Goal: Task Accomplishment & Management: Complete application form

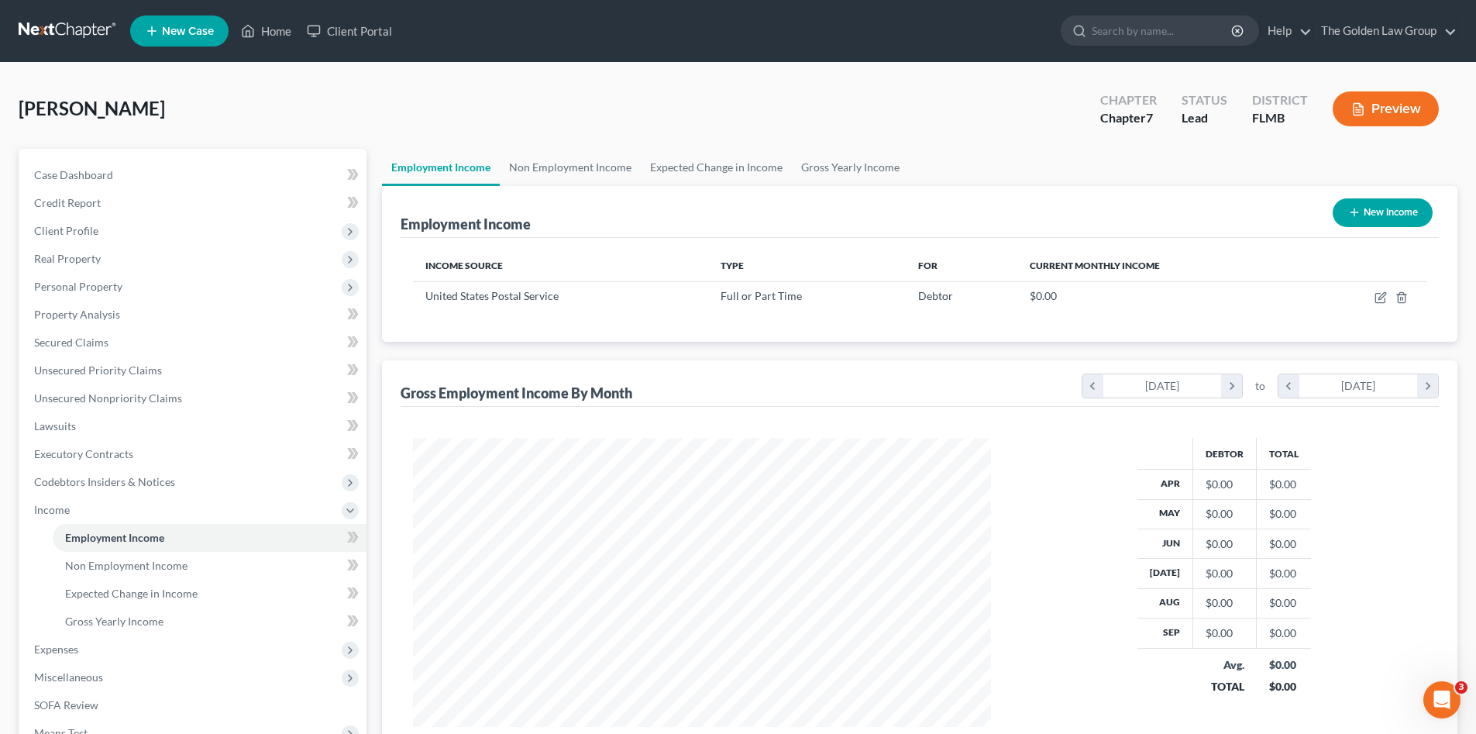
click at [280, 111] on div "Forrester, Sharlet Upgraded Chapter Chapter 7 Status Lead District FLMB Preview" at bounding box center [738, 114] width 1439 height 67
click at [96, 205] on span "Credit Report" at bounding box center [67, 202] width 67 height 13
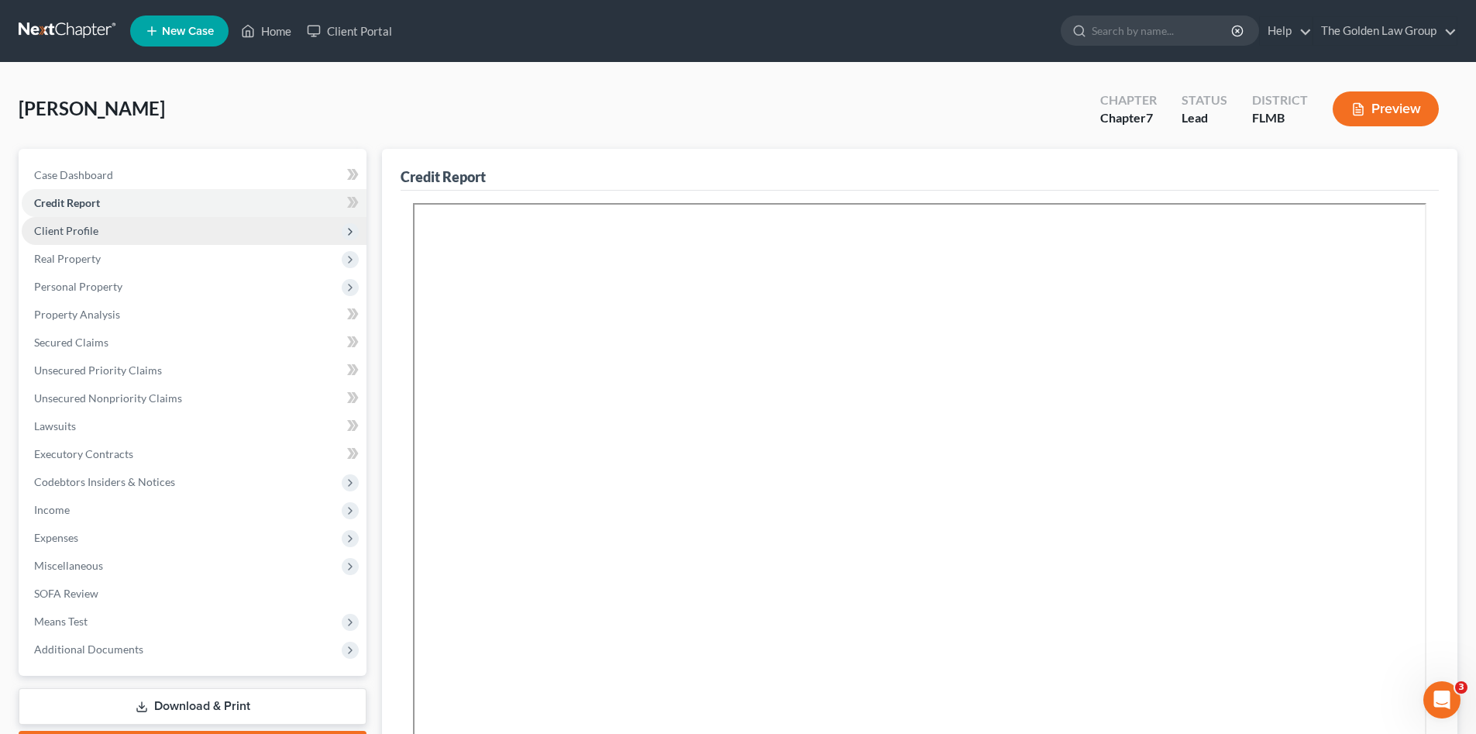
click at [101, 230] on span "Client Profile" at bounding box center [194, 231] width 345 height 28
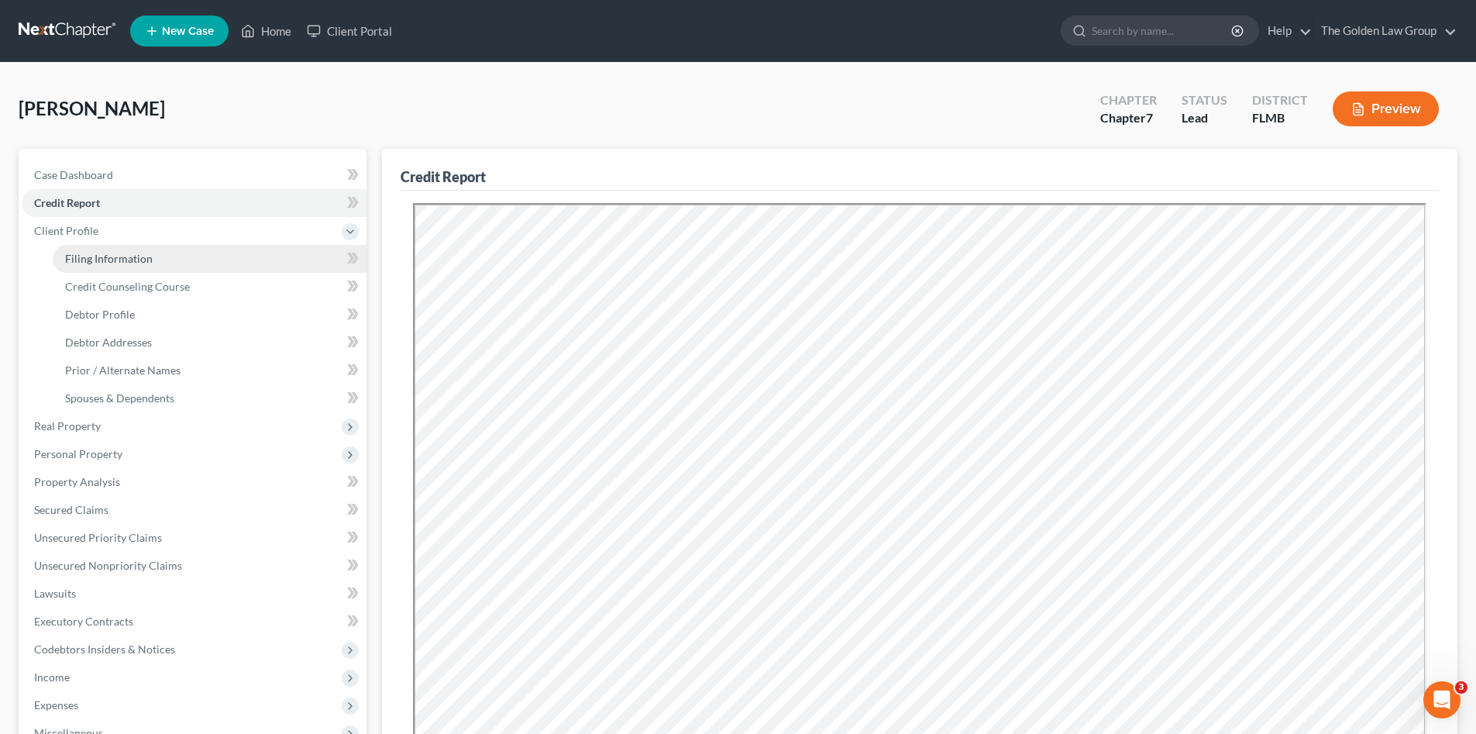
click at [148, 263] on span "Filing Information" at bounding box center [109, 258] width 88 height 13
select select "1"
select select "0"
select select "9"
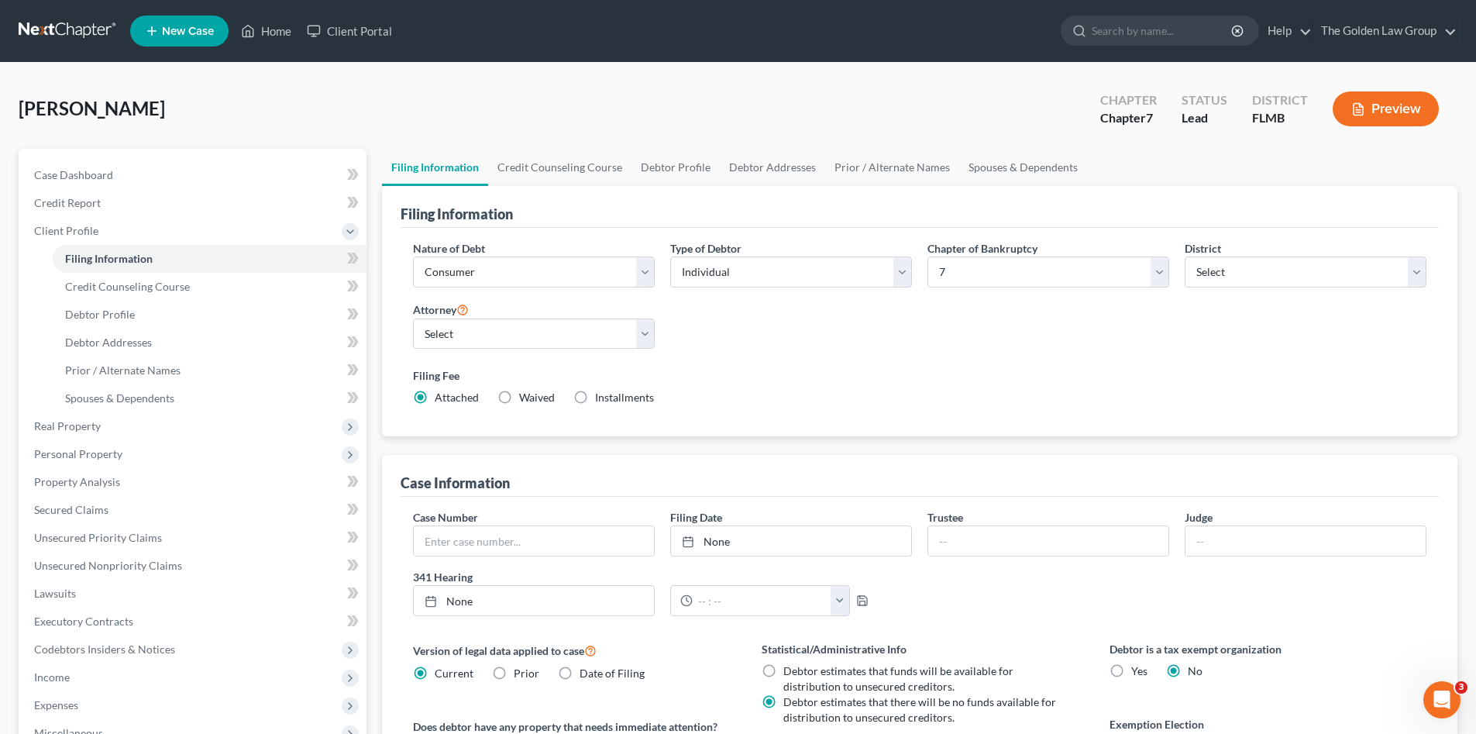
scroll to position [103, 0]
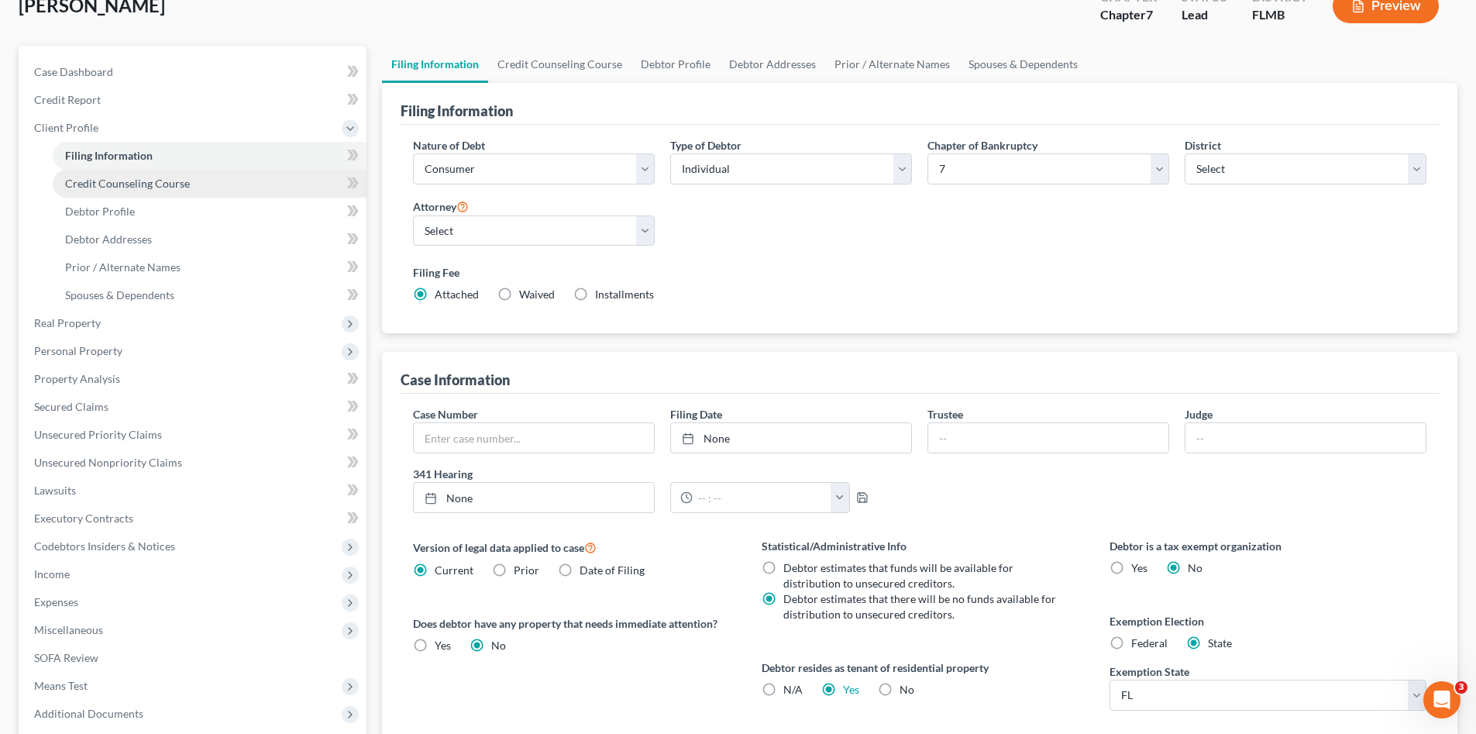
click at [119, 184] on span "Credit Counseling Course" at bounding box center [127, 183] width 125 height 13
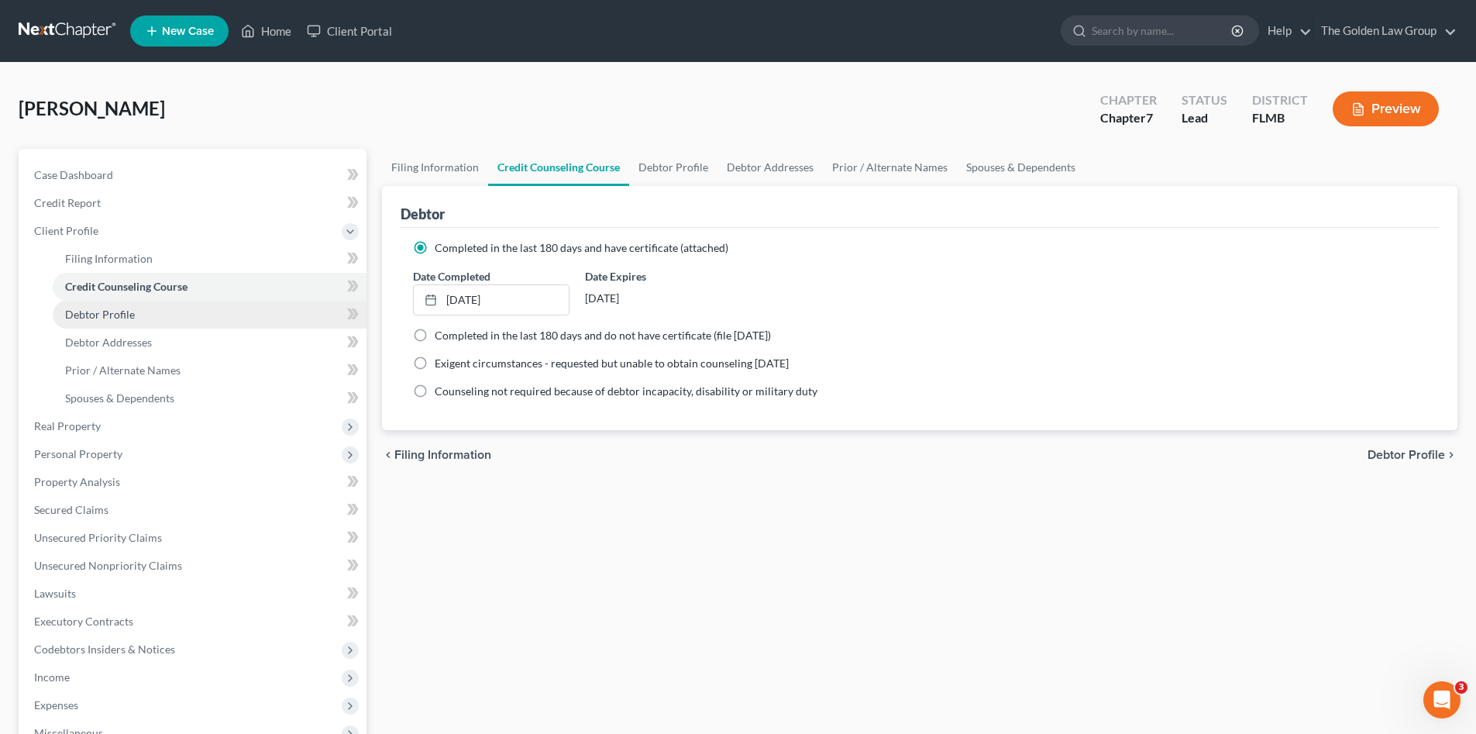
click at [129, 304] on link "Debtor Profile" at bounding box center [210, 315] width 314 height 28
select select "0"
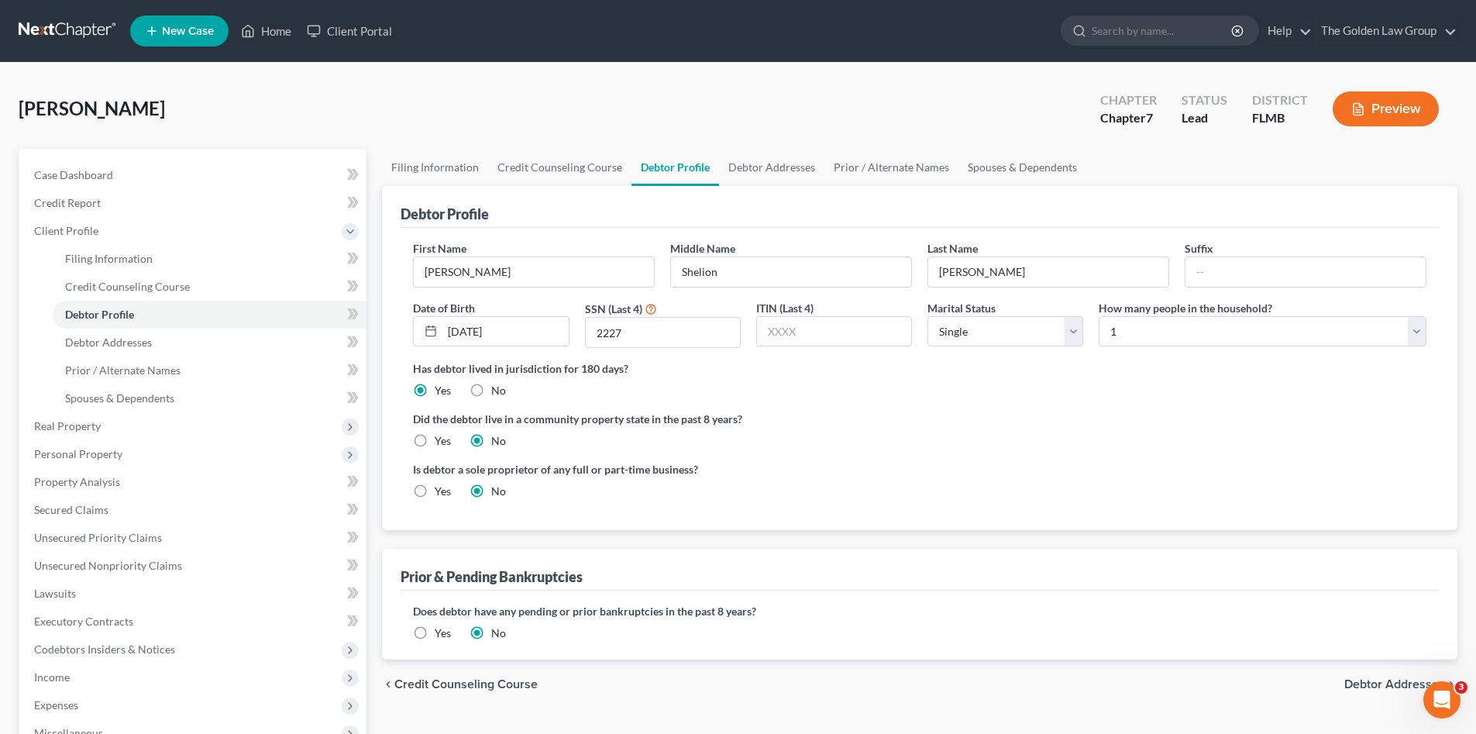
click at [802, 484] on div "Is debtor a sole proprietor of any full or part-time business? Yes No" at bounding box center [662, 480] width 514 height 38
click at [861, 450] on ng-include "First Name Sharlet Middle Name Shelion Last Name Forrester Suffix Date of Birth…" at bounding box center [919, 375] width 1013 height 271
click at [931, 423] on label "Did the debtor live in a community property state in the past 8 years?" at bounding box center [919, 419] width 1013 height 16
click at [962, 358] on div "First Name Sharlet Middle Name Shelion Last Name Forrester Suffix Date of Birth…" at bounding box center [919, 300] width 1029 height 120
click at [1141, 331] on select "Select 1 2 3 4 5 6 7 8 9 10 11 12 13 14 15 16 17 18 19 20" at bounding box center [1263, 331] width 328 height 31
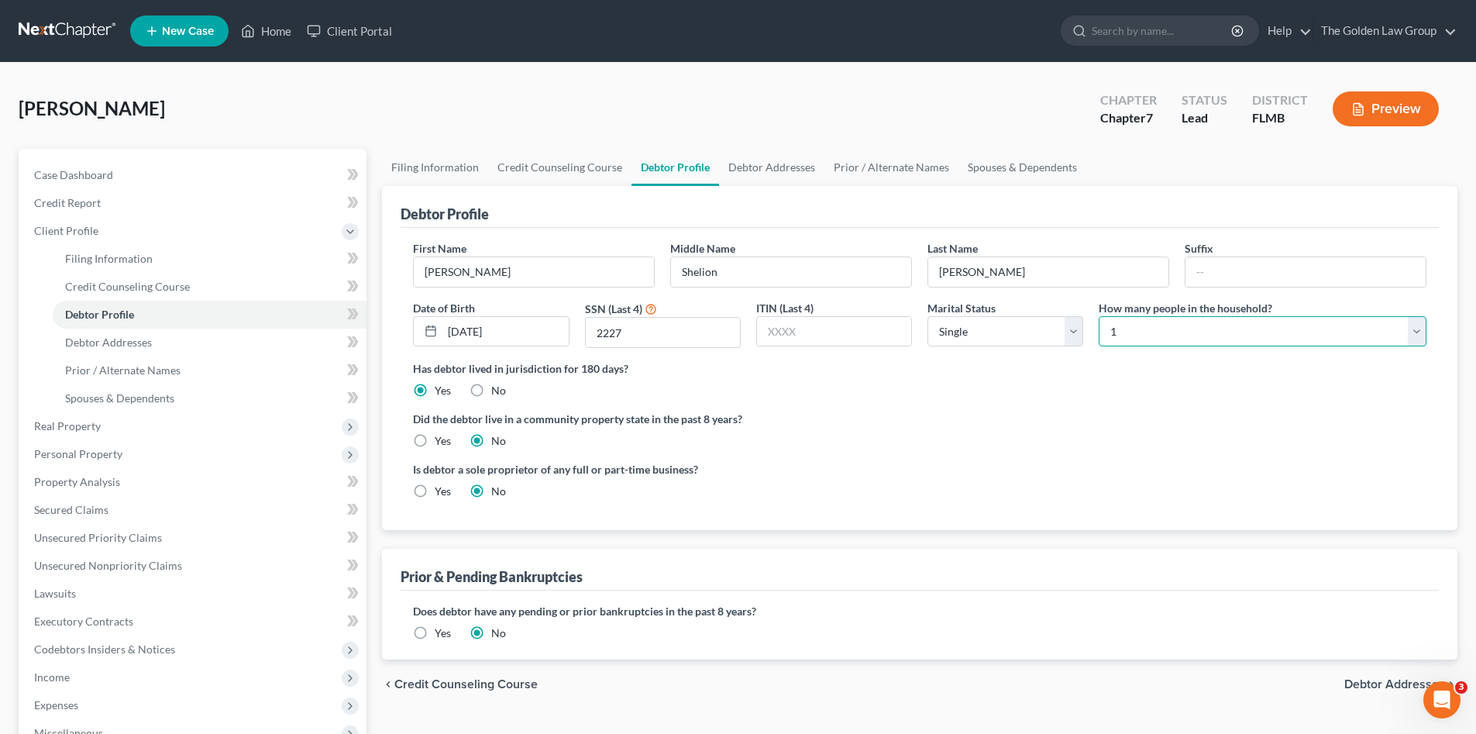
select select "1"
click at [1099, 316] on select "Select 1 2 3 4 5 6 7 8 9 10 11 12 13 14 15 16 17 18 19 20" at bounding box center [1263, 331] width 328 height 31
click at [1224, 446] on div "Did the debtor live in a community property state in the past 8 years? Yes No" at bounding box center [919, 430] width 1013 height 38
click at [1389, 678] on span "Debtor Addresses" at bounding box center [1394, 684] width 101 height 12
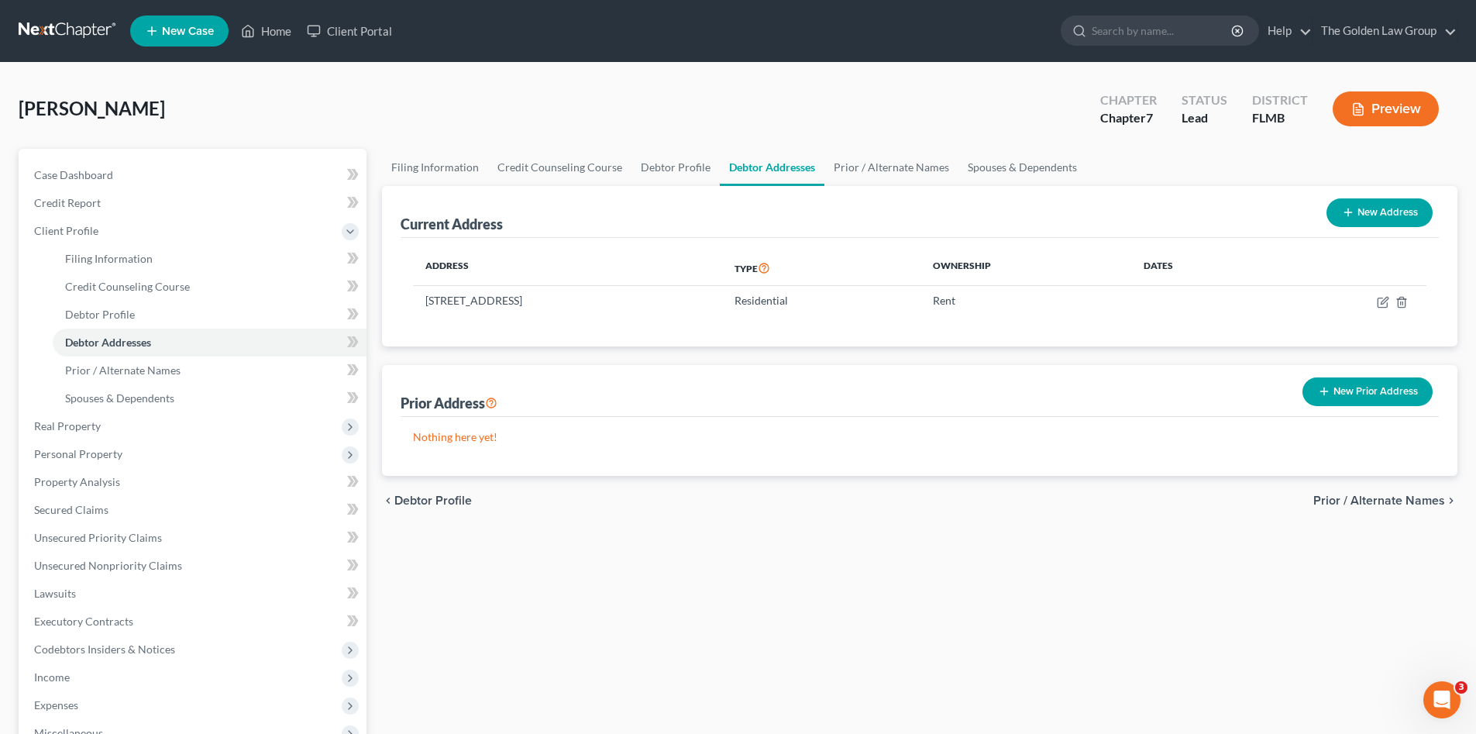
click at [1348, 392] on button "New Prior Address" at bounding box center [1367, 391] width 130 height 29
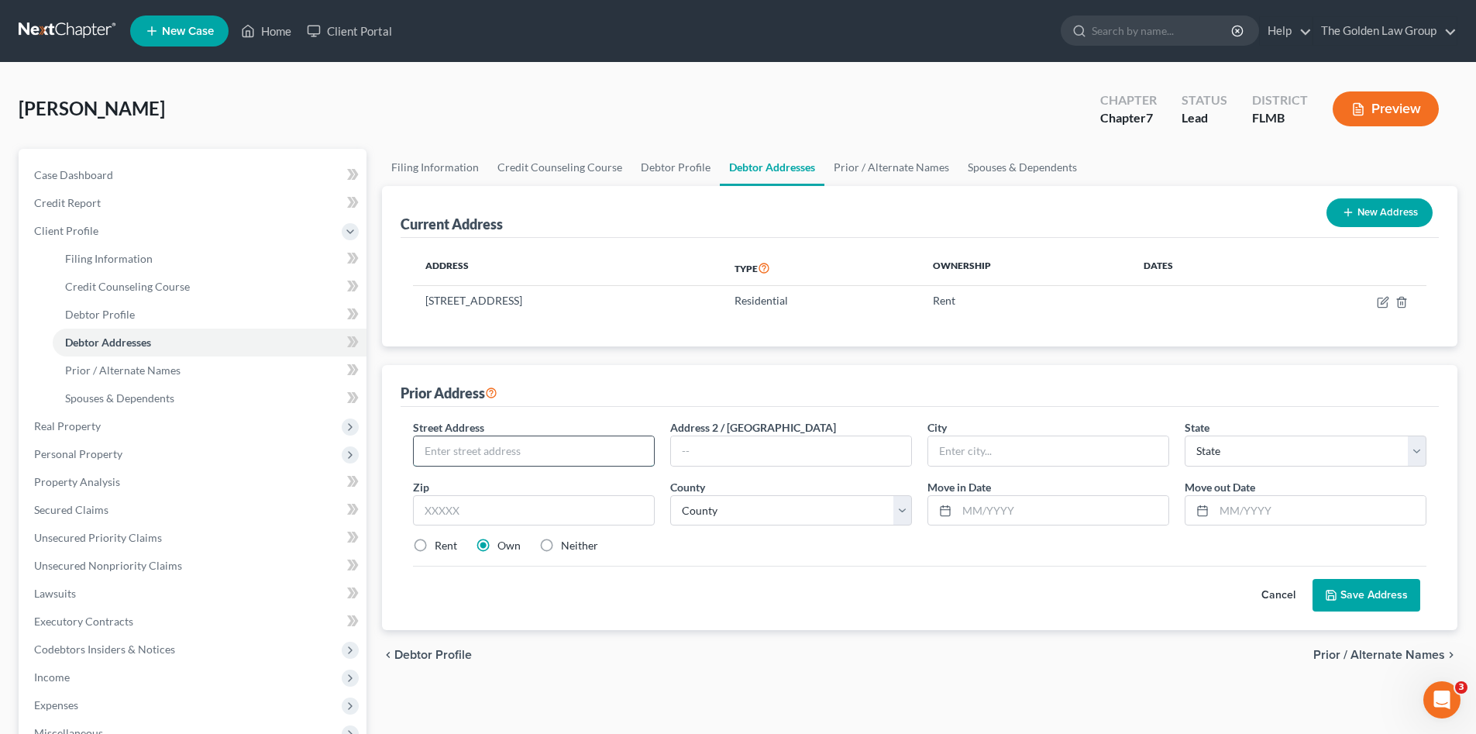
click at [499, 438] on input "text" at bounding box center [534, 450] width 240 height 29
type input "701 Providence Trace Circle"
type input "P"
type input "Apt. 302"
type input "[PERSON_NAME]"
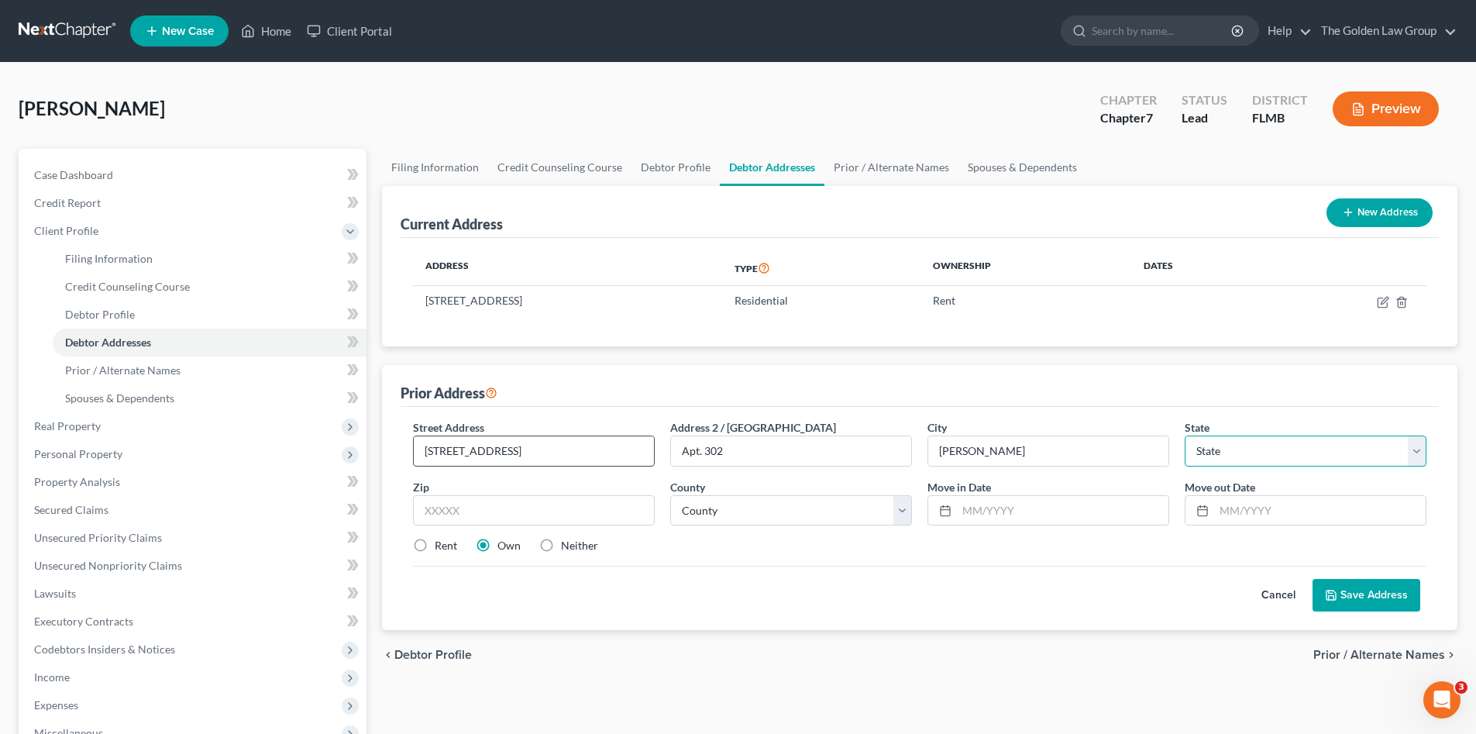
select select "9"
type input "33511"
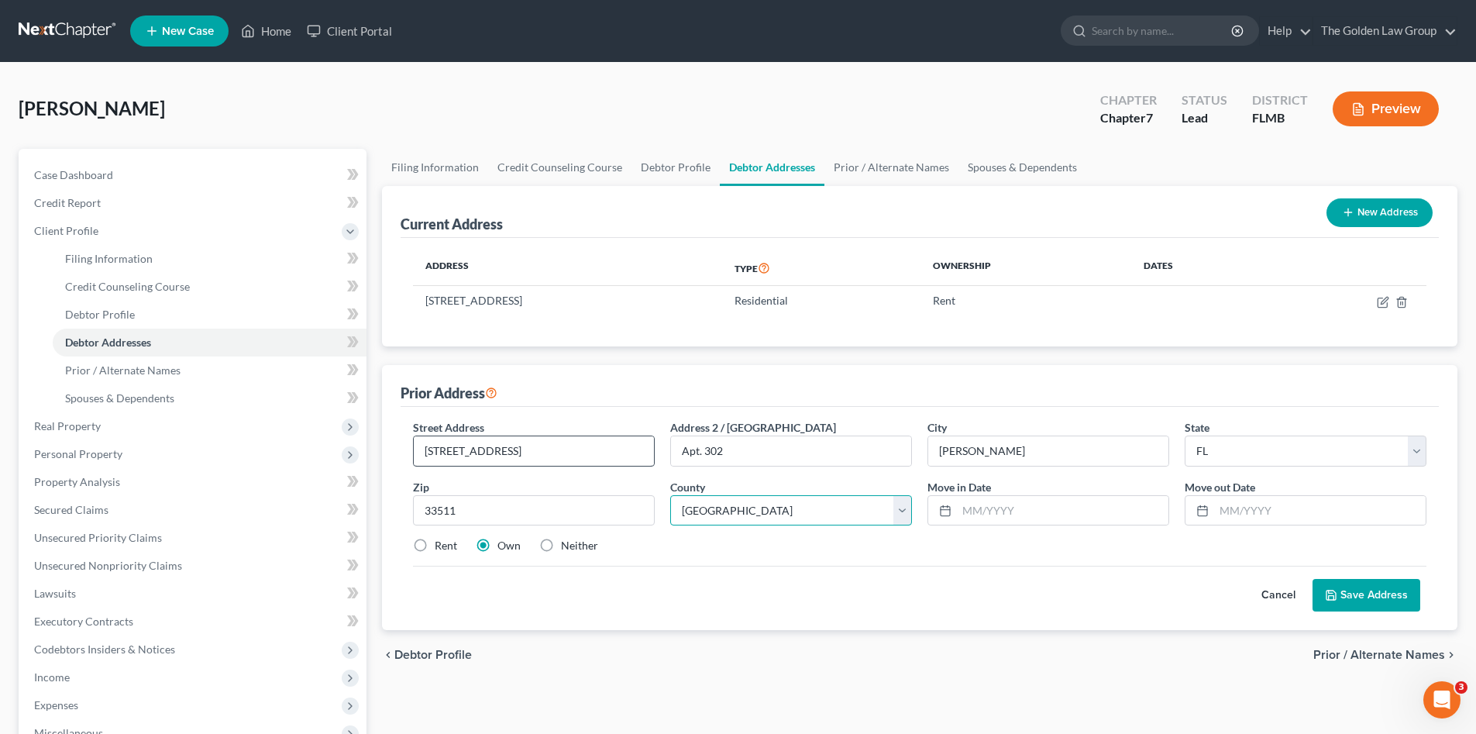
select select "27"
click at [561, 547] on label "Neither" at bounding box center [579, 545] width 37 height 15
click at [567, 547] on input "Neither" at bounding box center [572, 543] width 10 height 10
radio input "true"
click at [1003, 502] on input "text" at bounding box center [1063, 510] width 212 height 29
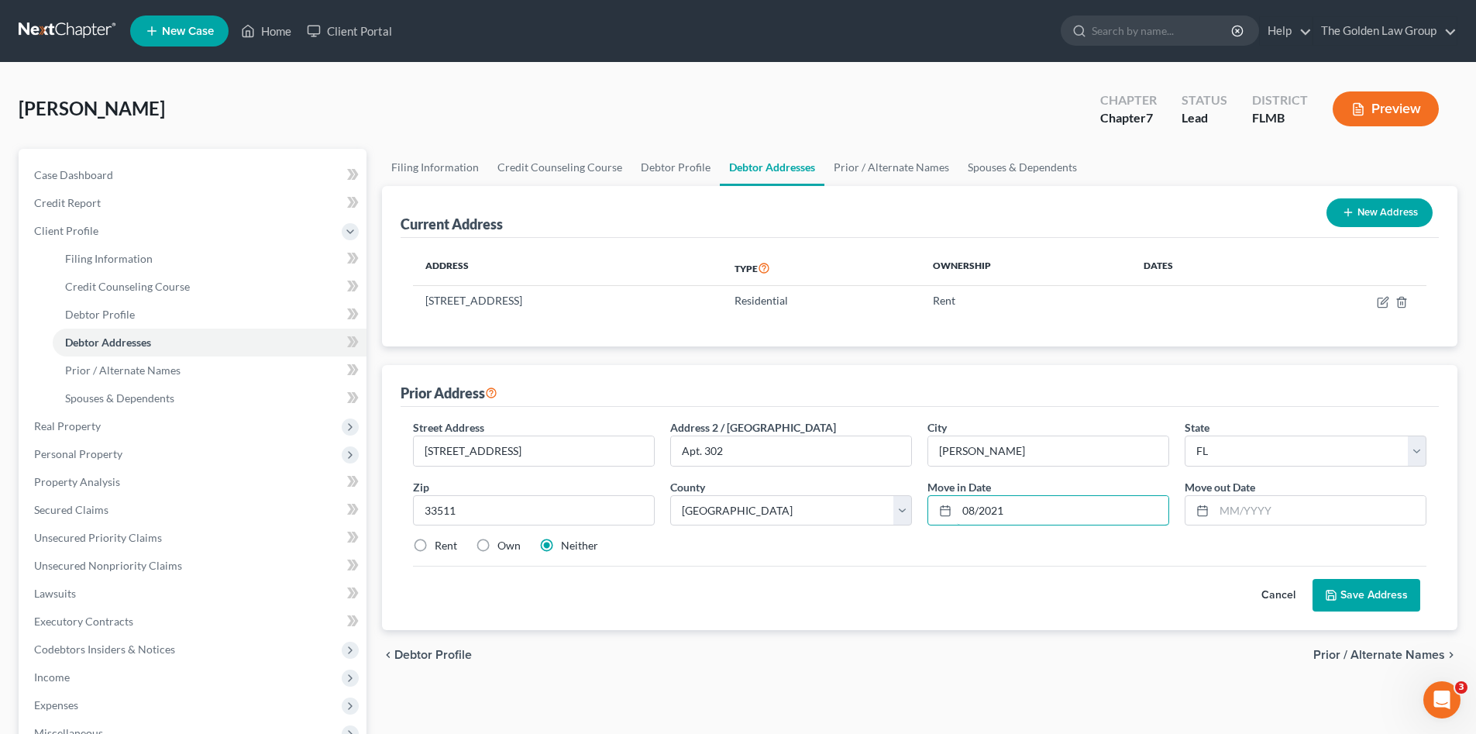
type input "08/2021"
type input "10/2024"
click at [1039, 548] on div "Rent Own Neither" at bounding box center [919, 545] width 1029 height 15
click at [1349, 593] on button "Save Address" at bounding box center [1366, 595] width 108 height 33
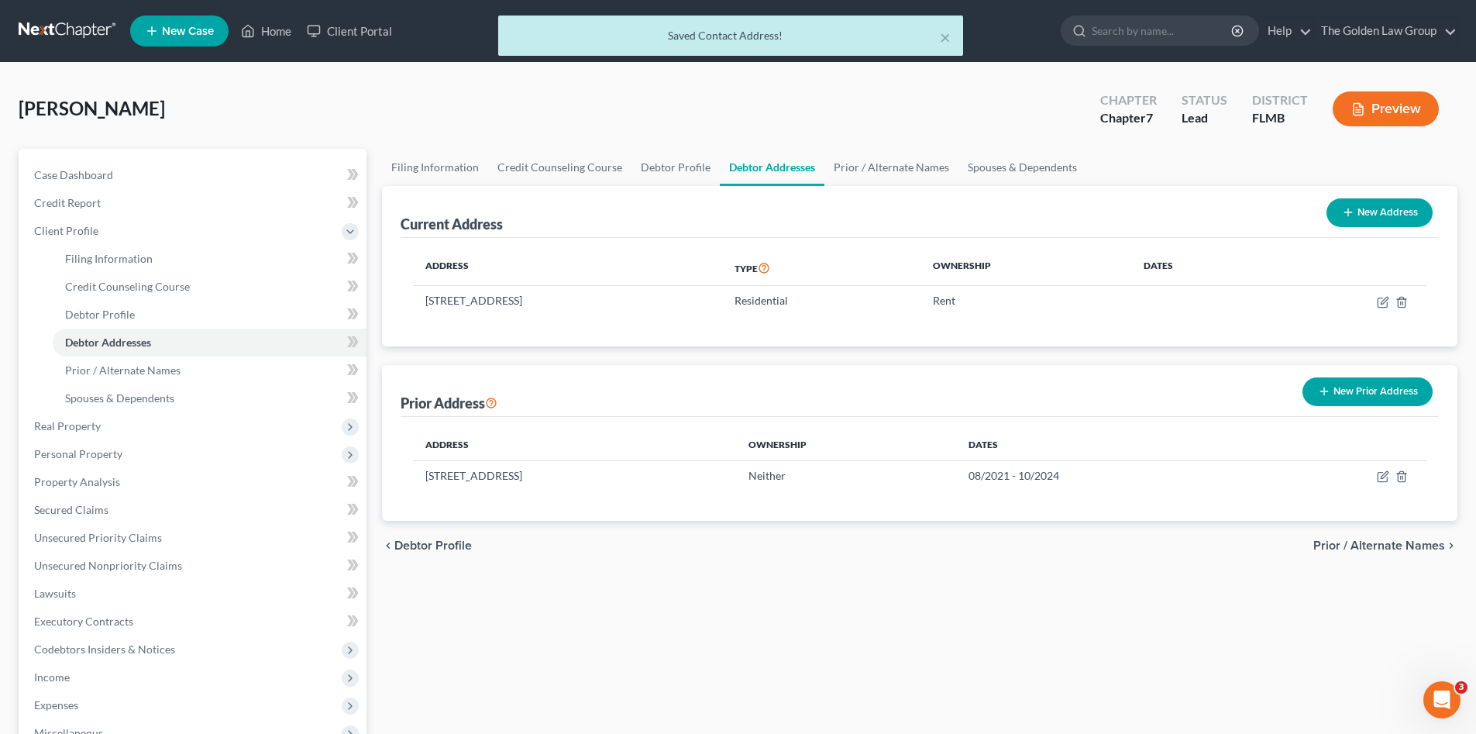
click at [1102, 557] on div "chevron_left Debtor Profile Prior / Alternate Names chevron_right" at bounding box center [919, 546] width 1075 height 50
click at [1327, 547] on span "Prior / Alternate Names" at bounding box center [1379, 545] width 132 height 12
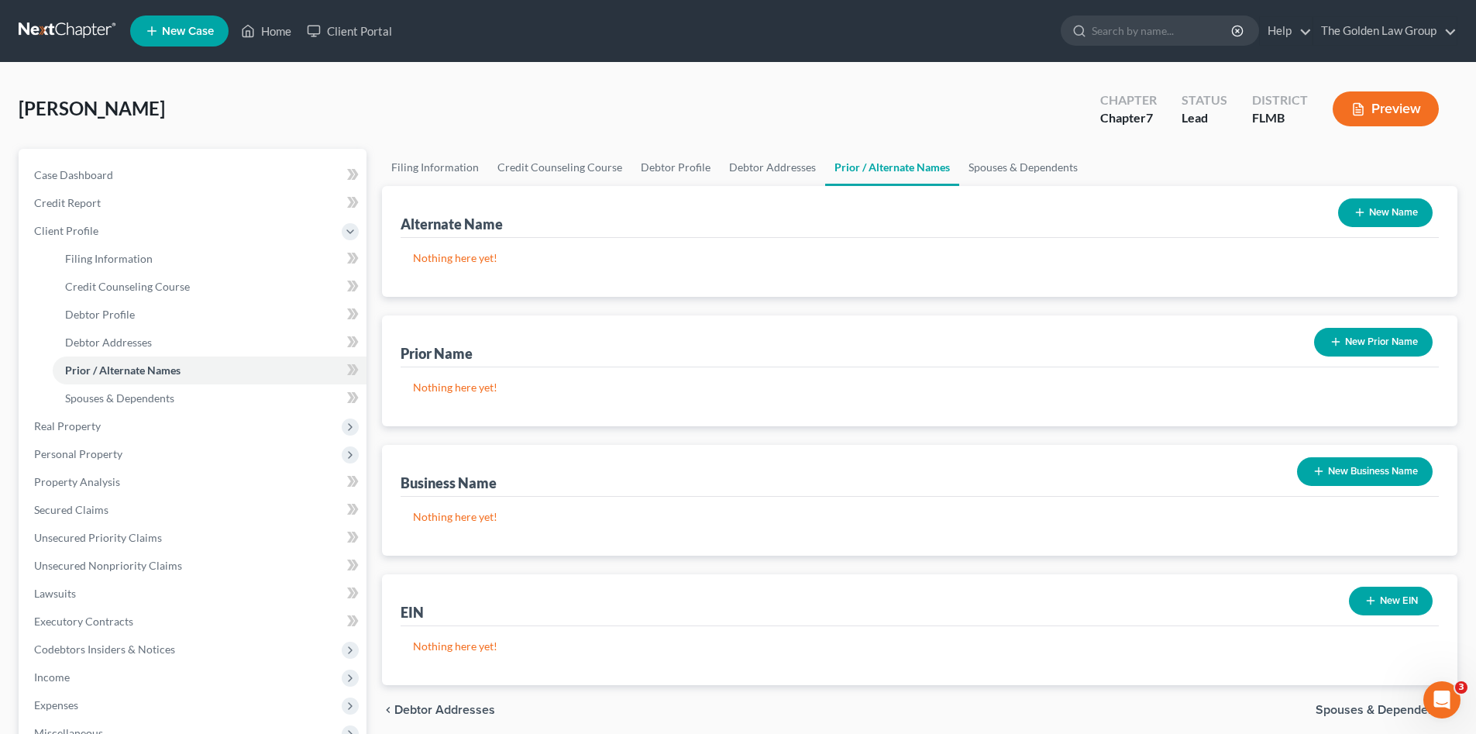
scroll to position [104, 0]
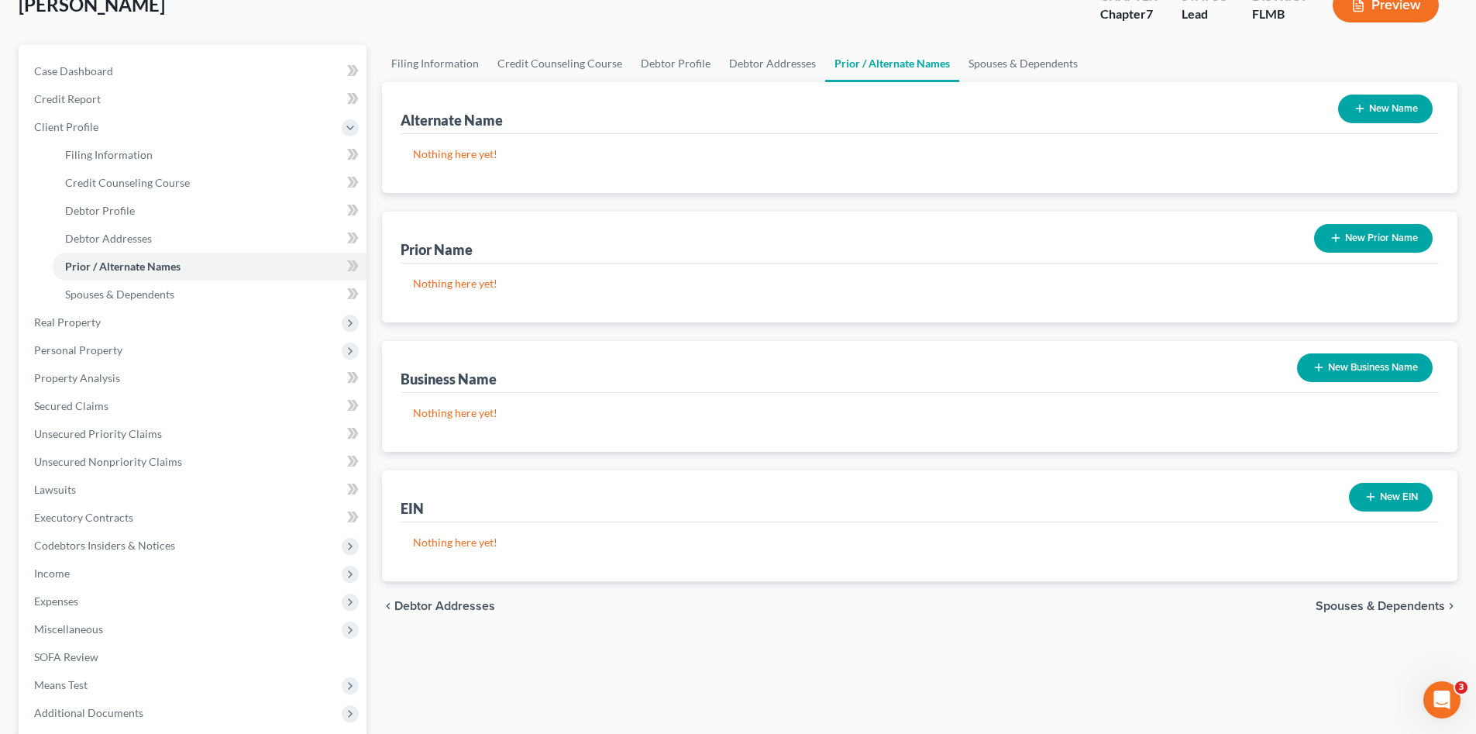
click at [1365, 604] on span "Spouses & Dependents" at bounding box center [1380, 606] width 129 height 12
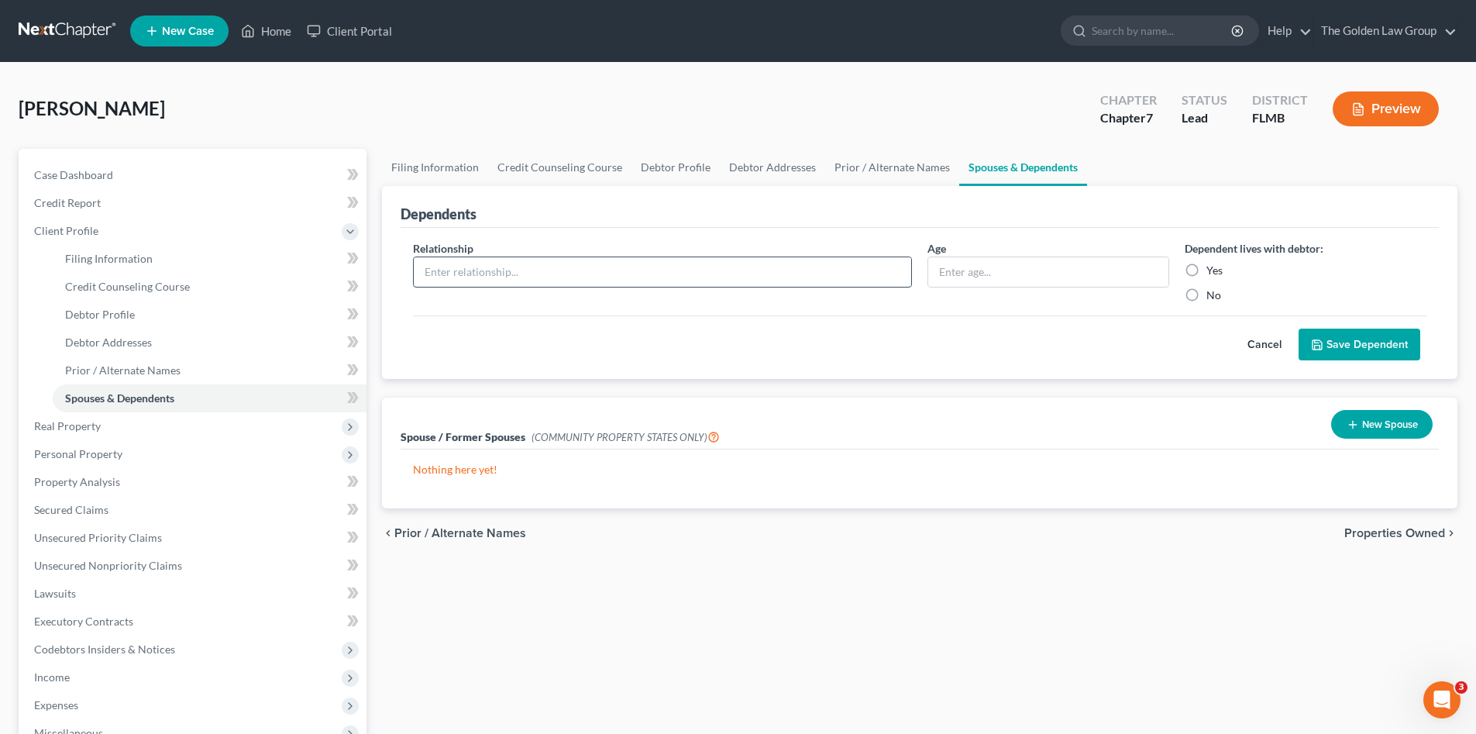
click at [605, 282] on input "text" at bounding box center [662, 271] width 497 height 29
type input "Son"
type input "12 Years Old"
click at [1202, 275] on div "Yes" at bounding box center [1306, 270] width 242 height 15
click at [1206, 267] on label "Yes" at bounding box center [1214, 270] width 16 height 15
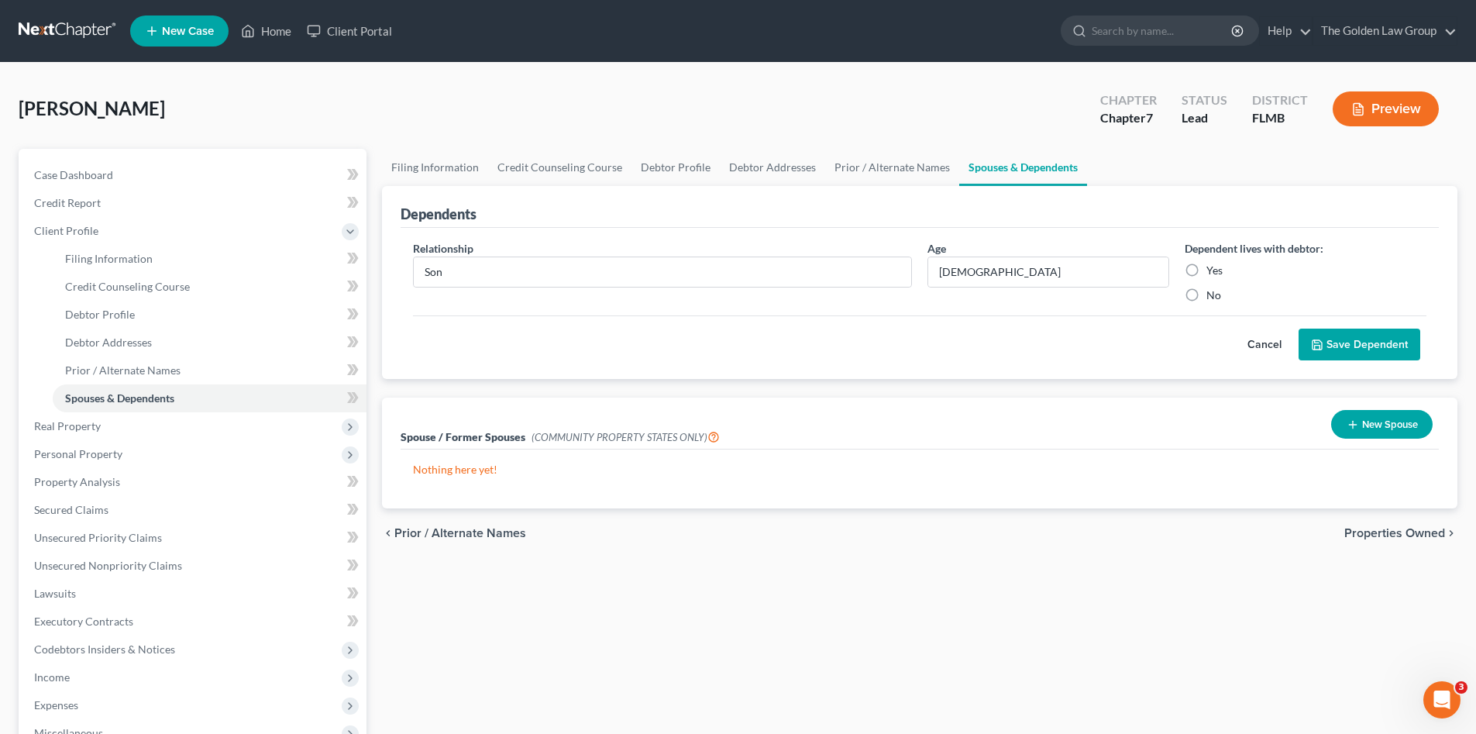
click at [1213, 267] on input "Yes" at bounding box center [1218, 268] width 10 height 10
radio input "true"
click at [1371, 342] on button "Save Dependent" at bounding box center [1360, 345] width 122 height 33
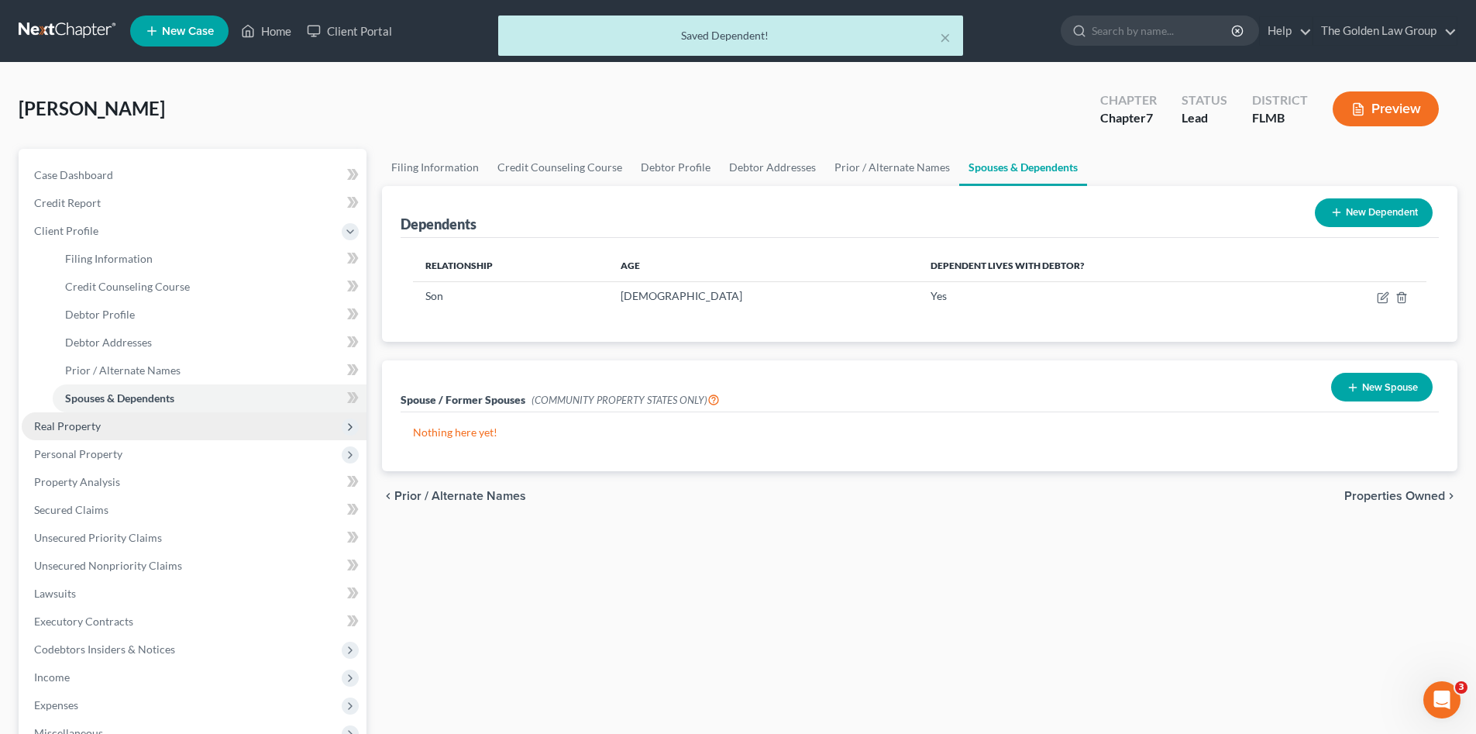
click at [97, 428] on span "Real Property" at bounding box center [67, 425] width 67 height 13
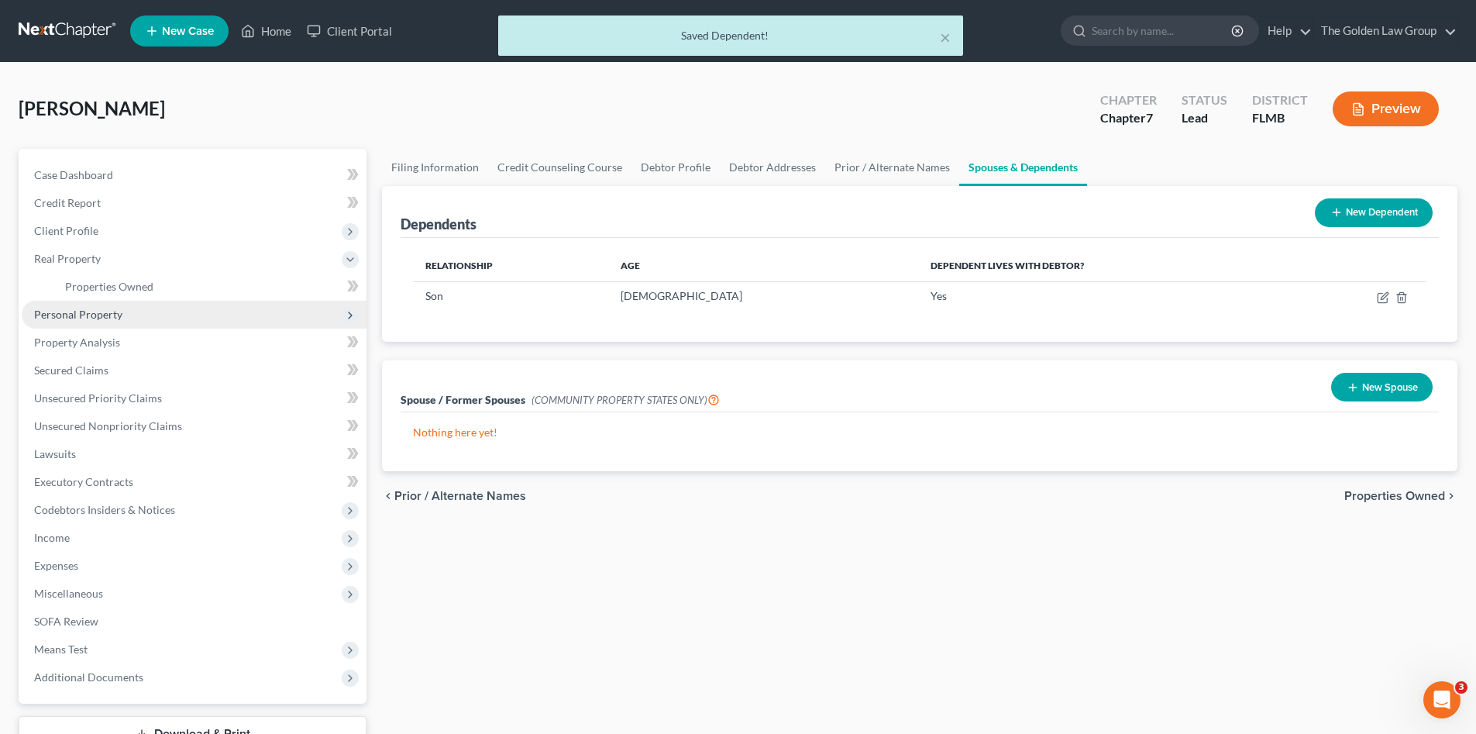
click at [112, 311] on span "Personal Property" at bounding box center [78, 314] width 88 height 13
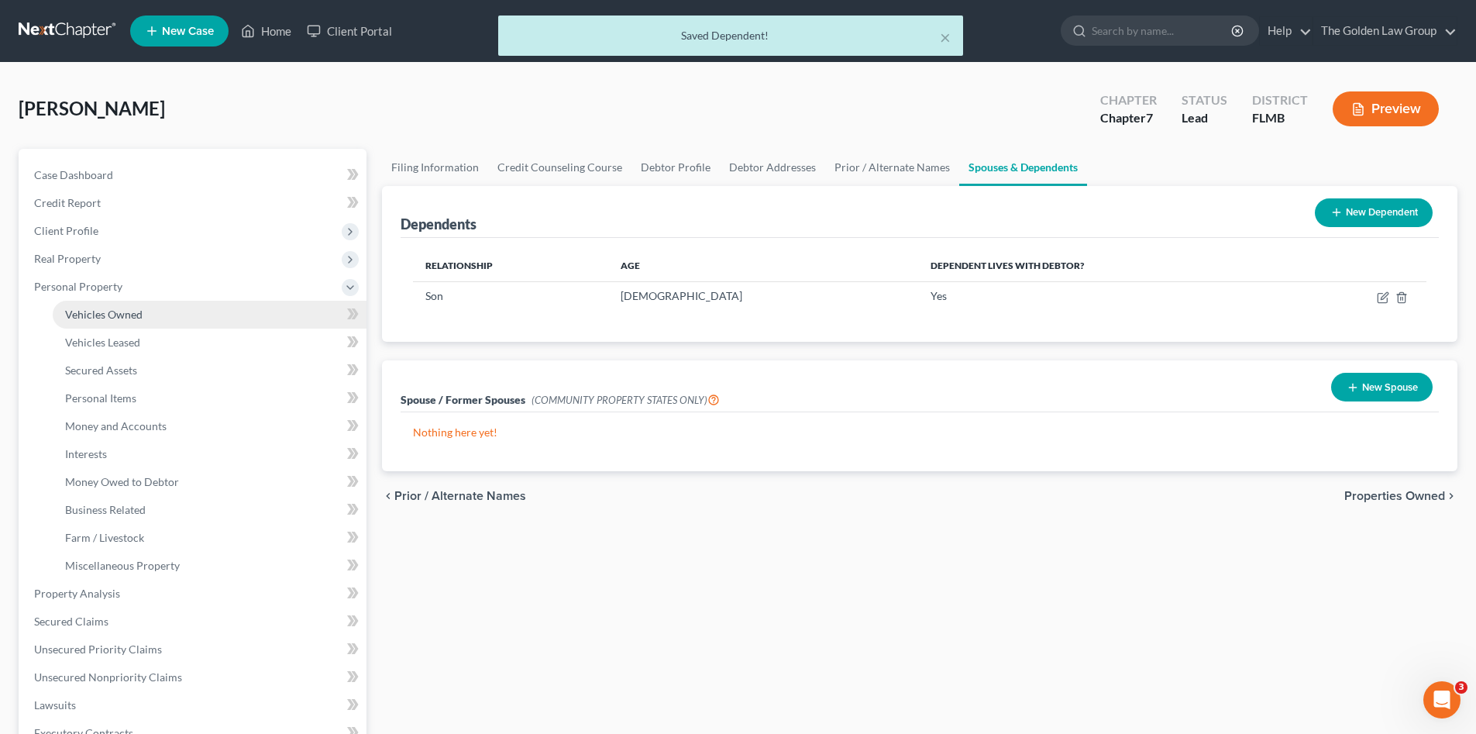
click at [132, 314] on span "Vehicles Owned" at bounding box center [103, 314] width 77 height 13
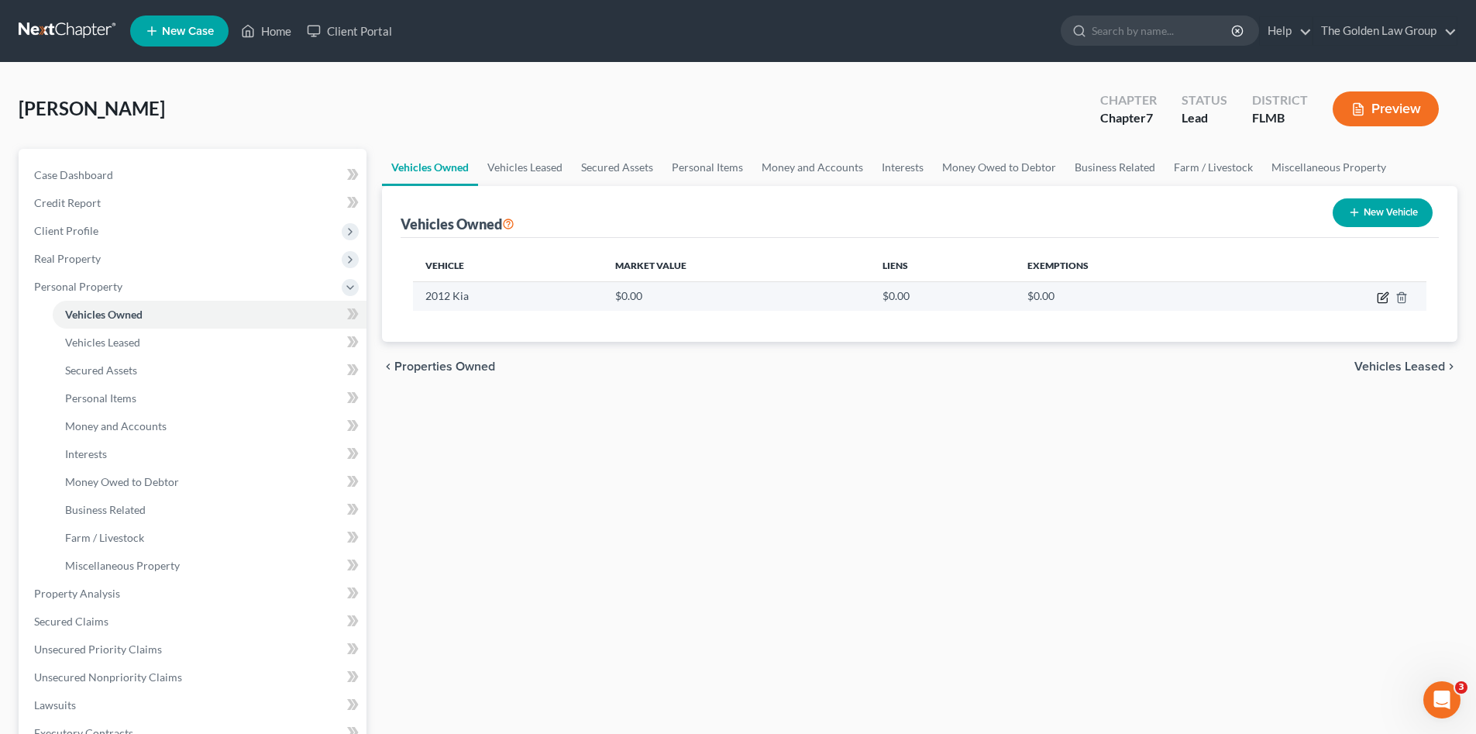
click at [1384, 298] on icon "button" at bounding box center [1384, 295] width 7 height 7
select select "0"
select select "14"
select select "0"
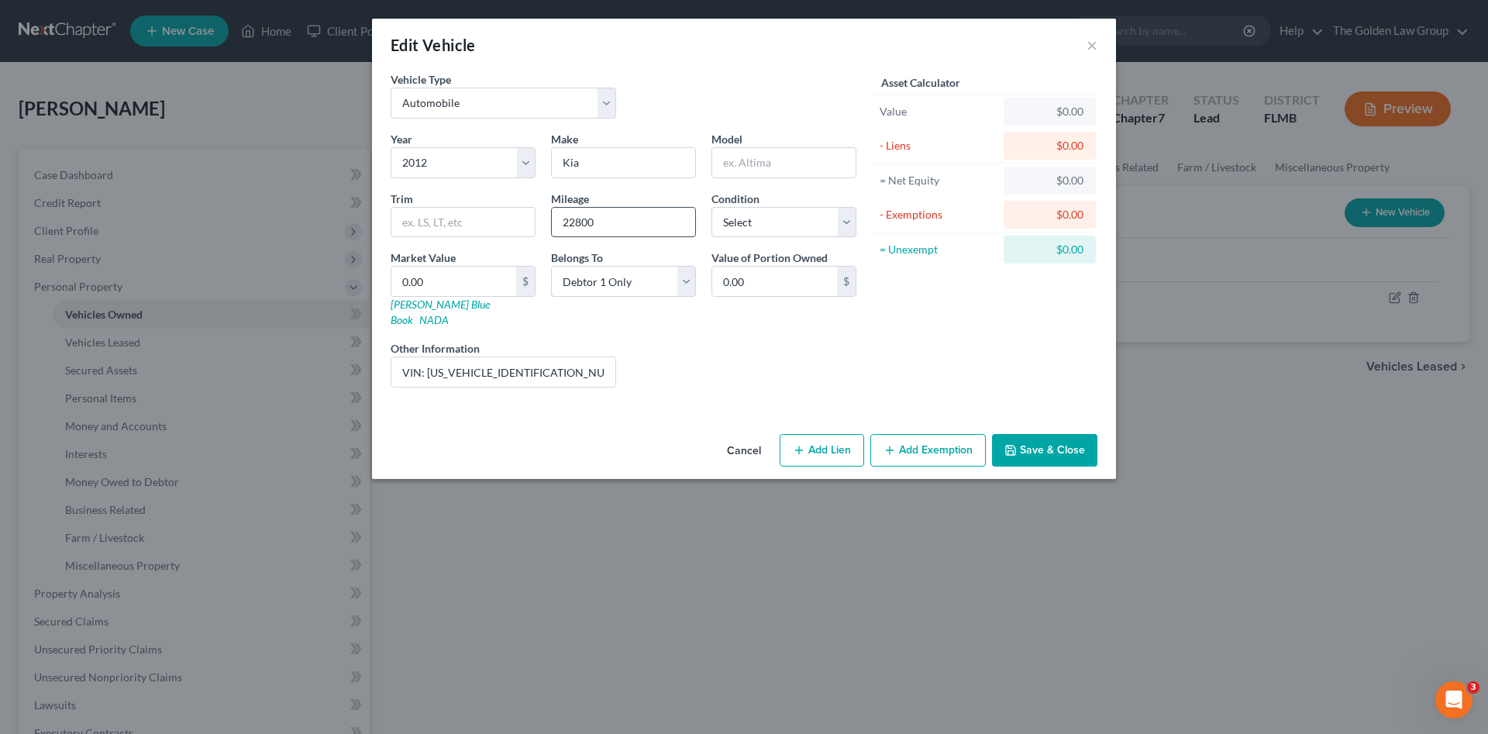
click at [646, 225] on input "22800" at bounding box center [623, 222] width 143 height 29
type input "228000"
click at [707, 367] on div "Liens Select" at bounding box center [744, 363] width 241 height 47
click at [807, 216] on select "Select Excellent Very Good Good Fair Poor" at bounding box center [783, 222] width 145 height 31
select select "4"
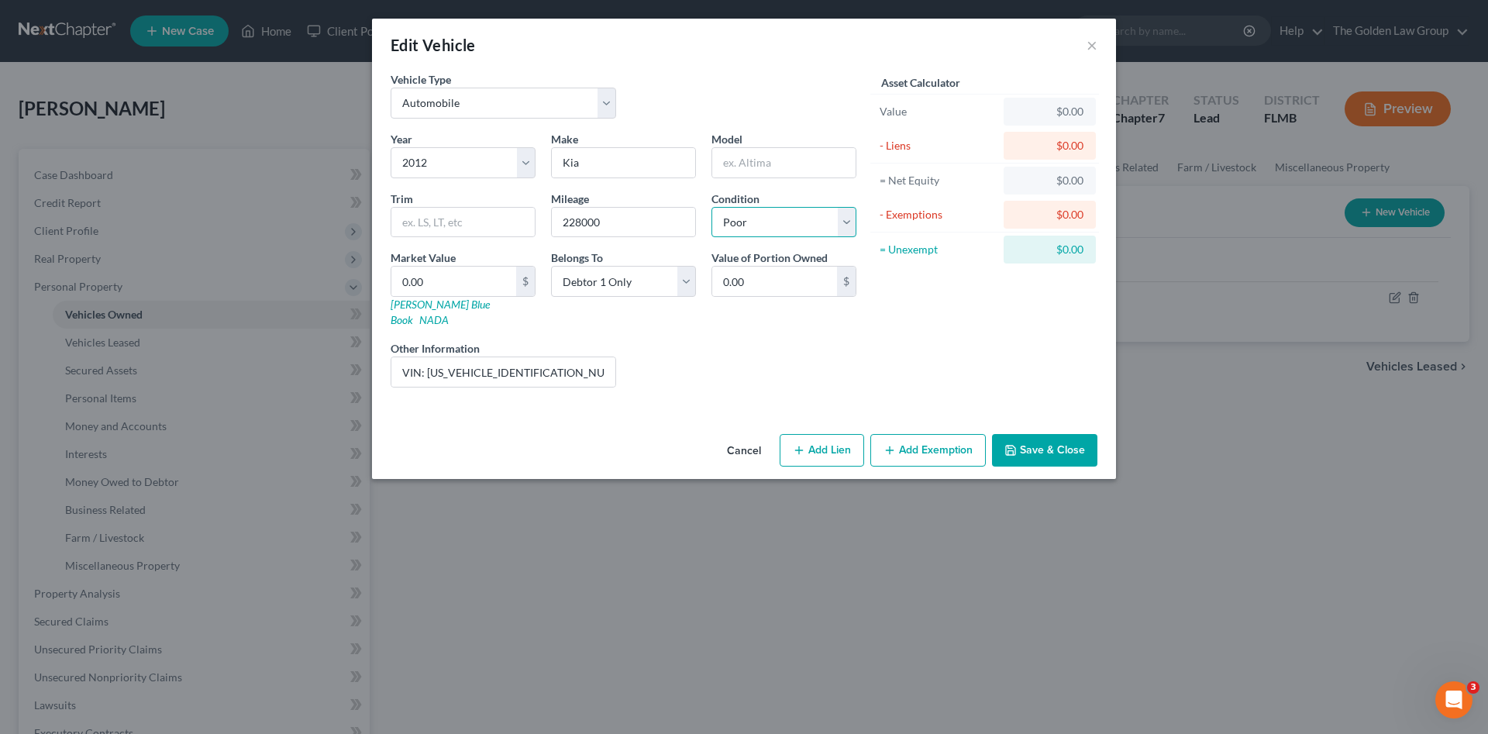
click at [711, 207] on select "Select Excellent Very Good Good Fair Poor" at bounding box center [783, 222] width 145 height 31
click at [559, 357] on input "VIN: 5XXGM4A71CG056795" at bounding box center [503, 371] width 224 height 29
type input "VIN: 5XXGM4A71CG056795;"
click at [913, 350] on div "Asset Calculator Value $0.00 - Liens $0.00 = Net Equity $0.00 - Exemptions $0.0…" at bounding box center [984, 235] width 241 height 329
click at [1009, 444] on icon "button" at bounding box center [1010, 450] width 12 height 12
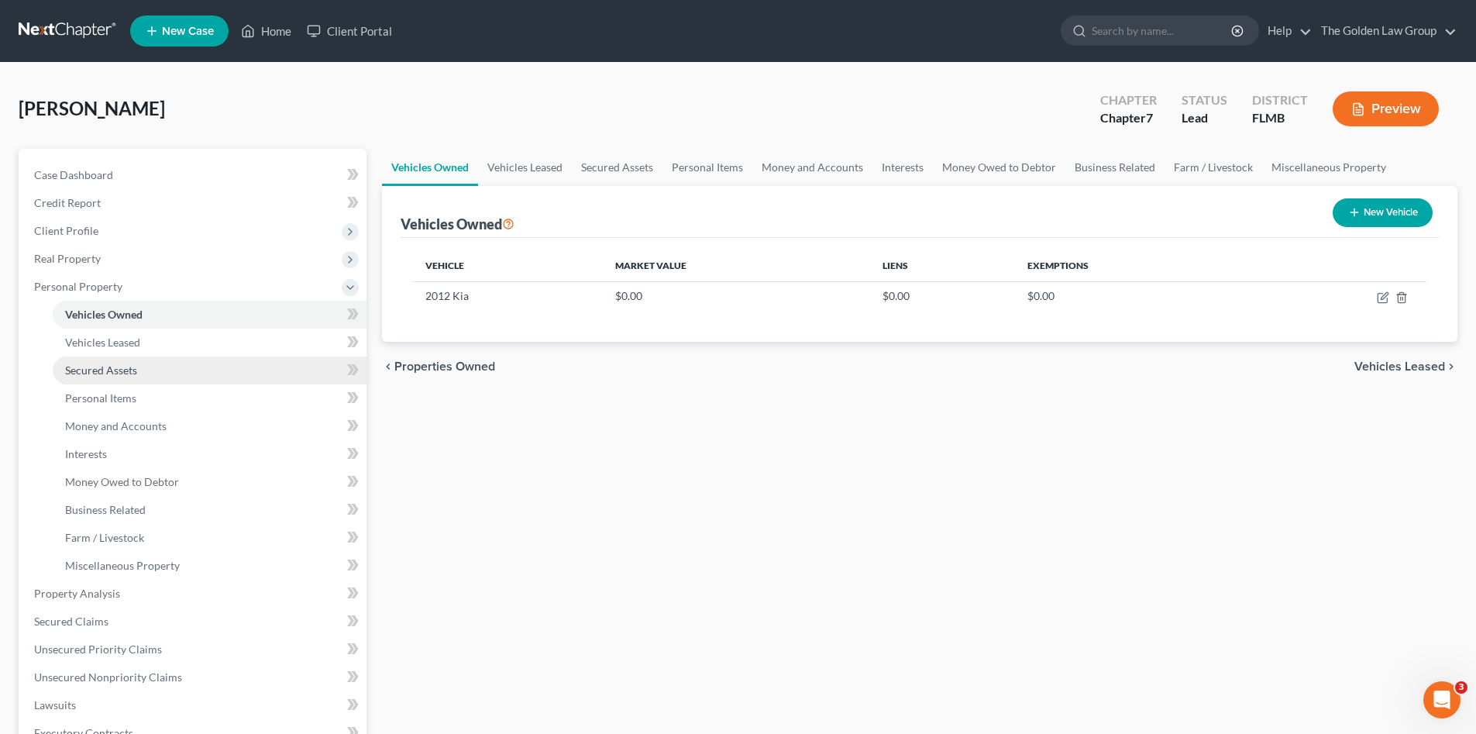
click at [139, 368] on link "Secured Assets" at bounding box center [210, 370] width 314 height 28
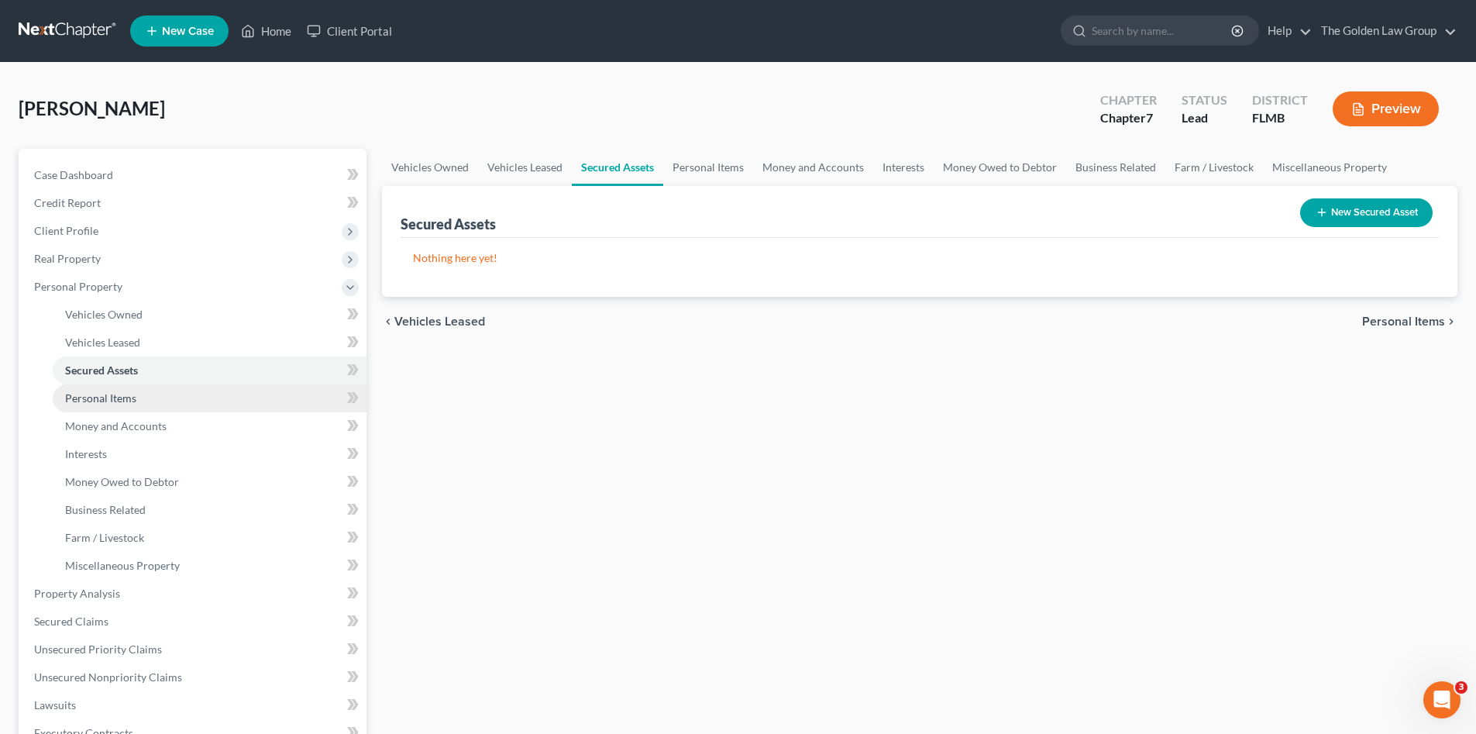
click at [152, 396] on link "Personal Items" at bounding box center [210, 398] width 314 height 28
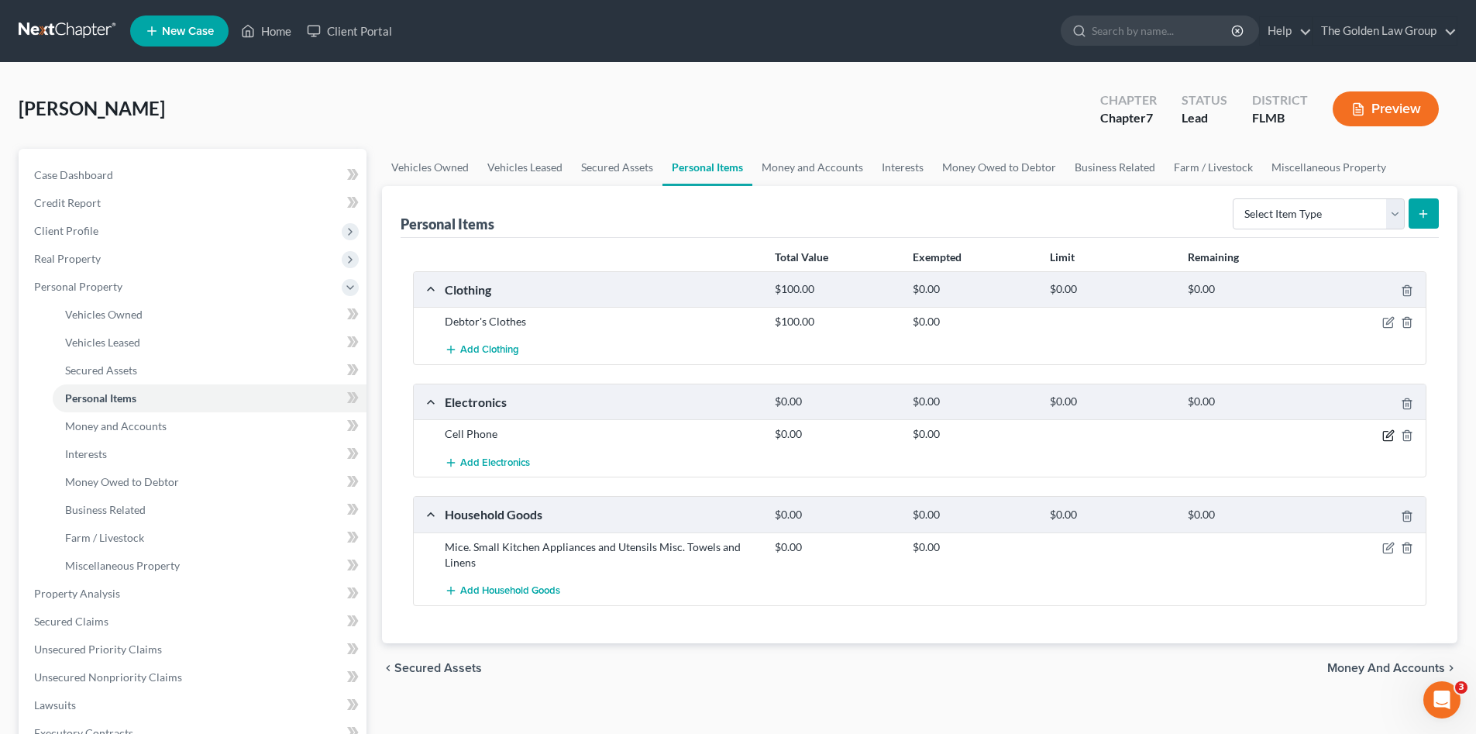
click at [1386, 433] on icon "button" at bounding box center [1388, 435] width 12 height 12
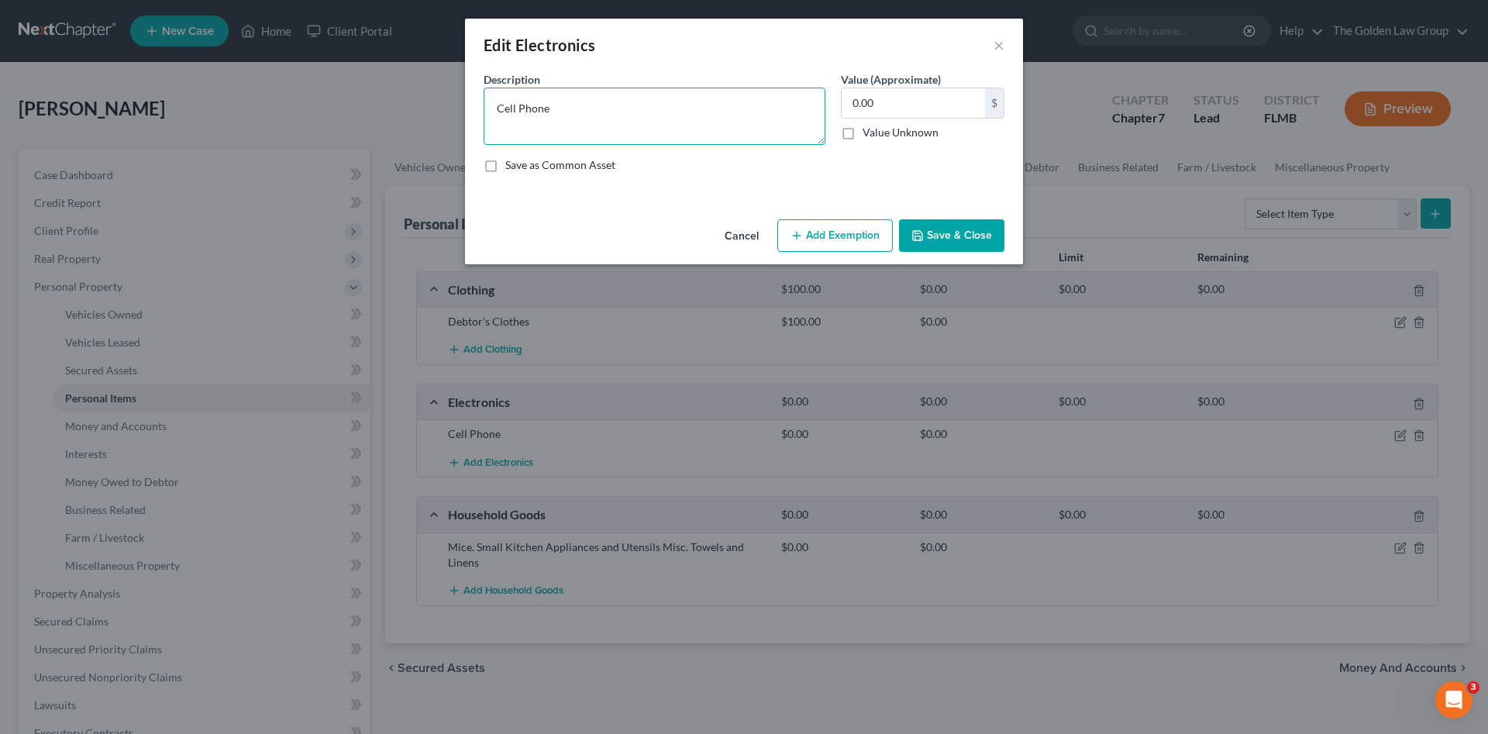
click at [677, 100] on textarea "Cell Phone" at bounding box center [654, 116] width 342 height 57
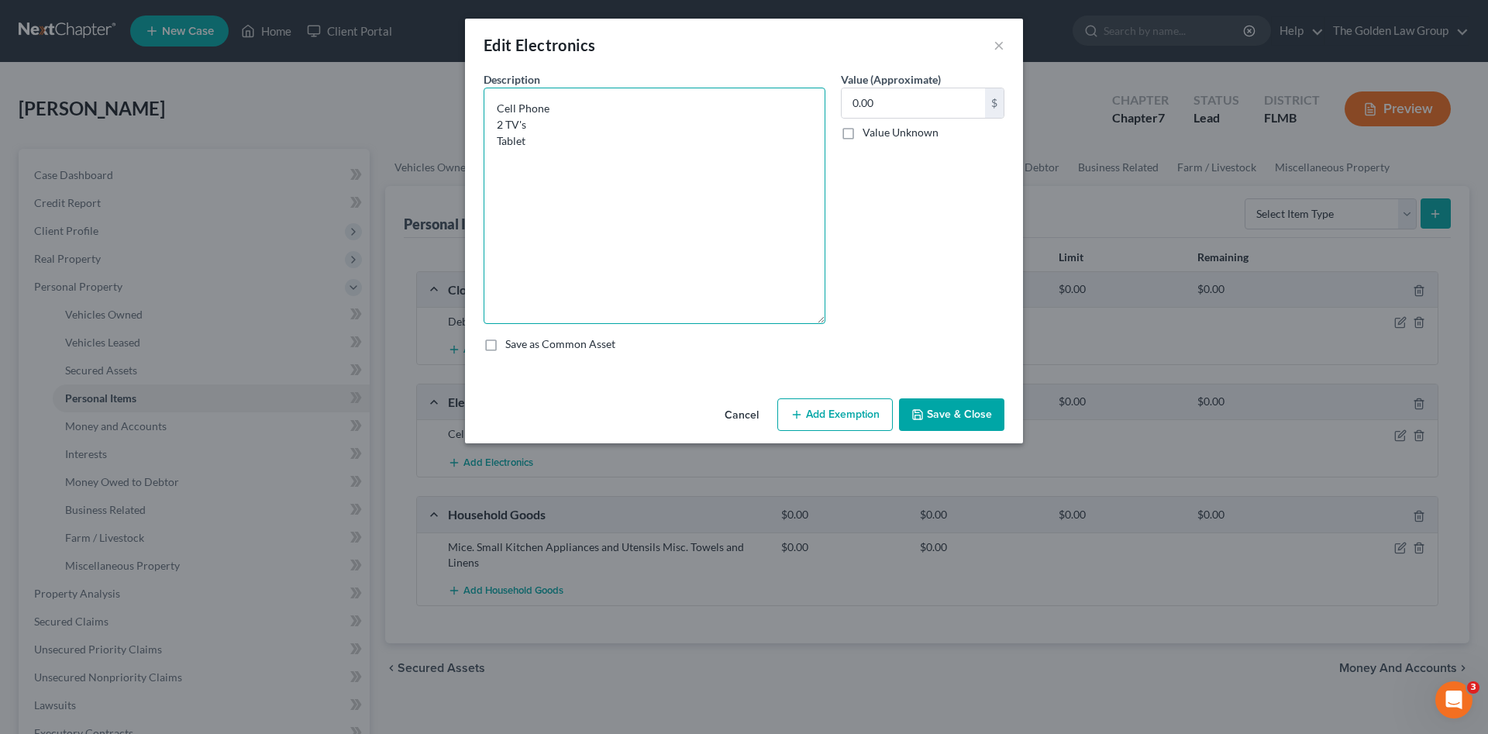
drag, startPoint x: 818, startPoint y: 140, endPoint x: 763, endPoint y: 247, distance: 120.2
click at [856, 320] on div "Description * Cell Phone 2 TV's Tablet Value (Approximate) 0.00 $ Value Unknown…" at bounding box center [744, 217] width 536 height 293
click at [555, 145] on textarea "Cell Phone 2 TV's Tablet" at bounding box center [654, 206] width 342 height 237
click at [552, 130] on textarea "Cell Phone 2 TV's Tablet" at bounding box center [654, 206] width 342 height 237
click at [559, 114] on textarea "Cell Phone 2 TV's Tablet" at bounding box center [654, 206] width 342 height 237
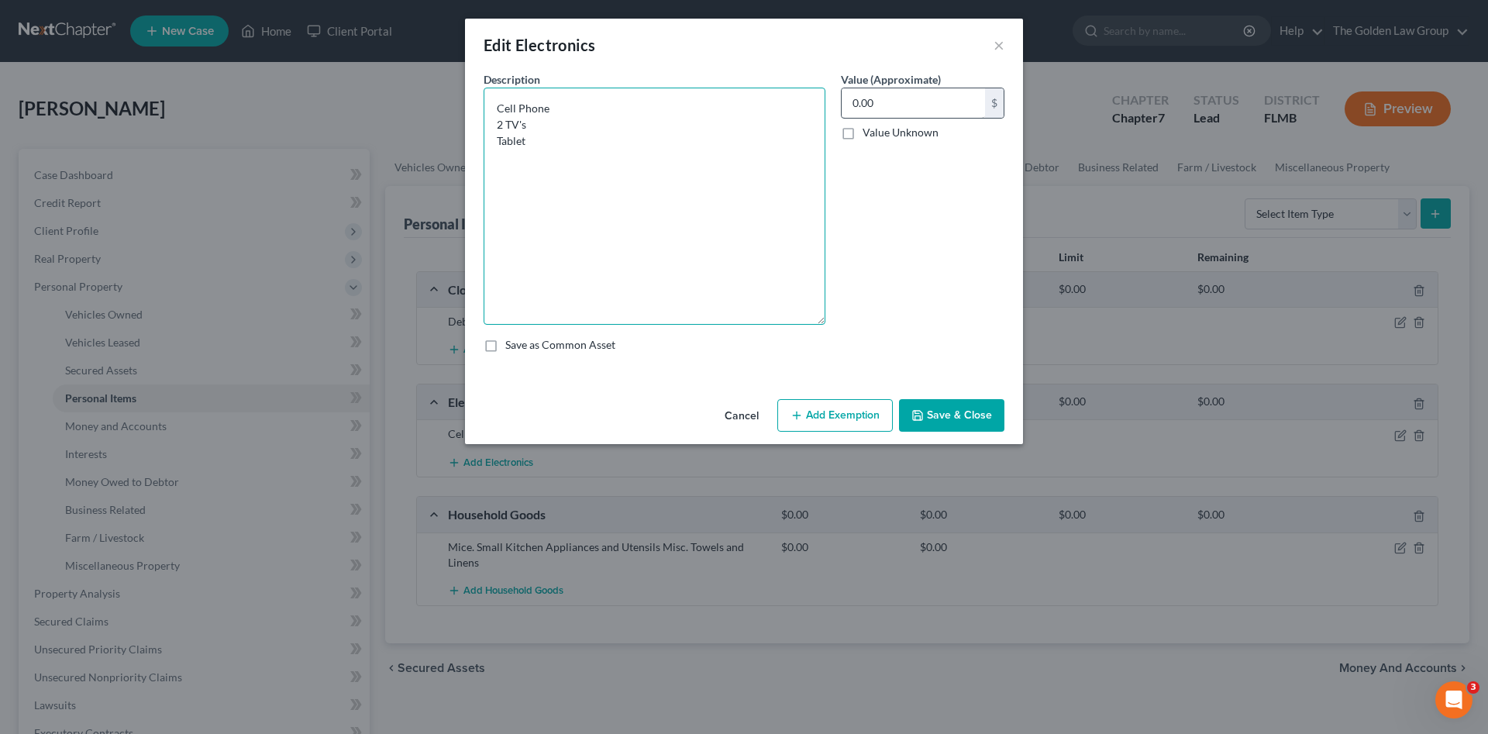
type textarea "Cell Phone 2 TV's Tablet"
click at [901, 105] on input "0.00" at bounding box center [912, 102] width 143 height 29
type input "2"
type input "300.00"
click at [950, 404] on button "Save & Close" at bounding box center [951, 415] width 105 height 33
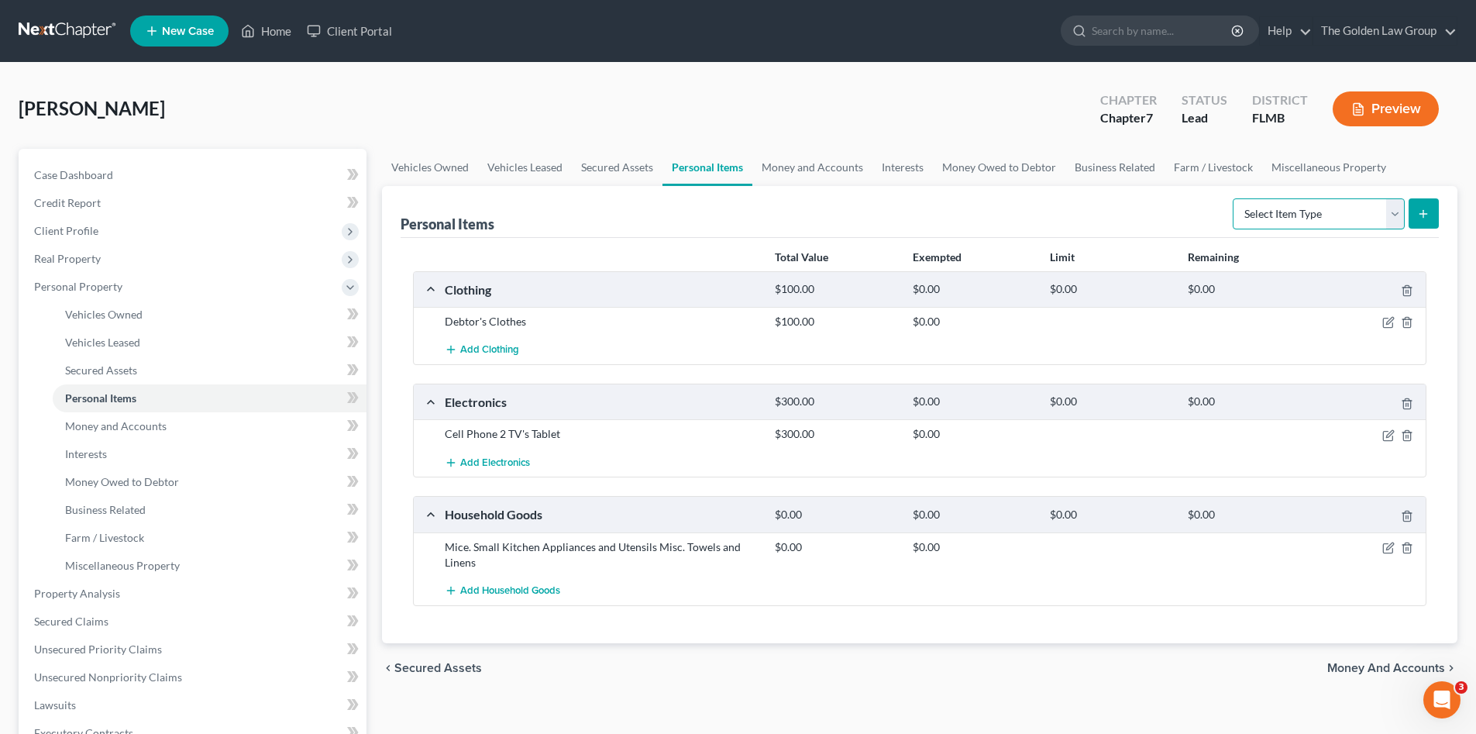
click at [1299, 218] on select "Select Item Type Clothing Collectibles Of Value Electronics Firearms Household …" at bounding box center [1319, 213] width 172 height 31
click at [1388, 546] on icon "button" at bounding box center [1388, 548] width 12 height 12
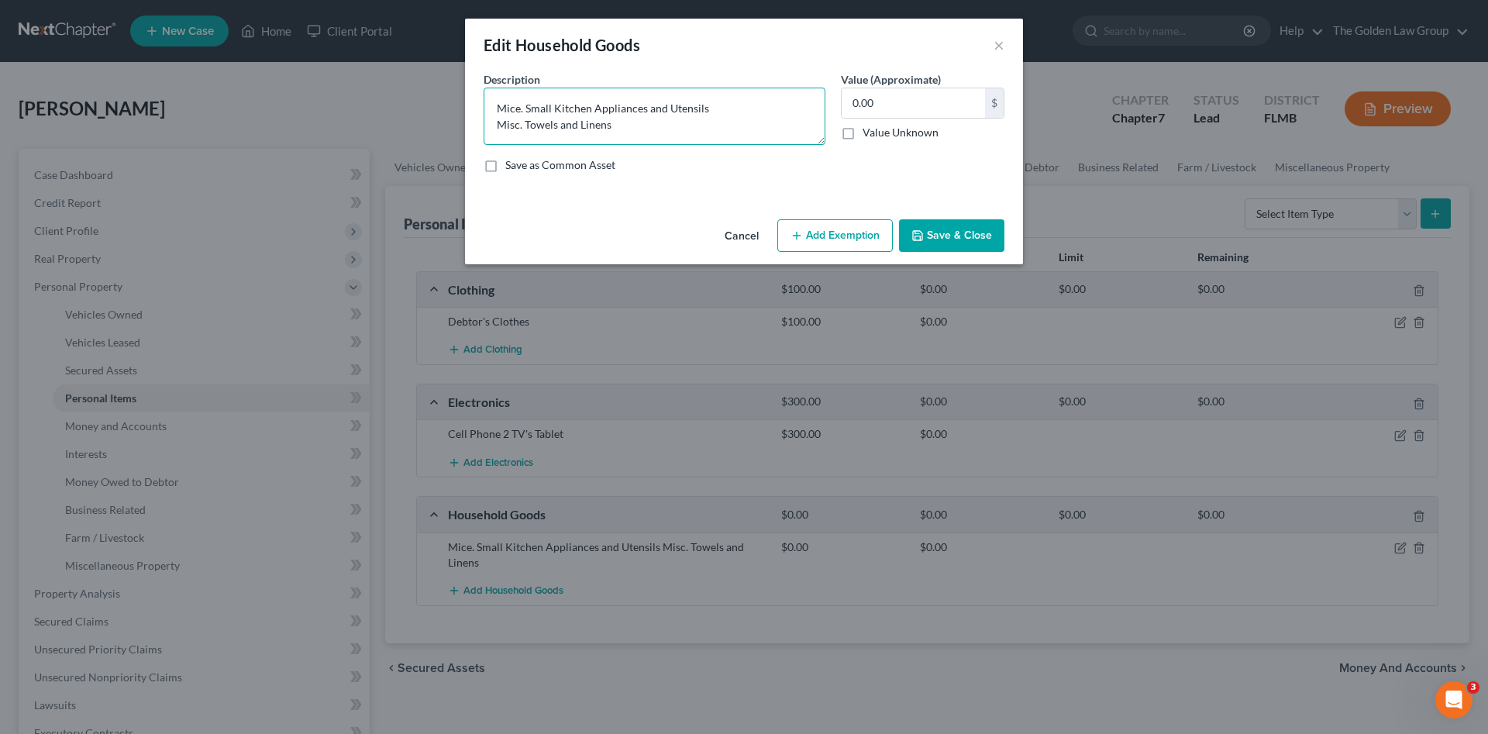
click at [492, 109] on textarea "Mice. Small Kitchen Appliances and Utensils Misc. Towels and Linens" at bounding box center [654, 116] width 342 height 57
click at [517, 108] on textarea "Mice. Small Kitchen Appliances and Utensils Misc. Towels and Linens" at bounding box center [654, 116] width 342 height 57
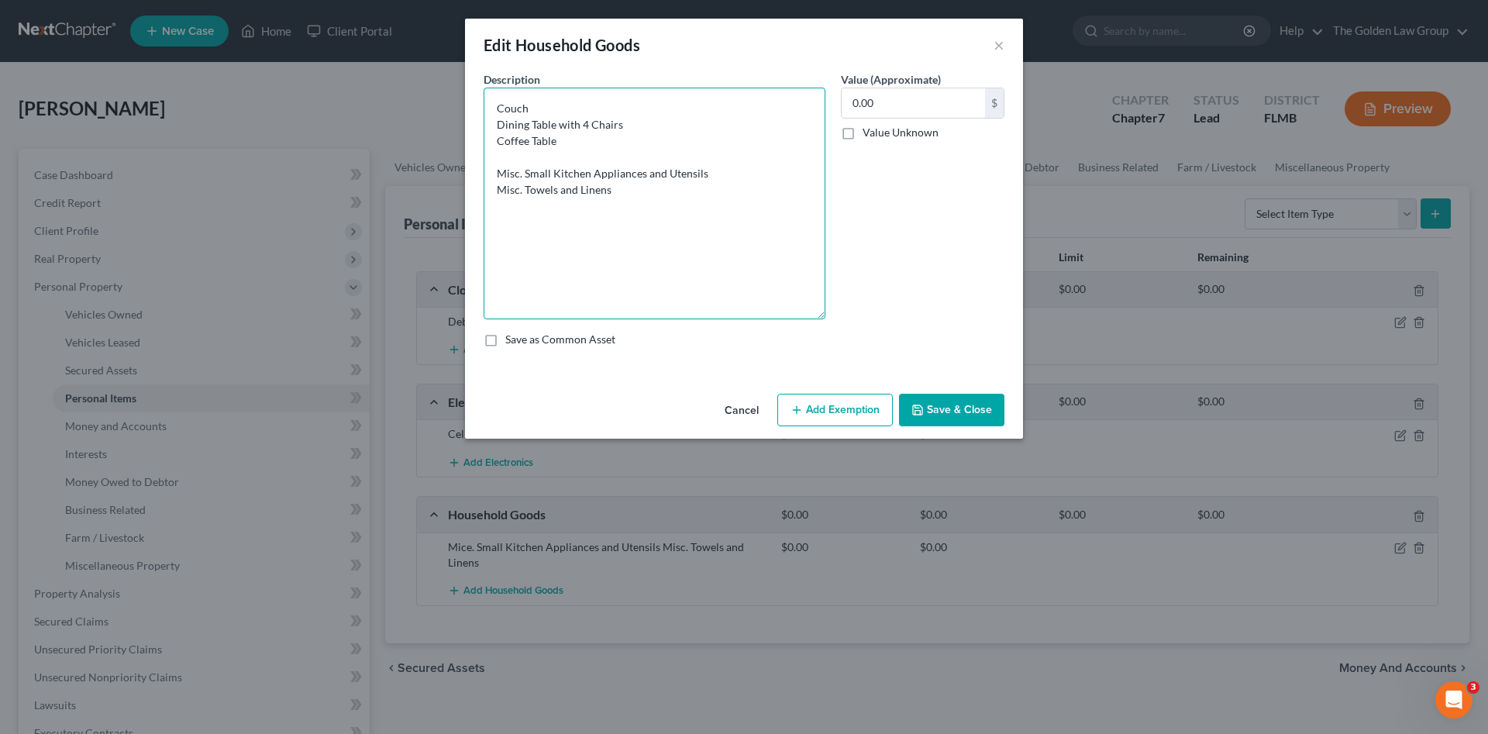
drag, startPoint x: 817, startPoint y: 141, endPoint x: 848, endPoint y: 333, distance: 194.5
click at [848, 333] on div "Description * Couch Dining Table with 4 Chairs Coffee Table Misc. Small Kitchen…" at bounding box center [744, 215] width 536 height 288
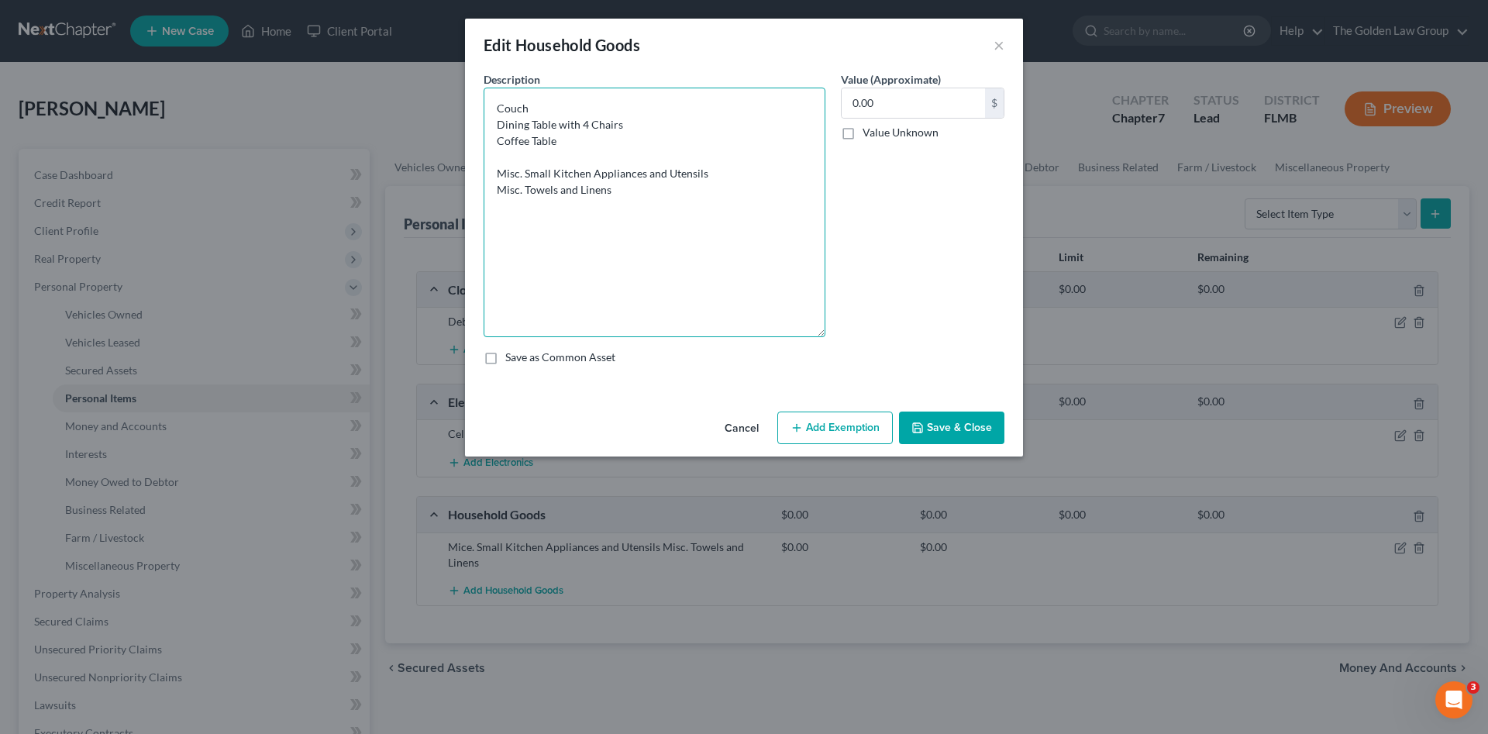
click at [509, 155] on textarea "Couch Dining Table with 4 Chairs Coffee Table Misc. Small Kitchen Appliances an…" at bounding box center [654, 212] width 342 height 249
type textarea "Couch Dining Table with 4 Chairs Coffee Table 2 End Tables 2 Beds 2 Nightstands…"
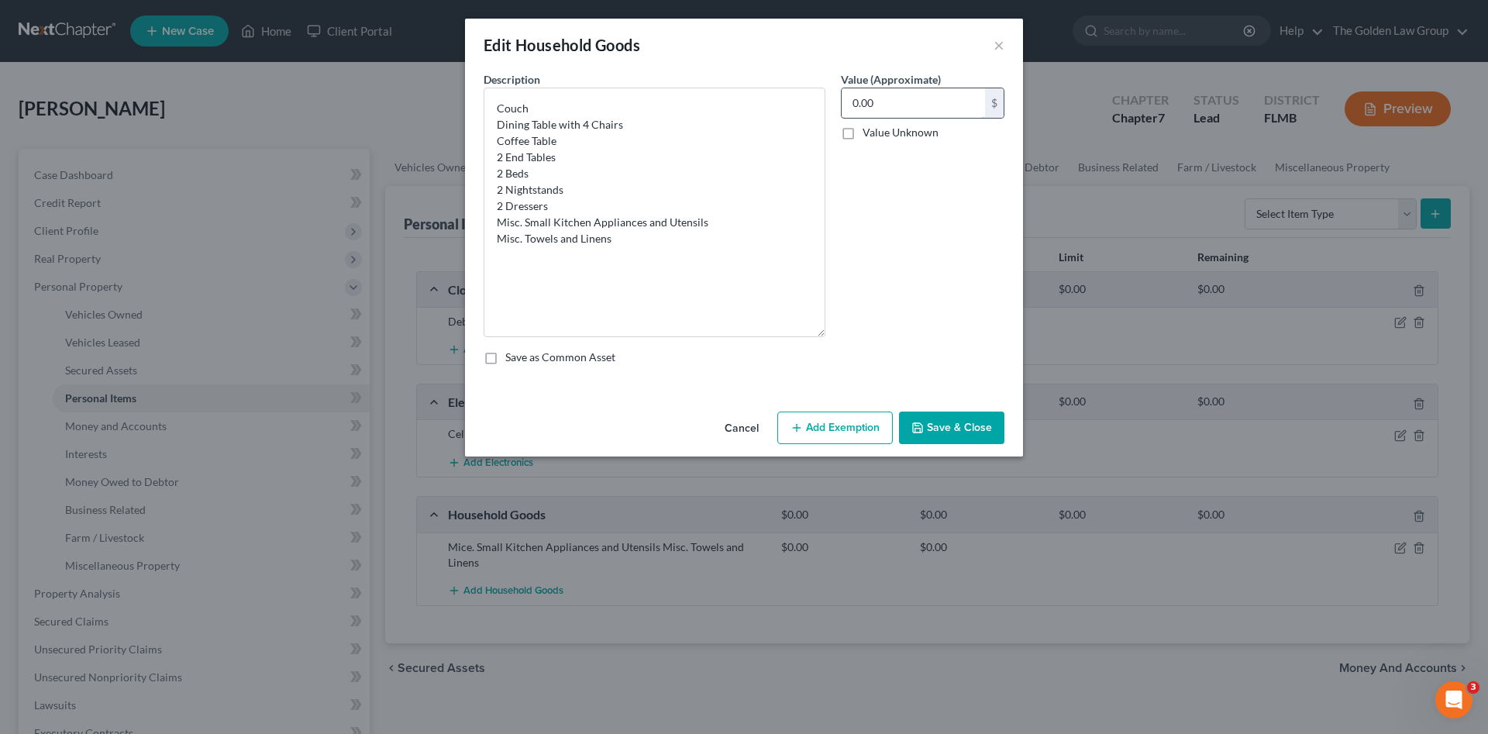
click at [882, 103] on input "0.00" at bounding box center [912, 102] width 143 height 29
type input "400.00"
click at [969, 431] on button "Save & Close" at bounding box center [951, 427] width 105 height 33
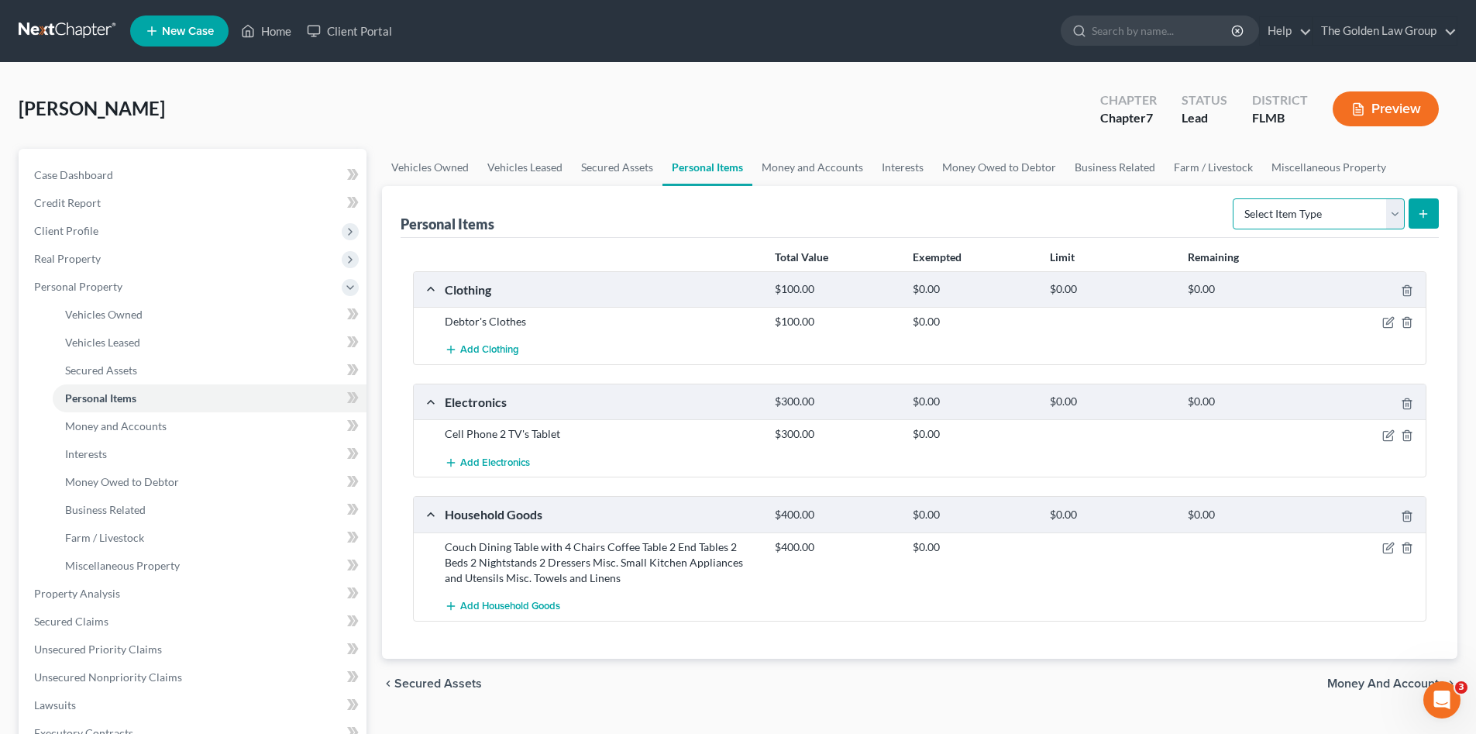
click at [1277, 201] on select "Select Item Type Clothing Collectibles Of Value Electronics Firearms Household …" at bounding box center [1319, 213] width 172 height 31
select select "other"
click at [1234, 198] on select "Select Item Type Clothing Collectibles Of Value Electronics Firearms Household …" at bounding box center [1319, 213] width 172 height 31
click at [1281, 211] on select "Select Item Type Clothing Collectibles Of Value Electronics Firearms Household …" at bounding box center [1319, 213] width 172 height 31
click at [1368, 684] on span "Money and Accounts" at bounding box center [1386, 683] width 118 height 12
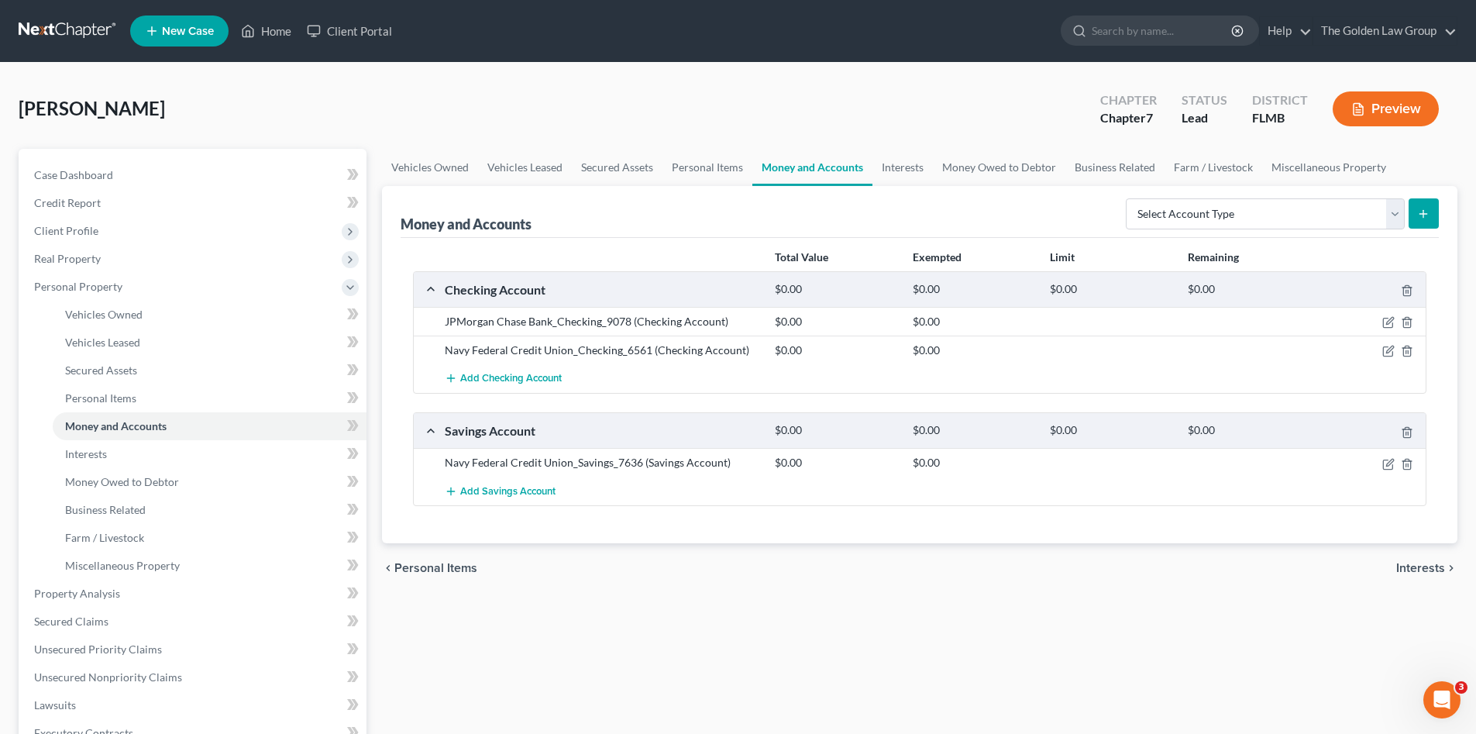
click at [729, 626] on div "Vehicles Owned Vehicles Leased Secured Assets Personal Items Money and Accounts…" at bounding box center [919, 596] width 1091 height 895
click at [1384, 321] on icon "button" at bounding box center [1388, 322] width 12 height 12
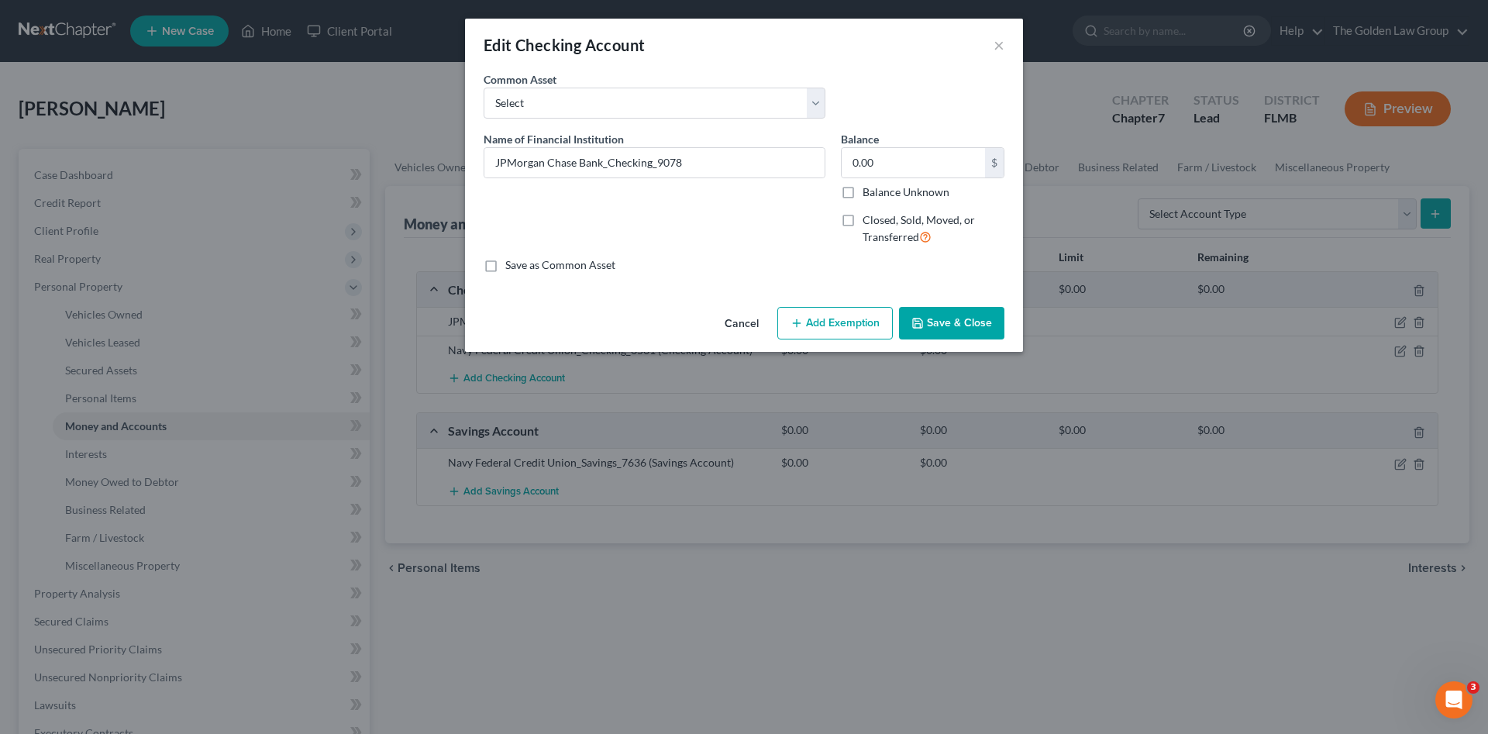
click at [778, 201] on div "Name of Financial Institution * JPMorgan Chase Bank_Checking_9078" at bounding box center [654, 194] width 357 height 127
click at [743, 327] on button "Cancel" at bounding box center [741, 323] width 59 height 31
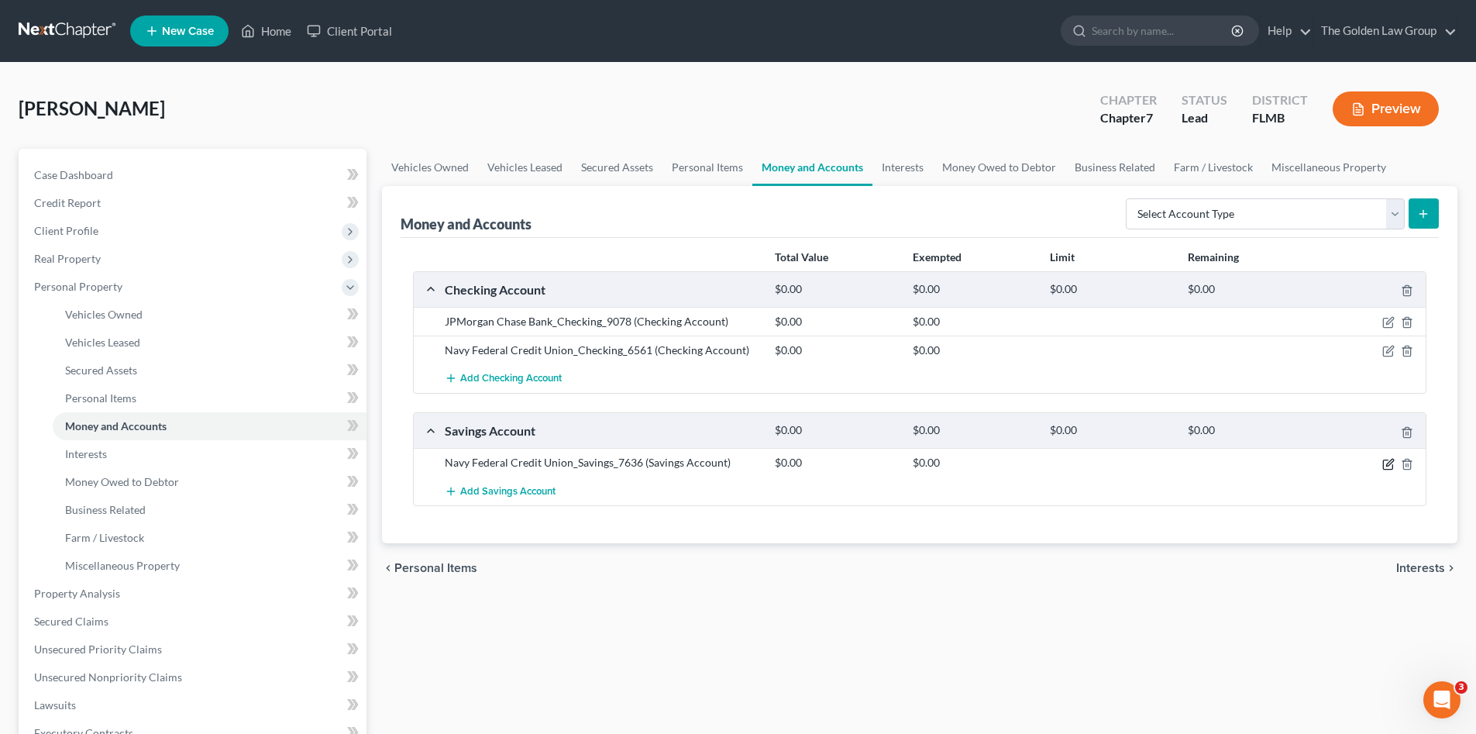
click at [1388, 461] on icon "button" at bounding box center [1388, 464] width 12 height 12
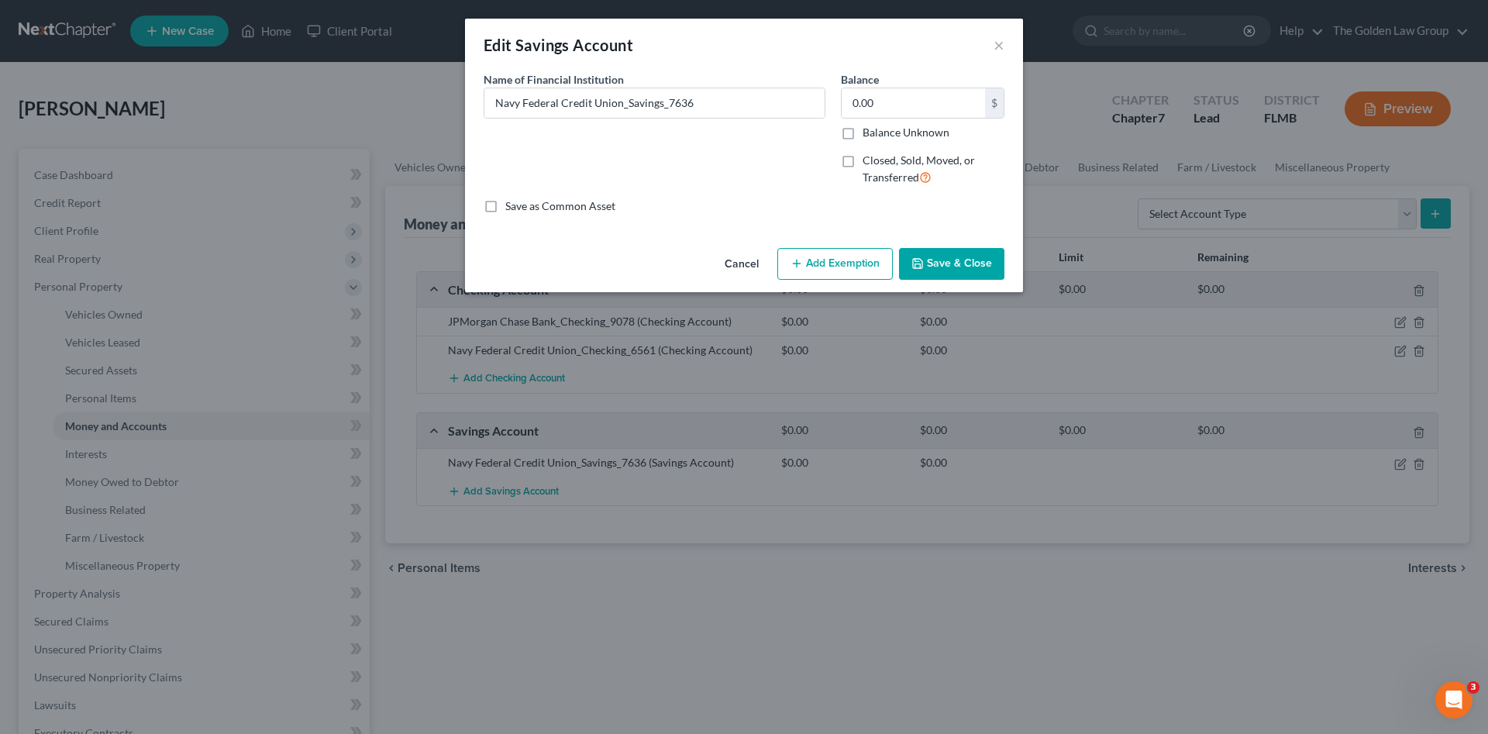
click at [747, 264] on button "Cancel" at bounding box center [741, 264] width 59 height 31
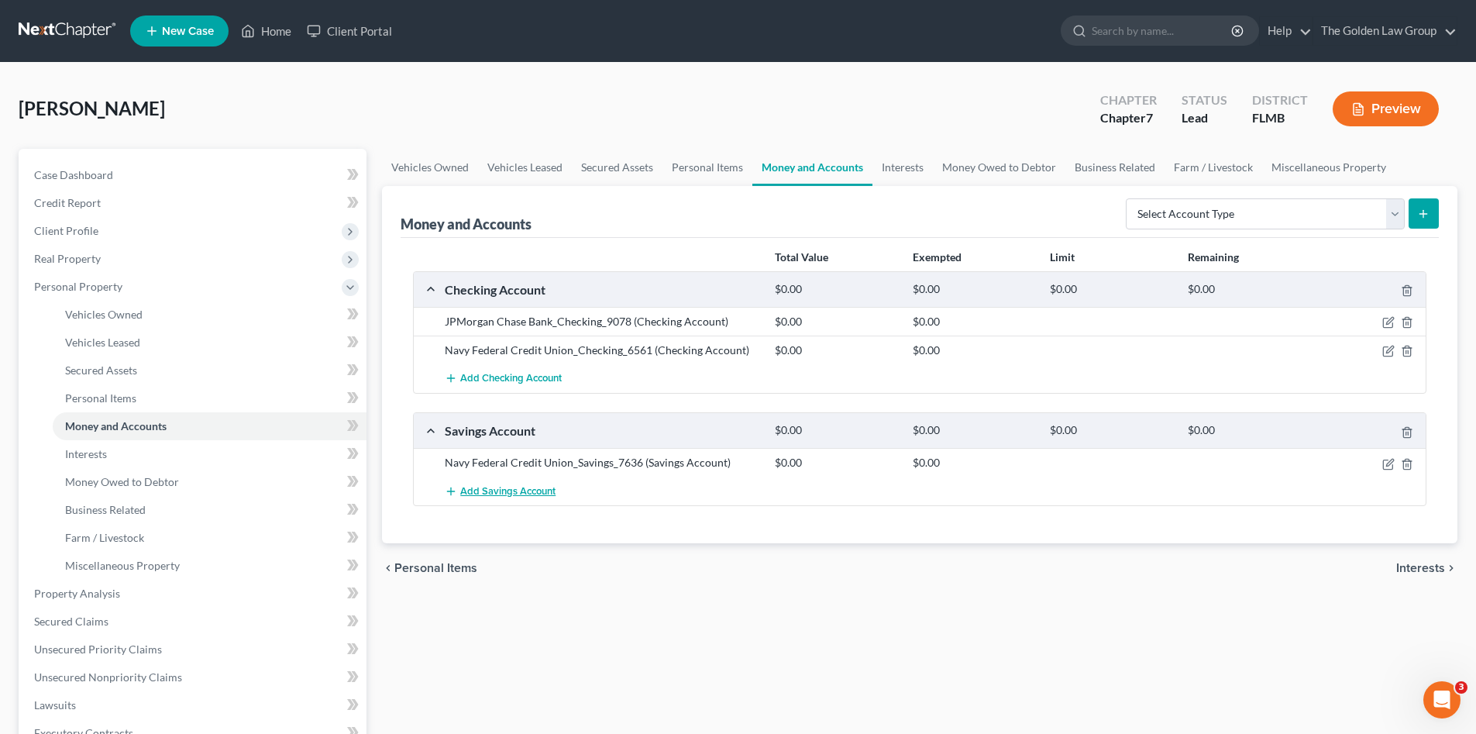
click at [549, 487] on span "Add Savings Account" at bounding box center [507, 491] width 95 height 12
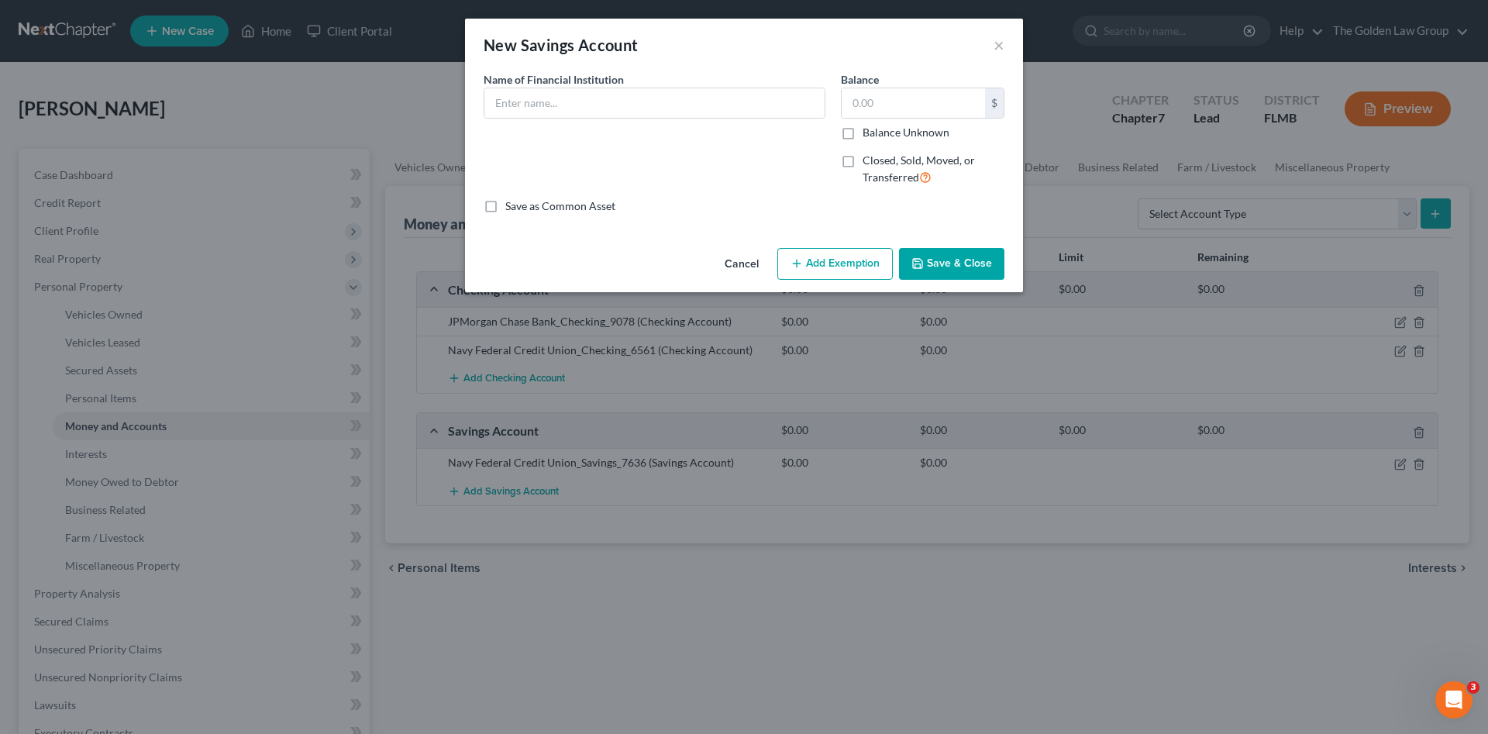
drag, startPoint x: 741, startPoint y: 262, endPoint x: 870, endPoint y: 291, distance: 132.7
click at [743, 262] on button "Cancel" at bounding box center [741, 264] width 59 height 31
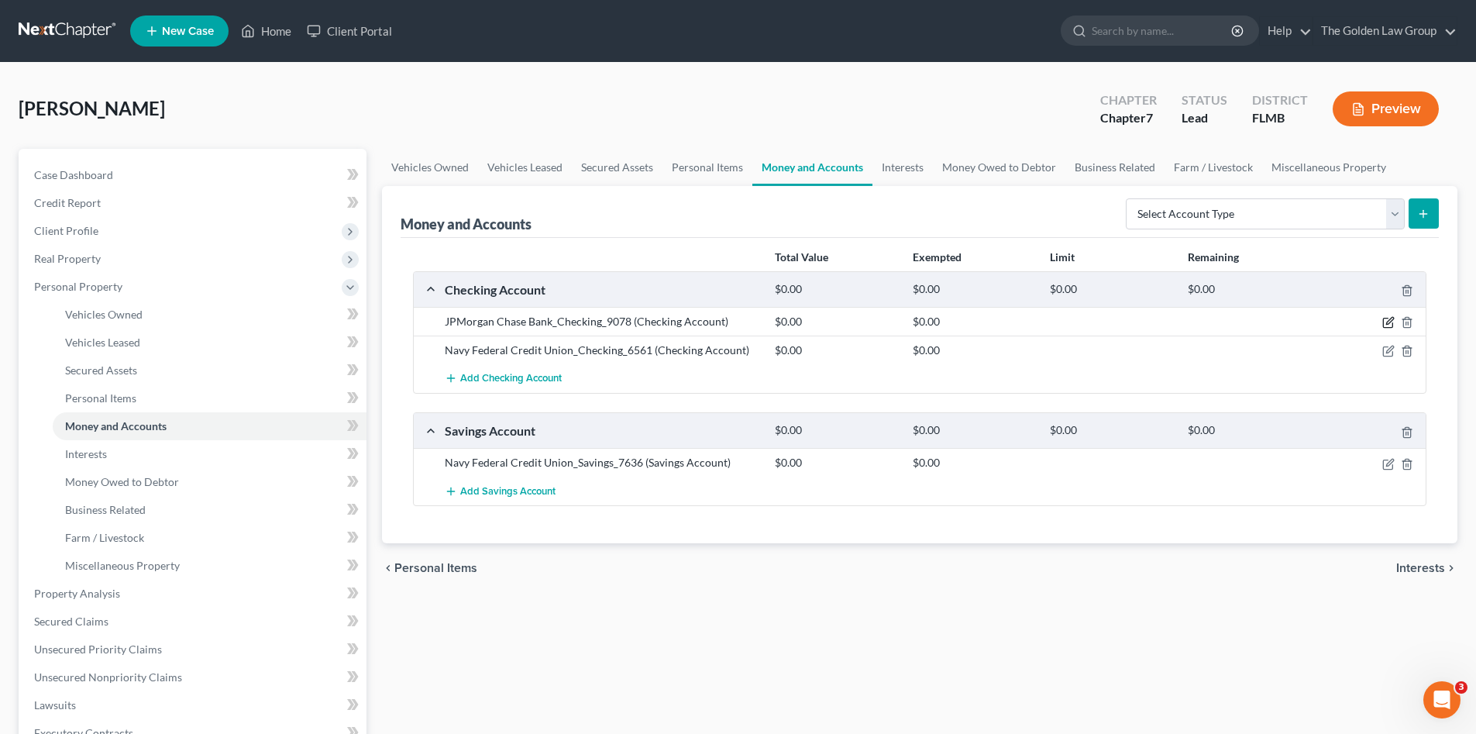
click at [1388, 327] on icon "button" at bounding box center [1388, 322] width 12 height 12
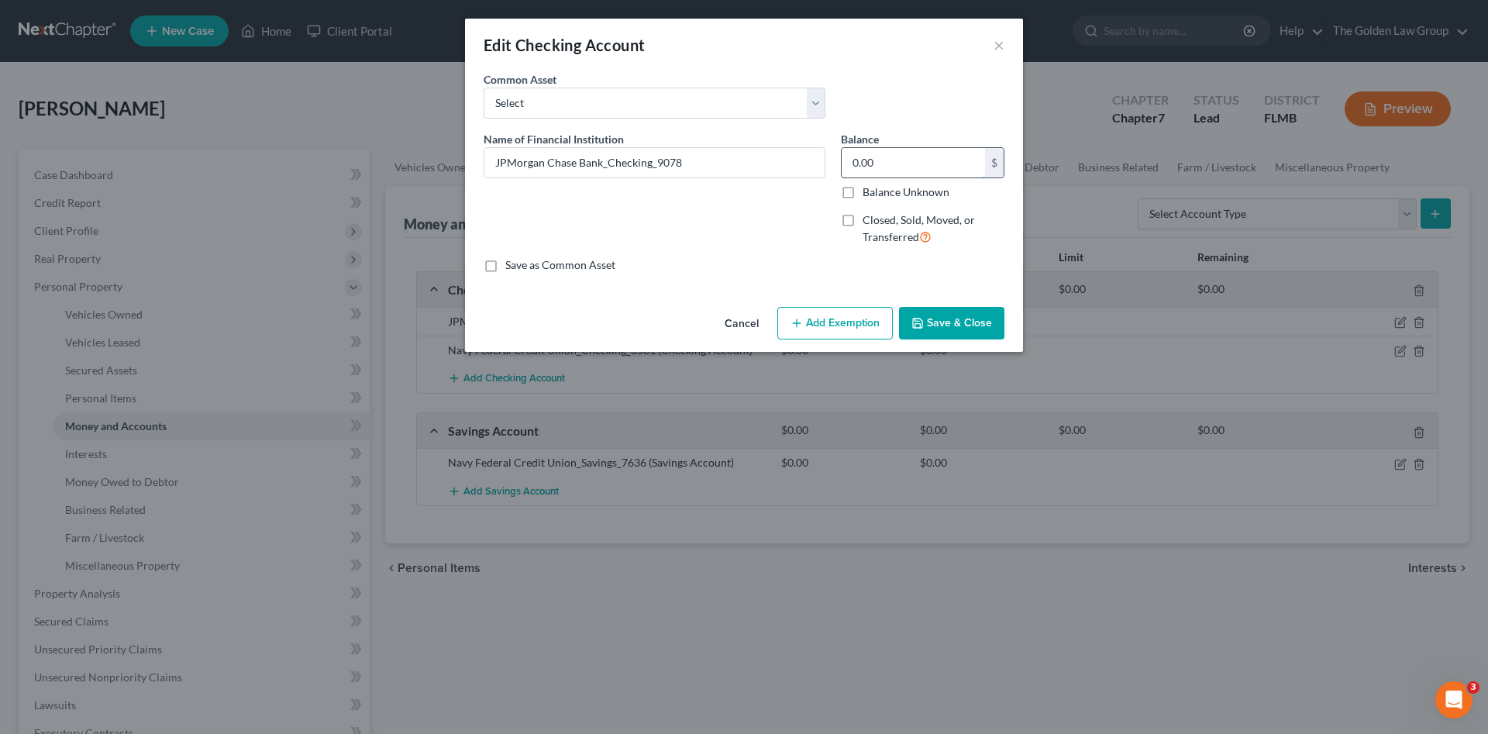
click at [878, 165] on input "0.00" at bounding box center [912, 162] width 143 height 29
type input "45.00"
drag, startPoint x: 604, startPoint y: 162, endPoint x: 451, endPoint y: 133, distance: 155.3
click at [451, 133] on div "Edit Checking Account × An exemption set must first be selected from the Filing…" at bounding box center [744, 367] width 1488 height 734
click at [971, 325] on button "Save & Close" at bounding box center [951, 323] width 105 height 33
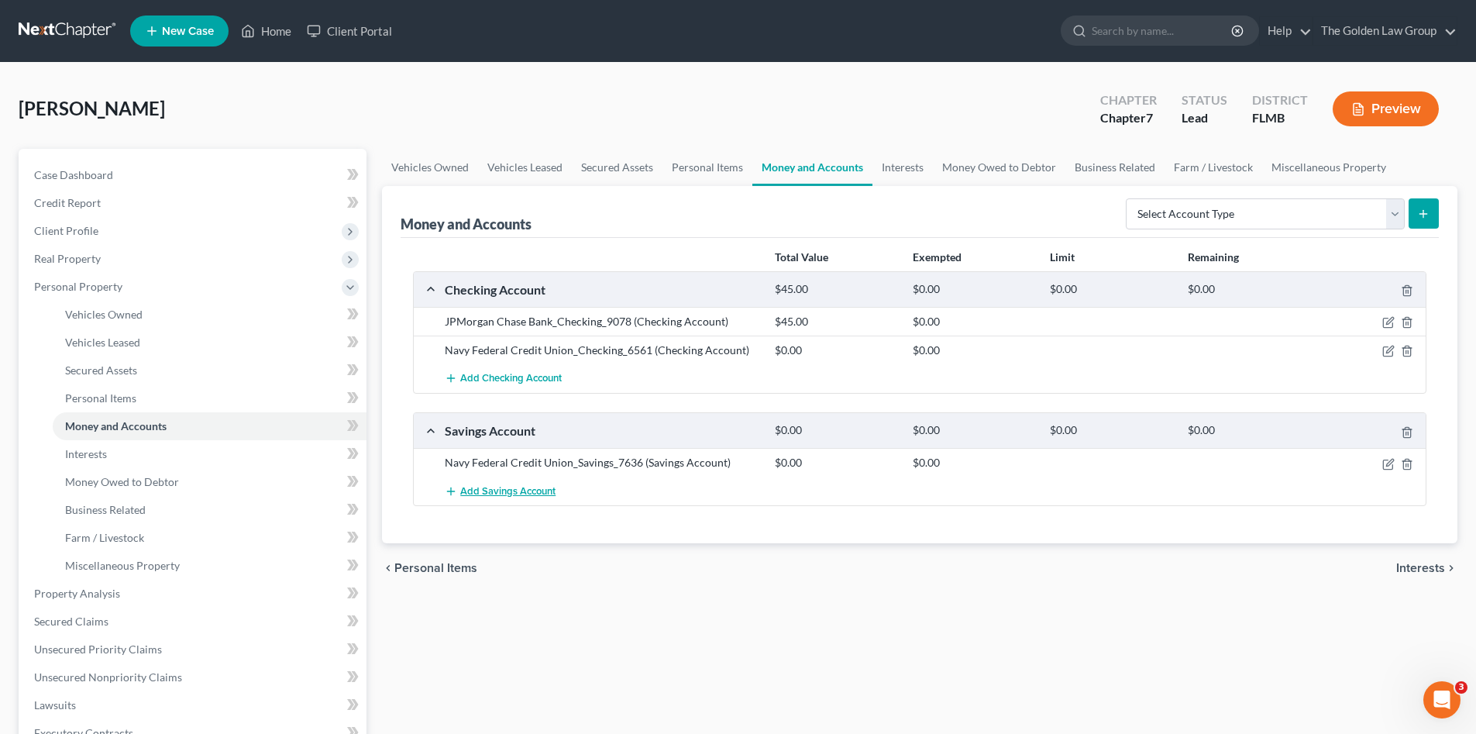
click at [500, 491] on span "Add Savings Account" at bounding box center [507, 491] width 95 height 12
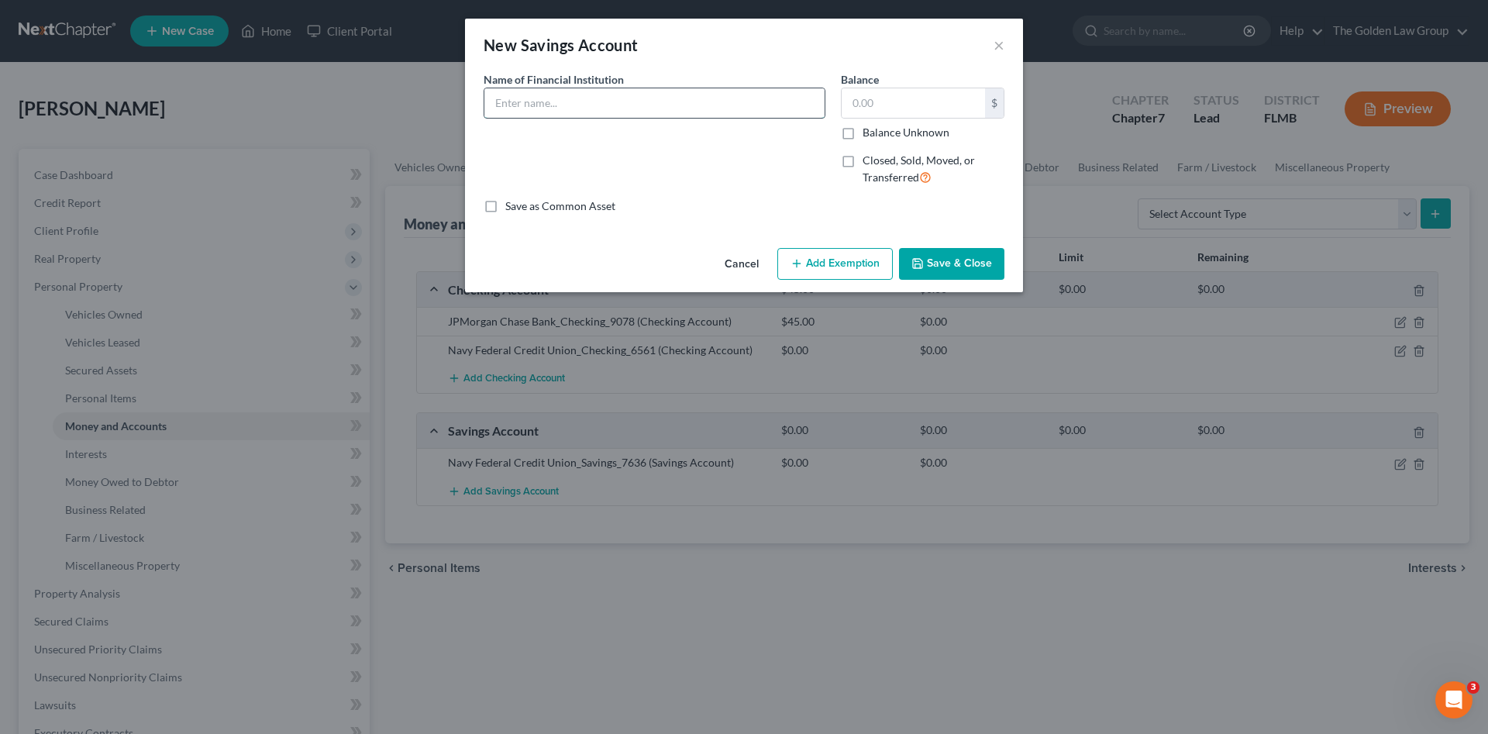
click at [523, 101] on input "text" at bounding box center [654, 102] width 340 height 29
paste input "JPMorgan Chase Bank"
type input "JPMorgan Chase Bank_Savings"
type input "1,000.00"
click at [952, 271] on button "Save & Close" at bounding box center [951, 264] width 105 height 33
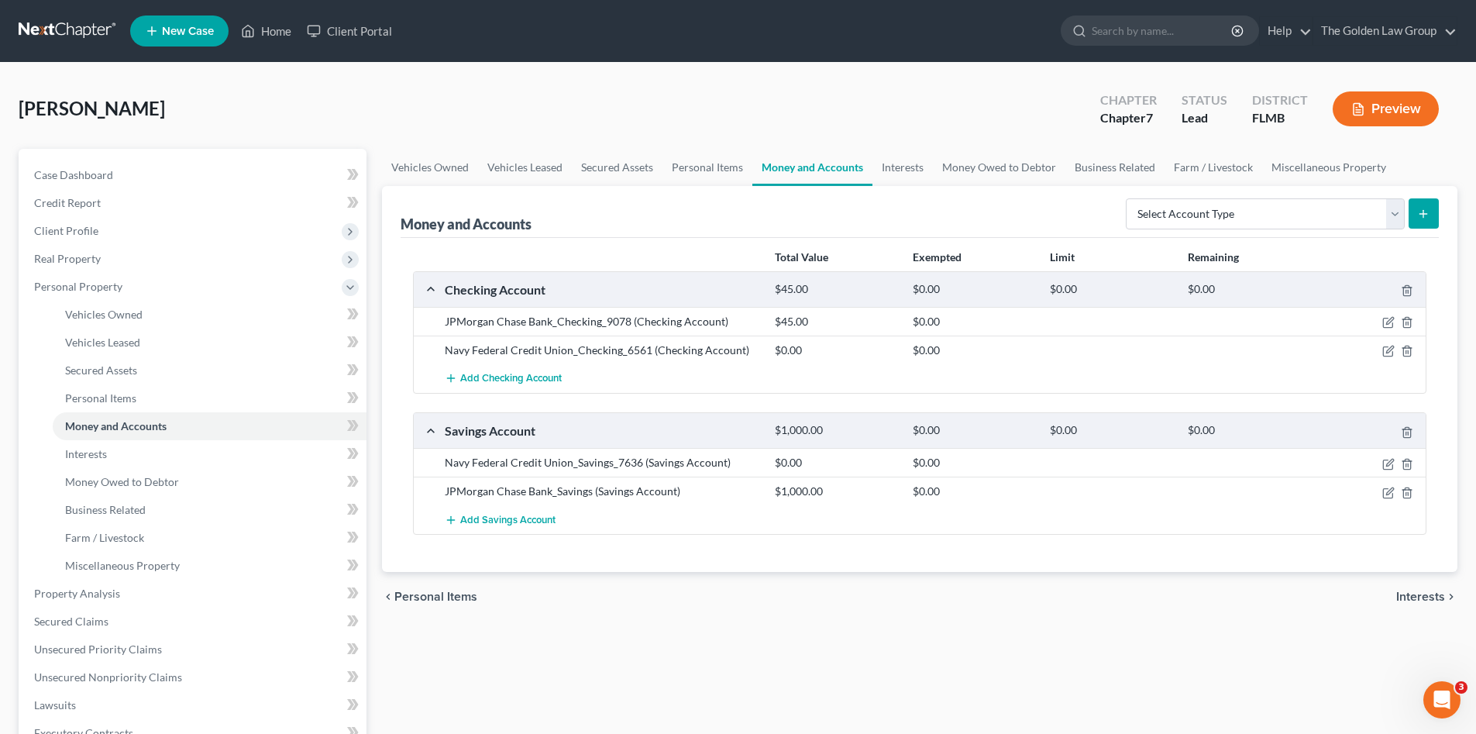
click at [704, 555] on div "Total Value Exempted Limit Remaining Checking Account $45.00 $0.00 $0.00 $0.00 …" at bounding box center [920, 405] width 1038 height 335
drag, startPoint x: 1123, startPoint y: 225, endPoint x: 1166, endPoint y: 236, distance: 44.7
click at [1135, 229] on div "Select Account Type Brokerage Cash on Hand Certificates of Deposit Checking Acc…" at bounding box center [1279, 212] width 319 height 41
click at [1160, 211] on select "Select Account Type Brokerage Cash on Hand Certificates of Deposit Checking Acc…" at bounding box center [1265, 213] width 279 height 31
click at [1170, 549] on div "Total Value Exempted Limit Remaining Checking Account $45.00 $0.00 $0.00 $0.00 …" at bounding box center [920, 405] width 1038 height 335
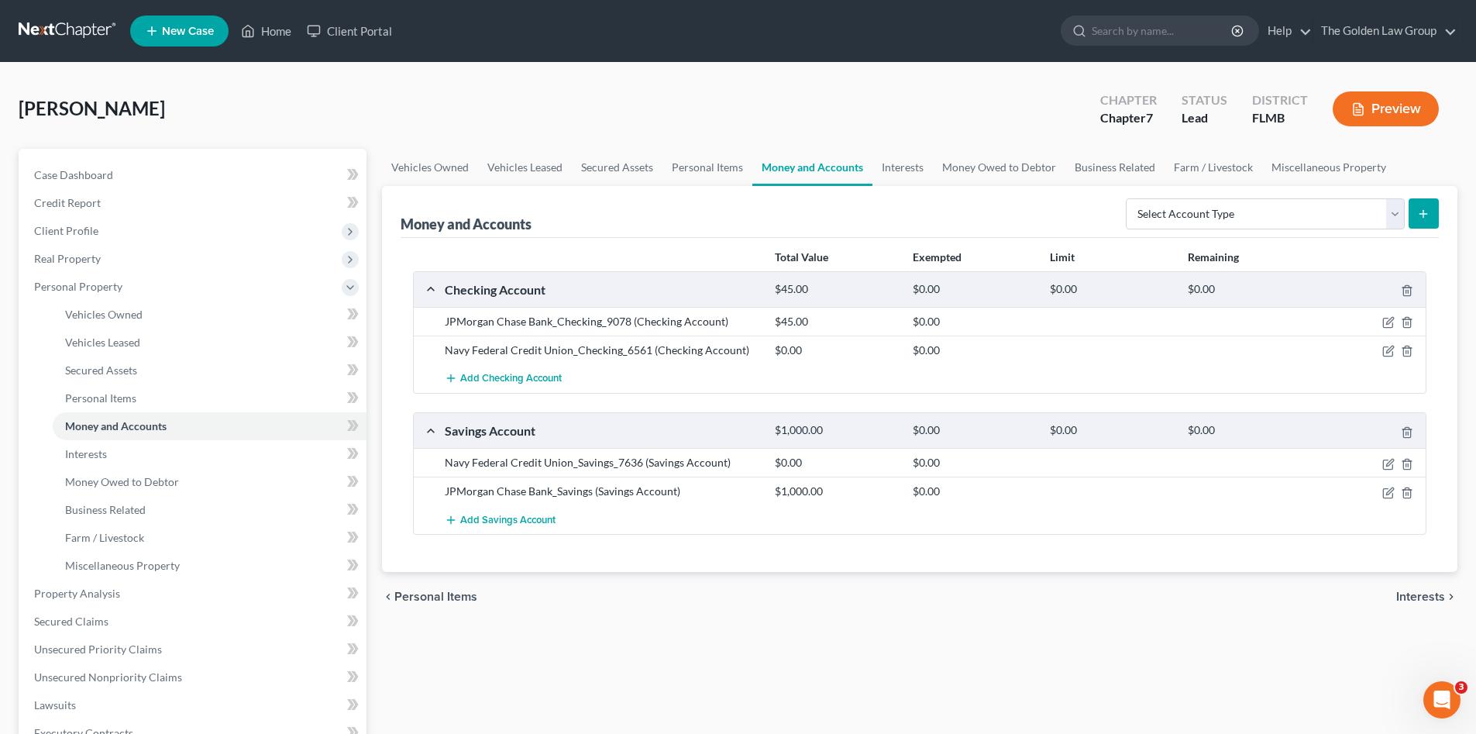
drag, startPoint x: 594, startPoint y: 607, endPoint x: 574, endPoint y: 611, distance: 20.5
click at [595, 605] on div "chevron_left Personal Items Interests chevron_right" at bounding box center [919, 597] width 1075 height 50
click at [902, 163] on link "Interests" at bounding box center [902, 167] width 60 height 37
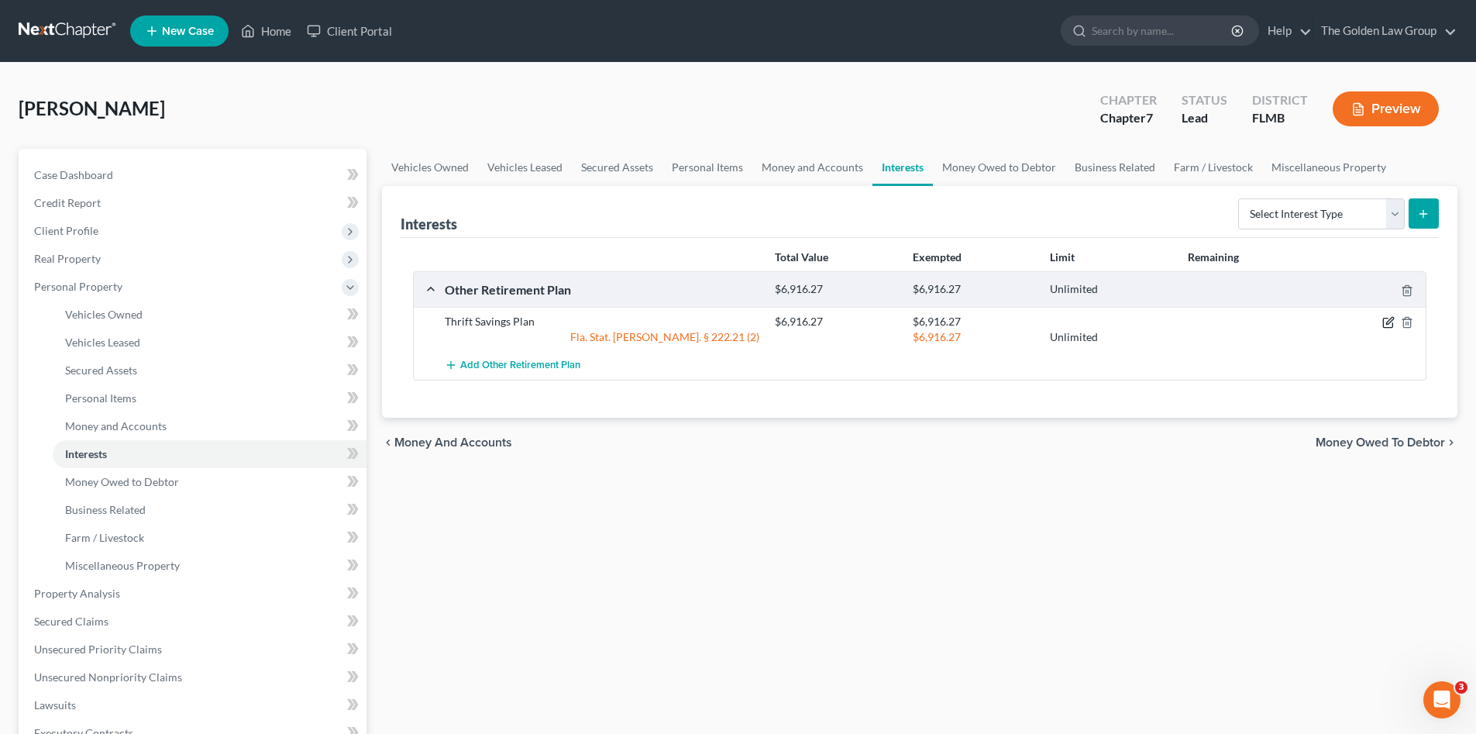
click at [1386, 319] on icon "button" at bounding box center [1388, 322] width 12 height 12
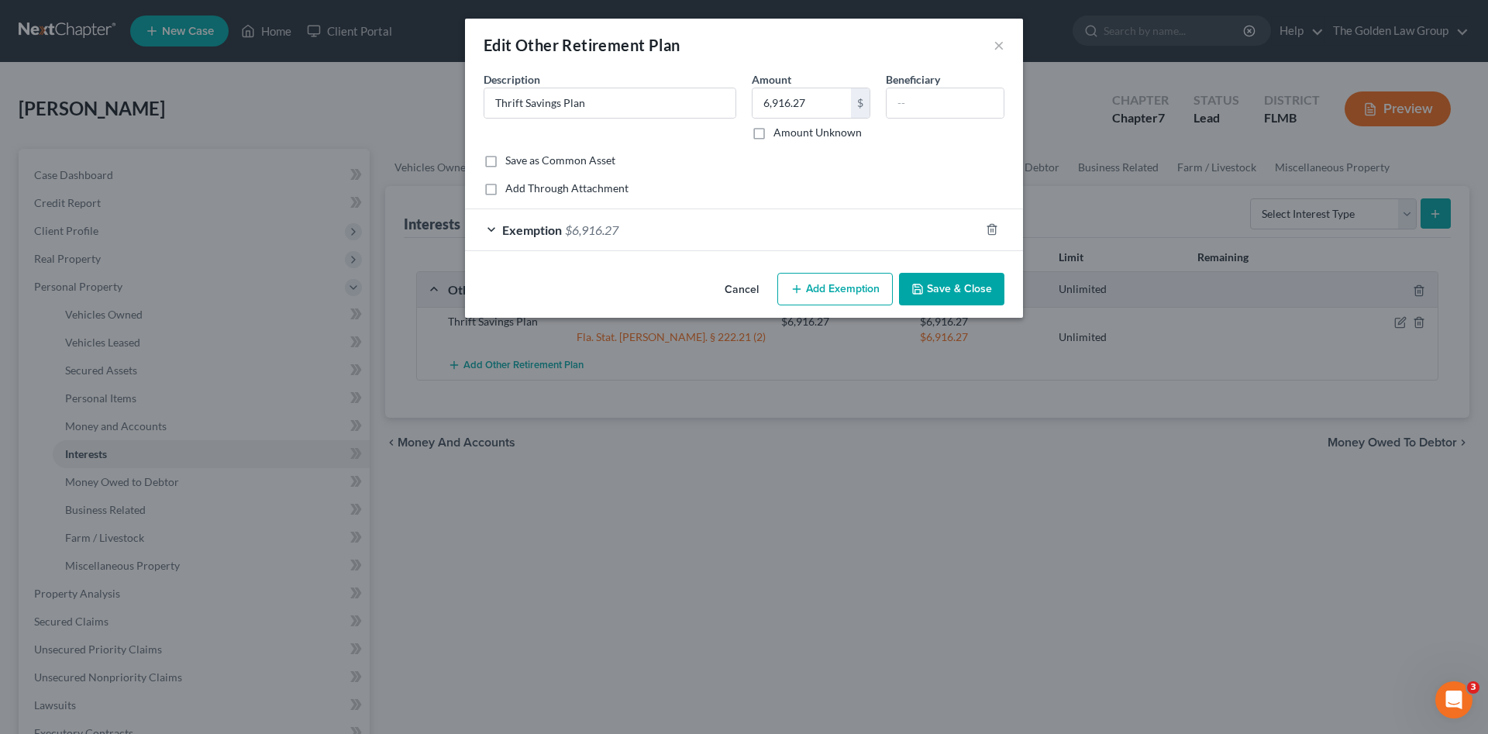
click at [587, 84] on div "Description * Thrift Savings Plan" at bounding box center [610, 105] width 268 height 69
click at [595, 98] on input "Thrift Savings Plan" at bounding box center [609, 102] width 251 height 29
drag, startPoint x: 622, startPoint y: 101, endPoint x: 587, endPoint y: 94, distance: 36.5
click at [587, 94] on input "Thrift Savings Plan_401(k)" at bounding box center [609, 102] width 251 height 29
type input "Thrift Savings Plan"
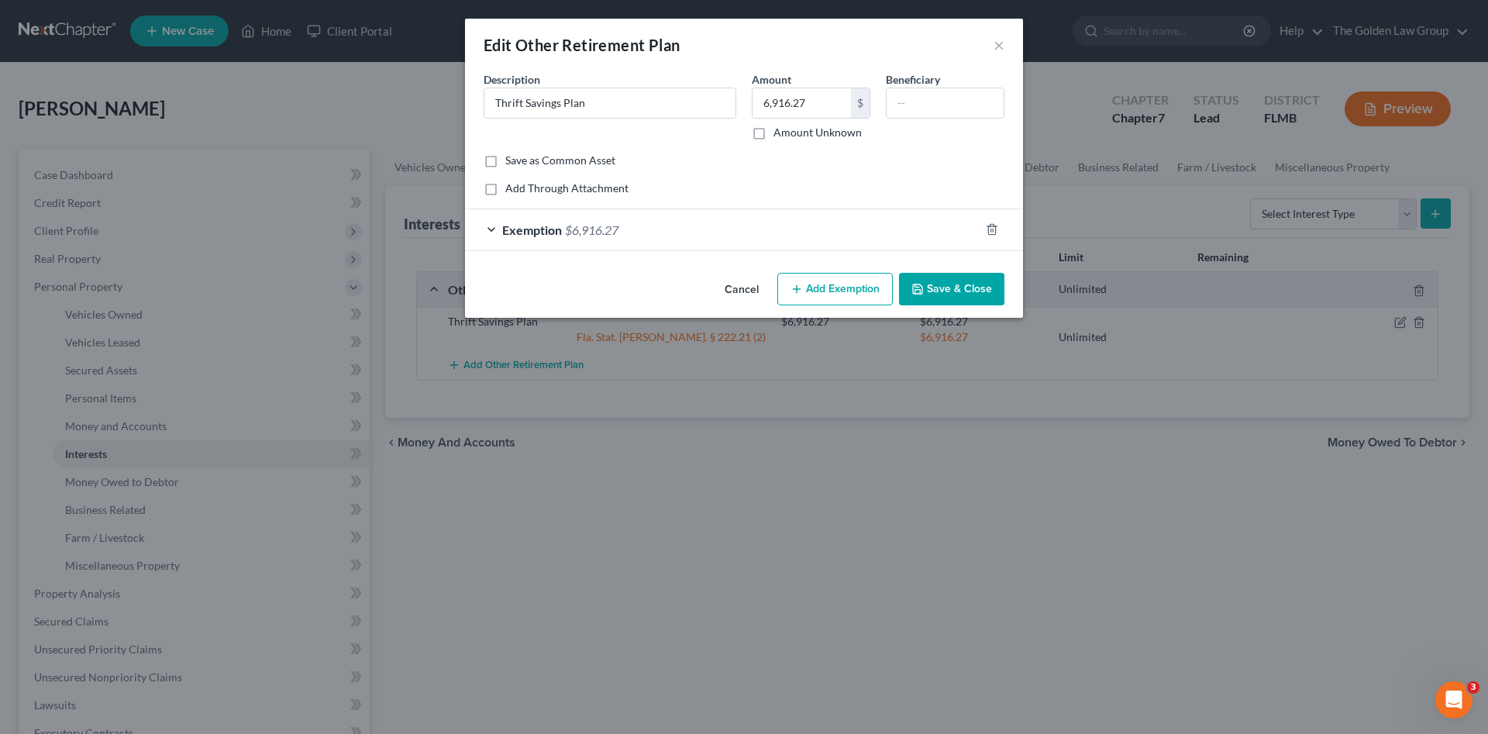
click at [988, 296] on button "Save & Close" at bounding box center [951, 289] width 105 height 33
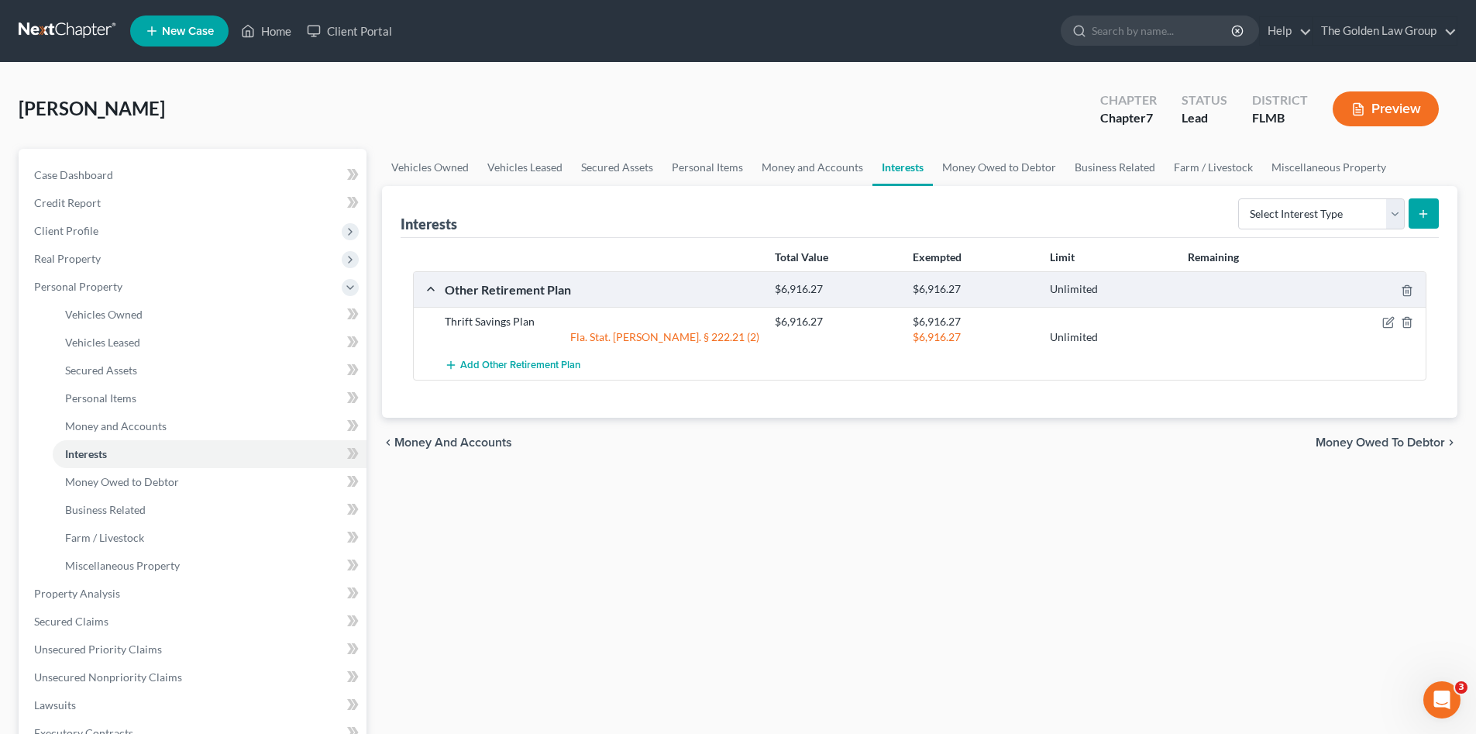
click at [1023, 490] on div "Vehicles Owned Vehicles Leased Secured Assets Personal Items Money and Accounts…" at bounding box center [919, 596] width 1091 height 895
click at [1020, 172] on link "Money Owed to Debtor" at bounding box center [999, 167] width 132 height 37
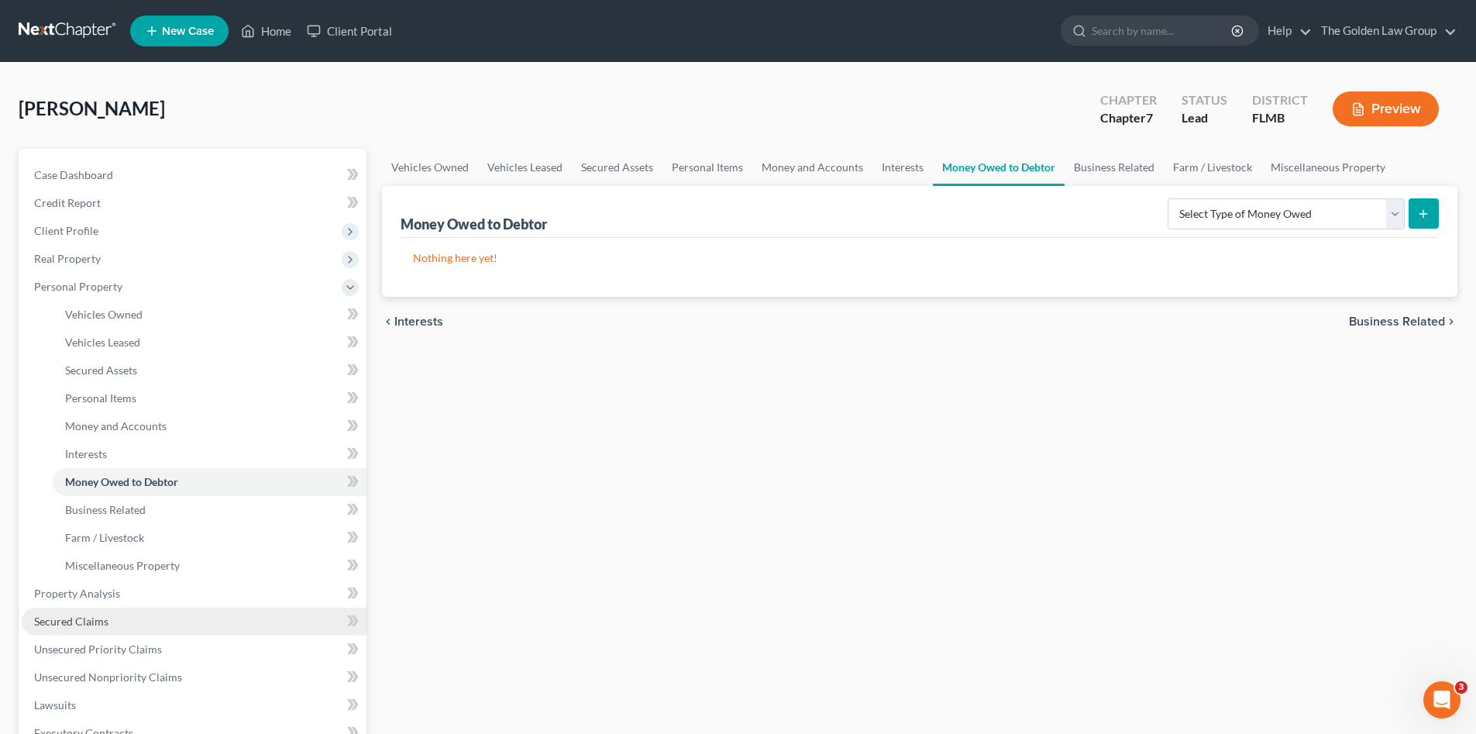
click at [154, 611] on link "Secured Claims" at bounding box center [194, 621] width 345 height 28
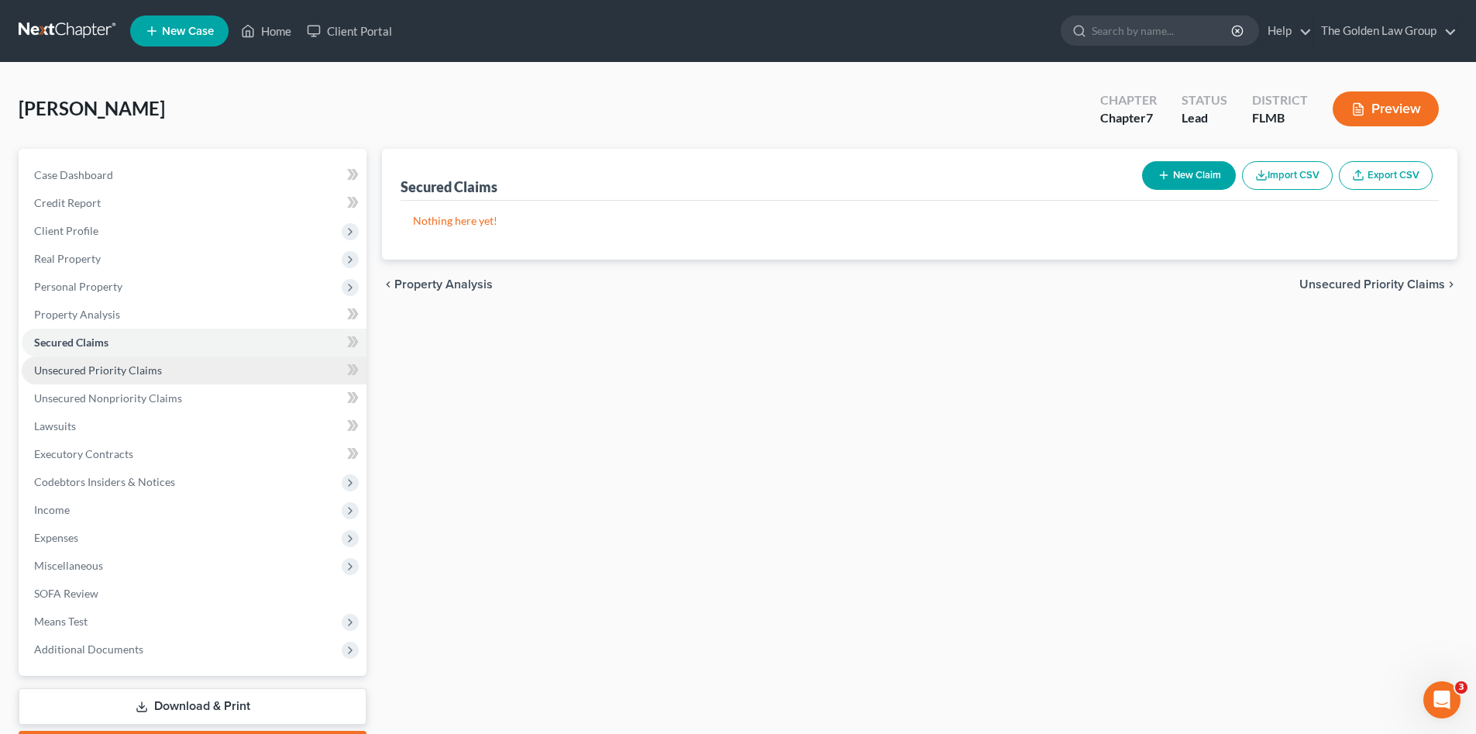
click at [142, 370] on span "Unsecured Priority Claims" at bounding box center [98, 369] width 128 height 13
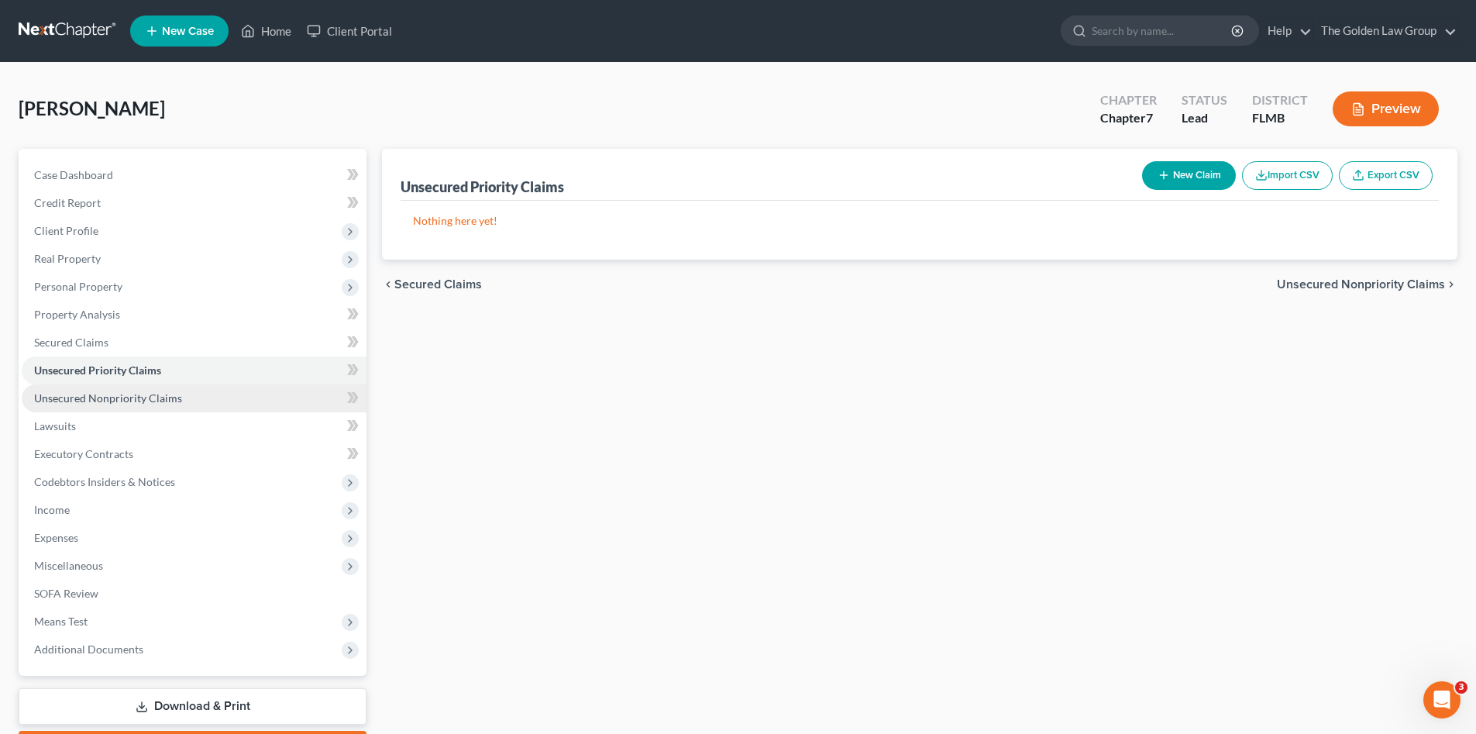
click at [208, 397] on link "Unsecured Nonpriority Claims" at bounding box center [194, 398] width 345 height 28
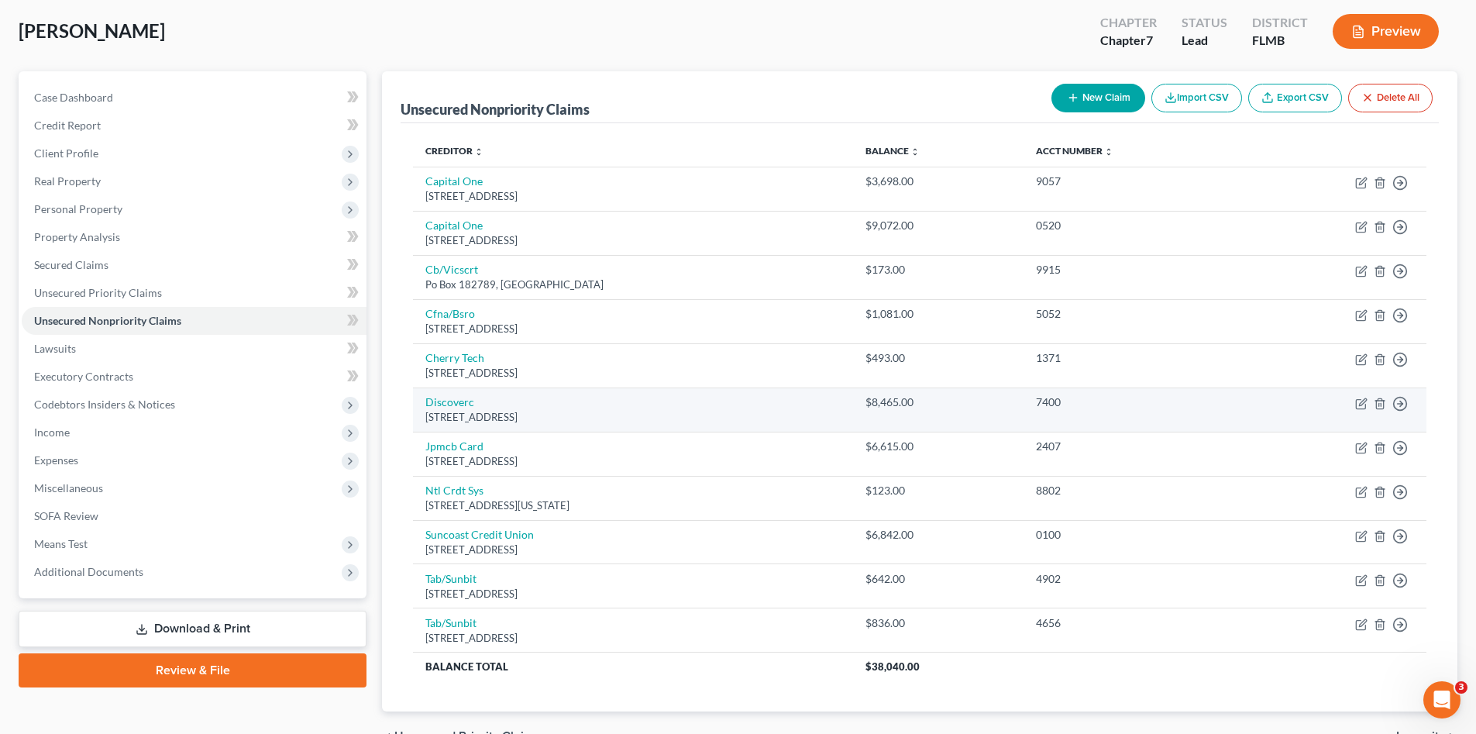
scroll to position [103, 0]
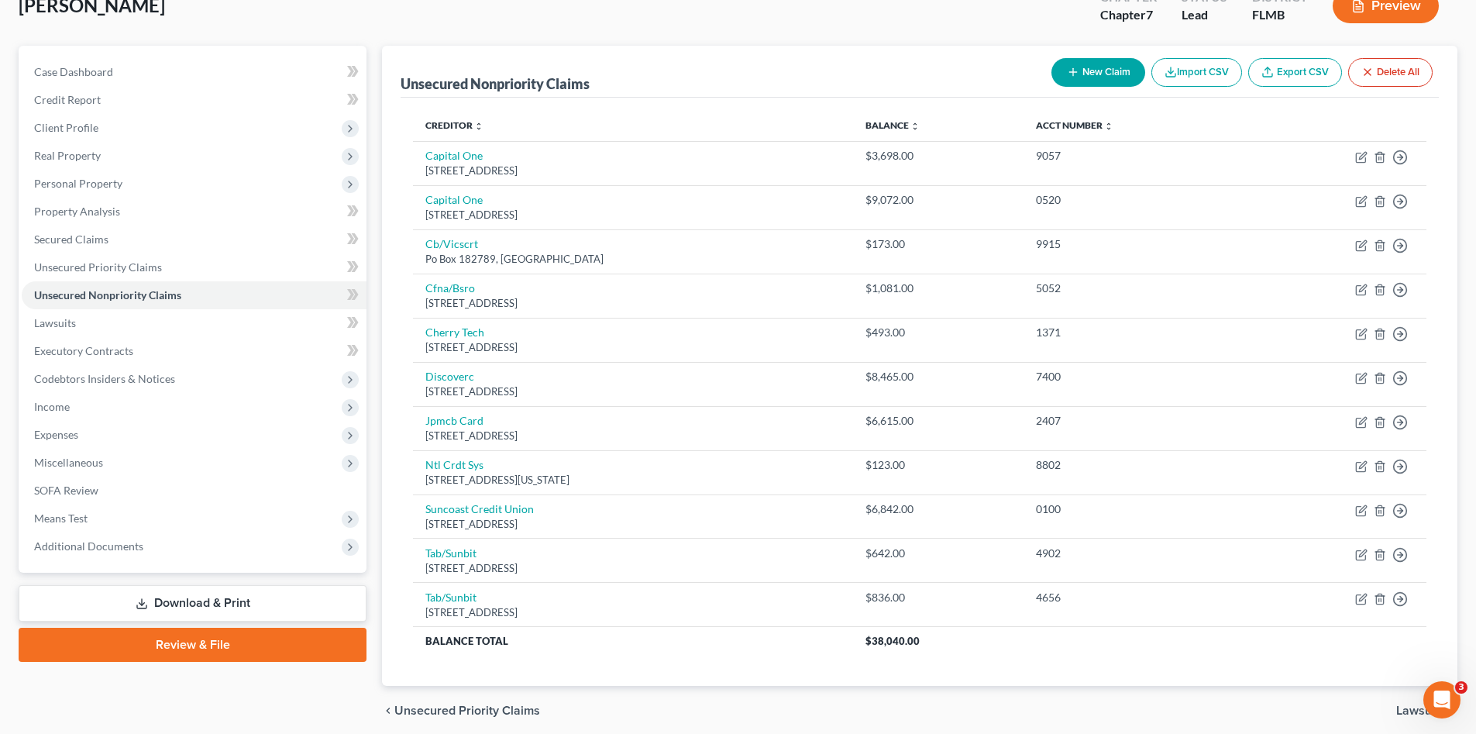
click at [305, 693] on div "Case Dashboard Payments Invoices Payments Payments Credit Report Client Profile" at bounding box center [192, 391] width 363 height 690
click at [144, 318] on link "Lawsuits" at bounding box center [194, 323] width 345 height 28
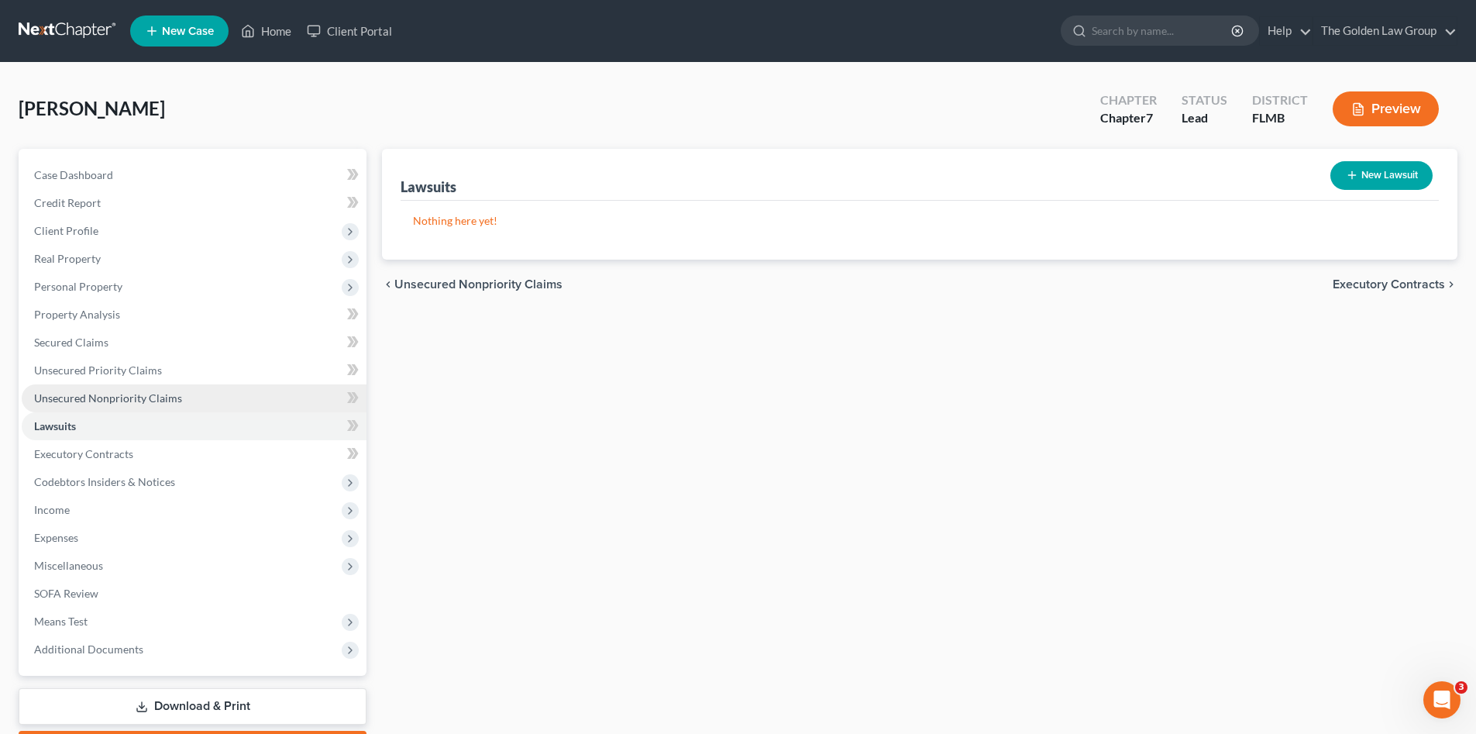
click at [186, 398] on link "Unsecured Nonpriority Claims" at bounding box center [194, 398] width 345 height 28
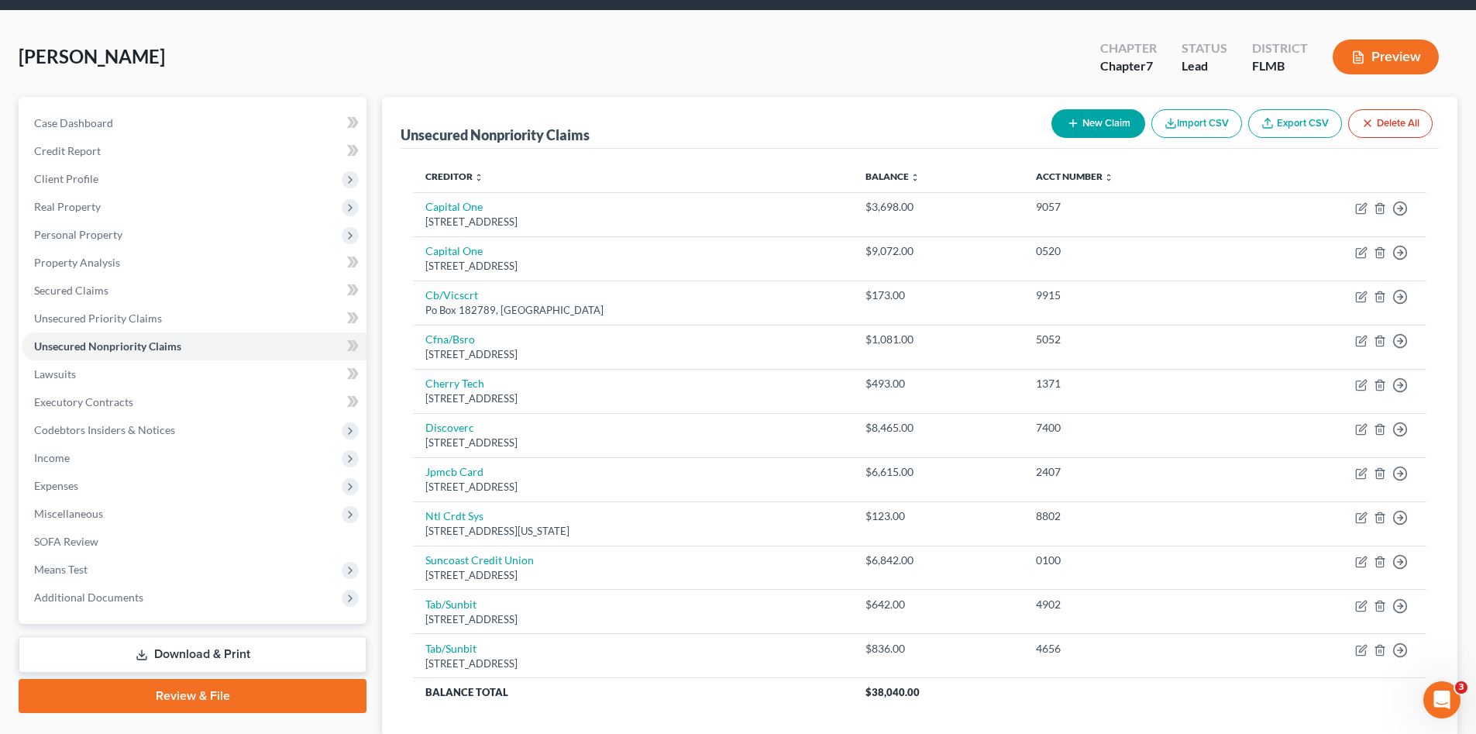
scroll to position [77, 0]
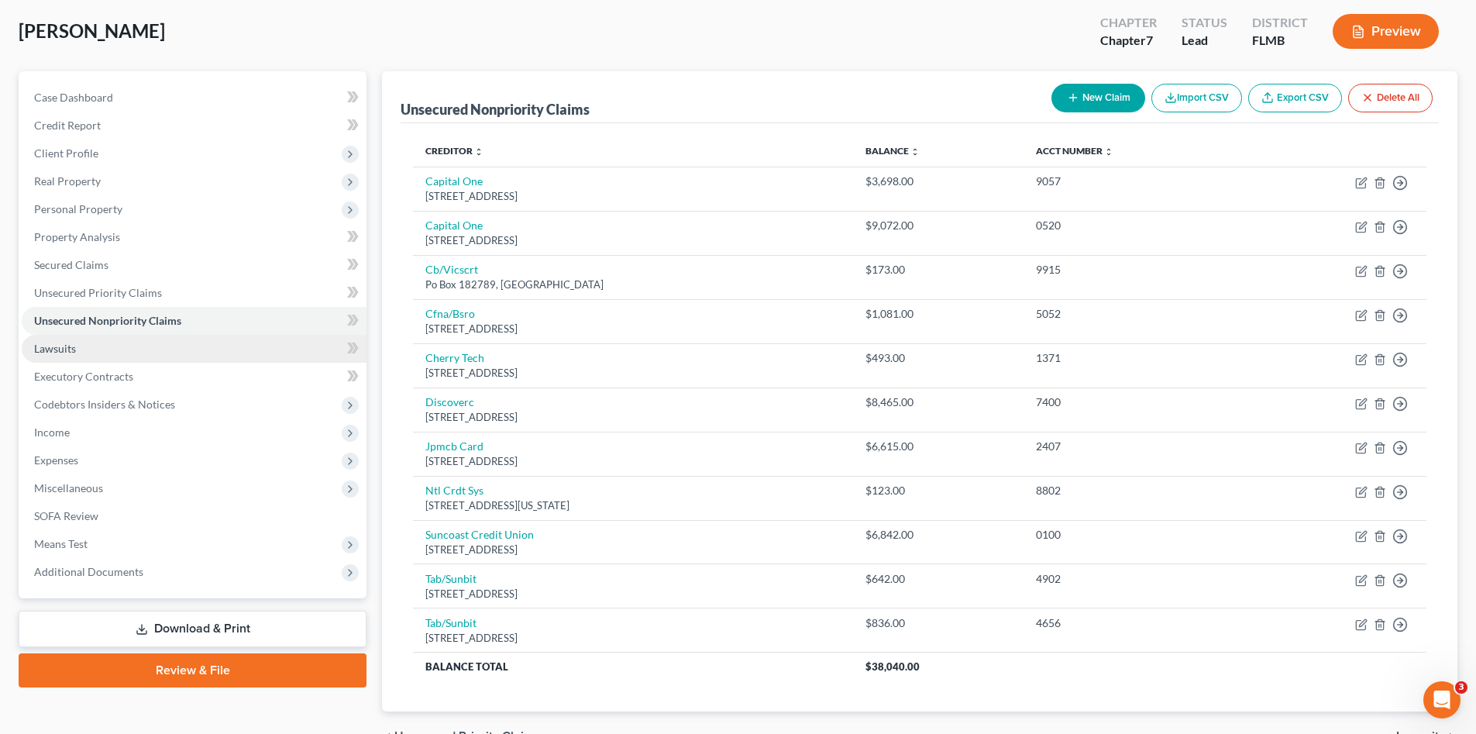
click at [98, 349] on link "Lawsuits" at bounding box center [194, 349] width 345 height 28
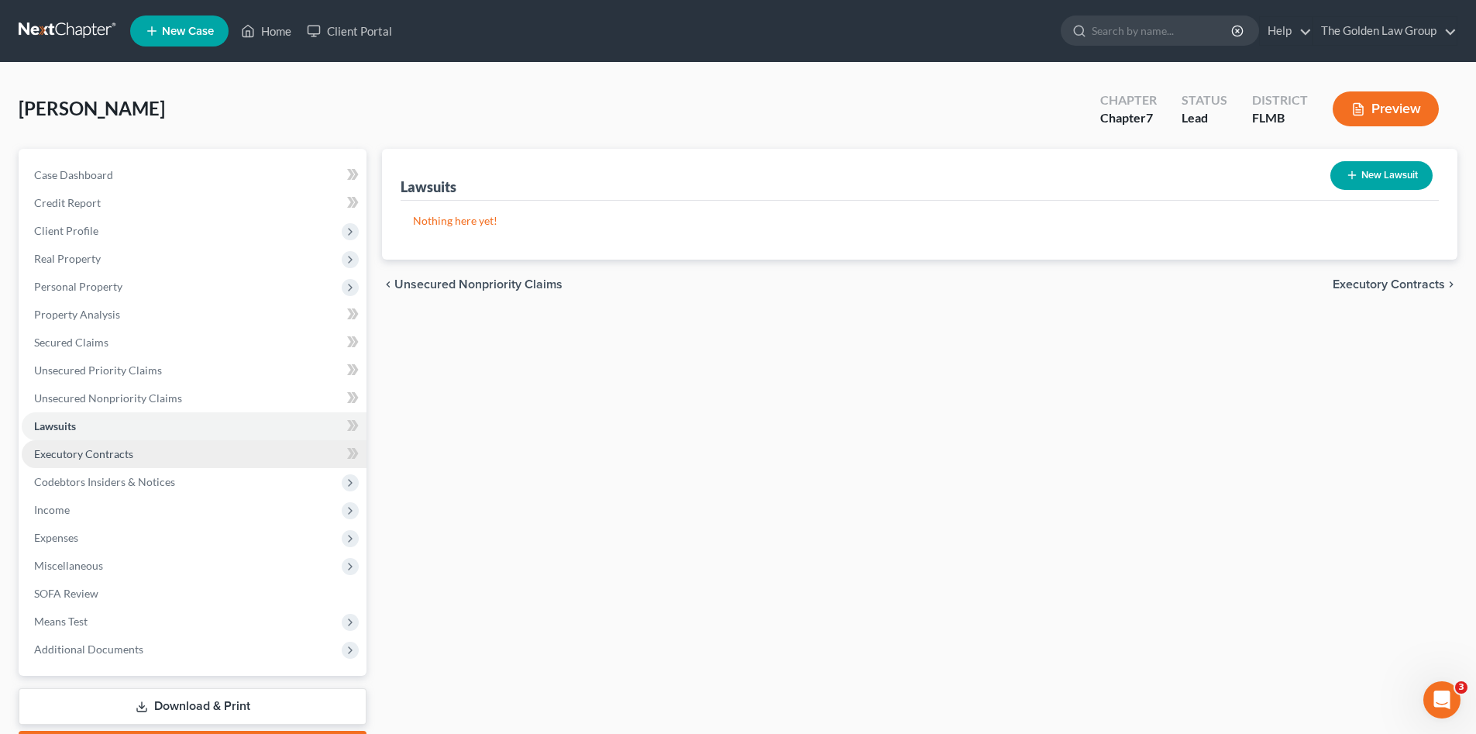
click at [129, 452] on span "Executory Contracts" at bounding box center [83, 453] width 99 height 13
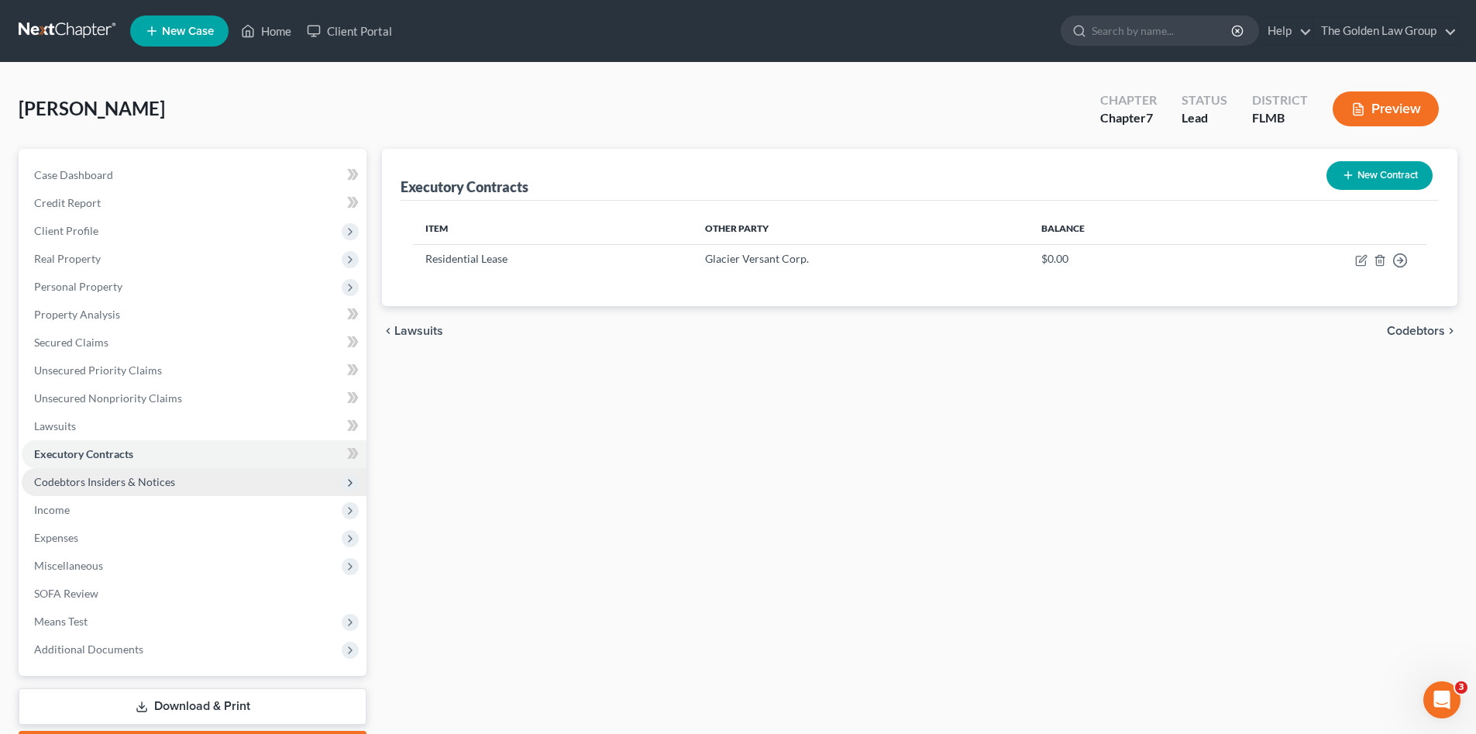
click at [120, 468] on span "Codebtors Insiders & Notices" at bounding box center [194, 482] width 345 height 28
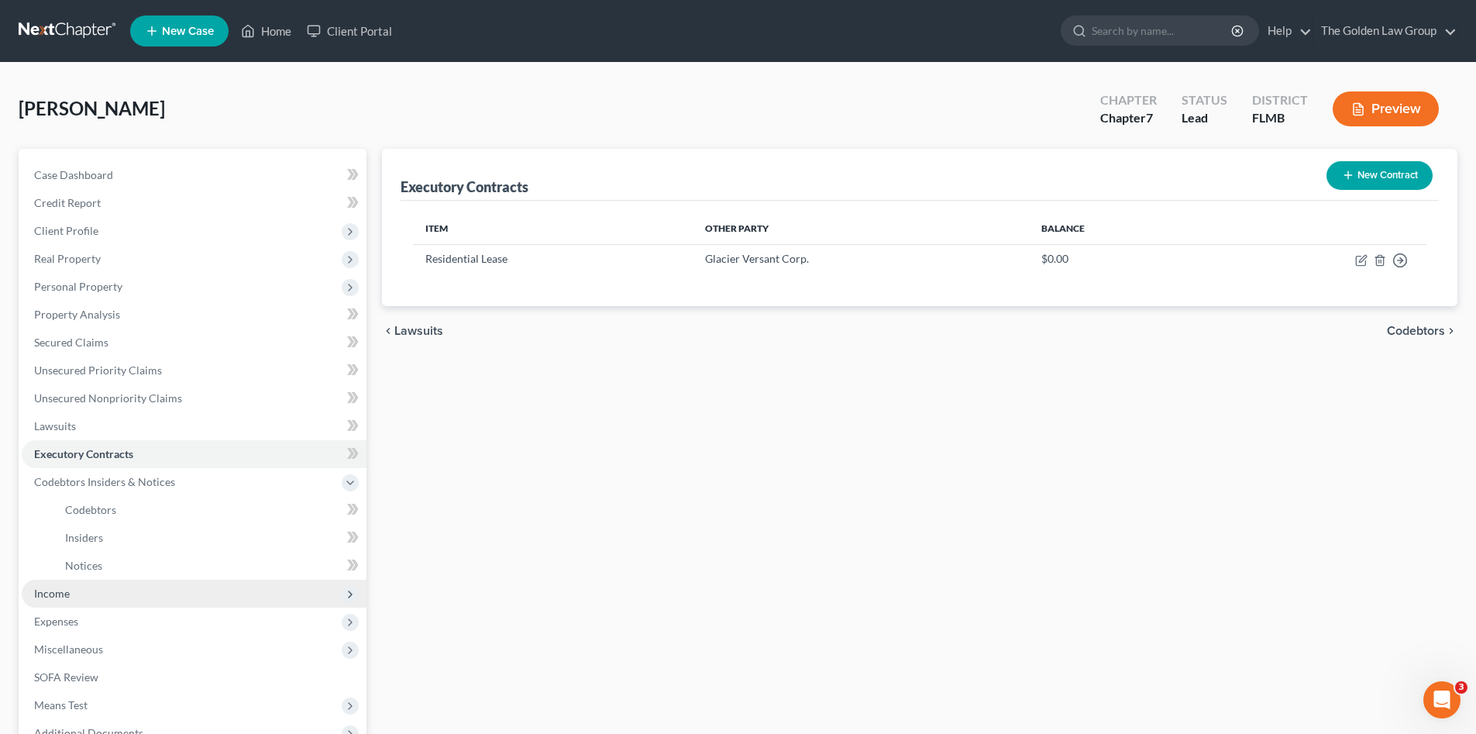
click at [105, 585] on span "Income" at bounding box center [194, 594] width 345 height 28
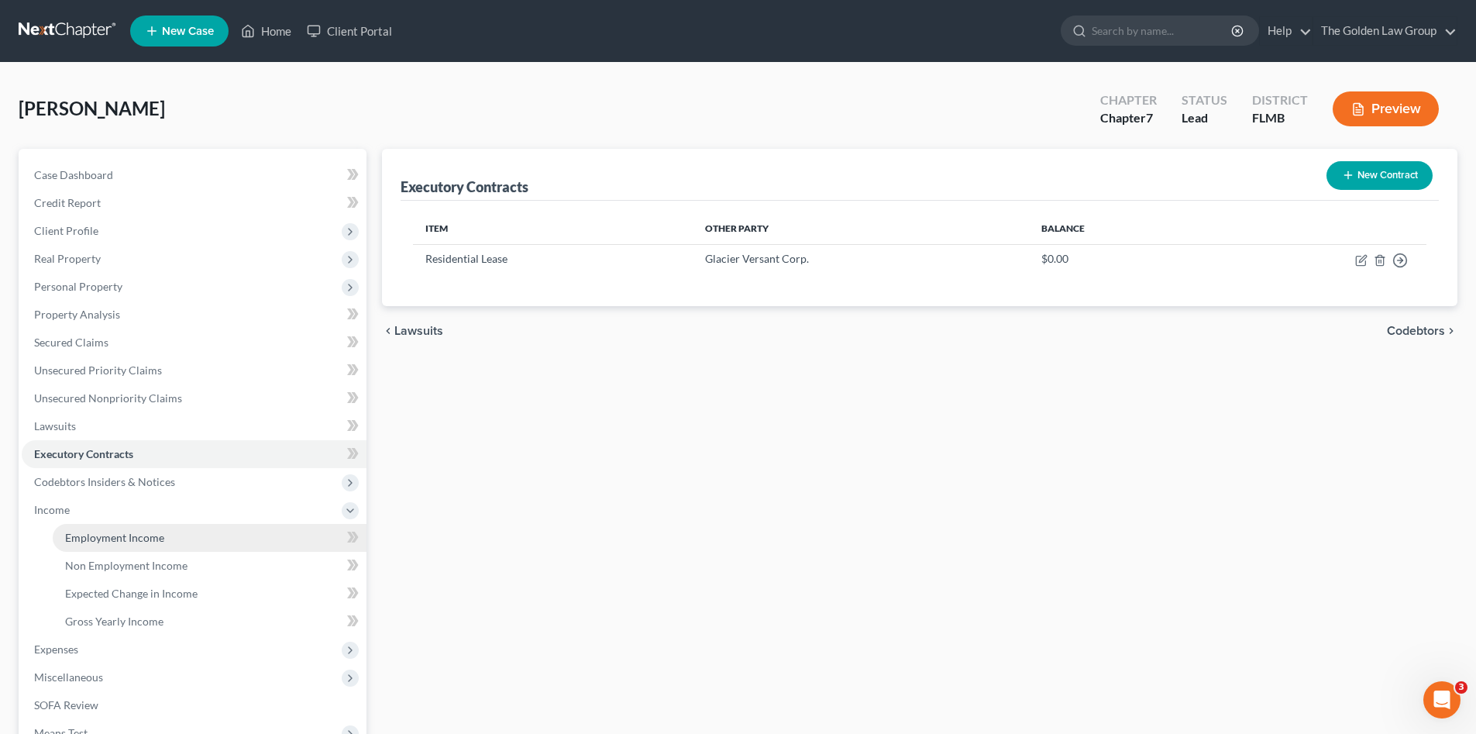
click at [141, 538] on span "Employment Income" at bounding box center [114, 537] width 99 height 13
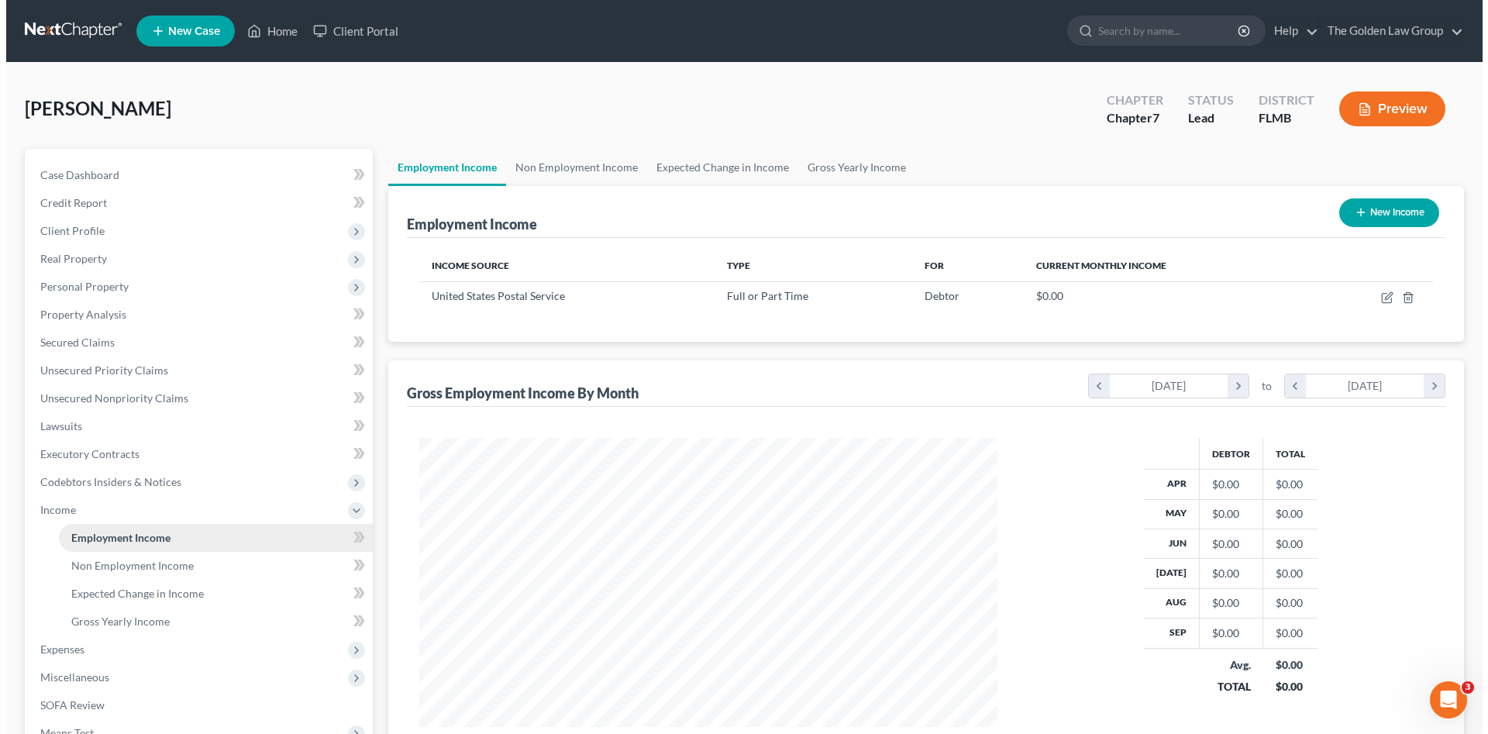
scroll to position [289, 609]
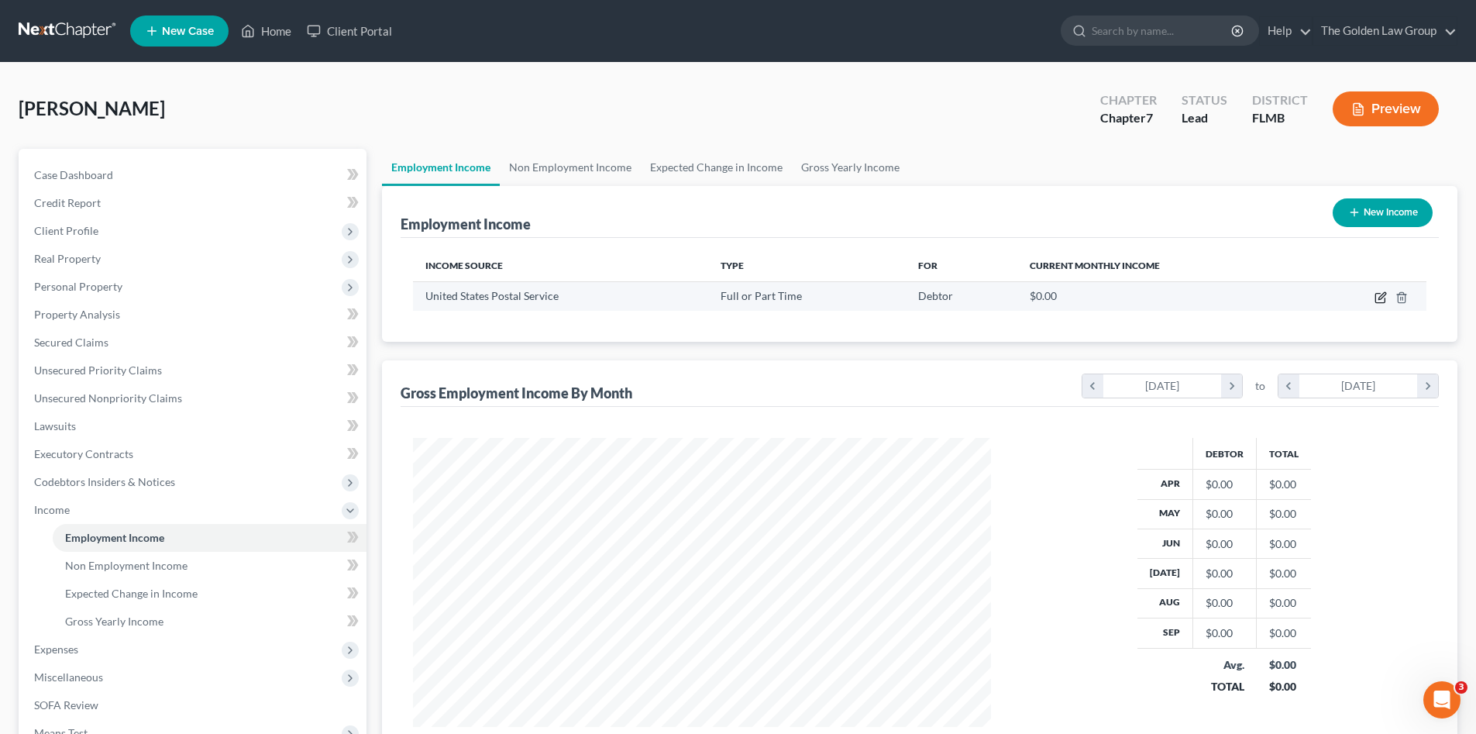
click at [1381, 298] on icon "button" at bounding box center [1380, 297] width 12 height 12
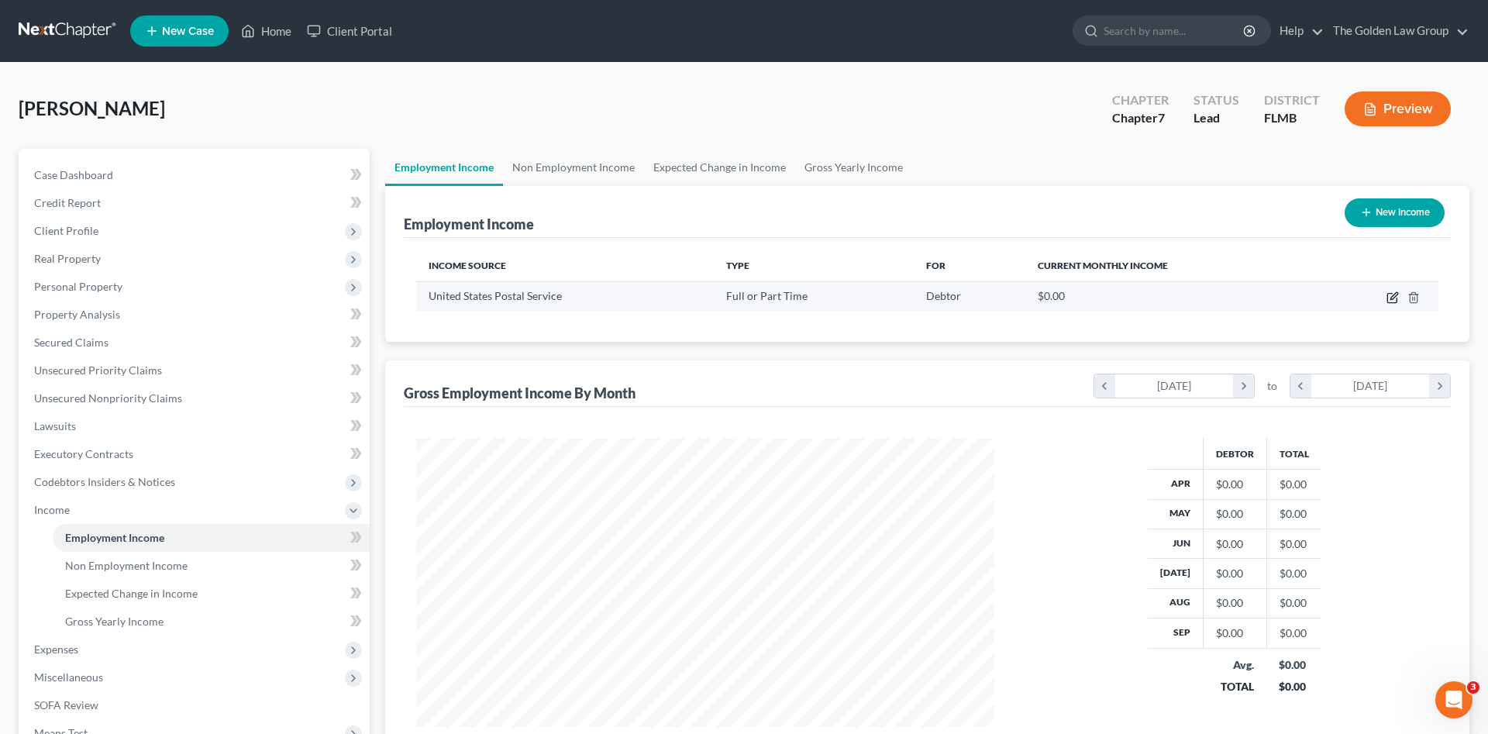
select select "0"
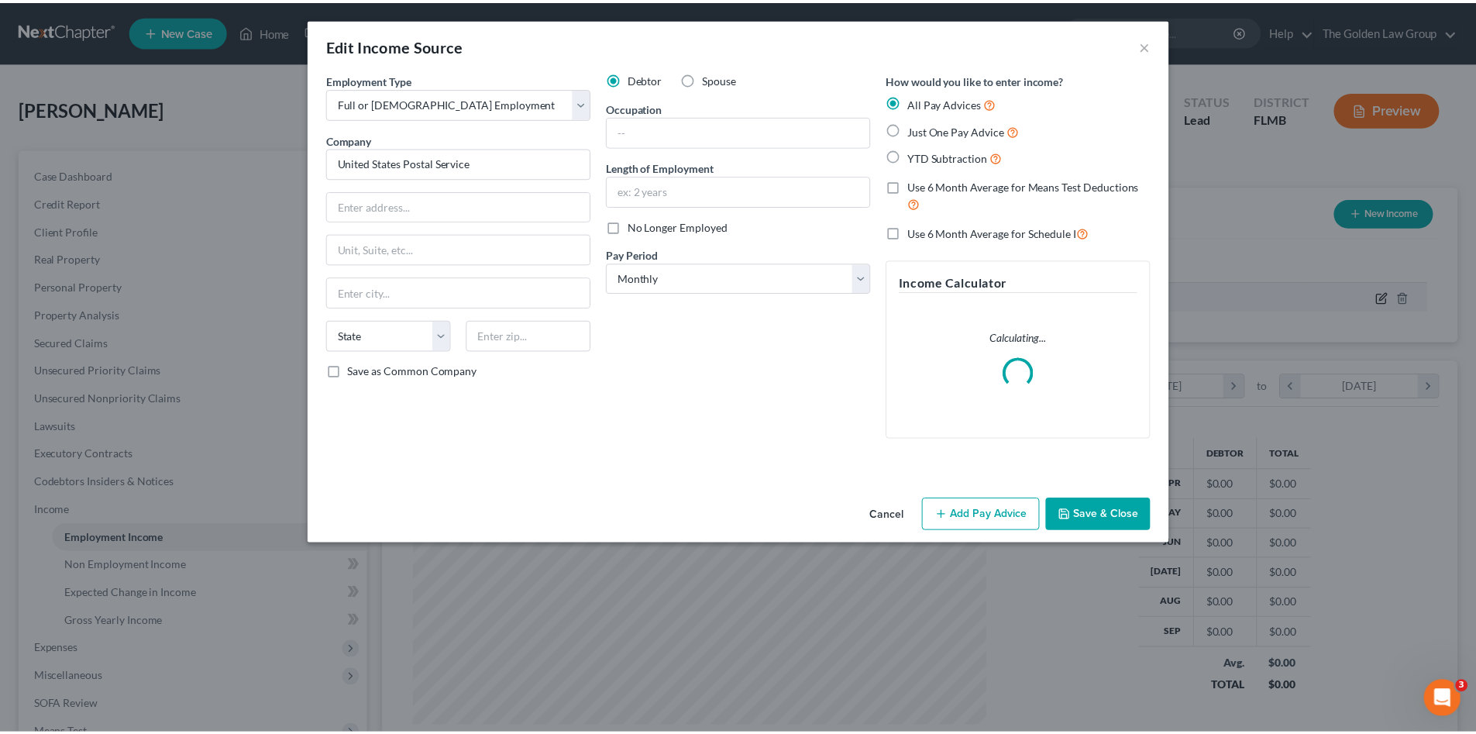
scroll to position [291, 614]
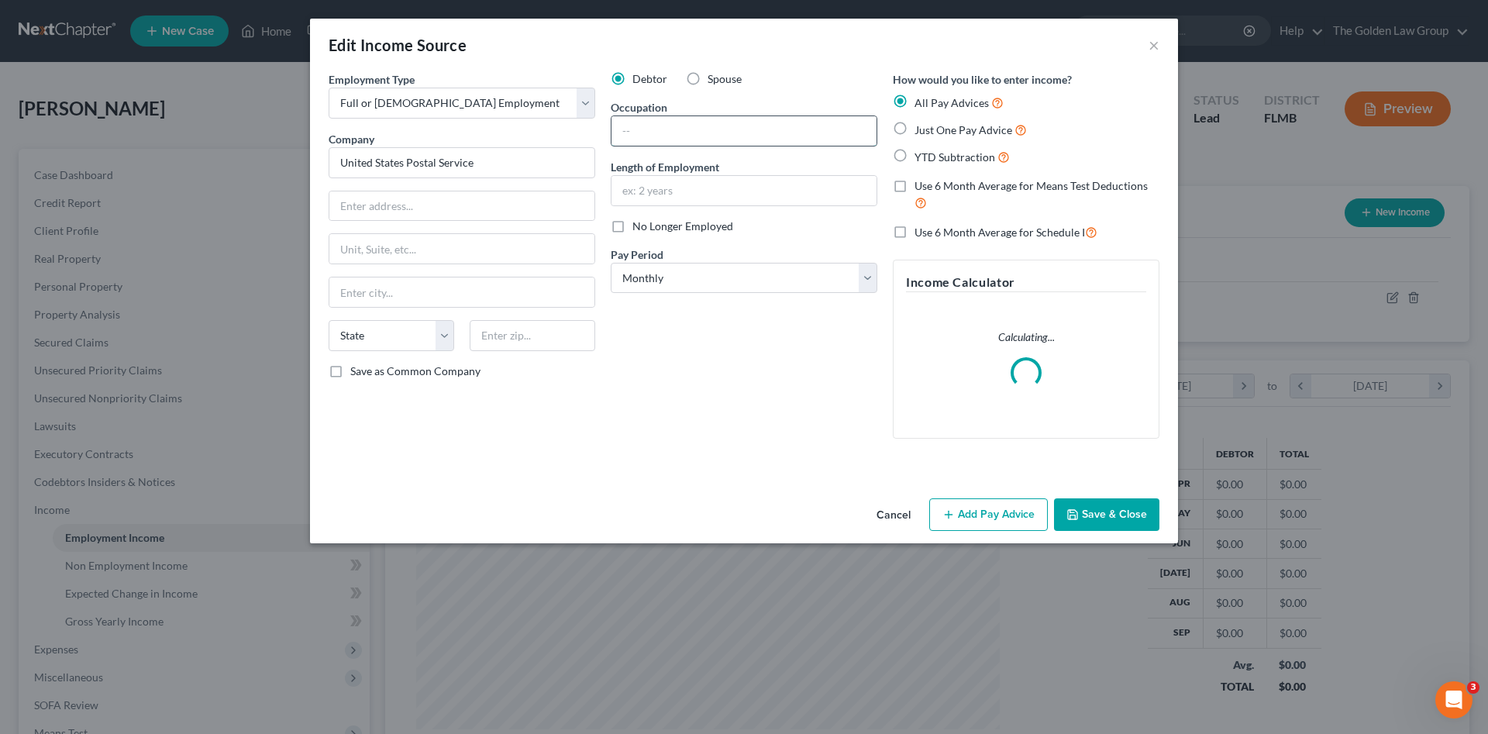
click at [661, 138] on input "text" at bounding box center [743, 130] width 265 height 29
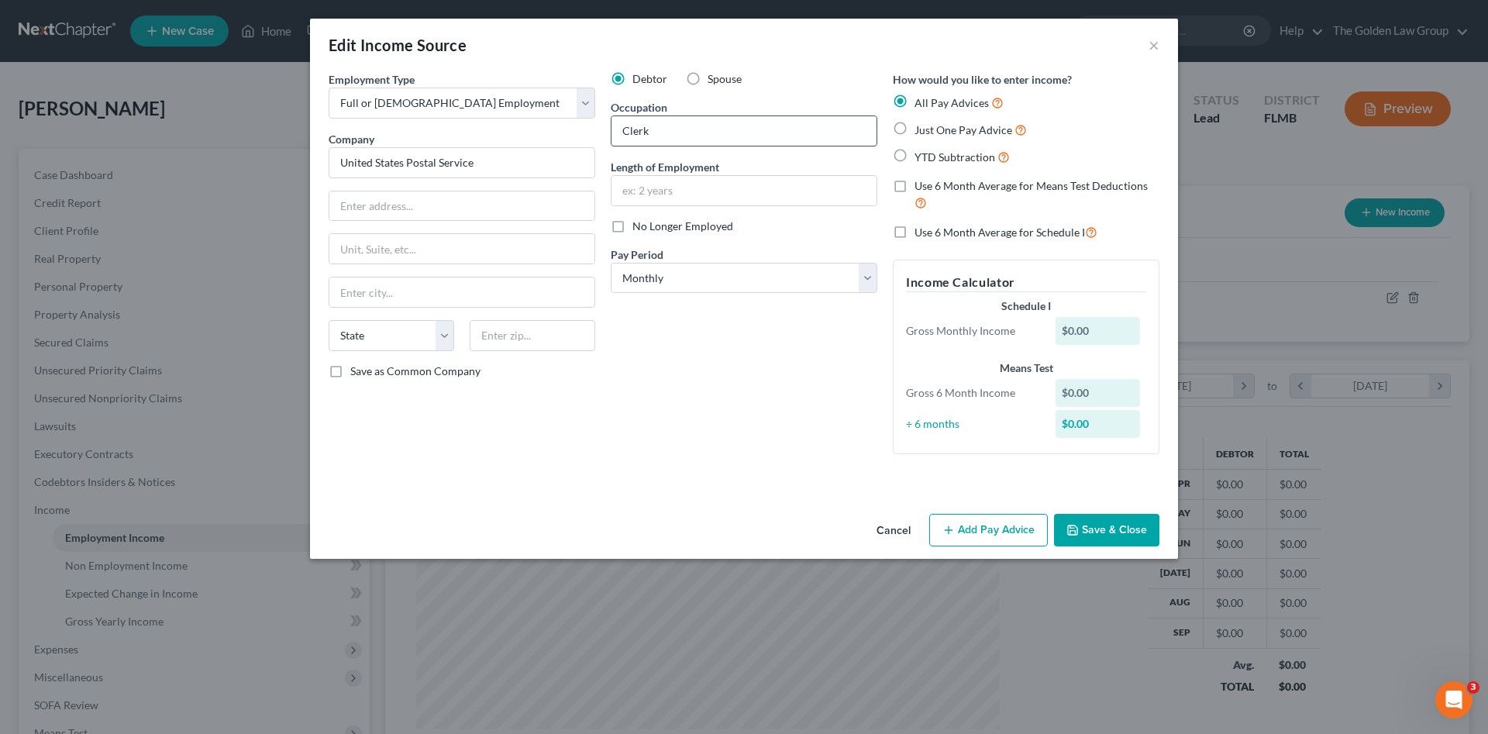
type input "Clerk"
type input "4.5 Years"
click at [686, 270] on select "Select Monthly Twice Monthly Every Other Week Weekly" at bounding box center [744, 278] width 267 height 31
select select "2"
click at [611, 263] on select "Select Monthly Twice Monthly Every Other Week Weekly" at bounding box center [744, 278] width 267 height 31
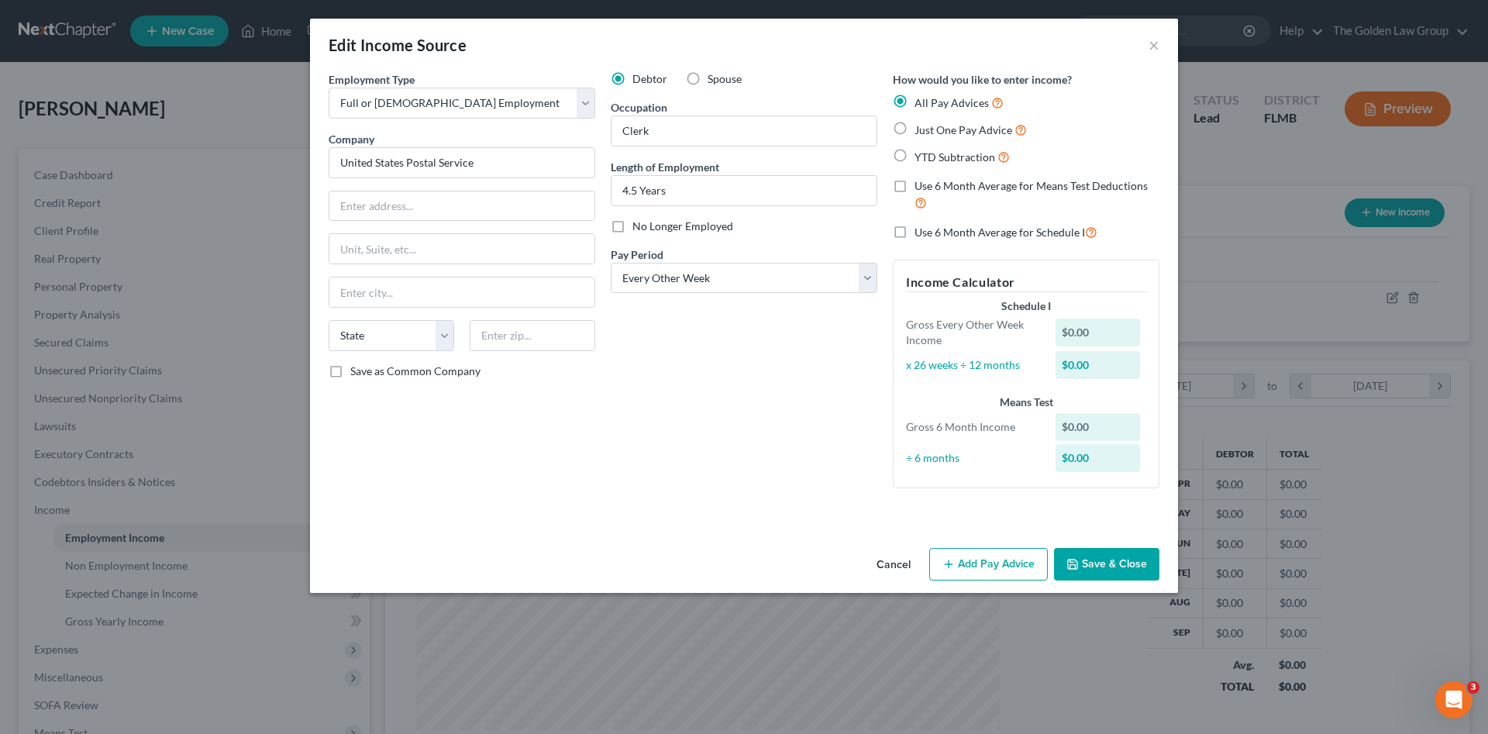
click at [659, 444] on div "Debtor Spouse Occupation Clerk Length of Employment 4.5 Years No Longer Employe…" at bounding box center [744, 285] width 282 height 429
click at [1082, 560] on button "Save & Close" at bounding box center [1106, 564] width 105 height 33
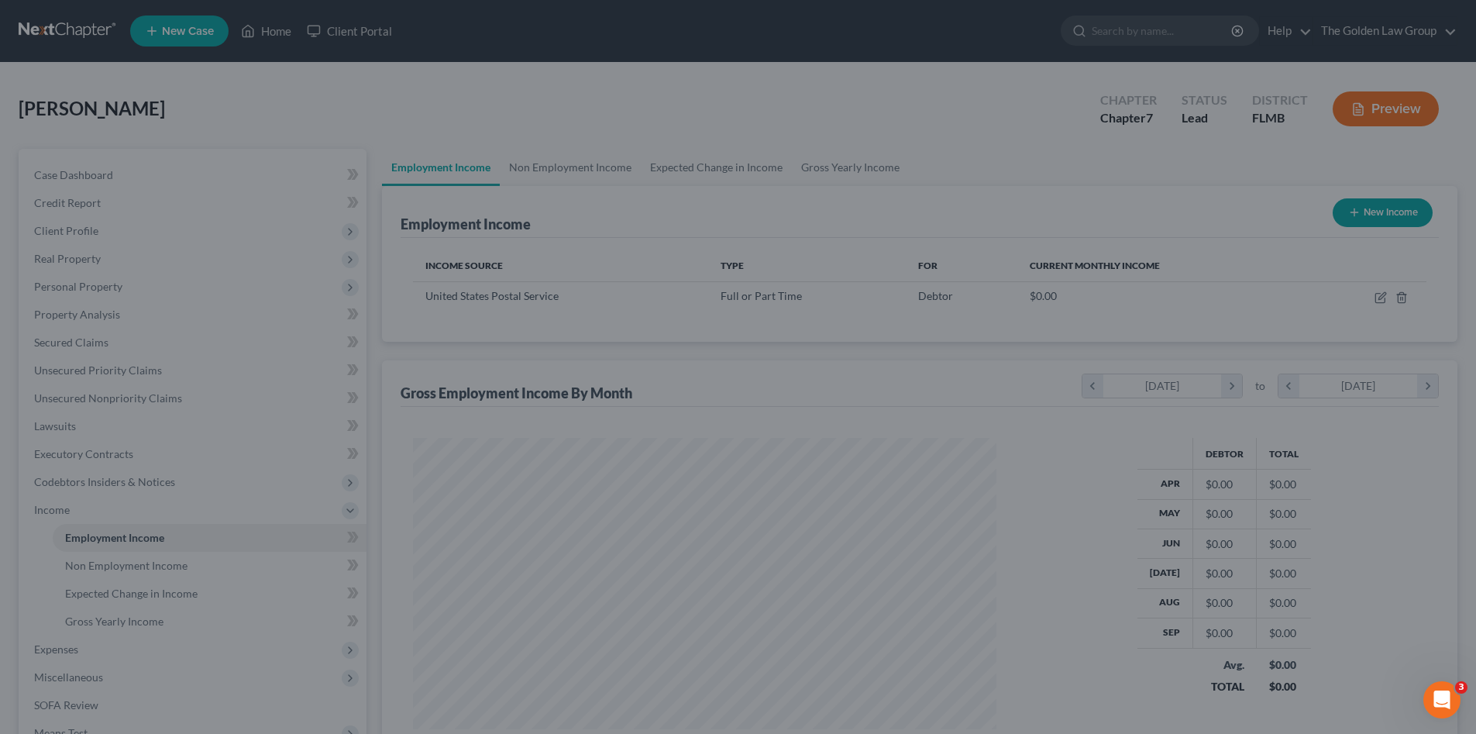
scroll to position [774499, 774179]
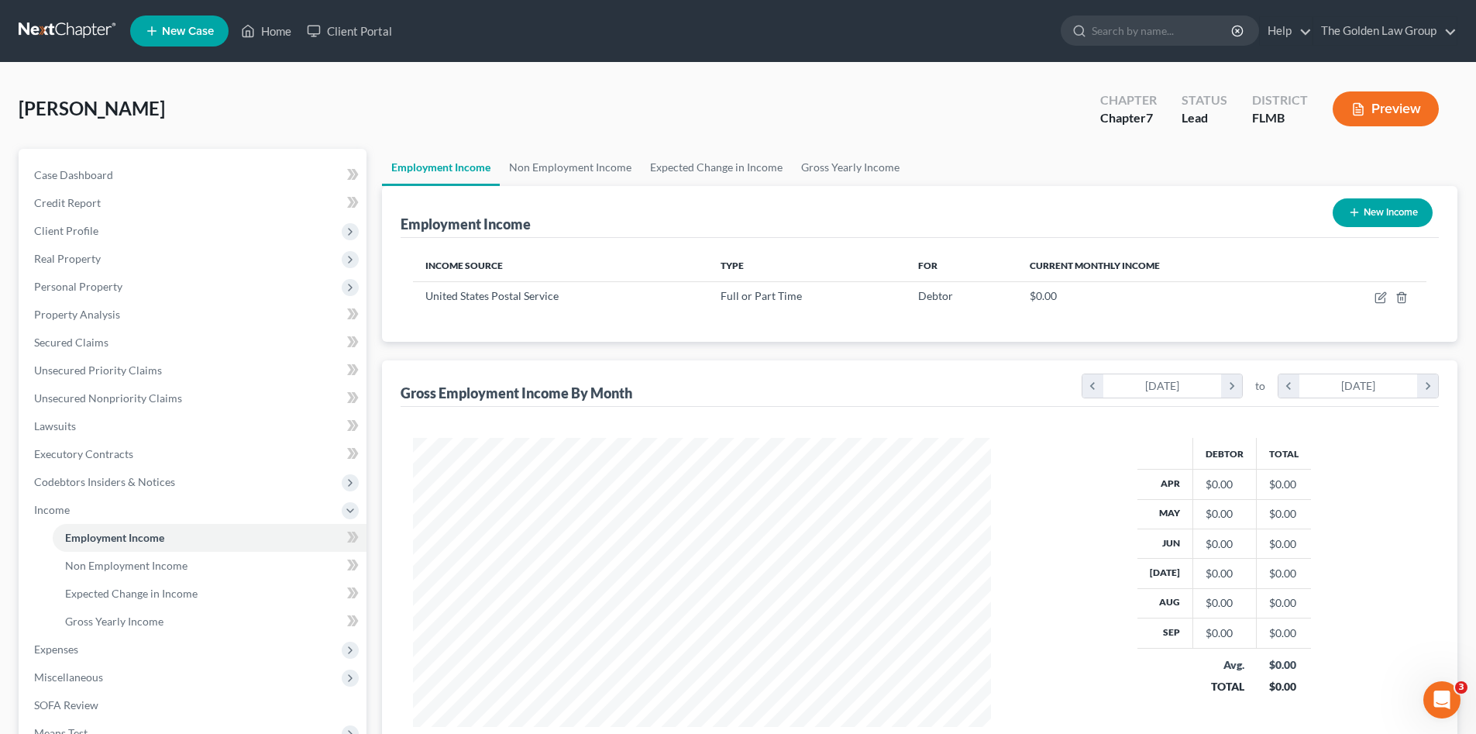
click at [507, 349] on div "Employment Income New Income Income Source Type For Current Monthly Income Unit…" at bounding box center [919, 475] width 1075 height 578
click at [92, 566] on span "Non Employment Income" at bounding box center [126, 565] width 122 height 13
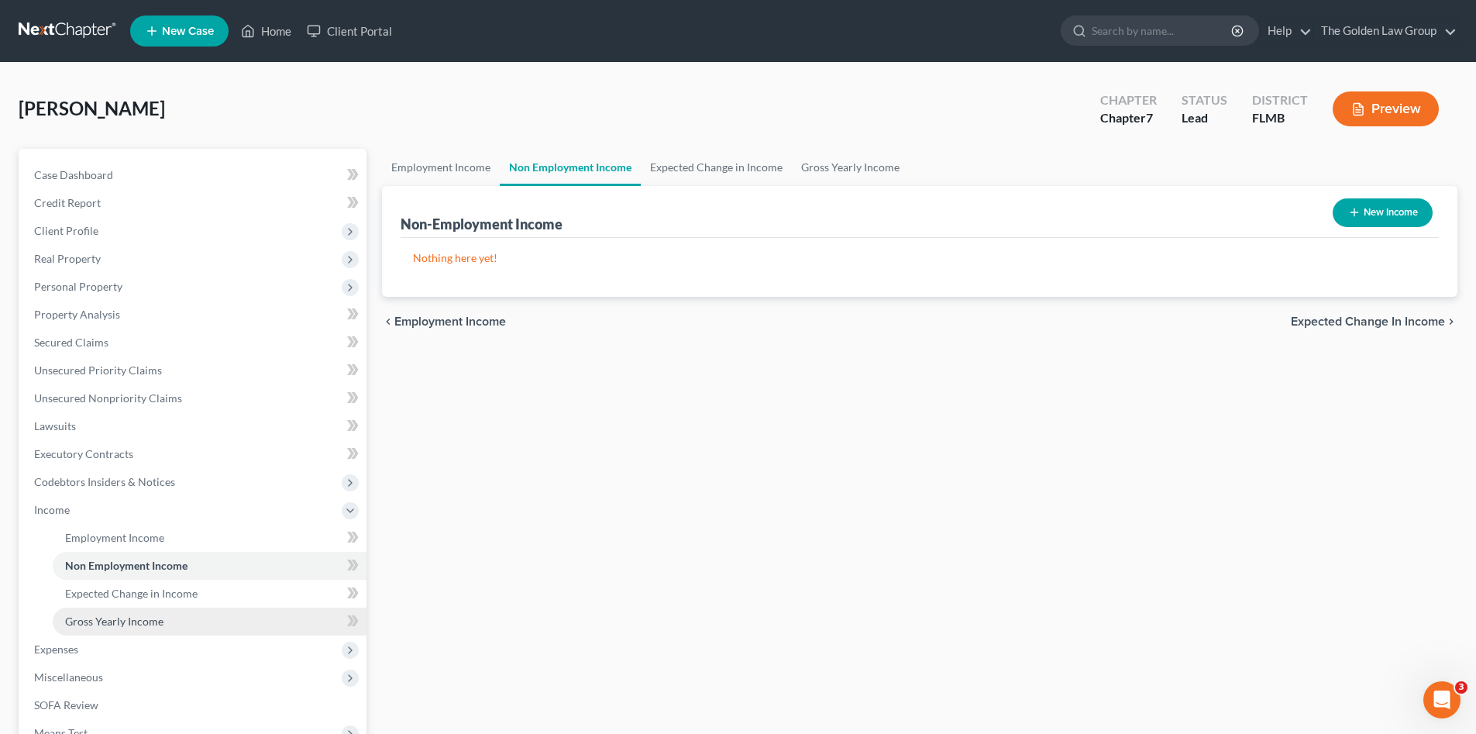
click at [119, 622] on span "Gross Yearly Income" at bounding box center [114, 620] width 98 height 13
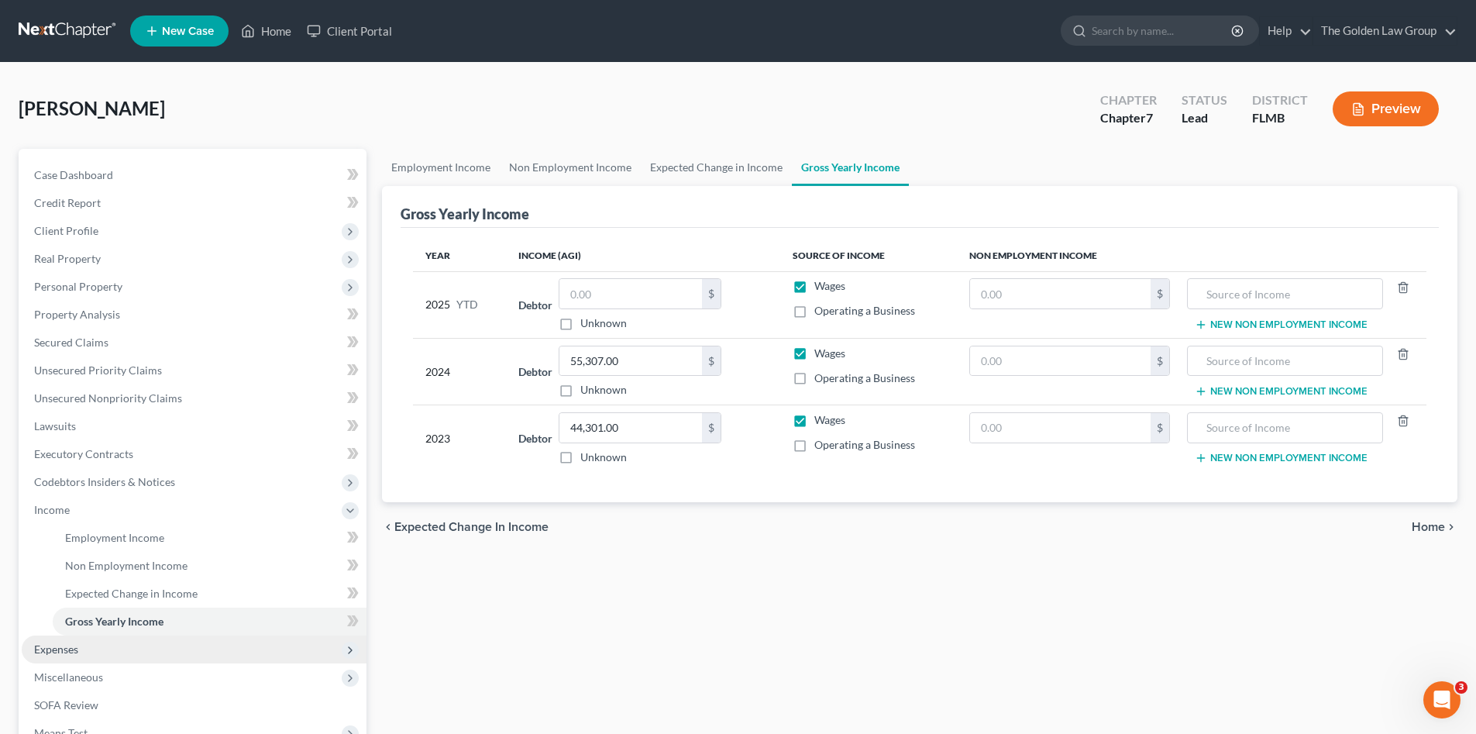
click at [119, 642] on span "Expenses" at bounding box center [194, 649] width 345 height 28
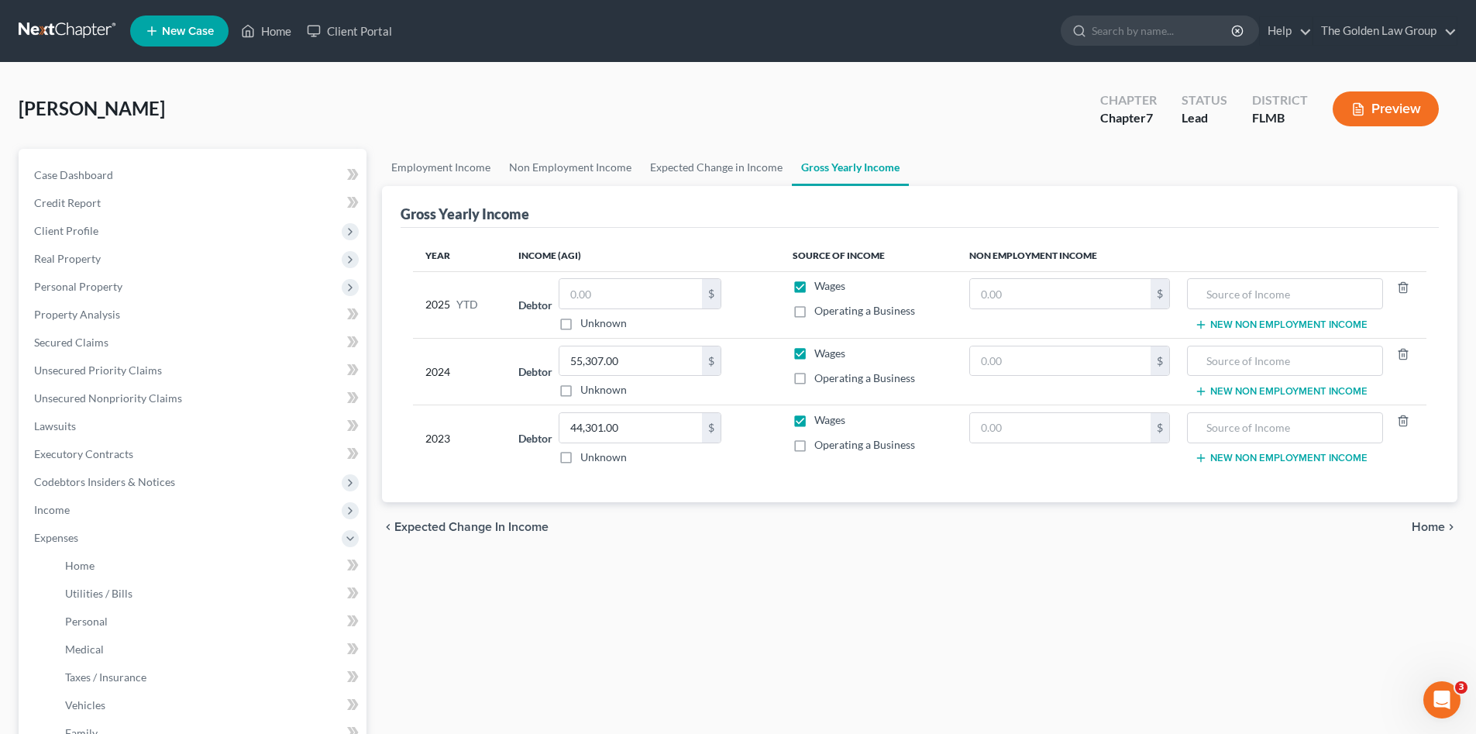
click at [642, 631] on div "Employment Income Non Employment Income Expected Change in Income Gross Yearly …" at bounding box center [919, 554] width 1091 height 811
click at [64, 557] on link "Home" at bounding box center [210, 566] width 314 height 28
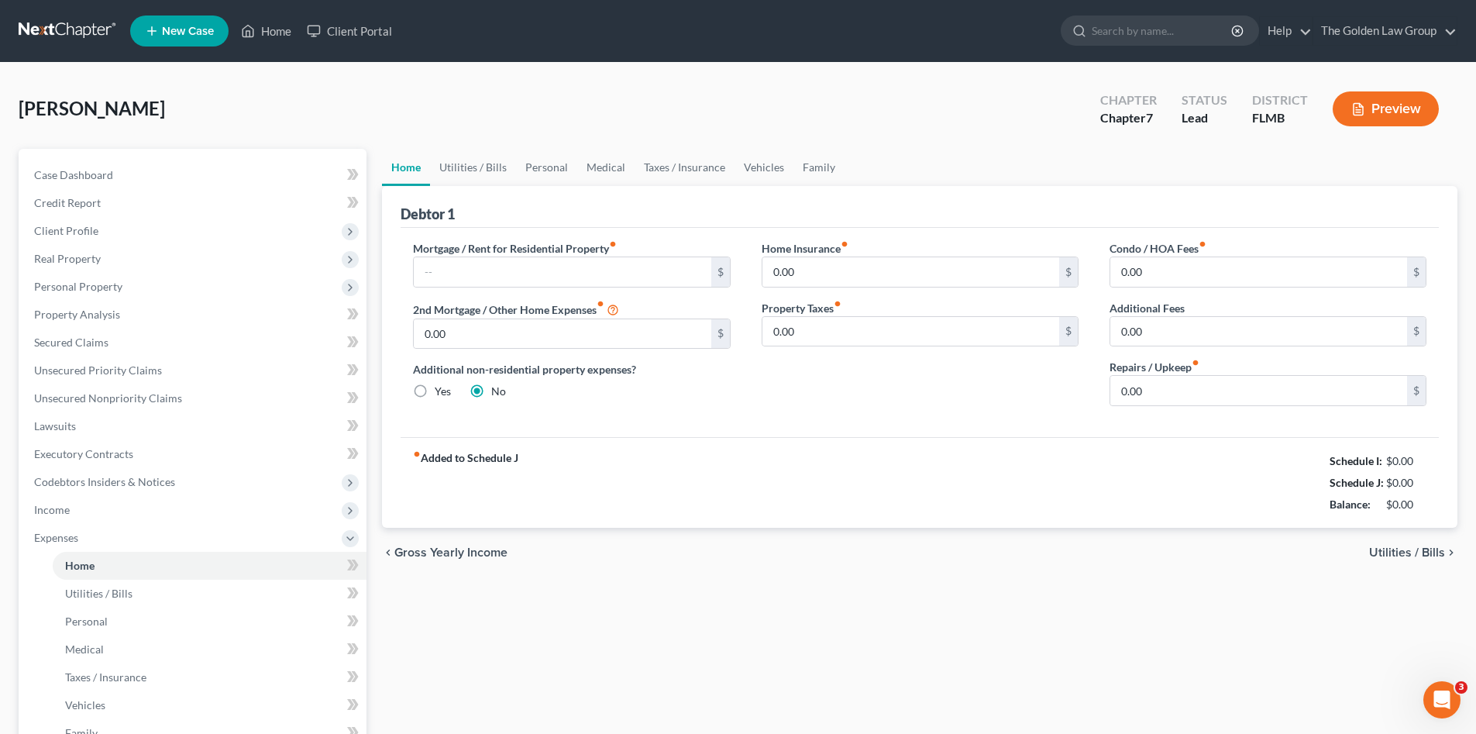
click at [694, 438] on div "fiber_manual_record Added to Schedule J Schedule I: $0.00 Schedule J: $0.00 Bal…" at bounding box center [920, 482] width 1038 height 91
click at [604, 280] on input "text" at bounding box center [562, 271] width 297 height 29
click at [607, 277] on input "text" at bounding box center [562, 271] width 297 height 29
type input "1,650.00"
click at [478, 165] on link "Utilities / Bills" at bounding box center [473, 167] width 86 height 37
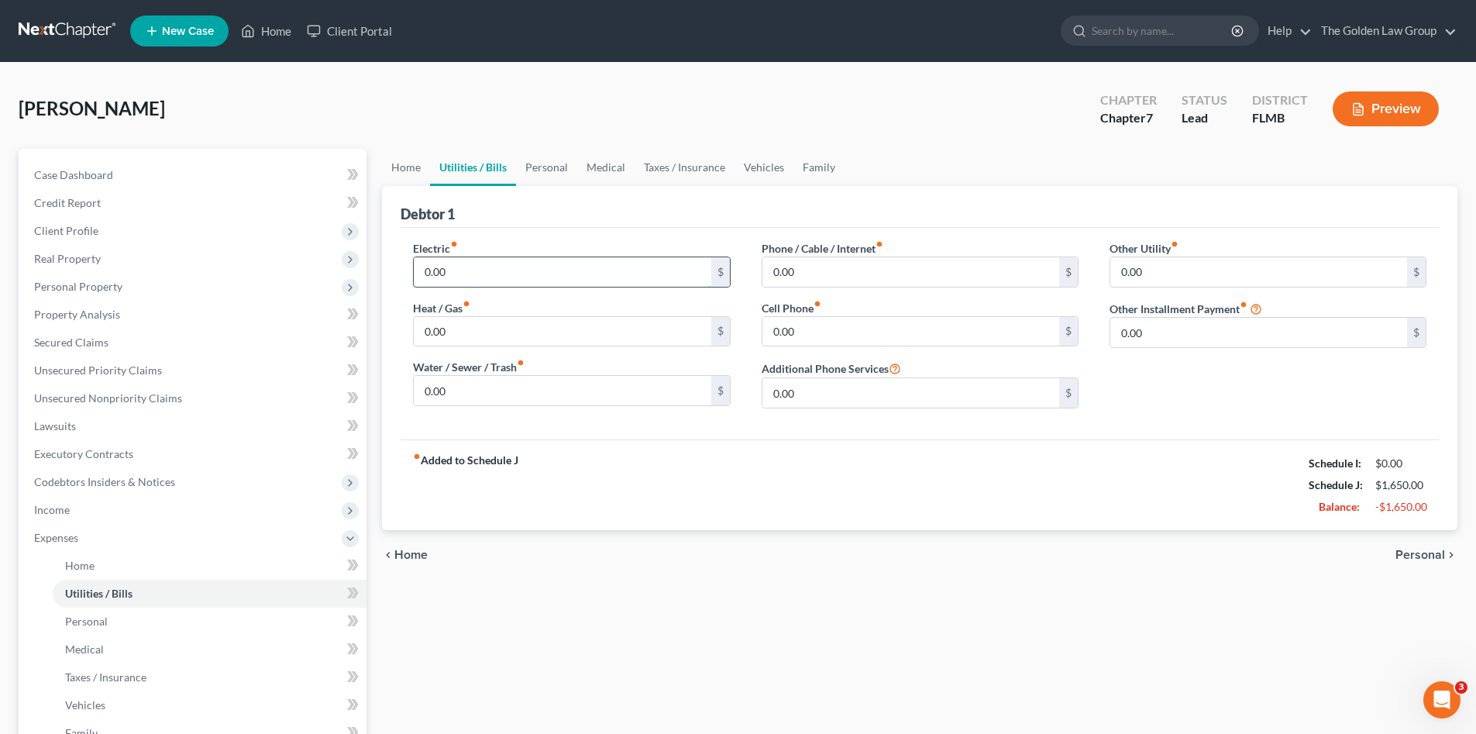
click at [504, 265] on input "0.00" at bounding box center [562, 271] width 297 height 29
type input "150.00"
click at [865, 275] on input "0.00" at bounding box center [910, 271] width 297 height 29
type input "100.00"
type input "60.00"
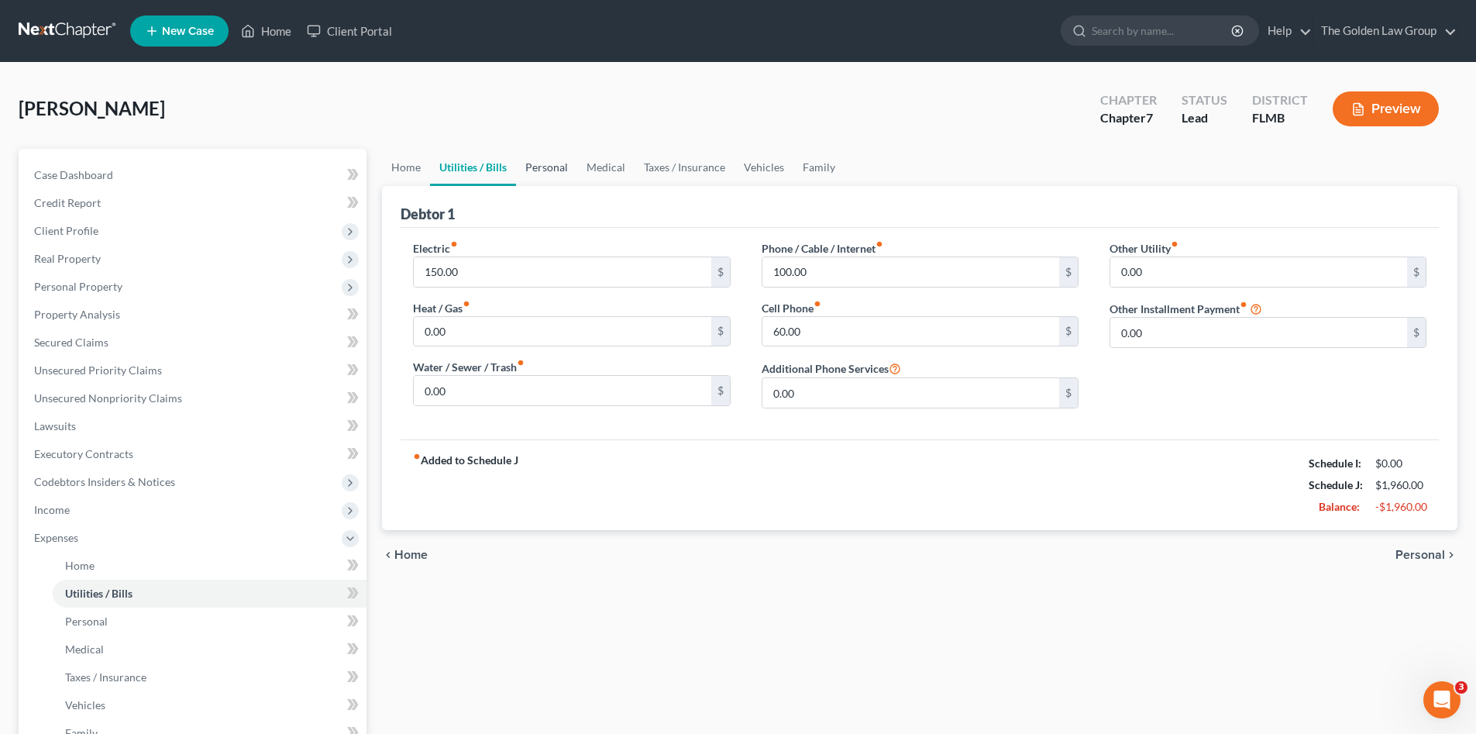
click at [556, 167] on link "Personal" at bounding box center [546, 167] width 61 height 37
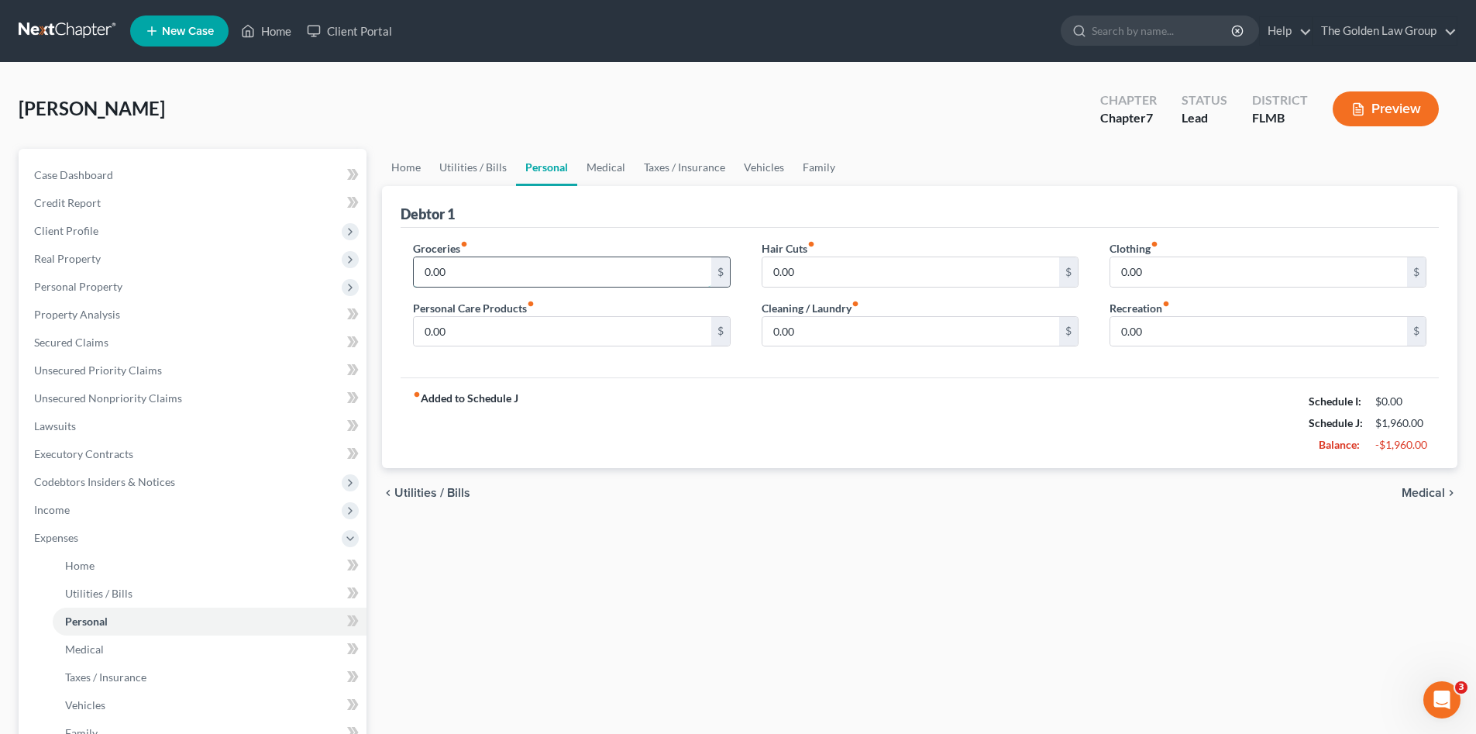
click at [515, 267] on input "0.00" at bounding box center [562, 271] width 297 height 29
type input "500.00"
type input "100.00"
type input "60.00"
type input "20.00"
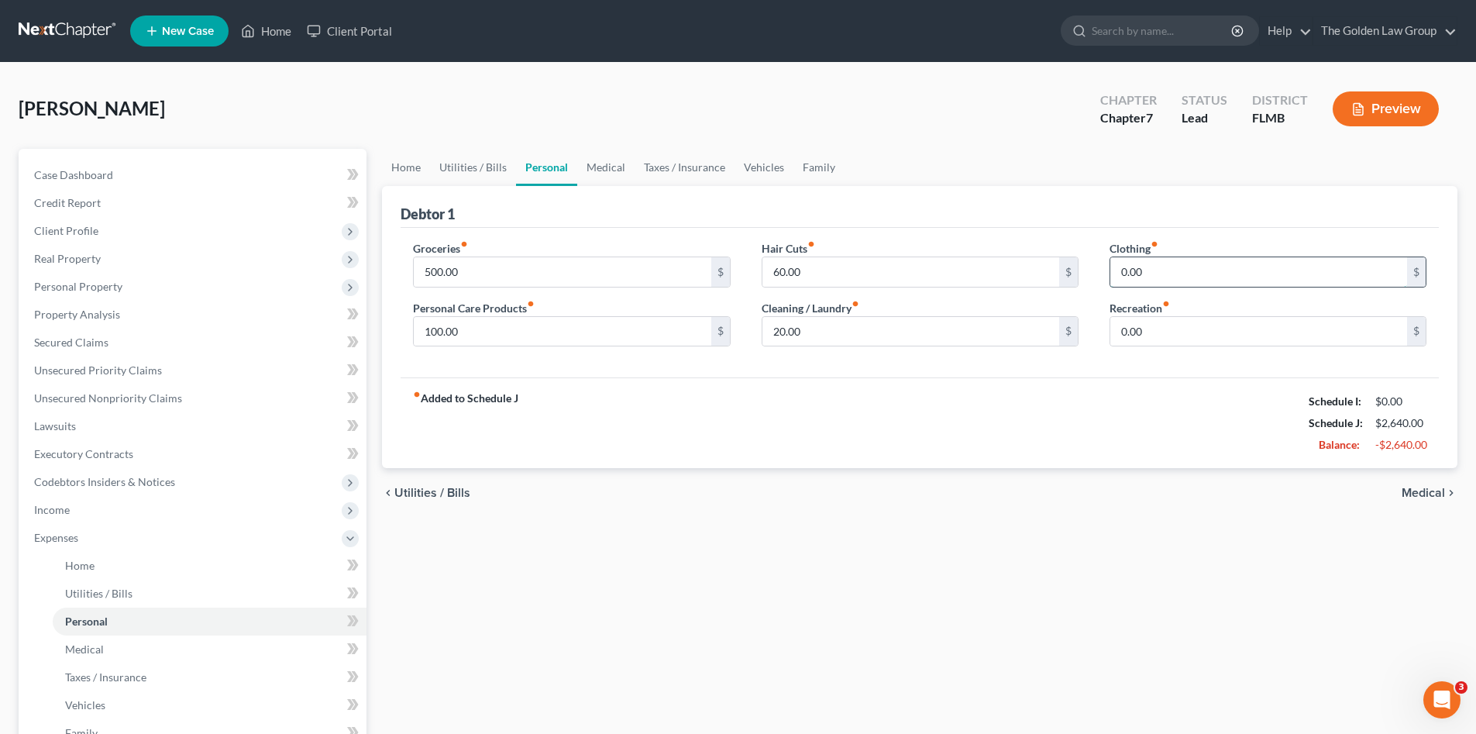
click at [1159, 270] on input "0.00" at bounding box center [1258, 271] width 297 height 29
type input "0"
type input "40.00"
click at [1168, 337] on input "0.00" at bounding box center [1258, 331] width 297 height 29
type input "50.00"
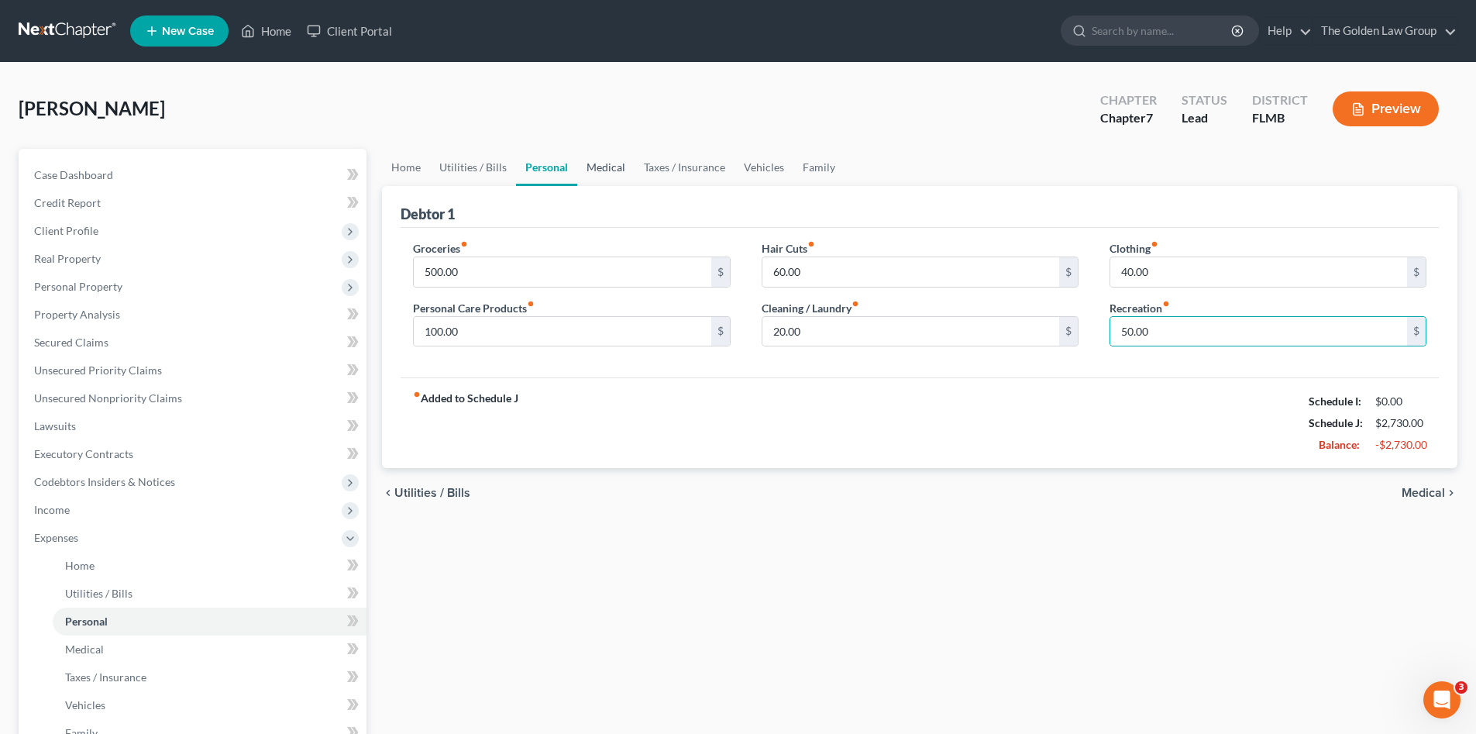
click at [602, 168] on link "Medical" at bounding box center [605, 167] width 57 height 37
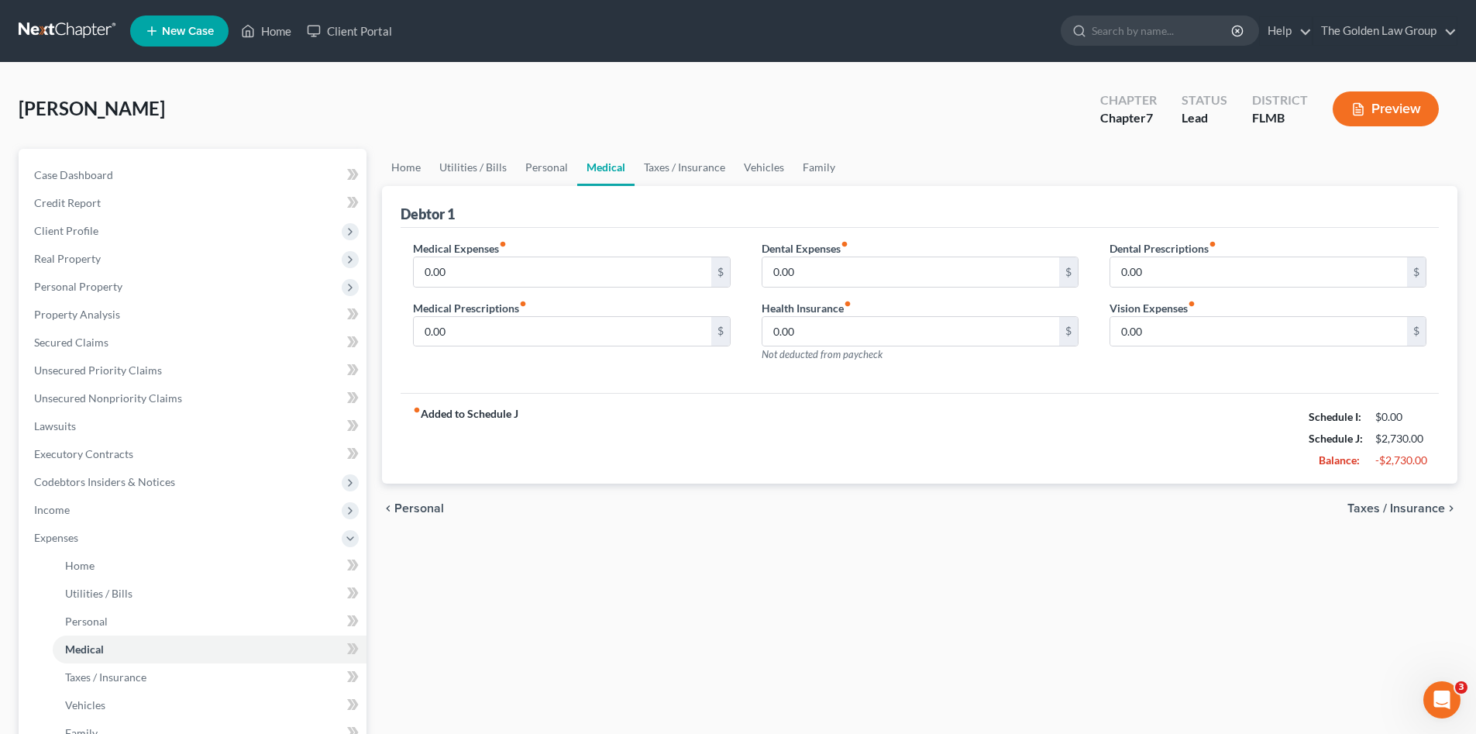
click at [735, 429] on div "fiber_manual_record Added to Schedule J Schedule I: $0.00 Schedule J: $2,730.00…" at bounding box center [920, 438] width 1038 height 91
click at [556, 275] on input "0.00" at bounding box center [562, 271] width 297 height 29
type input "25.00"
click at [707, 169] on link "Taxes / Insurance" at bounding box center [685, 167] width 100 height 37
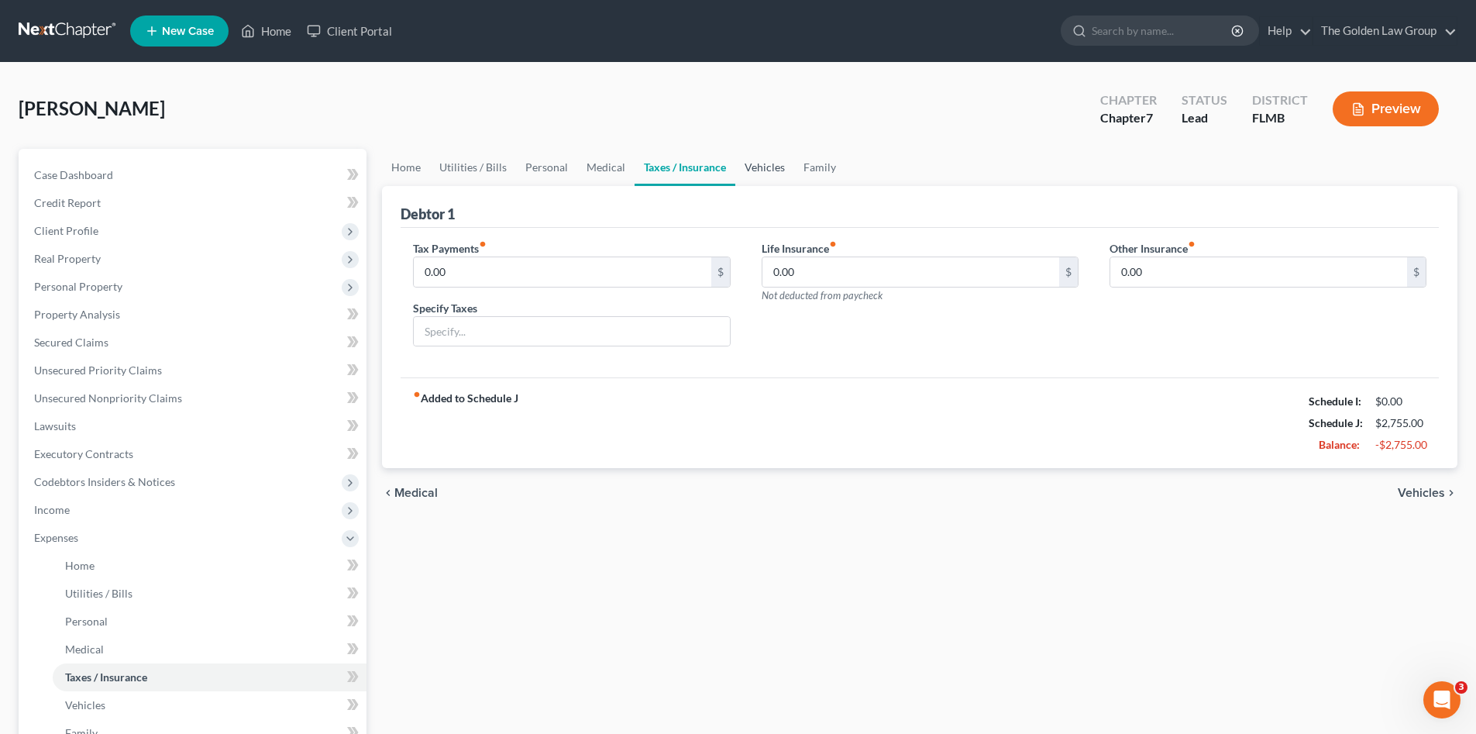
click at [771, 174] on link "Vehicles" at bounding box center [764, 167] width 59 height 37
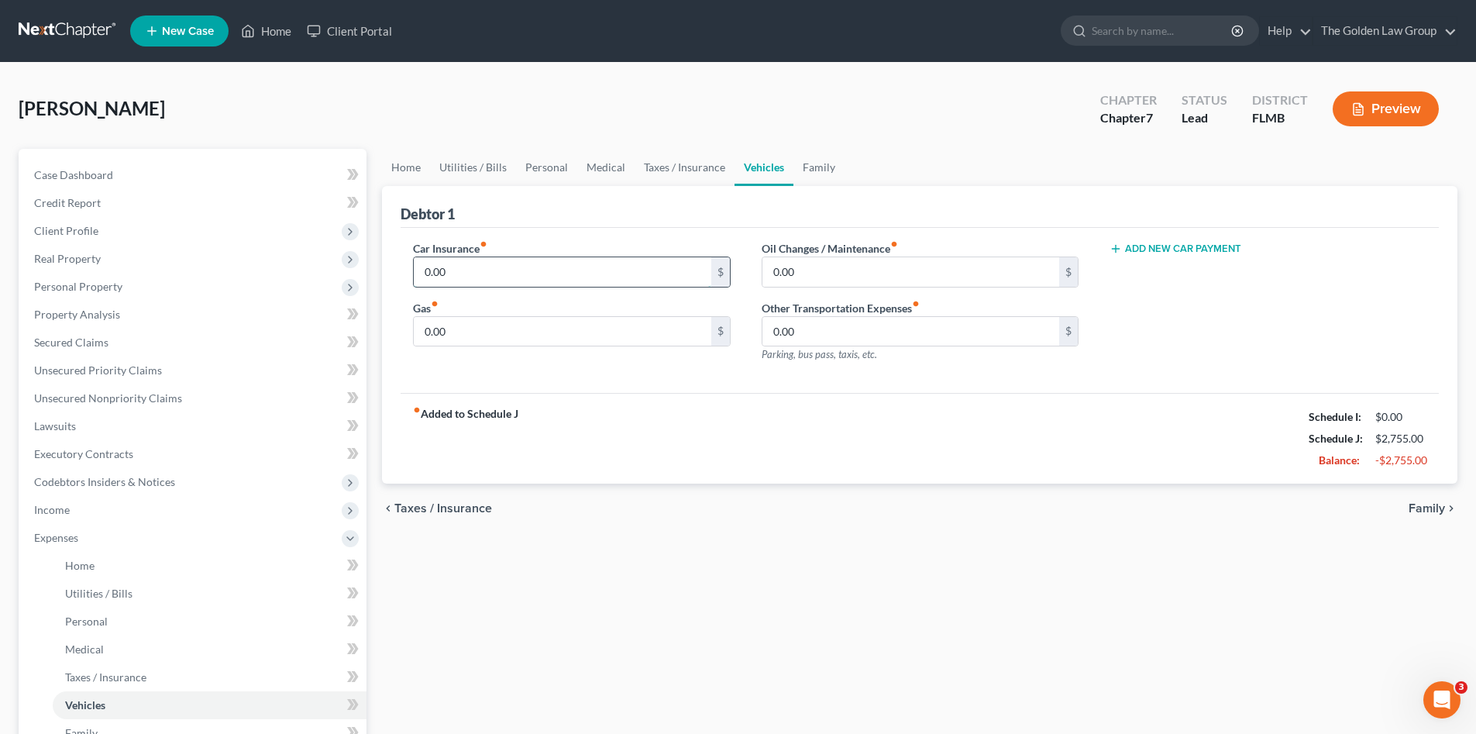
click at [628, 274] on input "0.00" at bounding box center [562, 271] width 297 height 29
type input "125.00"
click at [630, 325] on input "0.00" at bounding box center [562, 331] width 297 height 29
type input "200.00"
click at [821, 269] on input "0.00" at bounding box center [910, 271] width 297 height 29
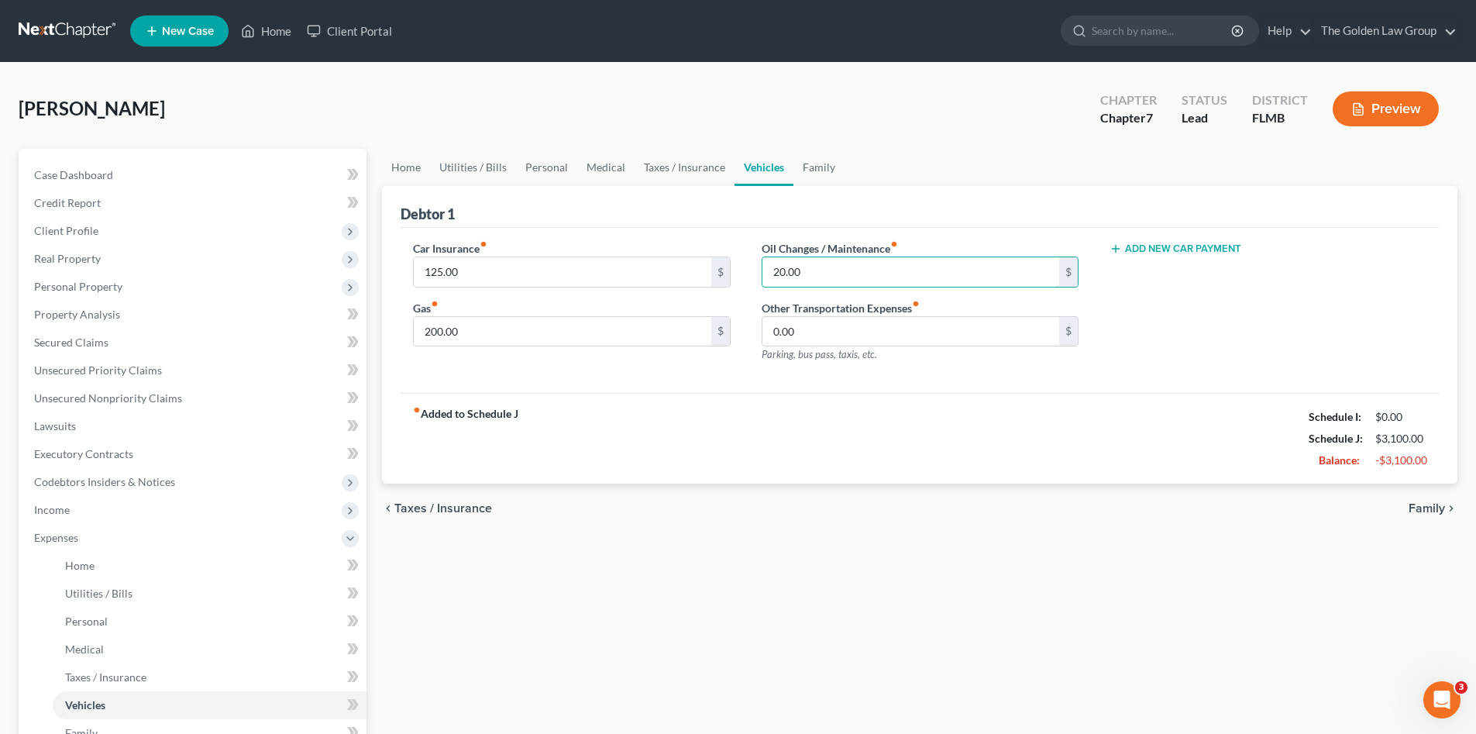
type input "20.00"
click at [866, 408] on div "fiber_manual_record Added to Schedule J Schedule I: $0.00 Schedule J: $3,100.00…" at bounding box center [920, 438] width 1038 height 91
click at [813, 171] on link "Family" at bounding box center [818, 167] width 51 height 37
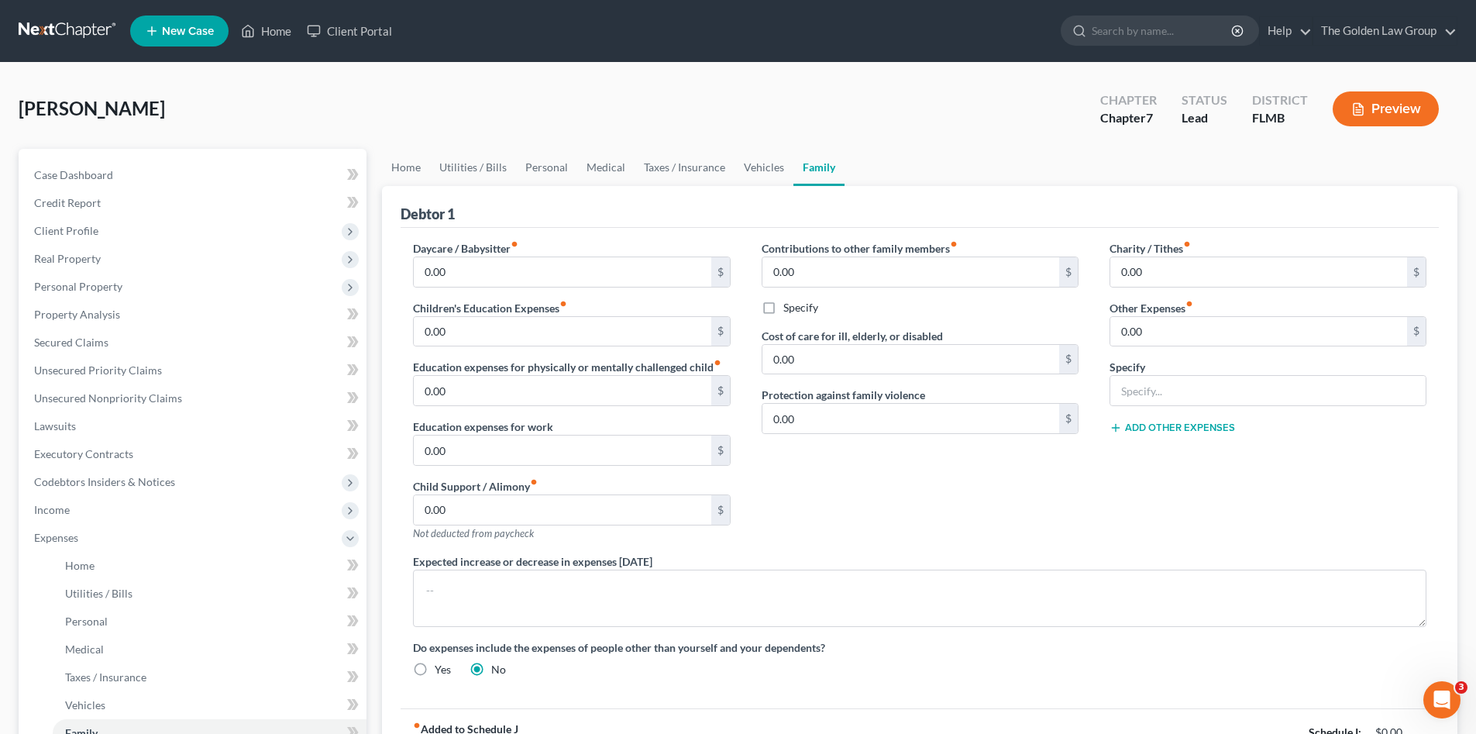
click at [1100, 501] on div "Charity / Tithes fiber_manual_record 0.00 $ Other Expenses fiber_manual_record …" at bounding box center [1268, 396] width 348 height 313
click at [940, 504] on div "Contributions to other family members fiber_manual_record 0.00 $ Specify Cost o…" at bounding box center [920, 396] width 348 height 313
click at [1003, 465] on div "Contributions to other family members fiber_manual_record 0.00 $ Specify Cost o…" at bounding box center [920, 396] width 348 height 313
click at [1197, 482] on div "Charity / Tithes fiber_manual_record 0.00 $ Other Expenses fiber_manual_record …" at bounding box center [1268, 396] width 348 height 313
click at [1312, 523] on div "Charity / Tithes fiber_manual_record 0.00 $ Other Expenses fiber_manual_record …" at bounding box center [1268, 396] width 348 height 313
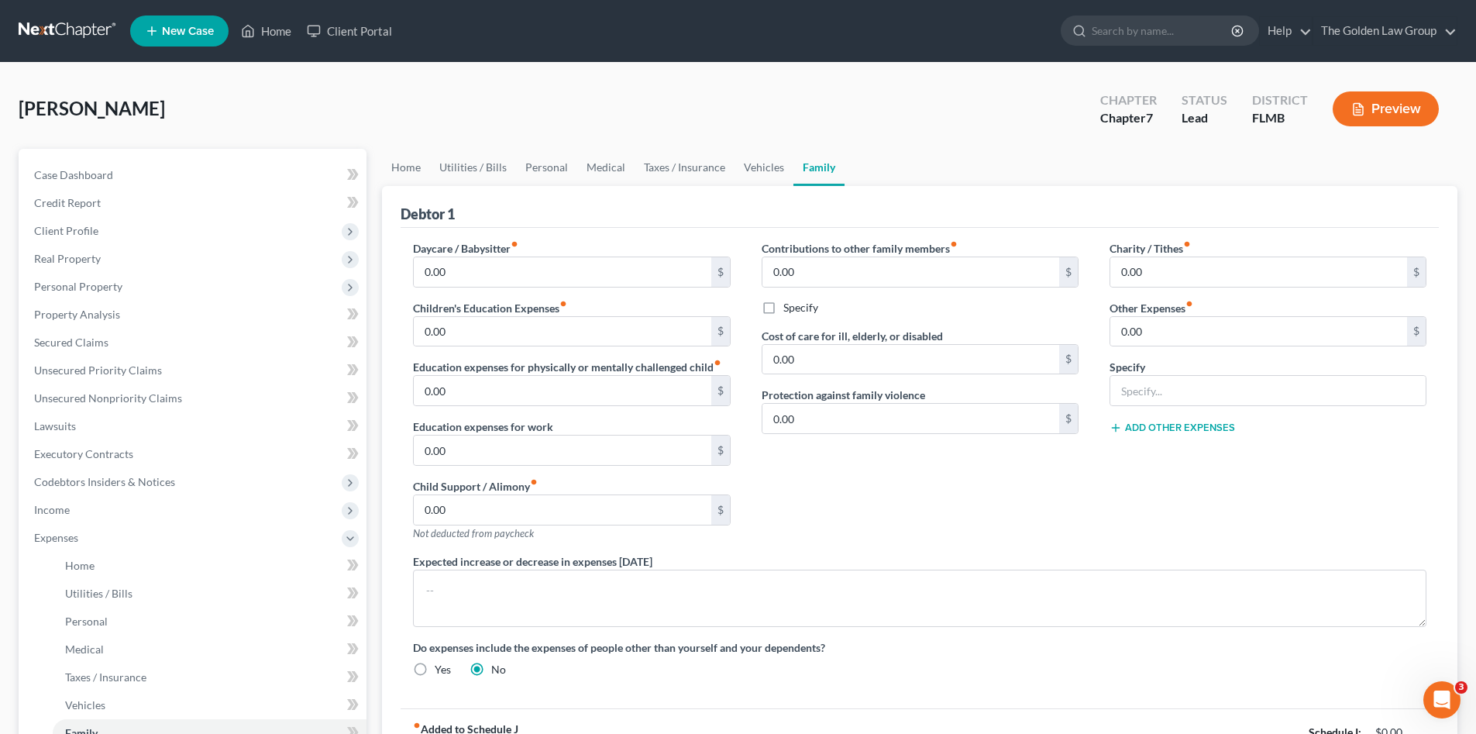
scroll to position [104, 0]
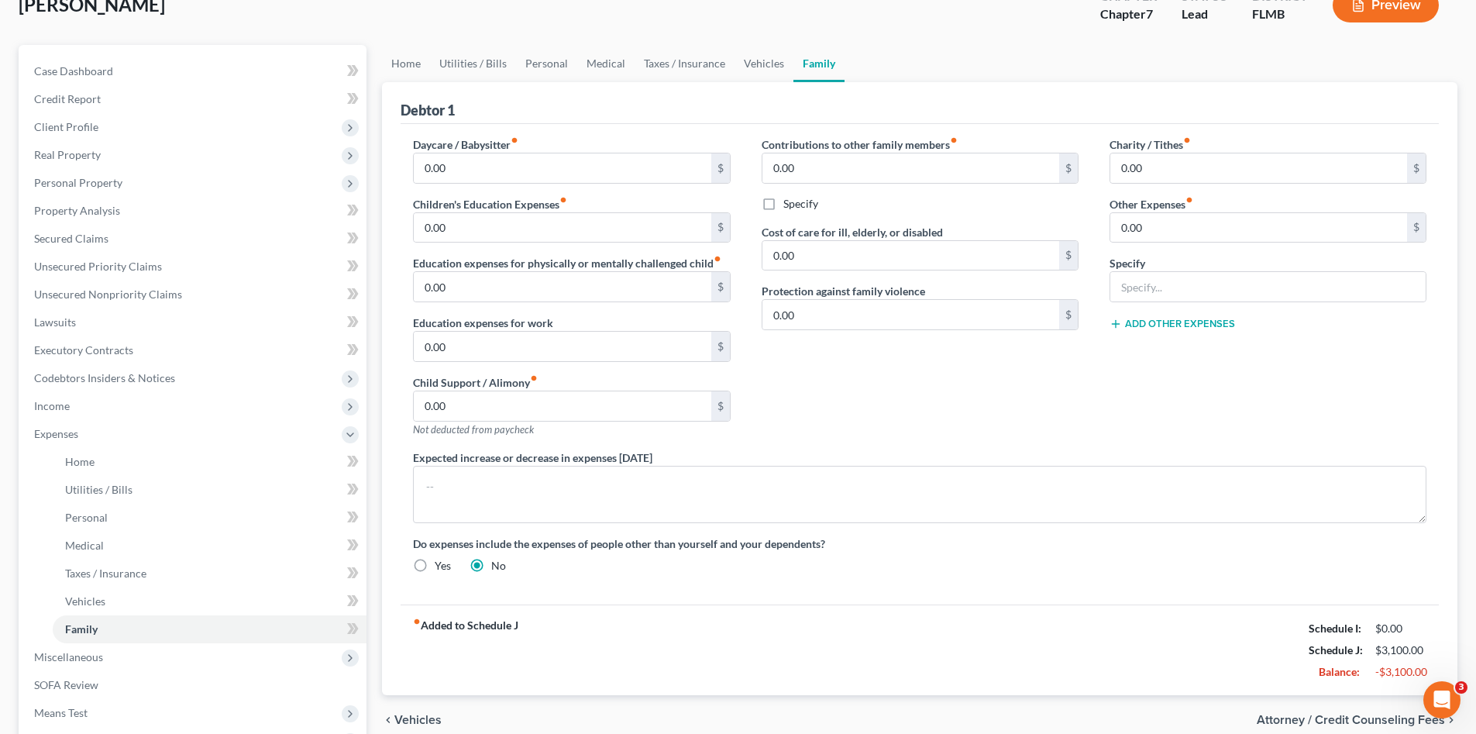
click at [908, 421] on div "Contributions to other family members fiber_manual_record 0.00 $ Specify Cost o…" at bounding box center [920, 292] width 348 height 313
click at [1023, 612] on div "fiber_manual_record Added to Schedule J Schedule I: $0.00 Schedule J: $3,100.00…" at bounding box center [920, 649] width 1038 height 91
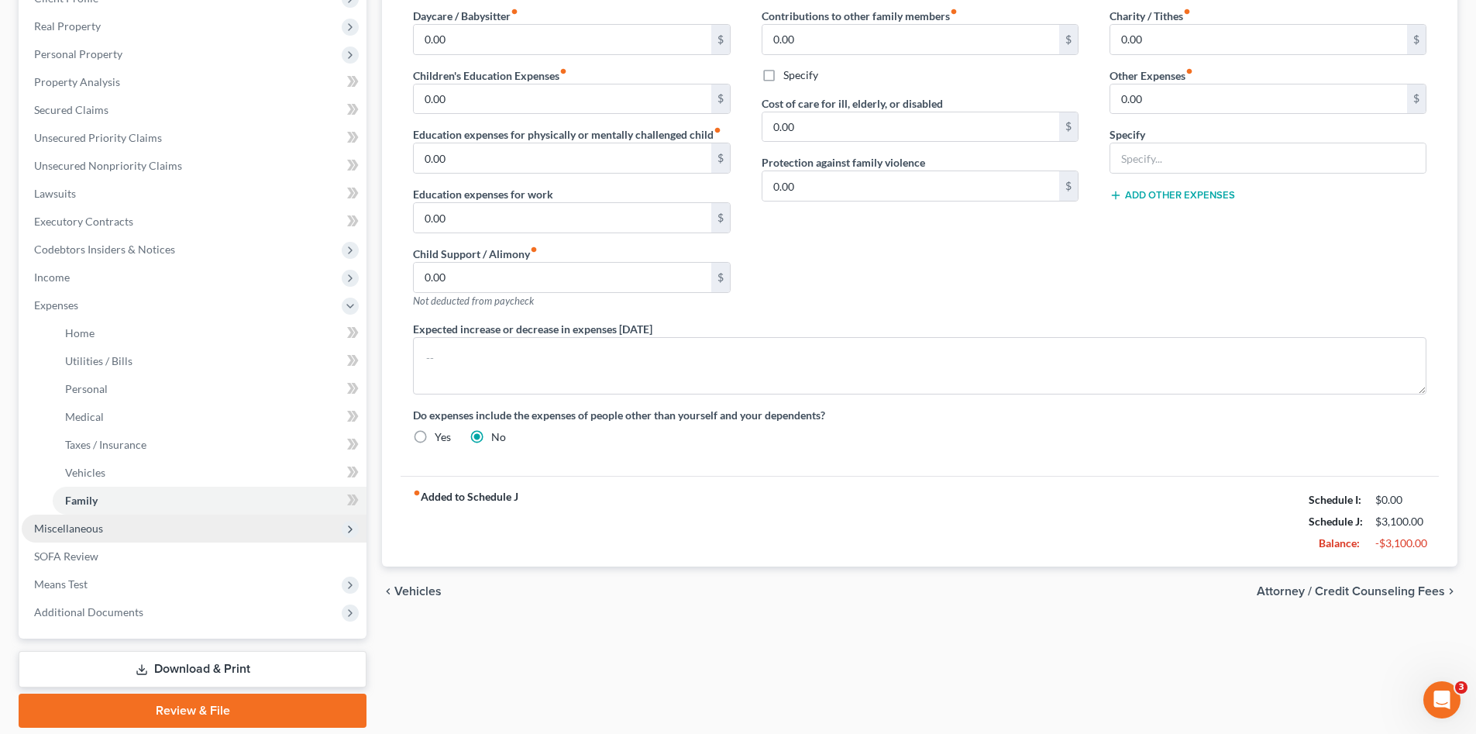
click at [77, 524] on span "Miscellaneous" at bounding box center [68, 527] width 69 height 13
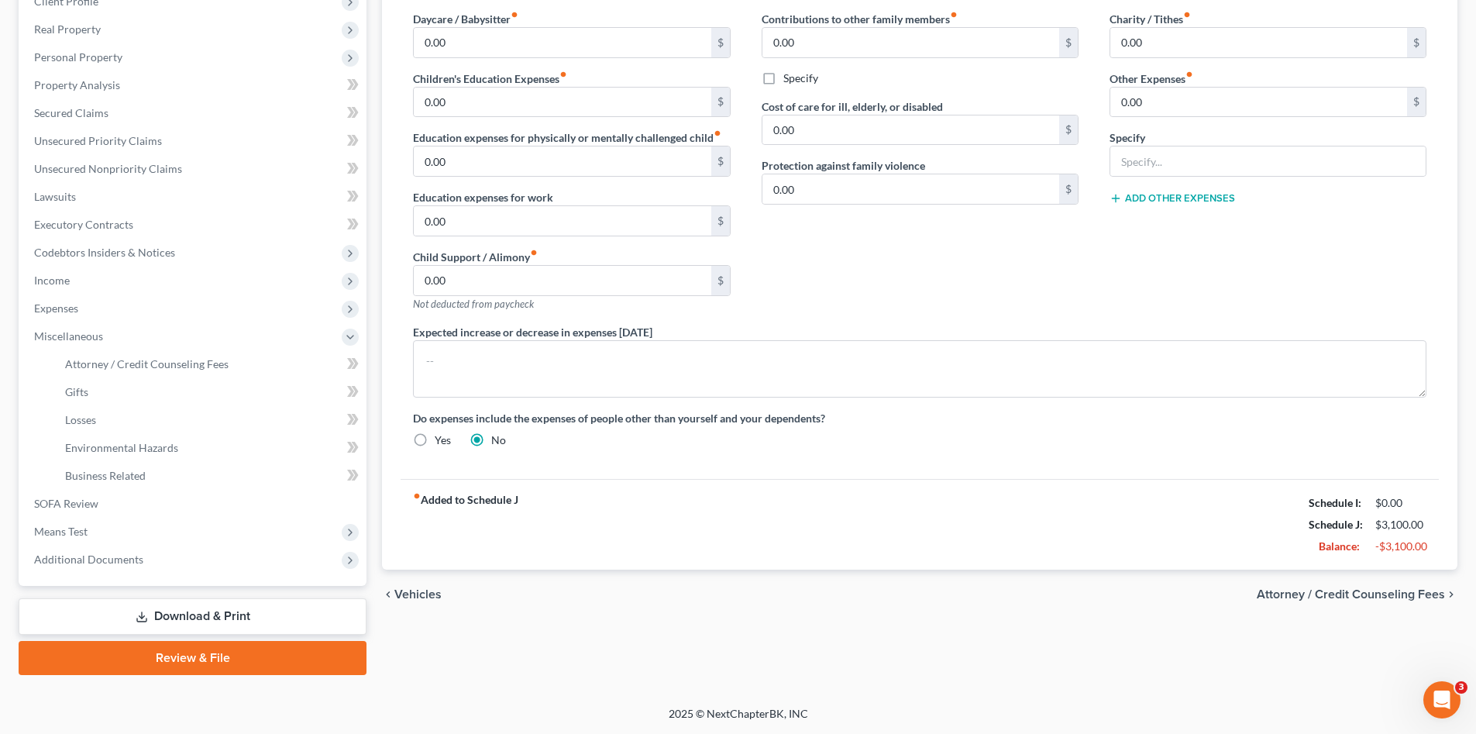
scroll to position [229, 0]
click at [198, 369] on span "Attorney / Credit Counseling Fees" at bounding box center [146, 363] width 163 height 13
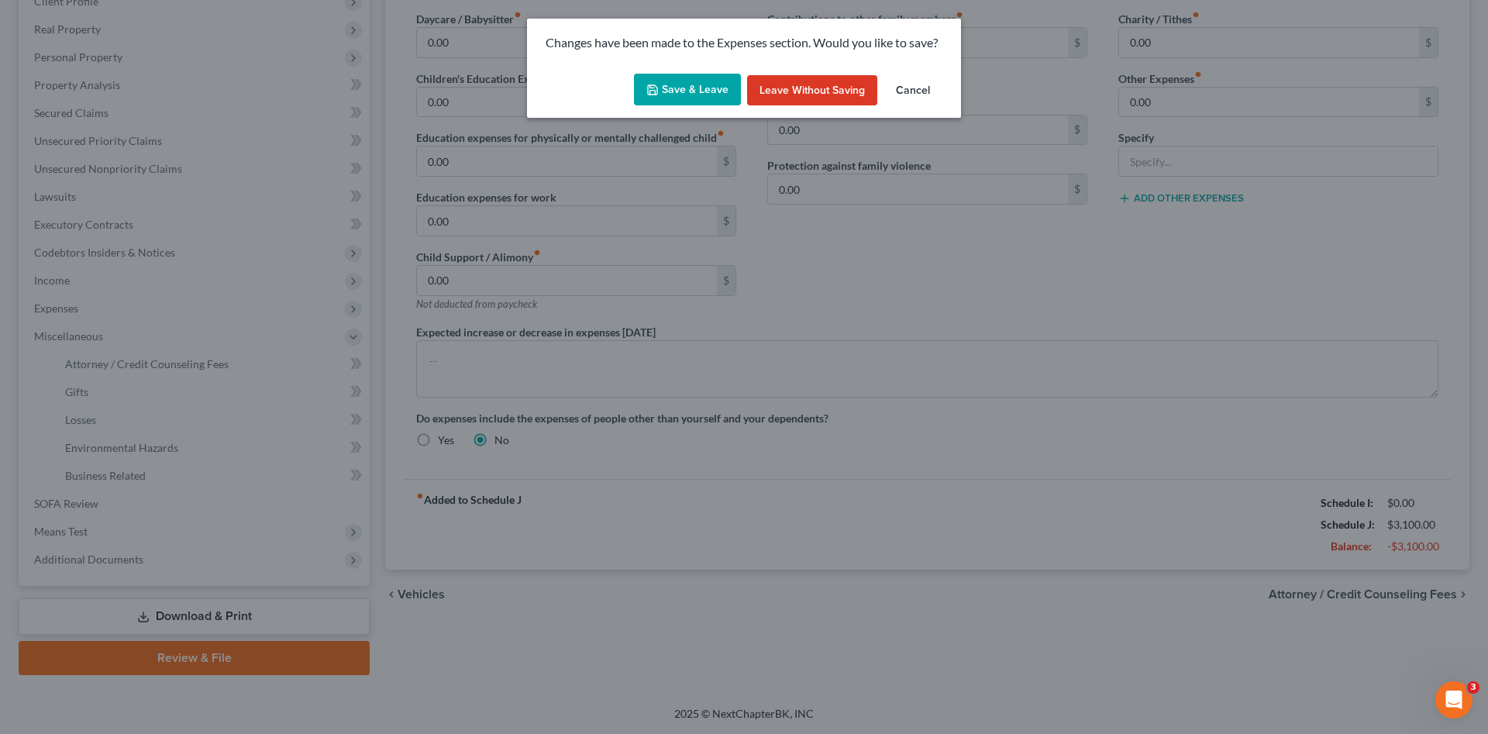
click at [701, 92] on button "Save & Leave" at bounding box center [687, 90] width 107 height 33
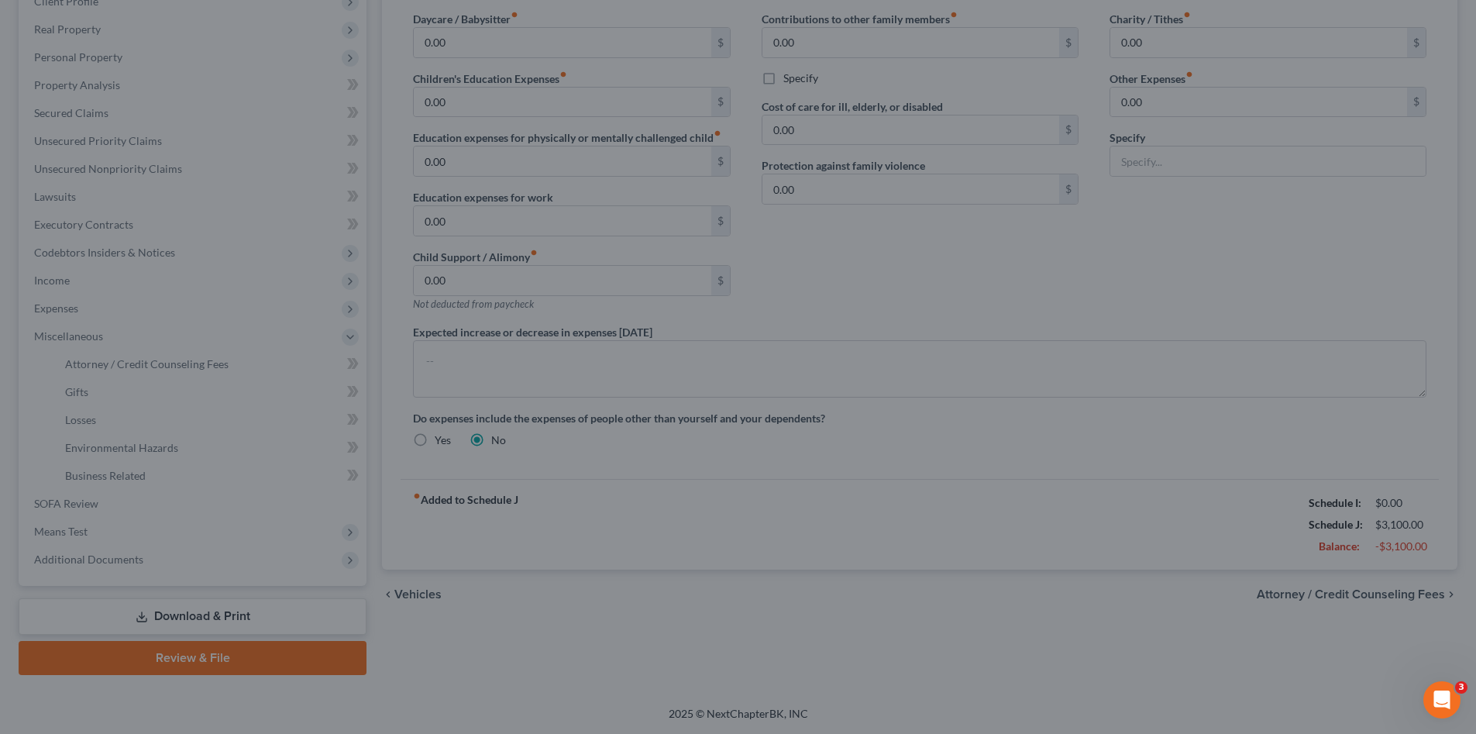
select select "2"
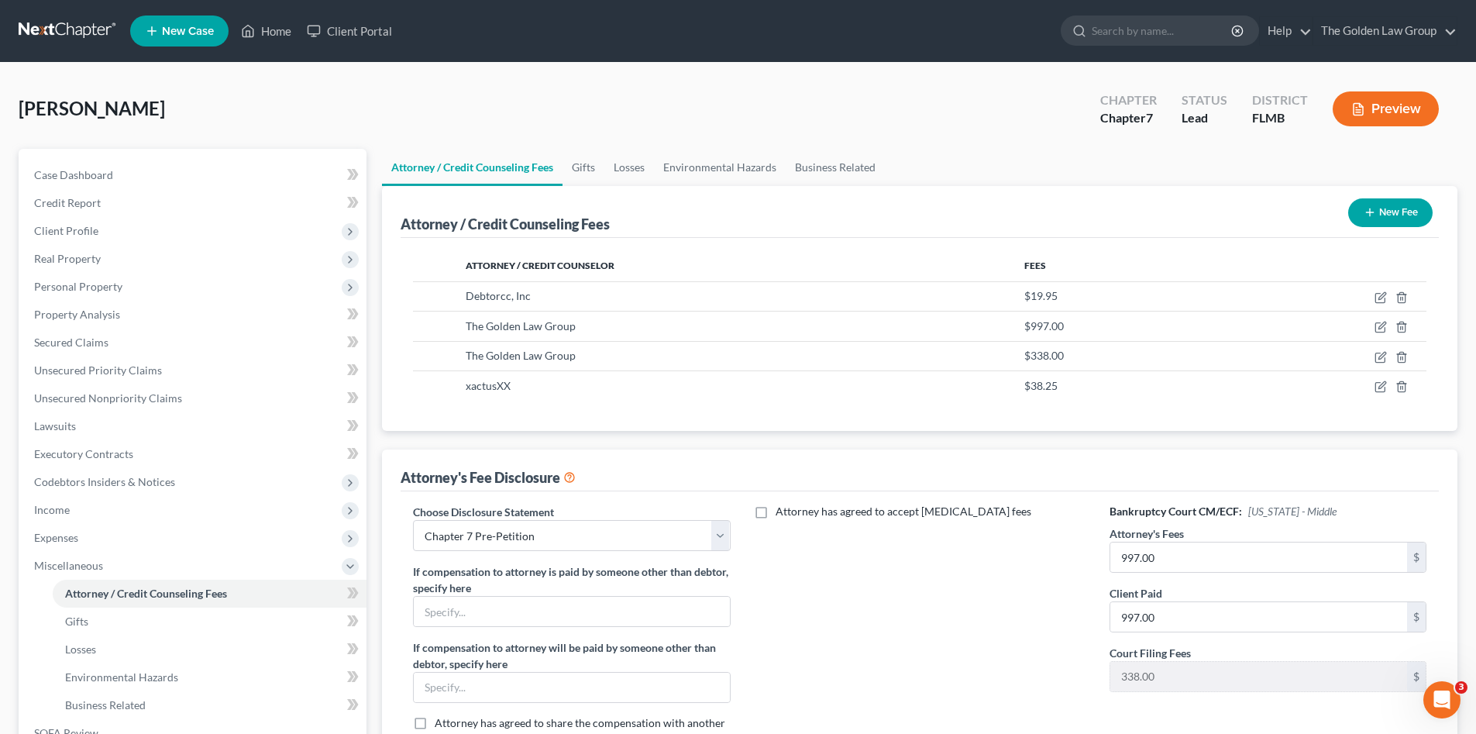
click at [52, 28] on link at bounding box center [68, 31] width 99 height 28
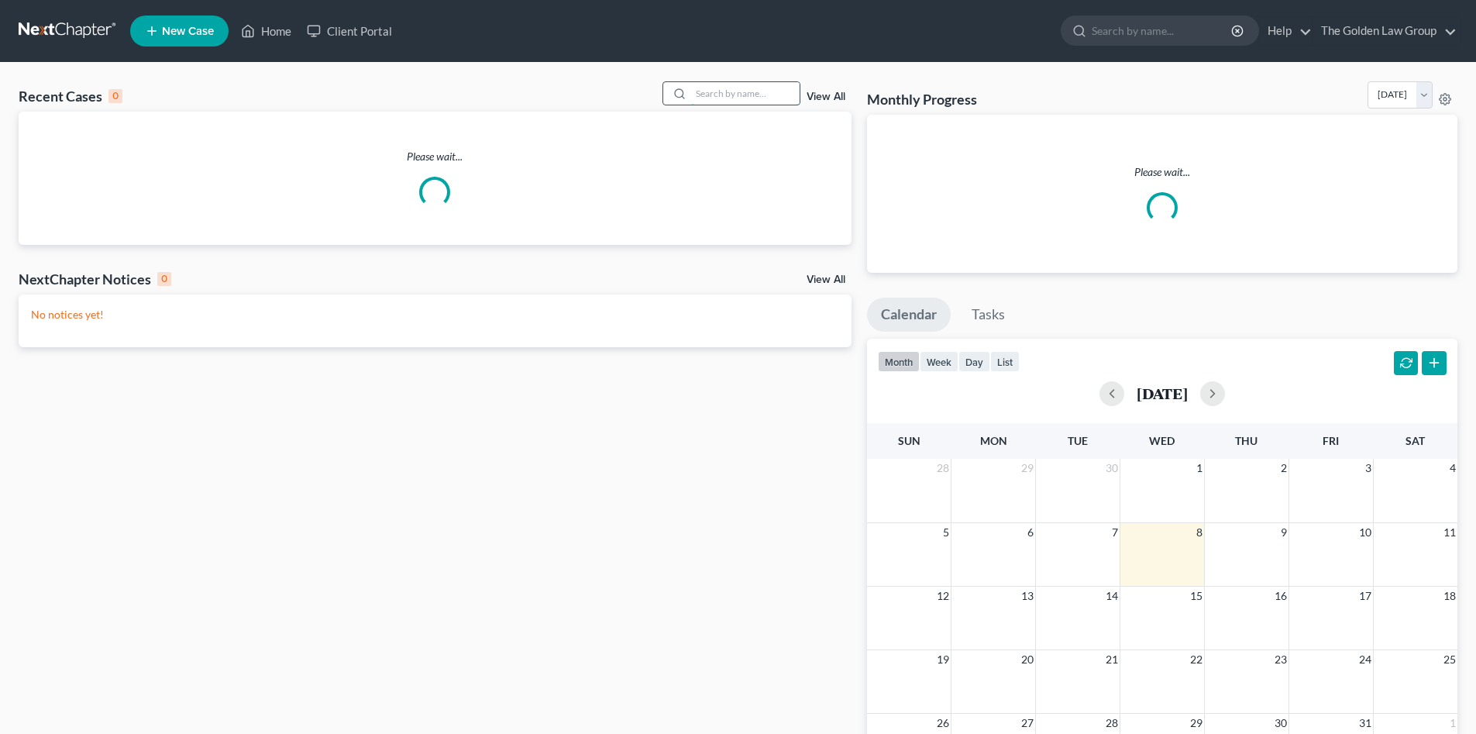
click at [728, 95] on input "search" at bounding box center [745, 93] width 108 height 22
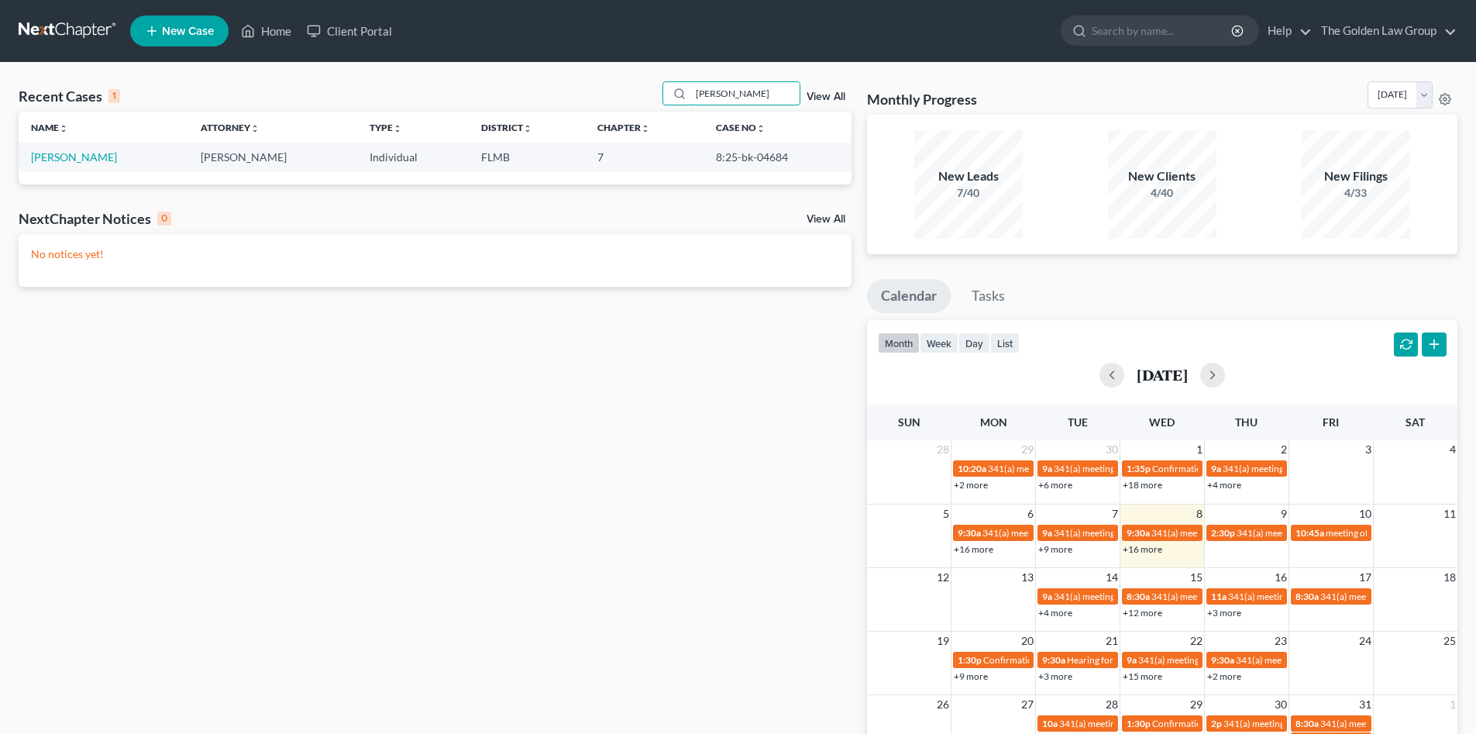
type input "petty"
click at [76, 160] on link "[PERSON_NAME]" at bounding box center [74, 156] width 86 height 13
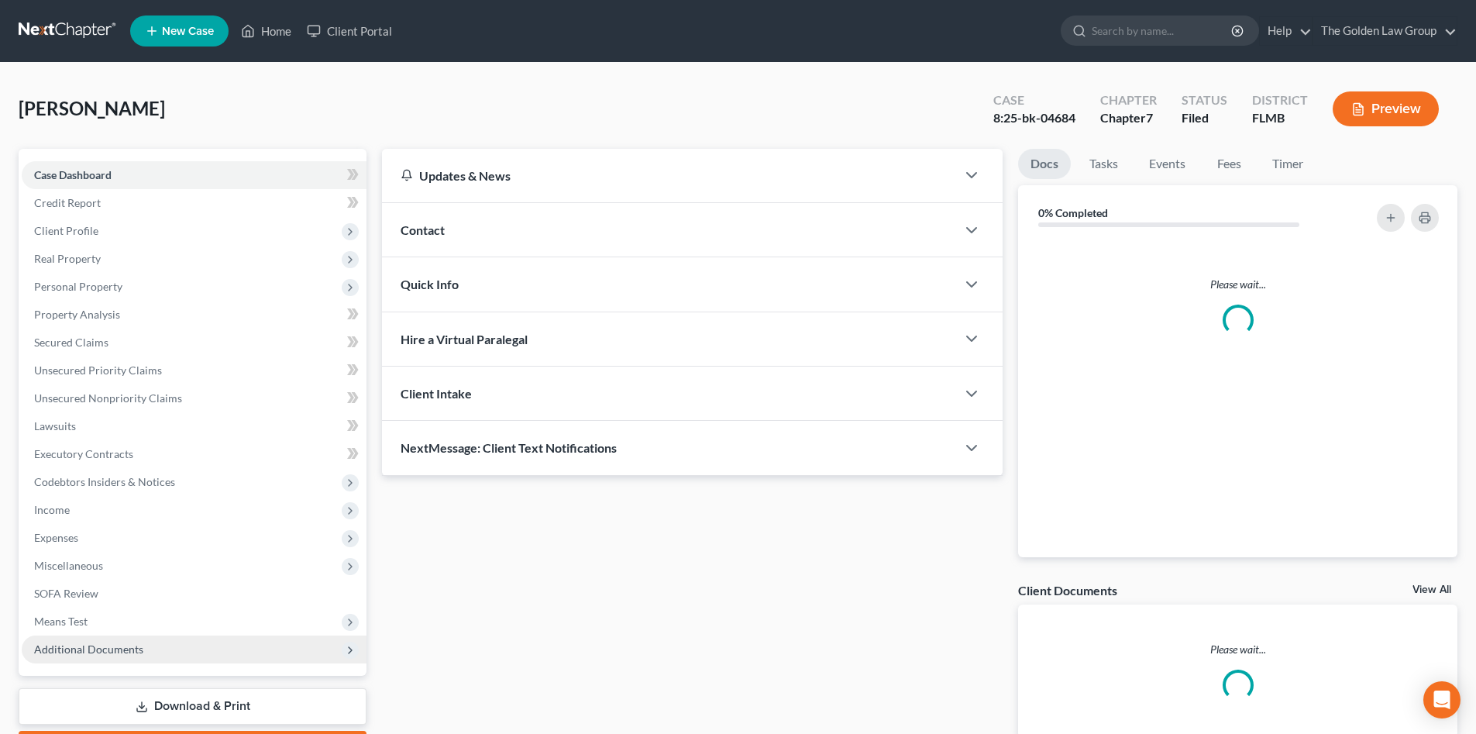
click at [122, 646] on span "Additional Documents" at bounding box center [88, 648] width 109 height 13
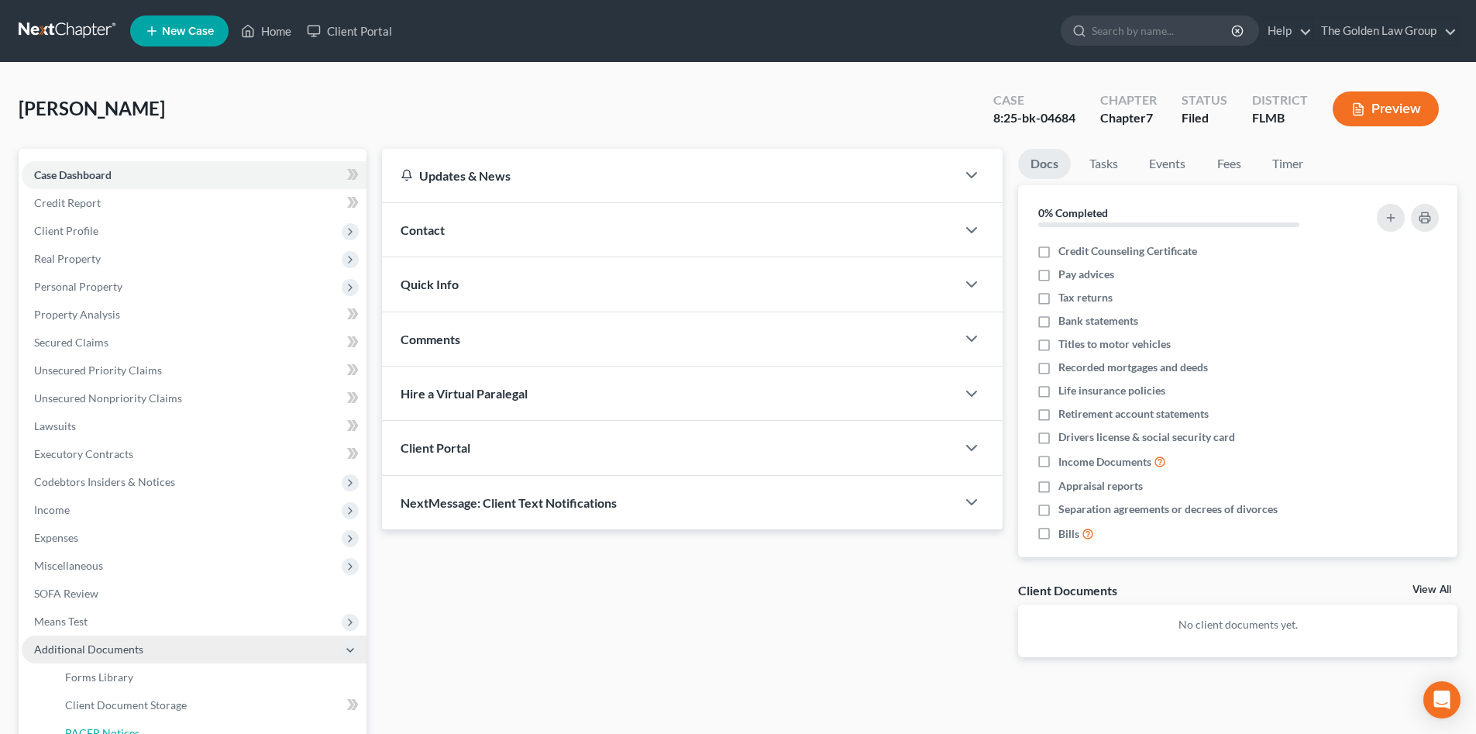
click at [131, 726] on span "PACER Notices" at bounding box center [102, 732] width 74 height 13
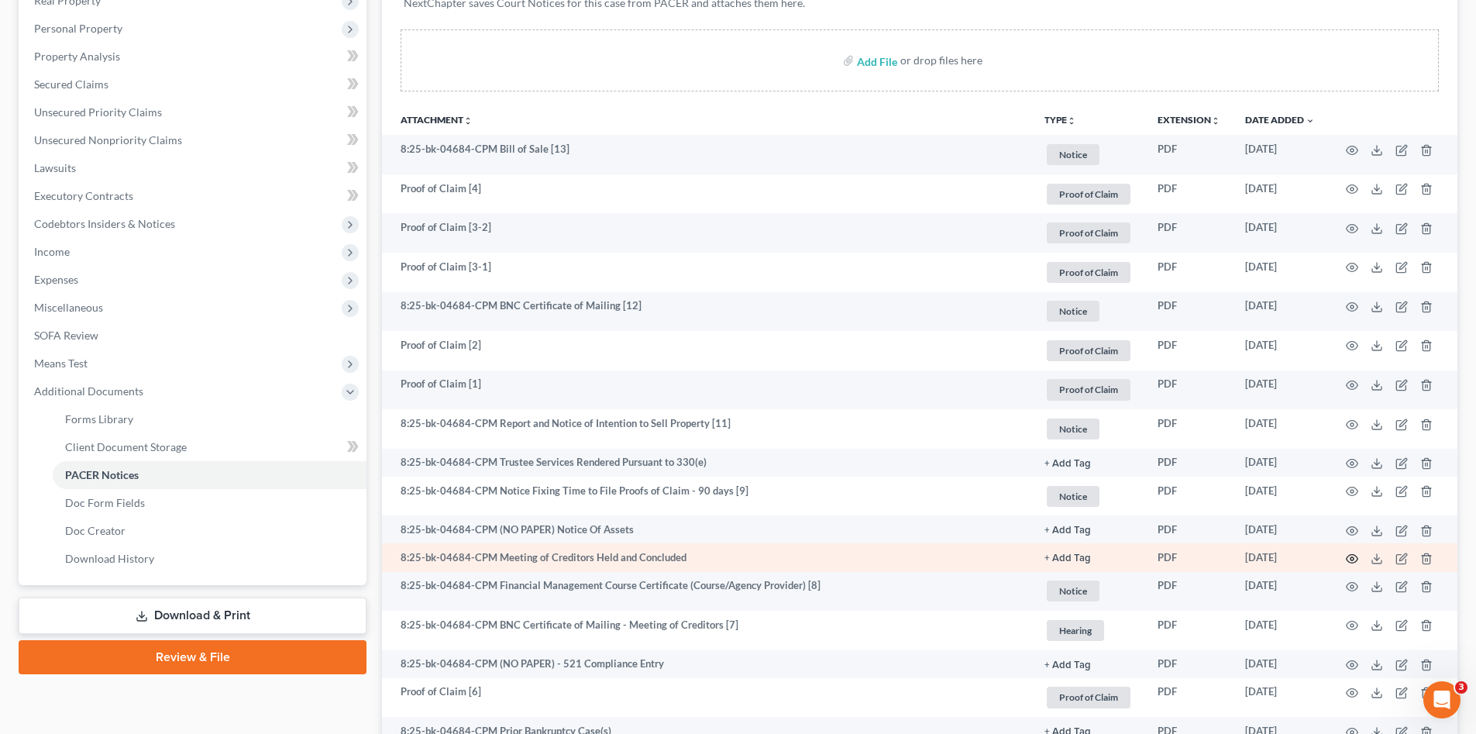
scroll to position [362, 0]
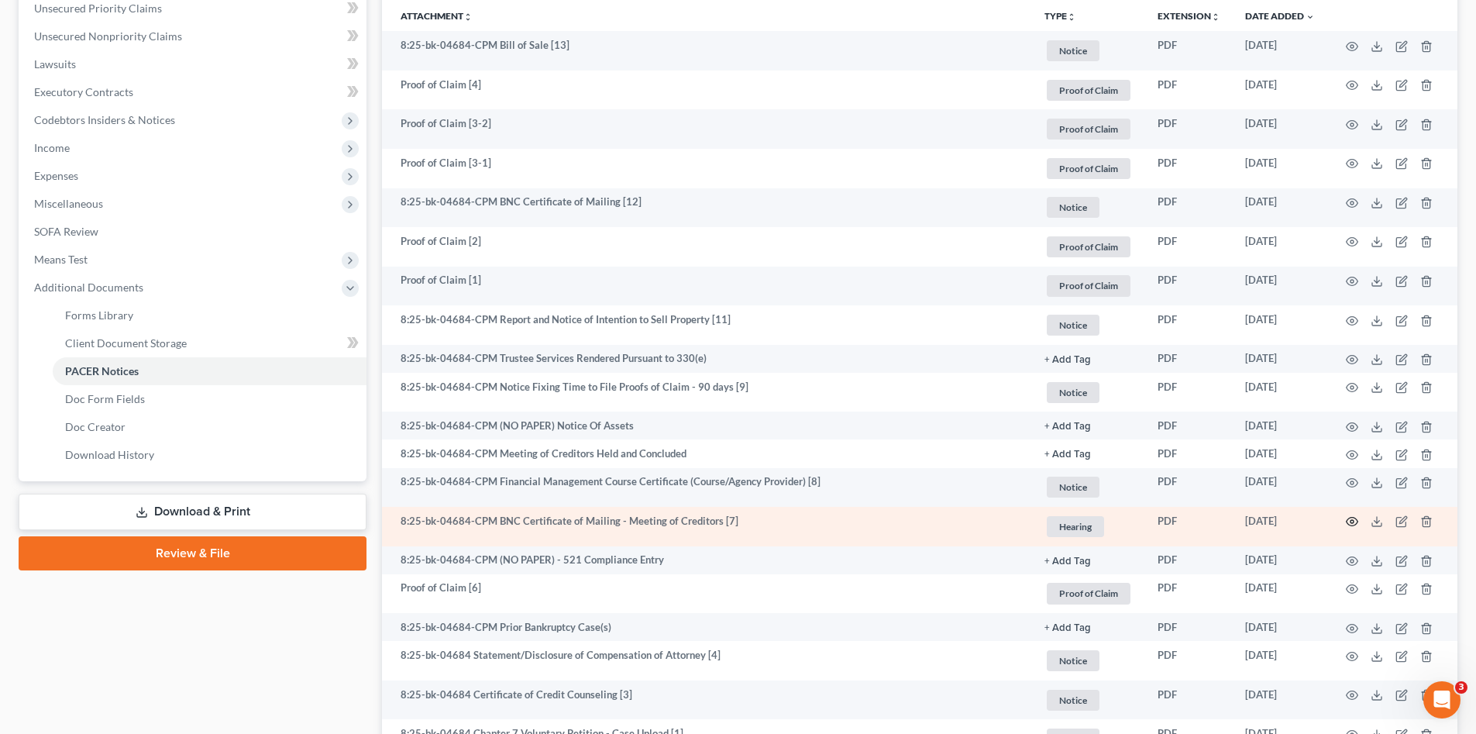
click at [1348, 516] on icon "button" at bounding box center [1352, 521] width 12 height 12
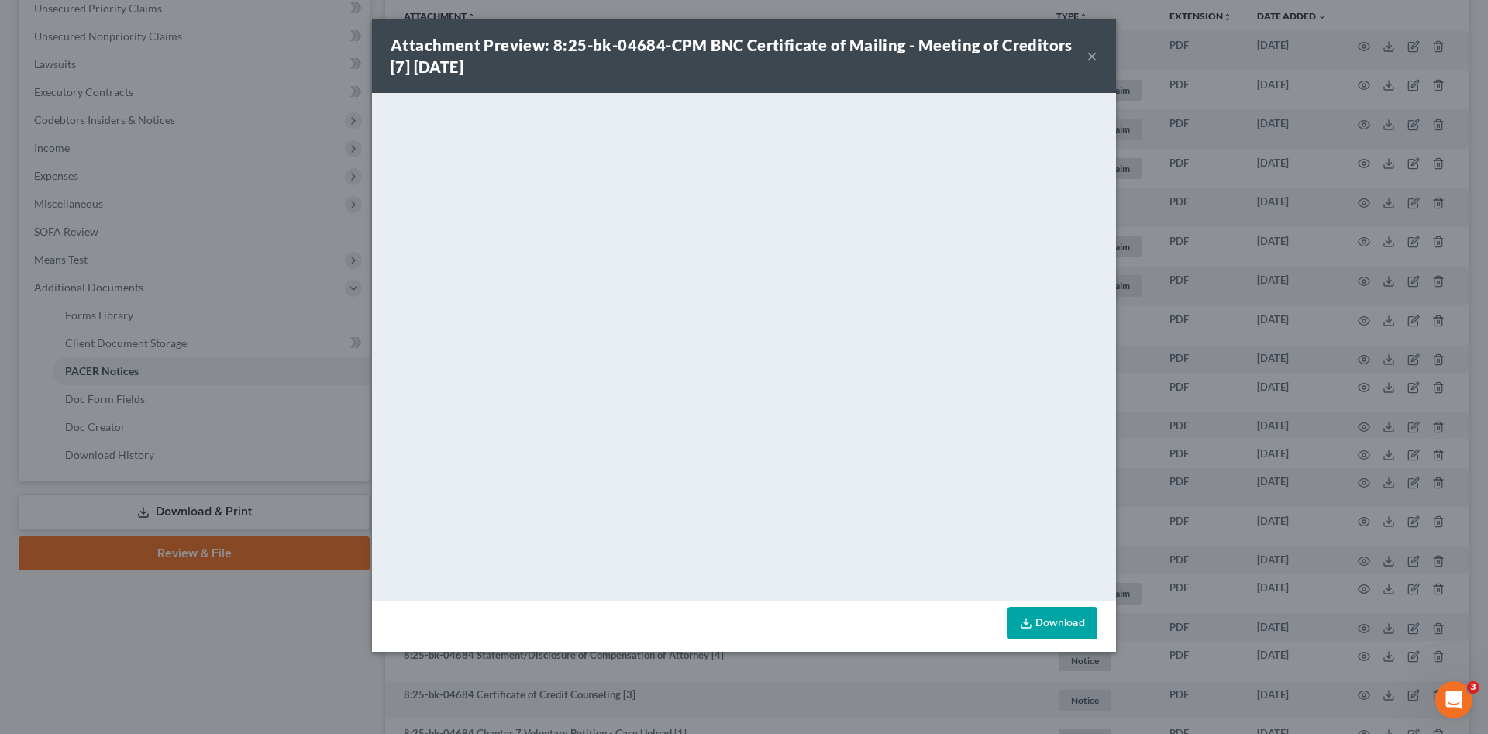
click at [1089, 57] on button "×" at bounding box center [1091, 55] width 11 height 19
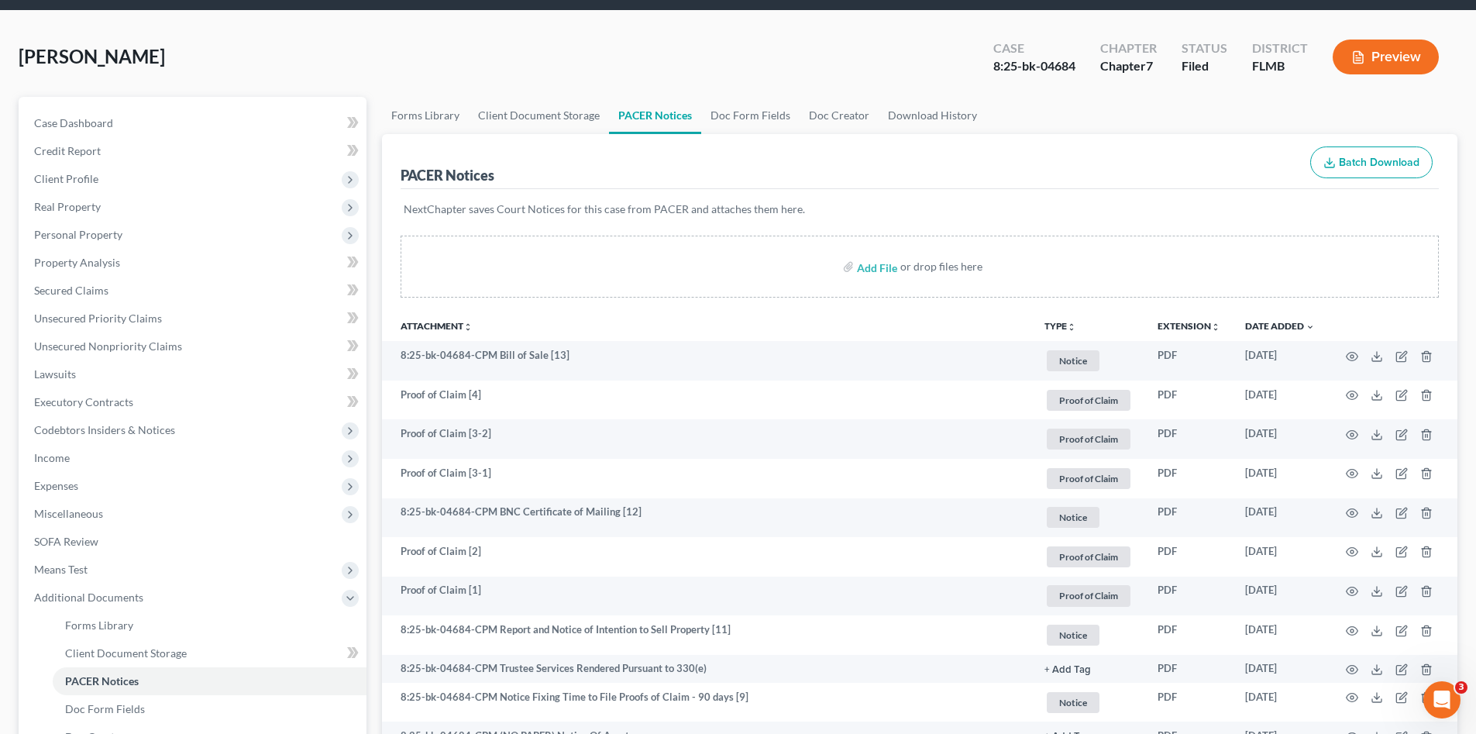
scroll to position [0, 0]
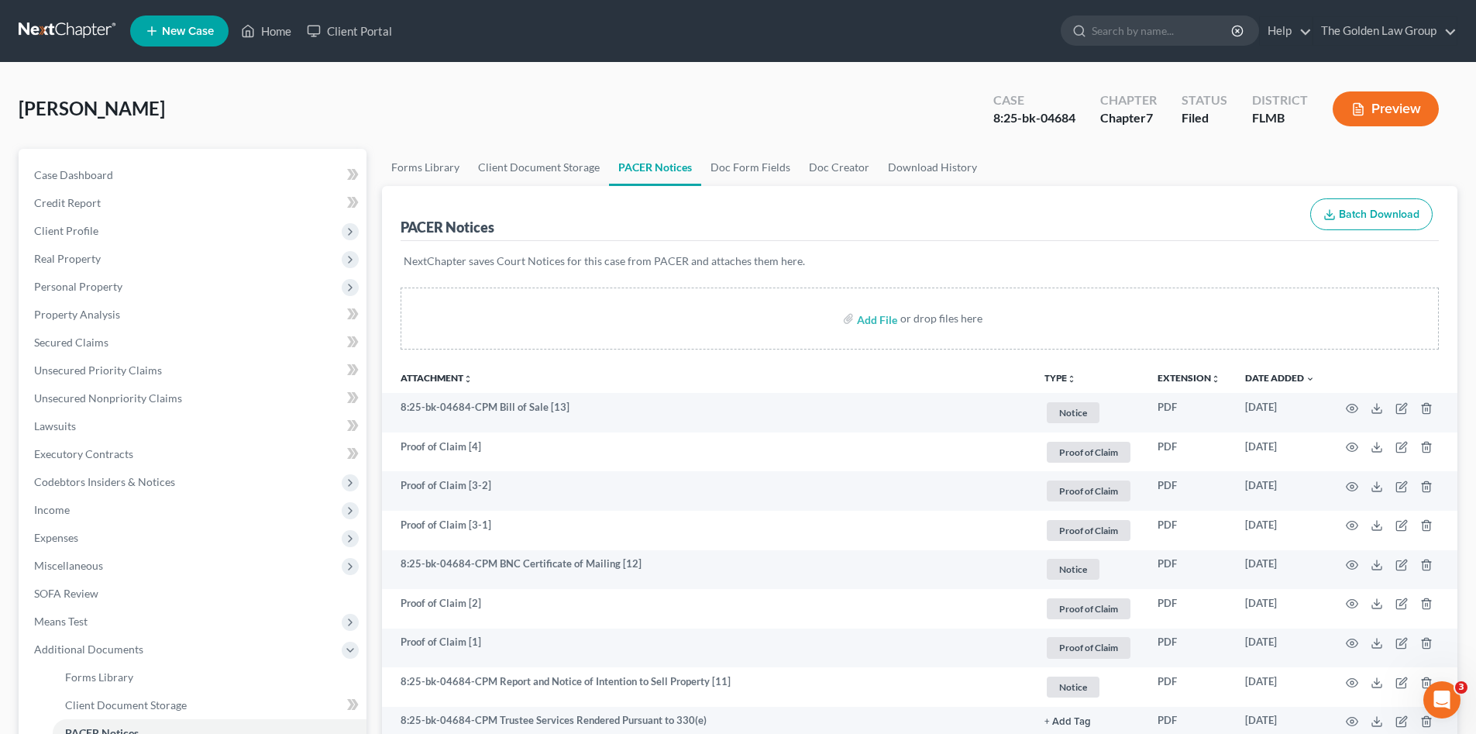
click at [59, 32] on link at bounding box center [68, 31] width 99 height 28
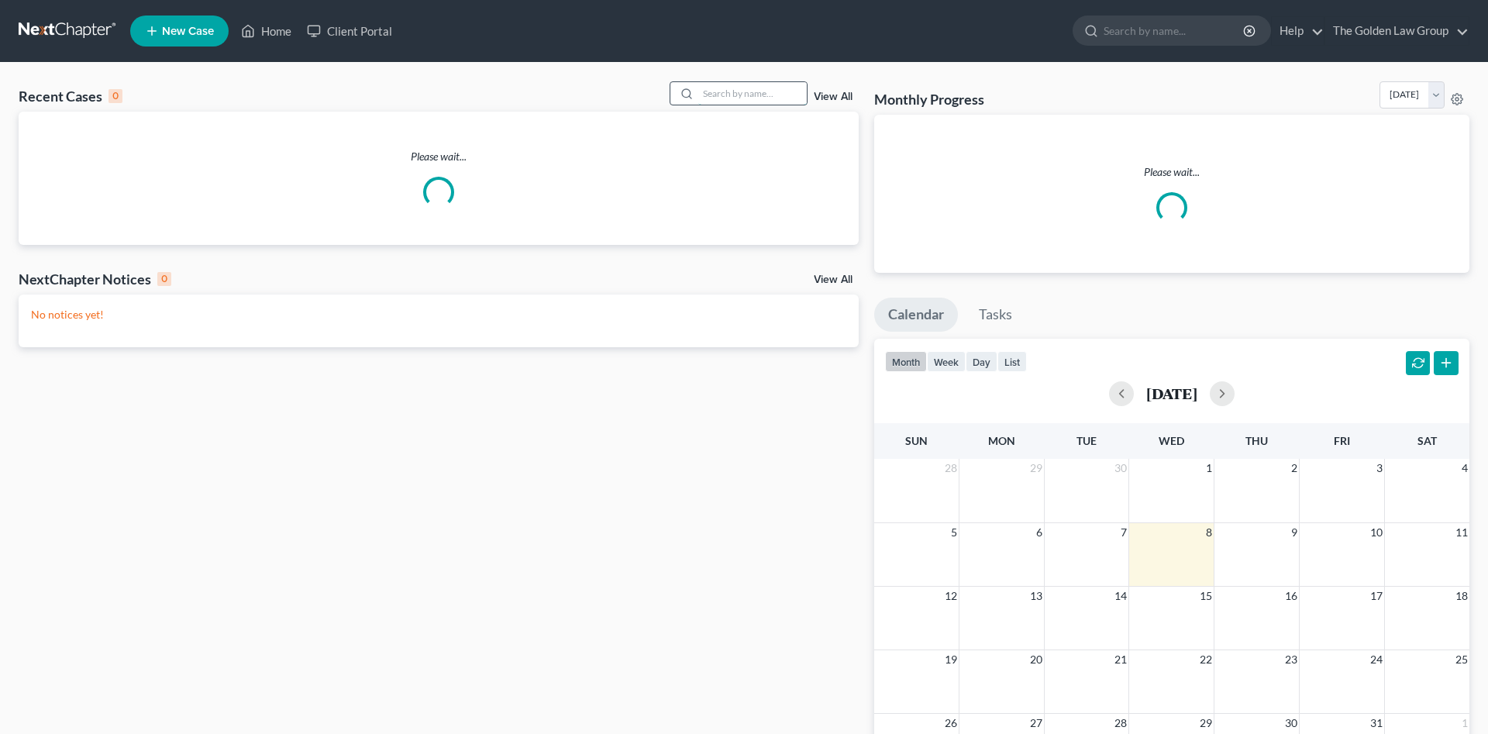
click at [723, 99] on input "search" at bounding box center [752, 93] width 108 height 22
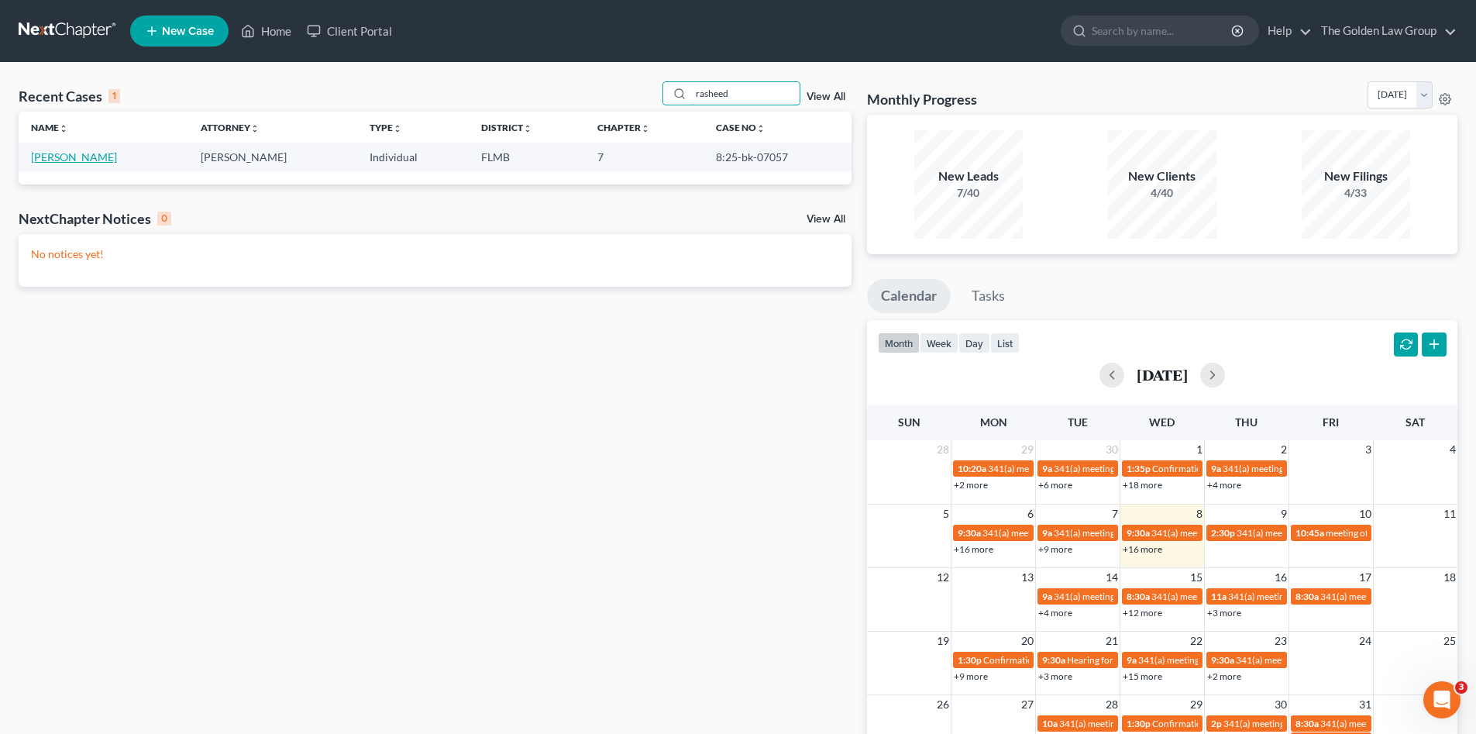
type input "rasheed"
click at [84, 160] on link "[PERSON_NAME]" at bounding box center [74, 156] width 86 height 13
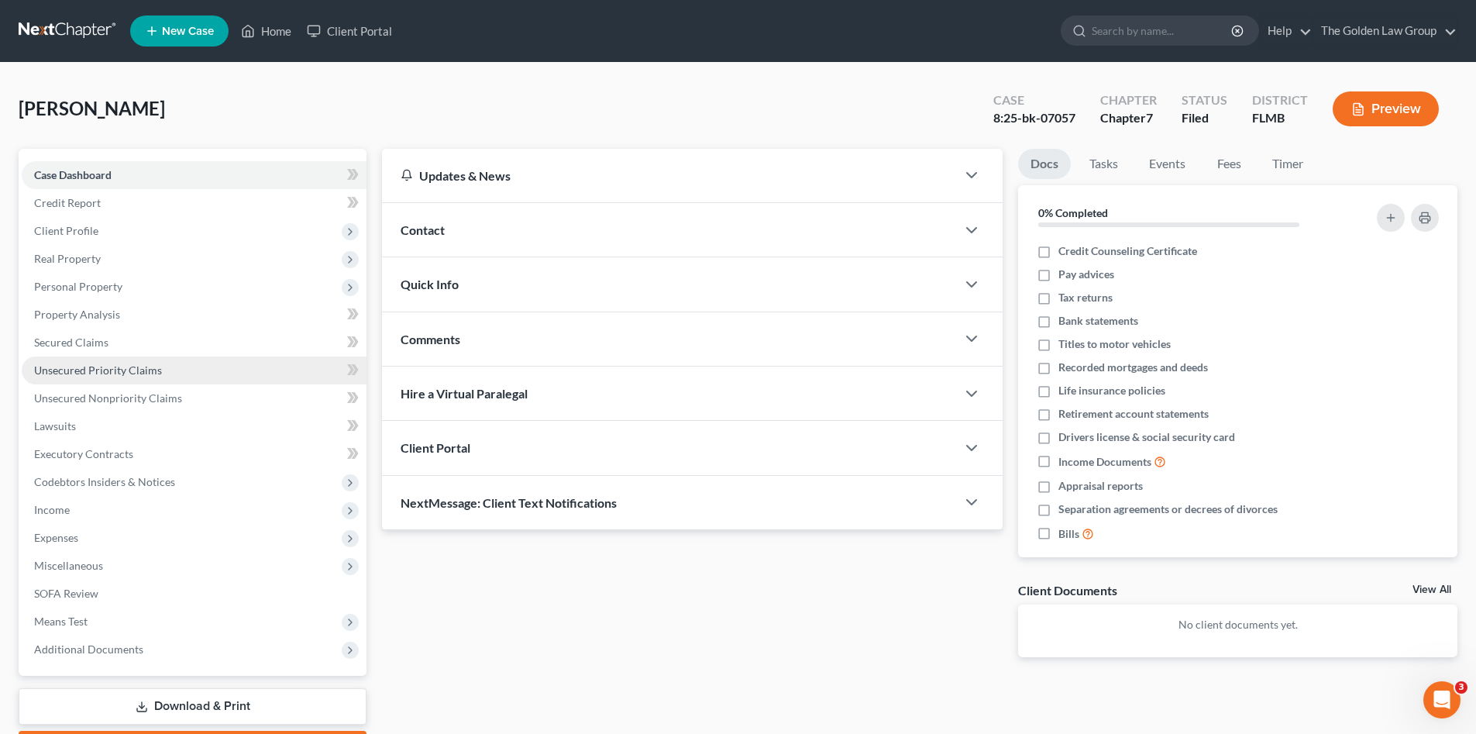
click at [89, 282] on span "Personal Property" at bounding box center [78, 286] width 88 height 13
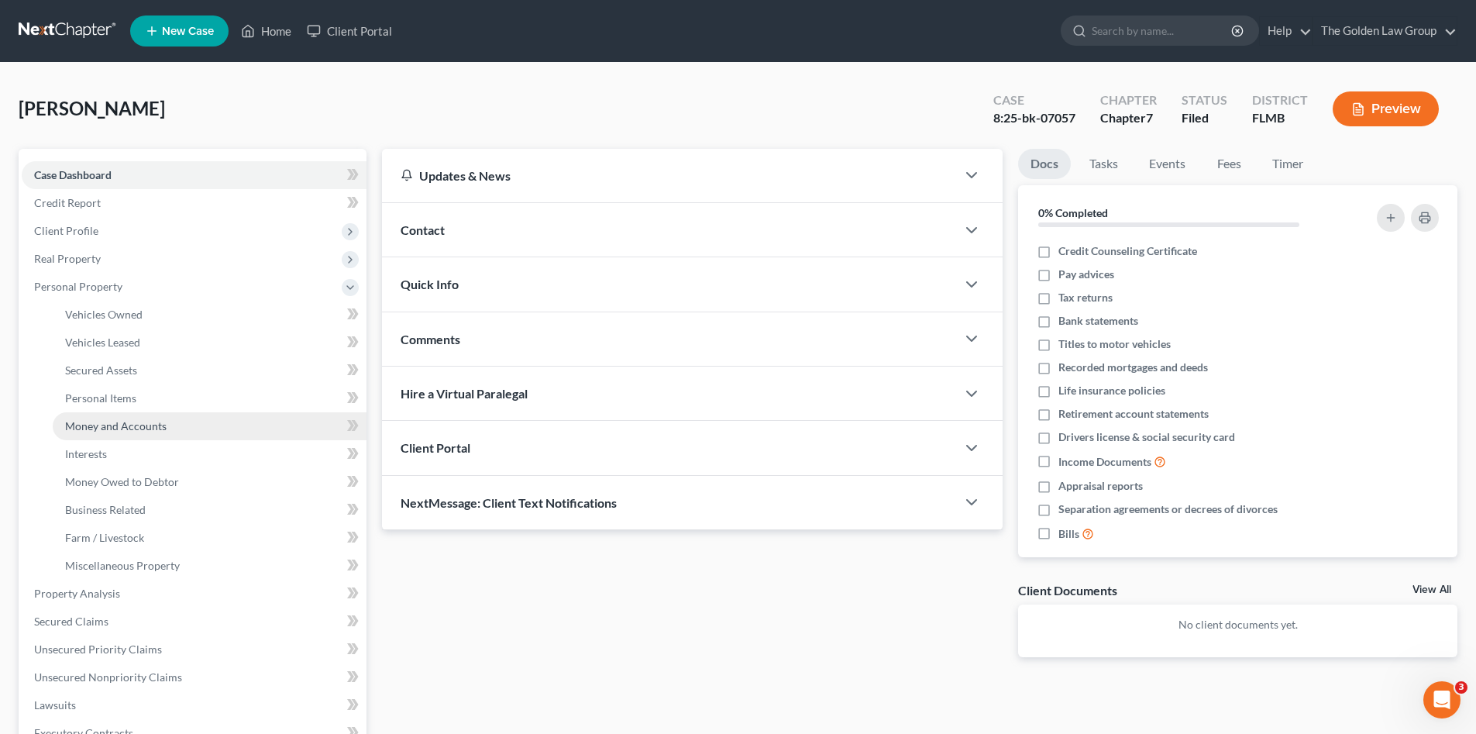
click at [120, 428] on span "Money and Accounts" at bounding box center [115, 425] width 101 height 13
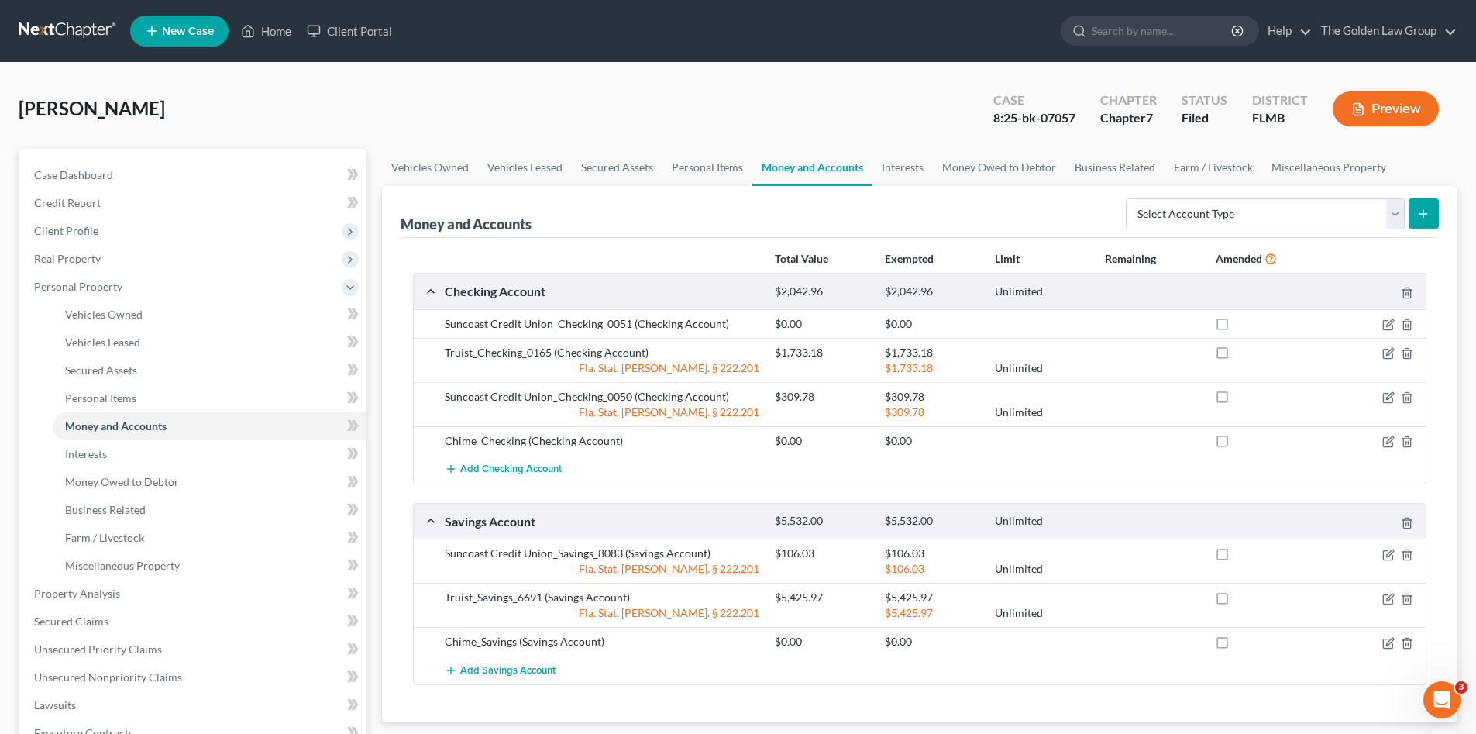
click at [66, 36] on link at bounding box center [68, 31] width 99 height 28
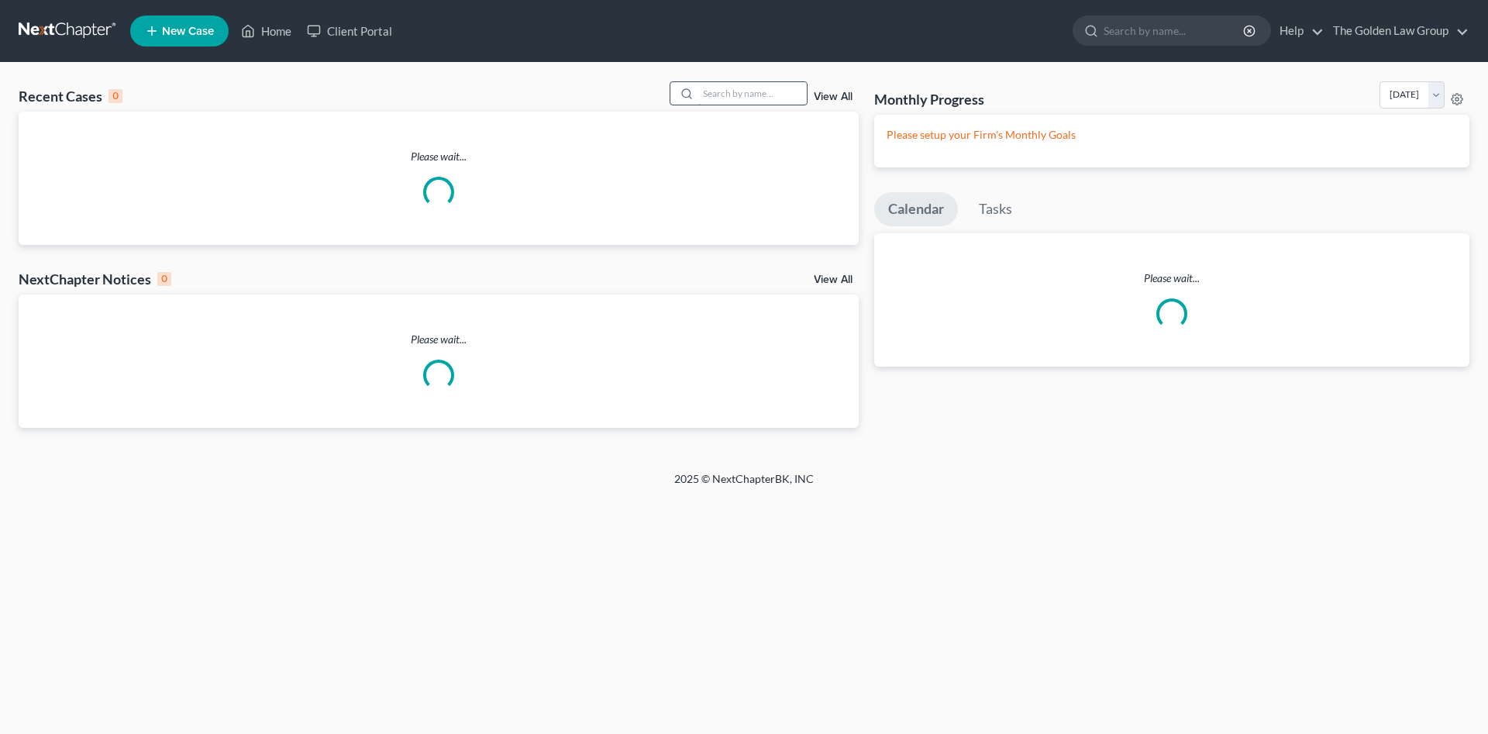
click at [725, 95] on input "search" at bounding box center [752, 93] width 108 height 22
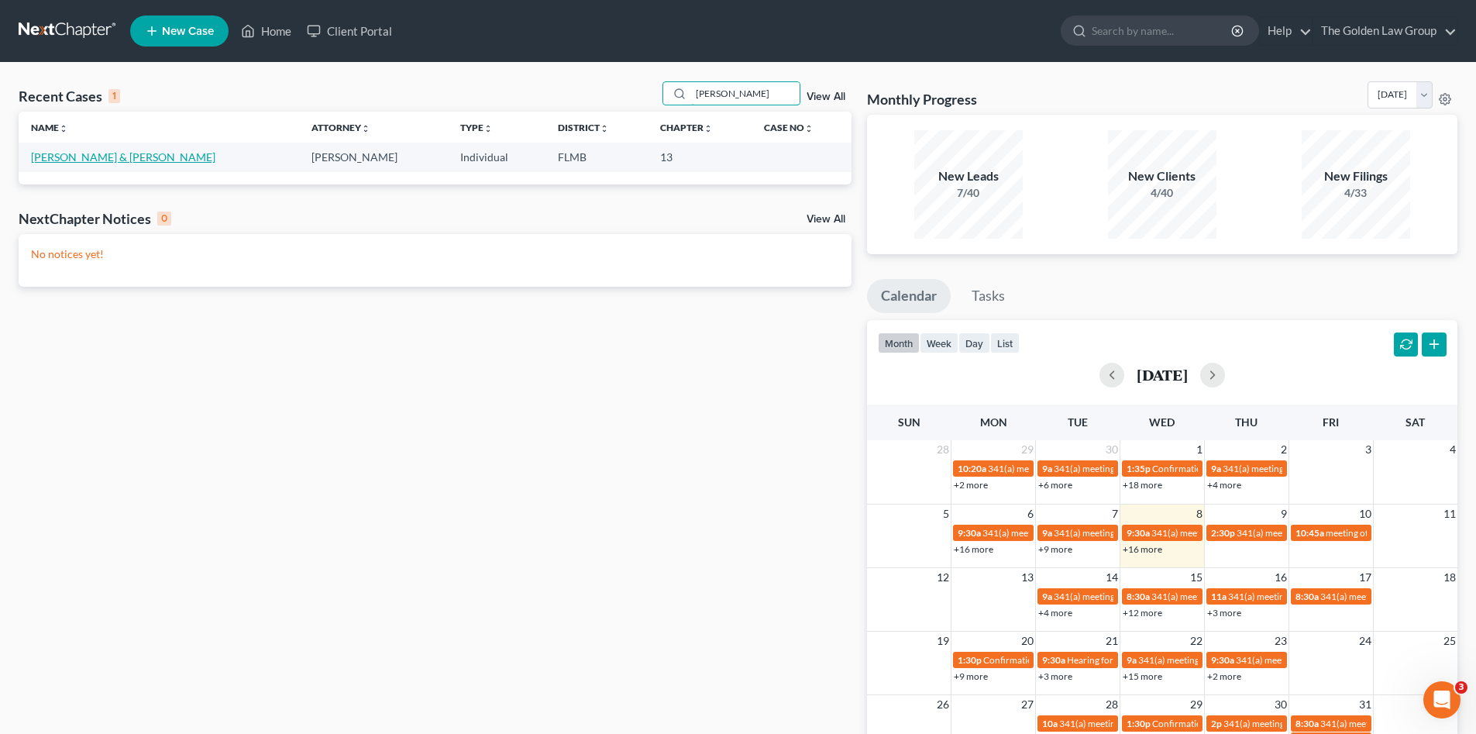
type input "laboy"
click at [64, 157] on link "Laboy, Hector & Melissa" at bounding box center [123, 156] width 184 height 13
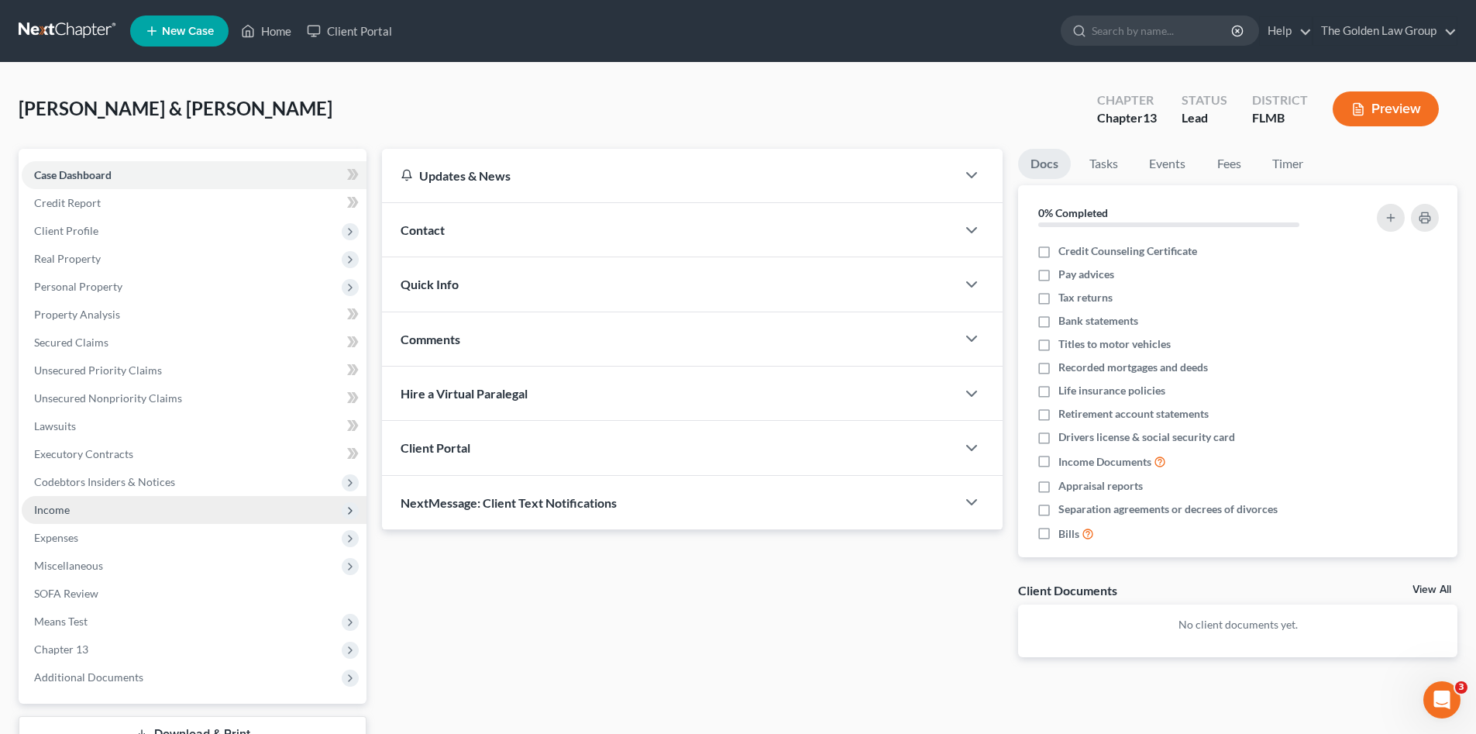
click at [74, 504] on span "Income" at bounding box center [194, 510] width 345 height 28
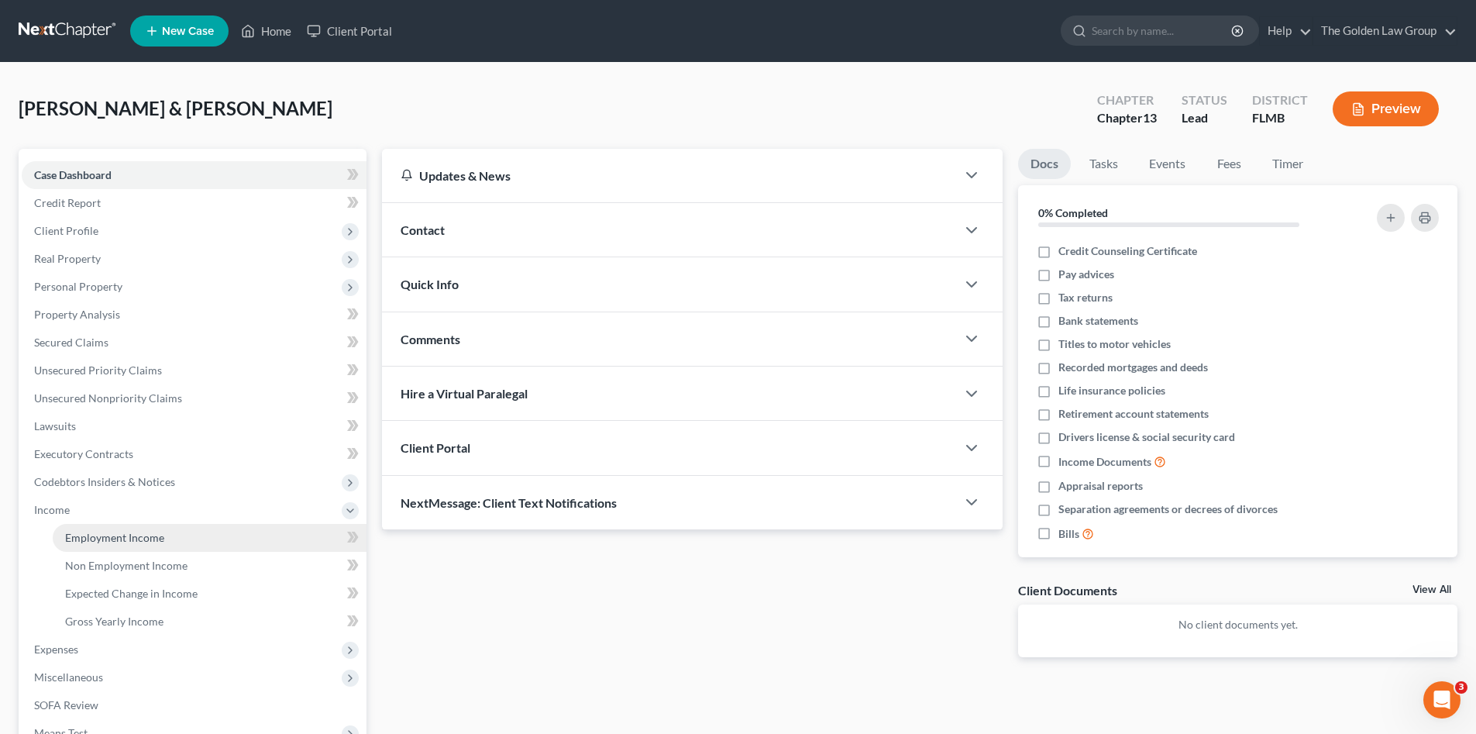
click at [117, 538] on span "Employment Income" at bounding box center [114, 537] width 99 height 13
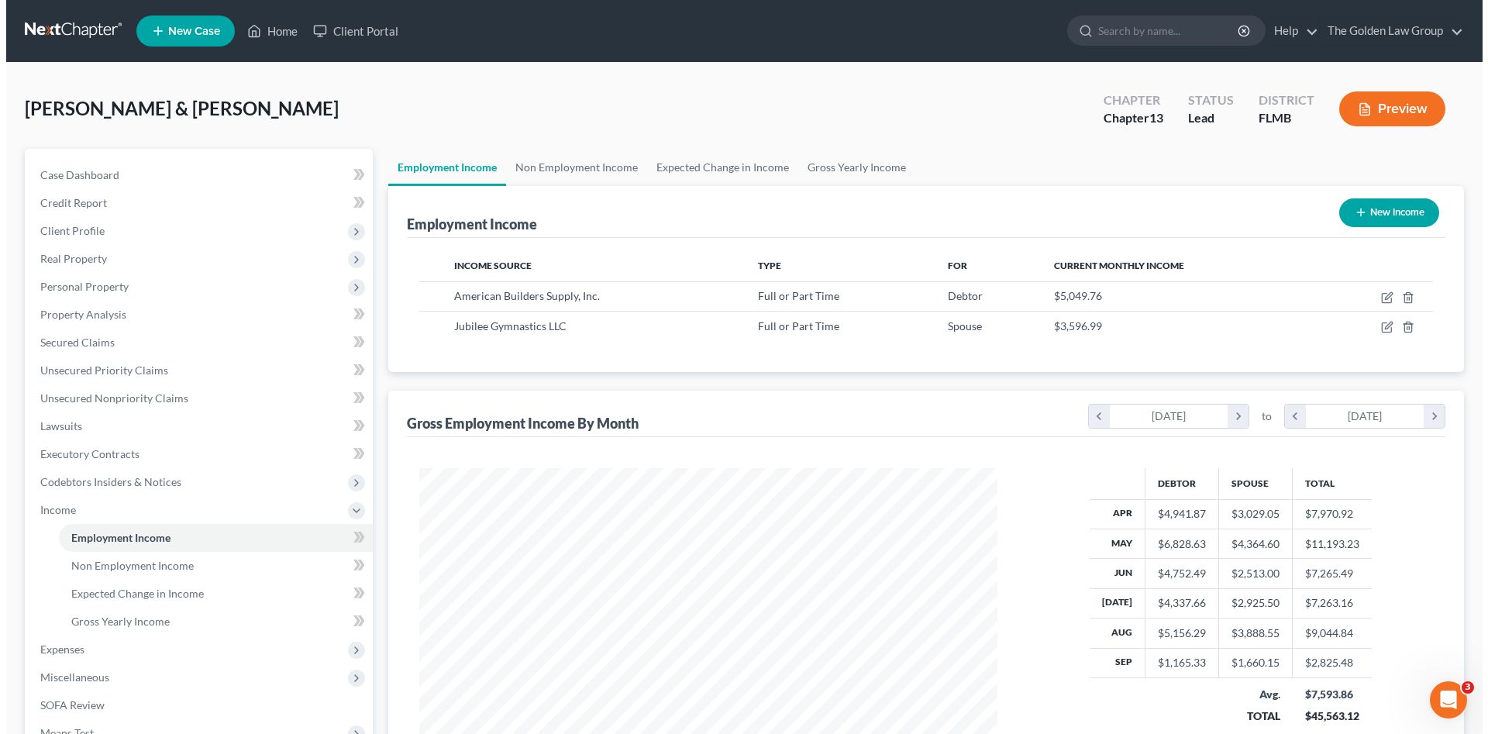
scroll to position [289, 609]
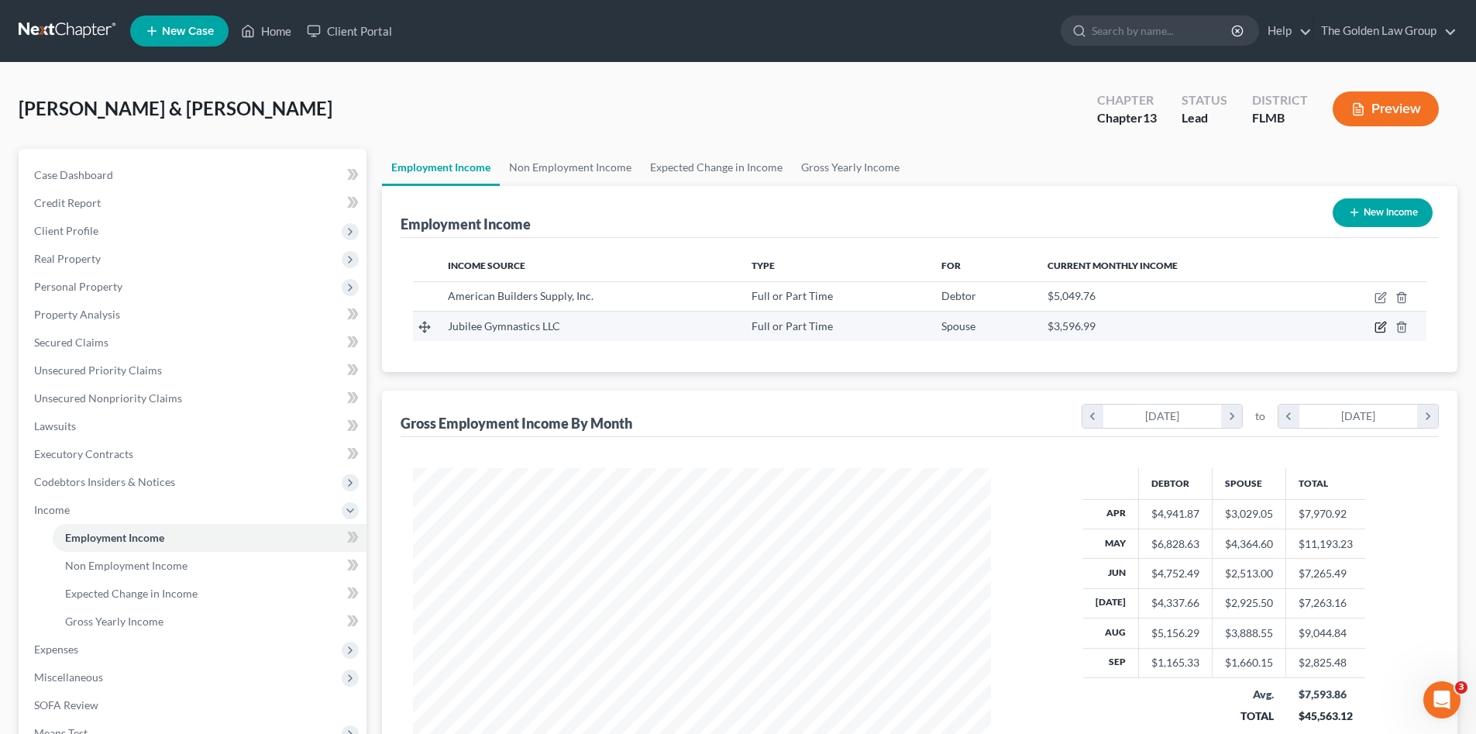
click at [1384, 330] on icon "button" at bounding box center [1380, 327] width 12 height 12
select select "0"
select select "9"
select select "2"
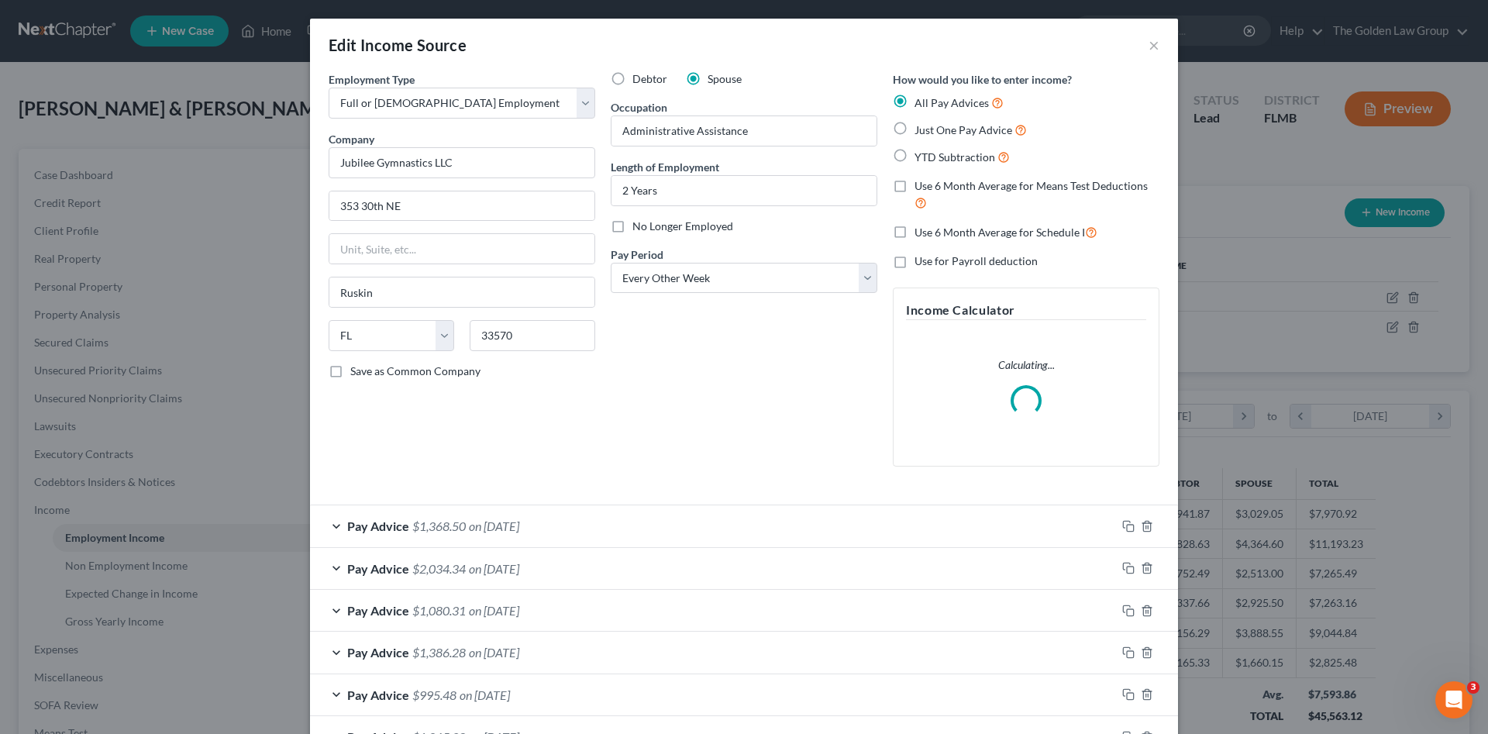
scroll to position [129, 0]
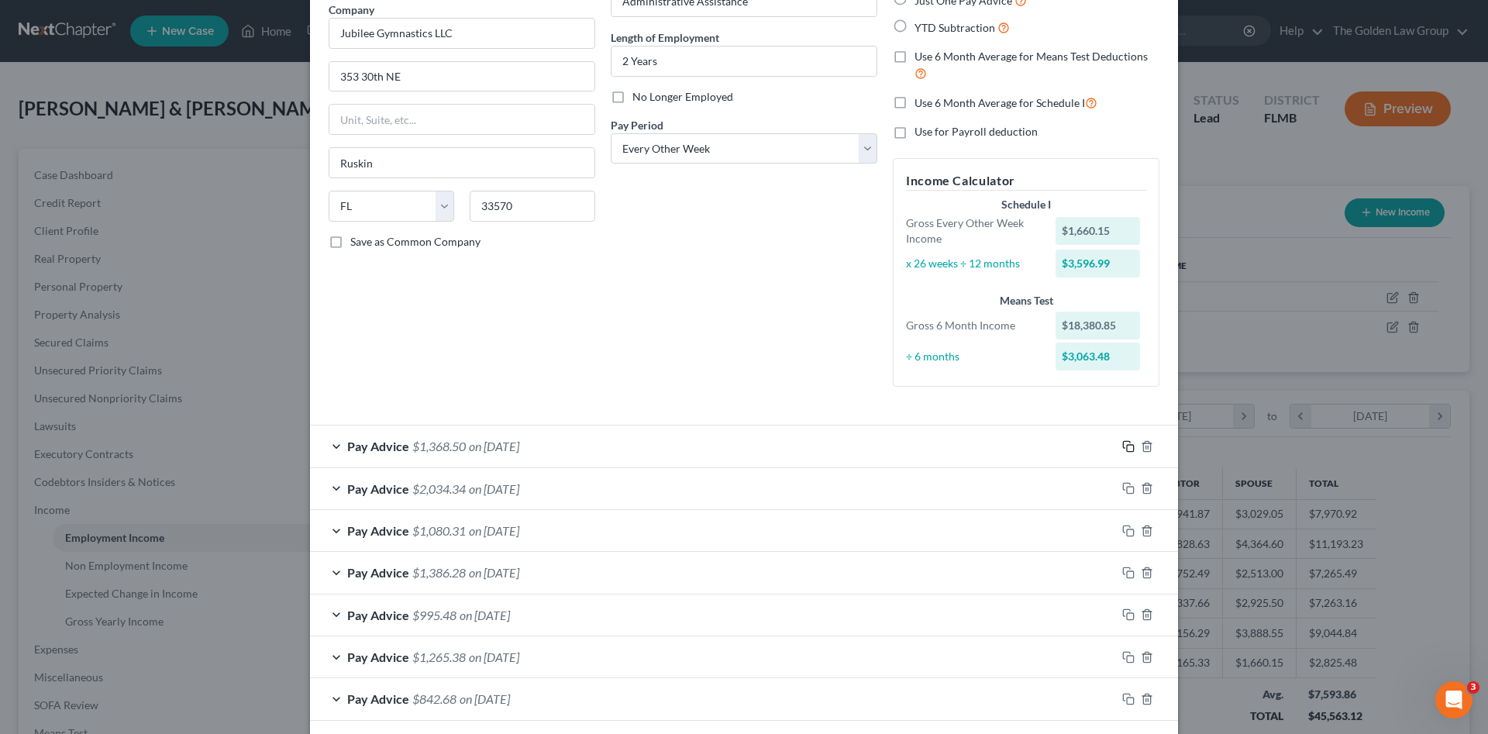
click at [1124, 443] on icon "button" at bounding box center [1128, 446] width 12 height 12
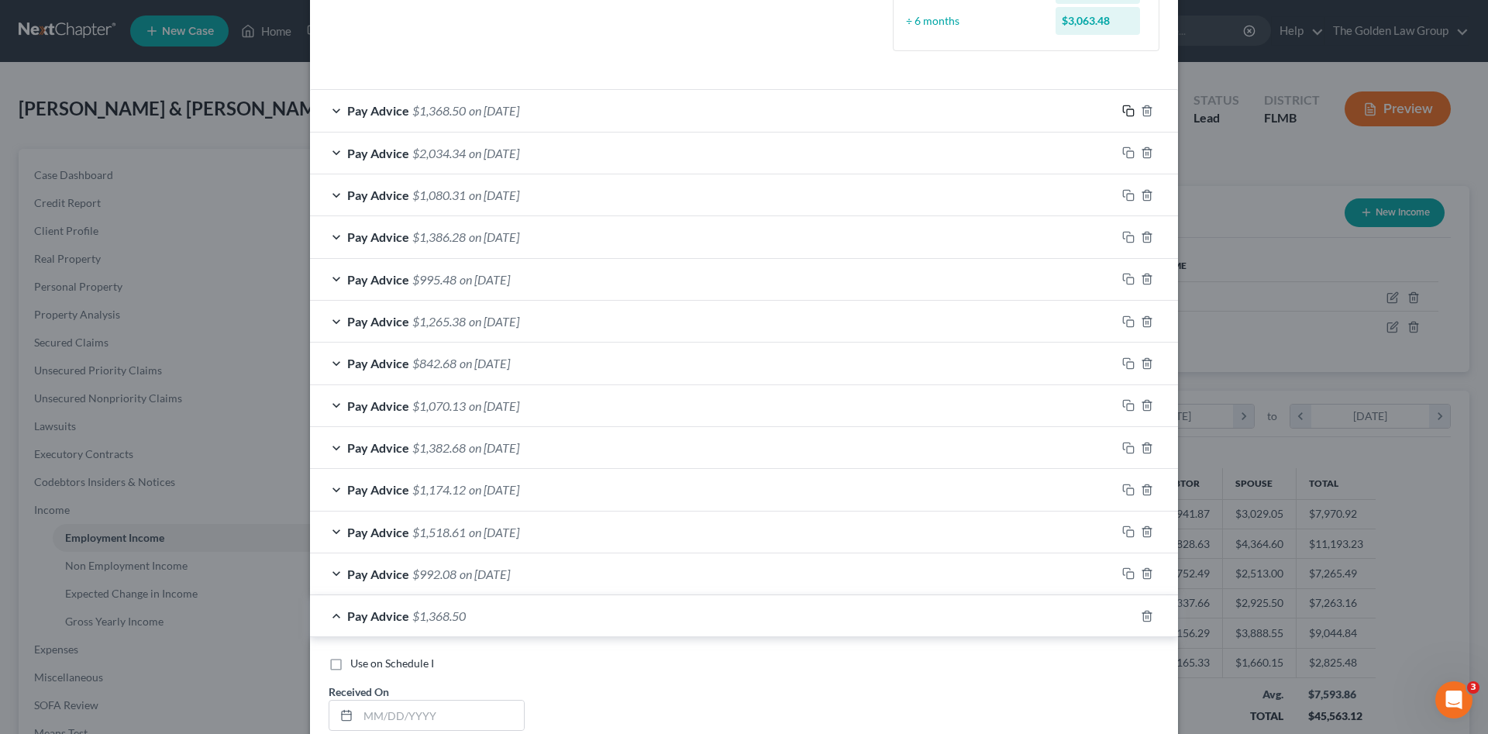
scroll to position [672, 0]
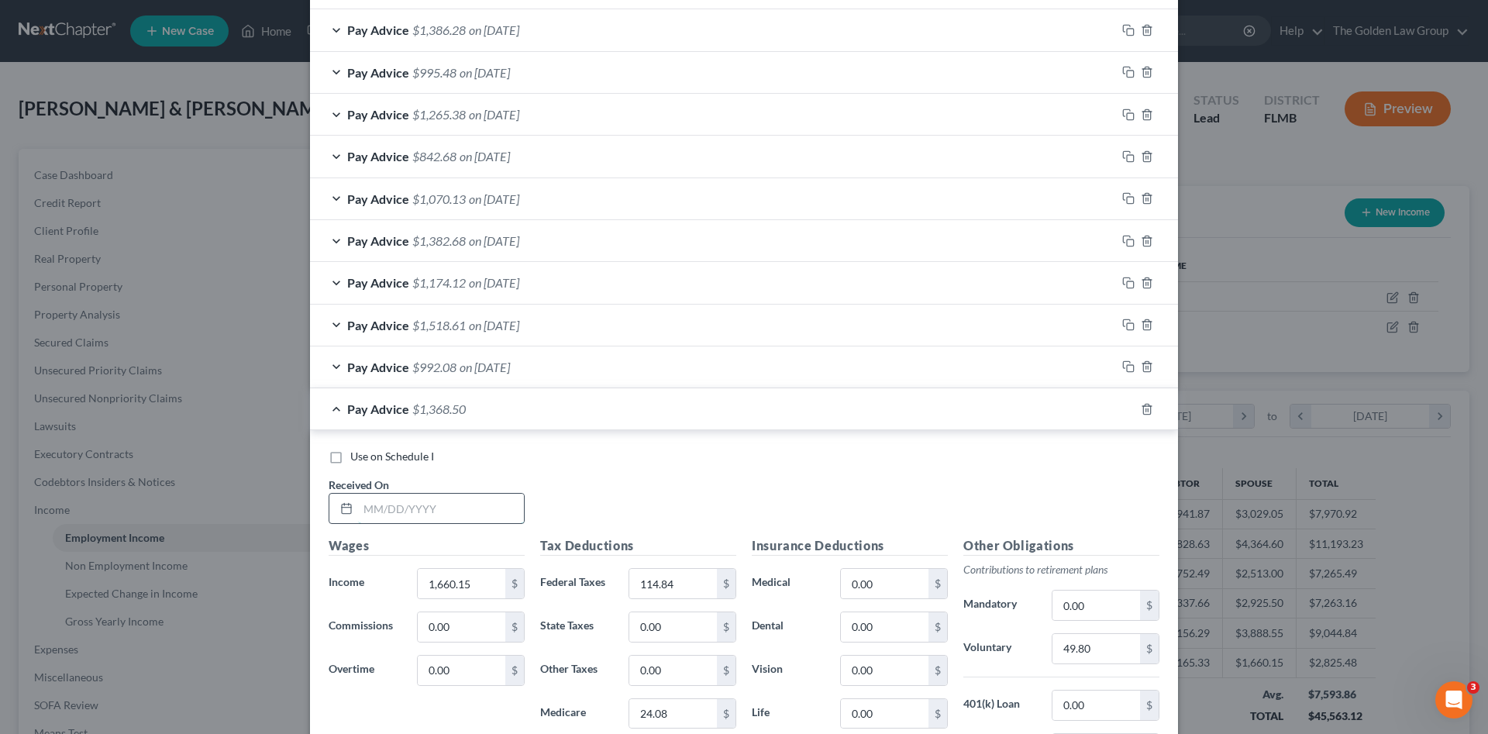
click at [430, 511] on input "text" at bounding box center [441, 508] width 166 height 29
drag, startPoint x: 351, startPoint y: 517, endPoint x: 330, endPoint y: 521, distance: 21.3
click at [330, 521] on div "09/18/2025" at bounding box center [427, 508] width 196 height 31
type input "09/19/2025"
type input "2,145.15"
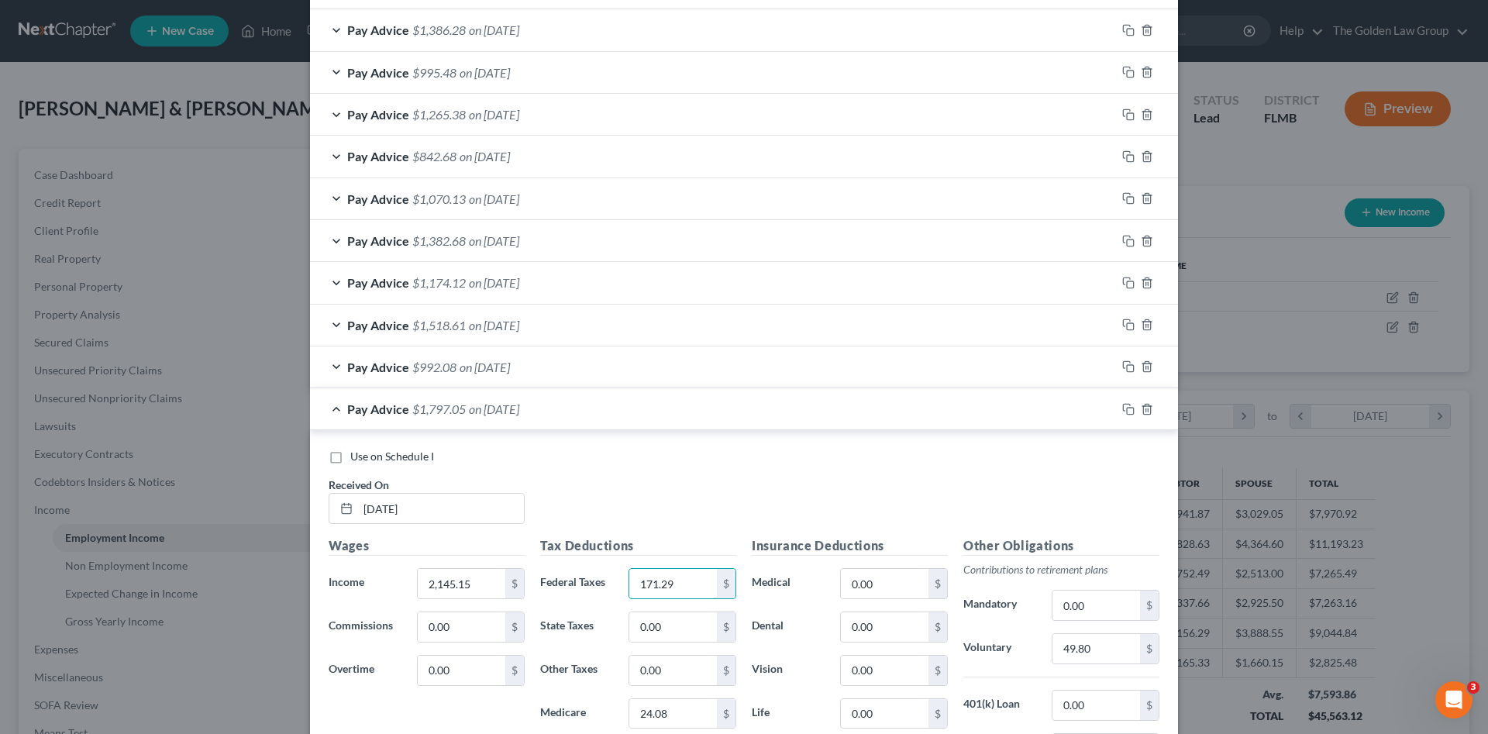
type input "171.29"
type input "31.10"
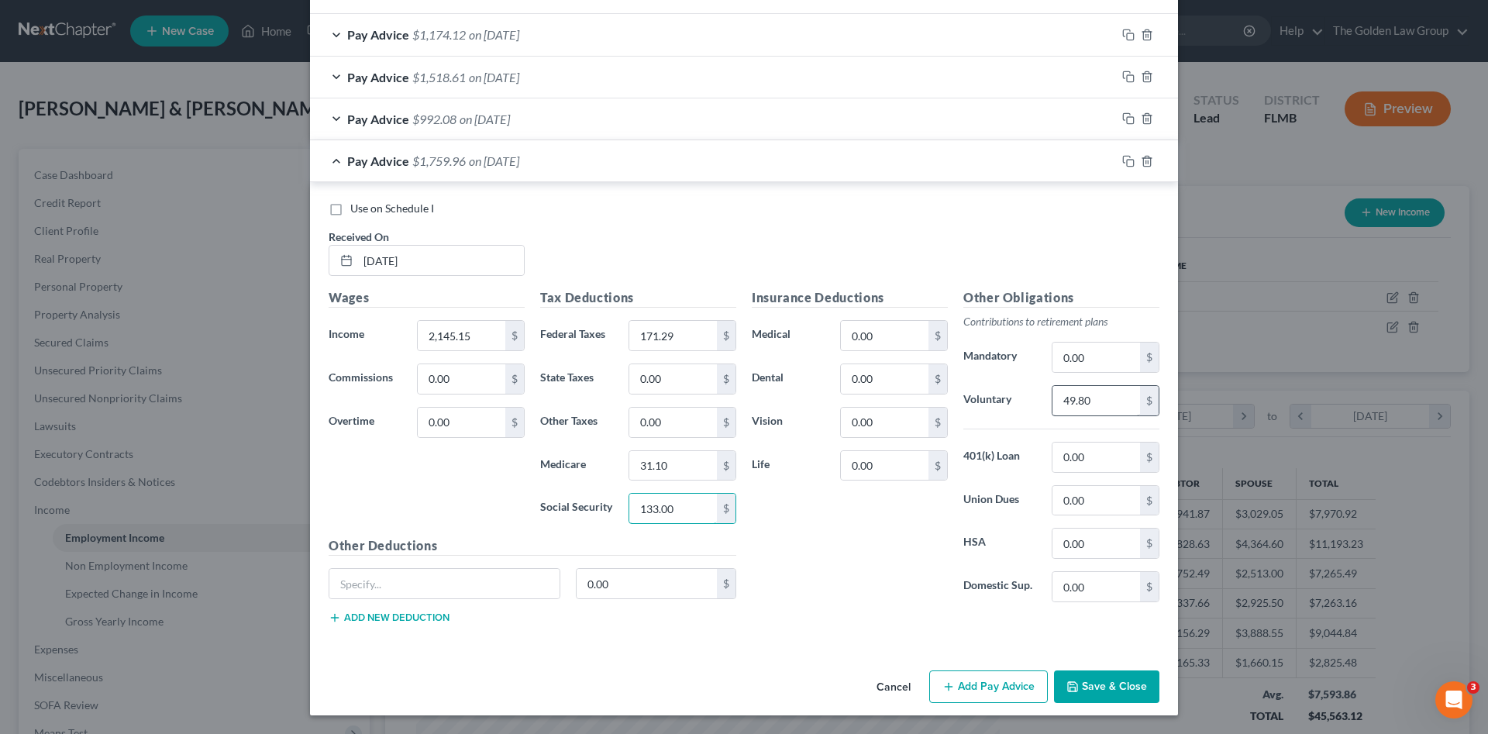
type input "133.00"
click at [1082, 404] on input "49.80" at bounding box center [1096, 400] width 88 height 29
type input "64.35"
click at [390, 216] on label "Use on Schedule I" at bounding box center [392, 208] width 84 height 15
click at [366, 211] on input "Use on Schedule I" at bounding box center [361, 206] width 10 height 10
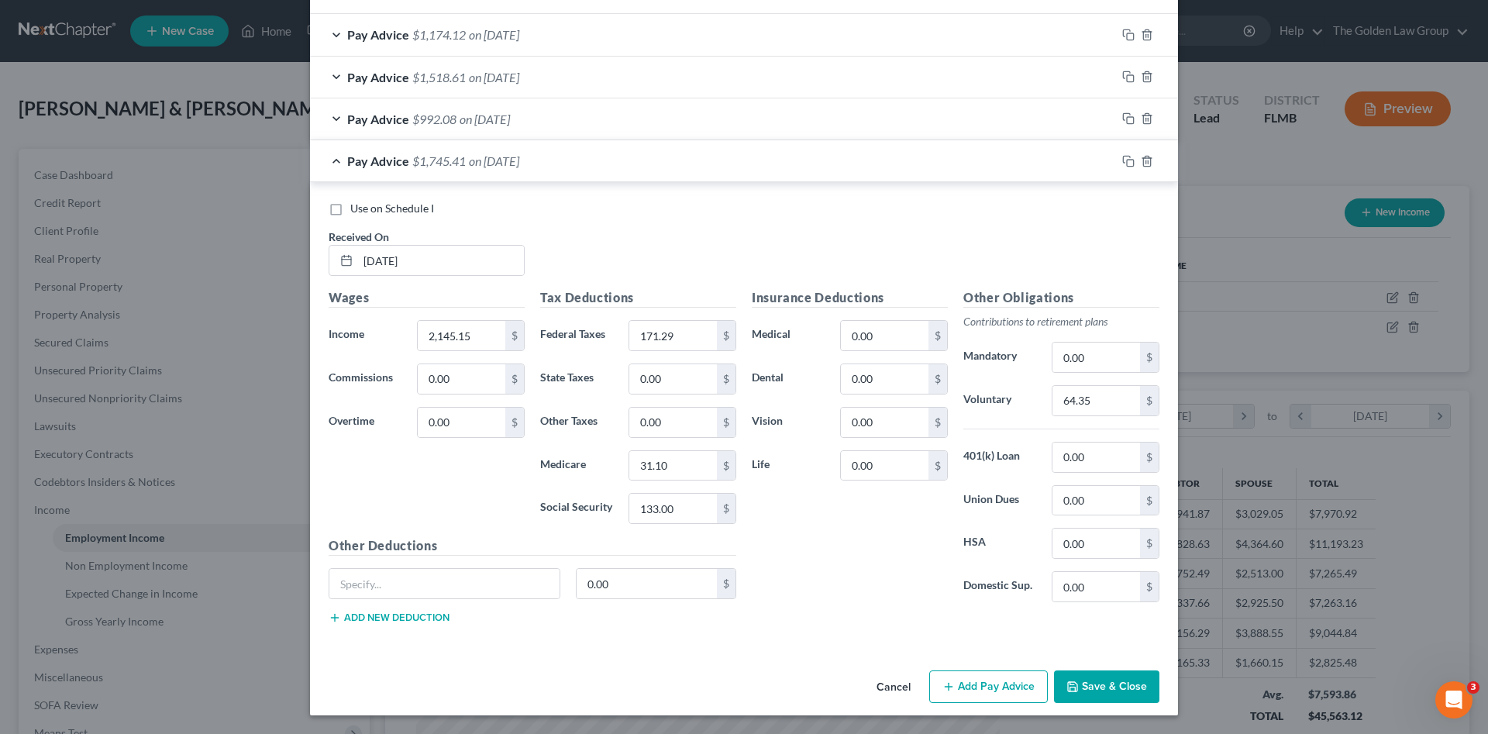
checkbox input "true"
click at [1073, 685] on icon "button" at bounding box center [1072, 686] width 12 height 12
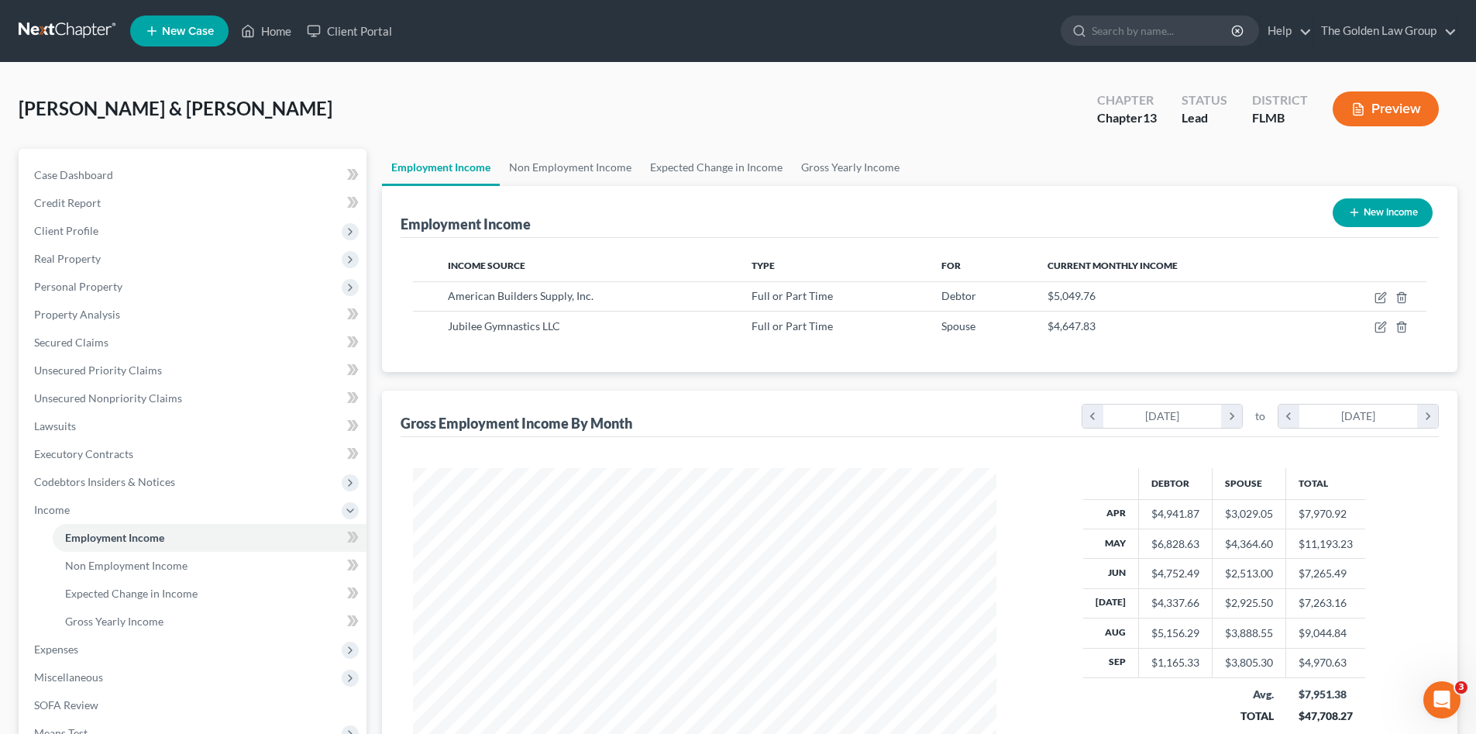
scroll to position [774499, 774179]
click at [91, 615] on span "Gross Yearly Income" at bounding box center [114, 620] width 98 height 13
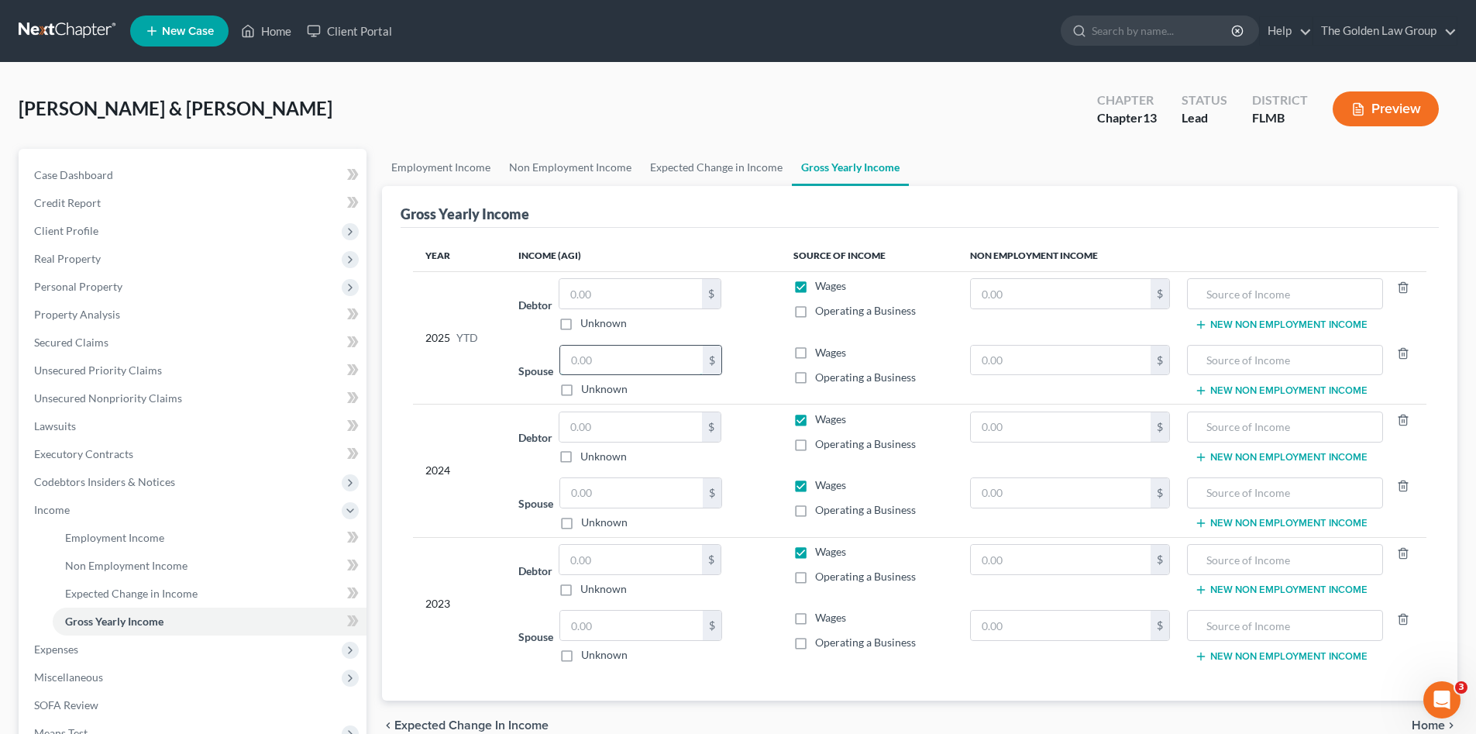
click at [660, 357] on input "text" at bounding box center [631, 360] width 143 height 29
type input "30,450.37"
click at [815, 350] on label "Wages" at bounding box center [830, 352] width 31 height 15
click at [821, 350] on input "Wages" at bounding box center [826, 350] width 10 height 10
checkbox input "true"
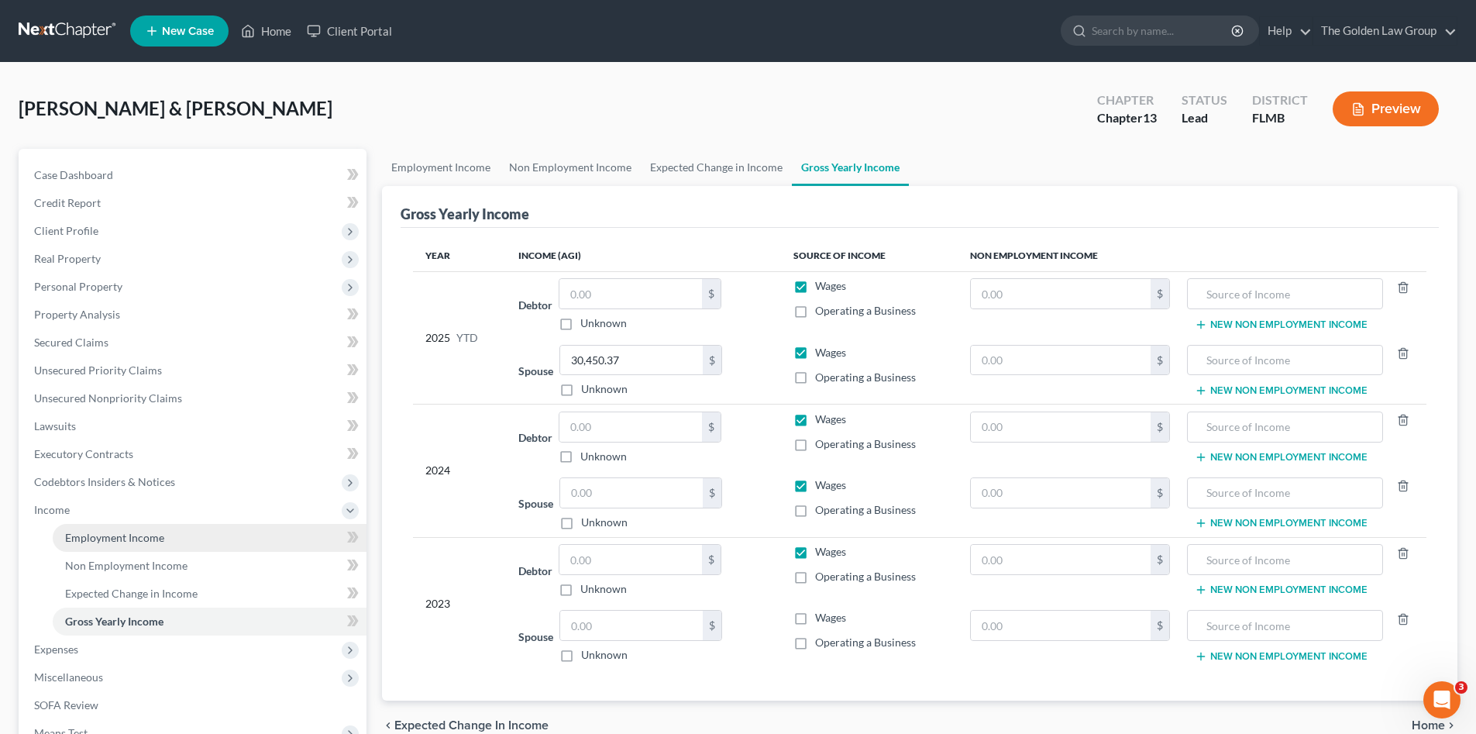
click at [150, 539] on span "Employment Income" at bounding box center [114, 537] width 99 height 13
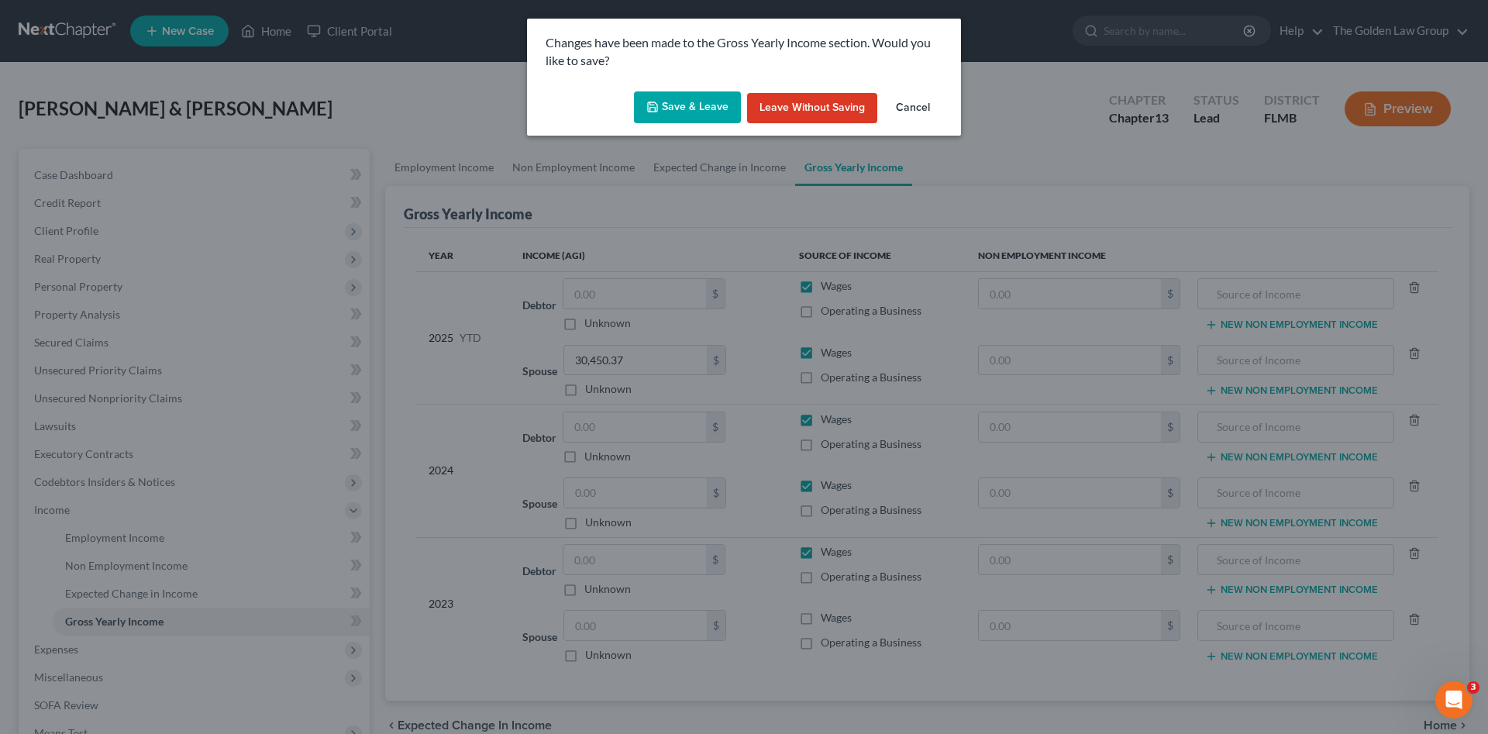
click at [706, 112] on button "Save & Leave" at bounding box center [687, 107] width 107 height 33
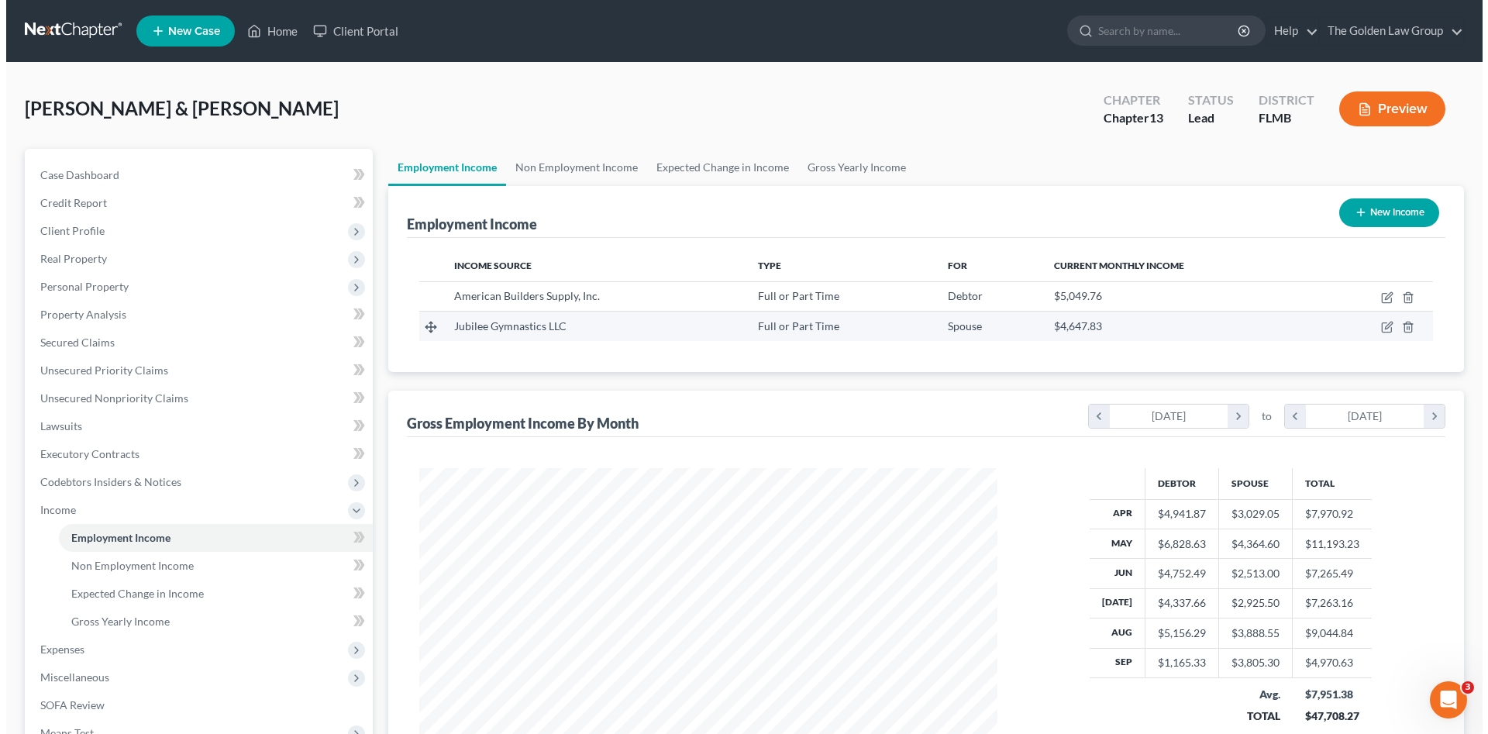
scroll to position [289, 609]
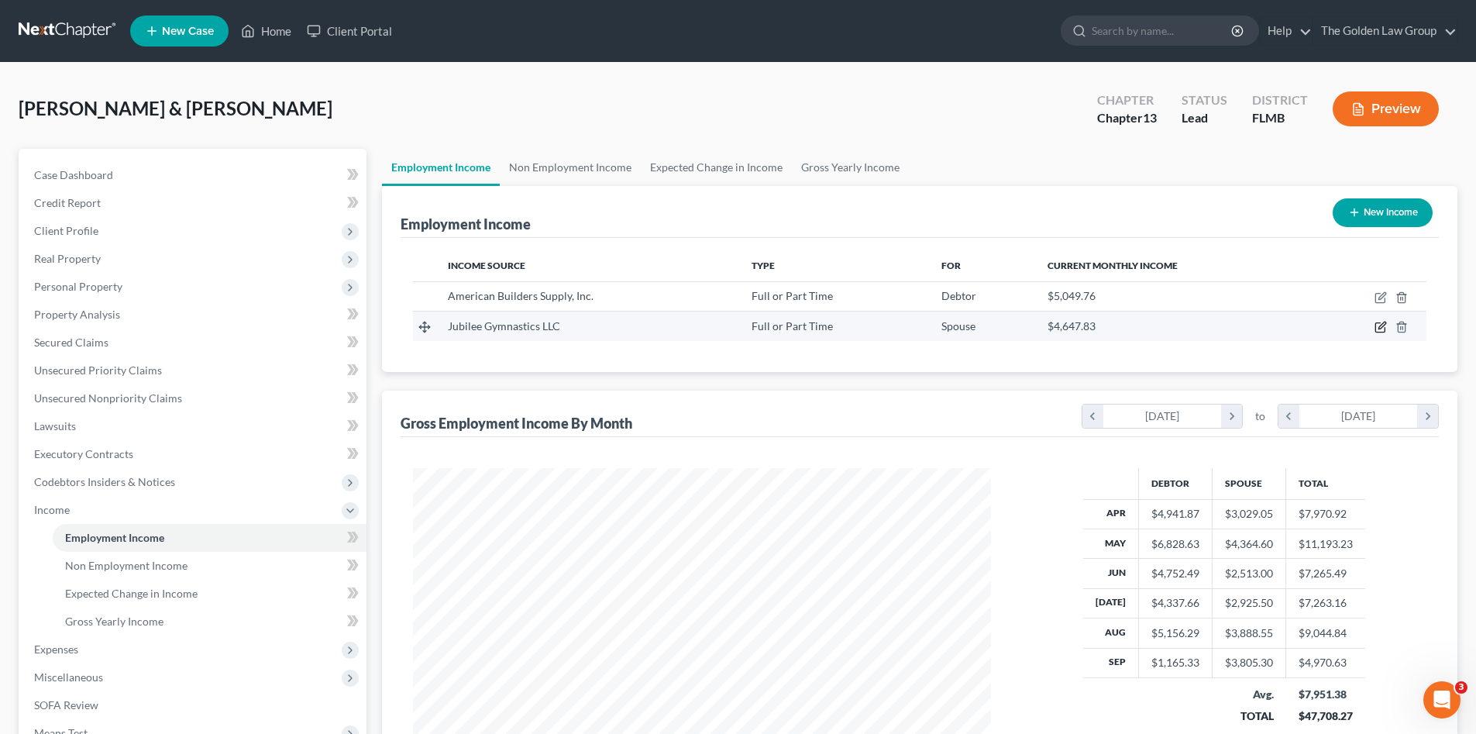
click at [1380, 331] on icon "button" at bounding box center [1380, 327] width 12 height 12
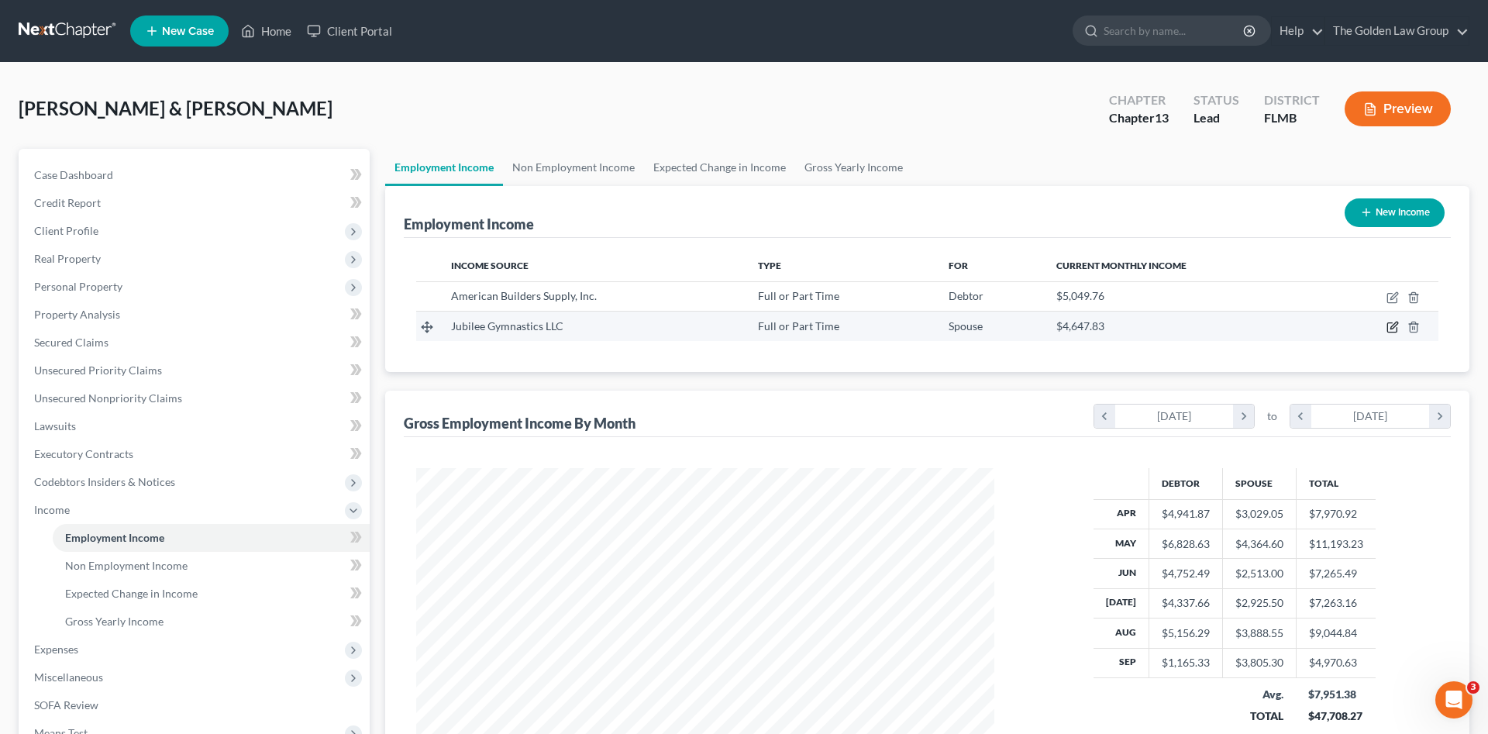
select select "0"
select select "9"
select select "2"
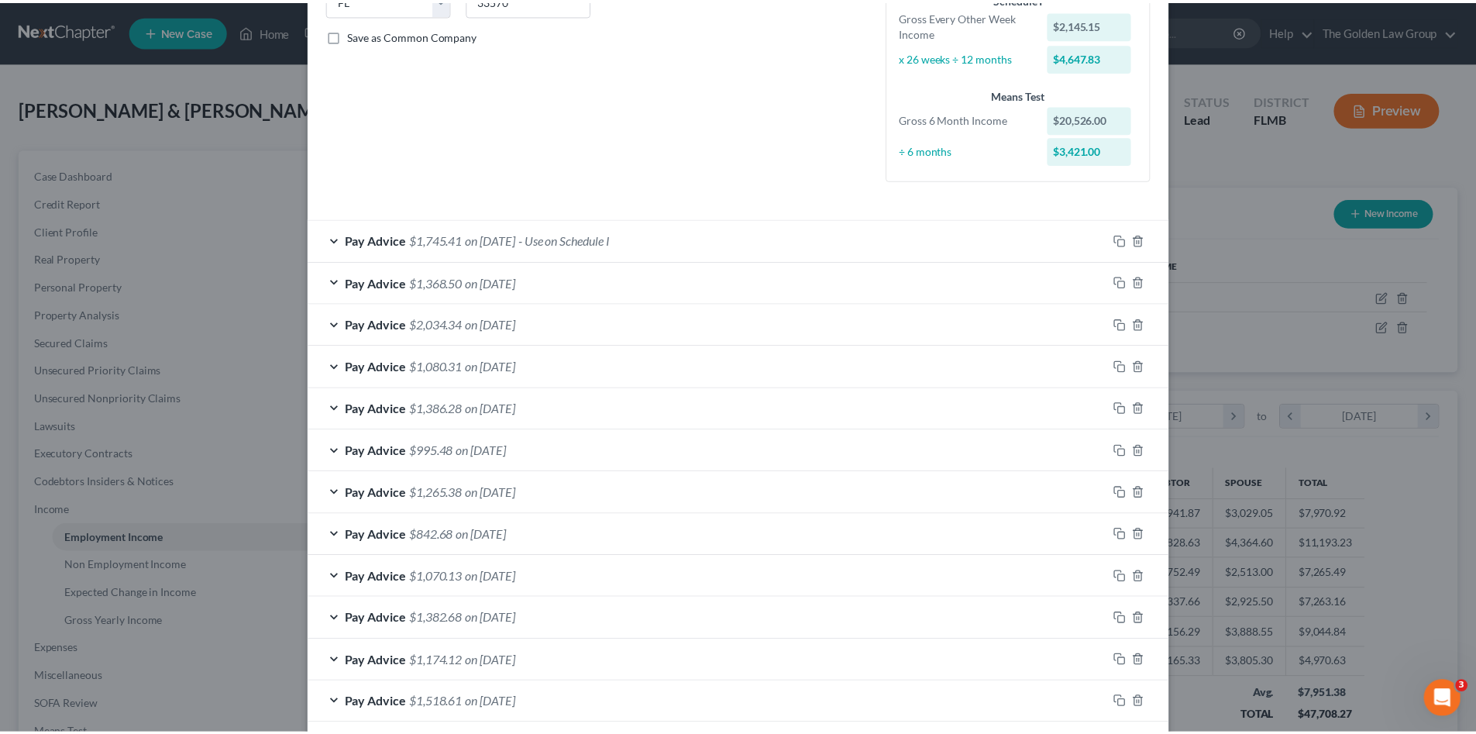
scroll to position [453, 0]
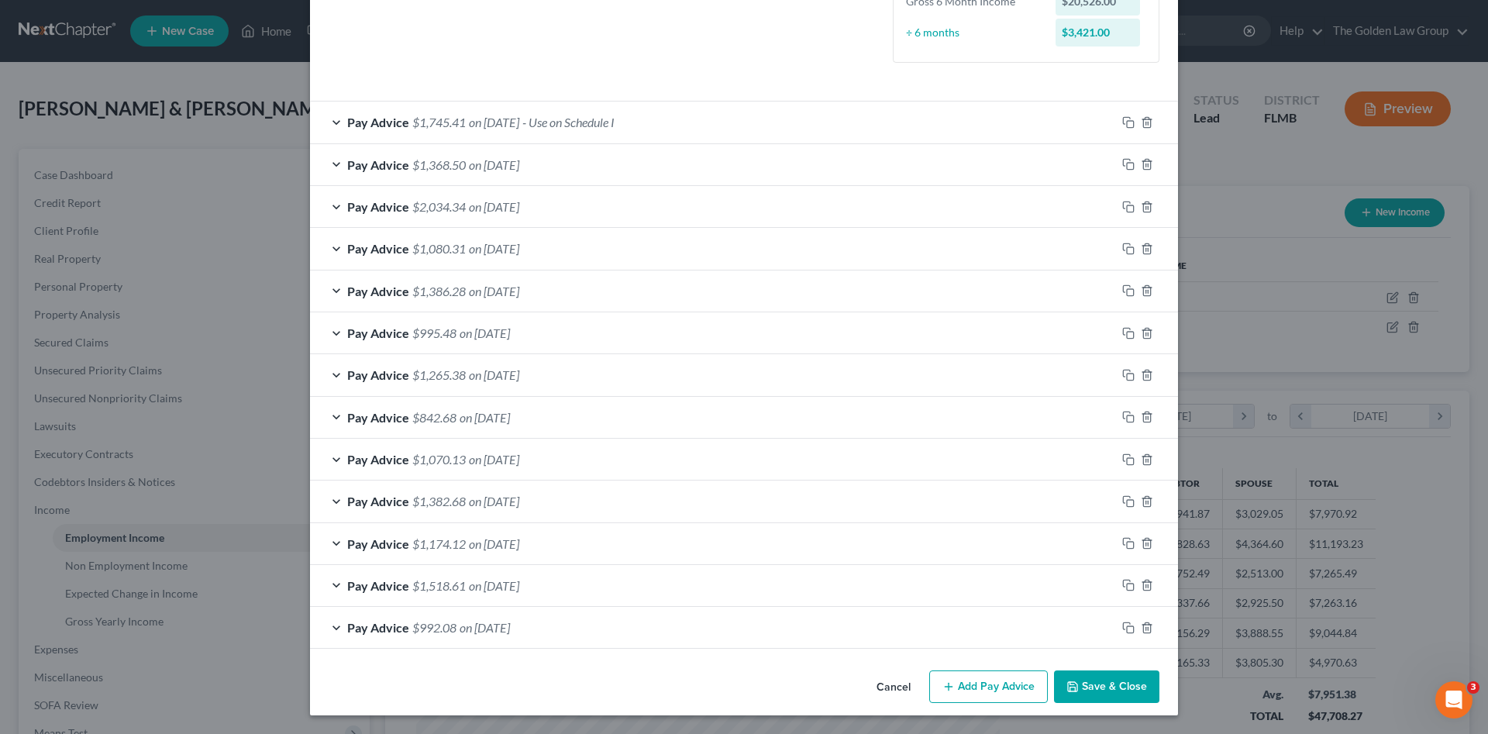
drag, startPoint x: 1092, startPoint y: 680, endPoint x: 1051, endPoint y: 650, distance: 51.0
click at [1092, 680] on button "Save & Close" at bounding box center [1106, 686] width 105 height 33
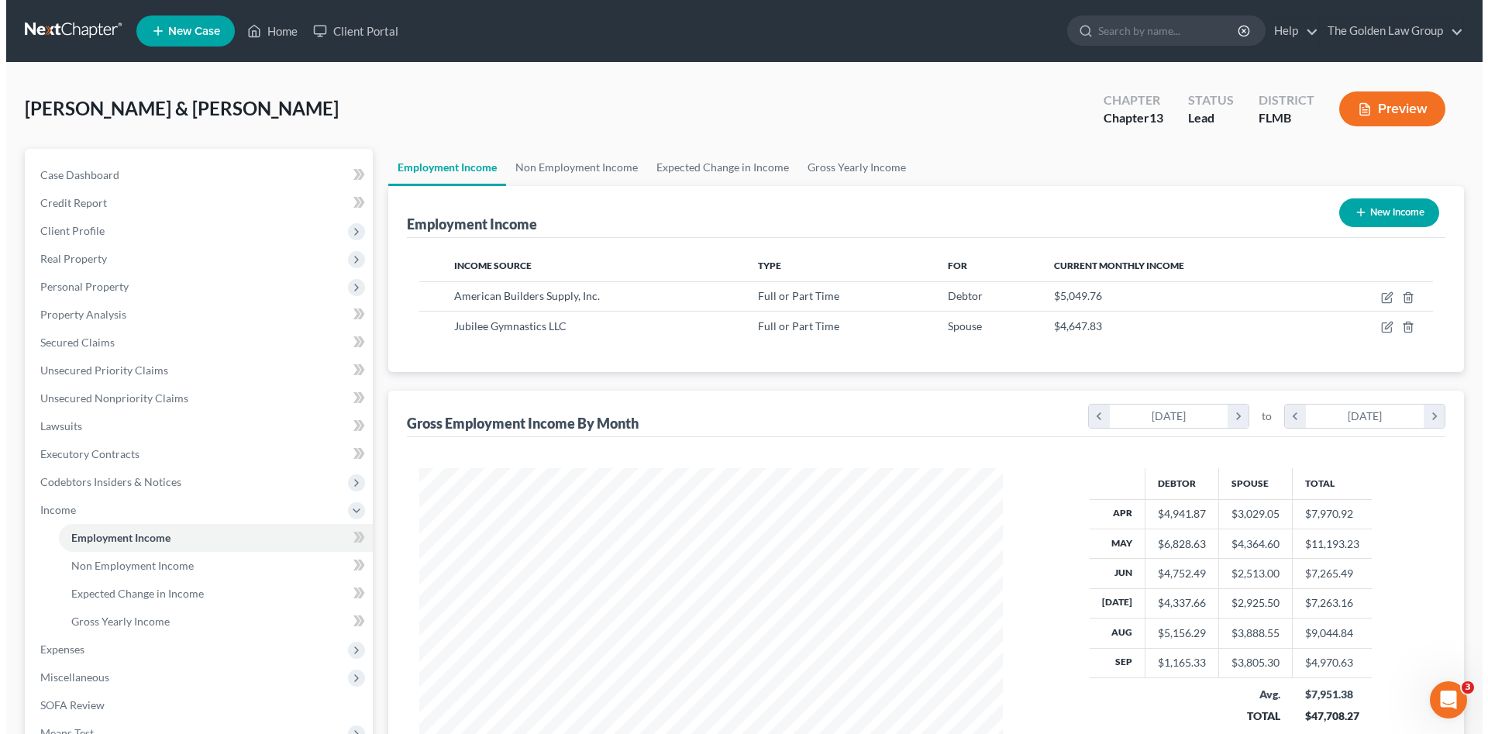
scroll to position [774499, 774179]
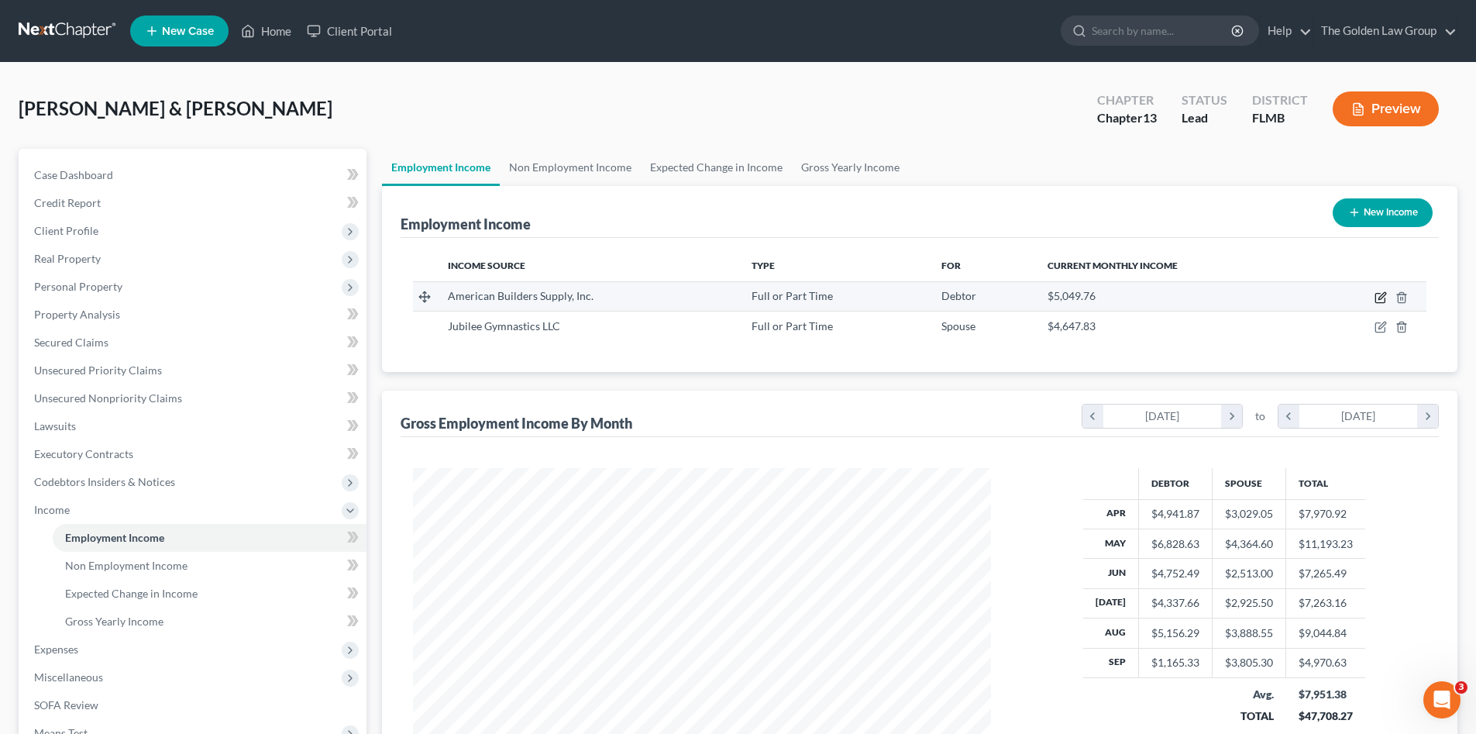
click at [1379, 295] on icon "button" at bounding box center [1380, 297] width 12 height 12
select select "0"
select select "9"
select select "3"
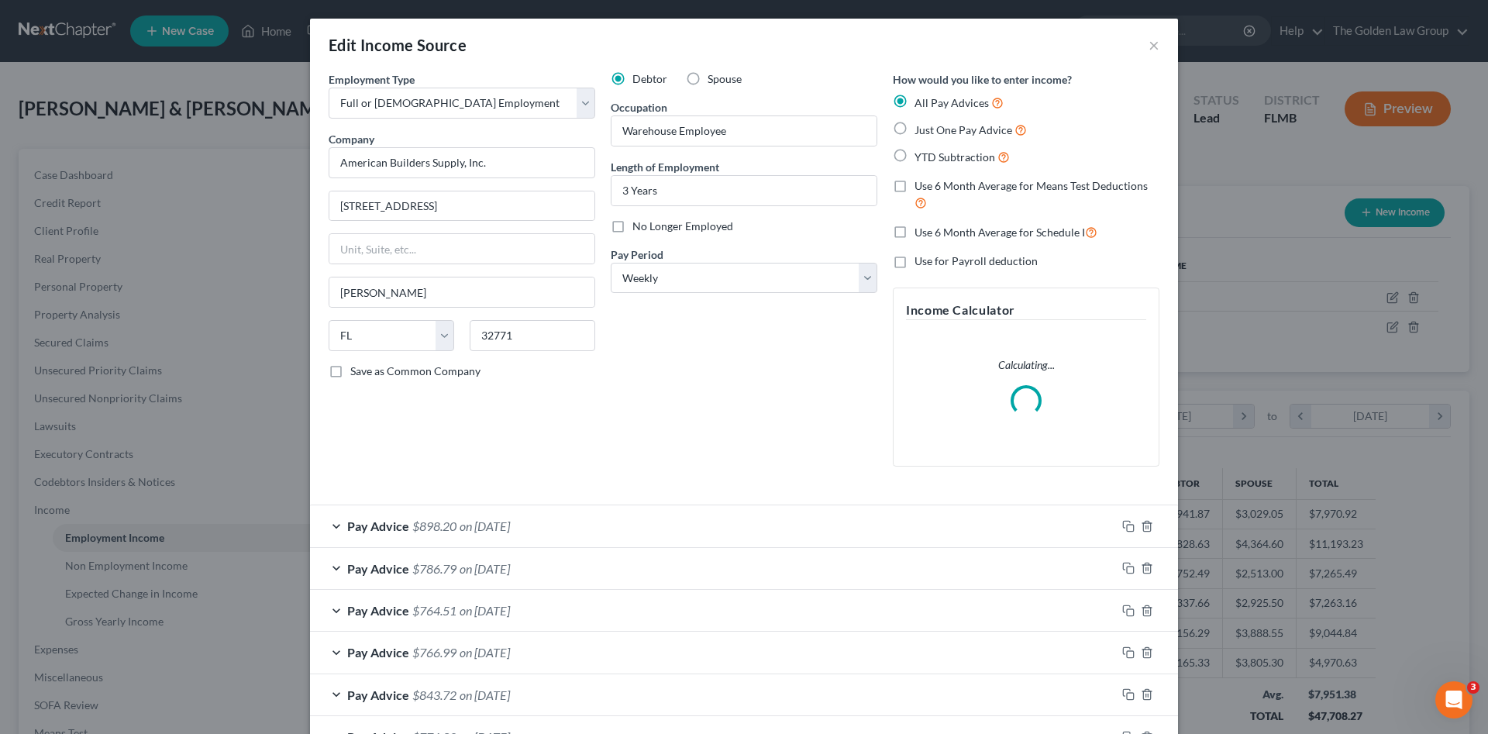
scroll to position [129, 0]
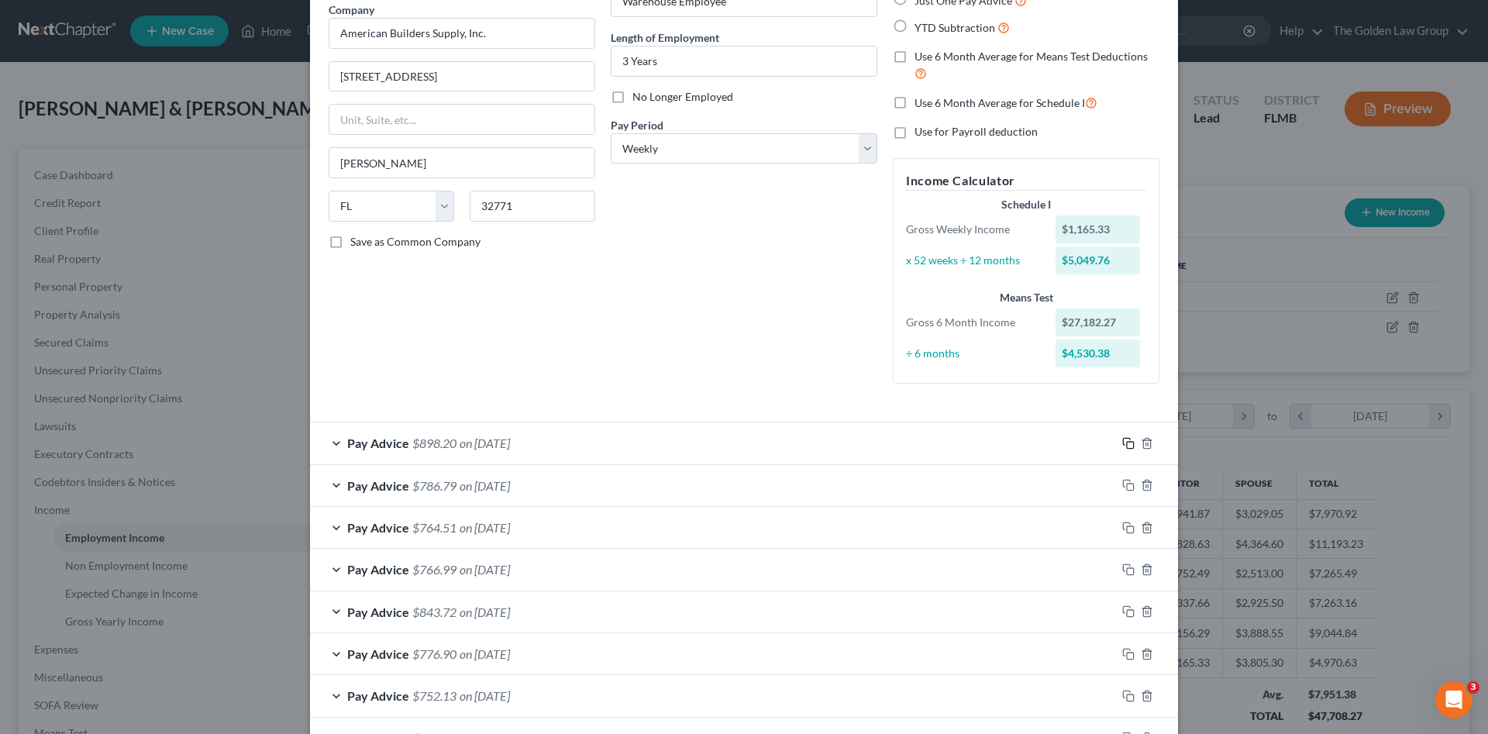
click at [1127, 440] on icon "button" at bounding box center [1128, 443] width 12 height 12
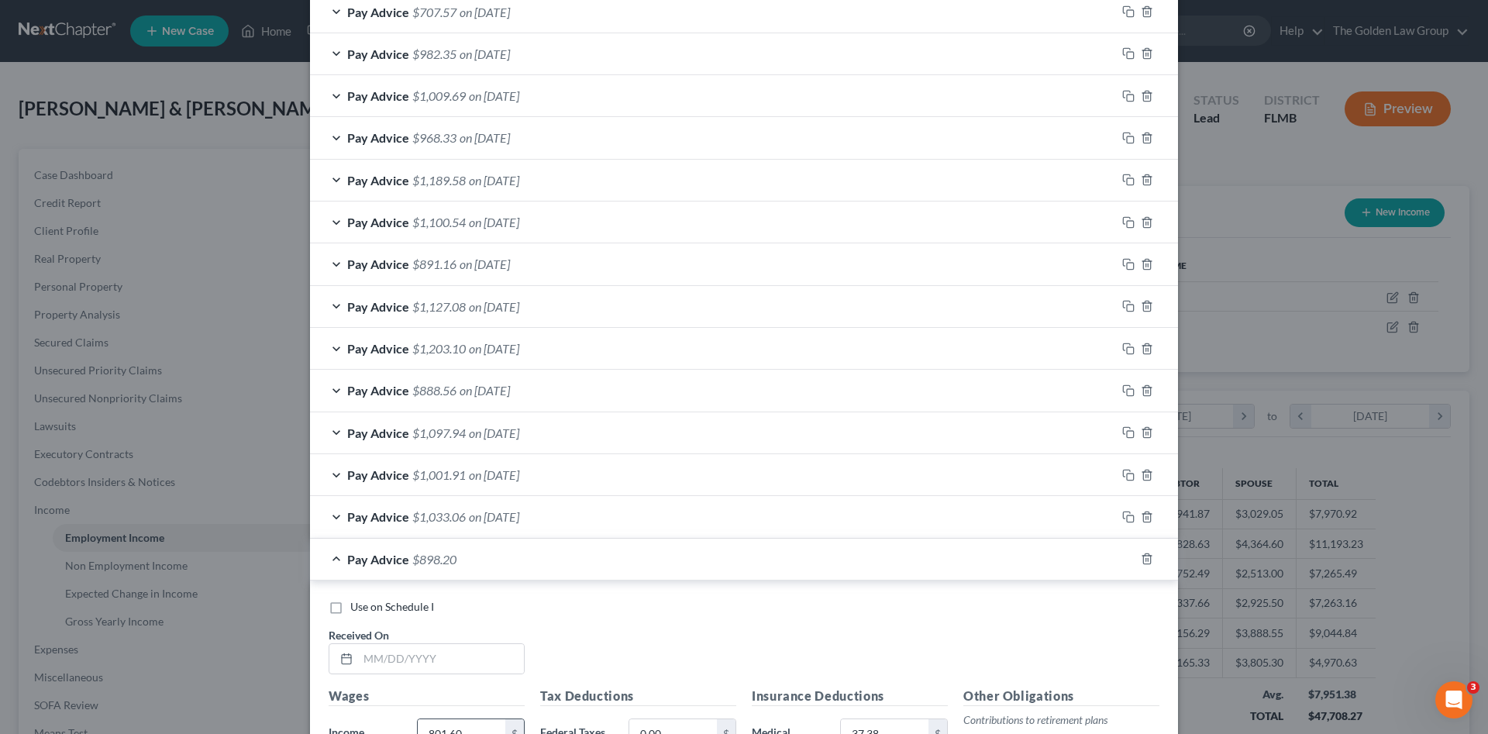
scroll to position [1137, 0]
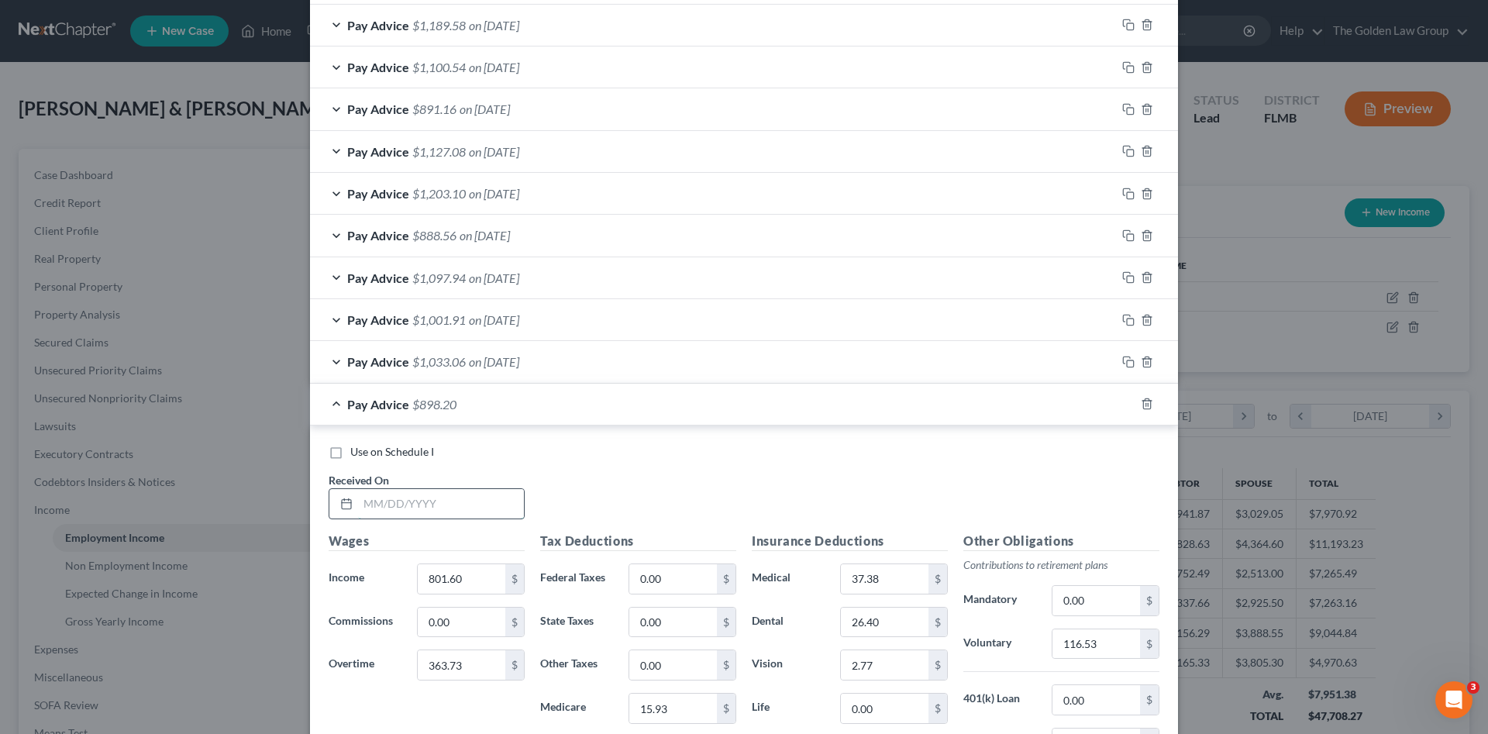
click at [428, 501] on input "text" at bounding box center [441, 503] width 166 height 29
type input "09/12/2025"
type input "961.92"
type input "168.34"
type input "6"
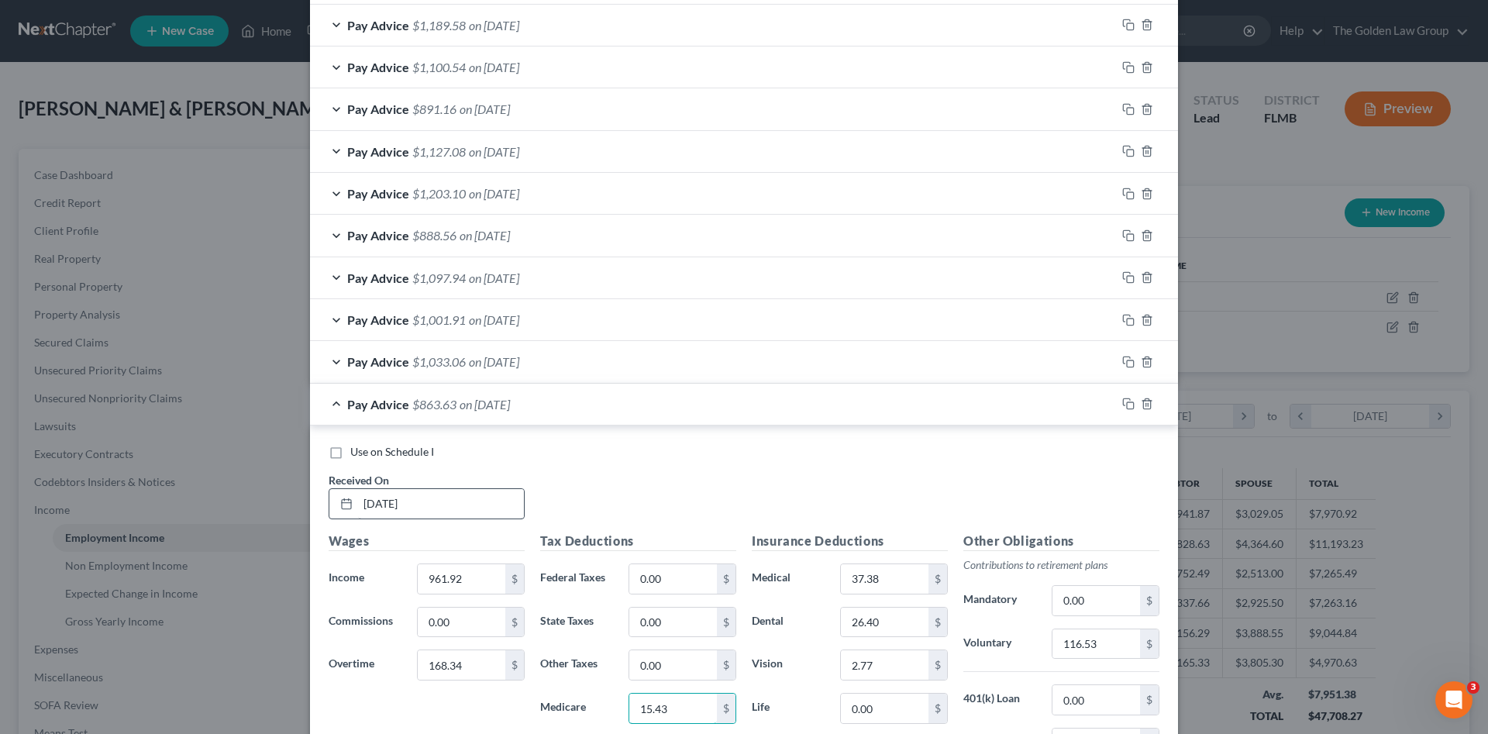
type input "15.43"
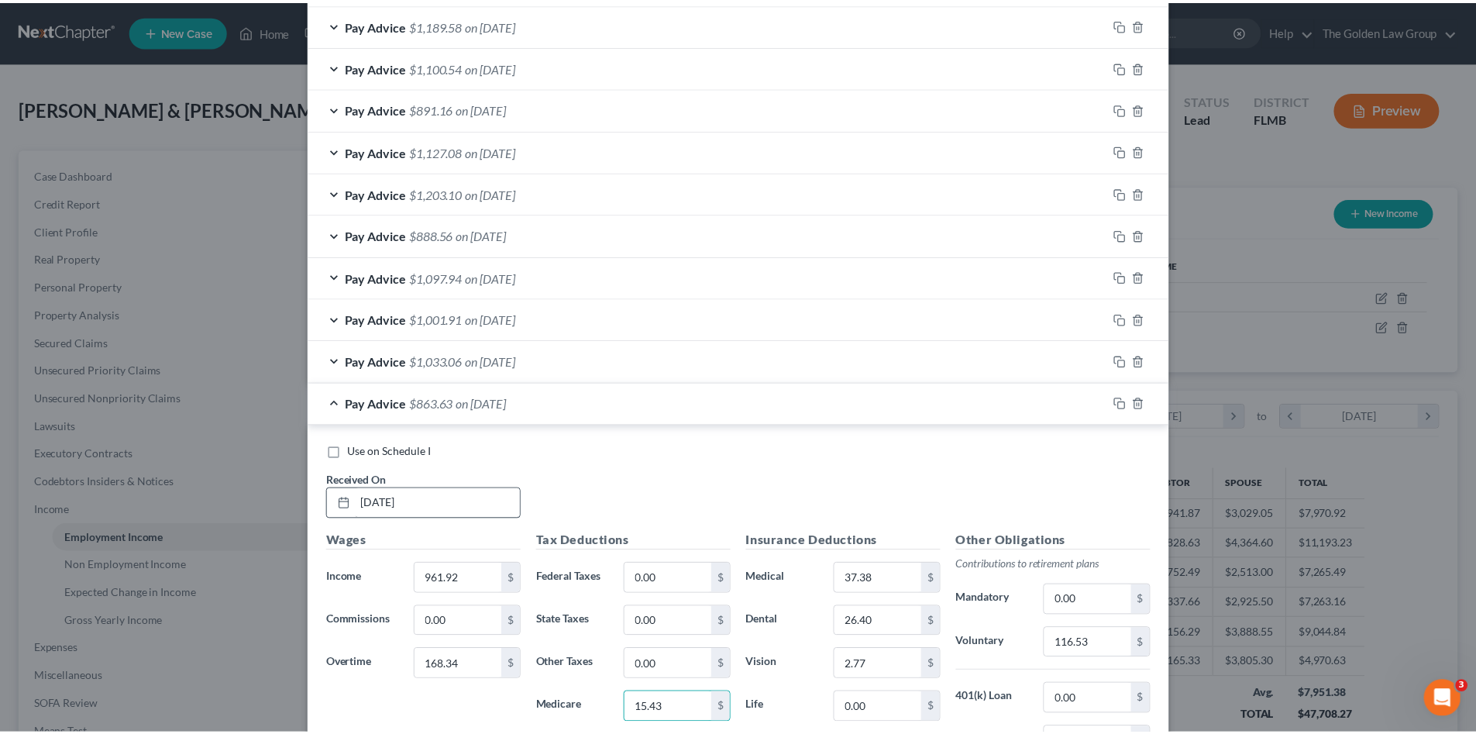
scroll to position [1379, 0]
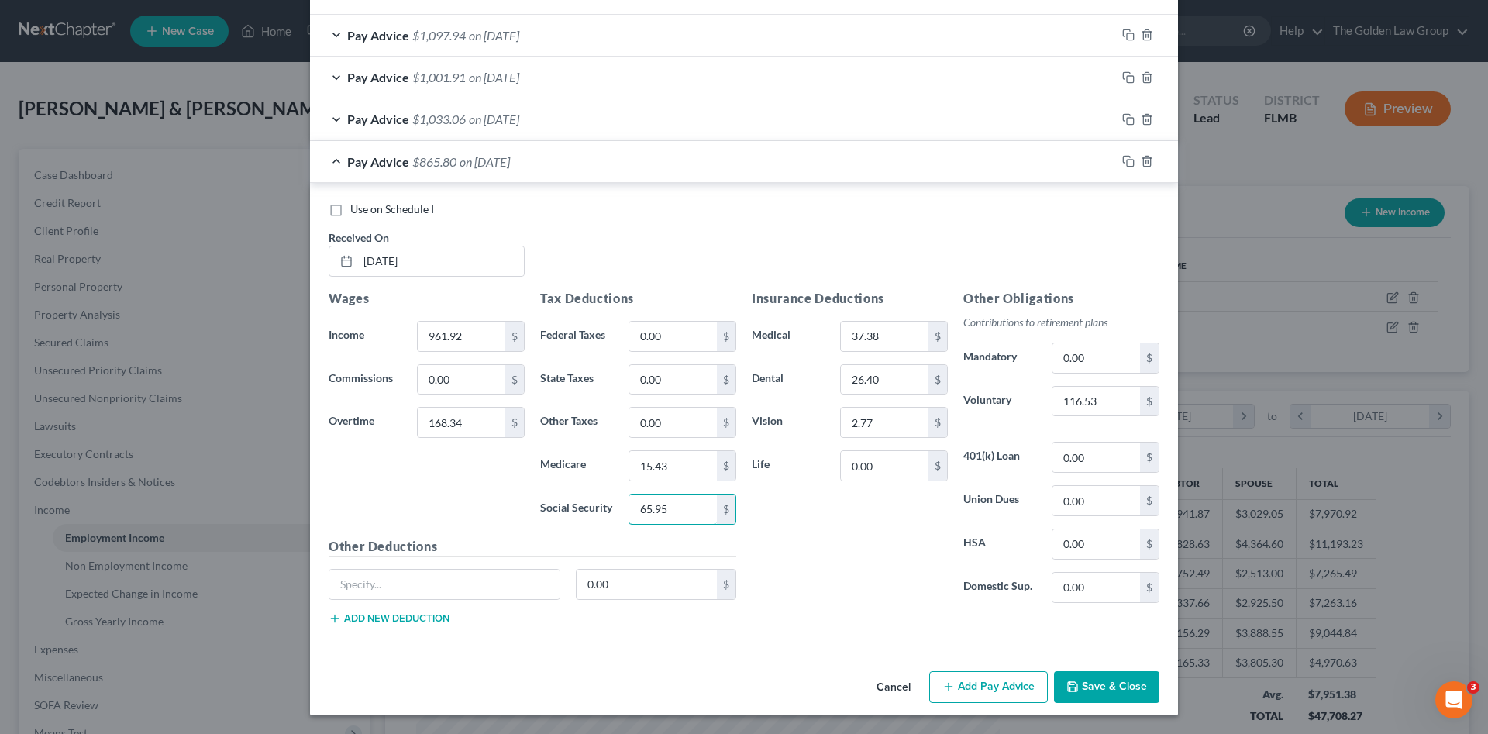
type input "65.95"
click at [1117, 401] on input "116.53" at bounding box center [1096, 401] width 88 height 29
type input "113.03"
click at [1090, 686] on button "Save & Close" at bounding box center [1106, 687] width 105 height 33
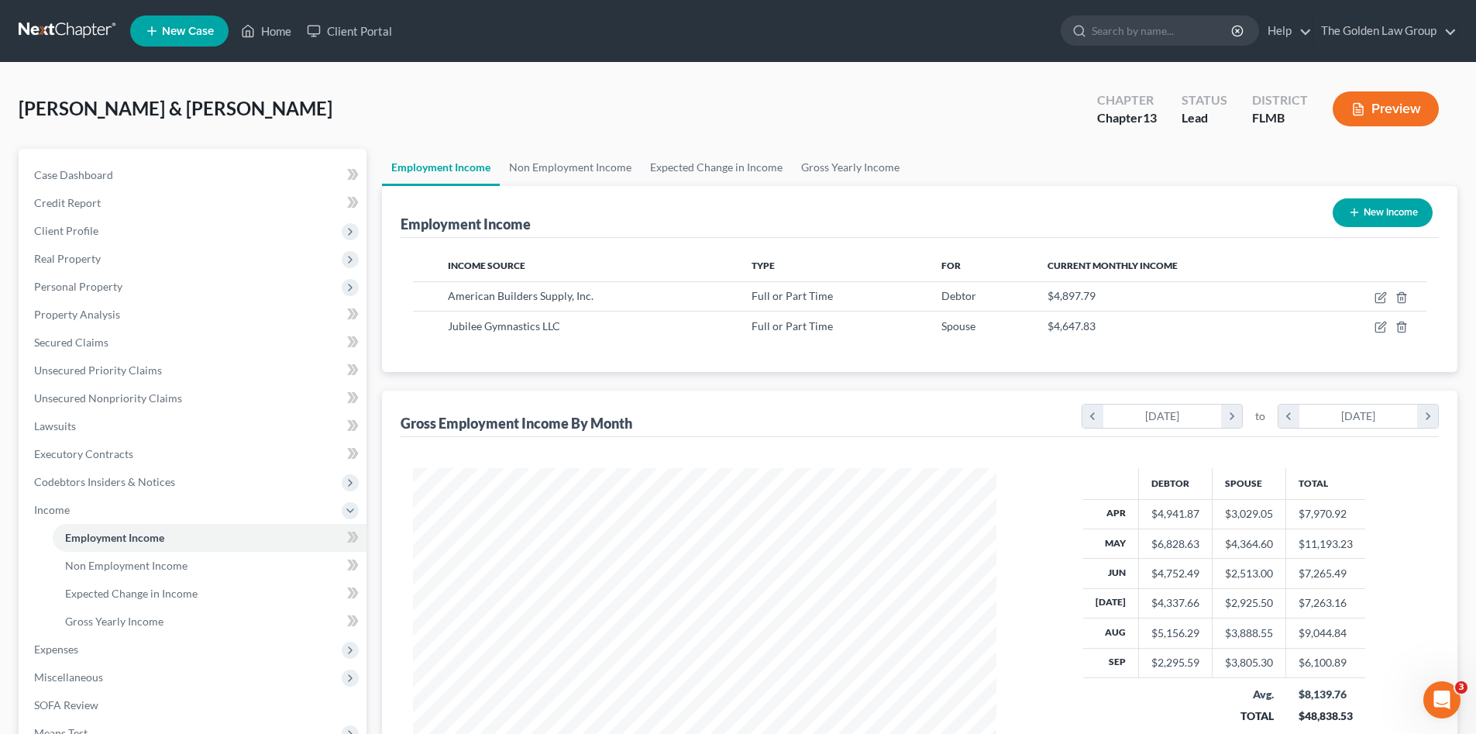
scroll to position [774499, 774179]
click at [40, 26] on link at bounding box center [68, 31] width 99 height 28
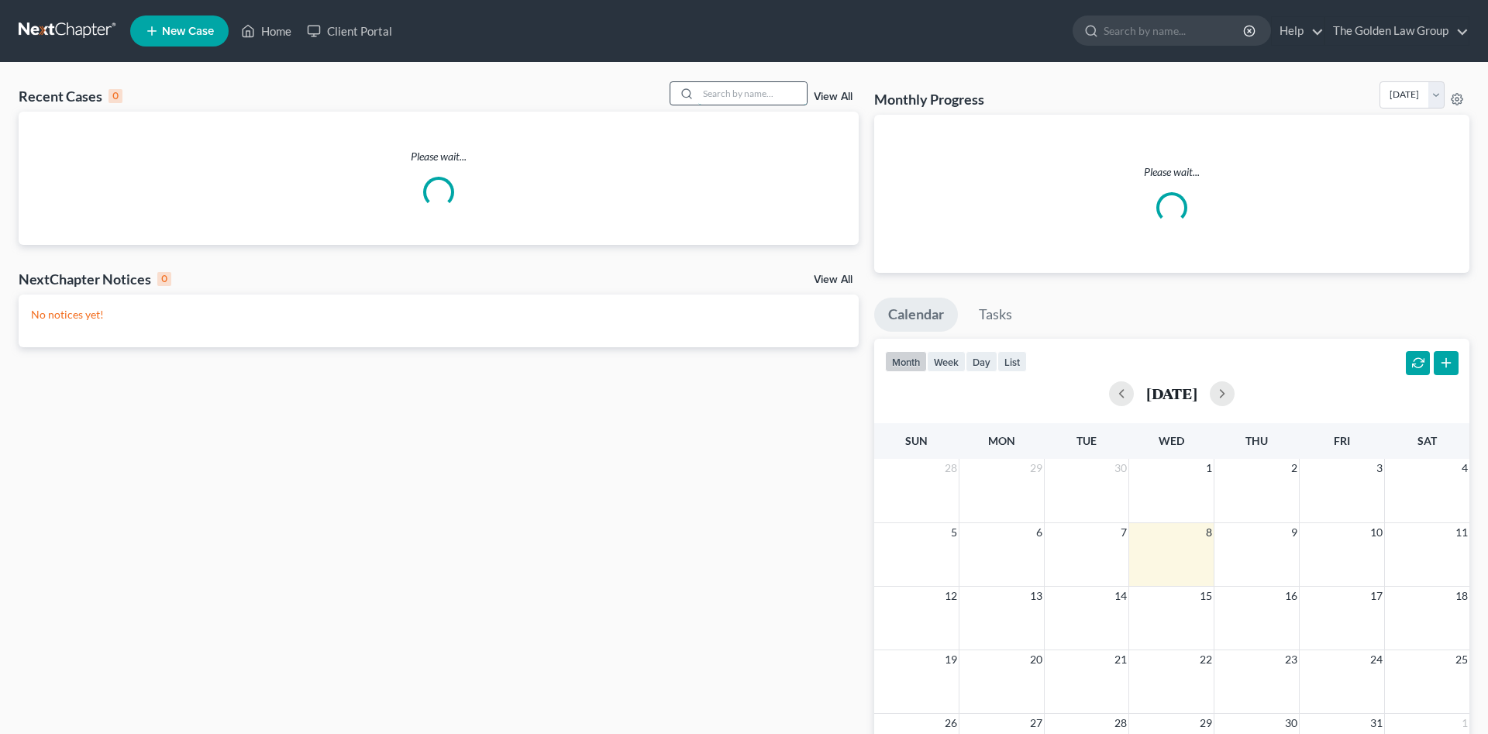
click at [737, 91] on input "search" at bounding box center [752, 93] width 108 height 22
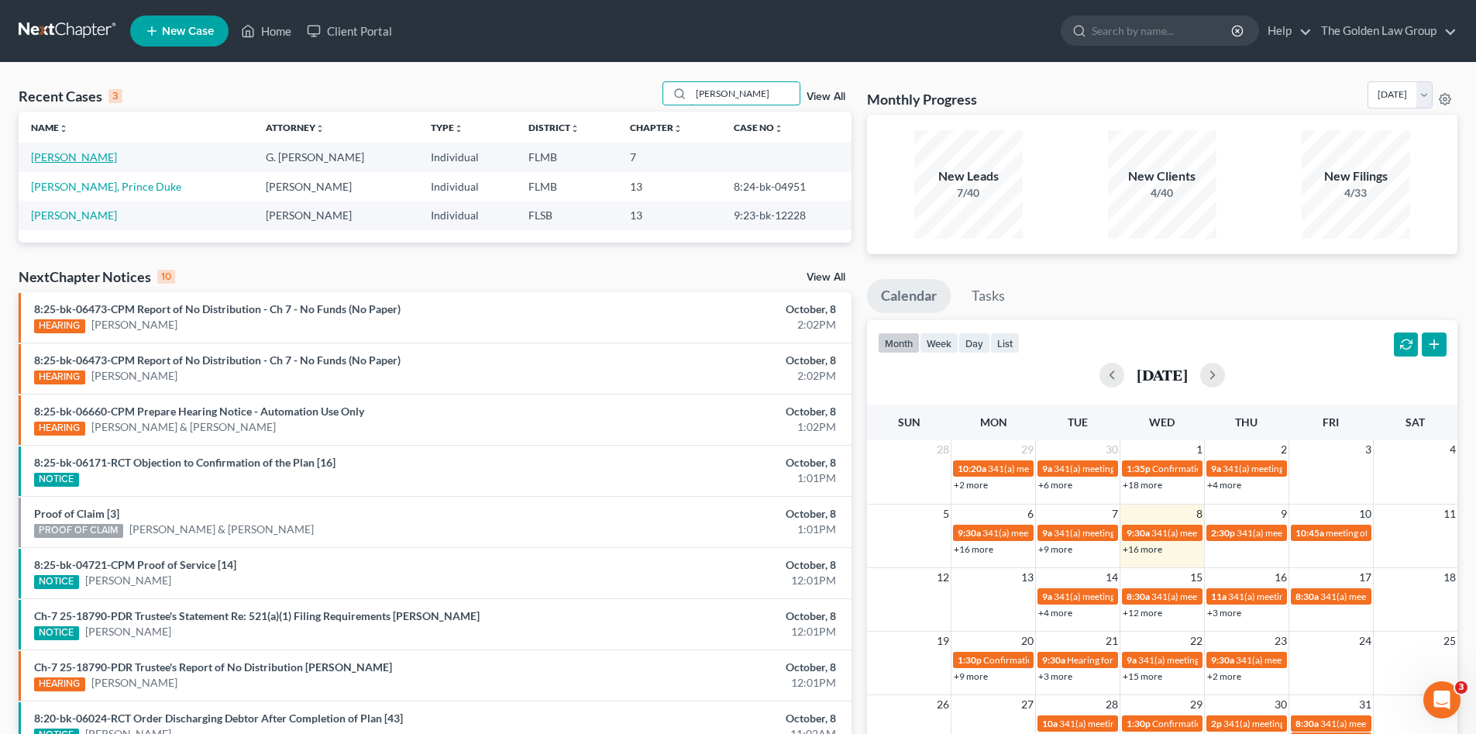
type input "[PERSON_NAME]"
click at [44, 157] on link "[PERSON_NAME]" at bounding box center [74, 156] width 86 height 13
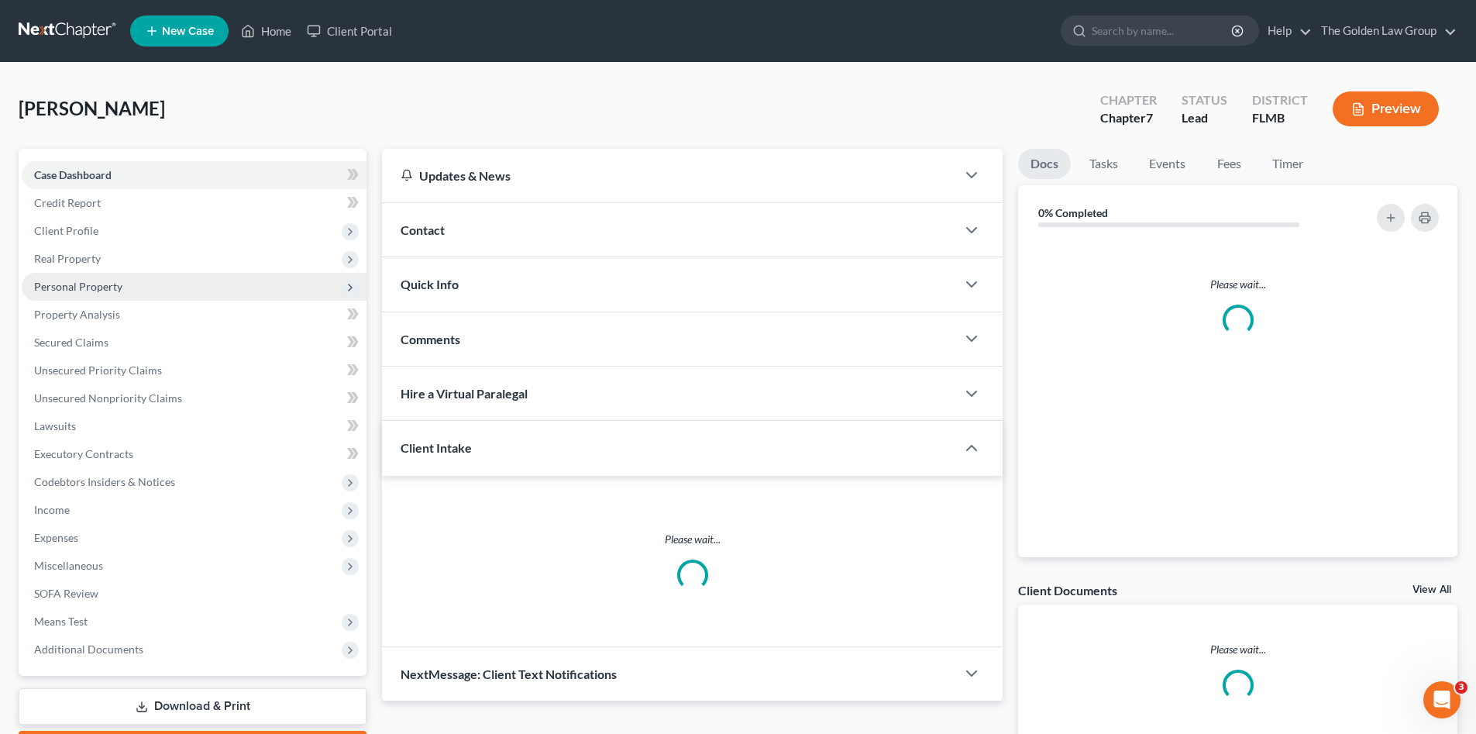
click at [98, 291] on span "Personal Property" at bounding box center [78, 286] width 88 height 13
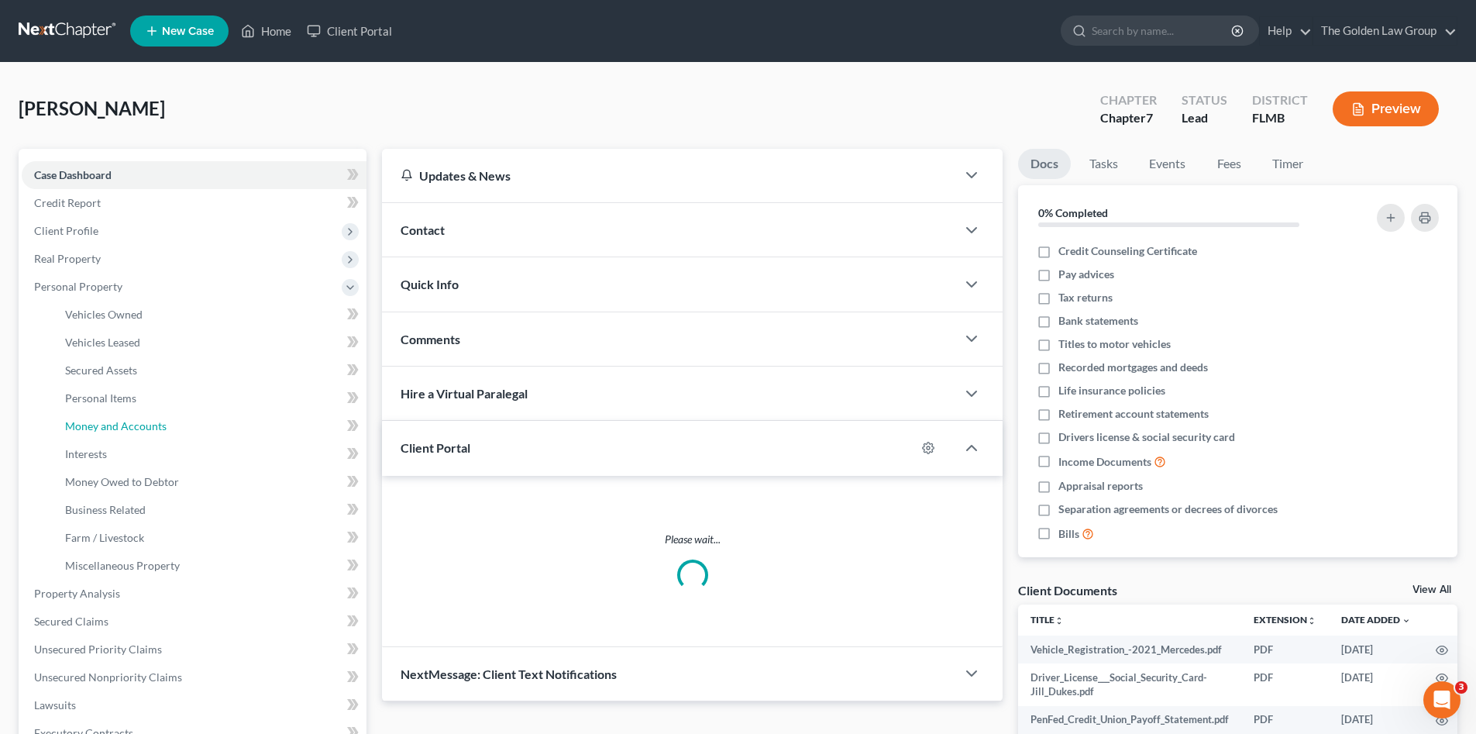
click at [142, 427] on span "Money and Accounts" at bounding box center [115, 425] width 101 height 13
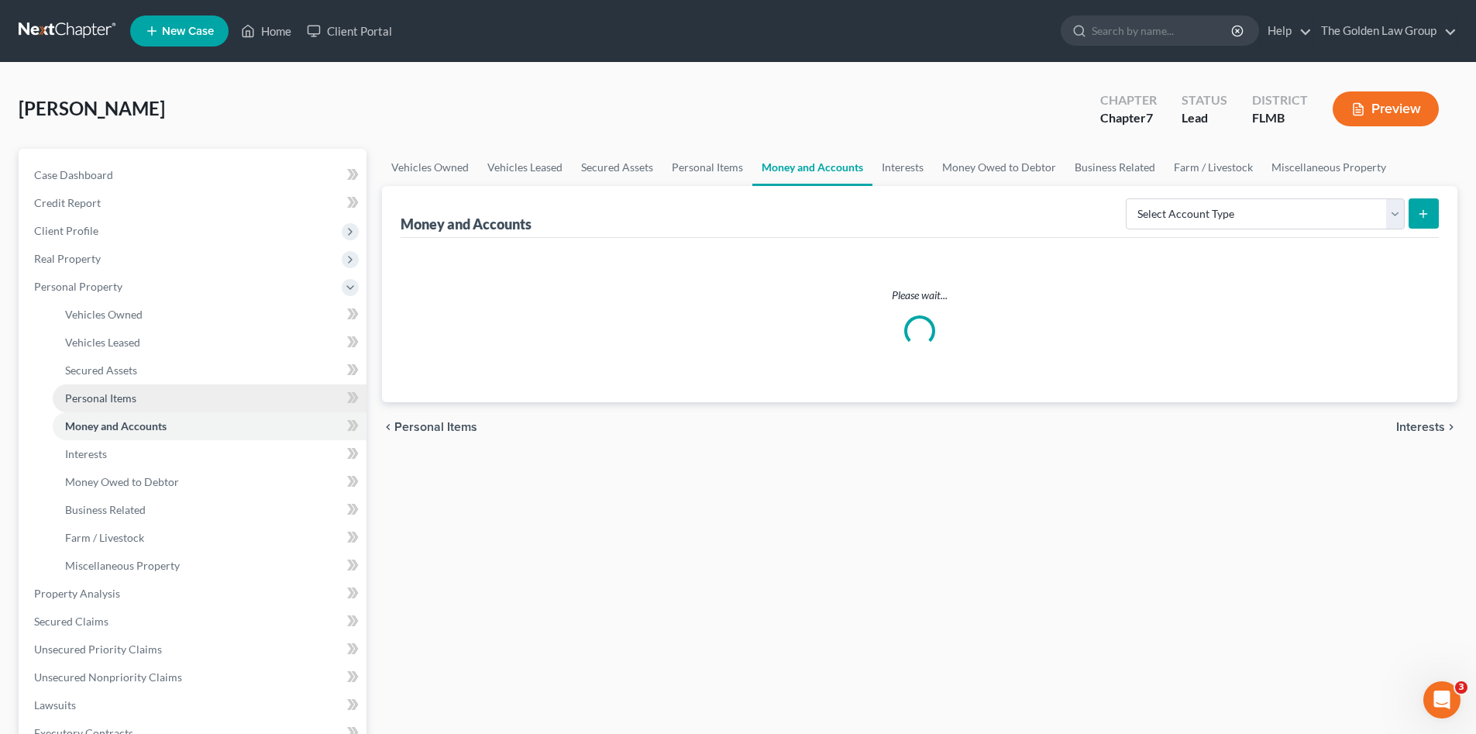
click at [115, 398] on span "Personal Items" at bounding box center [100, 397] width 71 height 13
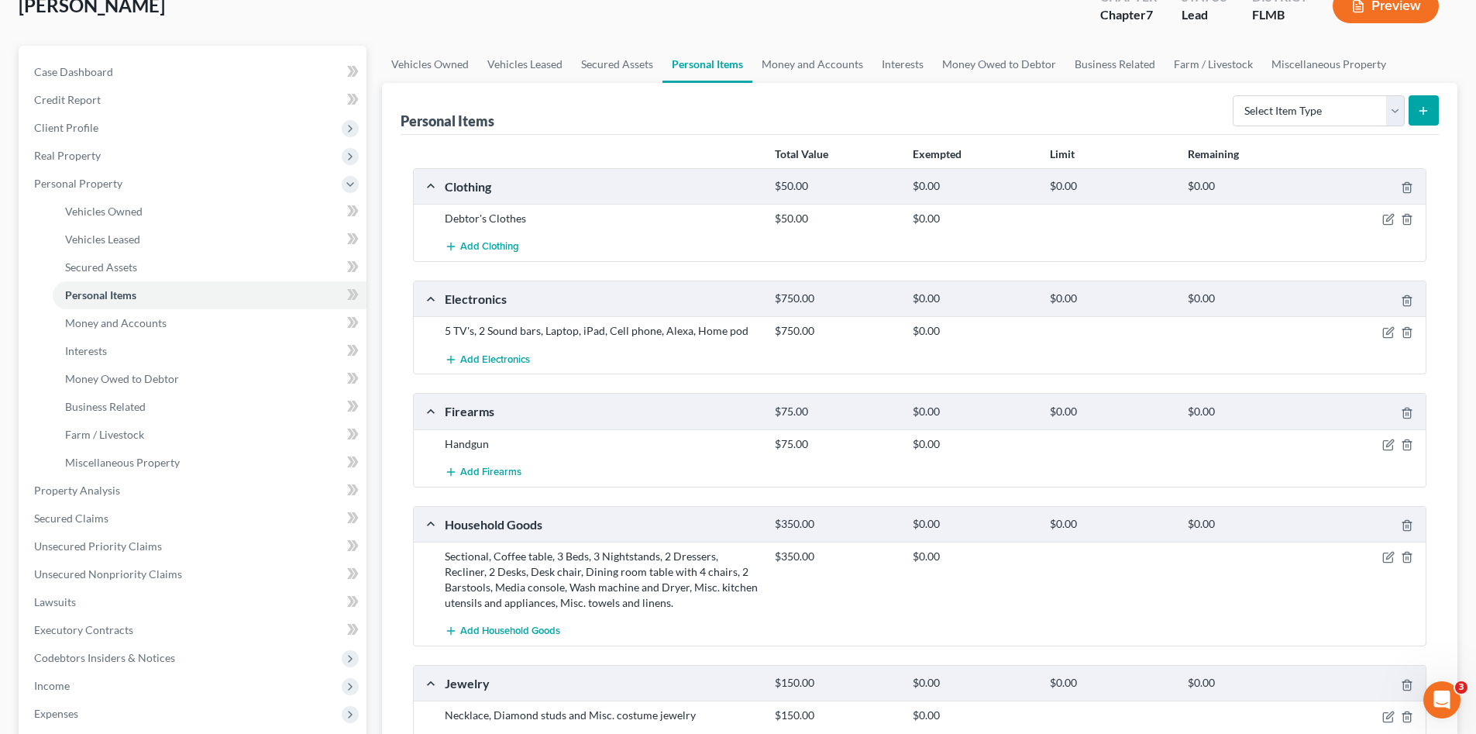
scroll to position [155, 0]
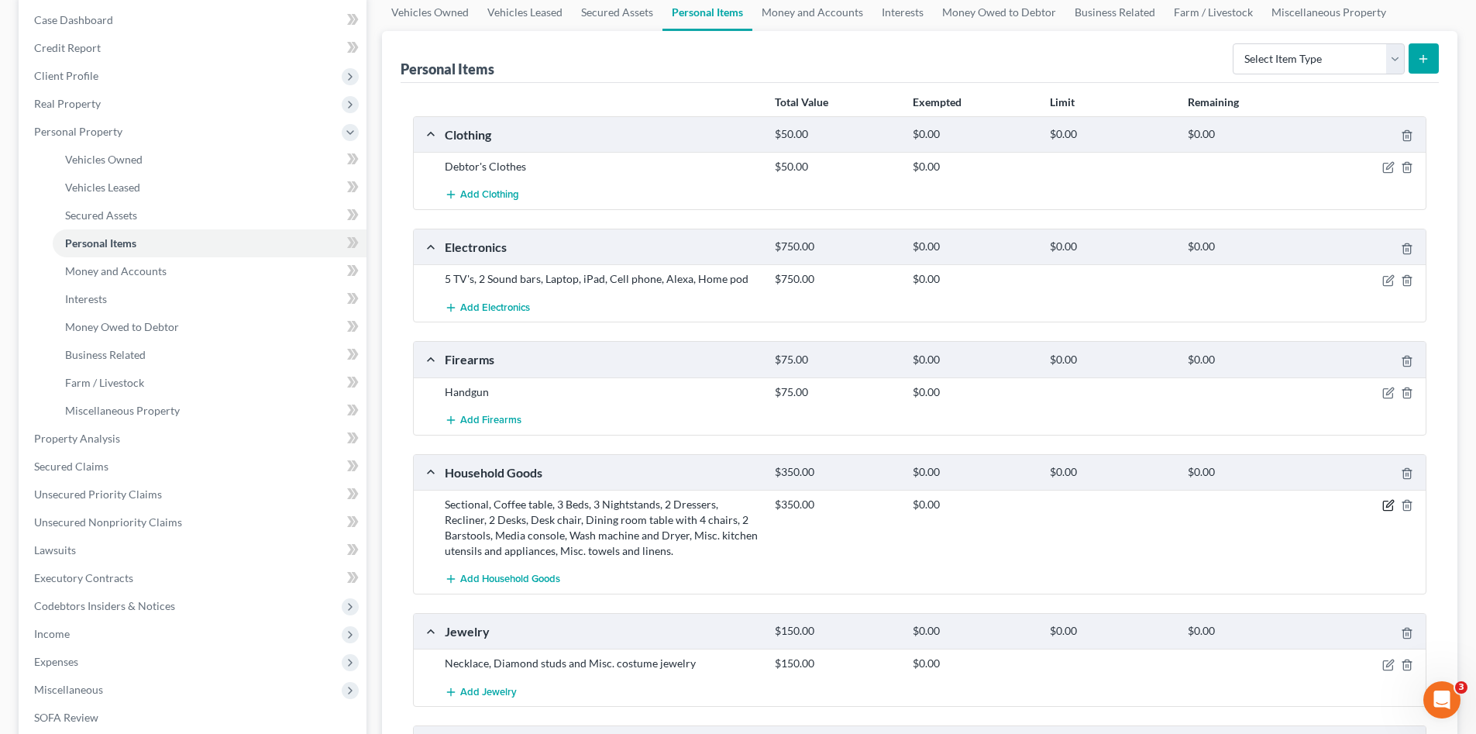
click at [1385, 504] on icon "button" at bounding box center [1388, 505] width 12 height 12
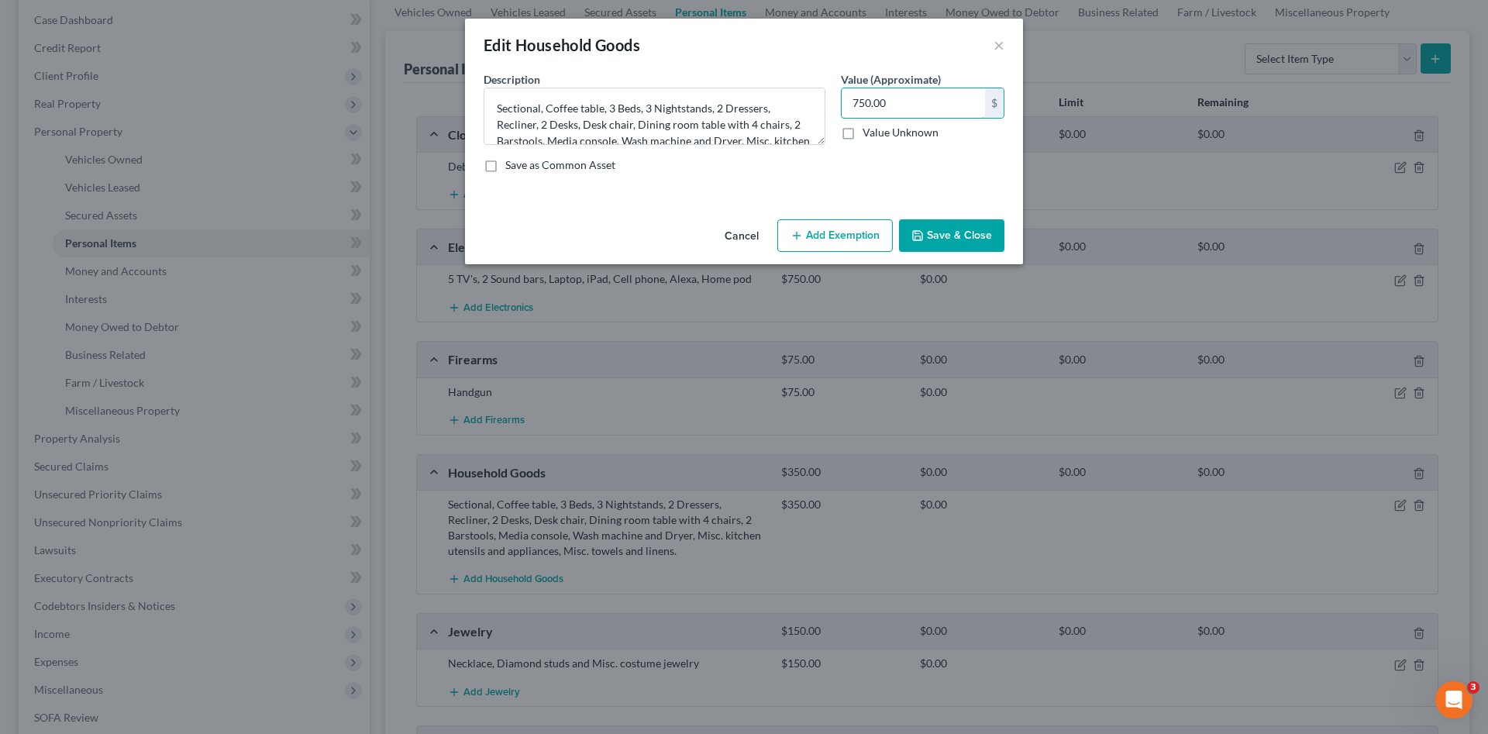
type input "750.00"
click at [960, 229] on button "Save & Close" at bounding box center [951, 235] width 105 height 33
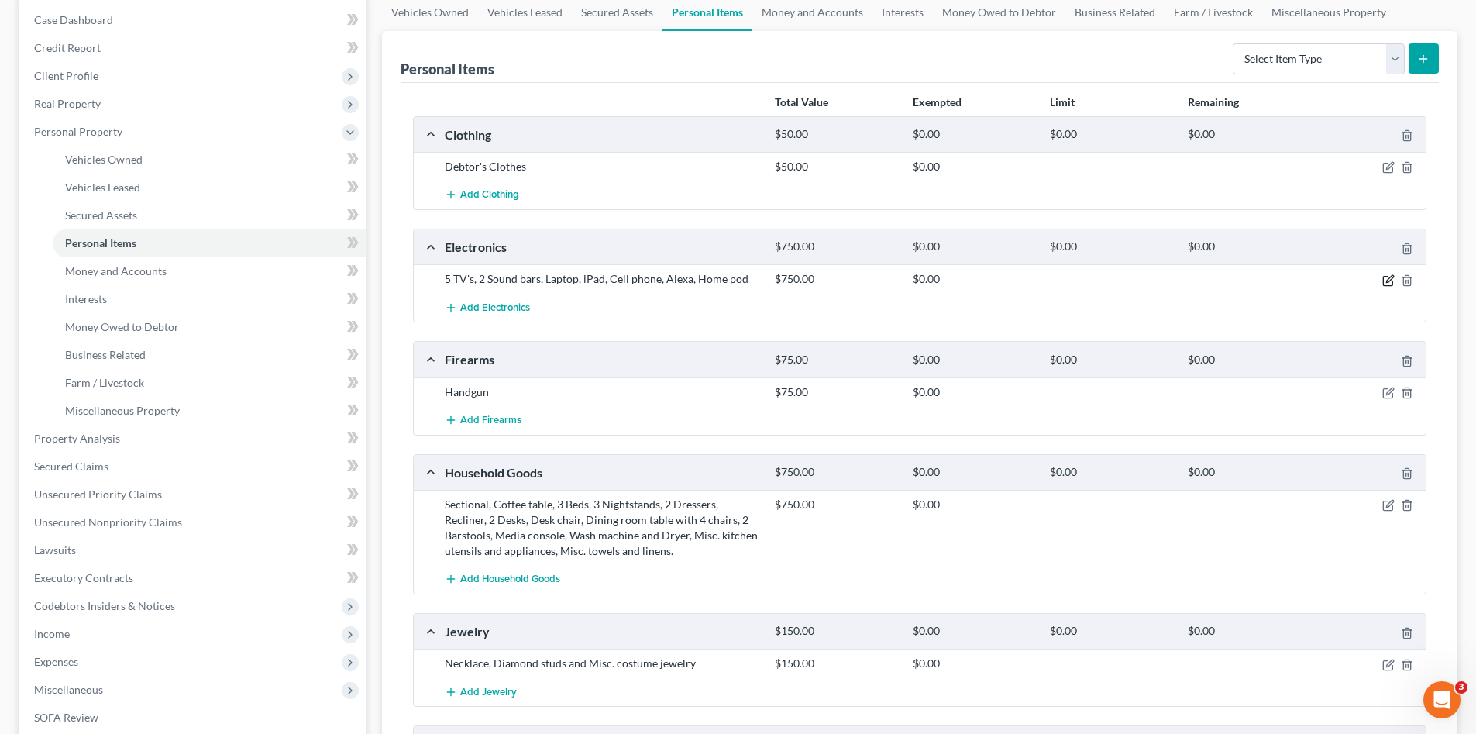
click at [1387, 280] on icon "button" at bounding box center [1389, 278] width 7 height 7
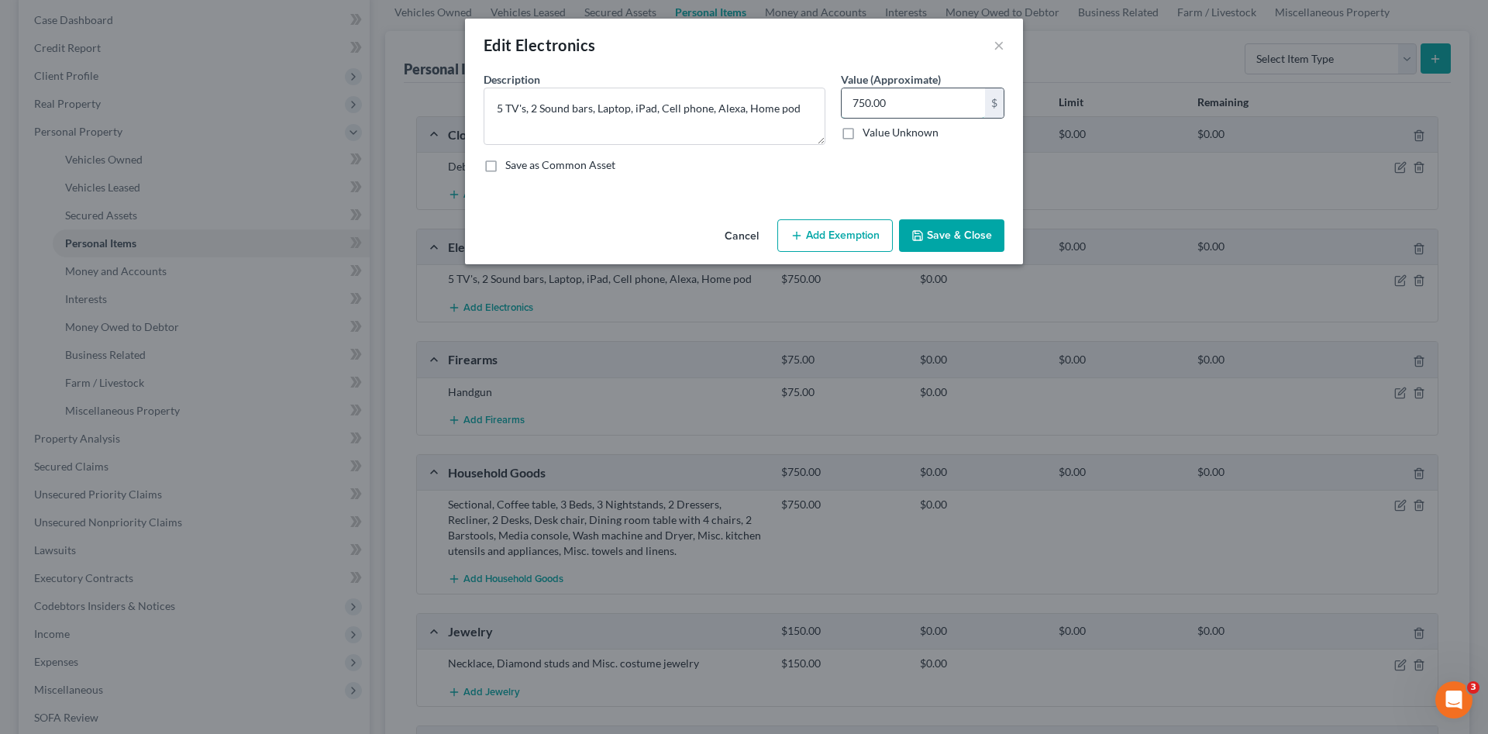
click at [865, 106] on input "750.00" at bounding box center [912, 102] width 143 height 29
type input "350.00"
click at [944, 247] on button "Save & Close" at bounding box center [951, 235] width 105 height 33
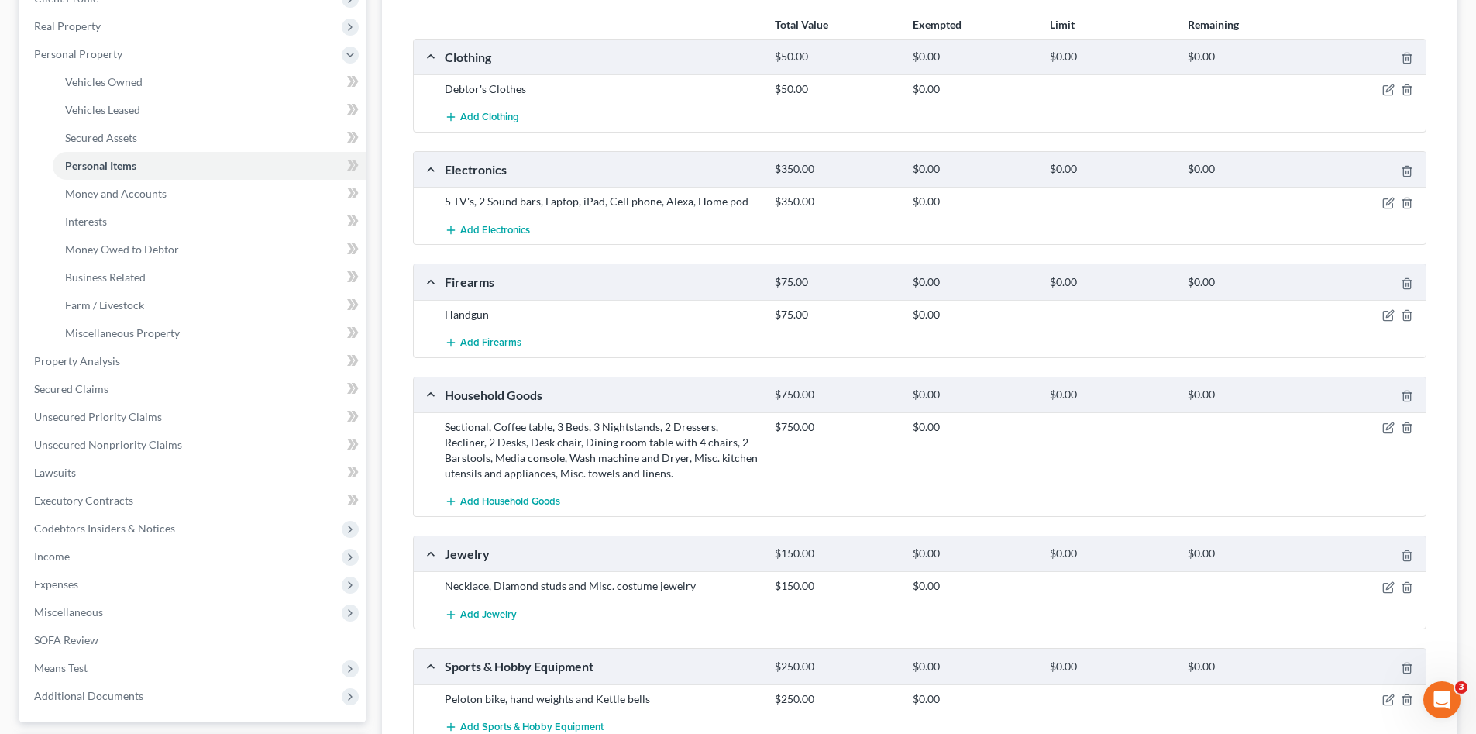
scroll to position [335, 0]
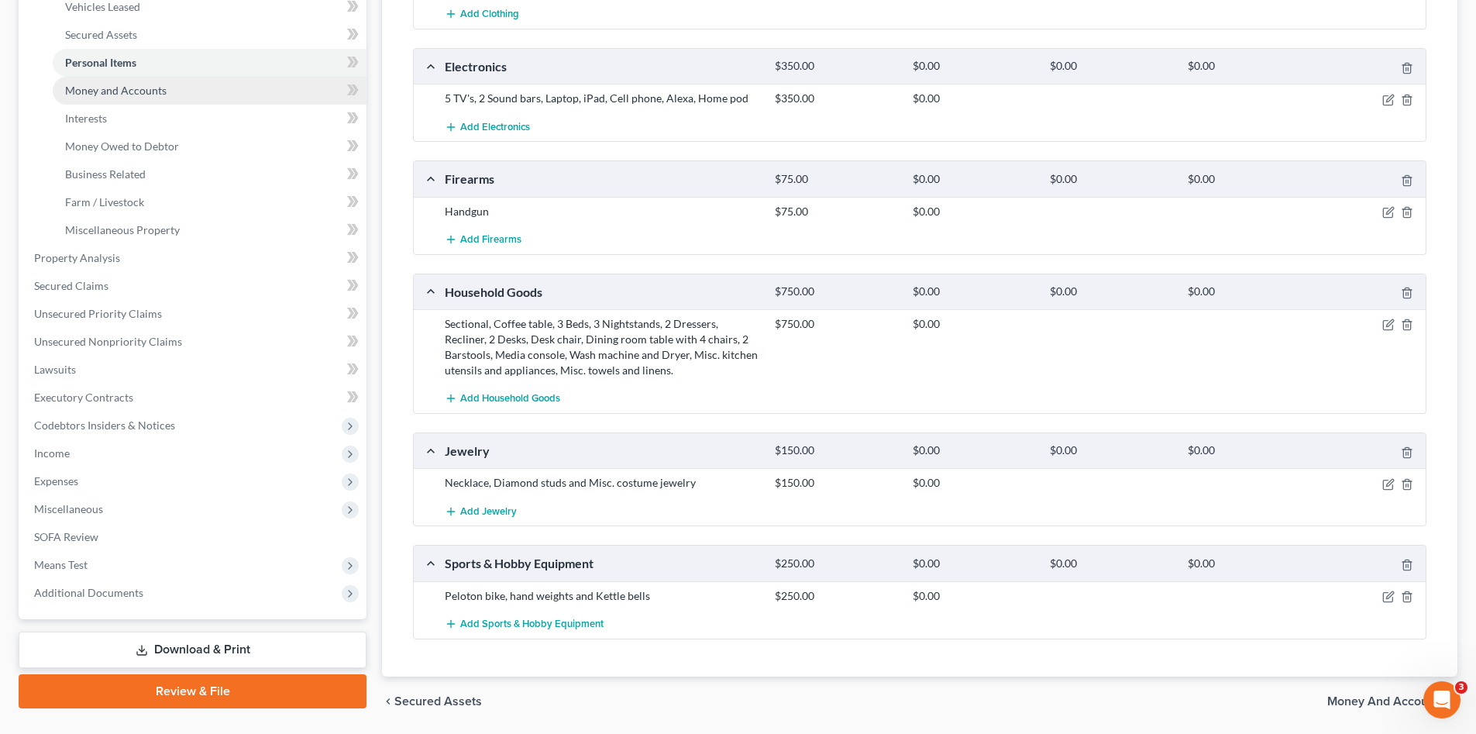
click at [98, 97] on link "Money and Accounts" at bounding box center [210, 91] width 314 height 28
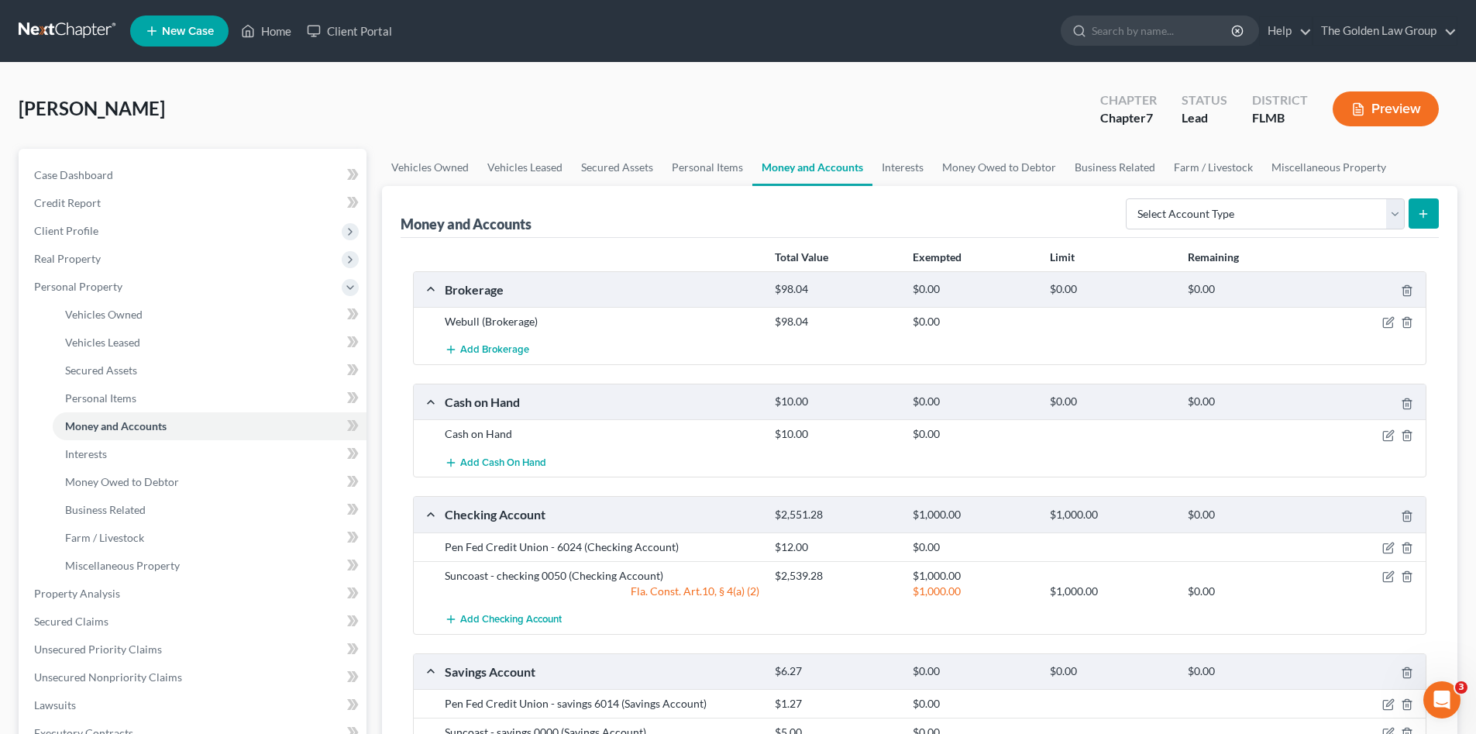
scroll to position [129, 0]
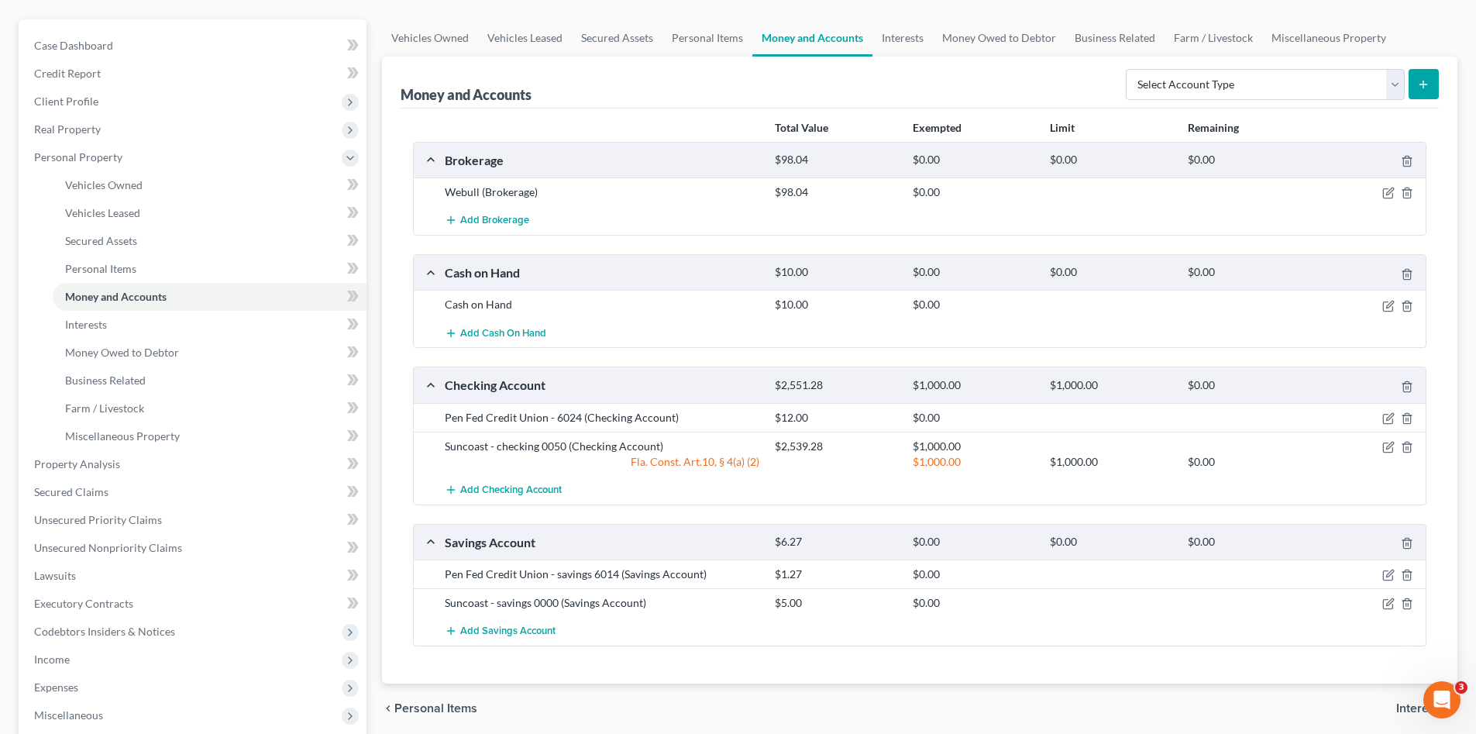
click at [701, 687] on div "chevron_left Personal Items Interests chevron_right" at bounding box center [919, 708] width 1075 height 50
click at [106, 463] on span "Property Analysis" at bounding box center [77, 463] width 86 height 13
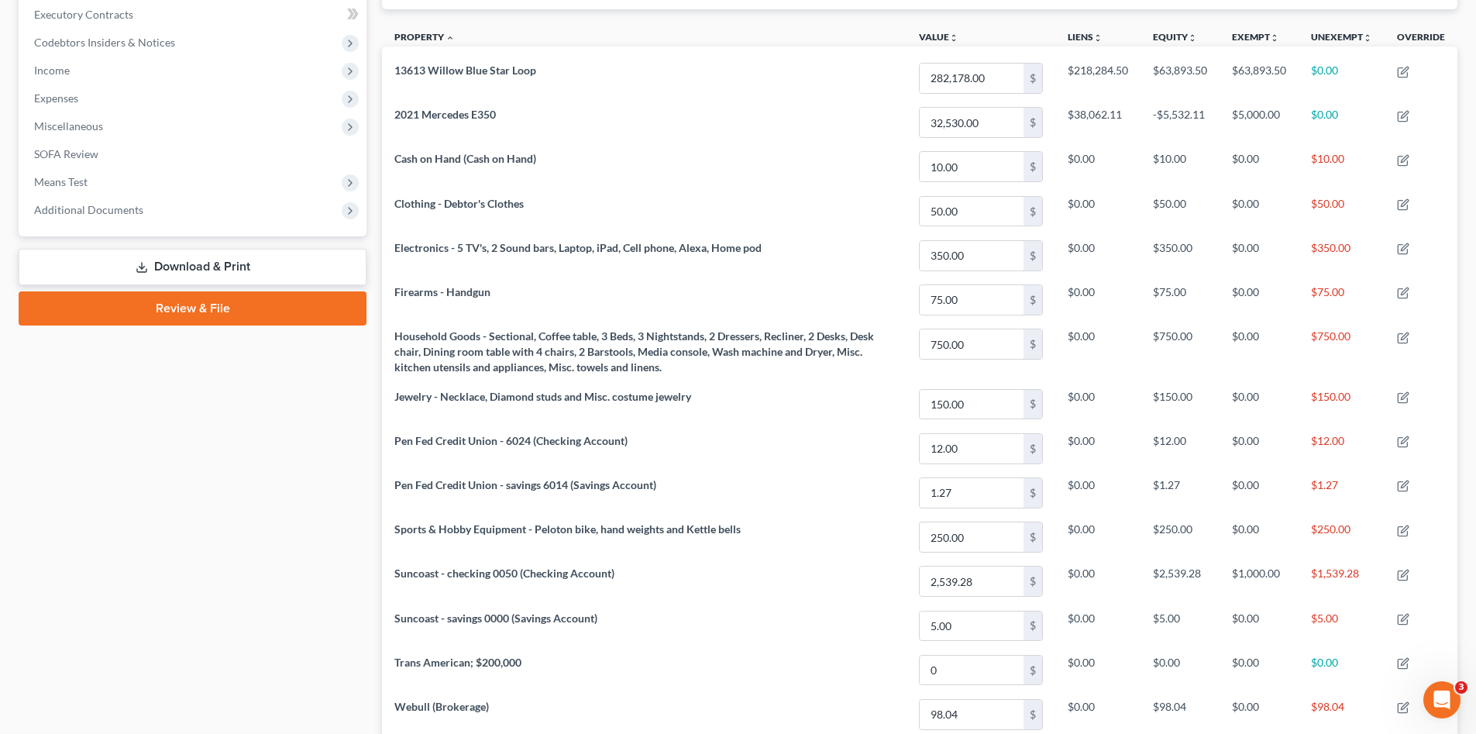
click at [291, 521] on div "Case Dashboard Payments Invoices Payments Payments Credit Report Client Profile" at bounding box center [192, 269] width 363 height 1120
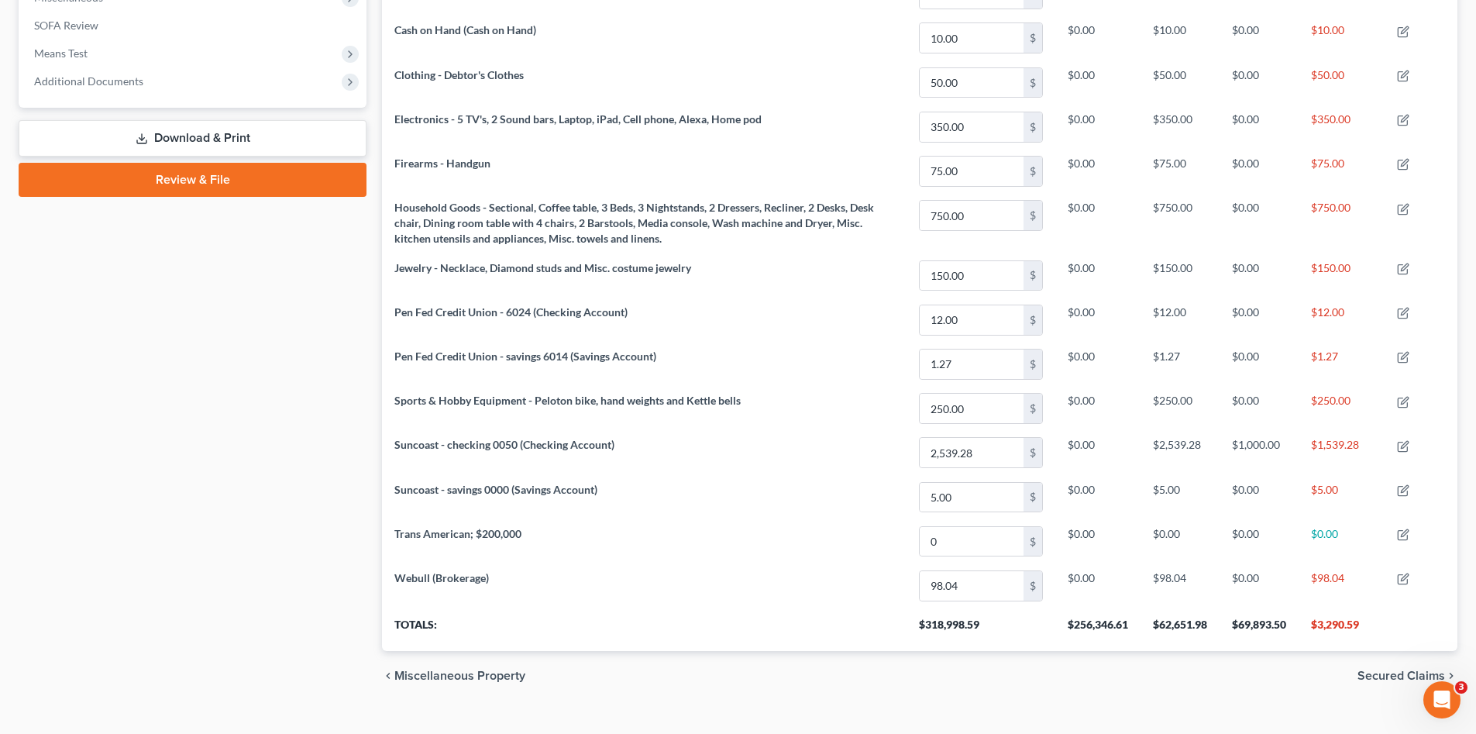
scroll to position [593, 0]
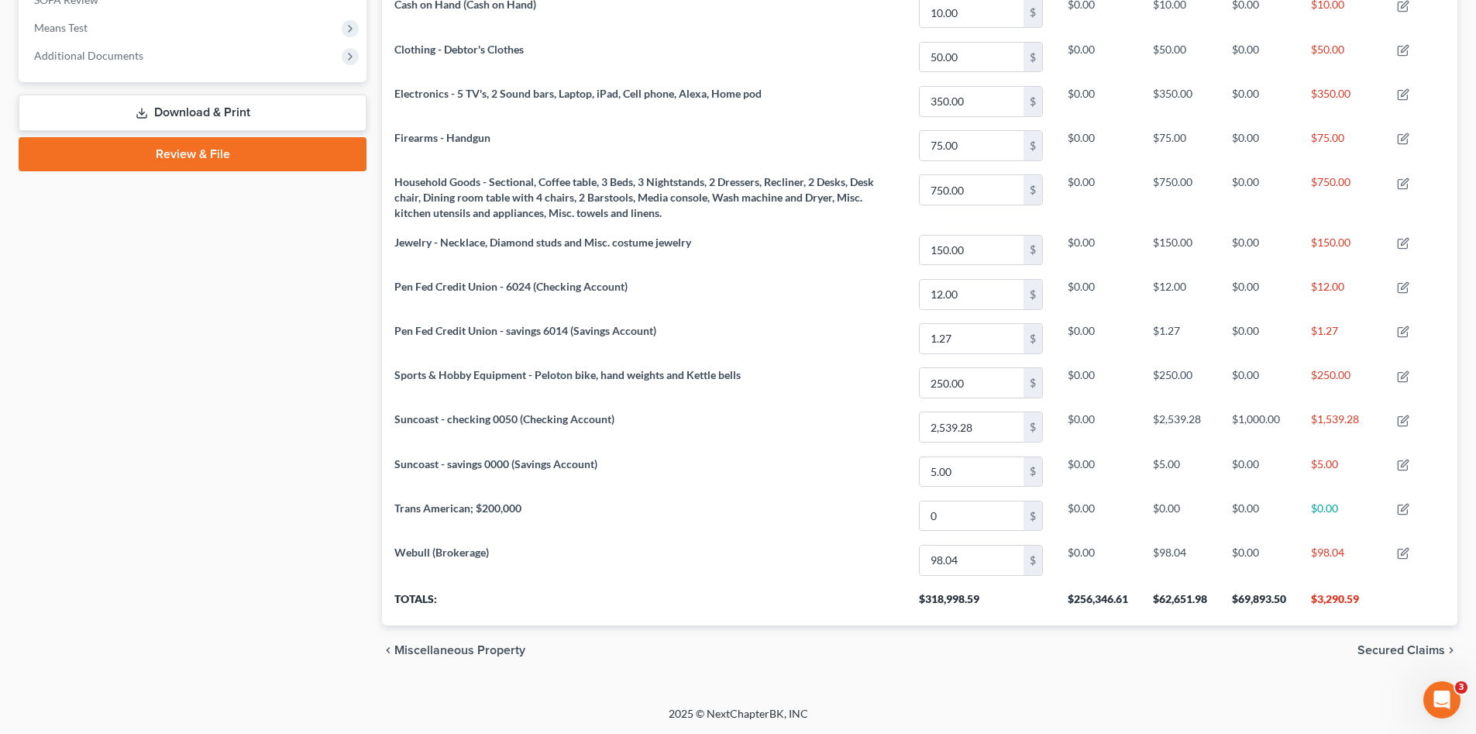
click at [286, 521] on div "Case Dashboard Payments Invoices Payments Payments Credit Report Client Profile" at bounding box center [192, 115] width 363 height 1120
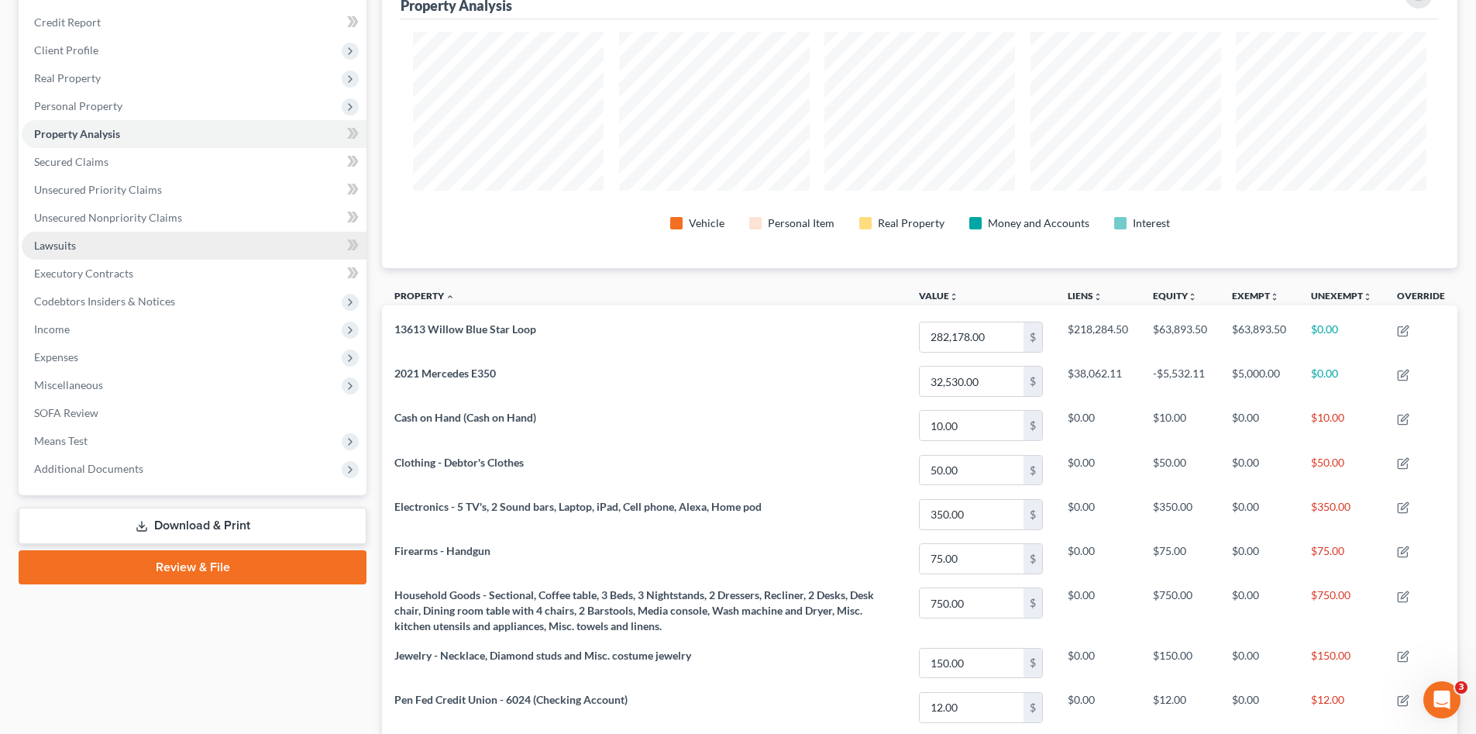
scroll to position [77, 0]
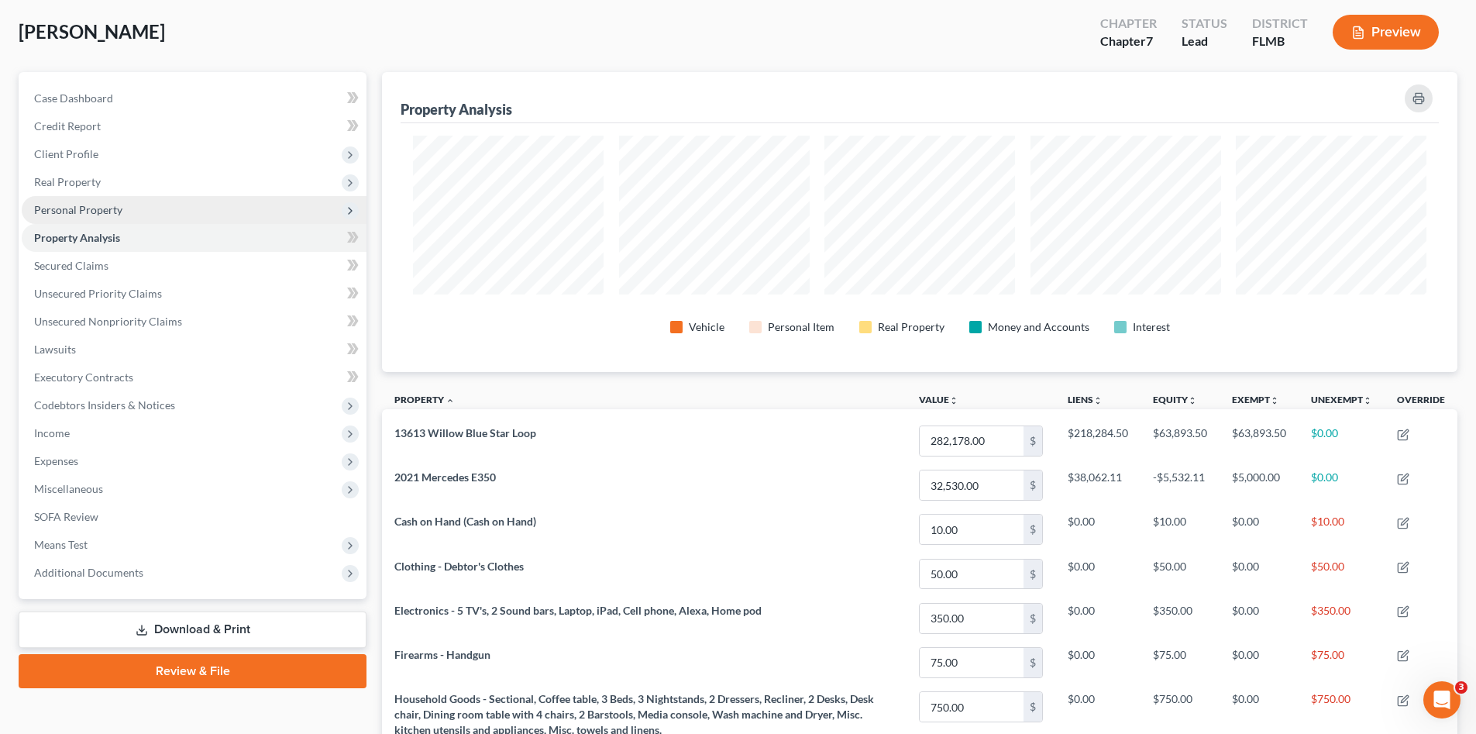
click at [91, 203] on span "Personal Property" at bounding box center [78, 209] width 88 height 13
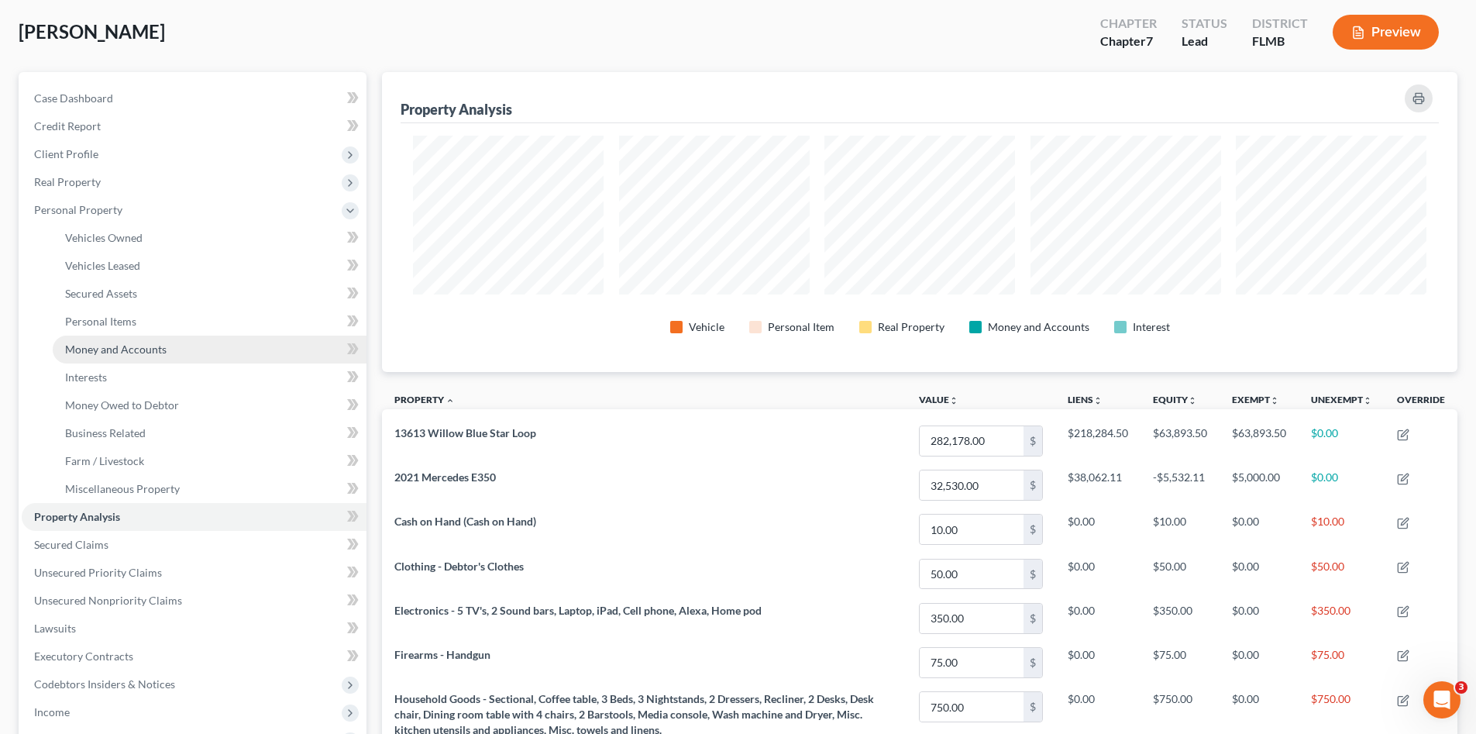
click at [171, 347] on link "Money and Accounts" at bounding box center [210, 349] width 314 height 28
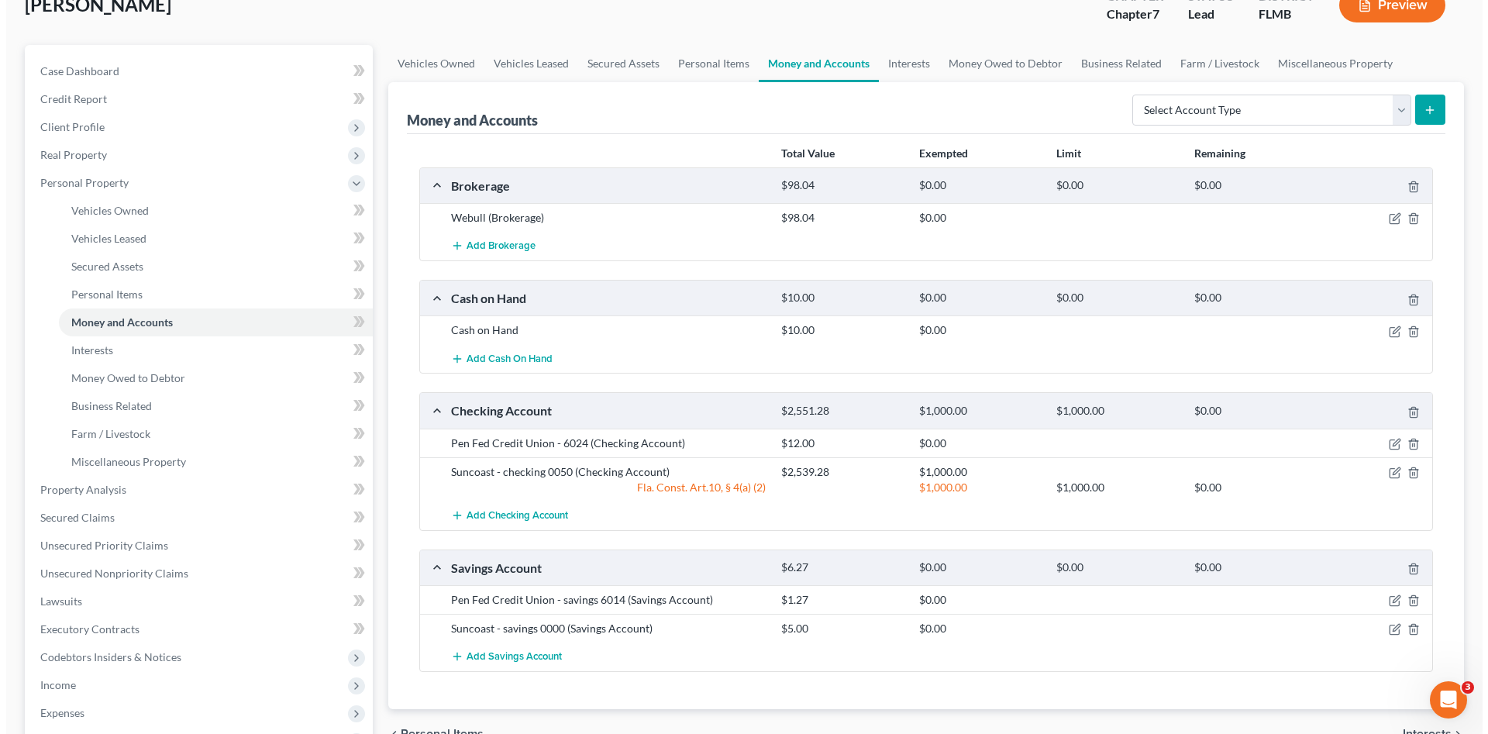
scroll to position [129, 0]
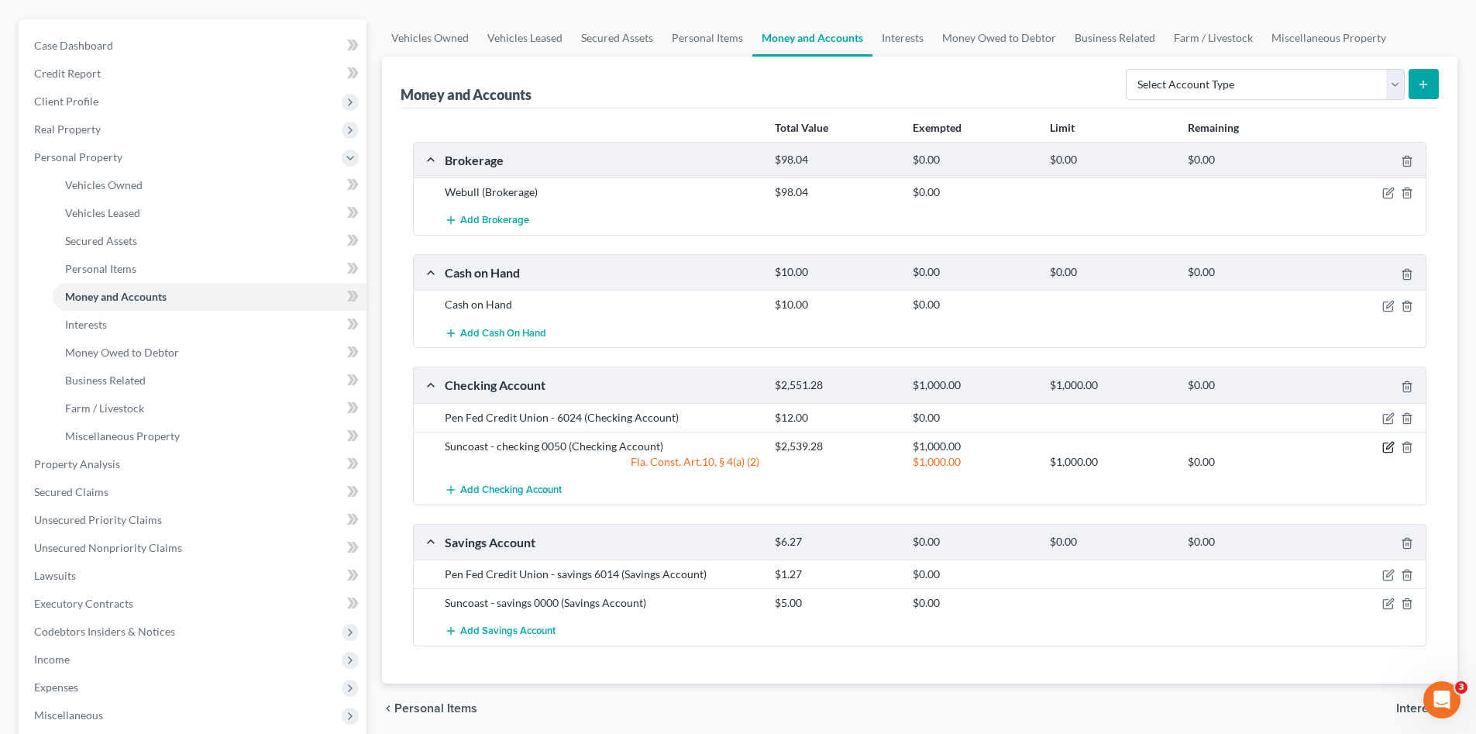
click at [1388, 449] on icon "button" at bounding box center [1388, 447] width 12 height 12
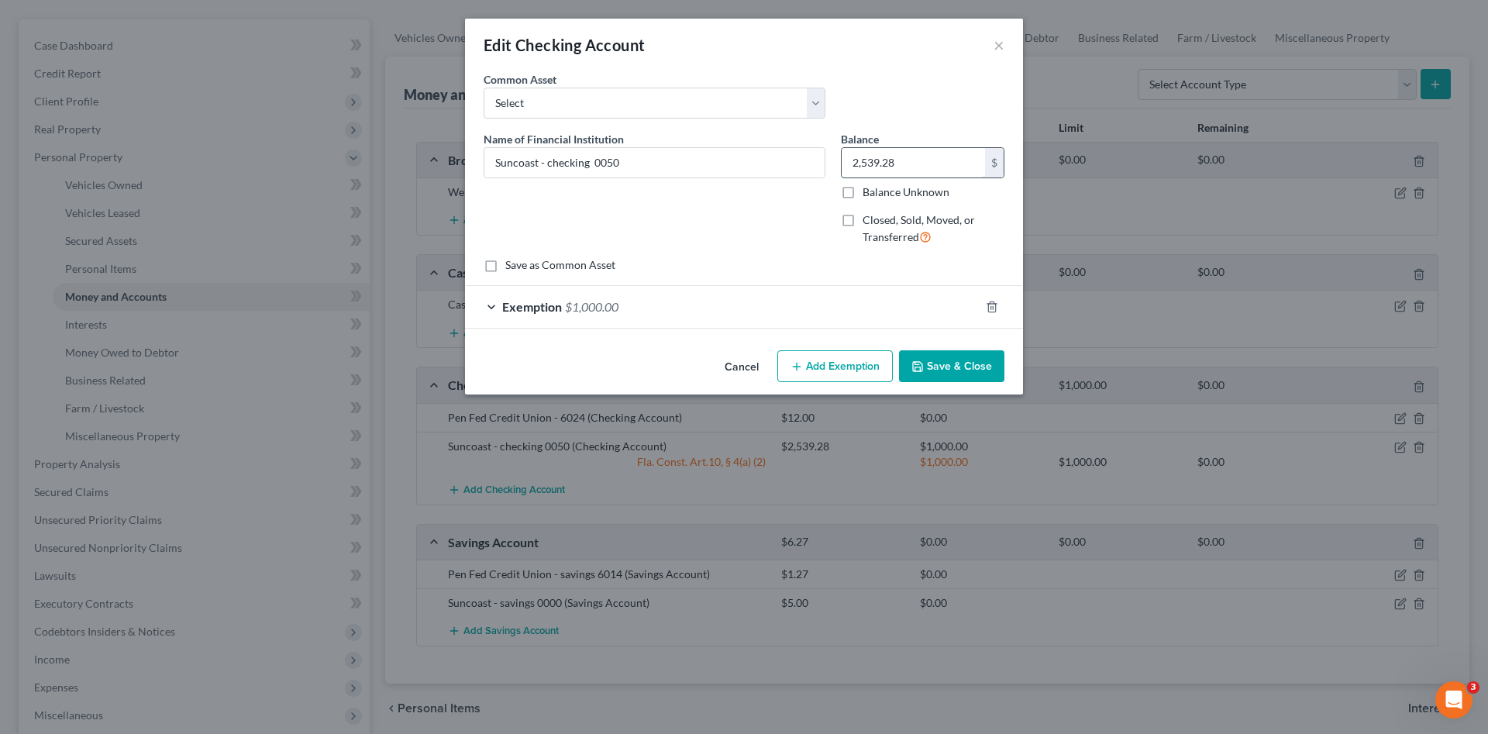
click at [870, 164] on input "2,539.28" at bounding box center [912, 162] width 143 height 29
type input "202.00"
click at [817, 301] on div "Exemption $1,000.00" at bounding box center [722, 306] width 514 height 41
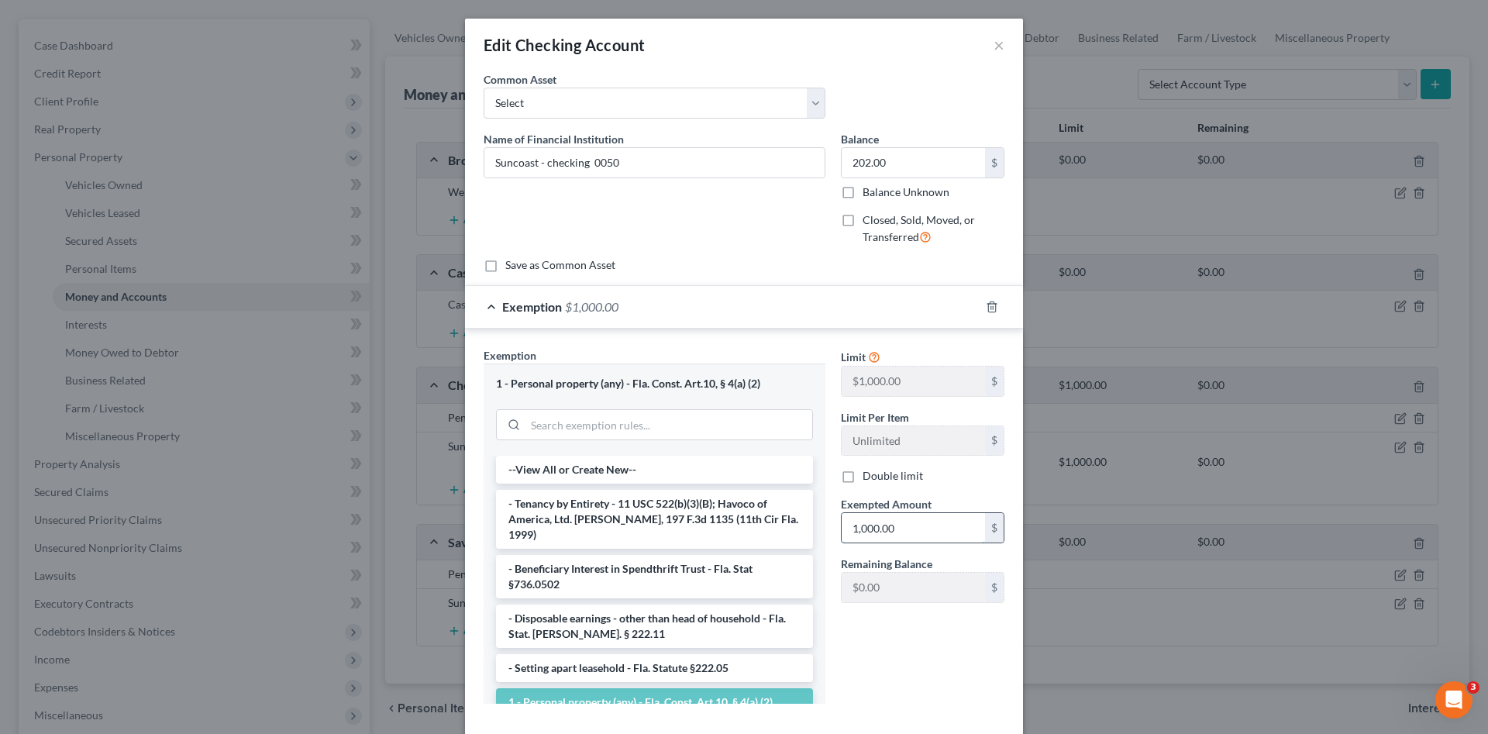
click at [885, 522] on input "1,000.00" at bounding box center [912, 527] width 143 height 29
type input "202"
click at [930, 645] on div "Limit $1,000.00 $ Limit Per Item Unlimited $ Double limit Exempted Amount * 202…" at bounding box center [922, 531] width 179 height 369
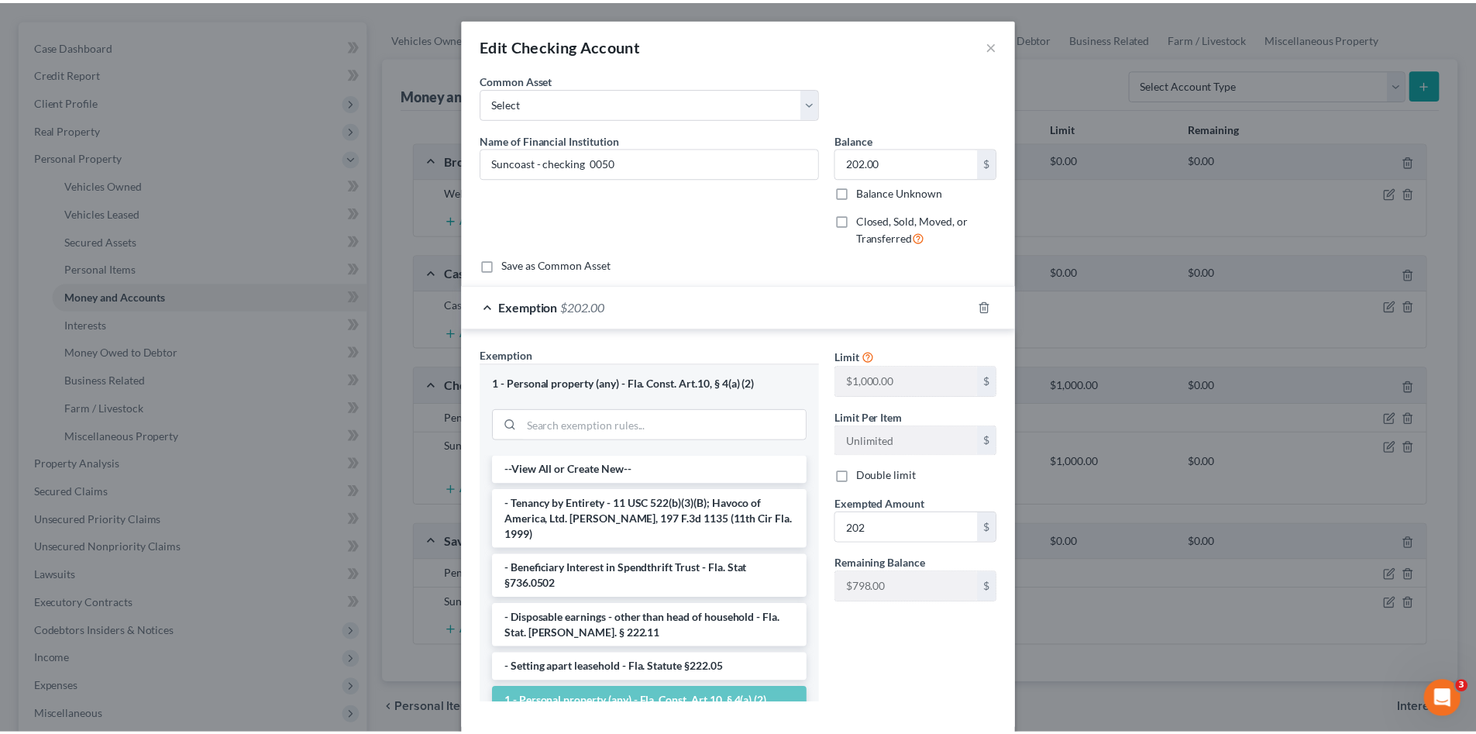
scroll to position [81, 0]
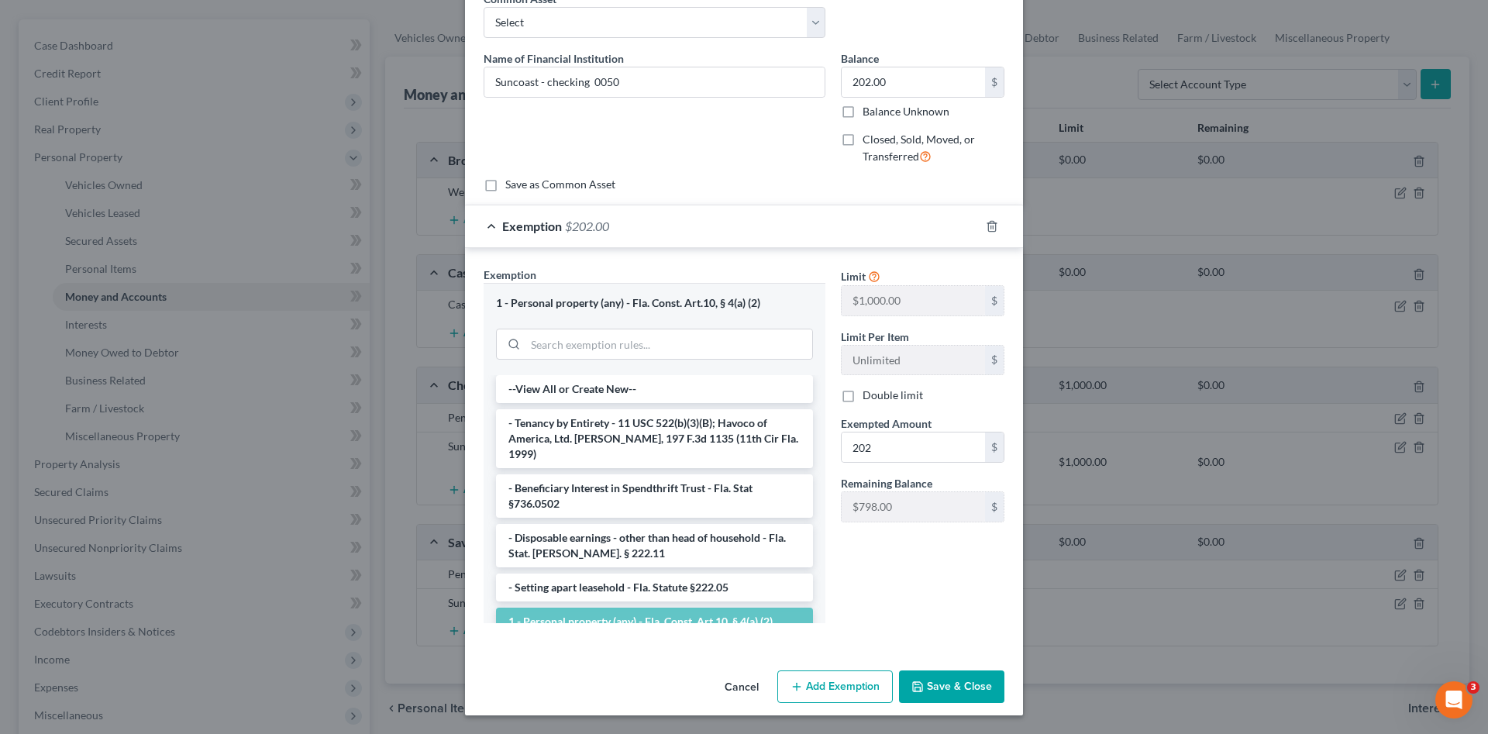
click at [980, 686] on button "Save & Close" at bounding box center [951, 686] width 105 height 33
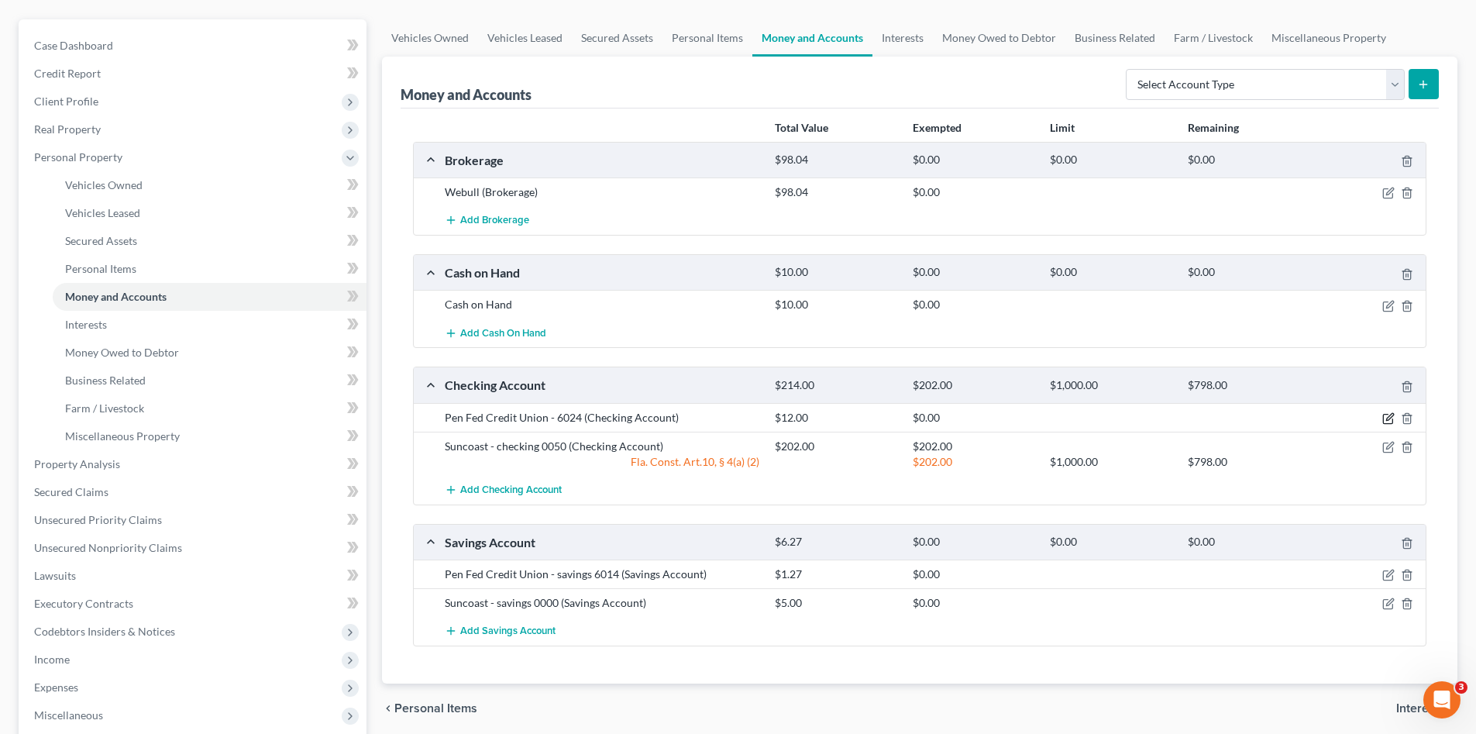
click at [1385, 418] on icon "button" at bounding box center [1388, 418] width 12 height 12
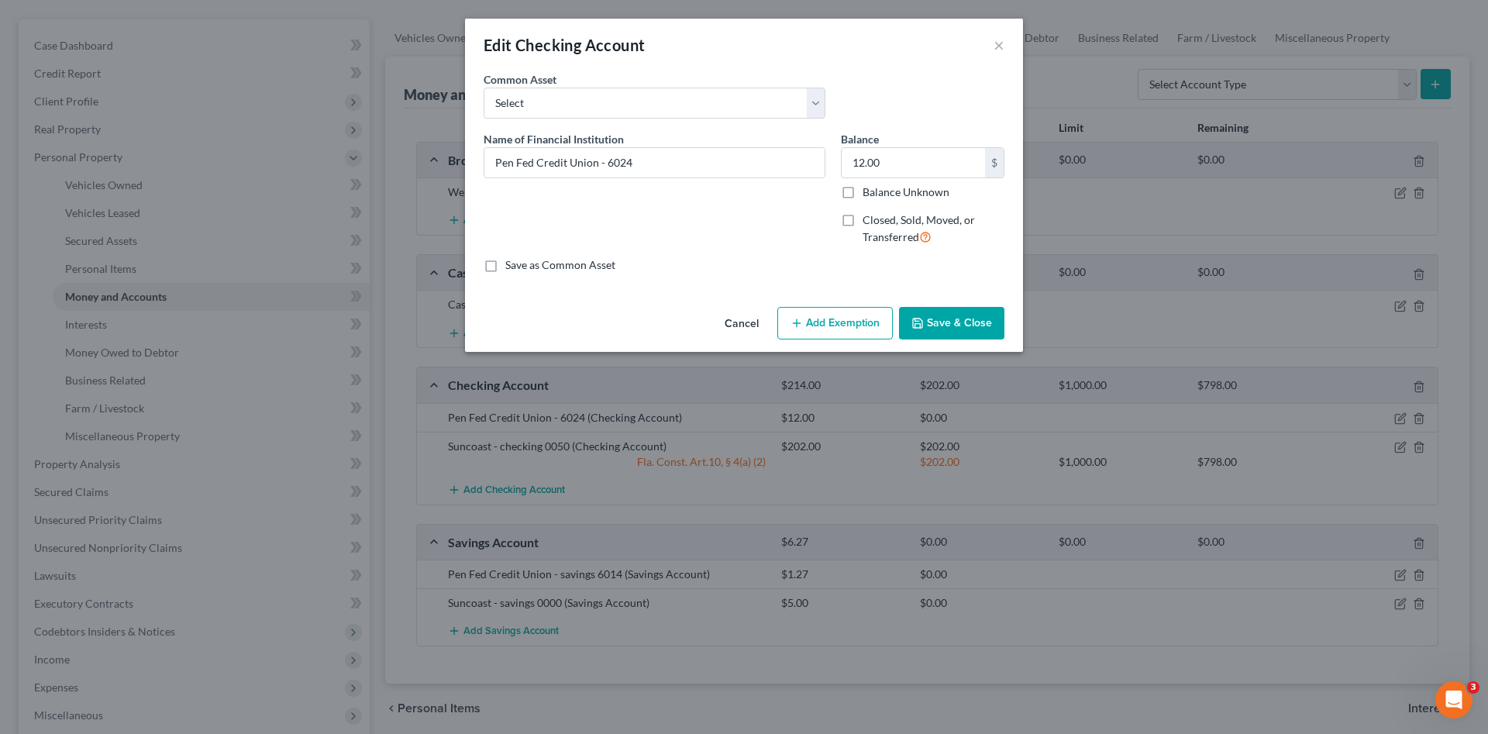
click at [741, 325] on button "Cancel" at bounding box center [741, 323] width 59 height 31
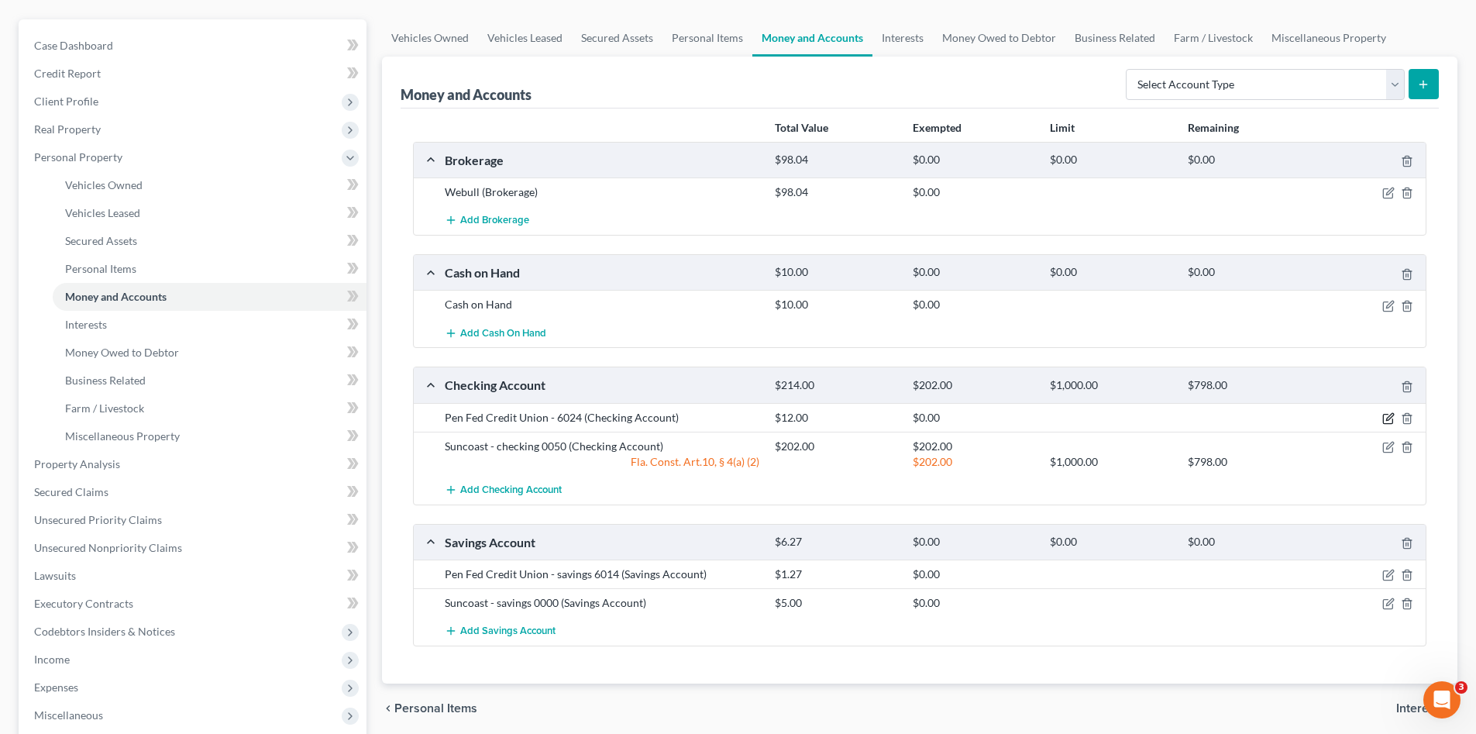
click at [1388, 415] on icon "button" at bounding box center [1388, 418] width 12 height 12
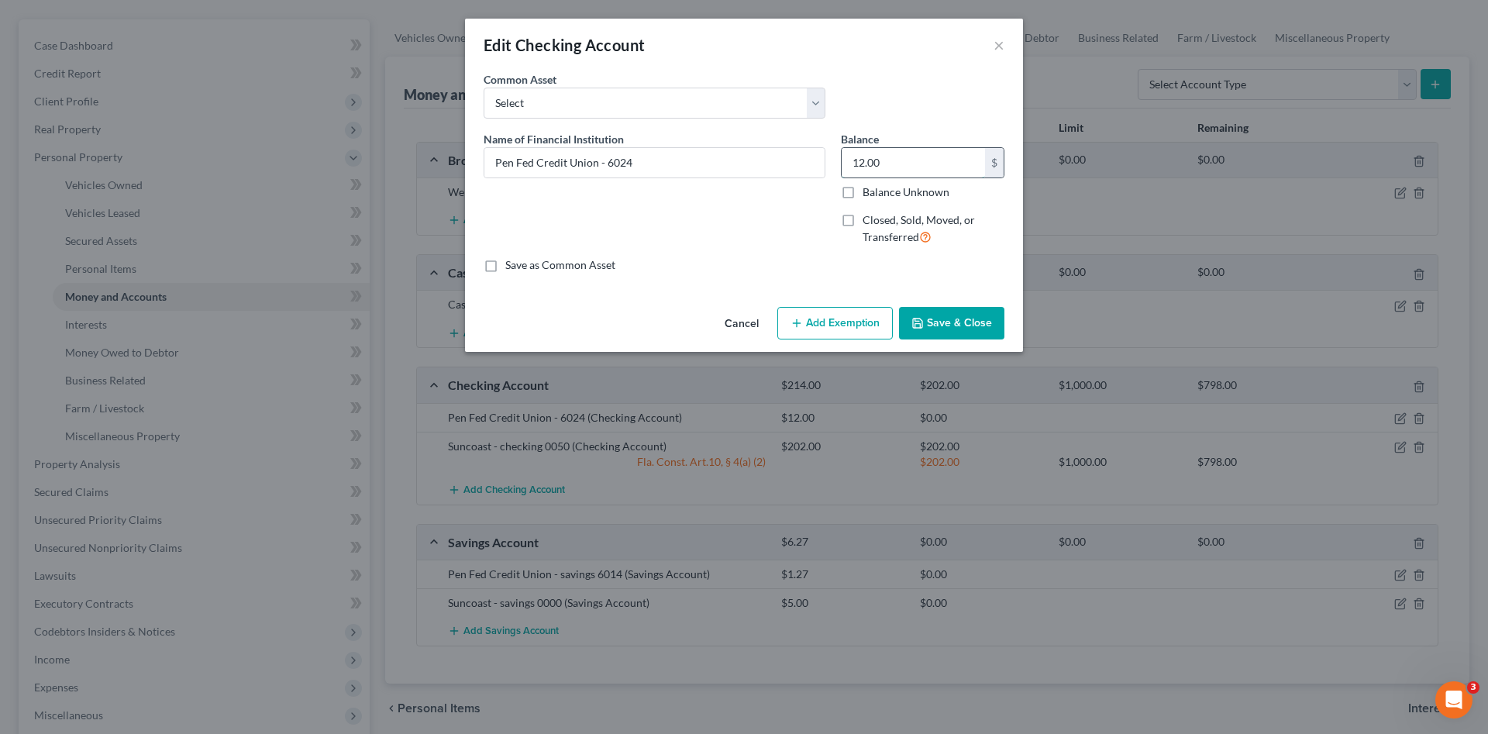
click at [878, 167] on input "12.00" at bounding box center [912, 162] width 143 height 29
type input "6.00"
click at [964, 319] on button "Save & Close" at bounding box center [951, 323] width 105 height 33
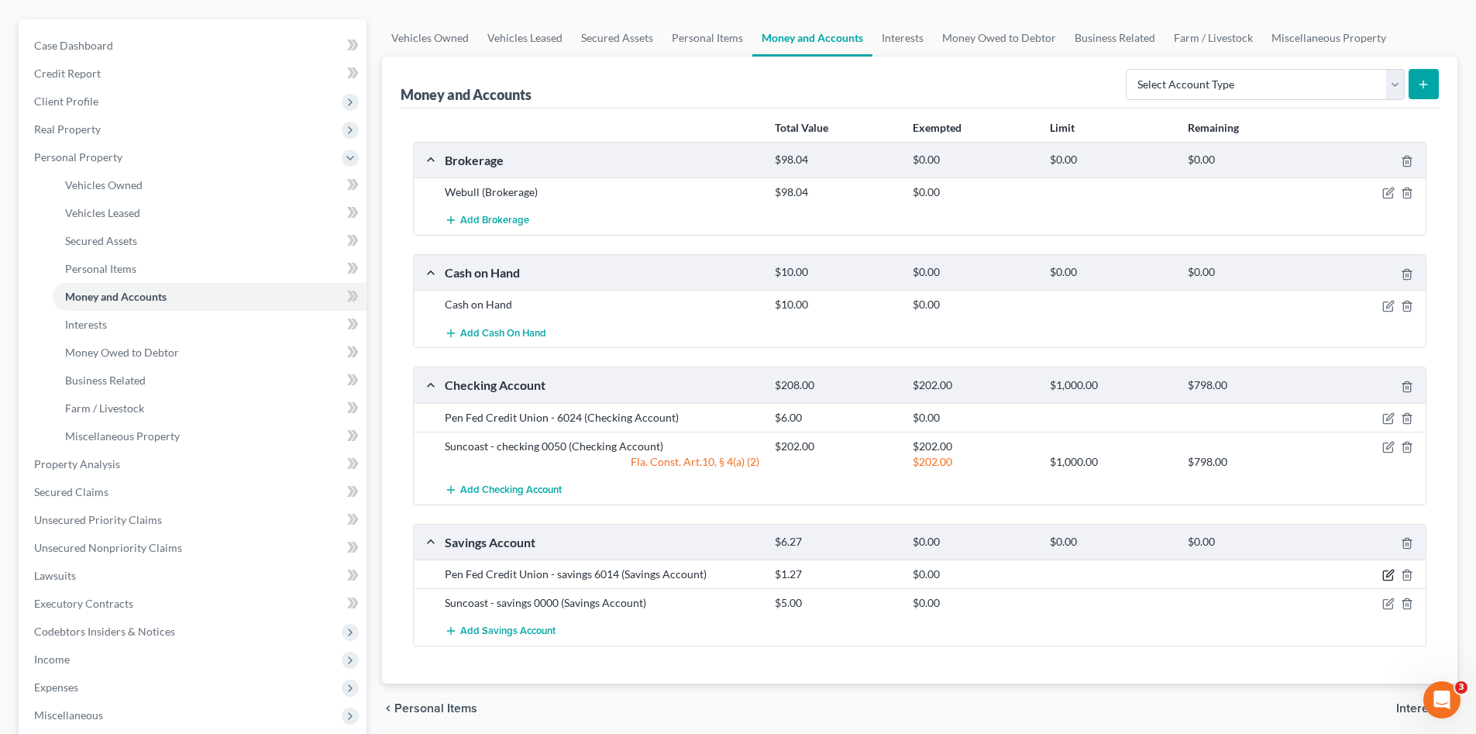
click at [1385, 579] on icon "button" at bounding box center [1388, 575] width 12 height 12
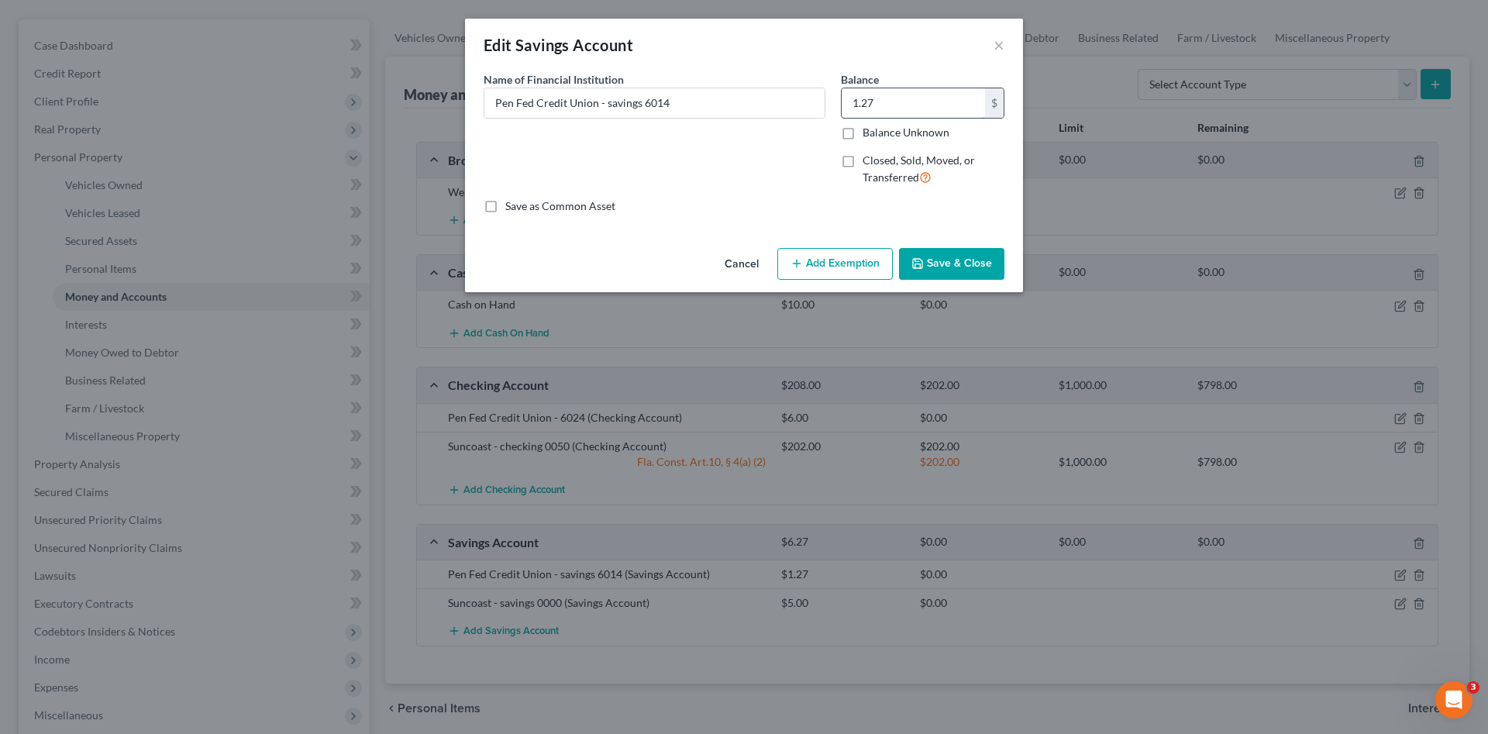
click at [908, 99] on input "1.27" at bounding box center [912, 102] width 143 height 29
type input "2.00"
drag, startPoint x: 878, startPoint y: 266, endPoint x: 870, endPoint y: 267, distance: 7.8
click at [870, 267] on button "Add Exemption" at bounding box center [834, 264] width 115 height 33
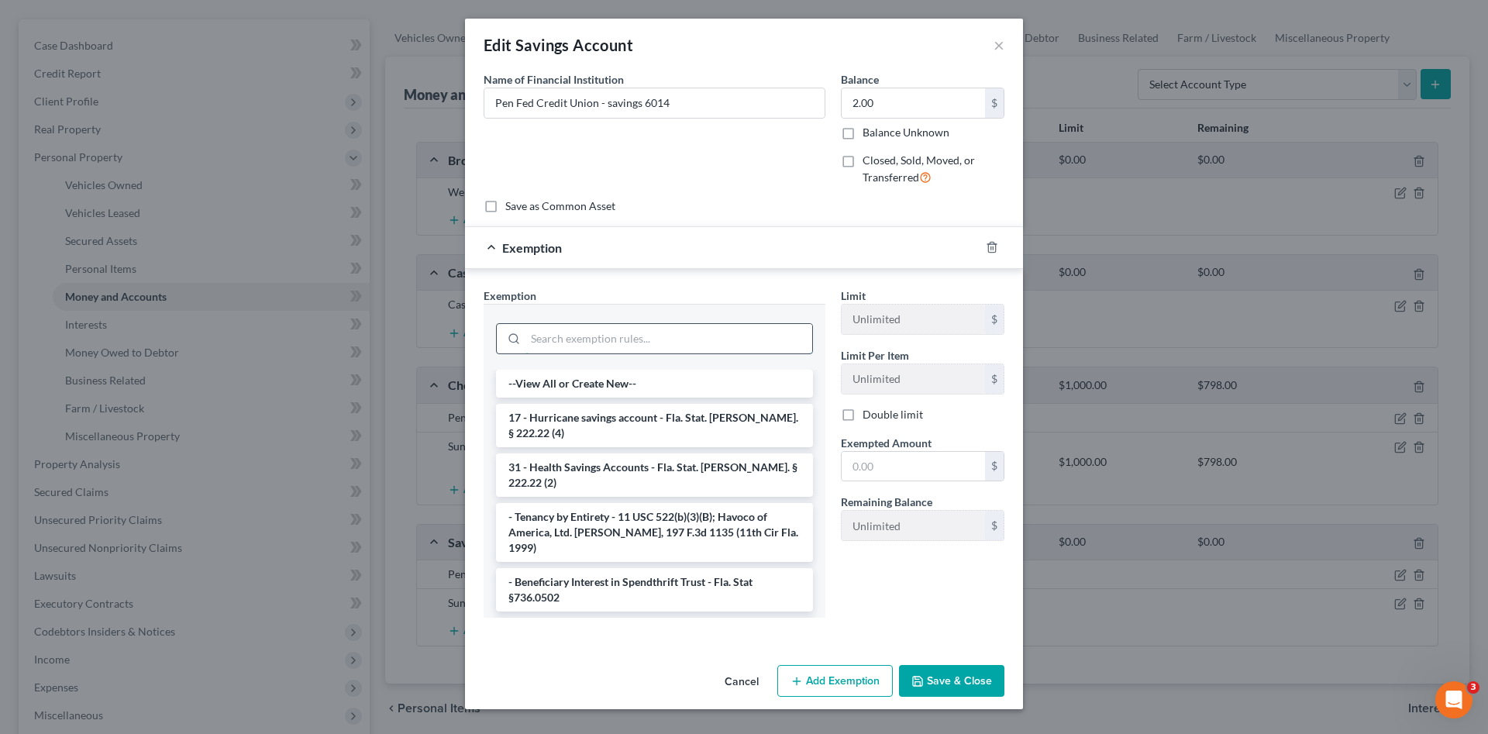
click at [606, 339] on input "search" at bounding box center [668, 338] width 287 height 29
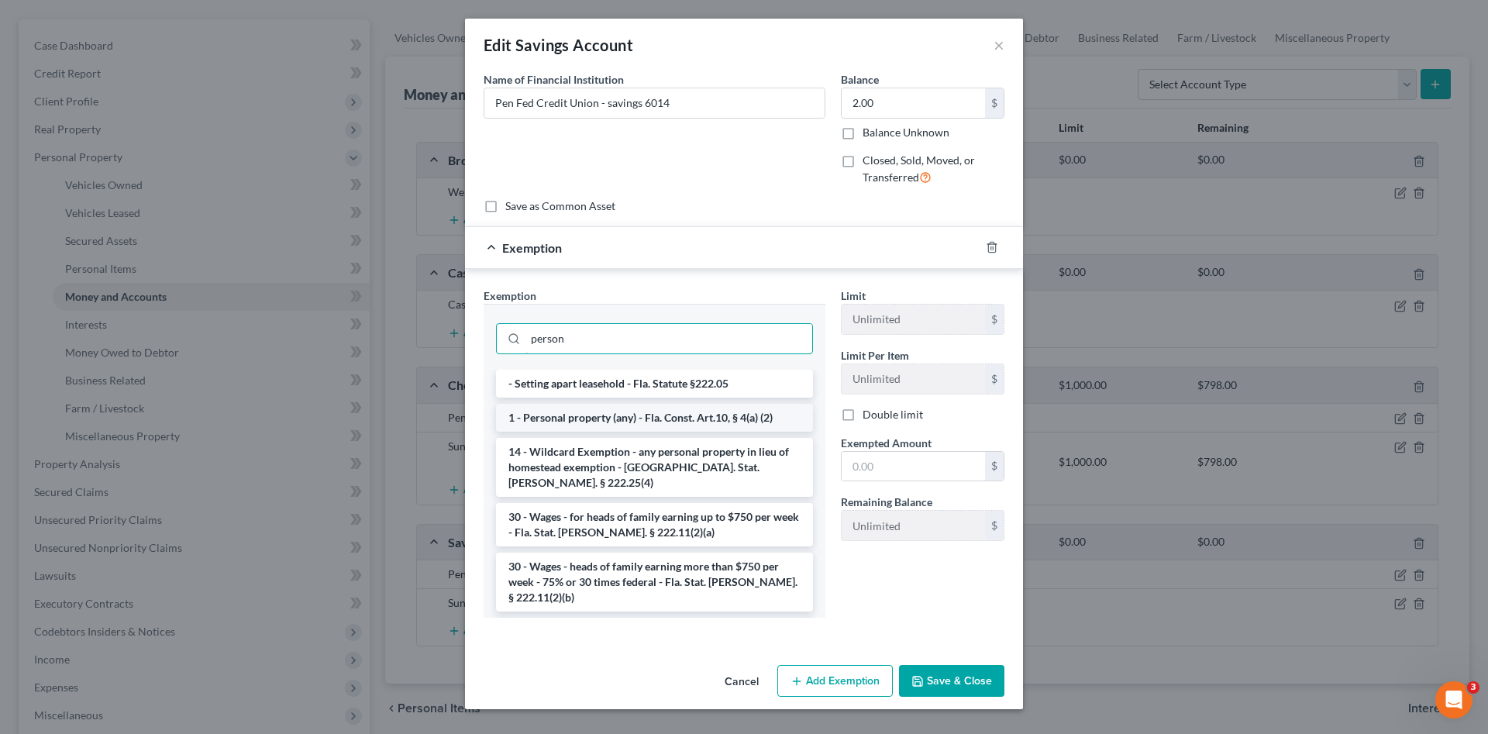
type input "person"
drag, startPoint x: 625, startPoint y: 421, endPoint x: 897, endPoint y: 461, distance: 274.8
click at [627, 421] on li "1 - Personal property (any) - Fla. Const. Art.10, § 4(a) (2)" at bounding box center [654, 418] width 317 height 28
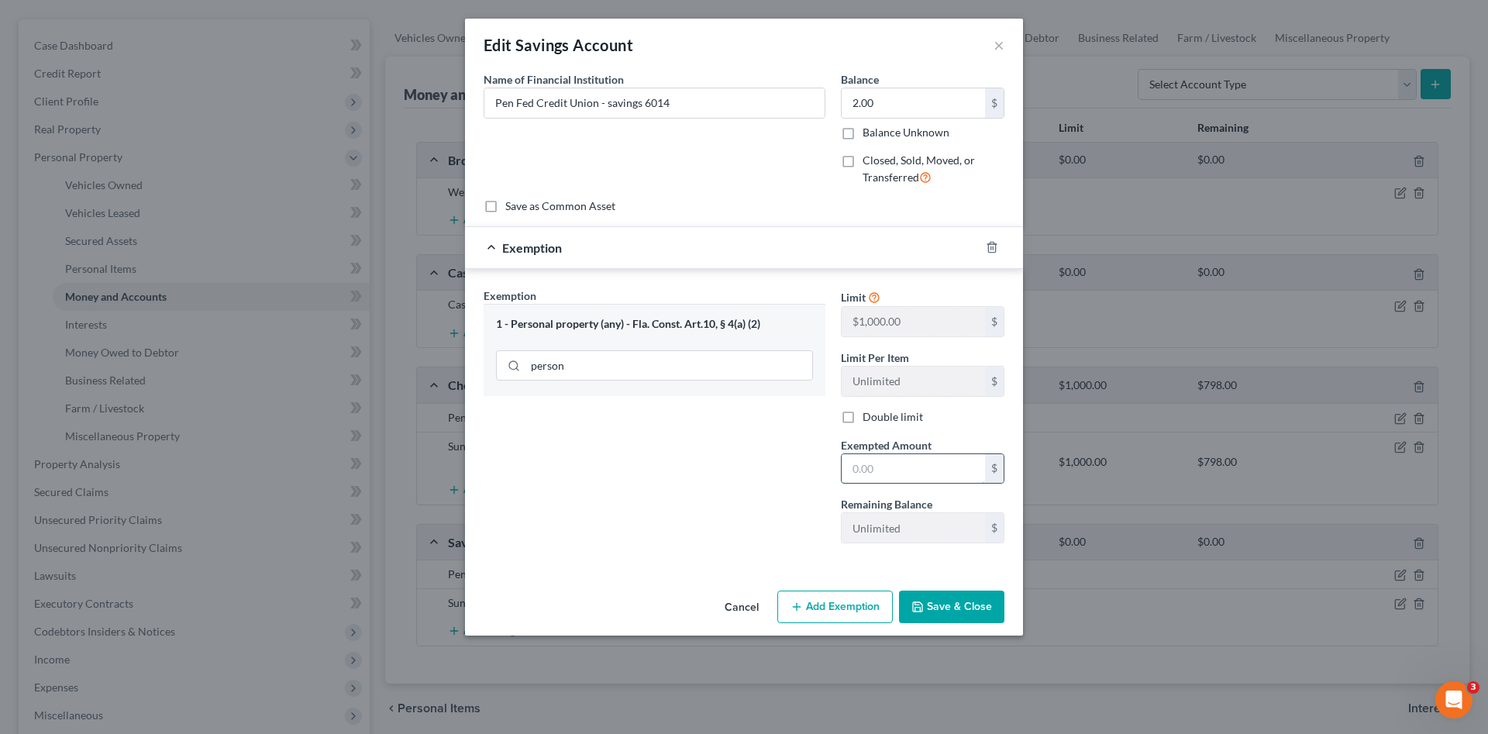
click at [897, 460] on input "text" at bounding box center [912, 468] width 143 height 29
type input "2.00"
click at [957, 607] on button "Save & Close" at bounding box center [951, 606] width 105 height 33
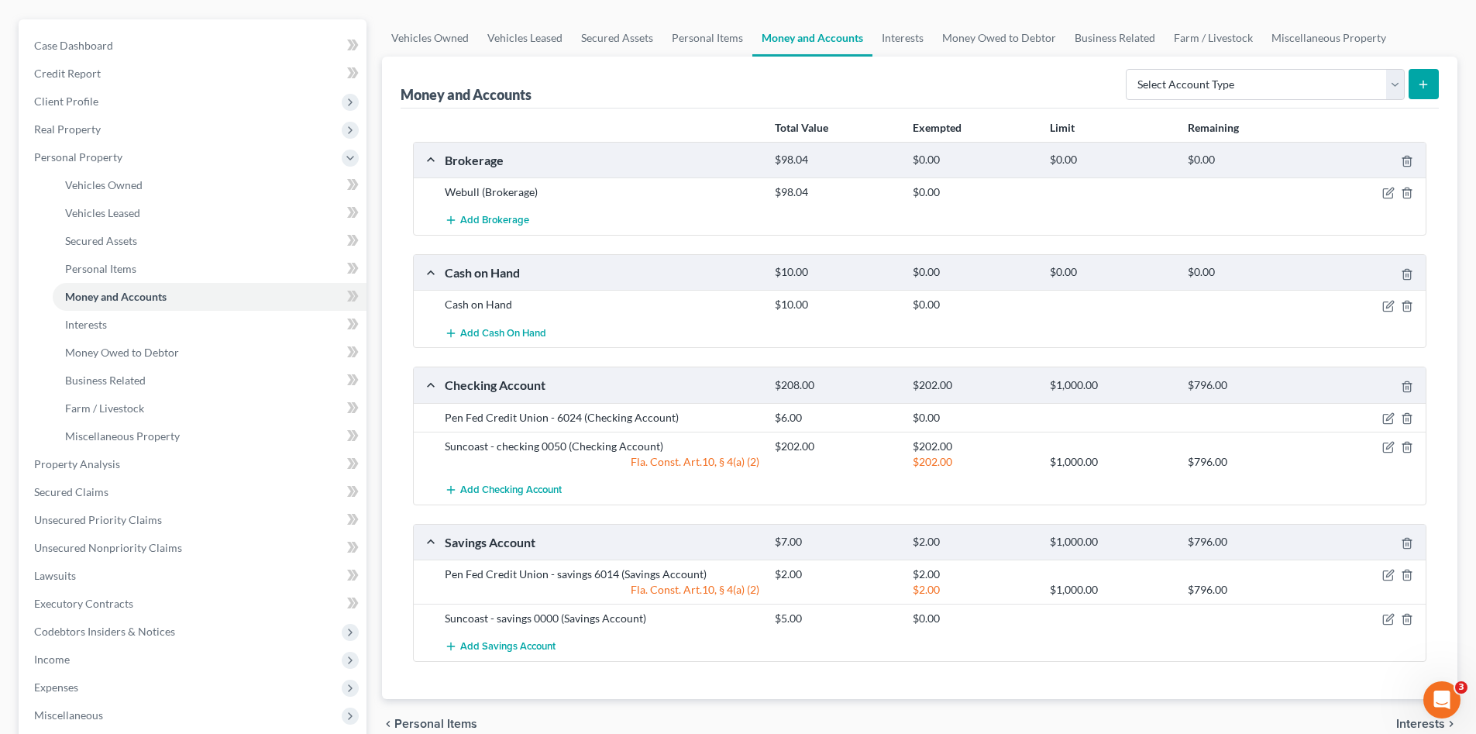
click at [1381, 614] on div at bounding box center [1372, 618] width 110 height 15
click at [1385, 617] on icon "button" at bounding box center [1388, 619] width 12 height 12
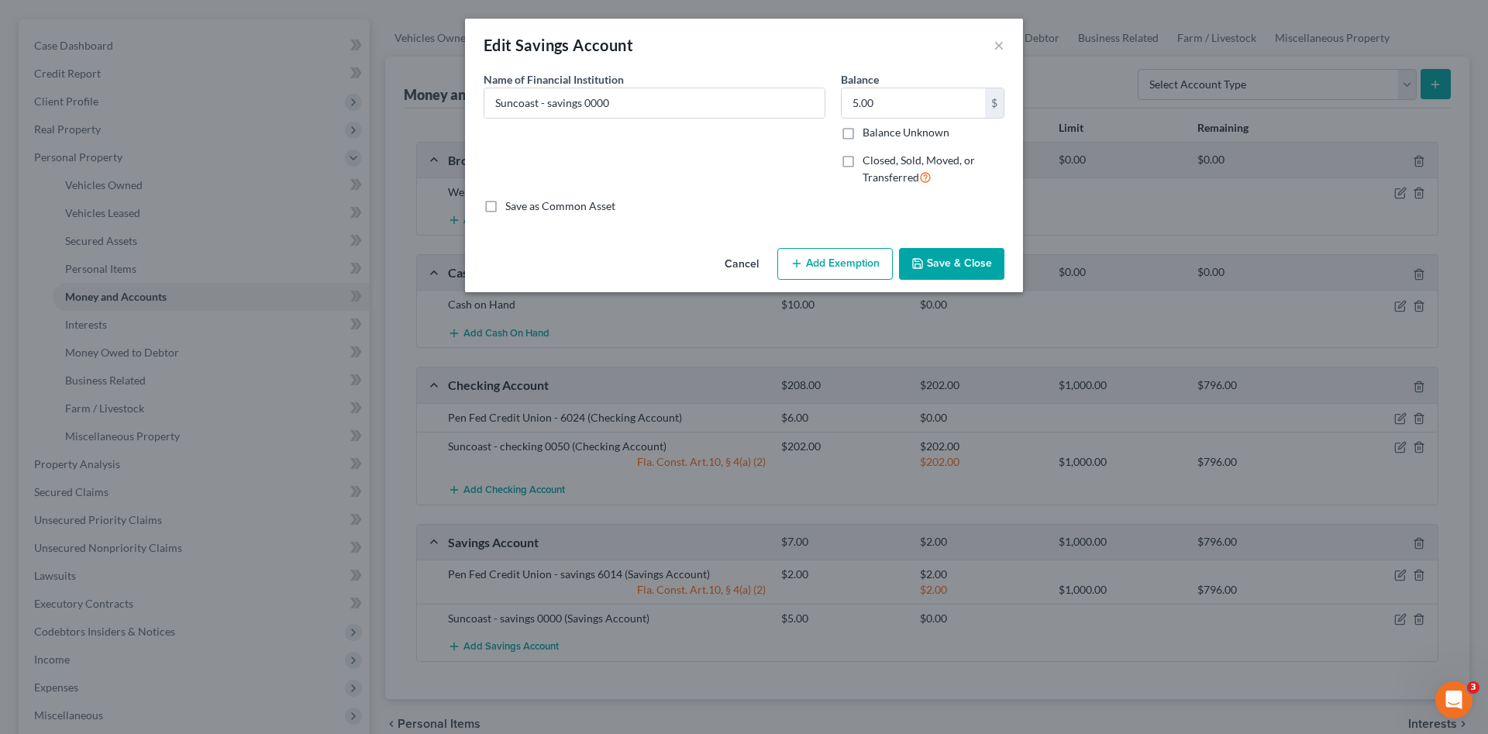
click at [809, 253] on button "Add Exemption" at bounding box center [834, 264] width 115 height 33
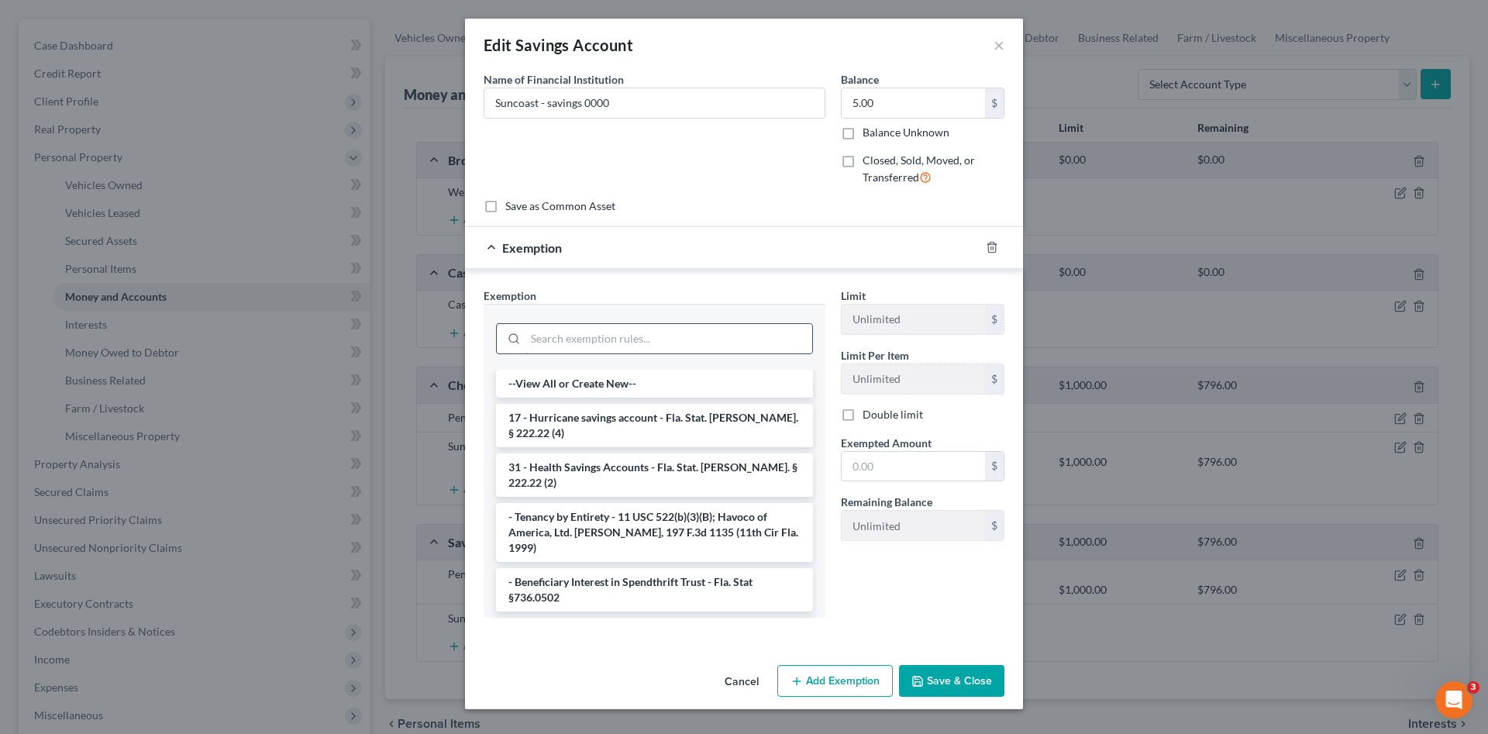
click at [737, 329] on input "search" at bounding box center [668, 338] width 287 height 29
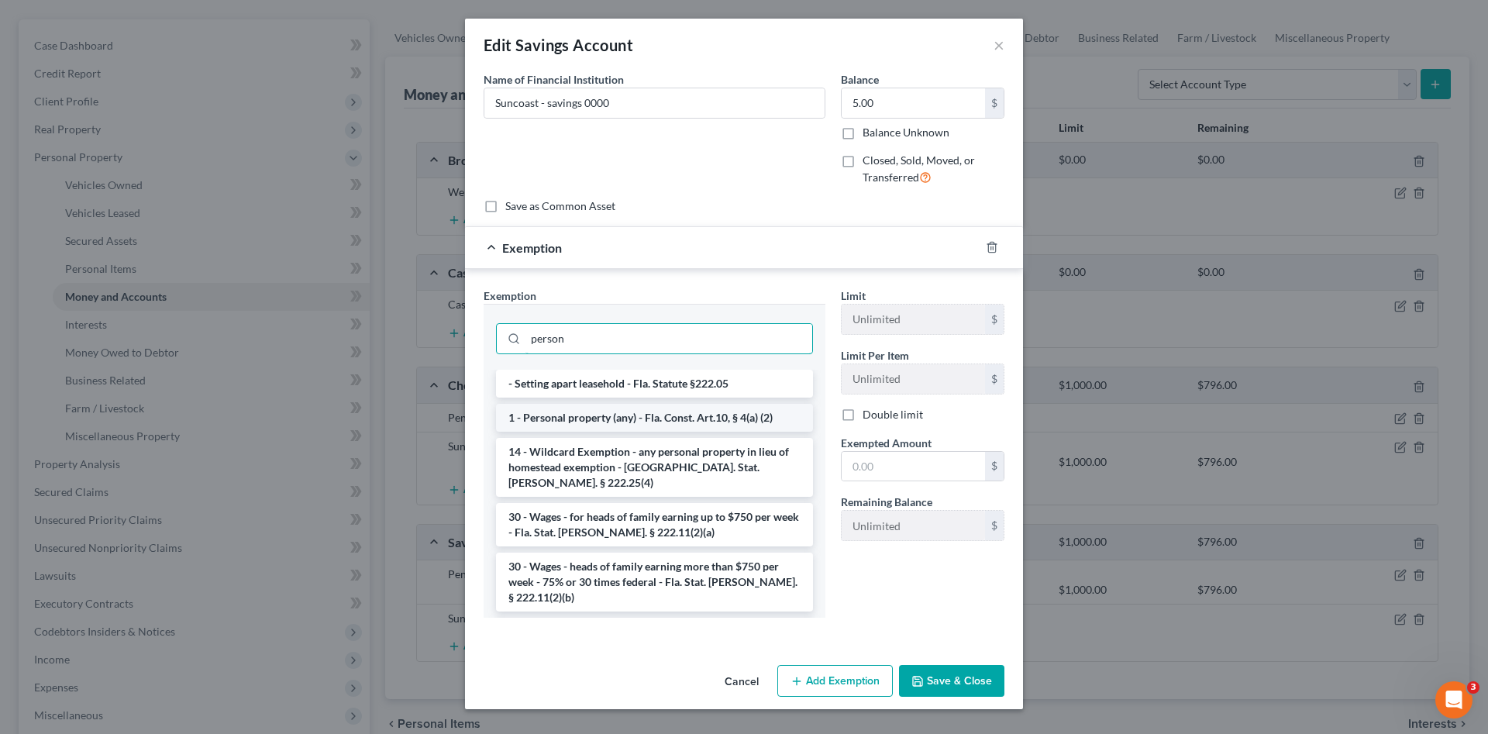
type input "person"
drag, startPoint x: 756, startPoint y: 416, endPoint x: 857, endPoint y: 439, distance: 103.2
click at [757, 417] on li "1 - Personal property (any) - Fla. Const. Art.10, § 4(a) (2)" at bounding box center [654, 418] width 317 height 28
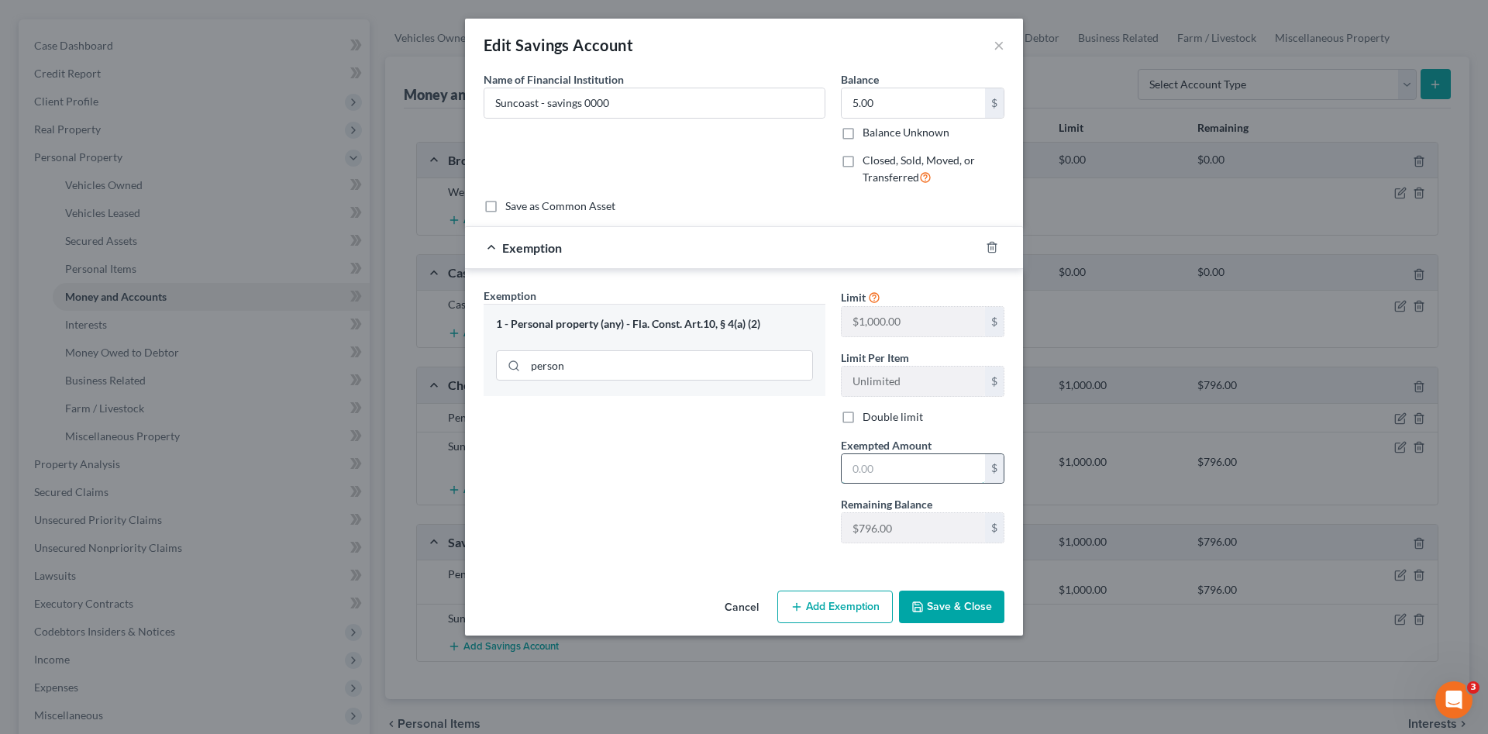
click at [898, 470] on input "text" at bounding box center [912, 468] width 143 height 29
type input "5.00"
click at [975, 604] on button "Save & Close" at bounding box center [951, 606] width 105 height 33
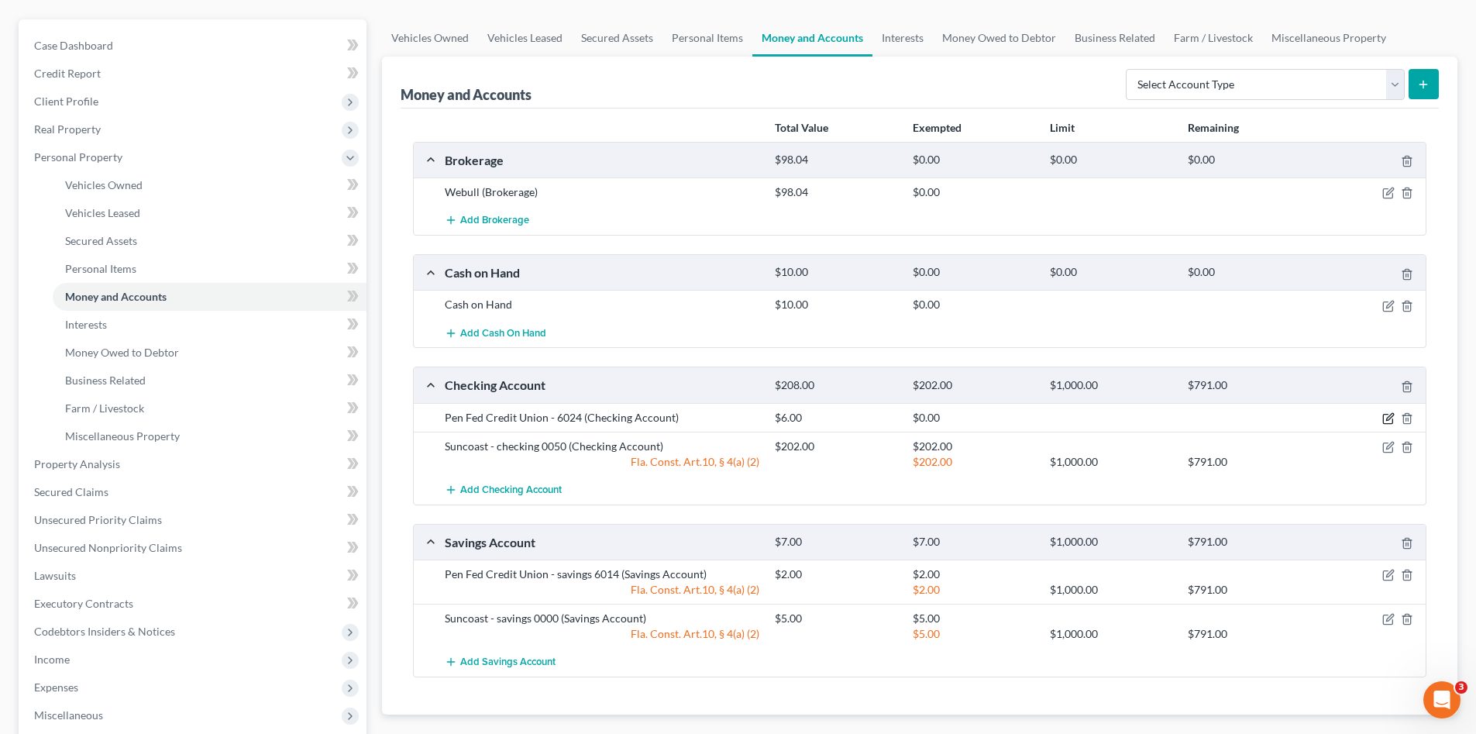
click at [1382, 415] on icon "button" at bounding box center [1388, 418] width 12 height 12
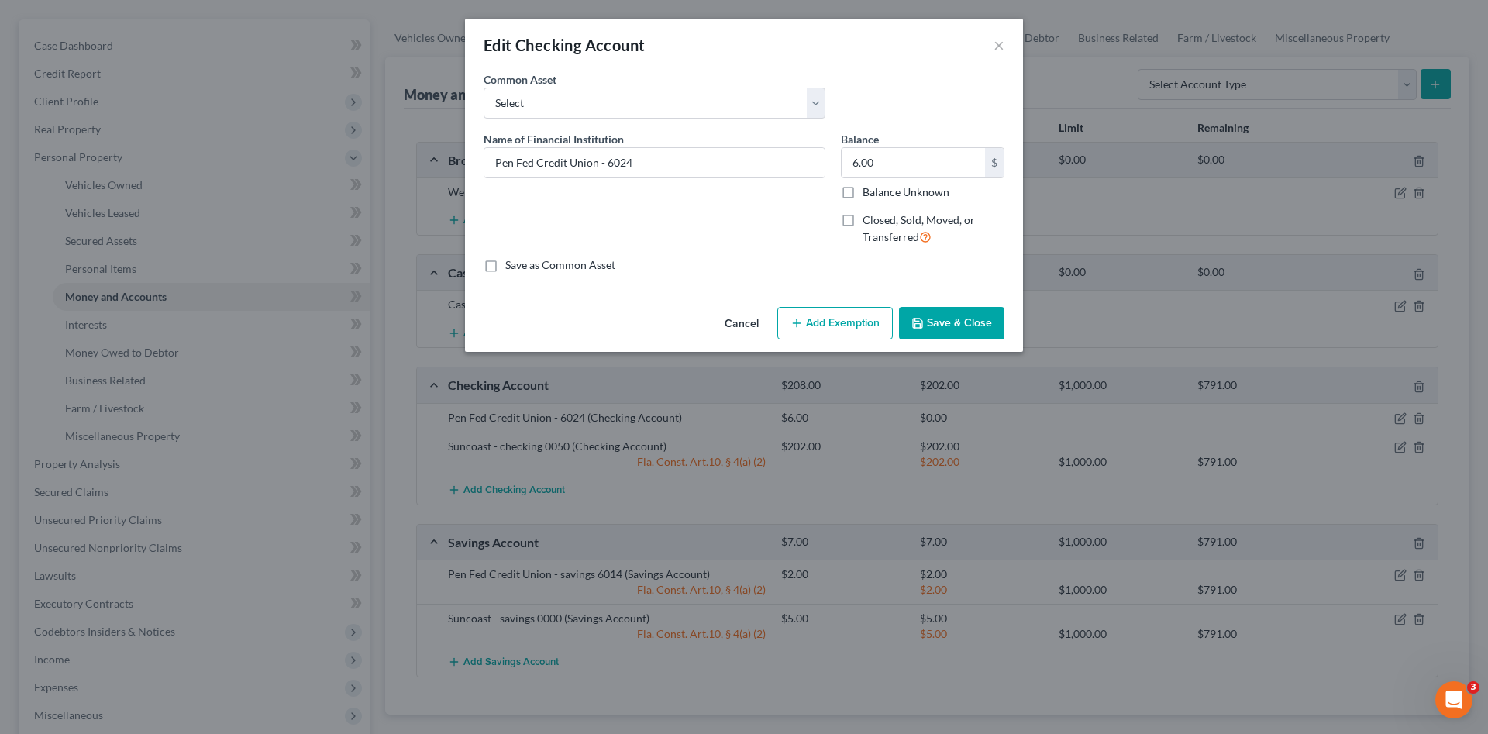
click at [860, 335] on button "Add Exemption" at bounding box center [834, 323] width 115 height 33
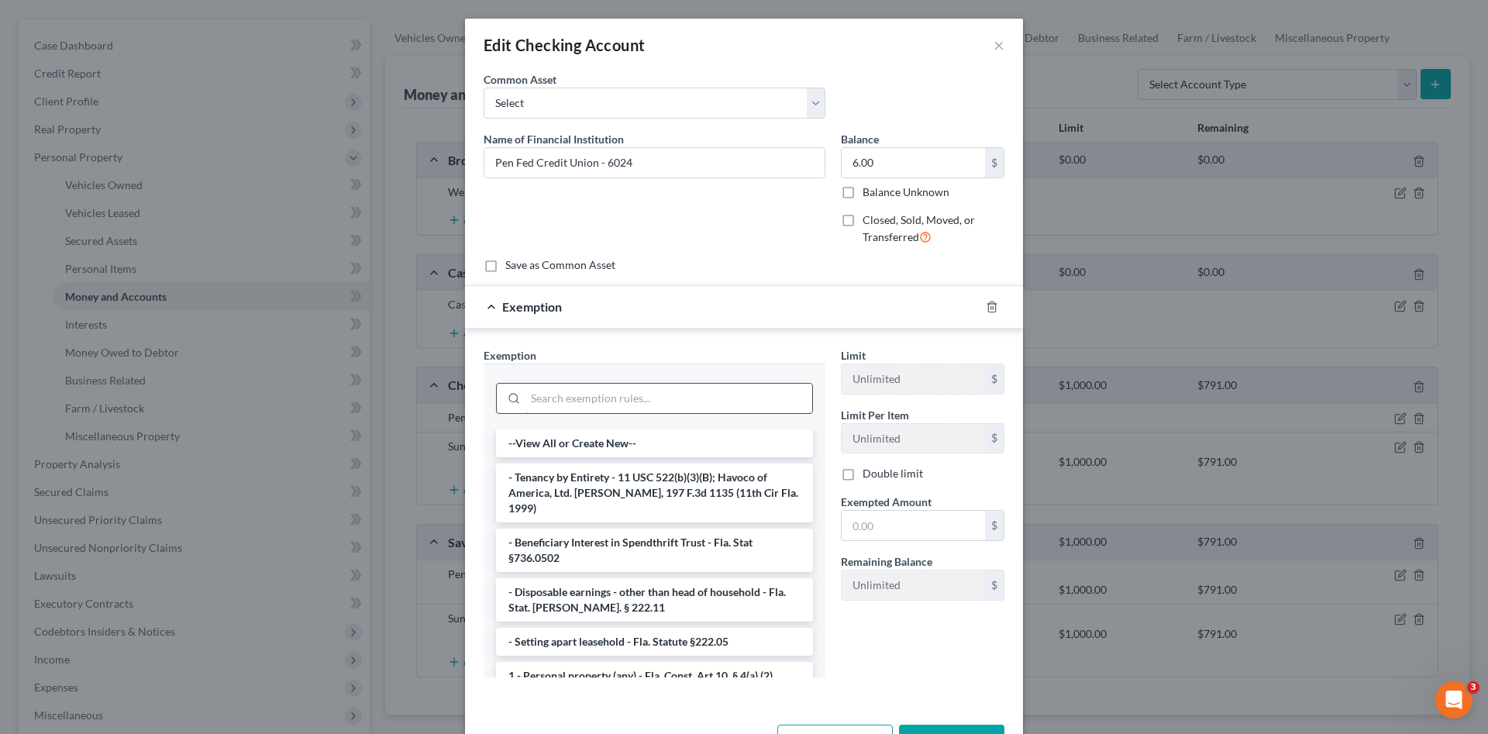
click at [702, 397] on input "search" at bounding box center [668, 398] width 287 height 29
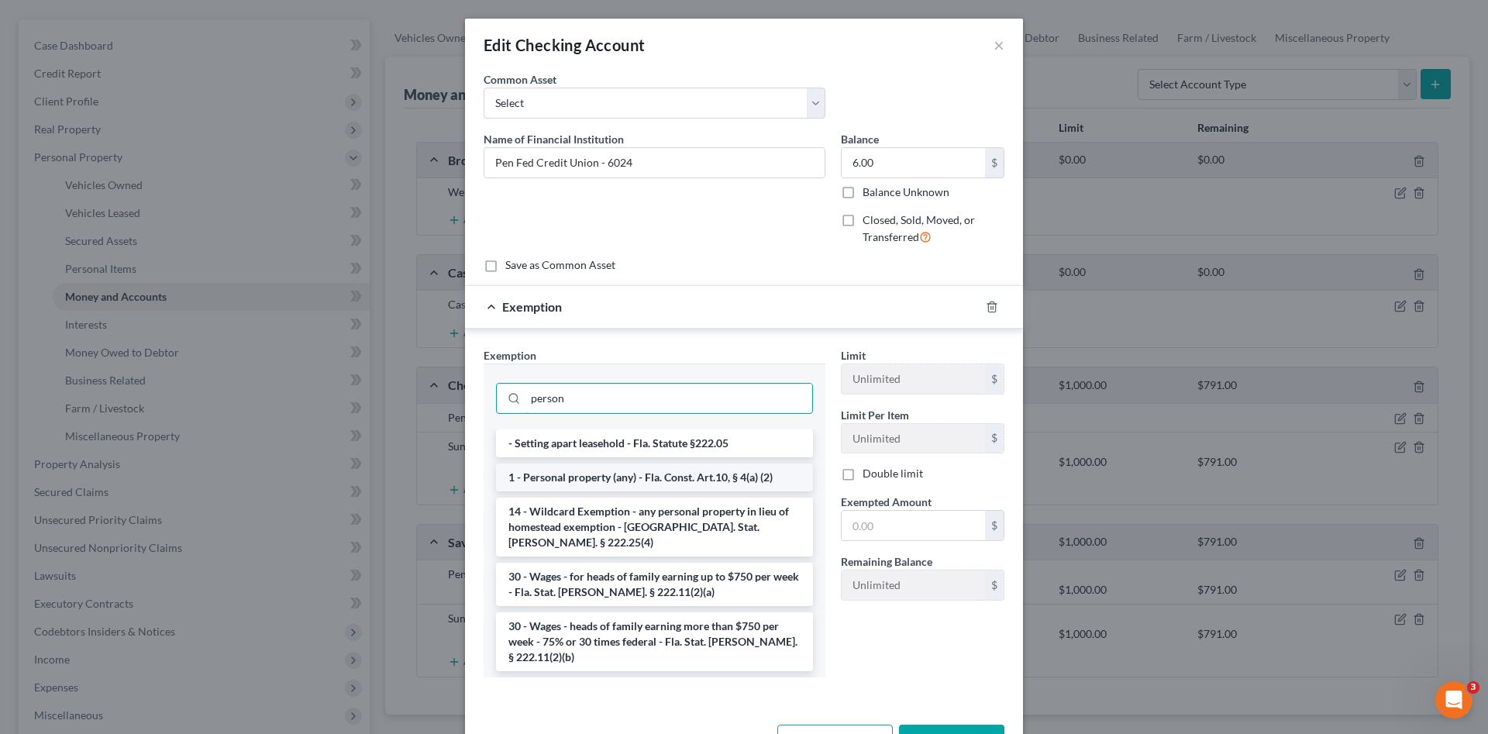
type input "person"
click at [722, 472] on li "1 - Personal property (any) - Fla. Const. Art.10, § 4(a) (2)" at bounding box center [654, 477] width 317 height 28
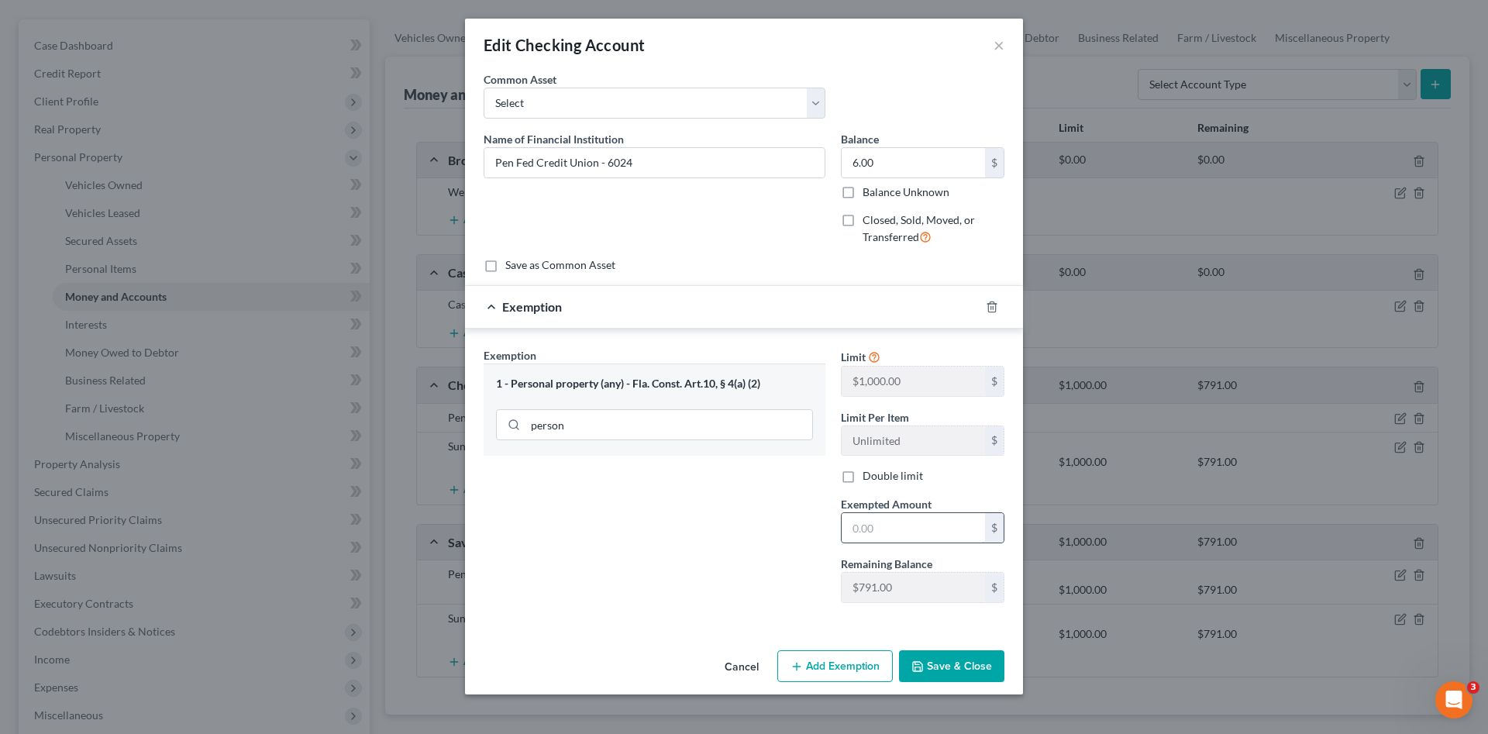
click at [908, 530] on input "text" at bounding box center [912, 527] width 143 height 29
type input "6.00"
click at [960, 651] on button "Save & Close" at bounding box center [951, 666] width 105 height 33
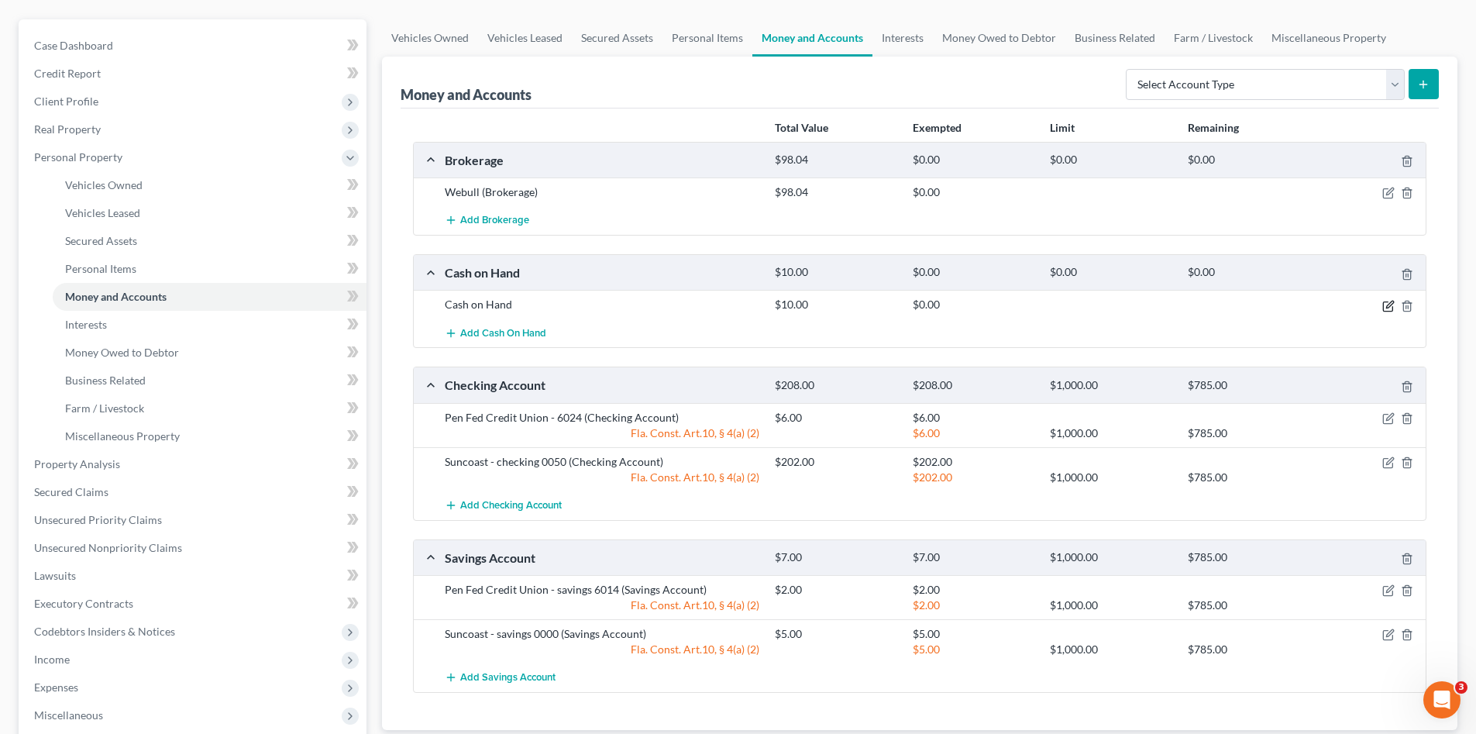
click at [1393, 308] on icon "button" at bounding box center [1388, 306] width 12 height 12
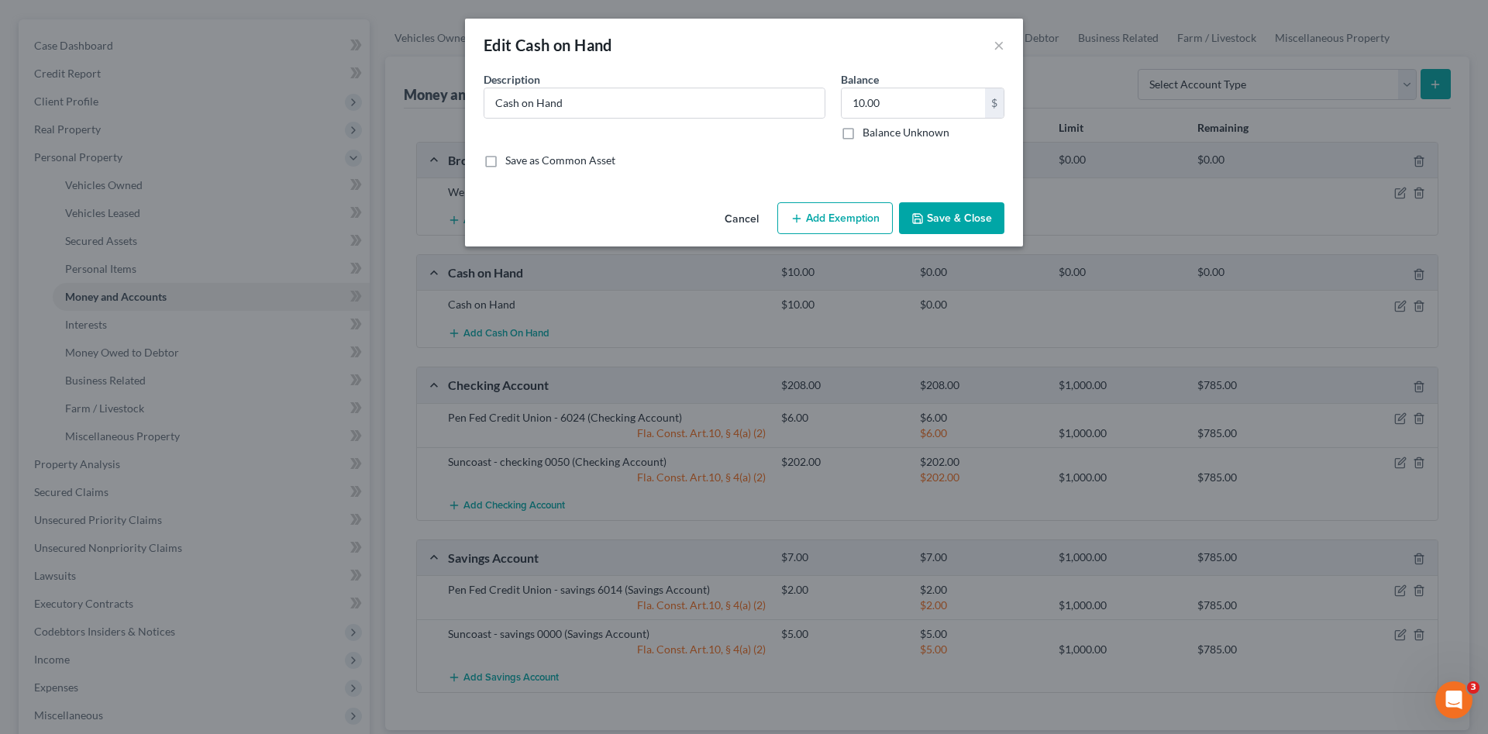
click at [838, 225] on button "Add Exemption" at bounding box center [834, 218] width 115 height 33
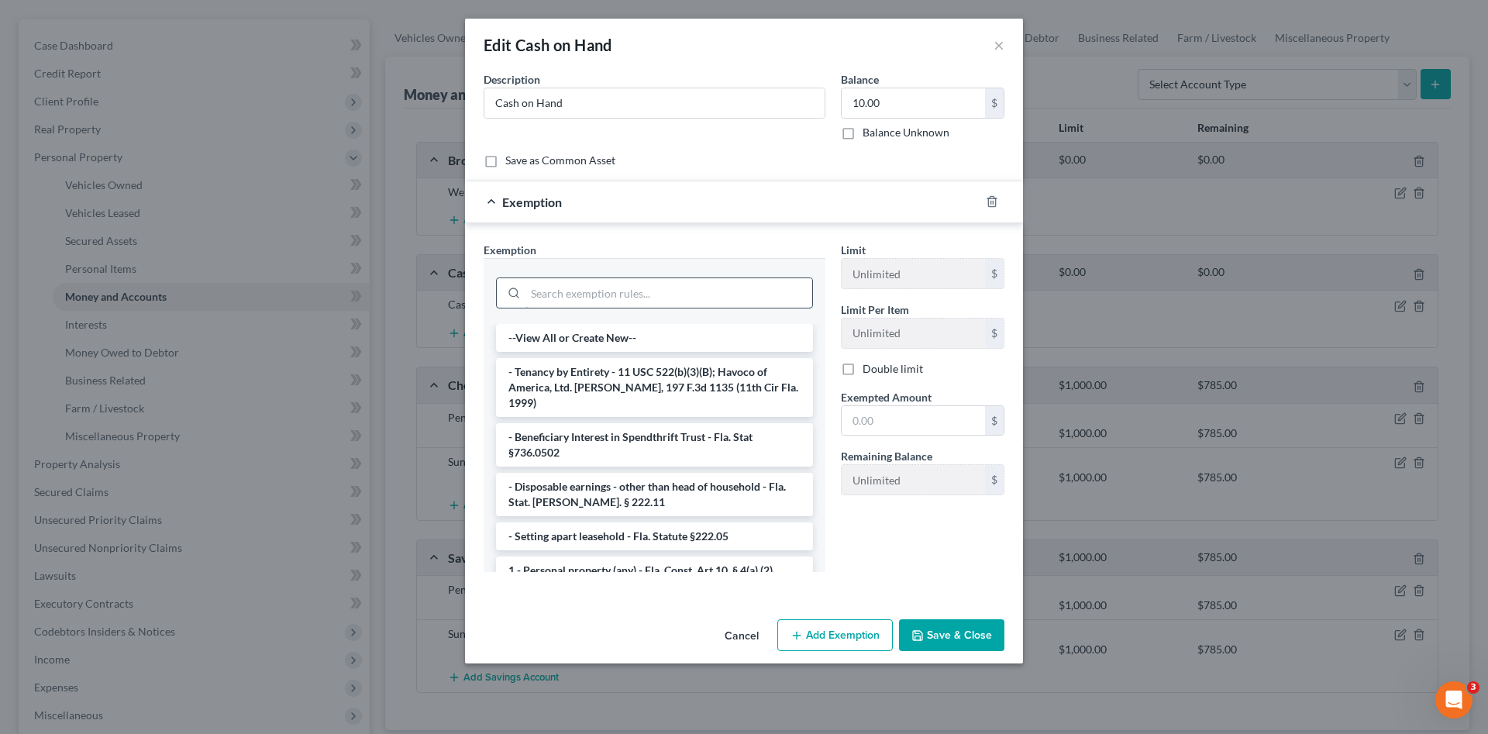
click at [710, 296] on input "search" at bounding box center [668, 292] width 287 height 29
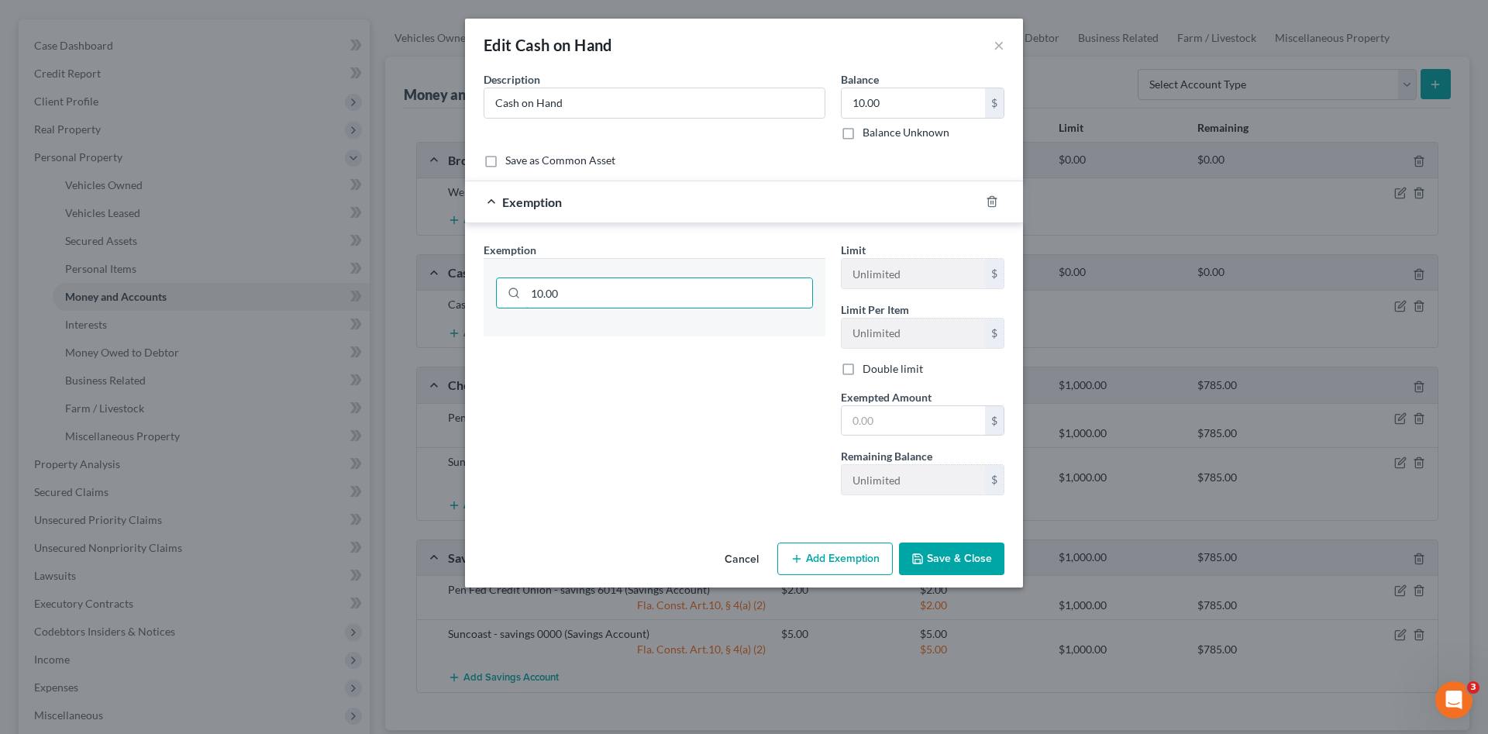
drag, startPoint x: 518, startPoint y: 295, endPoint x: 490, endPoint y: 295, distance: 28.7
click at [490, 295] on div "10.00" at bounding box center [654, 291] width 342 height 66
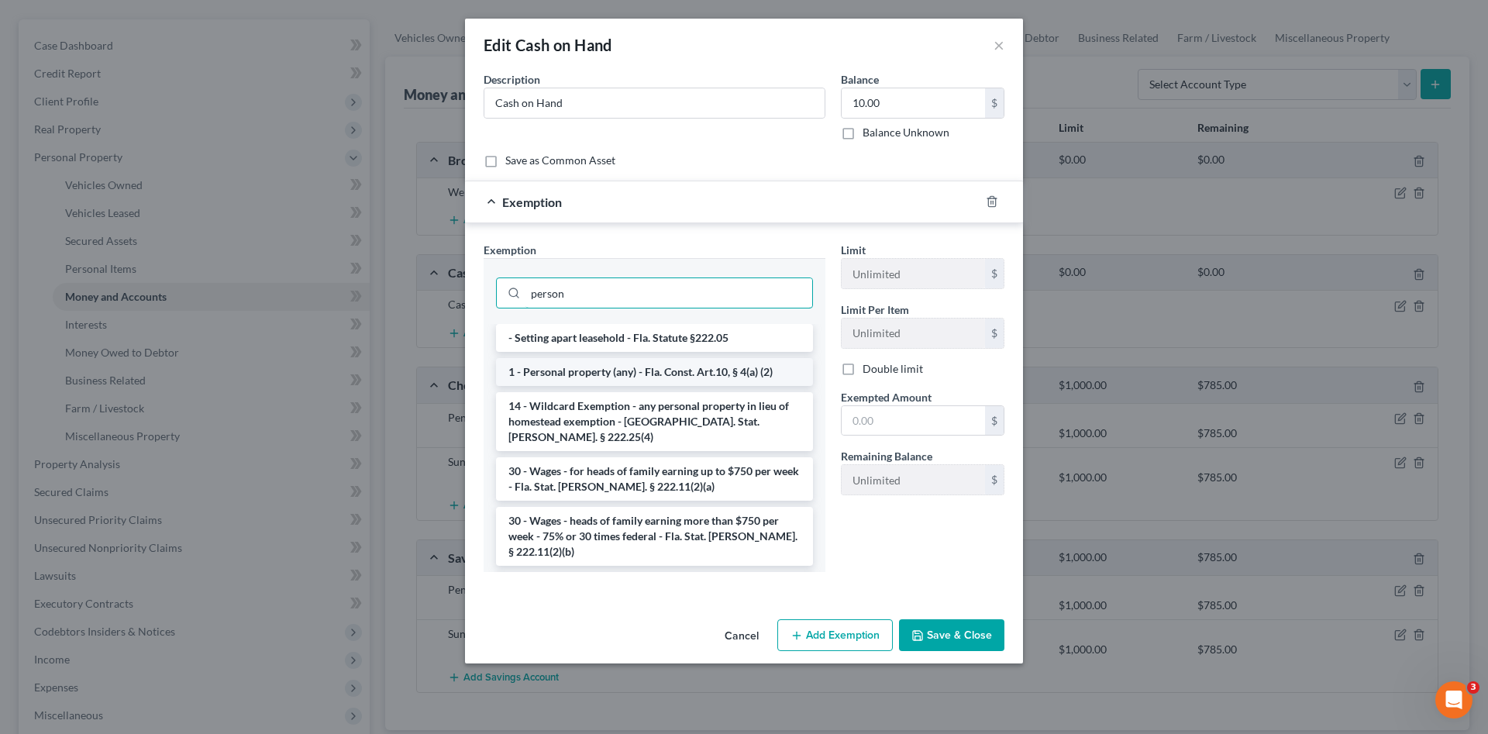
type input "person"
click at [538, 364] on li "1 - Personal property (any) - Fla. Const. Art.10, § 4(a) (2)" at bounding box center [654, 372] width 317 height 28
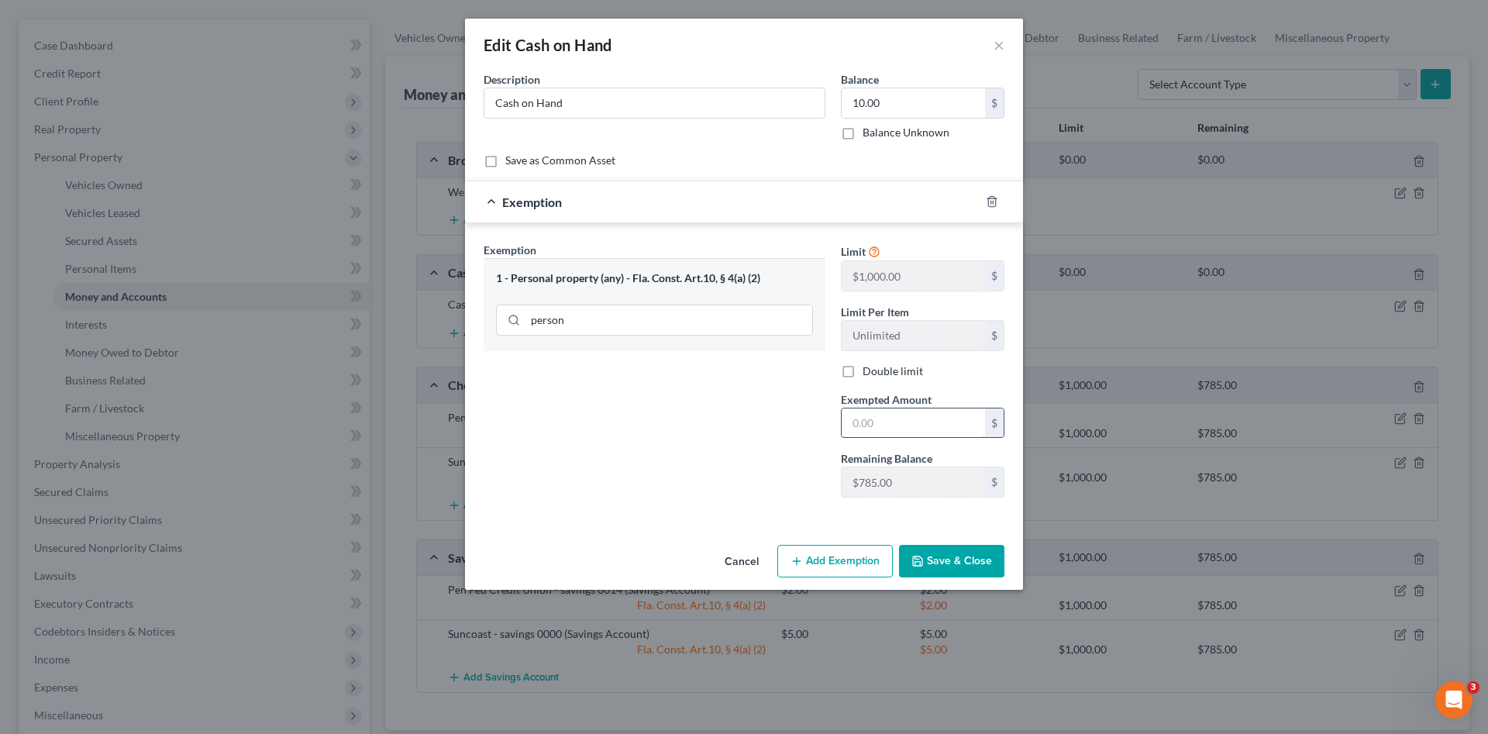
click at [887, 421] on input "text" at bounding box center [912, 422] width 143 height 29
type input "10.00"
click at [940, 562] on button "Save & Close" at bounding box center [951, 561] width 105 height 33
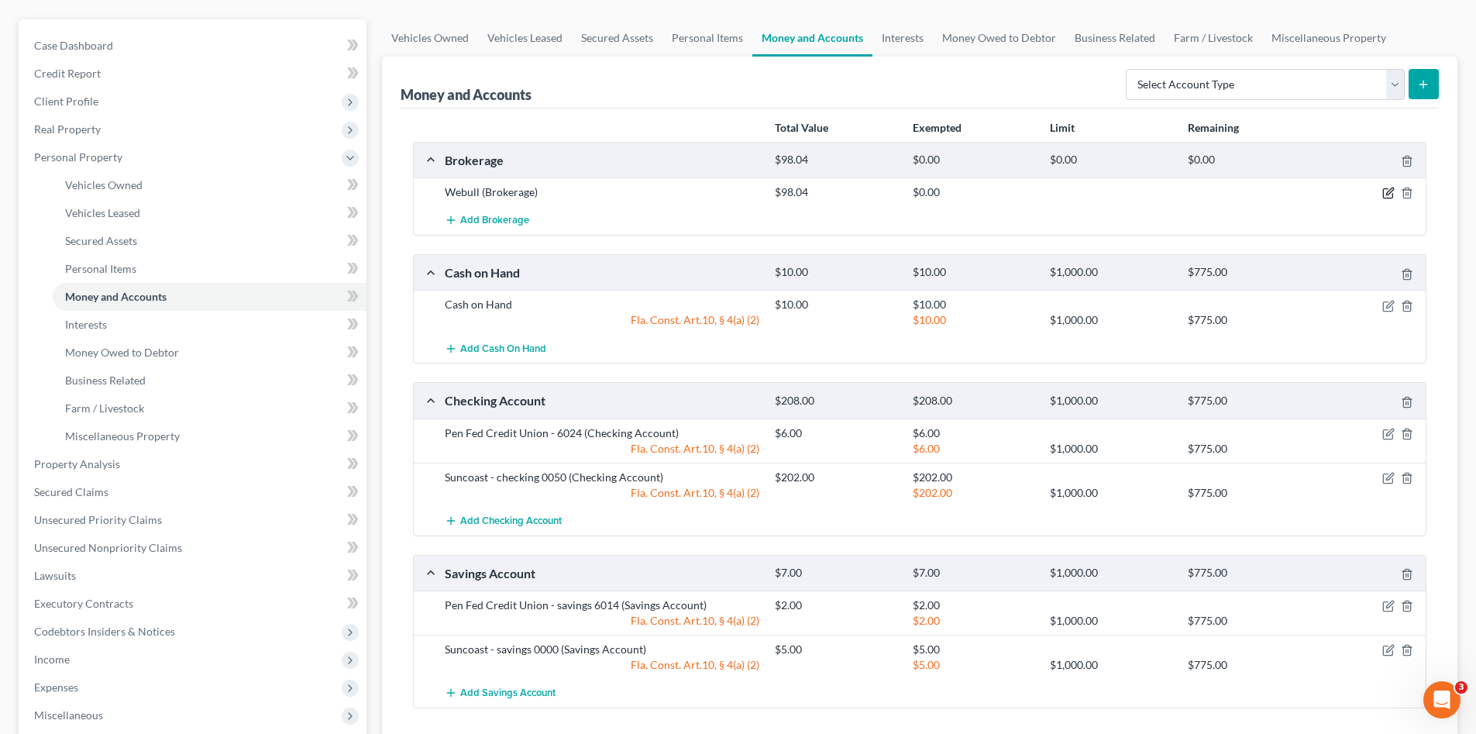
click at [1387, 191] on icon "button" at bounding box center [1388, 193] width 12 height 12
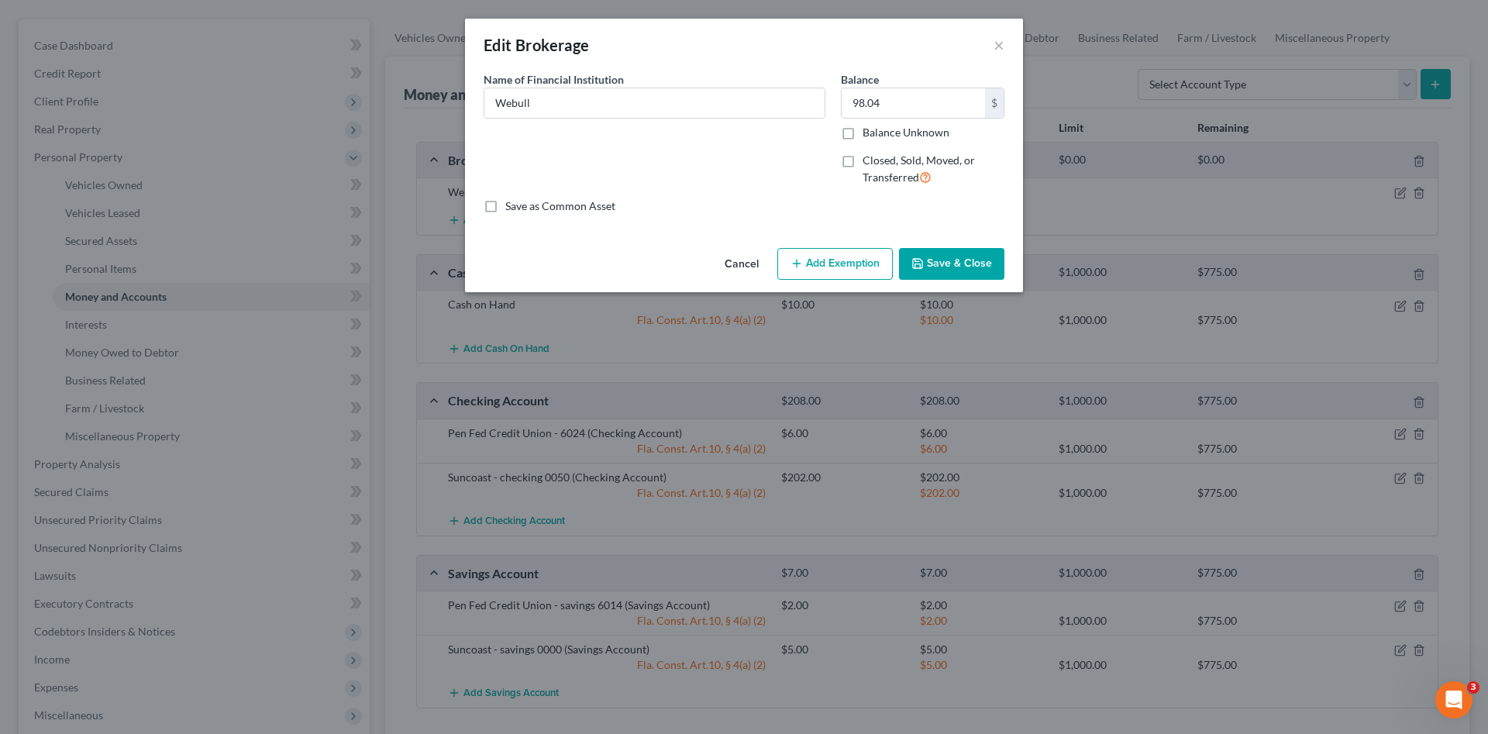
click at [800, 271] on button "Add Exemption" at bounding box center [834, 264] width 115 height 33
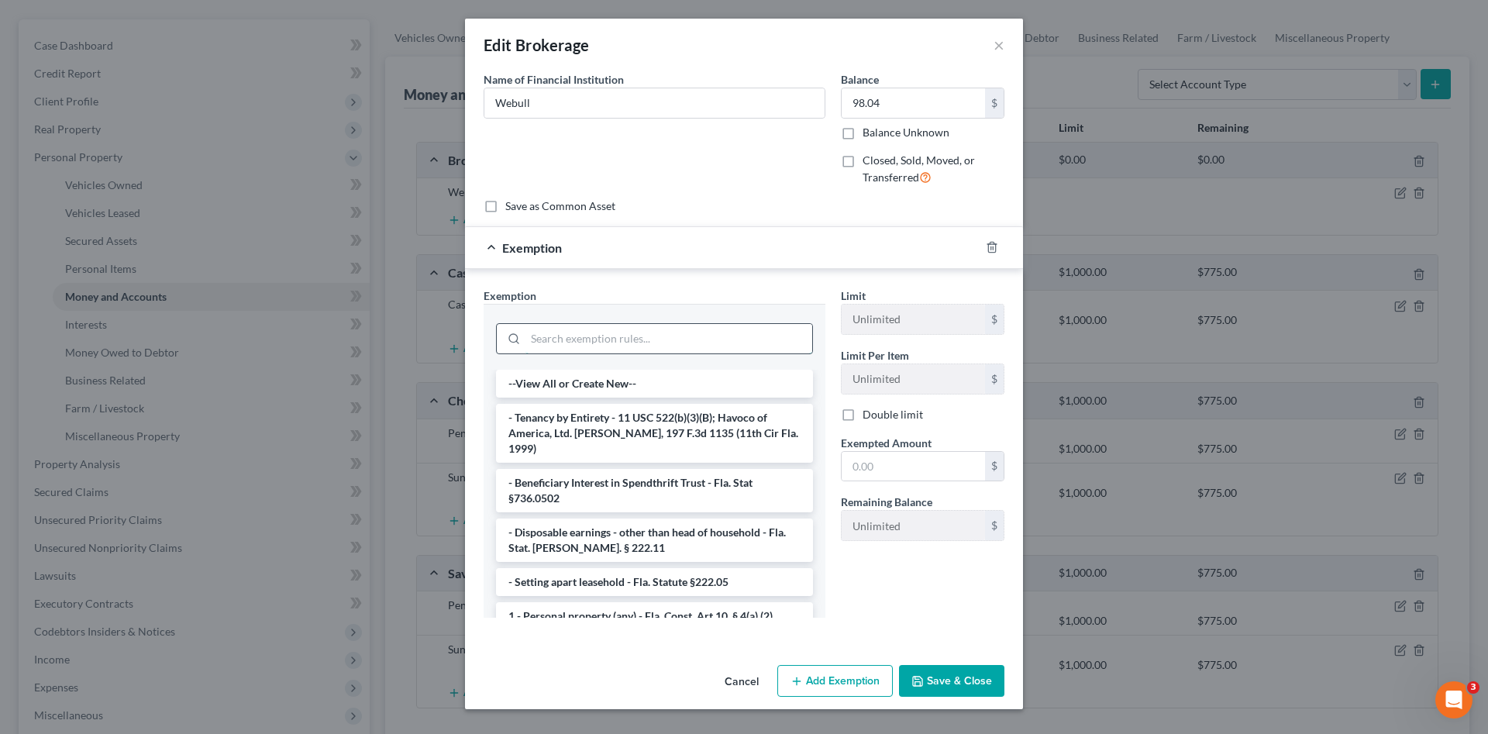
click at [655, 335] on input "search" at bounding box center [668, 338] width 287 height 29
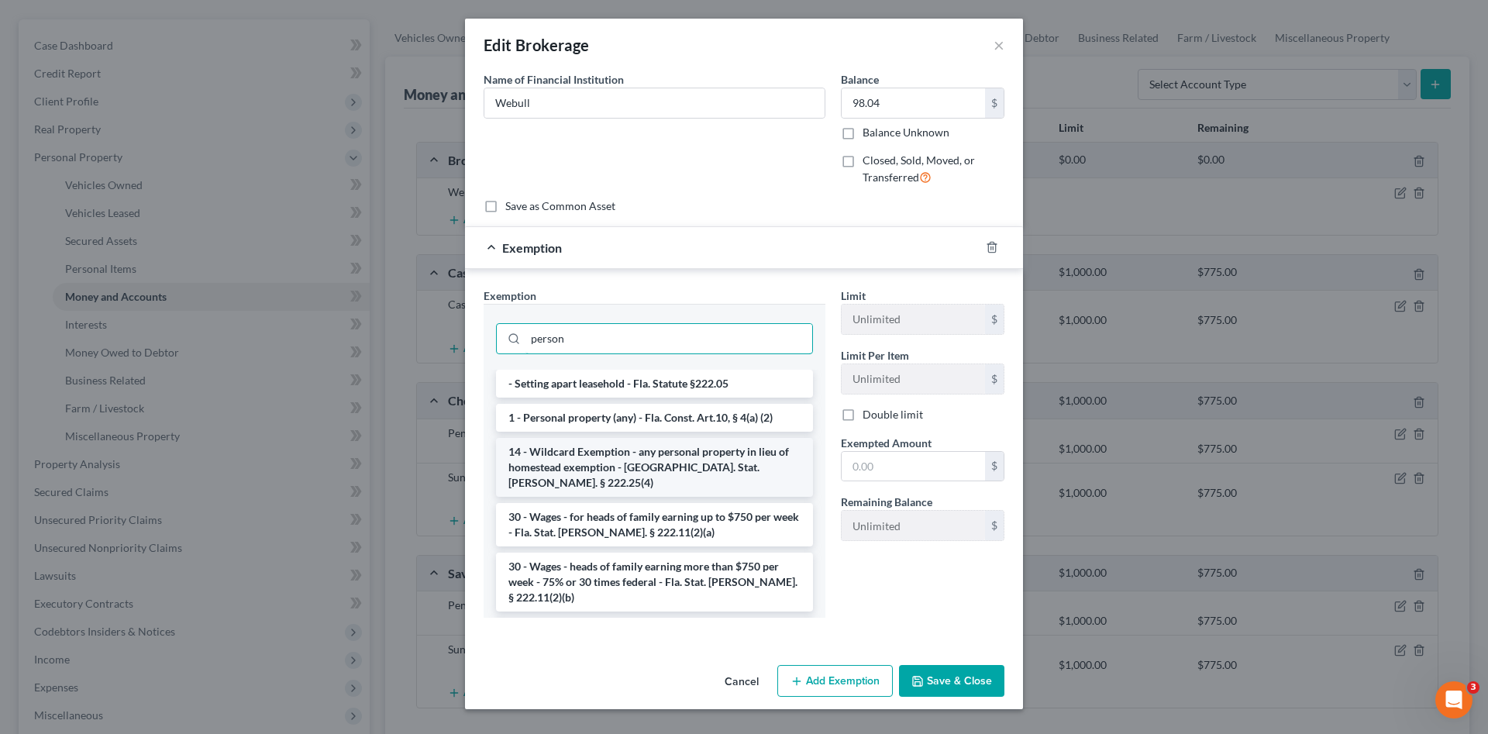
type input "person"
drag, startPoint x: 705, startPoint y: 451, endPoint x: 710, endPoint y: 426, distance: 25.2
click at [705, 444] on li "14 - Wildcard Exemption - any personal property in lieu of homestead exemption …" at bounding box center [654, 467] width 317 height 59
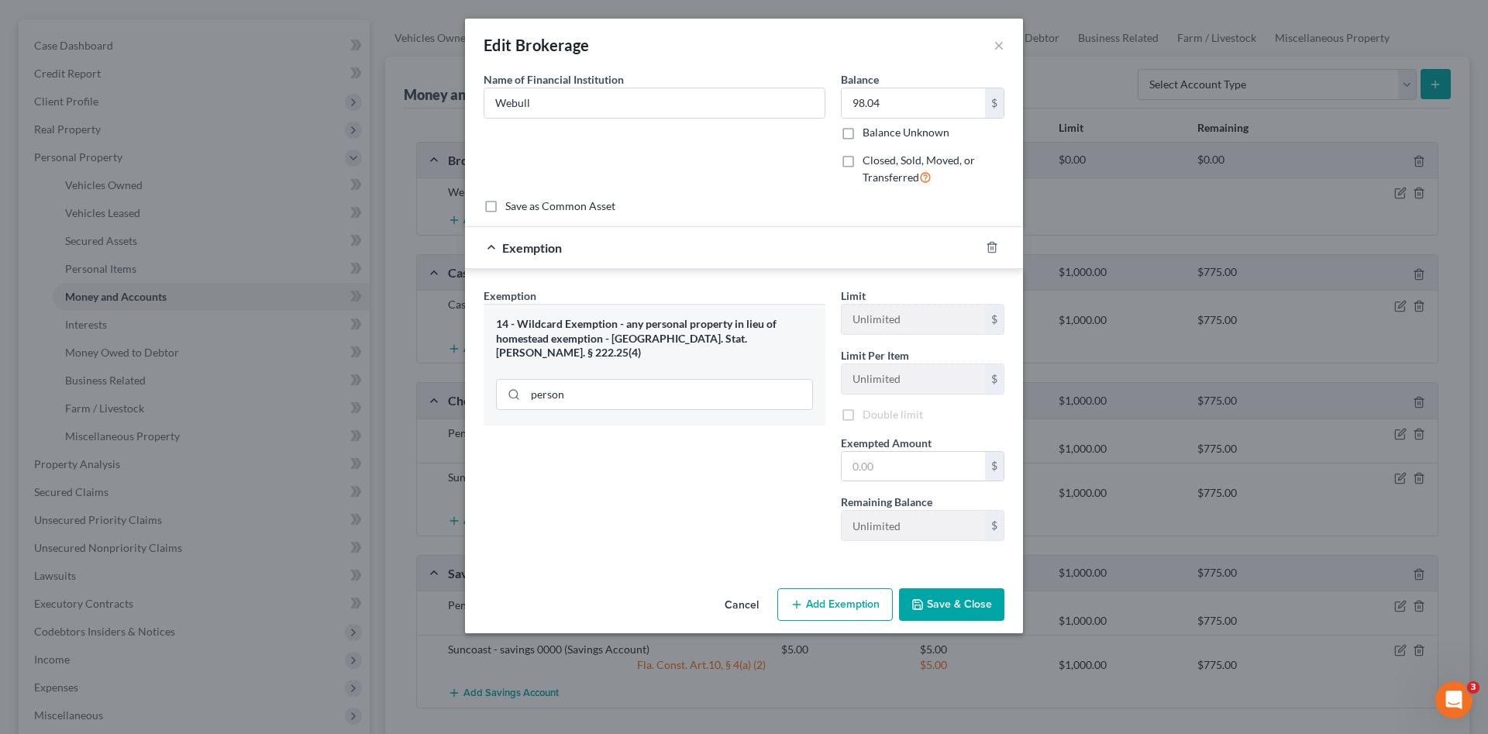
click at [713, 410] on div "14 - Wildcard Exemption - any personal property in lieu of homestead exemption …" at bounding box center [654, 365] width 342 height 122
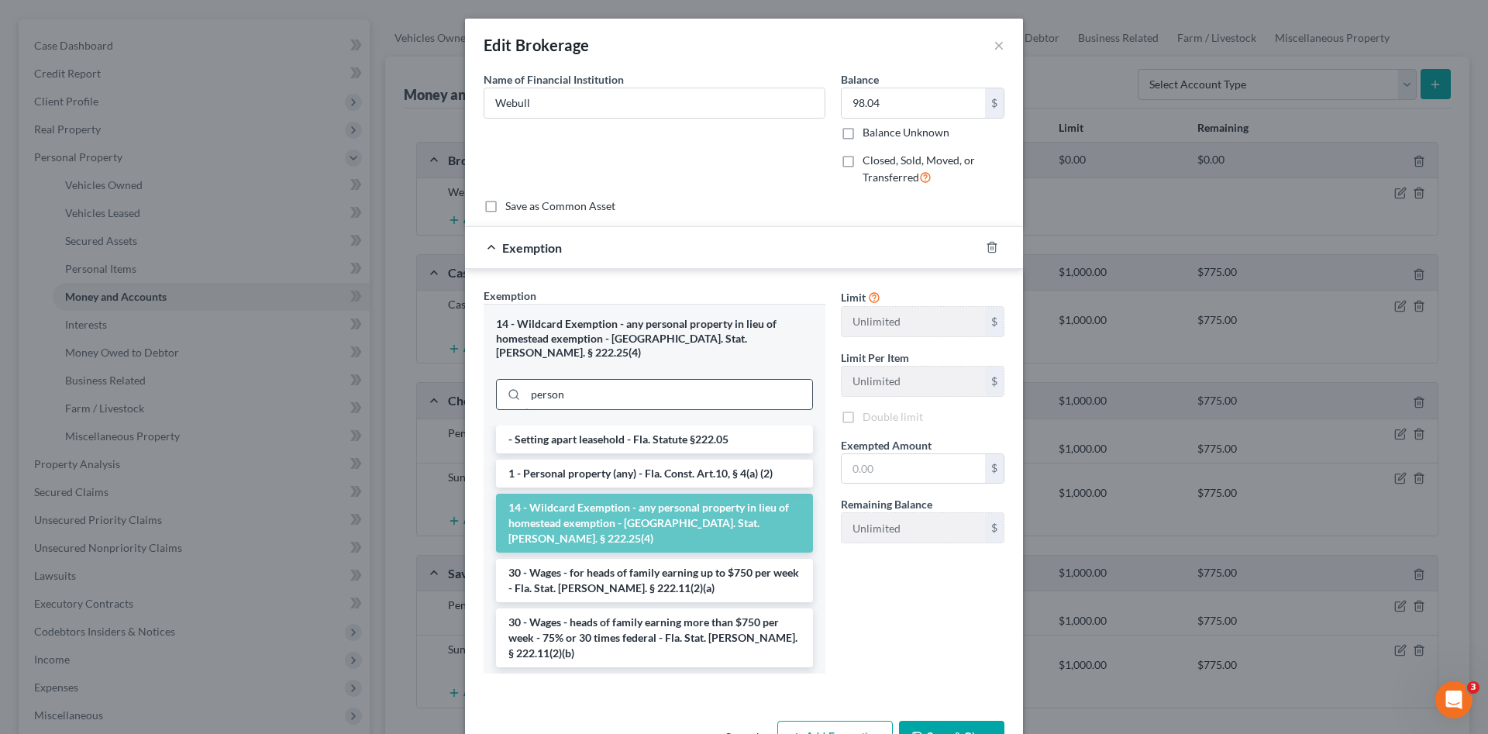
click at [689, 380] on input "person" at bounding box center [668, 394] width 287 height 29
click at [624, 381] on input "person" at bounding box center [668, 394] width 287 height 29
click at [609, 459] on li "1 - Personal property (any) - Fla. Const. Art.10, § 4(a) (2)" at bounding box center [654, 473] width 317 height 28
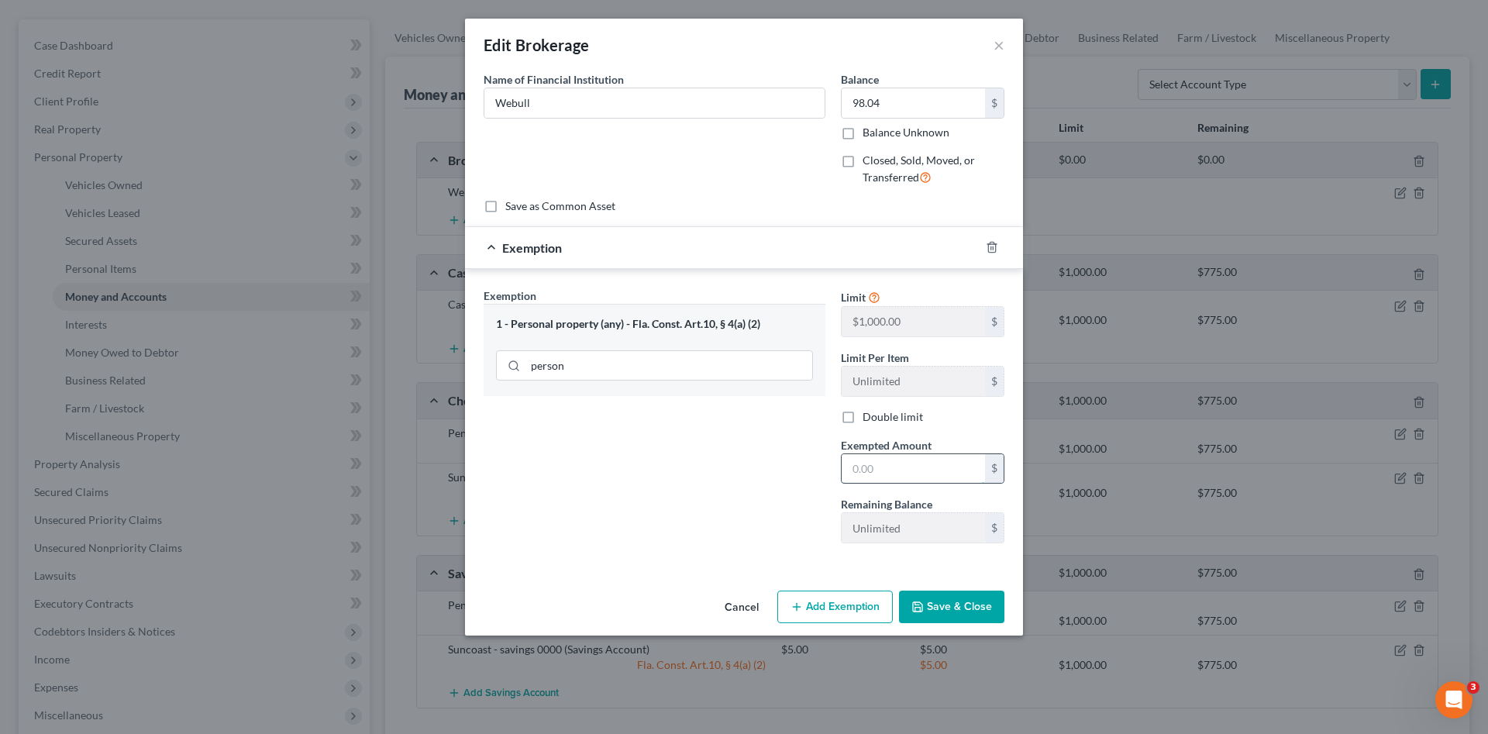
click at [886, 467] on input "text" at bounding box center [912, 468] width 143 height 29
type input "98.04"
click at [962, 605] on button "Save & Close" at bounding box center [951, 606] width 105 height 33
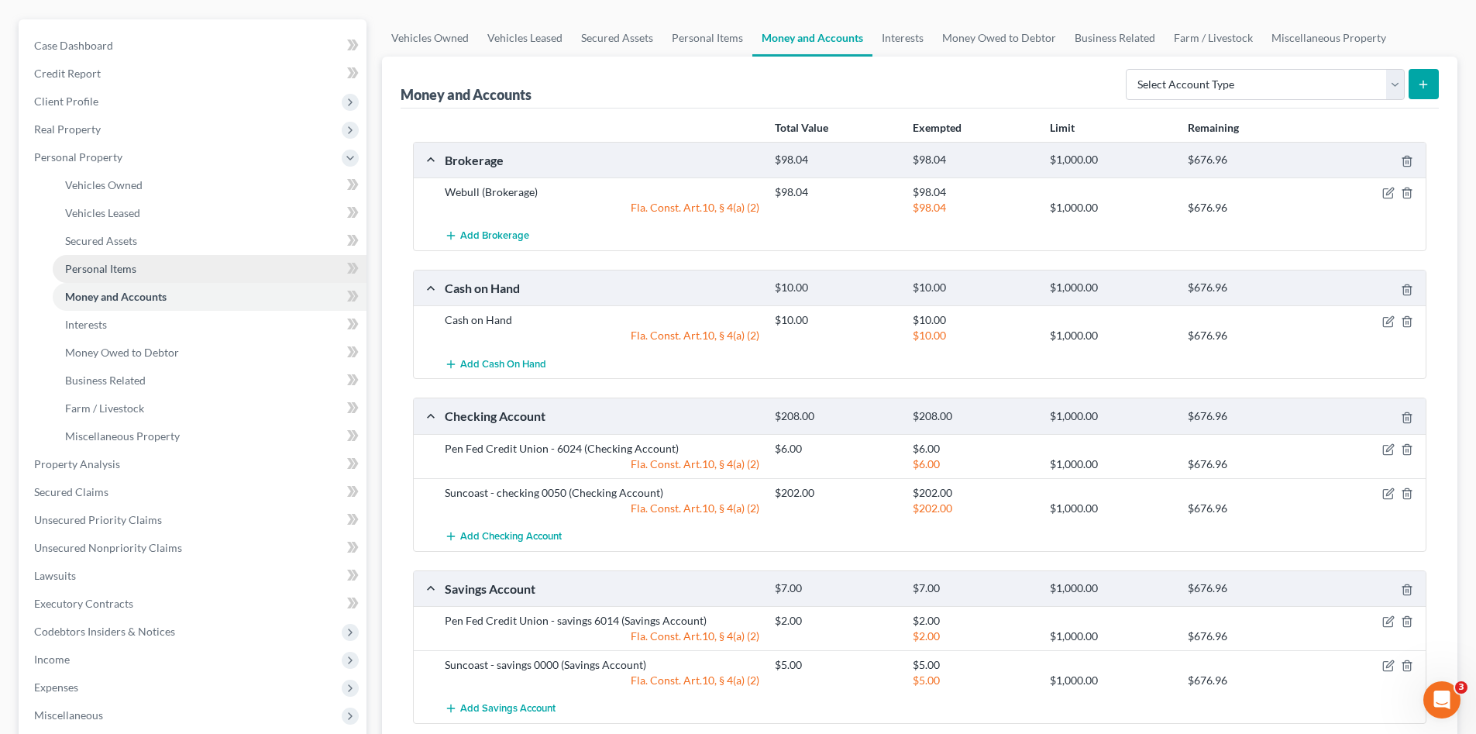
click at [92, 260] on link "Personal Items" at bounding box center [210, 269] width 314 height 28
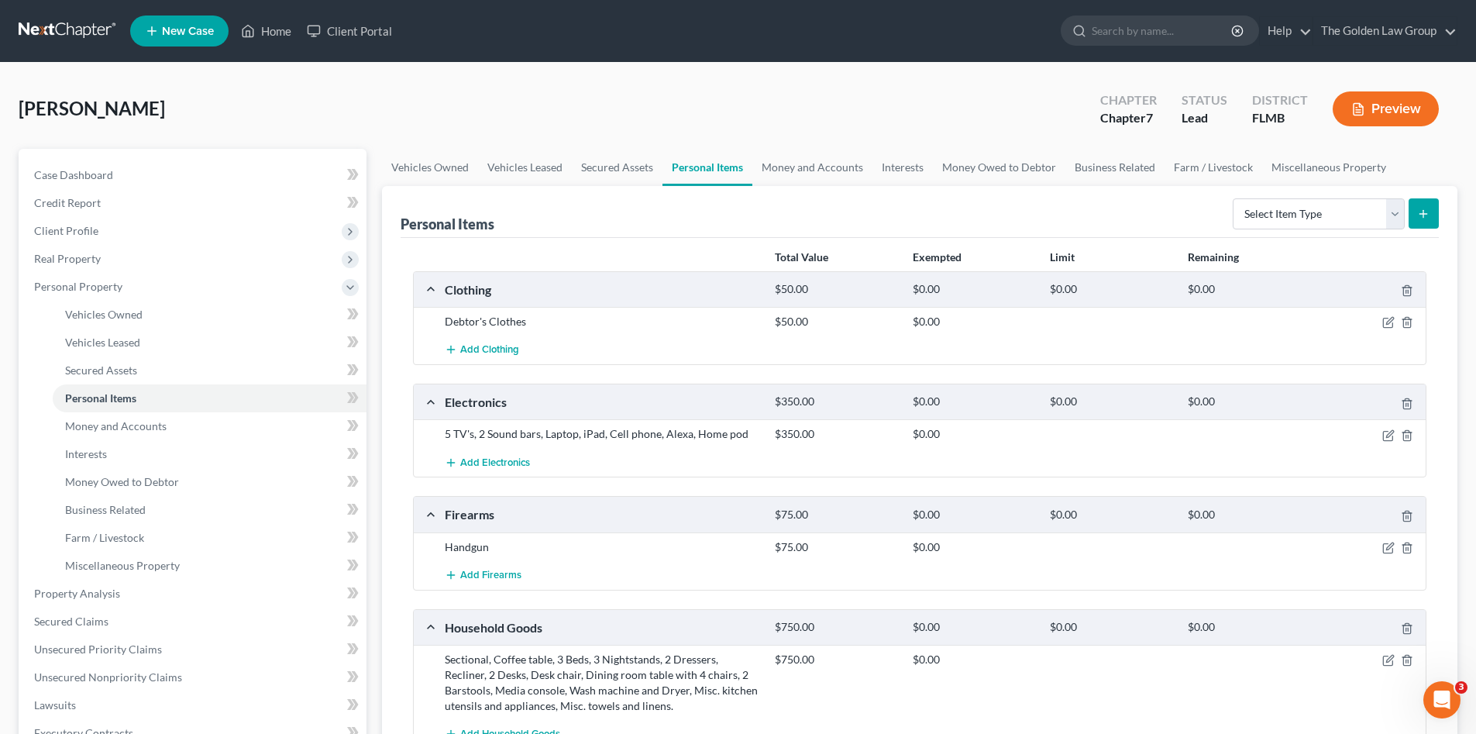
scroll to position [103, 0]
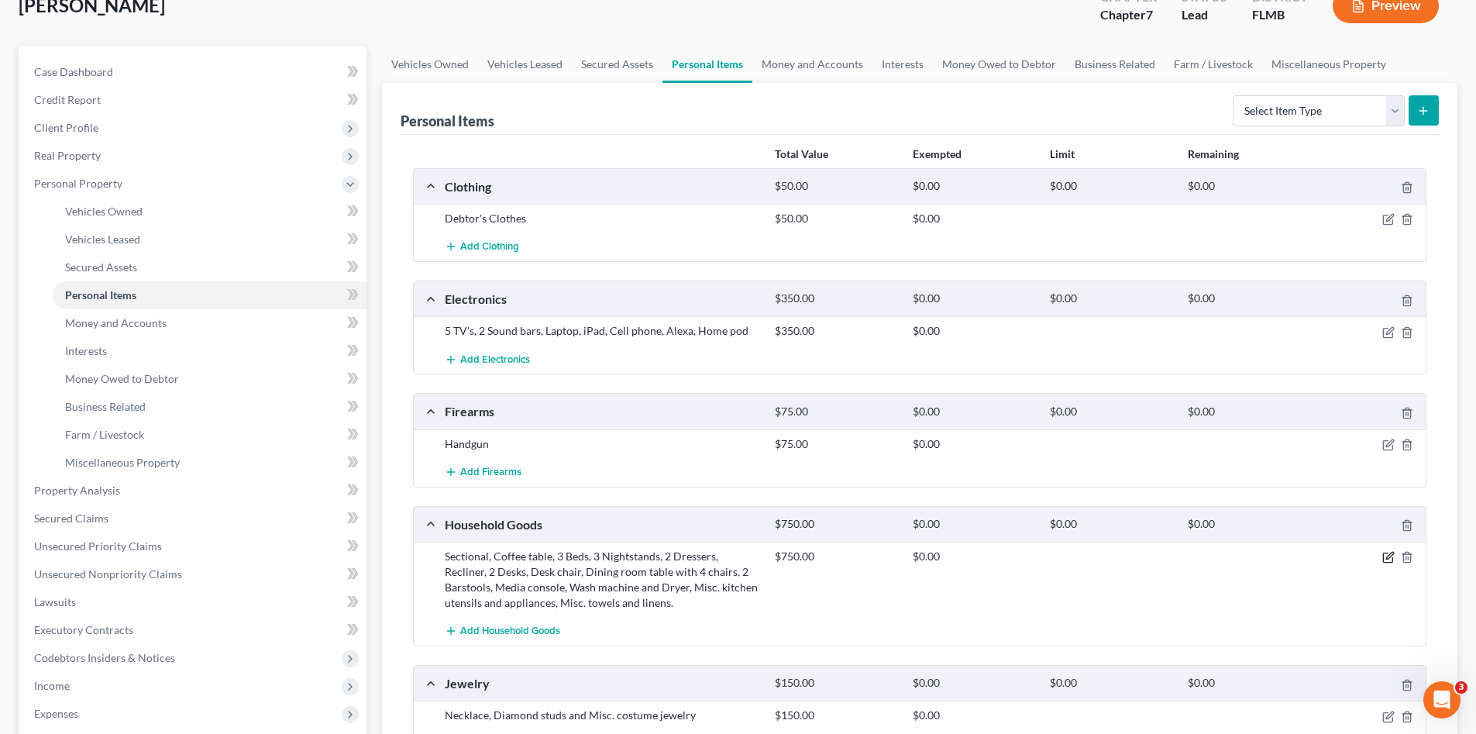
click at [1385, 556] on icon "button" at bounding box center [1388, 557] width 12 height 12
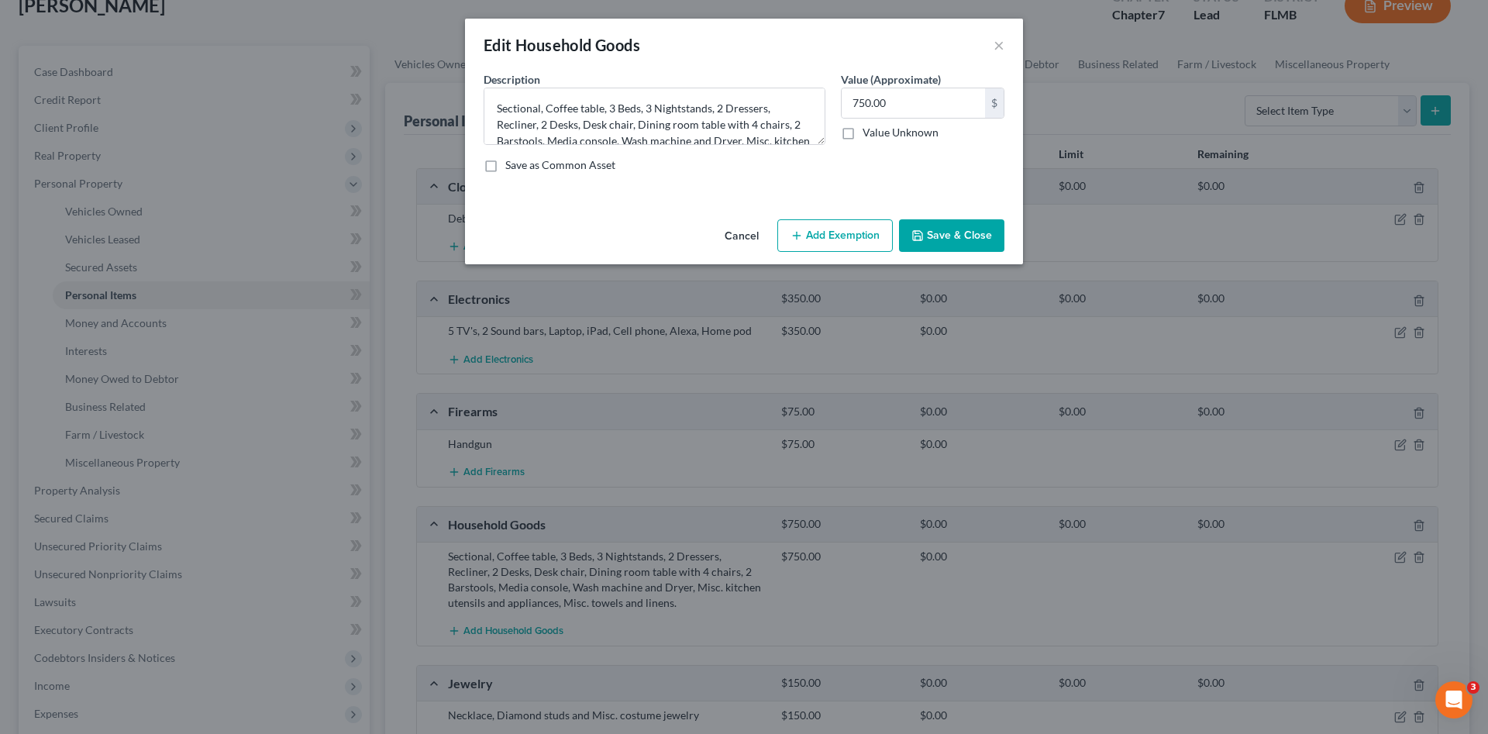
click at [851, 236] on button "Add Exemption" at bounding box center [834, 235] width 115 height 33
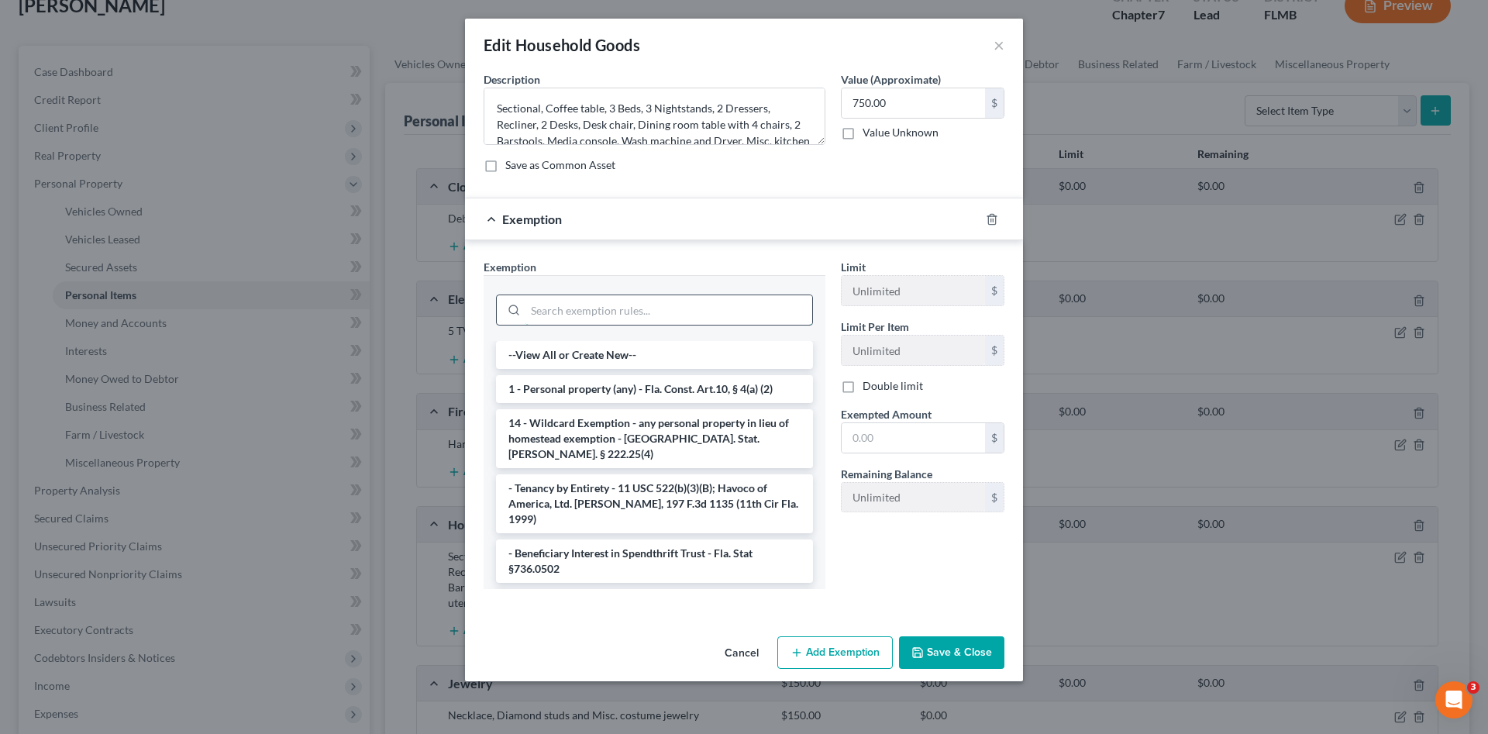
click at [679, 303] on input "search" at bounding box center [668, 309] width 287 height 29
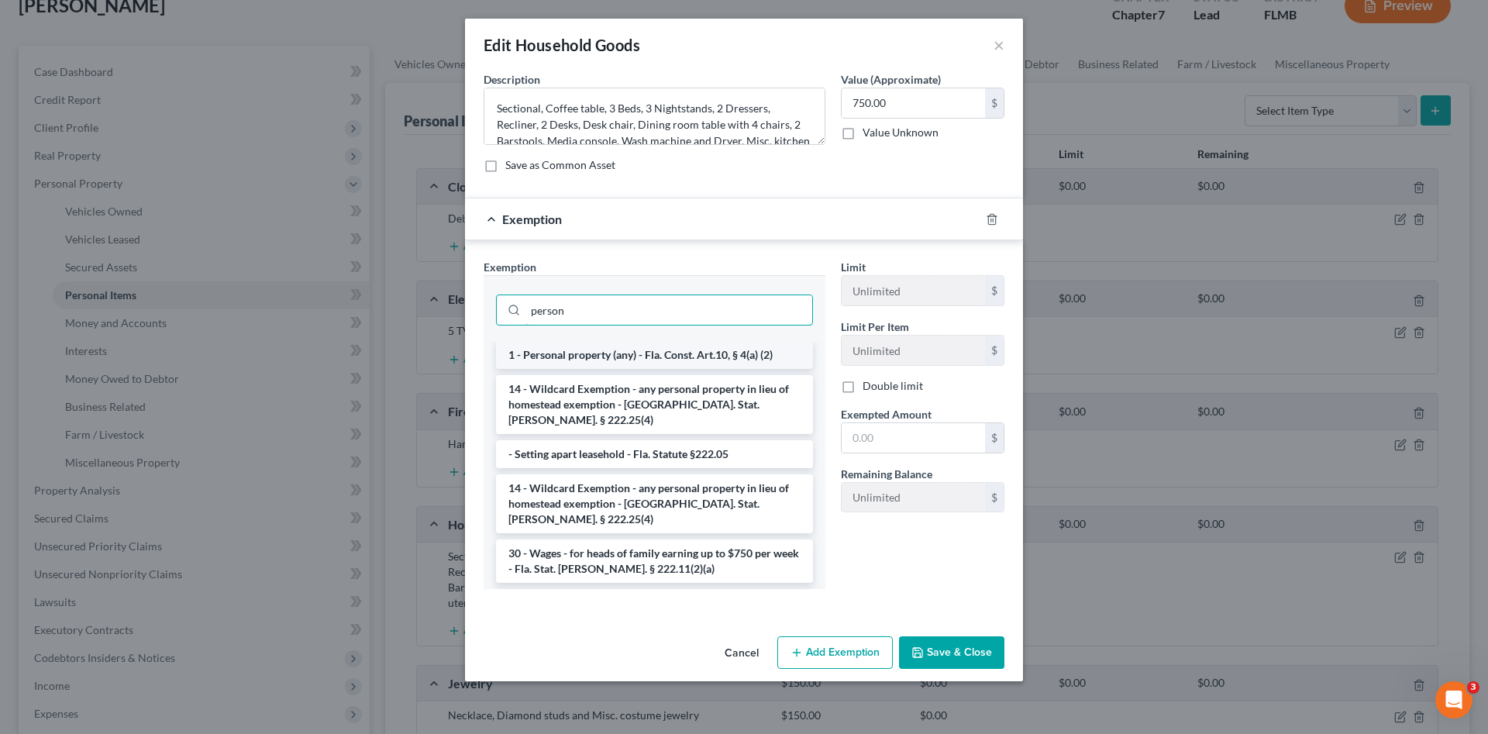
type input "person"
click at [664, 353] on li "1 - Personal property (any) - Fla. Const. Art.10, § 4(a) (2)" at bounding box center [654, 355] width 317 height 28
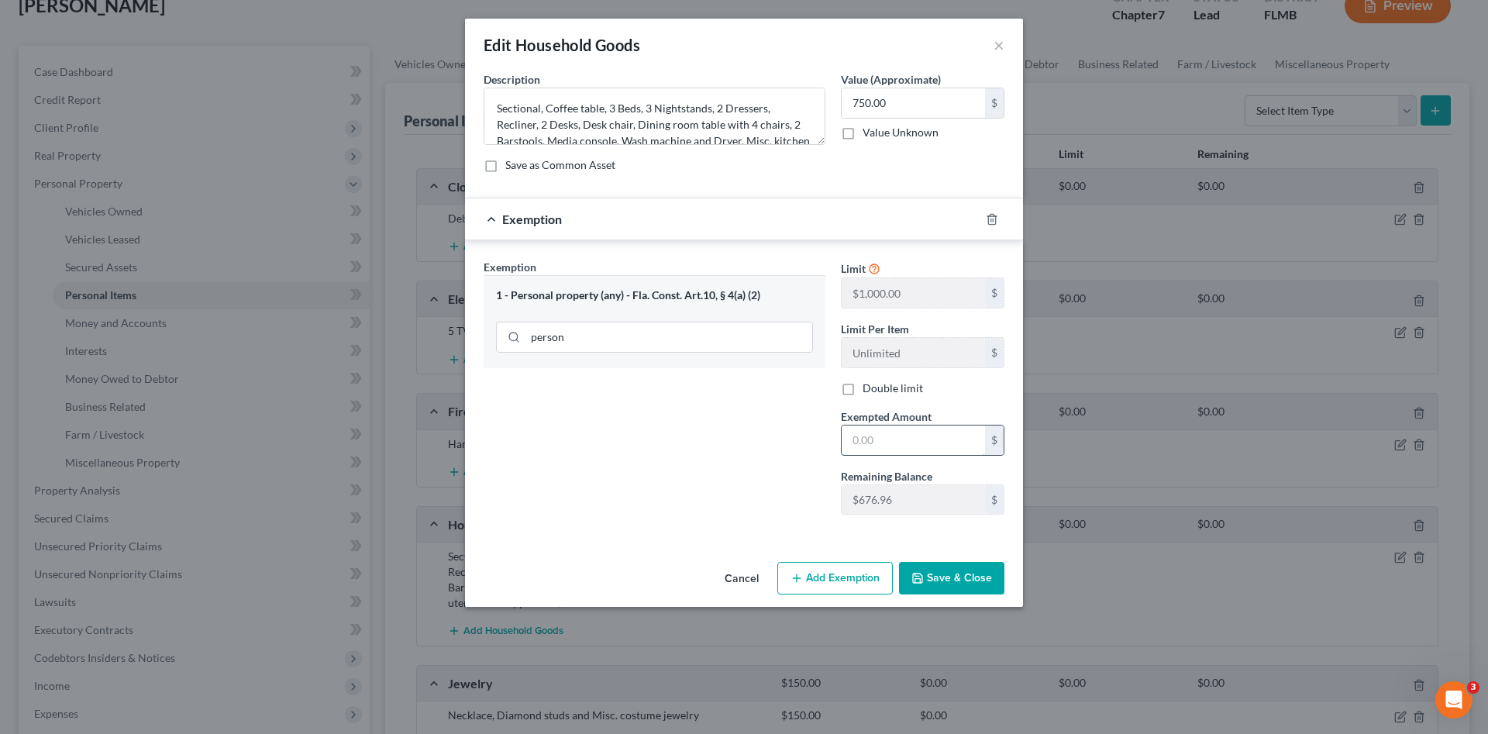
click at [928, 432] on input "text" at bounding box center [912, 439] width 143 height 29
type input "676.96"
click at [965, 573] on button "Save & Close" at bounding box center [951, 578] width 105 height 33
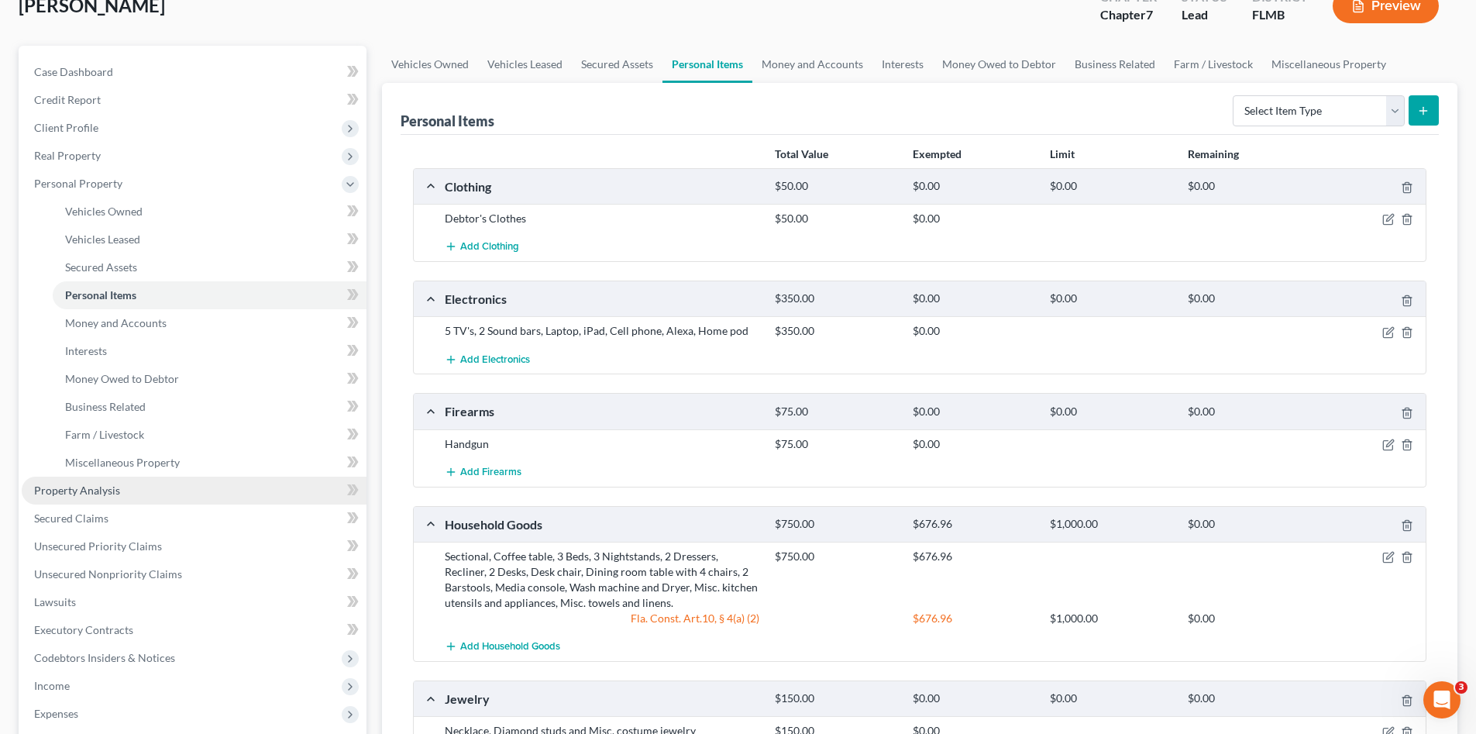
click at [144, 480] on link "Property Analysis" at bounding box center [194, 490] width 345 height 28
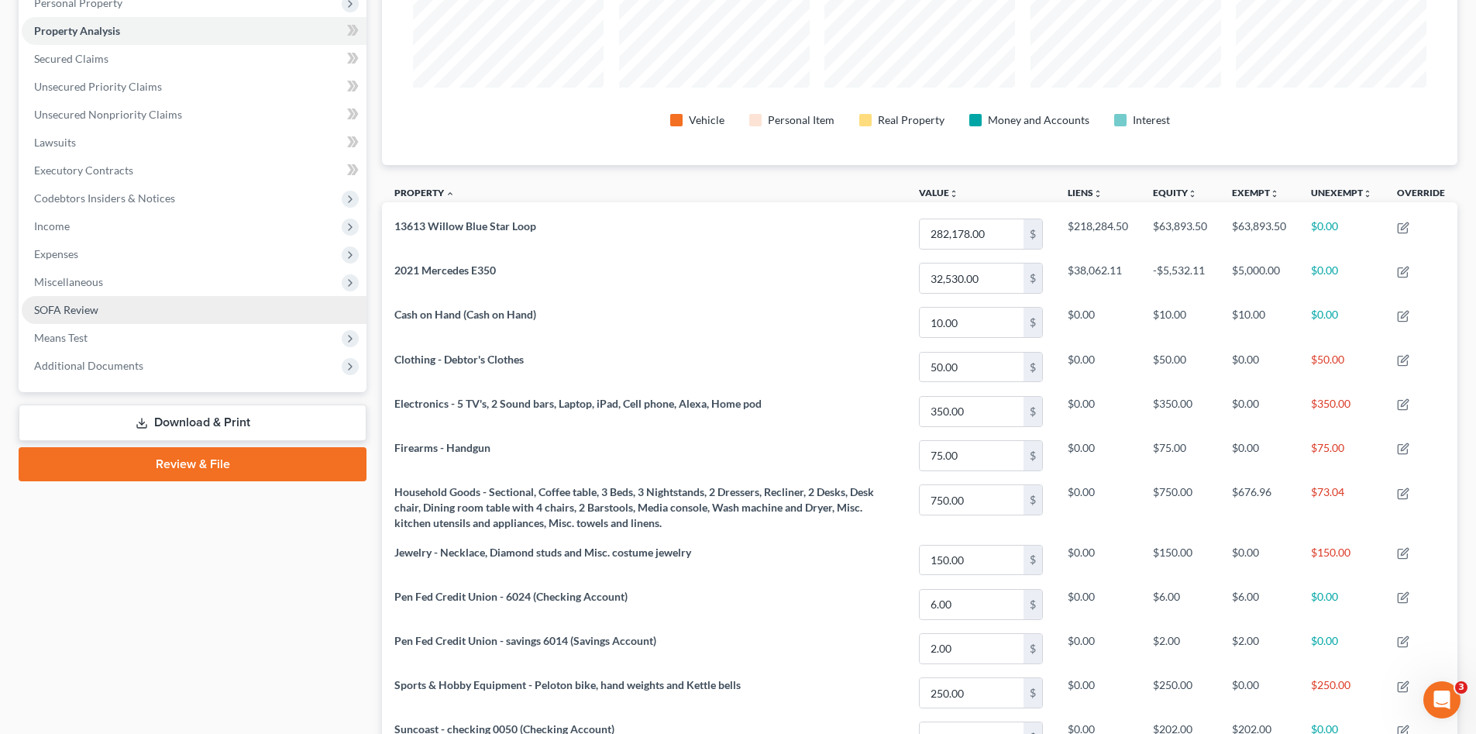
scroll to position [103, 0]
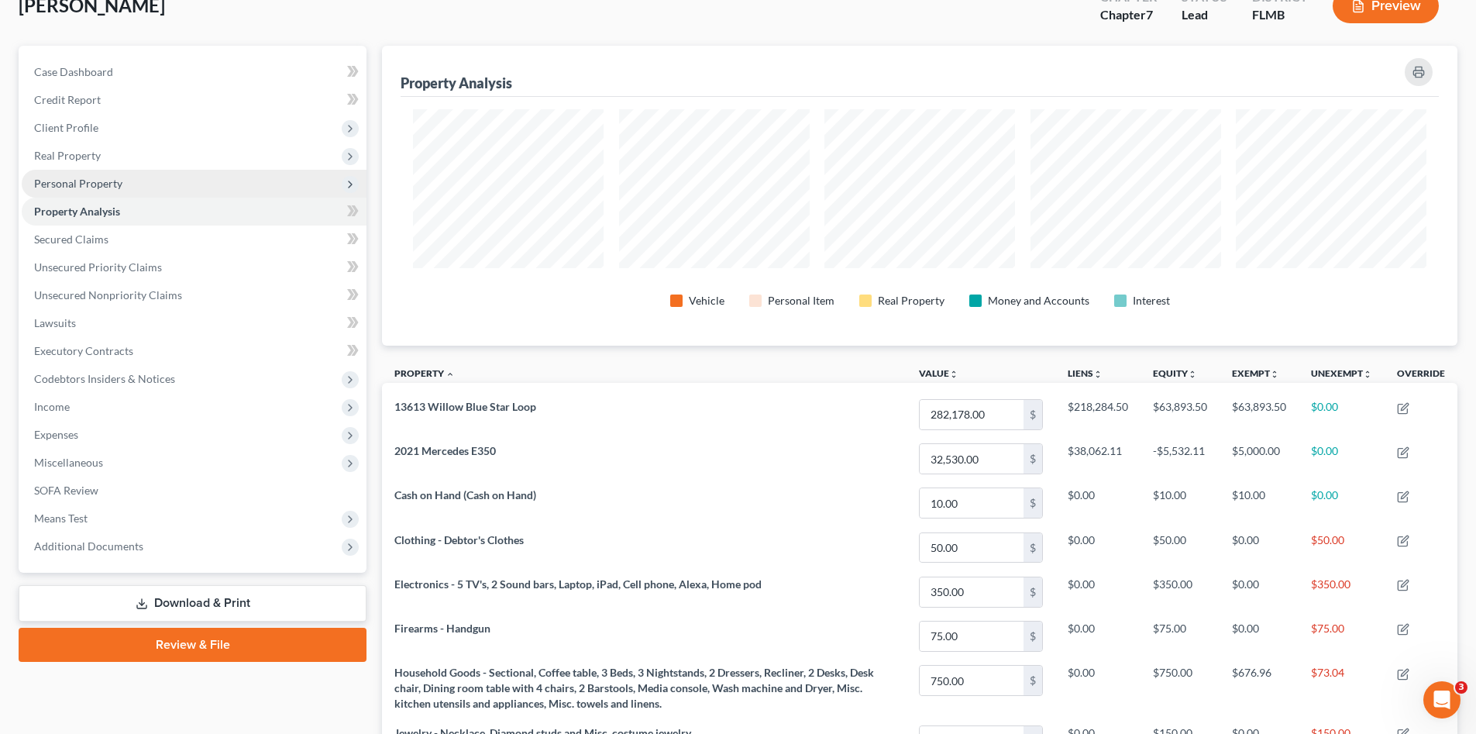
click at [113, 186] on span "Personal Property" at bounding box center [78, 183] width 88 height 13
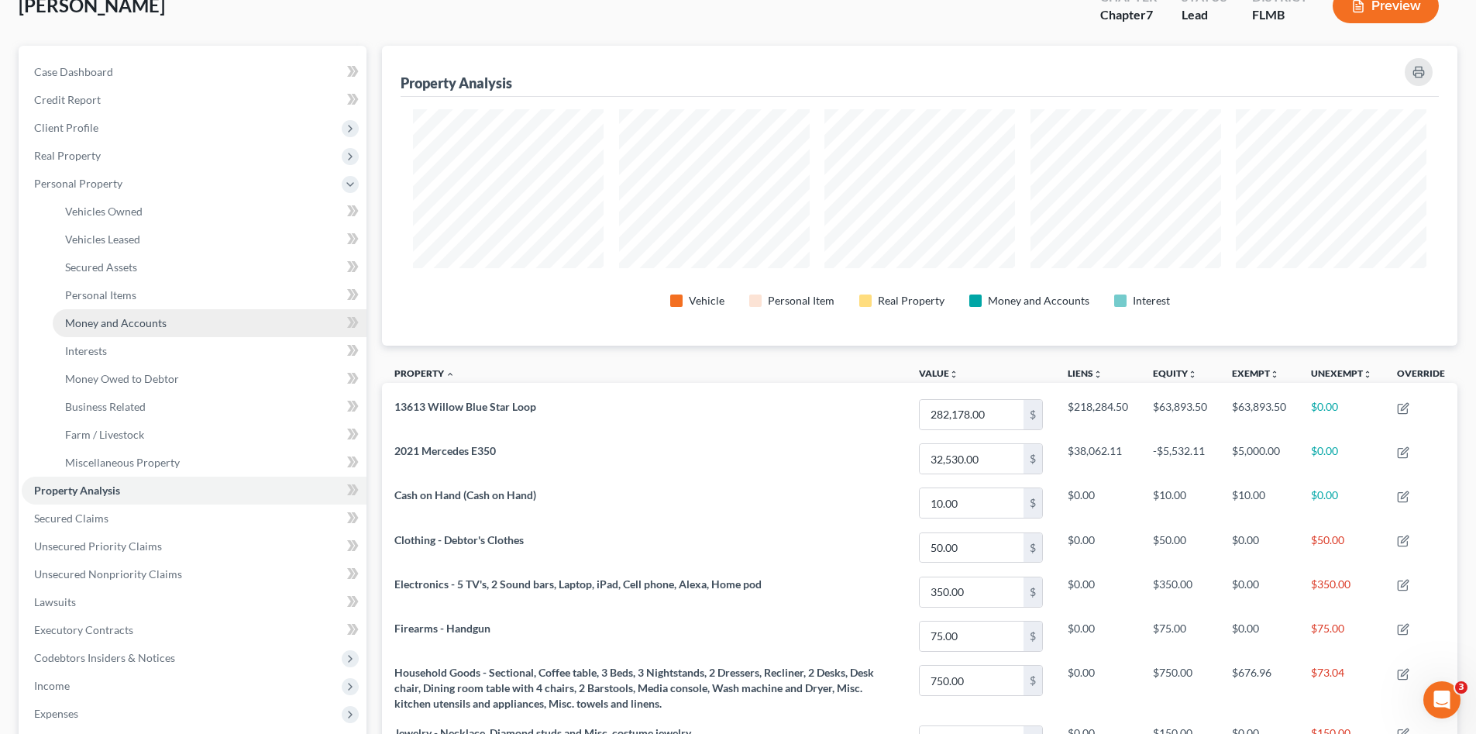
click at [160, 319] on span "Money and Accounts" at bounding box center [115, 322] width 101 height 13
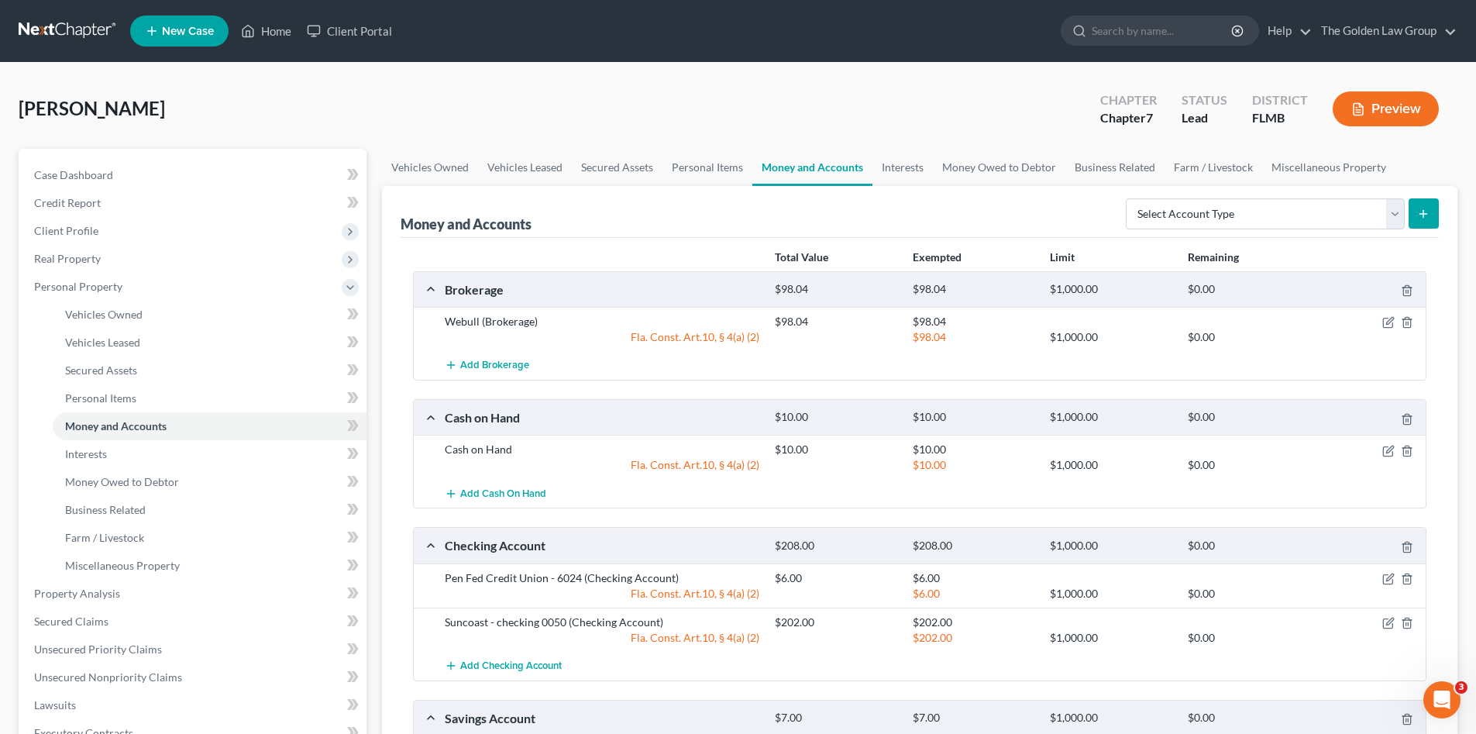
click at [376, 97] on div "[PERSON_NAME] Upgraded Chapter Chapter 7 Status Lead District [GEOGRAPHIC_DATA]…" at bounding box center [738, 114] width 1439 height 67
click at [122, 279] on span "Personal Property" at bounding box center [194, 287] width 345 height 28
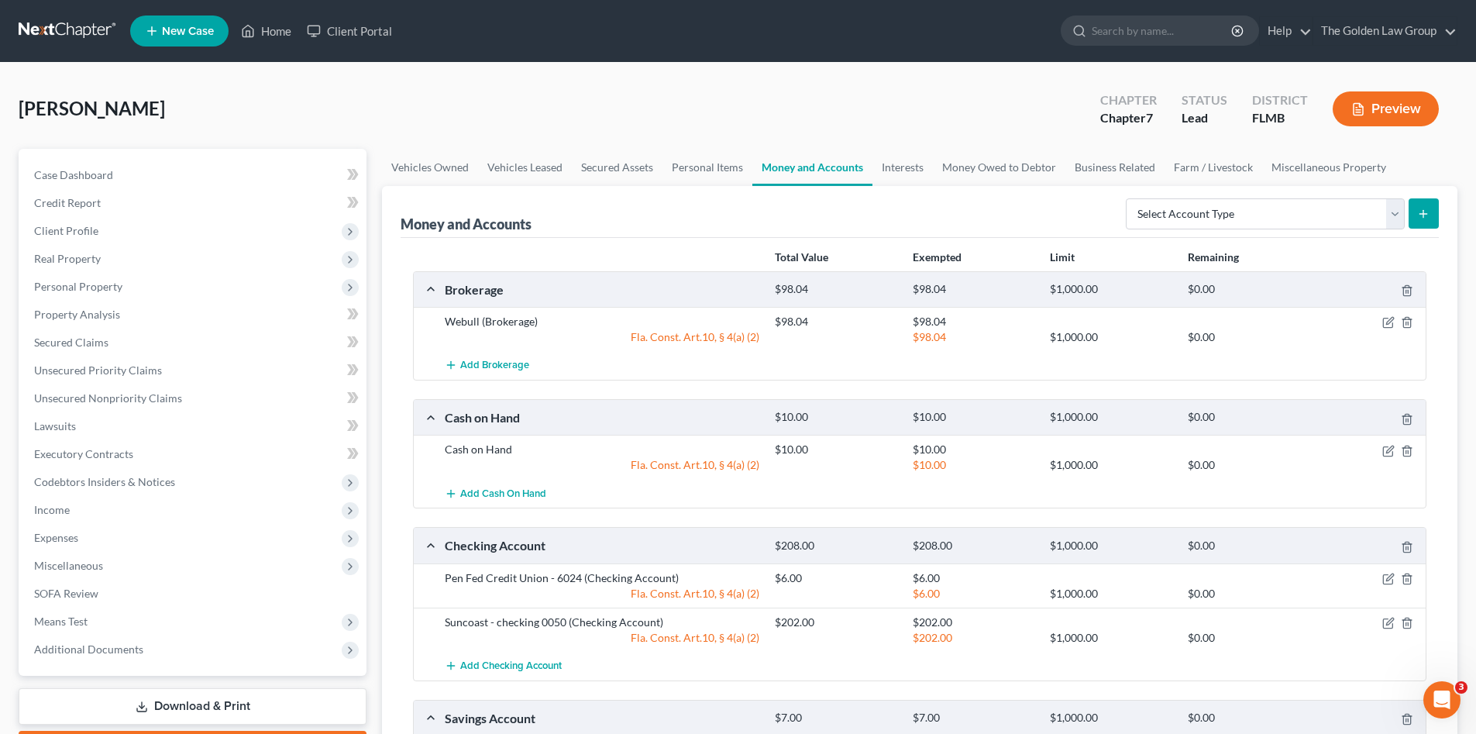
click at [270, 701] on link "Download & Print" at bounding box center [193, 706] width 348 height 36
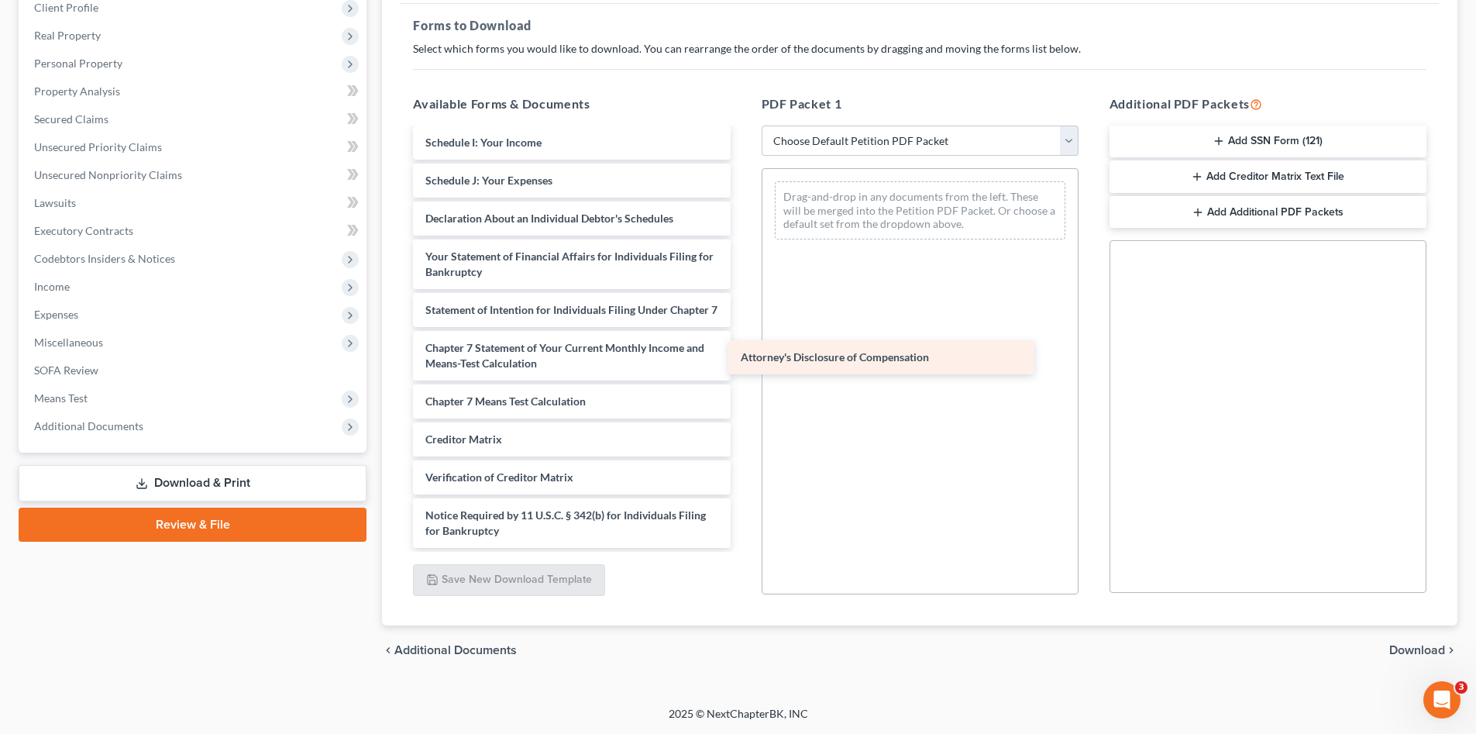
scroll to position [1098, 0]
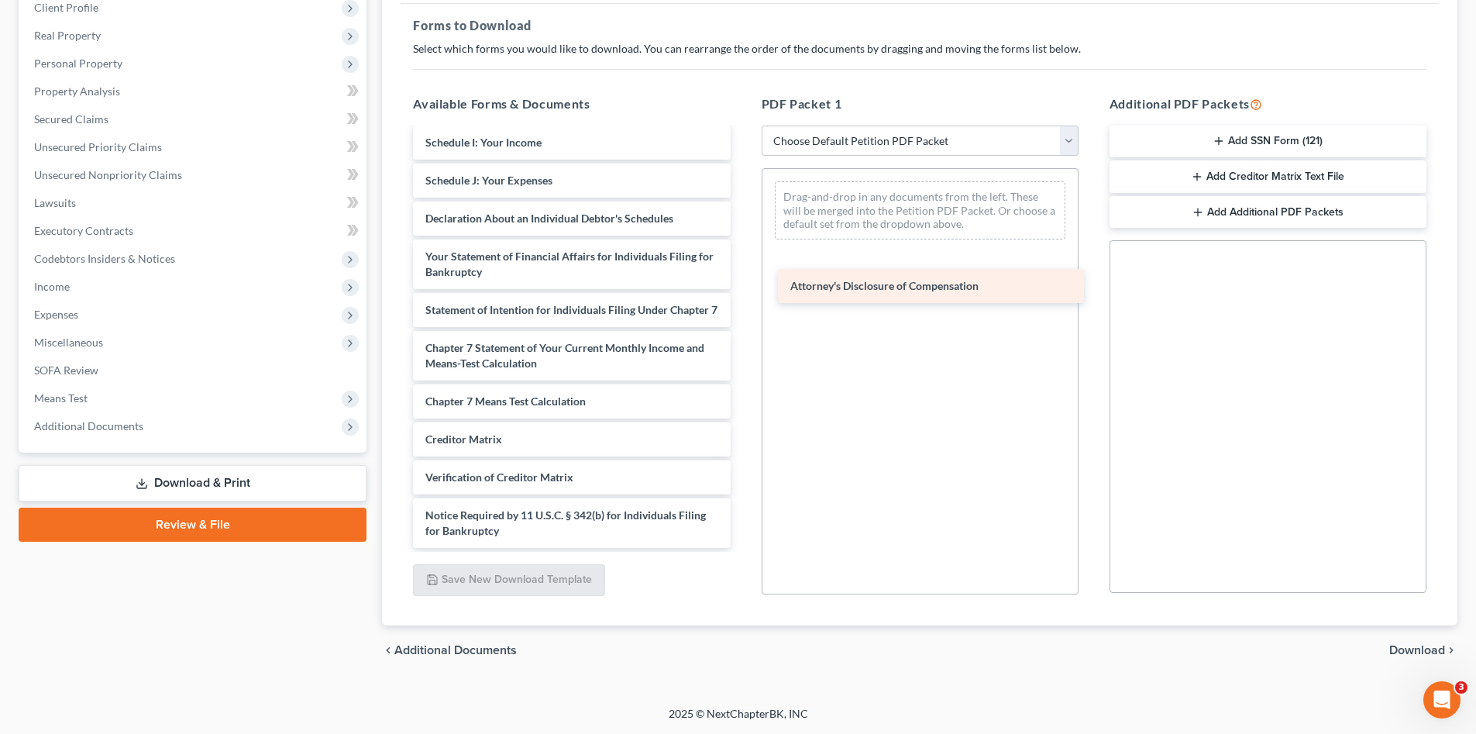
drag, startPoint x: 583, startPoint y: 528, endPoint x: 948, endPoint y: 284, distance: 438.4
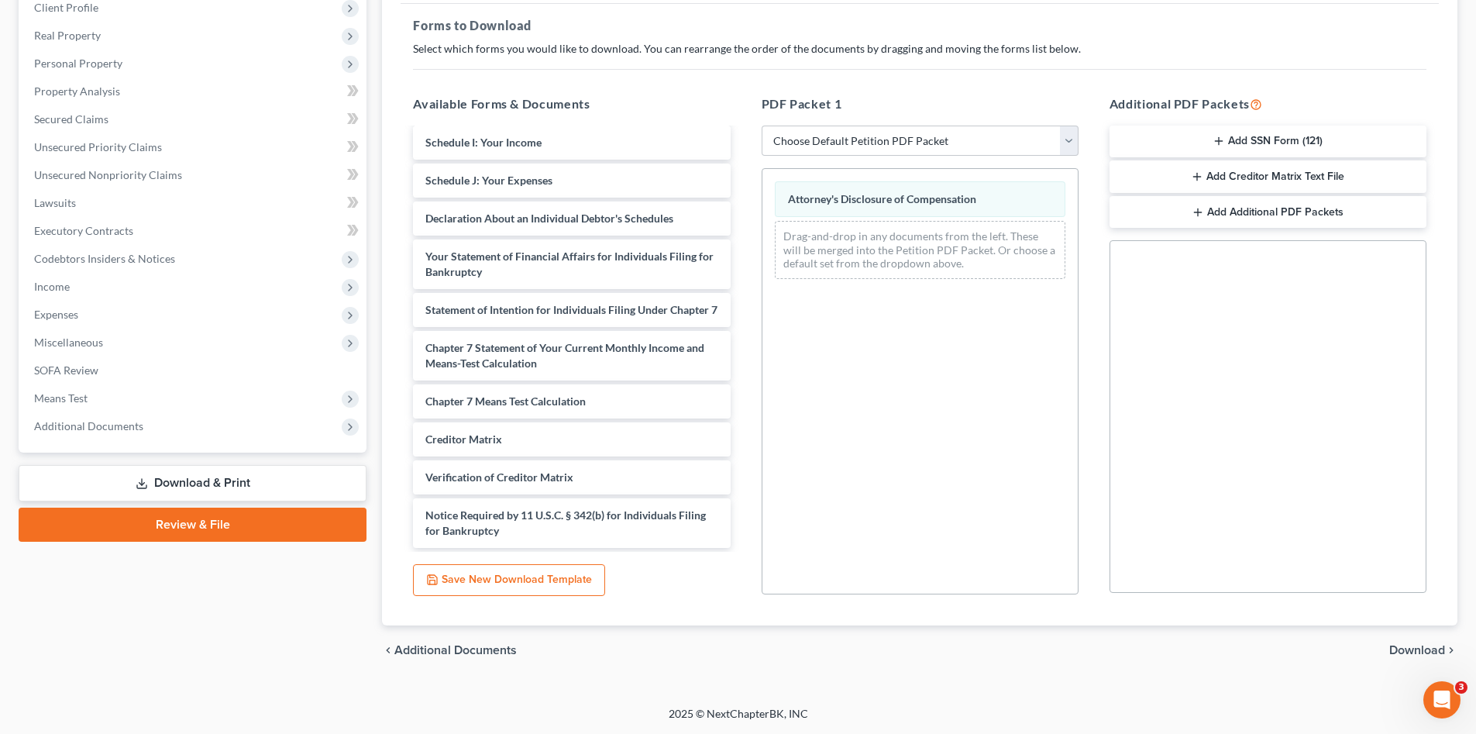
click at [1215, 133] on button "Add SSN Form (121)" at bounding box center [1267, 142] width 317 height 33
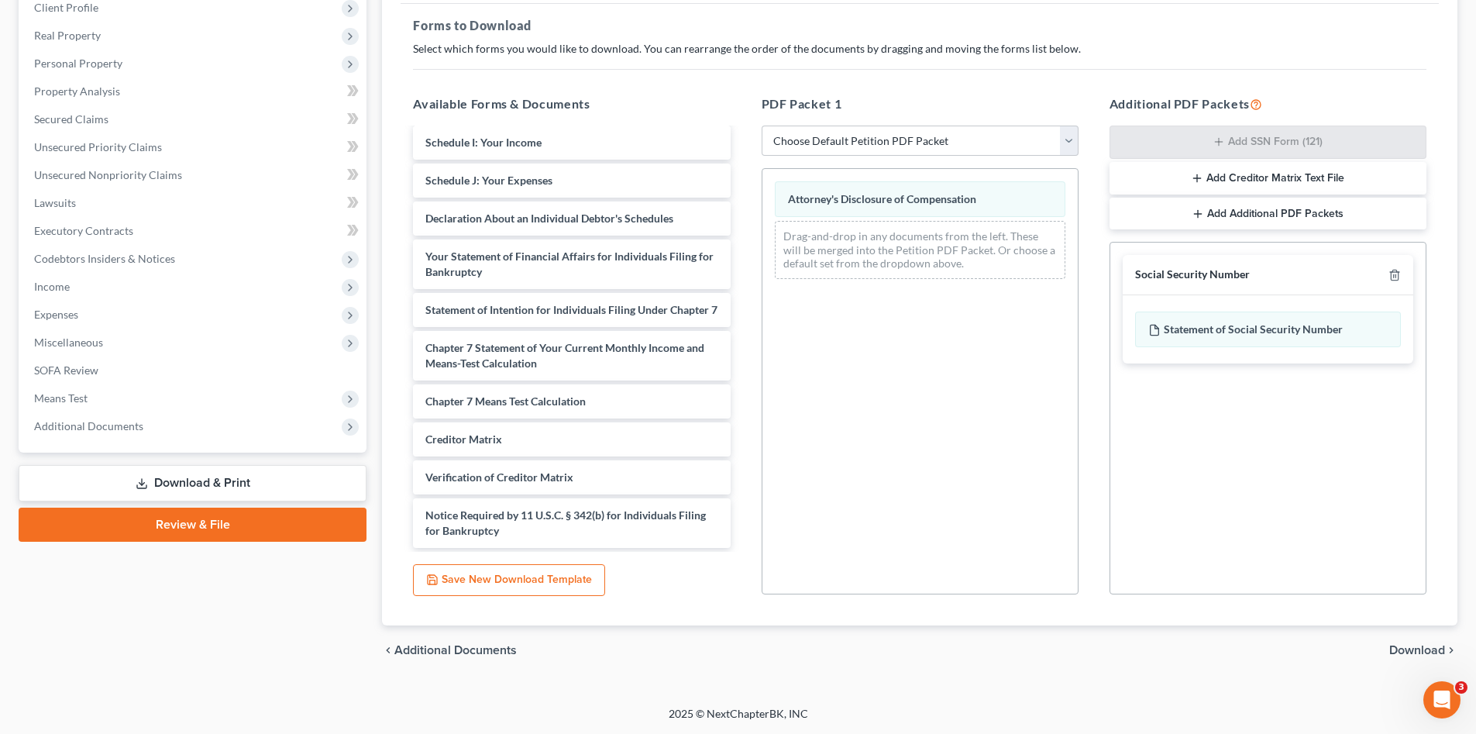
click at [1406, 647] on span "Download" at bounding box center [1417, 650] width 56 height 12
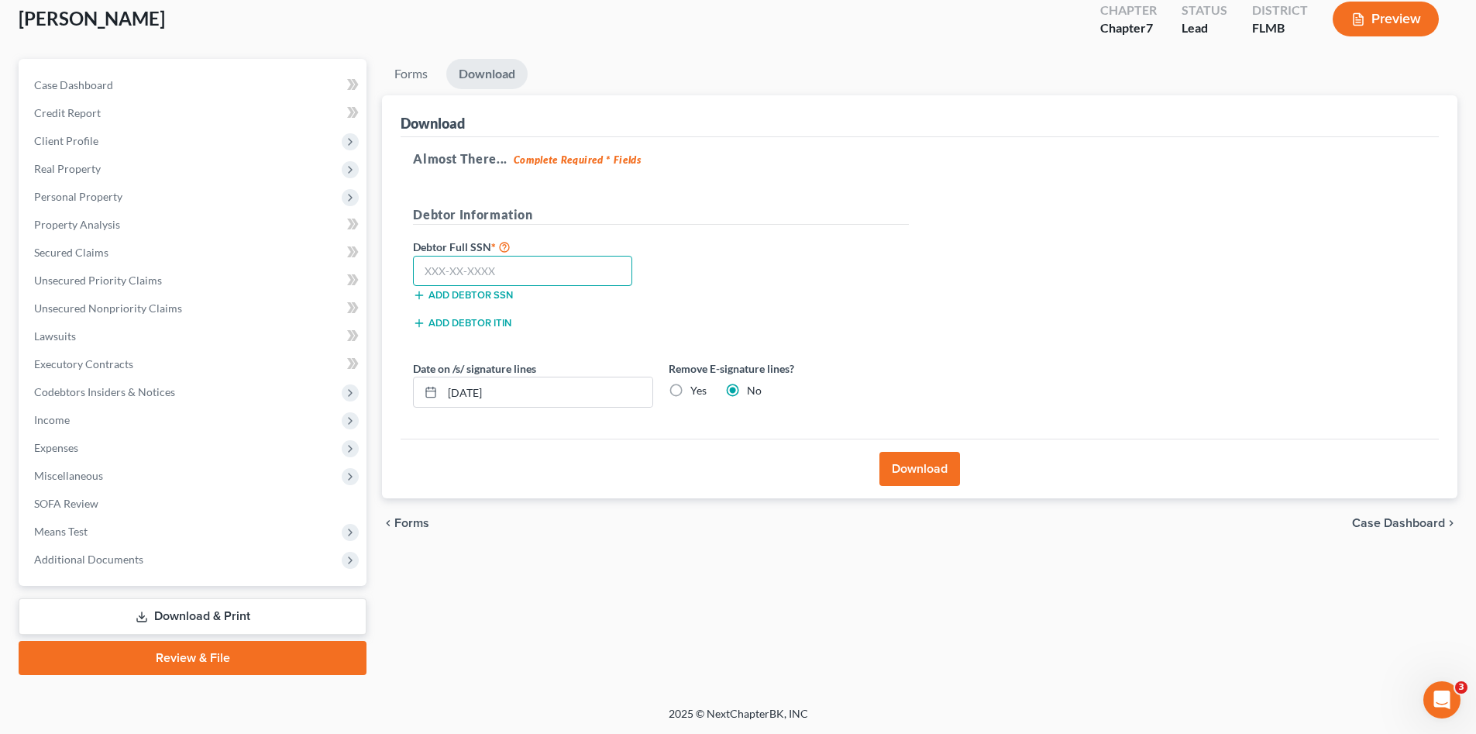
click at [530, 266] on input "text" at bounding box center [522, 271] width 219 height 31
click at [552, 264] on input "text" at bounding box center [522, 271] width 219 height 31
type input "243-94-9019"
click at [930, 468] on button "Download" at bounding box center [919, 469] width 81 height 34
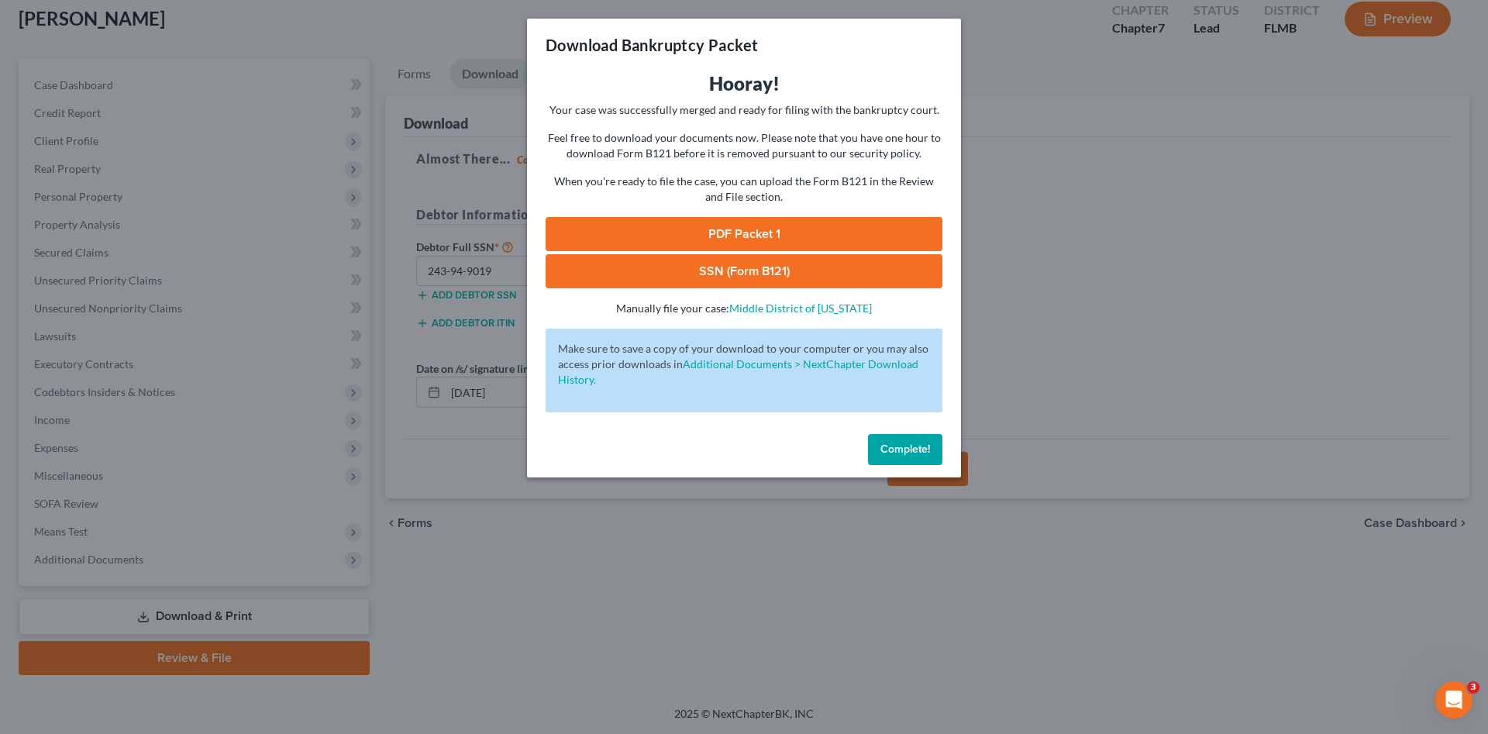
click at [734, 227] on link "PDF Packet 1" at bounding box center [743, 234] width 397 height 34
click at [721, 261] on link "SSN (Form B121)" at bounding box center [743, 271] width 397 height 34
click at [913, 449] on span "Complete!" at bounding box center [905, 448] width 50 height 13
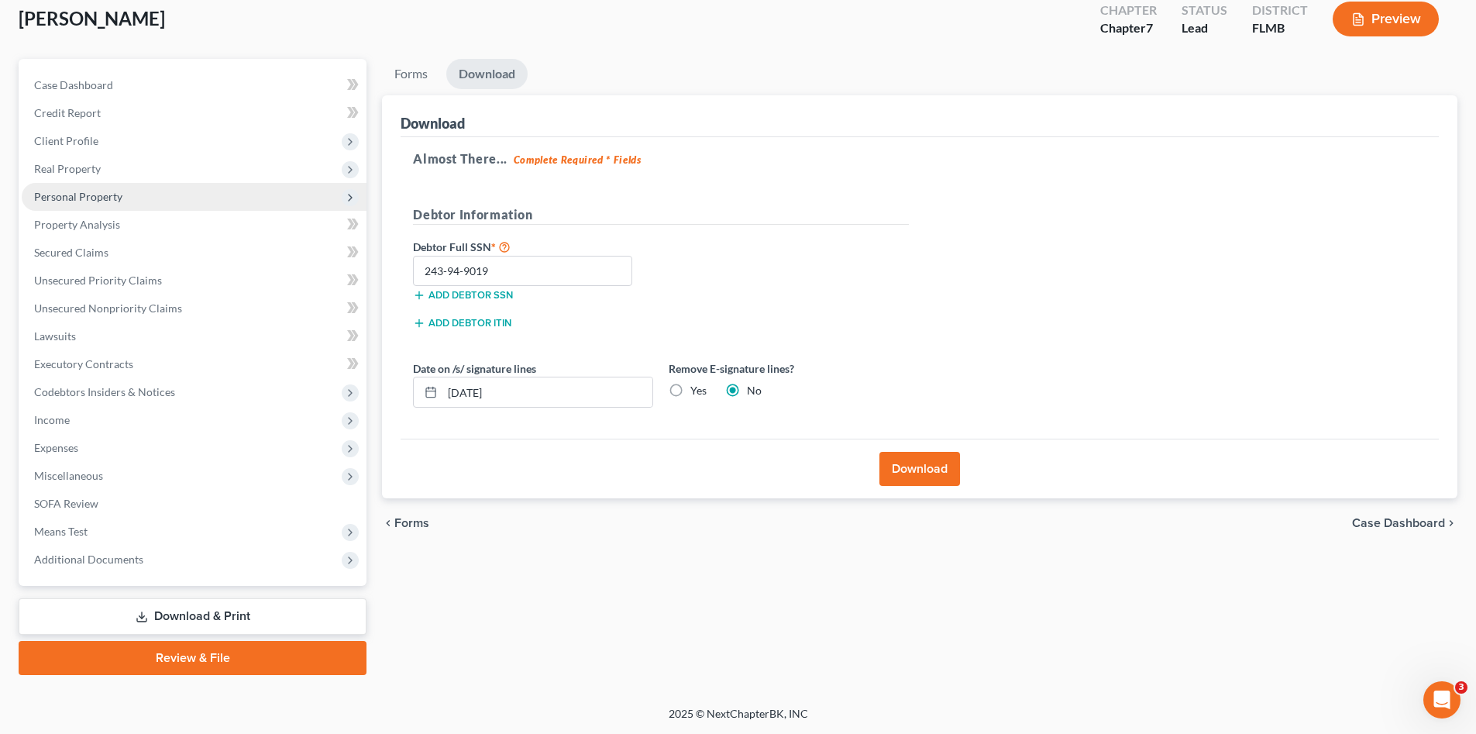
click at [87, 198] on span "Personal Property" at bounding box center [78, 196] width 88 height 13
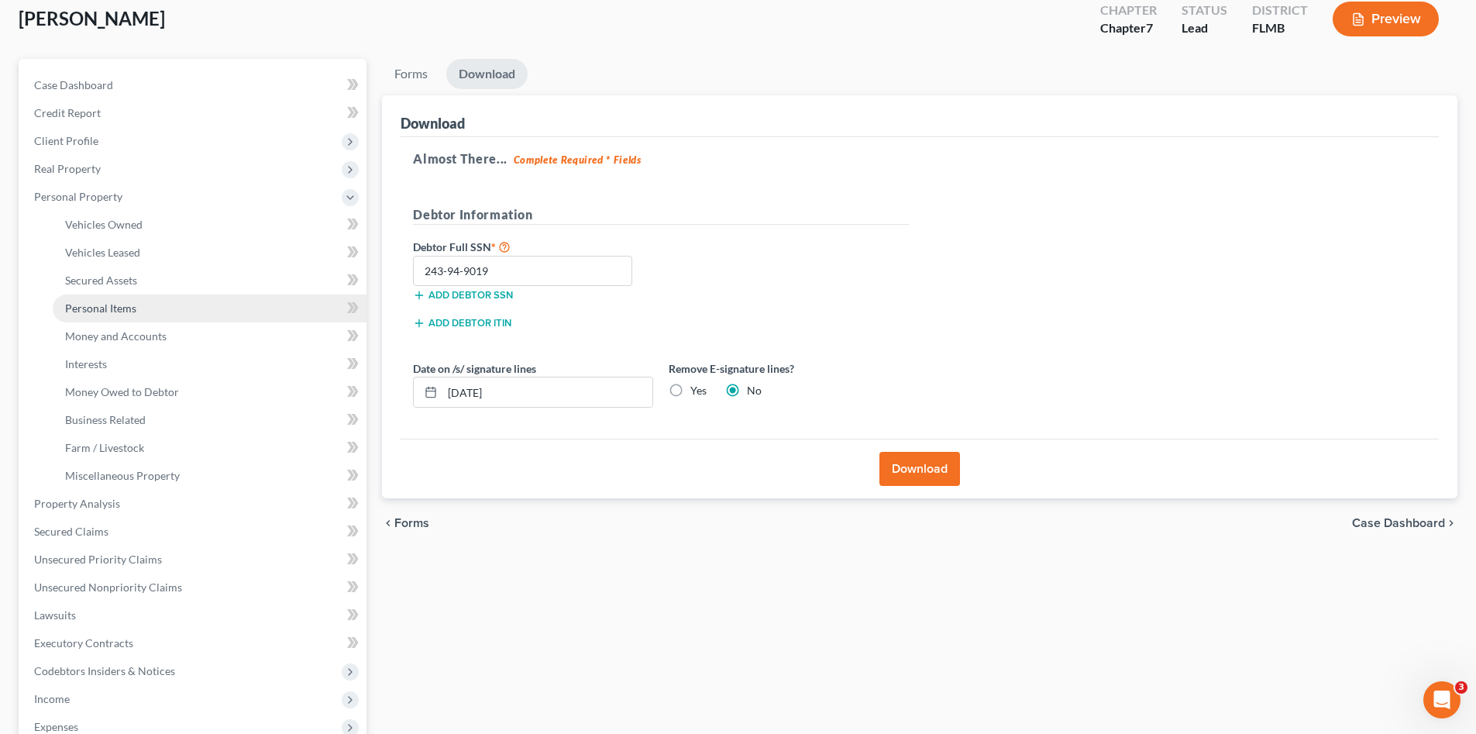
click at [148, 315] on link "Personal Items" at bounding box center [210, 308] width 314 height 28
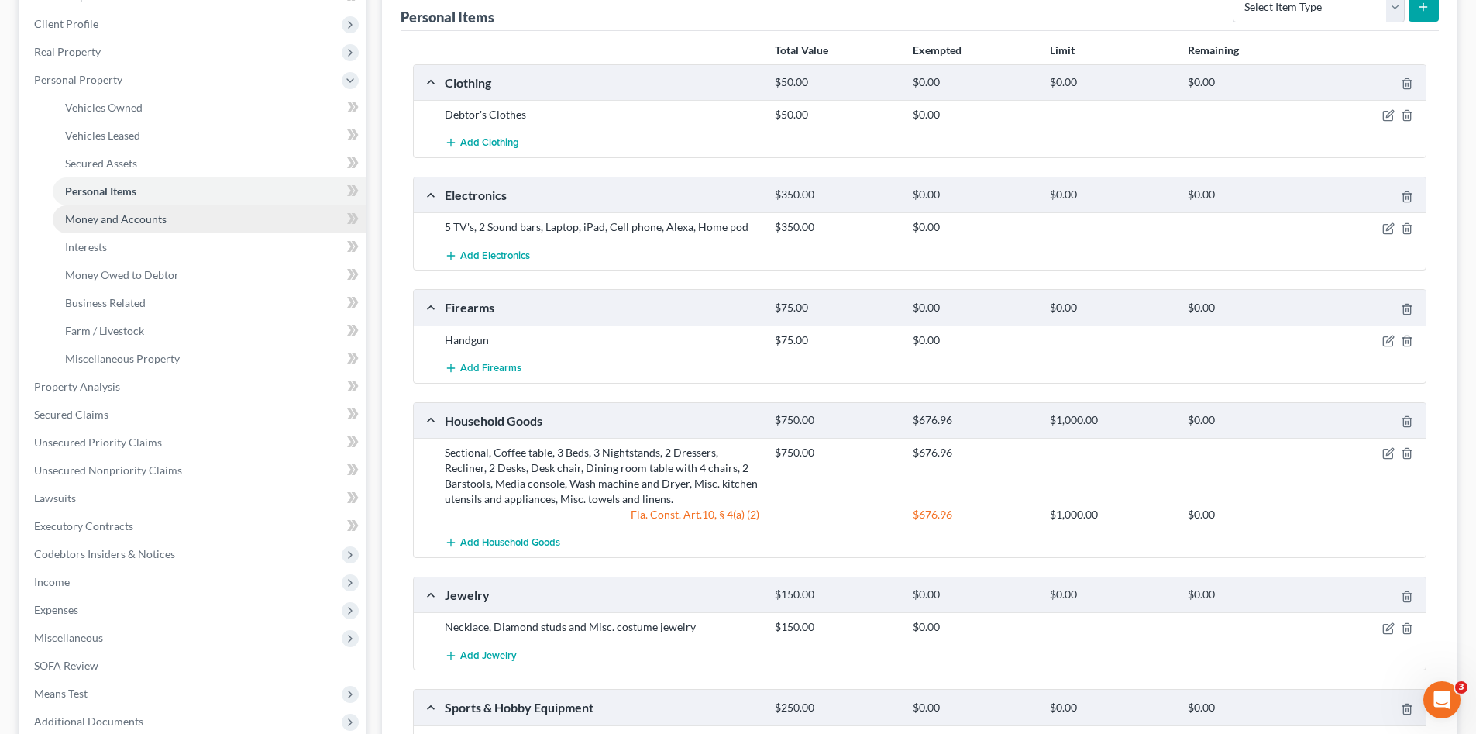
scroll to position [129, 0]
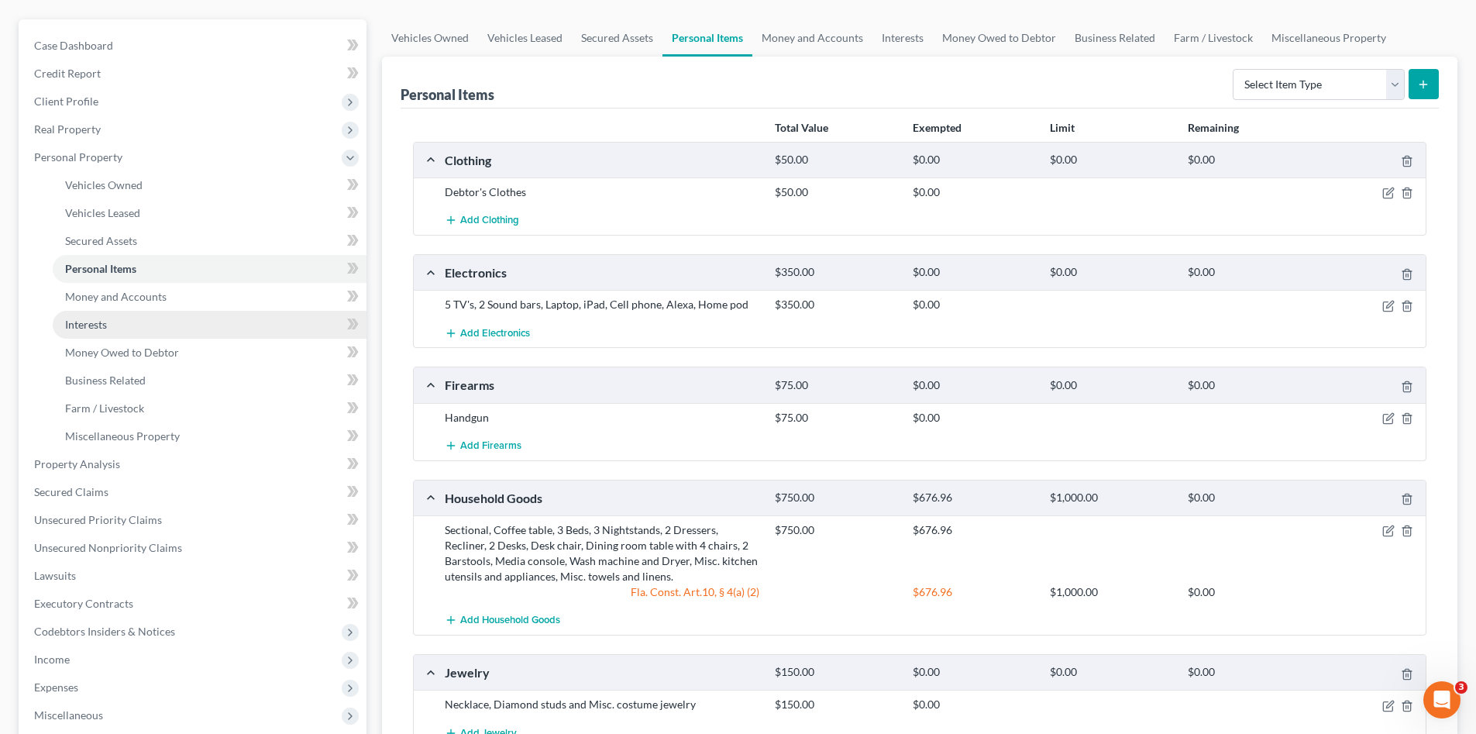
click at [138, 322] on link "Interests" at bounding box center [210, 325] width 314 height 28
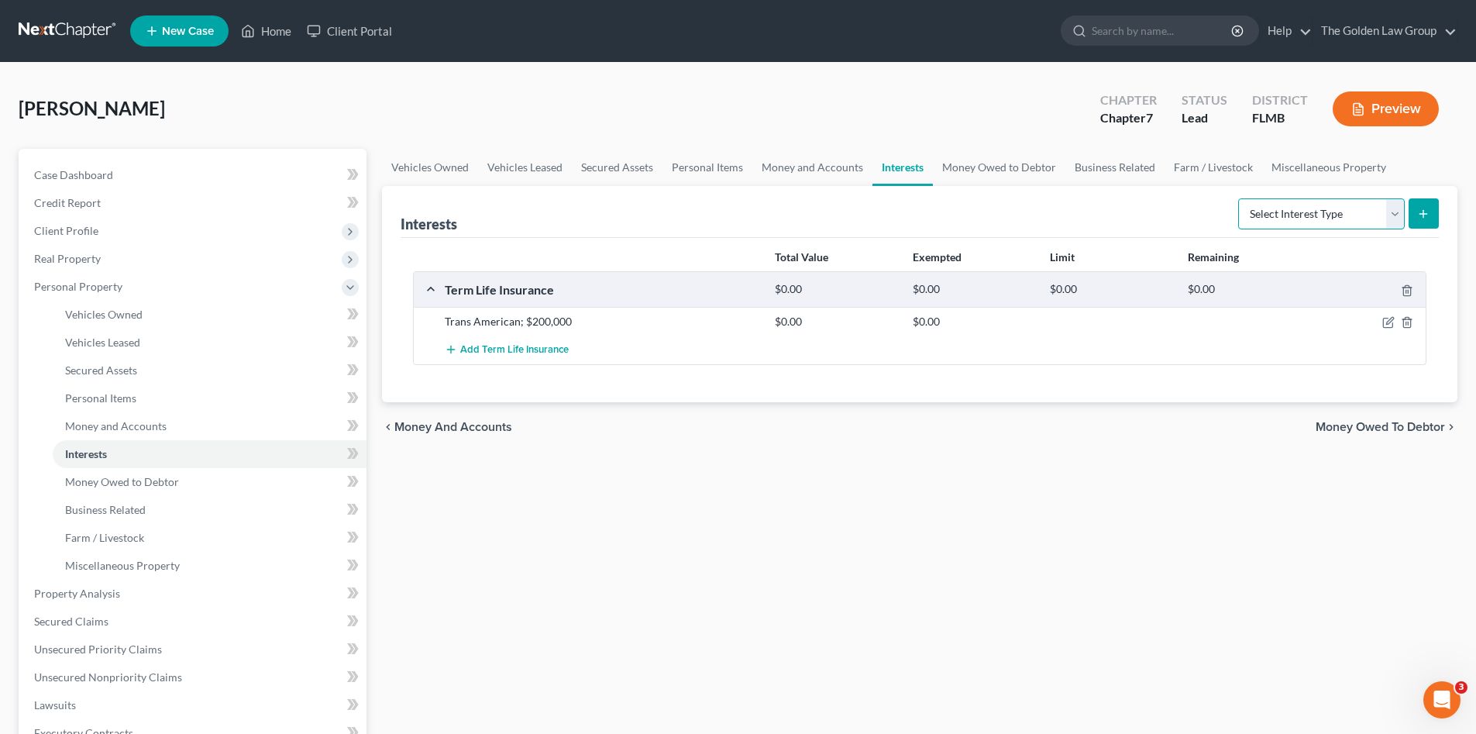
click at [1286, 215] on select "Select Interest Type 401K Annuity Bond Education IRA Government Bond Government…" at bounding box center [1321, 213] width 167 height 31
select select "401k"
click at [1240, 198] on select "Select Interest Type 401K Annuity Bond Education IRA Government Bond Government…" at bounding box center [1321, 213] width 167 height 31
click at [1428, 208] on icon "submit" at bounding box center [1423, 214] width 12 height 12
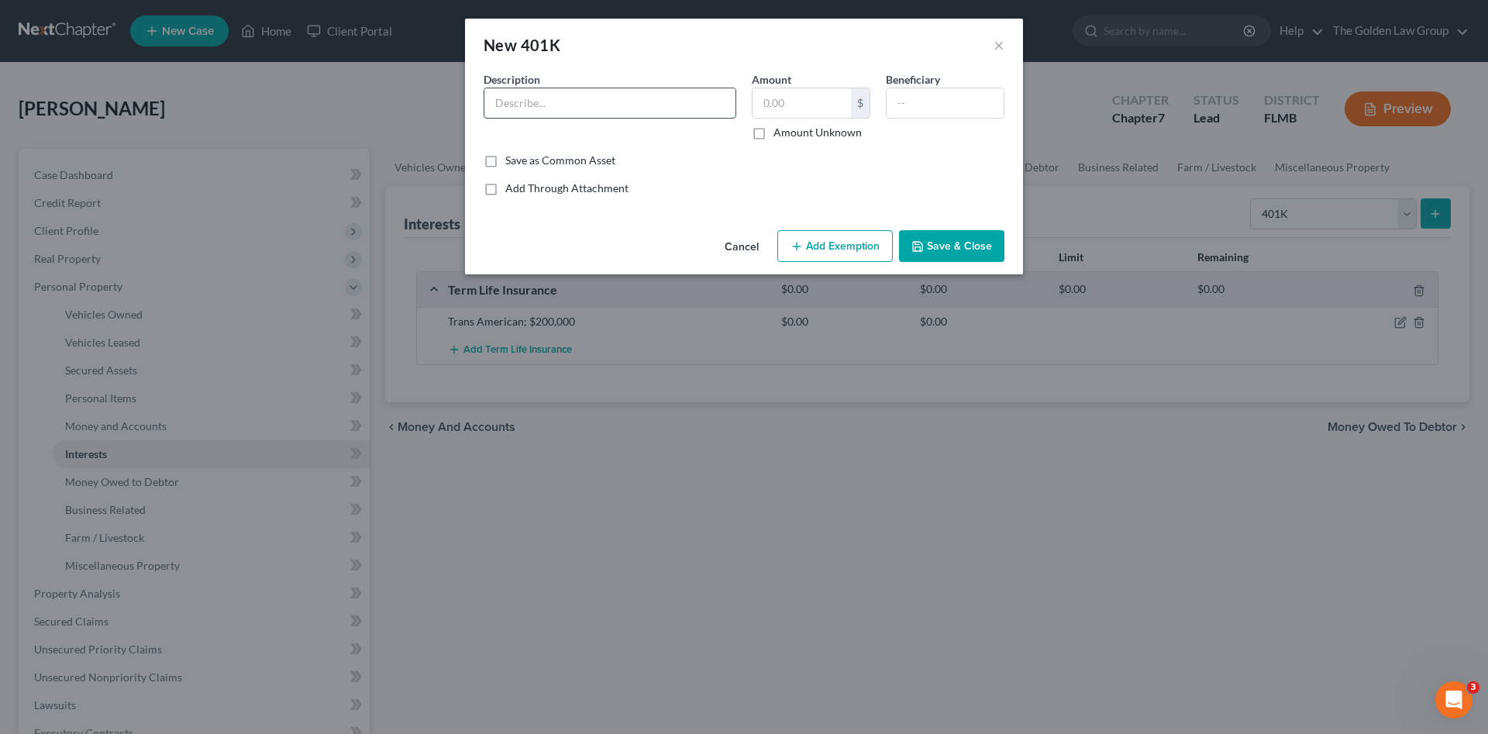
click at [632, 108] on input "text" at bounding box center [609, 102] width 251 height 29
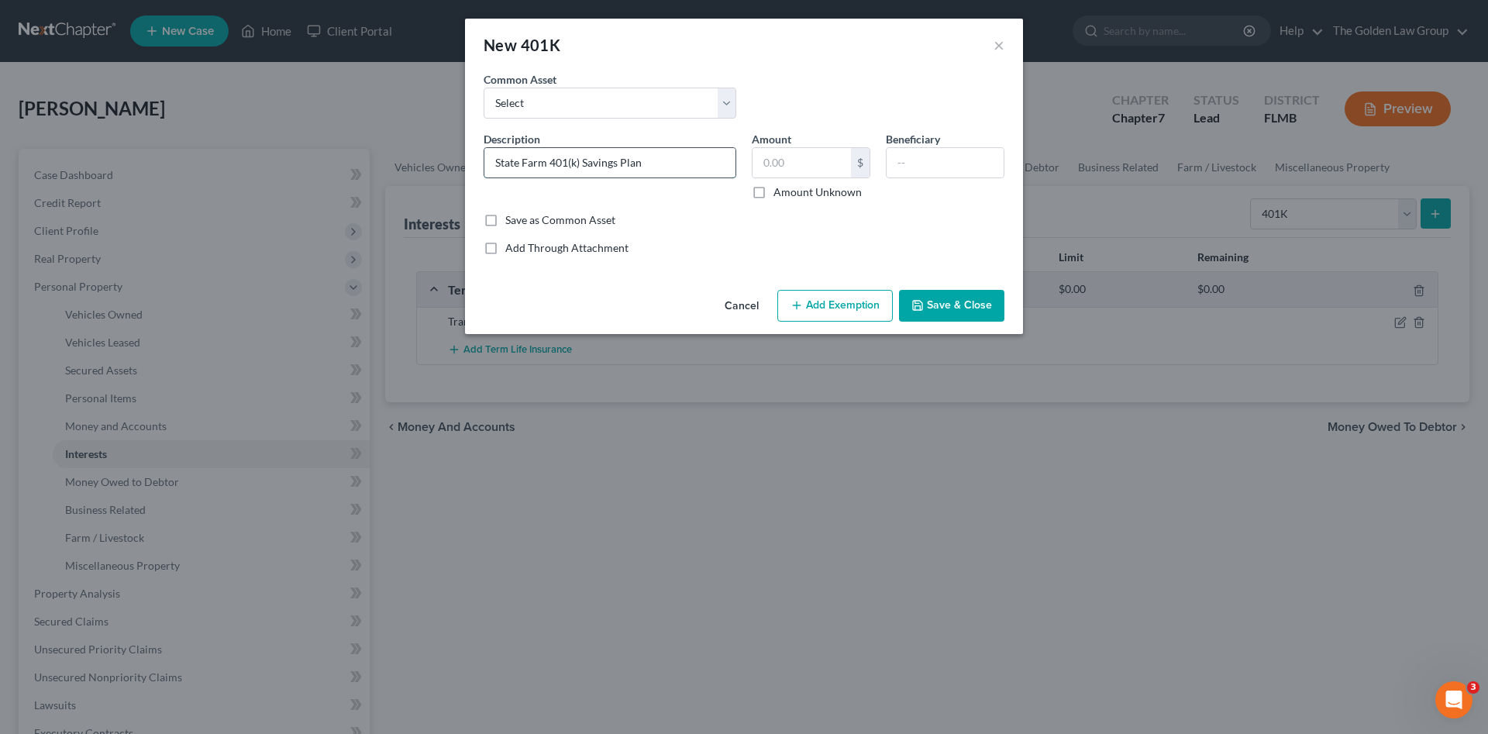
type input "State Farm 401(k) Savings Plan"
type input "200.00"
click at [823, 305] on button "Add Exemption" at bounding box center [834, 306] width 115 height 33
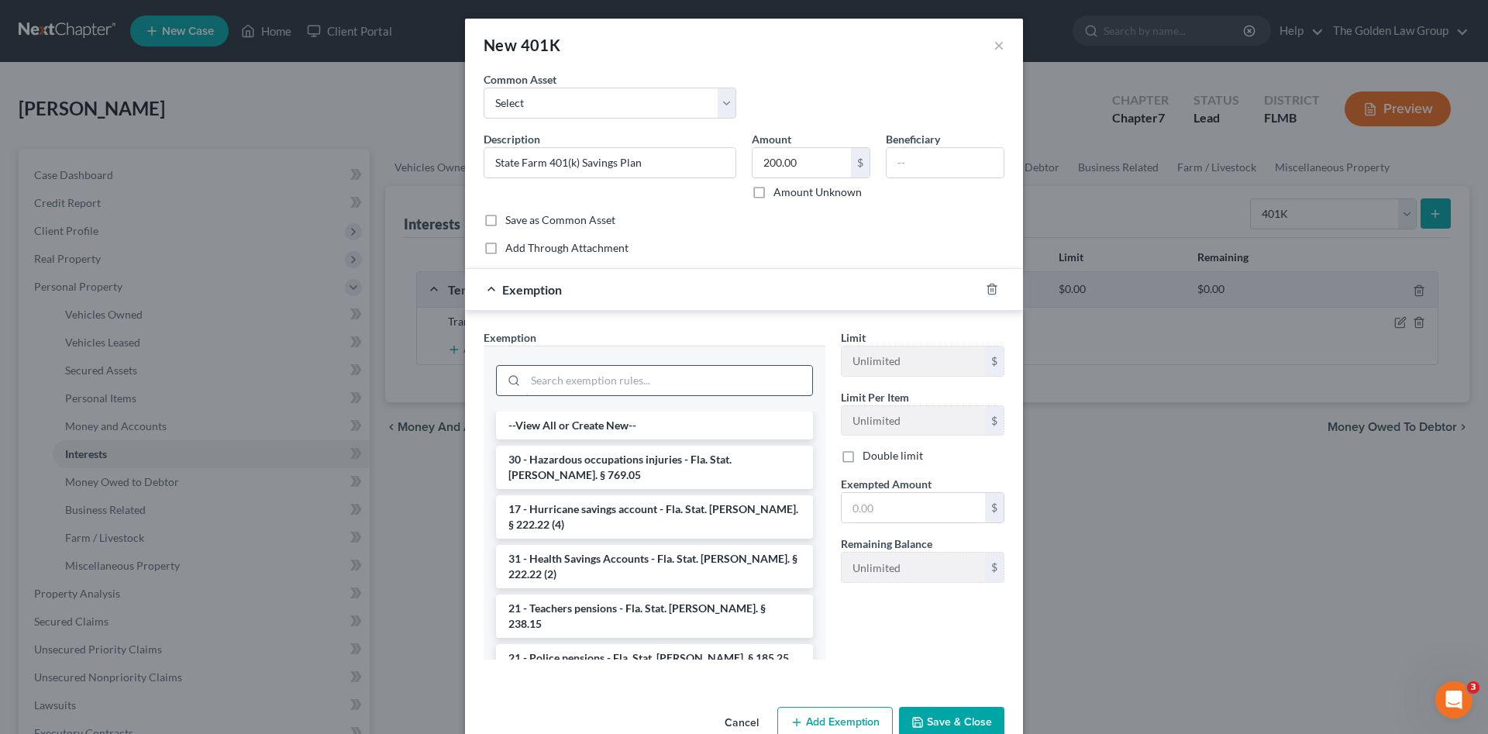
click at [560, 377] on input "search" at bounding box center [668, 380] width 287 height 29
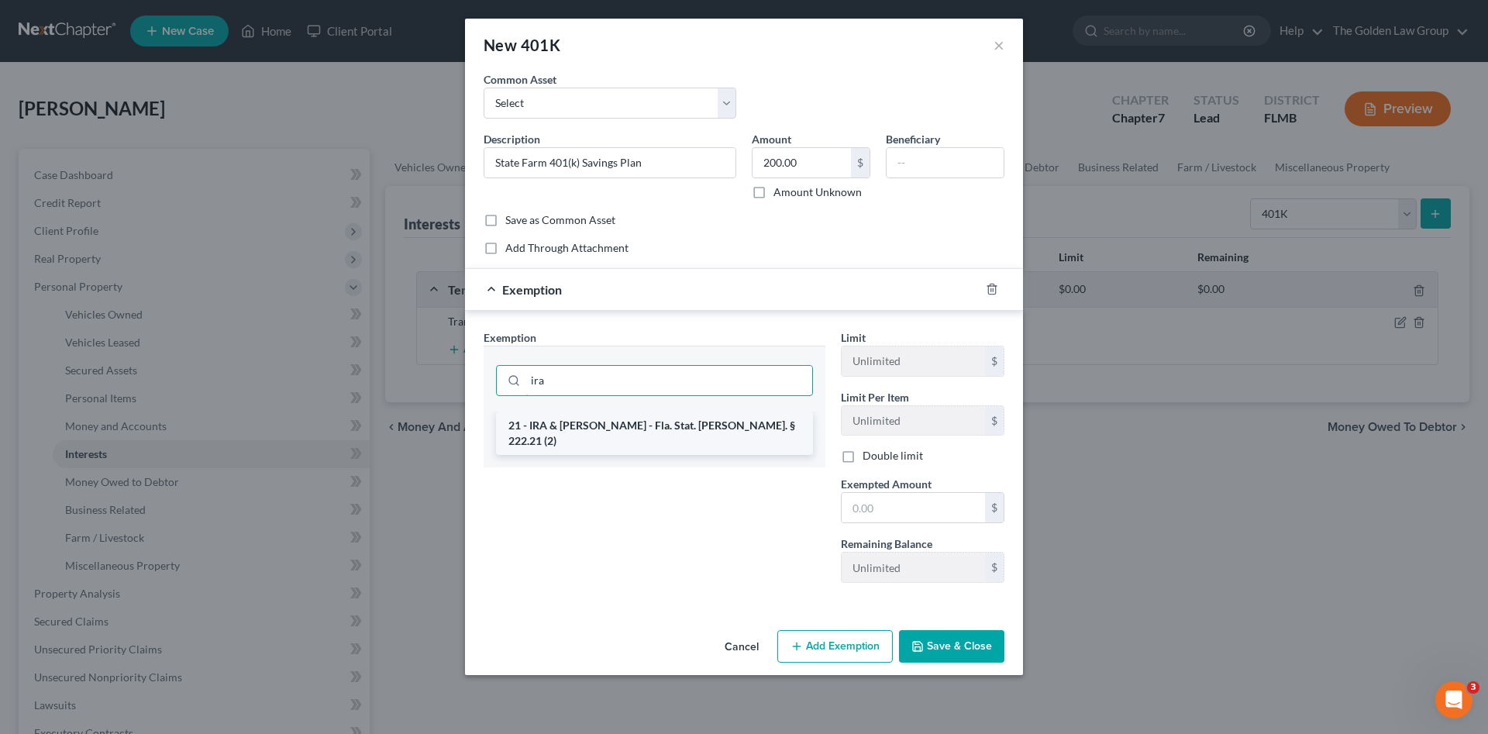
type input "ira"
click at [631, 423] on li "21 - IRA & [PERSON_NAME] - Fla. Stat. [PERSON_NAME]. § 222.21 (2)" at bounding box center [654, 432] width 317 height 43
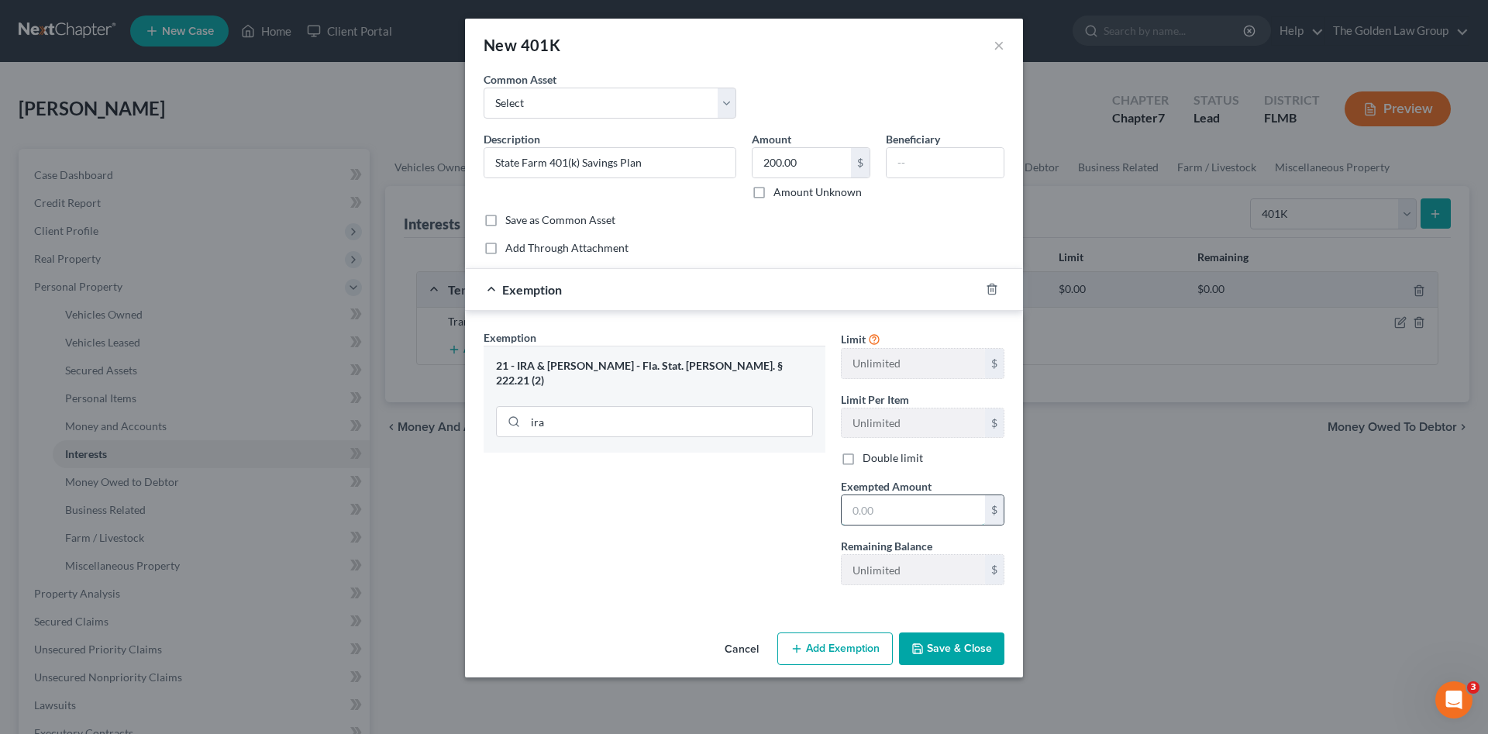
click at [937, 508] on input "text" at bounding box center [912, 509] width 143 height 29
type input "200.00"
click at [951, 638] on button "Save & Close" at bounding box center [951, 648] width 105 height 33
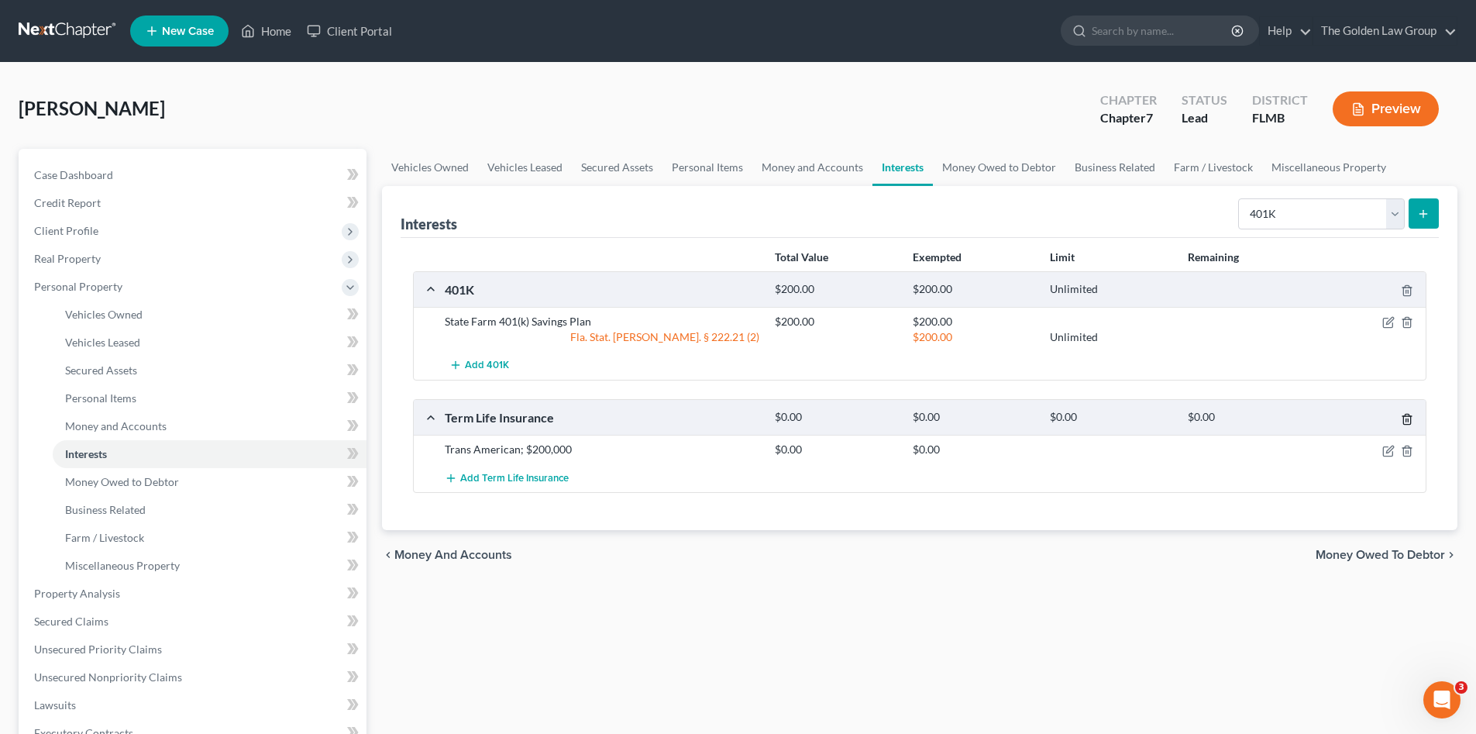
click at [1405, 418] on icon "button" at bounding box center [1407, 419] width 12 height 12
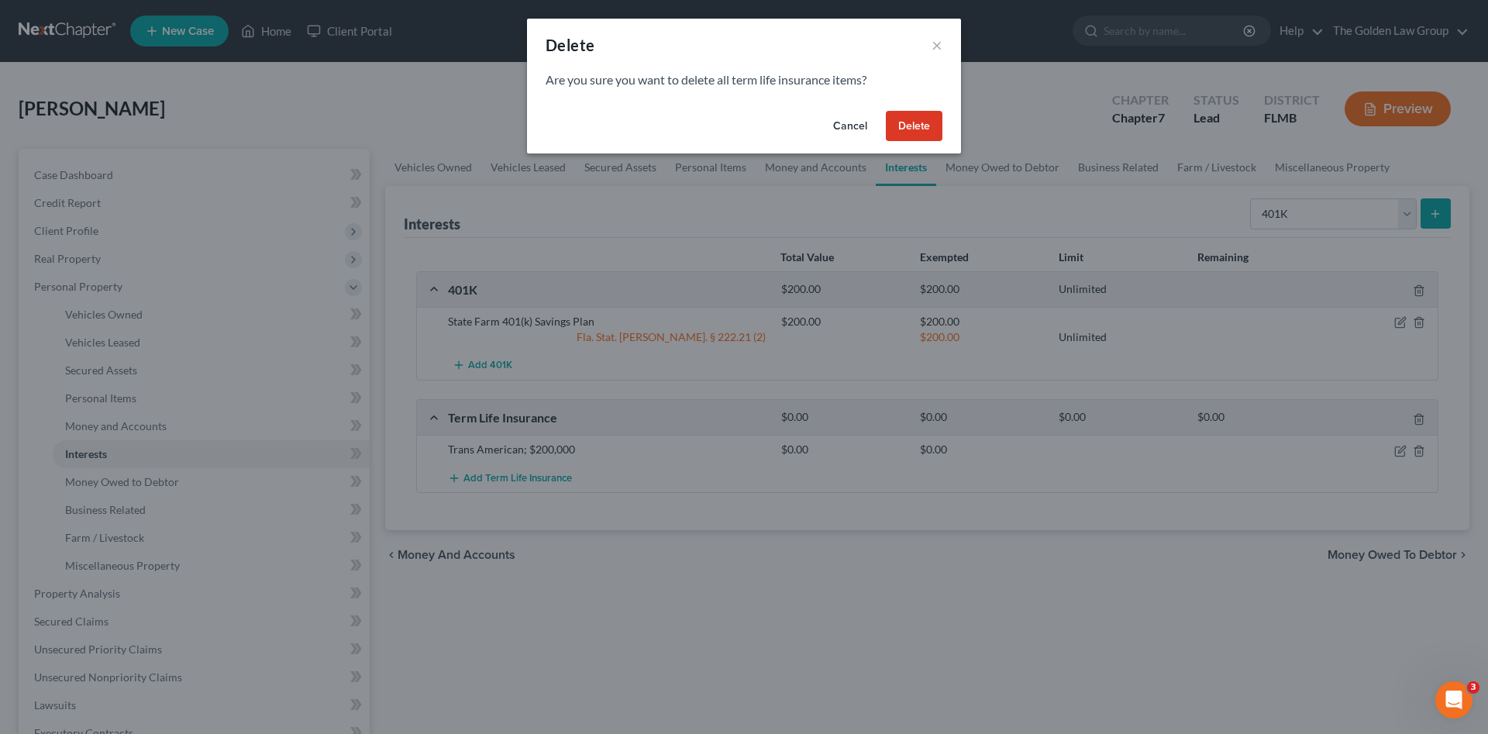
click at [914, 130] on button "Delete" at bounding box center [914, 126] width 57 height 31
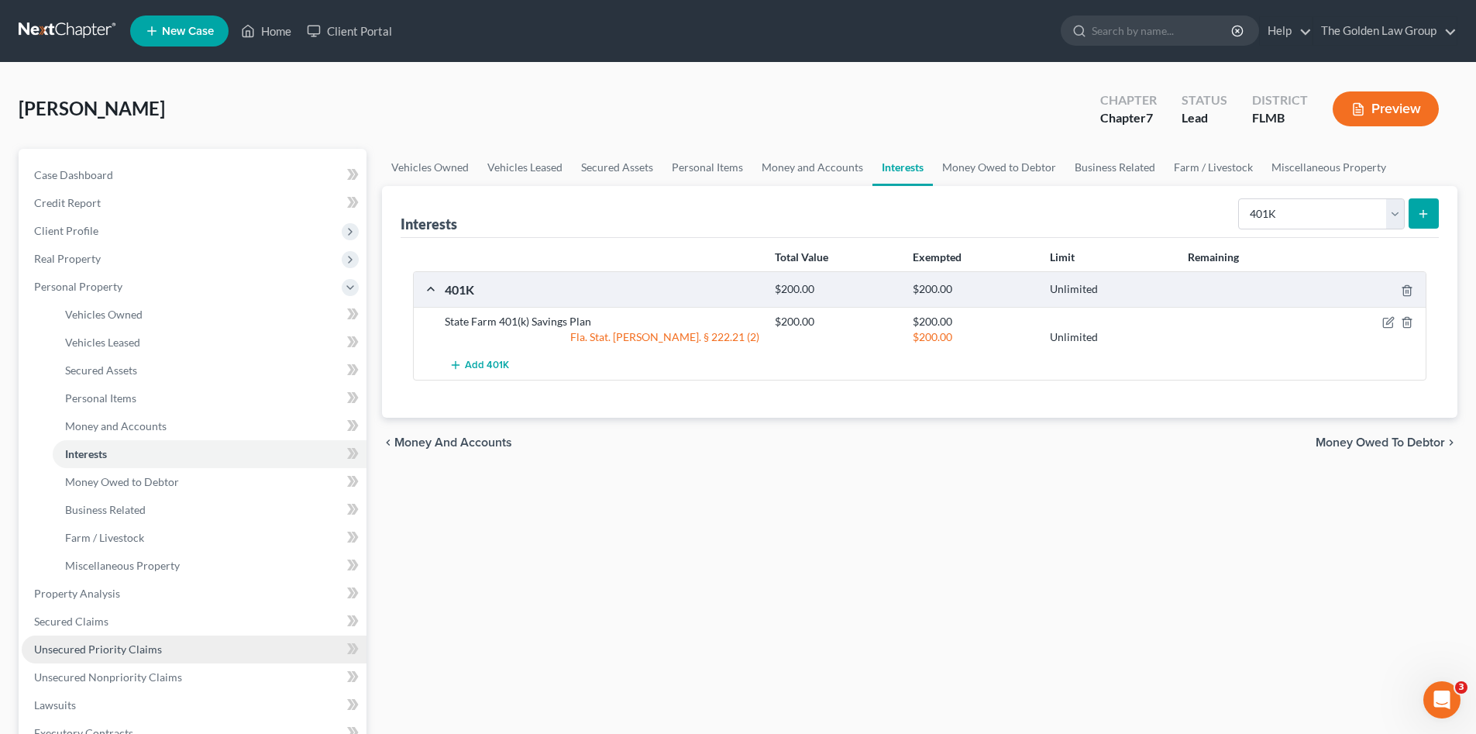
click at [122, 648] on span "Unsecured Priority Claims" at bounding box center [98, 648] width 128 height 13
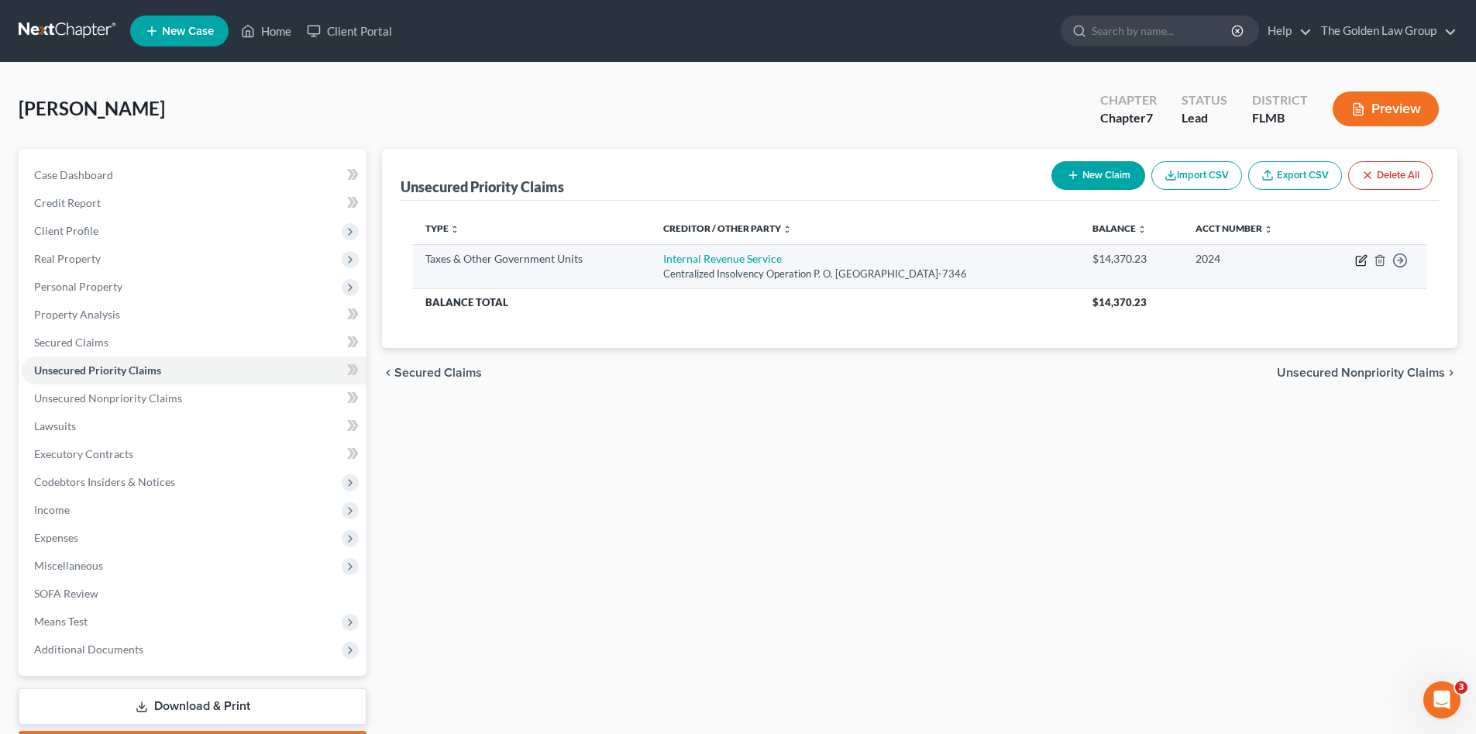
click at [1361, 260] on icon "button" at bounding box center [1361, 260] width 12 height 12
select select "0"
select select "39"
select select "0"
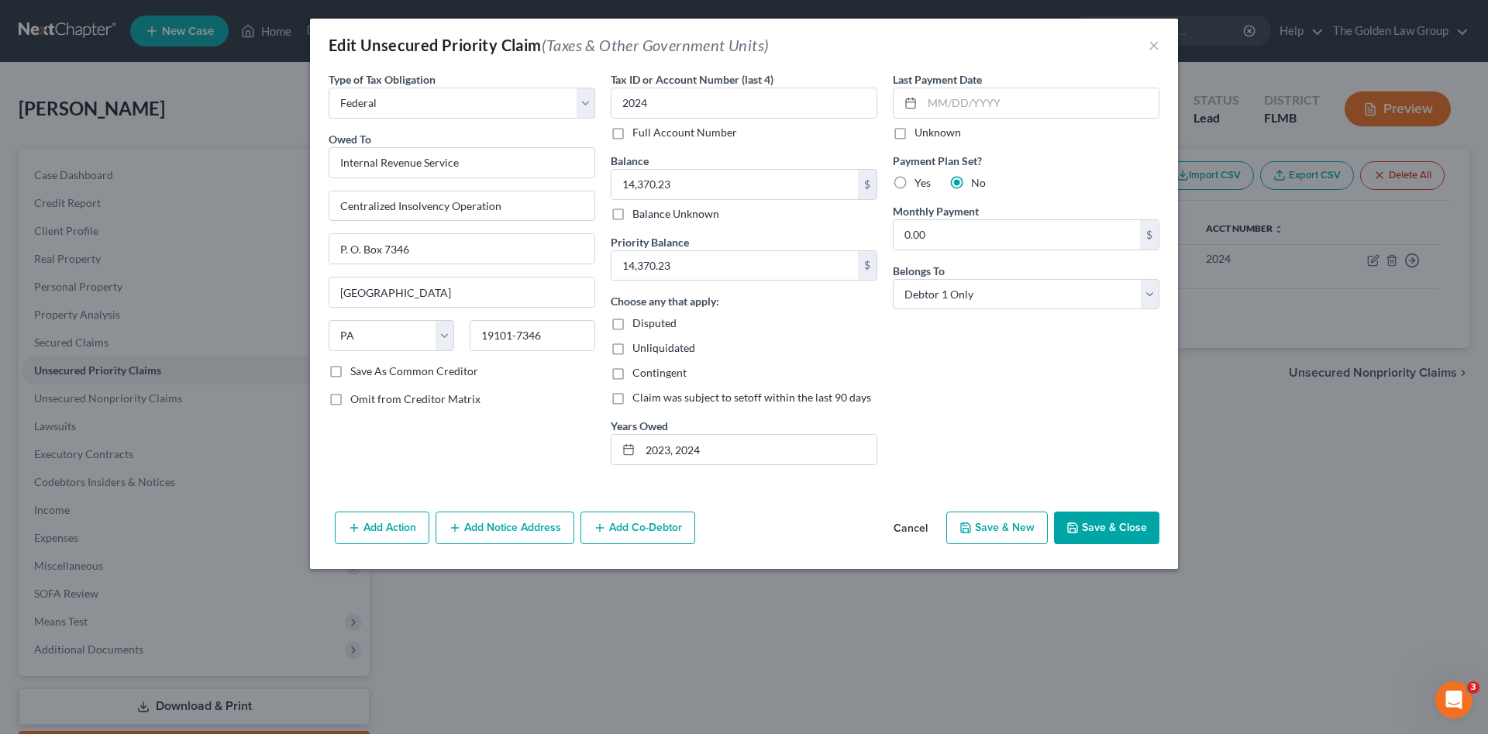
click at [920, 530] on button "Cancel" at bounding box center [910, 528] width 59 height 31
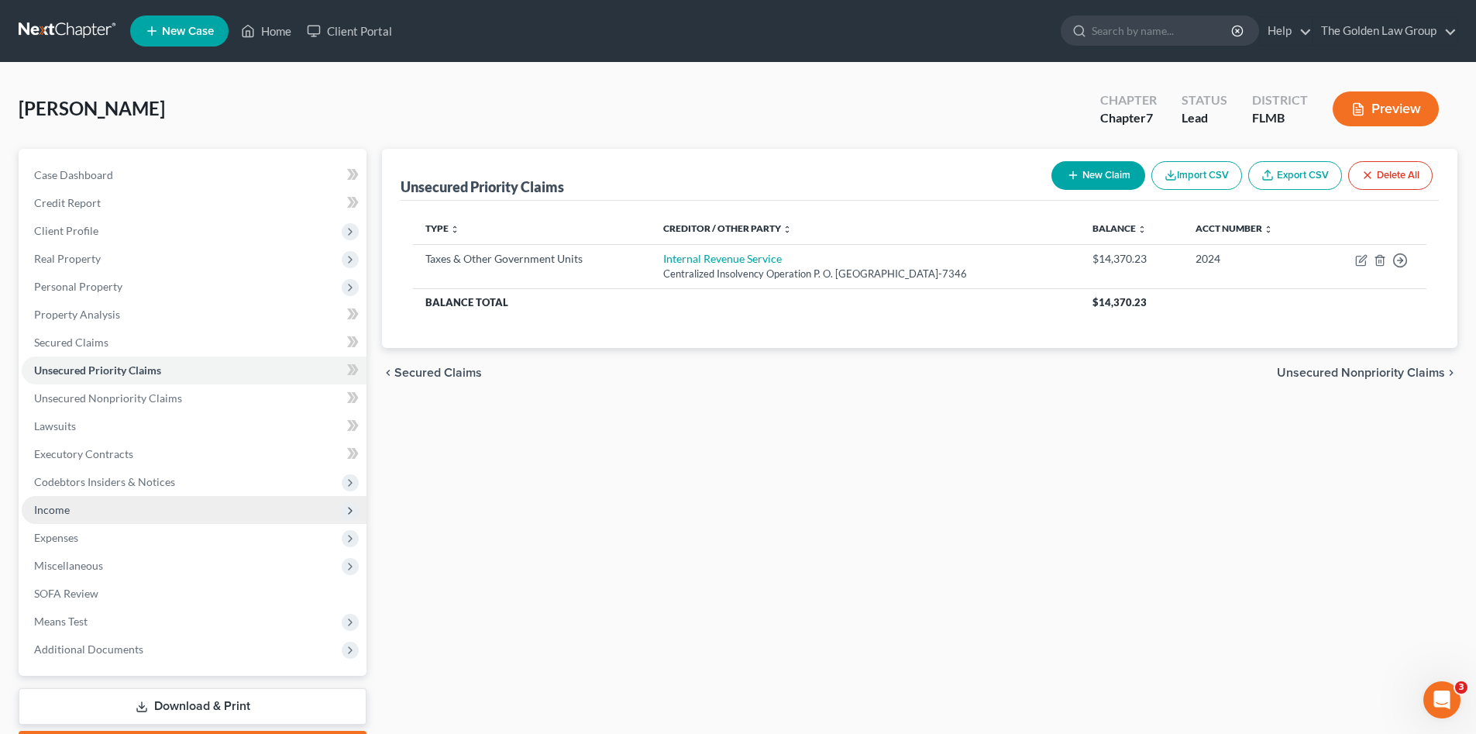
click at [67, 515] on span "Income" at bounding box center [52, 509] width 36 height 13
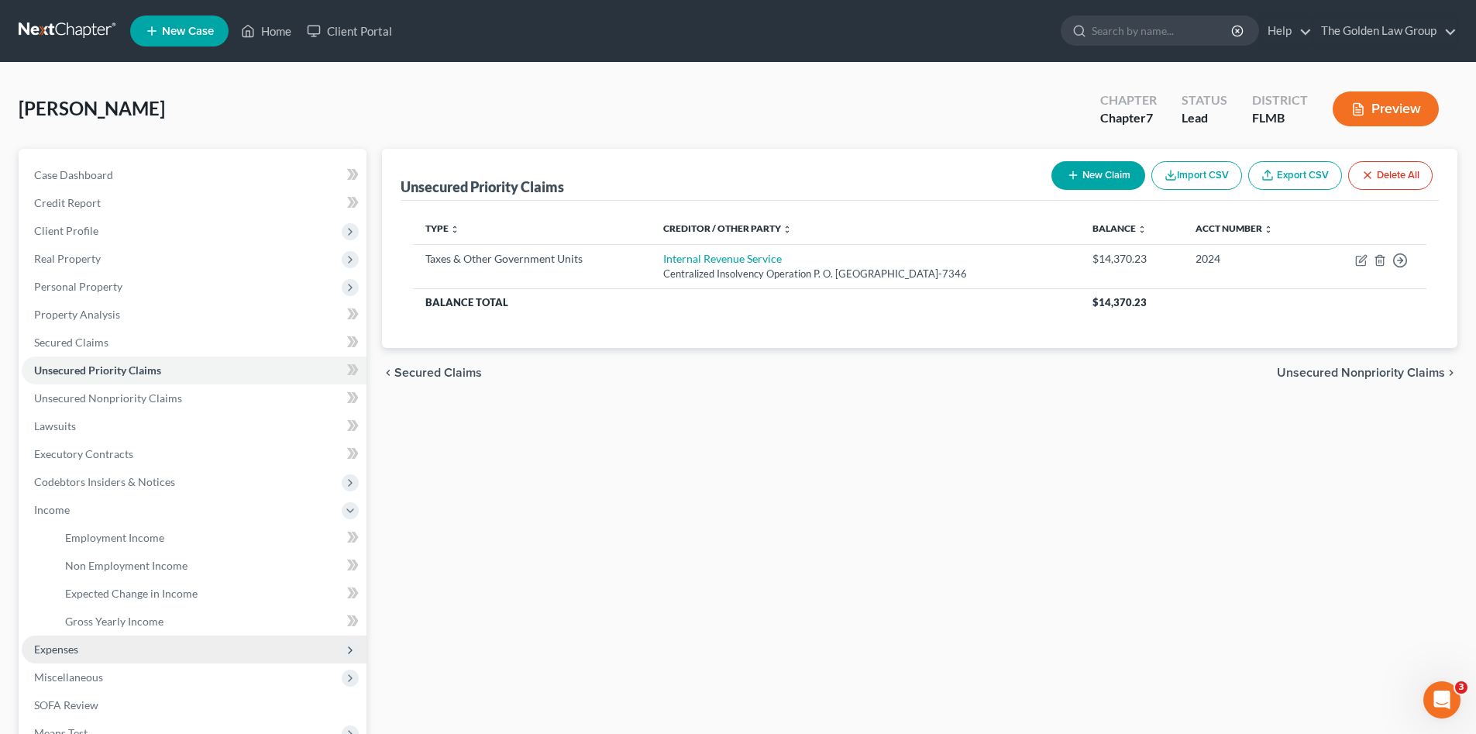
click at [101, 637] on span "Expenses" at bounding box center [194, 649] width 345 height 28
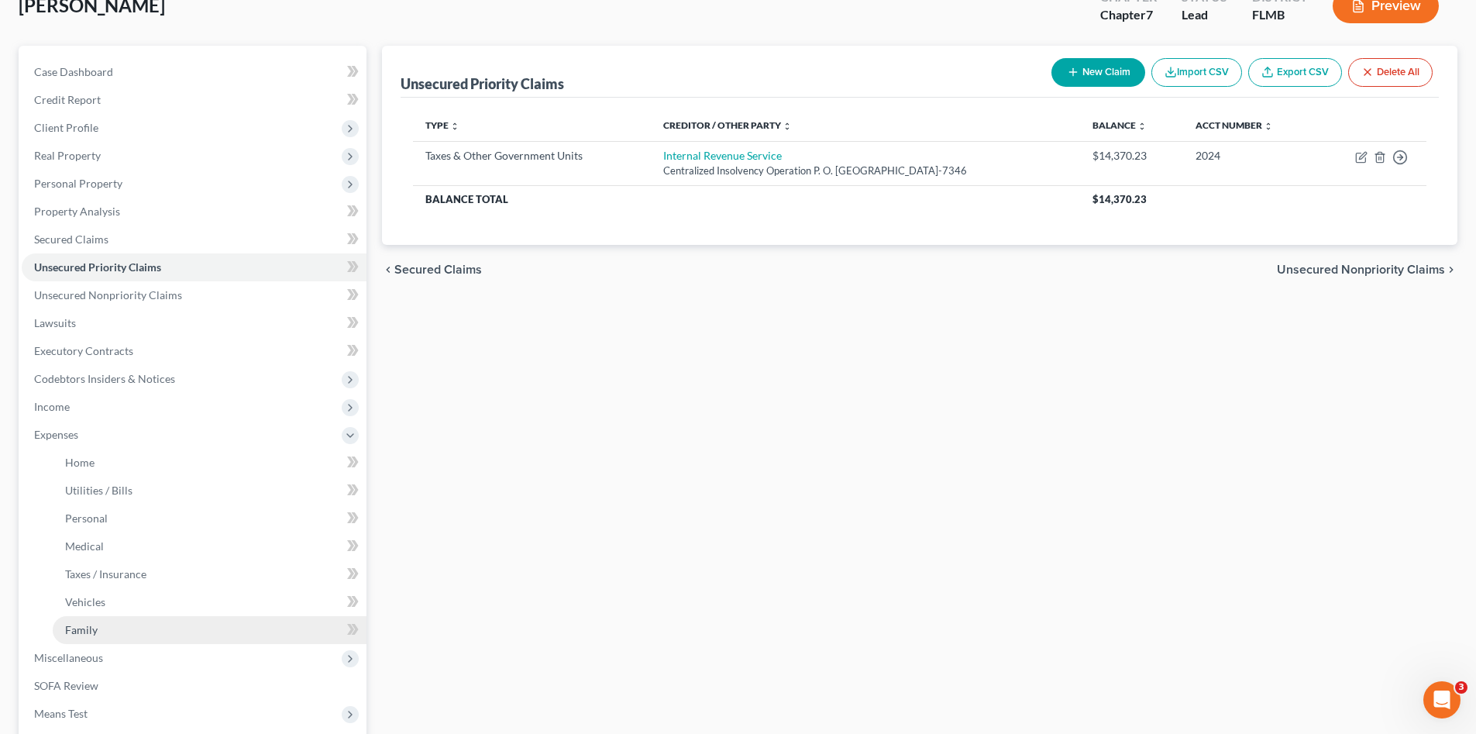
click at [121, 631] on link "Family" at bounding box center [210, 630] width 314 height 28
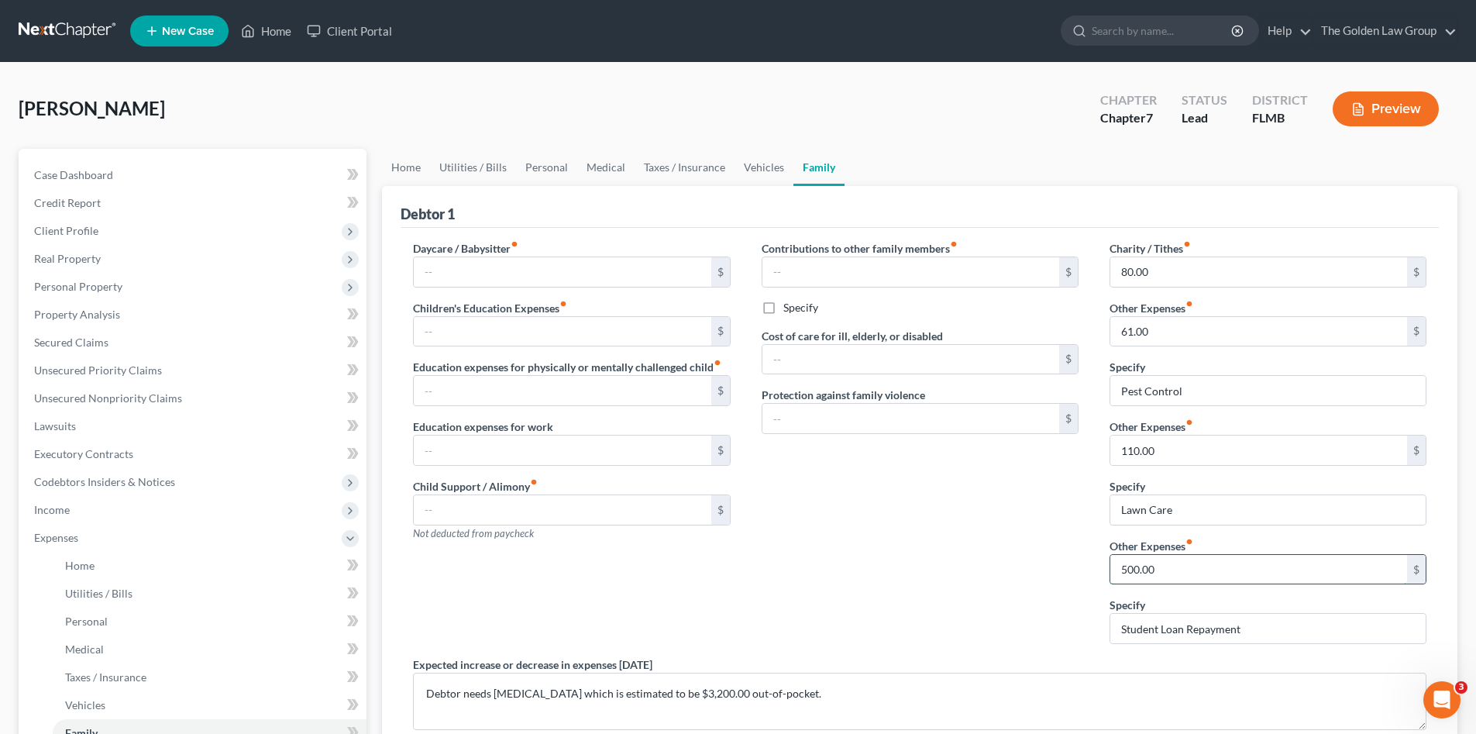
click at [1163, 568] on input "500.00" at bounding box center [1258, 569] width 297 height 29
type input "200.00"
click at [982, 557] on div "Contributions to other family members fiber_manual_record $ Specify Cost of car…" at bounding box center [920, 448] width 348 height 416
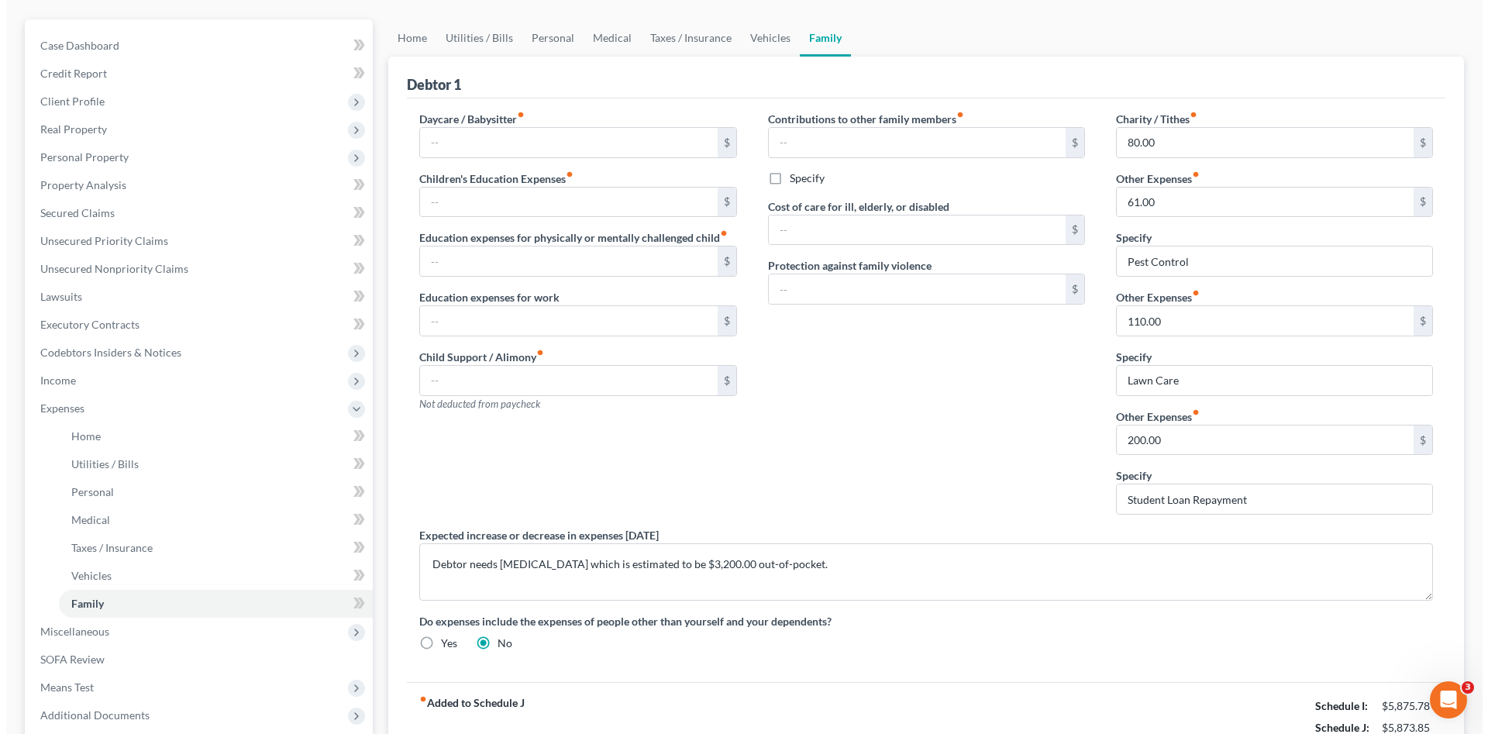
scroll to position [259, 0]
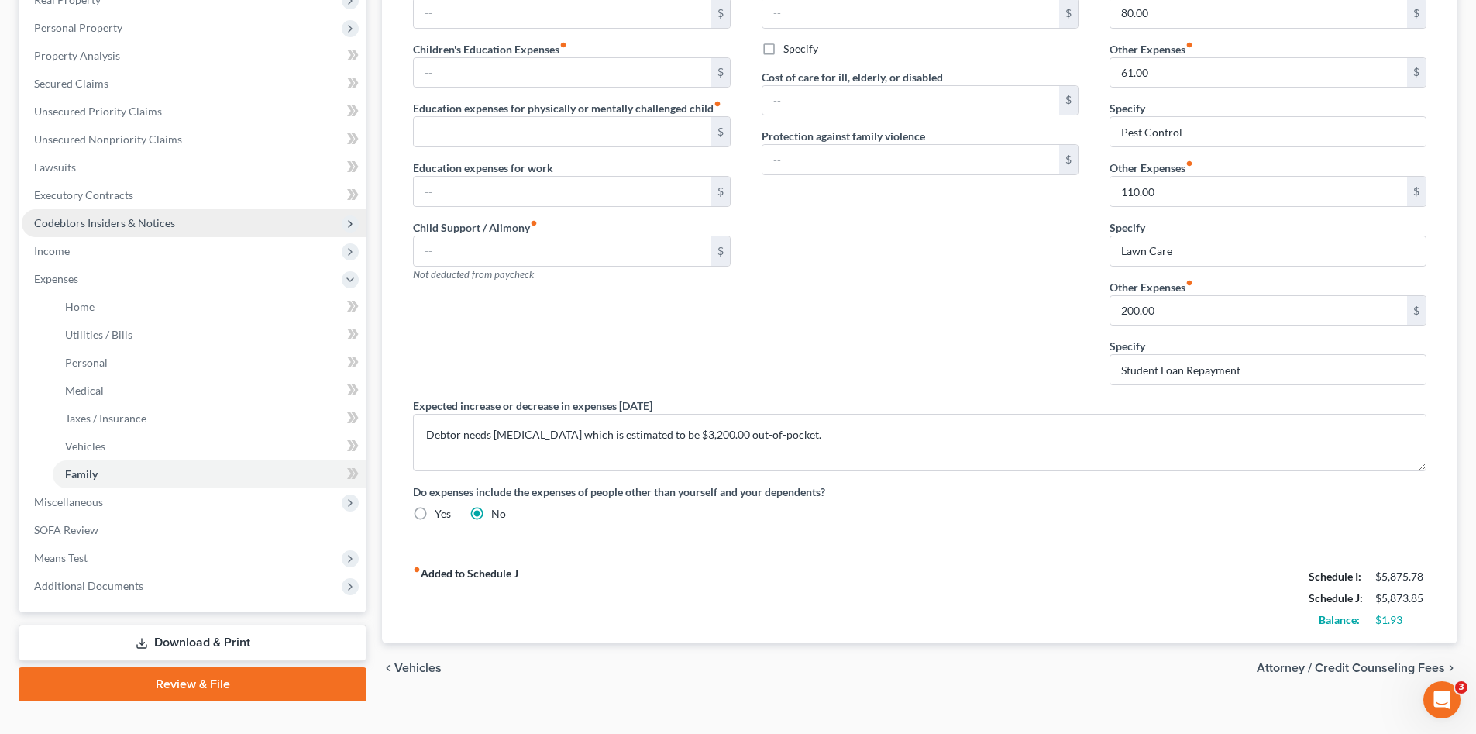
click at [152, 216] on span "Codebtors Insiders & Notices" at bounding box center [104, 222] width 141 height 13
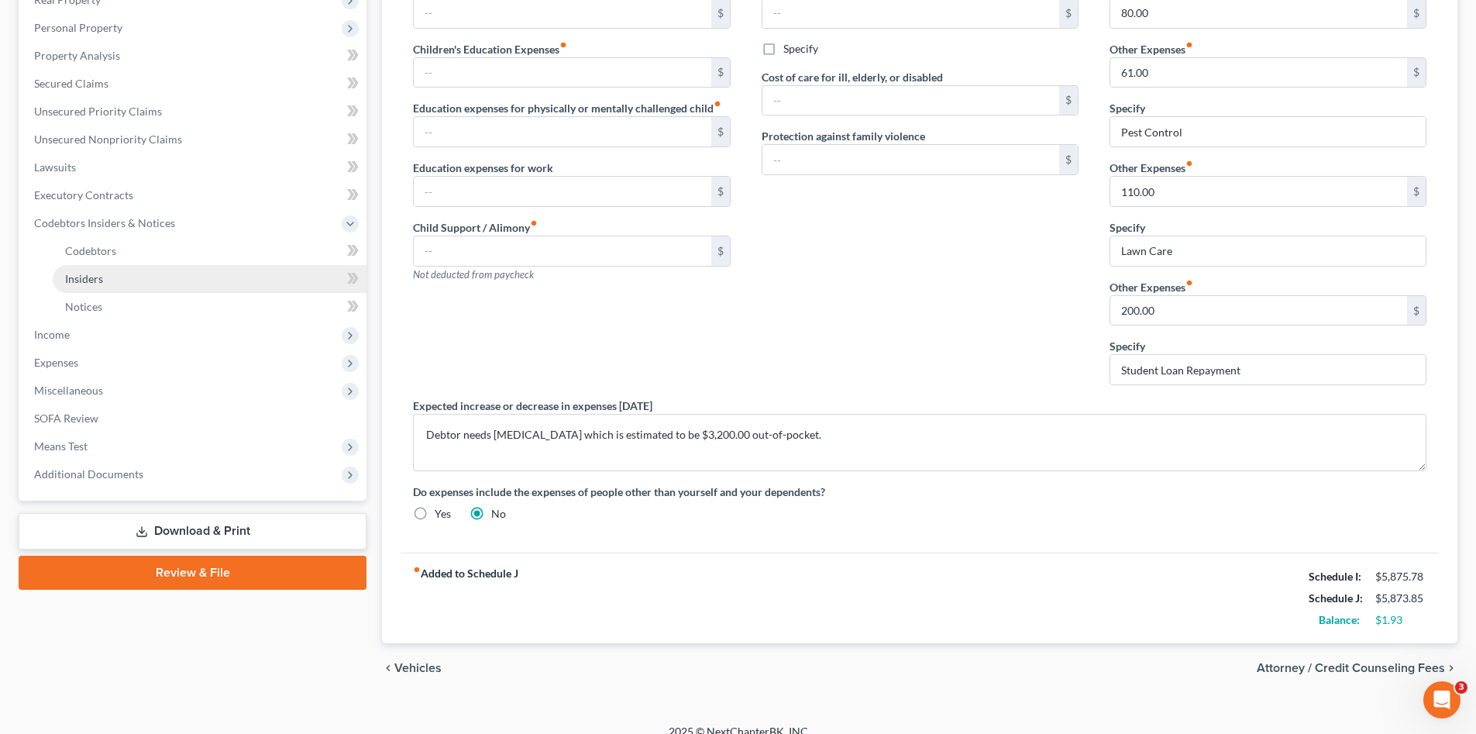
click at [149, 280] on link "Insiders" at bounding box center [210, 279] width 314 height 28
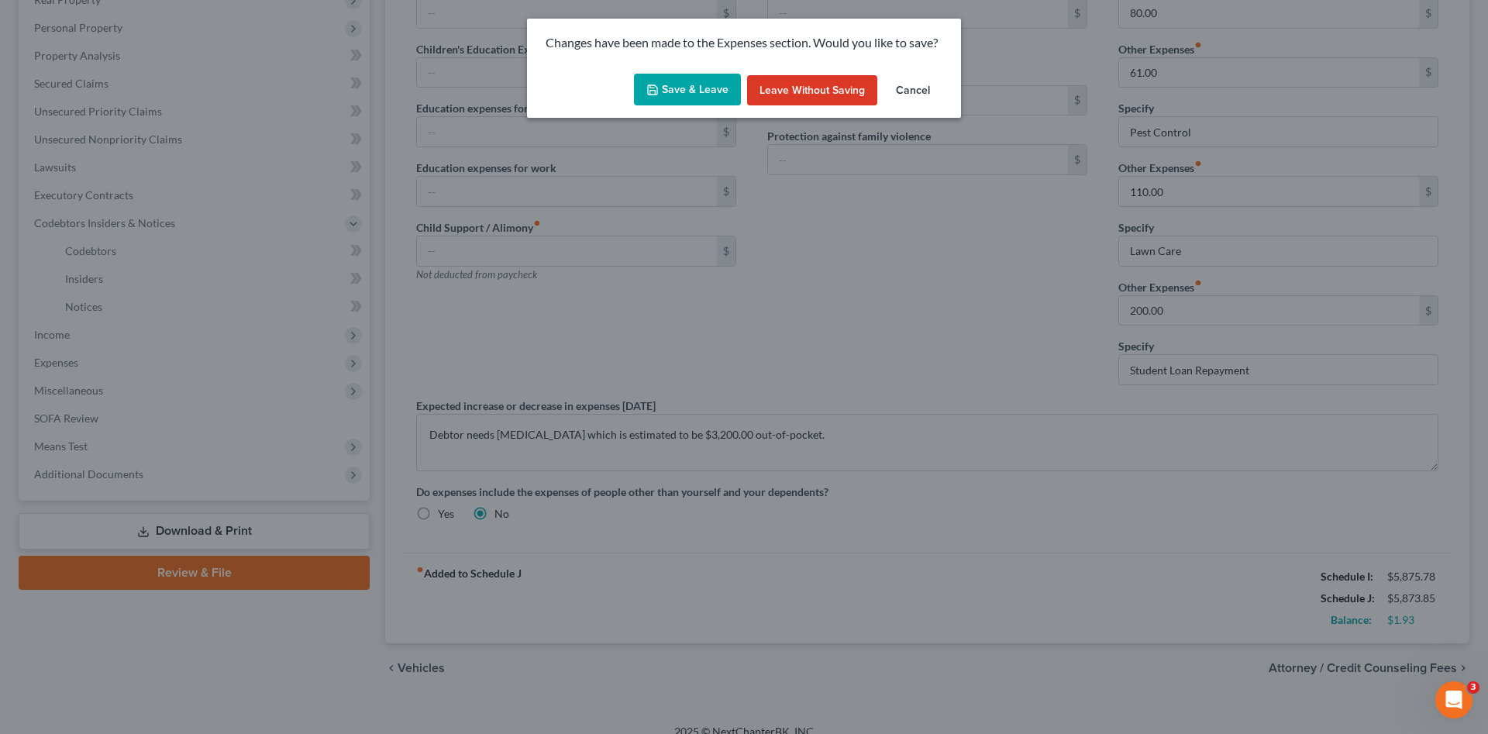
click at [704, 80] on button "Save & Leave" at bounding box center [687, 90] width 107 height 33
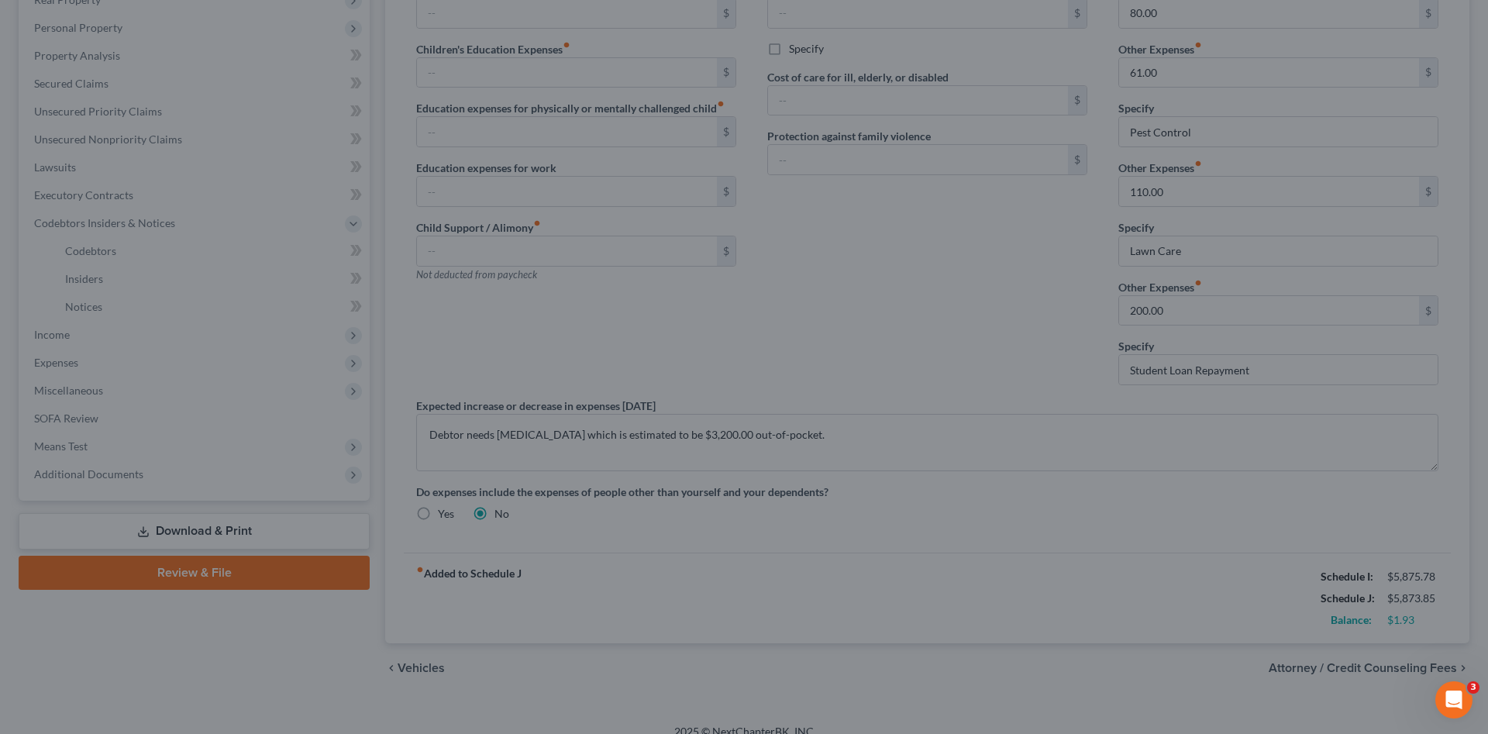
scroll to position [174, 0]
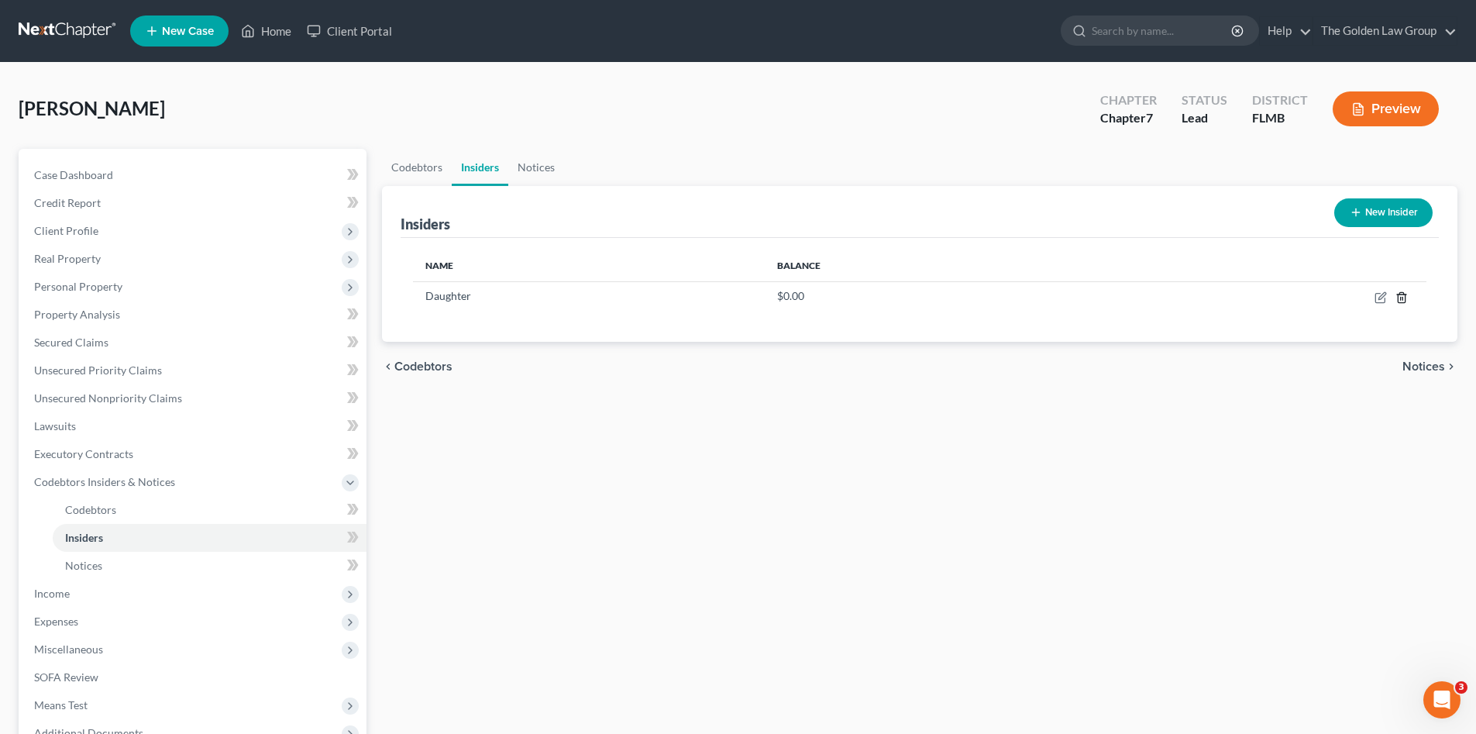
drag, startPoint x: 1403, startPoint y: 300, endPoint x: 1398, endPoint y: 334, distance: 34.4
click at [1399, 336] on div "Name Balance Daughter $0.00" at bounding box center [920, 290] width 1038 height 104
click at [1382, 298] on icon "button" at bounding box center [1381, 295] width 7 height 7
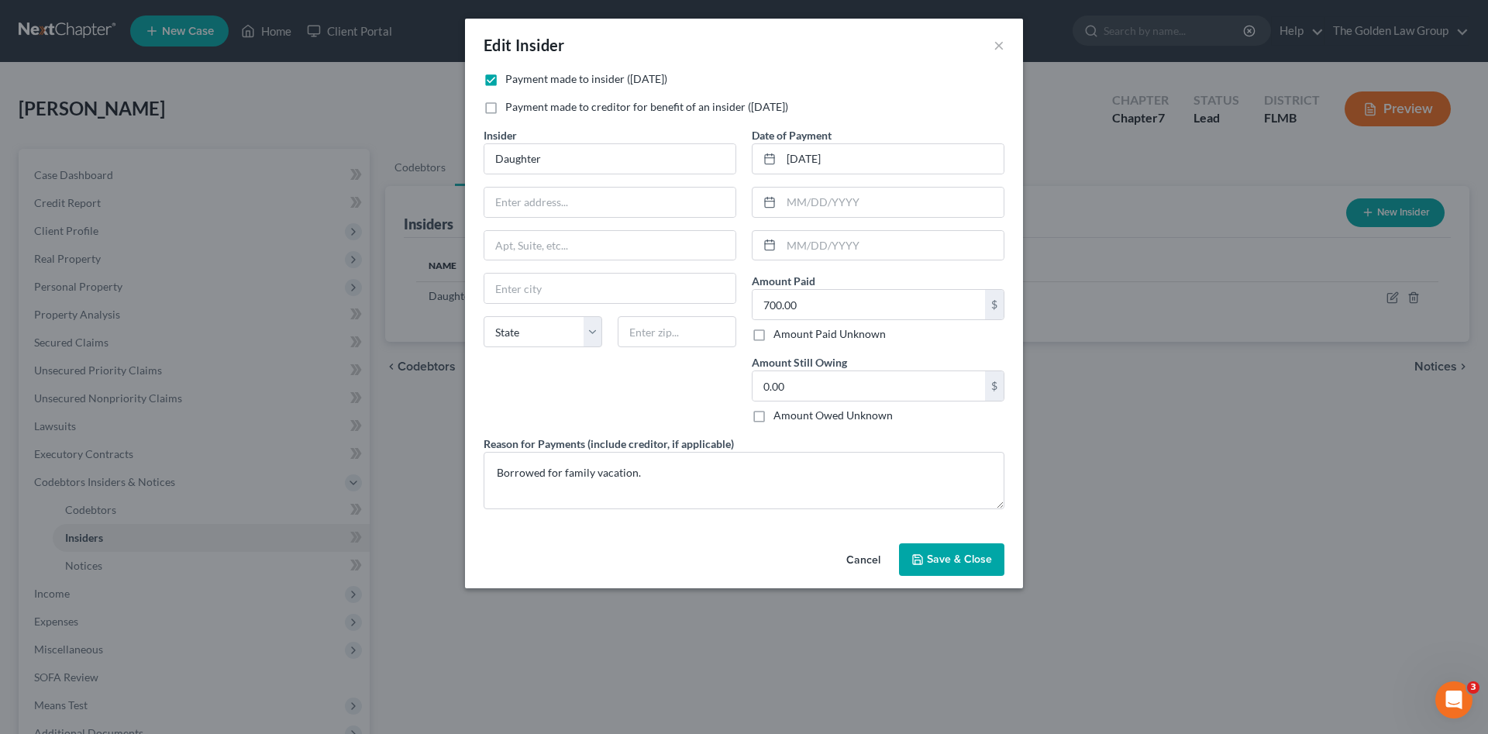
click at [866, 560] on button "Cancel" at bounding box center [863, 560] width 59 height 31
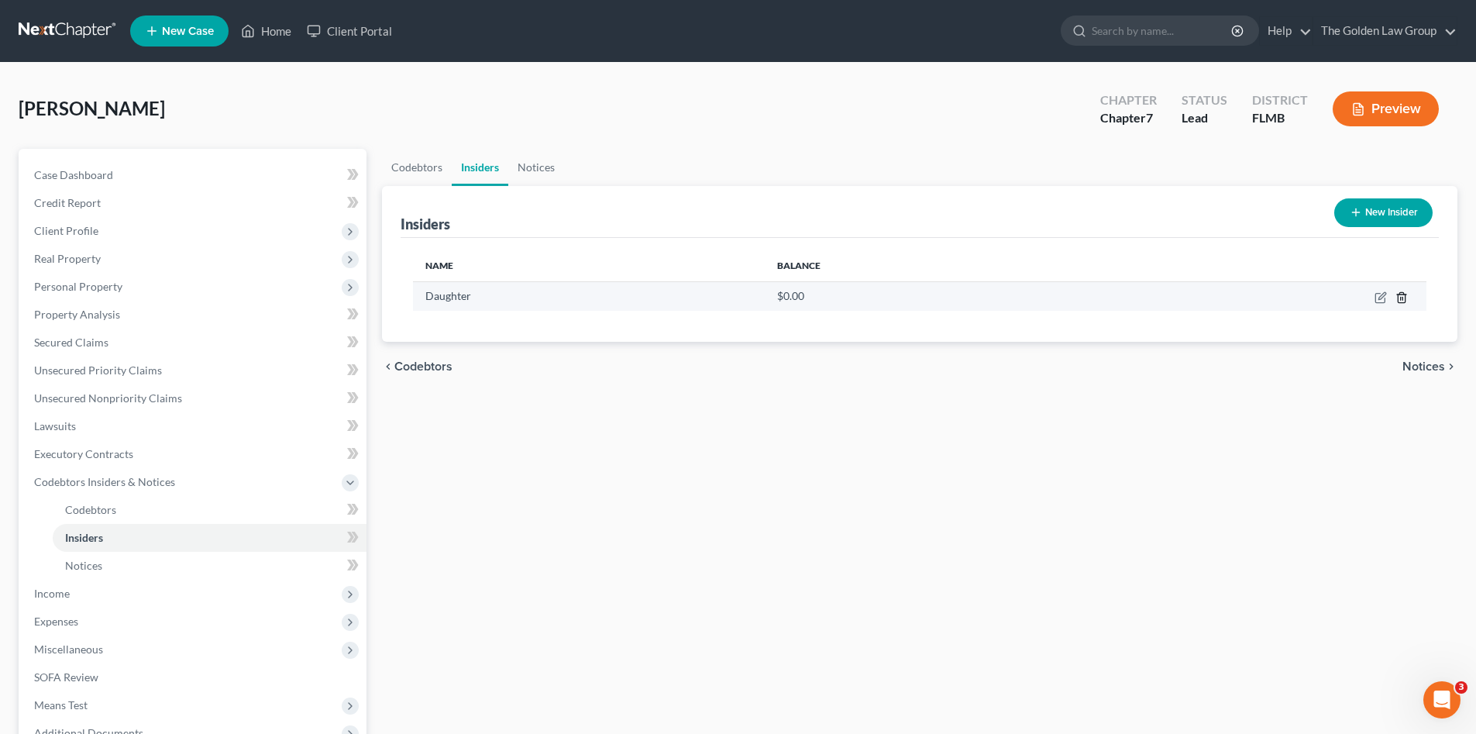
click at [1404, 299] on icon "button" at bounding box center [1401, 297] width 12 height 12
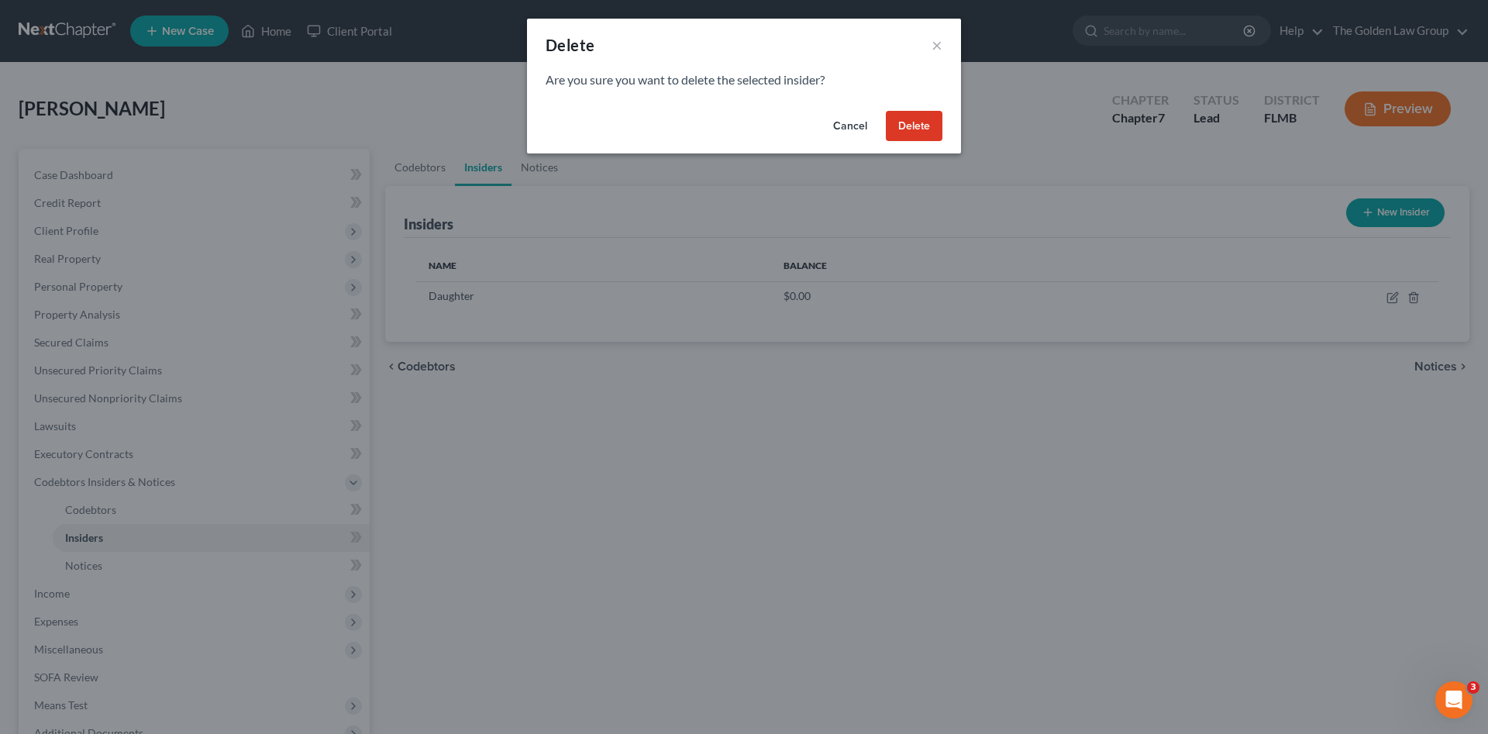
click at [907, 137] on button "Delete" at bounding box center [914, 126] width 57 height 31
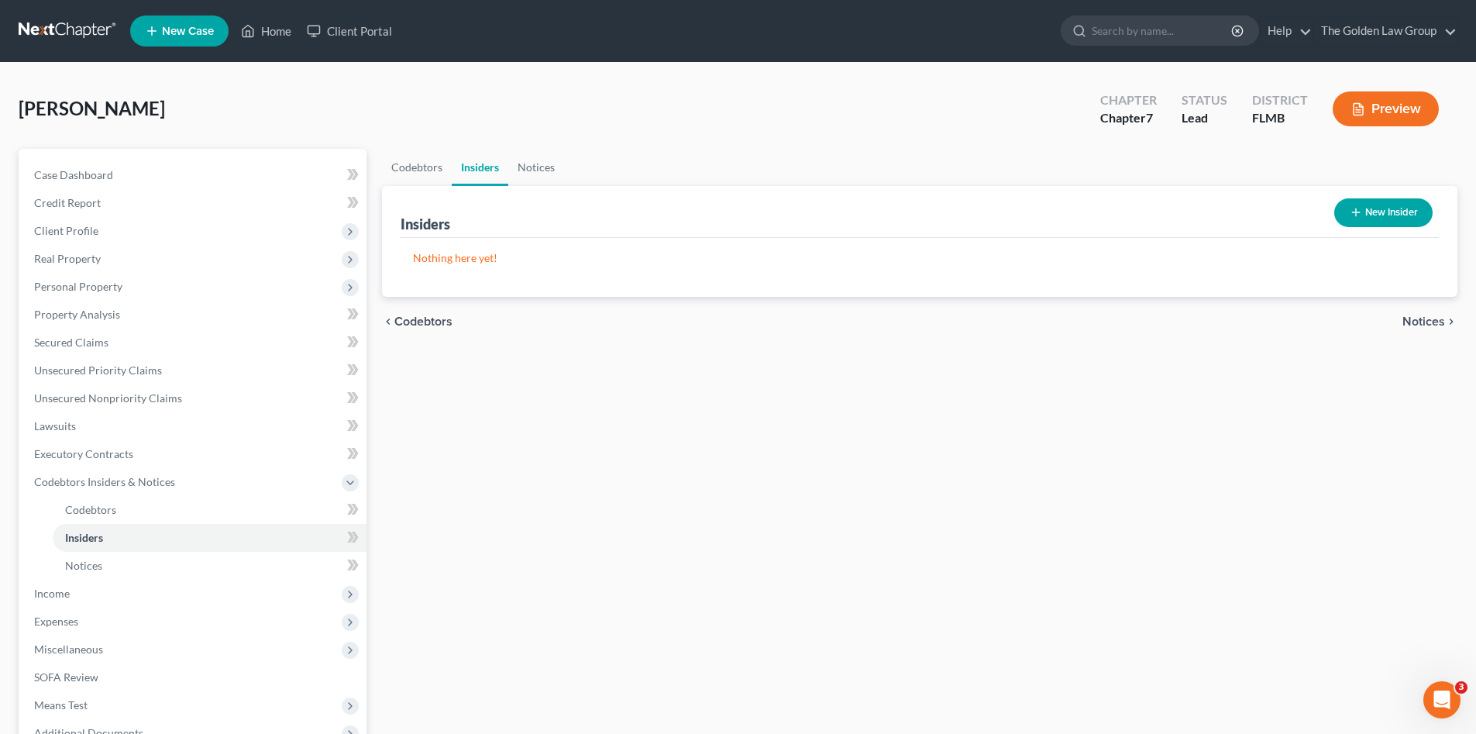
click at [592, 84] on div "[PERSON_NAME] Upgraded Chapter Chapter 7 Status Lead District [GEOGRAPHIC_DATA]…" at bounding box center [738, 114] width 1439 height 67
click at [121, 417] on link "Lawsuits" at bounding box center [194, 426] width 345 height 28
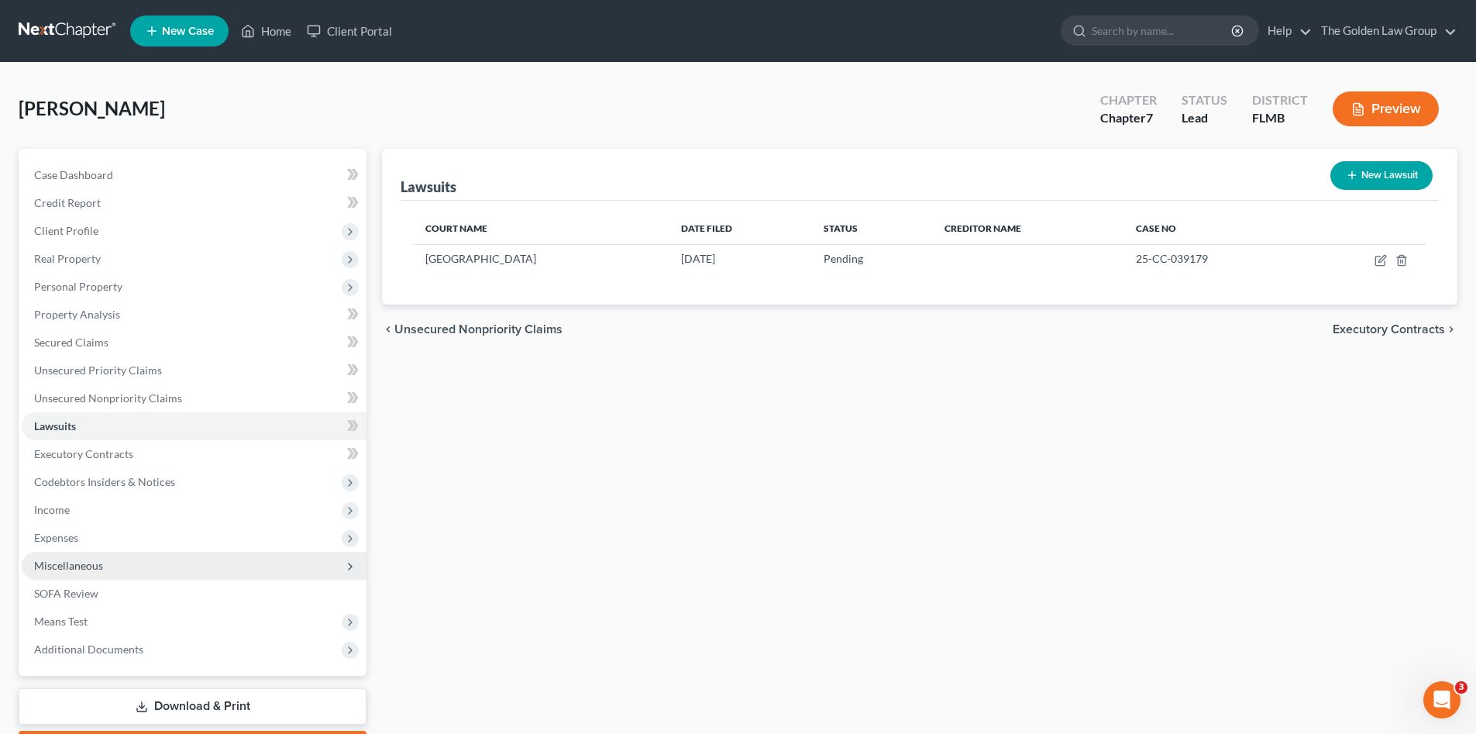
click at [106, 566] on span "Miscellaneous" at bounding box center [194, 566] width 345 height 28
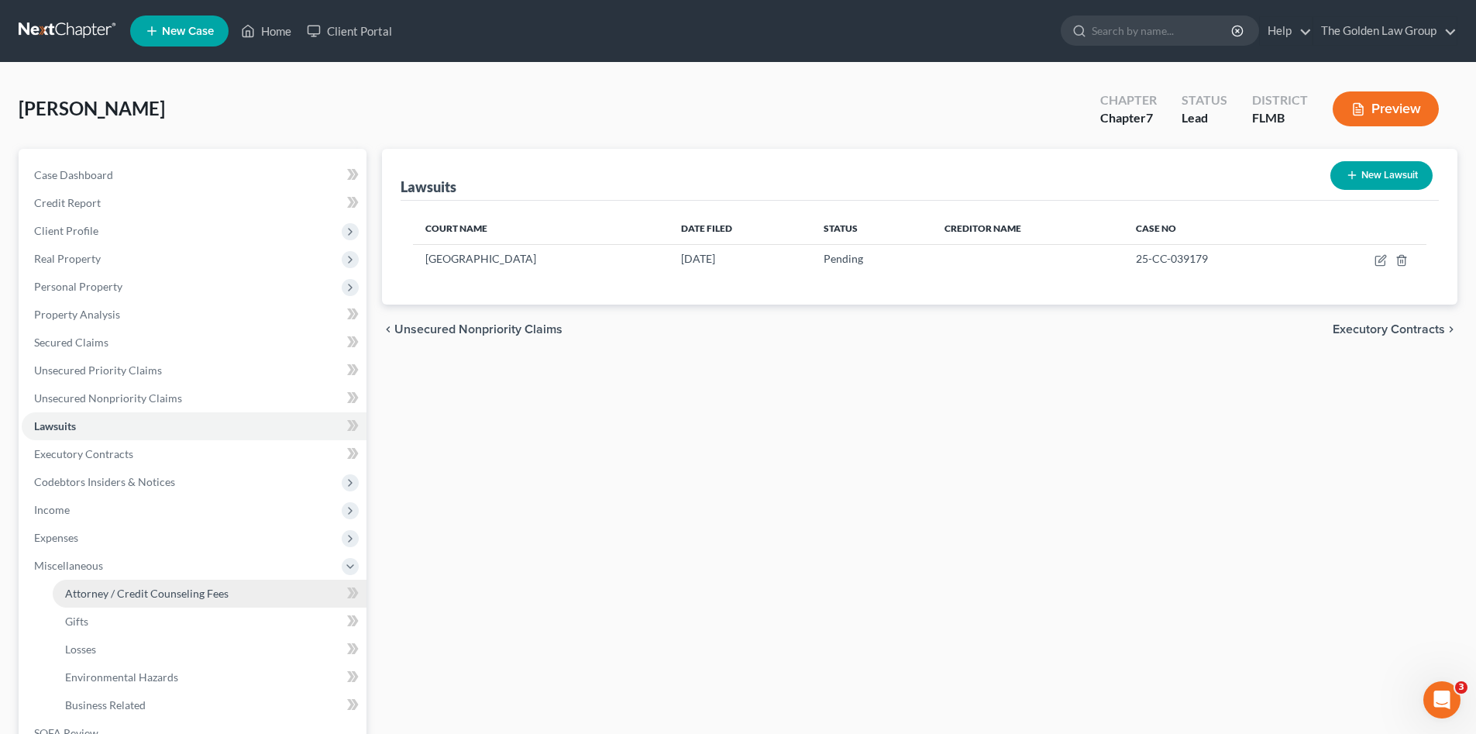
click at [142, 592] on span "Attorney / Credit Counseling Fees" at bounding box center [146, 593] width 163 height 13
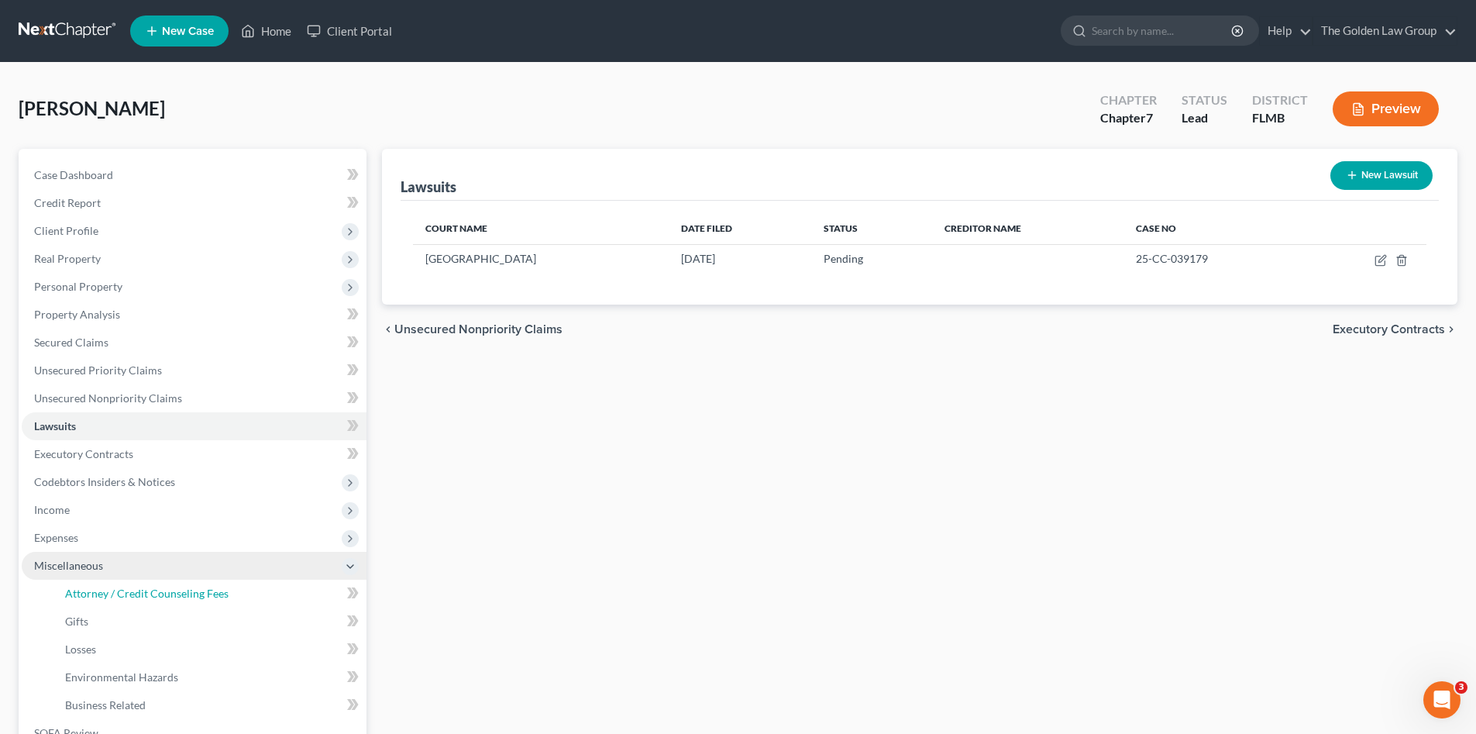
select select "2"
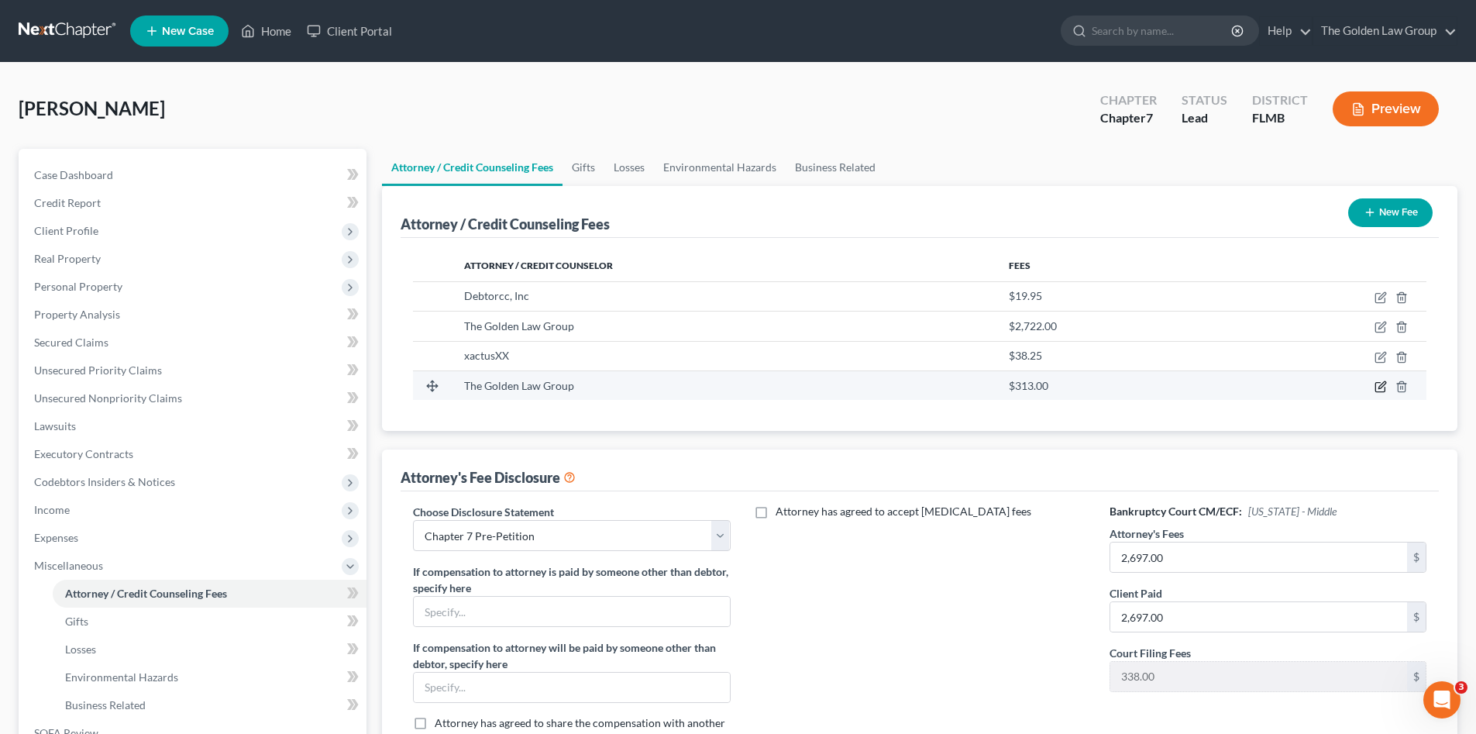
click at [1379, 388] on icon "button" at bounding box center [1381, 384] width 7 height 7
select select "9"
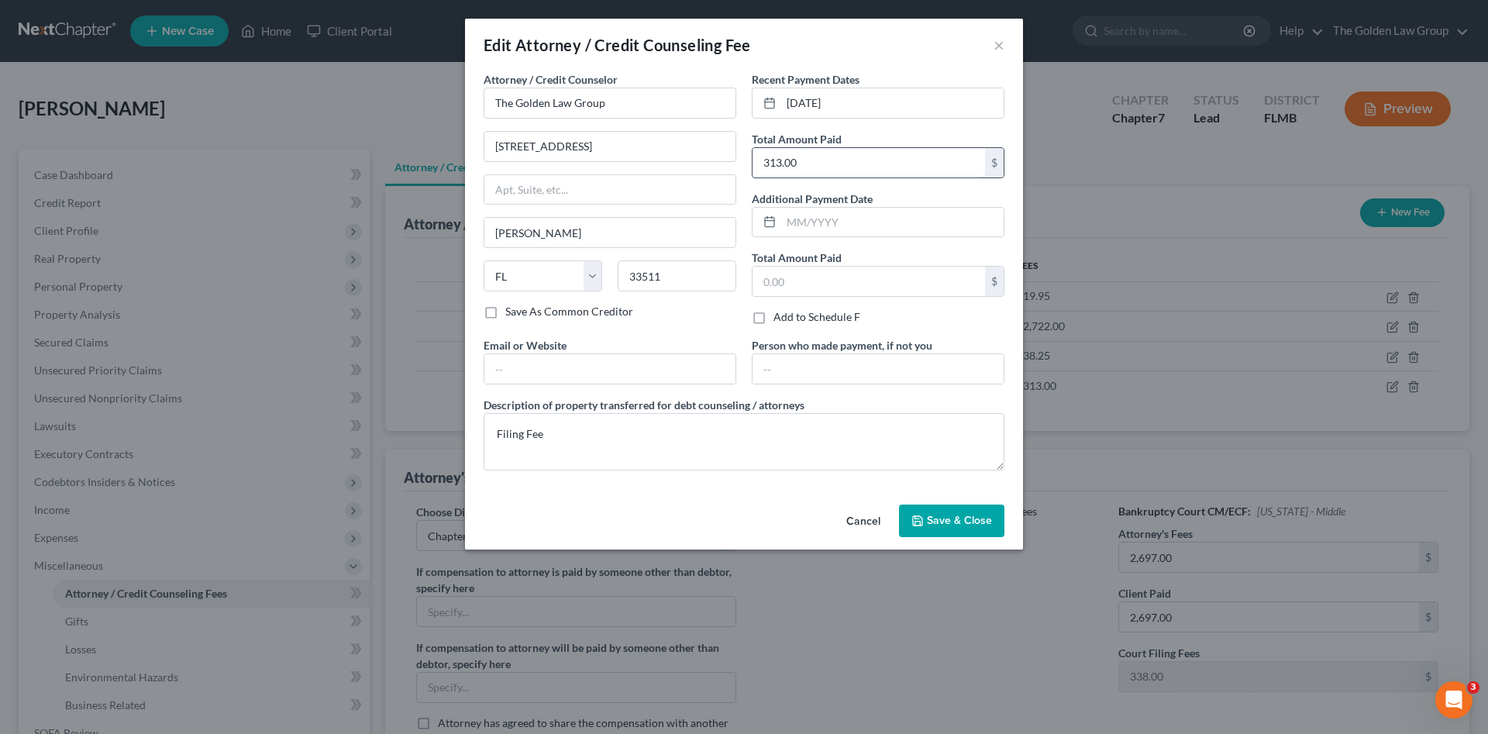
click at [821, 161] on input "313.00" at bounding box center [868, 162] width 232 height 29
type input "38.00"
click at [970, 519] on span "Save & Close" at bounding box center [959, 520] width 65 height 13
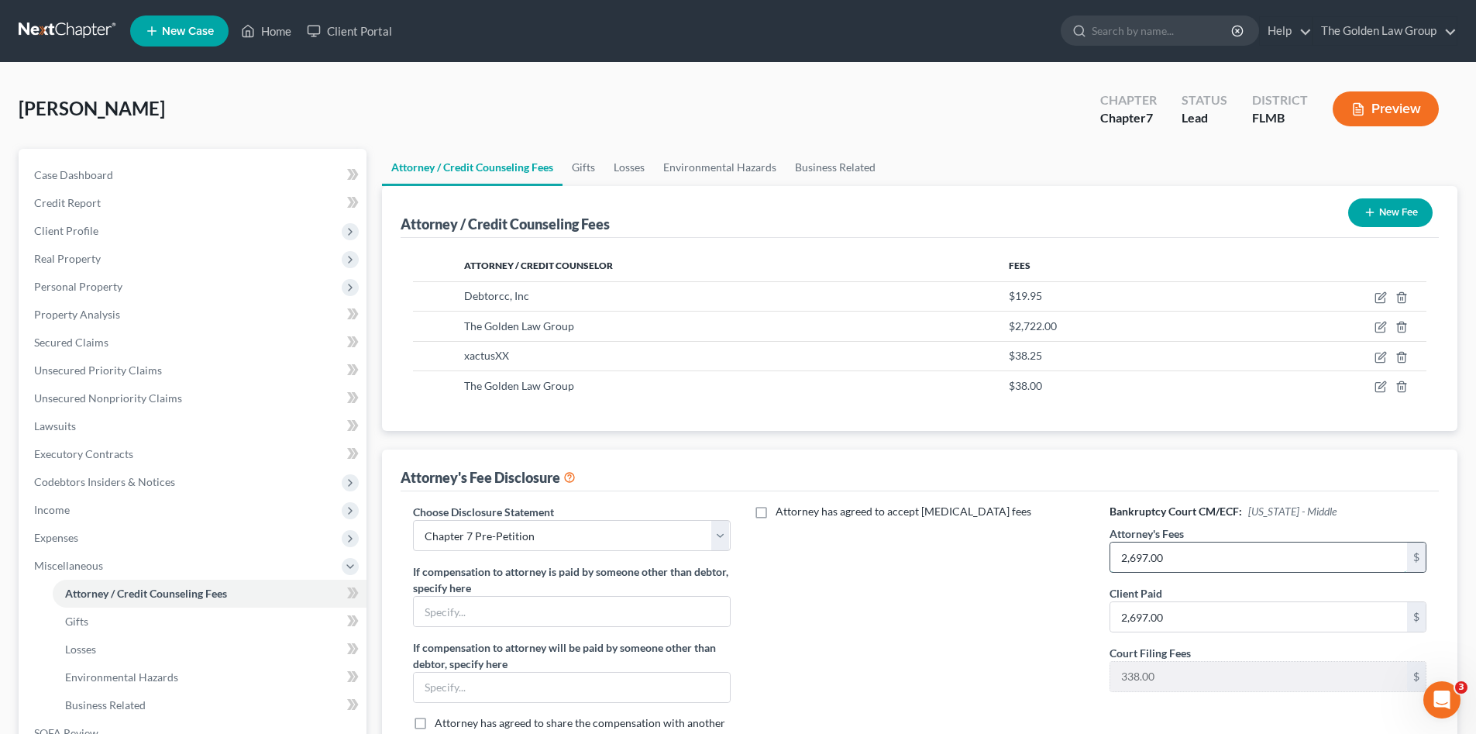
click at [1178, 556] on input "2,697.00" at bounding box center [1258, 556] width 297 height 29
type input "2,722.00"
click at [999, 604] on div "Attorney has agreed to accept retainer fees" at bounding box center [920, 632] width 348 height 256
click at [1381, 387] on icon "button" at bounding box center [1380, 386] width 12 height 12
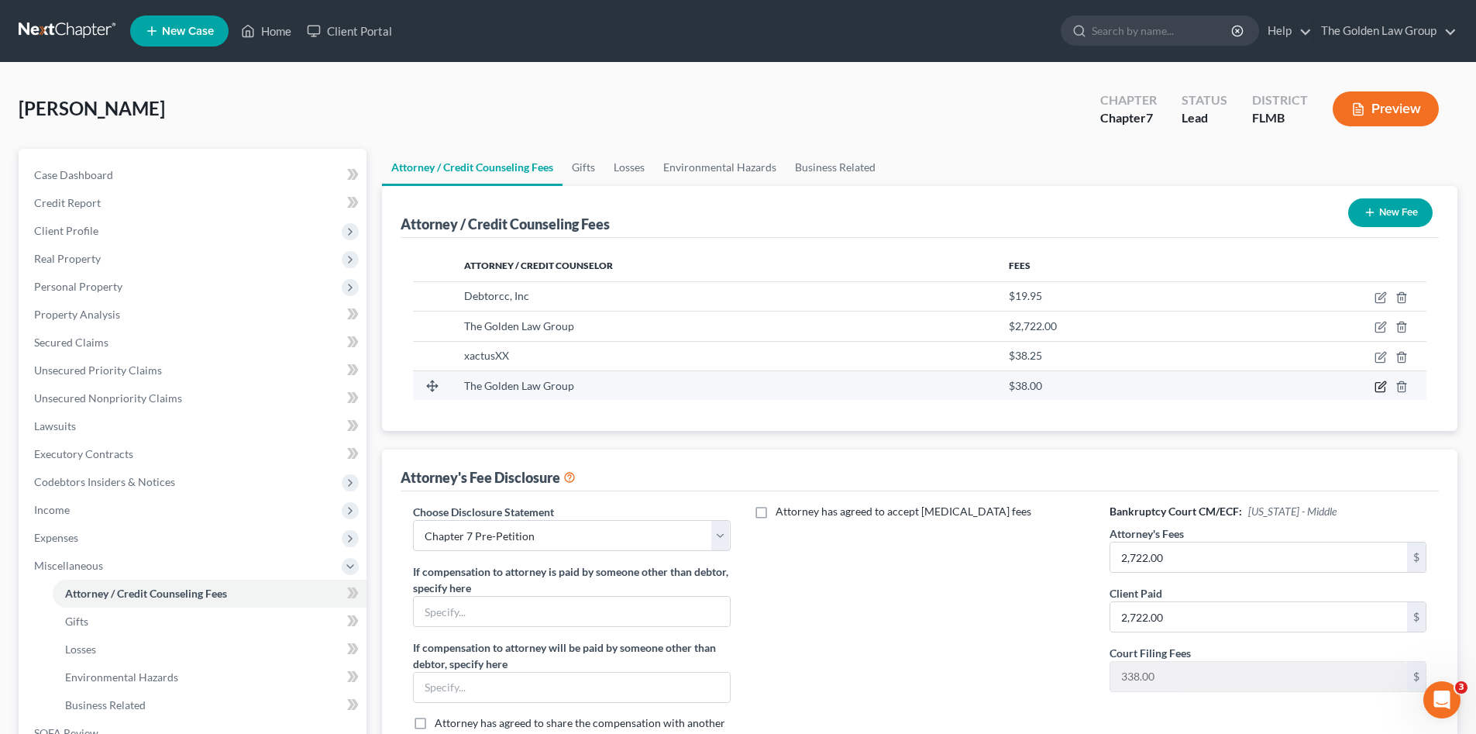
select select "9"
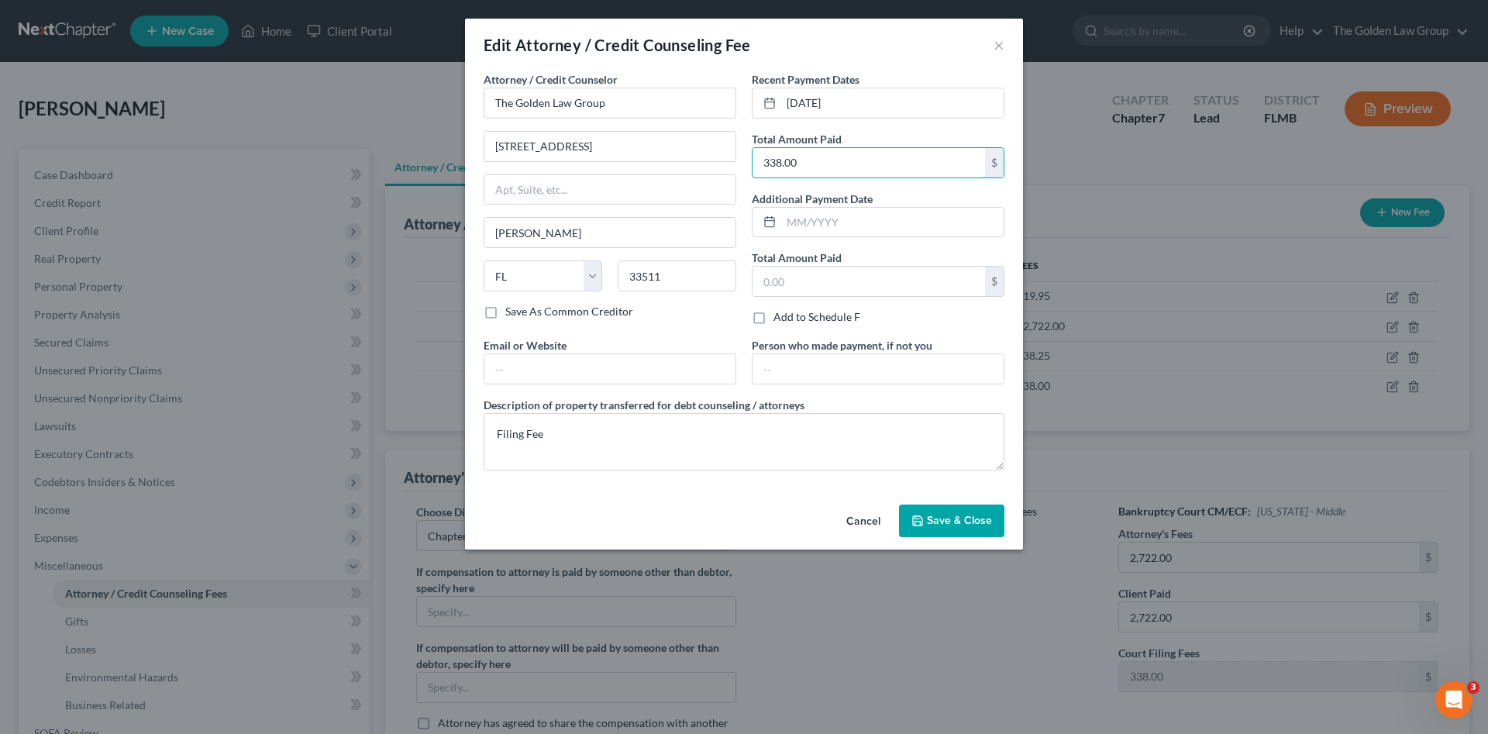
type input "338.00"
click at [958, 525] on span "Save & Close" at bounding box center [959, 520] width 65 height 13
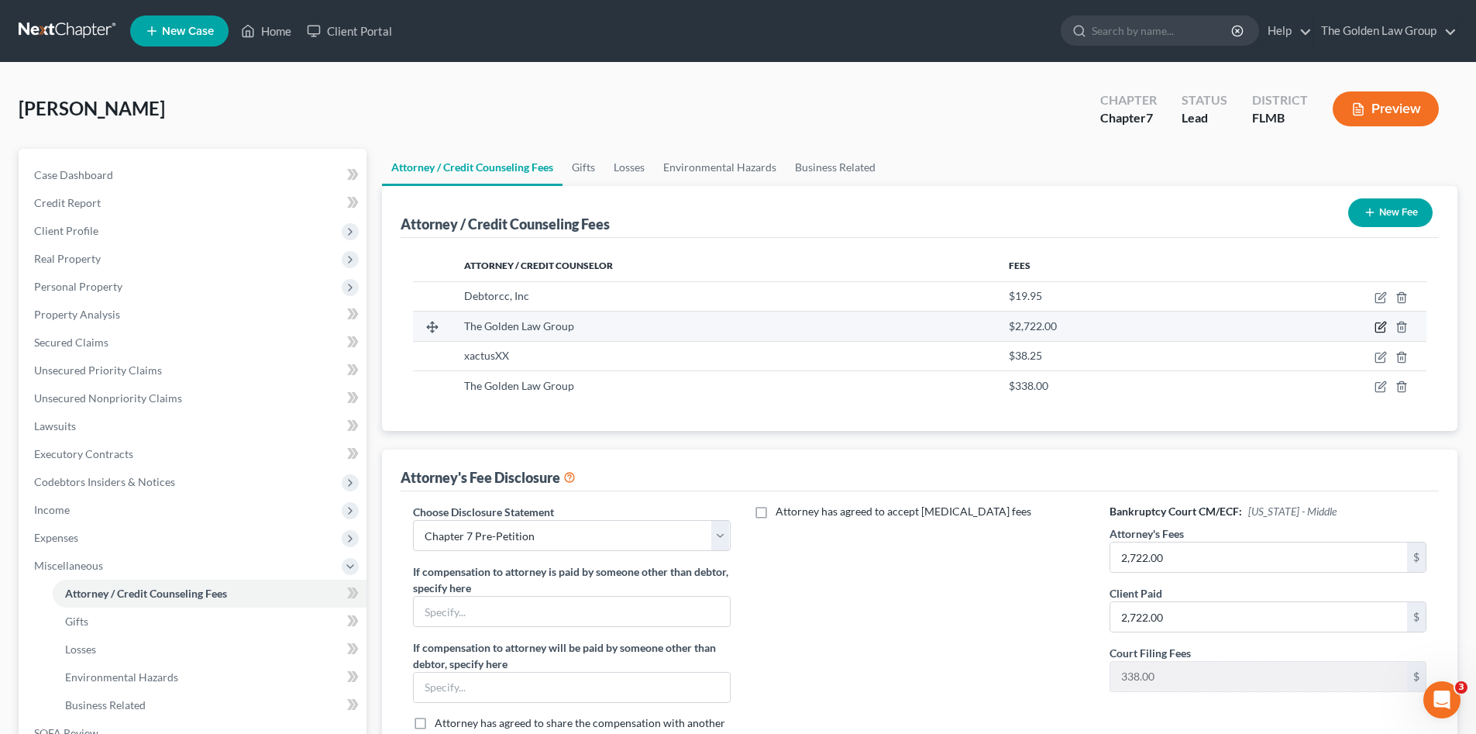
click at [1377, 329] on icon "button" at bounding box center [1380, 327] width 12 height 12
select select "9"
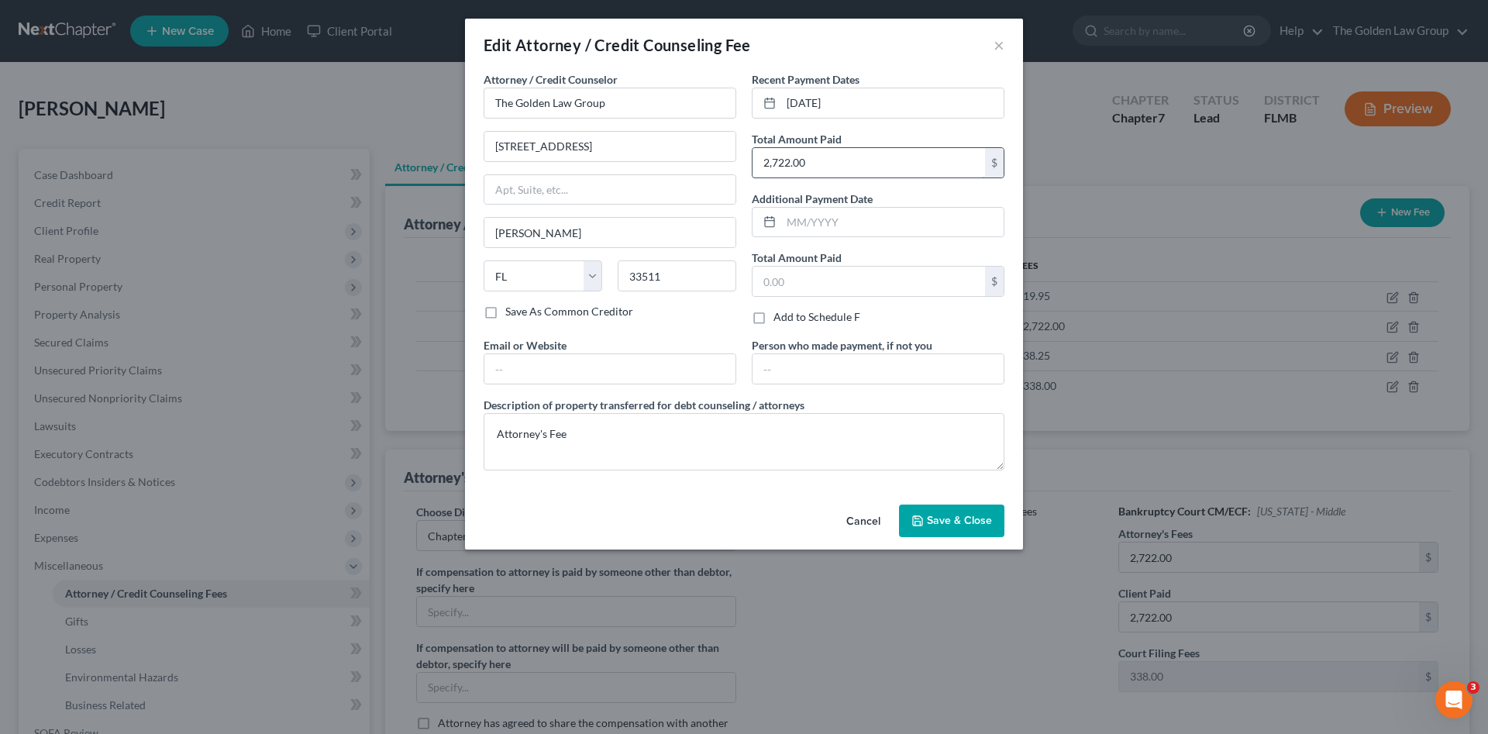
click at [858, 163] on input "2,722.00" at bounding box center [868, 162] width 232 height 29
type input "6"
type input "2,697.00"
click at [962, 532] on button "Save & Close" at bounding box center [951, 520] width 105 height 33
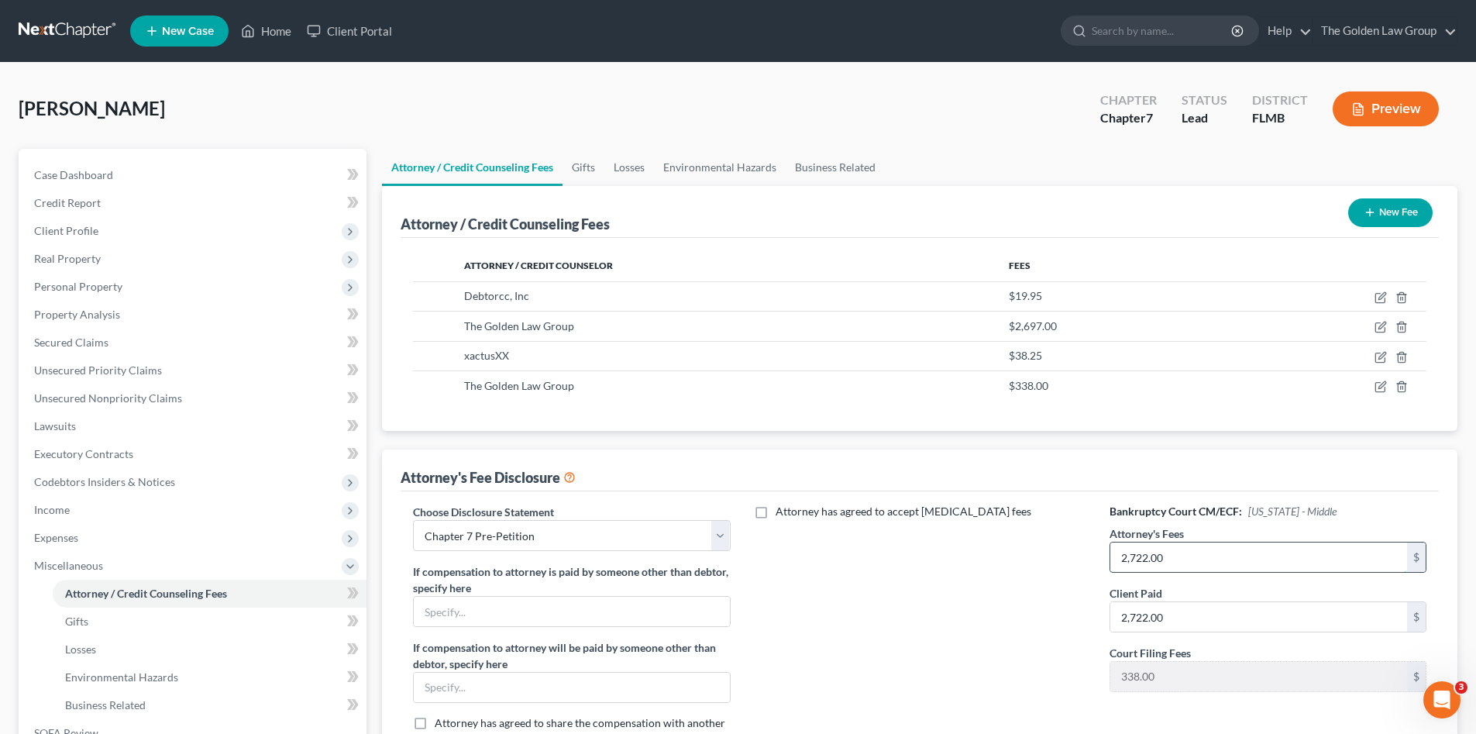
click at [1196, 549] on input "2,722.00" at bounding box center [1258, 556] width 297 height 29
type input "2,697.00"
click at [1205, 608] on input "2,722.00" at bounding box center [1258, 616] width 297 height 29
type input "2,697.00"
click at [995, 633] on div "Attorney has agreed to accept retainer fees" at bounding box center [920, 632] width 348 height 256
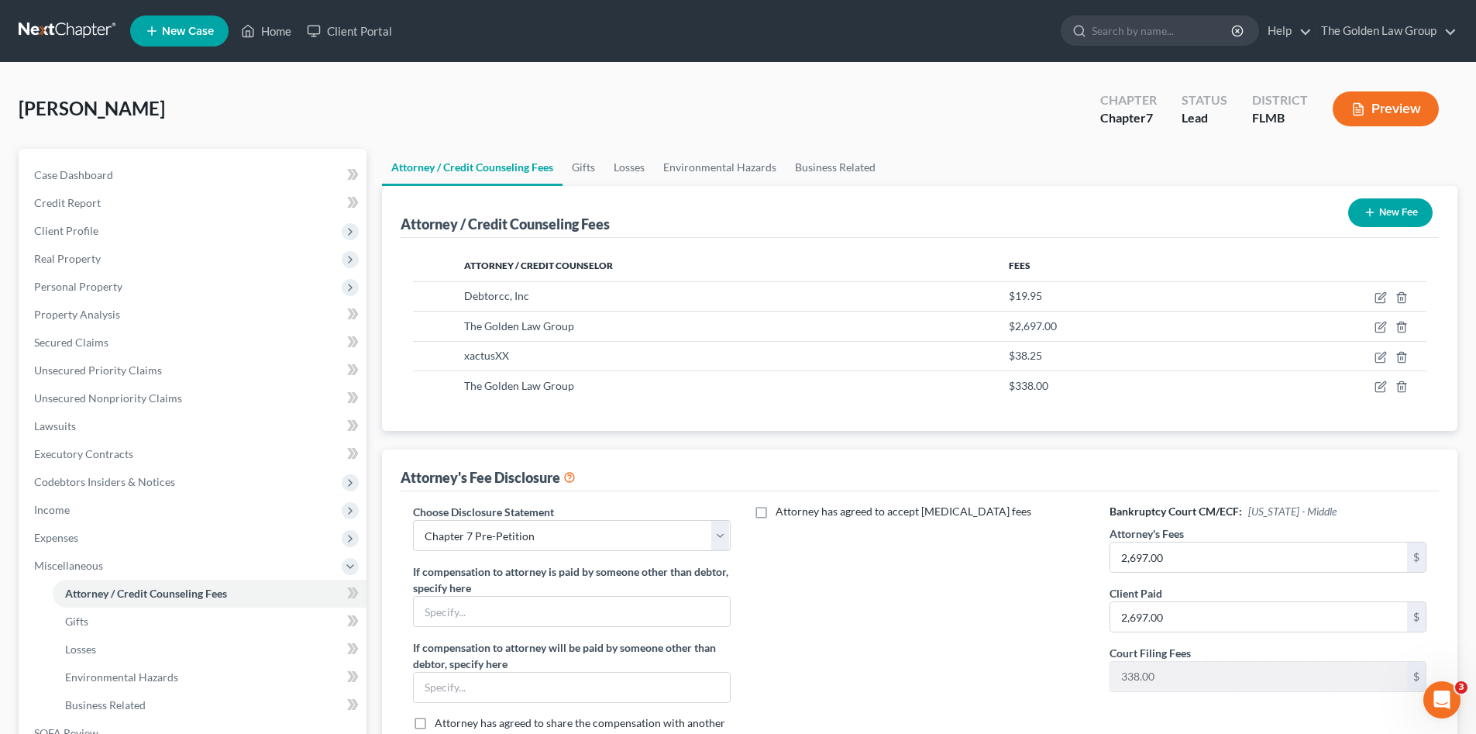
click at [995, 633] on div "Attorney has agreed to accept retainer fees" at bounding box center [920, 632] width 348 height 256
click at [88, 560] on span "Miscellaneous" at bounding box center [68, 565] width 69 height 13
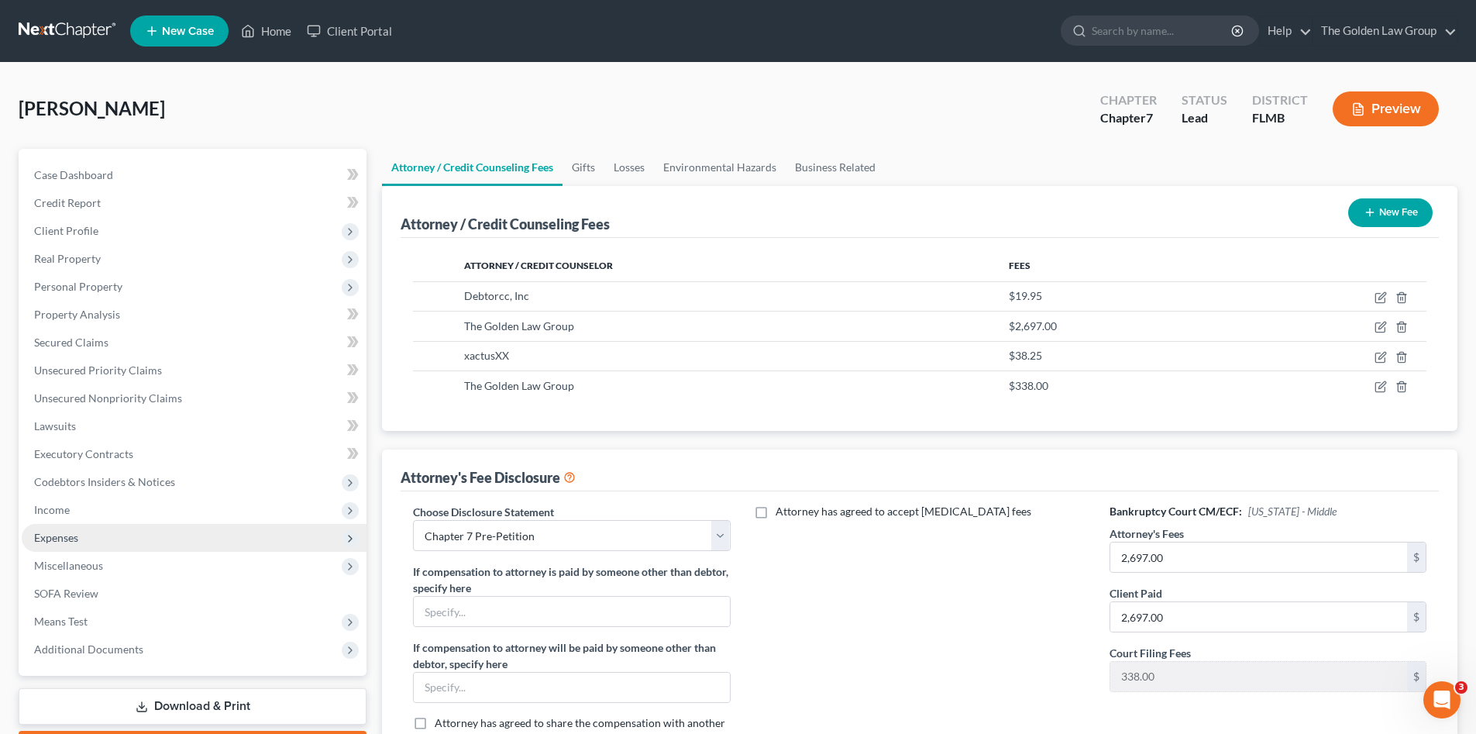
click at [110, 533] on span "Expenses" at bounding box center [194, 538] width 345 height 28
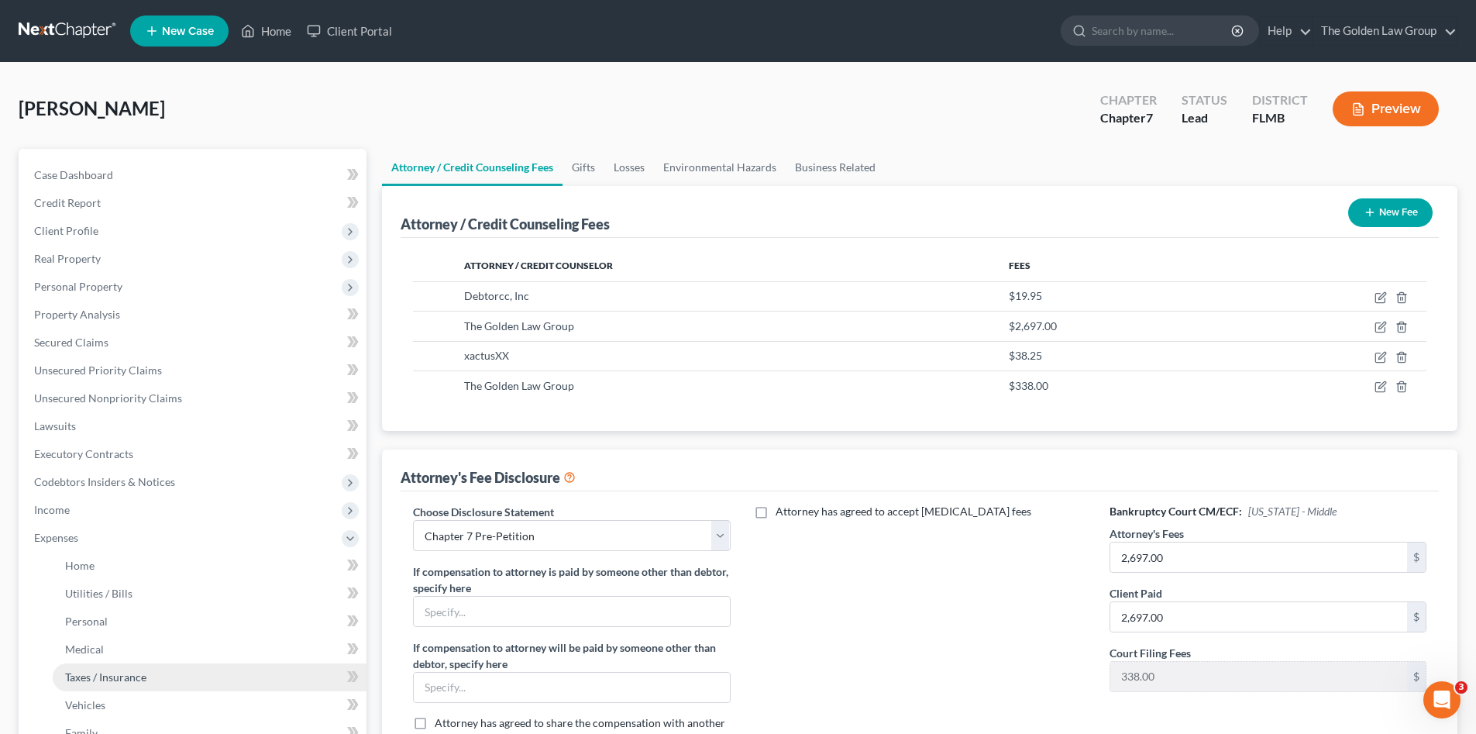
click at [160, 673] on link "Taxes / Insurance" at bounding box center [210, 677] width 314 height 28
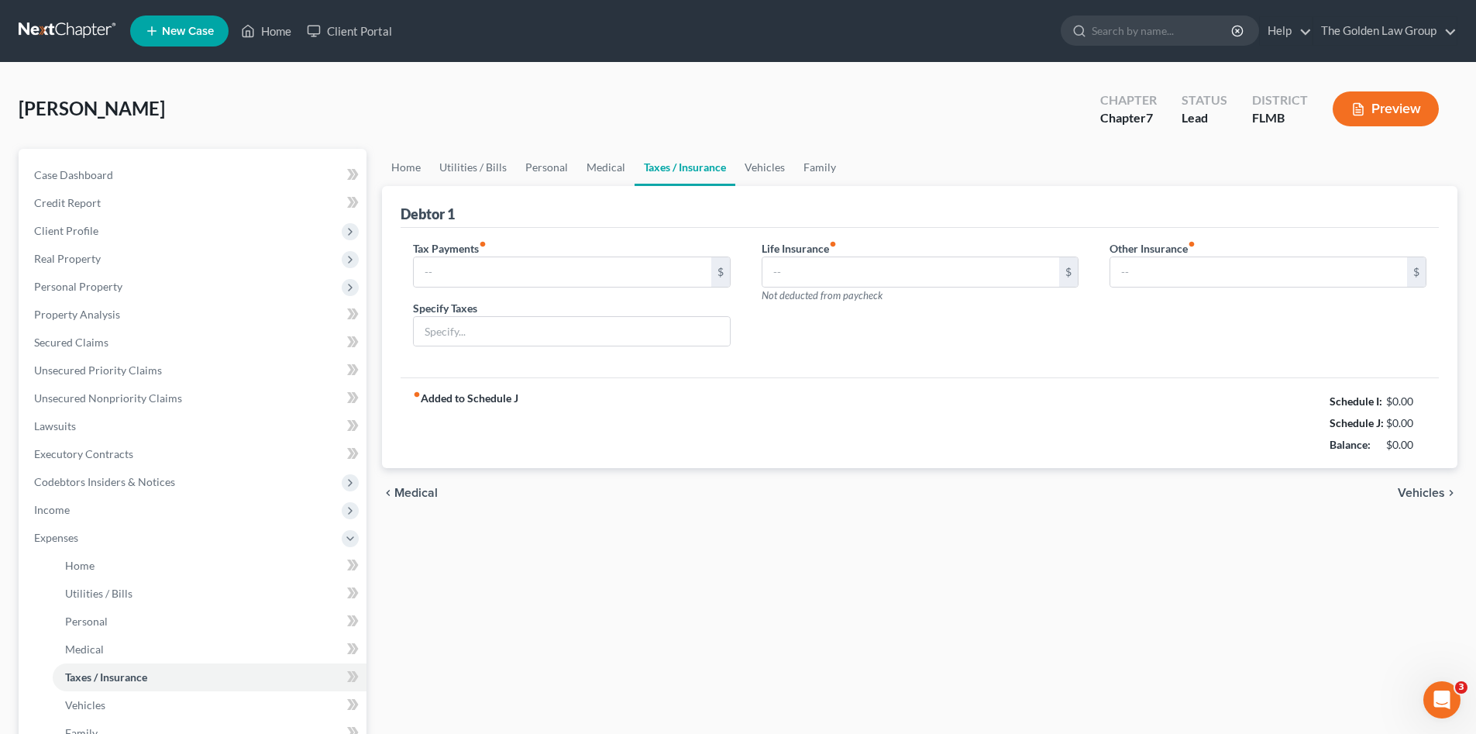
type input "400.00"
type input "IRS payment"
type input "179.00"
type input "0.00"
click at [814, 271] on input "179.00" at bounding box center [910, 271] width 297 height 29
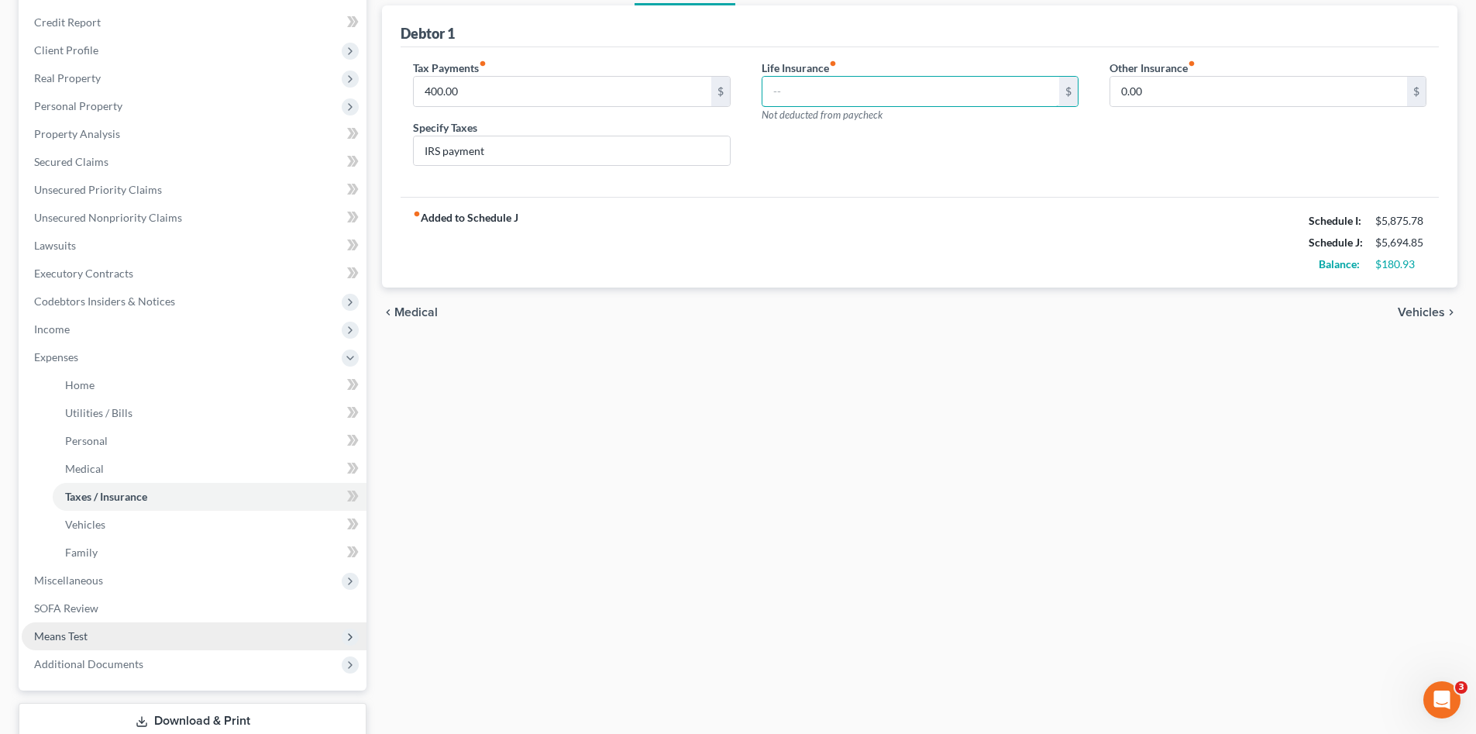
scroll to position [232, 0]
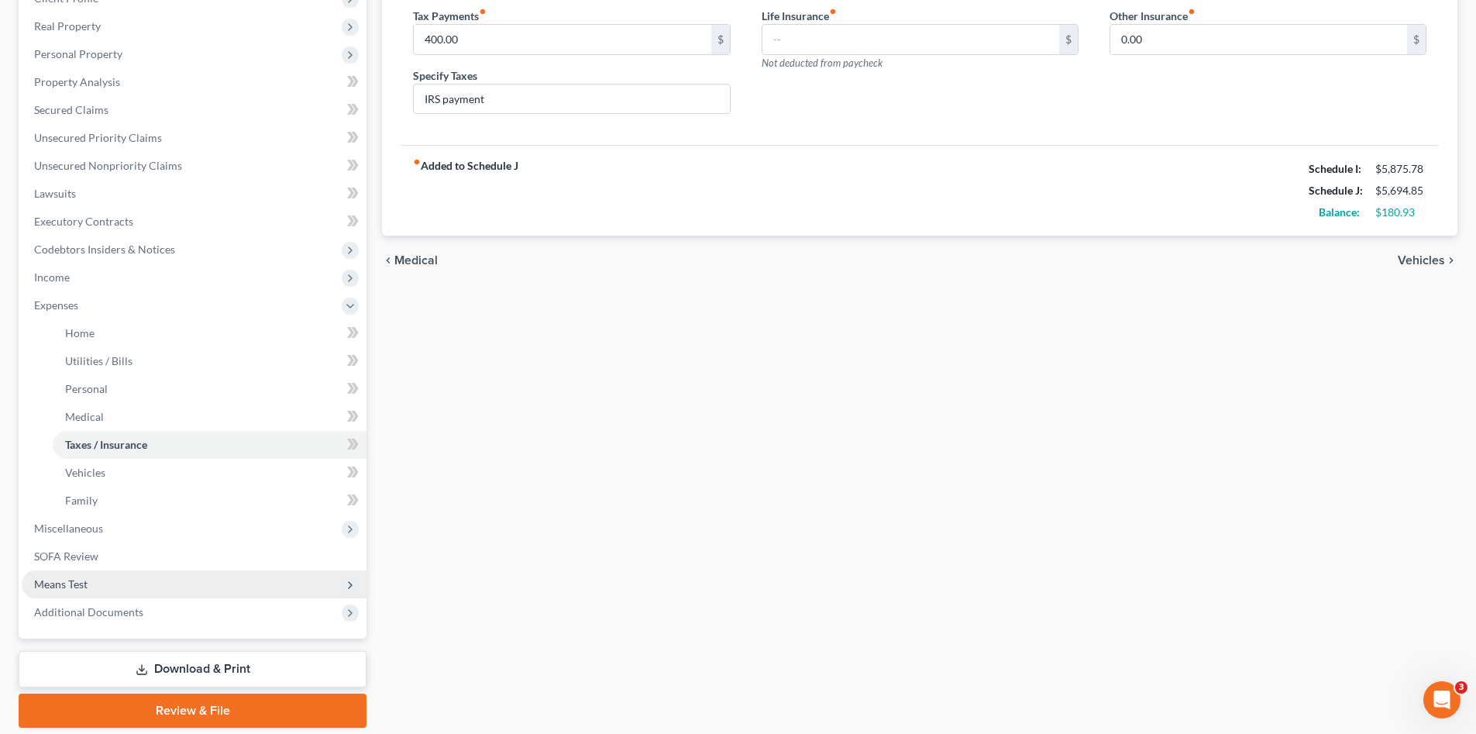
click at [115, 583] on span "Means Test" at bounding box center [194, 584] width 345 height 28
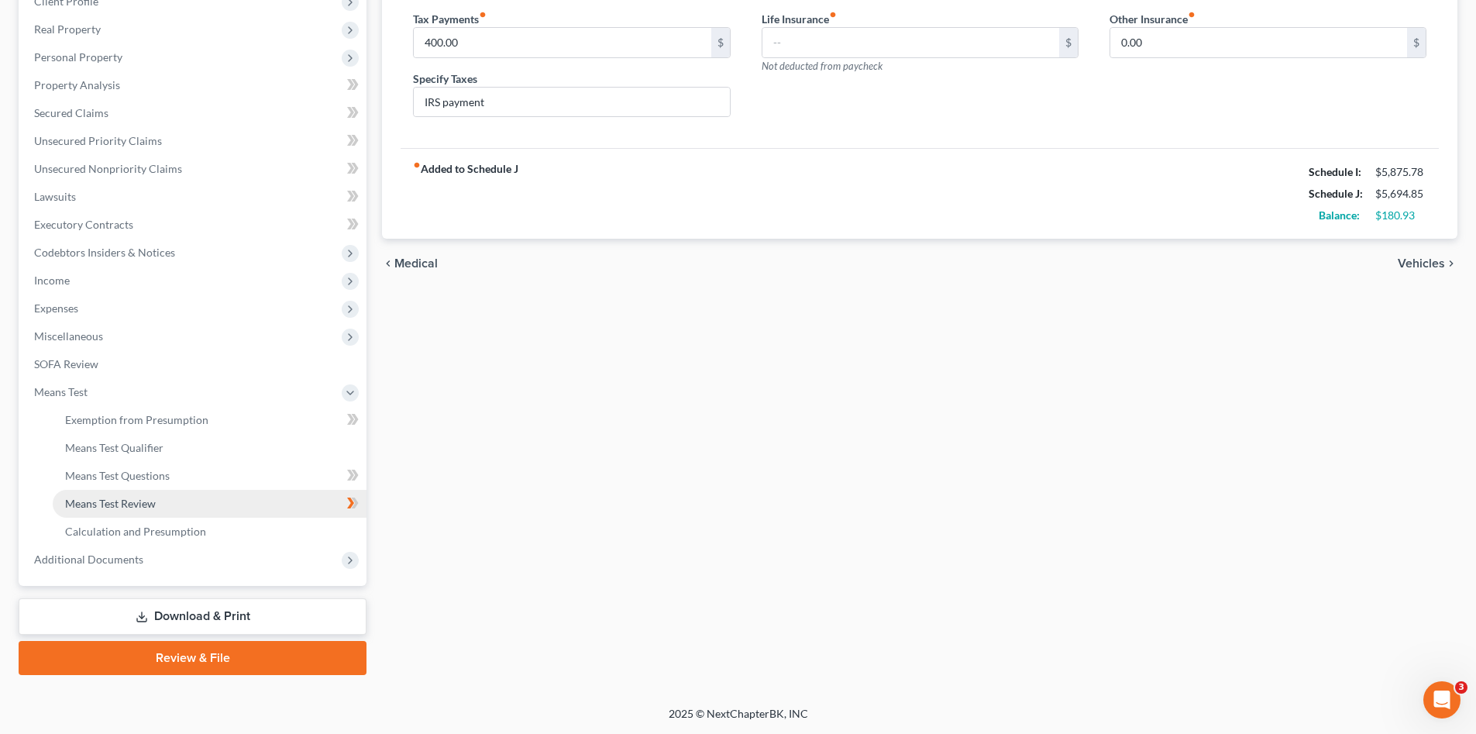
scroll to position [229, 0]
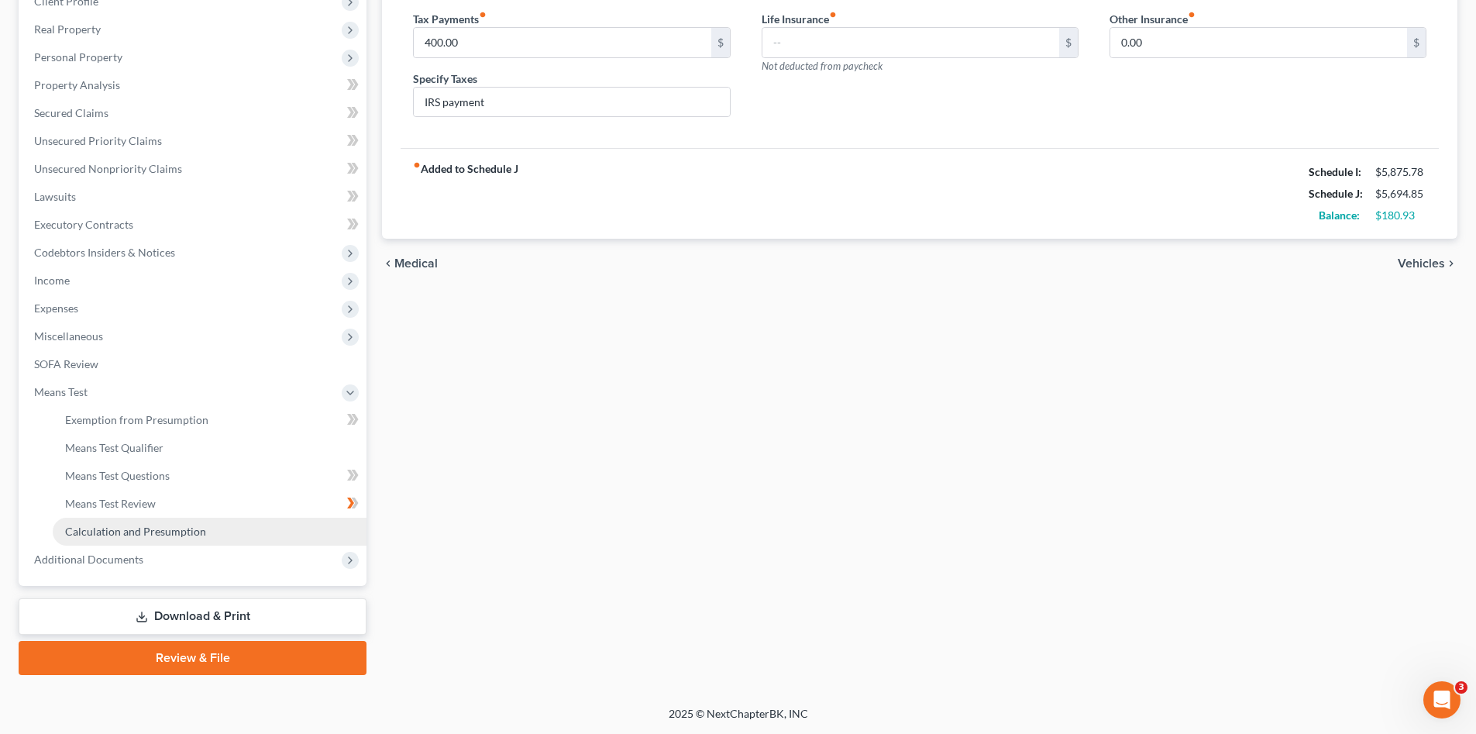
click at [193, 525] on span "Calculation and Presumption" at bounding box center [135, 531] width 141 height 13
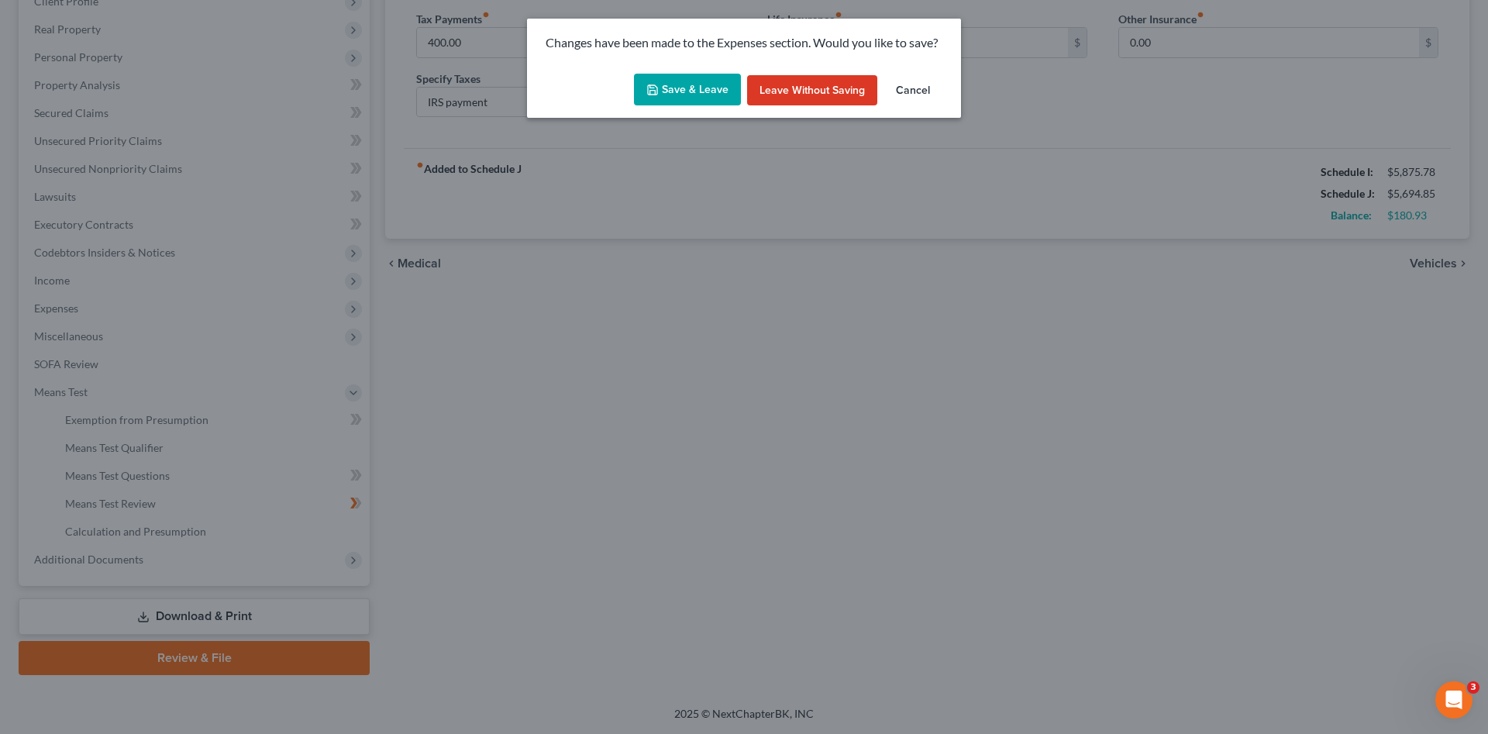
click at [663, 97] on button "Save & Leave" at bounding box center [687, 90] width 107 height 33
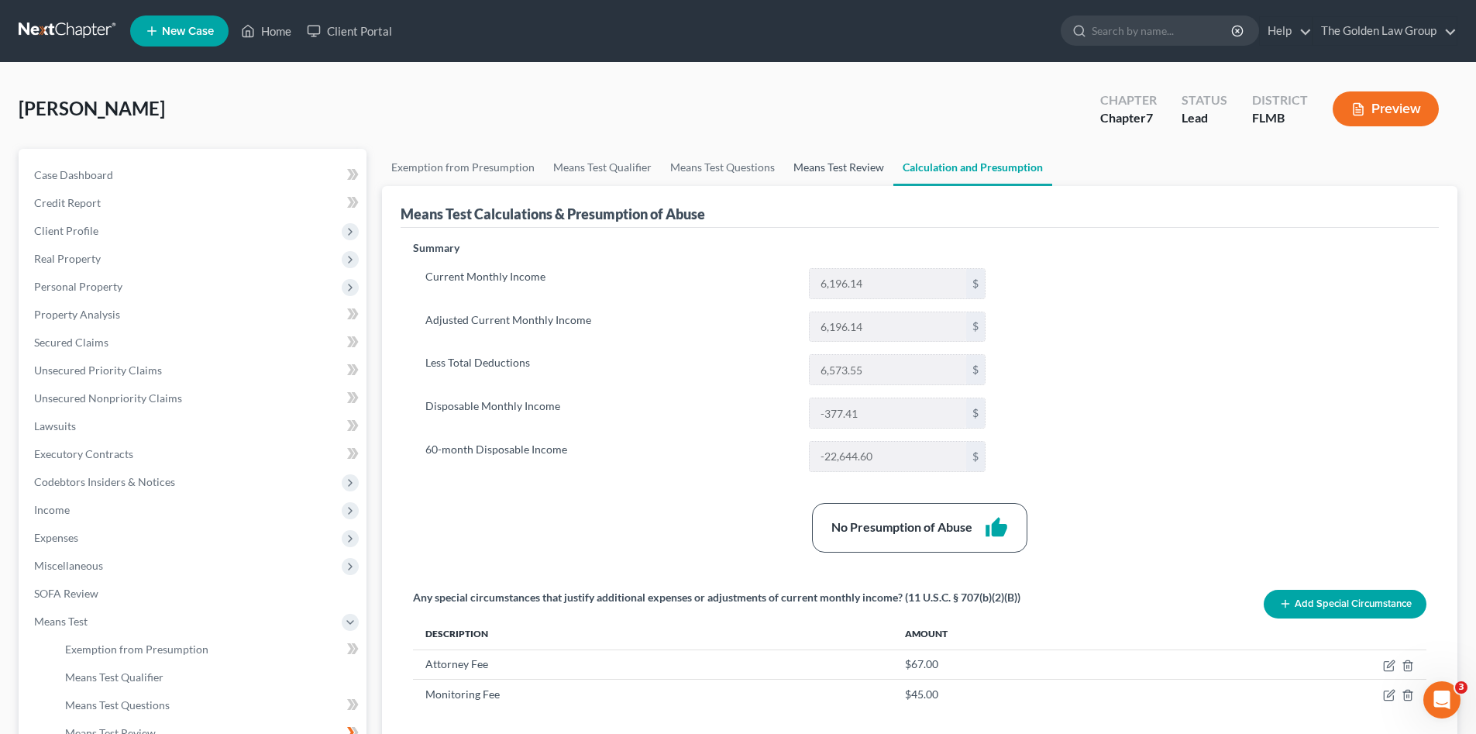
click at [848, 167] on link "Means Test Review" at bounding box center [838, 167] width 109 height 37
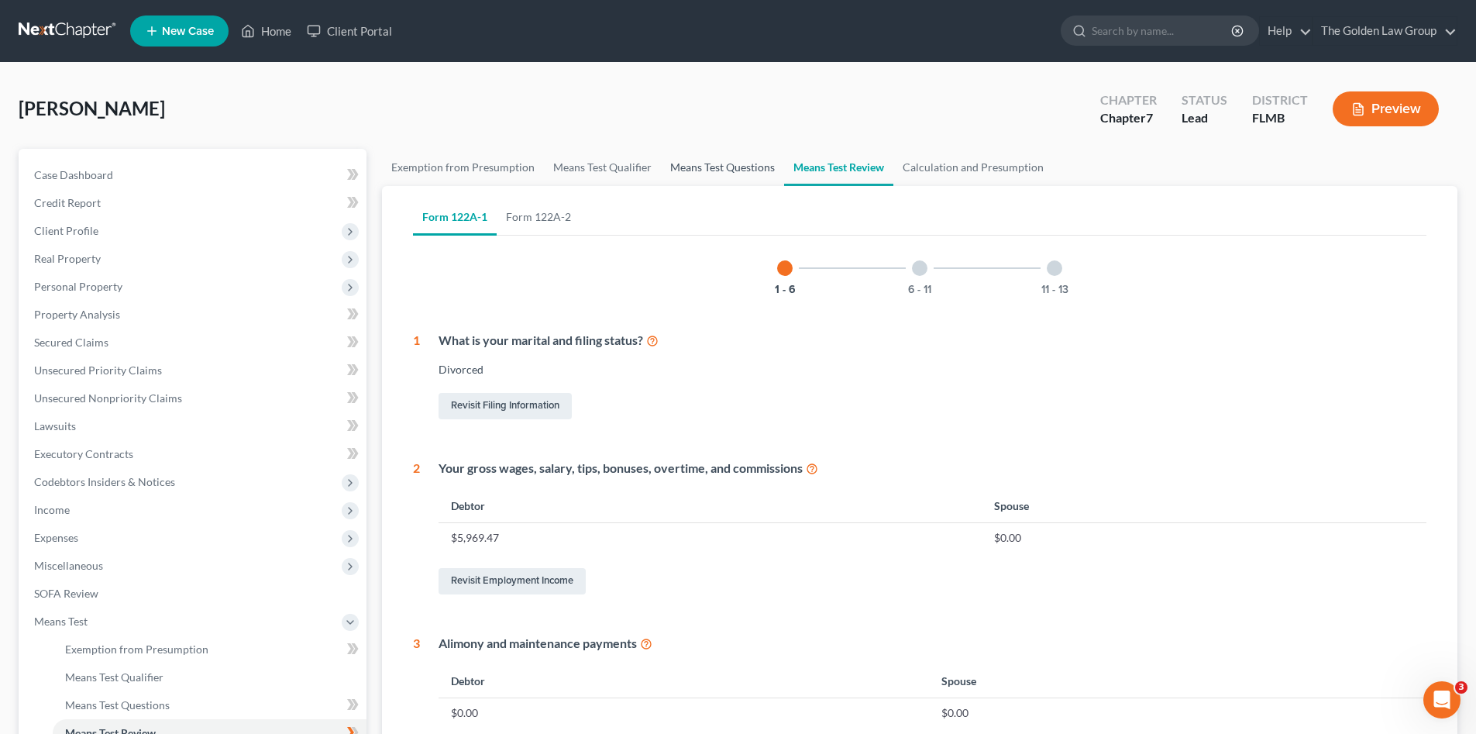
click at [691, 157] on link "Means Test Questions" at bounding box center [722, 167] width 123 height 37
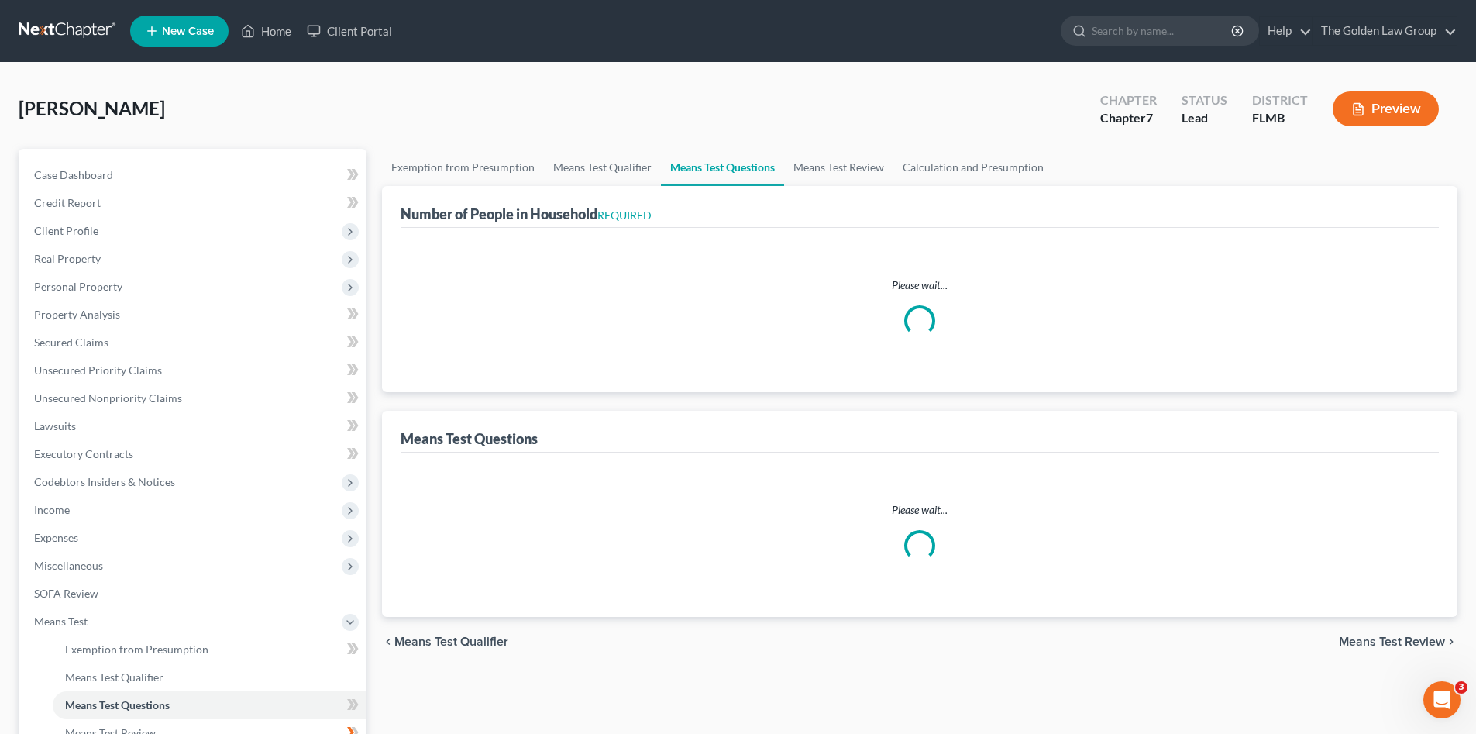
select select "1"
select select "60"
select select "0"
select select "60"
select select "1"
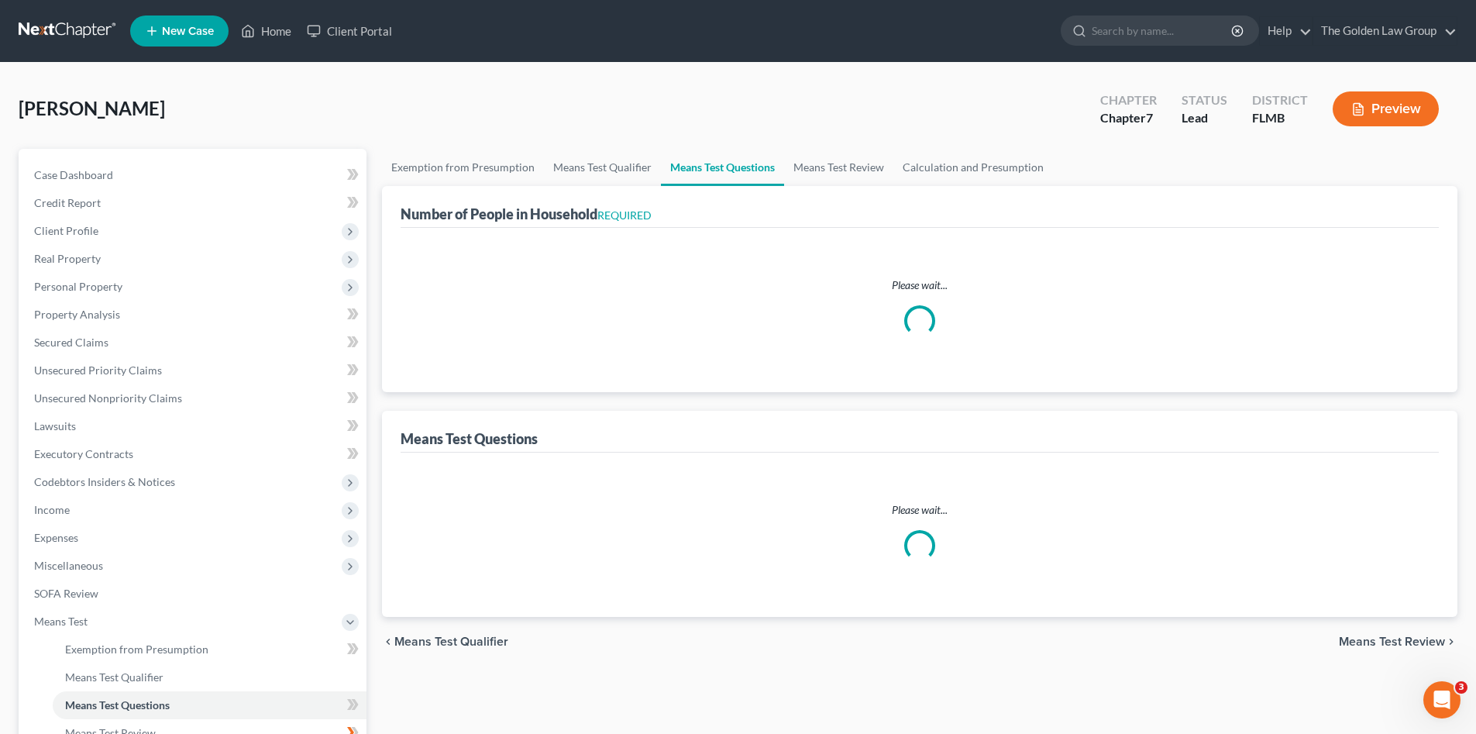
select select "0"
select select "1"
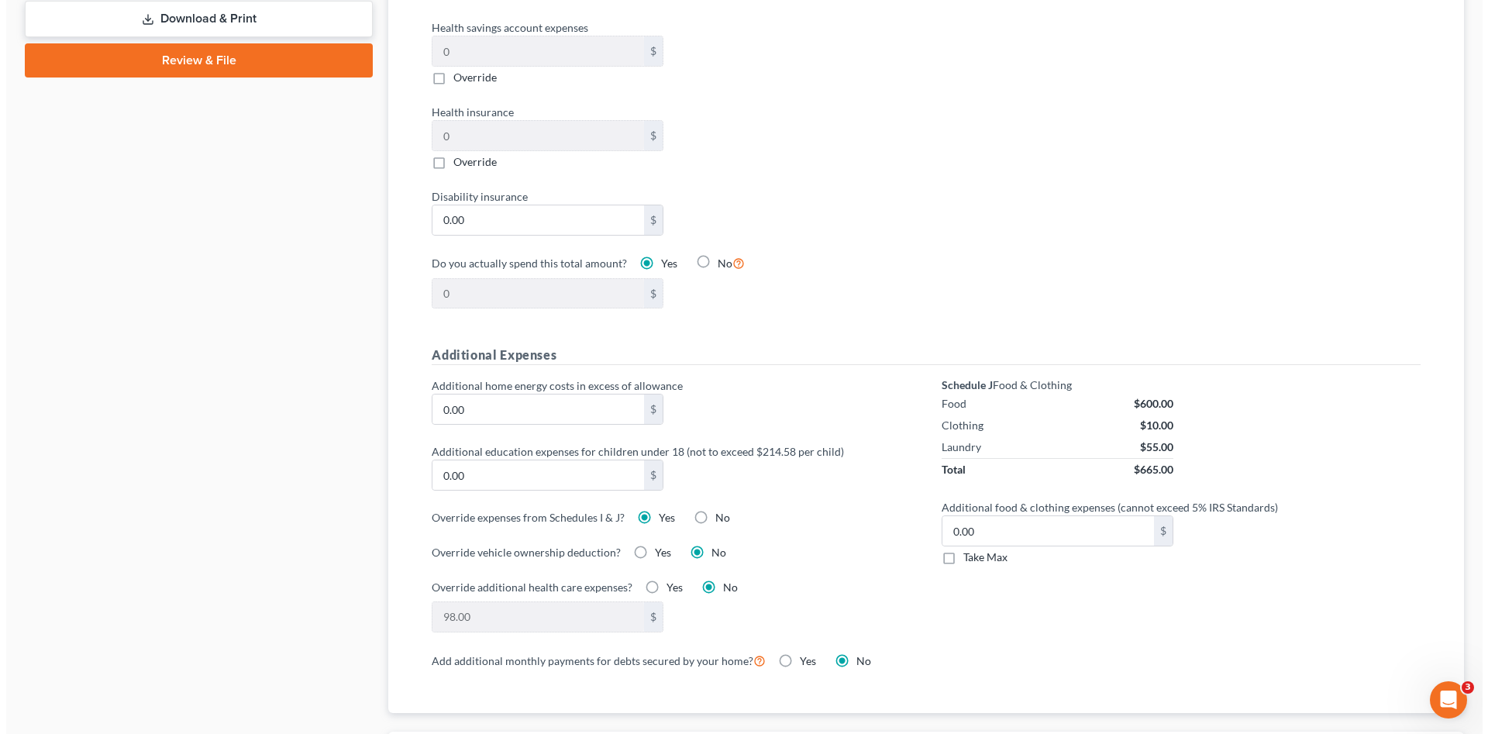
scroll to position [982, 0]
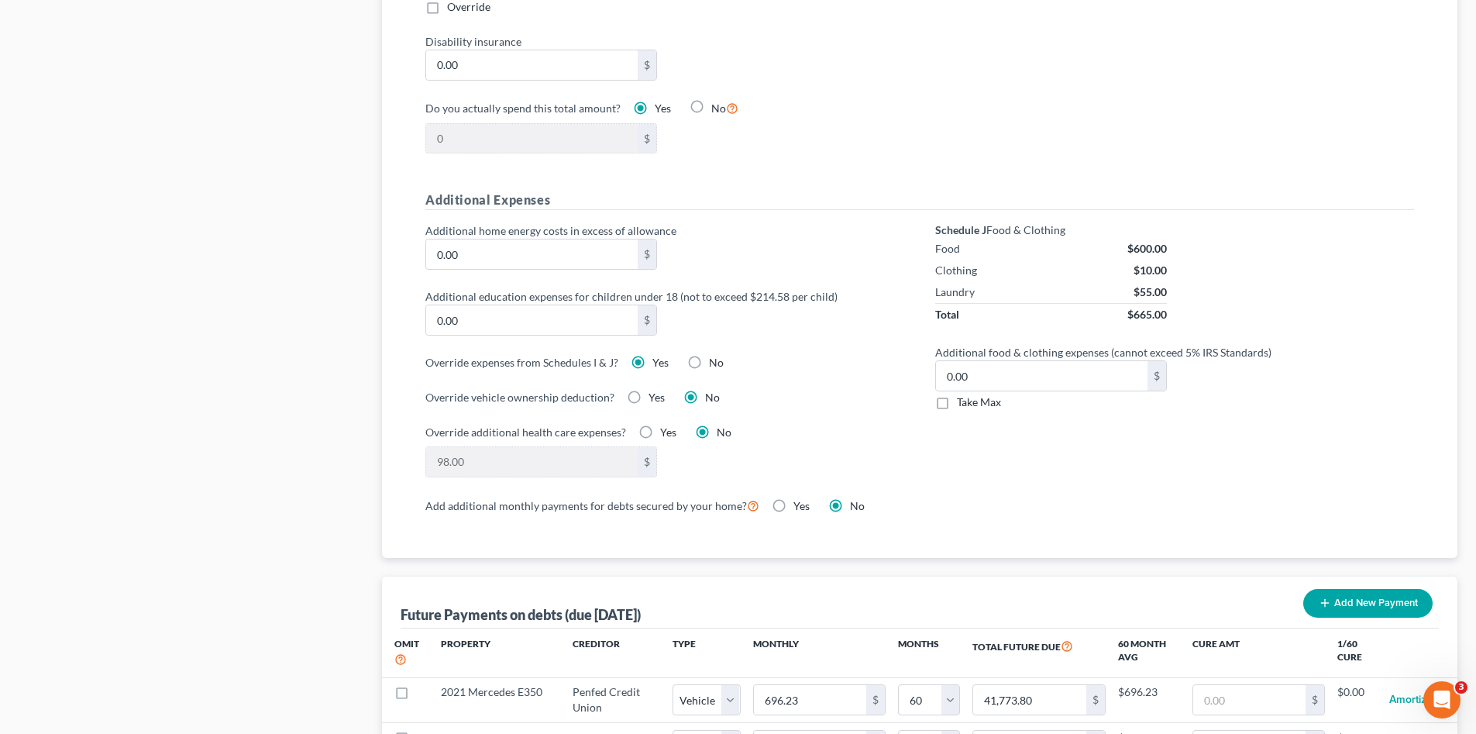
click at [652, 355] on label "Yes" at bounding box center [660, 362] width 16 height 15
click at [659, 355] on input "Yes" at bounding box center [664, 360] width 10 height 10
click at [709, 355] on label "No" at bounding box center [716, 362] width 15 height 15
click at [715, 355] on input "No" at bounding box center [720, 360] width 10 height 10
radio input "true"
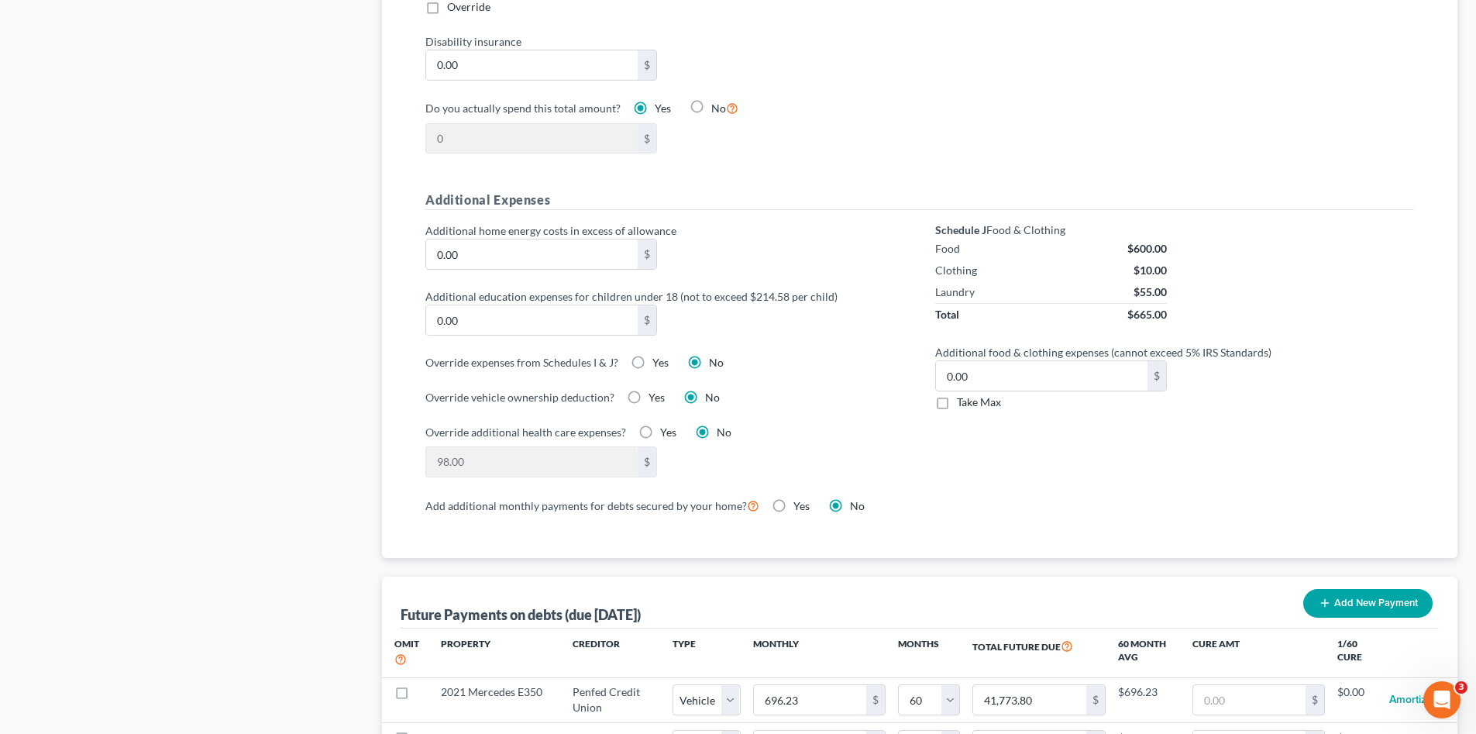
click at [652, 355] on label "Yes" at bounding box center [660, 362] width 16 height 15
click at [659, 355] on input "Yes" at bounding box center [664, 360] width 10 height 10
radio input "true"
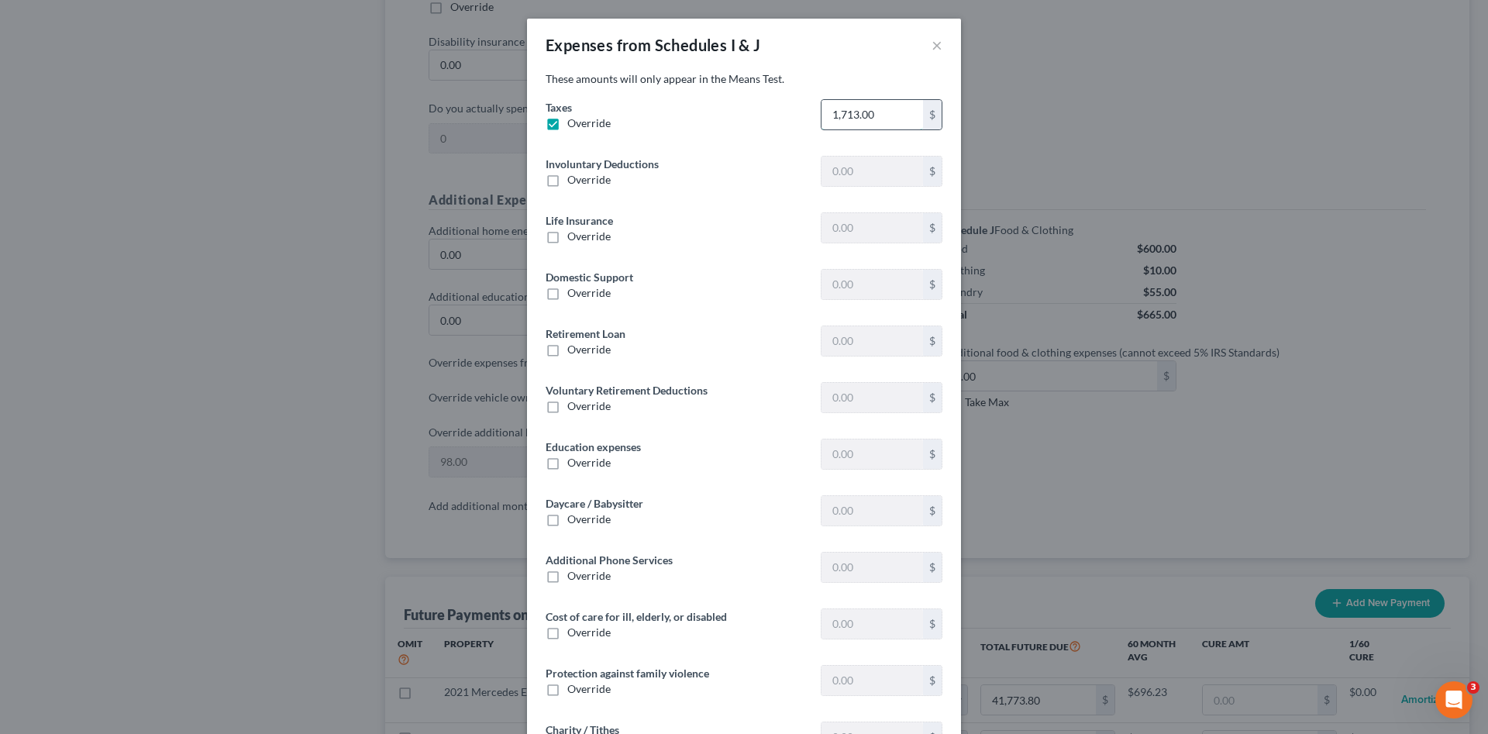
type input "0"
type input "14.20"
type input "0"
type input "430.18"
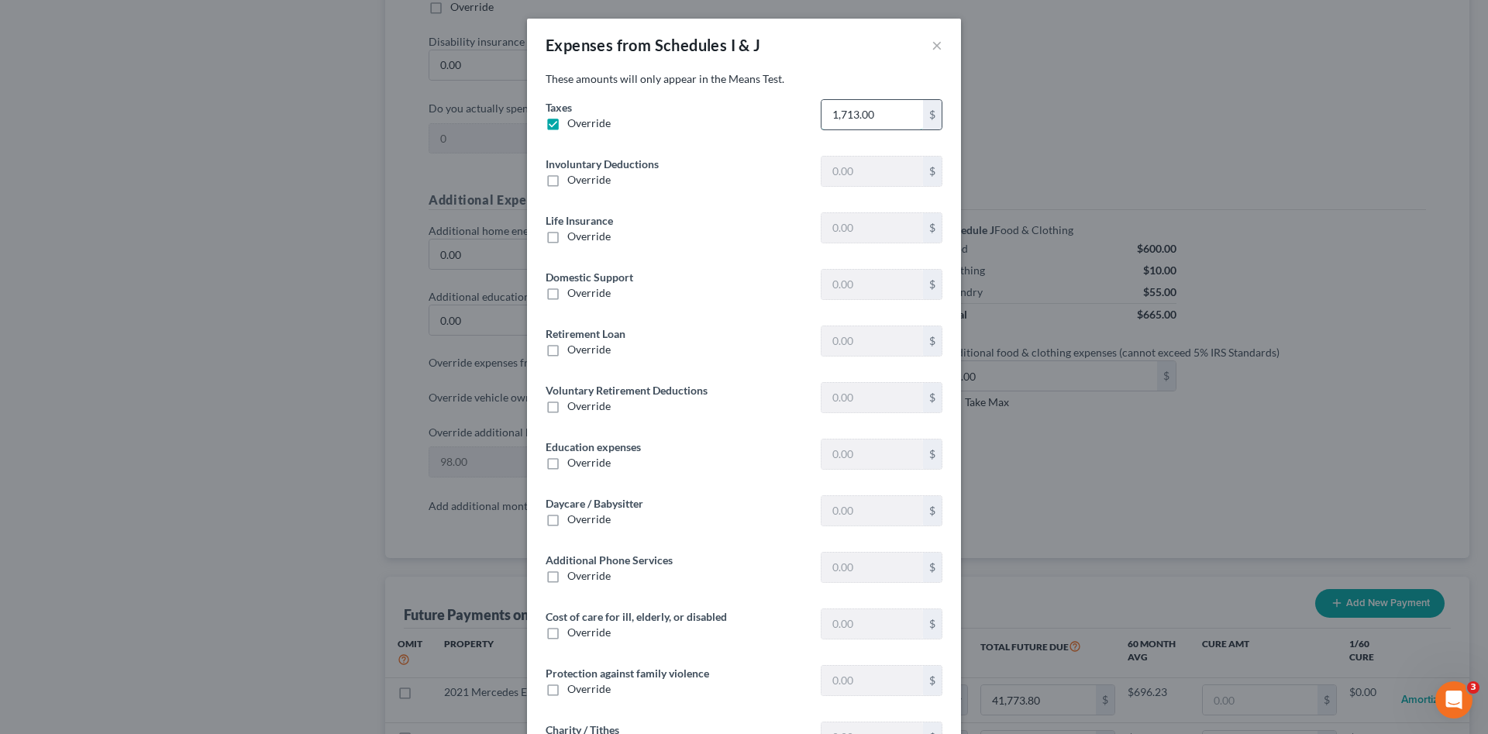
type input "0"
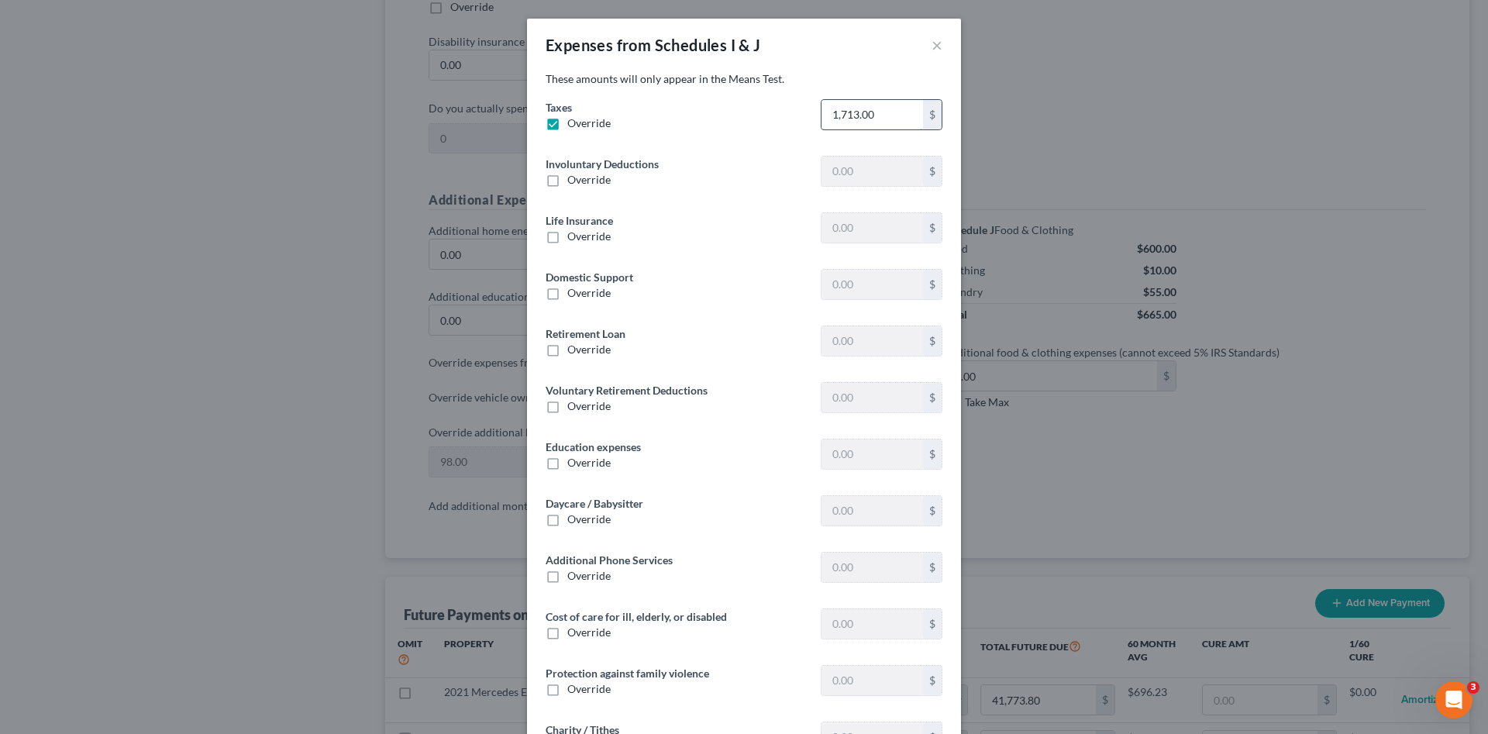
type input "80.00"
click at [865, 114] on input "1,713.00" at bounding box center [871, 114] width 101 height 29
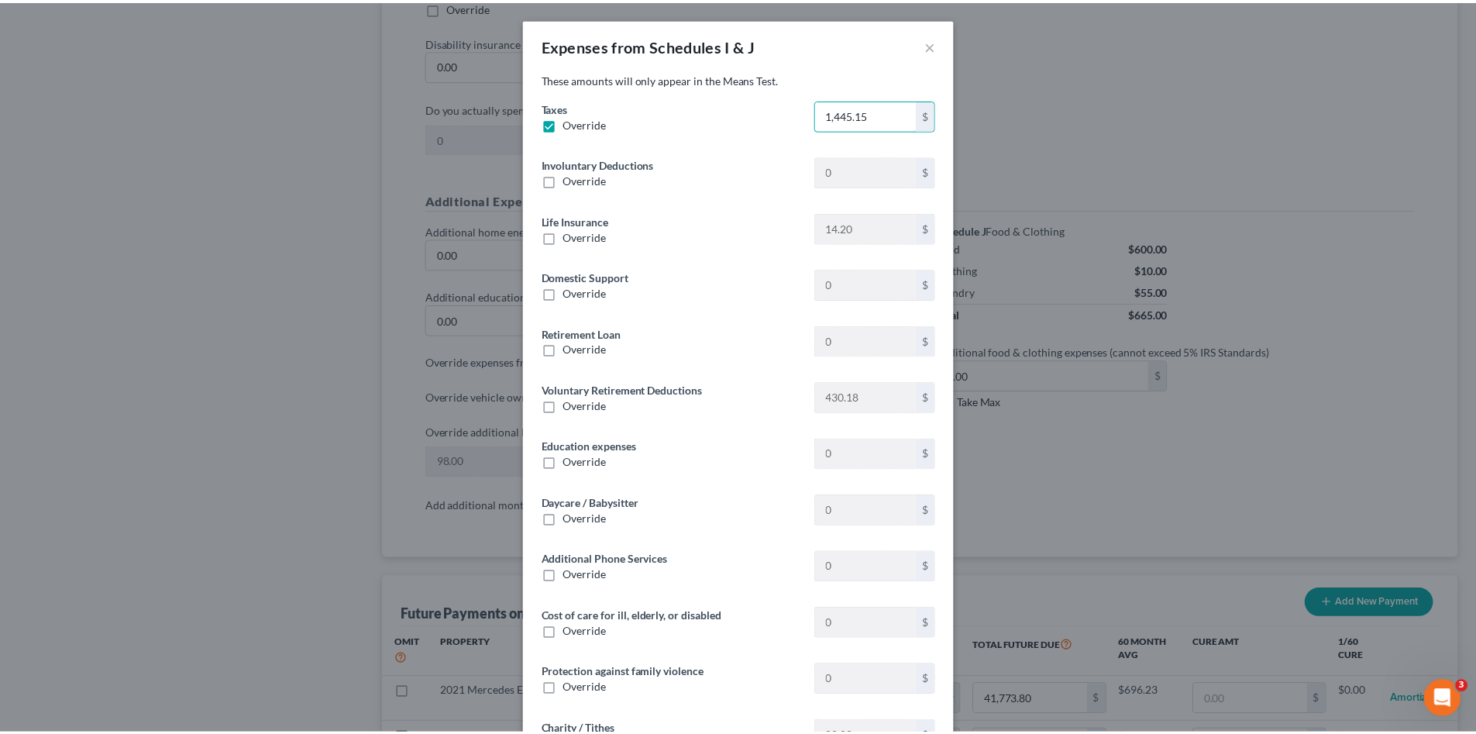
scroll to position [115, 0]
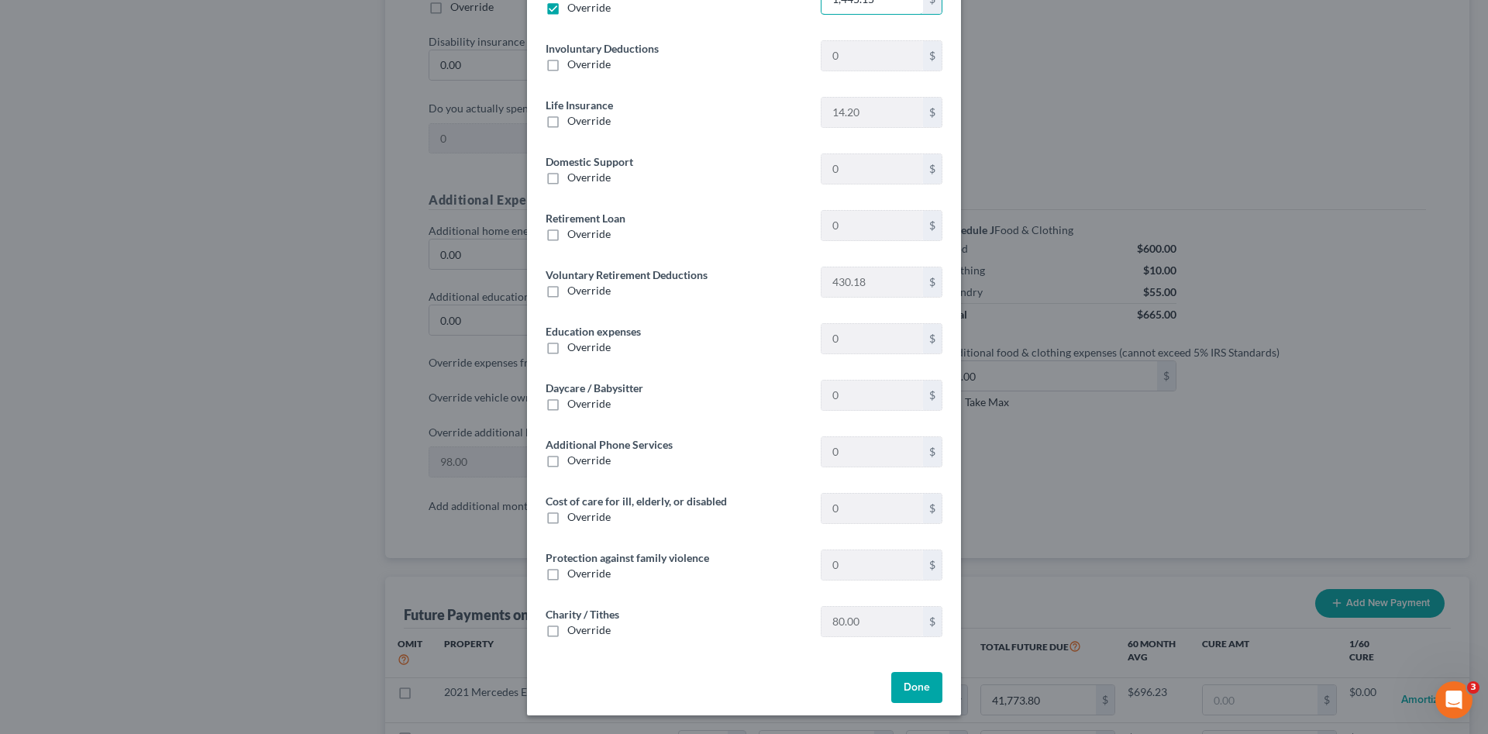
type input "1,445.15"
click at [900, 689] on button "Done" at bounding box center [916, 687] width 51 height 31
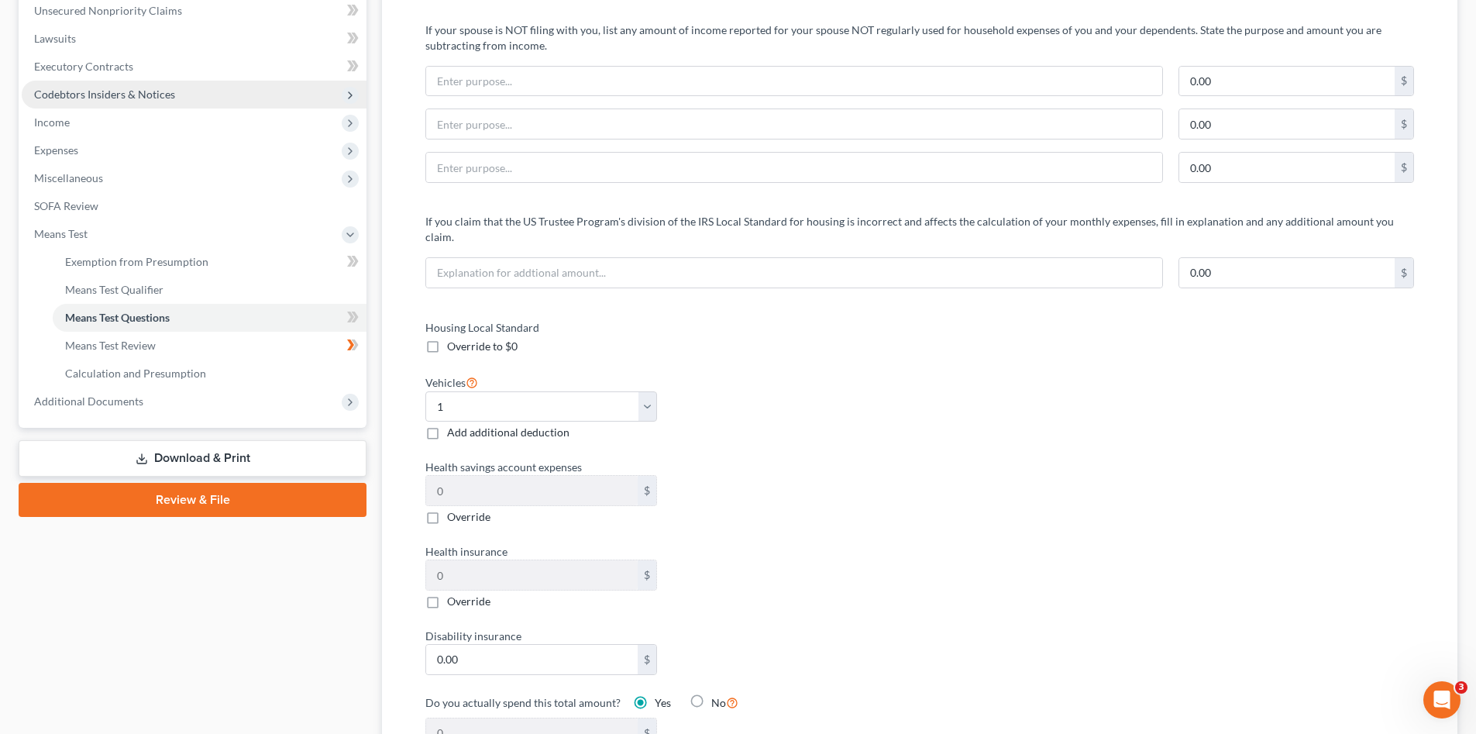
scroll to position [232, 0]
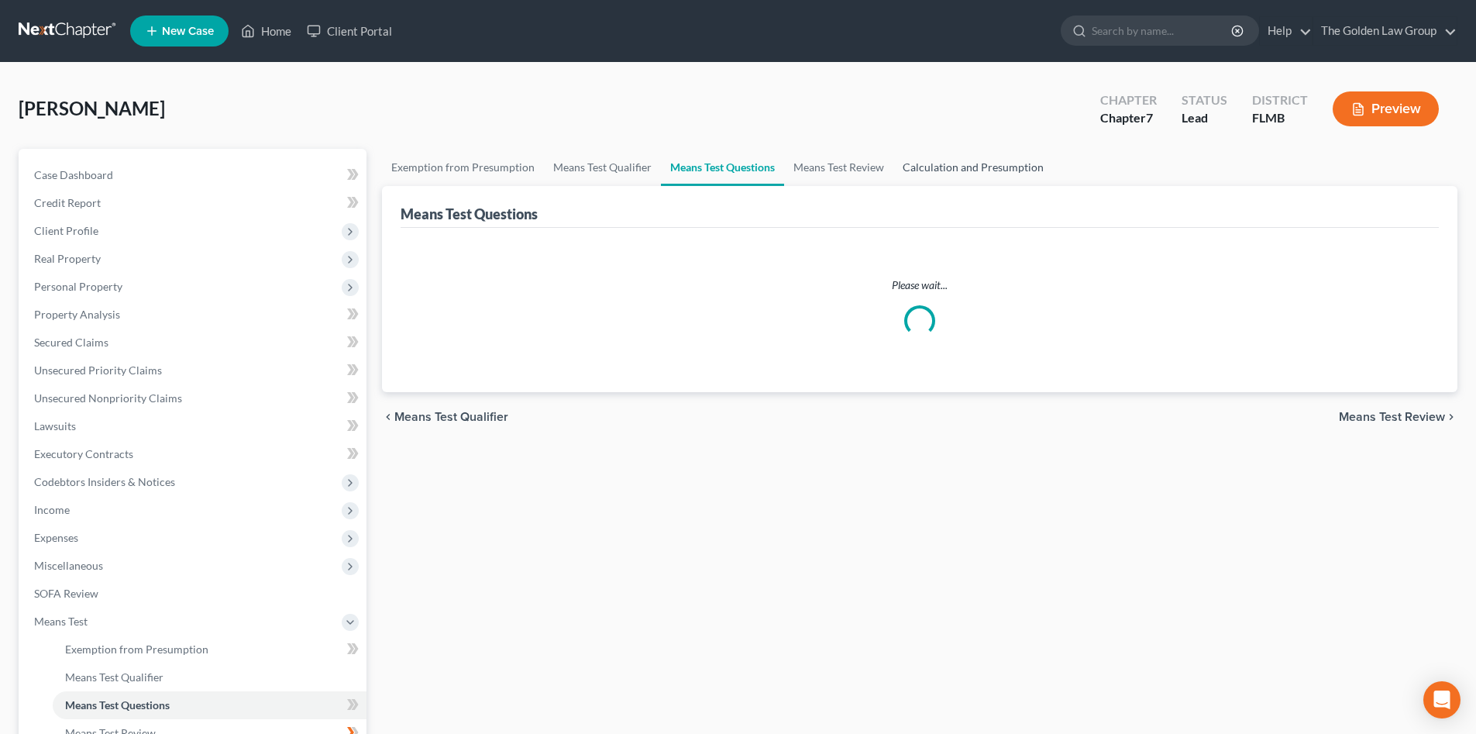
click at [940, 168] on ui-view "Exemption from Presumption Means Test Qualifier Means Test Questions Means Test…" at bounding box center [919, 295] width 1075 height 293
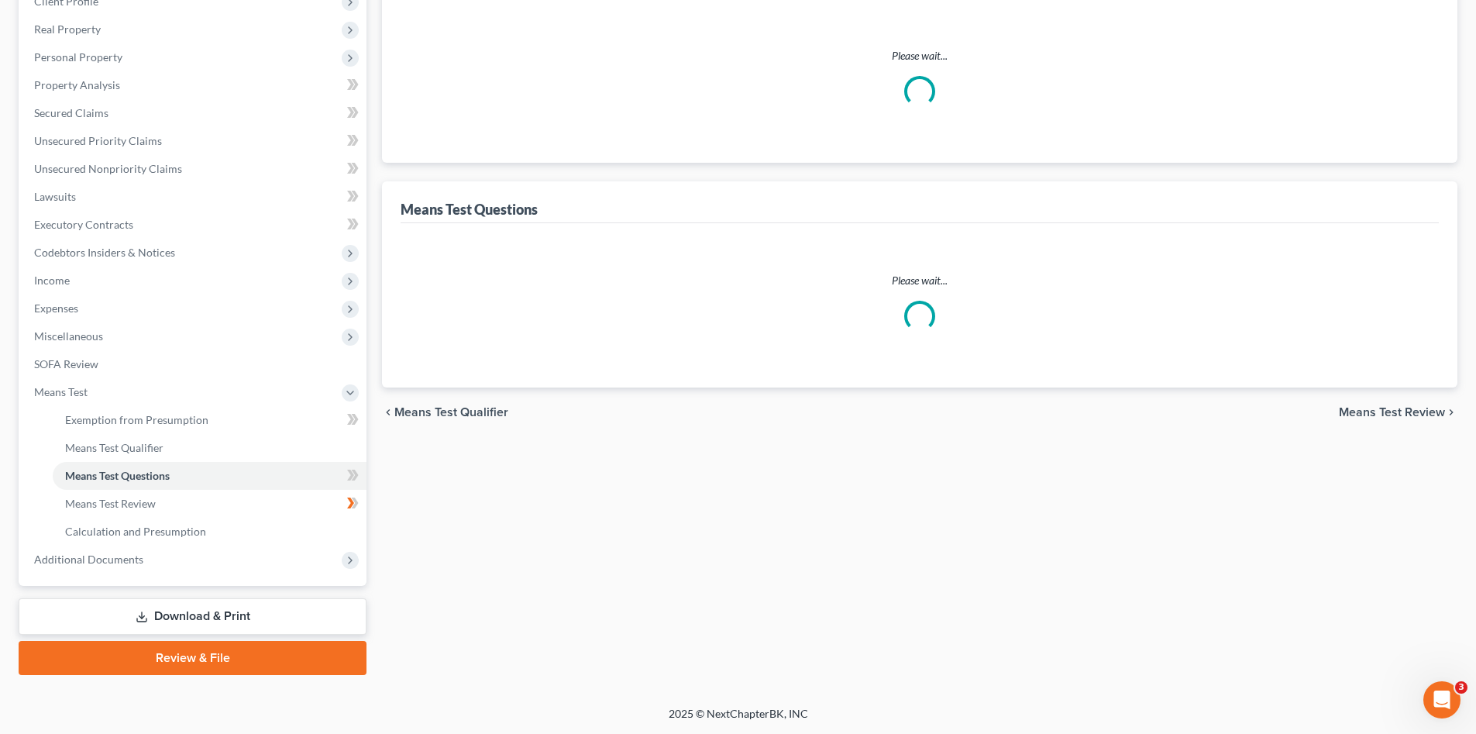
select select "1"
select select "60"
select select "0"
select select "60"
select select "1"
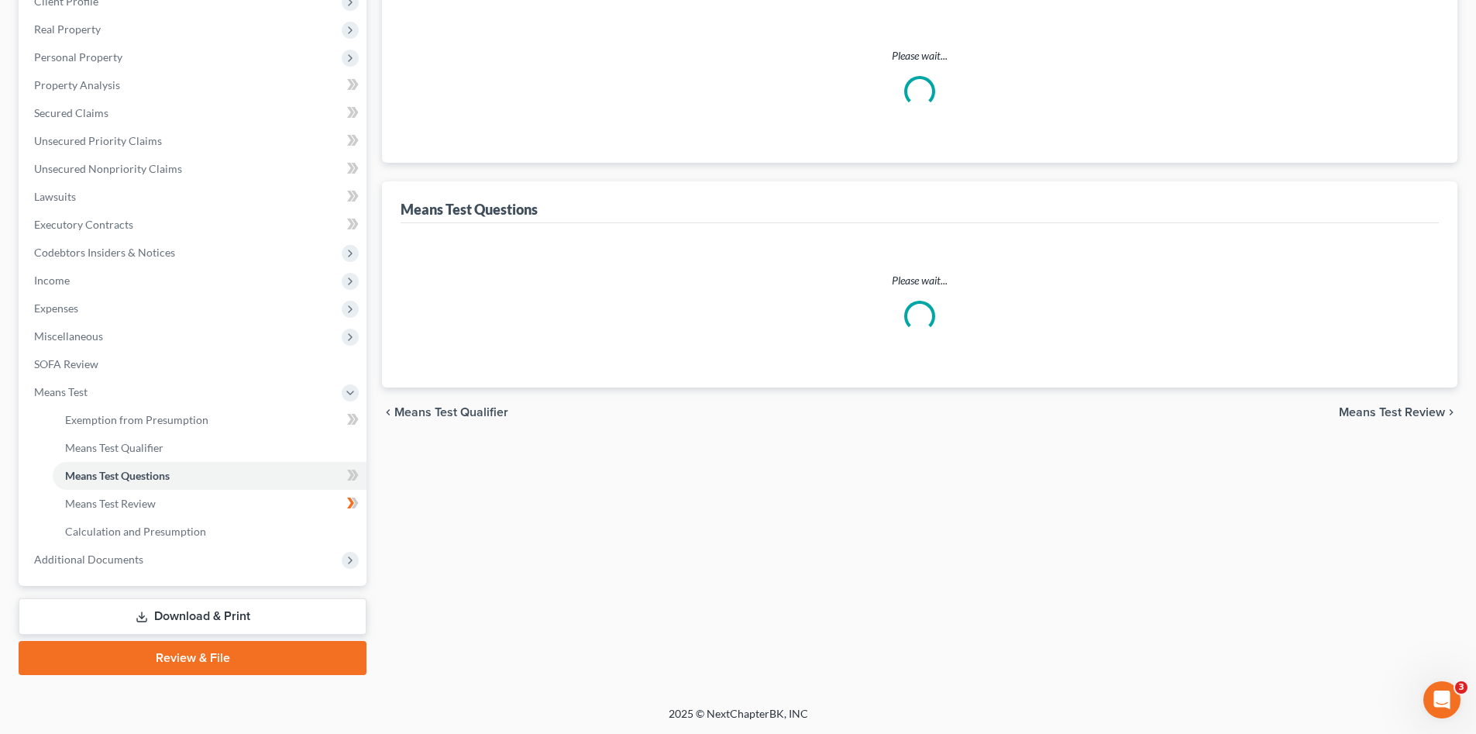
select select "1"
select select "0"
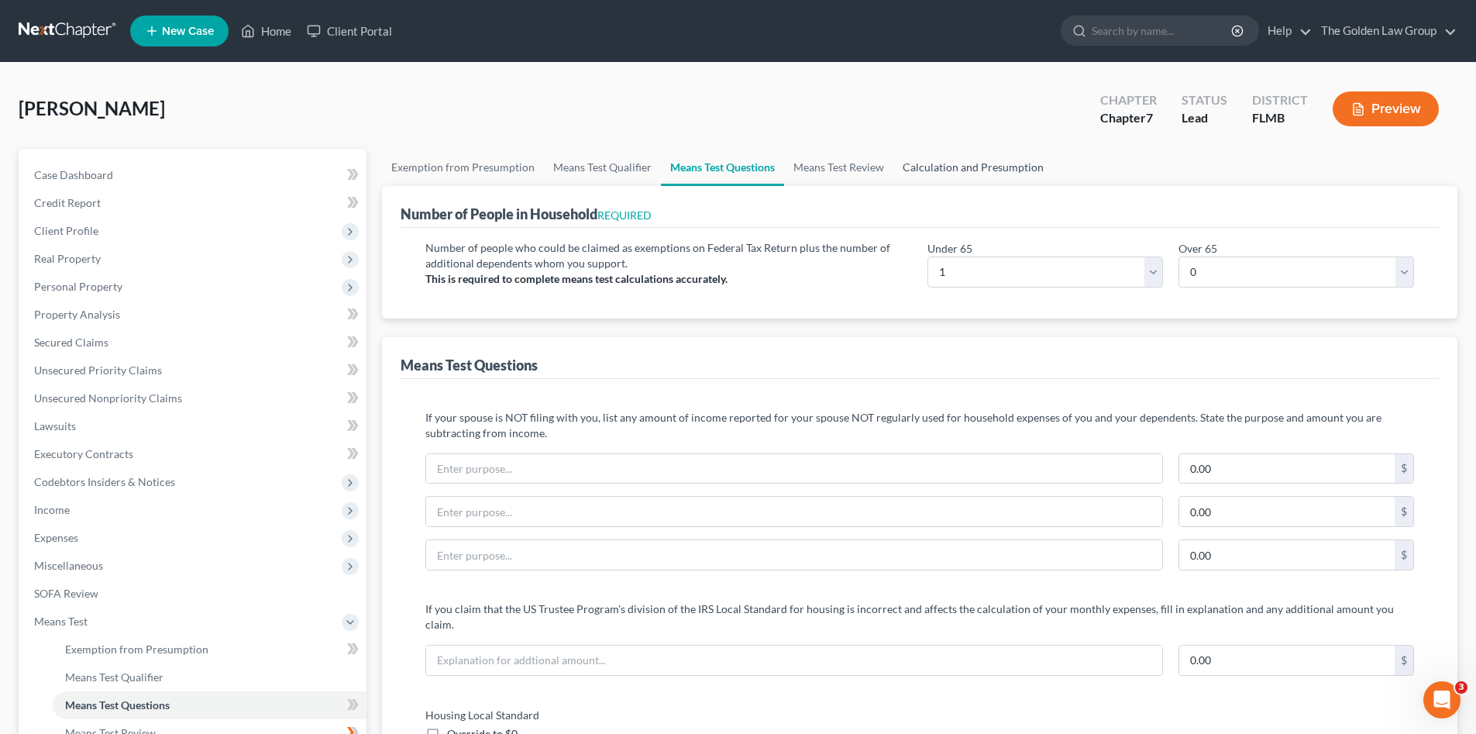
click at [955, 169] on link "Calculation and Presumption" at bounding box center [973, 167] width 160 height 37
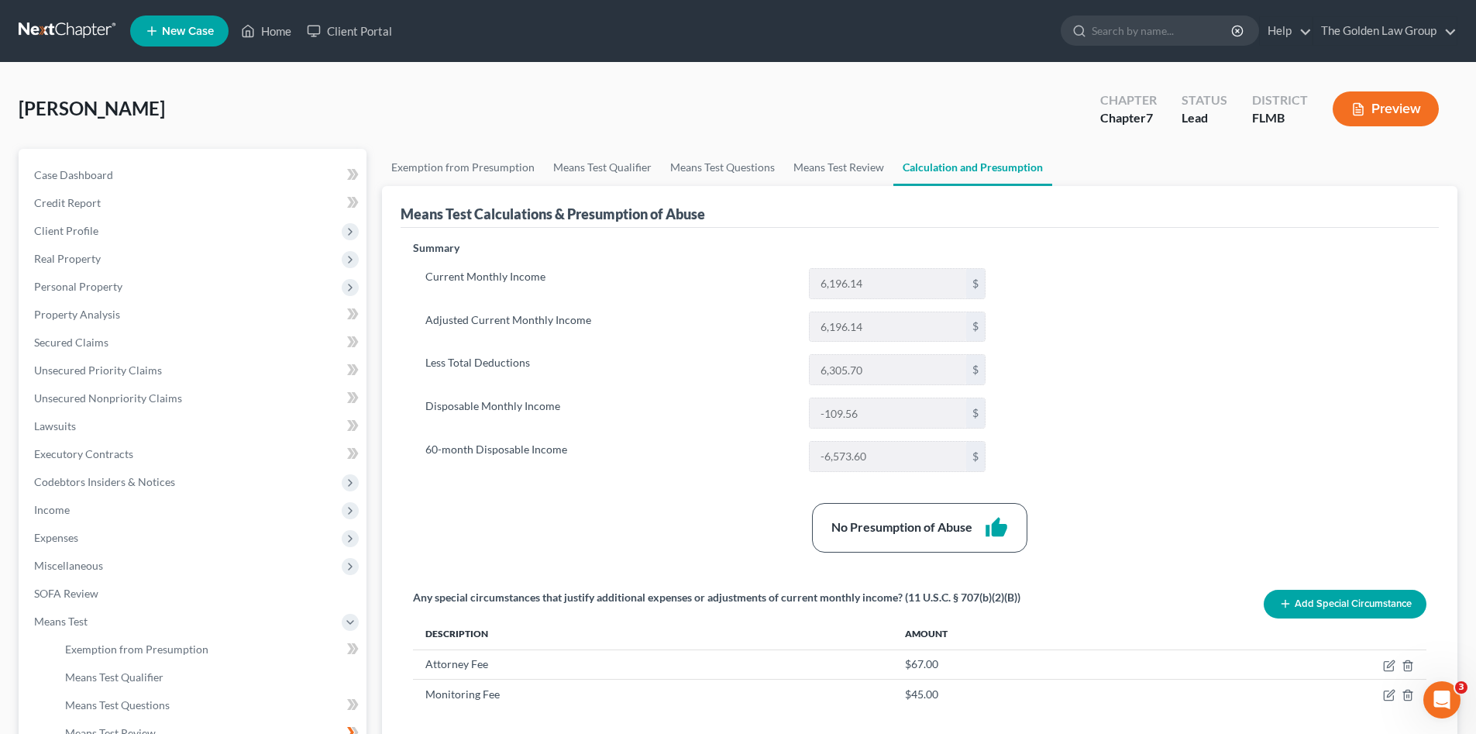
click at [1286, 335] on div "Summary Current Monthly Income 6,196.14 $ Adjusted Current Monthly Income 6,196…" at bounding box center [919, 490] width 1029 height 500
click at [95, 516] on span "Income" at bounding box center [194, 510] width 345 height 28
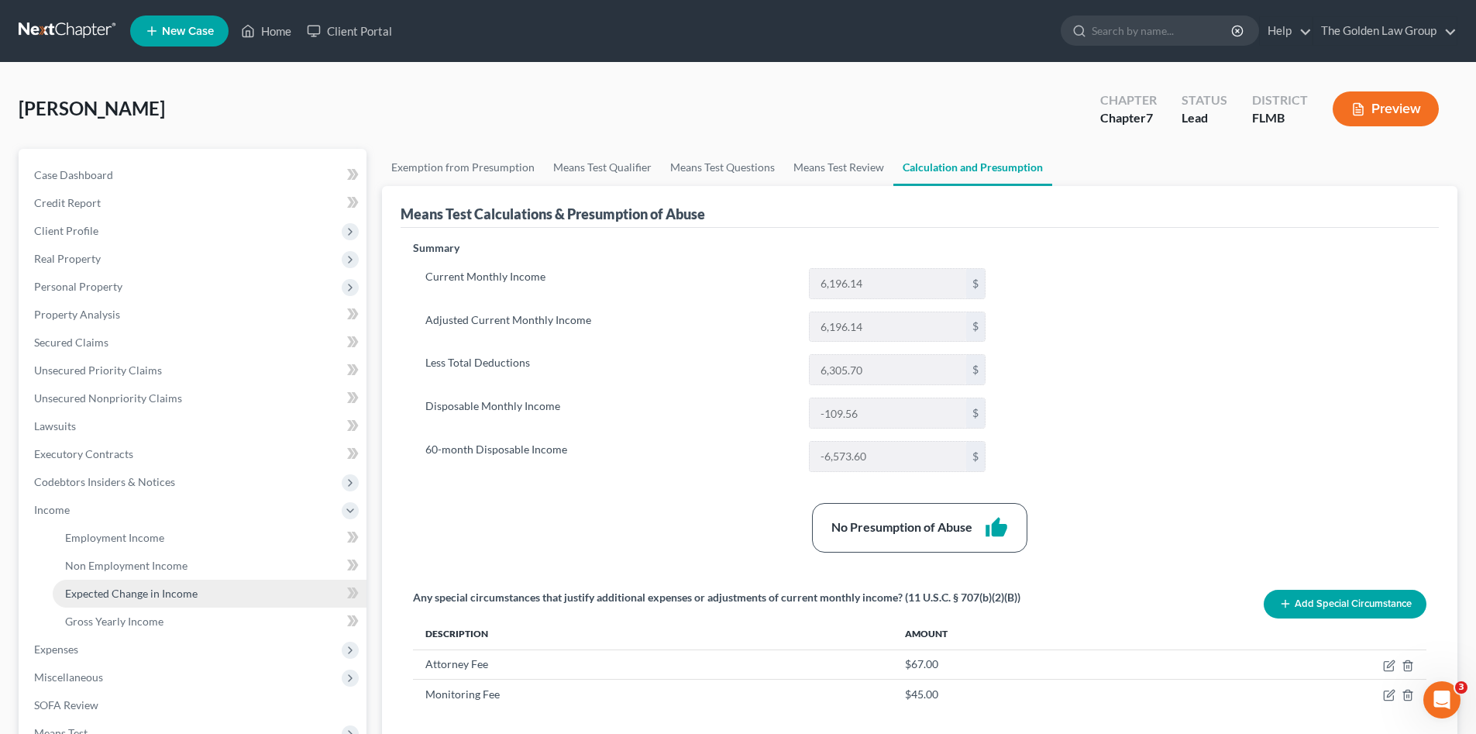
click at [187, 598] on span "Expected Change in Income" at bounding box center [131, 593] width 132 height 13
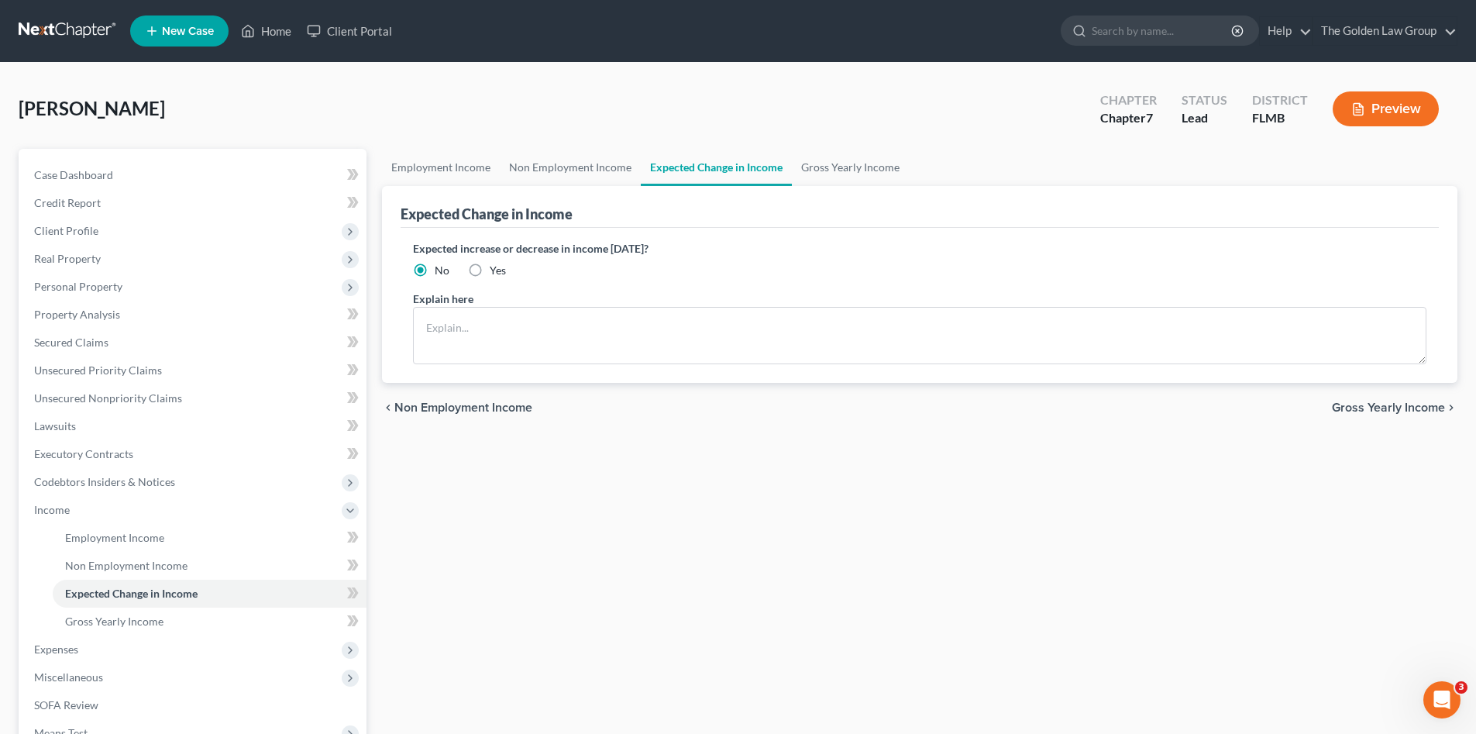
click at [490, 271] on label "Yes" at bounding box center [498, 270] width 16 height 15
click at [496, 271] on input "Yes" at bounding box center [501, 268] width 10 height 10
radio input "true"
click at [505, 318] on textarea at bounding box center [919, 335] width 1013 height 57
type textarea "Debtor is expected to go to part-time income and semi-retire."
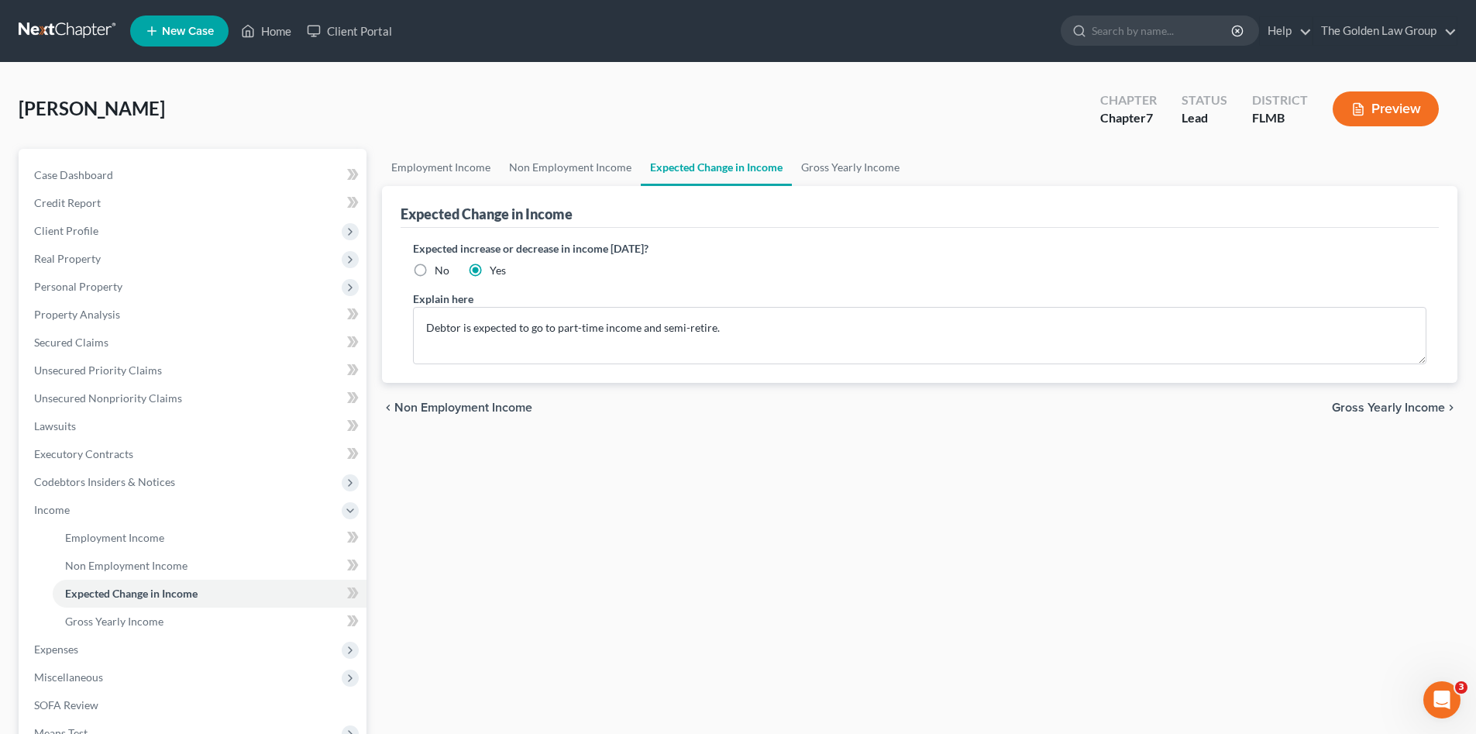
click at [612, 425] on div "chevron_left Non Employment Income Gross Yearly Income chevron_right" at bounding box center [919, 408] width 1075 height 50
click at [135, 614] on span "Gross Yearly Income" at bounding box center [114, 620] width 98 height 13
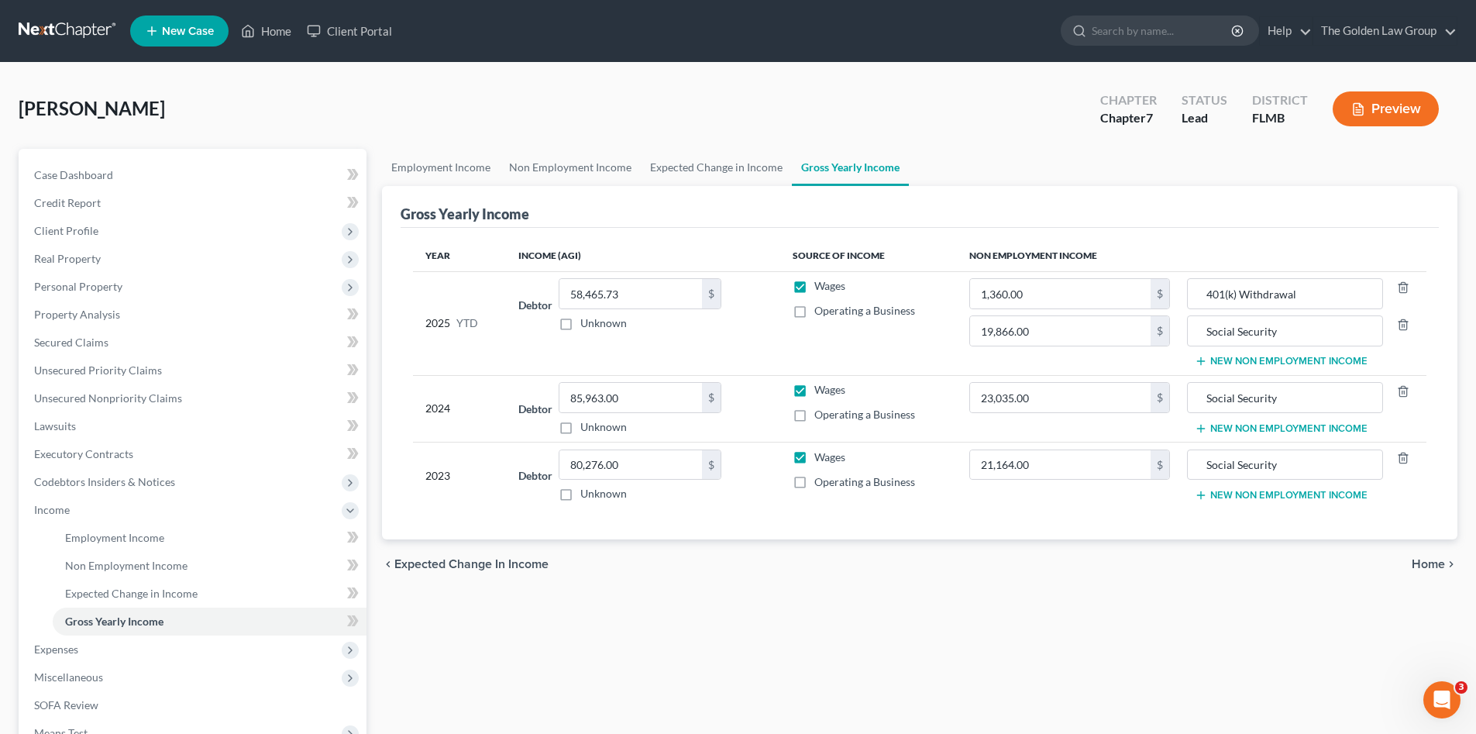
drag, startPoint x: 637, startPoint y: 576, endPoint x: 597, endPoint y: 576, distance: 39.5
click at [637, 577] on div "chevron_left Expected Change in Income Home chevron_right" at bounding box center [919, 564] width 1075 height 50
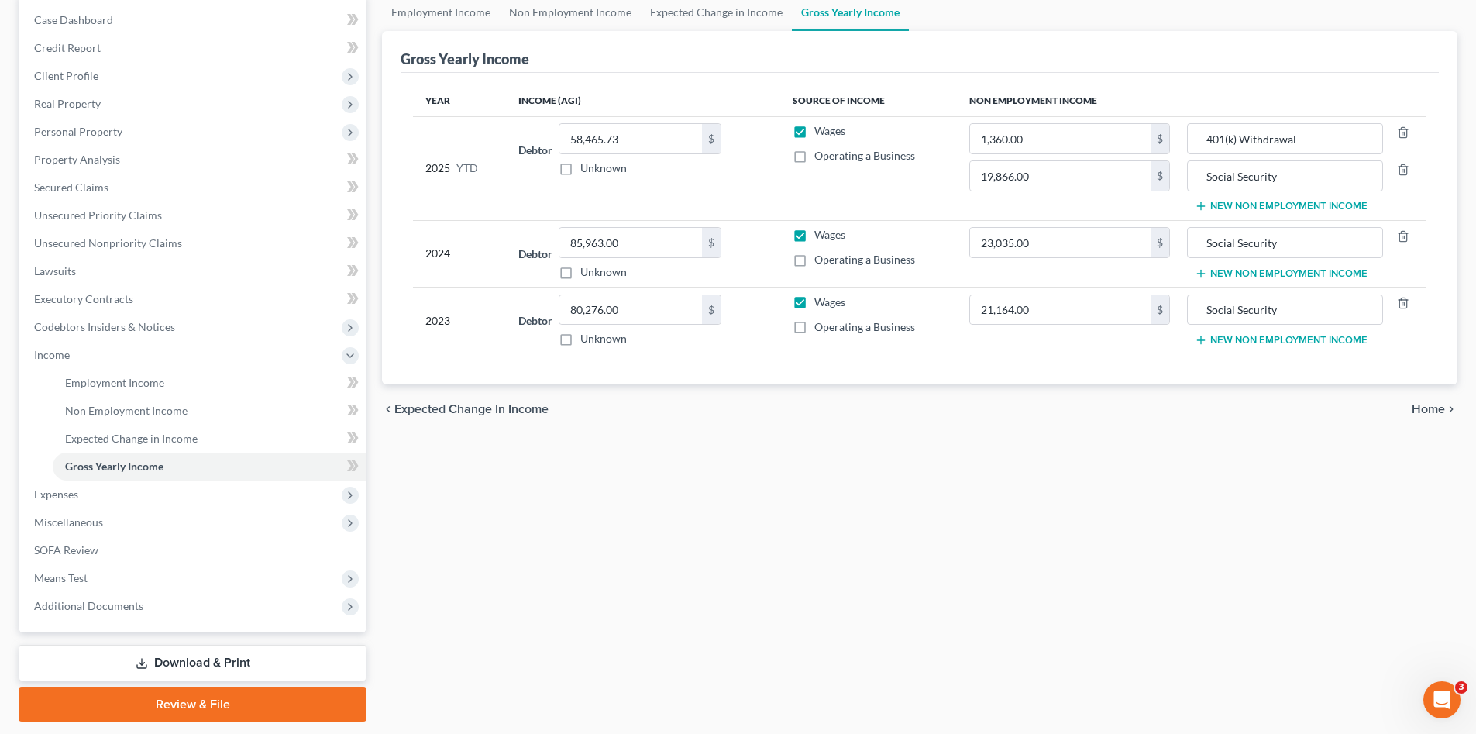
click at [278, 701] on link "Review & File" at bounding box center [193, 704] width 348 height 34
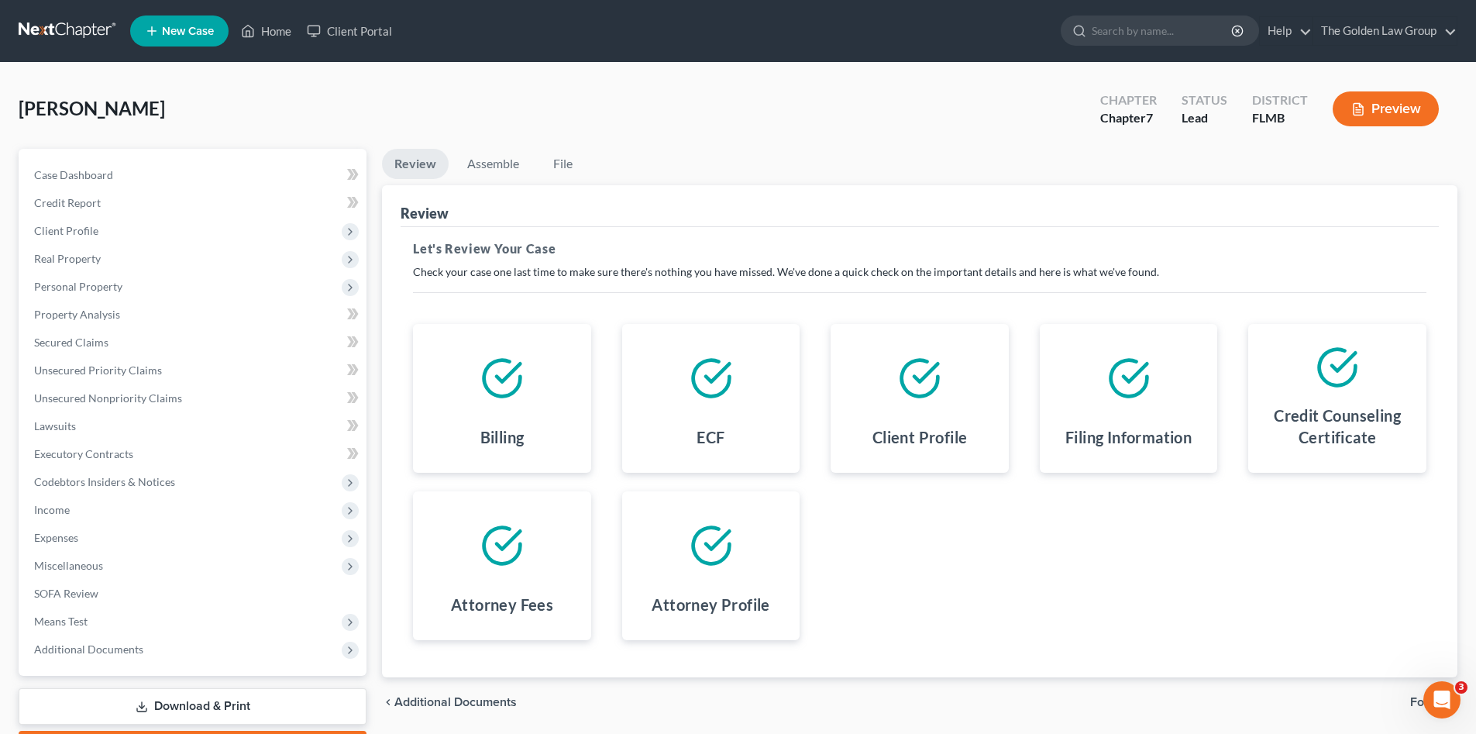
scroll to position [90, 0]
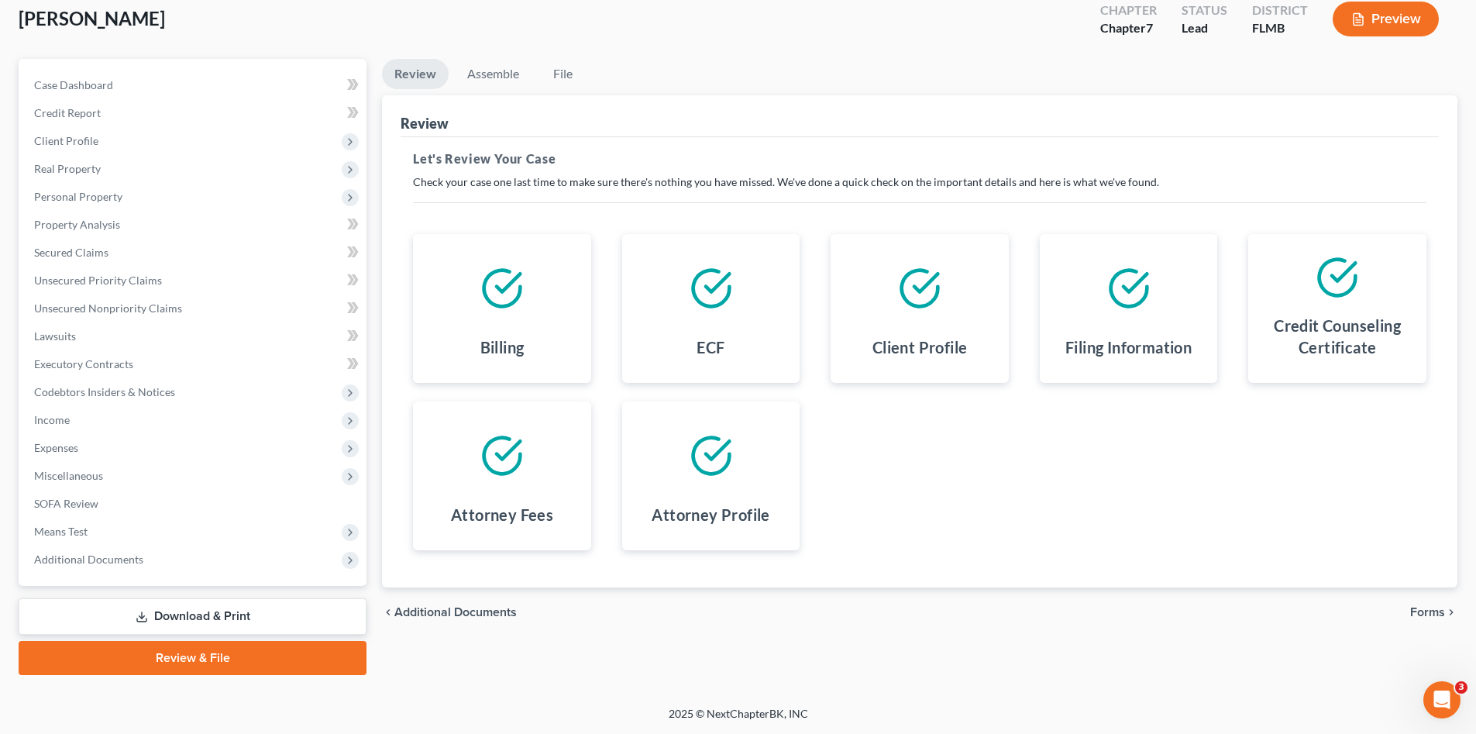
click at [1436, 607] on span "Forms" at bounding box center [1427, 612] width 35 height 12
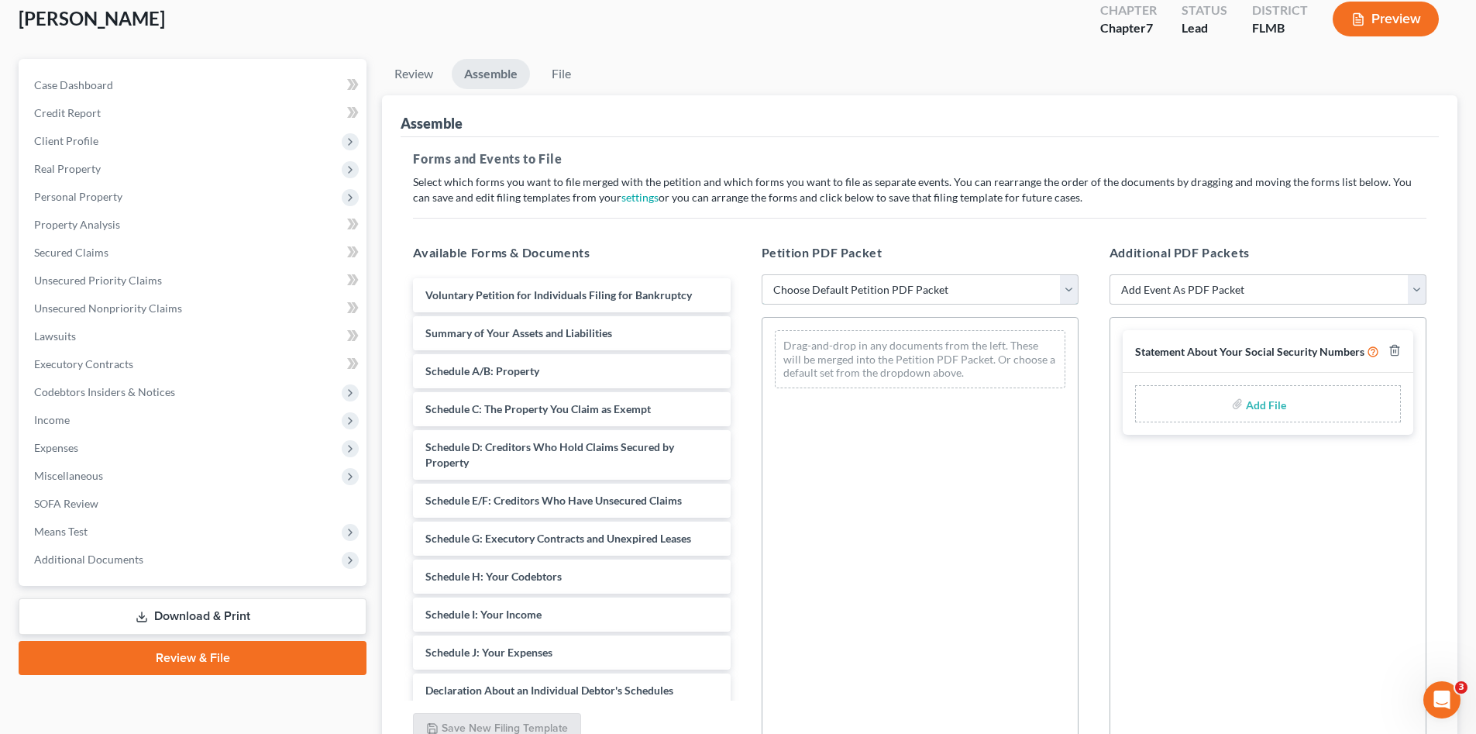
click at [794, 286] on select "Choose Default Petition PDF Packet Complete Bankruptcy Petition (all forms and …" at bounding box center [920, 289] width 317 height 31
select select "0"
click at [762, 274] on select "Choose Default Petition PDF Packet Complete Bankruptcy Petition (all forms and …" at bounding box center [920, 289] width 317 height 31
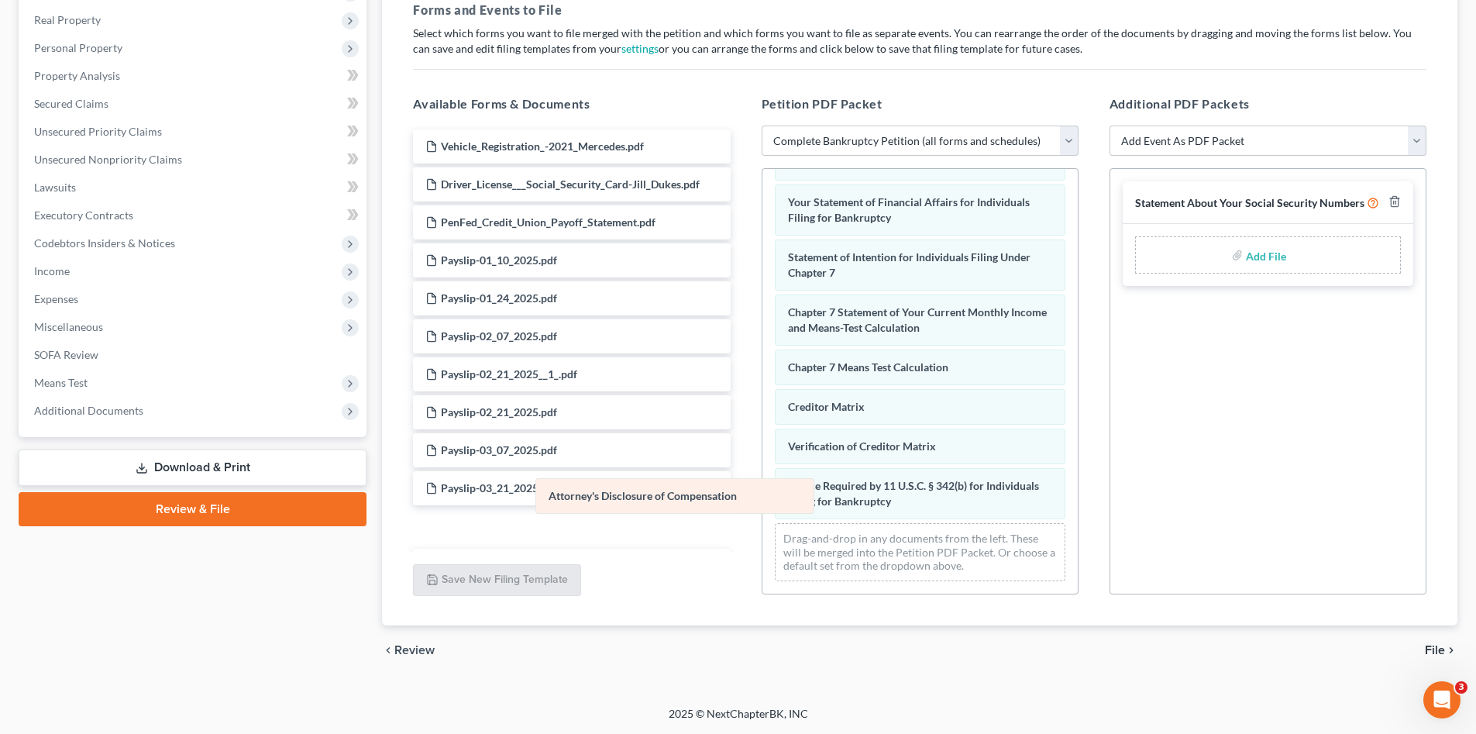
scroll to position [494, 0]
drag, startPoint x: 910, startPoint y: 506, endPoint x: 544, endPoint y: 511, distance: 366.5
click at [762, 511] on div "Attorney's Disclosure of Compensation Voluntary Petition for Individuals Filing…" at bounding box center [919, 142] width 315 height 903
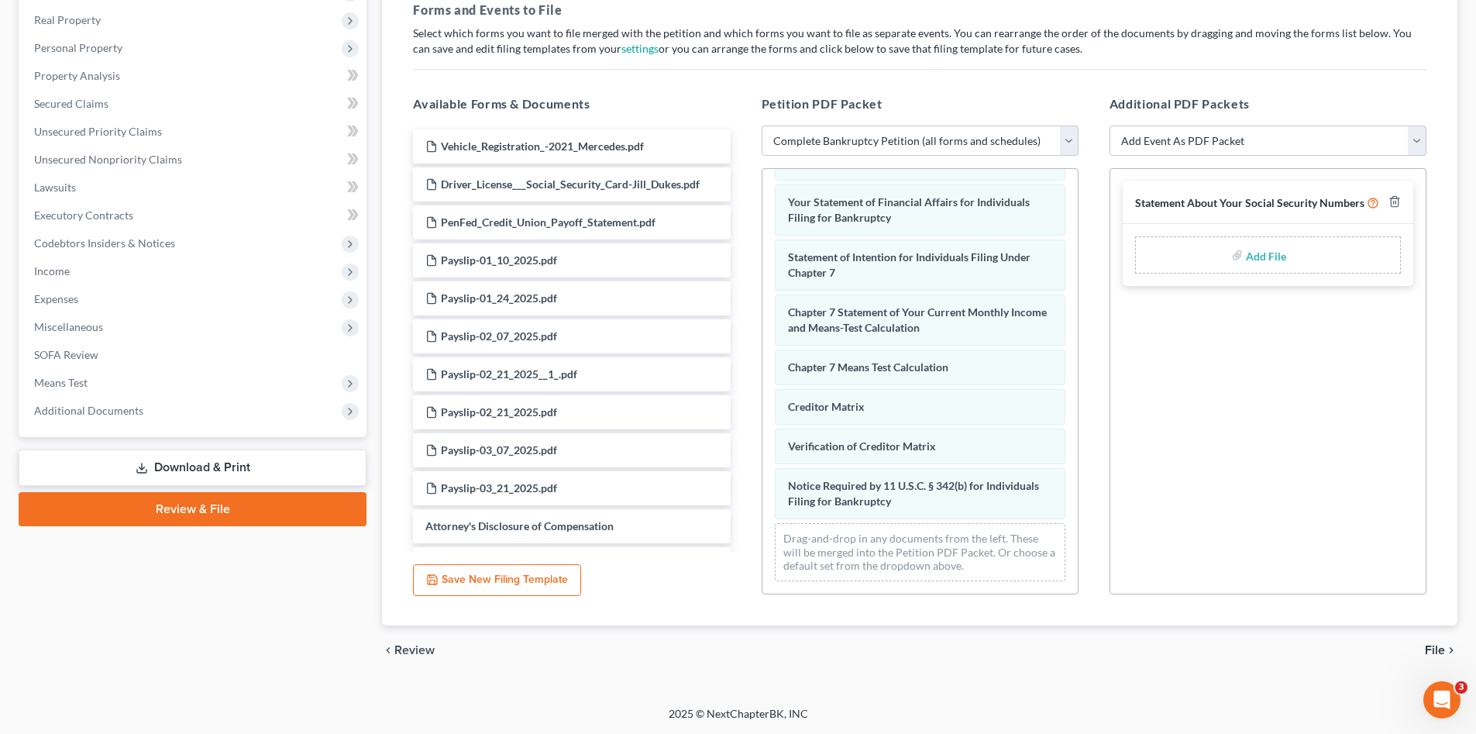
click at [1439, 649] on span "File" at bounding box center [1435, 650] width 20 height 12
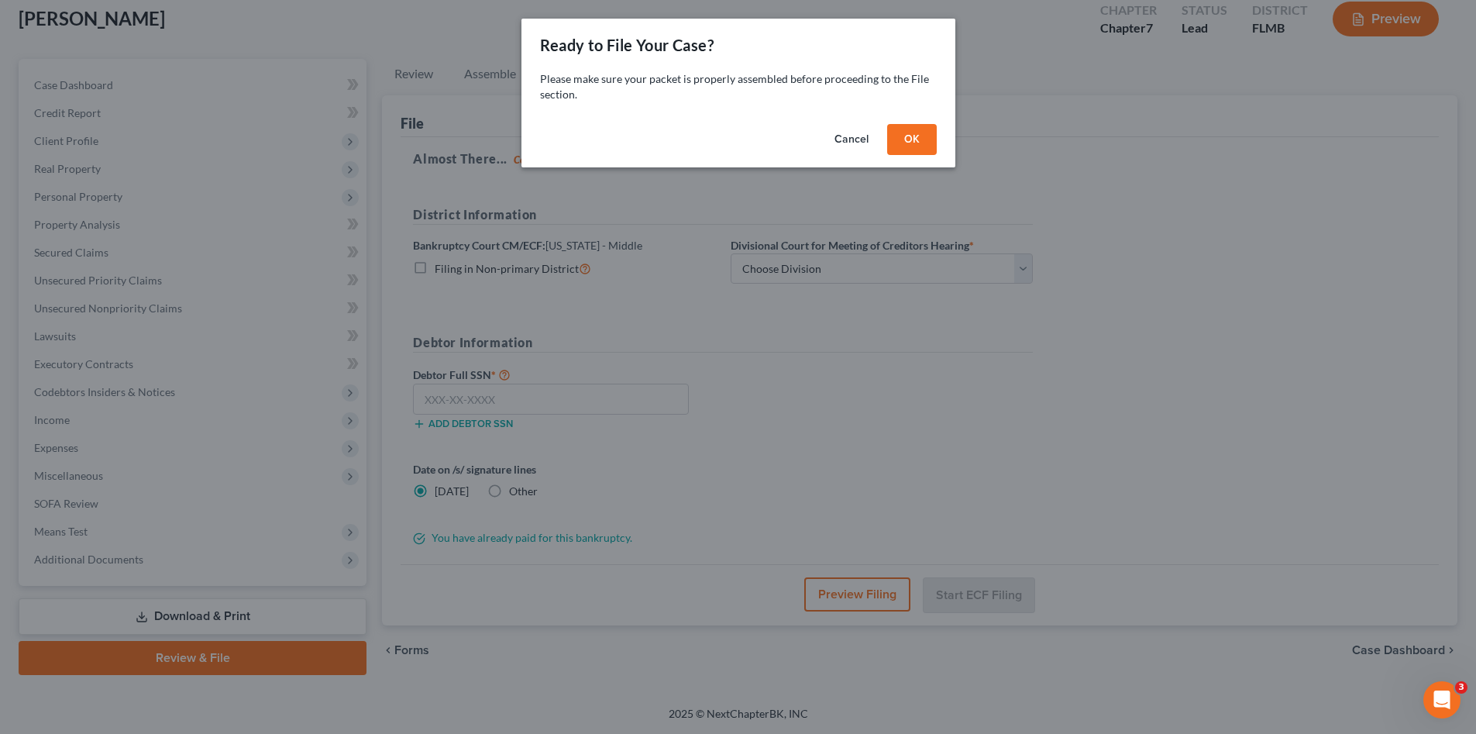
scroll to position [90, 0]
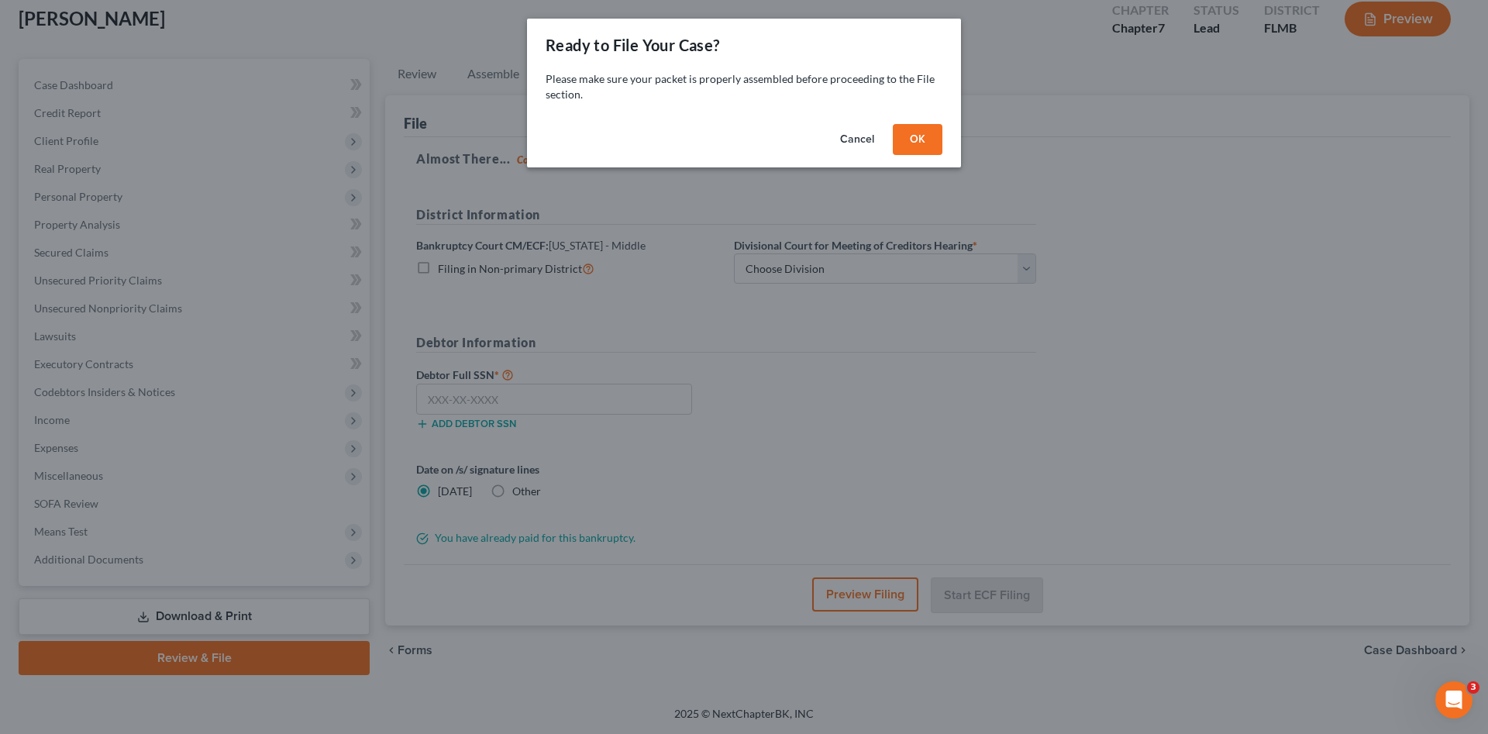
click at [912, 143] on button "OK" at bounding box center [918, 139] width 50 height 31
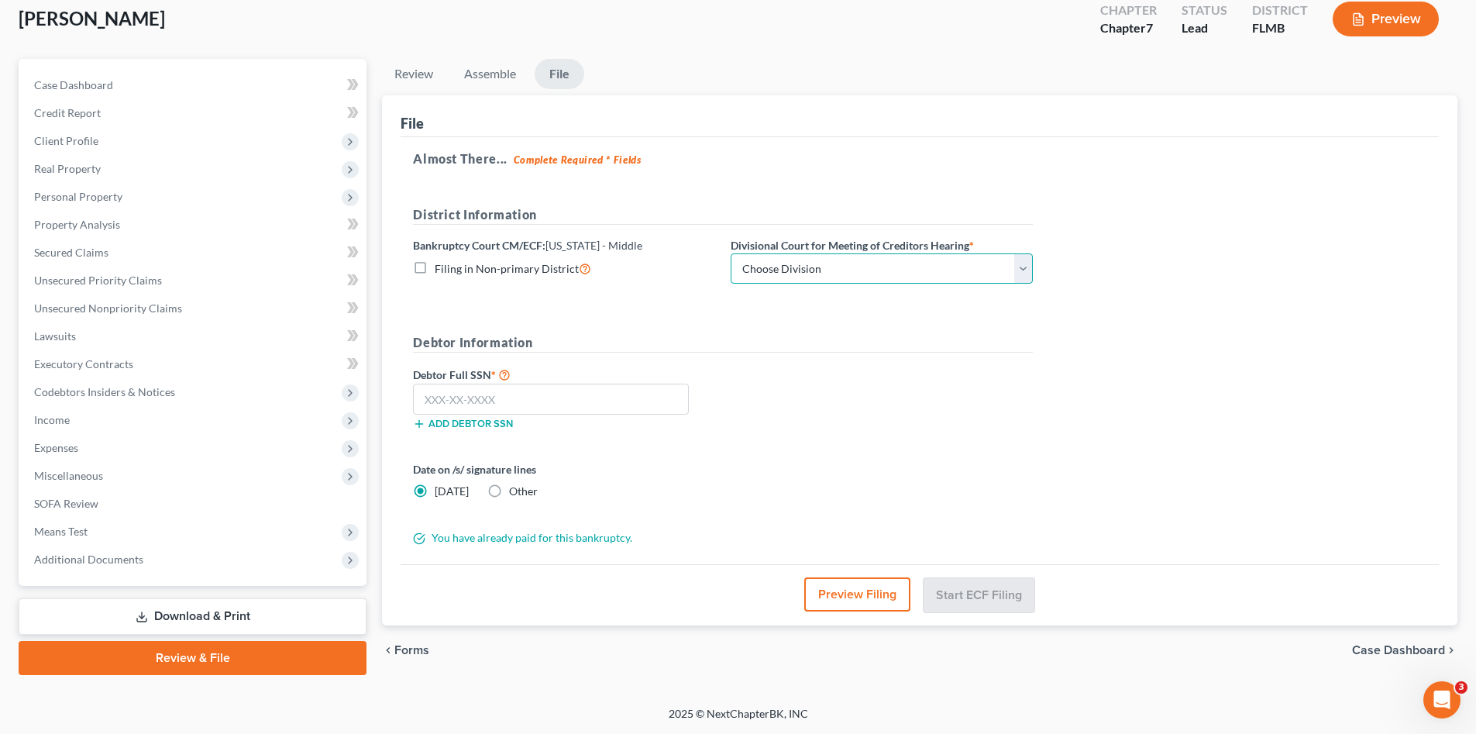
click at [898, 263] on select "Choose Division Fort Myers Jacksonville Orlando Tampa" at bounding box center [882, 268] width 302 height 31
select select "3"
click at [731, 253] on select "Choose Division Fort Myers Jacksonville Orlando Tampa" at bounding box center [882, 268] width 302 height 31
drag, startPoint x: 664, startPoint y: 398, endPoint x: 678, endPoint y: 398, distance: 13.9
click at [663, 399] on input "text" at bounding box center [551, 399] width 276 height 31
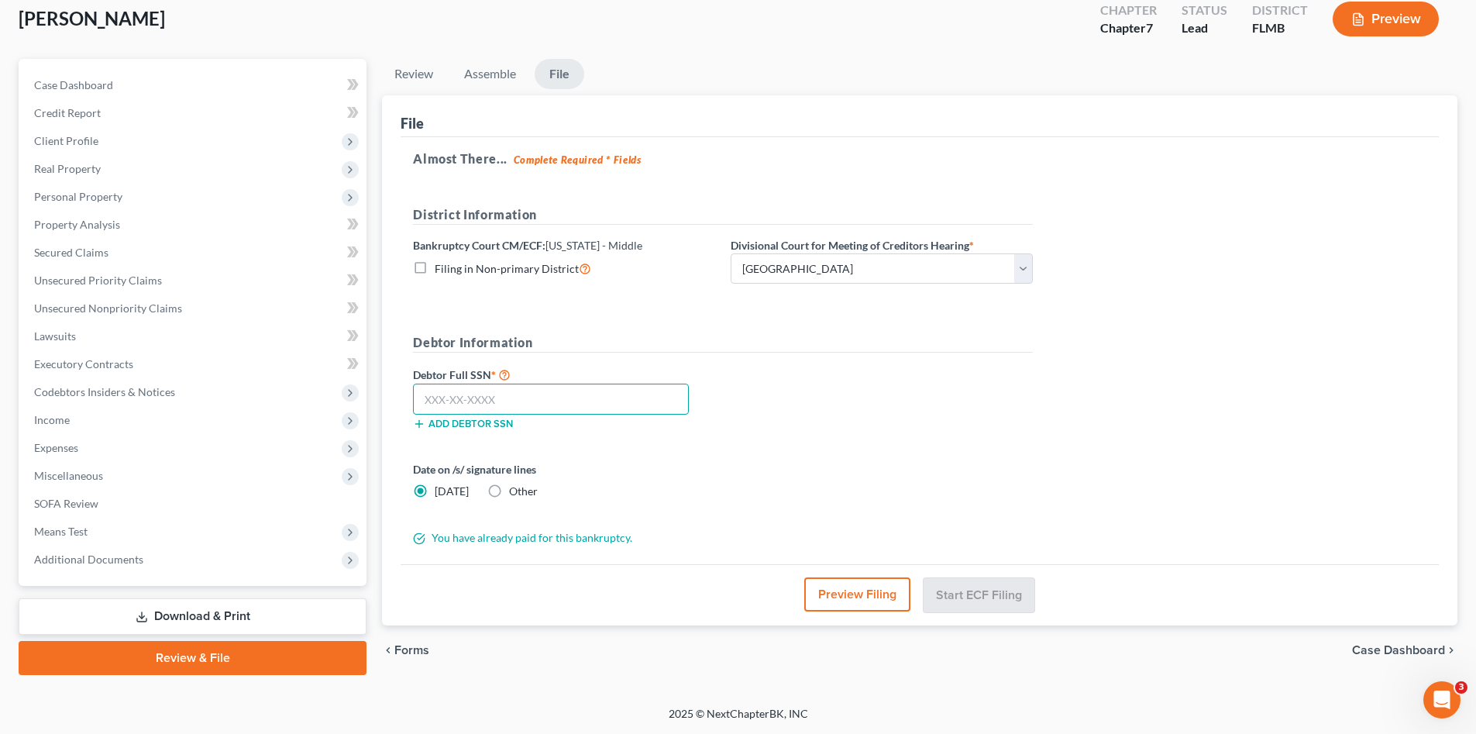
click at [463, 396] on input "text" at bounding box center [551, 399] width 276 height 31
type input "243-94-9019"
click at [999, 600] on button "Start ECF Filing" at bounding box center [979, 594] width 111 height 34
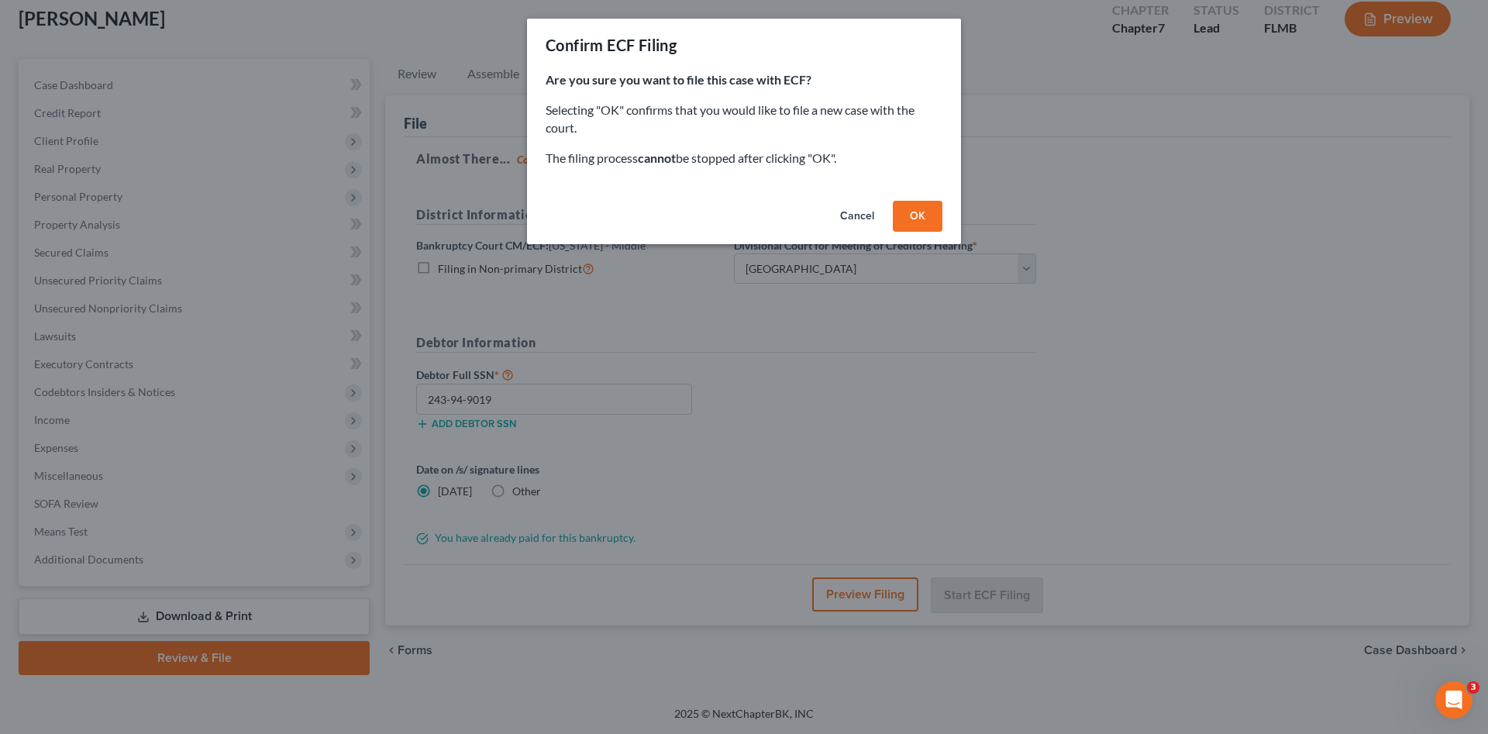
click at [919, 212] on button "OK" at bounding box center [918, 216] width 50 height 31
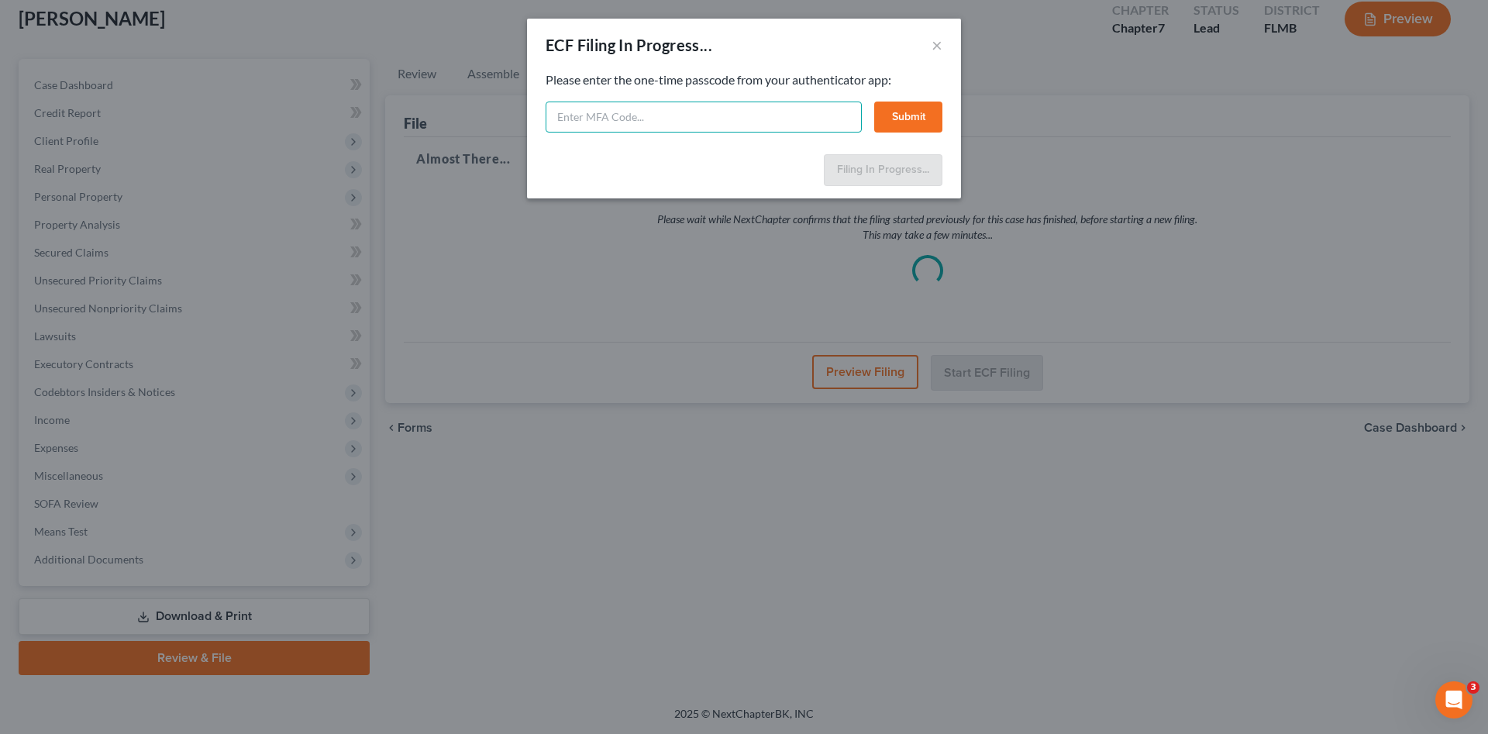
click at [719, 120] on input "text" at bounding box center [703, 116] width 316 height 31
paste input "029403"
type input "029403"
click at [915, 112] on button "Submit" at bounding box center [908, 116] width 68 height 31
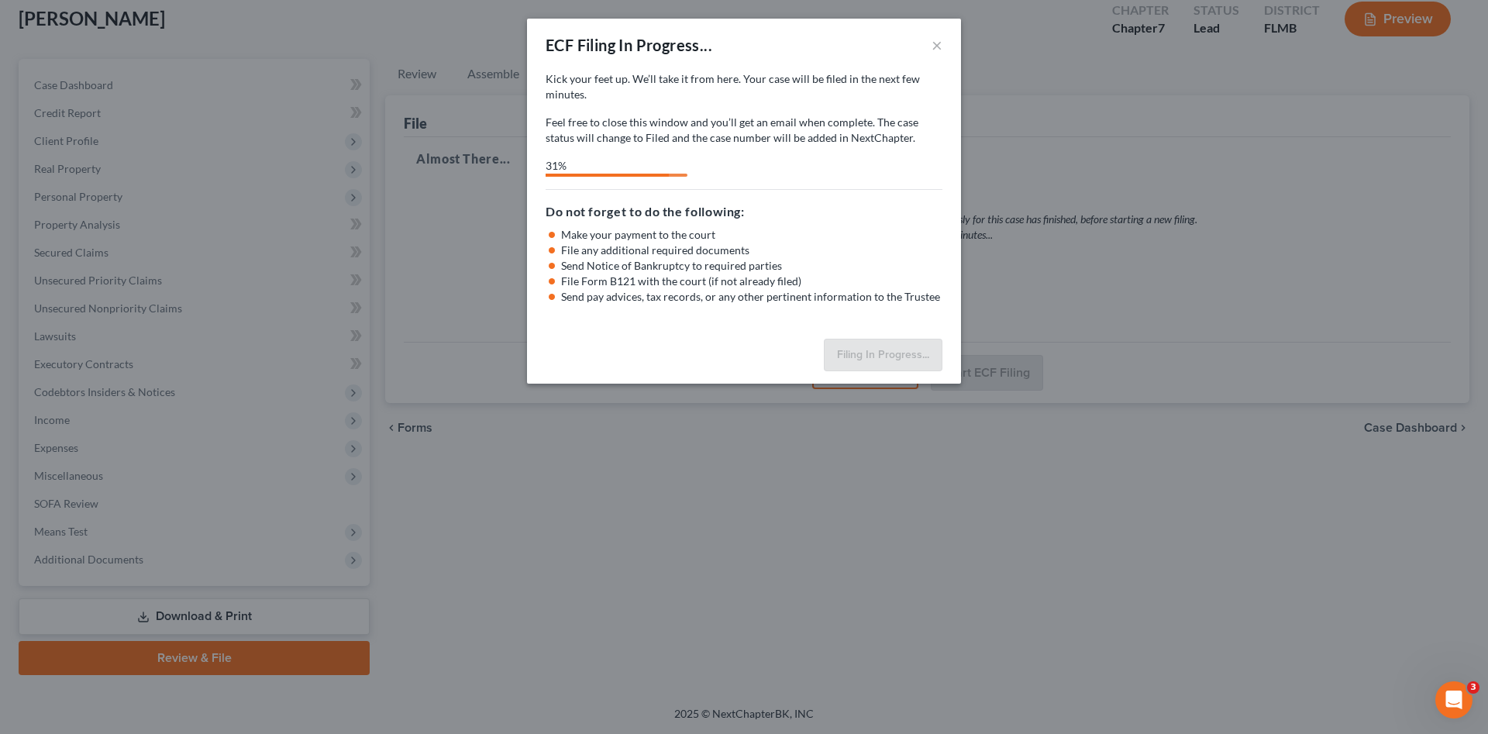
select select "3"
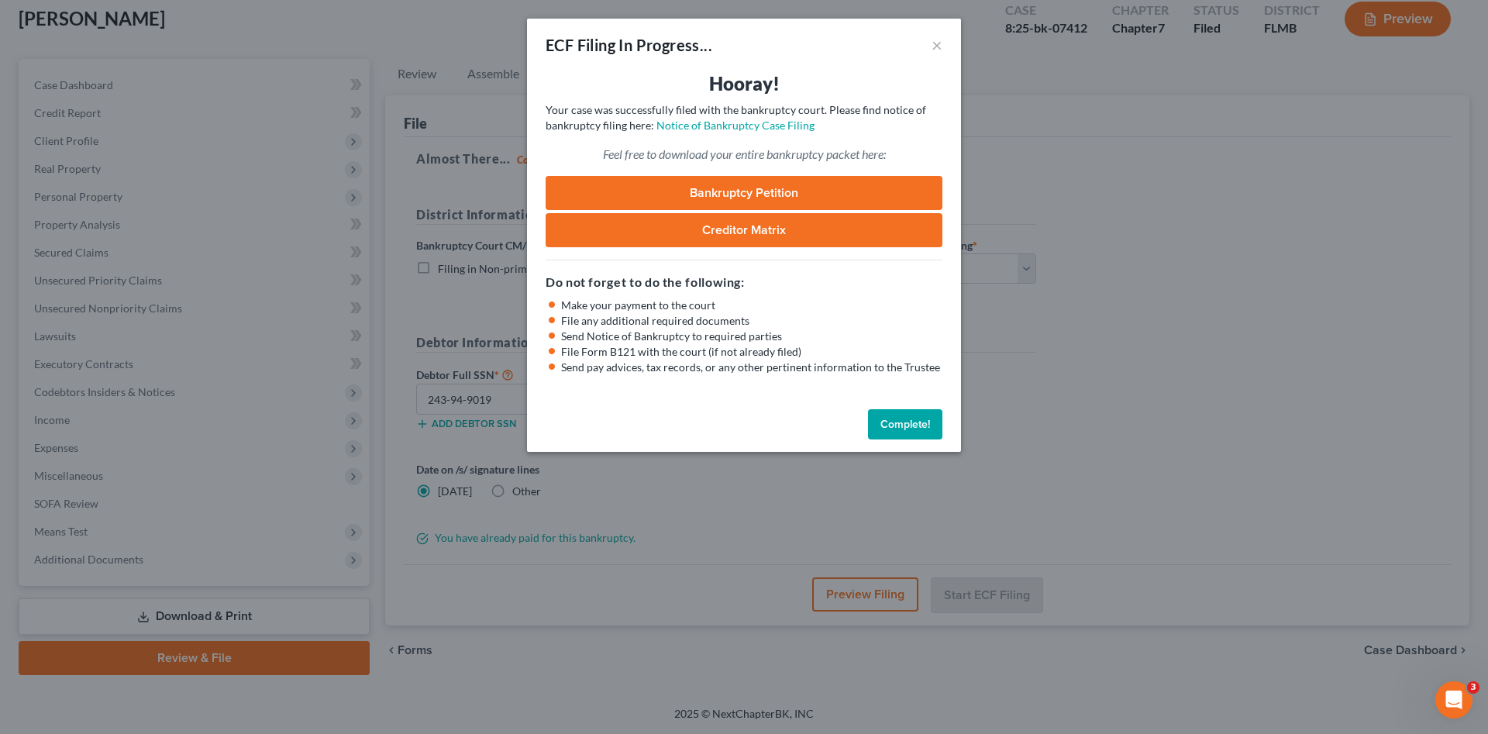
click at [670, 192] on link "Bankruptcy Petition" at bounding box center [743, 193] width 397 height 34
click at [920, 418] on button "Complete!" at bounding box center [905, 424] width 74 height 31
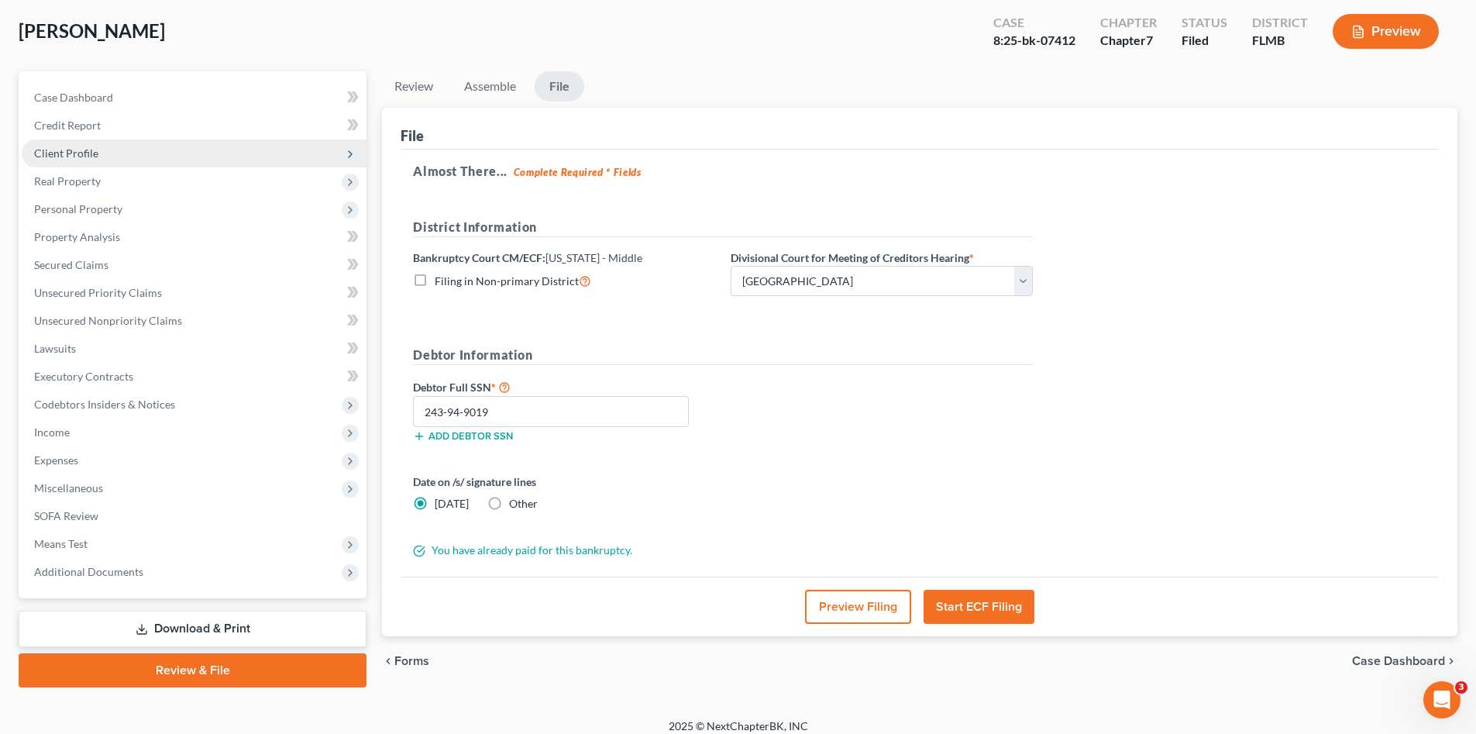
scroll to position [0, 0]
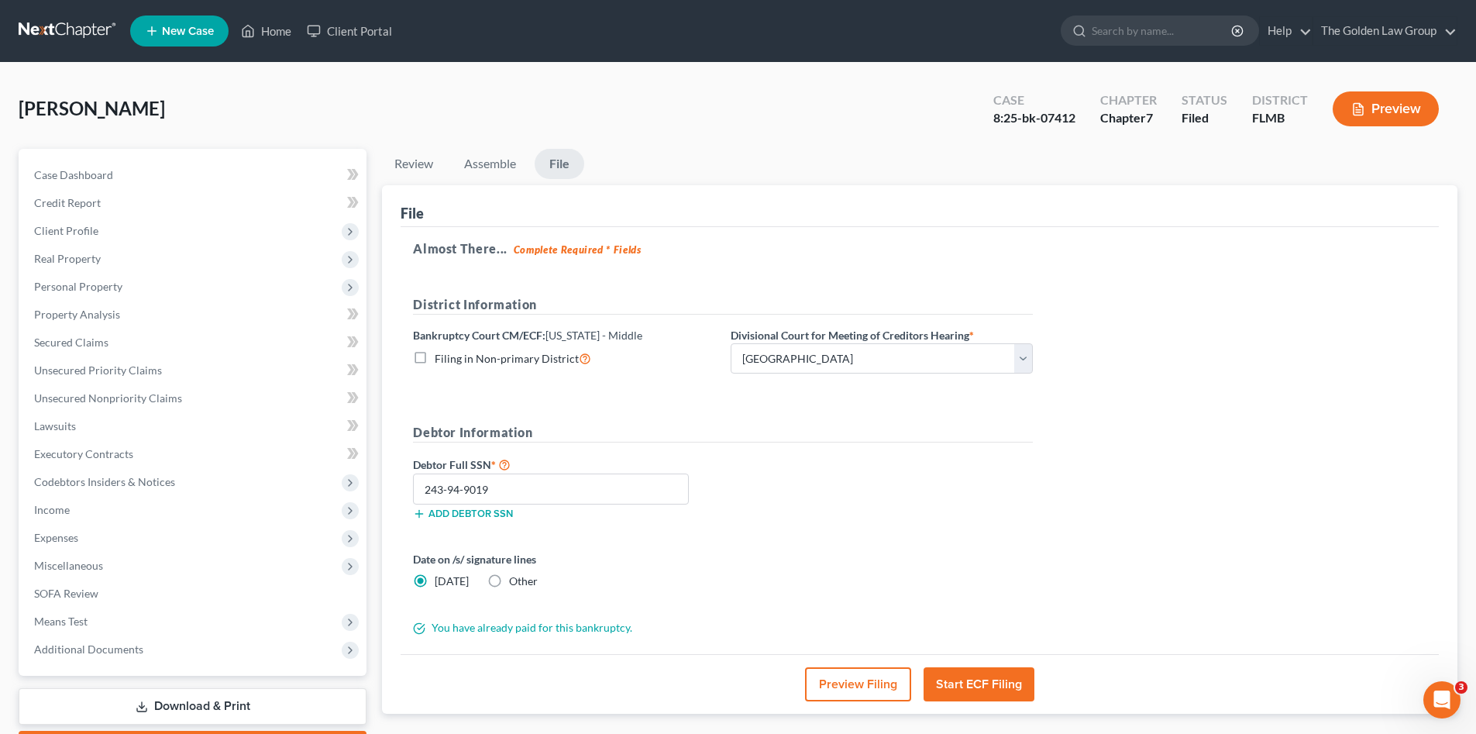
click at [69, 33] on link at bounding box center [68, 31] width 99 height 28
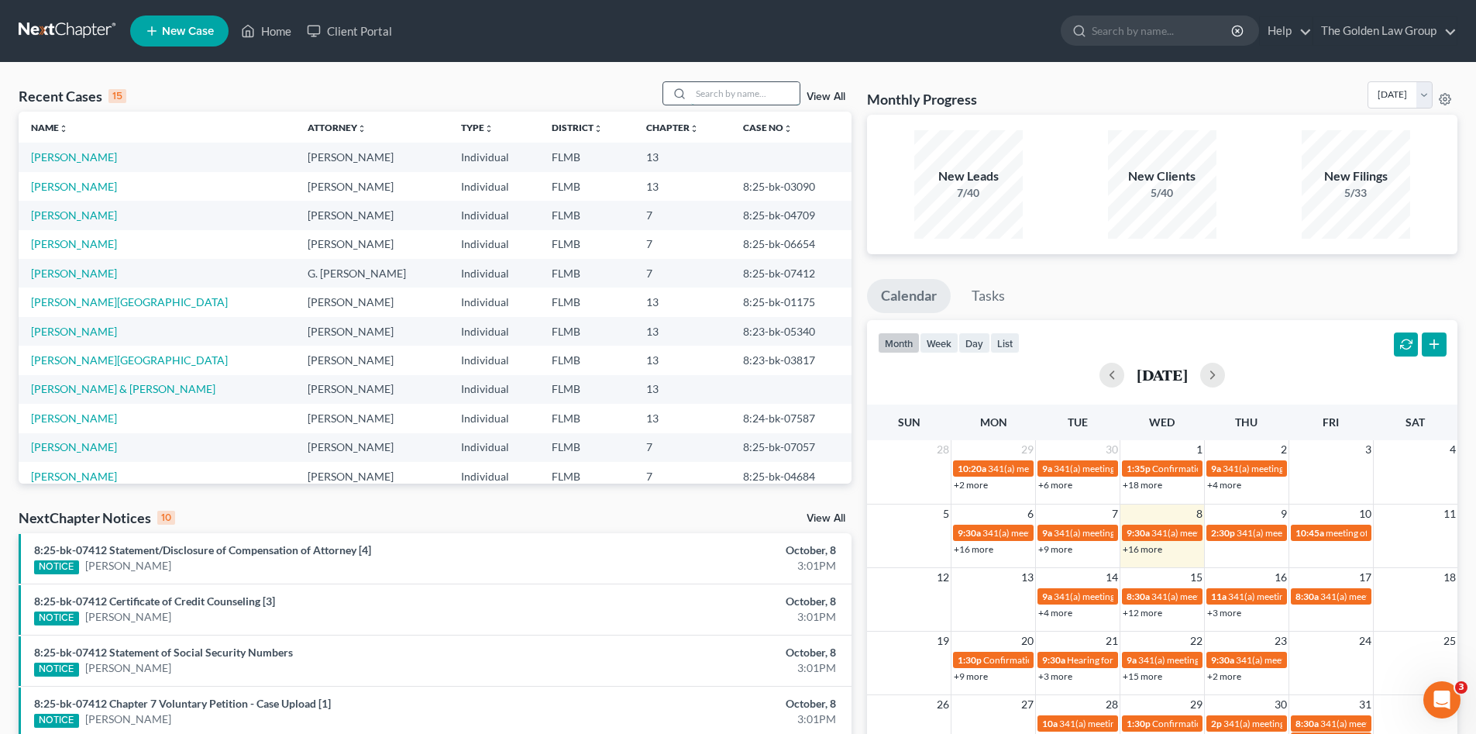
click at [697, 93] on input "search" at bounding box center [745, 93] width 108 height 22
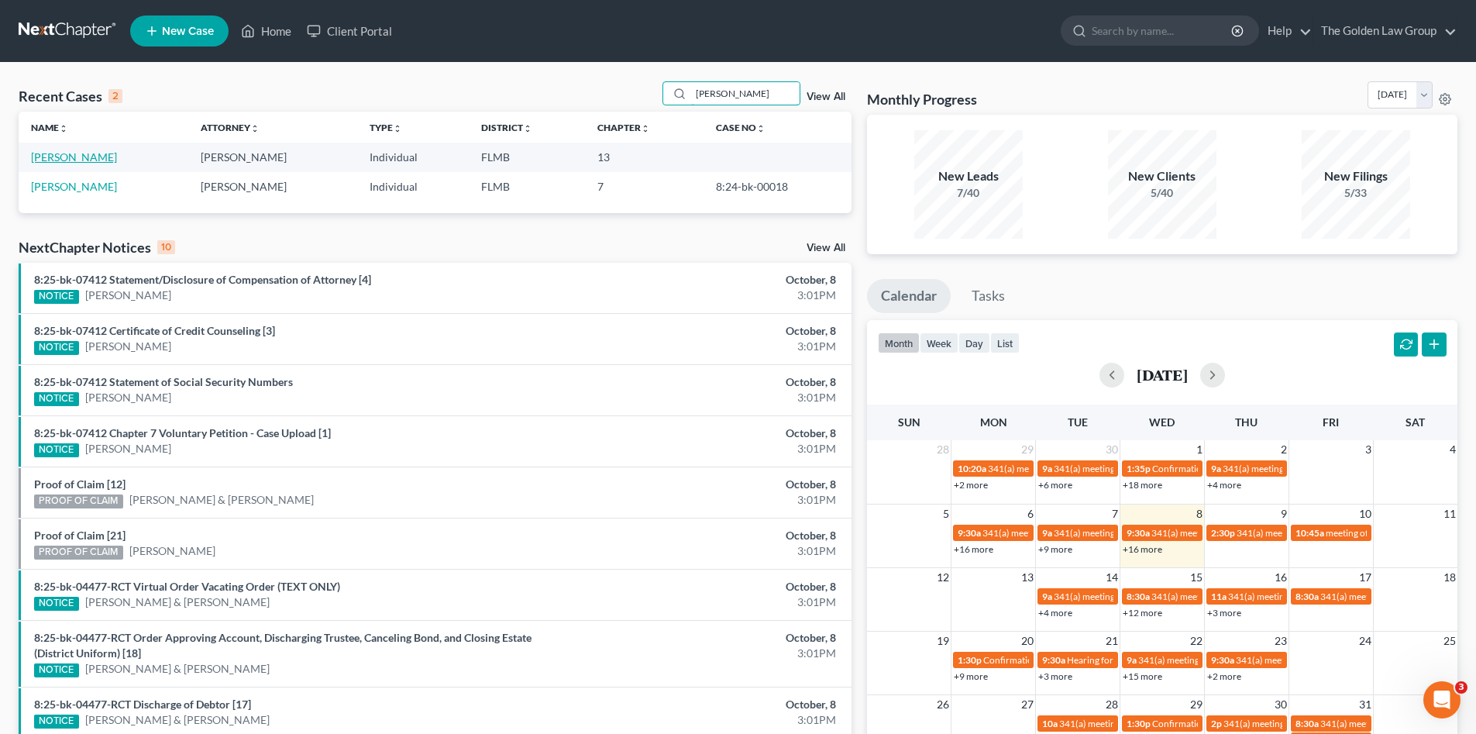
type input "[PERSON_NAME]"
click at [89, 160] on link "[PERSON_NAME]" at bounding box center [74, 156] width 86 height 13
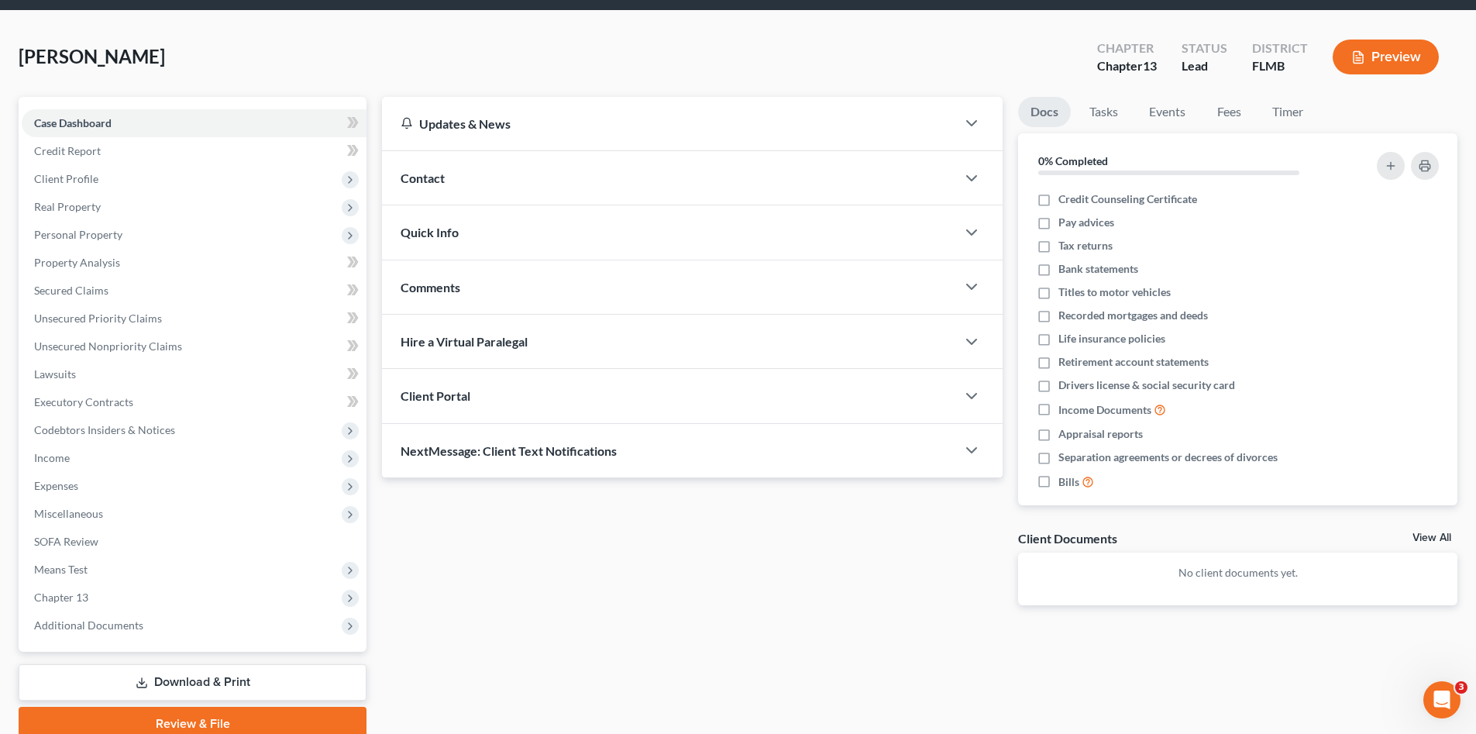
scroll to position [103, 0]
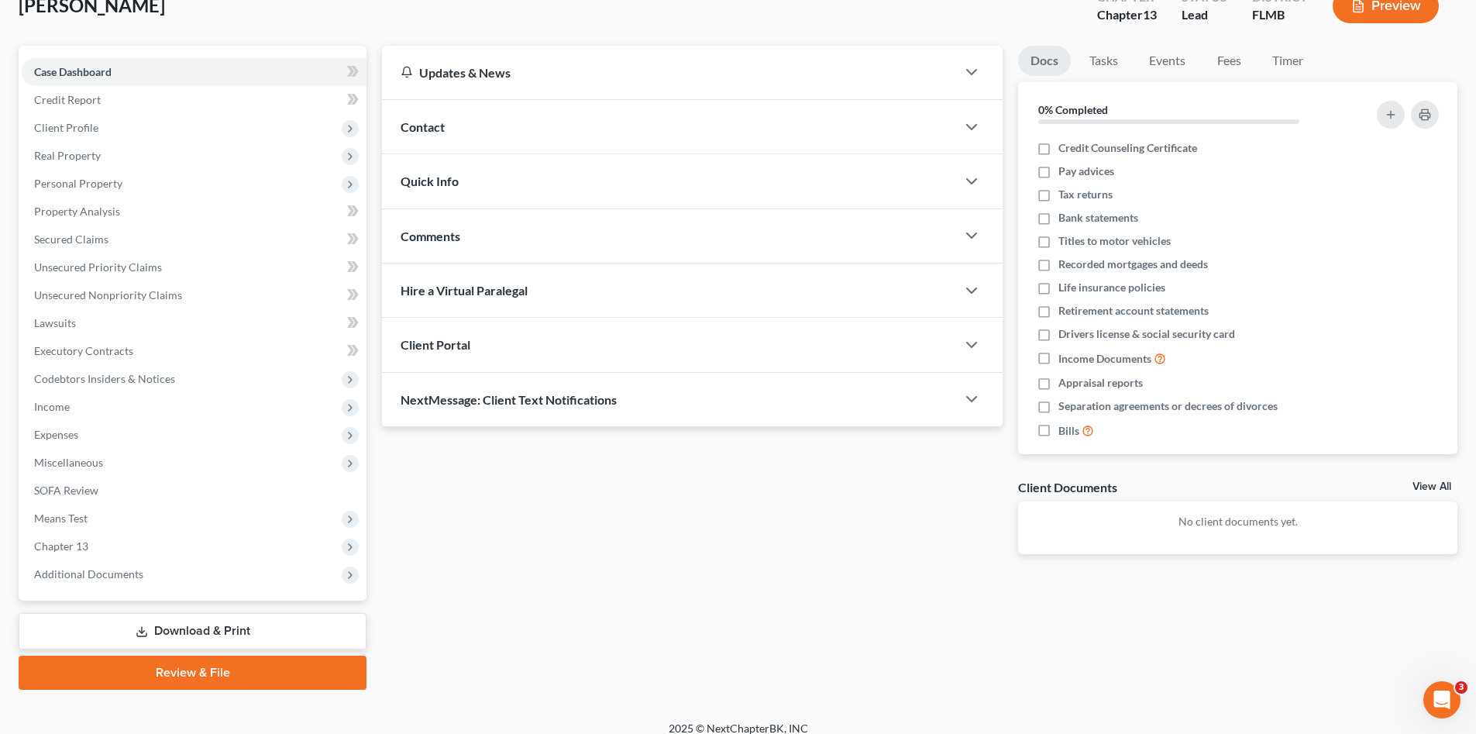
click at [202, 623] on link "Download & Print" at bounding box center [193, 631] width 348 height 36
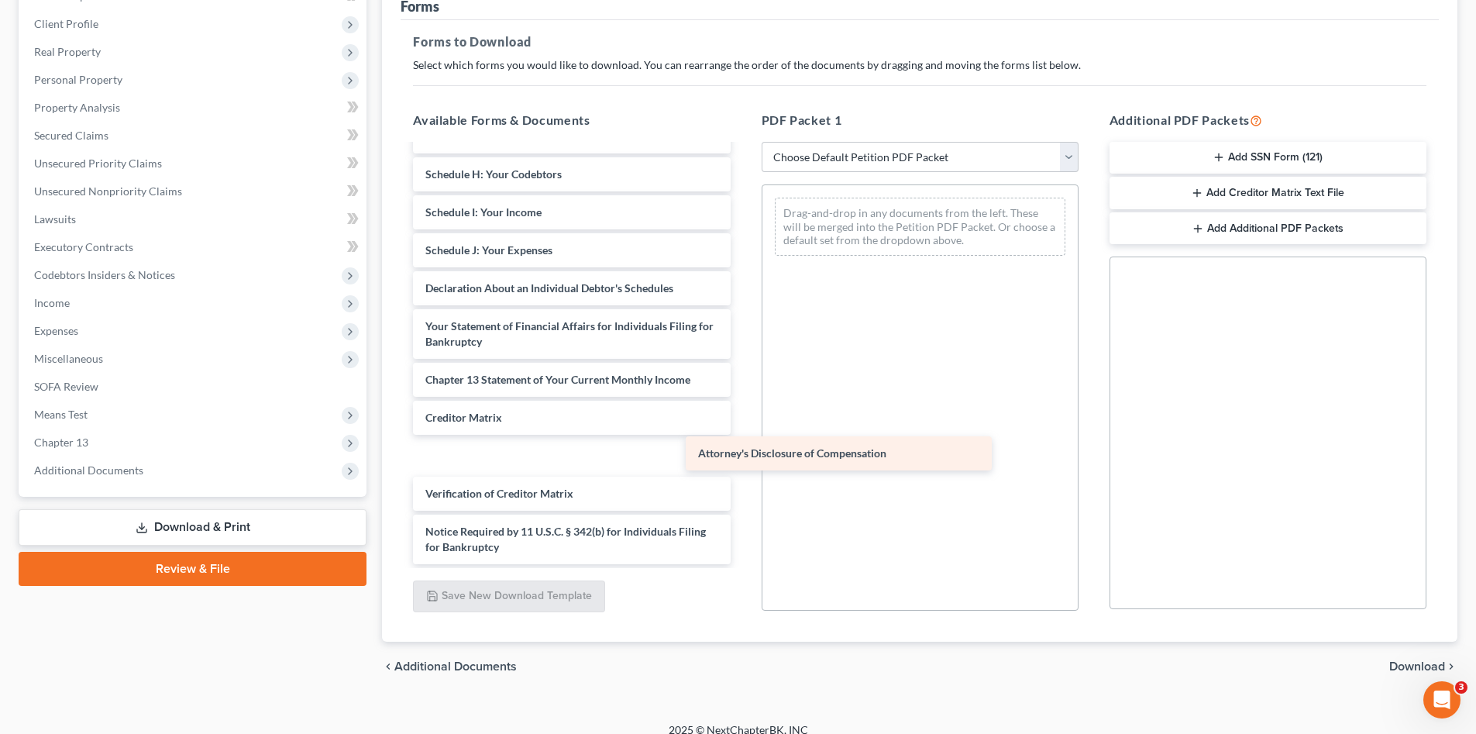
scroll to position [232, 0]
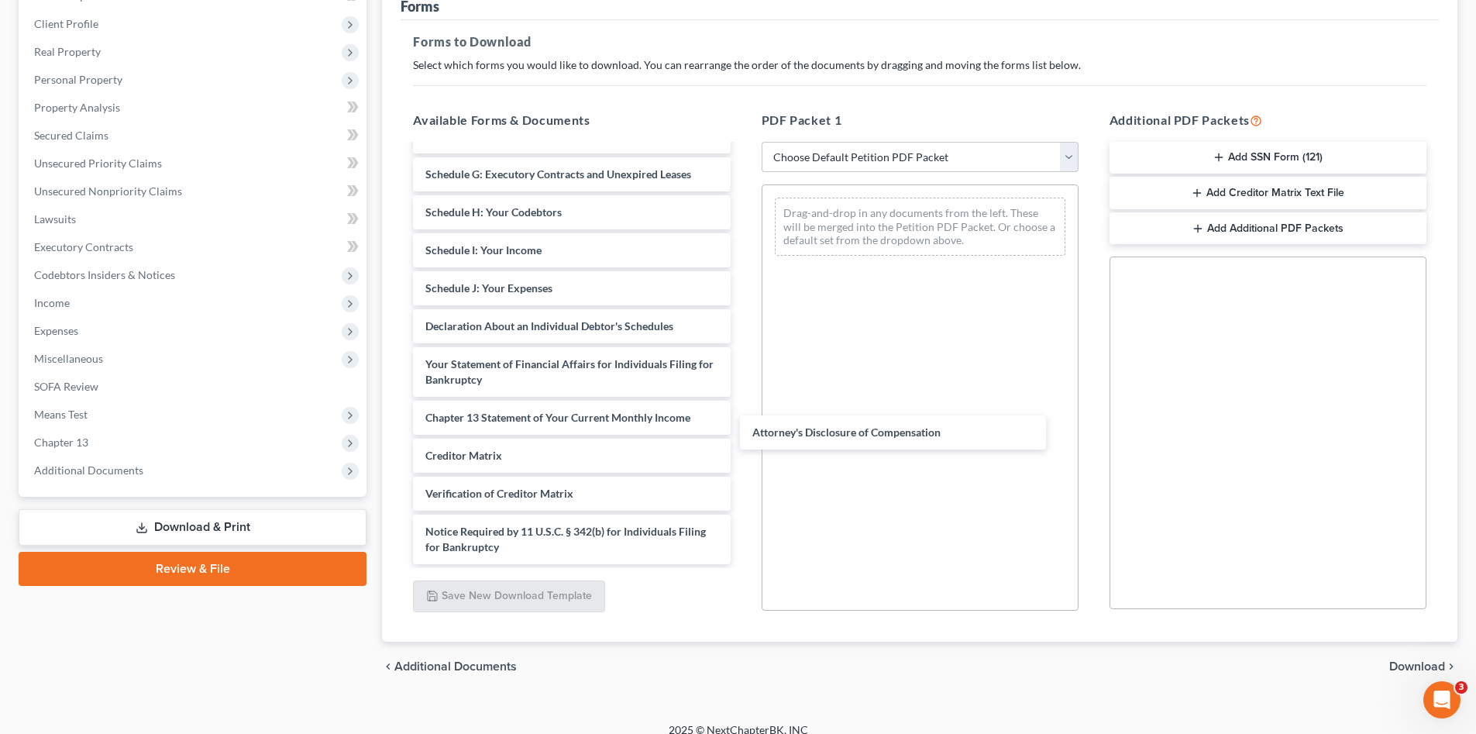
drag, startPoint x: 540, startPoint y: 544, endPoint x: 968, endPoint y: 371, distance: 461.3
click at [742, 426] on div "Attorney's Disclosure of Compensation Voluntary Petition for Individuals Filing…" at bounding box center [572, 239] width 342 height 650
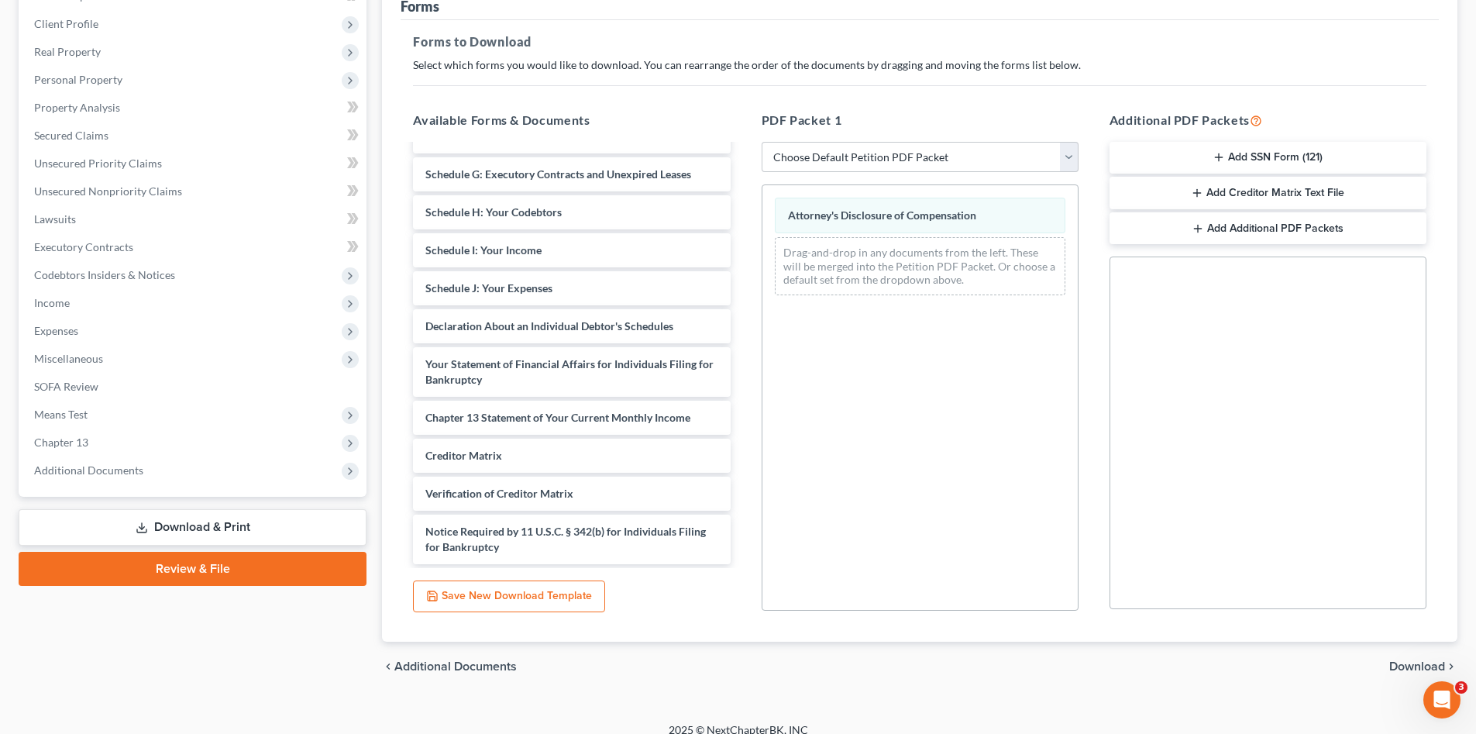
click at [1242, 161] on button "Add SSN Form (121)" at bounding box center [1267, 158] width 317 height 33
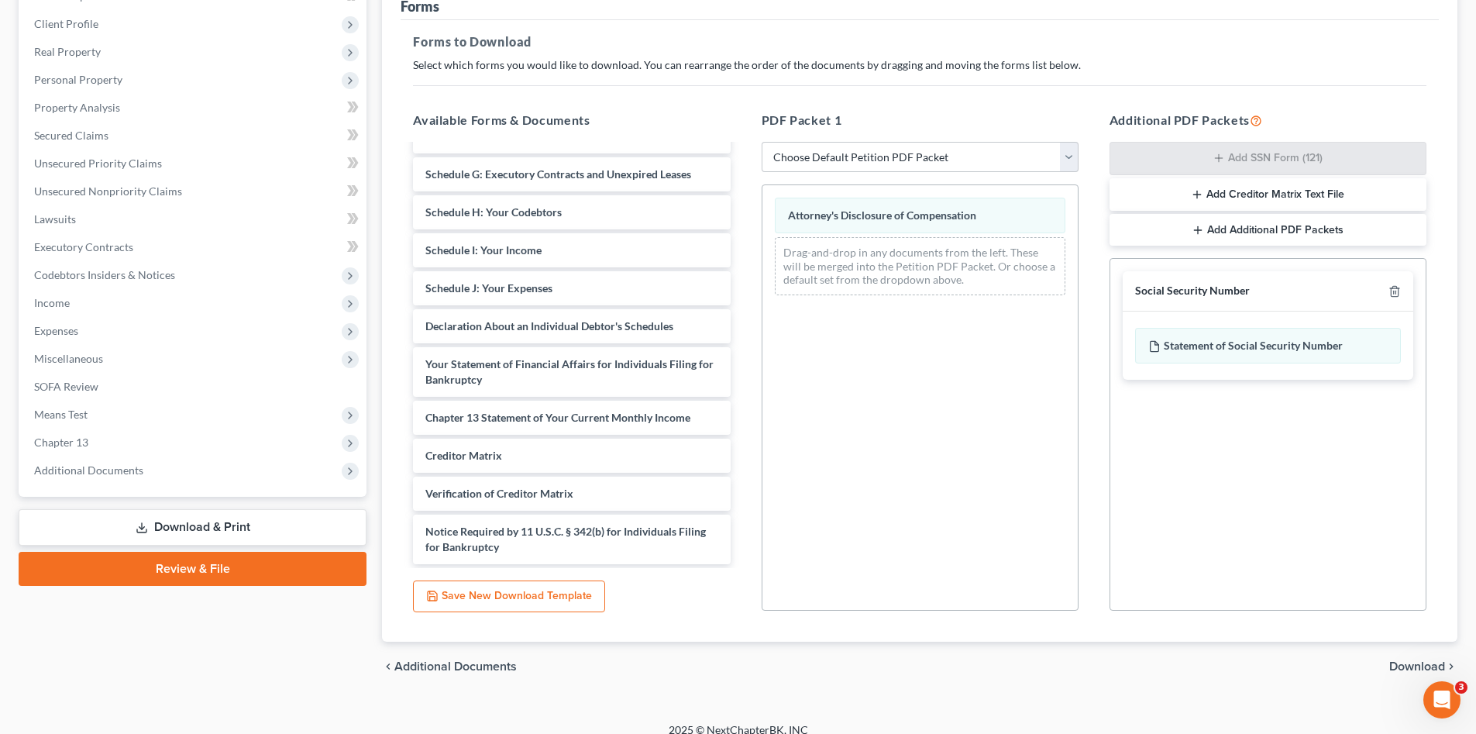
click at [1392, 662] on span "Download" at bounding box center [1417, 666] width 56 height 12
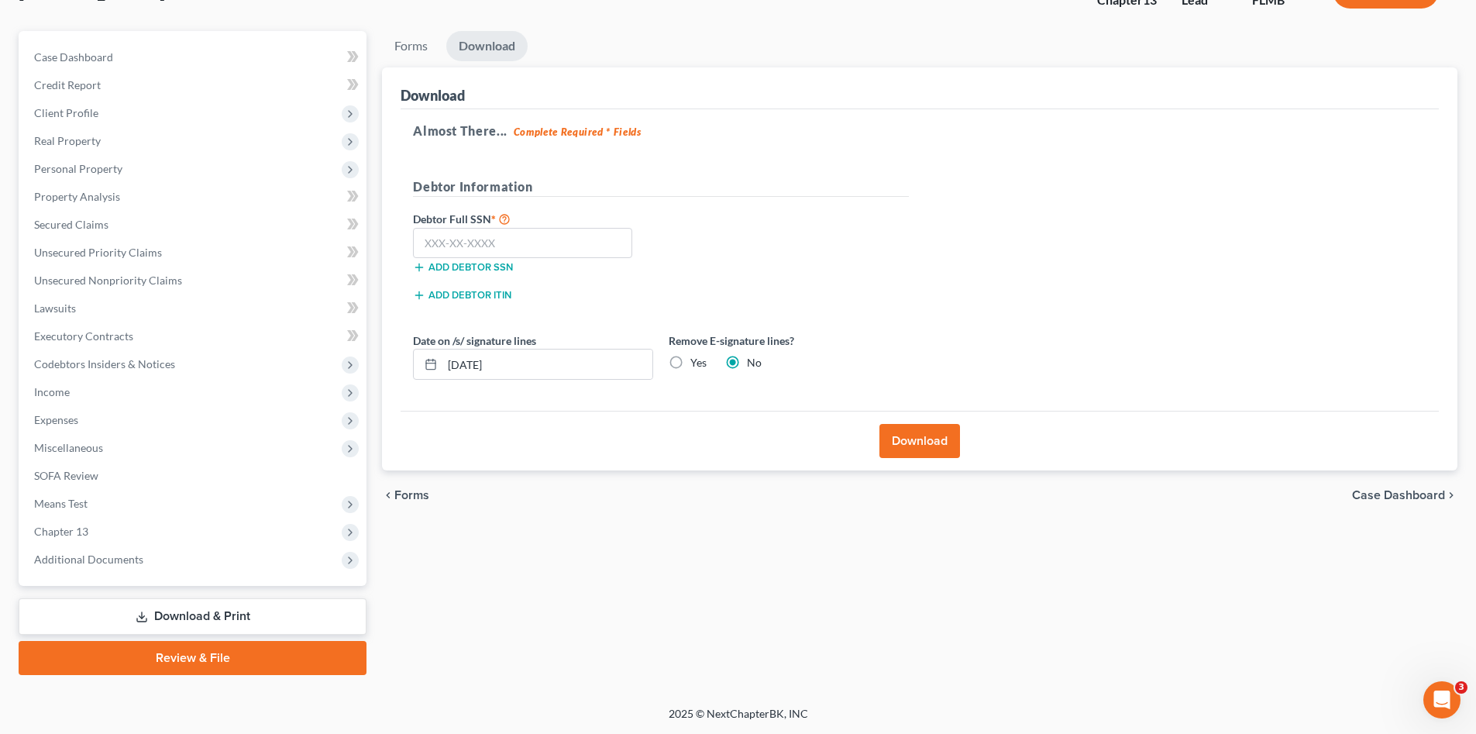
scroll to position [118, 0]
click at [483, 244] on input "text" at bounding box center [522, 243] width 219 height 31
click at [503, 241] on input "text" at bounding box center [522, 243] width 219 height 31
type input "263-59-2193"
click at [894, 433] on button "Download" at bounding box center [919, 441] width 81 height 34
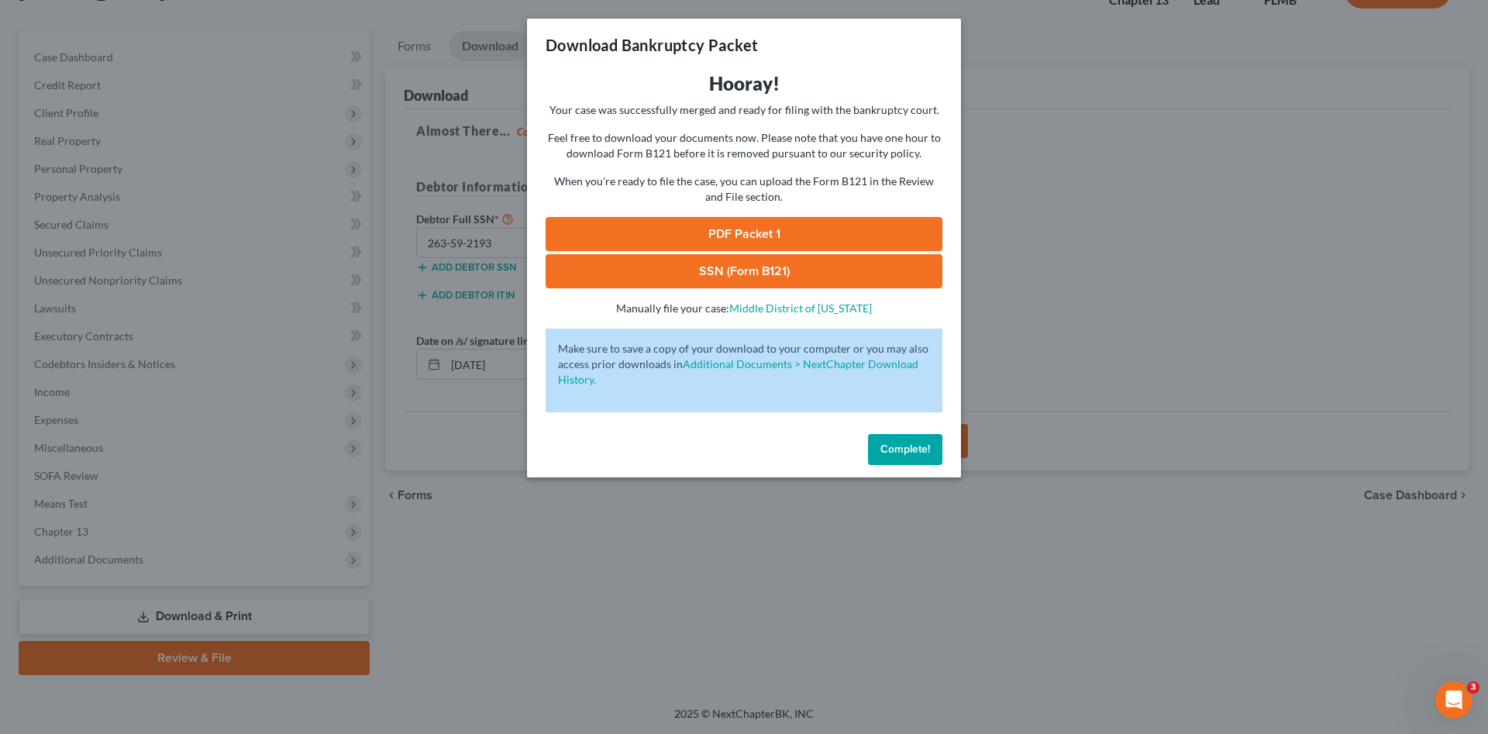
click at [834, 231] on link "PDF Packet 1" at bounding box center [743, 234] width 397 height 34
click at [710, 270] on link "SSN (Form B121)" at bounding box center [743, 271] width 397 height 34
drag, startPoint x: 882, startPoint y: 442, endPoint x: 844, endPoint y: 435, distance: 38.6
click at [881, 441] on button "Complete!" at bounding box center [905, 449] width 74 height 31
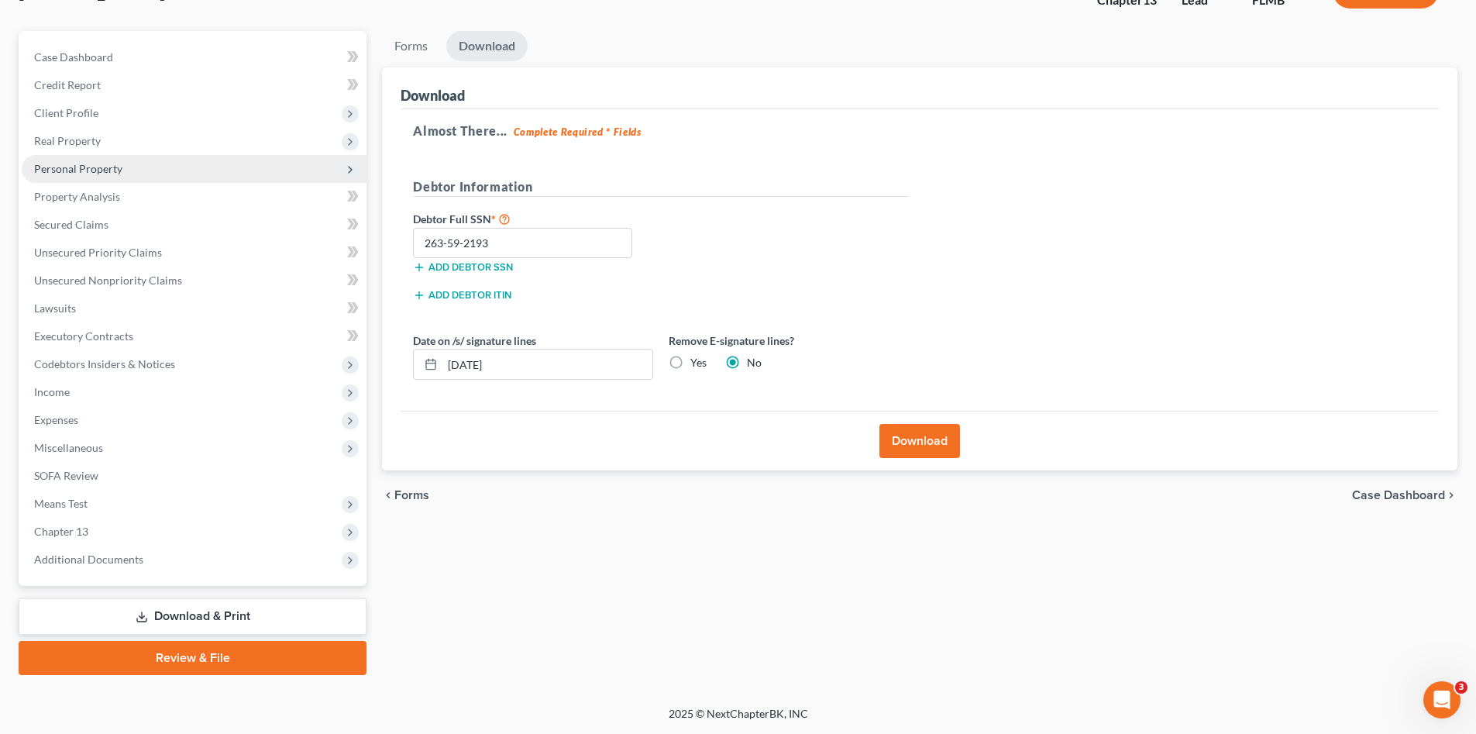
click at [98, 167] on span "Personal Property" at bounding box center [78, 168] width 88 height 13
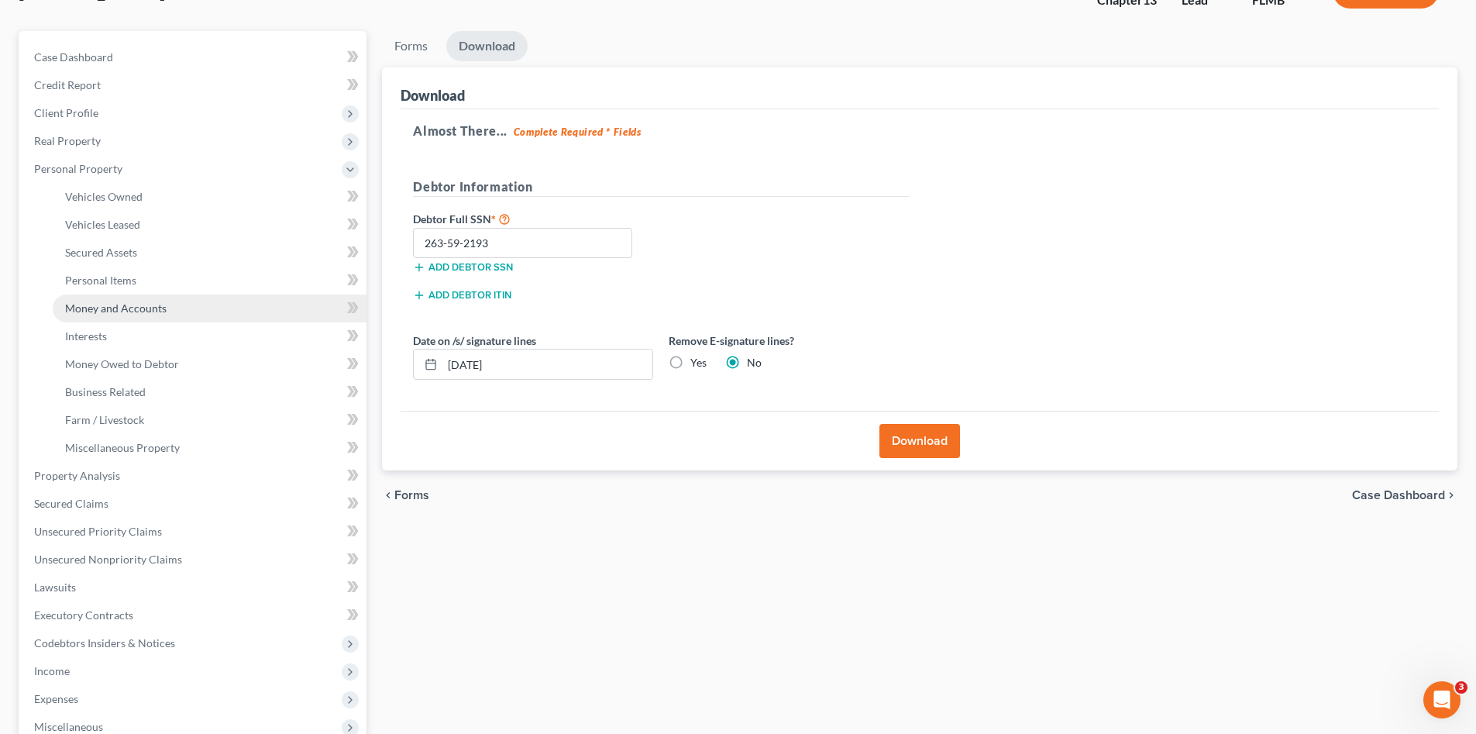
click at [145, 309] on span "Money and Accounts" at bounding box center [115, 307] width 101 height 13
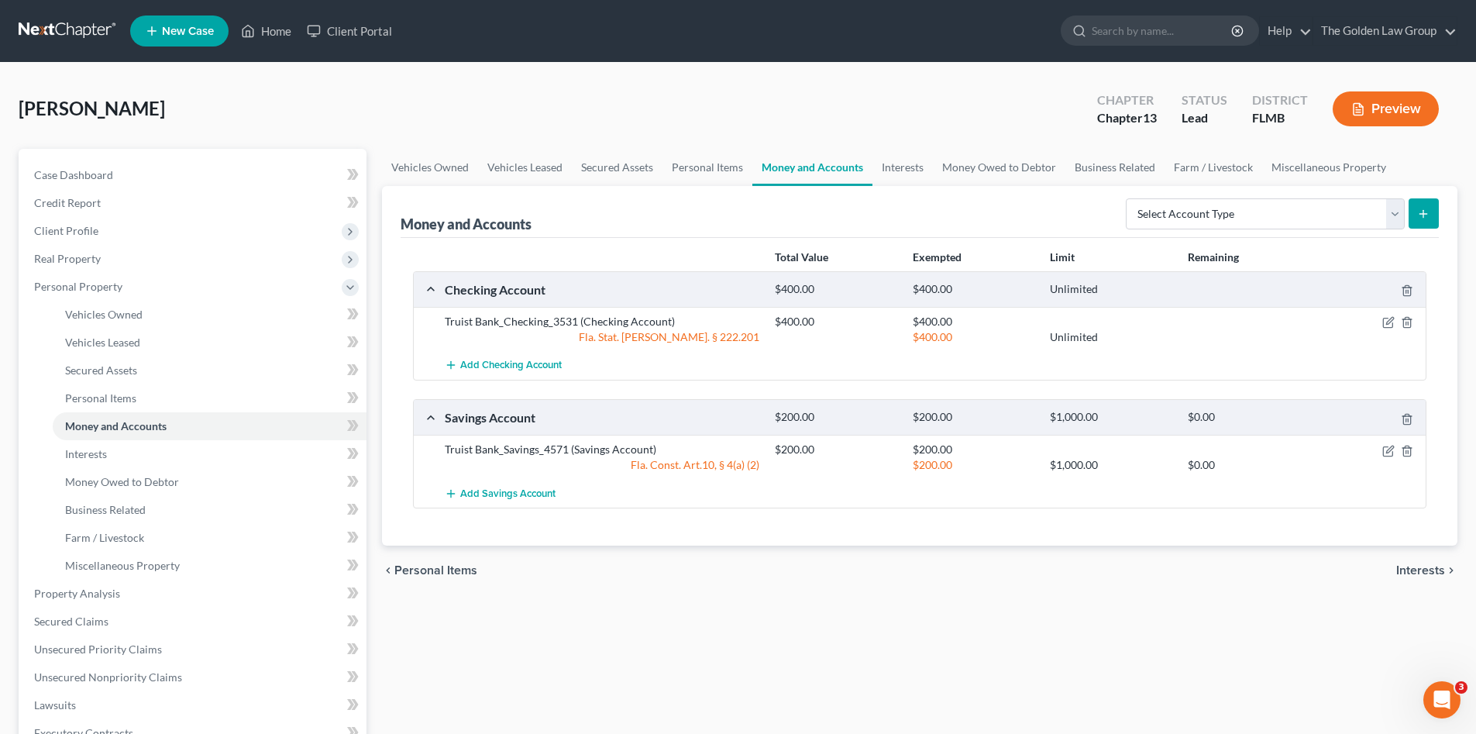
drag, startPoint x: 713, startPoint y: 625, endPoint x: 667, endPoint y: 632, distance: 46.2
click at [713, 625] on div "Vehicles Owned Vehicles Leased Secured Assets Personal Items Money and Accounts…" at bounding box center [919, 610] width 1091 height 923
click at [1385, 322] on icon "button" at bounding box center [1388, 322] width 12 height 12
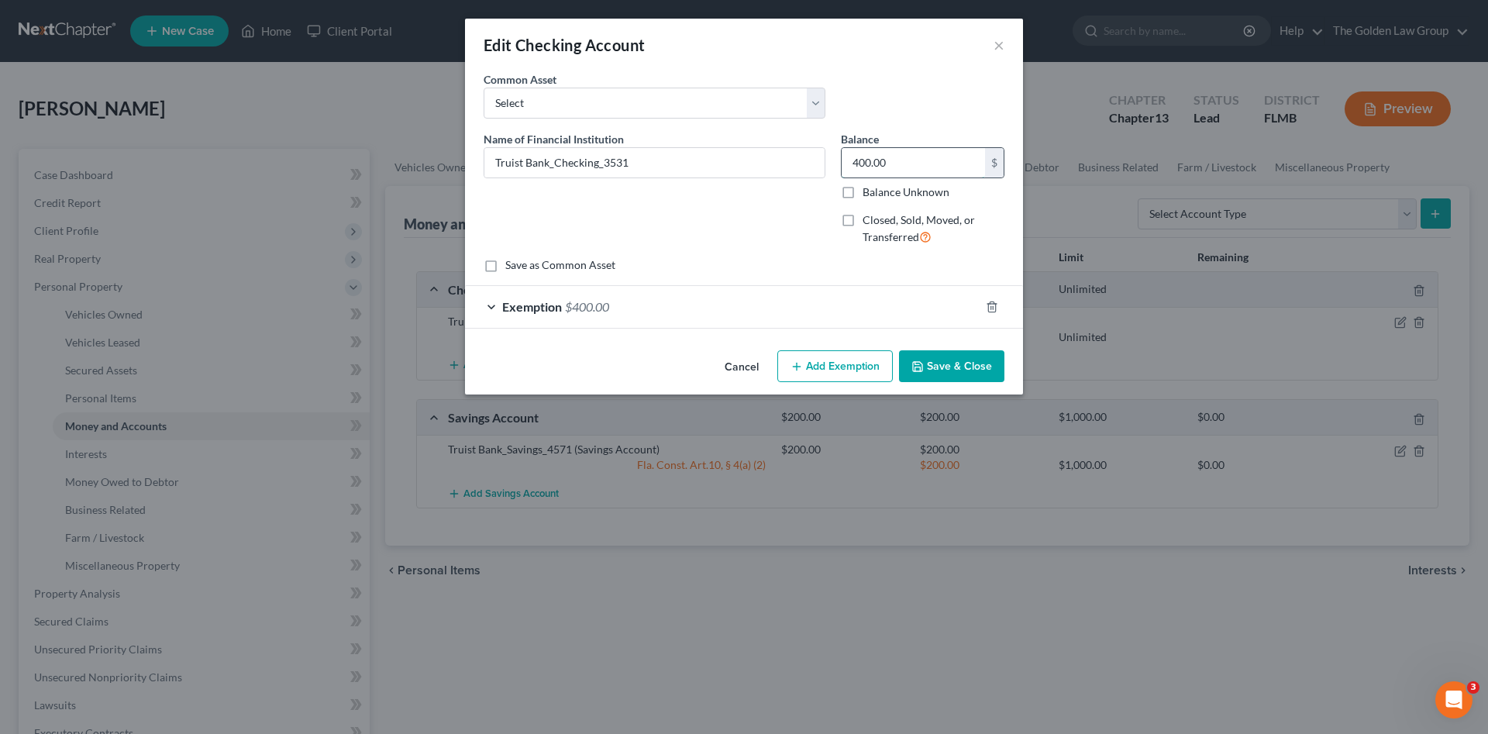
click at [908, 163] on input "400.00" at bounding box center [912, 162] width 143 height 29
type input "41.14"
click at [869, 313] on div "Exemption $400.00" at bounding box center [722, 306] width 514 height 41
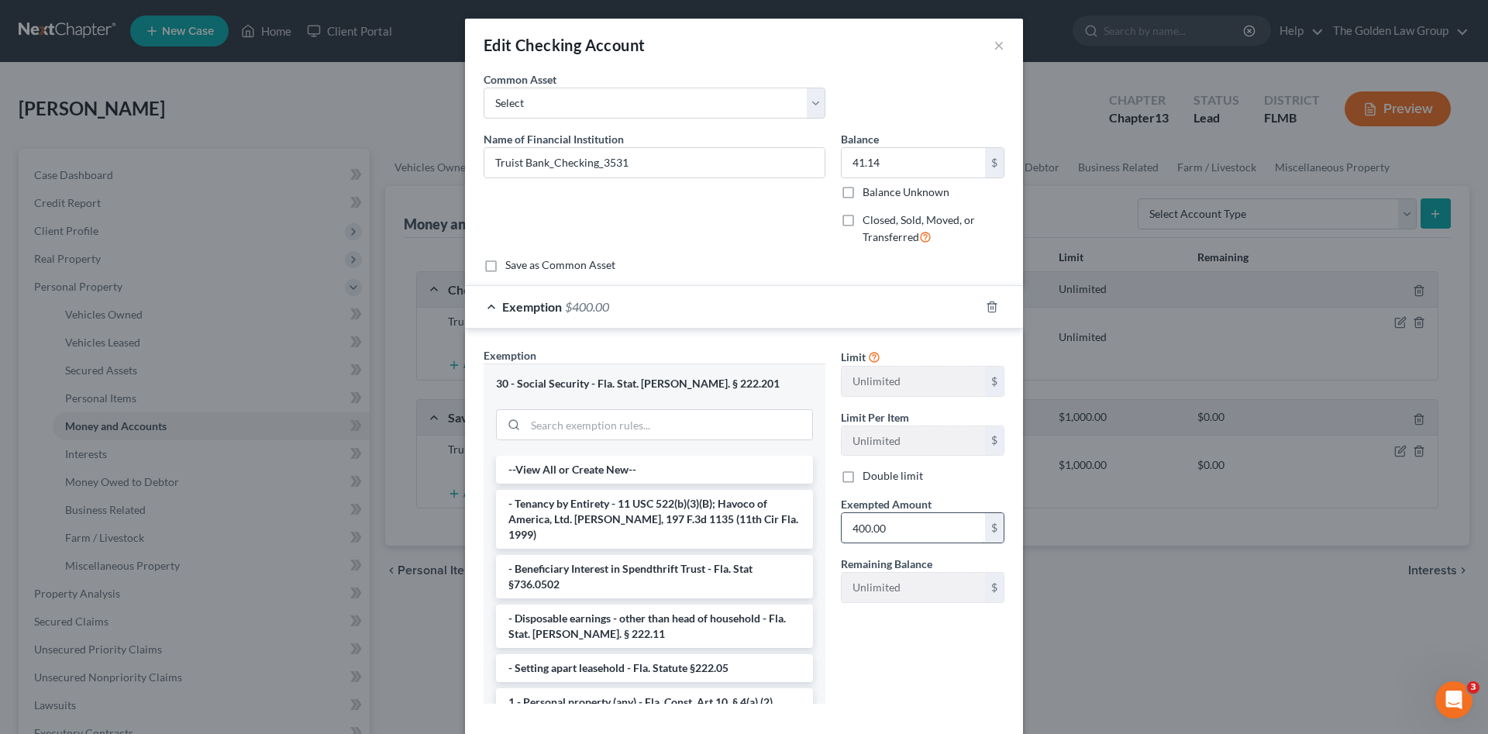
click at [879, 526] on input "400.00" at bounding box center [912, 527] width 143 height 29
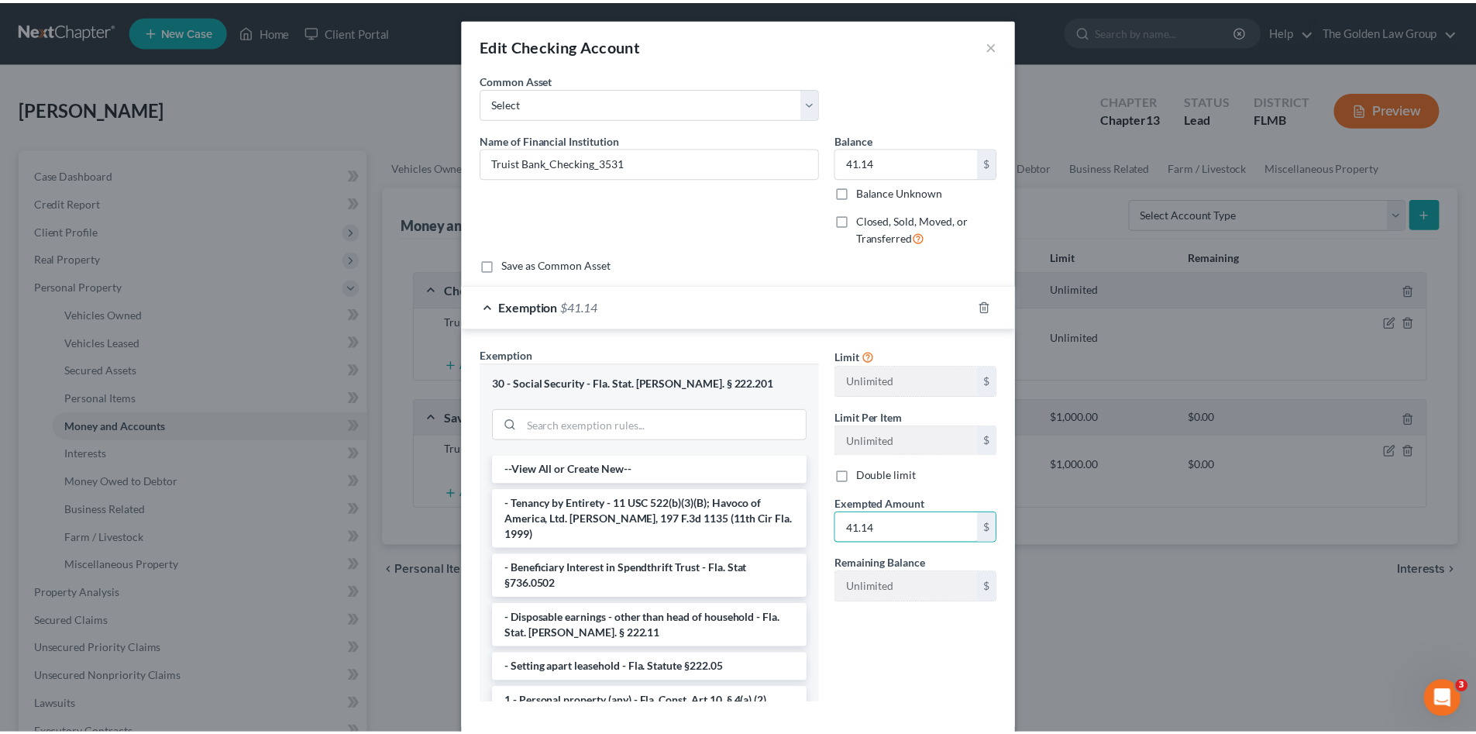
scroll to position [81, 0]
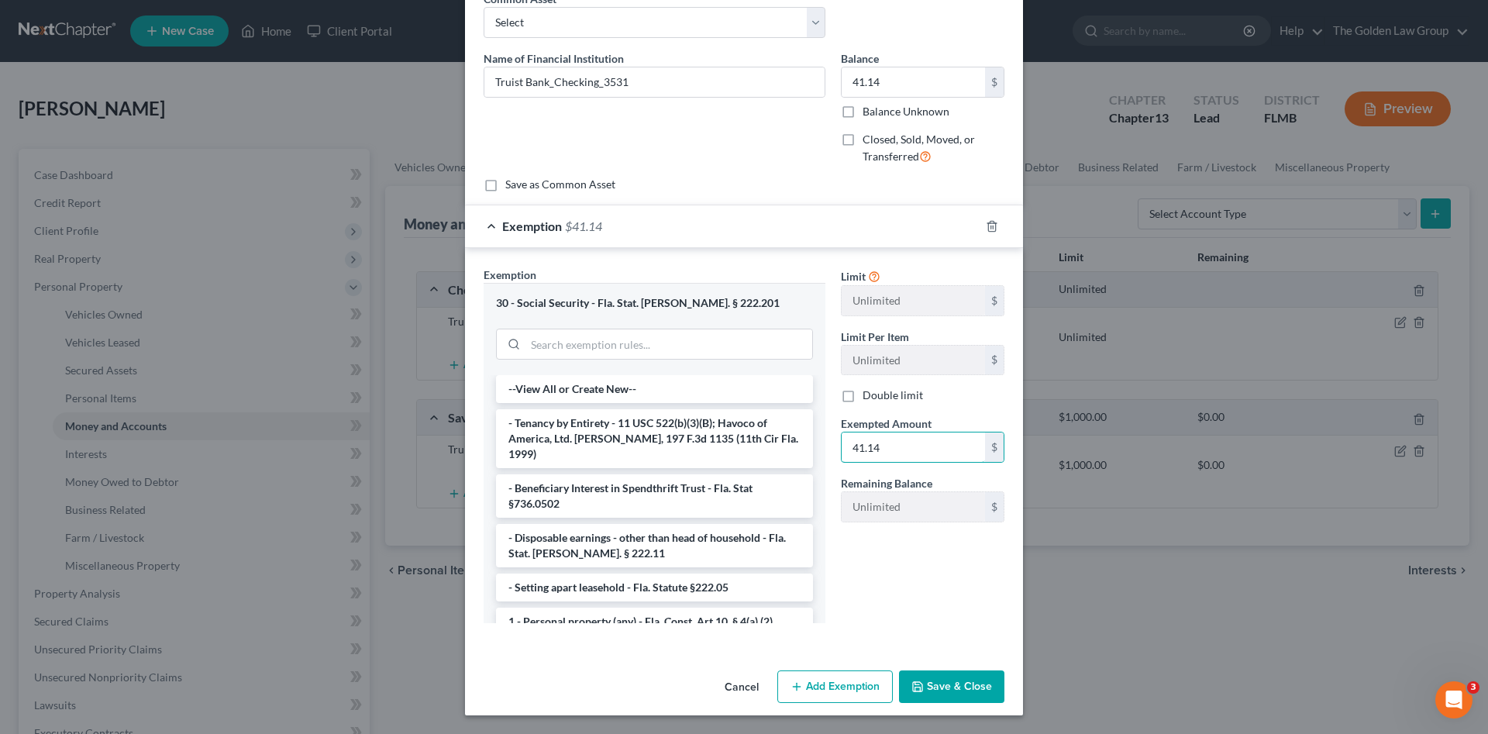
type input "41.14"
click at [968, 686] on button "Save & Close" at bounding box center [951, 686] width 105 height 33
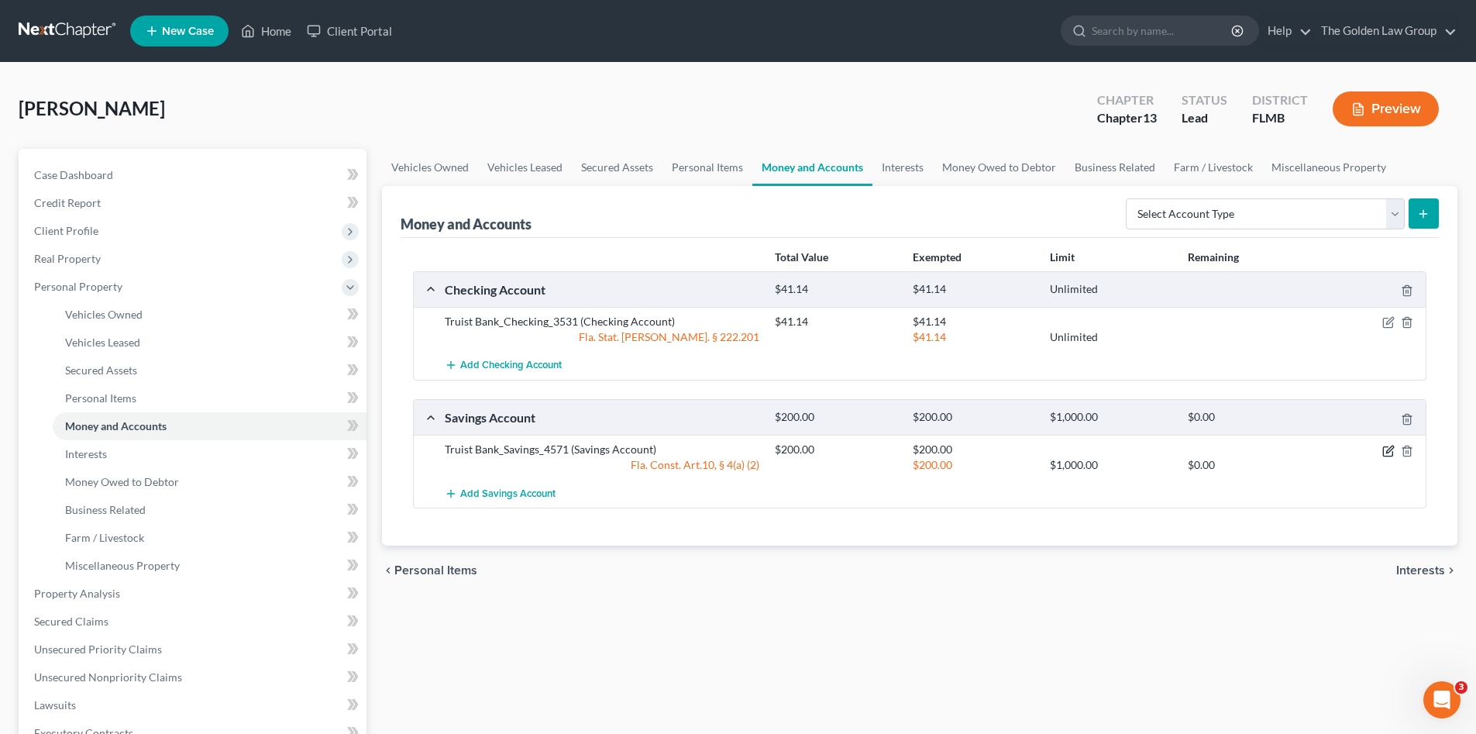
click at [1387, 449] on icon "button" at bounding box center [1388, 451] width 12 height 12
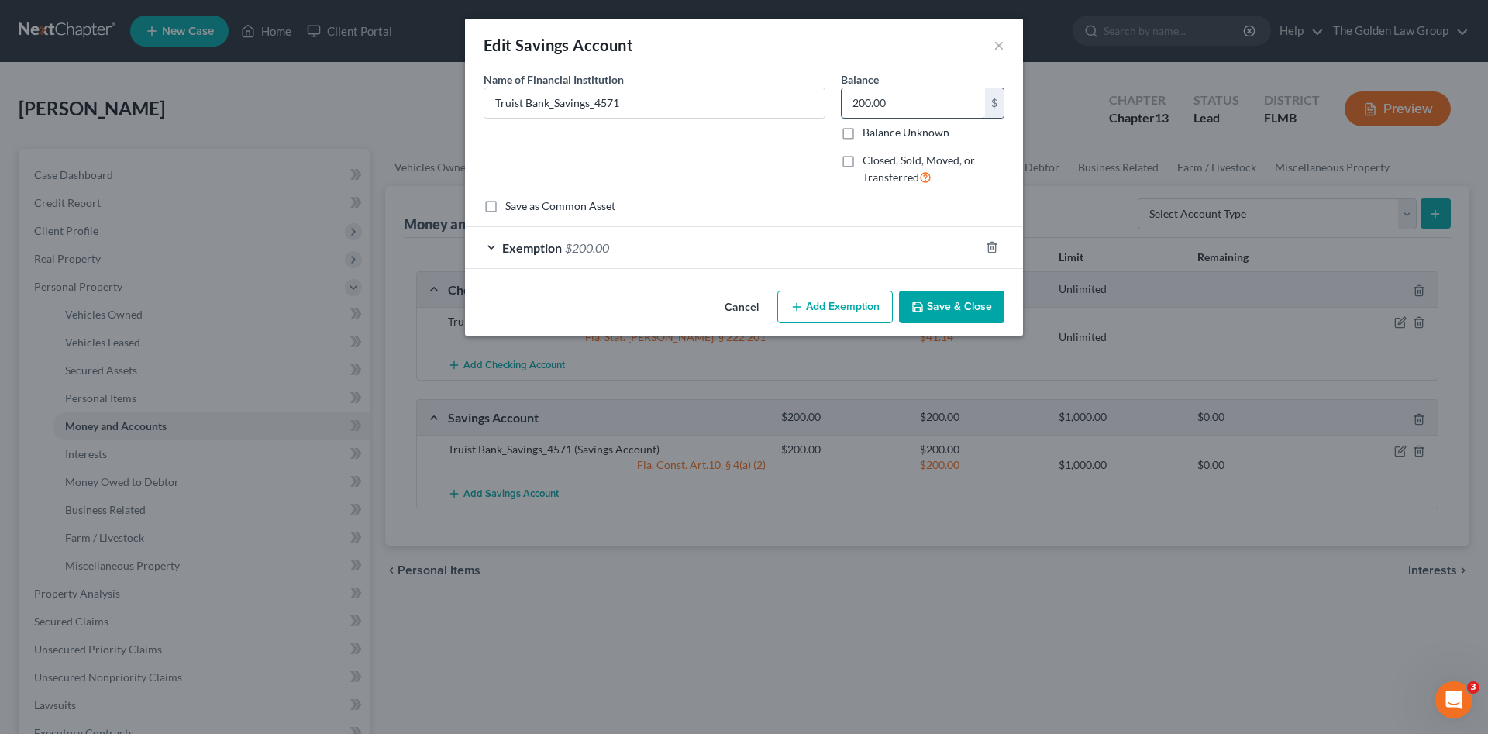
click at [895, 107] on input "200.00" at bounding box center [912, 102] width 143 height 29
type input "116.05"
click at [862, 239] on div "Exemption $200.00" at bounding box center [722, 247] width 514 height 41
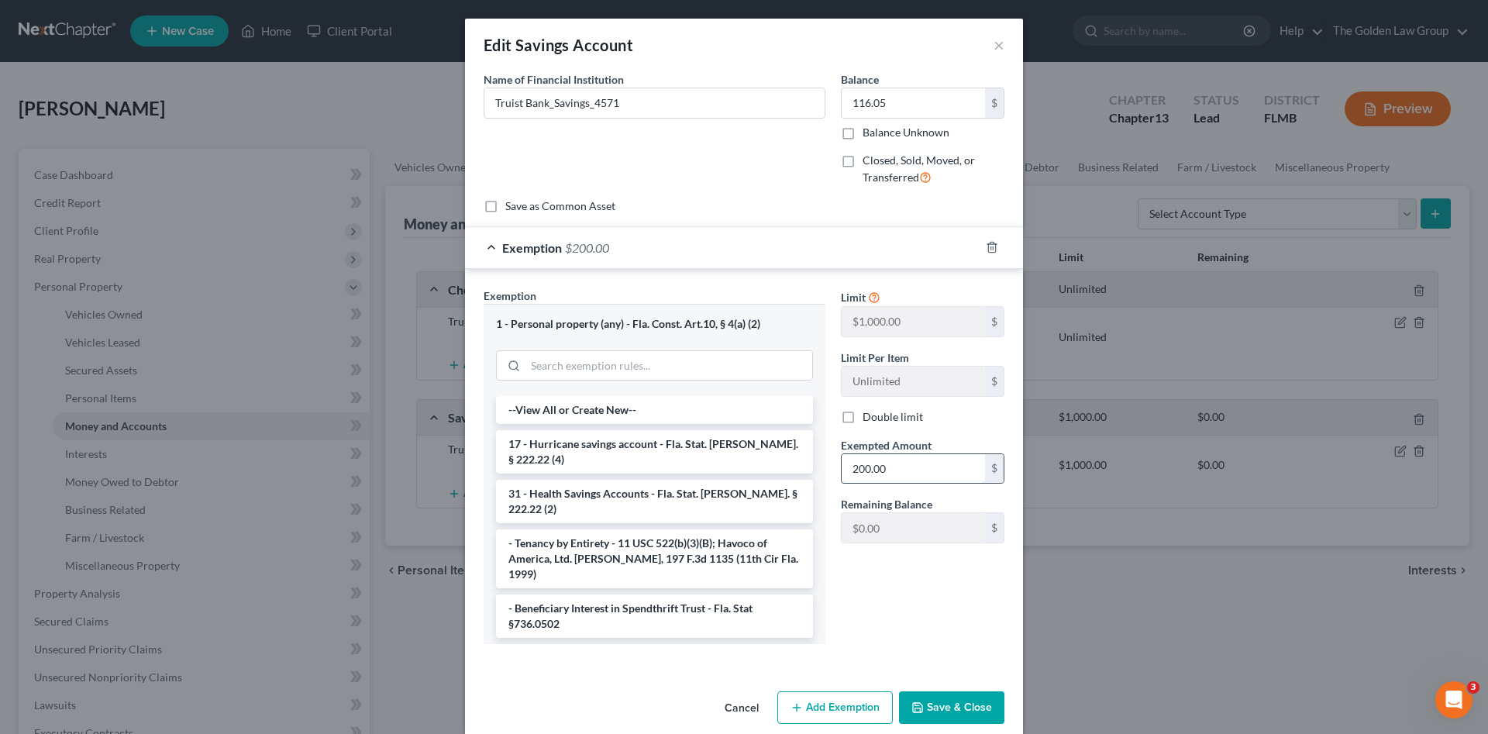
click at [891, 470] on input "200.00" at bounding box center [912, 468] width 143 height 29
type input "116.05"
click at [943, 705] on button "Save & Close" at bounding box center [951, 707] width 105 height 33
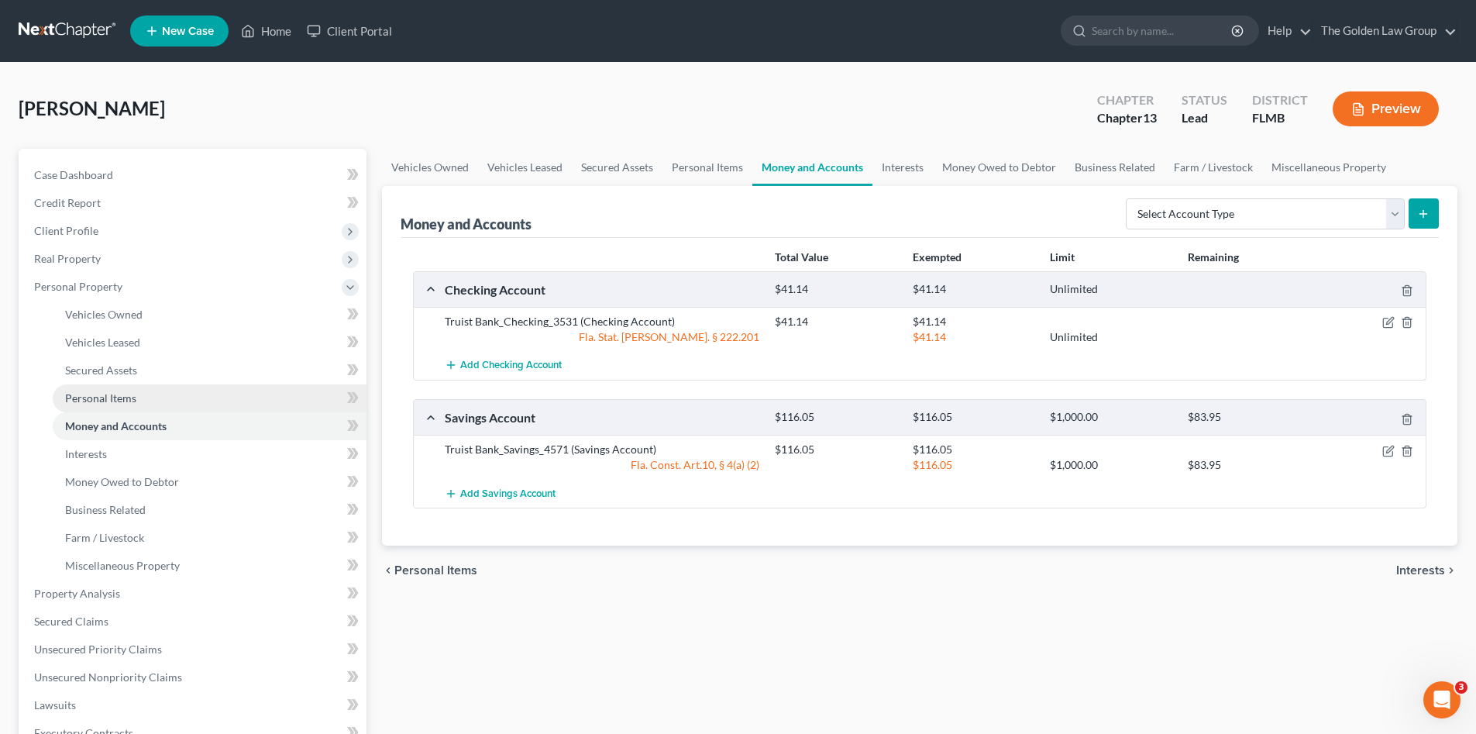
click at [93, 396] on span "Personal Items" at bounding box center [100, 397] width 71 height 13
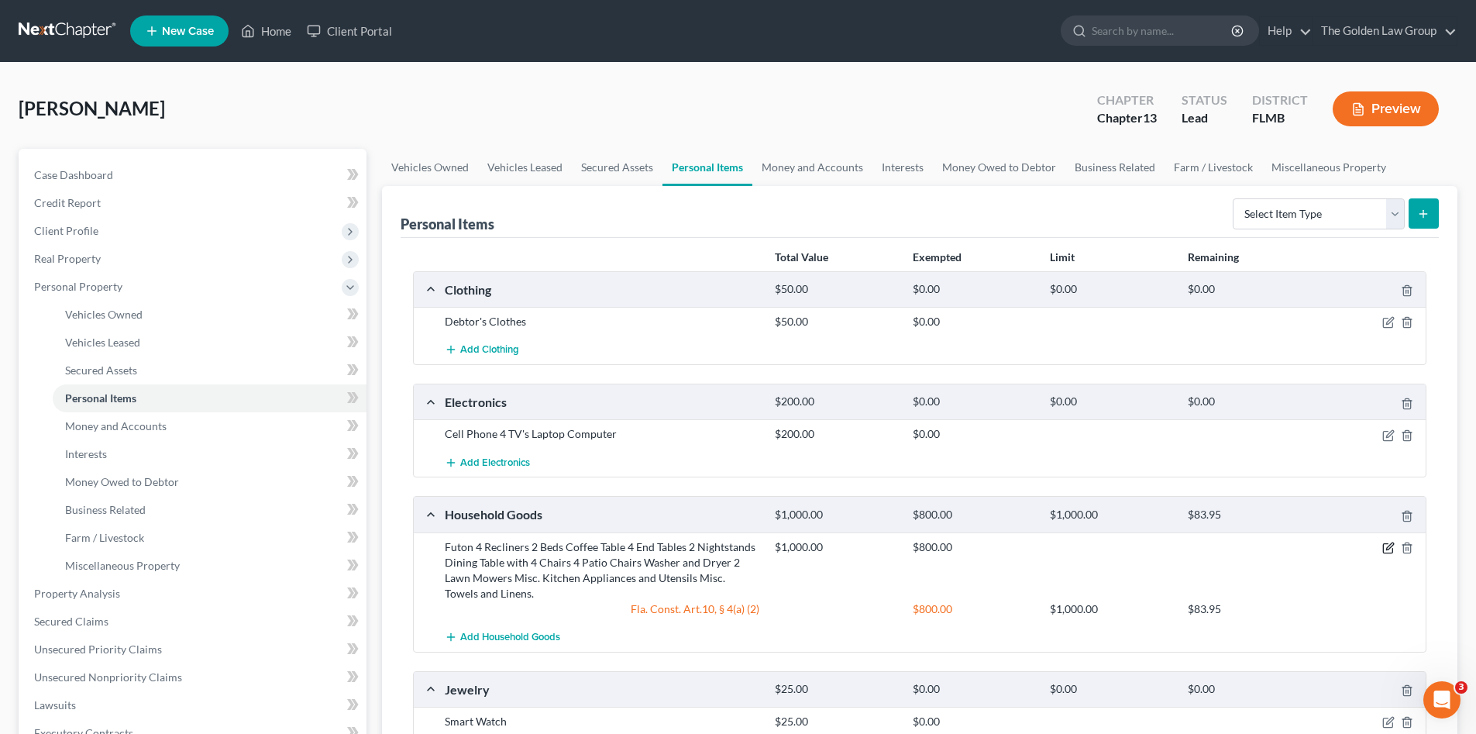
click at [1387, 544] on icon "button" at bounding box center [1387, 548] width 9 height 9
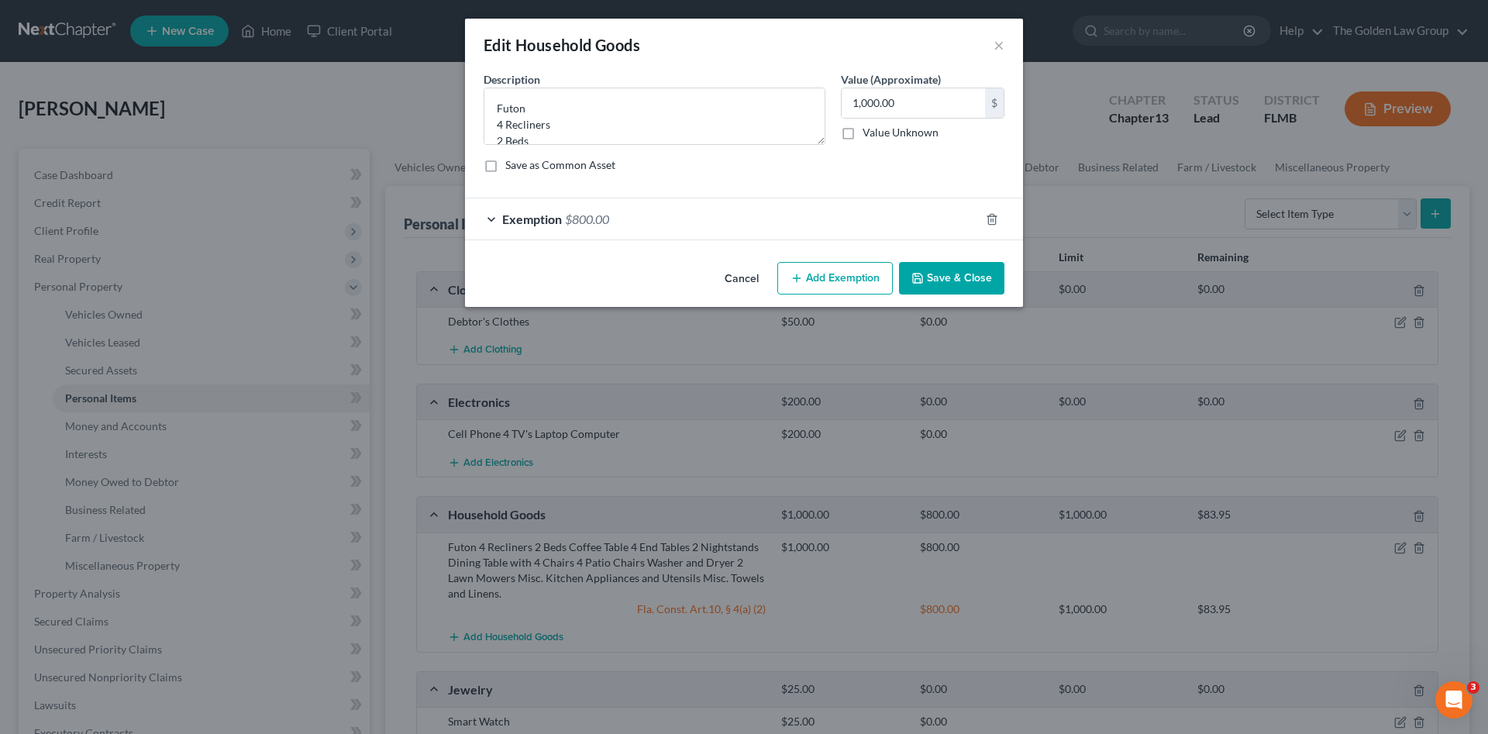
click at [762, 225] on div "Exemption $800.00" at bounding box center [722, 218] width 514 height 41
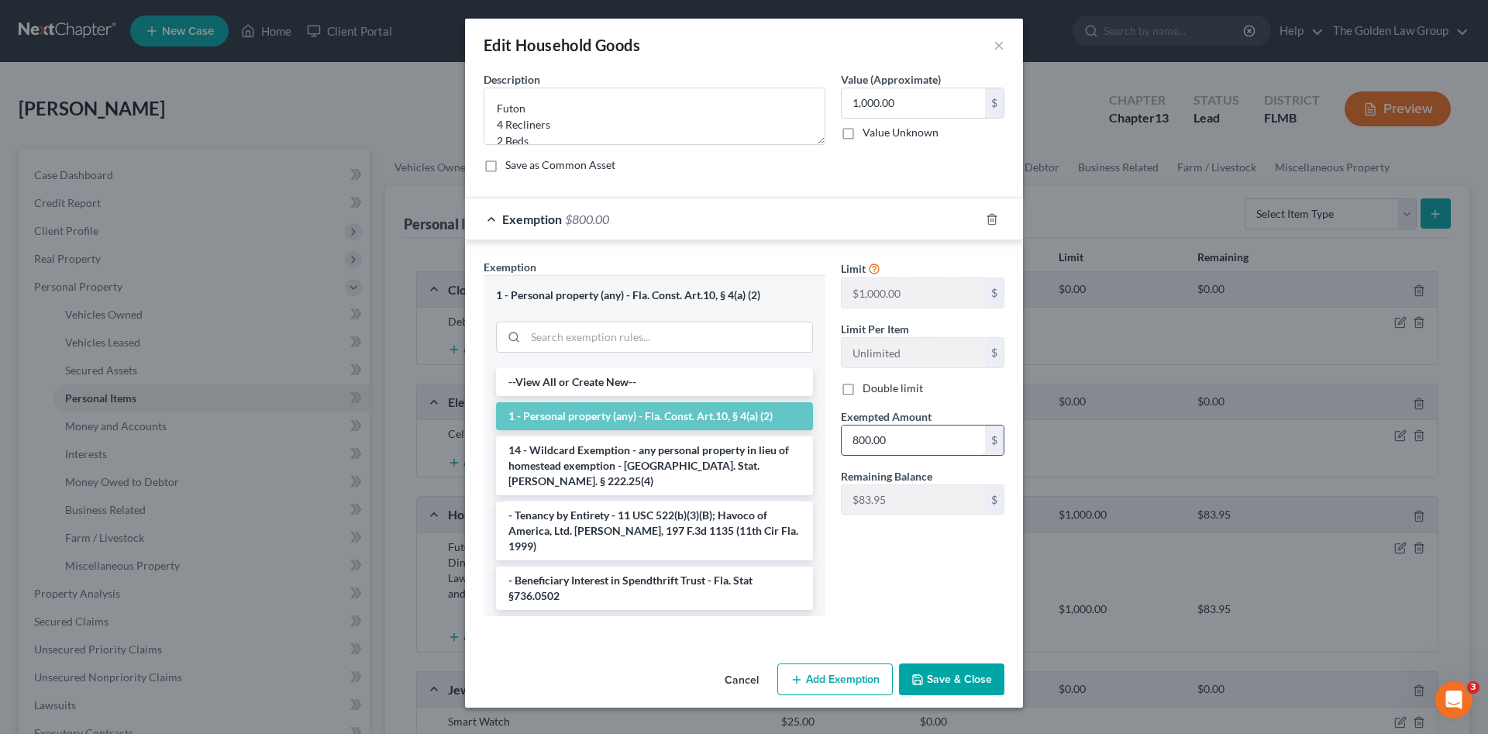
click at [902, 434] on input "800.00" at bounding box center [912, 439] width 143 height 29
type input "883.95"
click at [944, 670] on button "Save & Close" at bounding box center [951, 679] width 105 height 33
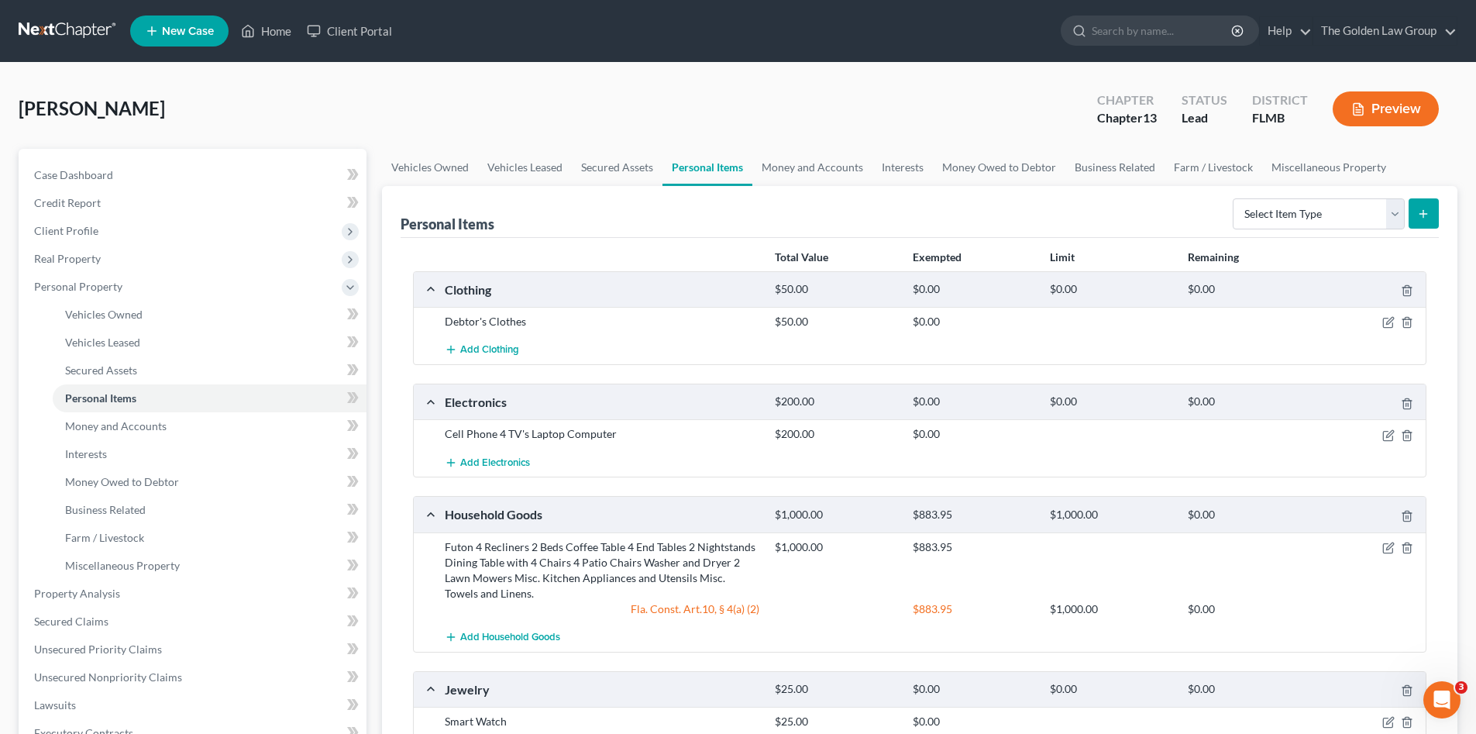
click at [781, 101] on div "Britton, Gary Upgraded Chapter Chapter 13 Status Lead District FLMB Preview" at bounding box center [738, 114] width 1439 height 67
click at [80, 704] on link "Lawsuits" at bounding box center [194, 705] width 345 height 28
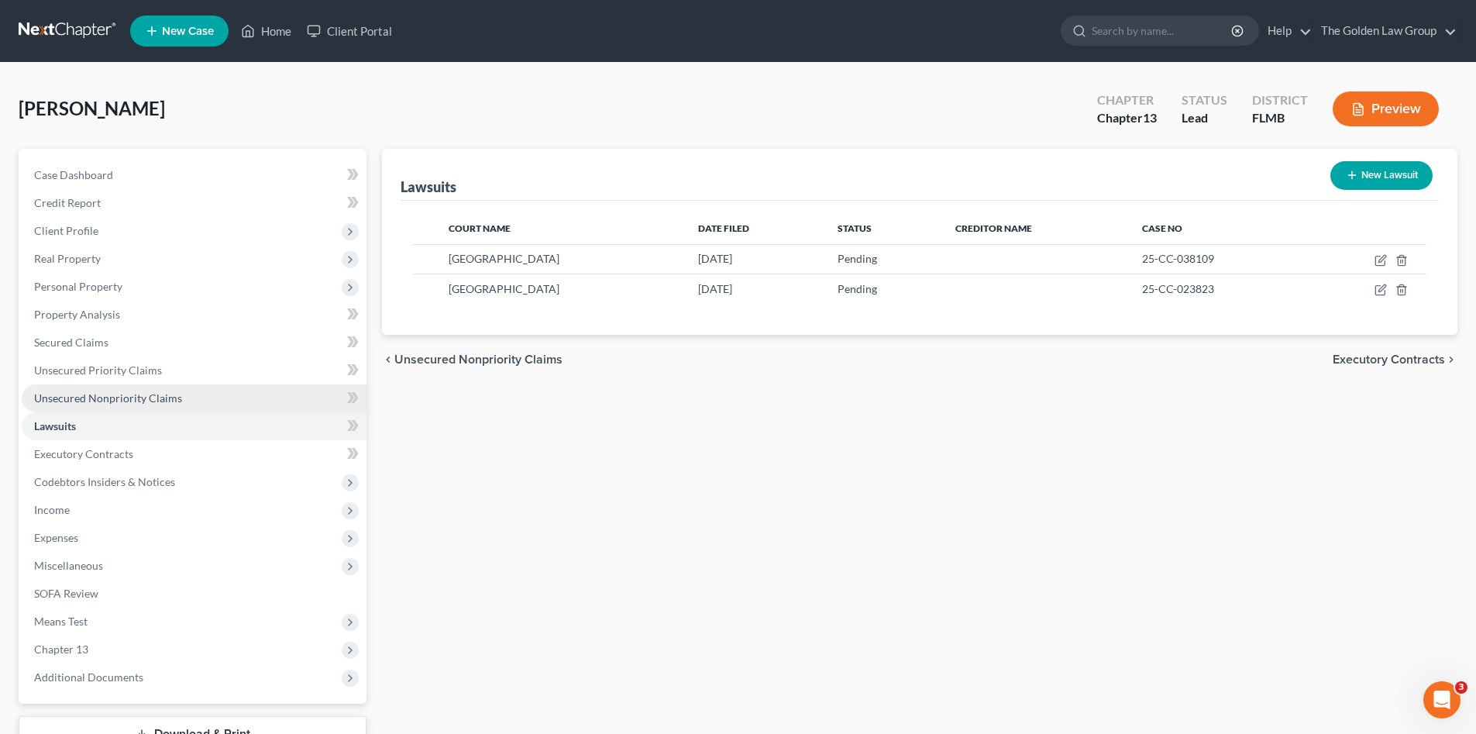
click at [137, 399] on span "Unsecured Nonpriority Claims" at bounding box center [108, 397] width 148 height 13
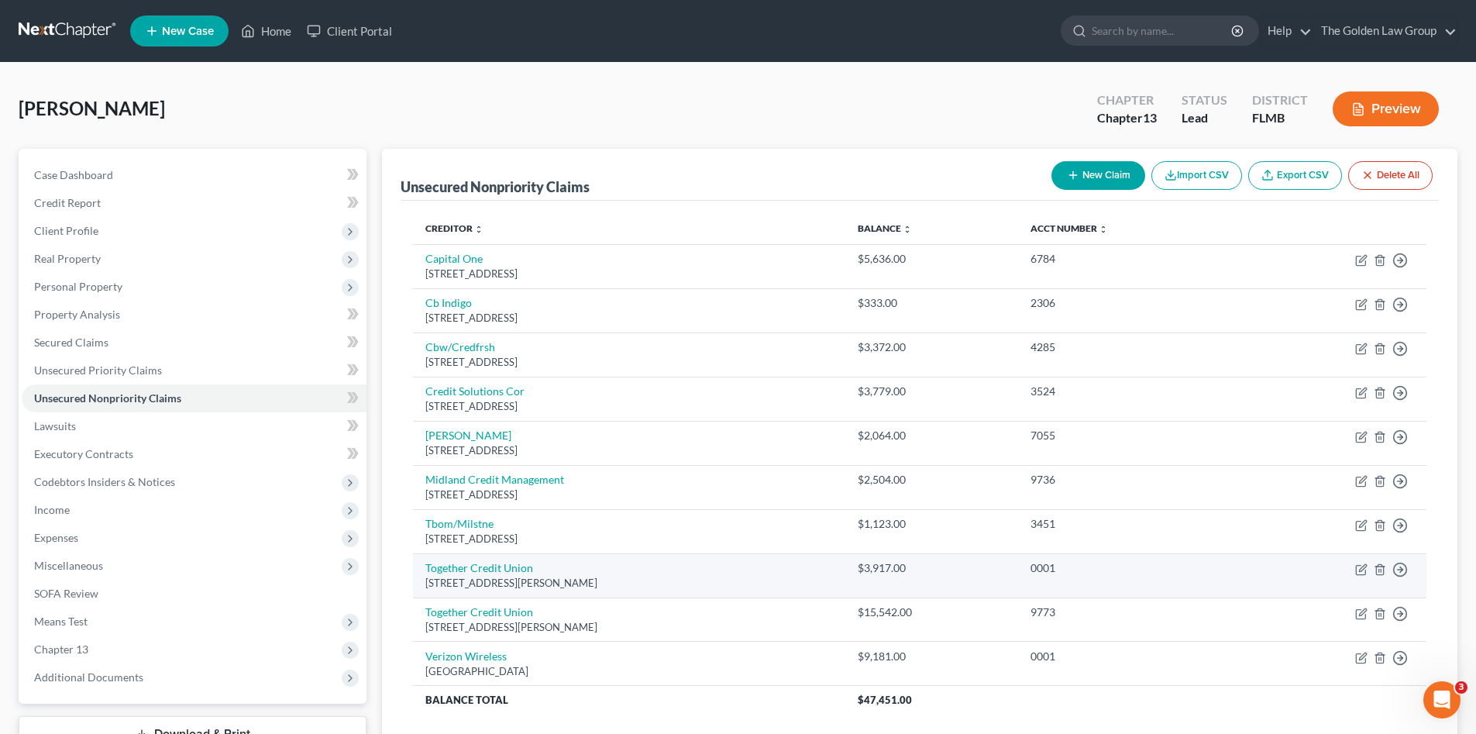
scroll to position [52, 0]
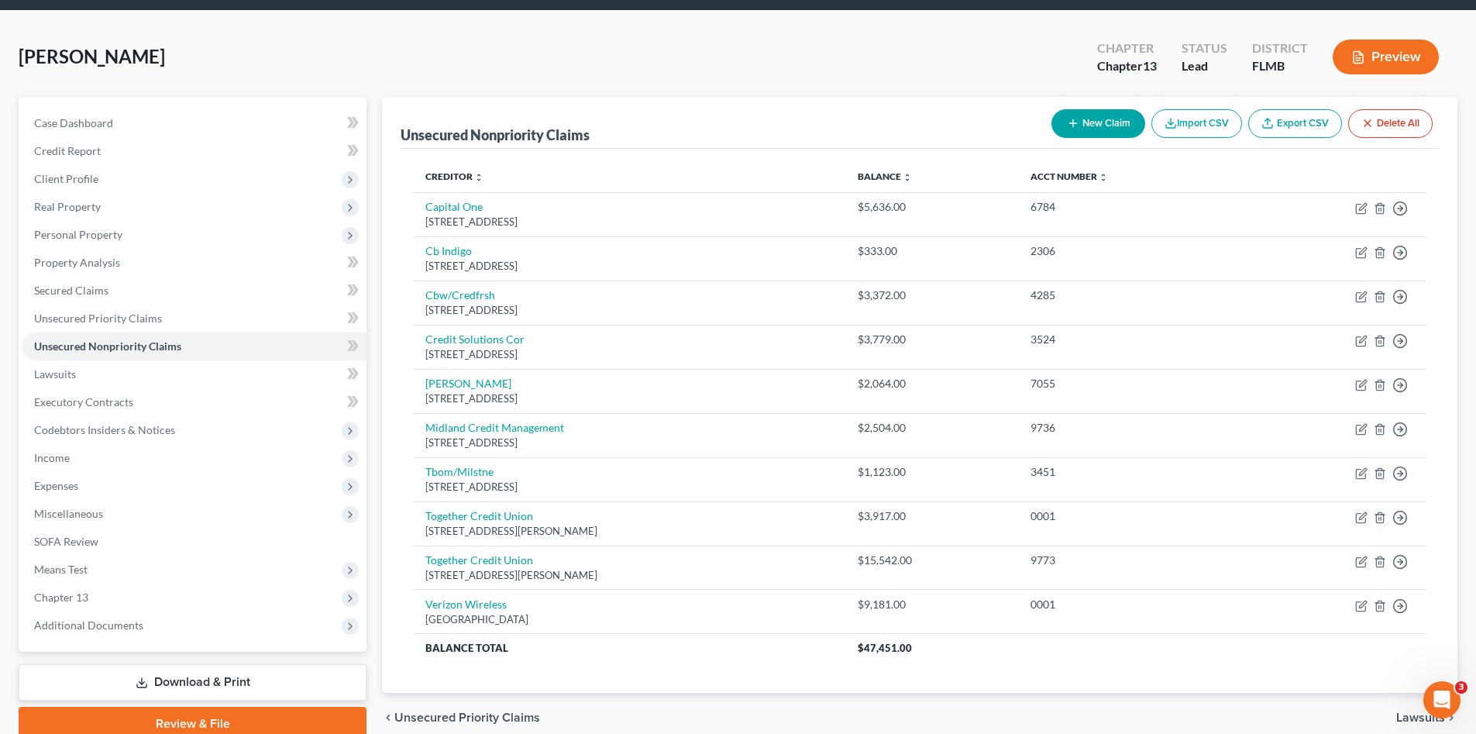
click at [1110, 123] on button "New Claim" at bounding box center [1098, 123] width 94 height 29
select select "0"
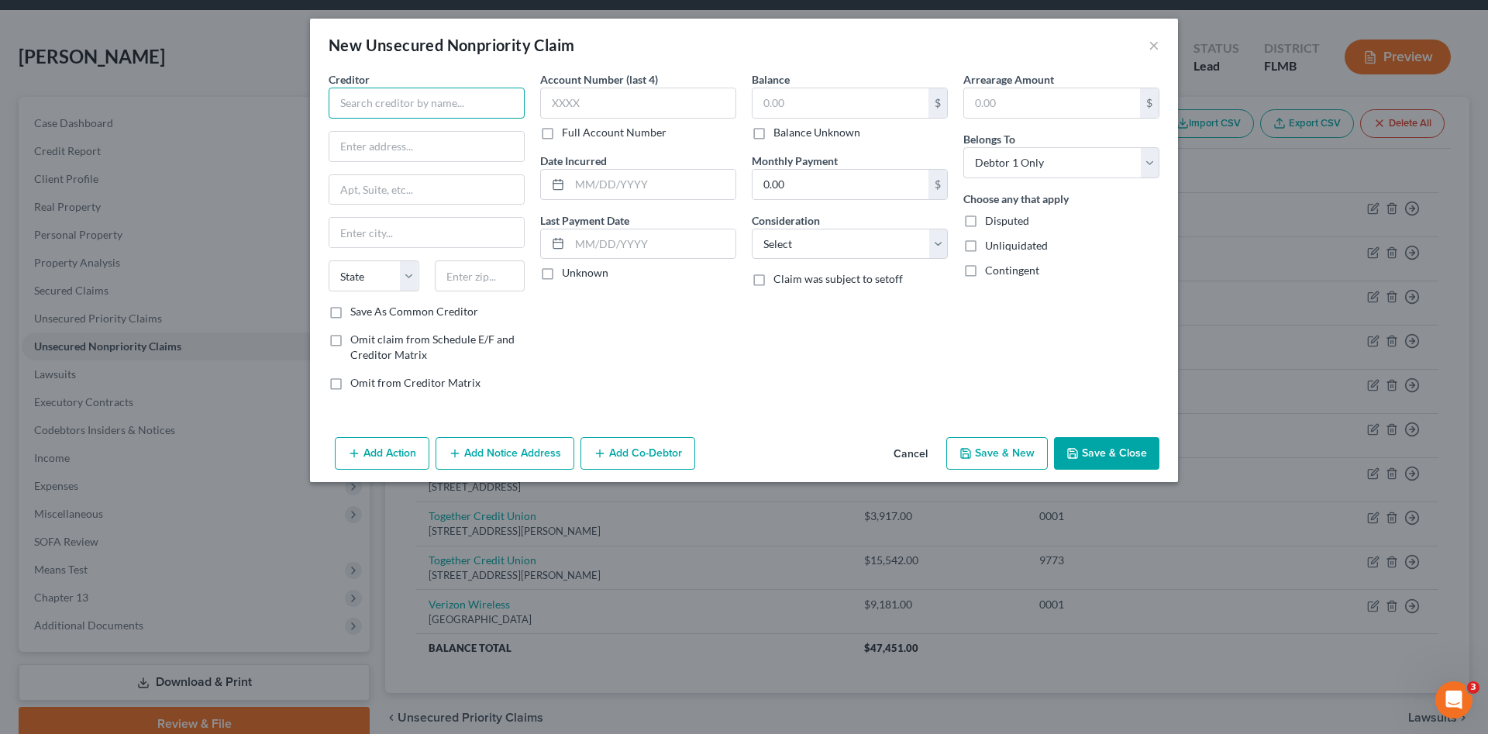
click at [425, 107] on input "text" at bounding box center [427, 103] width 196 height 31
drag, startPoint x: 425, startPoint y: 107, endPoint x: 264, endPoint y: 135, distance: 163.6
click at [249, 116] on div "New Unsecured Nonpriority Claim × Creditor * Dredence State AL AK AR AZ CA CO C…" at bounding box center [744, 367] width 1488 height 734
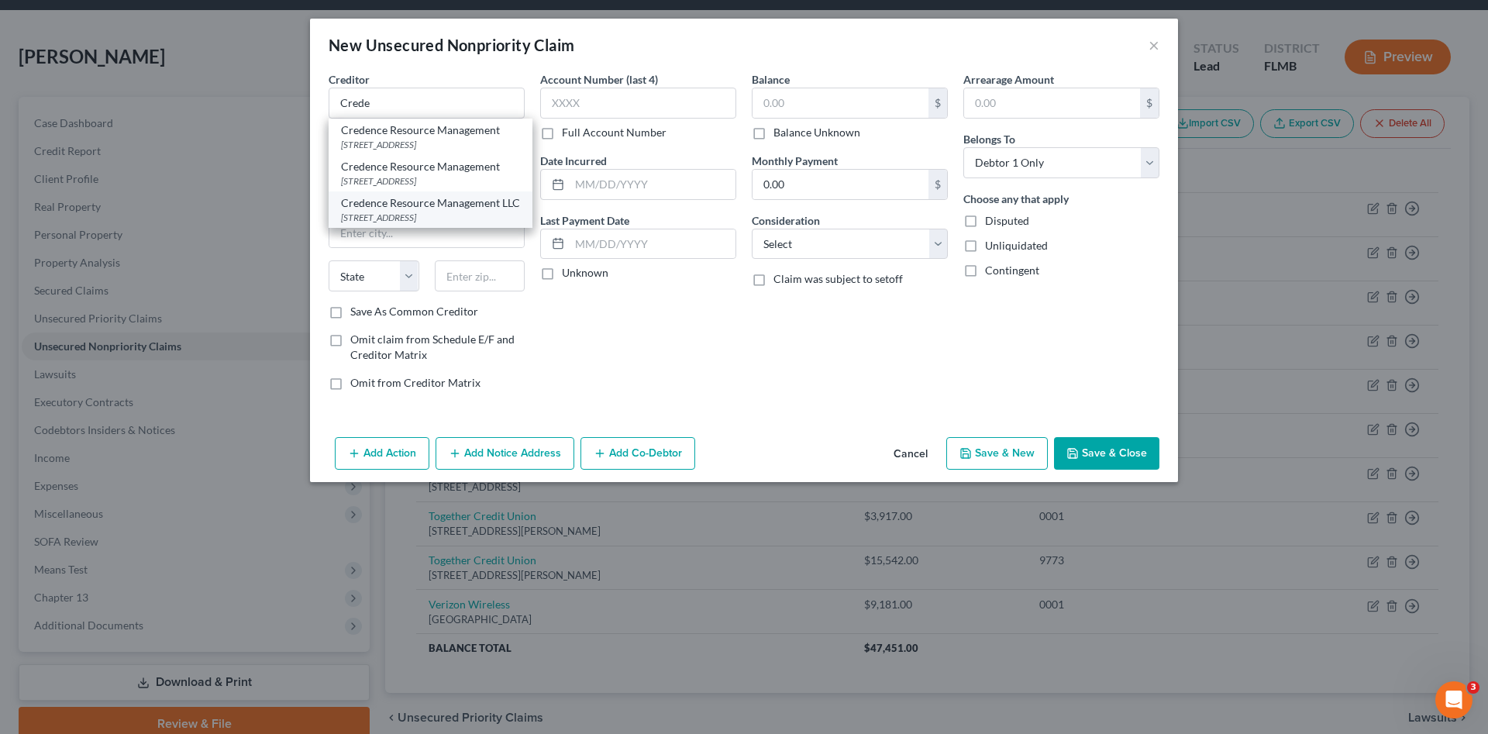
click at [452, 200] on div "Credence Resource Management LLC" at bounding box center [430, 202] width 179 height 15
type input "Credence Resource Management LLC"
type input "17000 Dallas Pkwy. #204"
type input "Dallas"
select select "45"
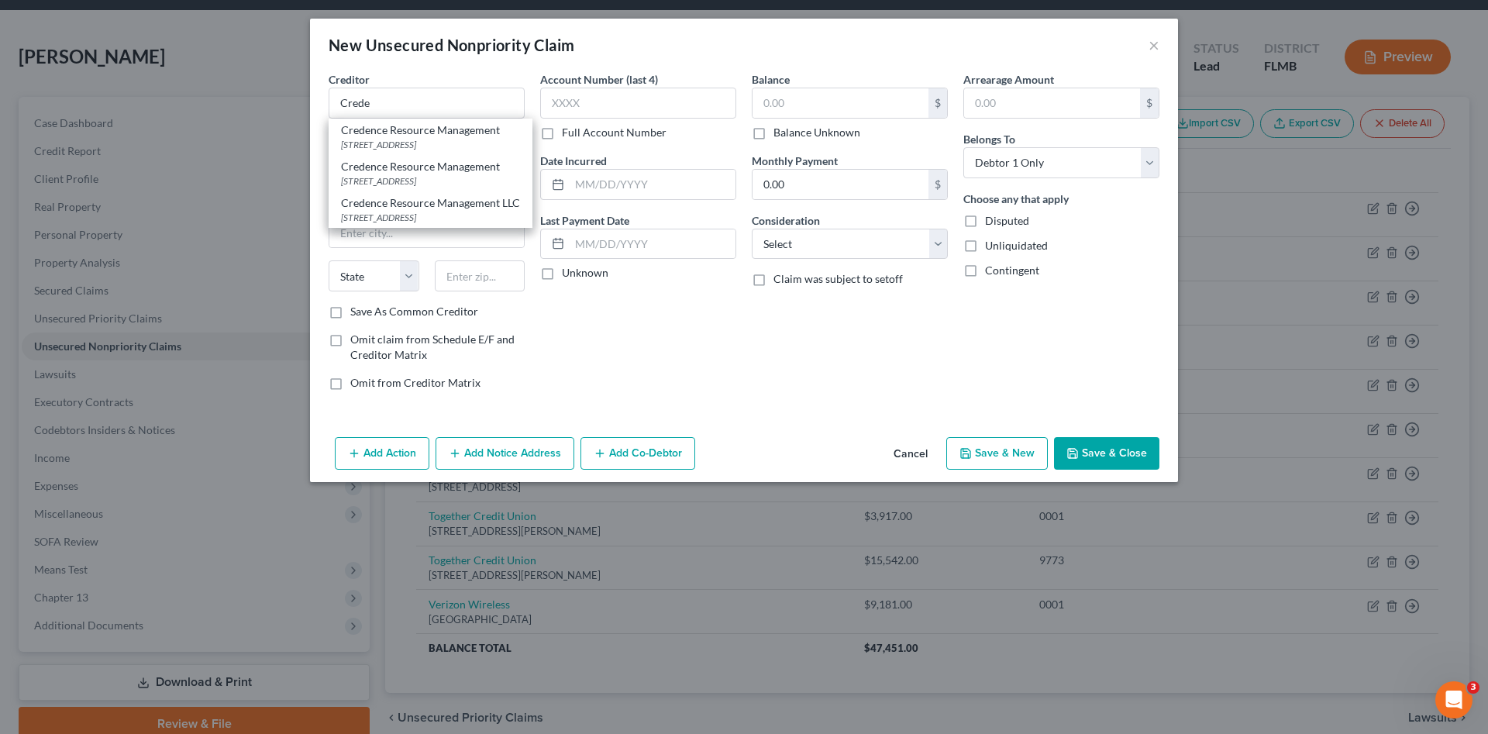
type input "75248"
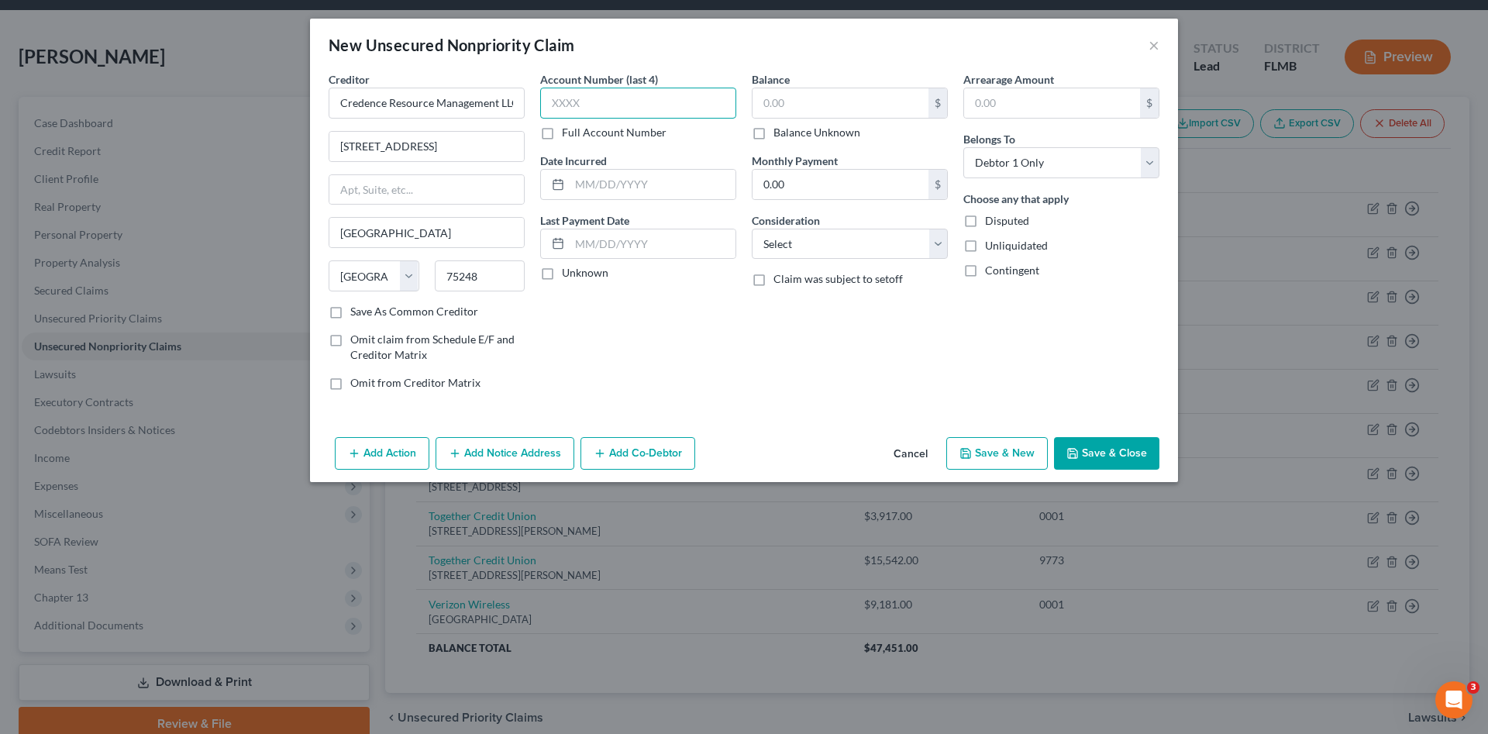
click at [588, 109] on input "text" at bounding box center [638, 103] width 196 height 31
type input "2620"
click at [821, 106] on input "text" at bounding box center [840, 102] width 176 height 29
type input "1,070.05"
click at [846, 252] on select "Select Cable / Satellite Services Collection Agency Credit Card Debt Debt Couns…" at bounding box center [850, 244] width 196 height 31
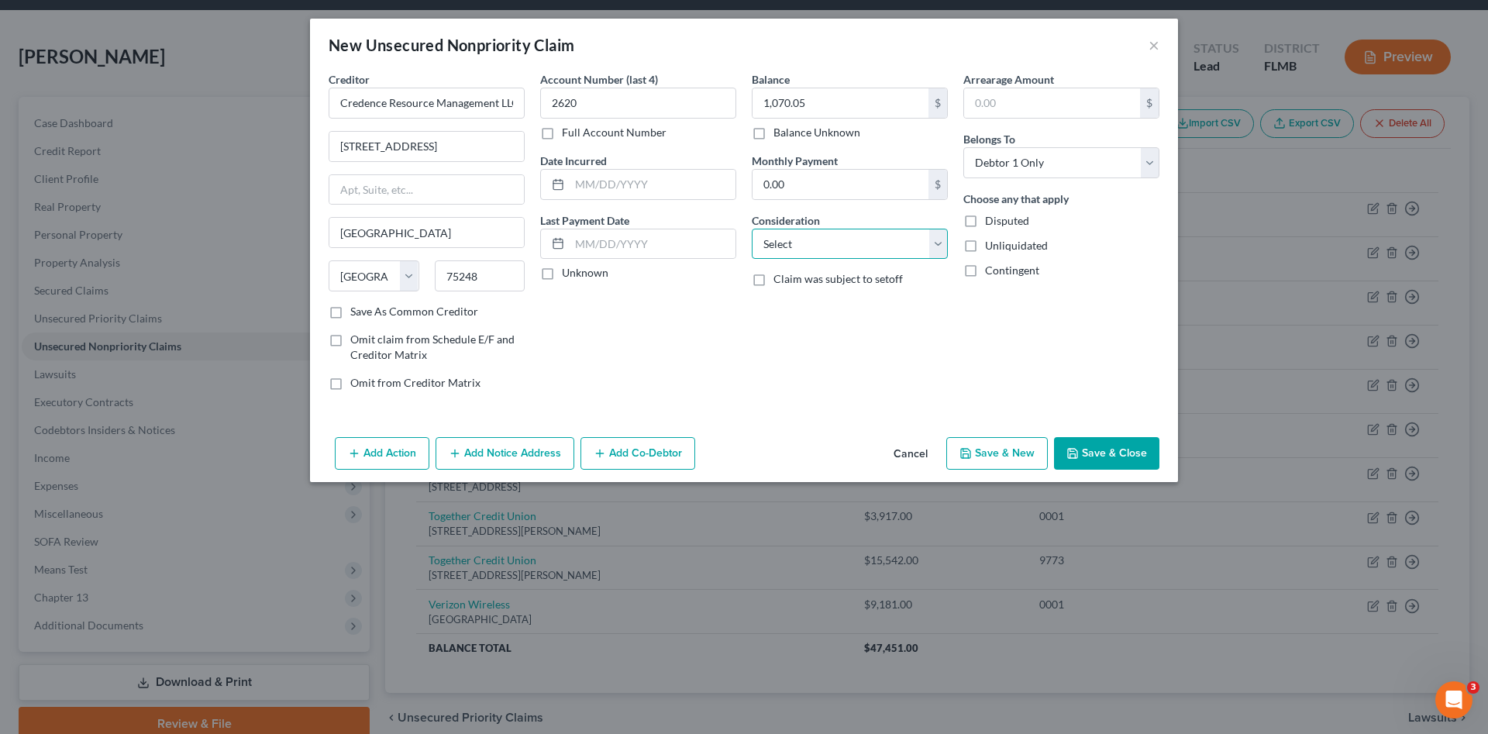
select select "1"
click at [752, 229] on select "Select Cable / Satellite Services Collection Agency Credit Card Debt Debt Couns…" at bounding box center [850, 244] width 196 height 31
click at [1084, 452] on button "Save & Close" at bounding box center [1106, 453] width 105 height 33
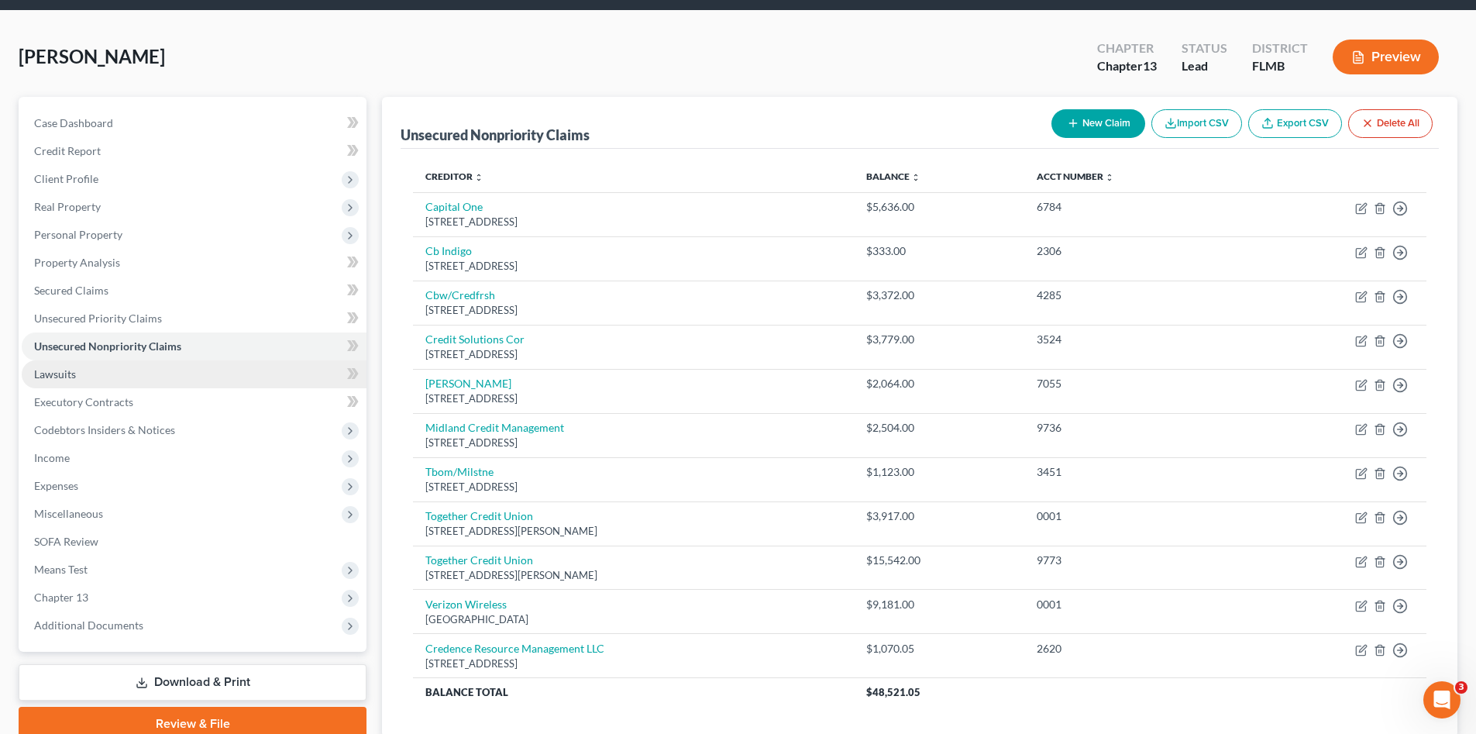
click at [70, 366] on link "Lawsuits" at bounding box center [194, 374] width 345 height 28
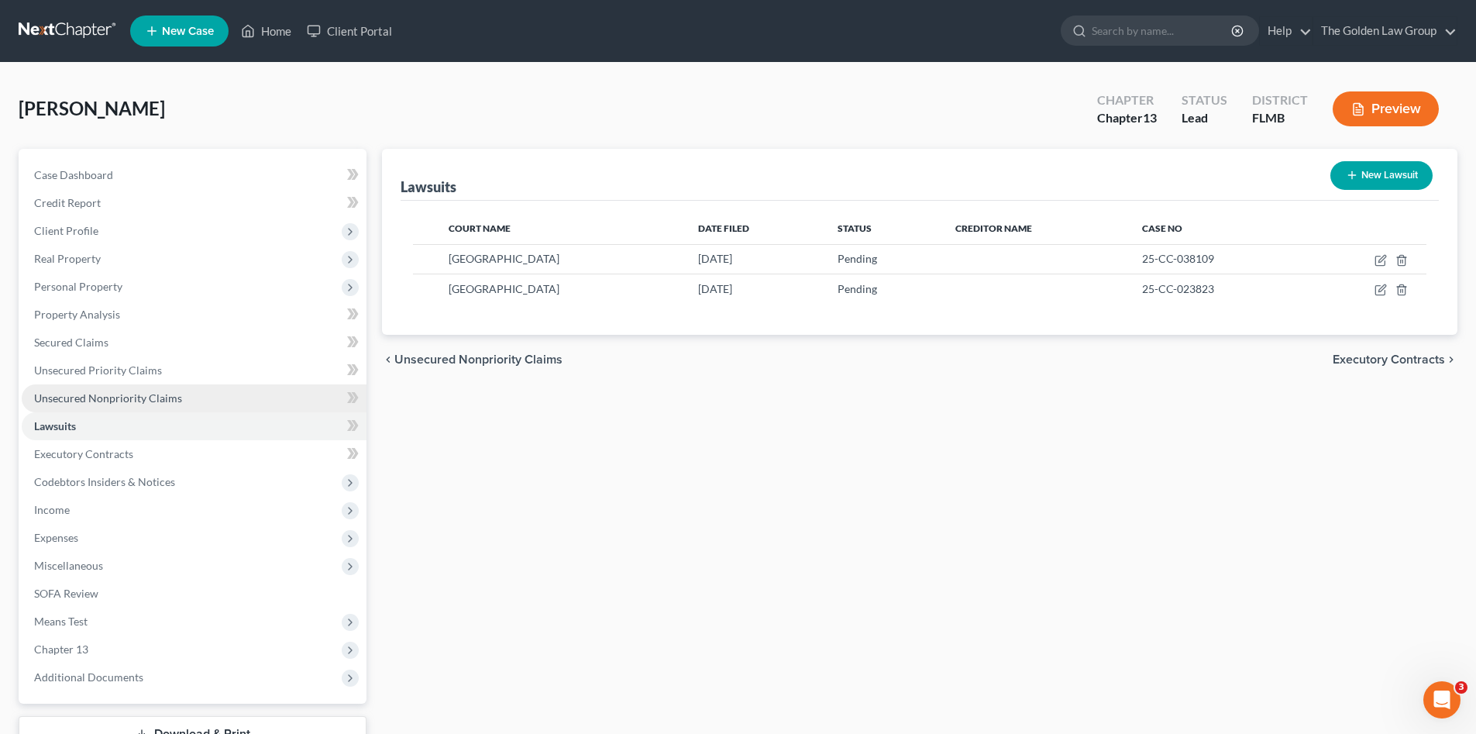
click at [134, 405] on link "Unsecured Nonpriority Claims" at bounding box center [194, 398] width 345 height 28
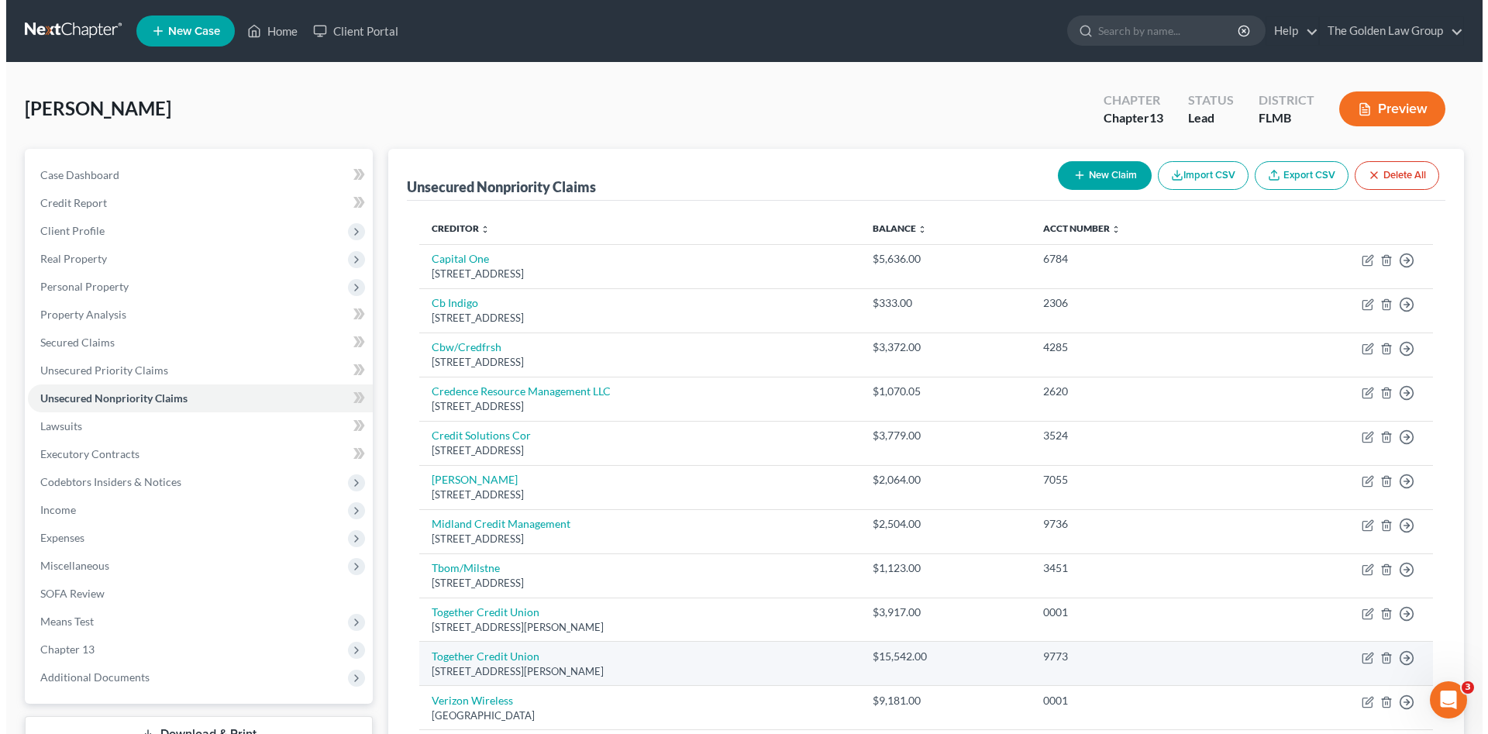
scroll to position [52, 0]
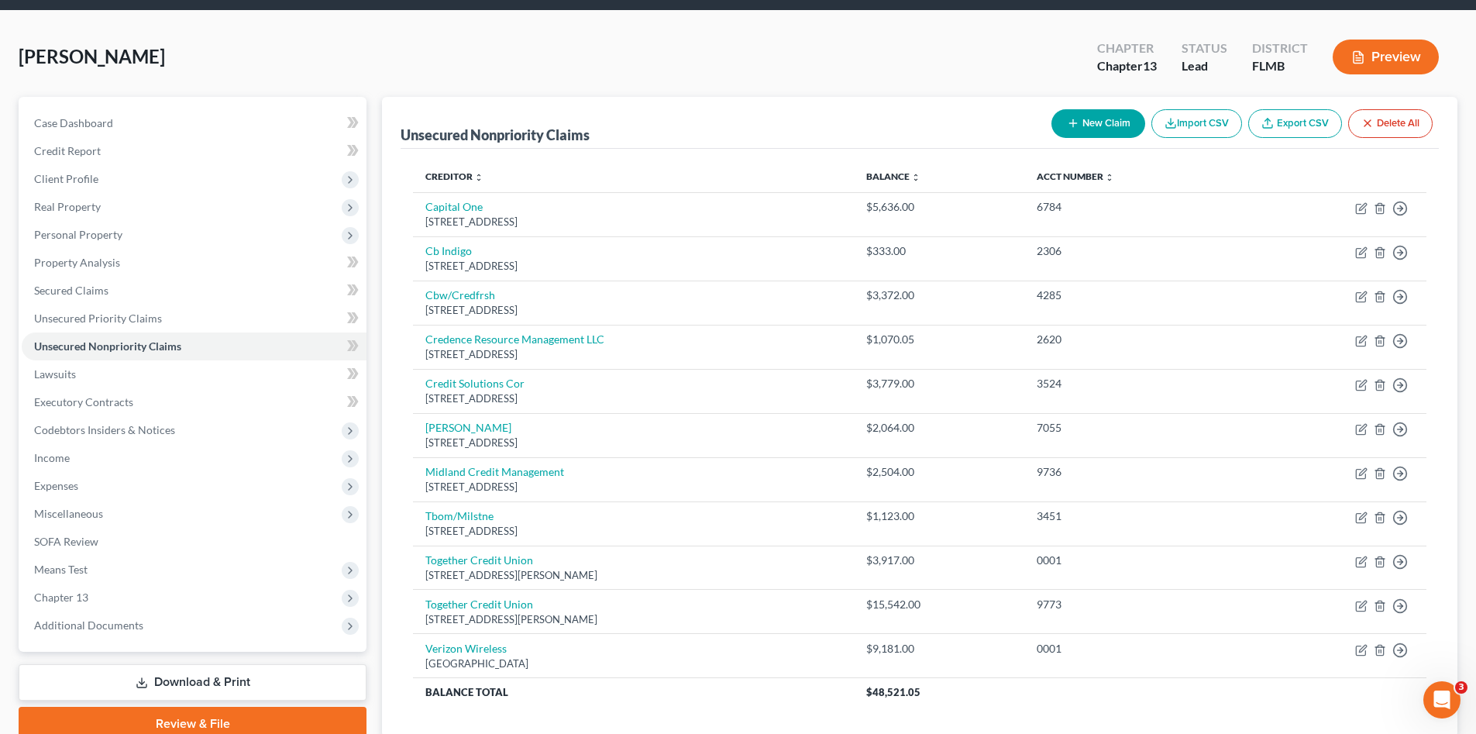
click at [1082, 112] on button "New Claim" at bounding box center [1098, 123] width 94 height 29
select select "0"
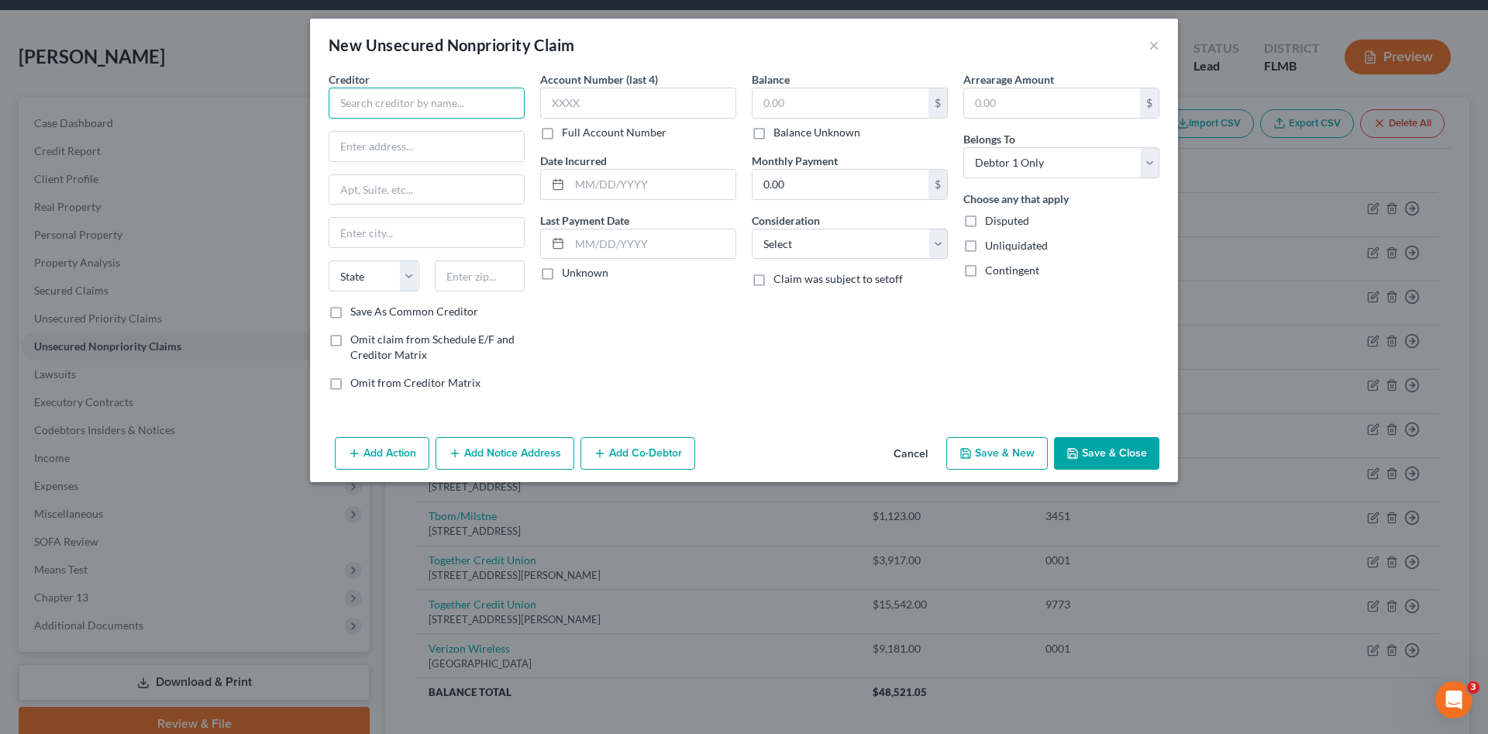
click at [411, 100] on input "text" at bounding box center [427, 103] width 196 height 31
drag, startPoint x: 412, startPoint y: 100, endPoint x: 368, endPoint y: 109, distance: 45.1
click at [368, 109] on input "St Joe" at bounding box center [427, 103] width 196 height 31
drag, startPoint x: 377, startPoint y: 106, endPoint x: 274, endPoint y: 119, distance: 103.8
click at [274, 119] on div "New Unsecured Nonpriority Claim × Creditor * St Joe State AL AK AR AZ CA CO CT …" at bounding box center [744, 367] width 1488 height 734
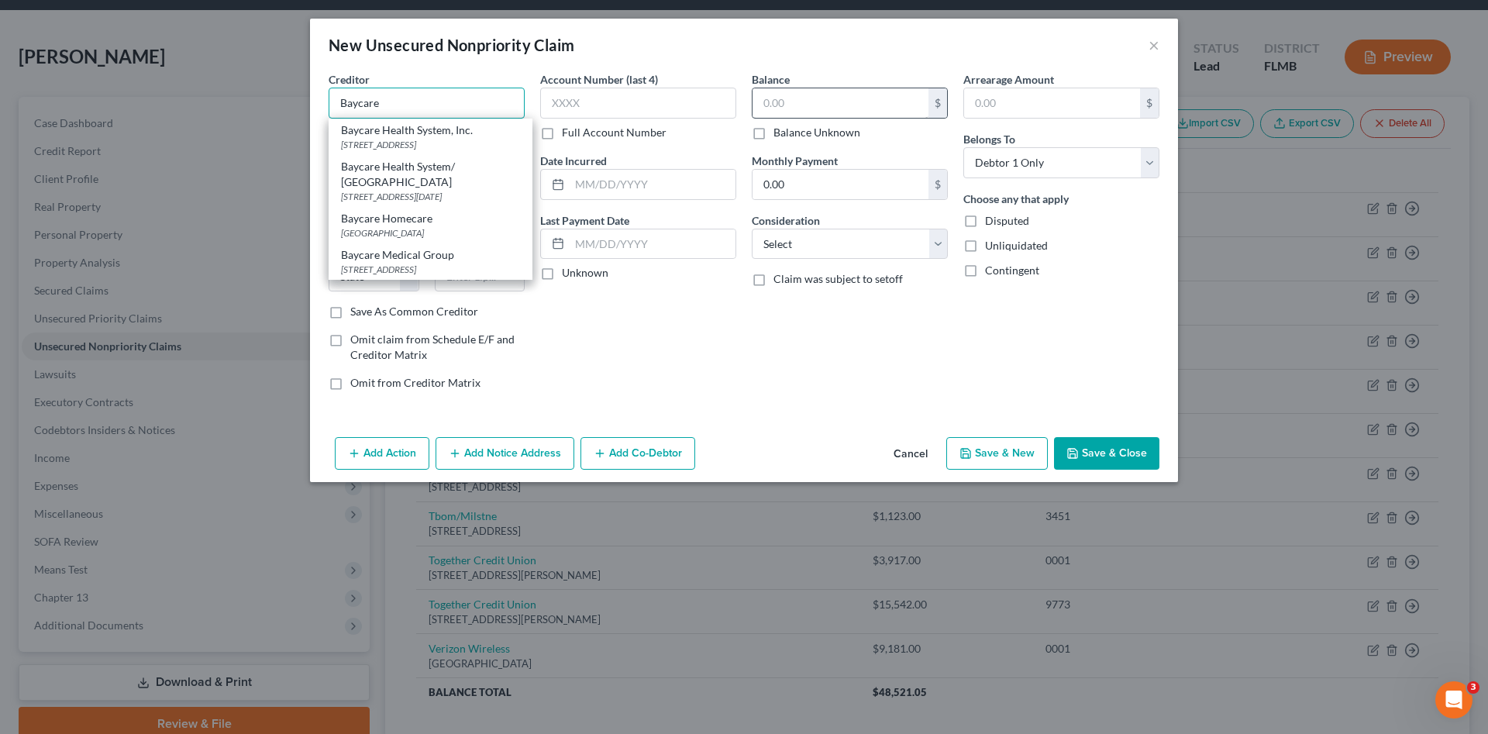
type input "Baycare"
click at [786, 104] on input "text" at bounding box center [840, 102] width 176 height 29
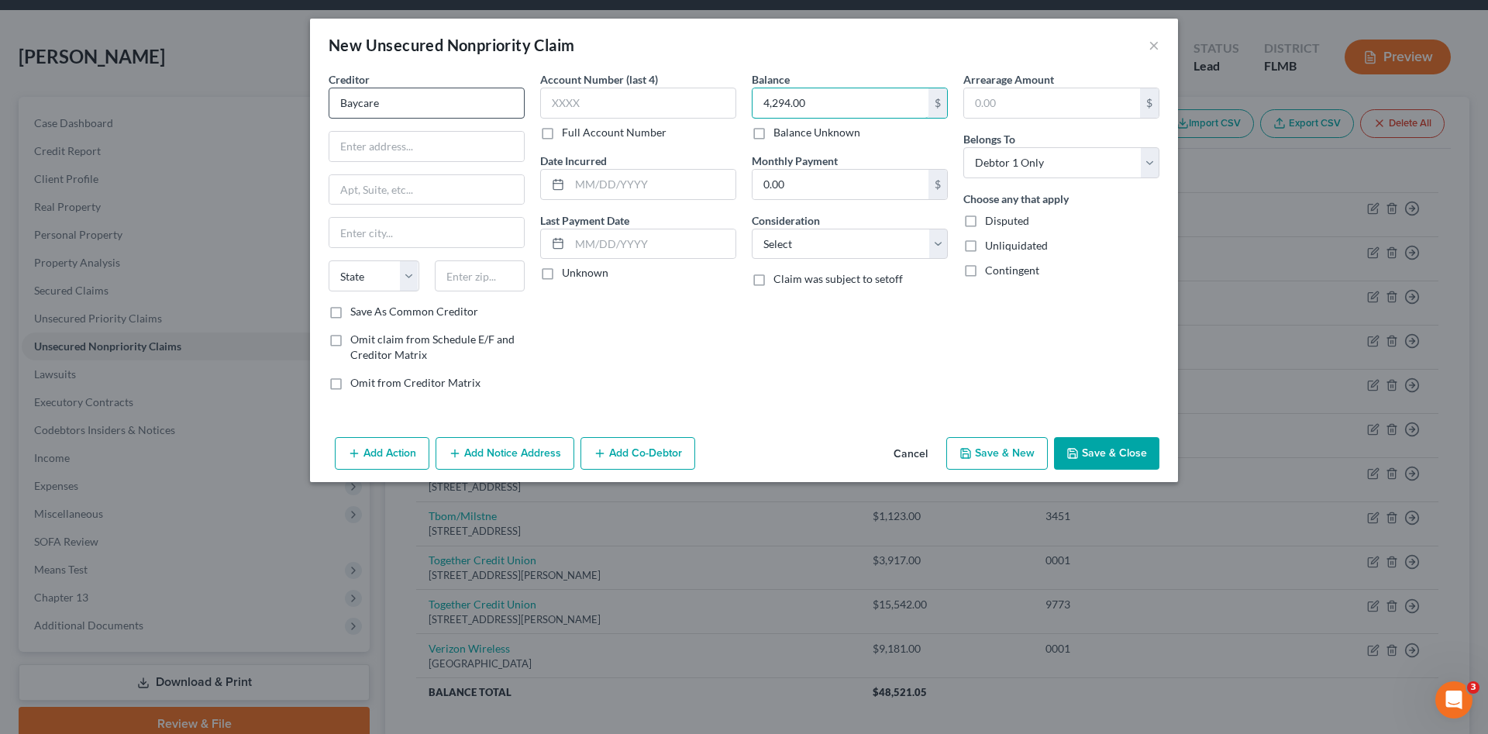
type input "4,294.00"
click at [452, 108] on input "Baycare" at bounding box center [427, 103] width 196 height 31
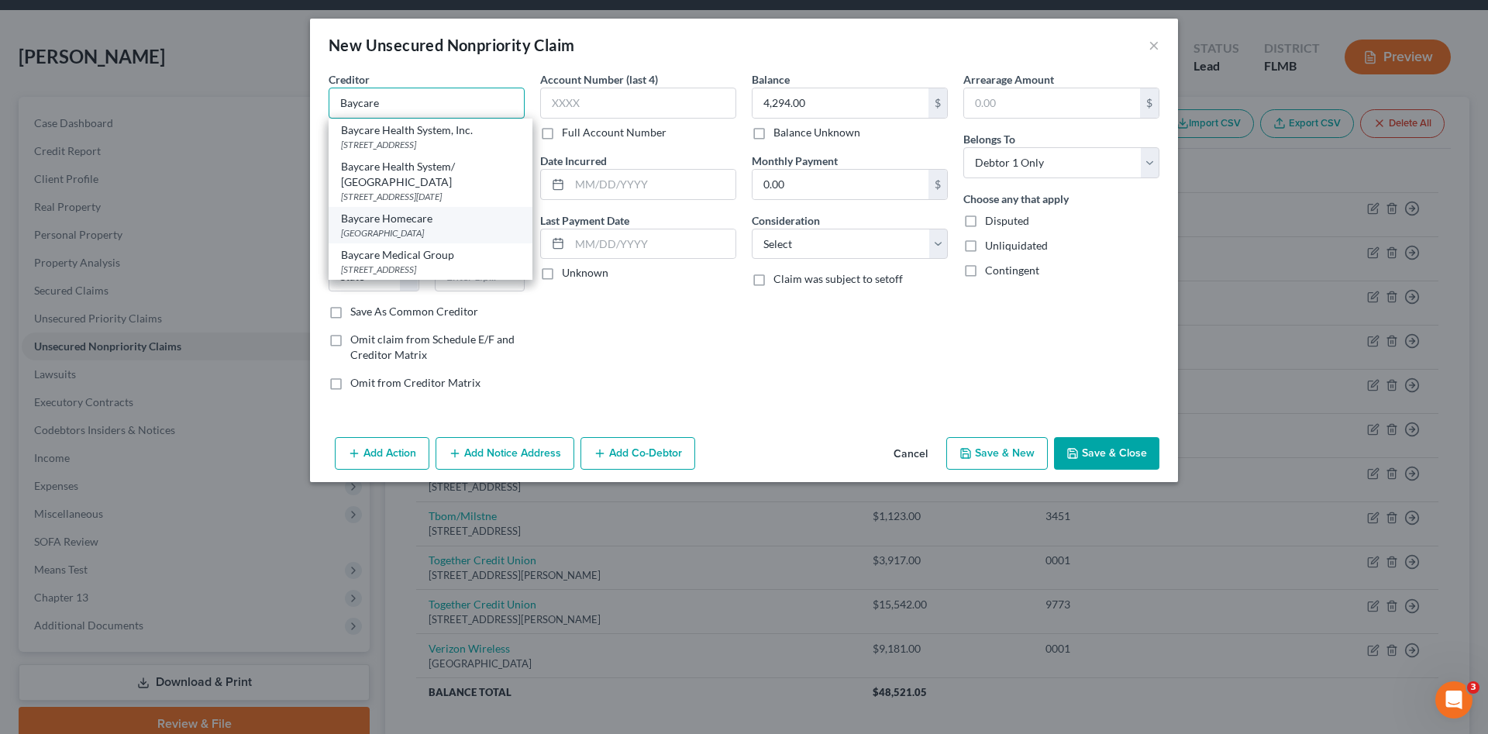
scroll to position [2, 0]
click at [436, 184] on div "Baycare Health System/ St. Joseph's Hospital" at bounding box center [430, 174] width 179 height 31
type input "Baycare Health System/ St. Joseph's Hospital"
type input "PO Box 1259"
type input "Sept. 142020"
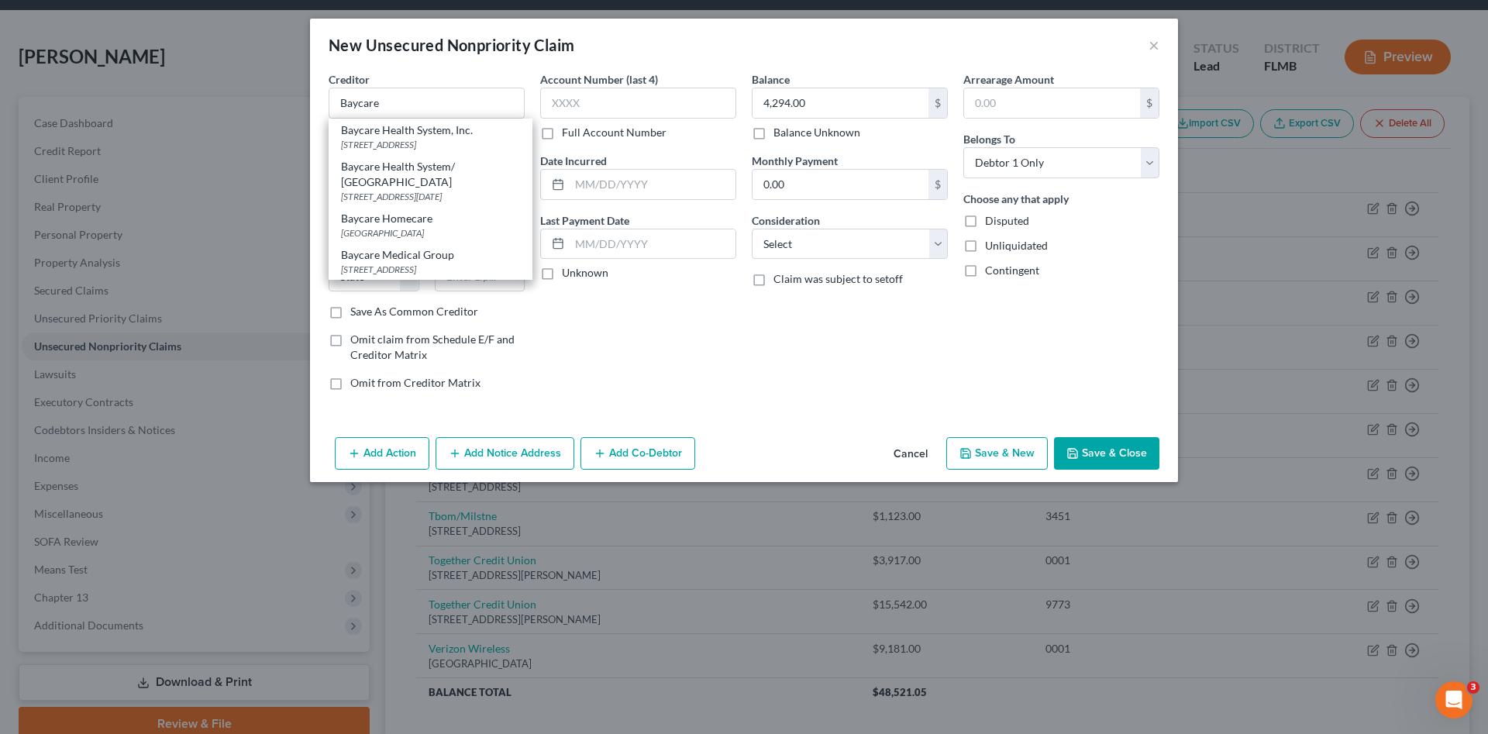
type input "Oaks"
select select "39"
type input "19456"
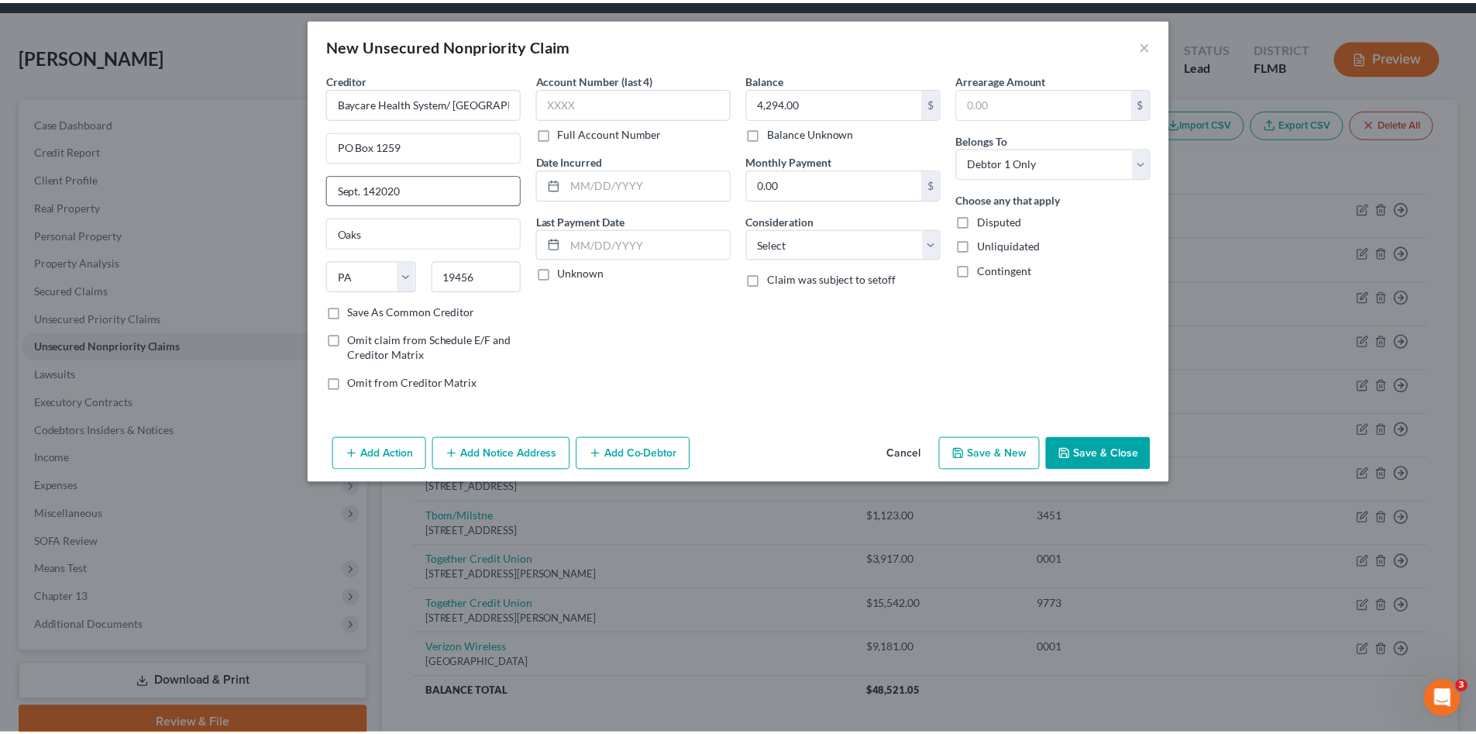
scroll to position [0, 0]
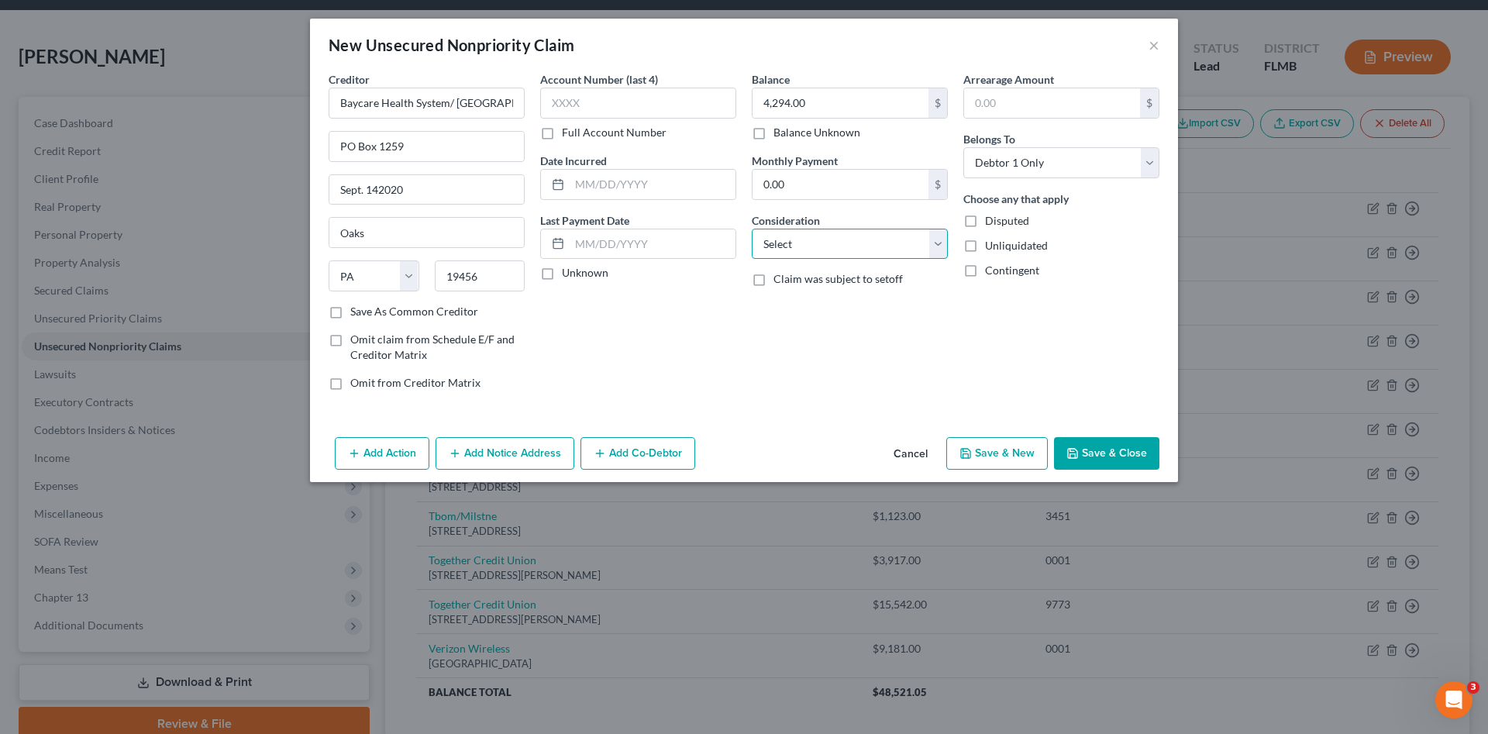
click at [791, 230] on select "Select Cable / Satellite Services Collection Agency Credit Card Debt Debt Couns…" at bounding box center [850, 244] width 196 height 31
select select "9"
click at [752, 229] on select "Select Cable / Satellite Services Collection Agency Credit Card Debt Debt Couns…" at bounding box center [850, 244] width 196 height 31
click at [823, 399] on div "Balance 4,294.00 $ Balance Unknown Balance Undetermined 4,294.00 $ Balance Unkn…" at bounding box center [850, 237] width 212 height 332
click at [1098, 453] on button "Save & Close" at bounding box center [1106, 453] width 105 height 33
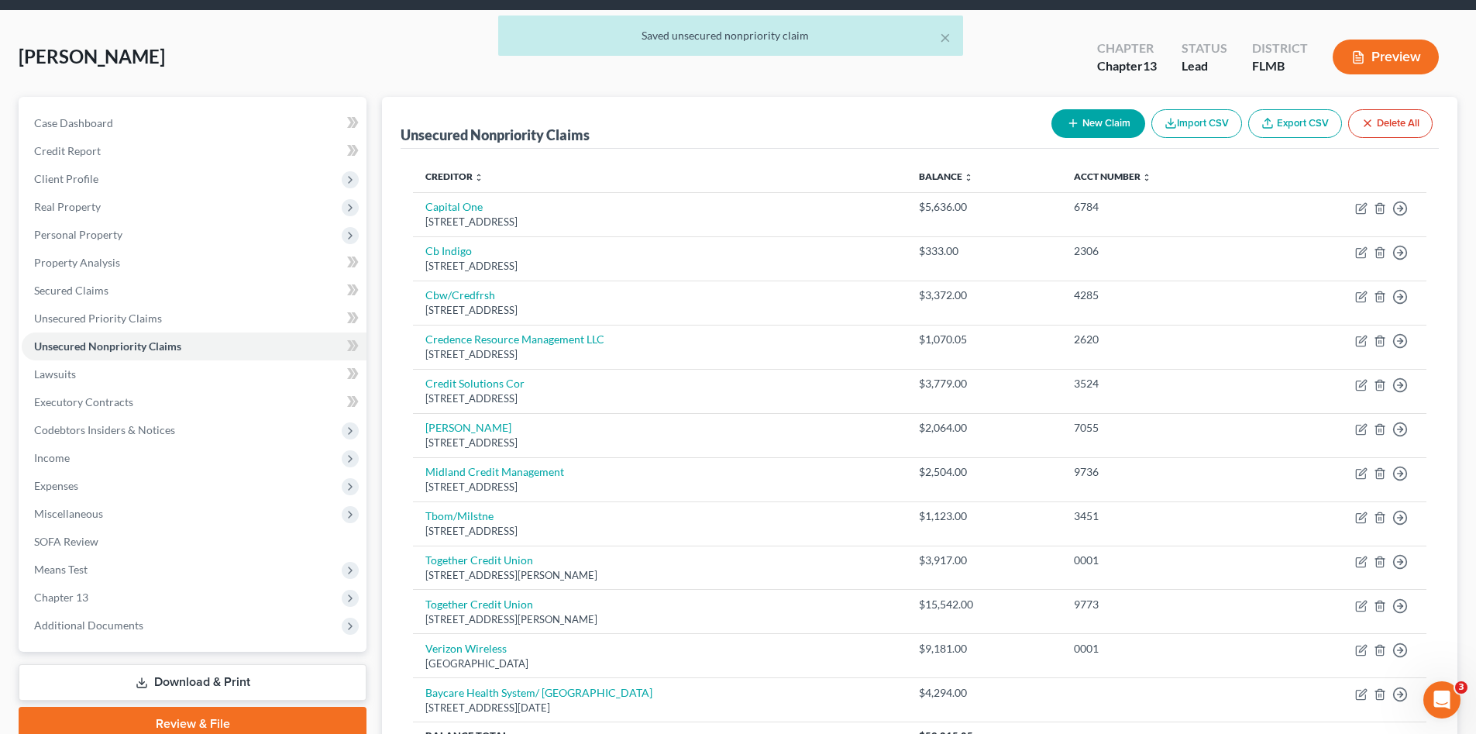
click at [371, 71] on div "Britton, Gary Upgraded Chapter Chapter 13 Status Lead District FLMB Preview" at bounding box center [738, 62] width 1439 height 67
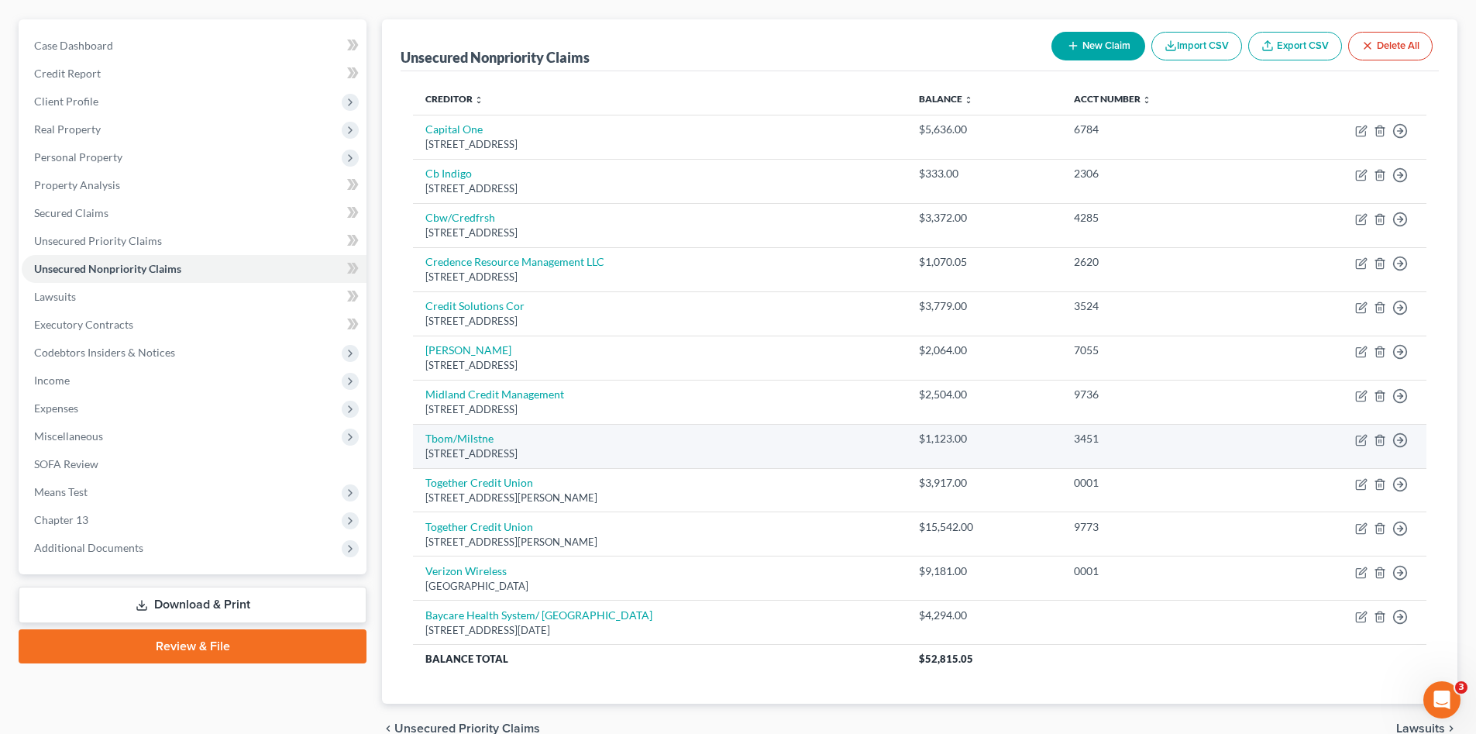
scroll to position [181, 0]
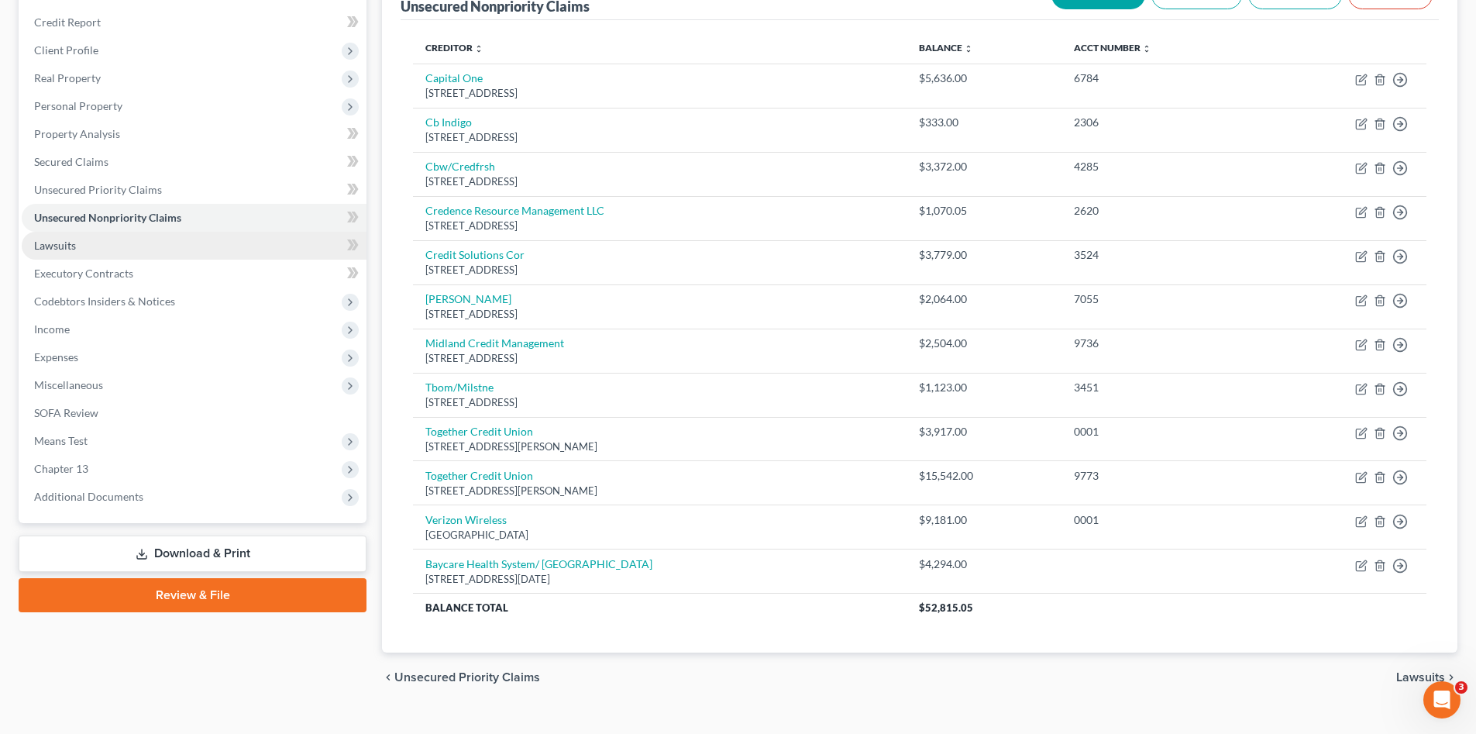
click at [74, 232] on link "Lawsuits" at bounding box center [194, 246] width 345 height 28
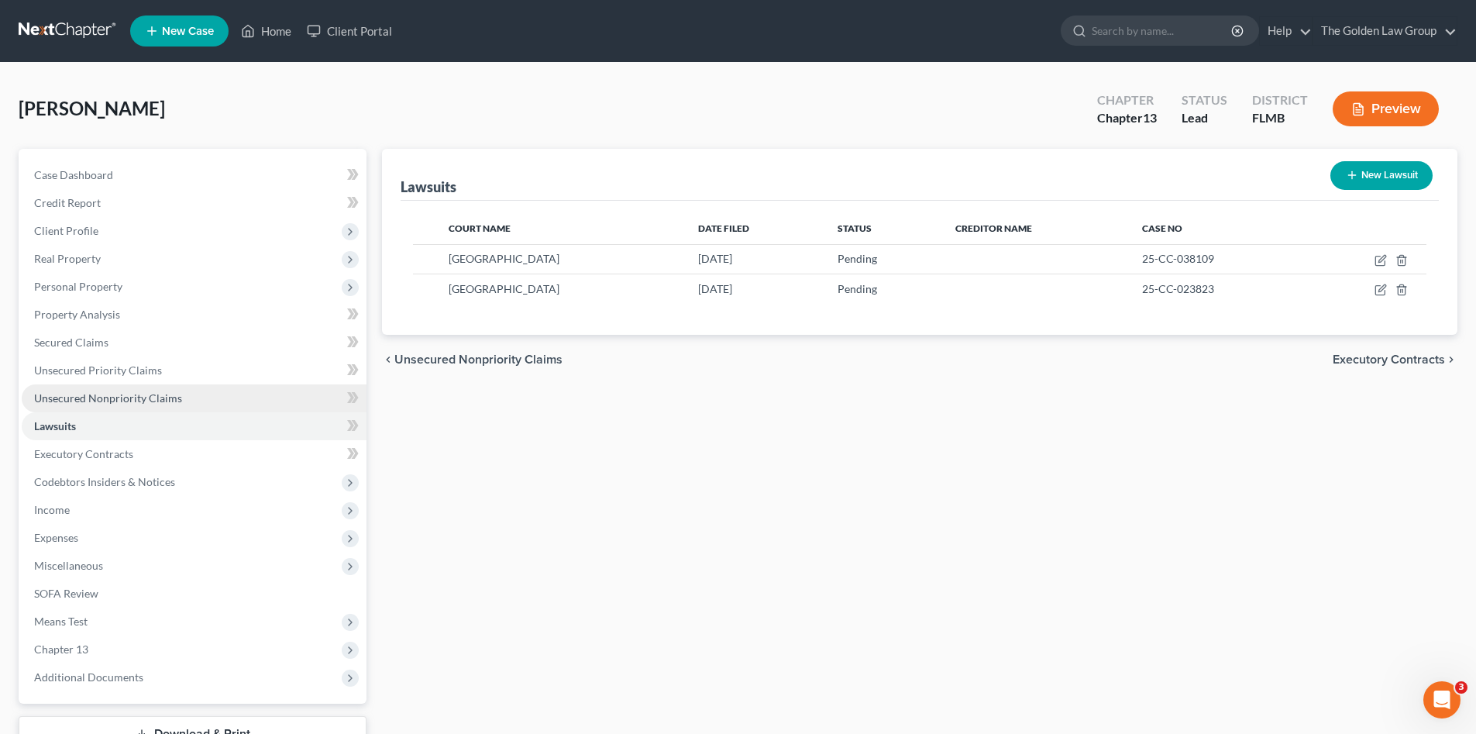
click at [101, 397] on span "Unsecured Nonpriority Claims" at bounding box center [108, 397] width 148 height 13
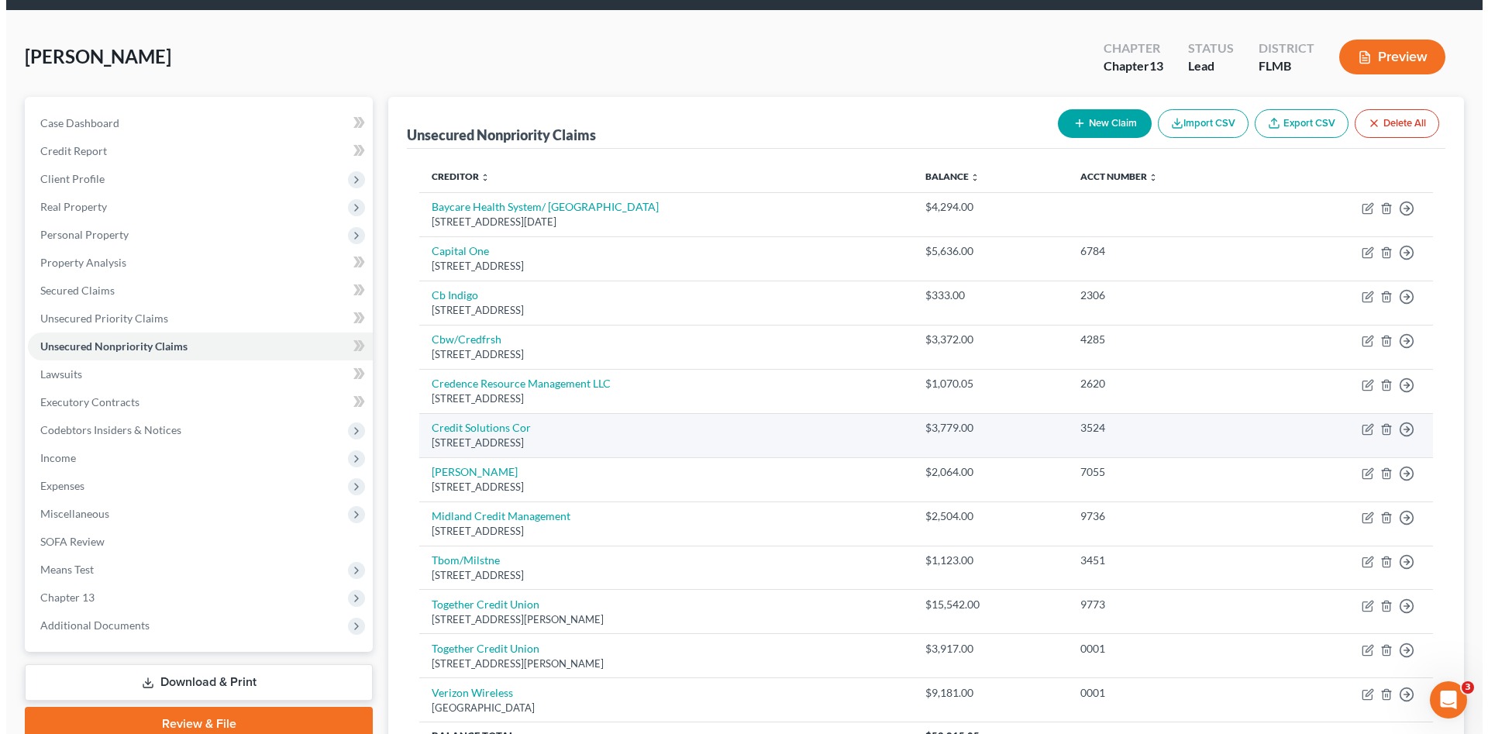
scroll to position [77, 0]
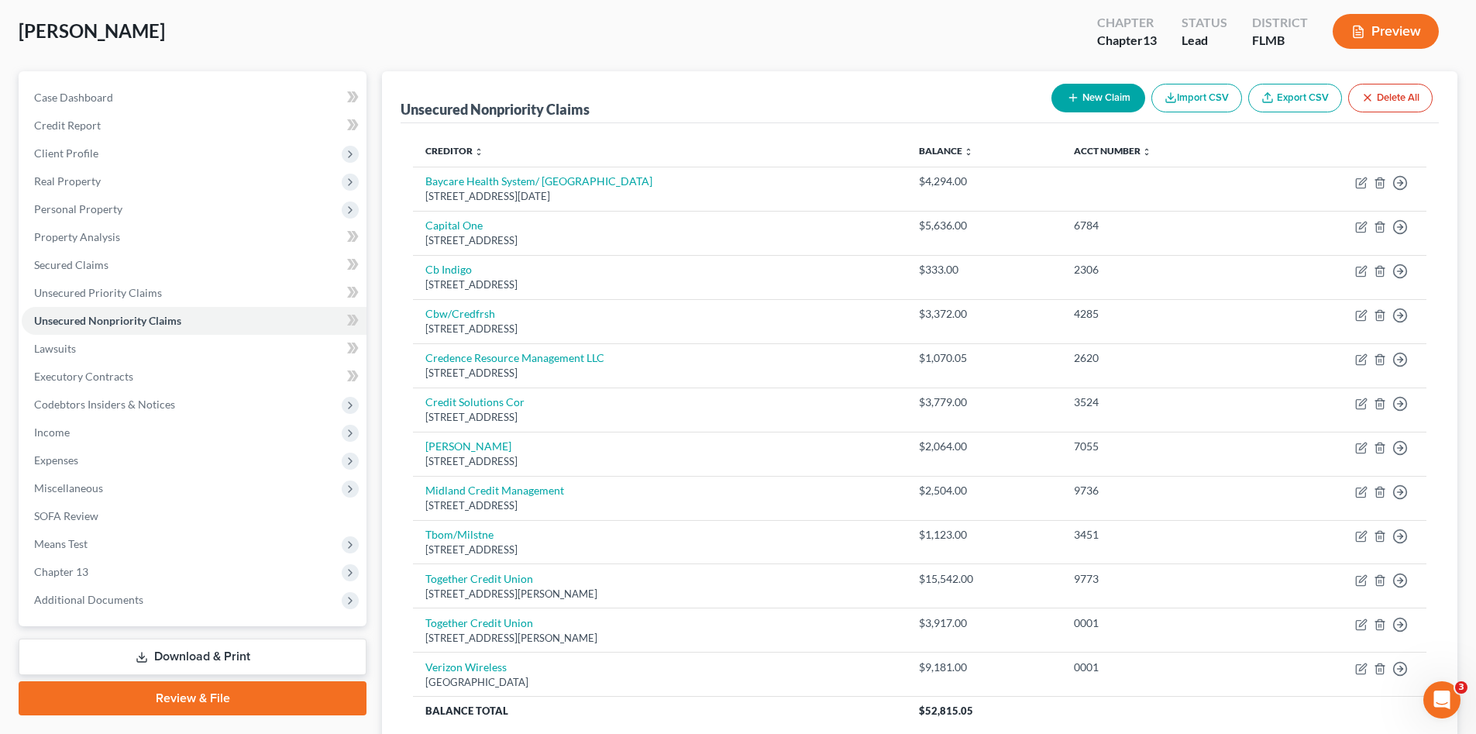
click at [1068, 95] on icon "button" at bounding box center [1073, 97] width 12 height 12
select select "0"
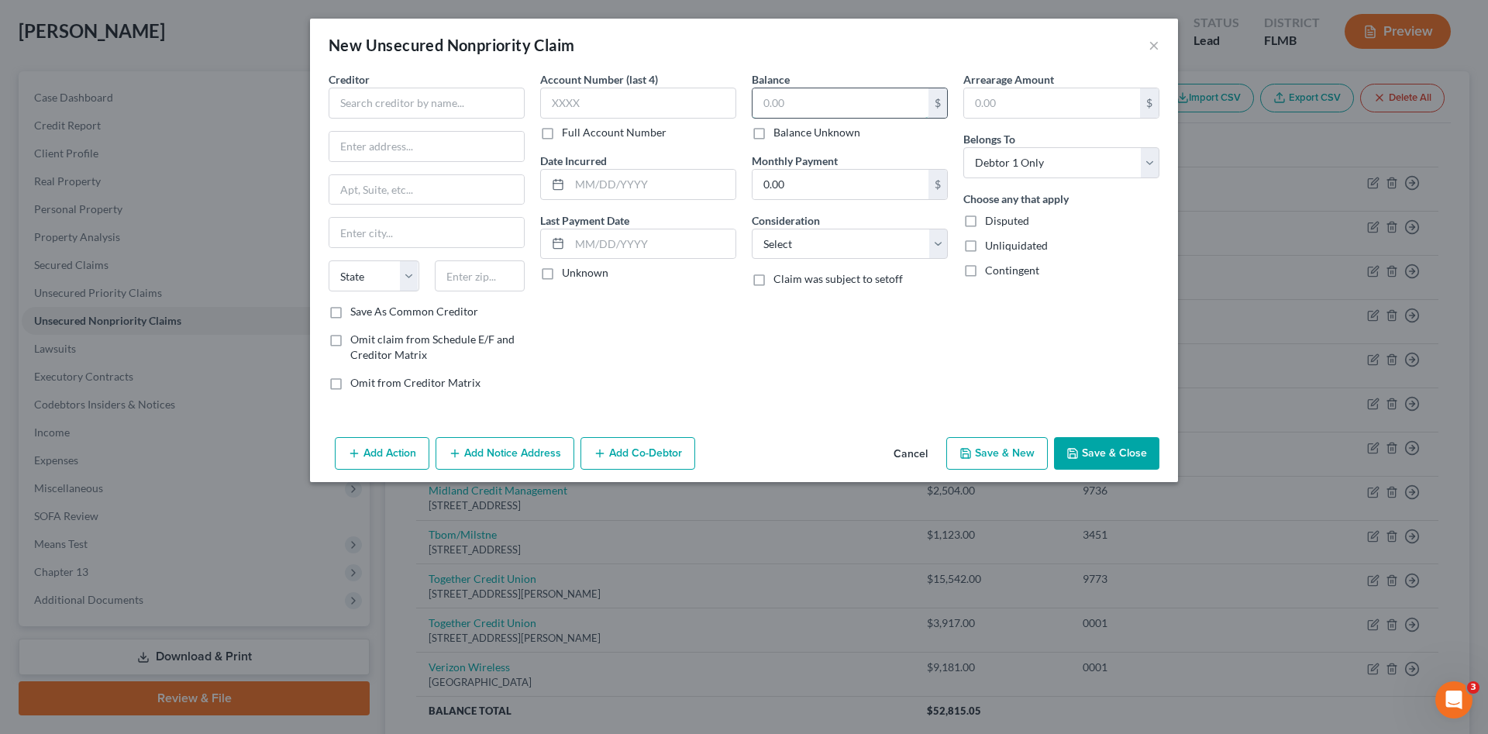
click at [783, 92] on input "text" at bounding box center [840, 102] width 176 height 29
type input "1,975.00"
click at [458, 104] on input "text" at bounding box center [427, 103] width 196 height 31
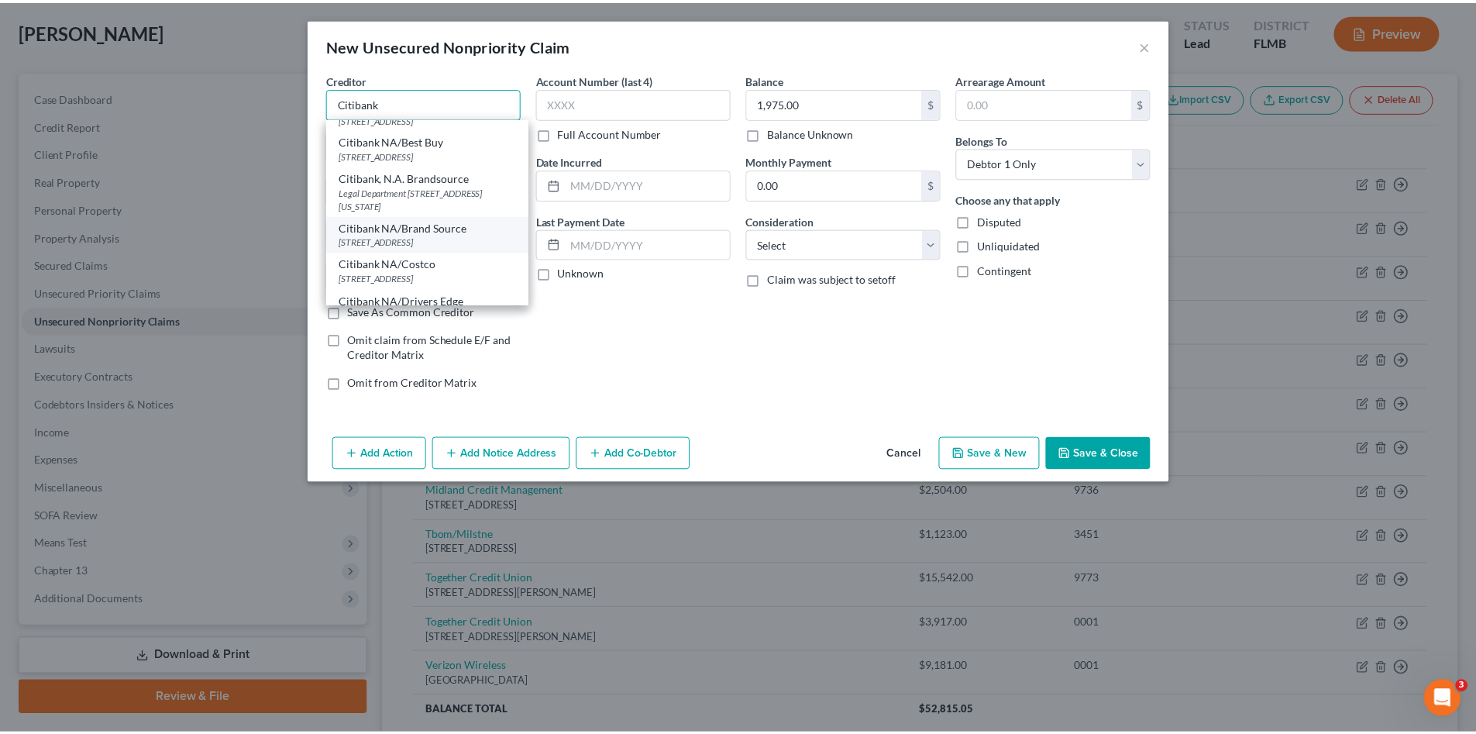
scroll to position [0, 0]
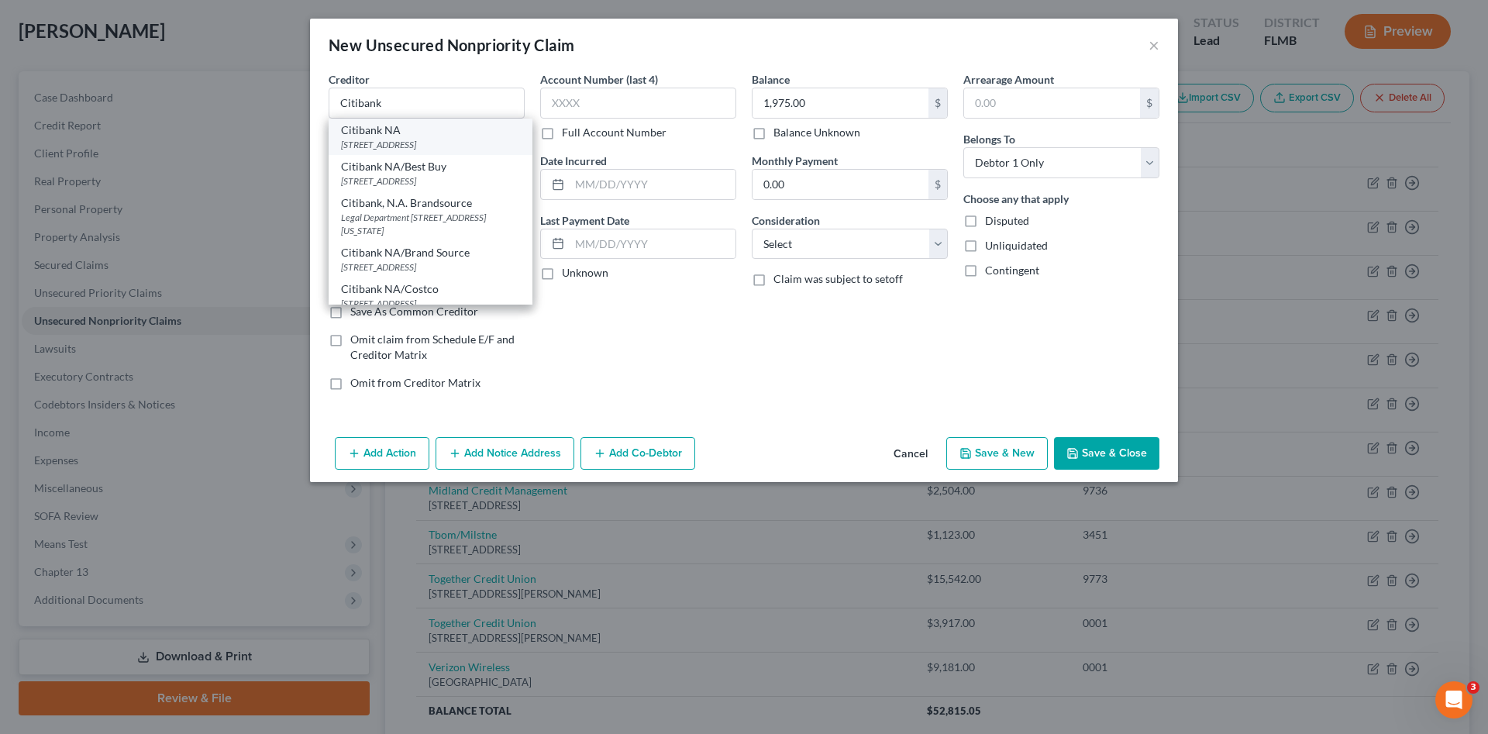
click at [432, 136] on div "Citibank NA" at bounding box center [430, 129] width 179 height 15
type input "Citibank NA"
type input "PO Box 6190"
type input "Sioux Falls"
select select "43"
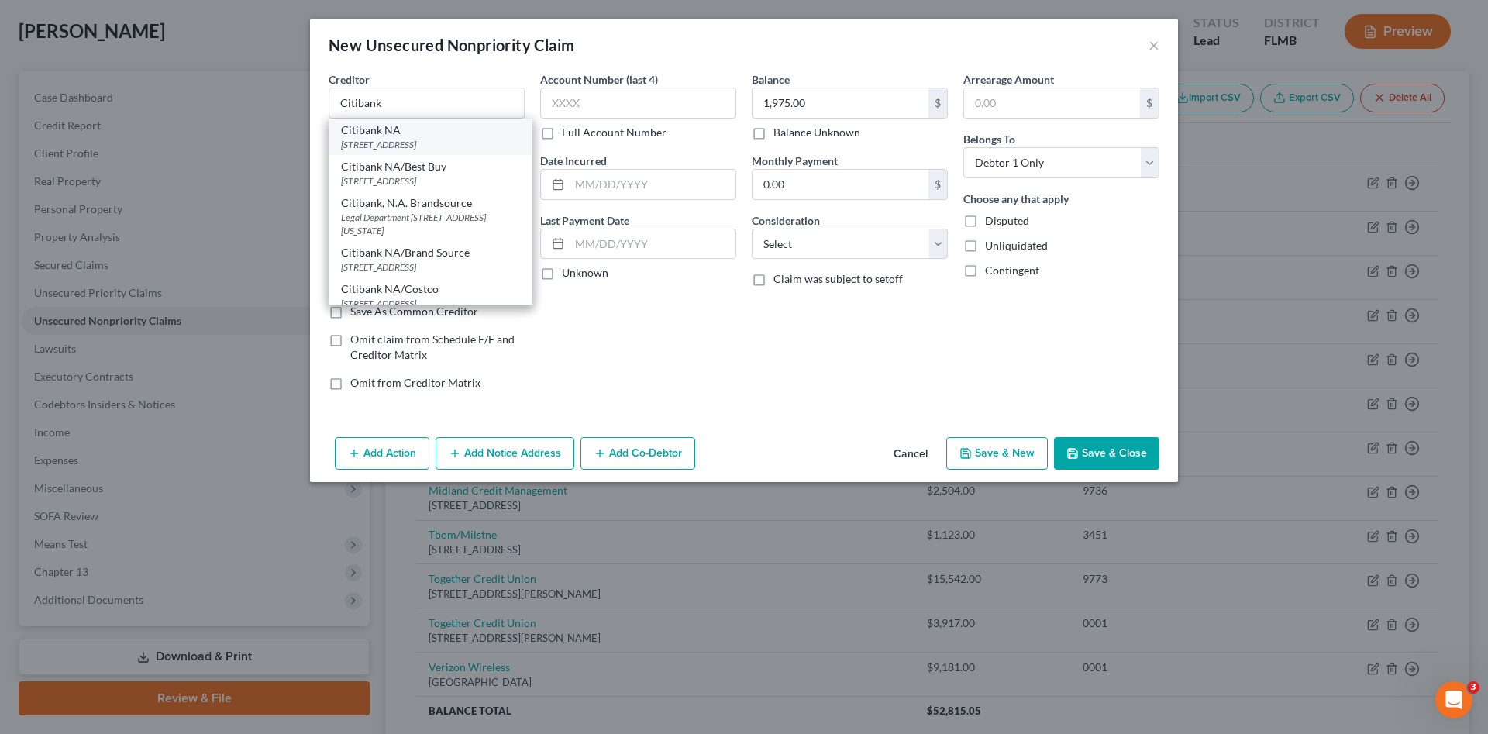
type input "57117"
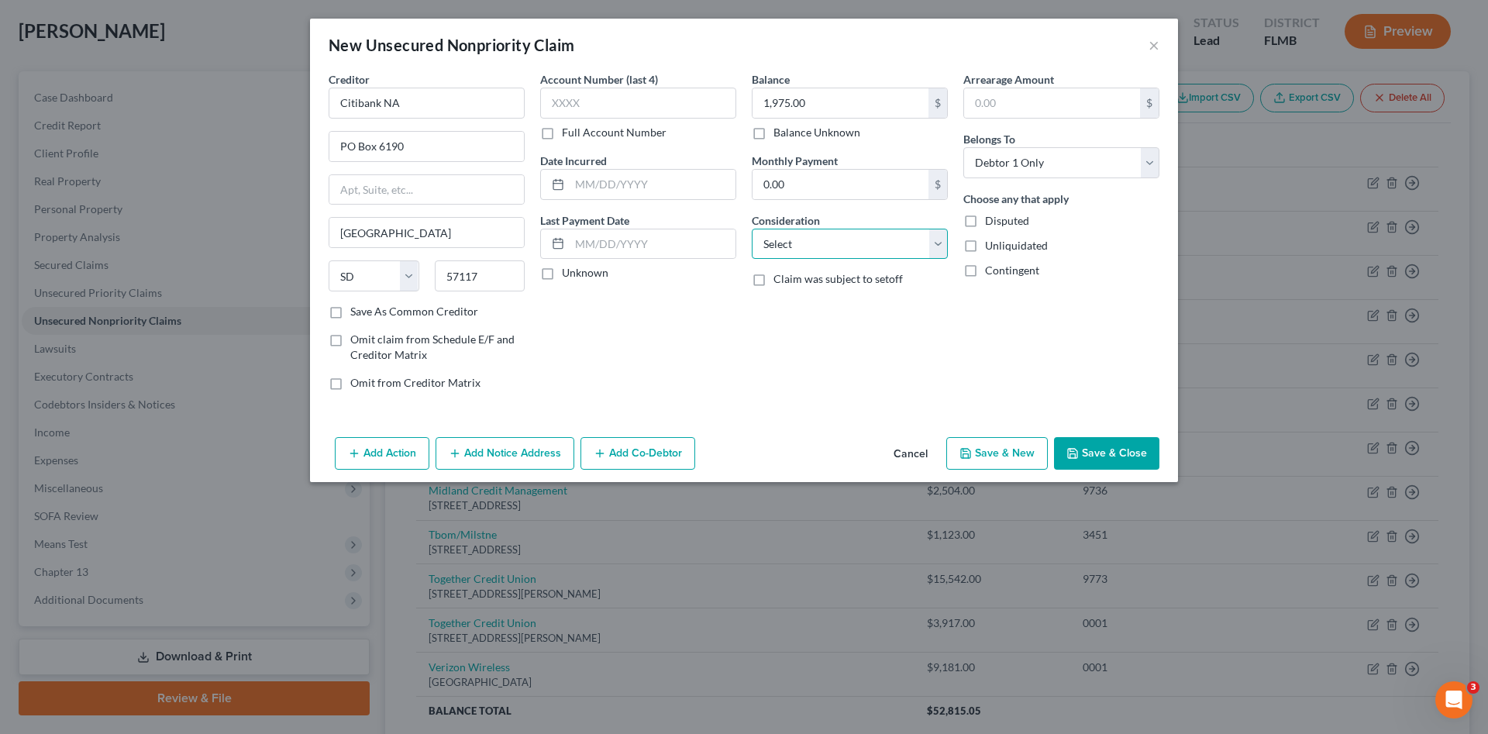
click at [814, 235] on select "Select Cable / Satellite Services Collection Agency Credit Card Debt Debt Couns…" at bounding box center [850, 244] width 196 height 31
select select "2"
click at [752, 229] on select "Select Cable / Satellite Services Collection Agency Credit Card Debt Debt Couns…" at bounding box center [850, 244] width 196 height 31
click at [1090, 447] on button "Save & Close" at bounding box center [1106, 453] width 105 height 33
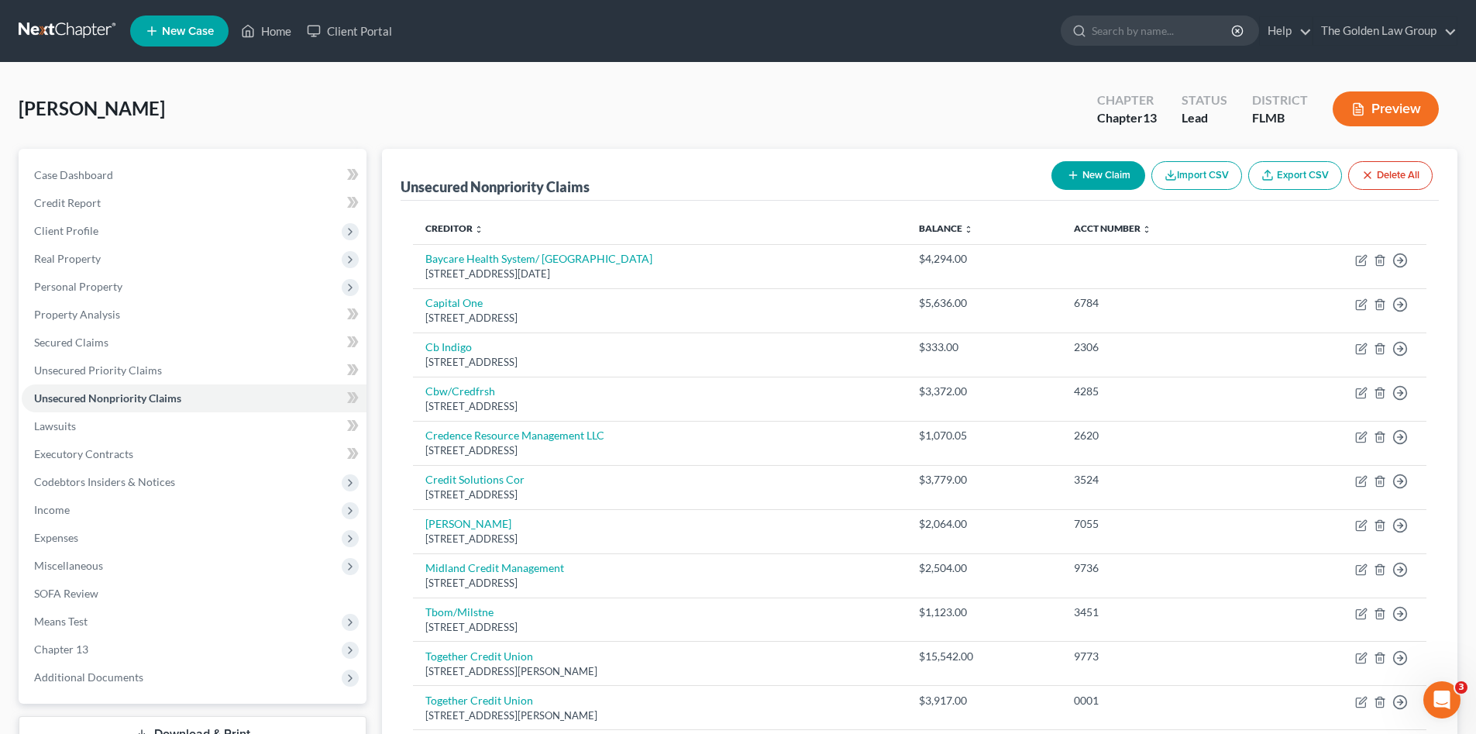
click at [63, 28] on link at bounding box center [68, 31] width 99 height 28
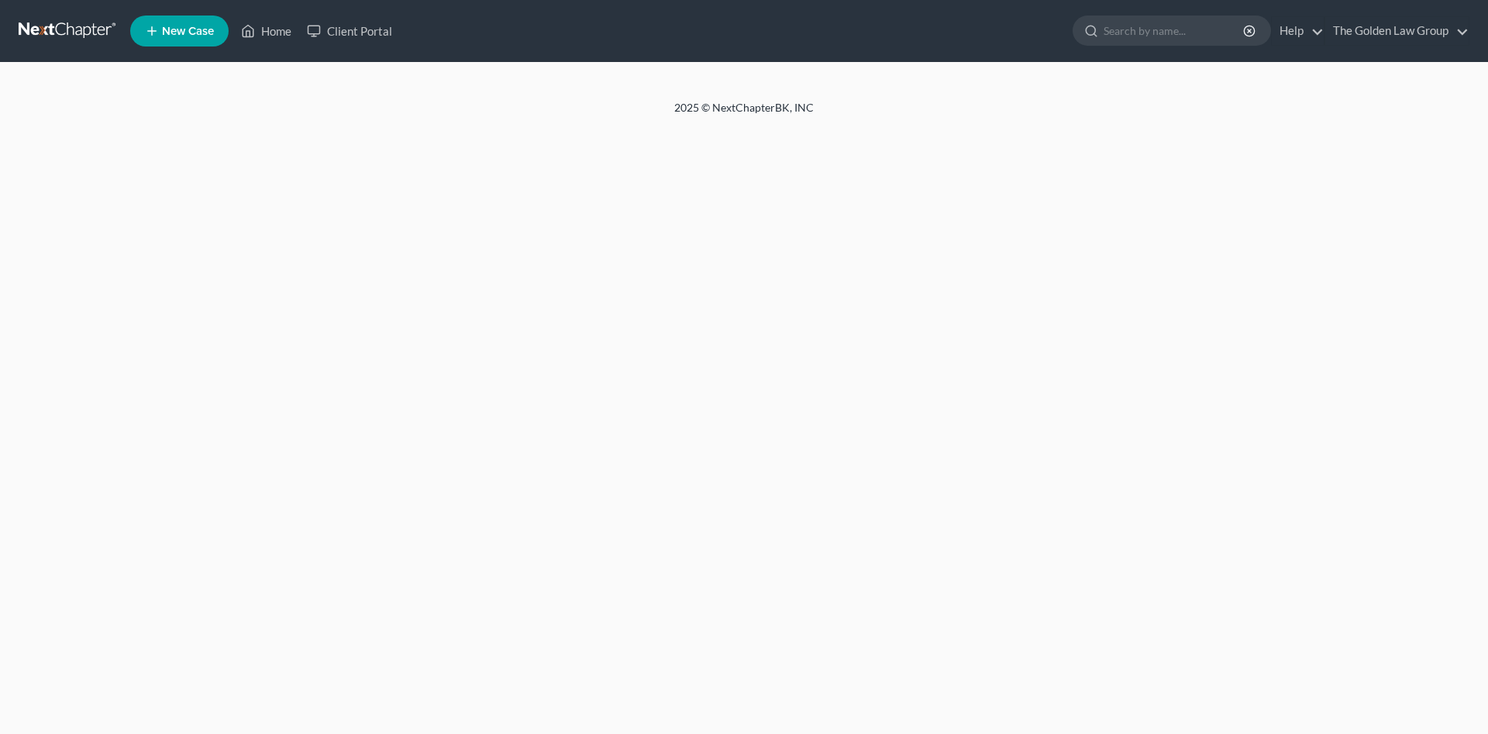
click at [728, 92] on div at bounding box center [744, 81] width 1488 height 37
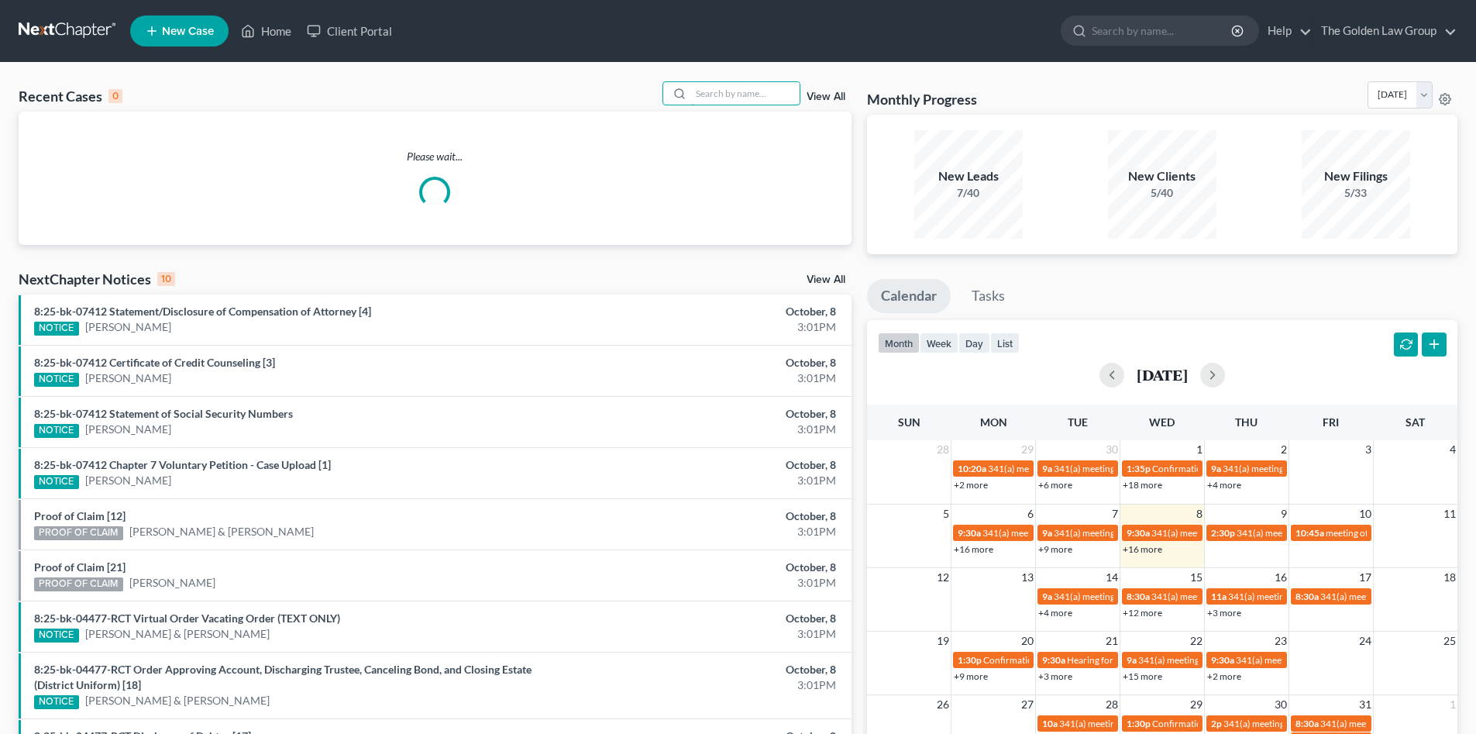
click at [728, 92] on input "search" at bounding box center [745, 93] width 108 height 22
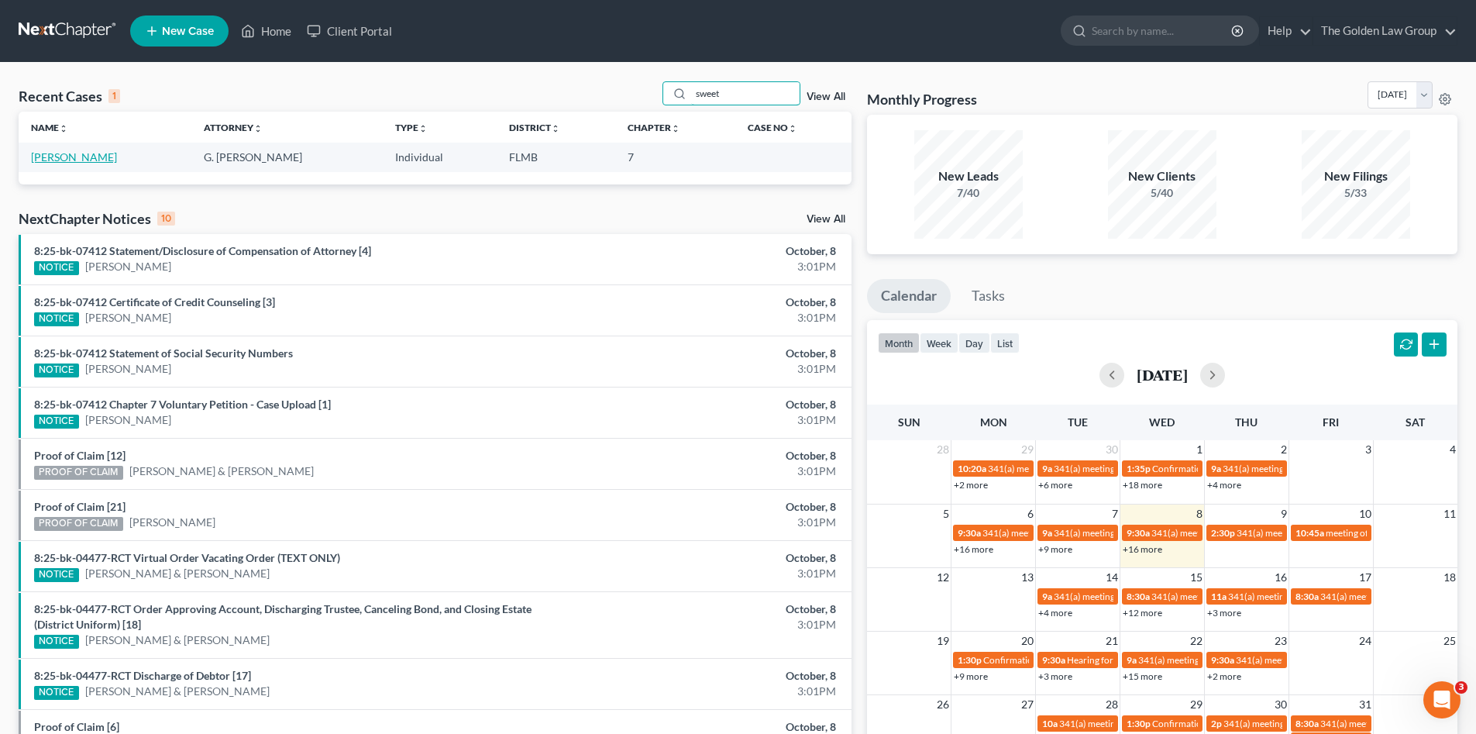
type input "sweet"
click at [58, 160] on link "[PERSON_NAME]" at bounding box center [74, 156] width 86 height 13
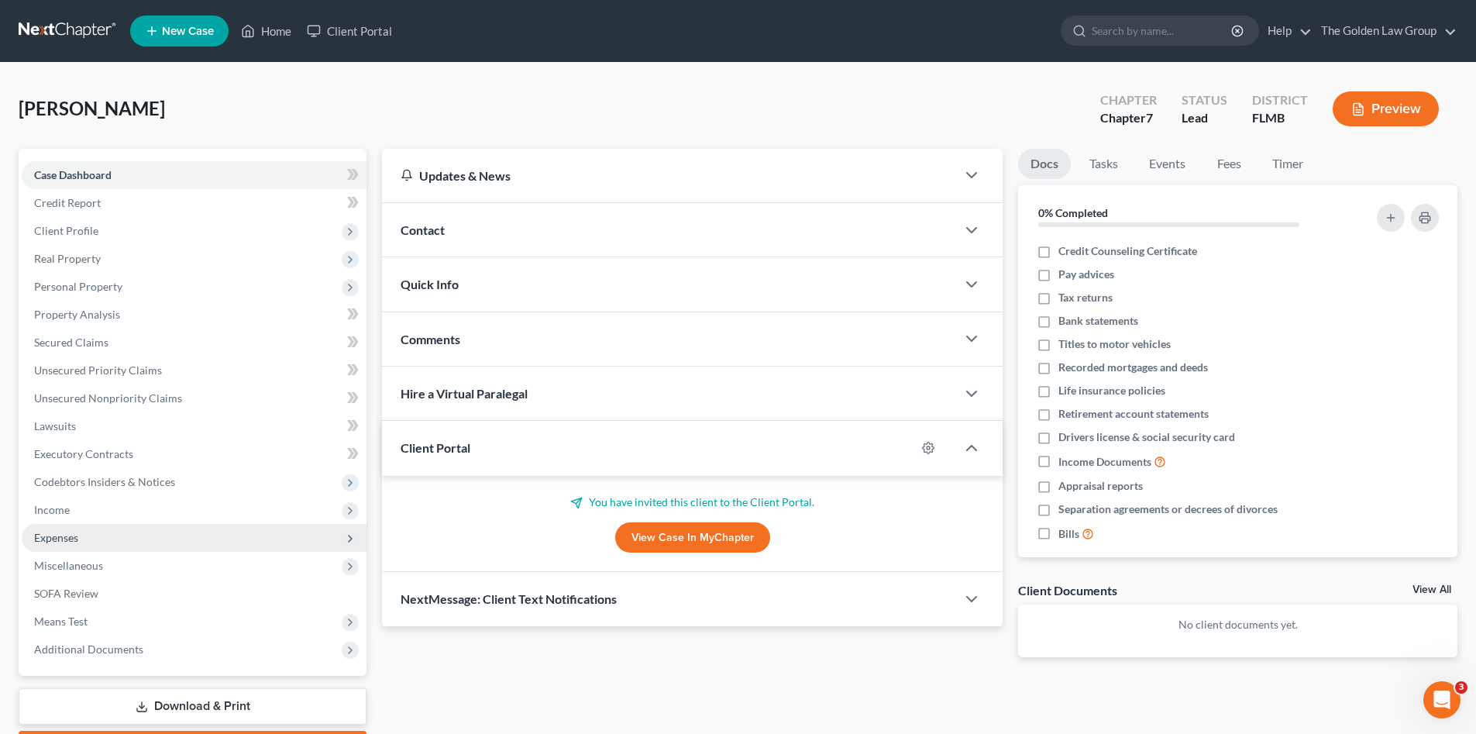
click at [61, 549] on span "Expenses" at bounding box center [194, 538] width 345 height 28
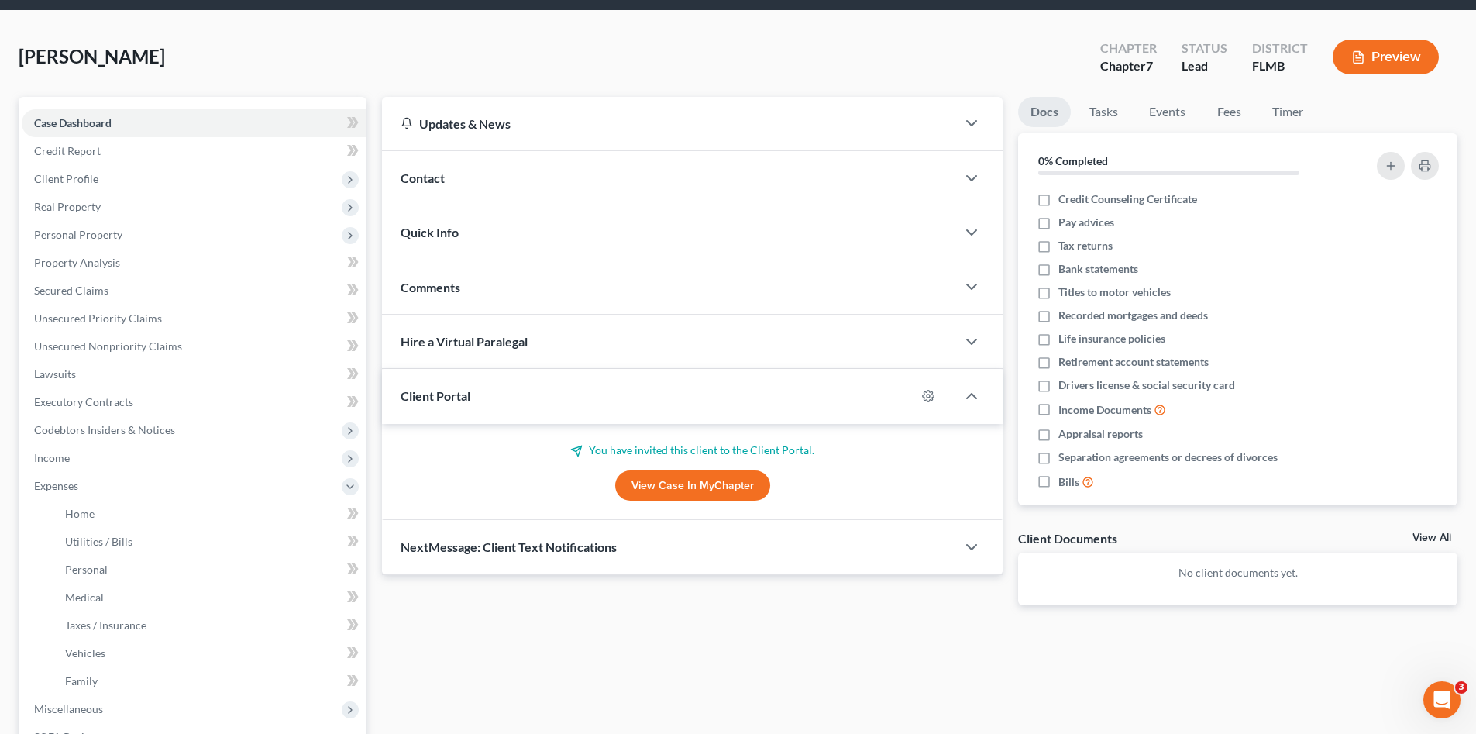
scroll to position [129, 0]
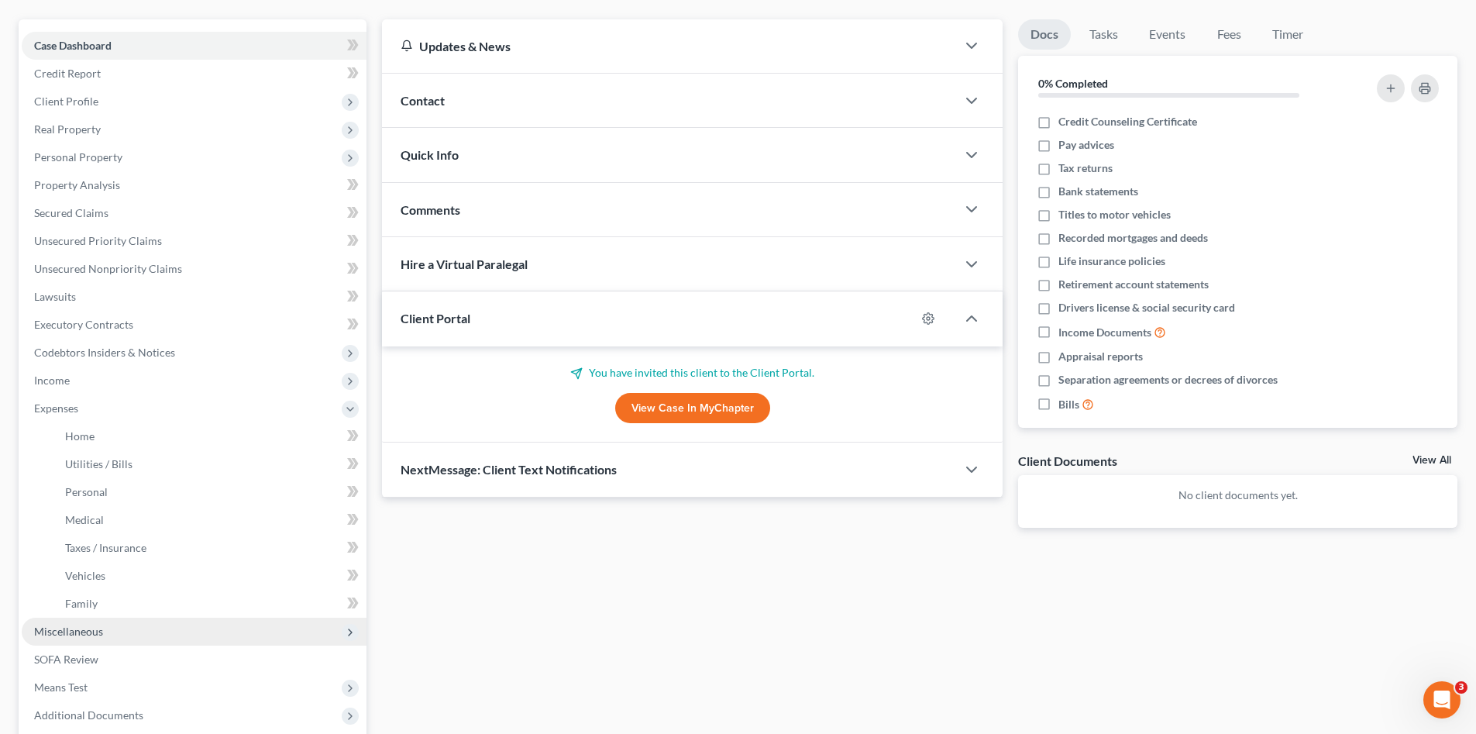
click at [129, 625] on span "Miscellaneous" at bounding box center [194, 632] width 345 height 28
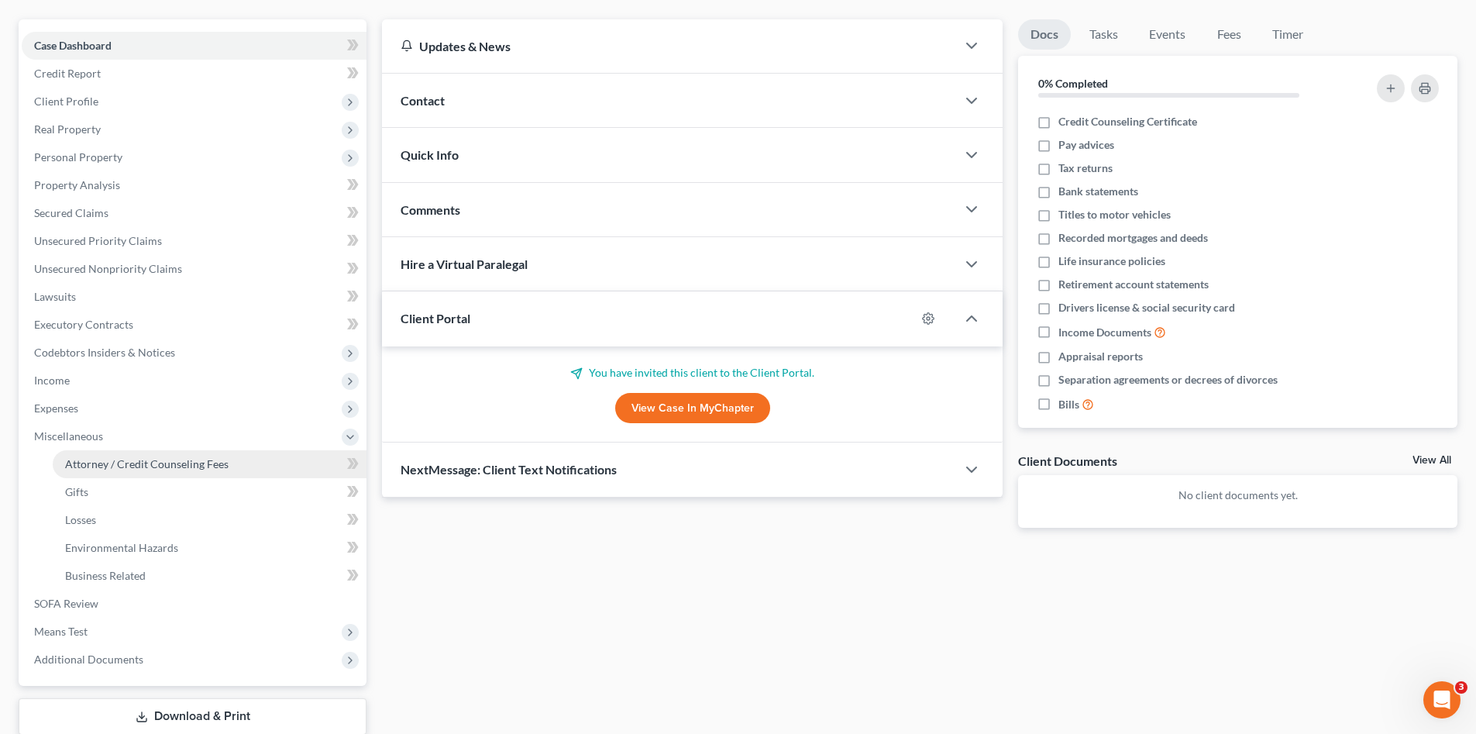
click at [167, 459] on span "Attorney / Credit Counseling Fees" at bounding box center [146, 463] width 163 height 13
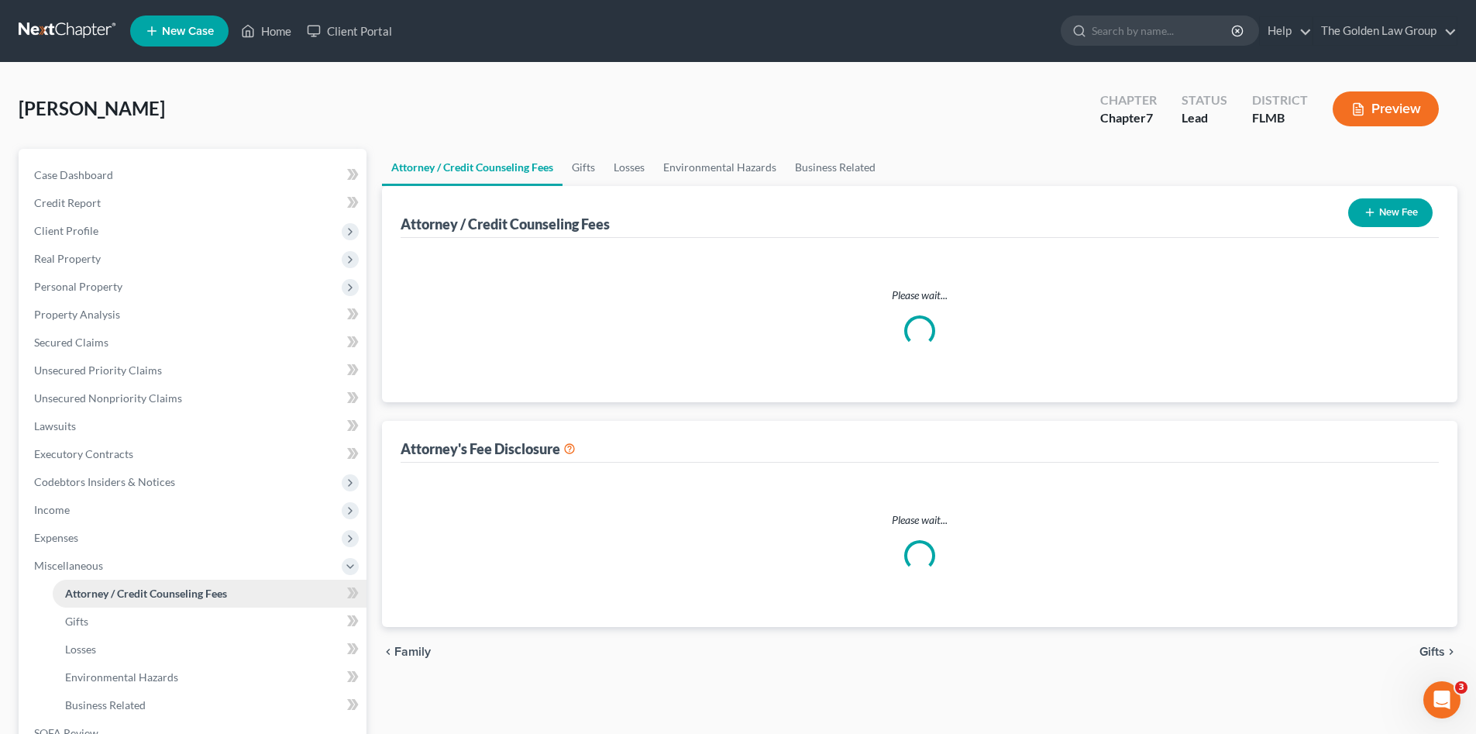
select select "2"
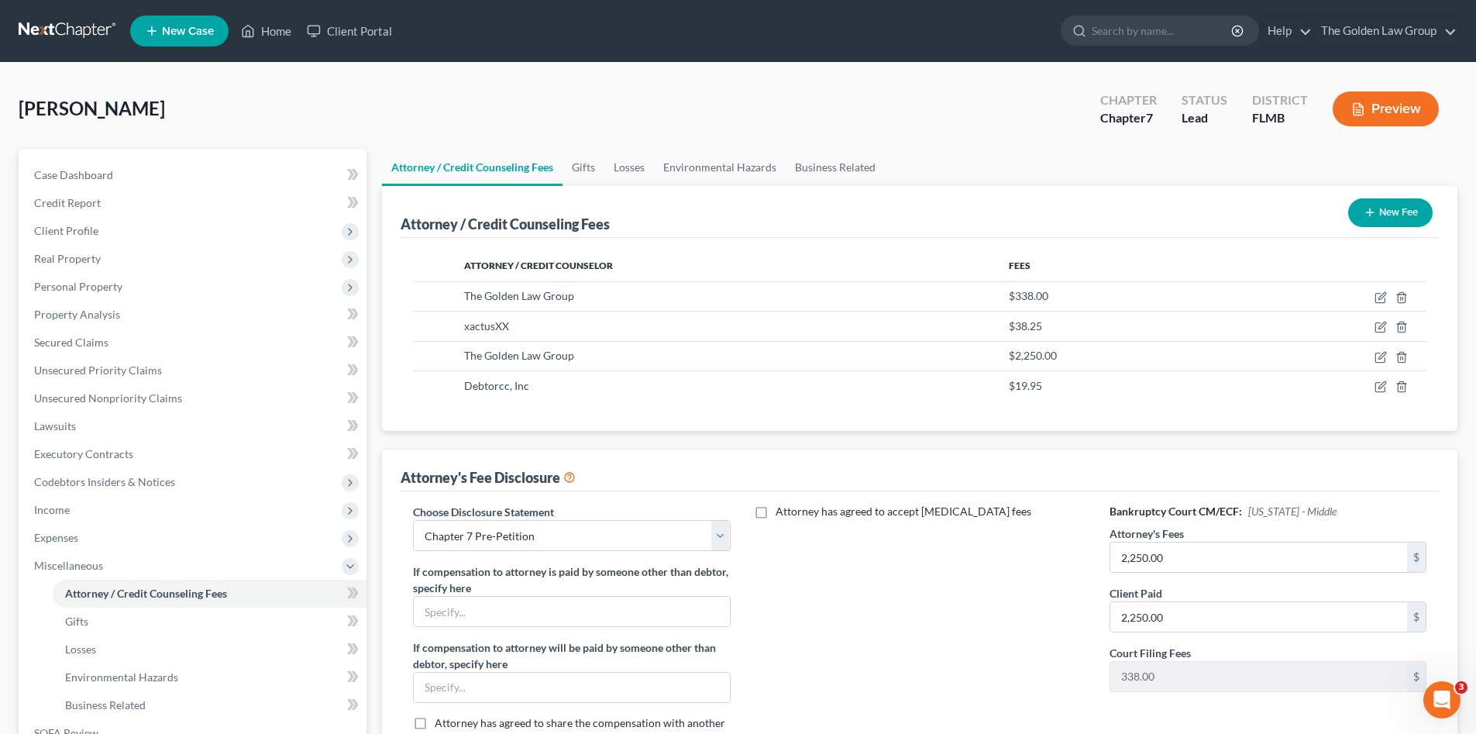
click at [57, 29] on link at bounding box center [68, 31] width 99 height 28
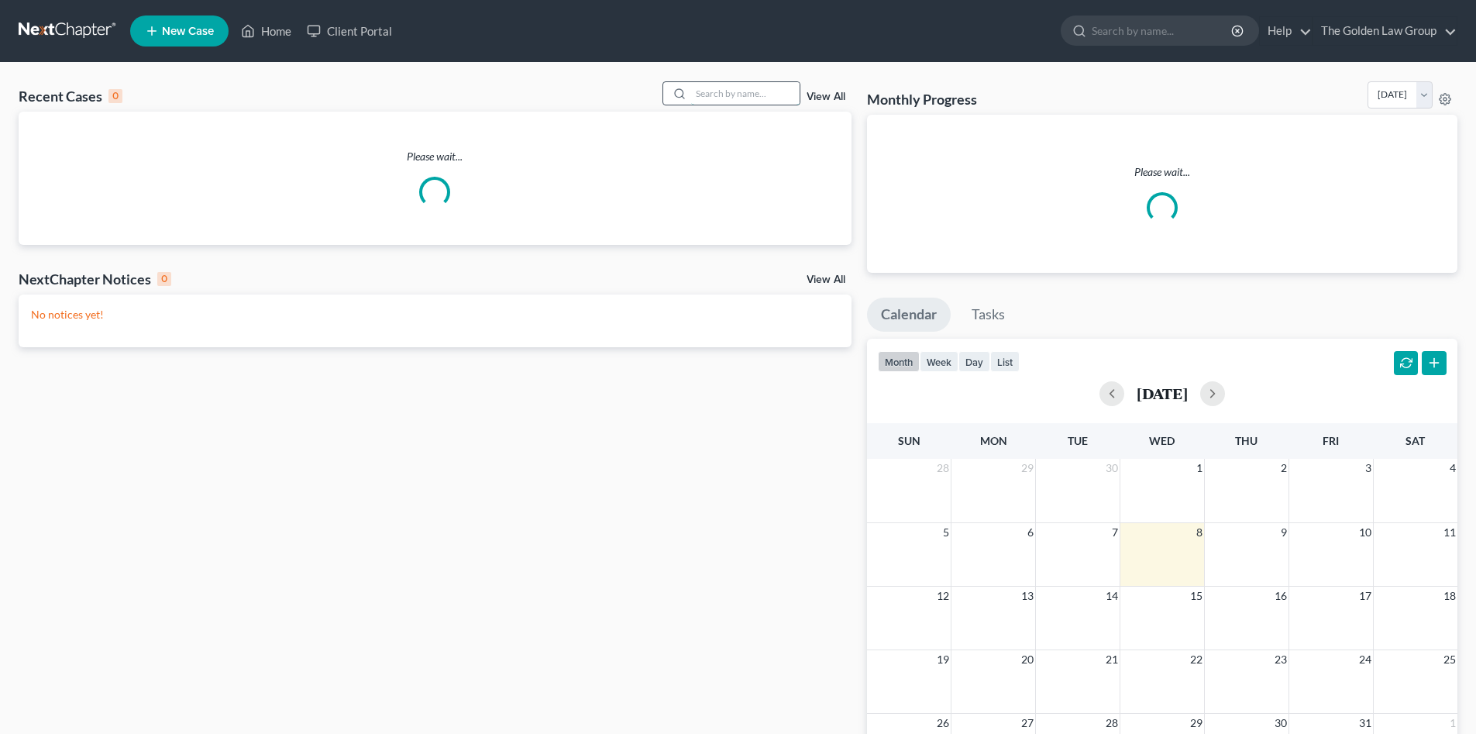
click at [727, 96] on input "search" at bounding box center [745, 93] width 108 height 22
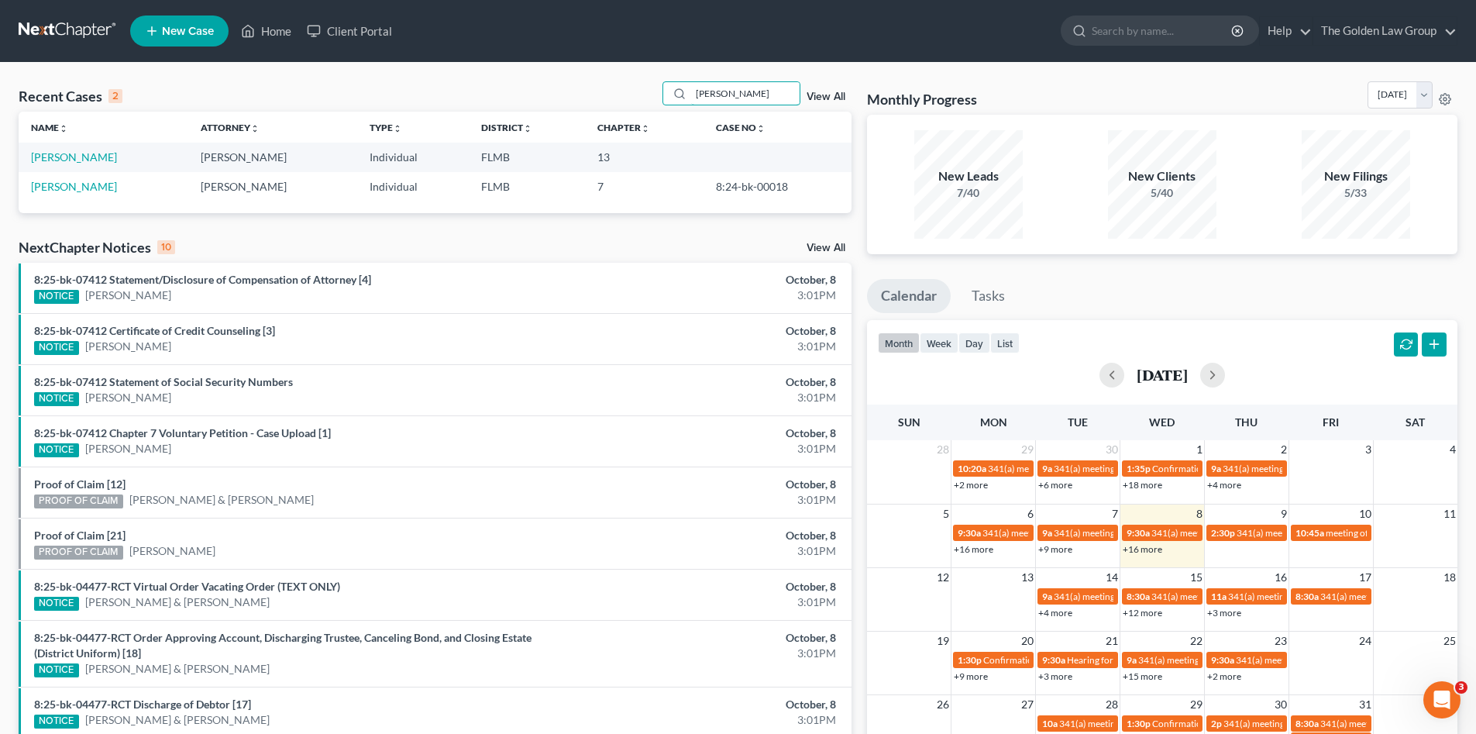
type input "[PERSON_NAME]"
click at [51, 165] on td "[PERSON_NAME]" at bounding box center [104, 157] width 170 height 29
click at [51, 160] on link "[PERSON_NAME]" at bounding box center [74, 156] width 86 height 13
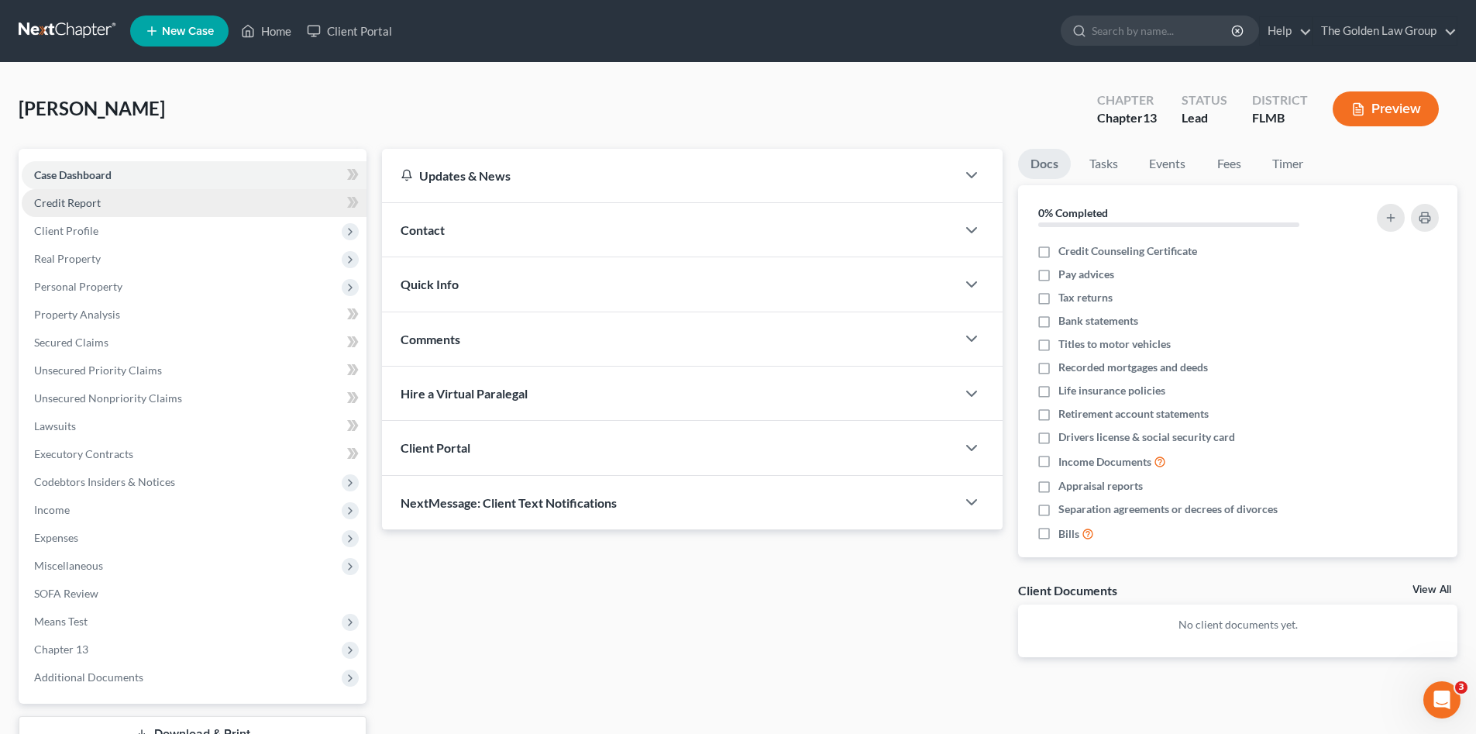
click at [64, 201] on span "Credit Report" at bounding box center [67, 202] width 67 height 13
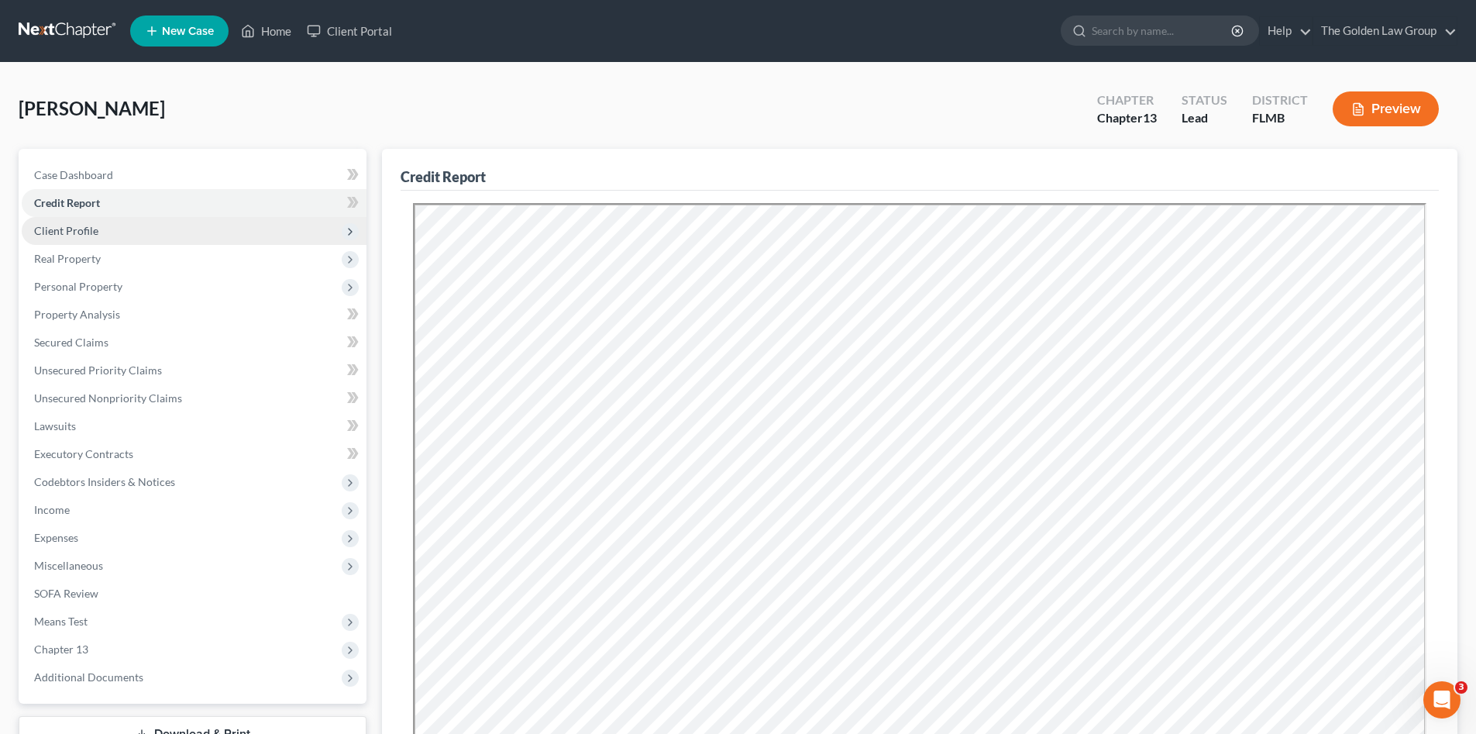
click at [82, 226] on span "Client Profile" at bounding box center [66, 230] width 64 height 13
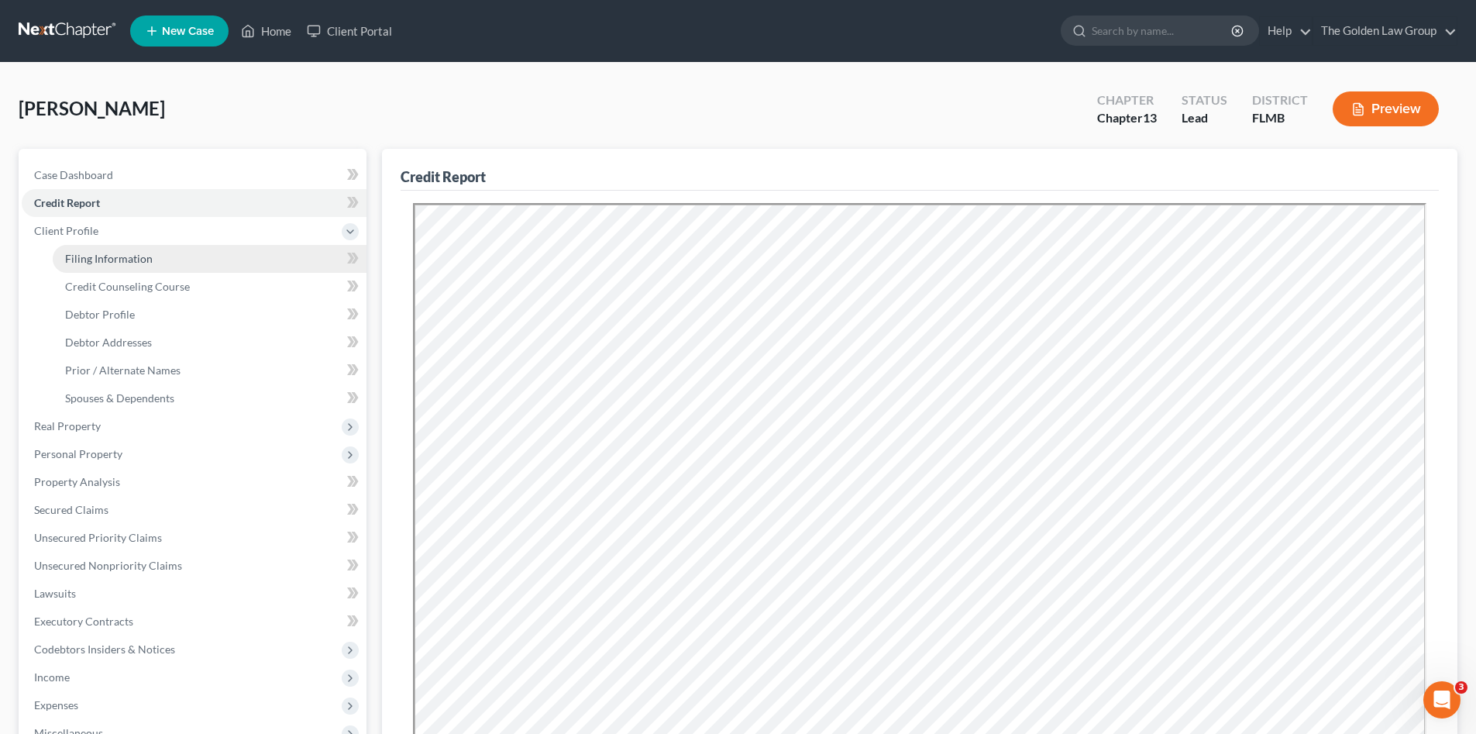
click at [101, 252] on span "Filing Information" at bounding box center [109, 258] width 88 height 13
select select "1"
select select "0"
select select "3"
select select "9"
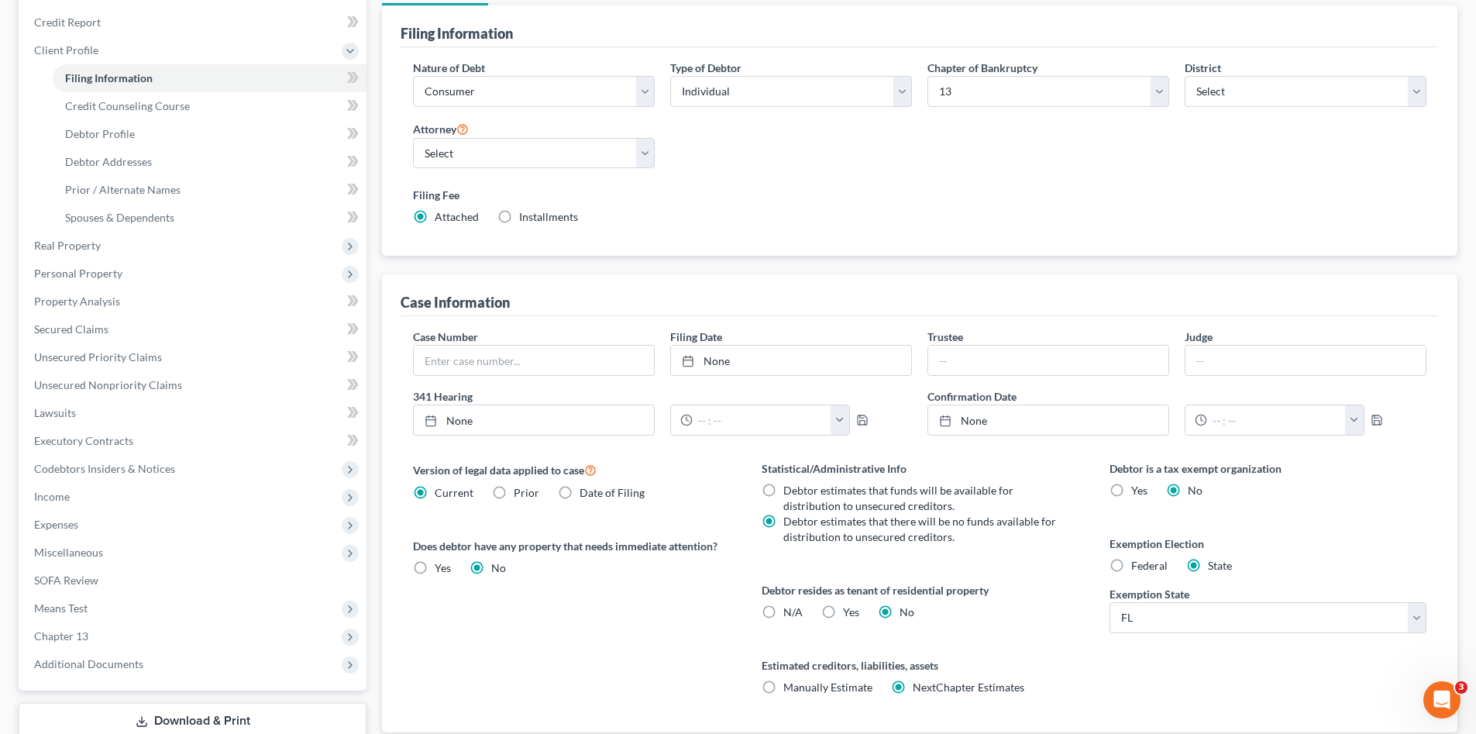
scroll to position [287, 0]
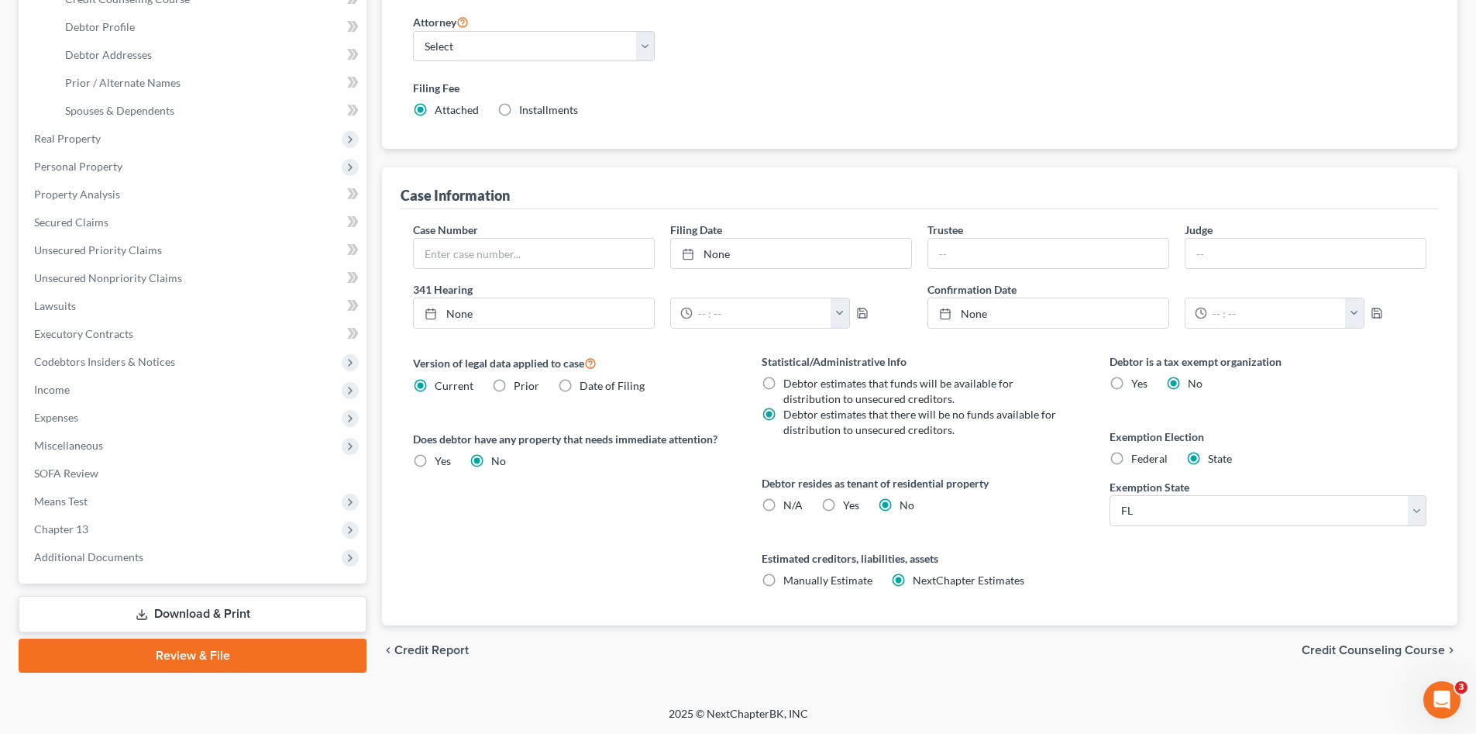
click at [236, 655] on link "Review & File" at bounding box center [193, 655] width 348 height 34
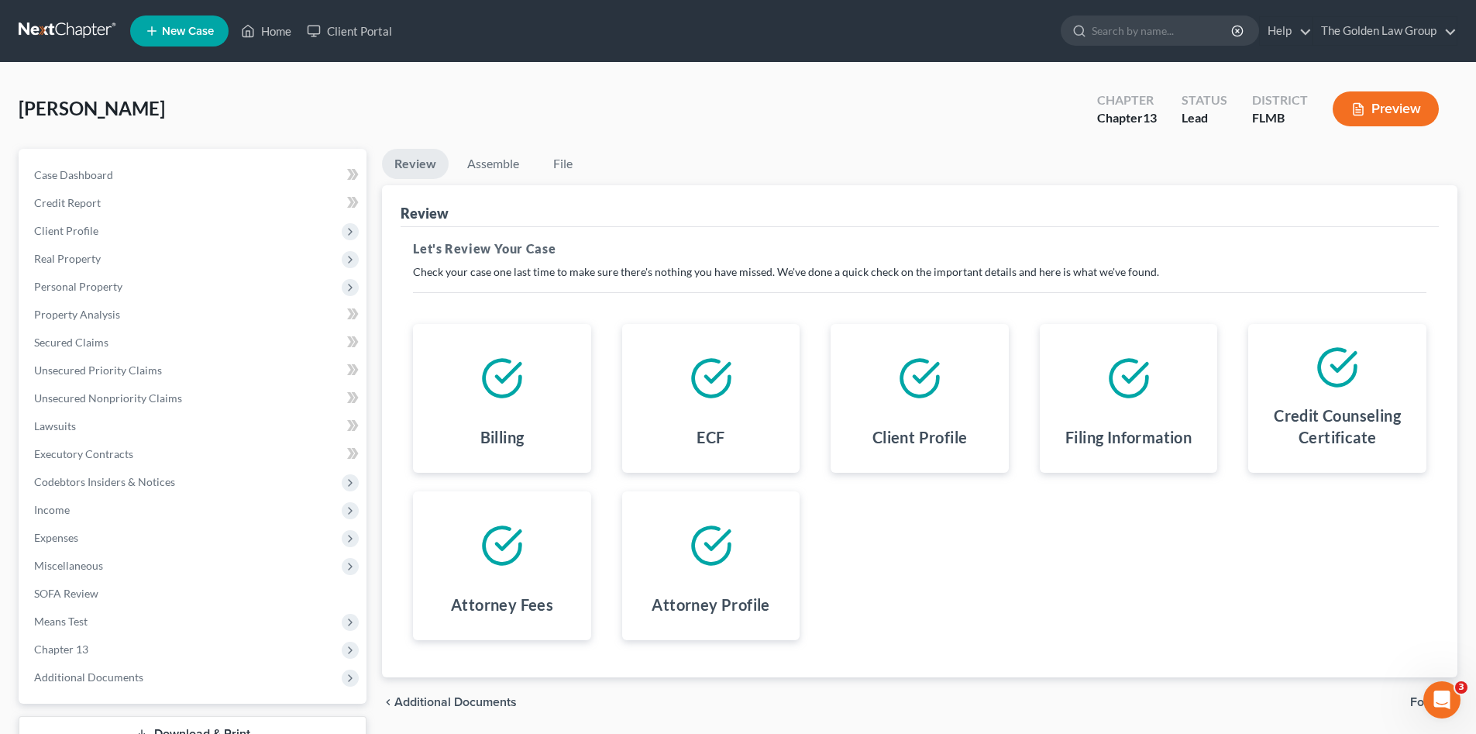
scroll to position [103, 0]
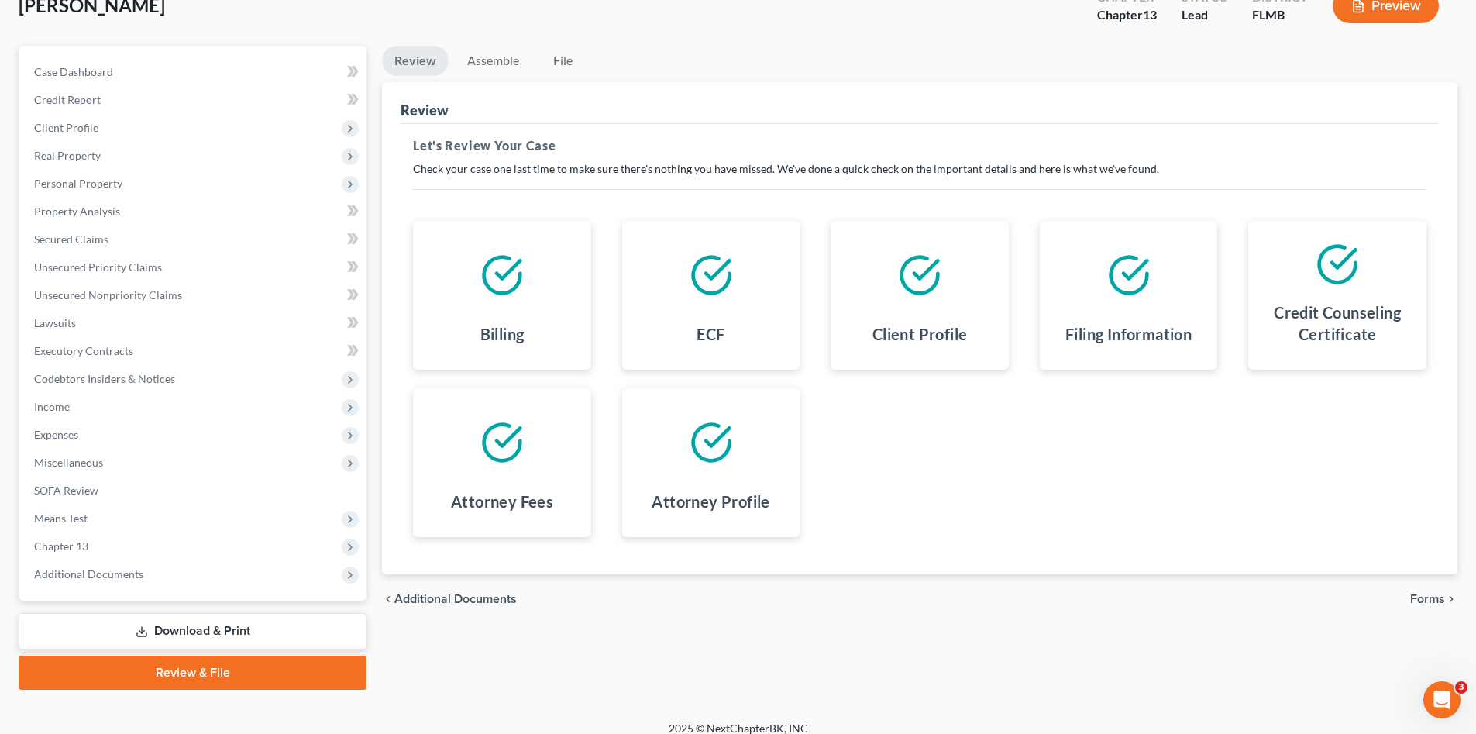
drag, startPoint x: 1420, startPoint y: 600, endPoint x: 1376, endPoint y: 597, distance: 44.3
click at [1420, 600] on span "Forms" at bounding box center [1427, 599] width 35 height 12
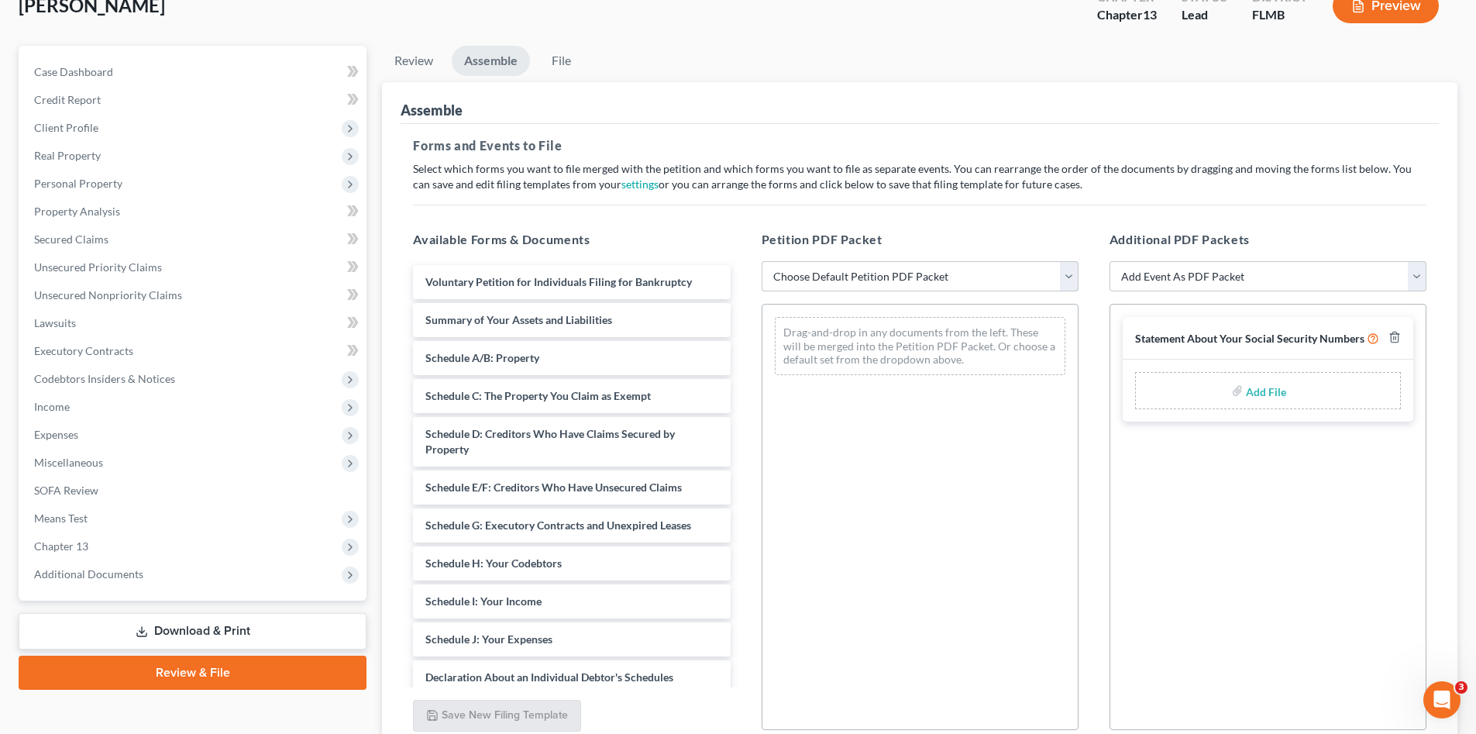
click at [887, 279] on select "Choose Default Petition PDF Packet Complete Bankruptcy Petition (all forms and …" at bounding box center [920, 276] width 317 height 31
select select "0"
click at [762, 261] on select "Choose Default Petition PDF Packet Complete Bankruptcy Petition (all forms and …" at bounding box center [920, 276] width 317 height 31
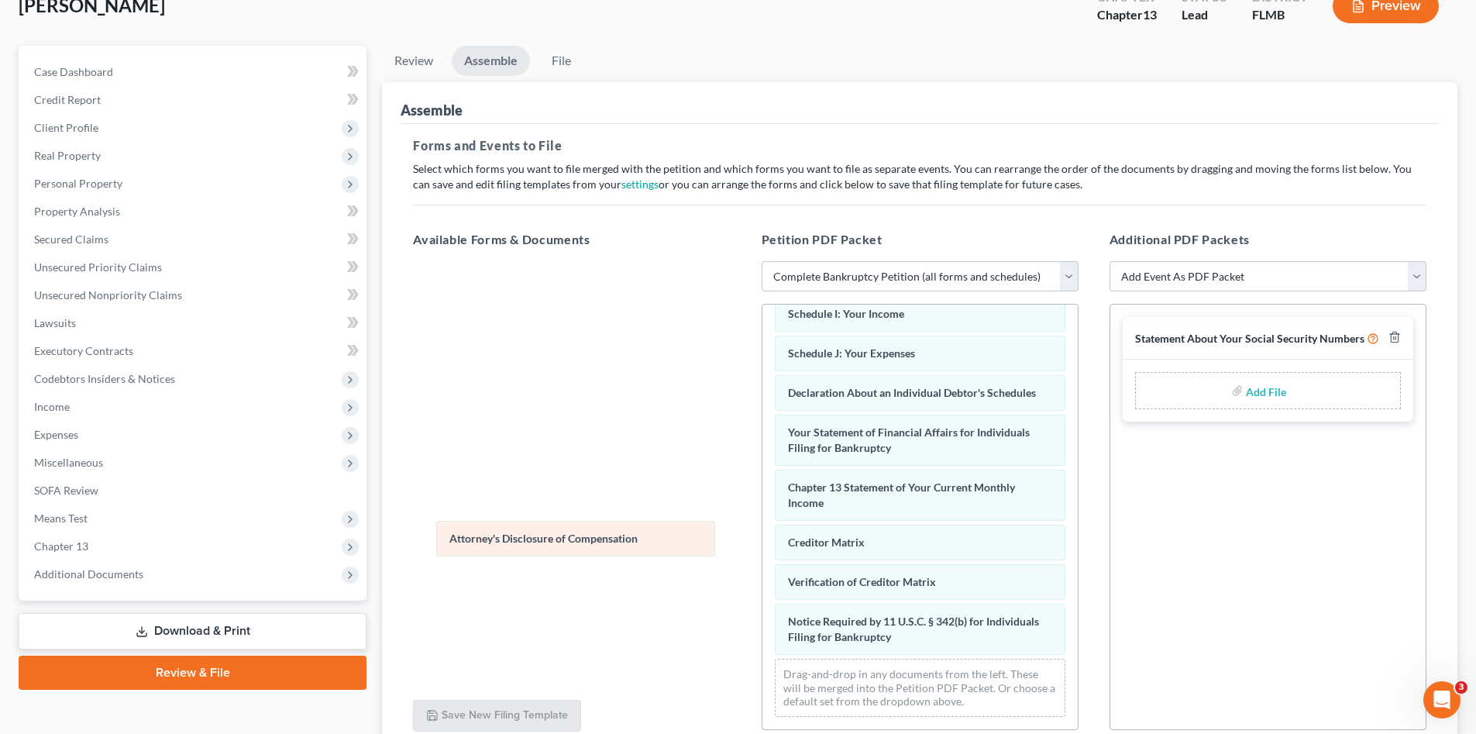
scroll to position [399, 0]
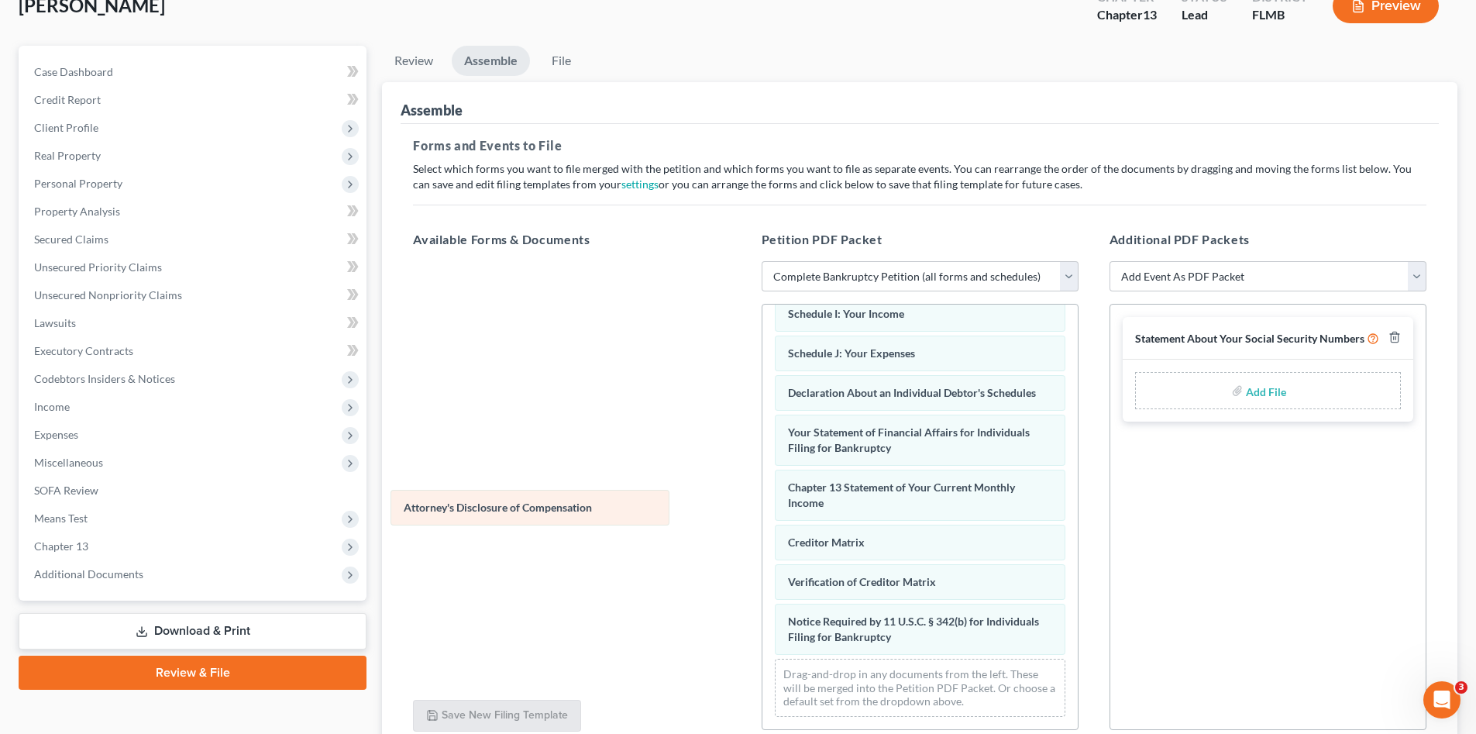
drag, startPoint x: 920, startPoint y: 637, endPoint x: 536, endPoint y: 507, distance: 405.5
click at [762, 507] on div "Attorney's Disclosure of Compensation Voluntary Petition for Individuals Filing…" at bounding box center [919, 325] width 315 height 808
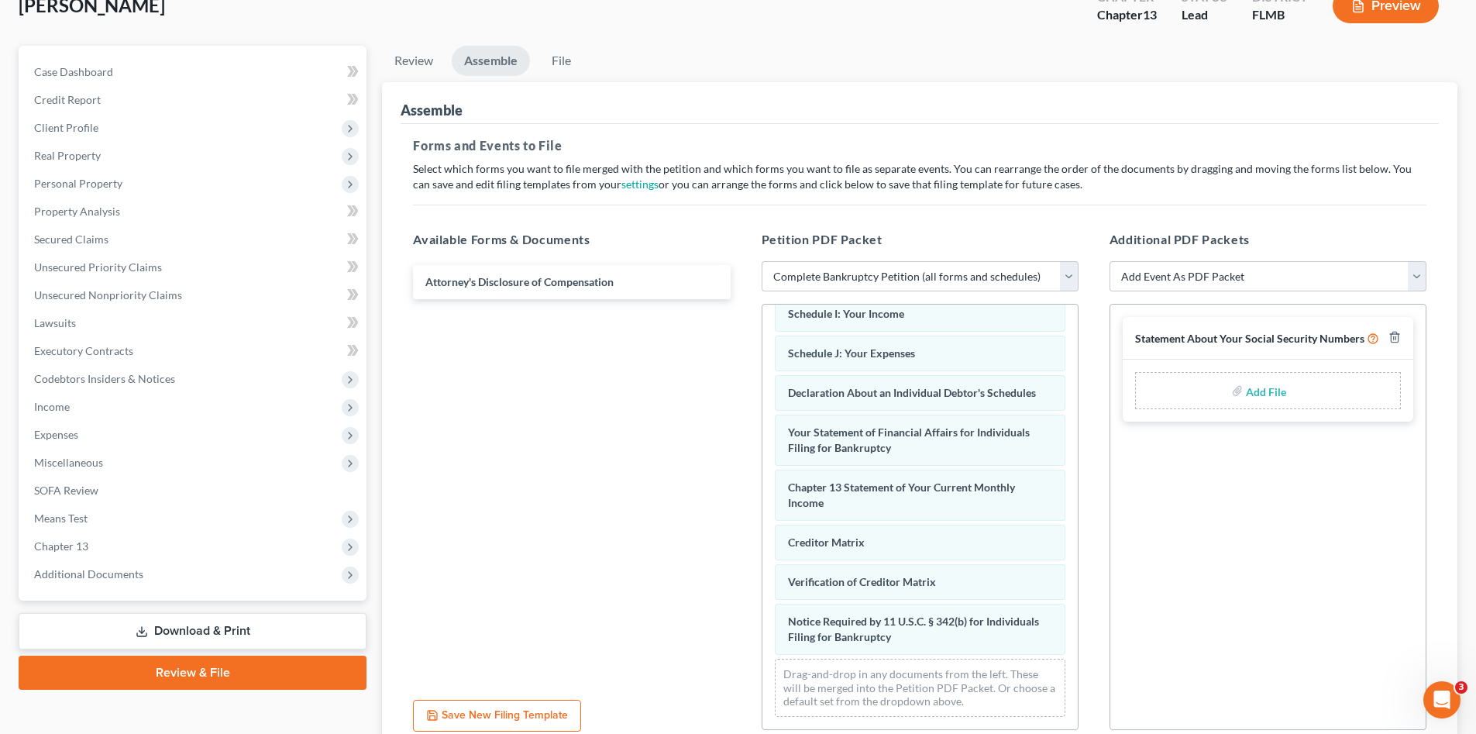
scroll to position [239, 0]
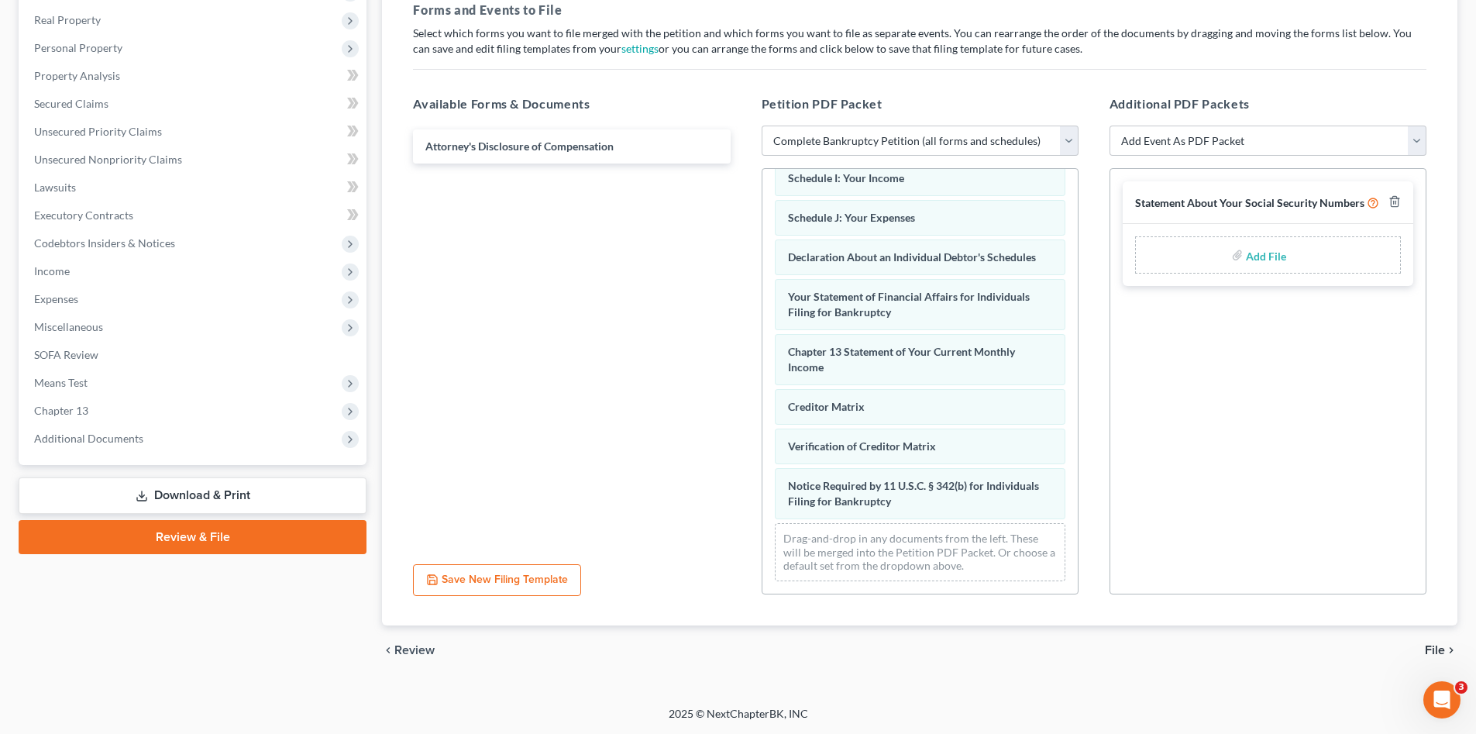
click at [1434, 649] on span "File" at bounding box center [1435, 650] width 20 height 12
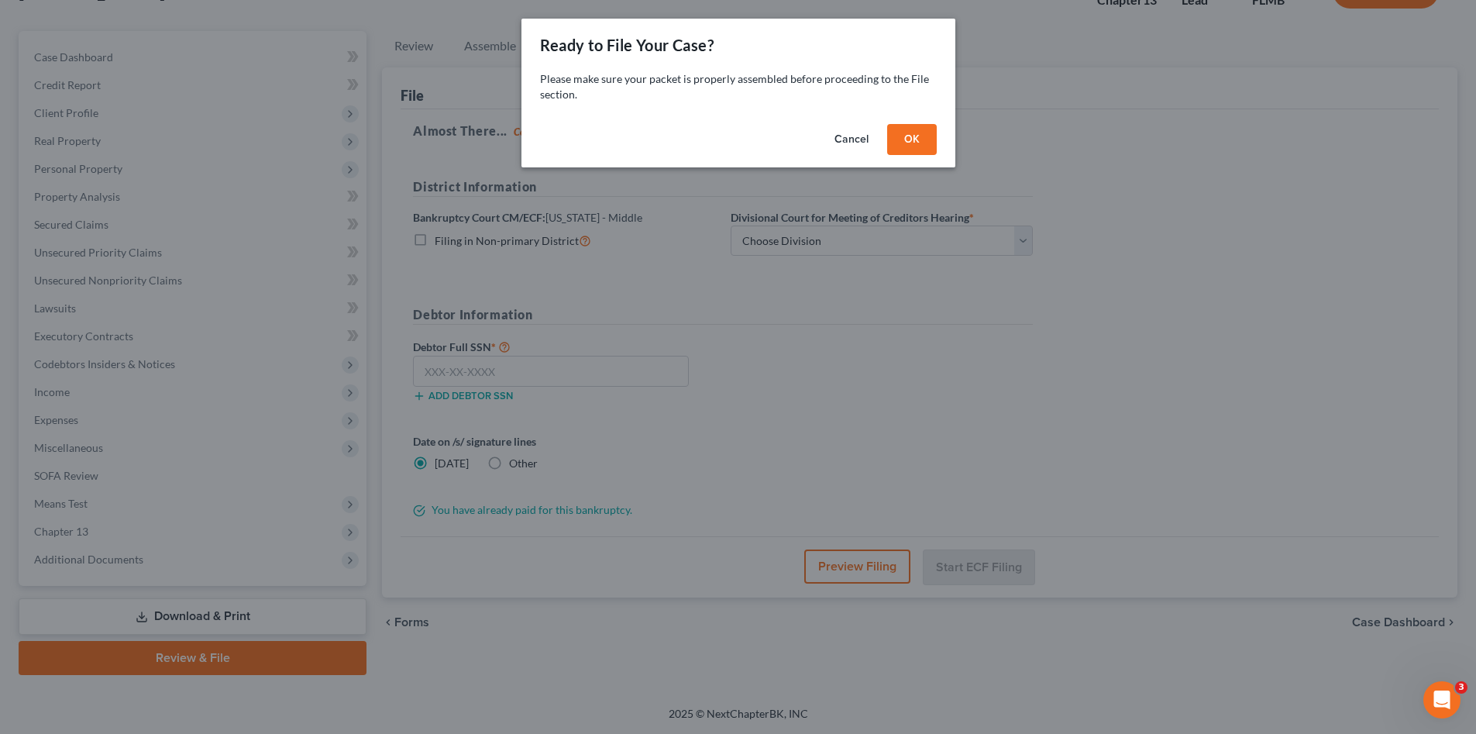
scroll to position [118, 0]
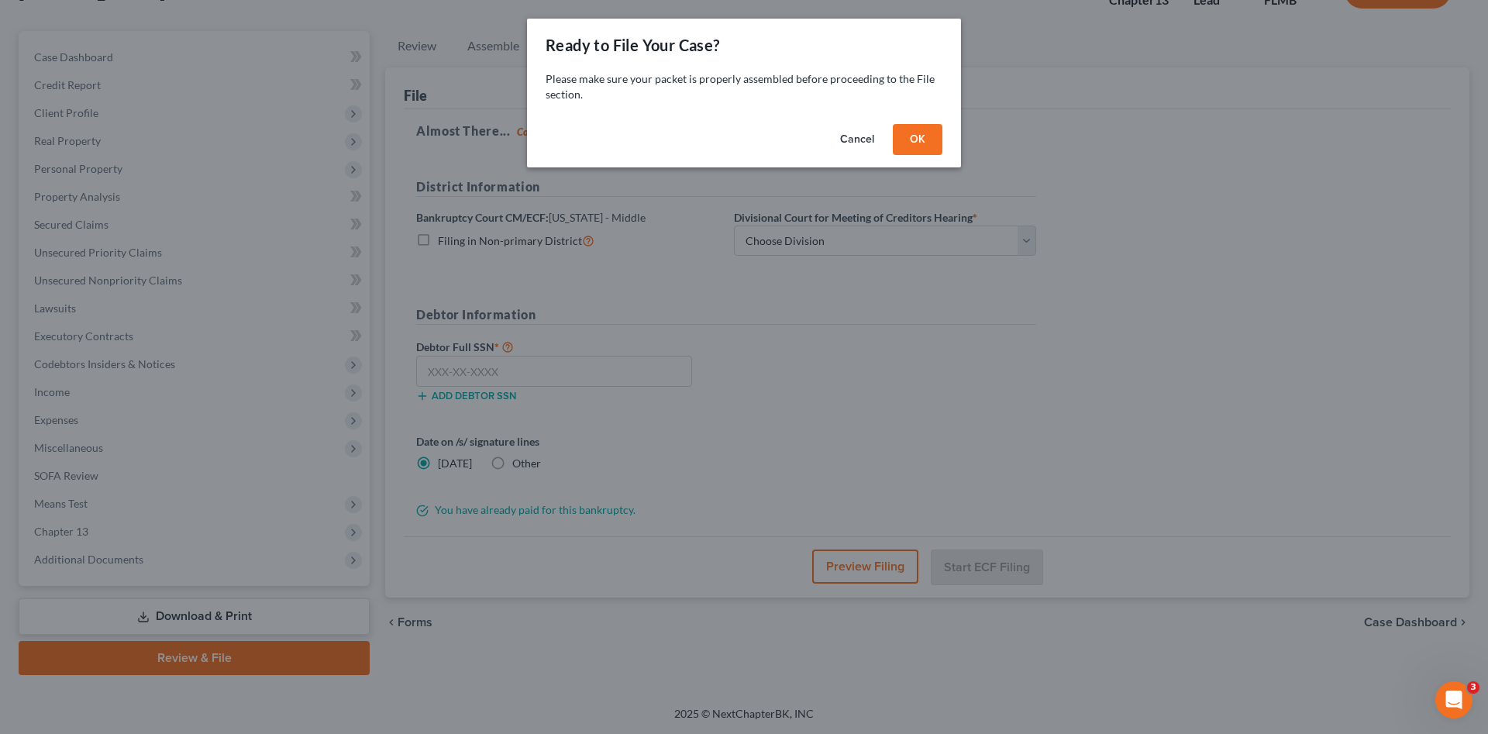
click at [916, 138] on button "OK" at bounding box center [918, 139] width 50 height 31
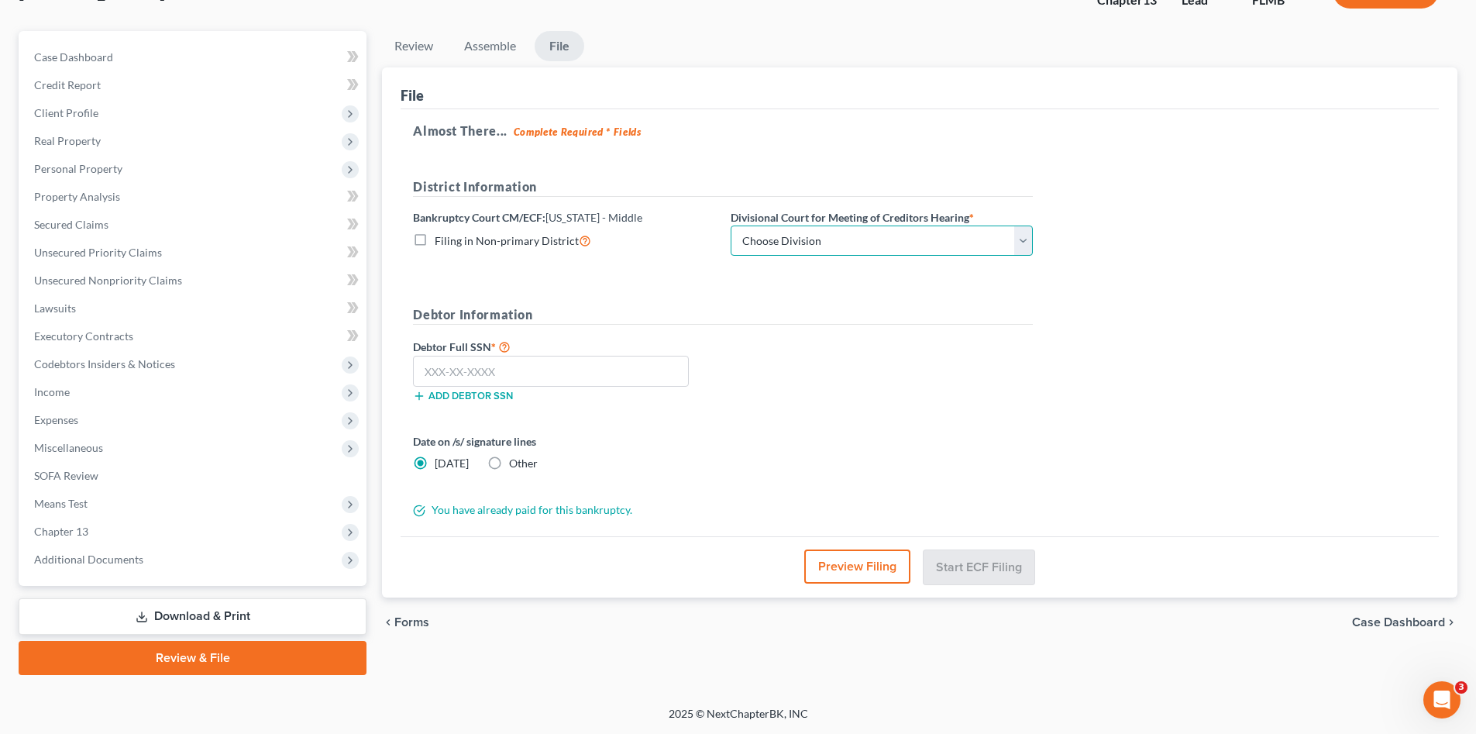
click at [856, 242] on select "Choose Division [GEOGRAPHIC_DATA][PERSON_NAME] [GEOGRAPHIC_DATA] [GEOGRAPHIC_DA…" at bounding box center [882, 240] width 302 height 31
select select "3"
click at [731, 225] on select "Choose Division [GEOGRAPHIC_DATA][PERSON_NAME] [GEOGRAPHIC_DATA] [GEOGRAPHIC_DA…" at bounding box center [882, 240] width 302 height 31
click at [634, 374] on input "text" at bounding box center [551, 371] width 276 height 31
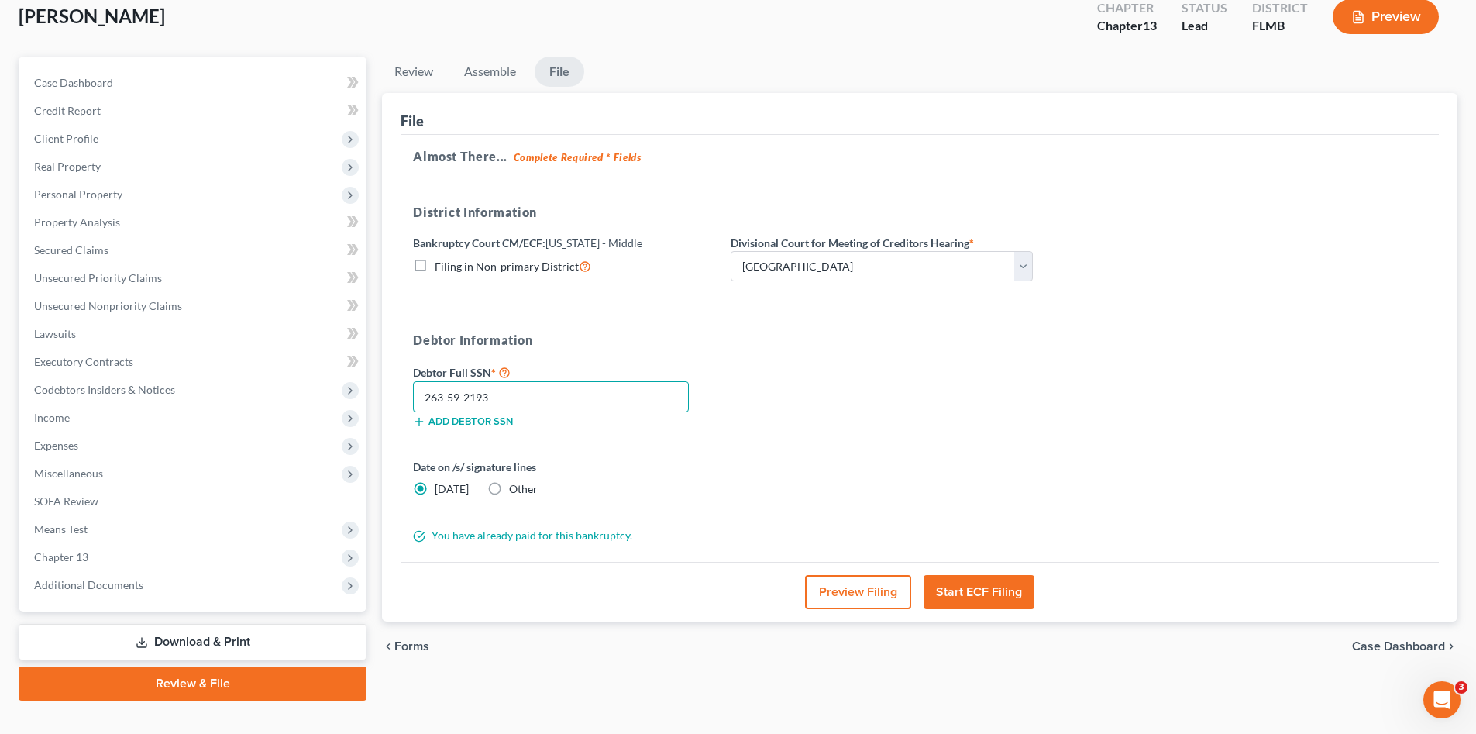
scroll to position [66, 0]
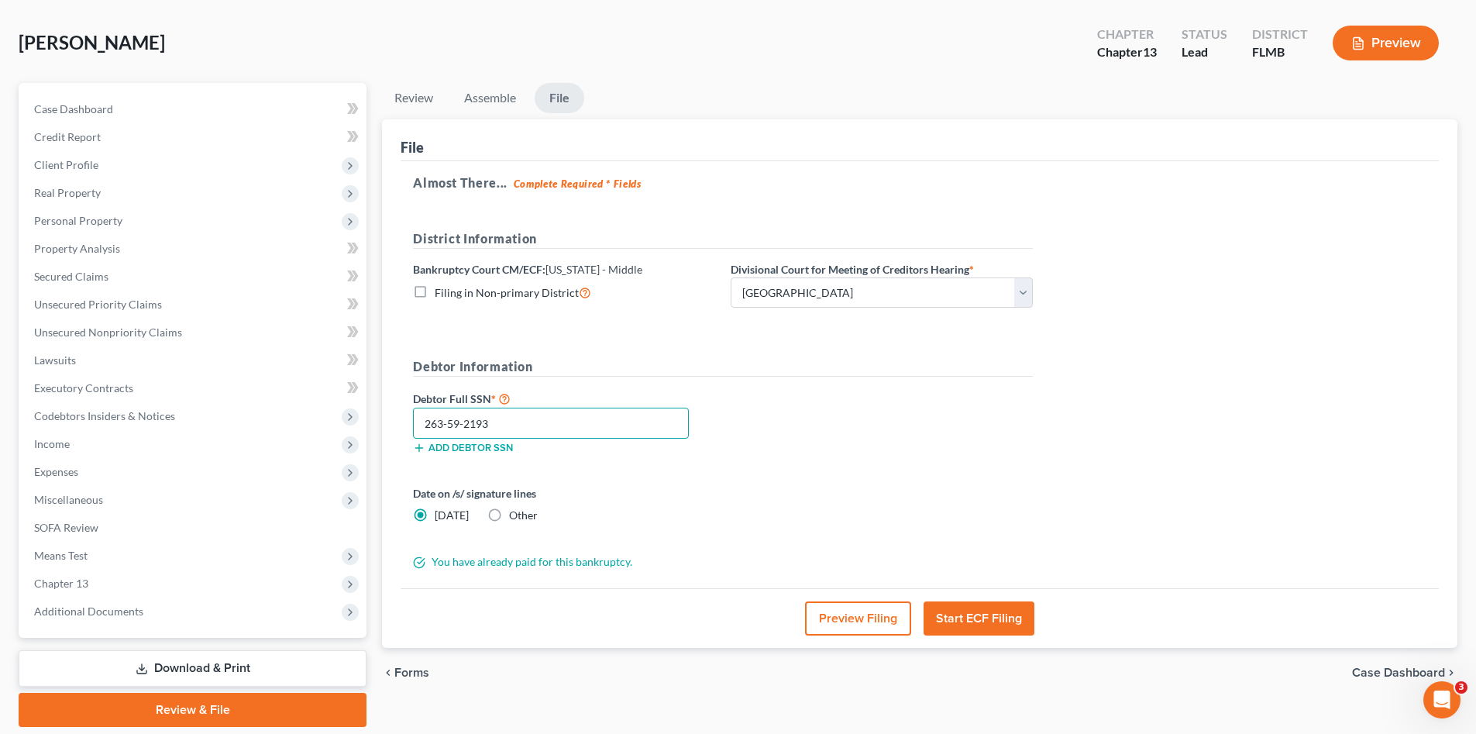
type input "263-59-2193"
click at [984, 609] on button "Start ECF Filing" at bounding box center [979, 618] width 111 height 34
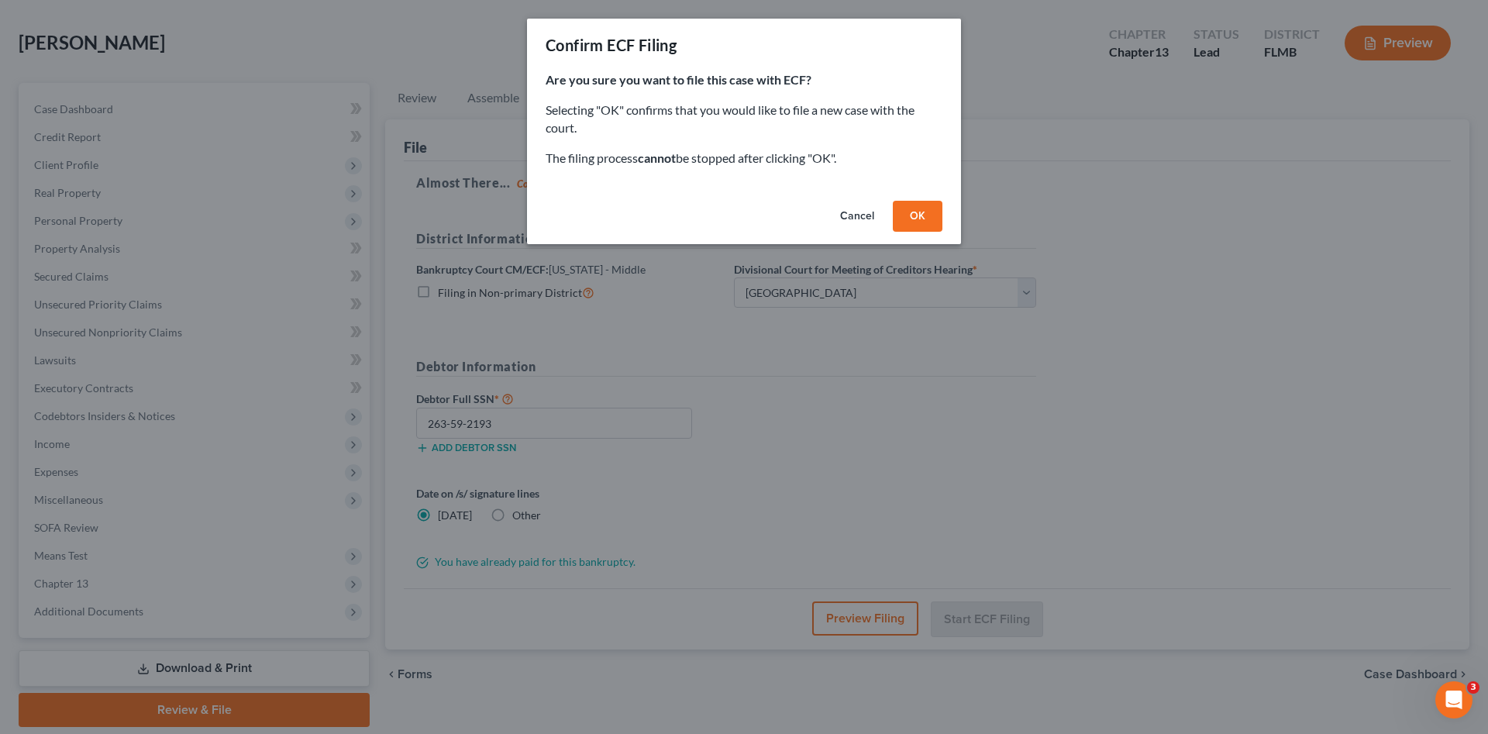
click at [912, 225] on button "OK" at bounding box center [918, 216] width 50 height 31
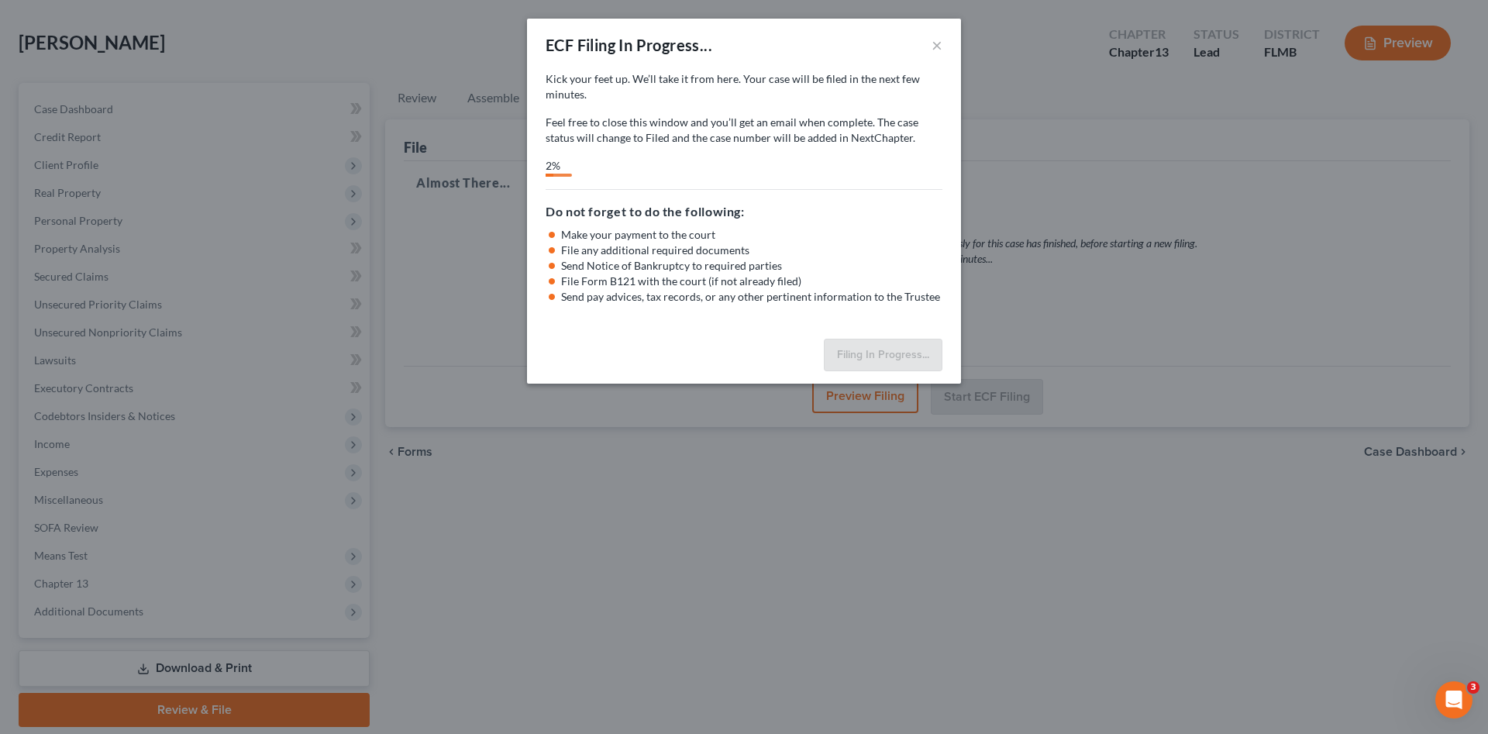
select select "3"
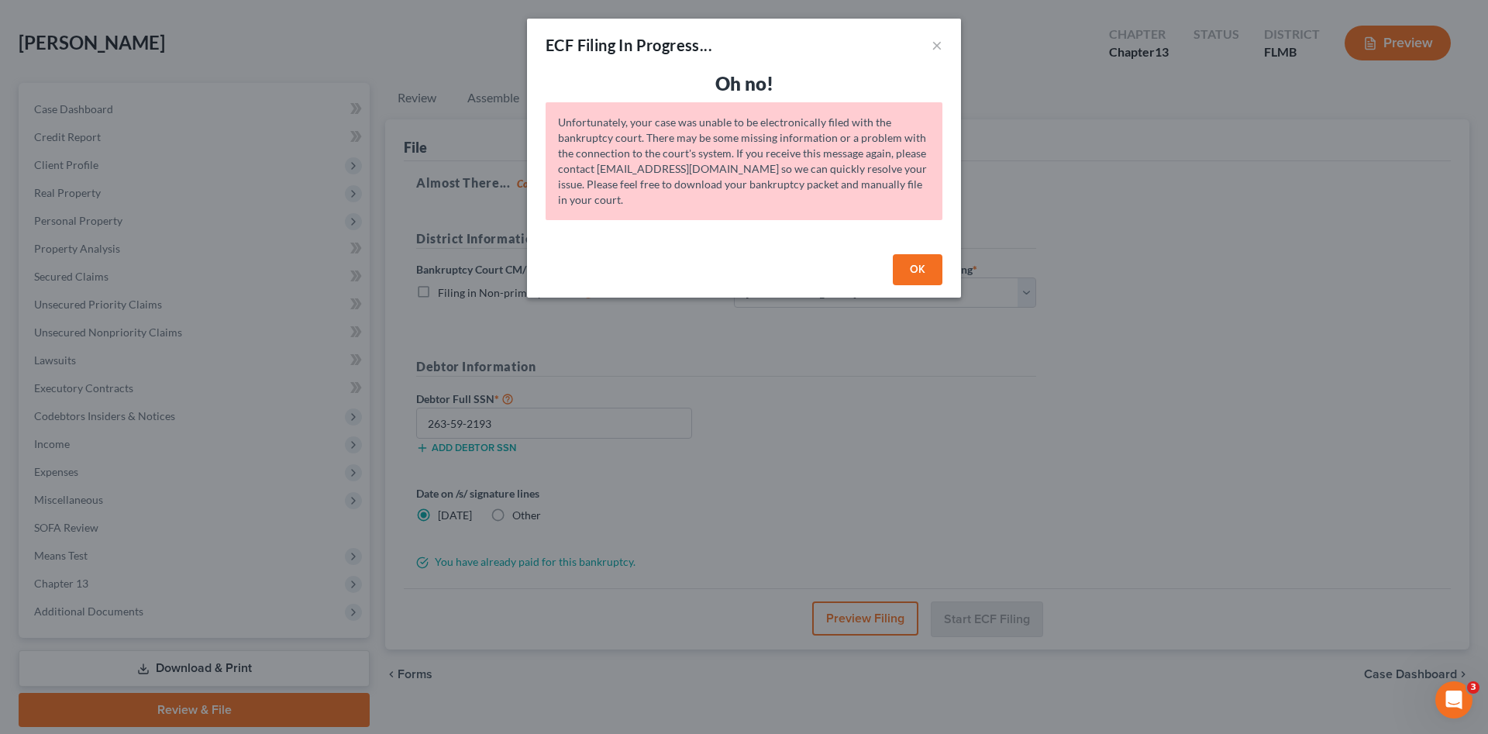
click at [906, 271] on button "OK" at bounding box center [918, 269] width 50 height 31
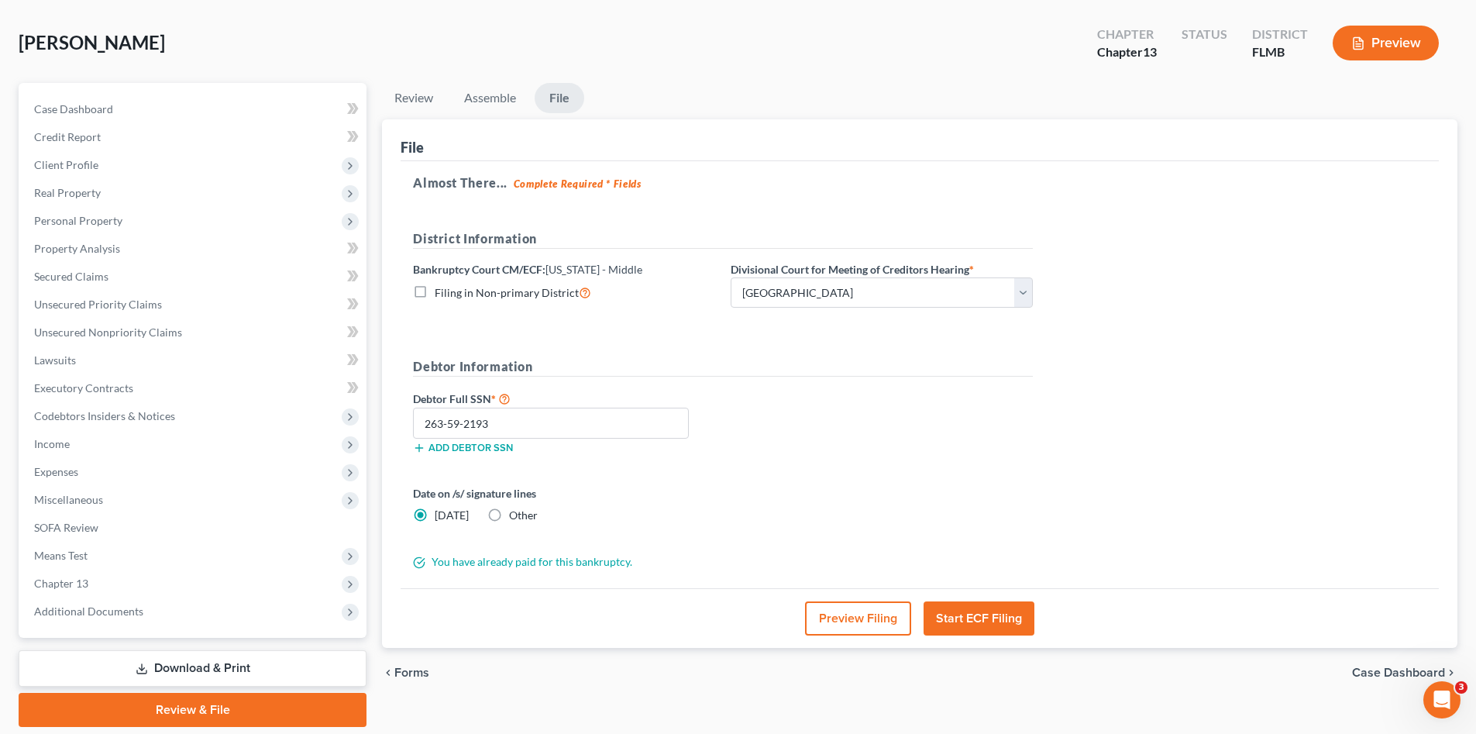
click at [886, 477] on form "District Information Bankruptcy Court CM/ECF: Florida - Middle Filing in Non-pr…" at bounding box center [723, 399] width 620 height 341
click at [982, 552] on form "District Information Bankruptcy Court CM/ECF: Florida - Middle Filing in Non-pr…" at bounding box center [723, 399] width 620 height 341
drag, startPoint x: 441, startPoint y: 427, endPoint x: 442, endPoint y: 418, distance: 9.3
click at [385, 439] on div "File Almost There... Complete Required * Fields District Information Bankruptcy…" at bounding box center [919, 383] width 1075 height 529
click at [749, 442] on div "Debtor Full SSN * 263-59-2193 Add debtor SSN" at bounding box center [722, 427] width 635 height 77
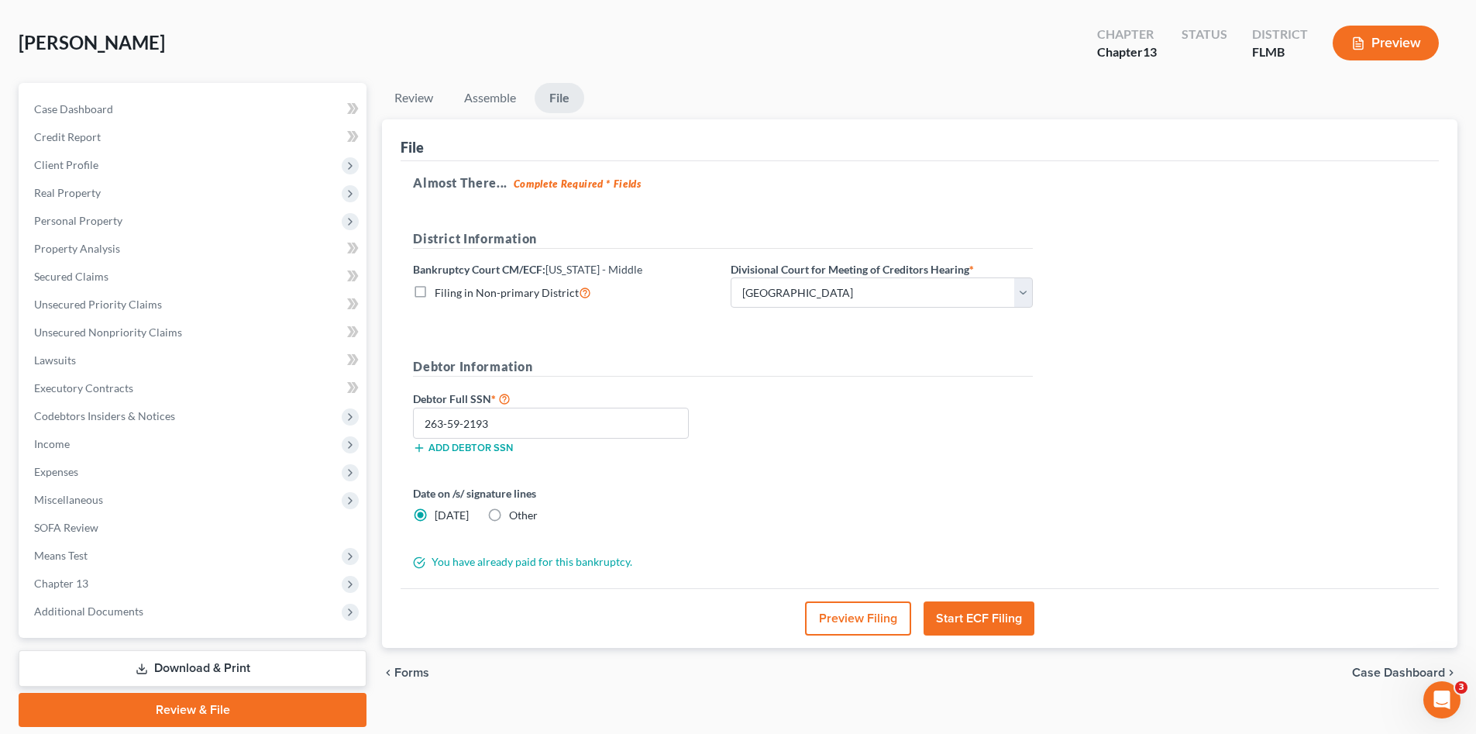
click at [959, 626] on button "Start ECF Filing" at bounding box center [979, 618] width 111 height 34
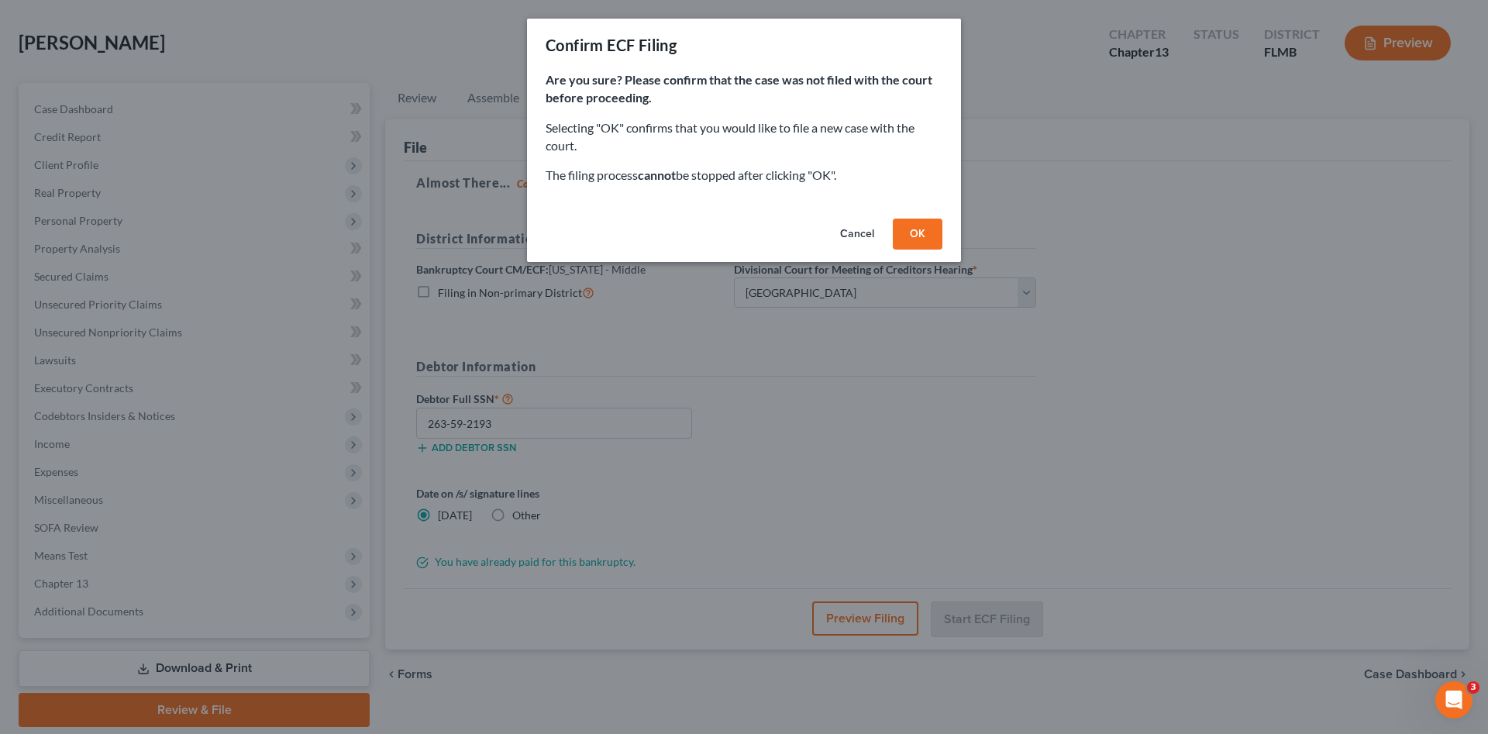
click at [916, 236] on button "OK" at bounding box center [918, 233] width 50 height 31
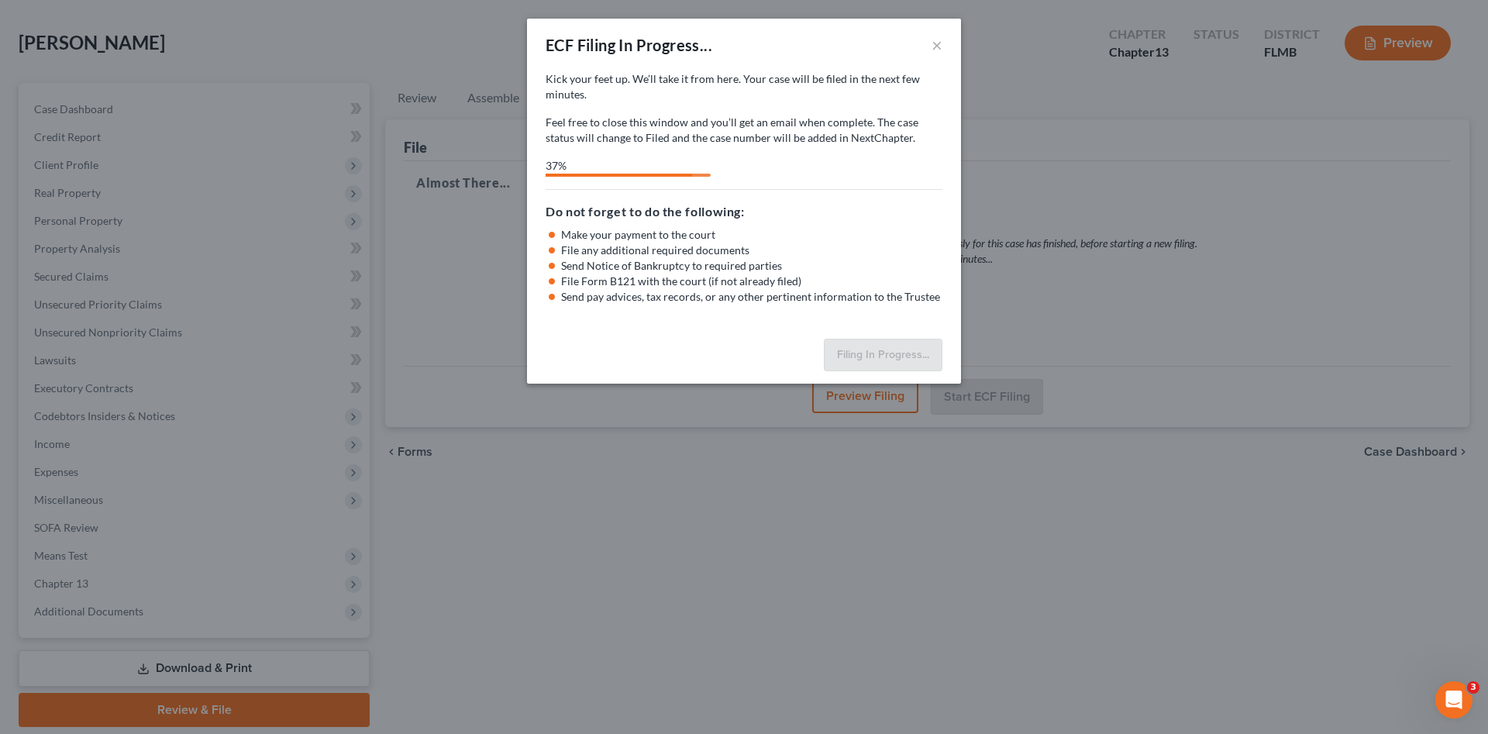
select select "3"
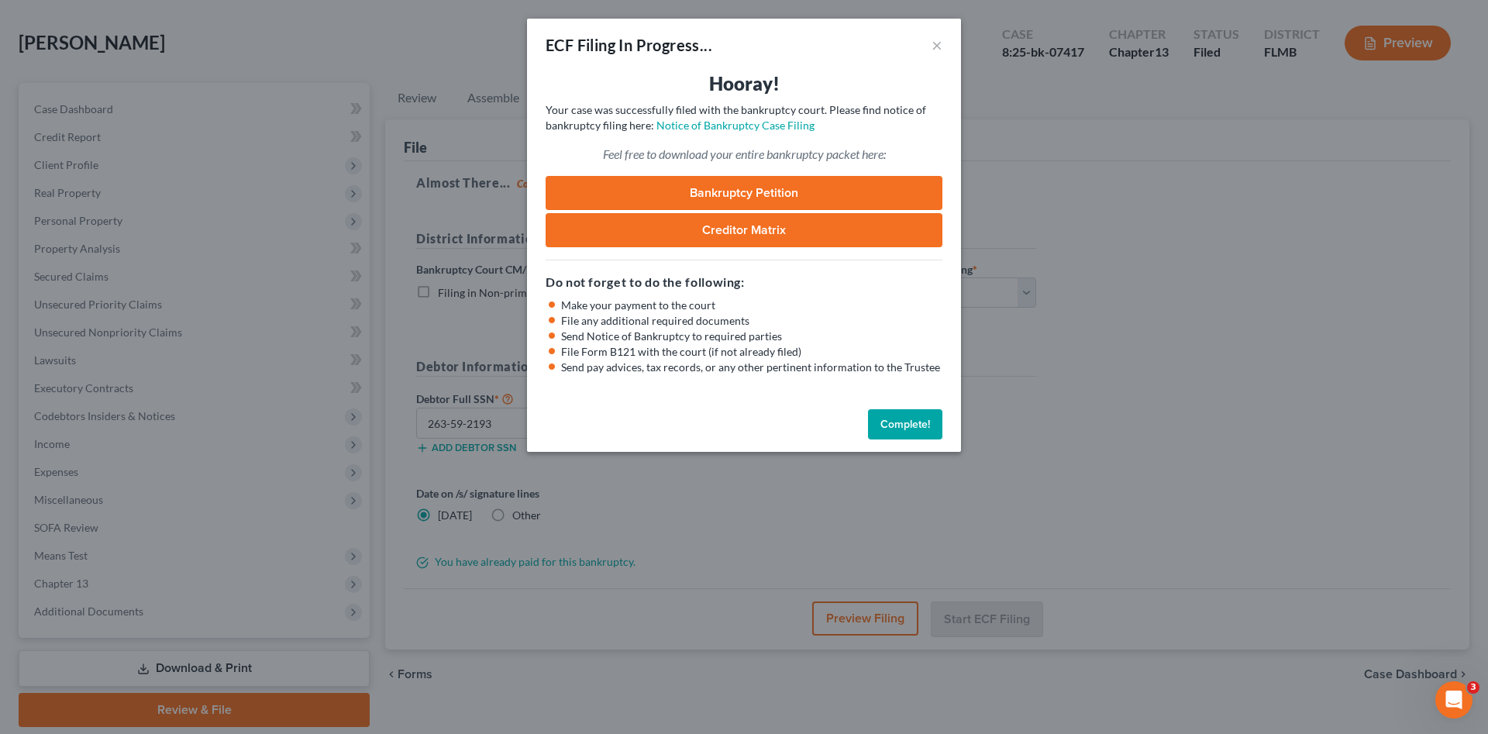
click at [747, 187] on link "Bankruptcy Petition" at bounding box center [743, 193] width 397 height 34
click at [893, 432] on button "Complete!" at bounding box center [905, 424] width 74 height 31
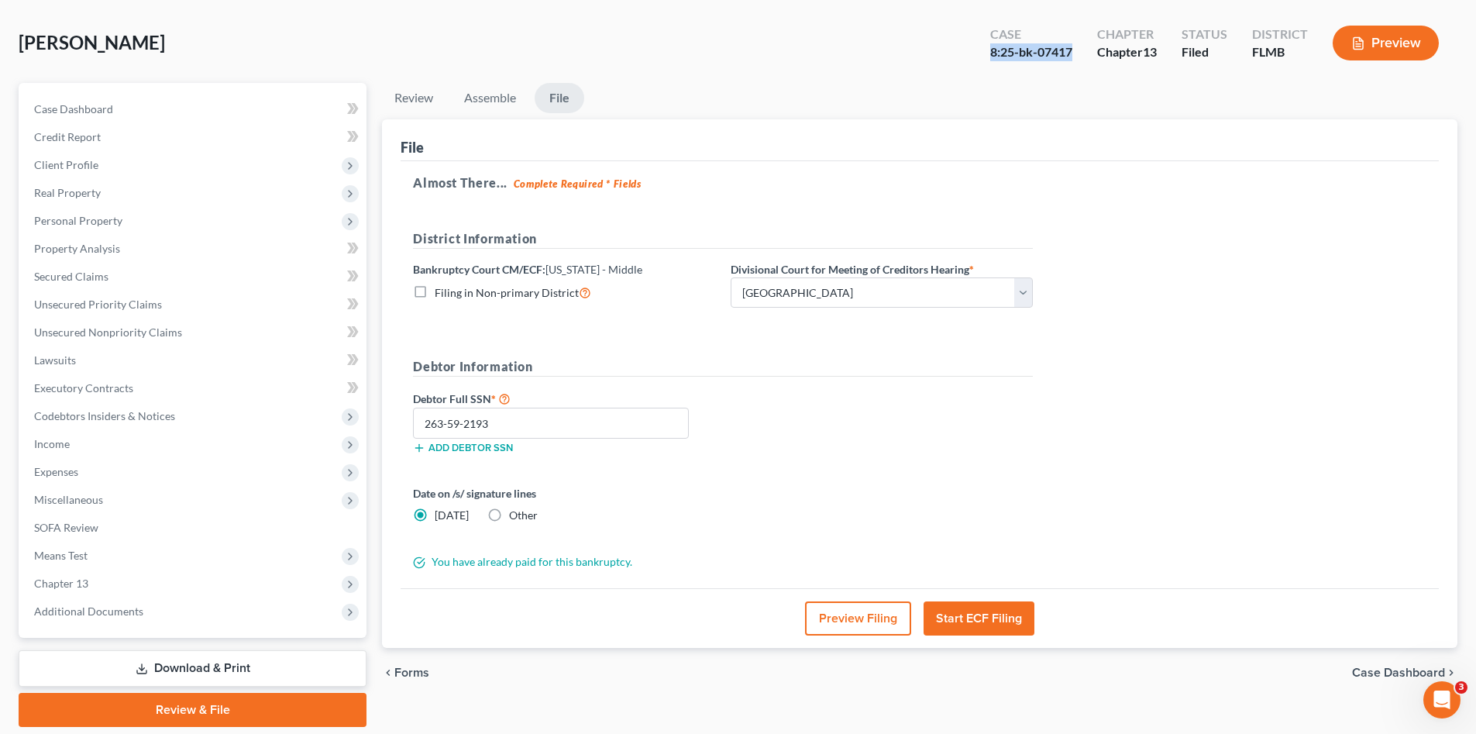
drag, startPoint x: 1078, startPoint y: 52, endPoint x: 979, endPoint y: 58, distance: 99.4
click at [979, 58] on div "Case 8:25-bk-07417" at bounding box center [1031, 45] width 107 height 46
copy div "8:25-bk-07417"
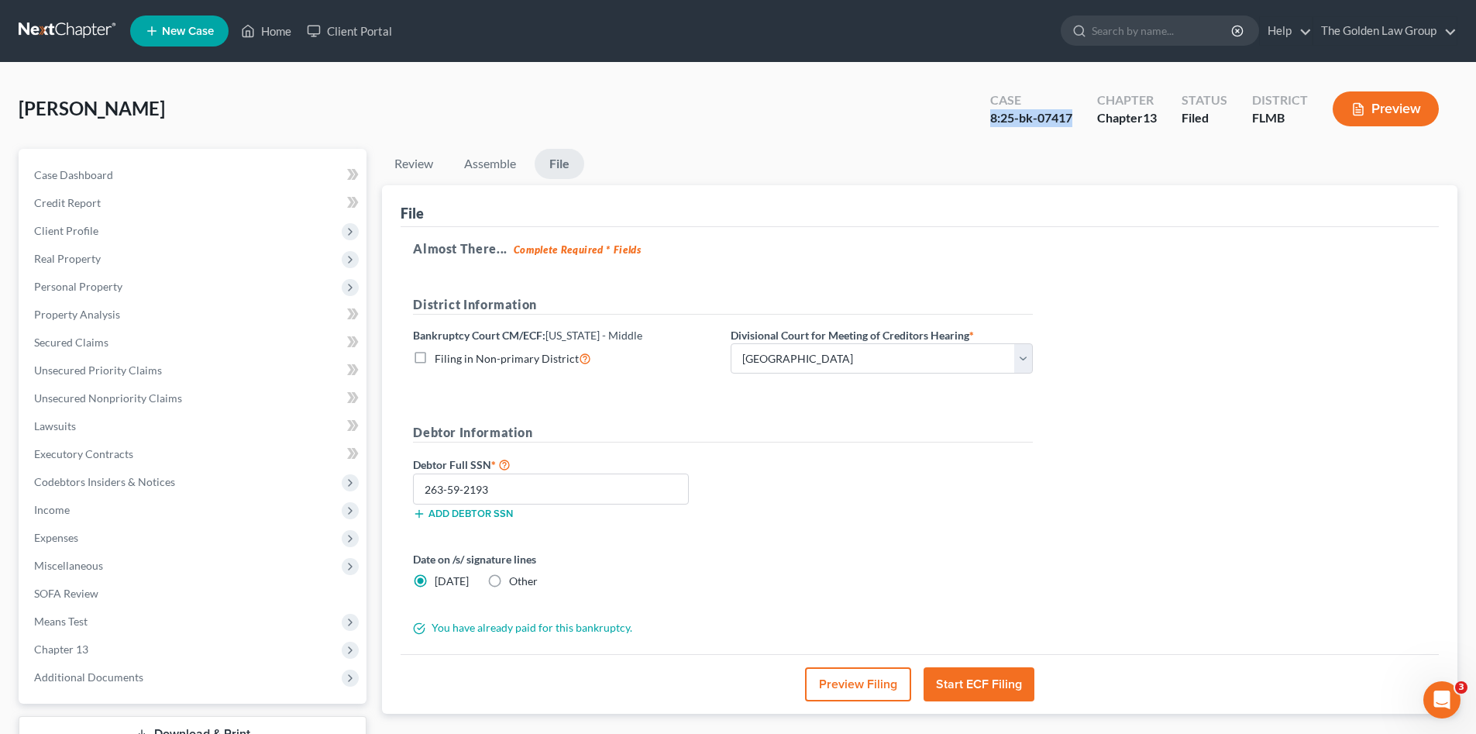
click at [84, 34] on link at bounding box center [68, 31] width 99 height 28
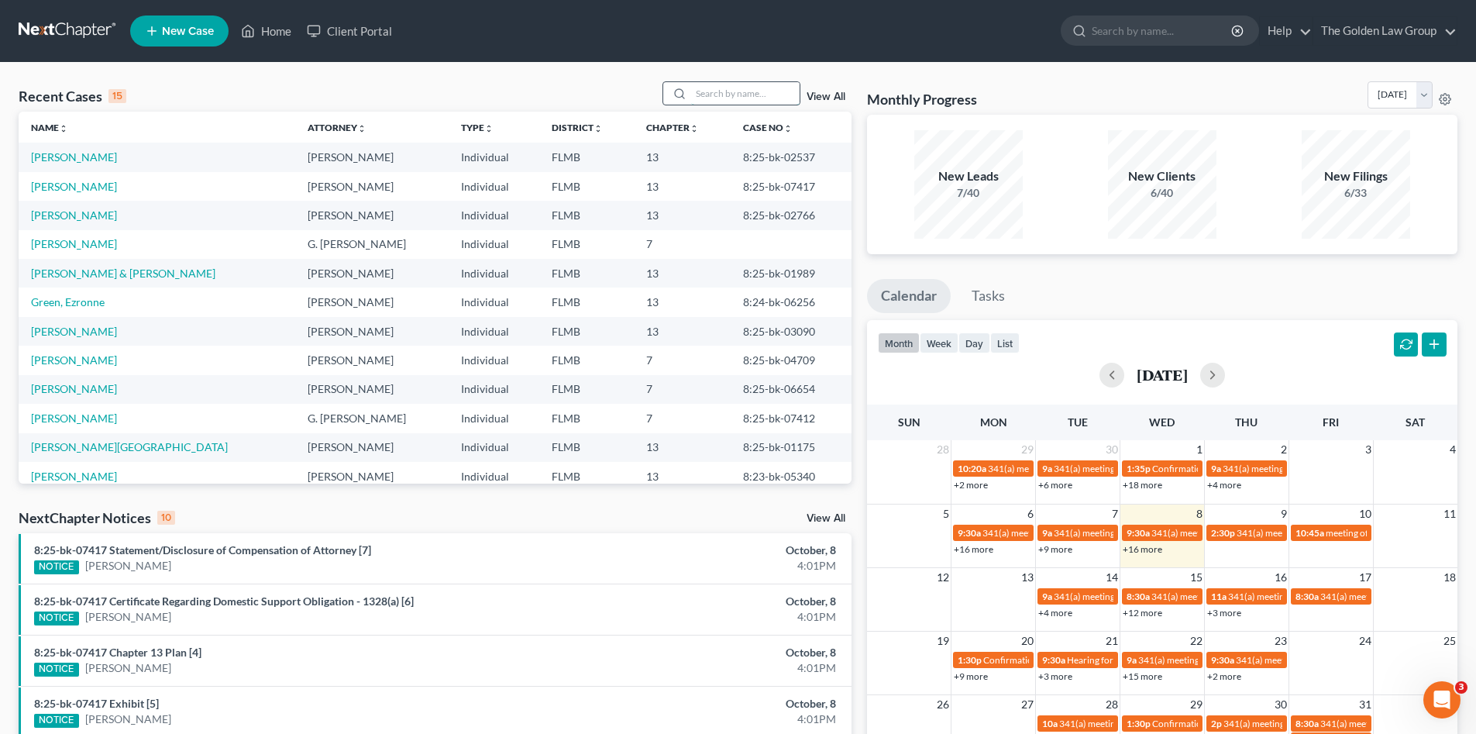
click at [738, 89] on input "search" at bounding box center [745, 93] width 108 height 22
type input "[PERSON_NAME]"
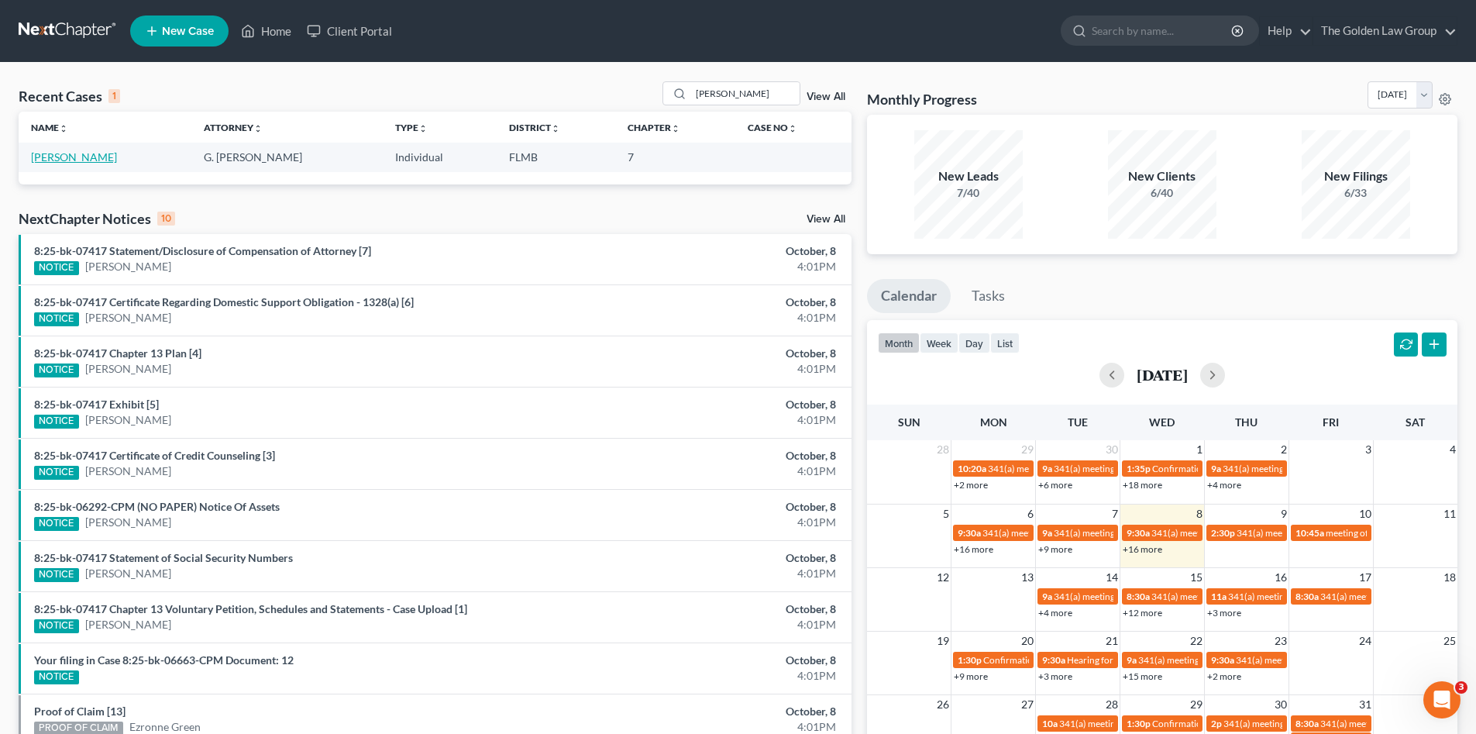
click at [83, 155] on link "[PERSON_NAME]" at bounding box center [74, 156] width 86 height 13
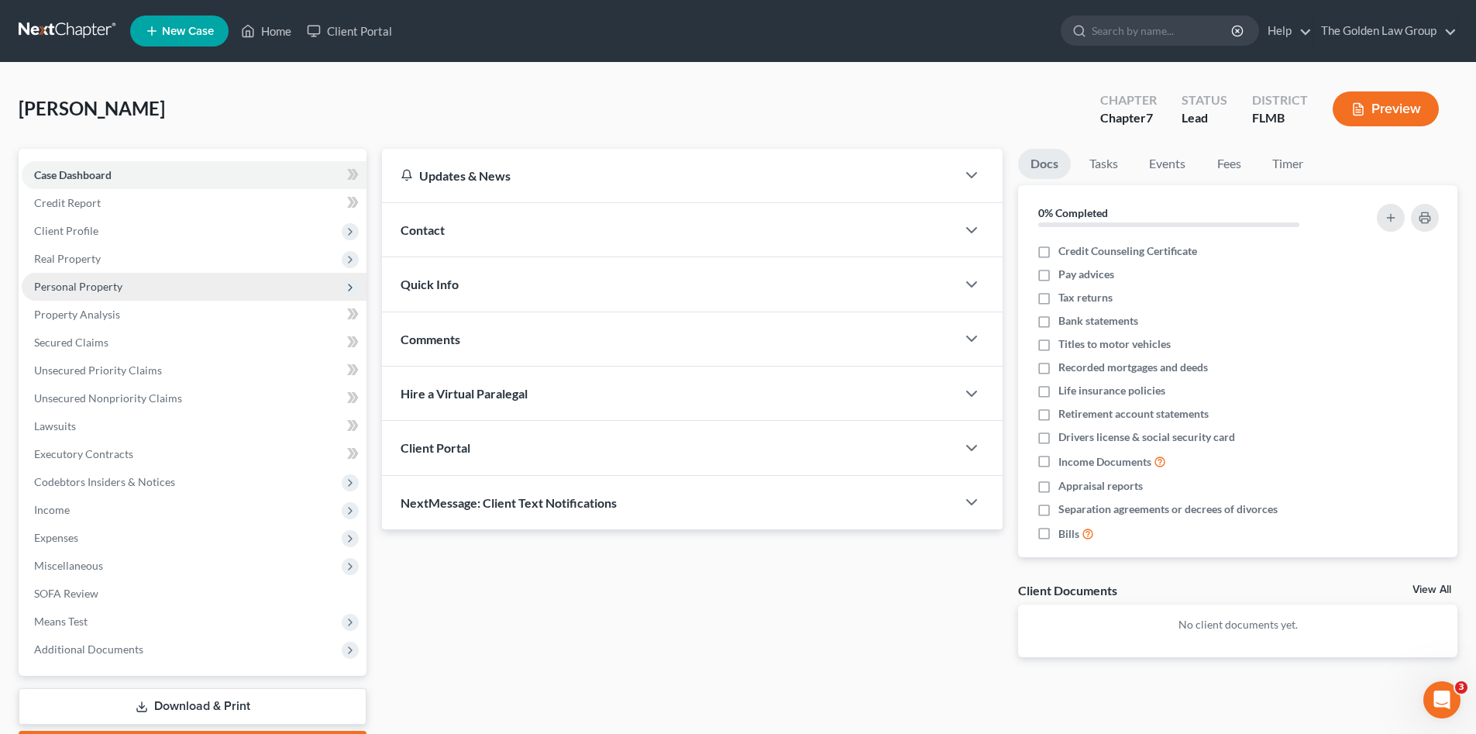
click at [108, 289] on span "Personal Property" at bounding box center [78, 286] width 88 height 13
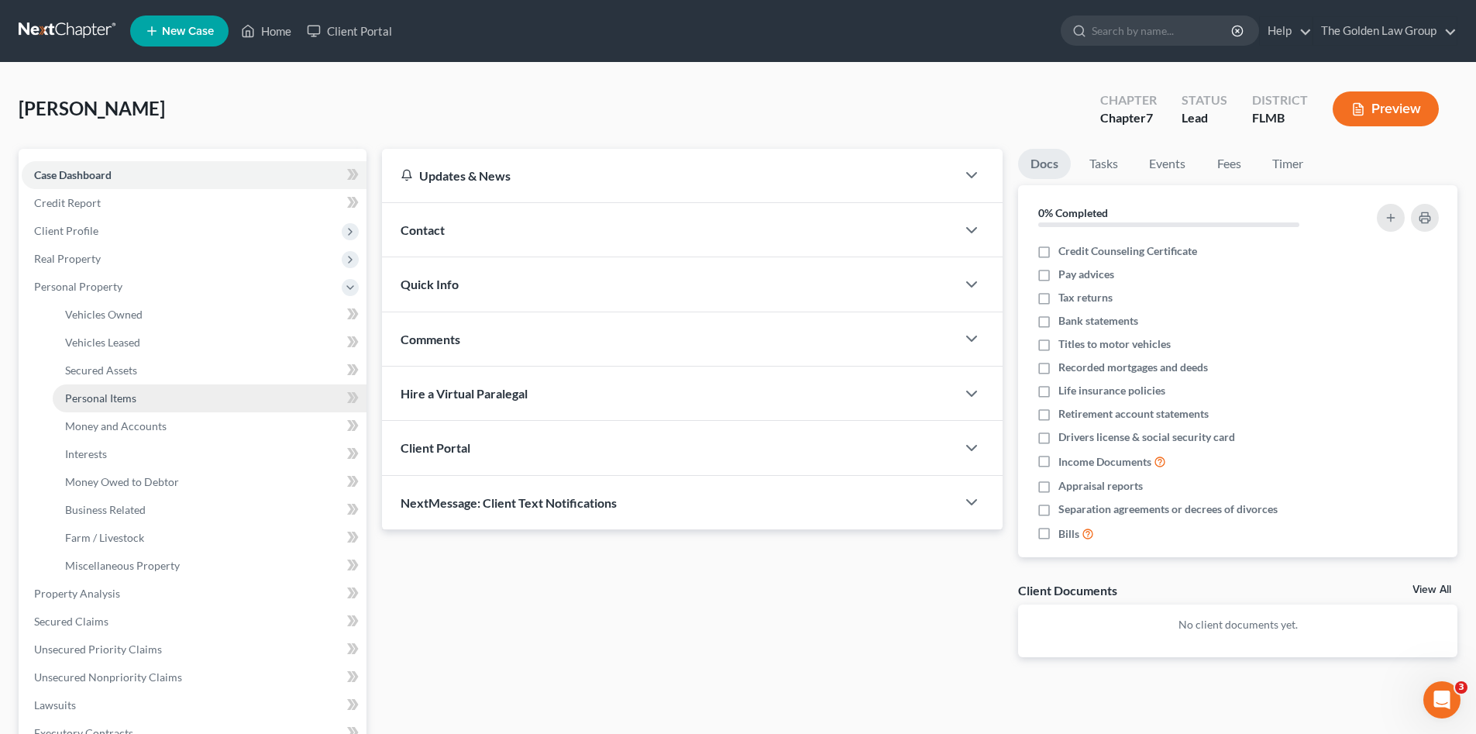
click at [145, 392] on link "Personal Items" at bounding box center [210, 398] width 314 height 28
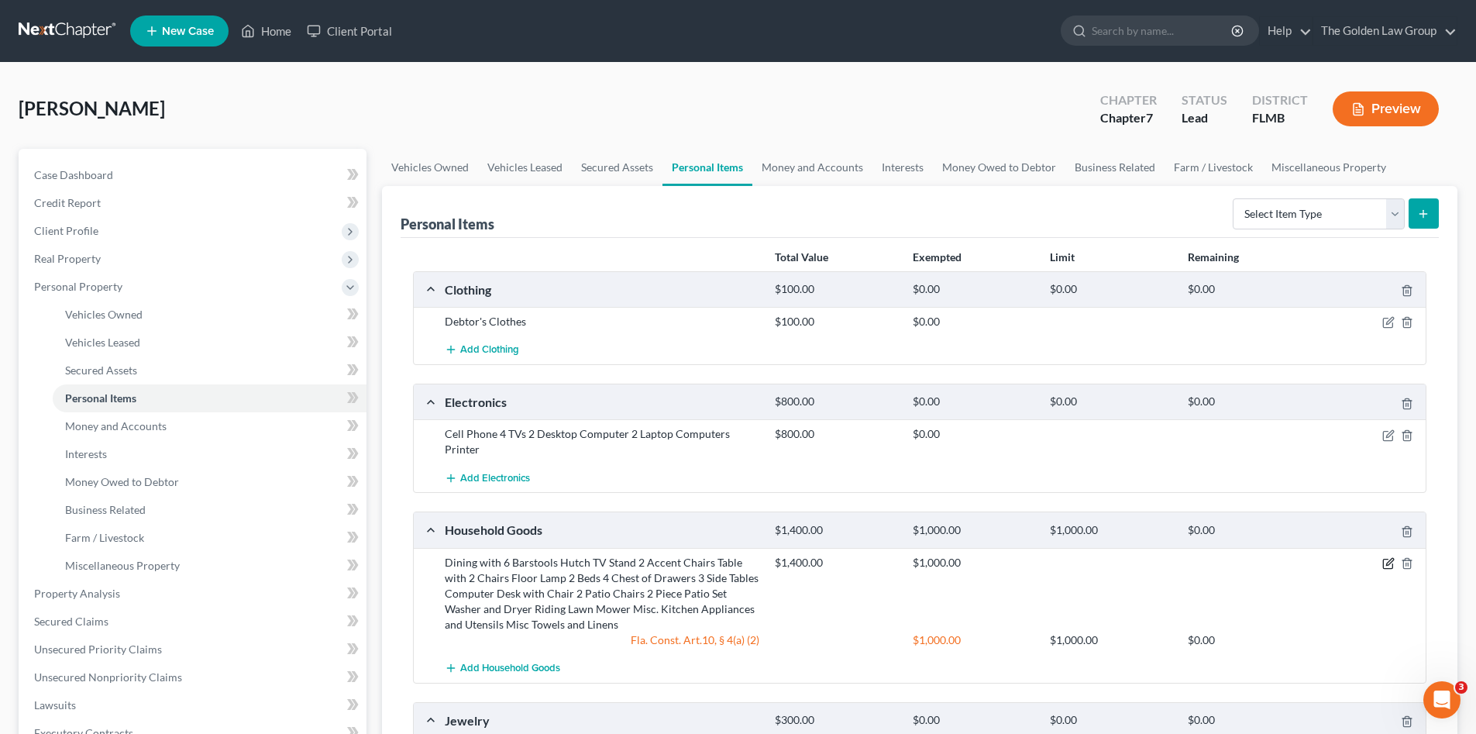
click at [1385, 563] on icon "button" at bounding box center [1388, 563] width 12 height 12
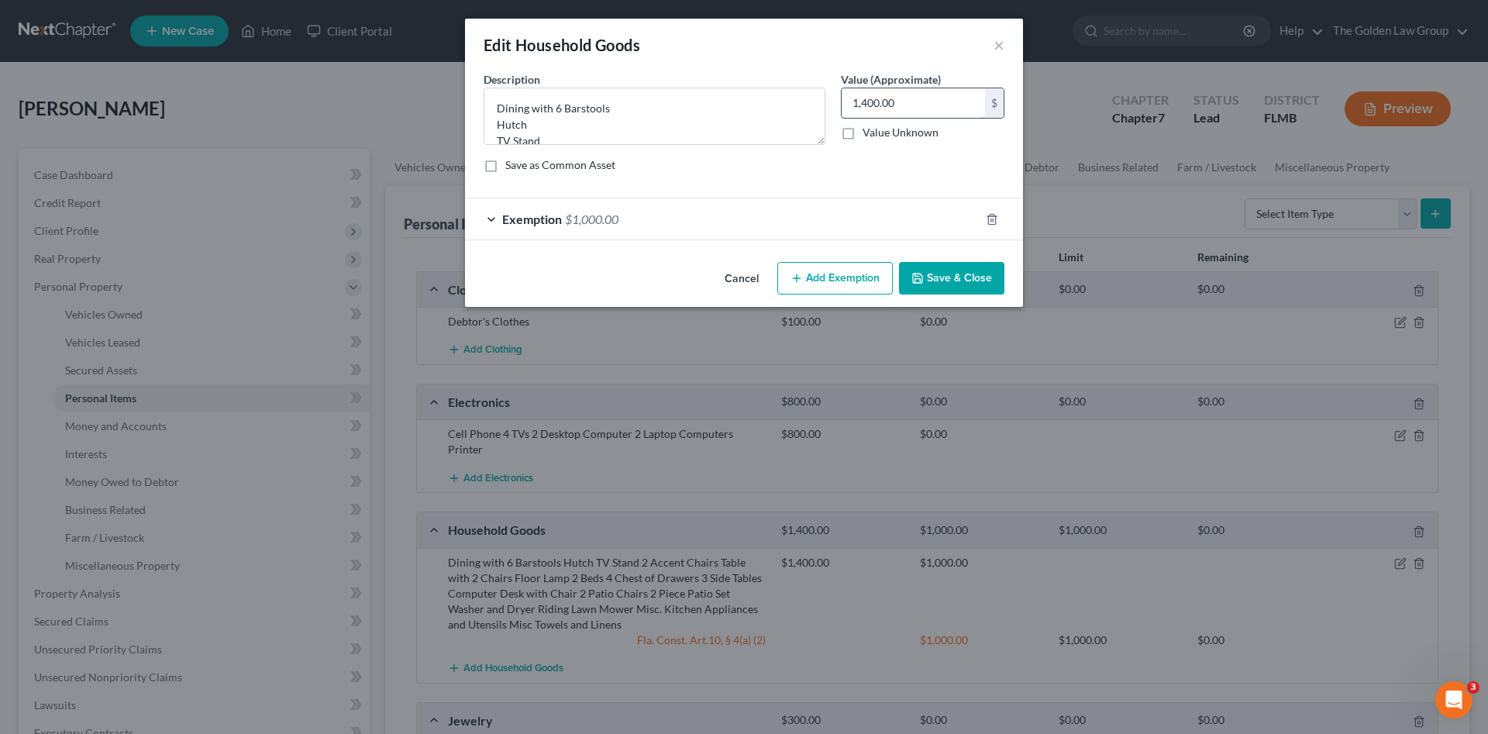
click at [888, 108] on input "1,400.00" at bounding box center [912, 102] width 143 height 29
type input "650.00"
click at [834, 222] on div "Exemption $1,000.00" at bounding box center [722, 218] width 514 height 41
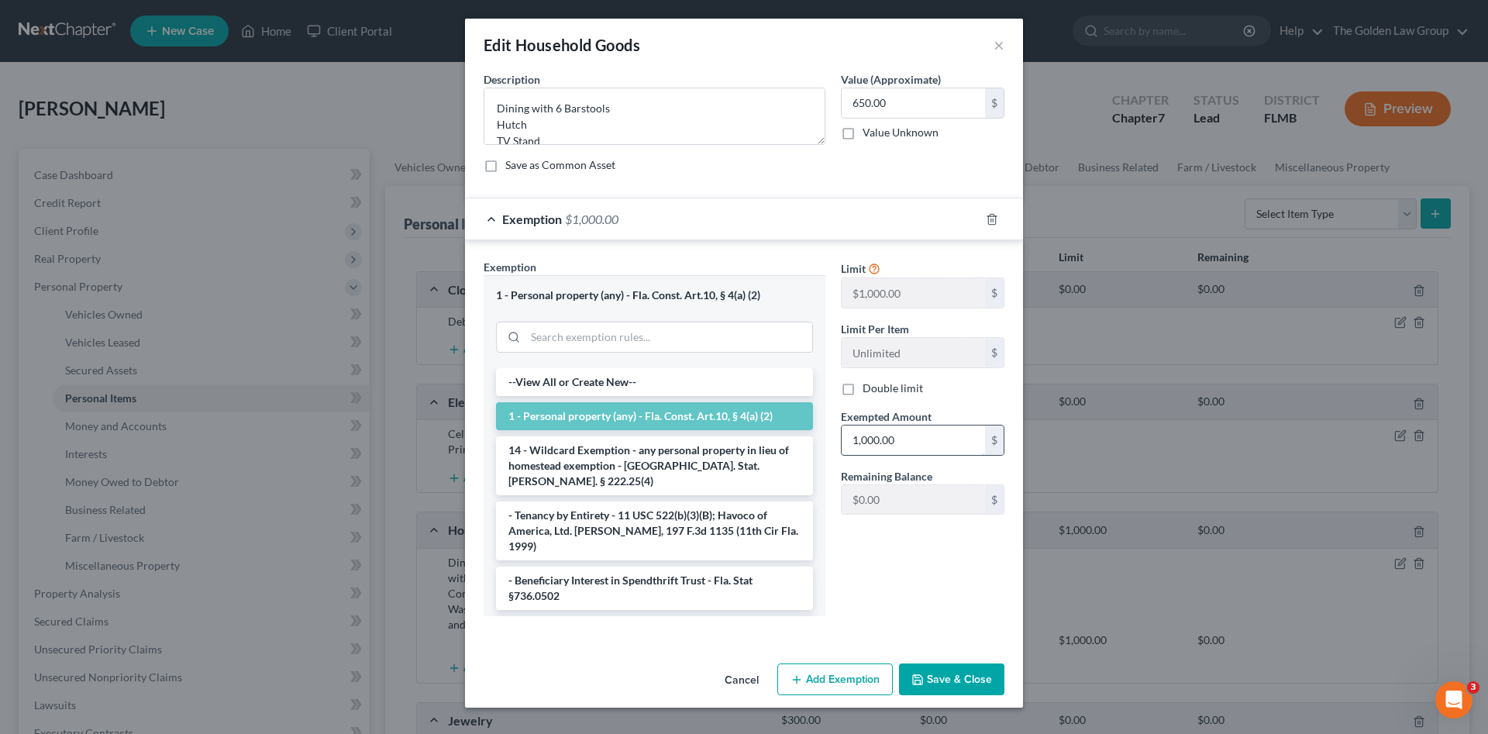
click at [882, 438] on input "1,000.00" at bounding box center [912, 439] width 143 height 29
type input "650.00"
click at [969, 673] on button "Save & Close" at bounding box center [951, 679] width 105 height 33
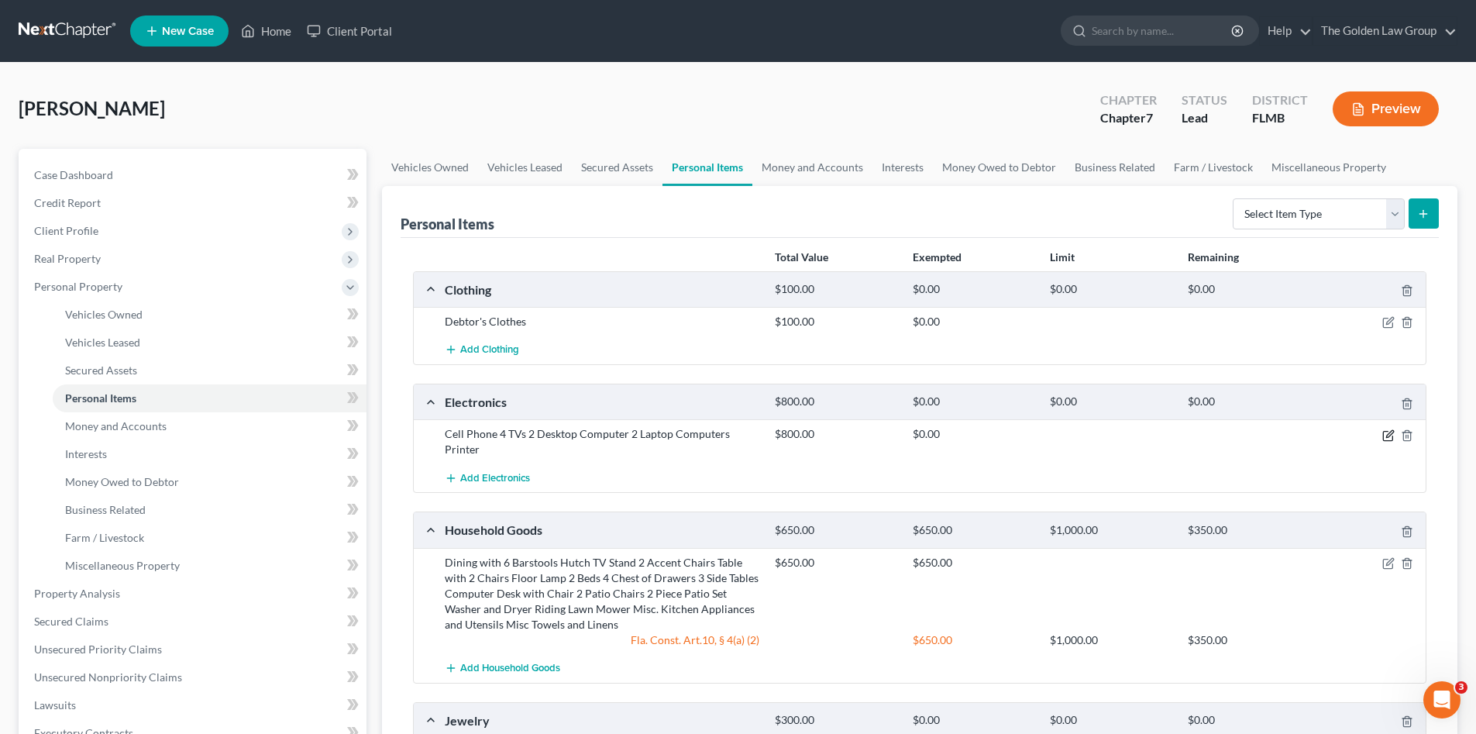
click at [1385, 435] on icon "button" at bounding box center [1388, 435] width 12 height 12
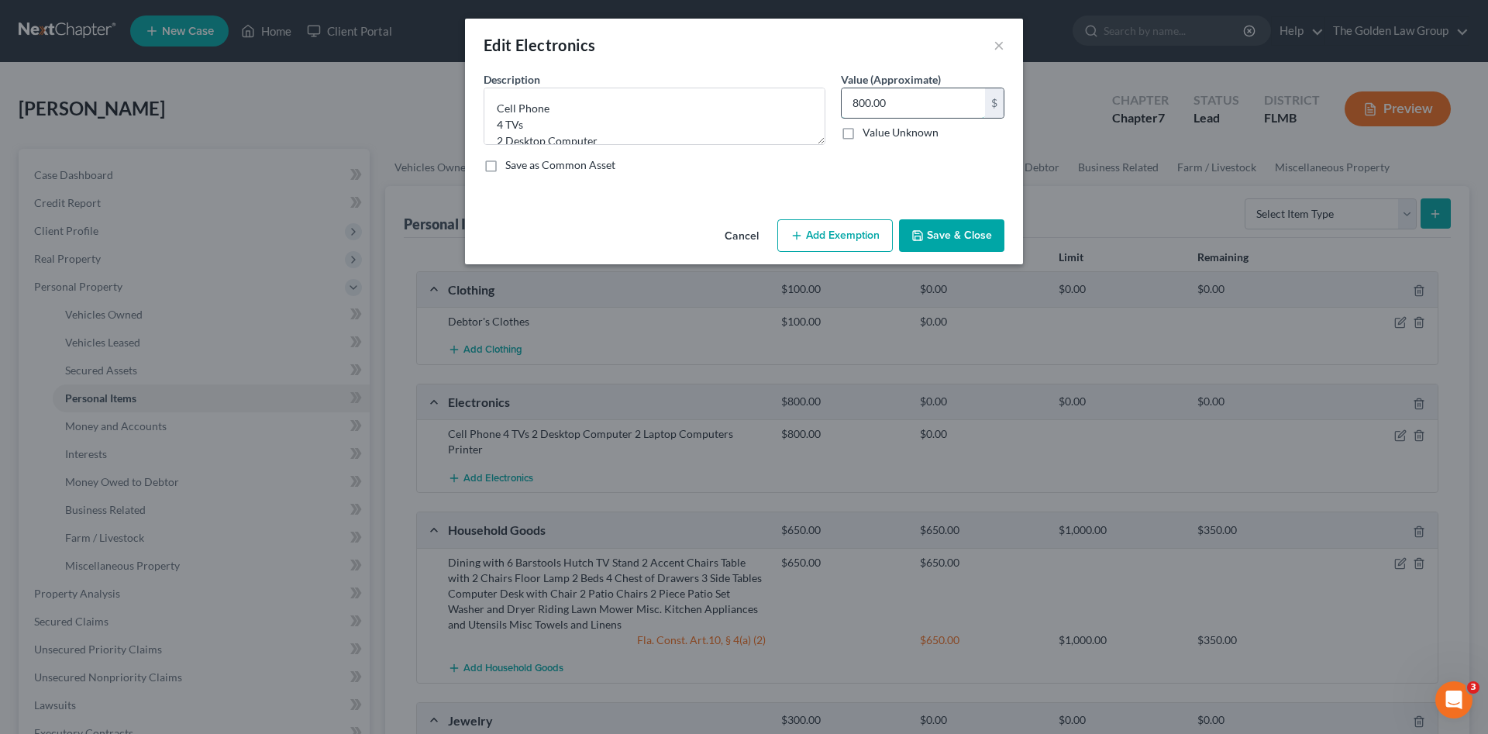
click at [887, 102] on input "800.00" at bounding box center [912, 102] width 143 height 29
type input "250.00"
click at [982, 230] on button "Save & Close" at bounding box center [951, 235] width 105 height 33
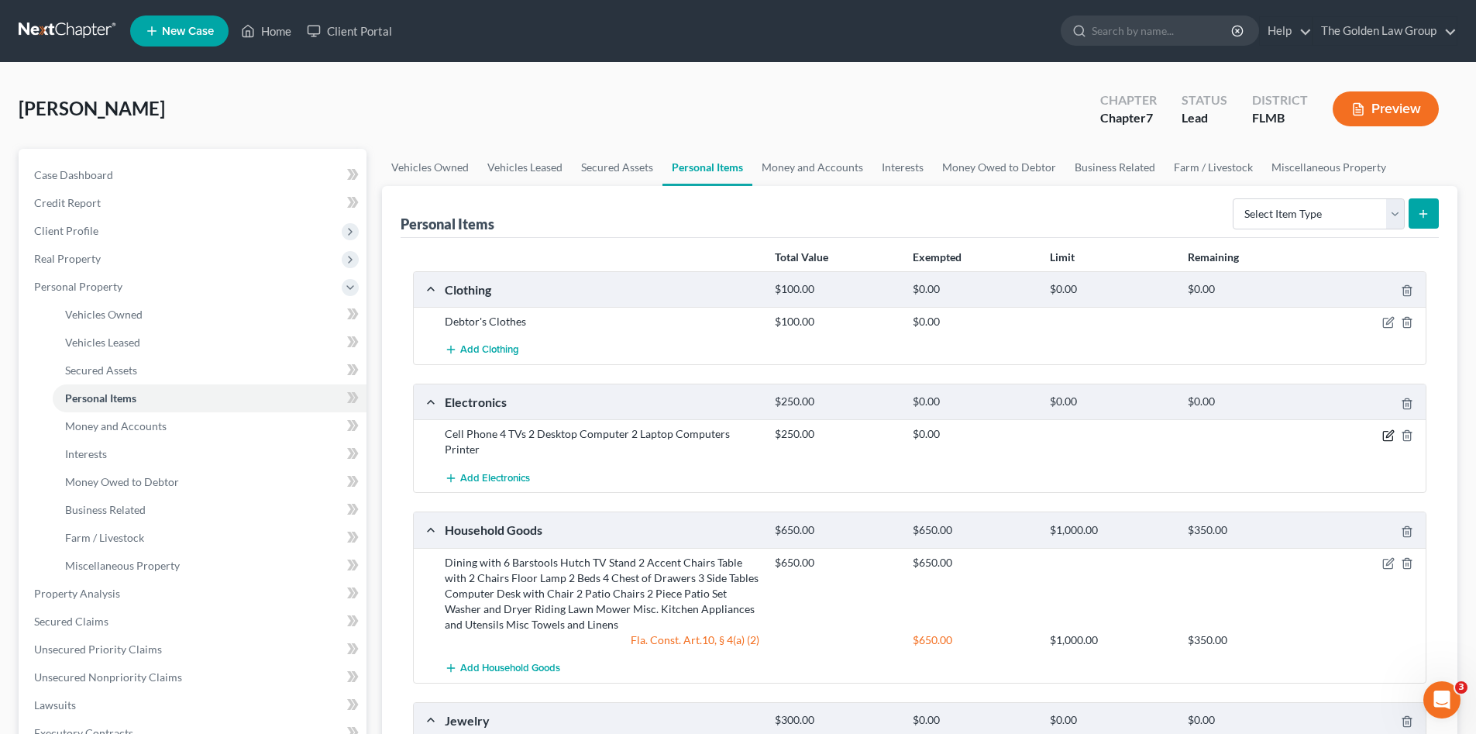
click at [1387, 432] on icon "button" at bounding box center [1387, 435] width 9 height 9
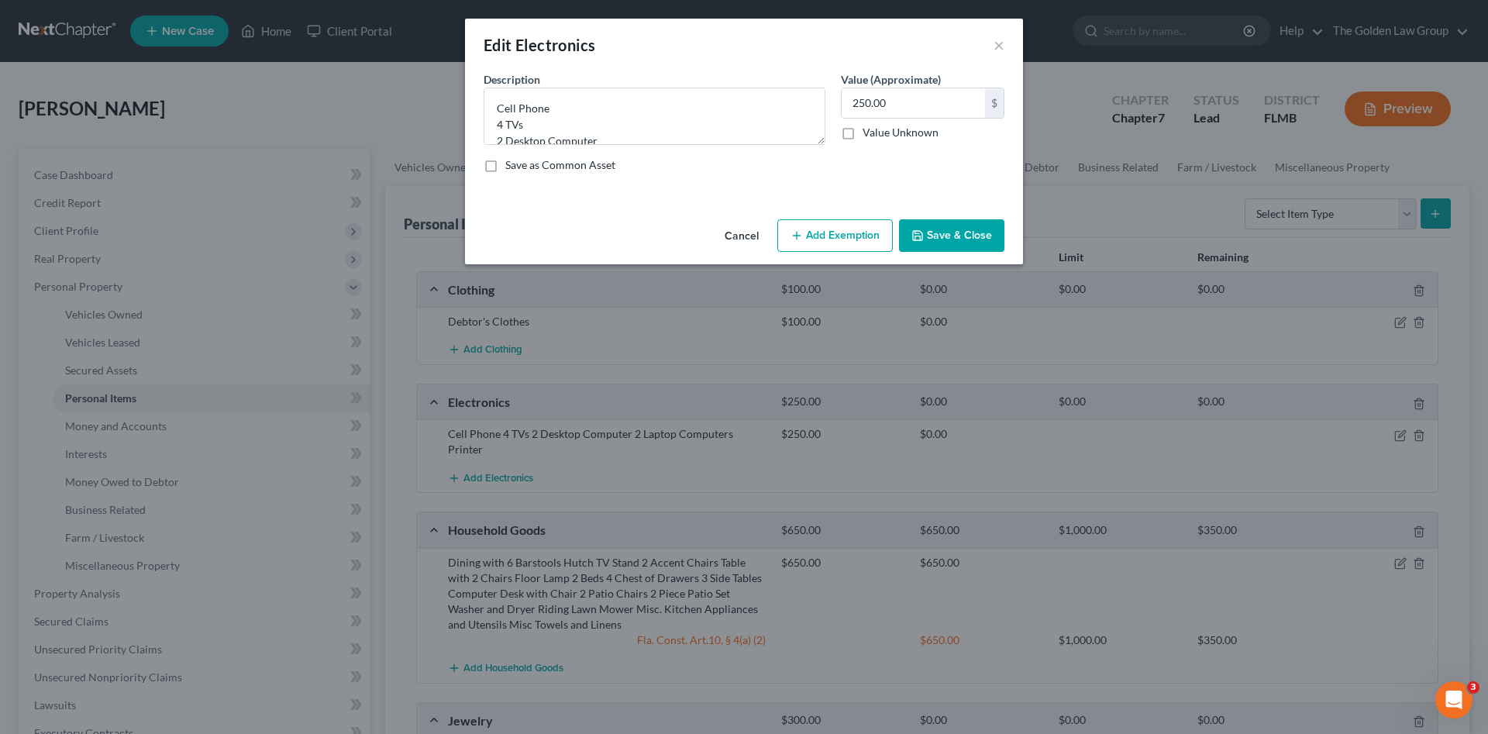
click at [865, 241] on button "Add Exemption" at bounding box center [834, 235] width 115 height 33
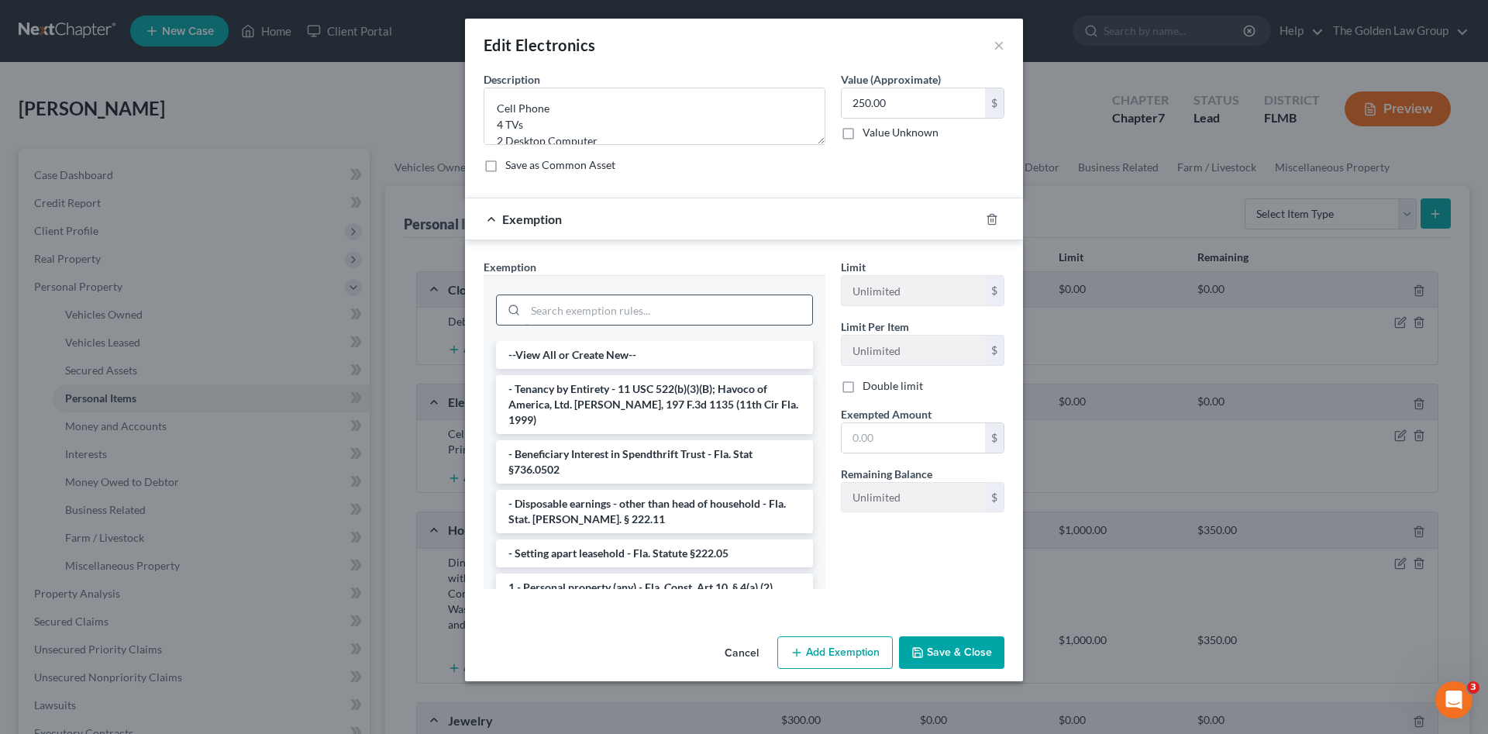
drag, startPoint x: 733, startPoint y: 323, endPoint x: 726, endPoint y: 317, distance: 9.3
click at [730, 322] on input "search" at bounding box center [668, 309] width 287 height 29
click at [724, 311] on input "search" at bounding box center [668, 309] width 287 height 29
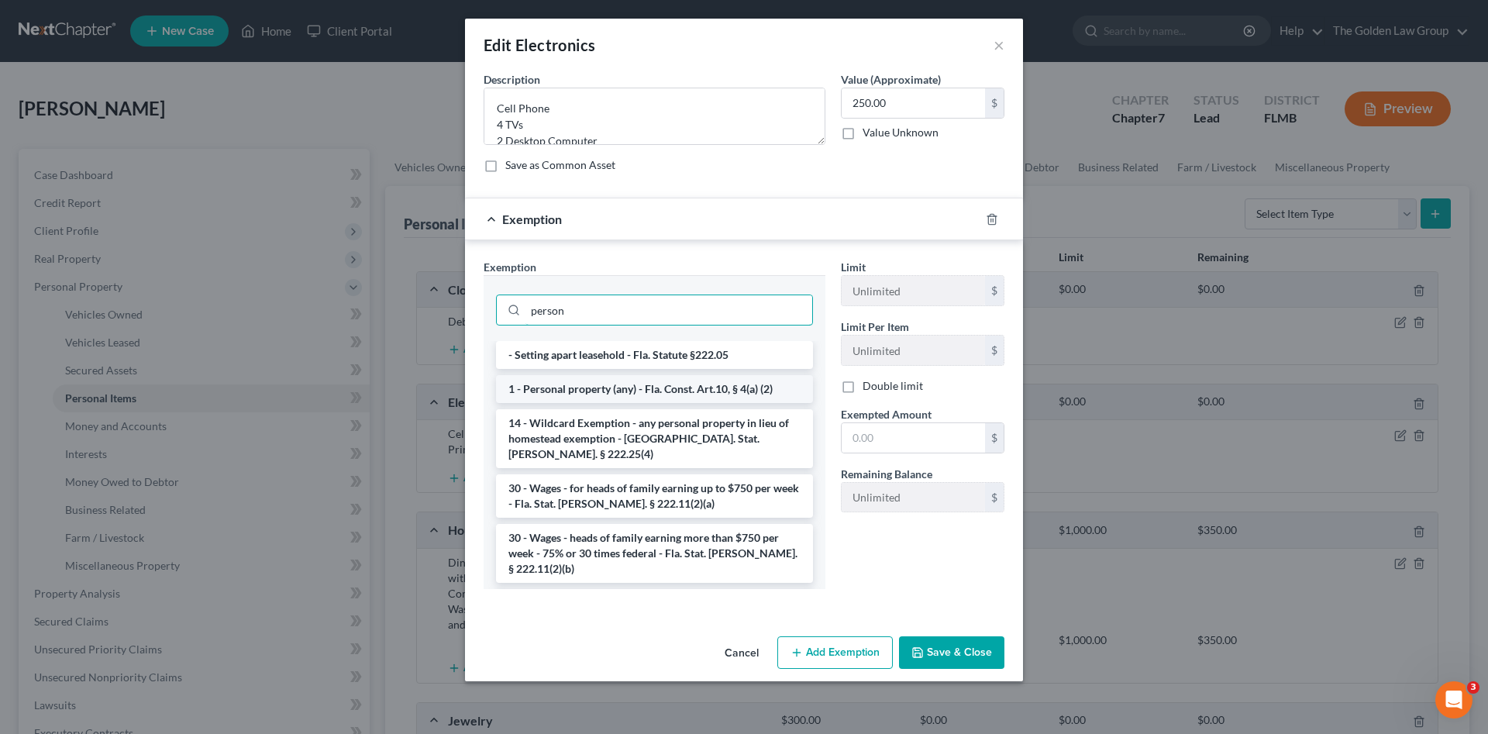
type input "person"
click at [748, 384] on li "1 - Personal property (any) - Fla. Const. Art.10, § 4(a) (2)" at bounding box center [654, 389] width 317 height 28
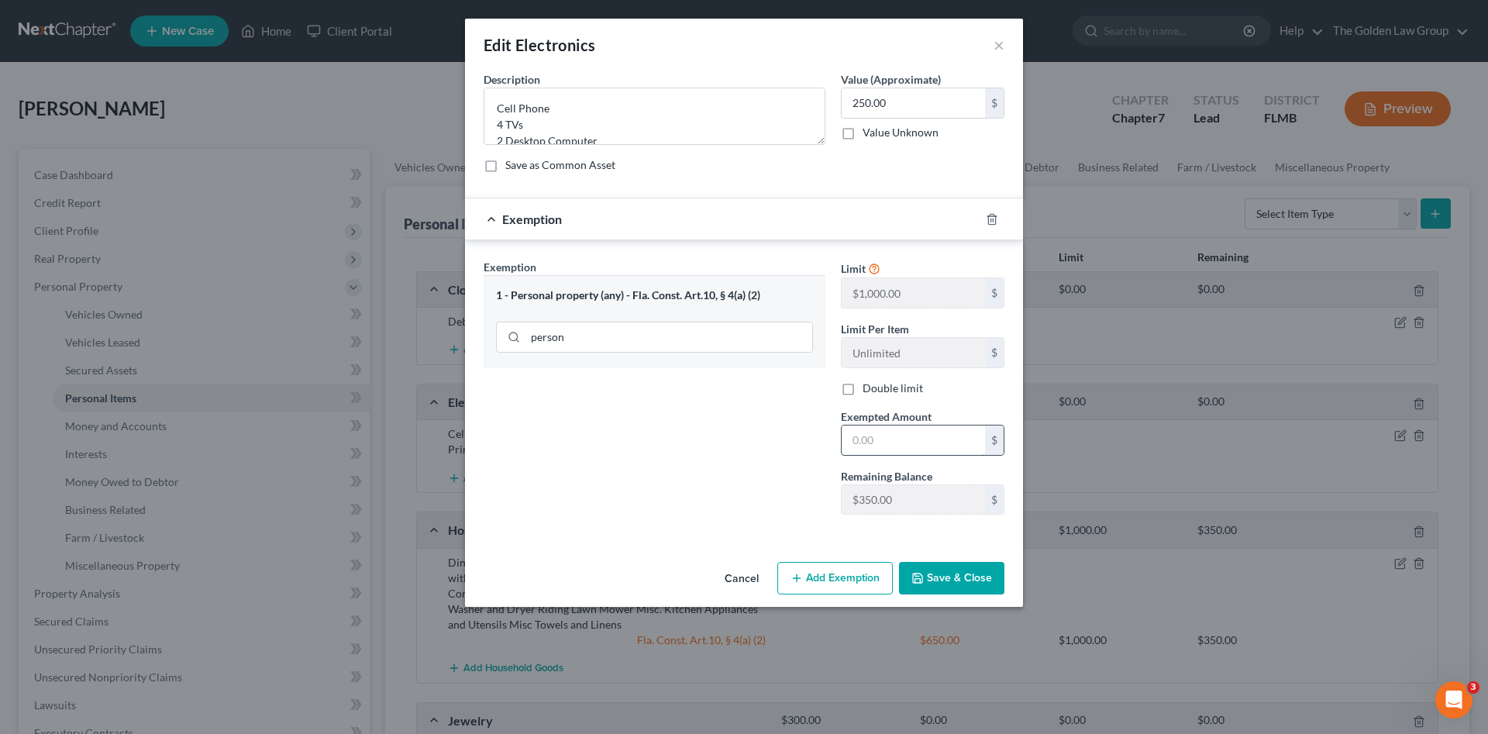
click at [868, 426] on input "text" at bounding box center [912, 439] width 143 height 29
type input "250.00"
click at [963, 571] on button "Save & Close" at bounding box center [951, 578] width 105 height 33
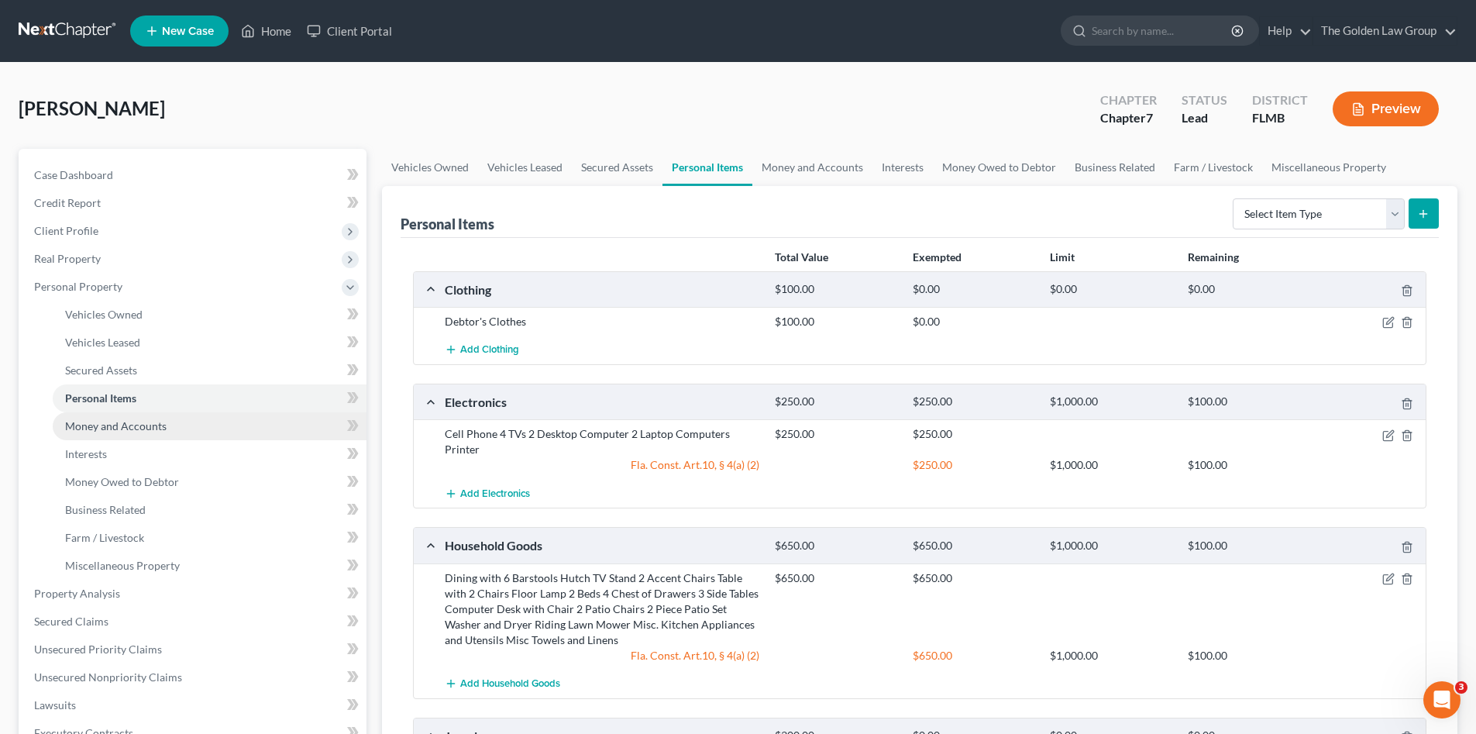
click at [126, 419] on span "Money and Accounts" at bounding box center [115, 425] width 101 height 13
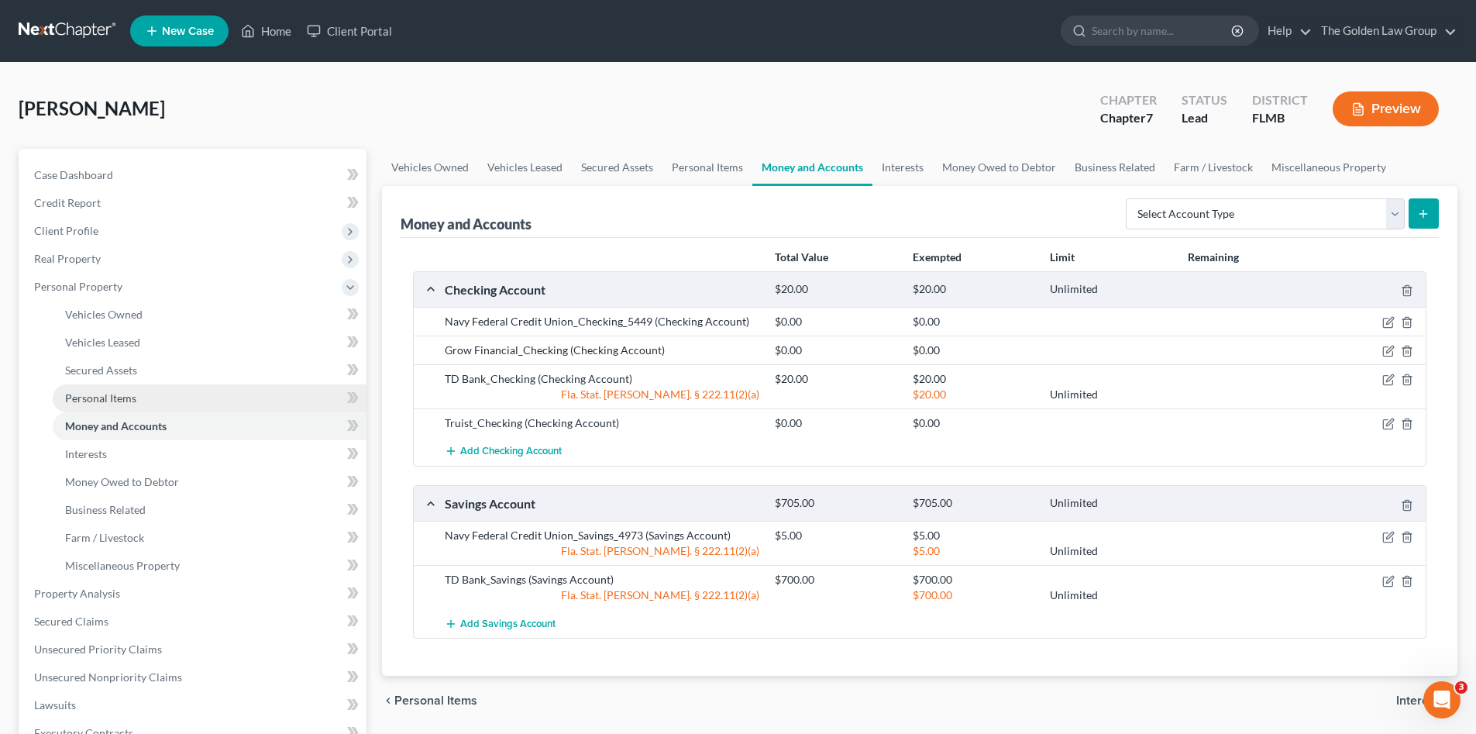
click at [134, 396] on span "Personal Items" at bounding box center [100, 397] width 71 height 13
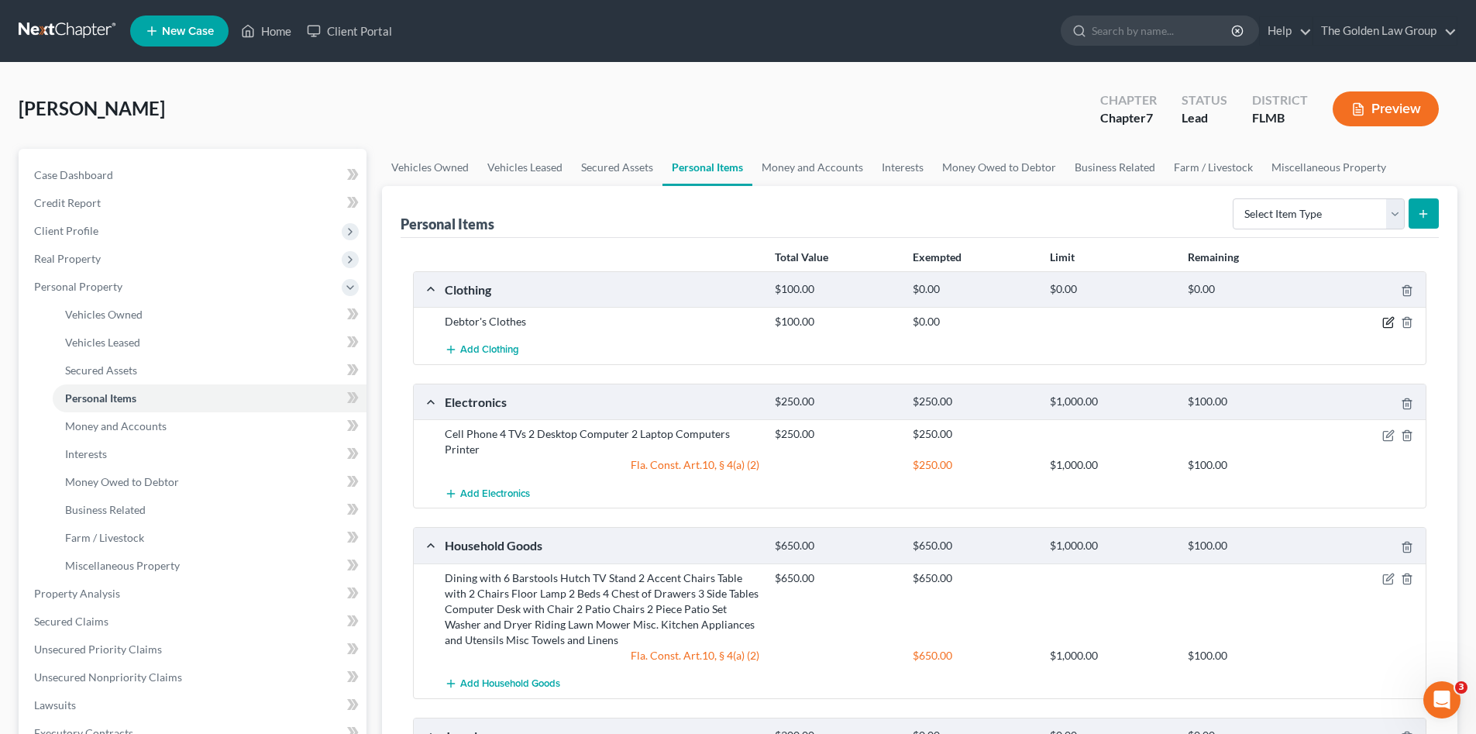
click at [1391, 324] on icon "button" at bounding box center [1388, 322] width 12 height 12
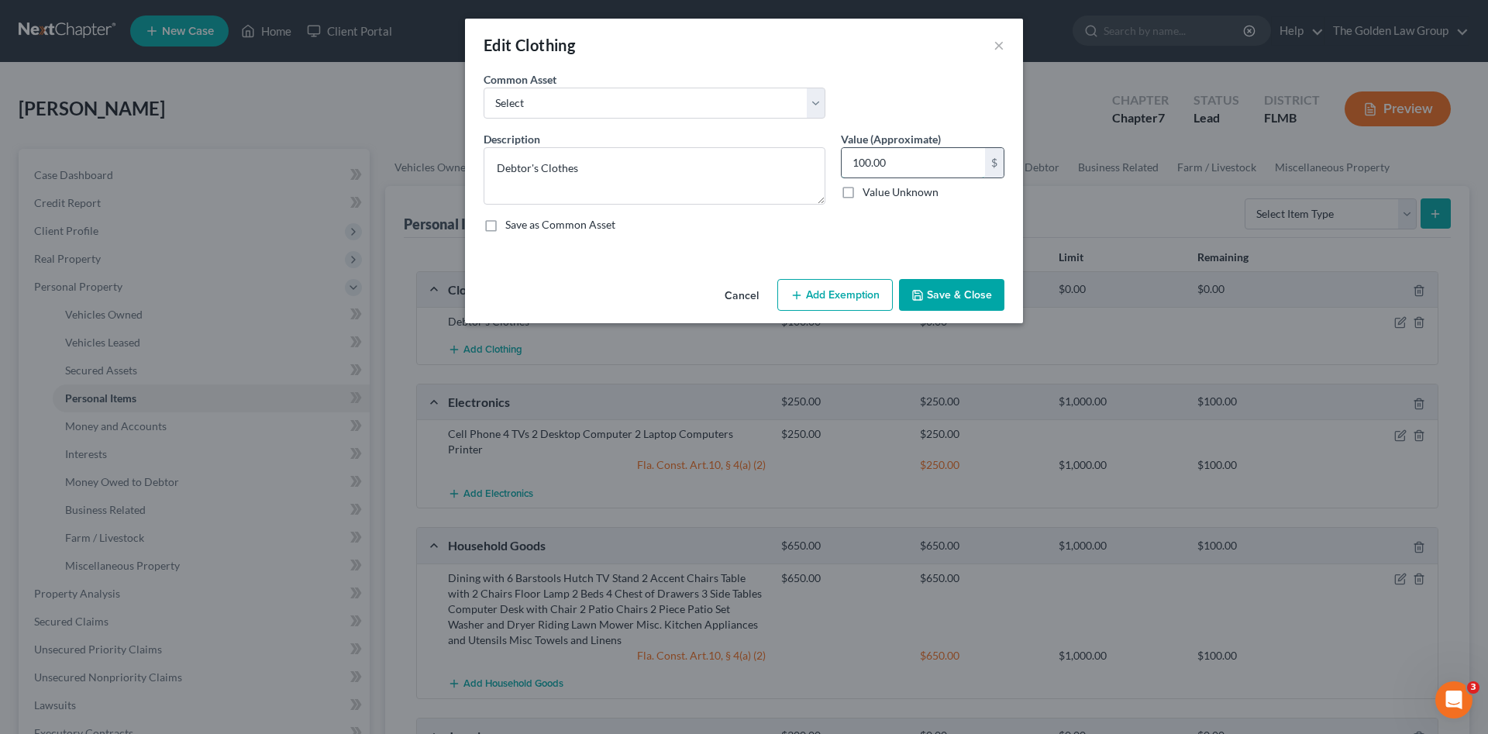
click at [890, 163] on input "100.00" at bounding box center [912, 162] width 143 height 29
type input "50.00"
click at [934, 288] on div "Edit Clothing × An exemption set must first be selected from the Filing Informa…" at bounding box center [744, 171] width 558 height 304
click at [934, 288] on button "Save & Close" at bounding box center [951, 295] width 105 height 33
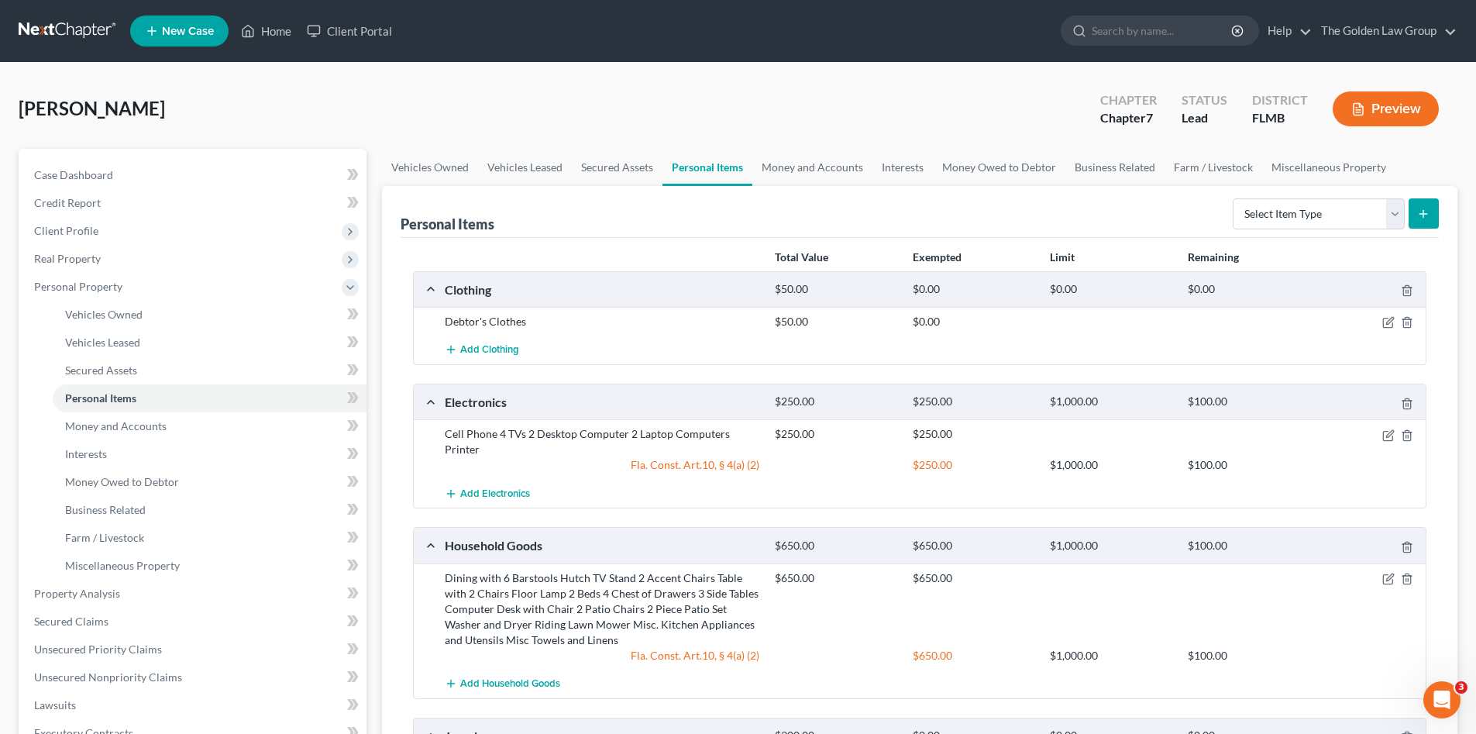
scroll to position [181, 0]
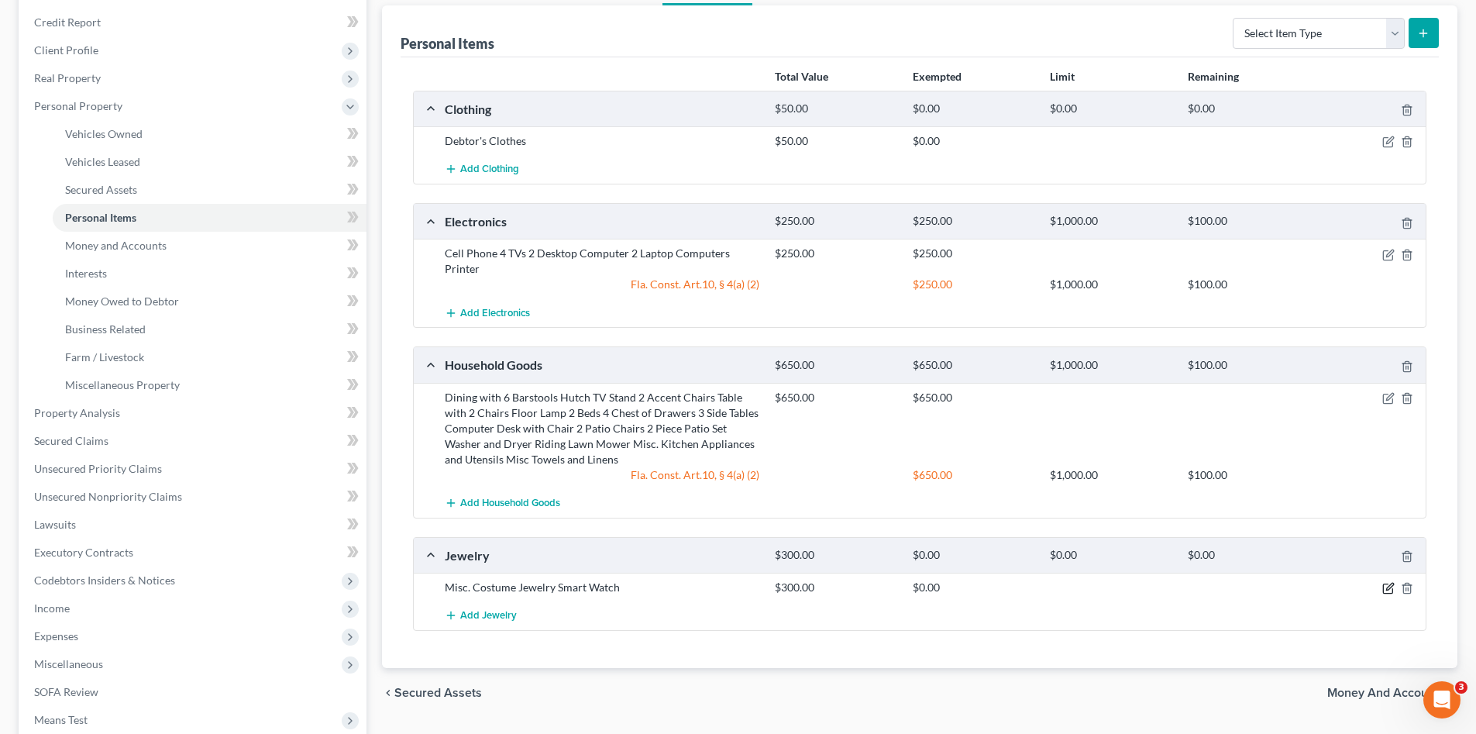
click at [1389, 586] on icon "button" at bounding box center [1389, 586] width 7 height 7
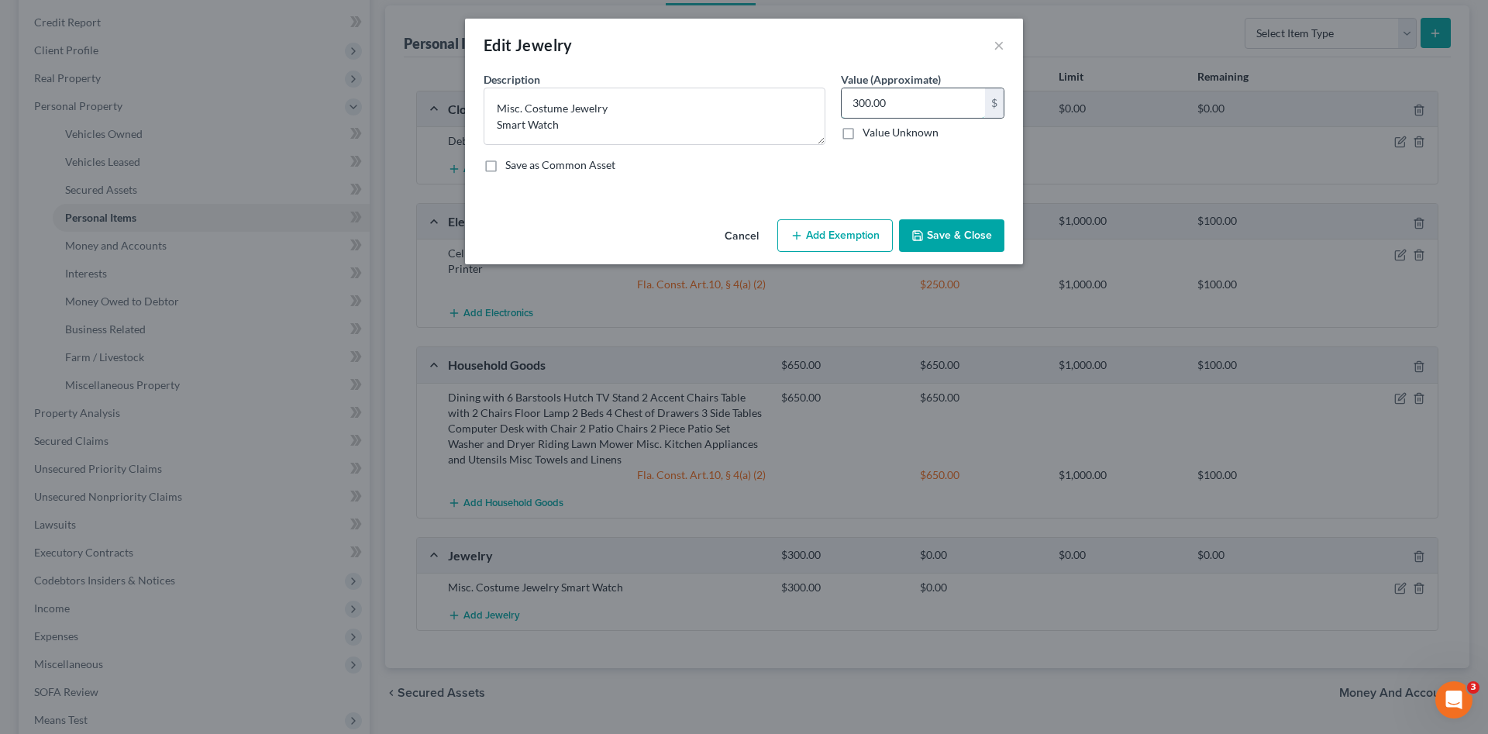
click at [886, 105] on input "300.00" at bounding box center [912, 102] width 143 height 29
type input "50.00"
drag, startPoint x: 953, startPoint y: 228, endPoint x: 1116, endPoint y: 239, distance: 163.1
click at [951, 227] on button "Save & Close" at bounding box center [951, 235] width 105 height 33
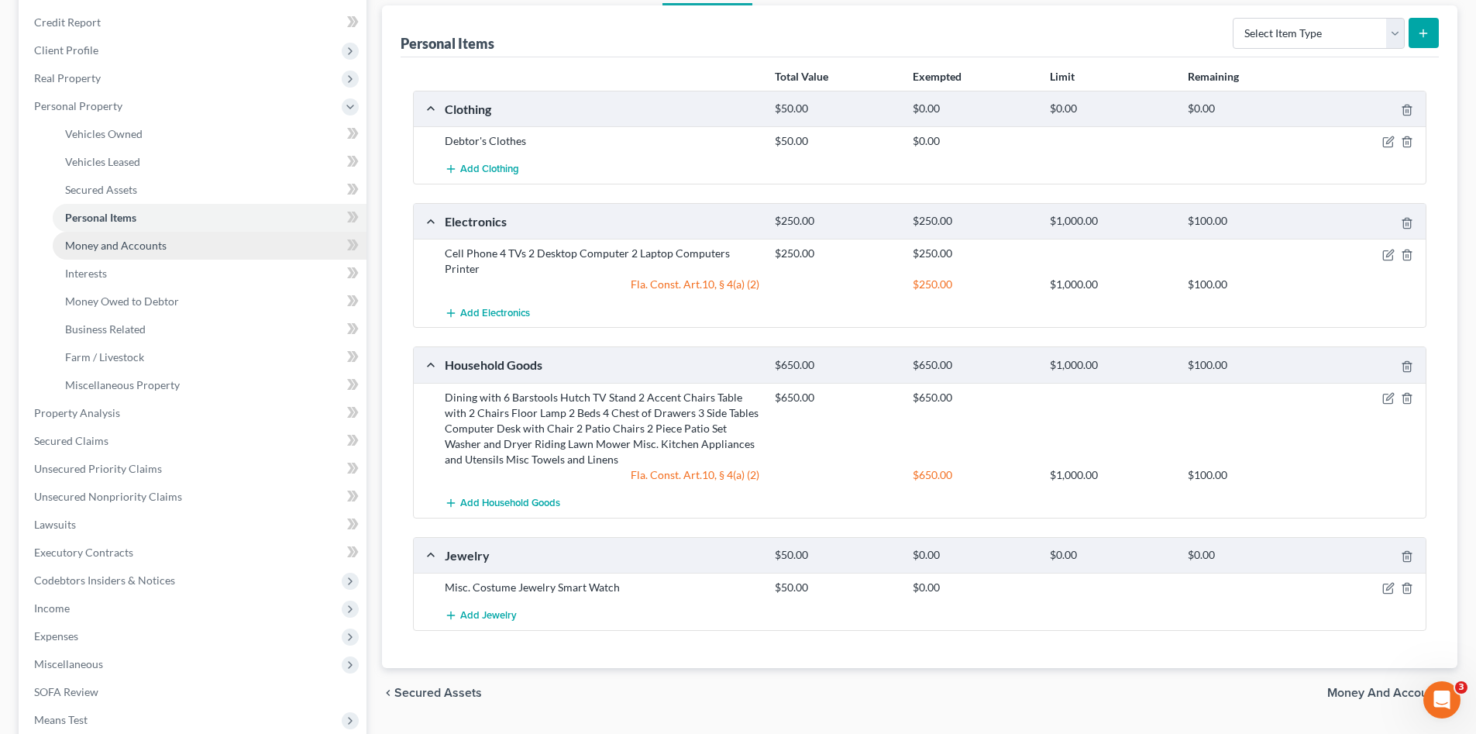
click at [120, 249] on span "Money and Accounts" at bounding box center [115, 245] width 101 height 13
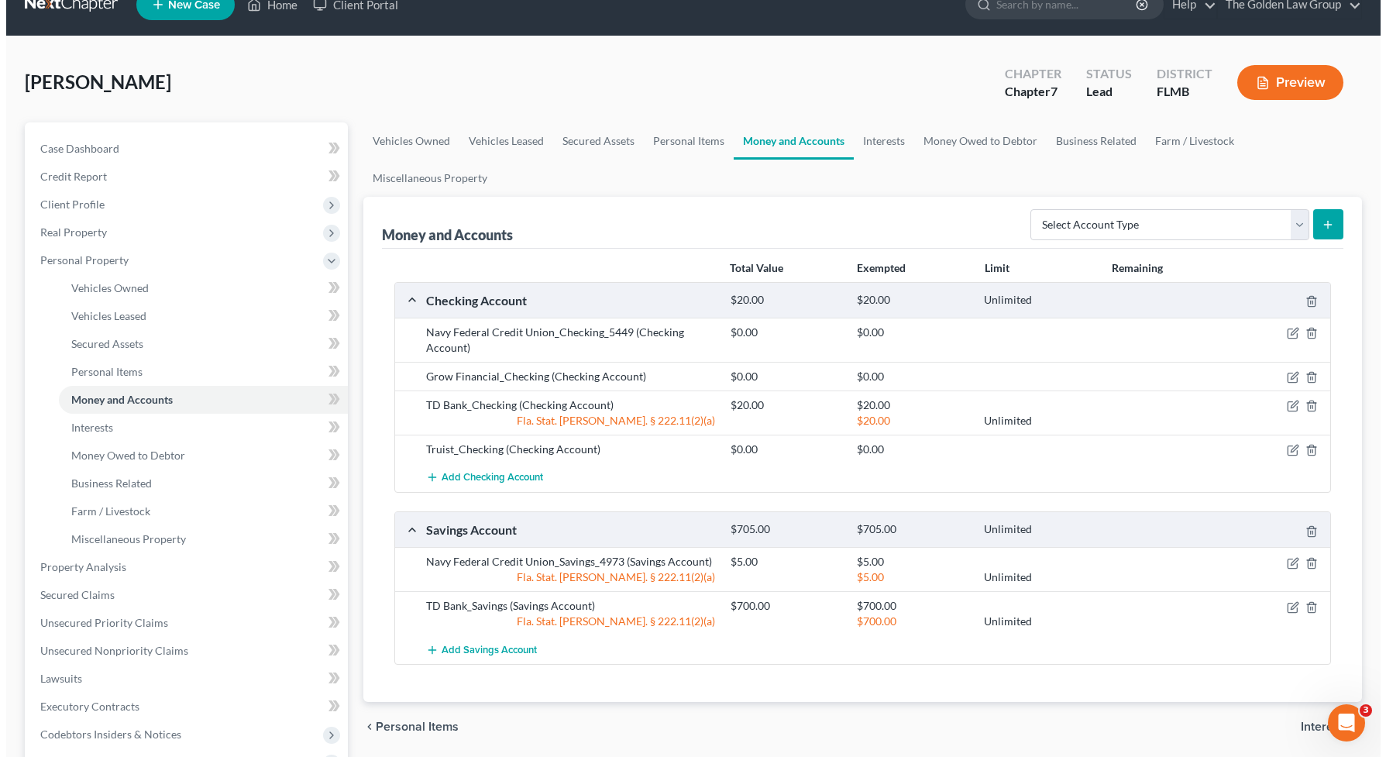
scroll to position [77, 0]
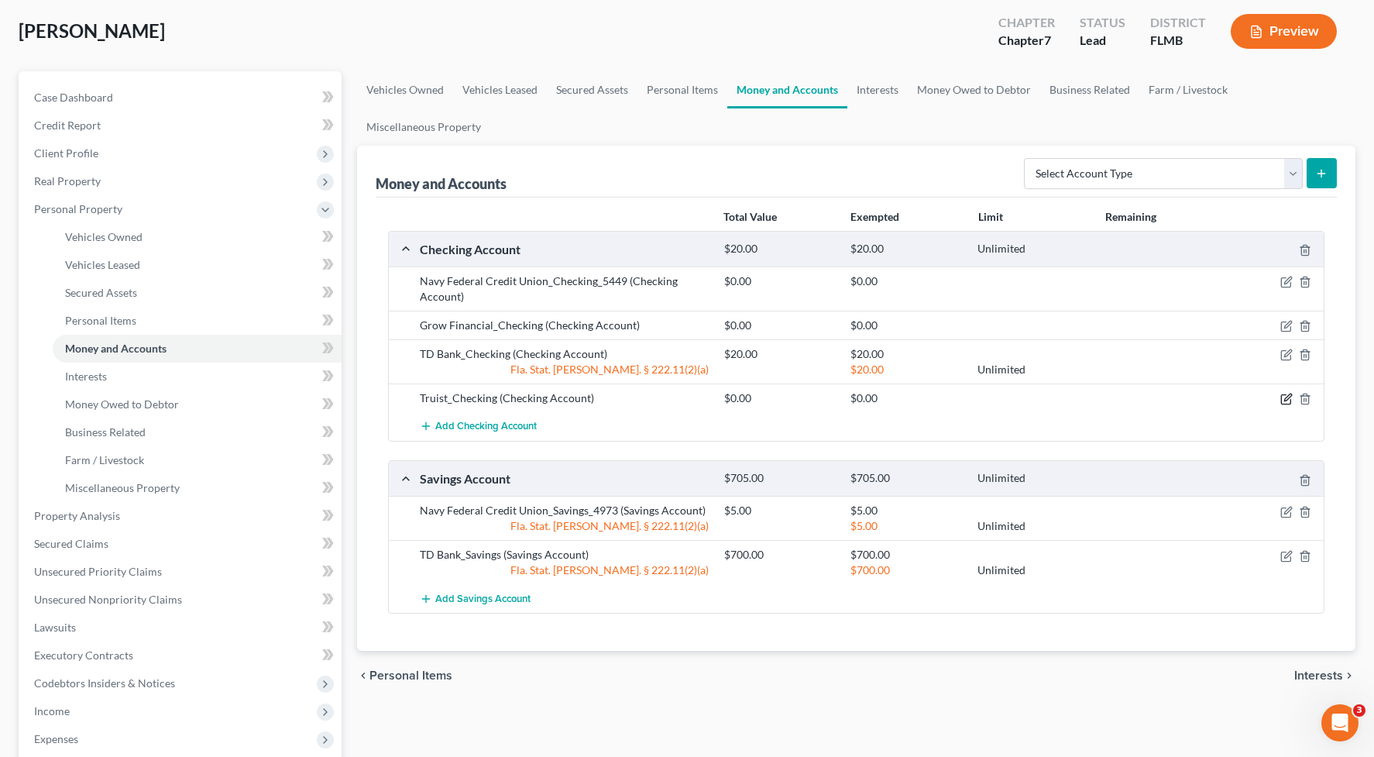
click at [1289, 396] on icon "button" at bounding box center [1288, 397] width 7 height 7
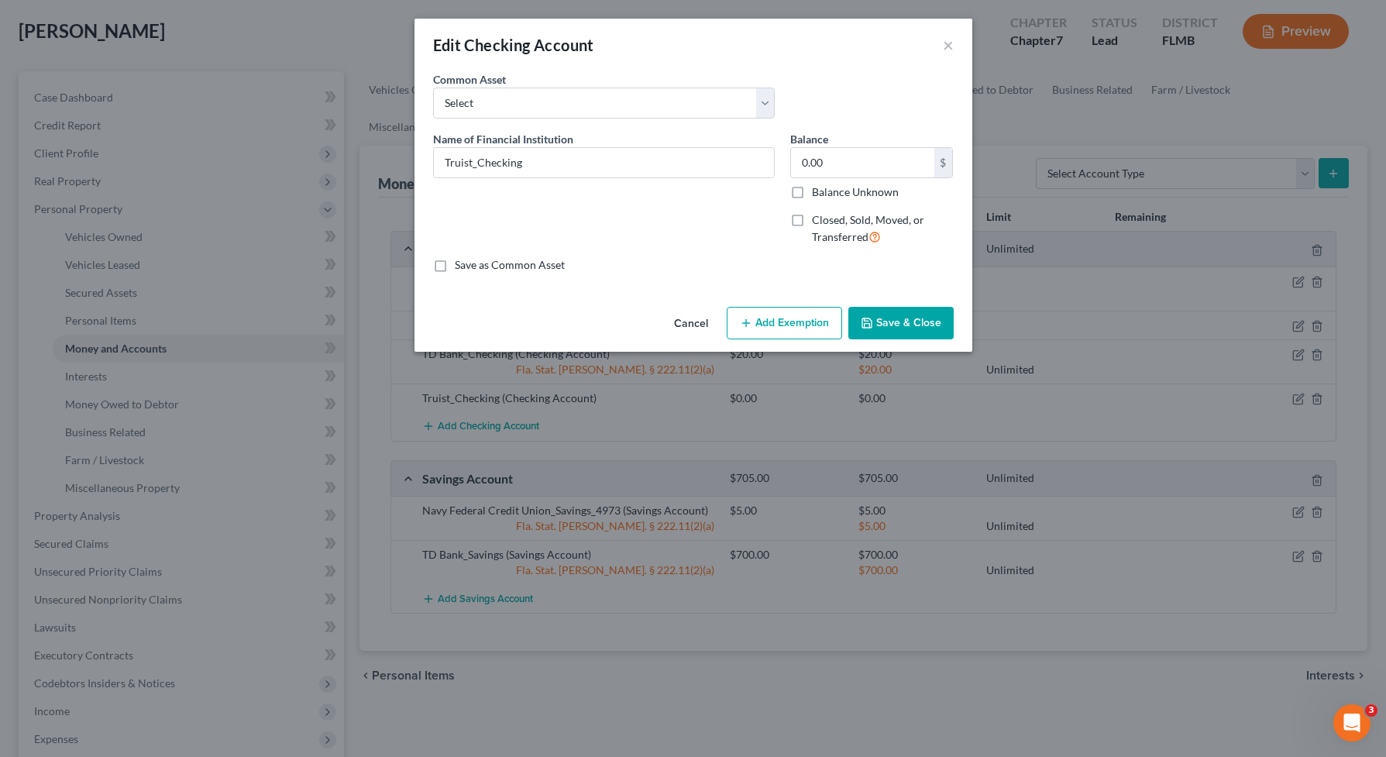
click at [692, 318] on button "Cancel" at bounding box center [691, 323] width 59 height 31
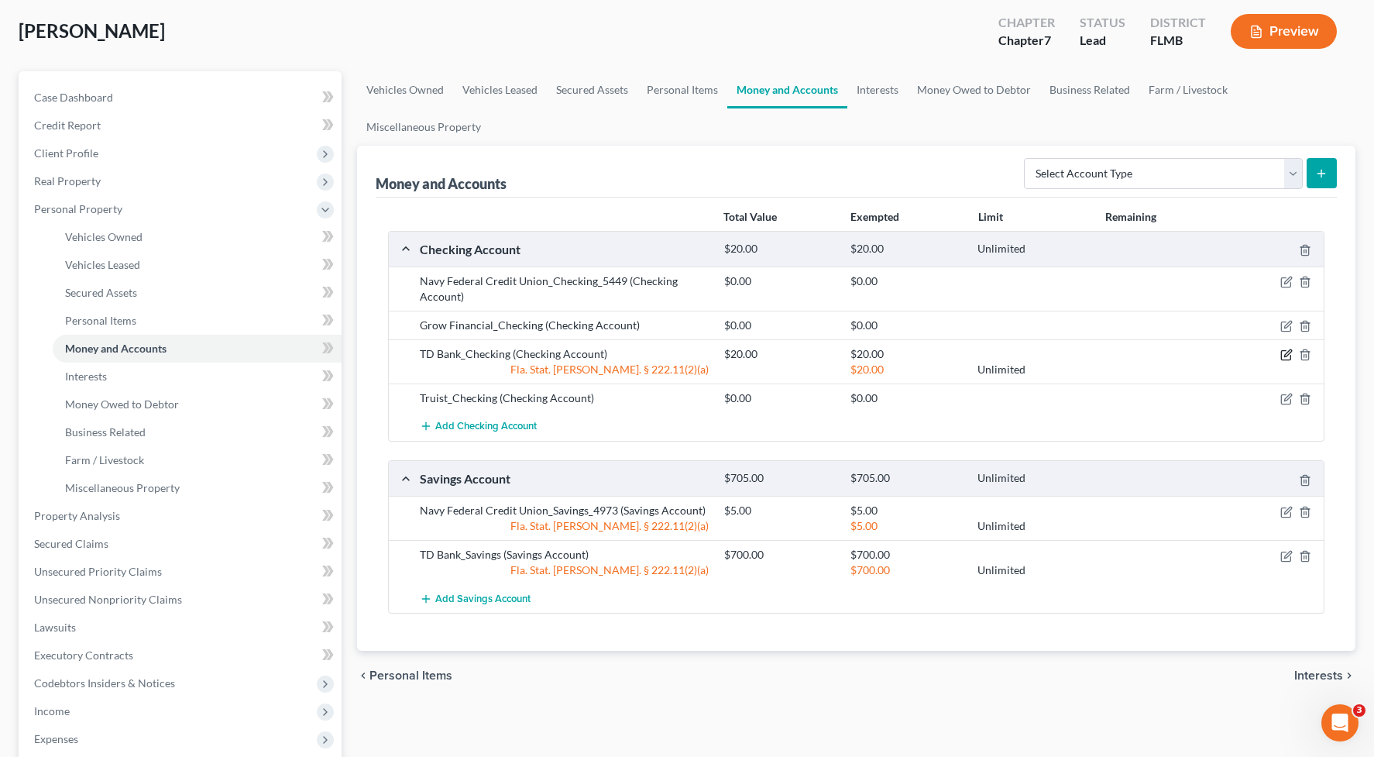
click at [1287, 349] on icon "button" at bounding box center [1287, 355] width 12 height 12
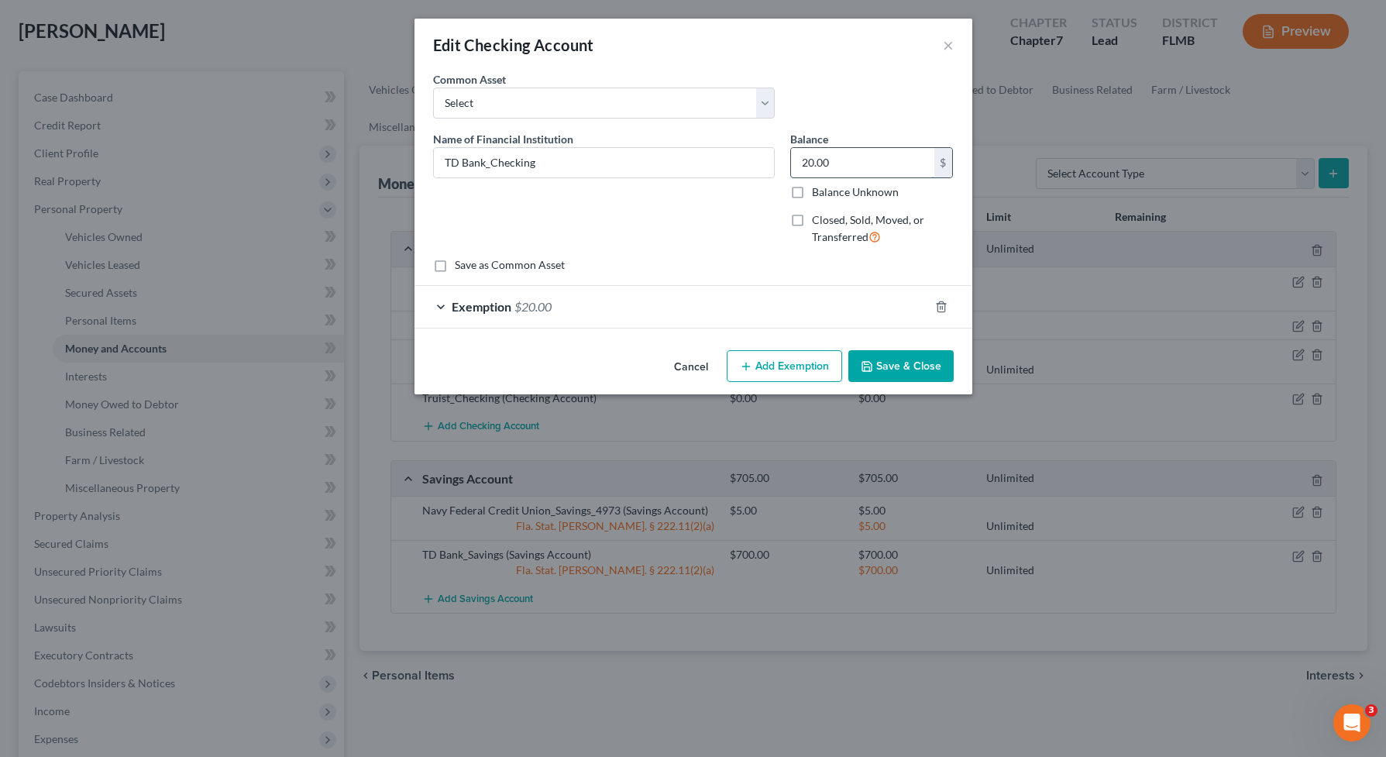
click at [831, 160] on input "20.00" at bounding box center [862, 162] width 143 height 29
type input "100.00"
click at [825, 310] on div "Exemption $20.00" at bounding box center [672, 306] width 514 height 41
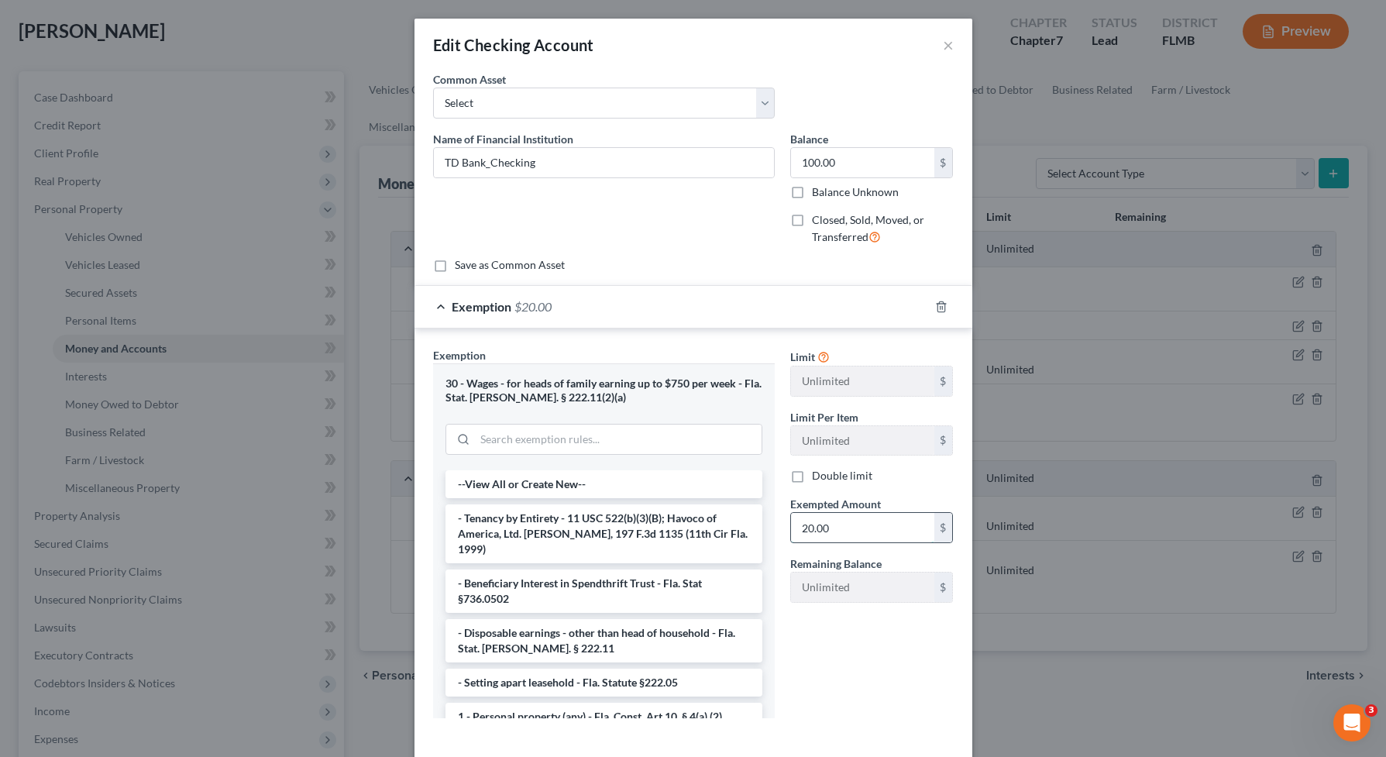
click at [876, 527] on input "20.00" at bounding box center [862, 527] width 143 height 29
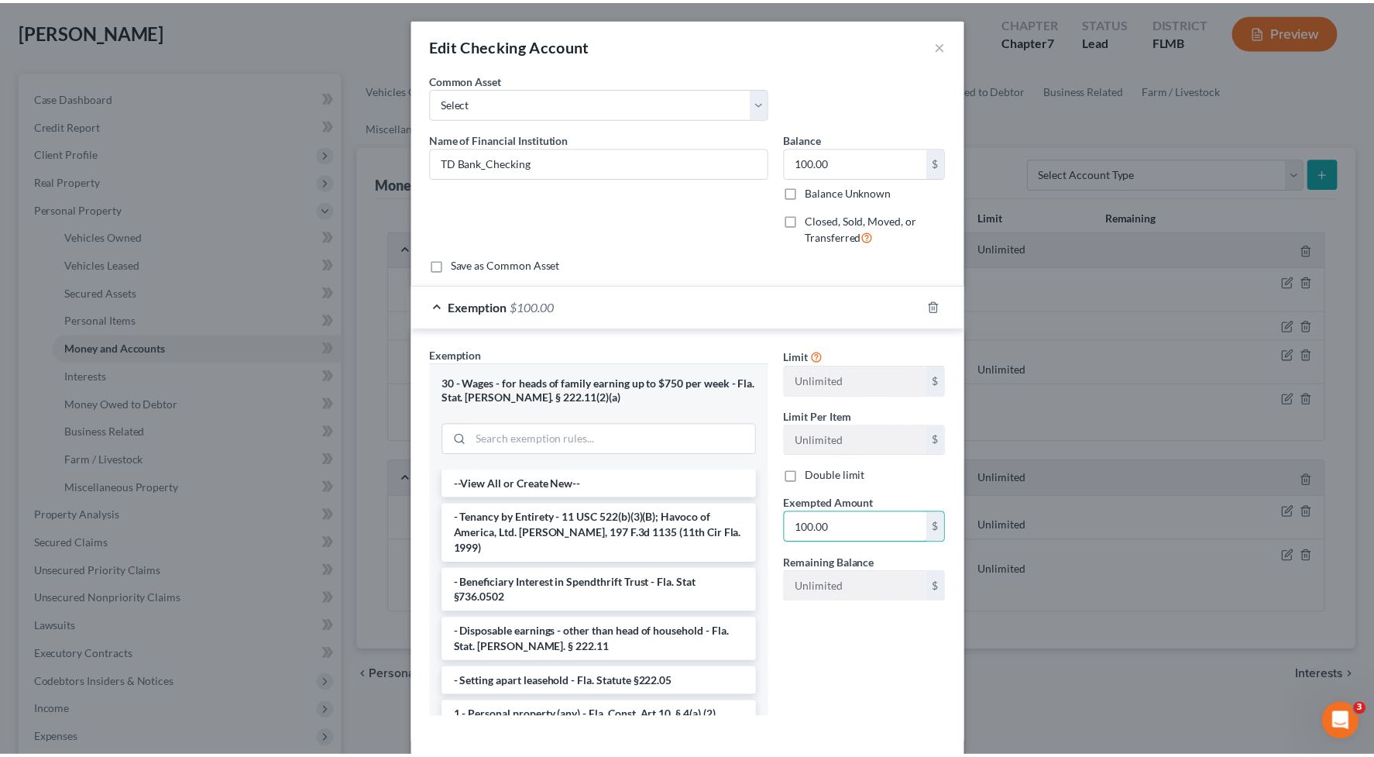
scroll to position [71, 0]
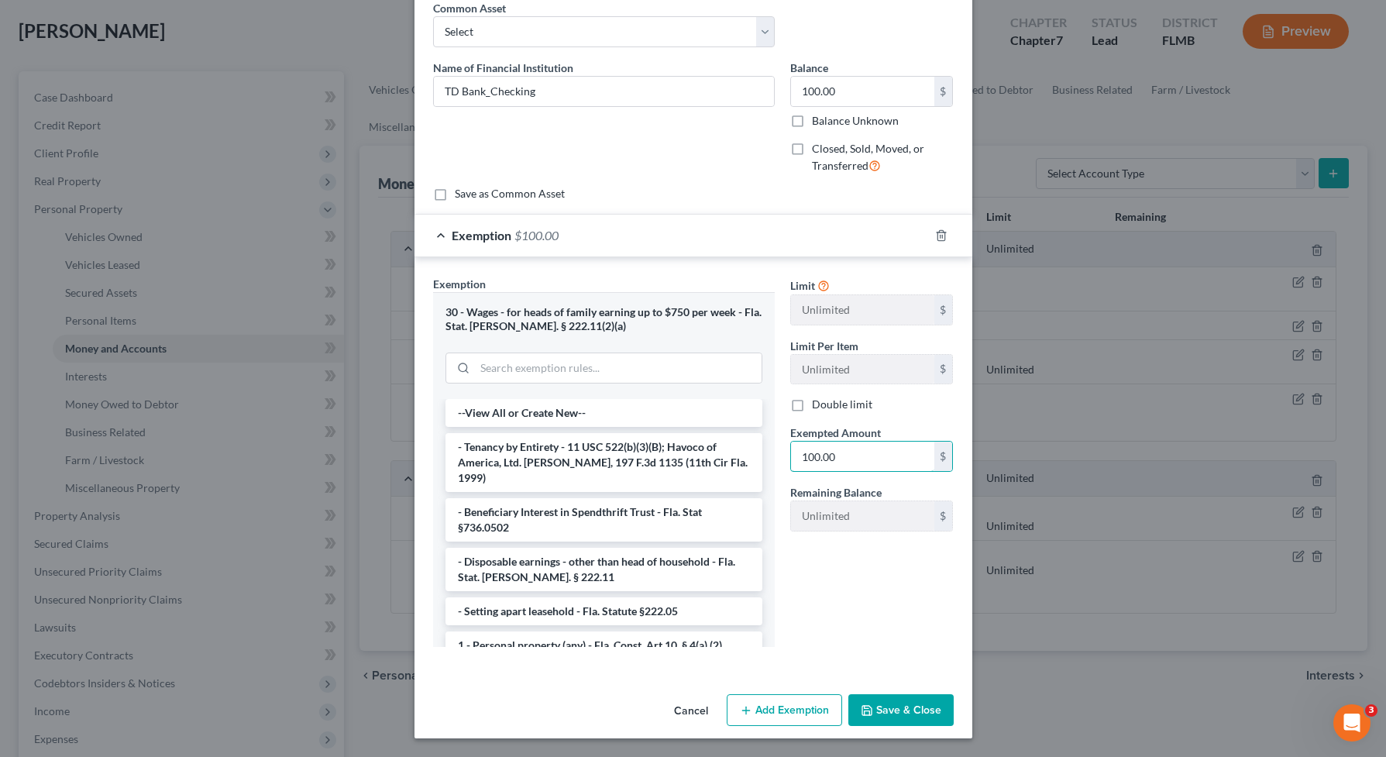
type input "100.00"
click at [879, 708] on button "Save & Close" at bounding box center [900, 710] width 105 height 33
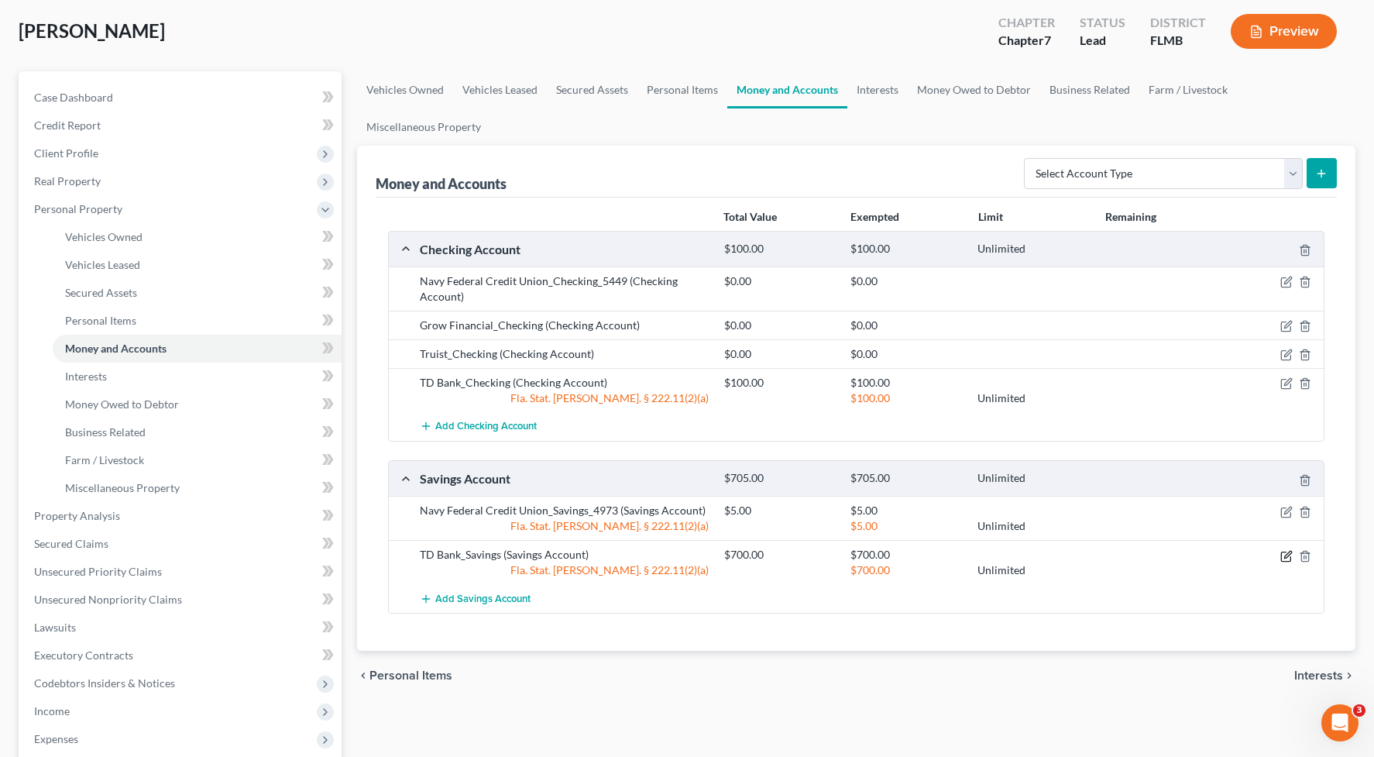
click at [1286, 554] on icon "button" at bounding box center [1287, 556] width 12 height 12
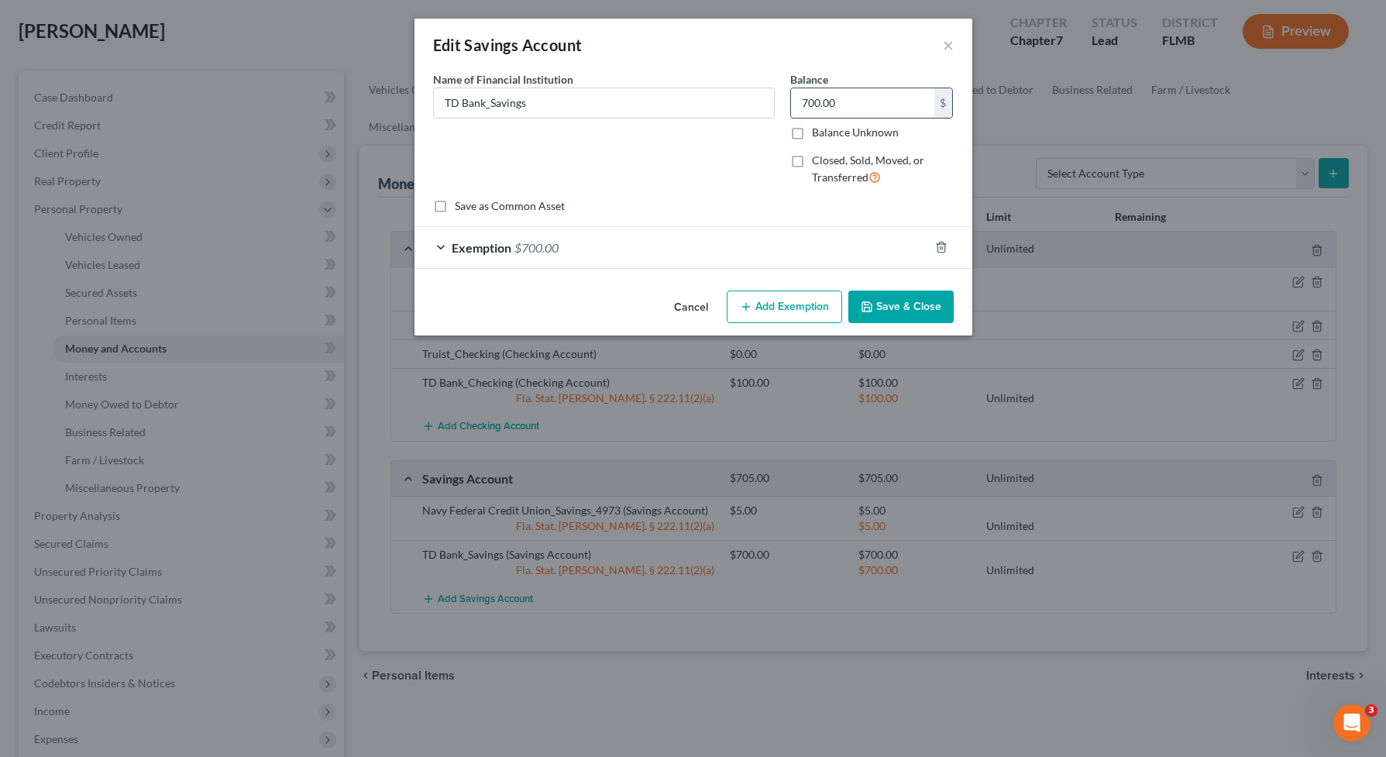
click at [827, 93] on input "700.00" at bounding box center [862, 102] width 143 height 29
type input "10.00"
click at [775, 260] on div "Exemption $700.00" at bounding box center [672, 247] width 514 height 41
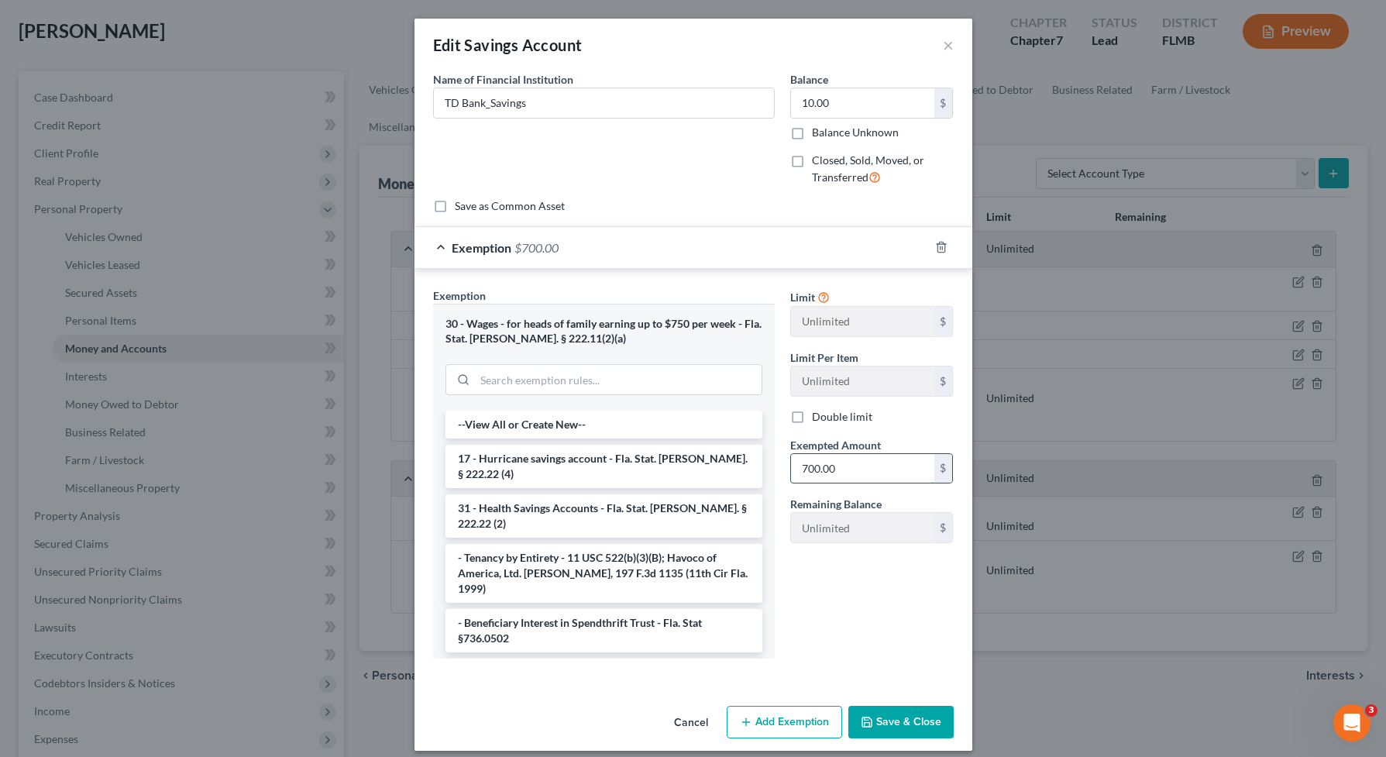
click at [821, 465] on input "700.00" at bounding box center [862, 468] width 143 height 29
type input "10.00"
click at [910, 723] on button "Save & Close" at bounding box center [900, 722] width 105 height 33
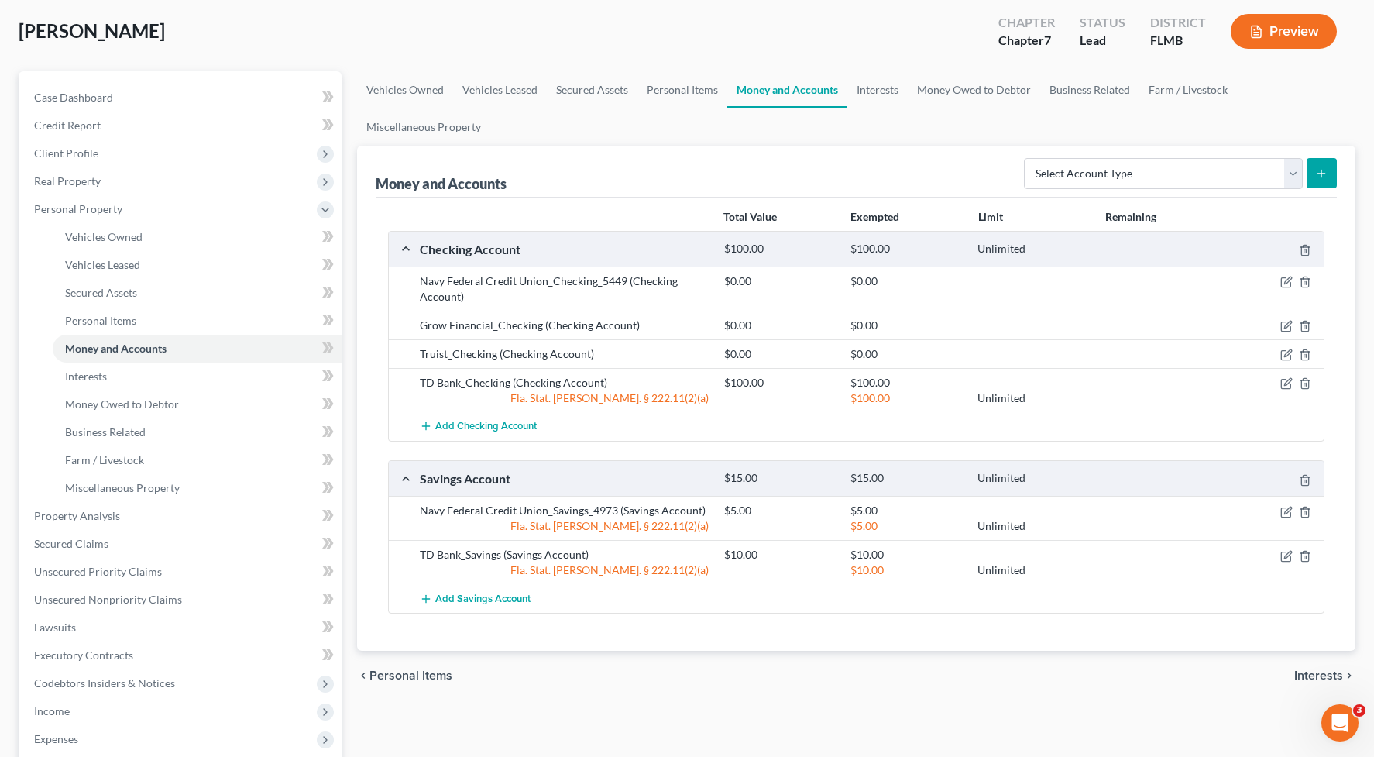
click at [944, 661] on div "chevron_left Personal Items Interests chevron_right" at bounding box center [856, 676] width 999 height 50
click at [111, 383] on link "Interests" at bounding box center [197, 377] width 289 height 28
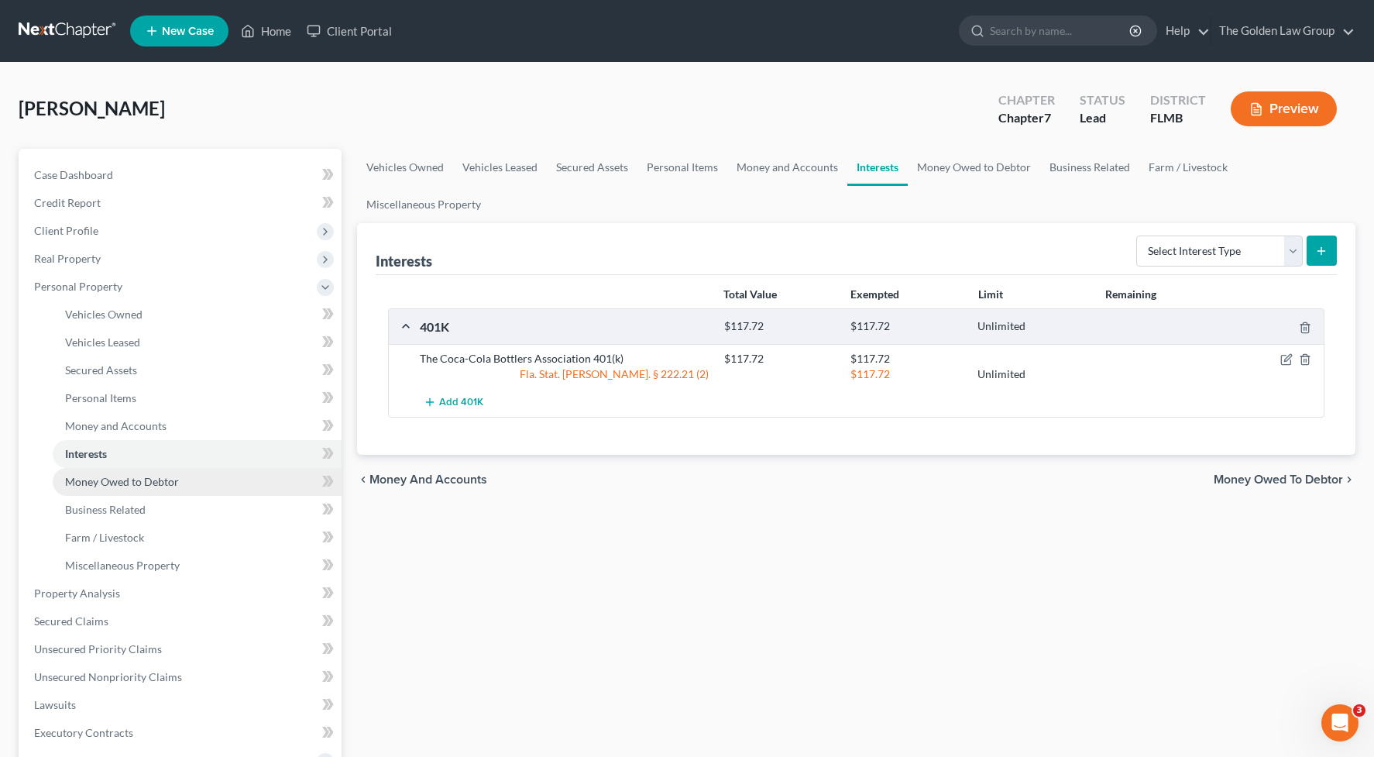
click at [143, 477] on span "Money Owed to Debtor" at bounding box center [122, 481] width 114 height 13
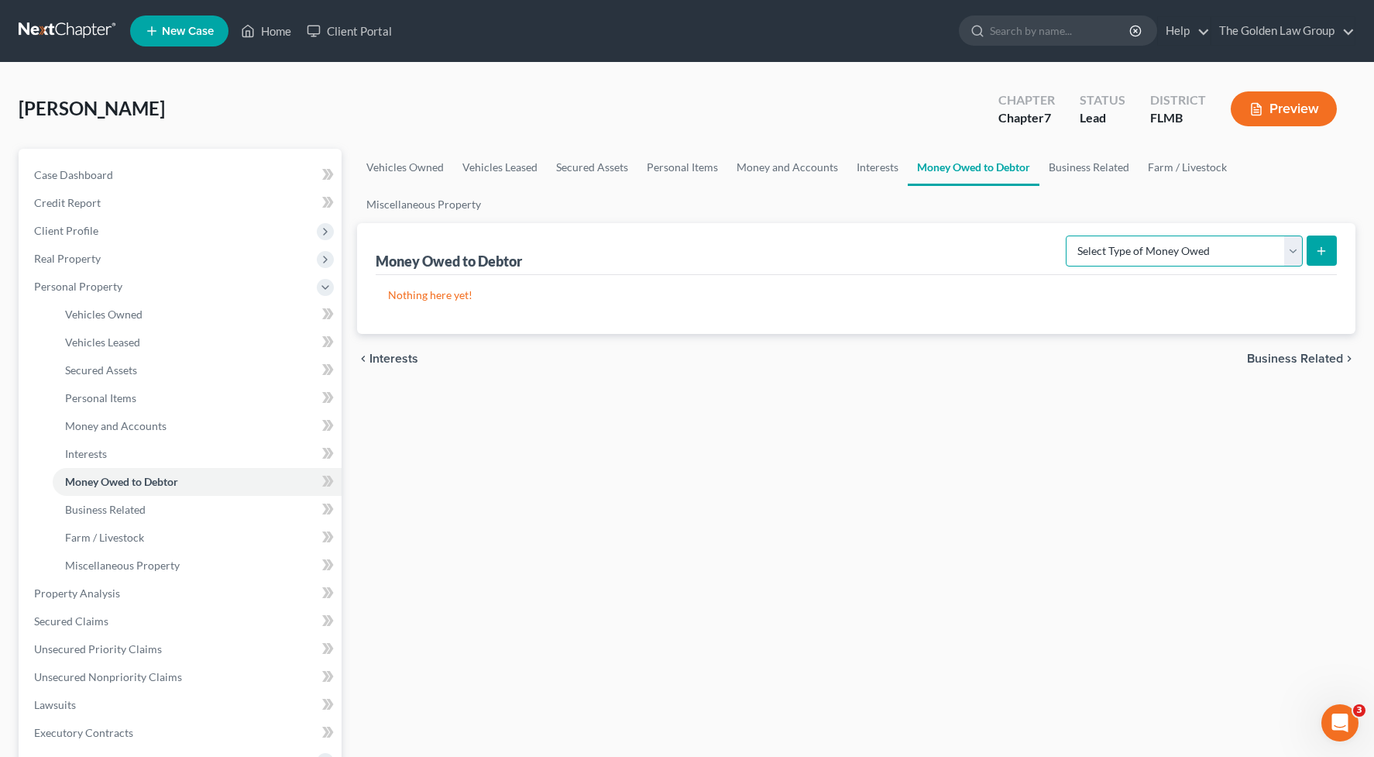
click at [1113, 254] on select "Select Type of Money Owed Accounts Receivable Alimony Child Support Claims Agai…" at bounding box center [1184, 251] width 237 height 31
select select "expected_tax_refund"
click at [1068, 236] on select "Select Type of Money Owed Accounts Receivable Alimony Child Support Claims Agai…" at bounding box center [1184, 251] width 237 height 31
click at [1308, 243] on button "submit" at bounding box center [1322, 251] width 30 height 30
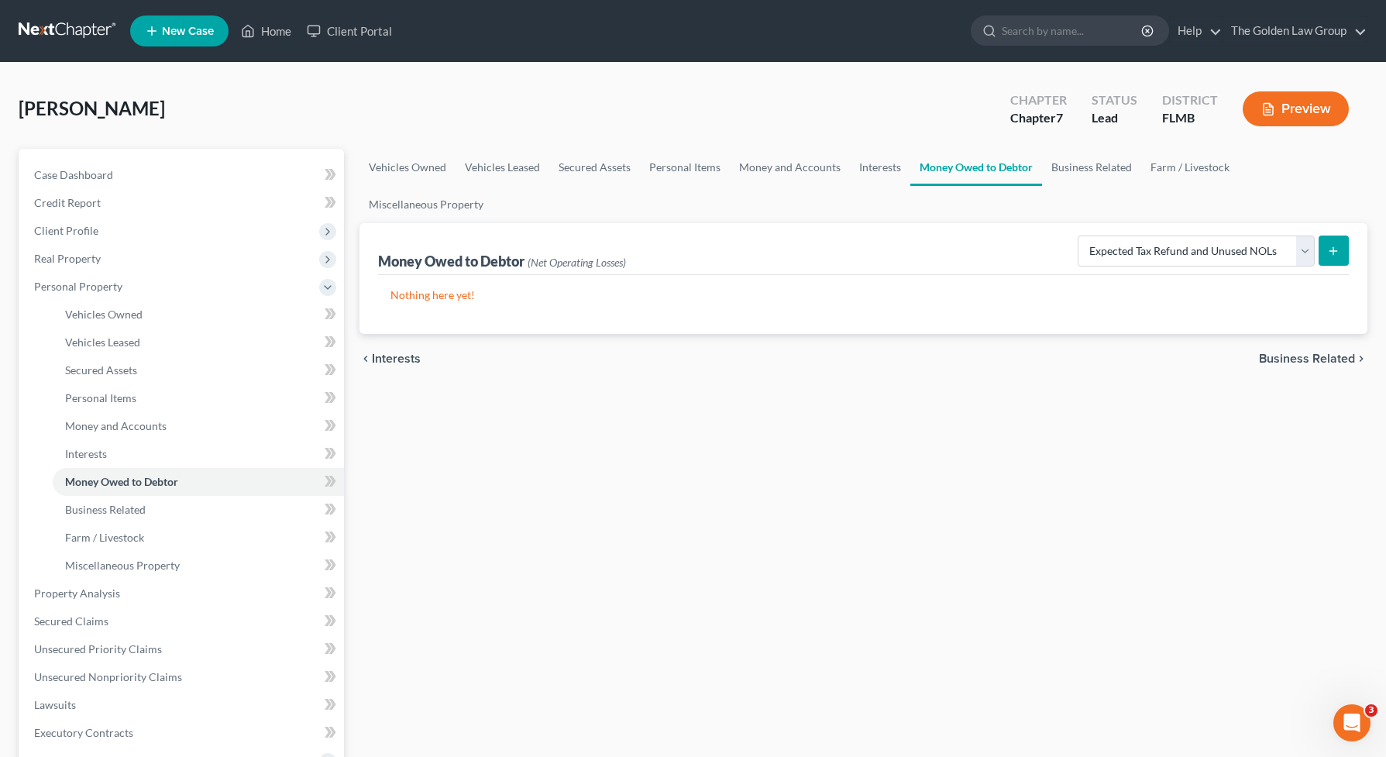
select select "0"
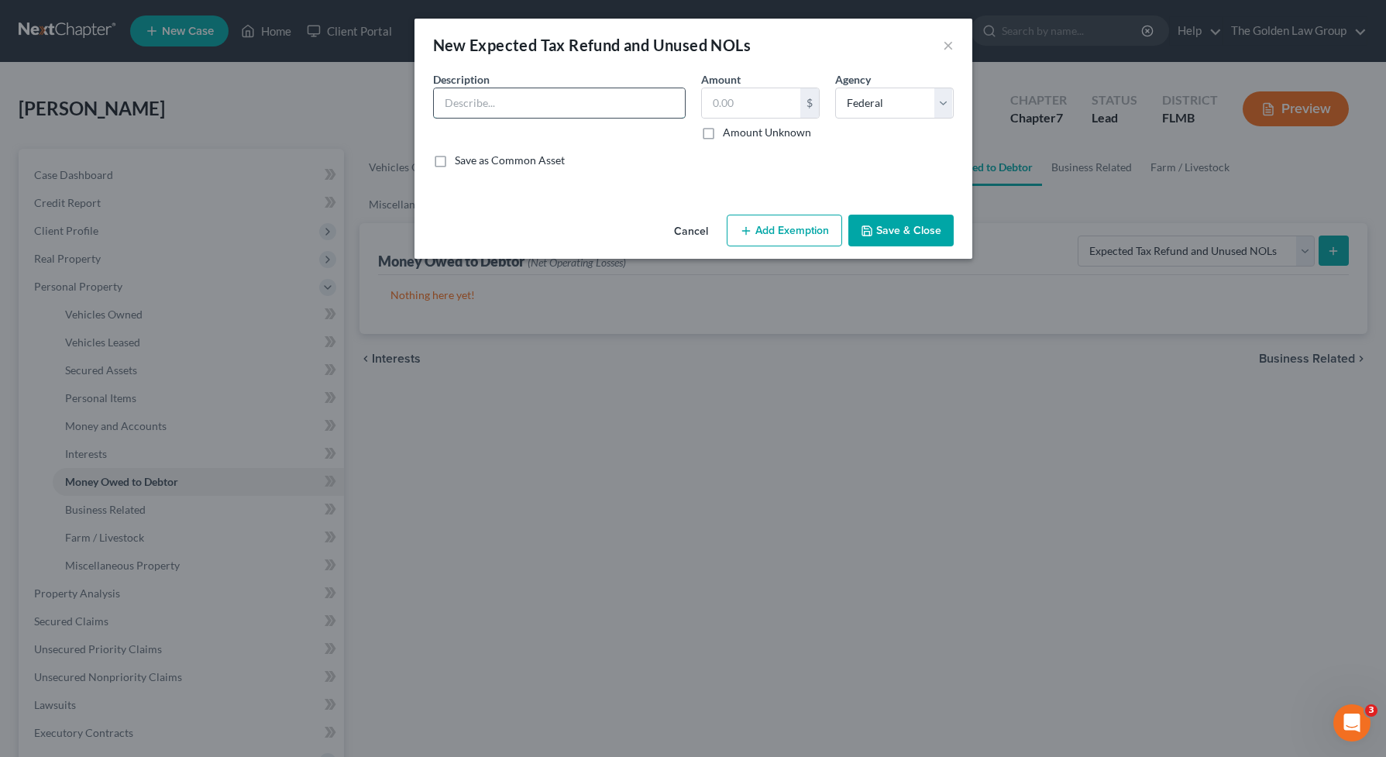
click at [577, 91] on input "text" at bounding box center [559, 102] width 251 height 29
type input "Anticipated 2025 Tax Refund"
click at [762, 109] on input "text" at bounding box center [751, 102] width 98 height 29
click at [723, 134] on label "Amount Unknown" at bounding box center [767, 132] width 88 height 15
click at [729, 134] on input "Amount Unknown" at bounding box center [734, 130] width 10 height 10
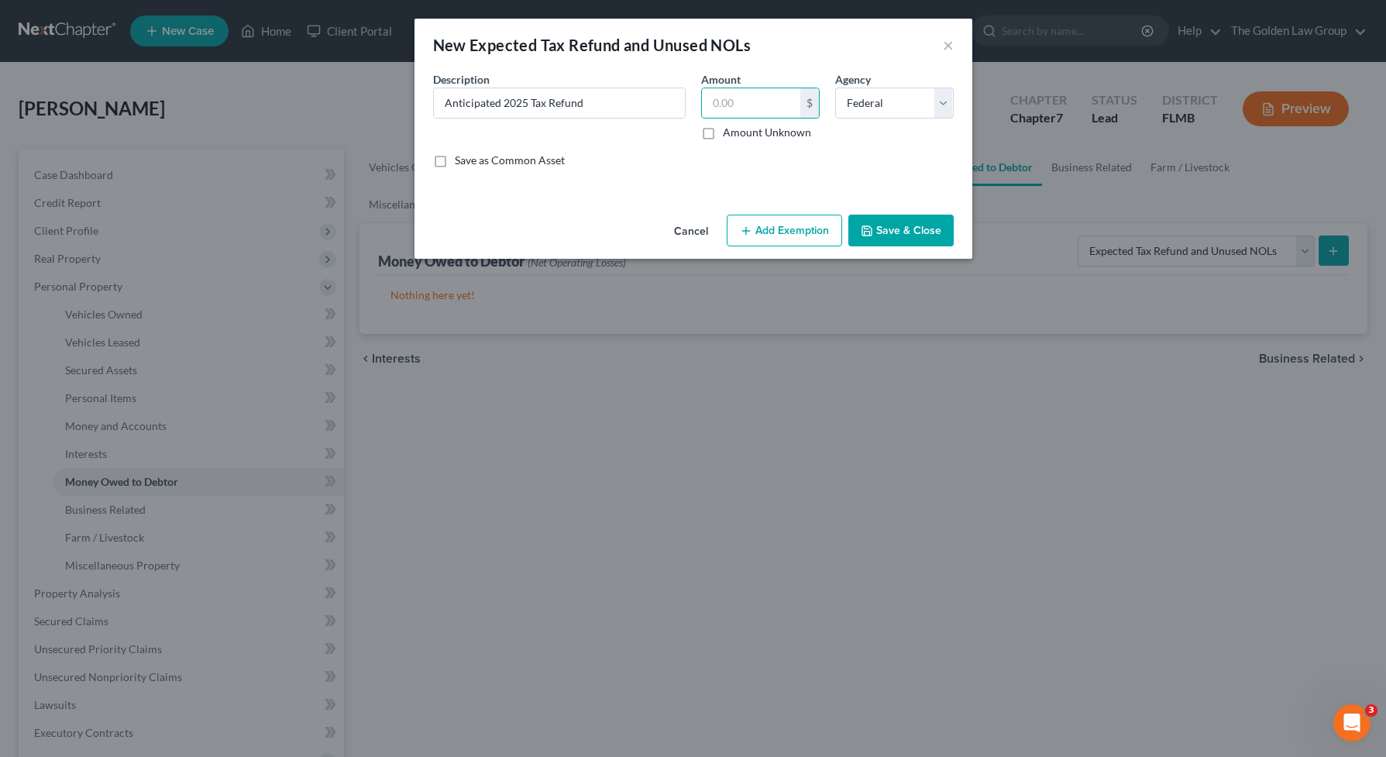
checkbox input "true"
type input "0.00"
click at [753, 228] on button "Add Exemption" at bounding box center [784, 231] width 115 height 33
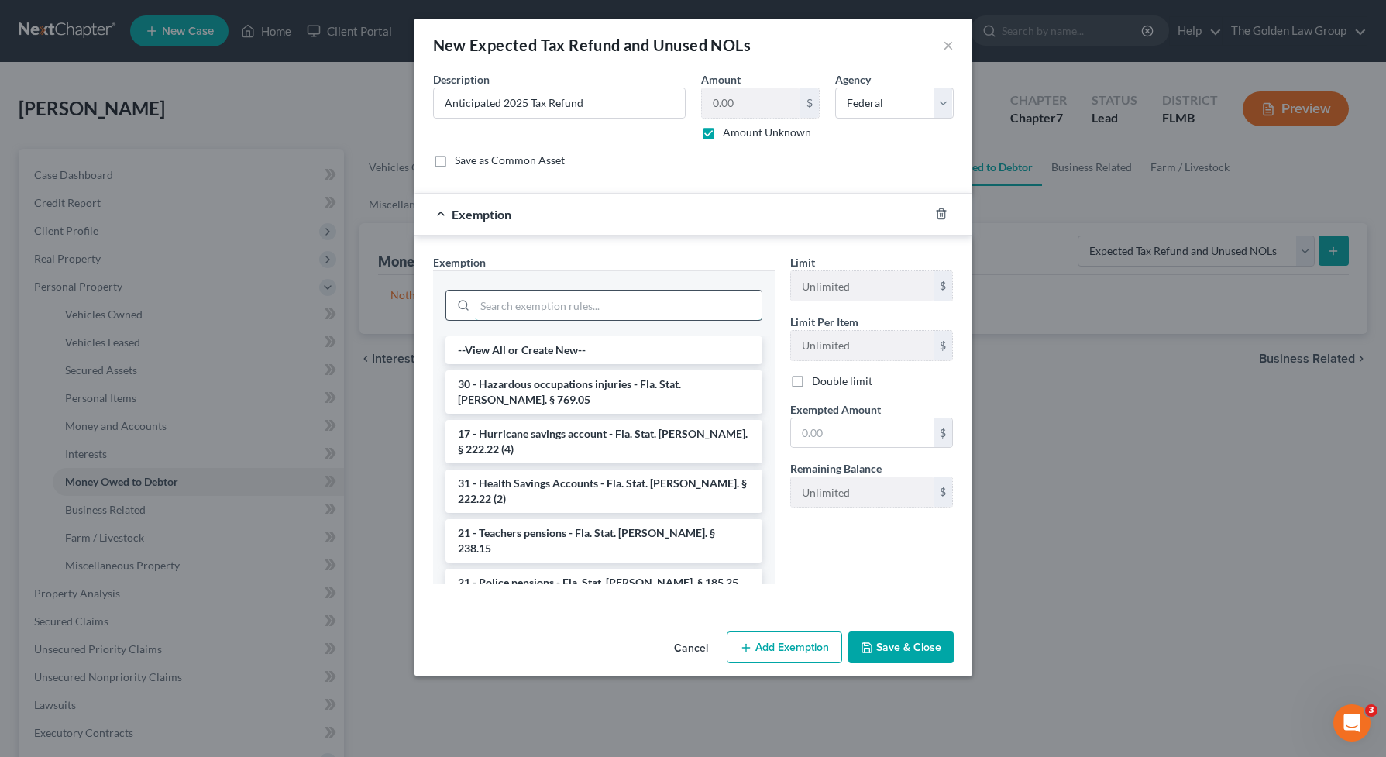
click at [580, 301] on input "search" at bounding box center [618, 305] width 287 height 29
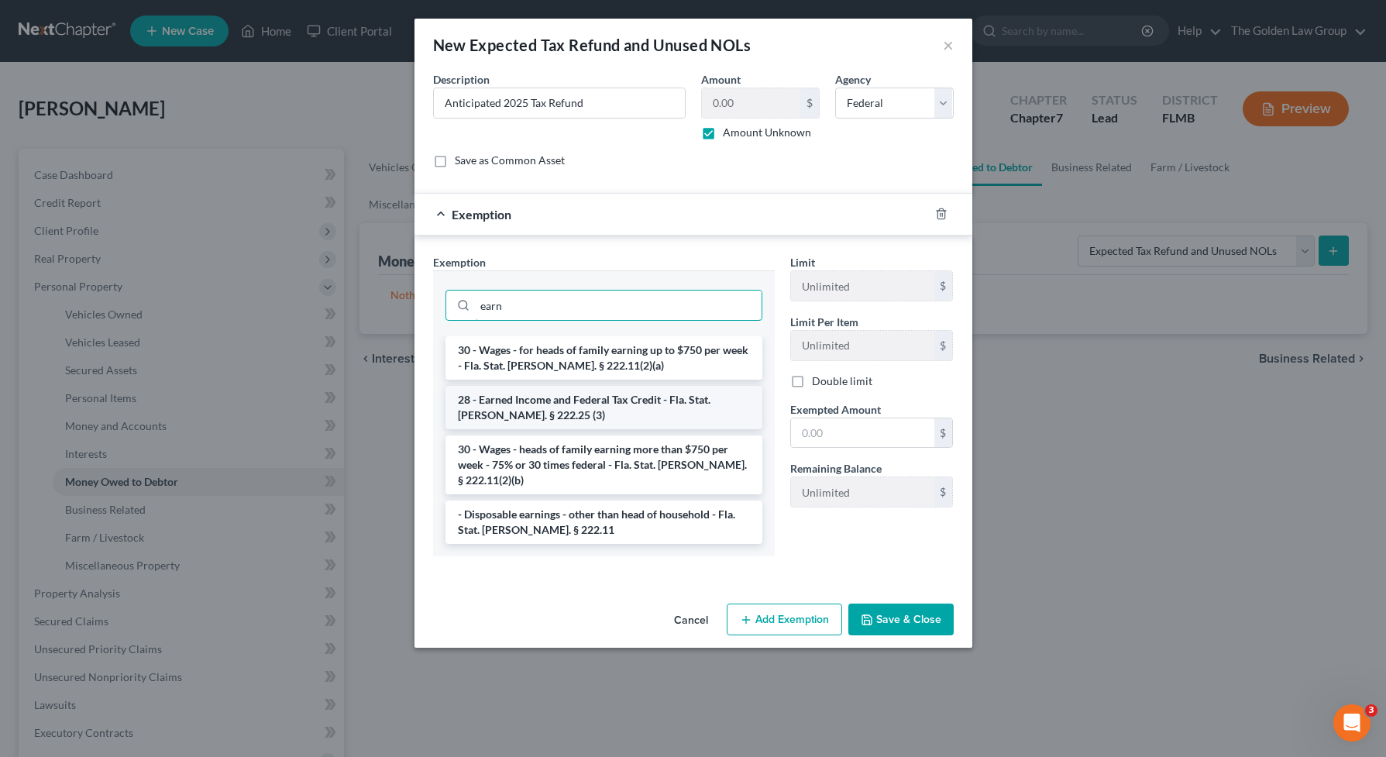
type input "earn"
click at [601, 415] on li "28 - Earned Income and Federal Tax Credit - Fla. Stat. [PERSON_NAME]. § 222.25 …" at bounding box center [604, 407] width 317 height 43
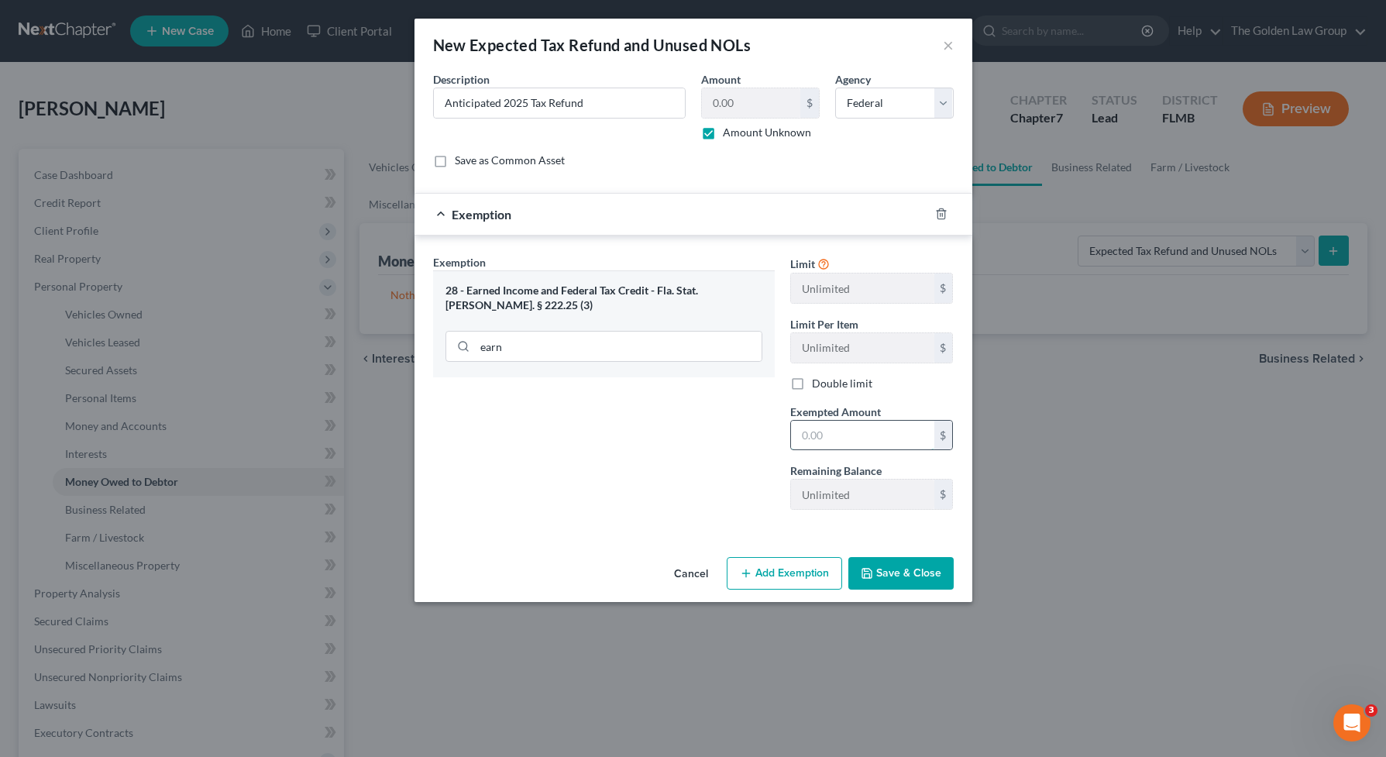
click at [833, 439] on input "text" at bounding box center [862, 435] width 143 height 29
type input "0.00"
click at [910, 577] on button "Save & Close" at bounding box center [900, 573] width 105 height 33
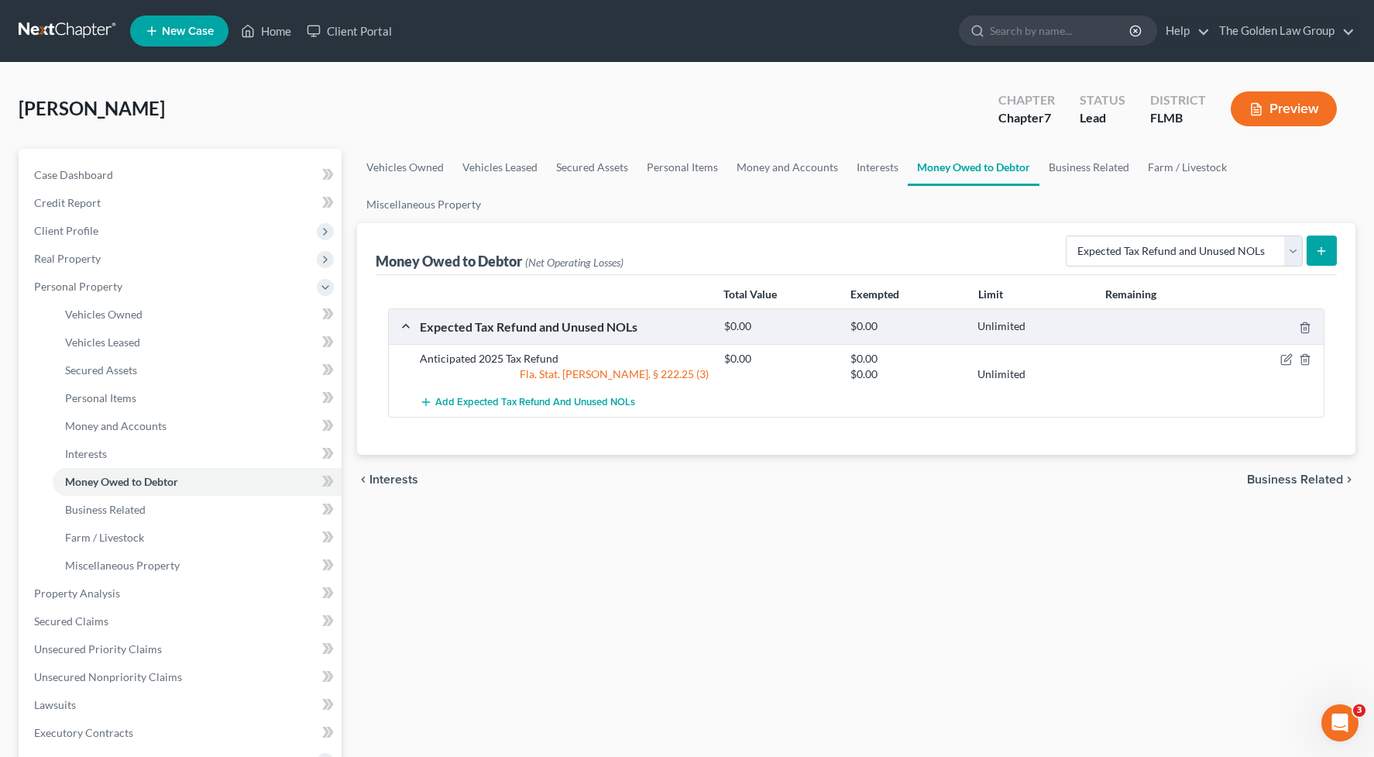
click at [938, 517] on div "Vehicles Owned Vehicles Leased Secured Assets Personal Items Money and Accounts…" at bounding box center [856, 596] width 1015 height 895
click at [862, 556] on div "Vehicles Owned Vehicles Leased Secured Assets Personal Items Money and Accounts…" at bounding box center [856, 596] width 1015 height 895
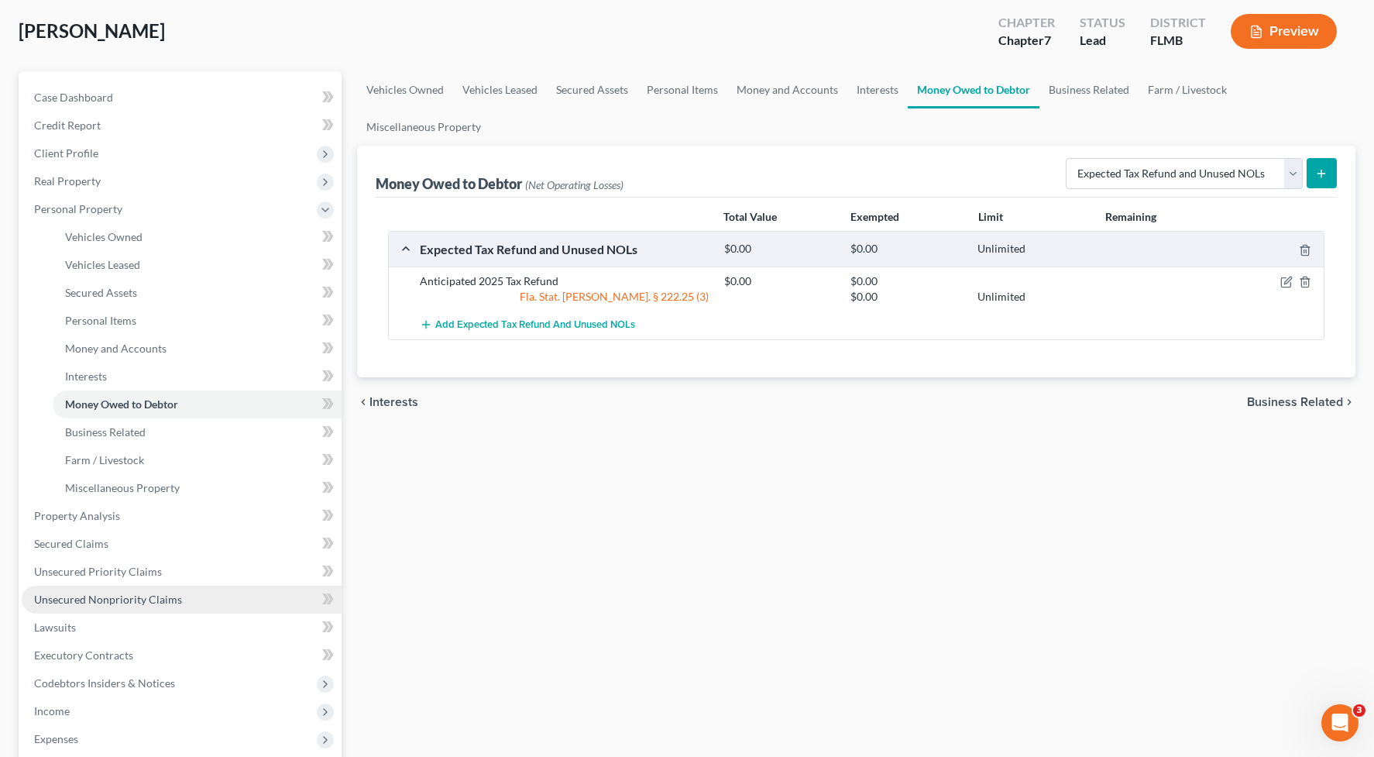
click at [147, 606] on link "Unsecured Nonpriority Claims" at bounding box center [182, 600] width 320 height 28
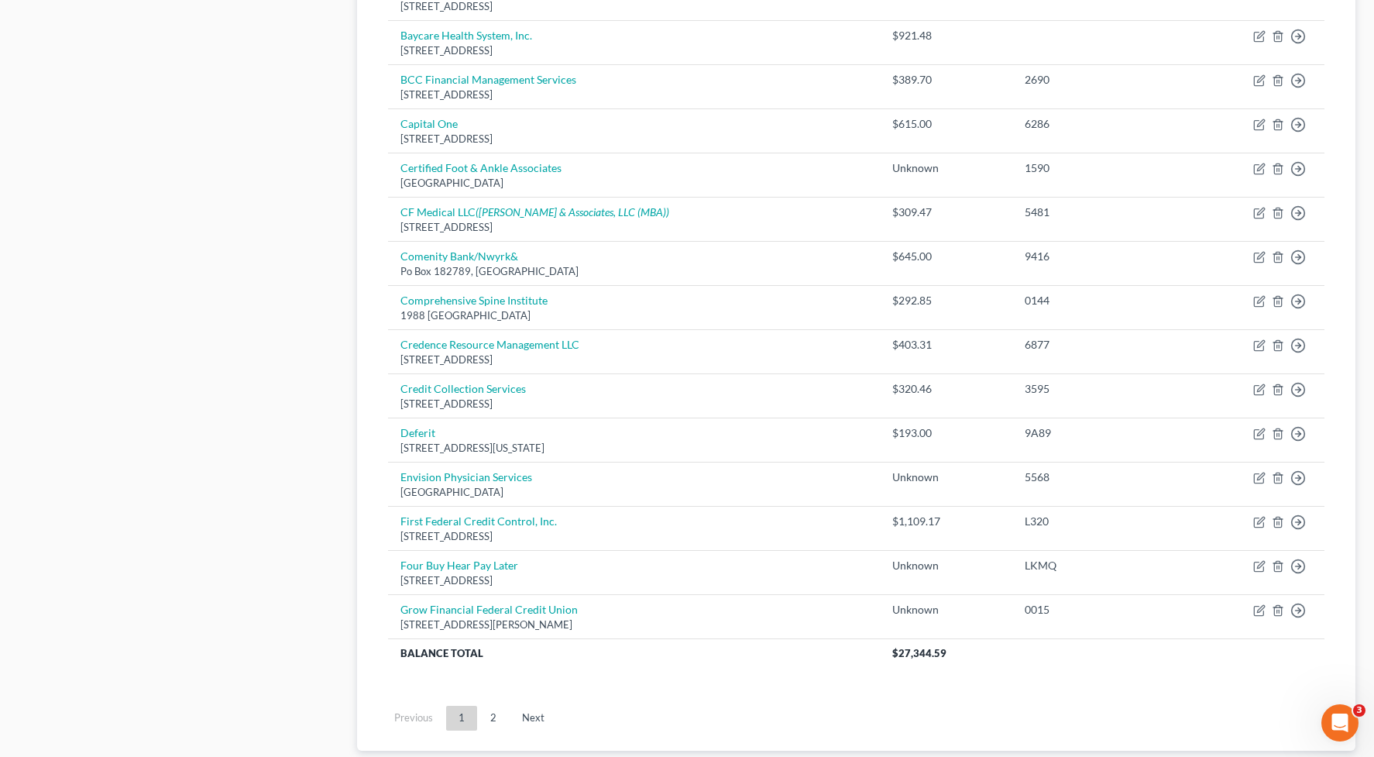
scroll to position [1032, 0]
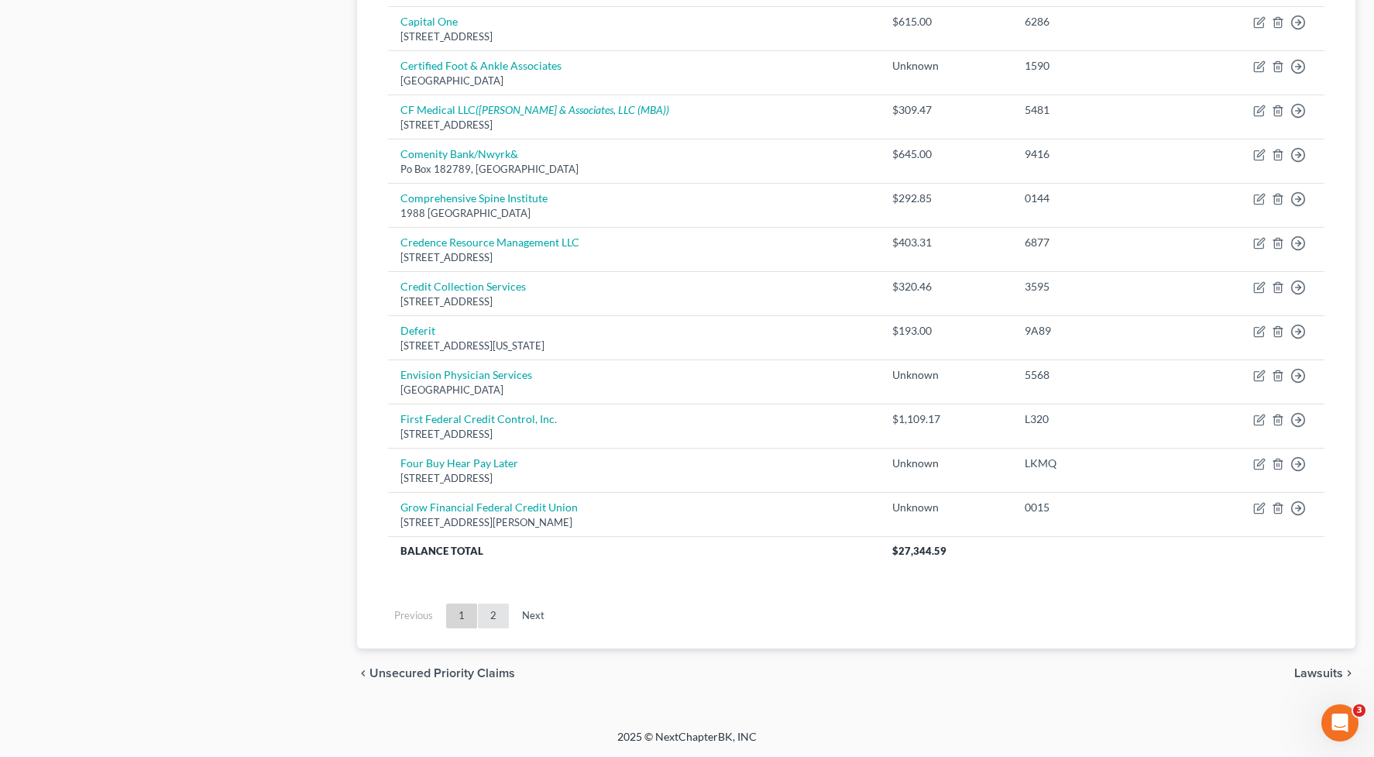
click at [495, 617] on link "2" at bounding box center [493, 616] width 31 height 25
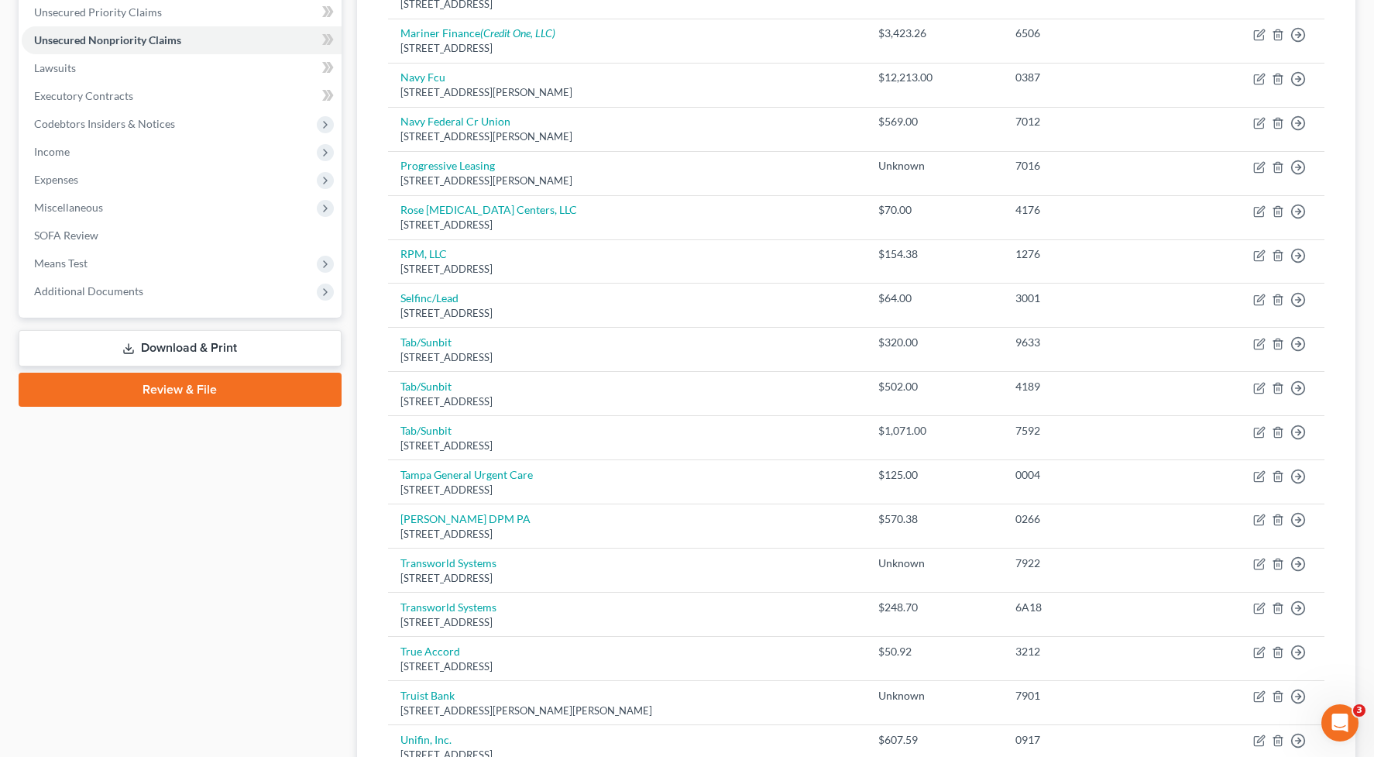
scroll to position [229, 0]
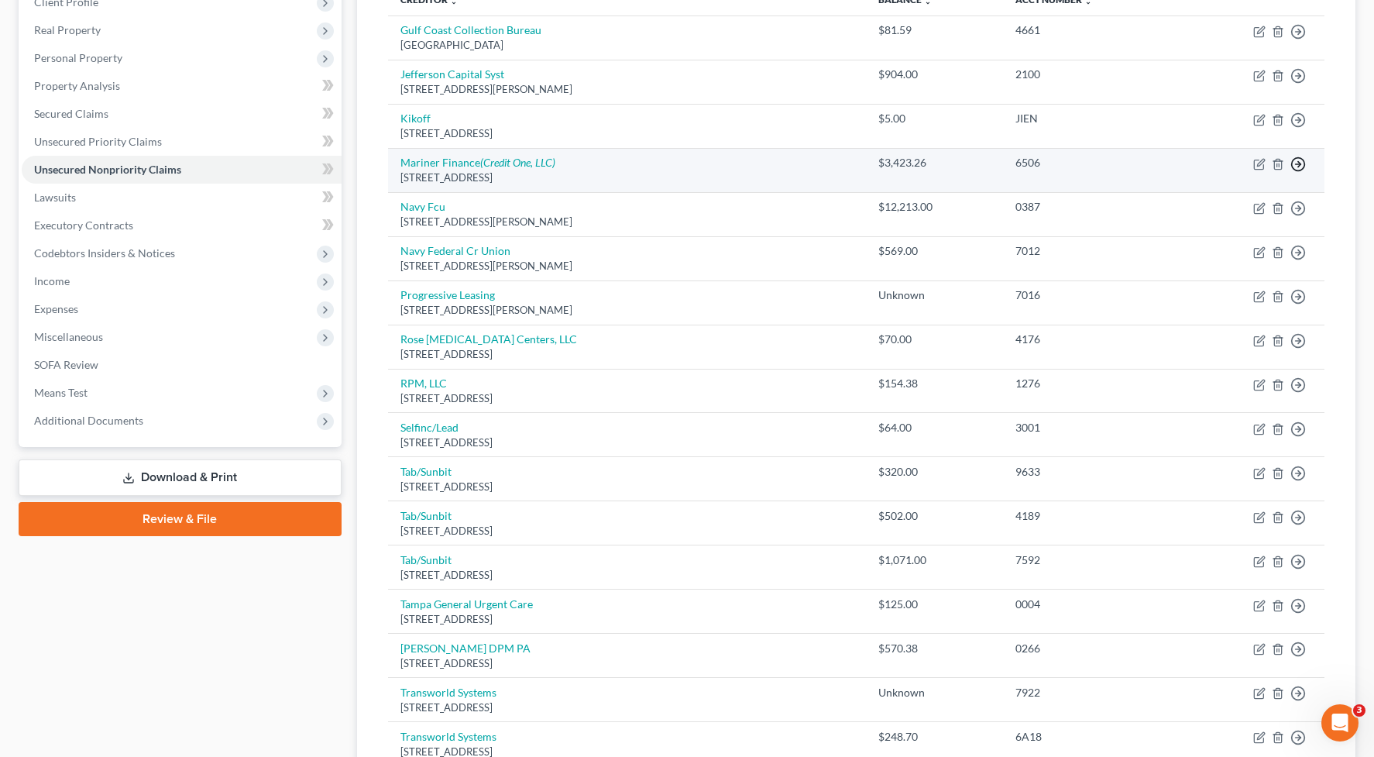
click at [1298, 162] on icon "button" at bounding box center [1298, 164] width 15 height 15
click at [1227, 174] on link "Move to D" at bounding box center [1227, 175] width 129 height 26
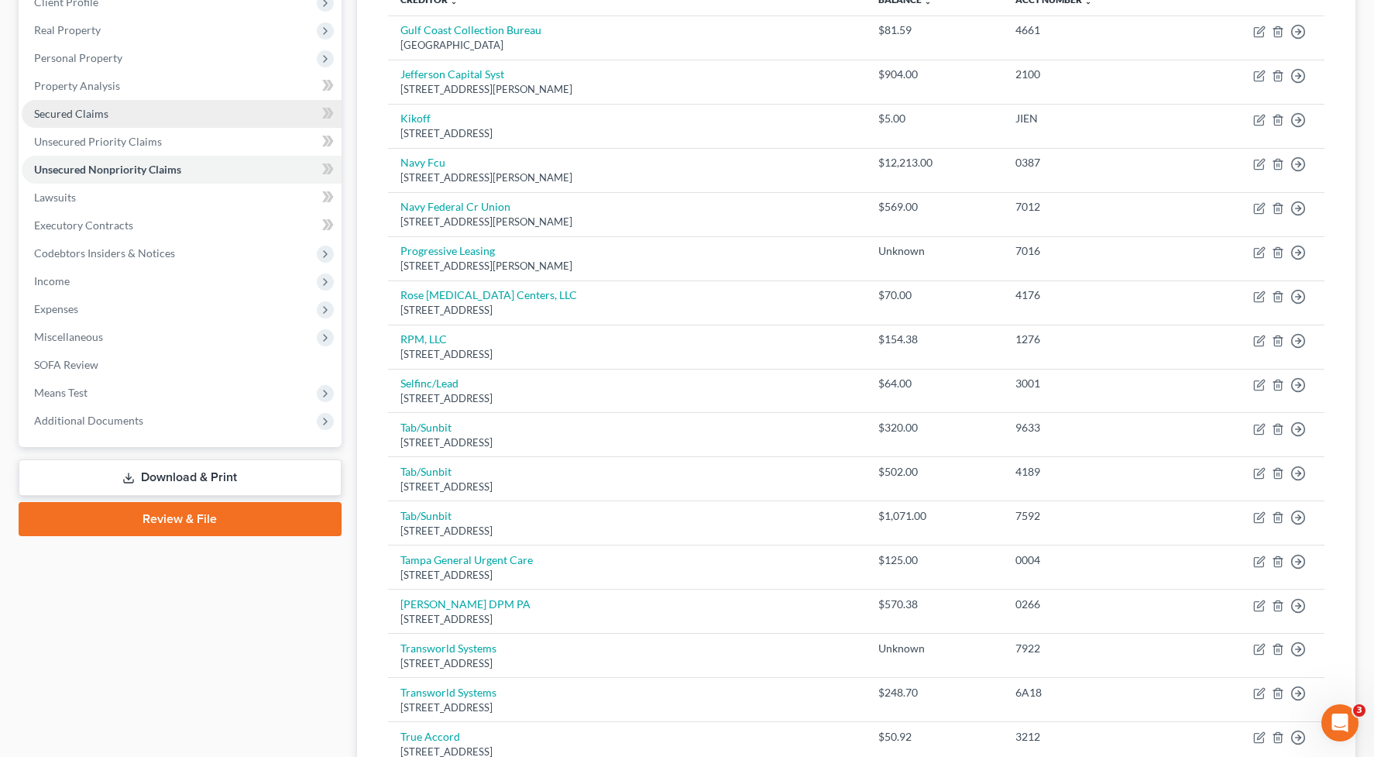
click at [110, 108] on link "Secured Claims" at bounding box center [182, 114] width 320 height 28
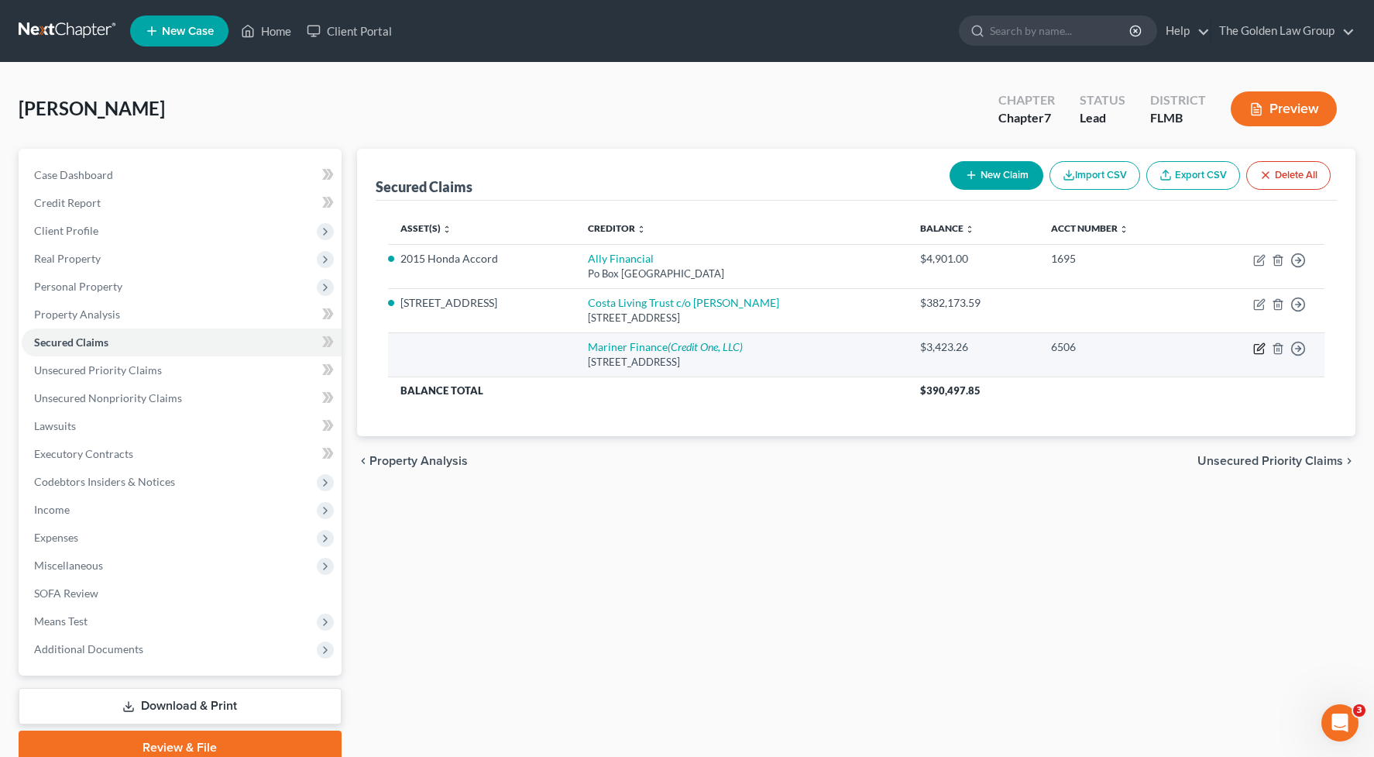
click at [1257, 346] on icon "button" at bounding box center [1260, 348] width 12 height 12
select select "21"
select select "0"
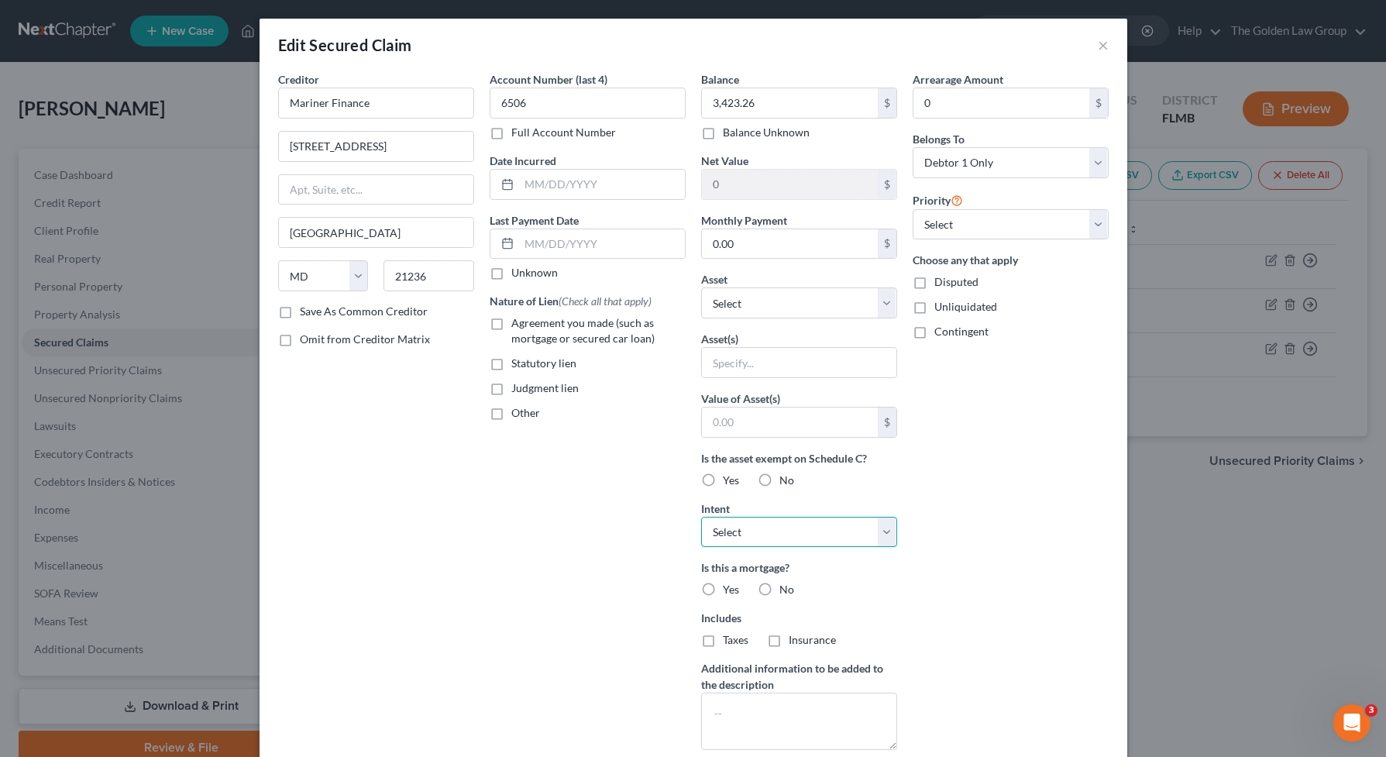
click at [795, 524] on select "Select Surrender Redeem Reaffirm Avoid Other" at bounding box center [799, 532] width 196 height 31
click at [769, 298] on select "Select Other Multiple Assets Navy Federal Credit Union_Savings_4973 (Savings Ac…" at bounding box center [799, 302] width 196 height 31
select select "9"
click at [701, 287] on select "Select Other Multiple Assets Navy Federal Credit Union_Savings_4973 (Savings Ac…" at bounding box center [799, 302] width 196 height 31
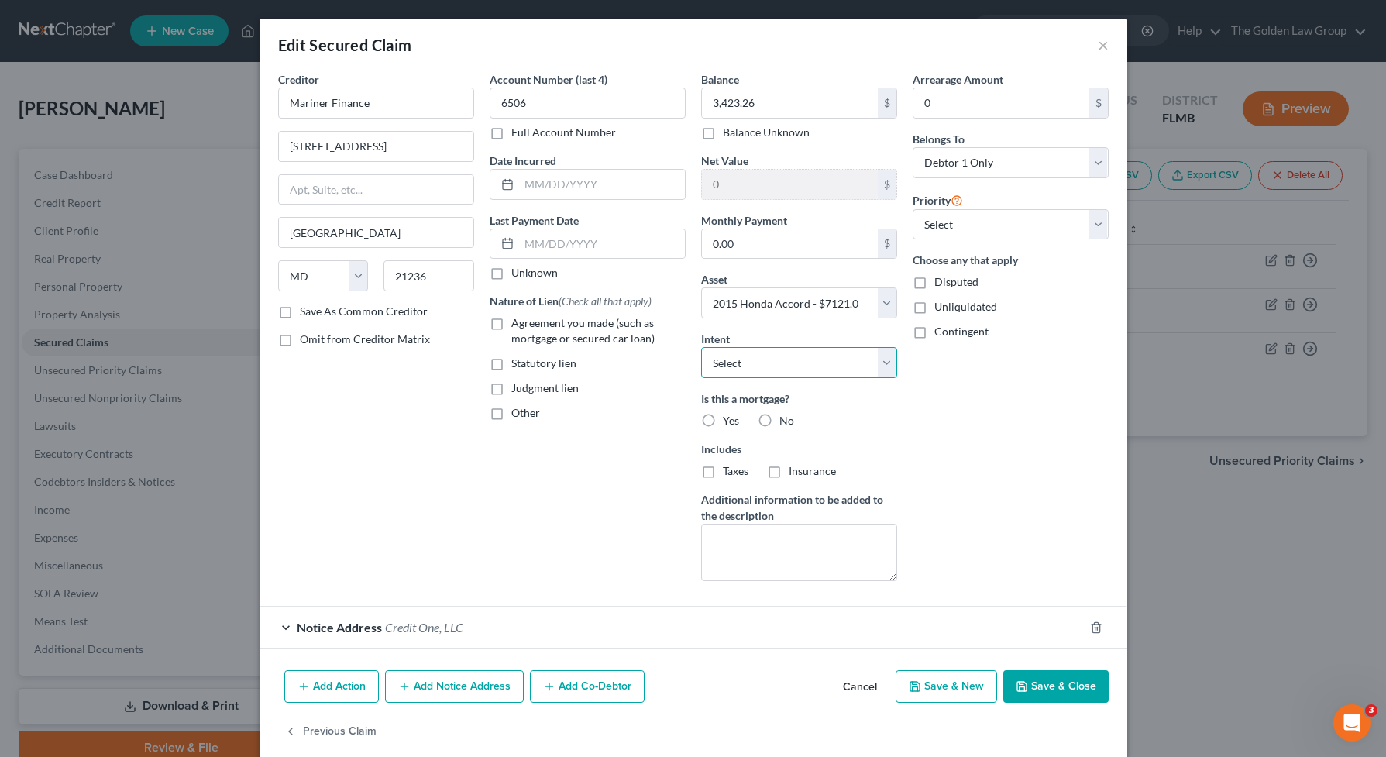
click at [717, 366] on select "Select Surrender Redeem Reaffirm Avoid Other" at bounding box center [799, 362] width 196 height 31
select select "4"
click at [701, 347] on select "Select Surrender Redeem Reaffirm Avoid Other" at bounding box center [799, 362] width 196 height 31
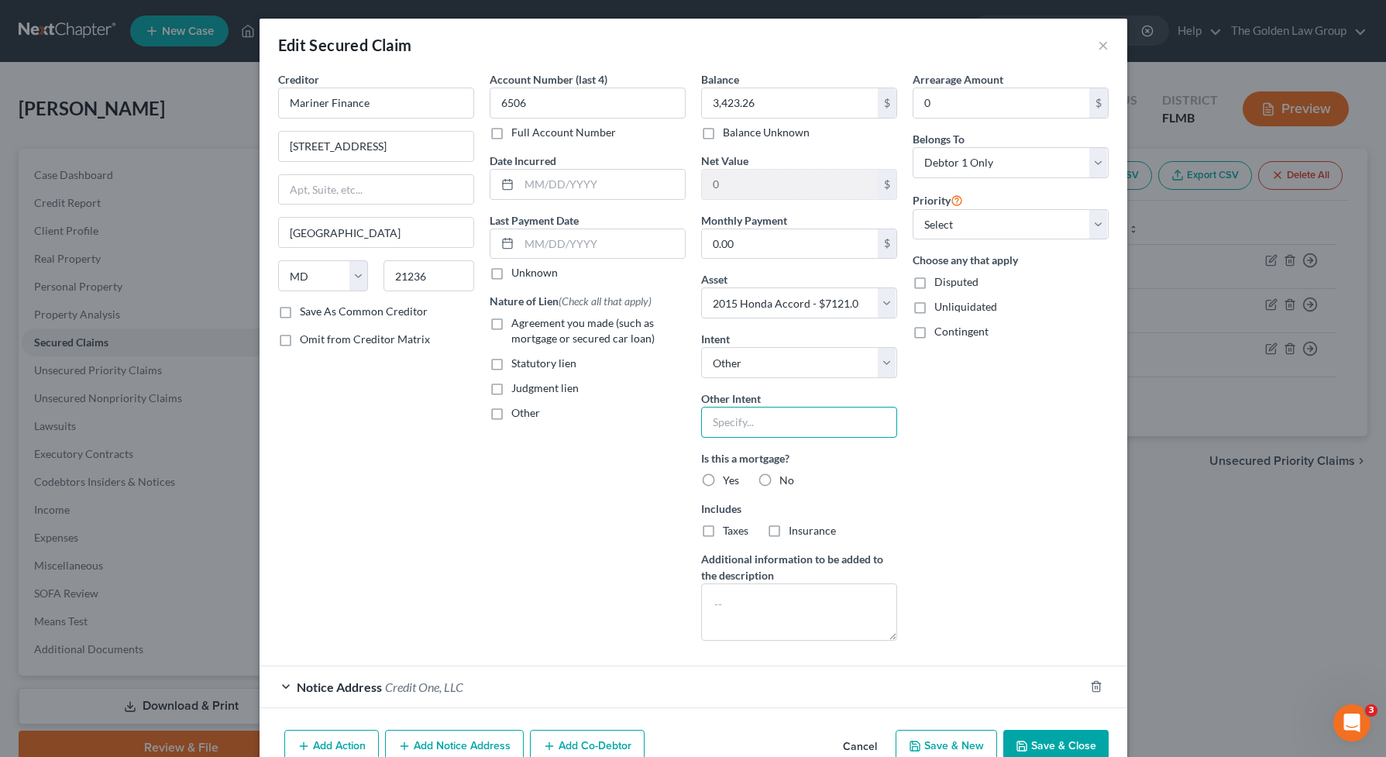
click at [762, 418] on input "text" at bounding box center [799, 422] width 196 height 31
type input "Retain and Continue to make payments"
click at [779, 479] on label "No" at bounding box center [786, 480] width 15 height 15
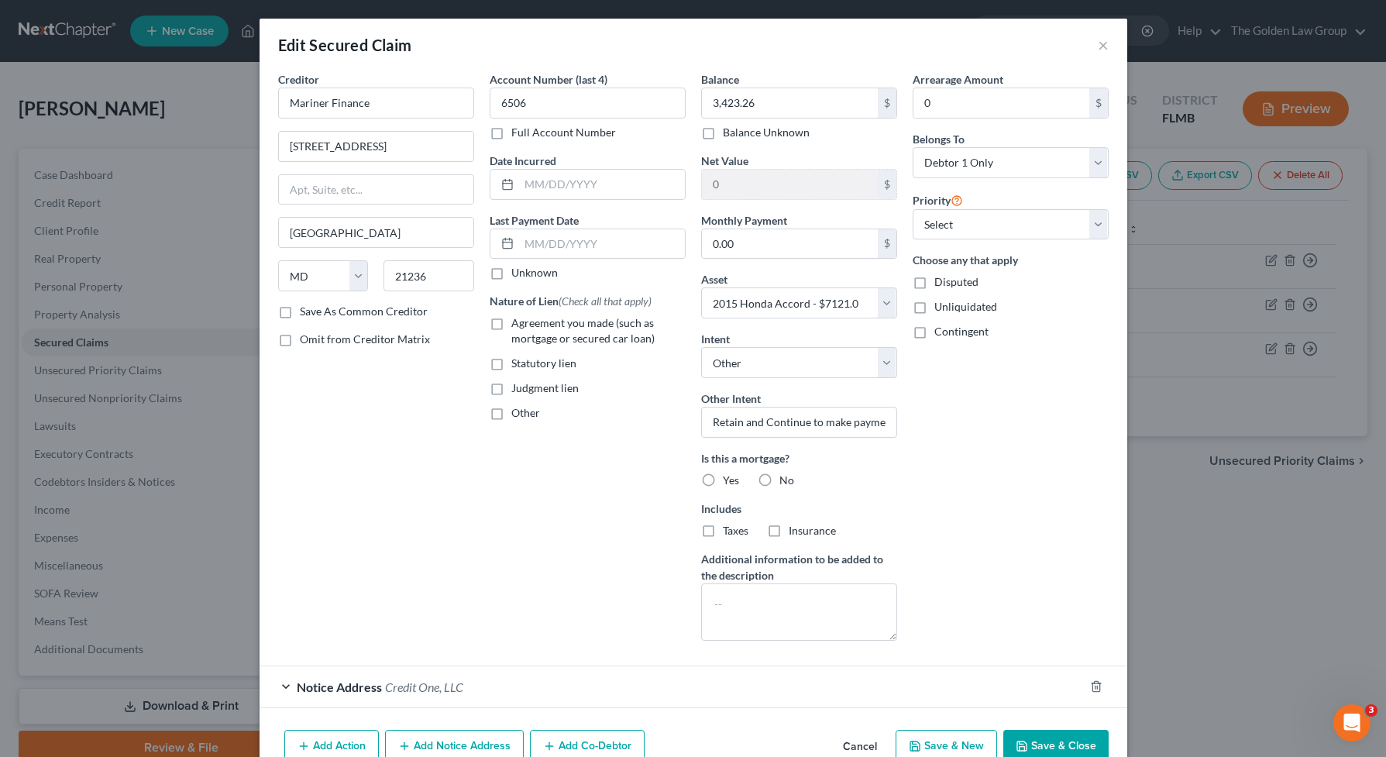
click at [786, 479] on input "No" at bounding box center [791, 478] width 10 height 10
radio input "true"
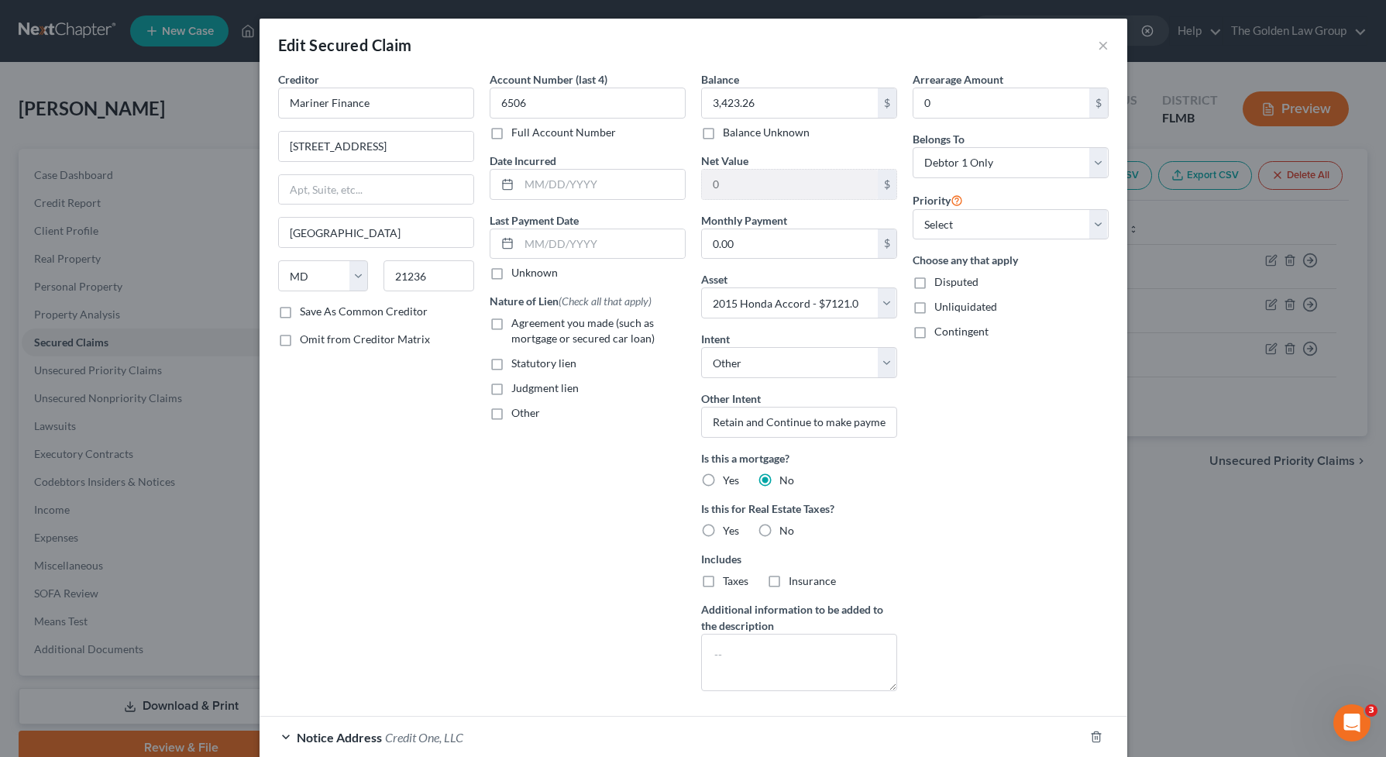
click at [924, 507] on div "Arrearage Amount 0 $ Belongs To * Select Debtor 1 Only Debtor 2 Only Debtor 1 A…" at bounding box center [1011, 387] width 212 height 632
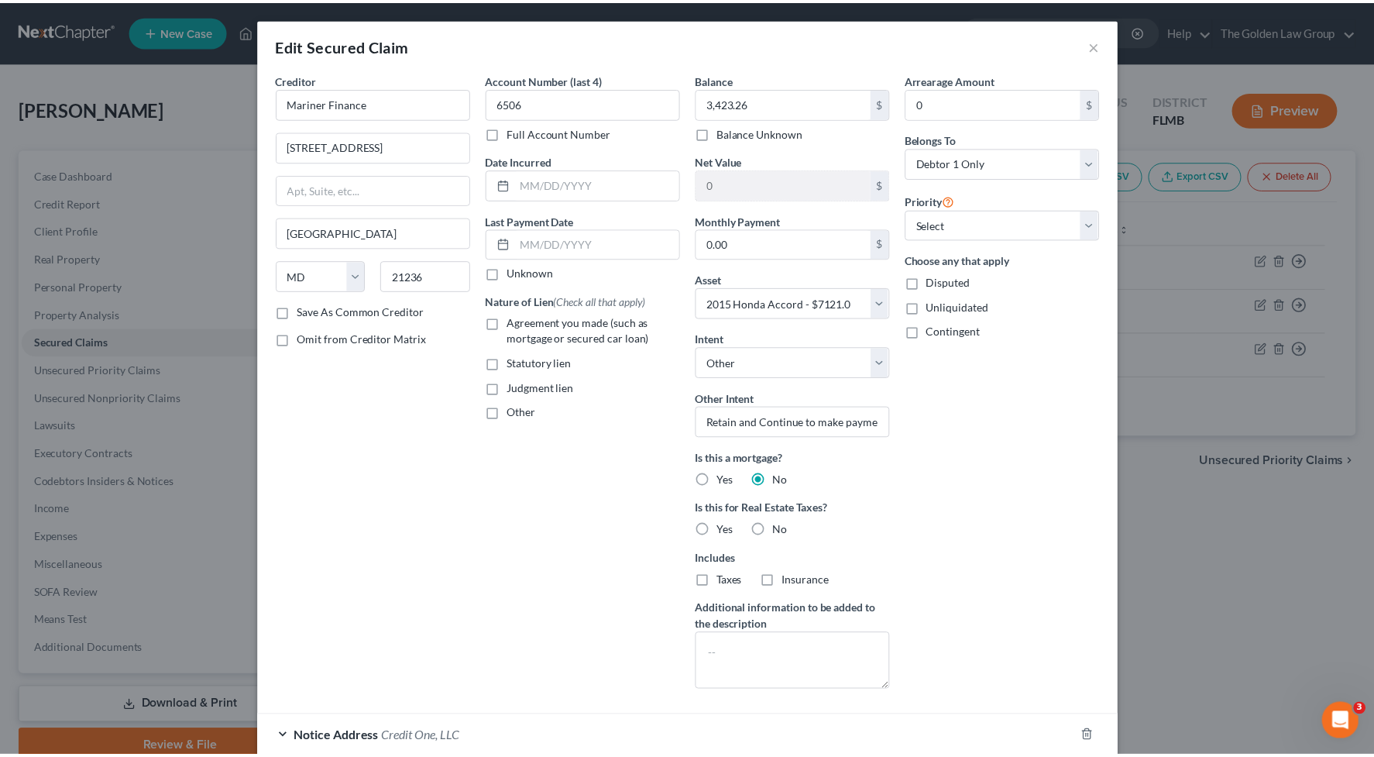
scroll to position [131, 0]
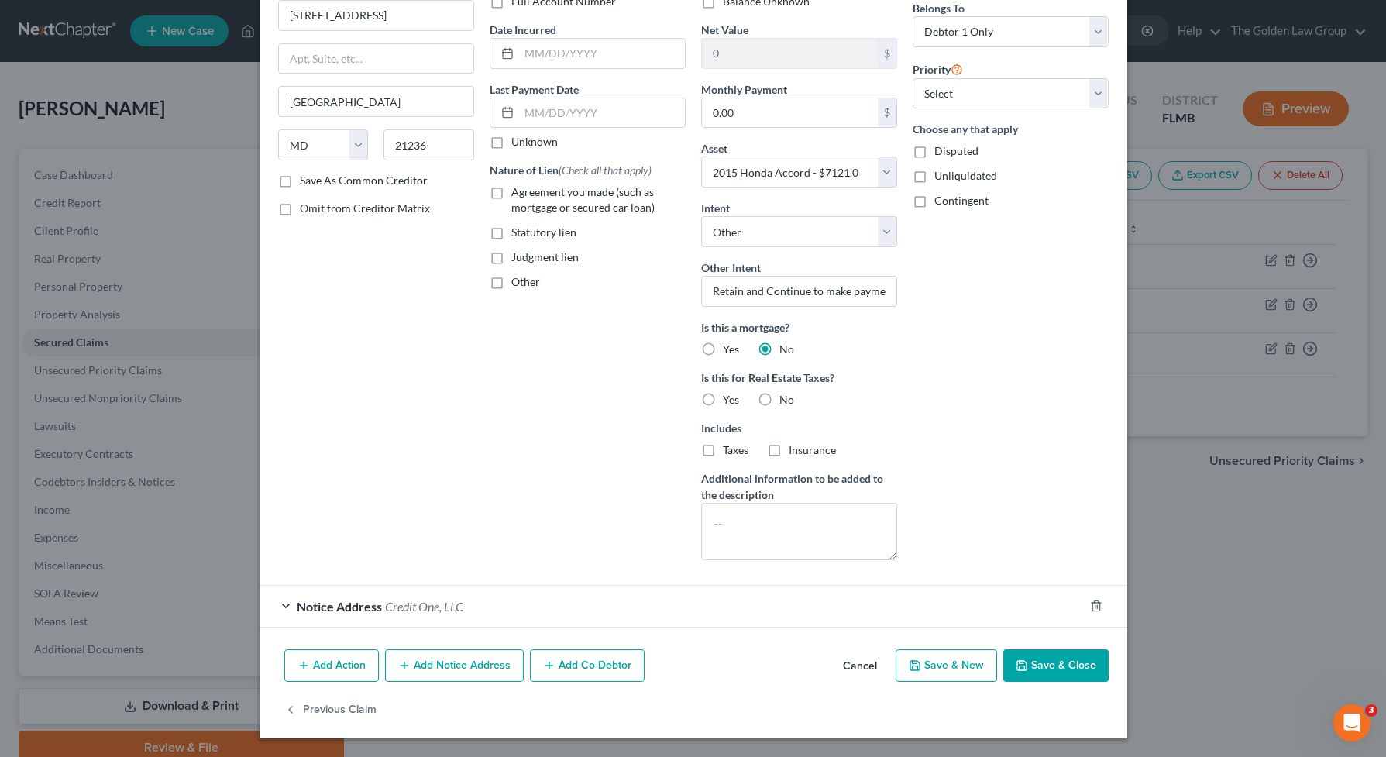
click at [1031, 659] on button "Save & Close" at bounding box center [1055, 665] width 105 height 33
select select
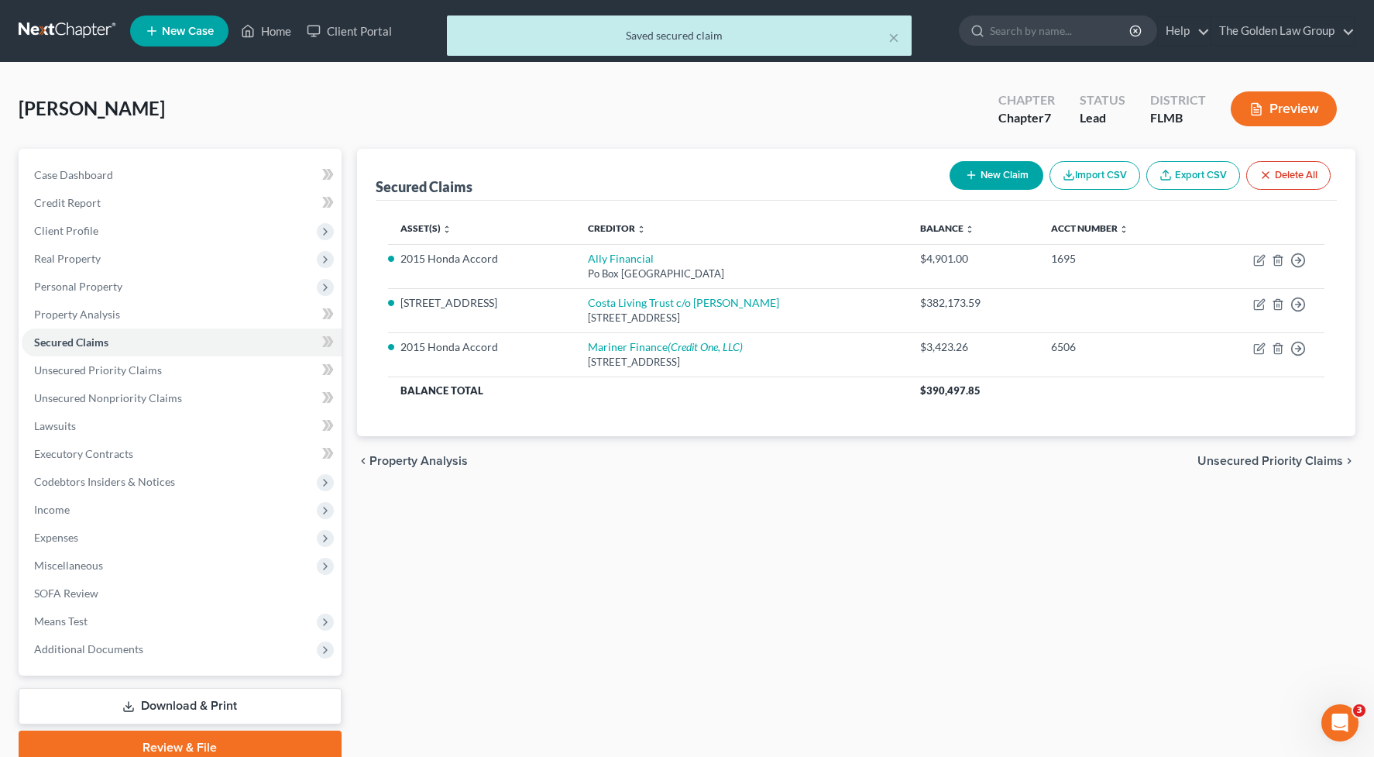
click at [939, 514] on div "Secured Claims New Claim Import CSV Export CSV Delete All Asset(s) expand_more …" at bounding box center [856, 457] width 1015 height 616
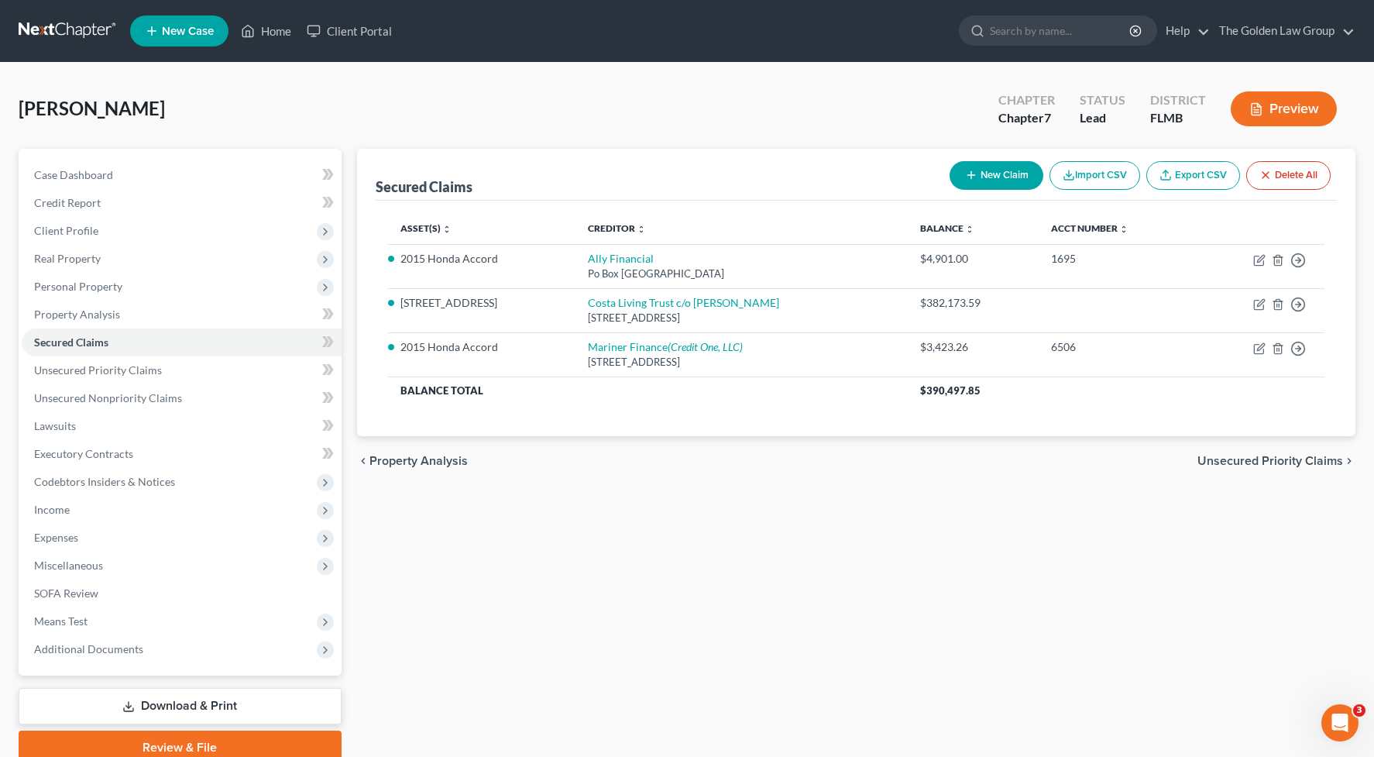
click at [931, 515] on div "Secured Claims New Claim Import CSV Export CSV Delete All Asset(s) expand_more …" at bounding box center [856, 457] width 1015 height 616
click at [922, 519] on div "Secured Claims New Claim Import CSV Export CSV Delete All Asset(s) expand_more …" at bounding box center [856, 457] width 1015 height 616
click at [80, 287] on span "Personal Property" at bounding box center [78, 286] width 88 height 13
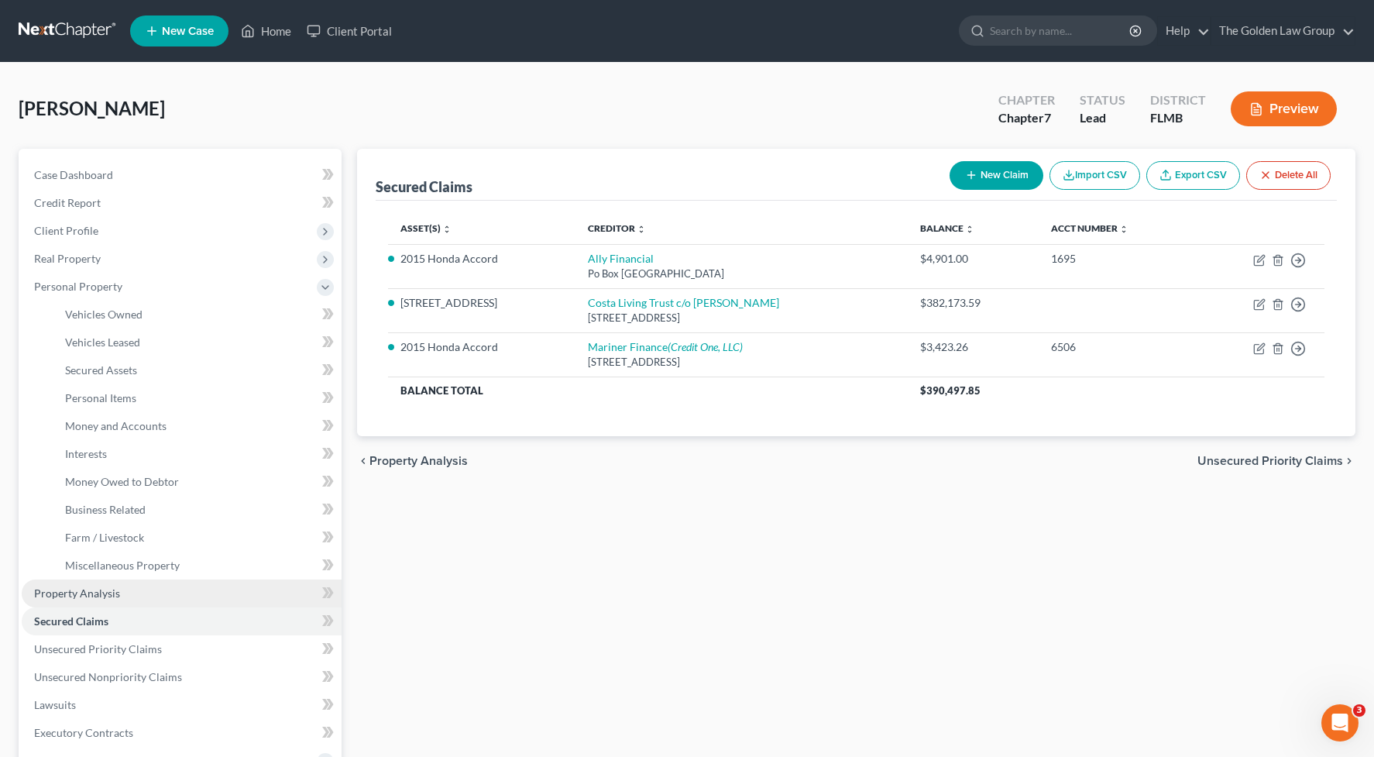
click at [146, 593] on link "Property Analysis" at bounding box center [182, 594] width 320 height 28
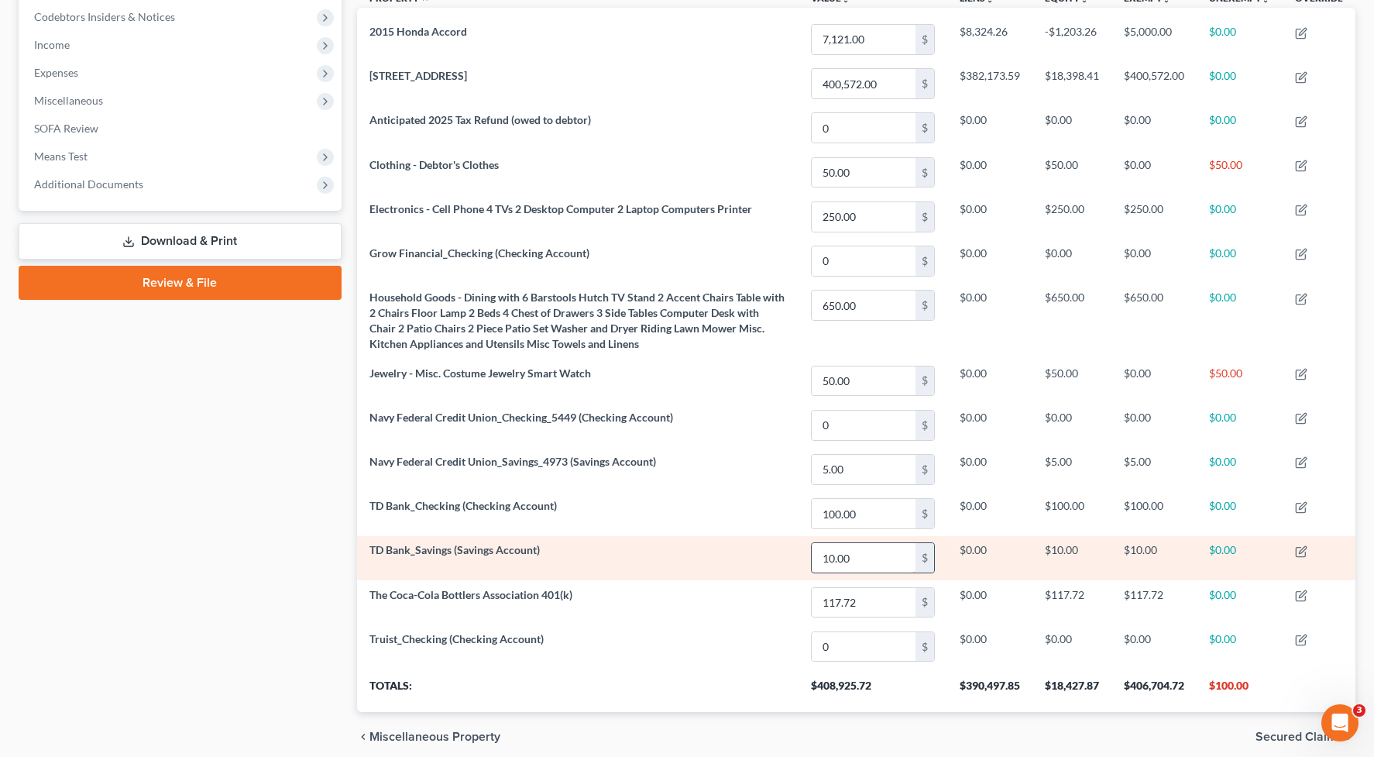
scroll to position [528, 0]
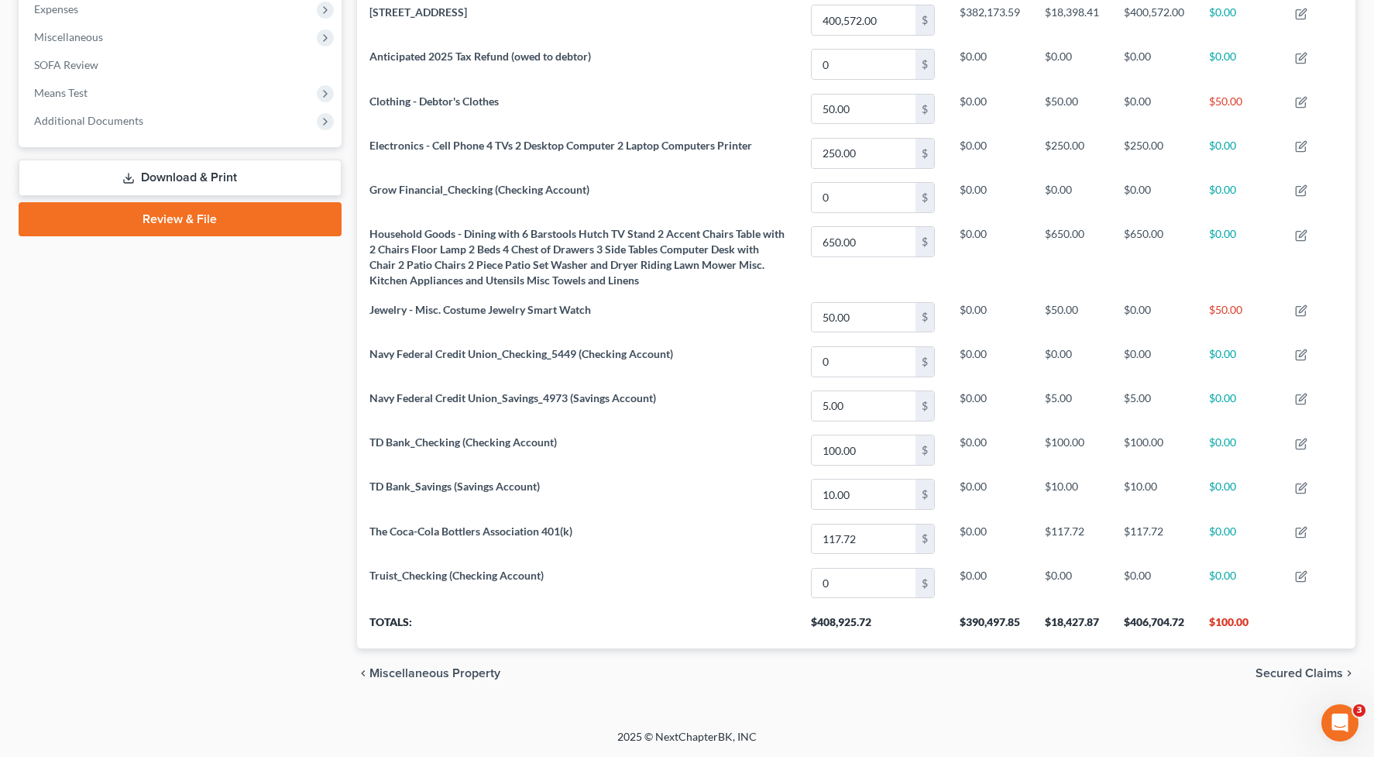
click at [242, 471] on div "Case Dashboard Payments Invoices Payments Payments Credit Report Client Profile" at bounding box center [180, 159] width 339 height 1078
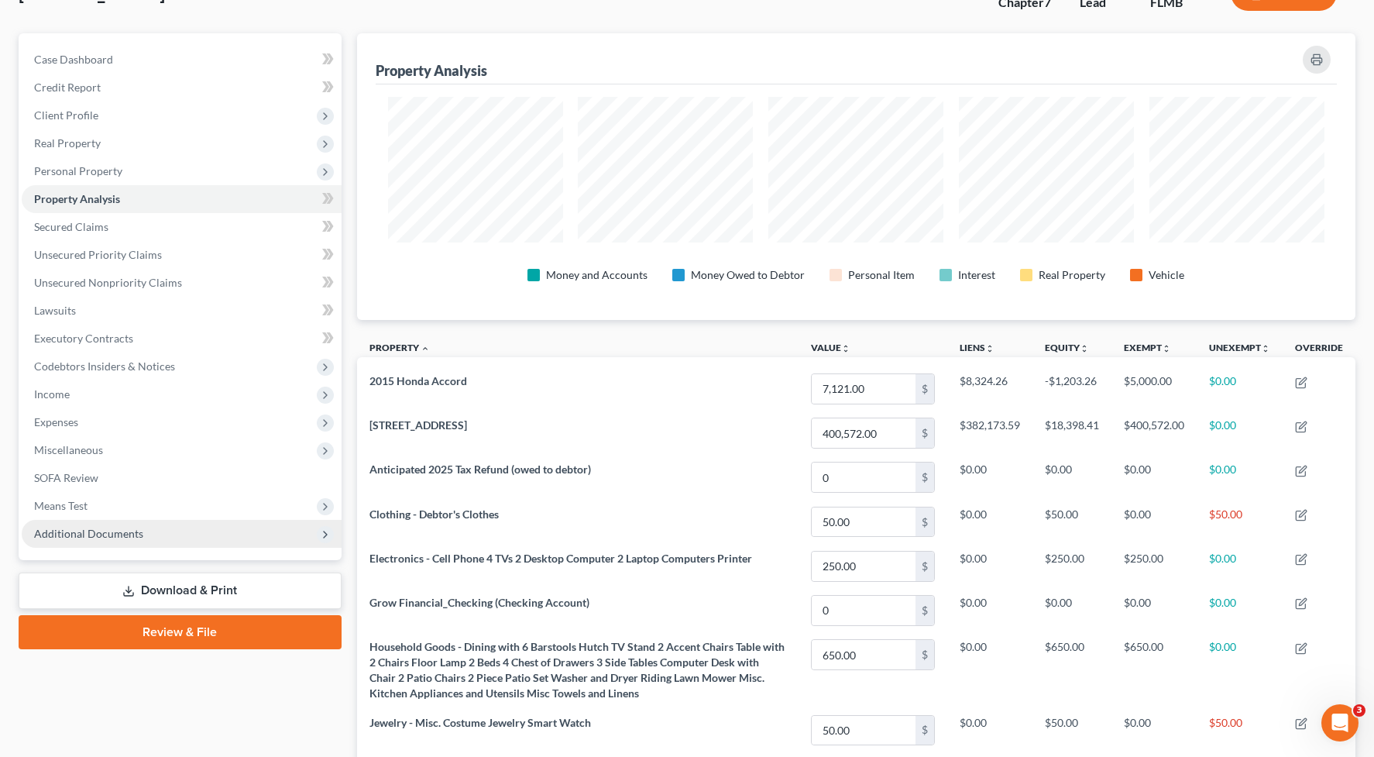
scroll to position [0, 0]
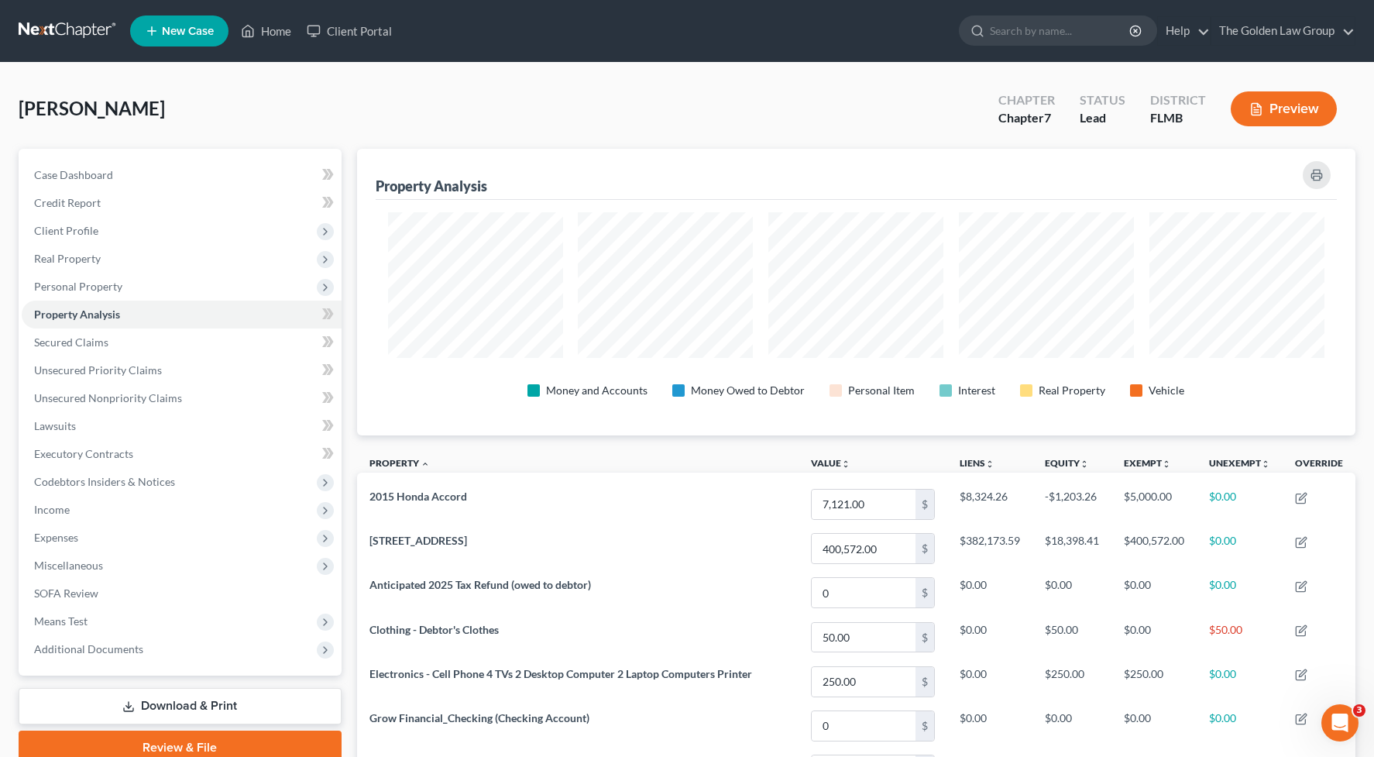
click at [292, 91] on div "[PERSON_NAME] Upgraded Chapter Chapter 7 Status Lead District [GEOGRAPHIC_DATA]…" at bounding box center [687, 114] width 1337 height 67
click at [123, 505] on span "Income" at bounding box center [182, 510] width 320 height 28
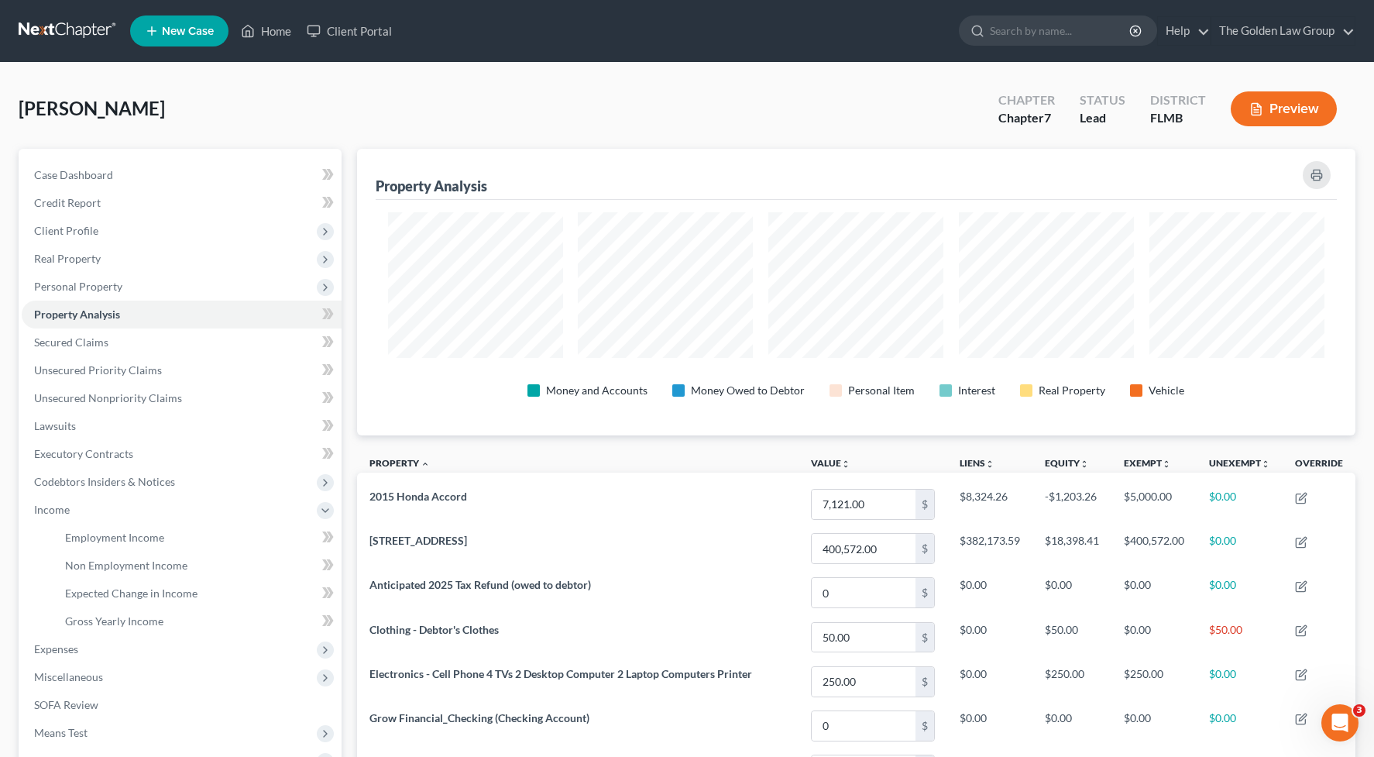
click at [365, 97] on div "[PERSON_NAME] Upgraded Chapter Chapter 7 Status Lead District [GEOGRAPHIC_DATA]…" at bounding box center [687, 114] width 1337 height 67
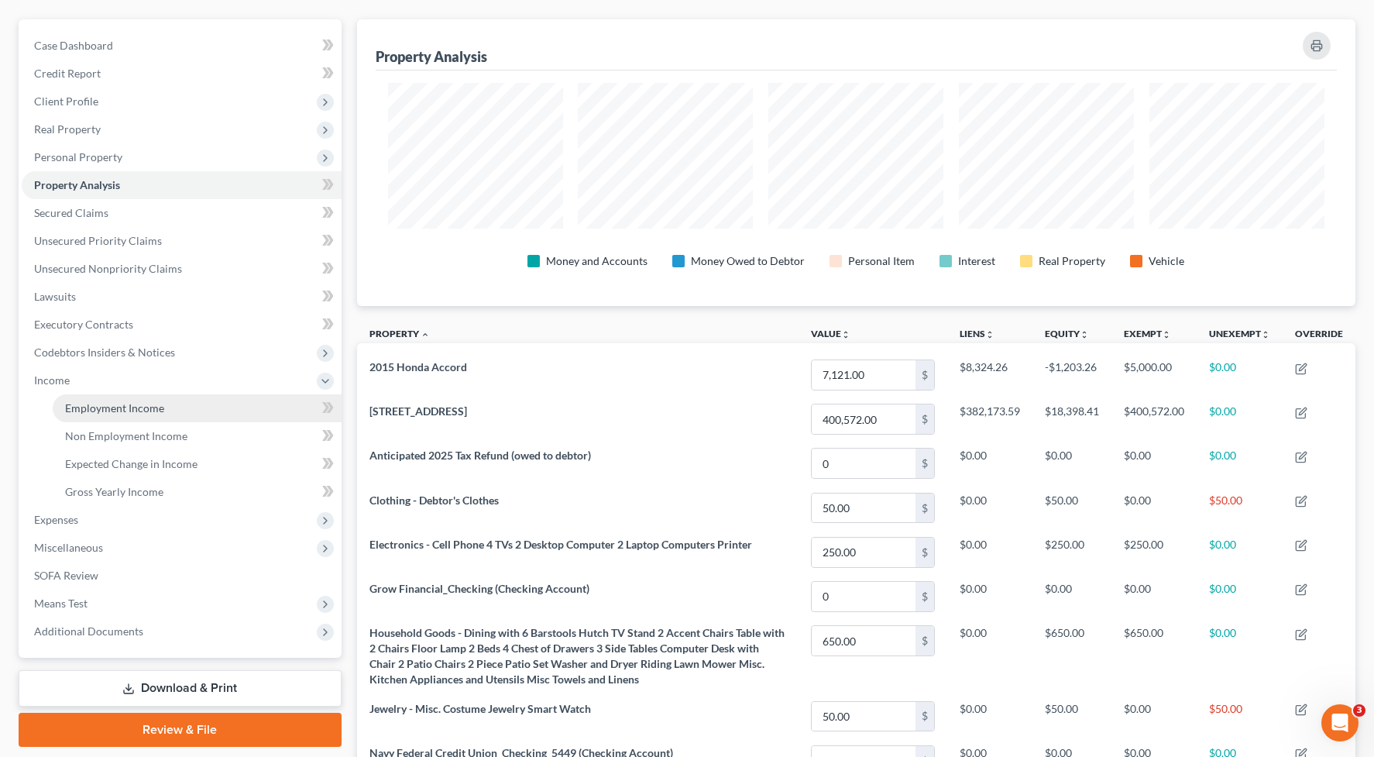
click at [110, 409] on span "Employment Income" at bounding box center [114, 407] width 99 height 13
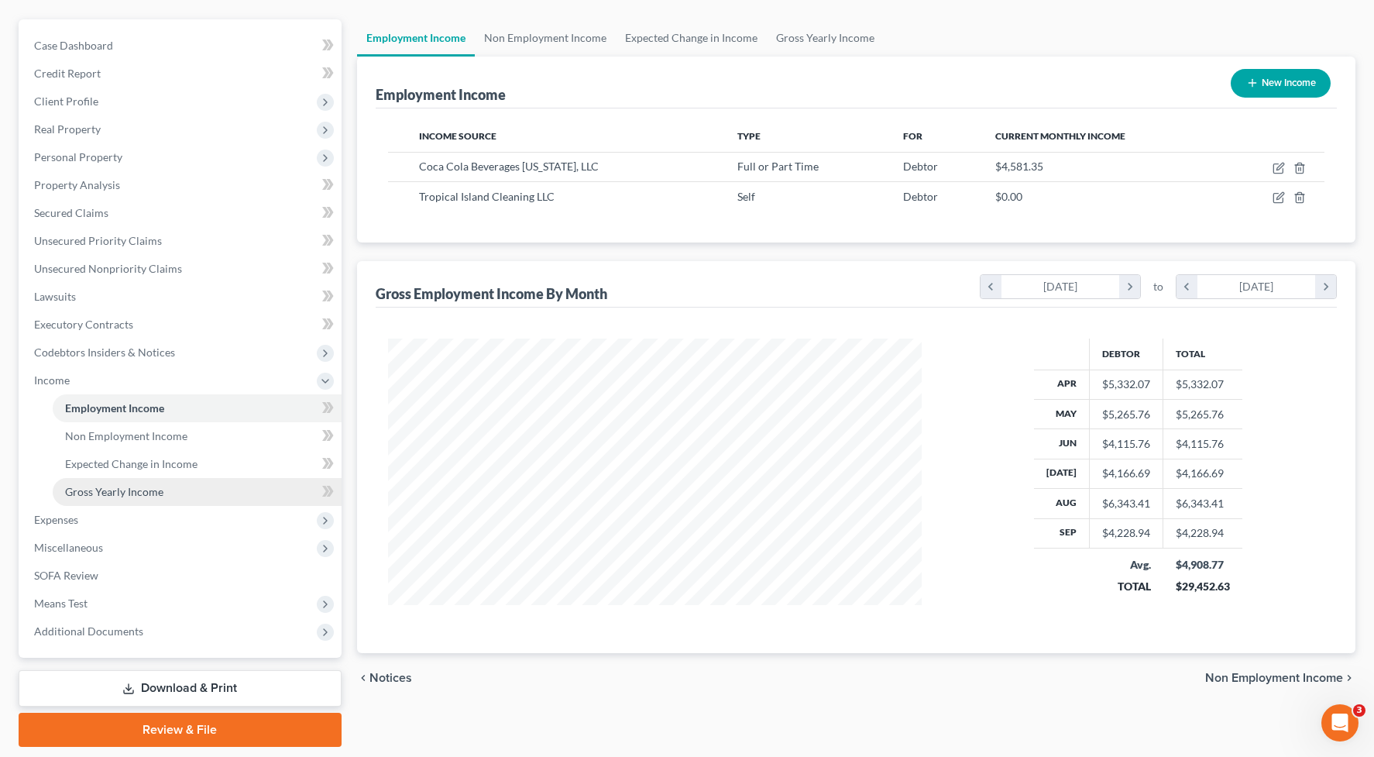
scroll to position [155, 0]
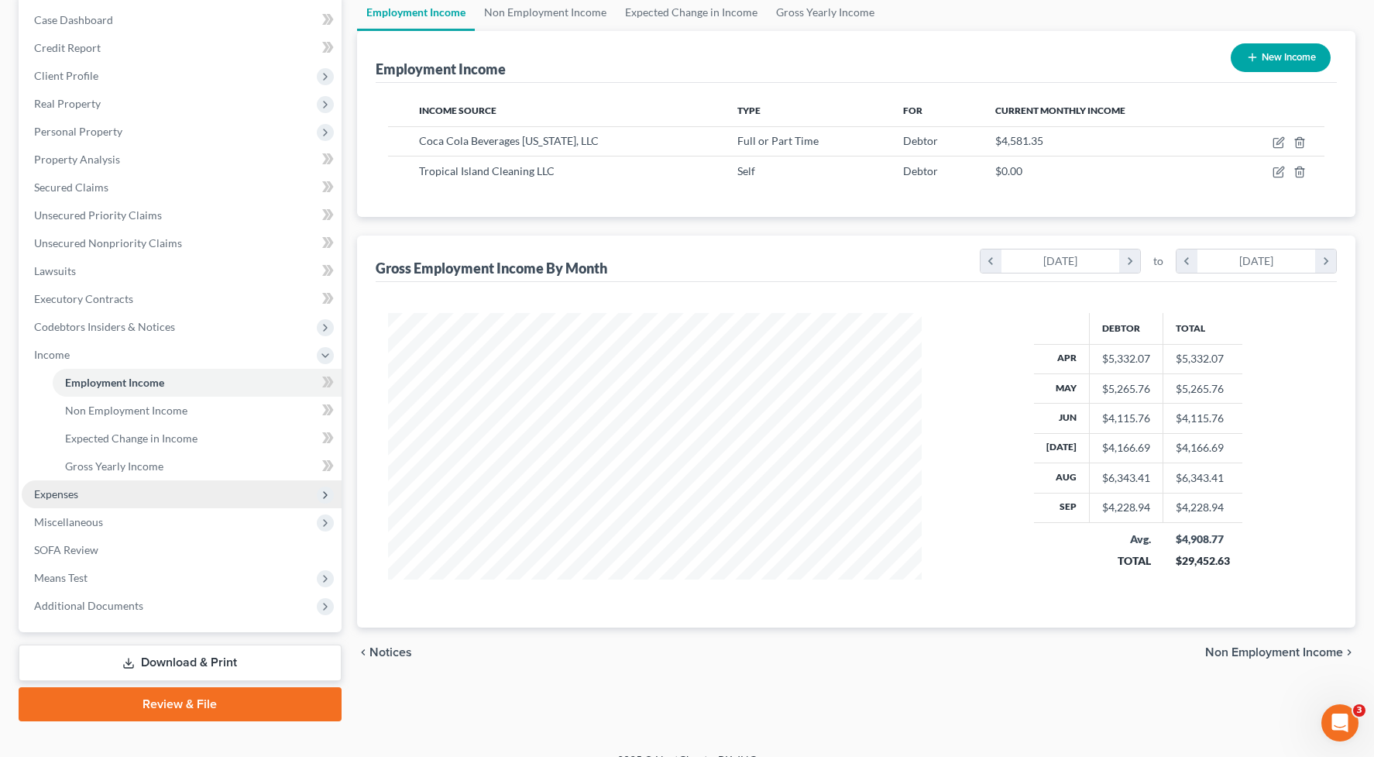
click at [64, 494] on span "Expenses" at bounding box center [56, 493] width 44 height 13
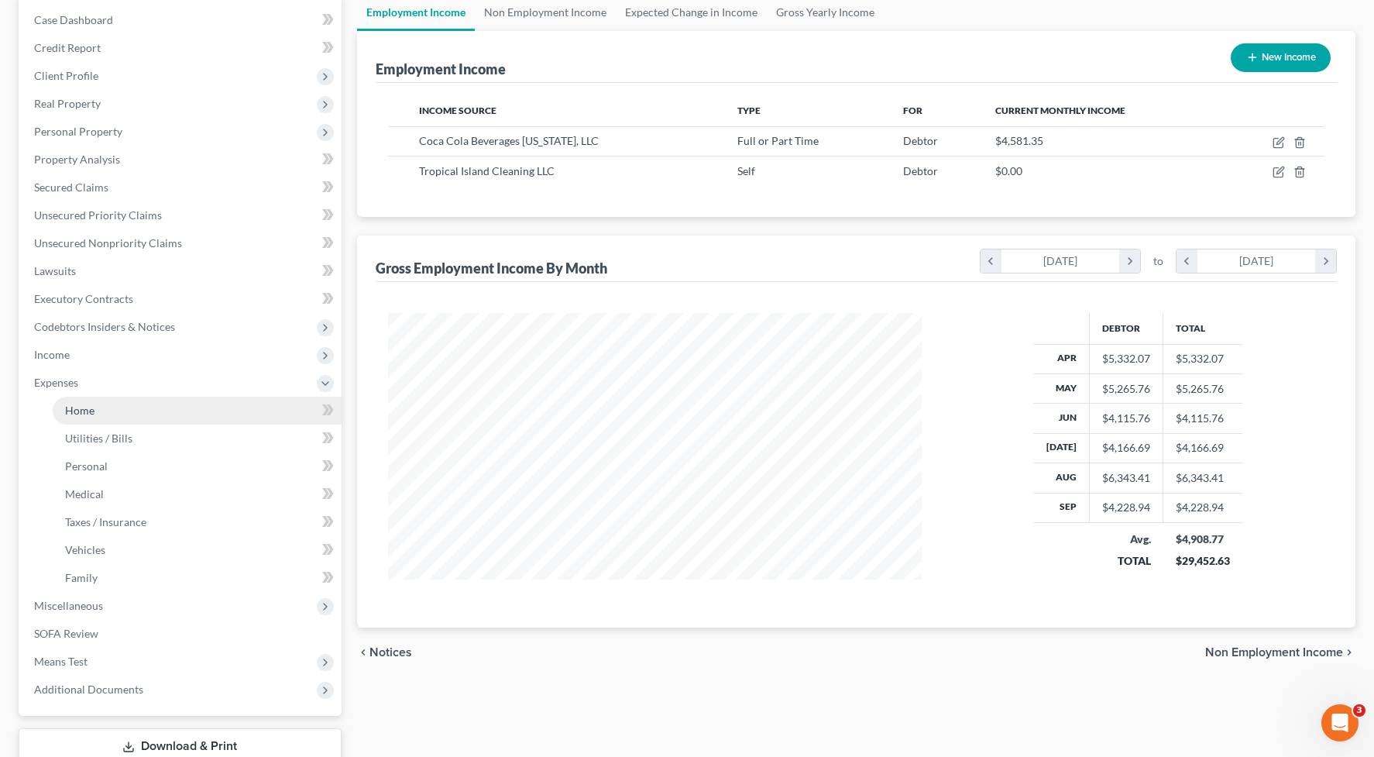
click at [146, 414] on link "Home" at bounding box center [197, 411] width 289 height 28
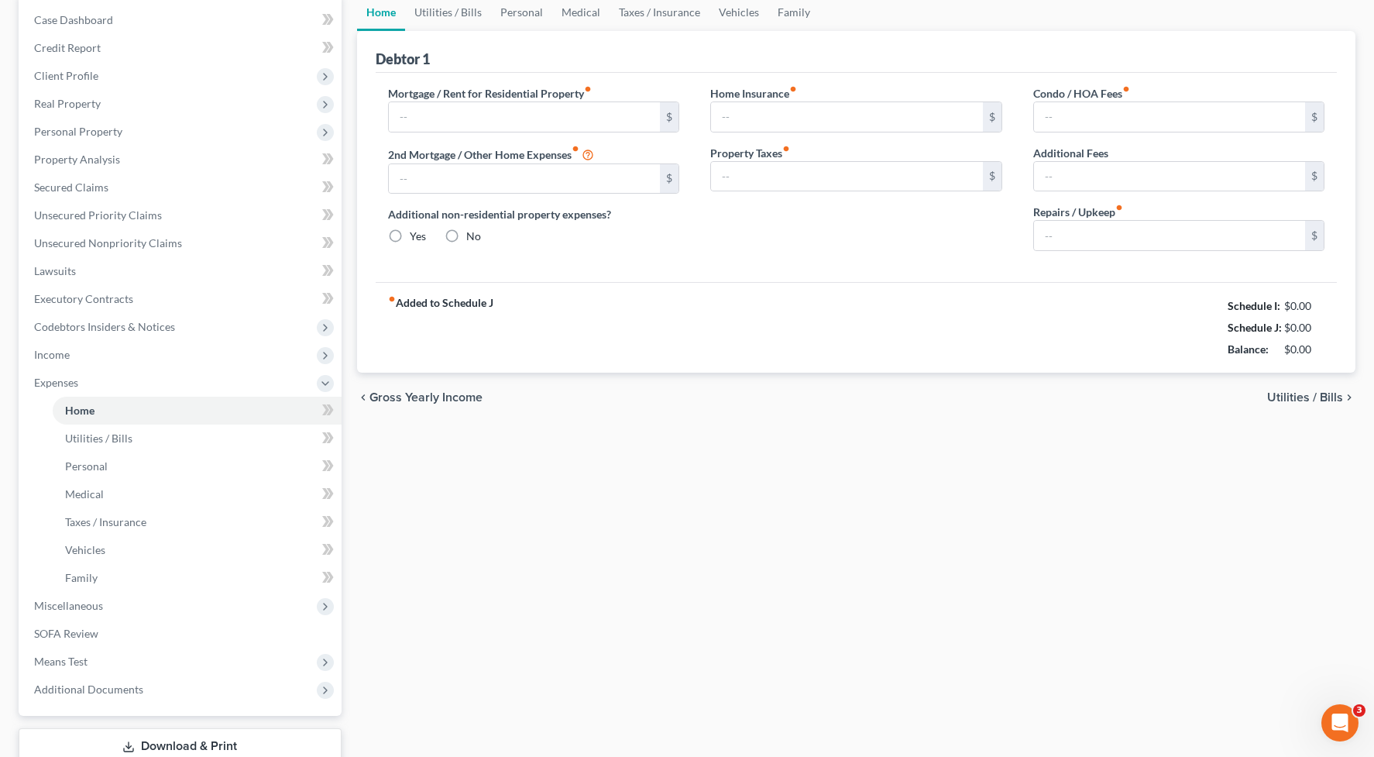
type input "2,852.00"
type input "0.00"
radio input "true"
type input "0.00"
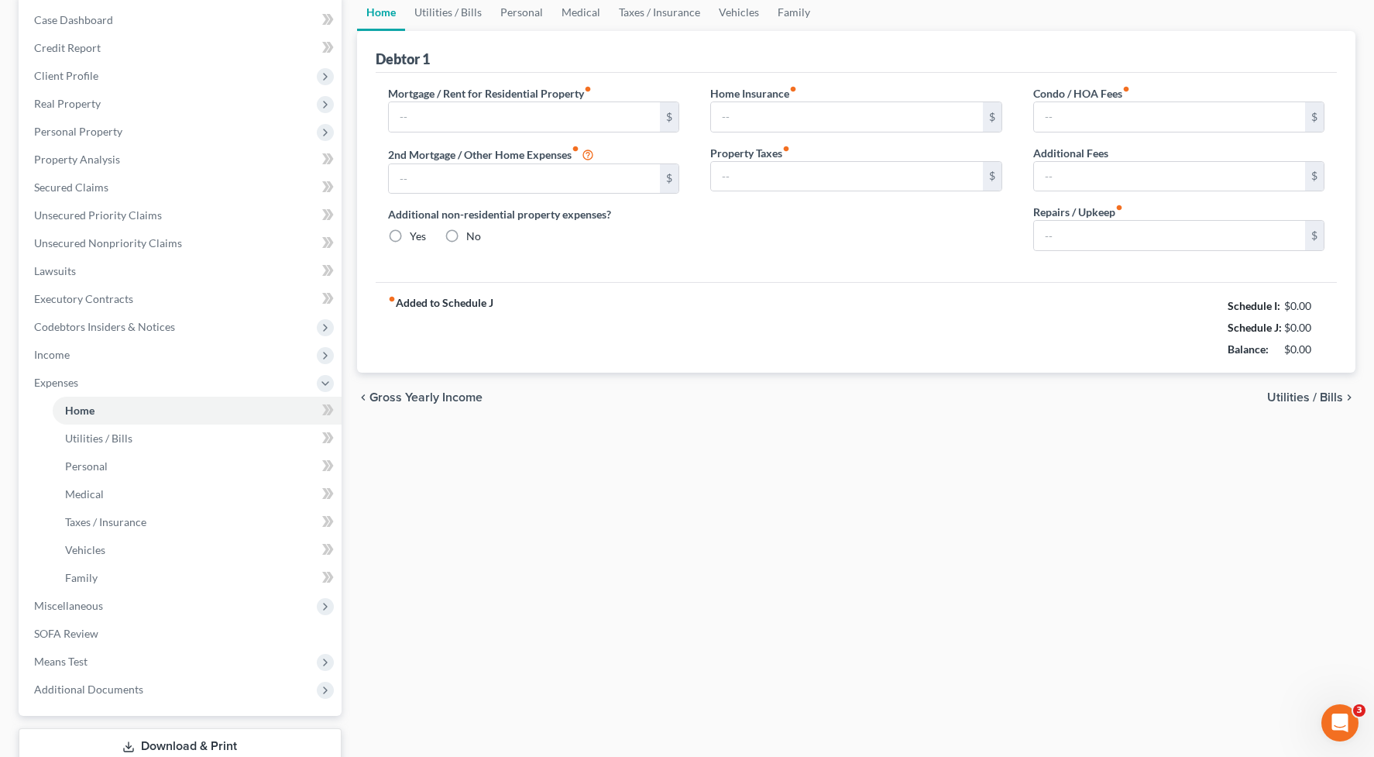
type input "0.00"
type input "200.00"
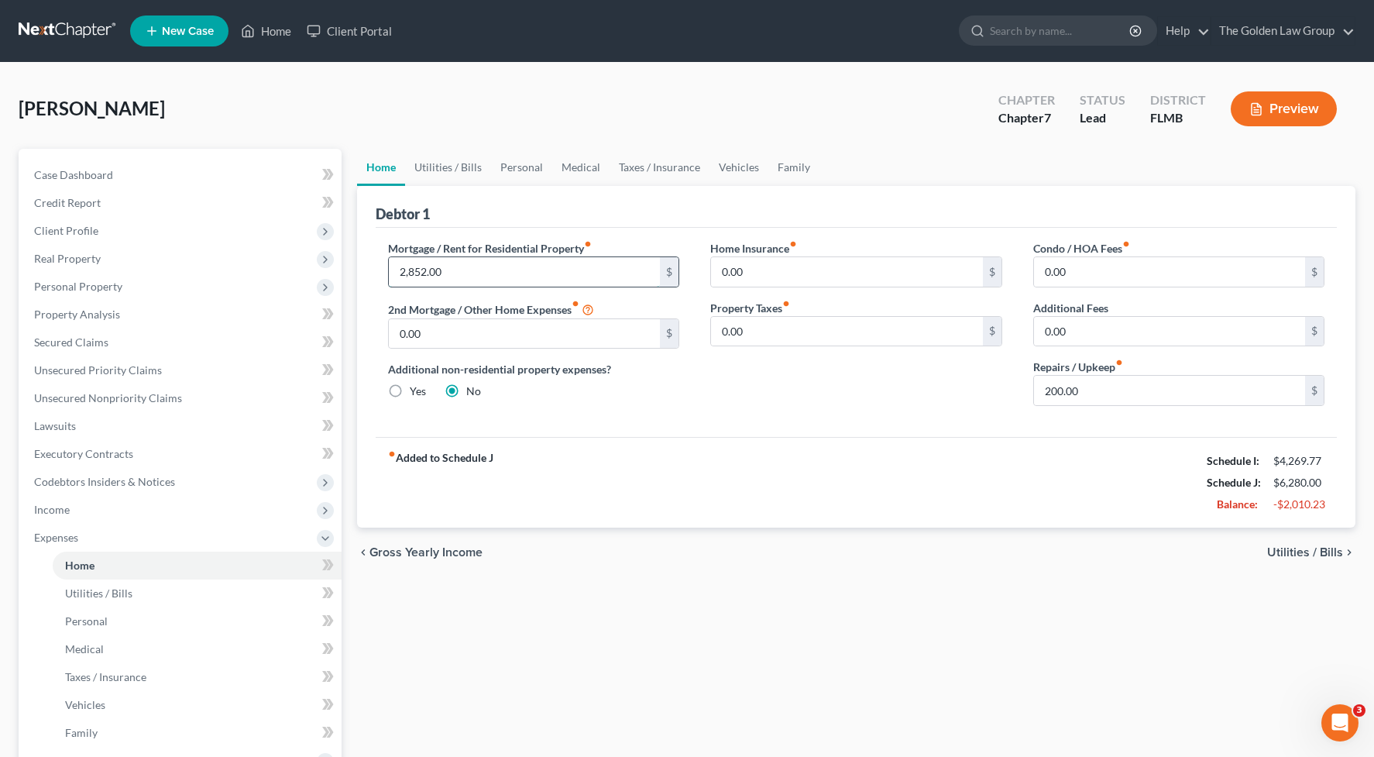
click at [457, 267] on input "2,852.00" at bounding box center [525, 271] width 272 height 29
click at [697, 449] on div "fiber_manual_record Added to Schedule J Schedule I: $4,269.77 Schedule J: $4,85…" at bounding box center [857, 482] width 962 height 91
click at [411, 265] on input "2,852" at bounding box center [525, 271] width 272 height 29
type input "1,426.00"
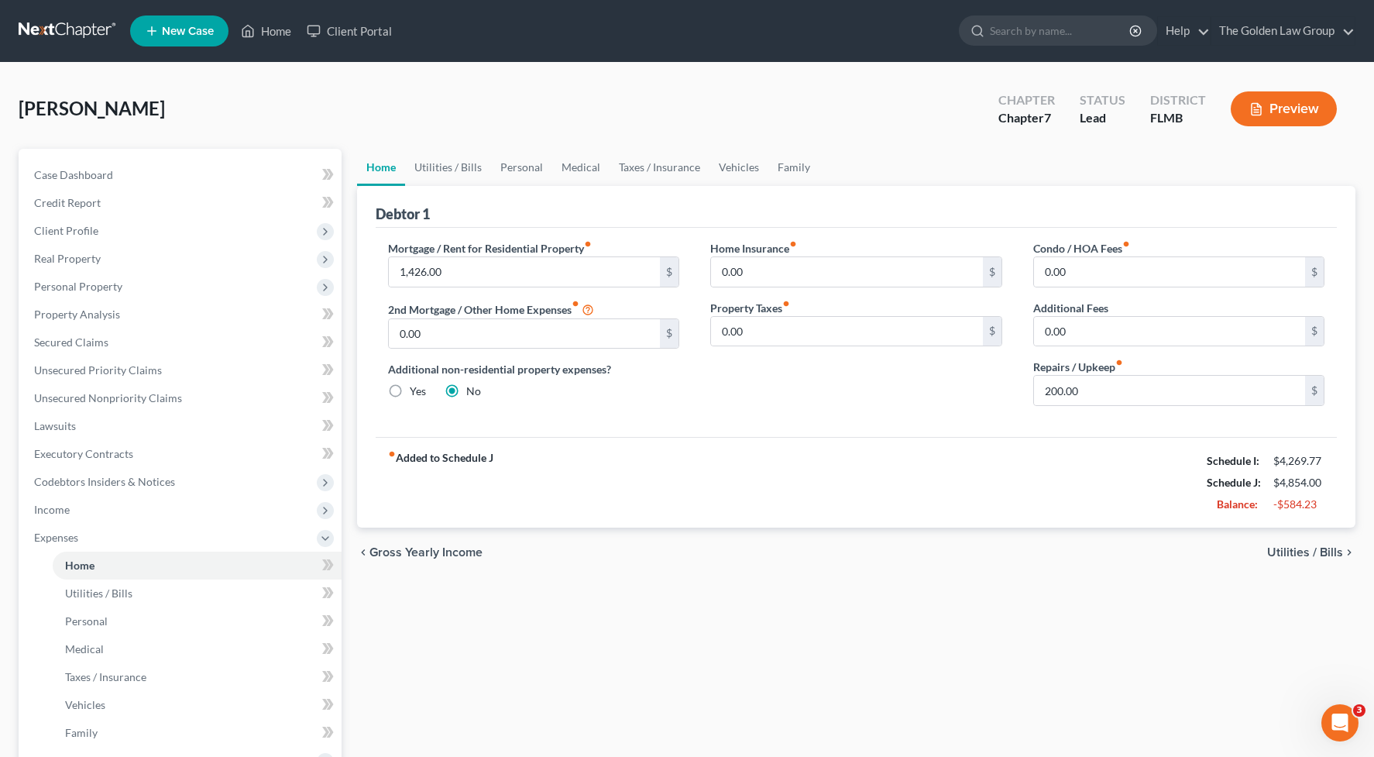
click at [755, 481] on div "fiber_manual_record Added to Schedule J Schedule I: $4,269.77 Schedule J: $4,85…" at bounding box center [857, 482] width 962 height 91
click at [79, 280] on span "Personal Property" at bounding box center [78, 286] width 88 height 13
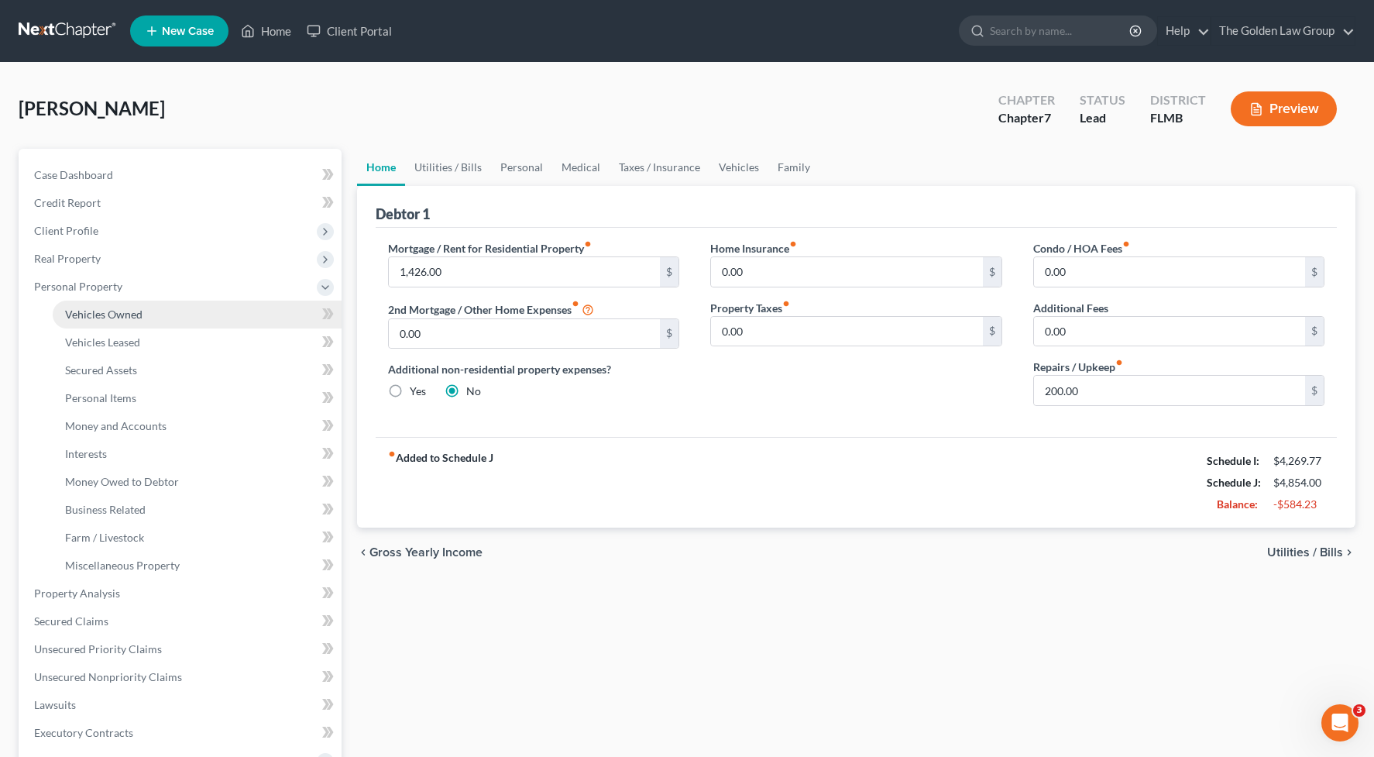
click at [106, 311] on span "Vehicles Owned" at bounding box center [103, 314] width 77 height 13
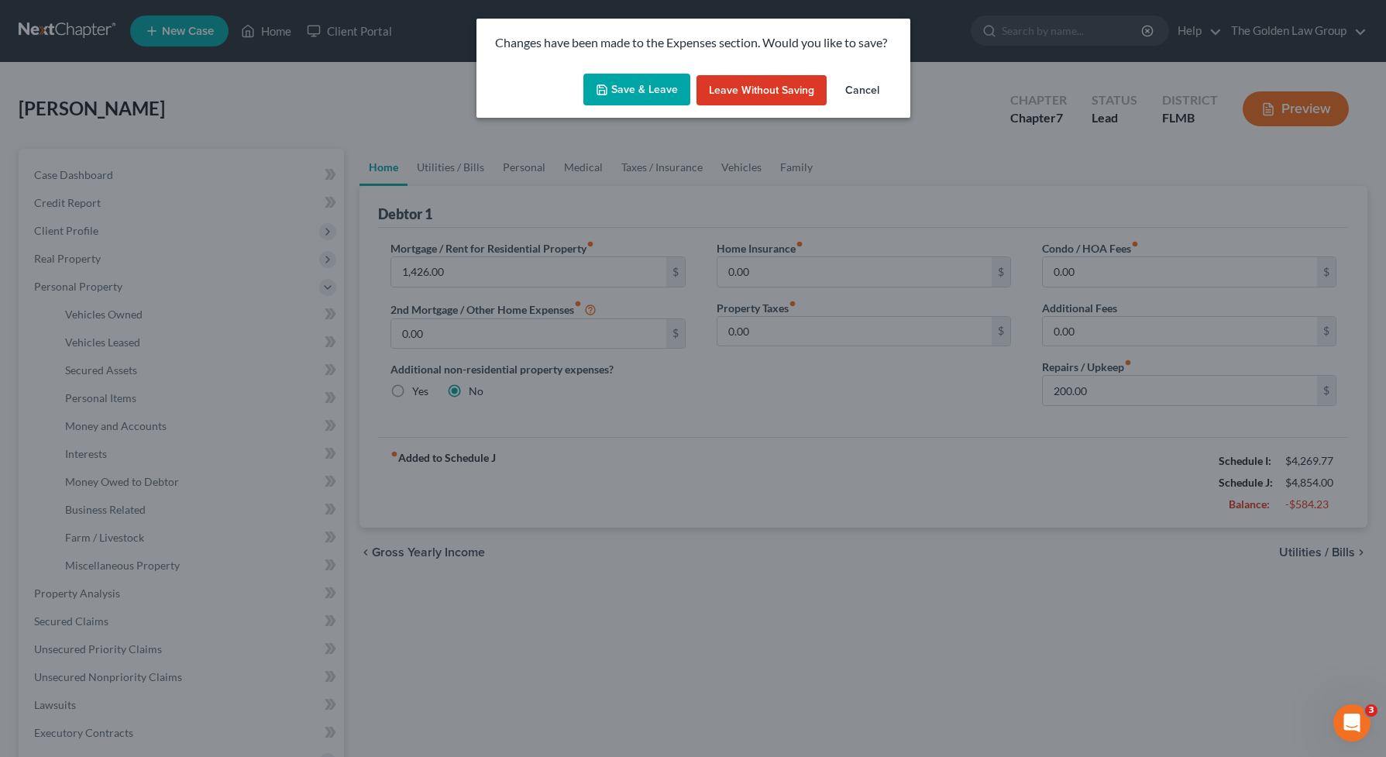
click at [670, 95] on button "Save & Leave" at bounding box center [636, 90] width 107 height 33
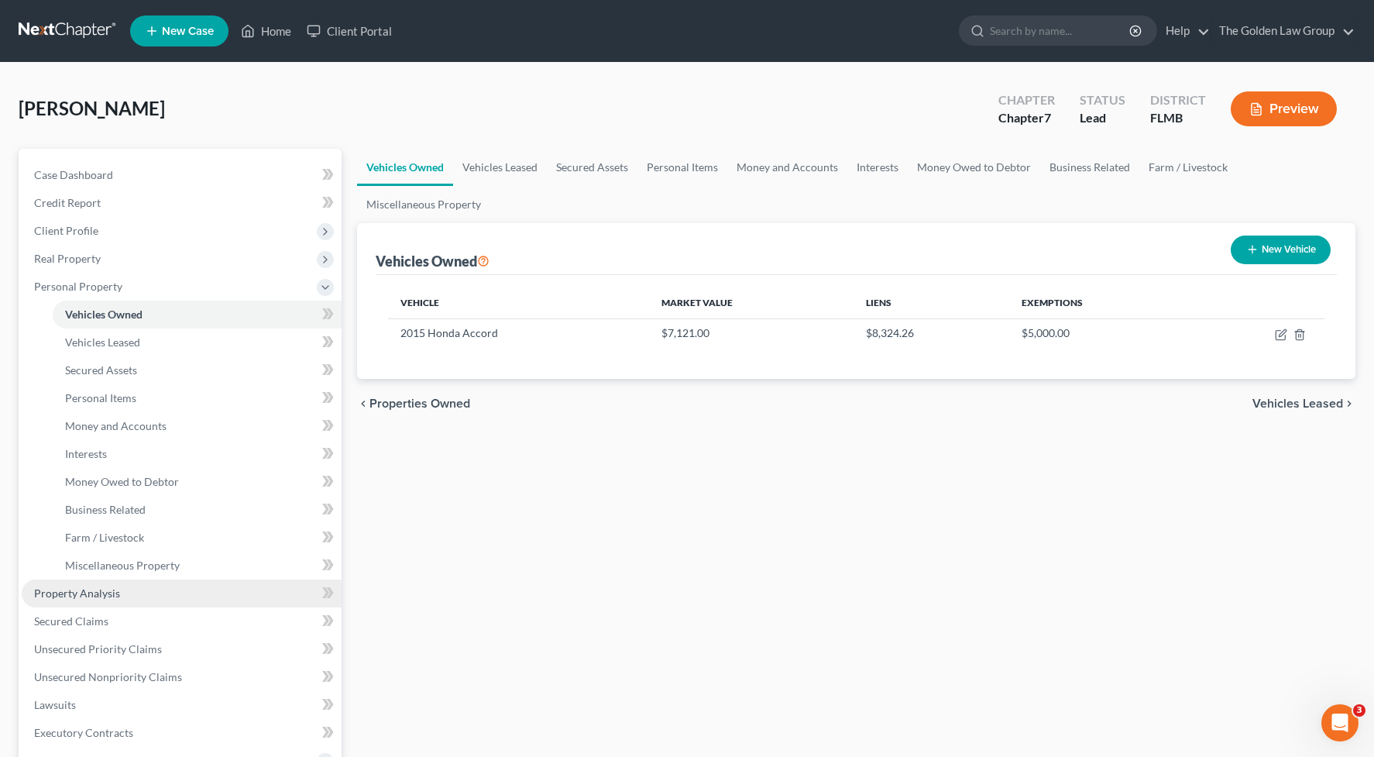
click at [91, 596] on span "Property Analysis" at bounding box center [77, 593] width 86 height 13
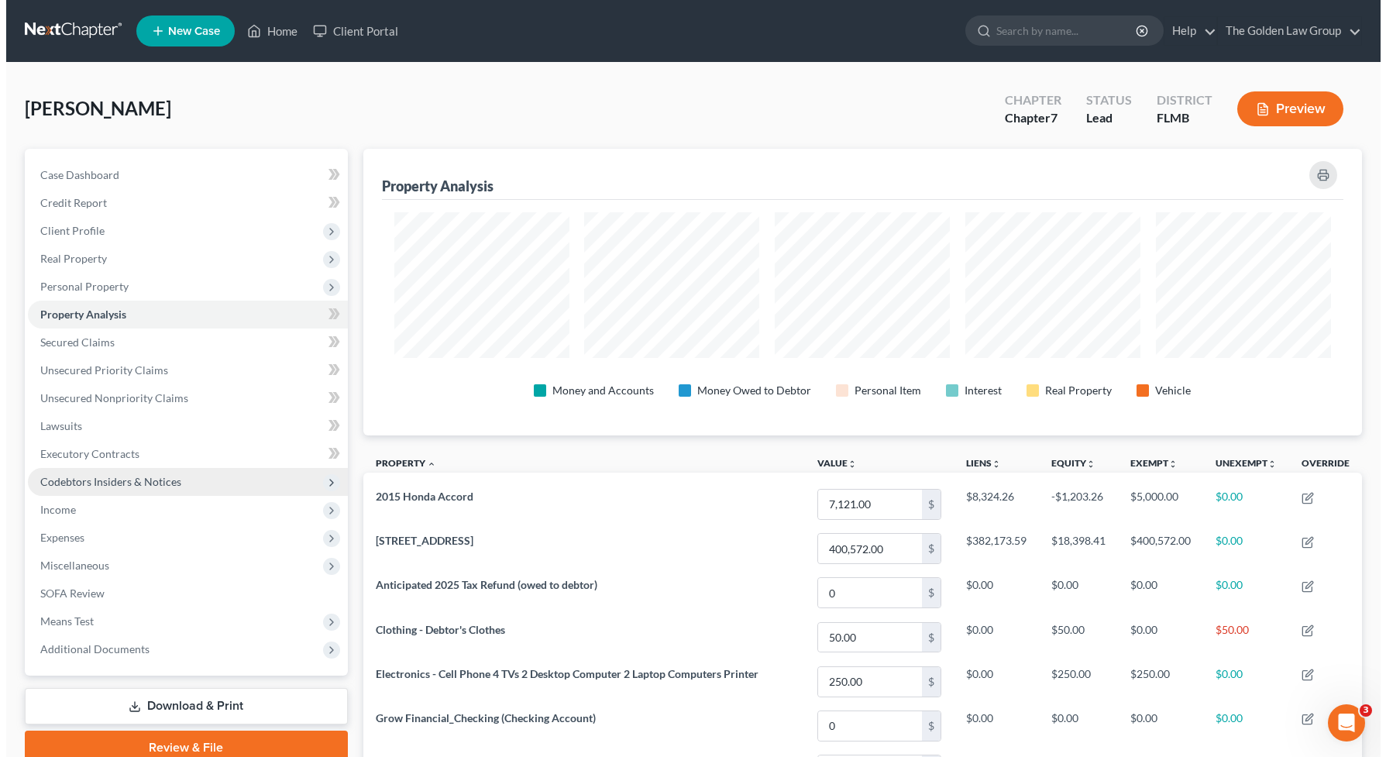
scroll to position [287, 999]
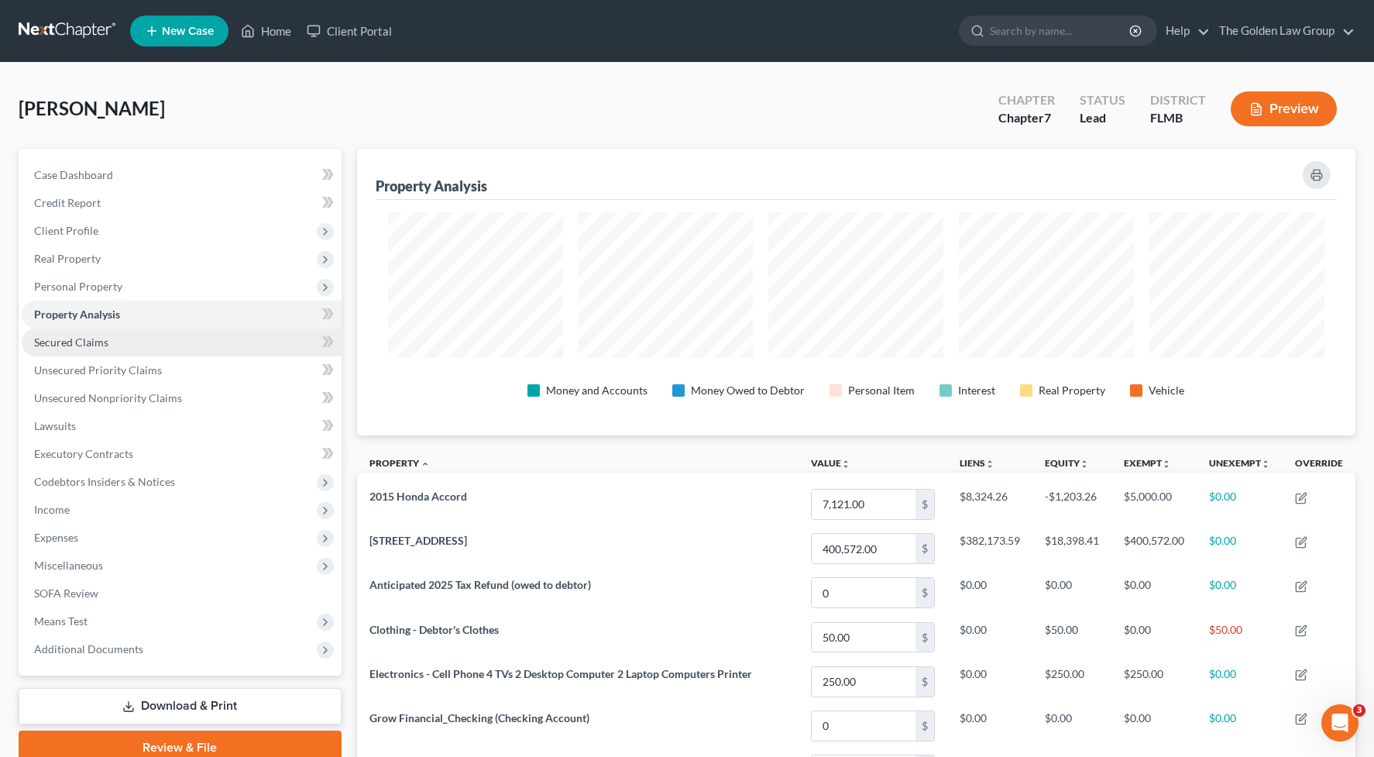
click at [81, 342] on span "Secured Claims" at bounding box center [71, 341] width 74 height 13
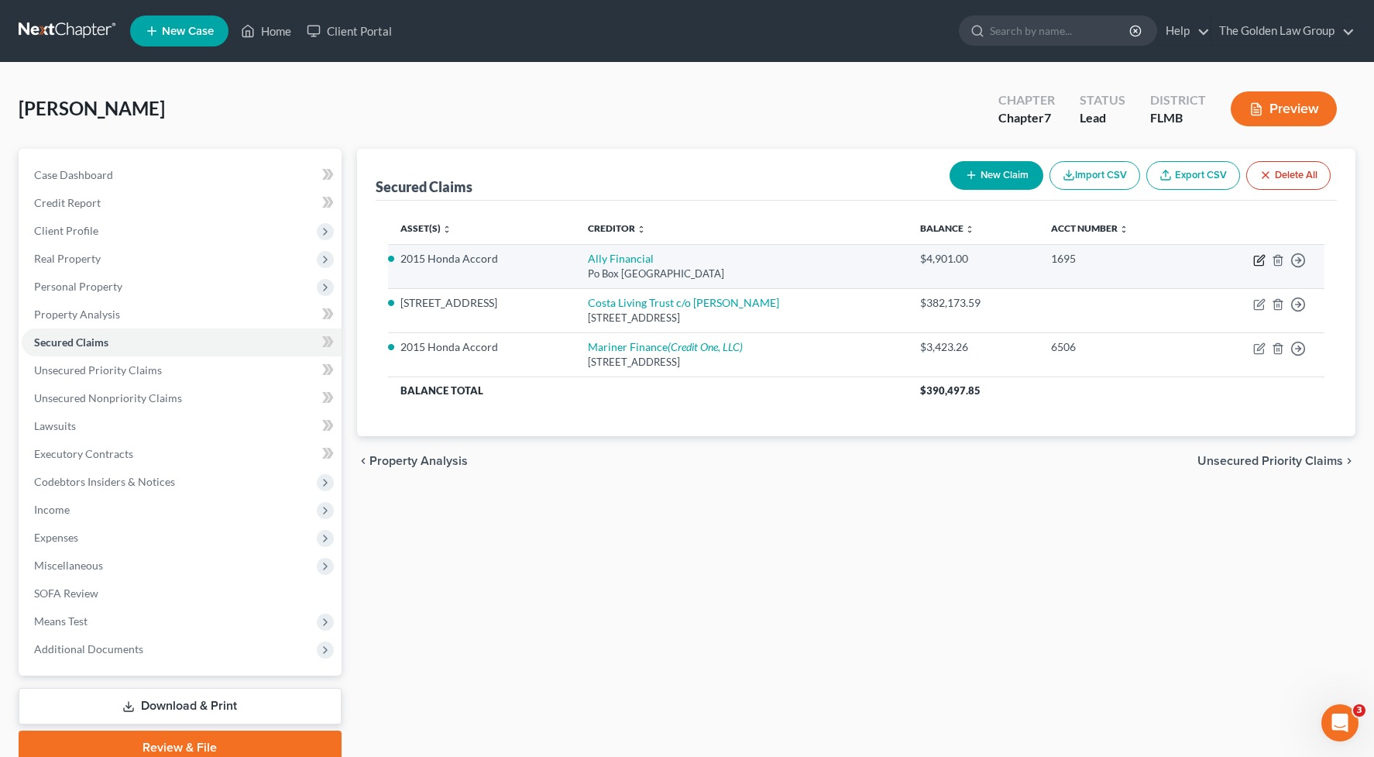
click at [1257, 258] on icon "button" at bounding box center [1260, 260] width 12 height 12
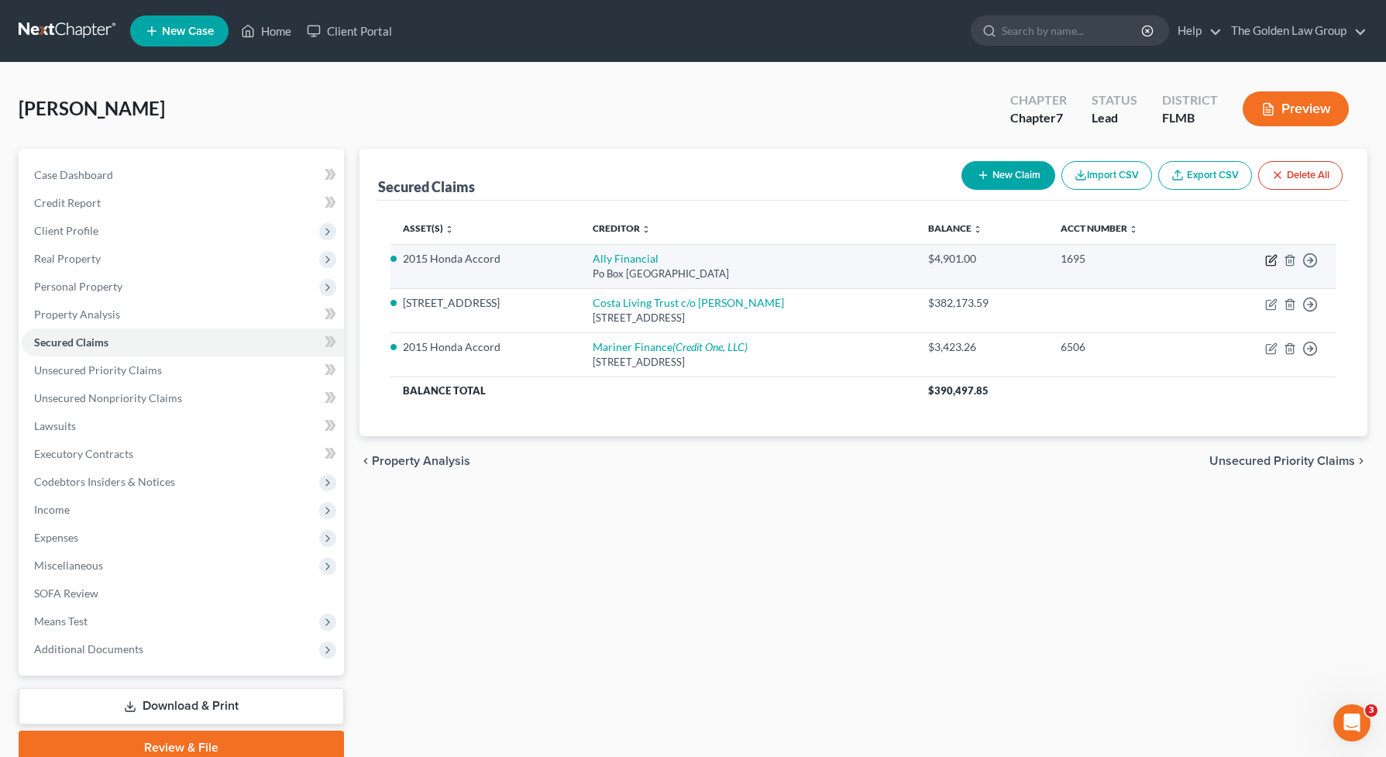
select select "24"
select select "0"
select select "2"
select select "0"
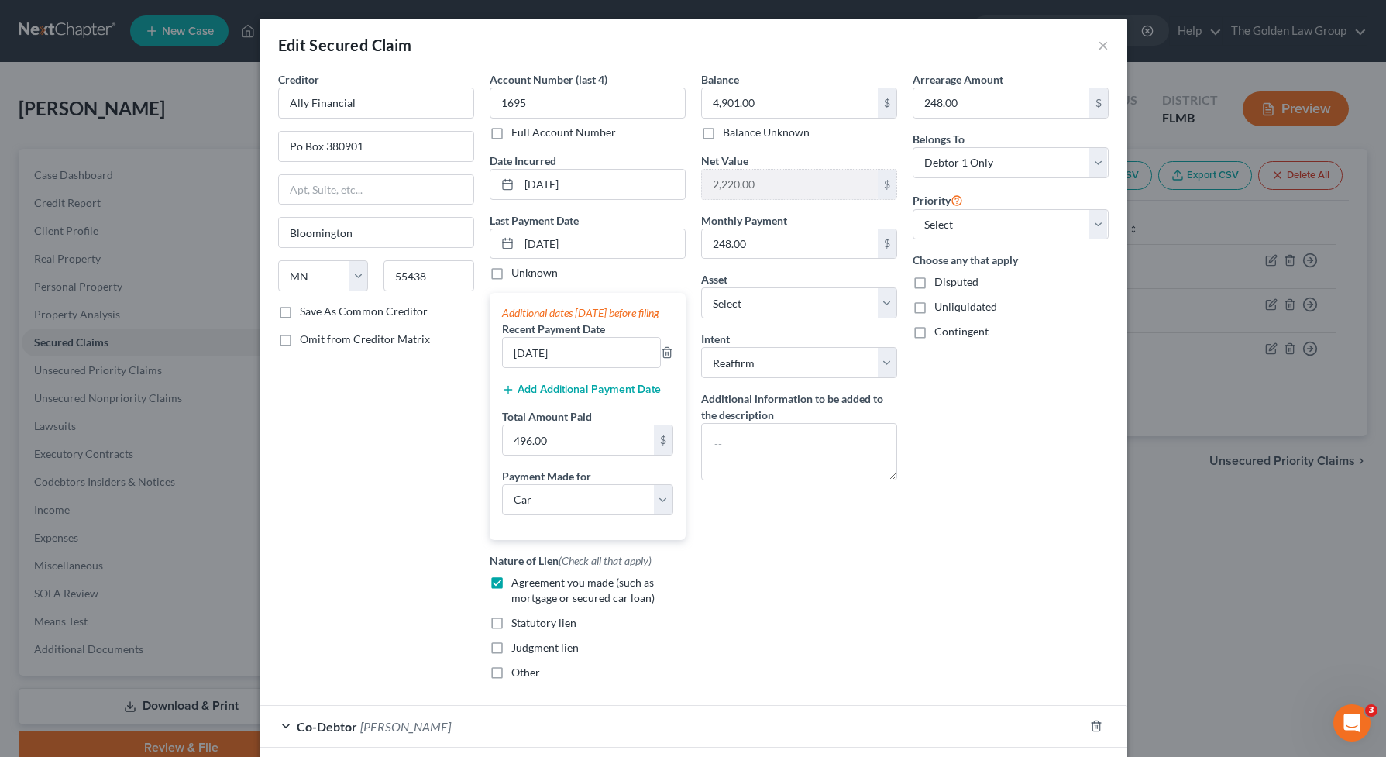
click at [580, 396] on button "Add Additional Payment Date" at bounding box center [581, 390] width 159 height 12
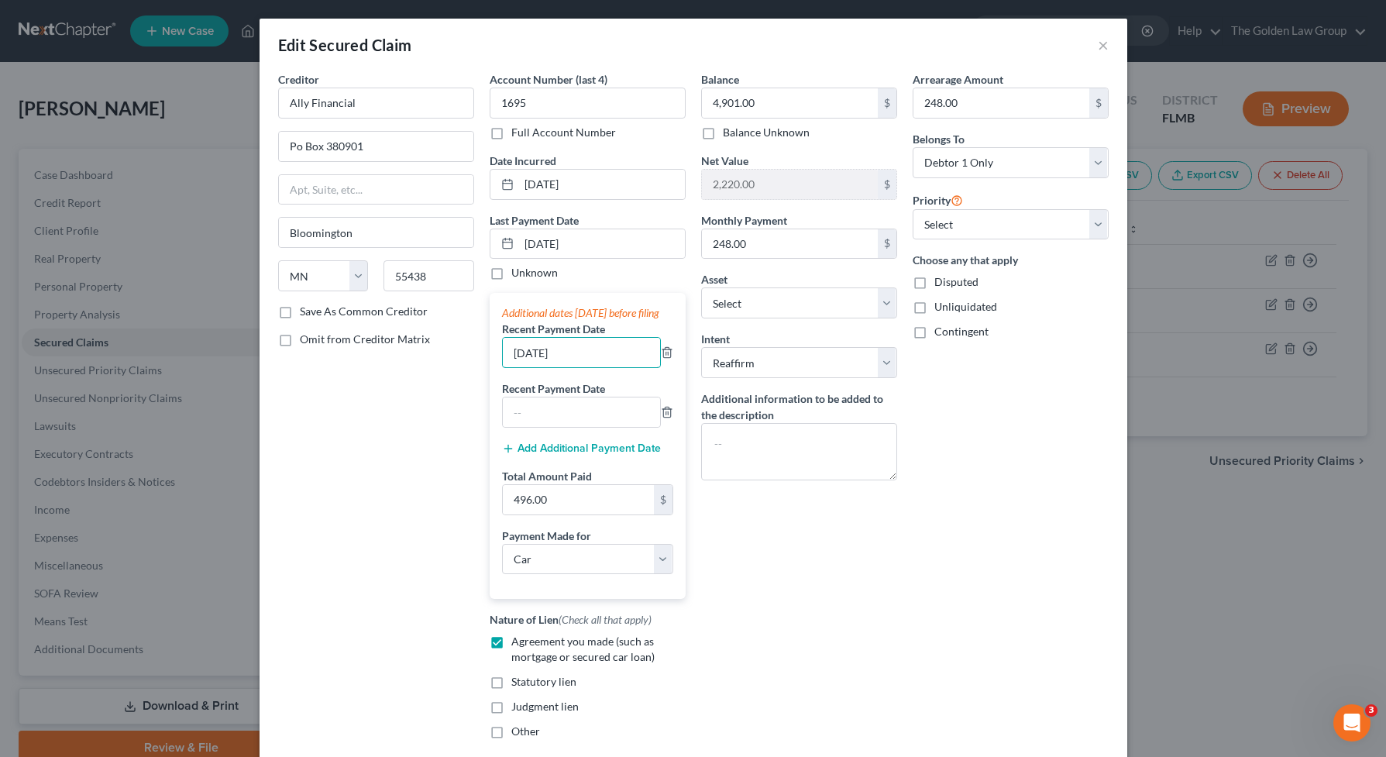
drag, startPoint x: 575, startPoint y: 370, endPoint x: 649, endPoint y: 398, distance: 79.4
click at [495, 370] on div "Additional dates [DATE] before filing Recent Payment Date [DATE] Recent Payment…" at bounding box center [588, 446] width 196 height 306
type input "[DATE]"
drag, startPoint x: 610, startPoint y: 250, endPoint x: 533, endPoint y: 262, distance: 77.6
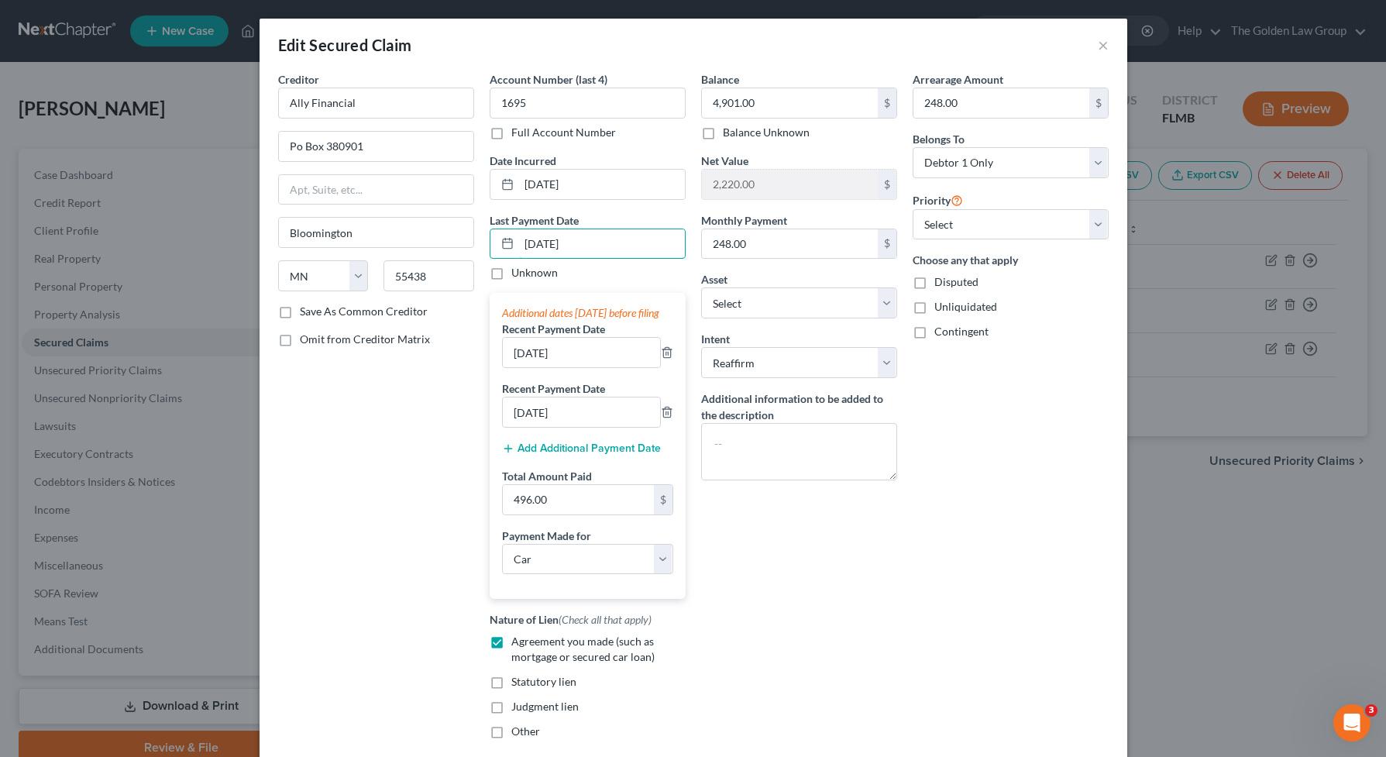
click at [525, 262] on div "Last Payment Date [DATE] Unknown" at bounding box center [588, 246] width 196 height 69
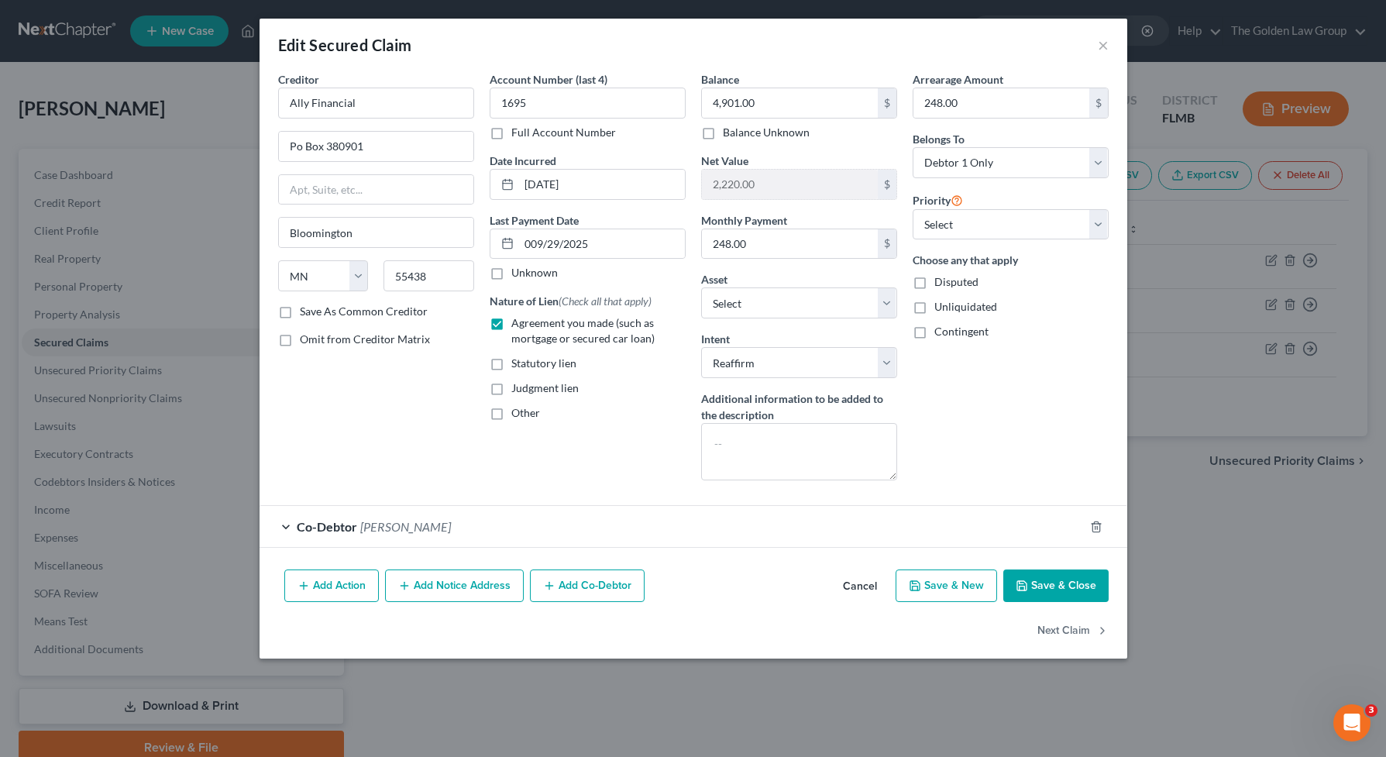
click at [425, 429] on div "Creditor * Ally Financial Po Box 380901 [GEOGRAPHIC_DATA][US_STATE] AZ CA CO [G…" at bounding box center [376, 281] width 212 height 421
click at [600, 244] on input "009/29/2025" at bounding box center [602, 243] width 166 height 29
click at [532, 242] on input "009/29/2025" at bounding box center [602, 243] width 166 height 29
type input "[DATE]"
select select "0"
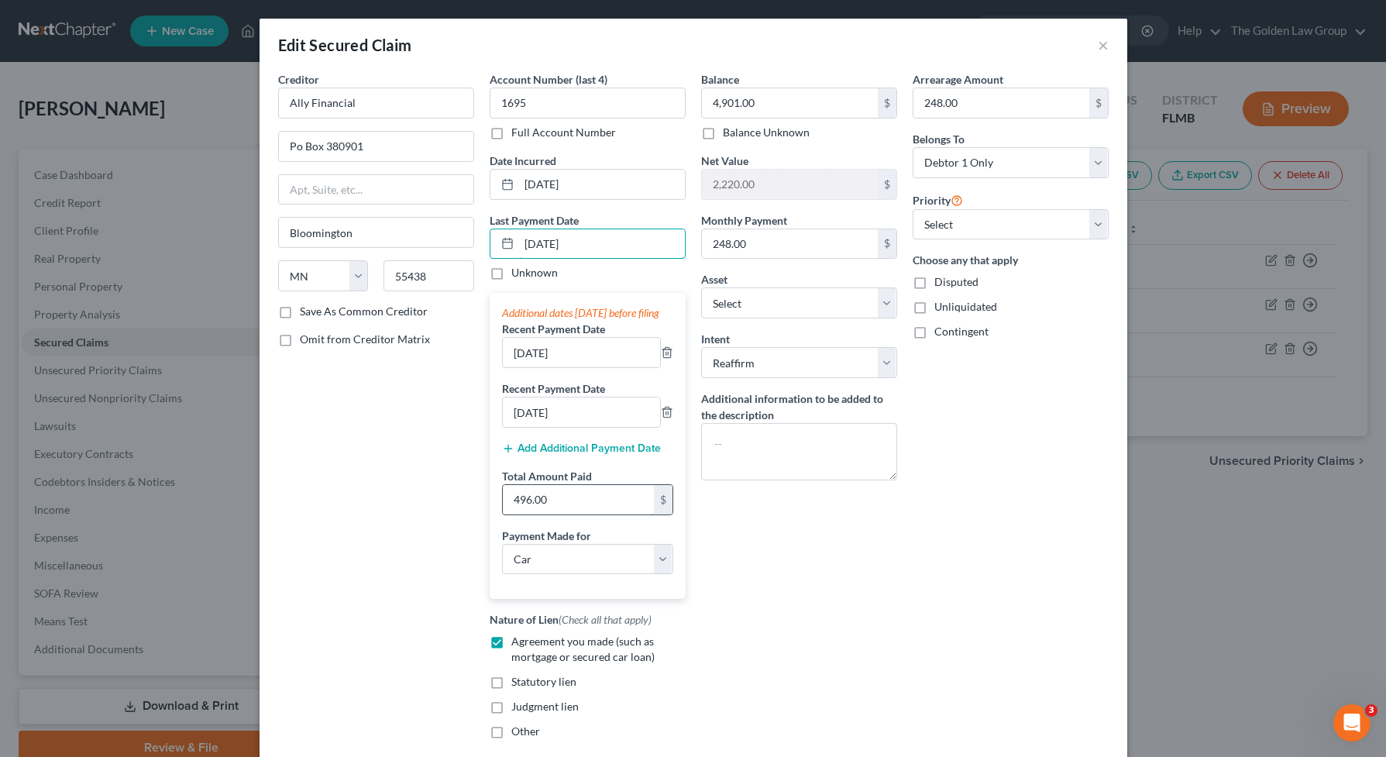
type input "[DATE]"
click at [571, 506] on input "496.00" at bounding box center [578, 499] width 151 height 29
type input "744.00"
click at [749, 566] on div "Balance 4,901.00 $ Balance Unknown Balance Undetermined 4,901.00 $ Balance Unkn…" at bounding box center [799, 411] width 212 height 680
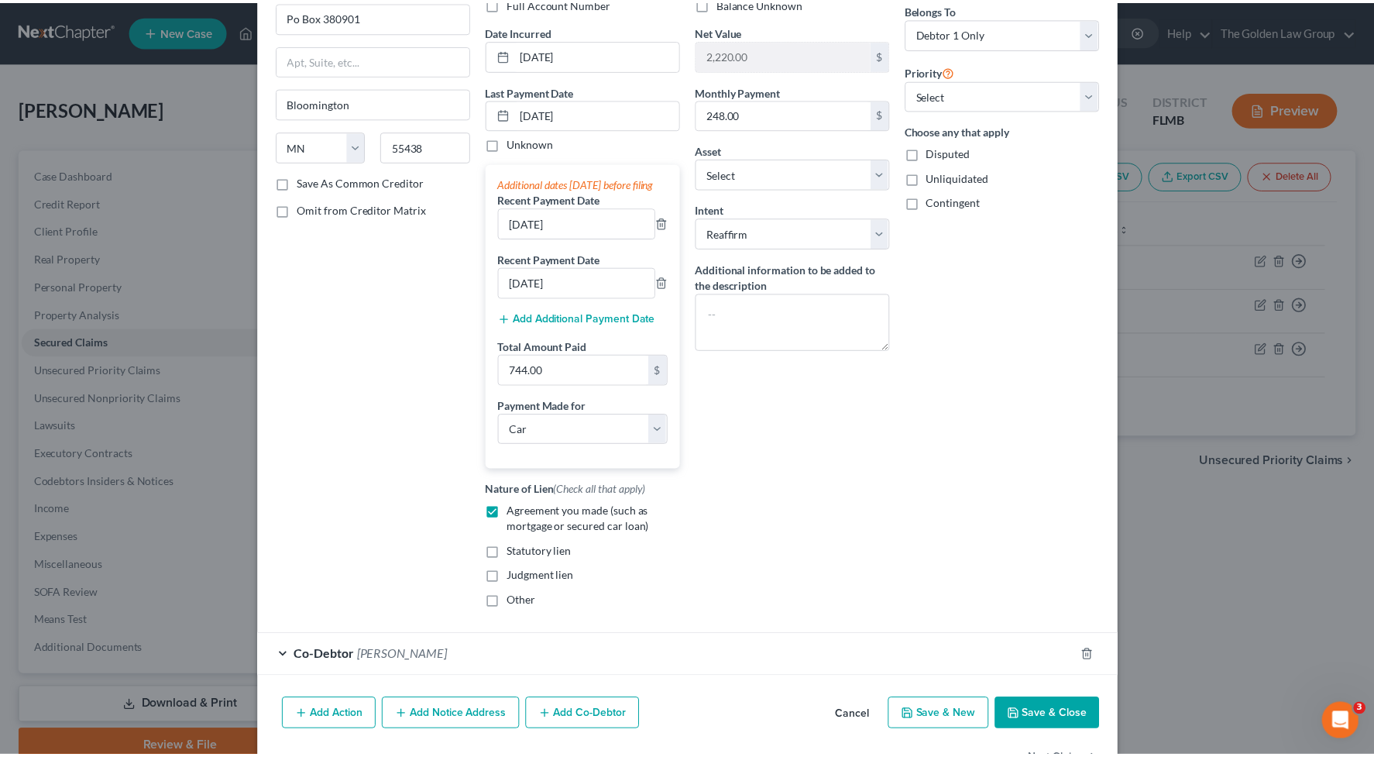
scroll to position [195, 0]
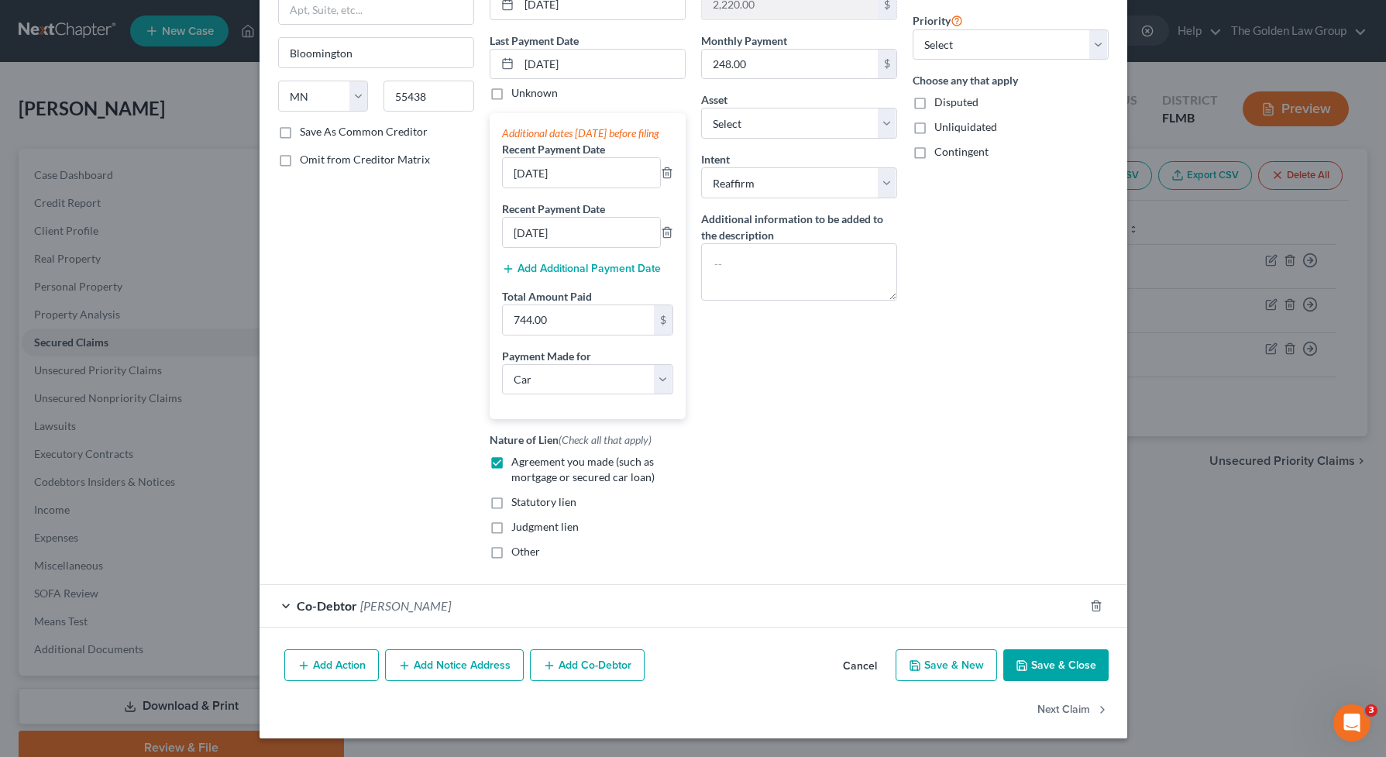
click at [1061, 659] on button "Save & Close" at bounding box center [1055, 665] width 105 height 33
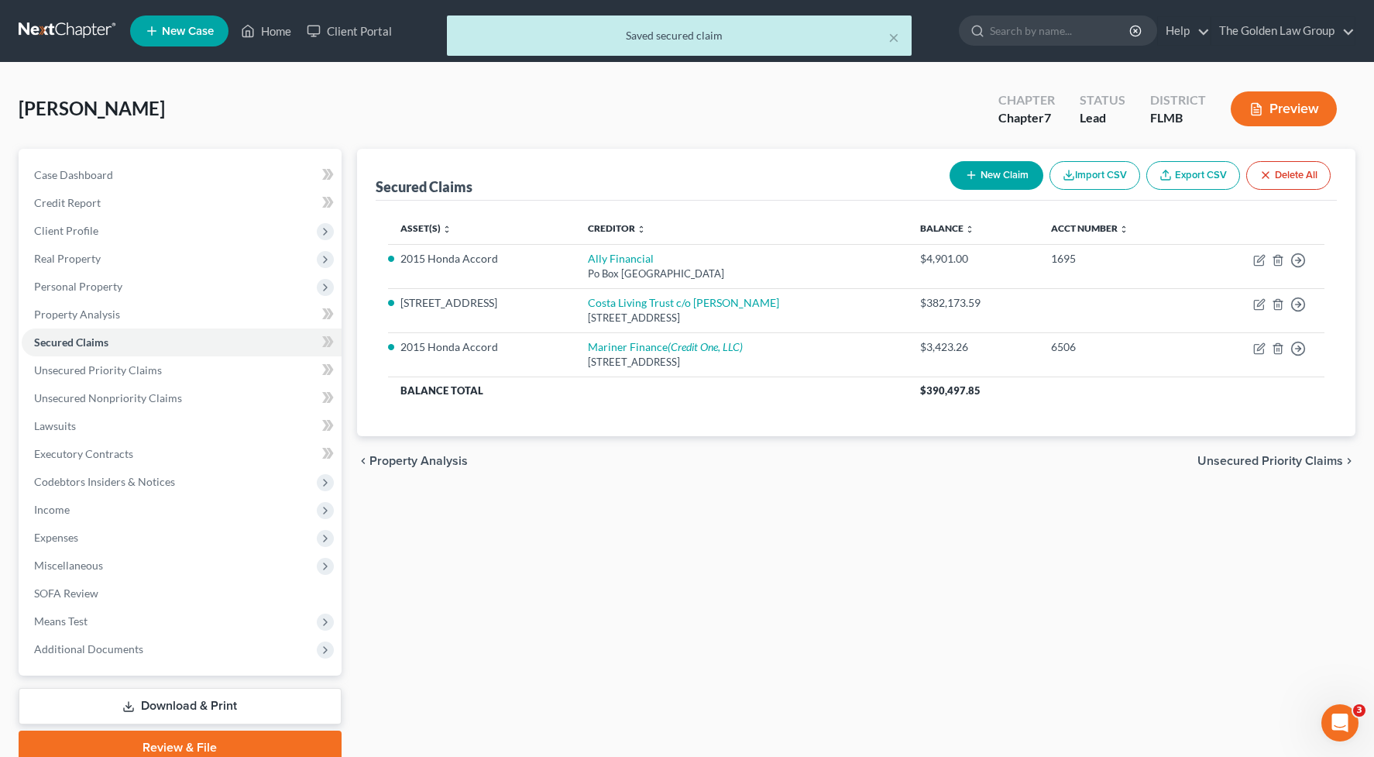
click at [848, 513] on div "Secured Claims New Claim Import CSV Export CSV Delete All Asset(s) expand_more …" at bounding box center [856, 457] width 1015 height 616
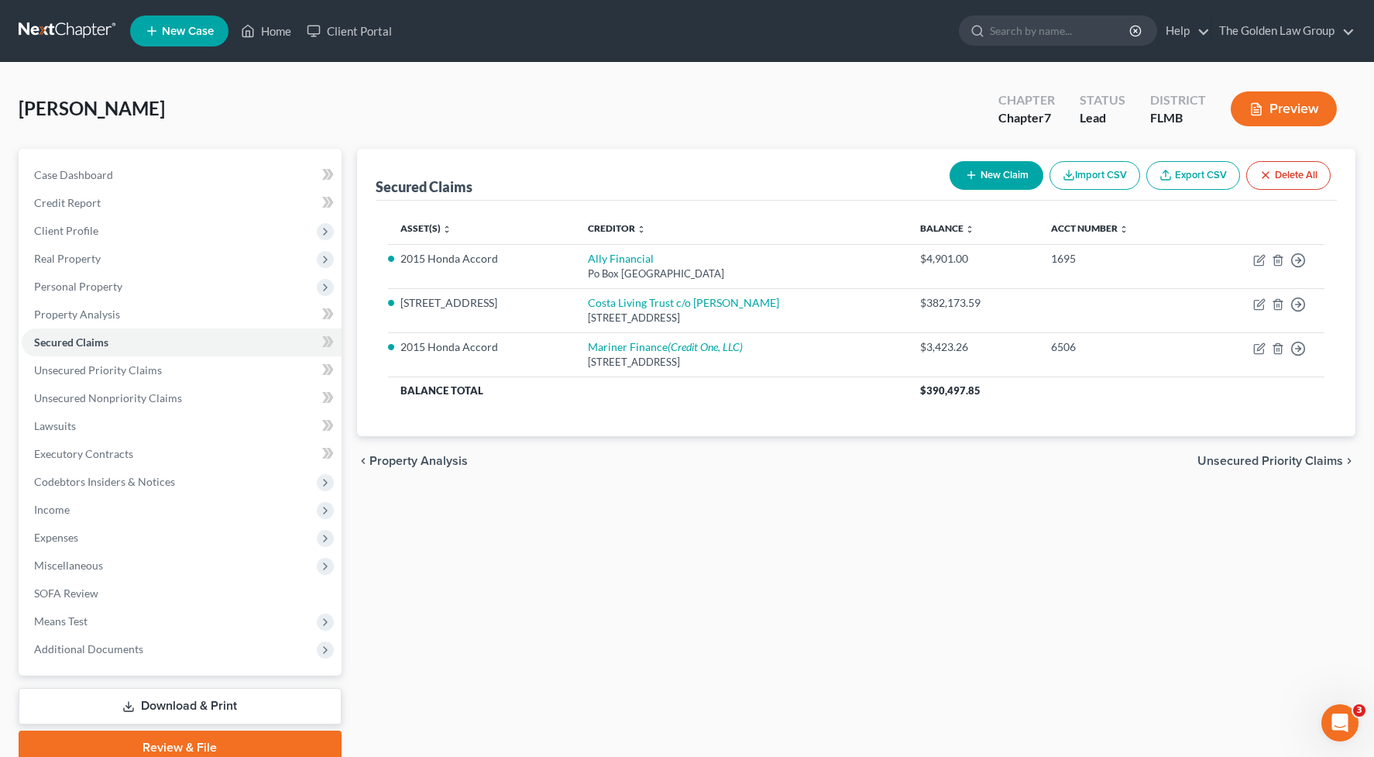
click at [509, 611] on div "Secured Claims New Claim Import CSV Export CSV Delete All Asset(s) expand_more …" at bounding box center [856, 457] width 1015 height 616
click at [52, 510] on span "Income" at bounding box center [52, 509] width 36 height 13
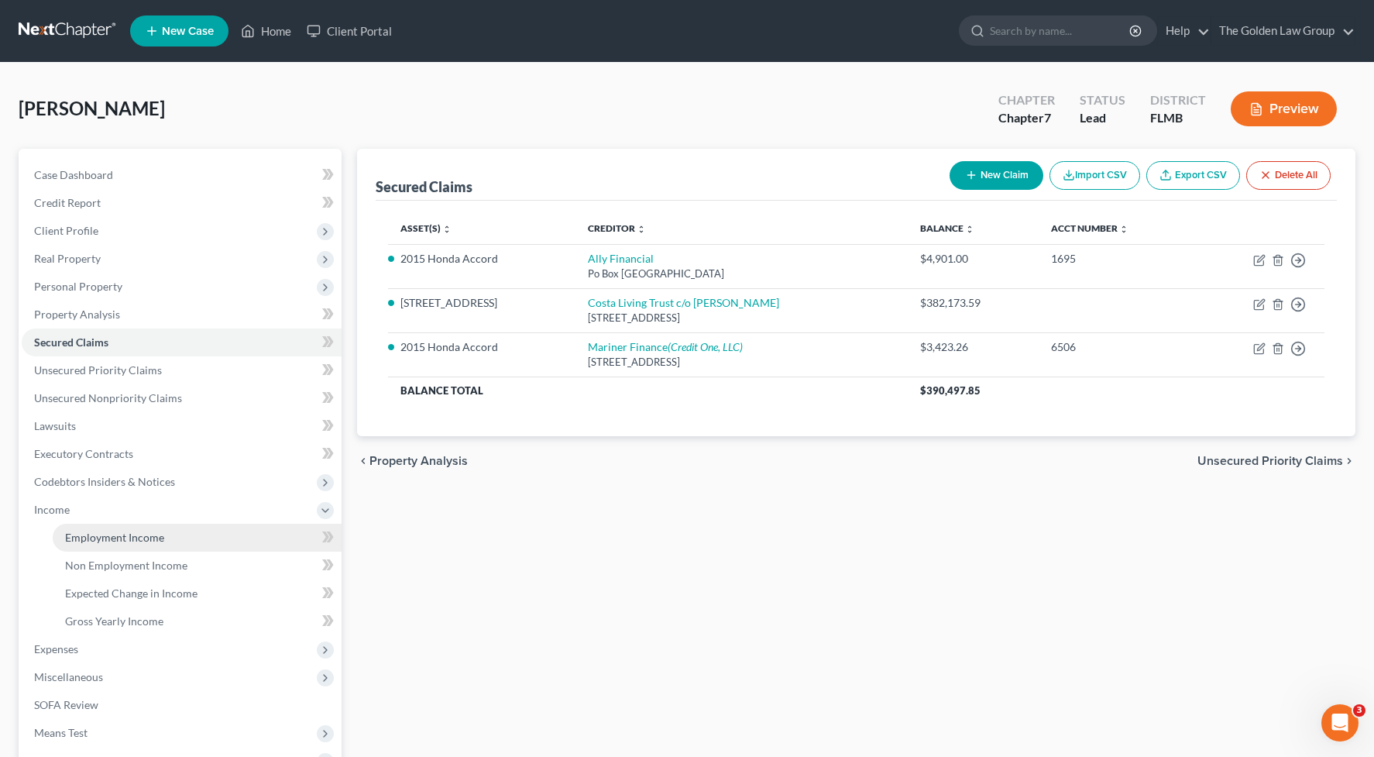
click at [108, 534] on span "Employment Income" at bounding box center [114, 537] width 99 height 13
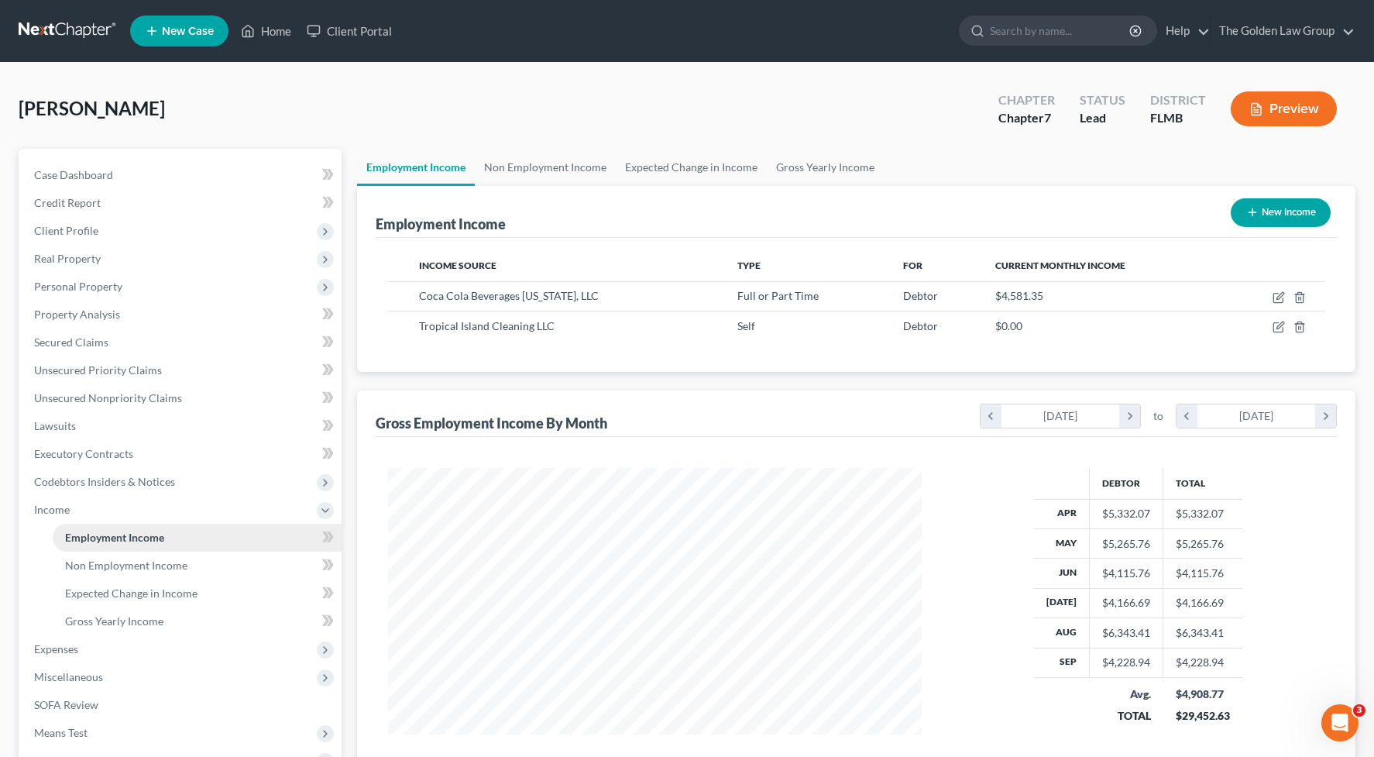
scroll to position [278, 565]
click at [721, 381] on div "Employment Income New Income Income Source Type For Current Monthly Income Coca…" at bounding box center [856, 484] width 999 height 597
click at [191, 562] on link "Non Employment Income" at bounding box center [197, 566] width 289 height 28
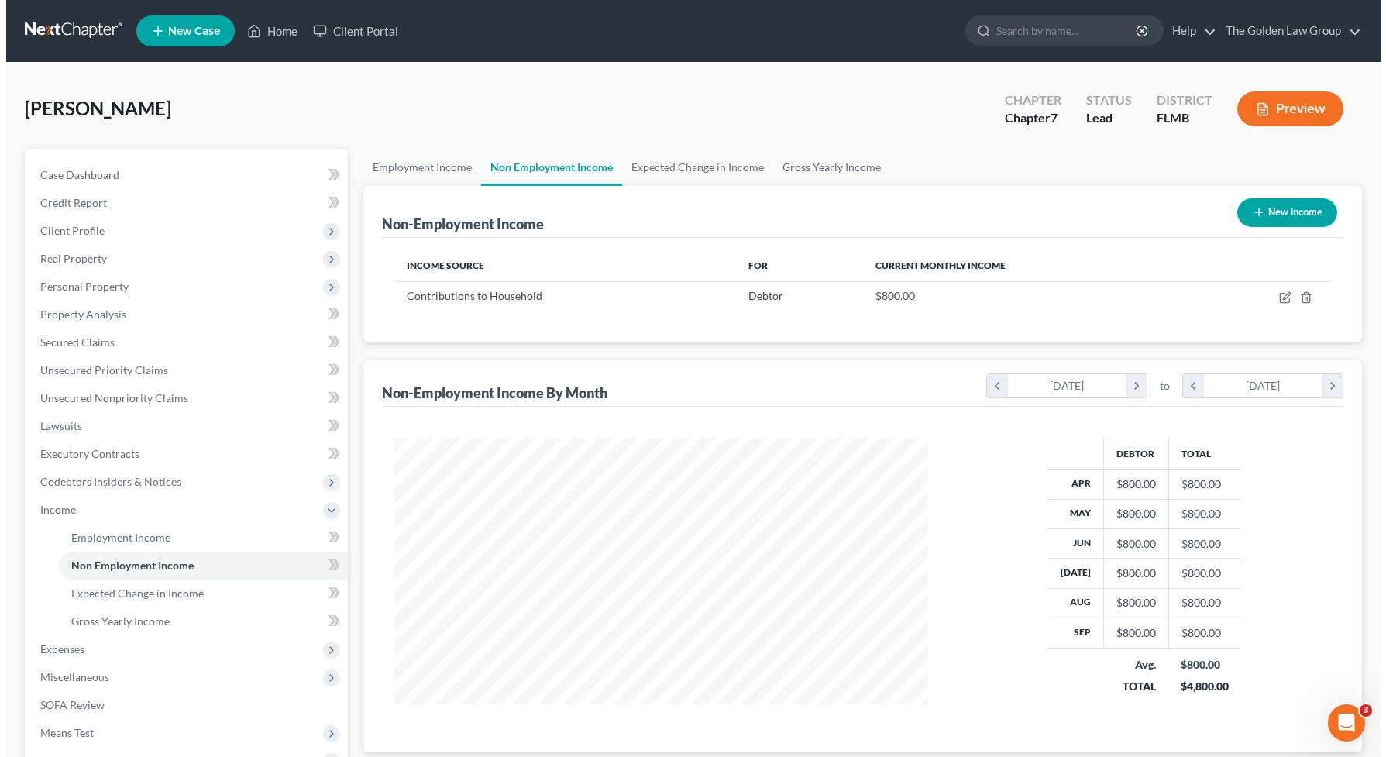
scroll to position [278, 565]
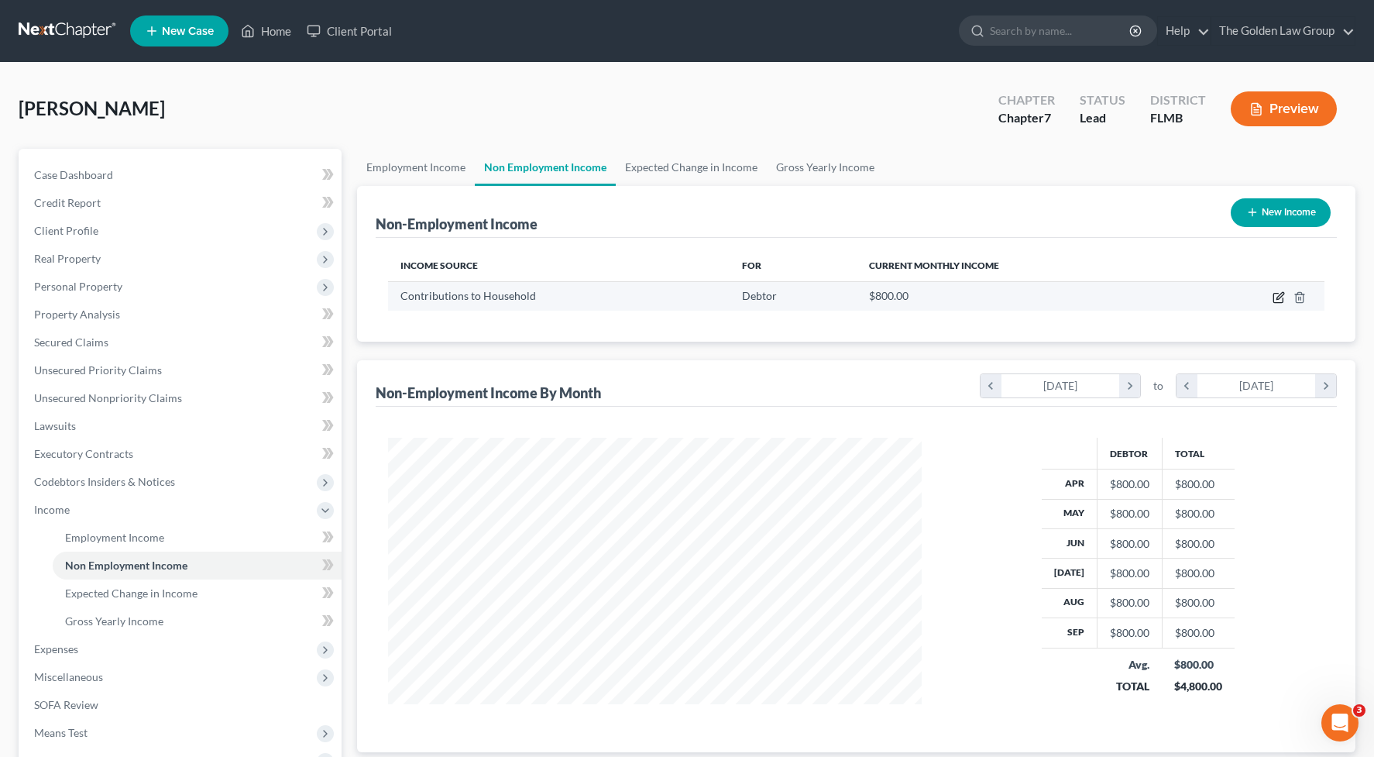
click at [1281, 298] on icon "button" at bounding box center [1280, 295] width 7 height 7
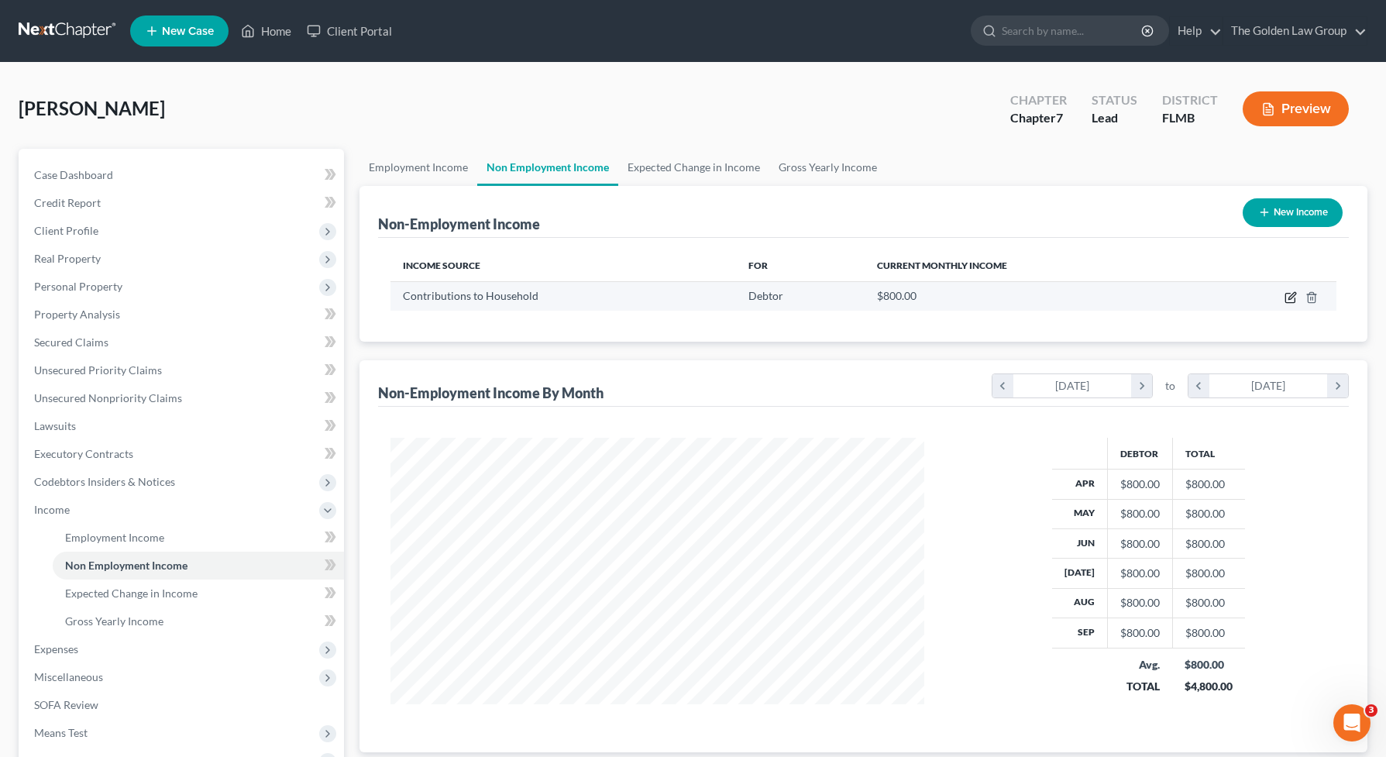
select select "8"
select select "0"
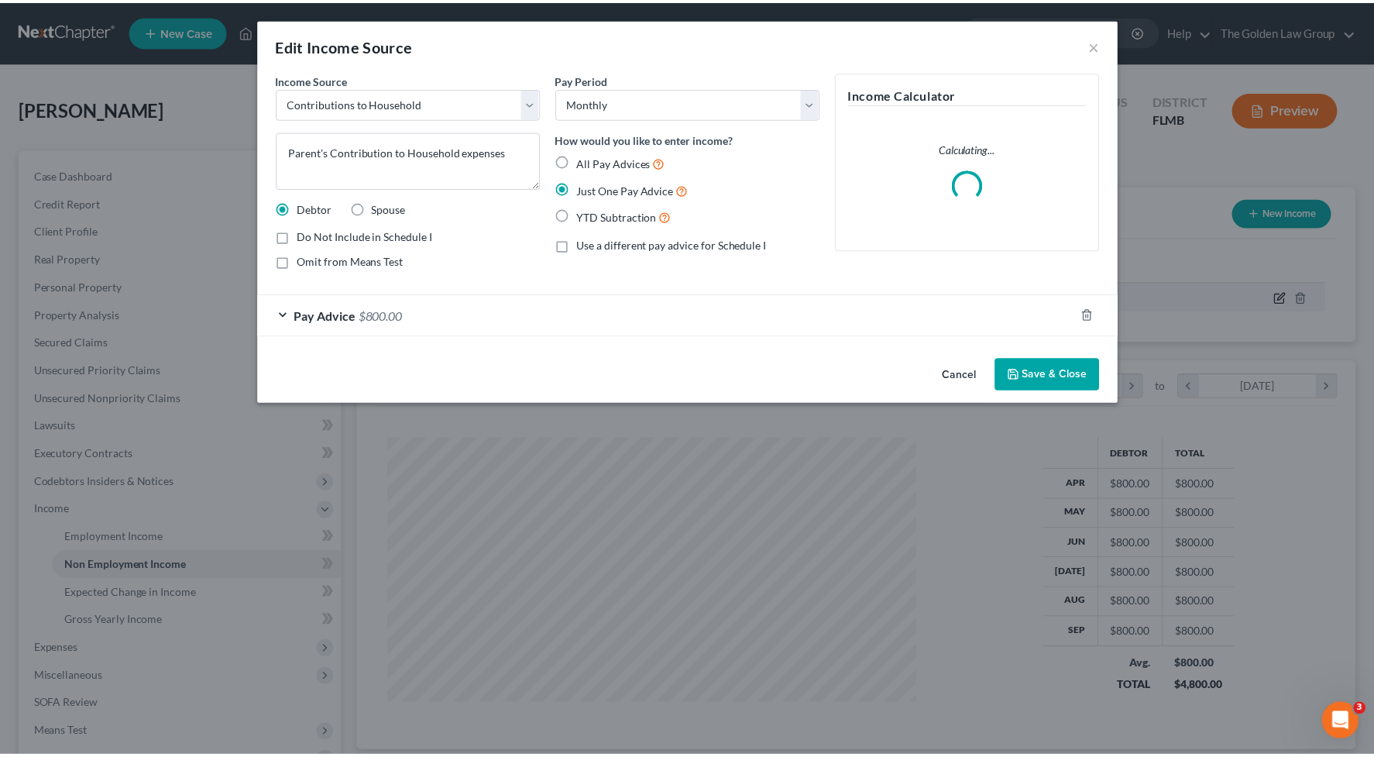
scroll to position [278, 570]
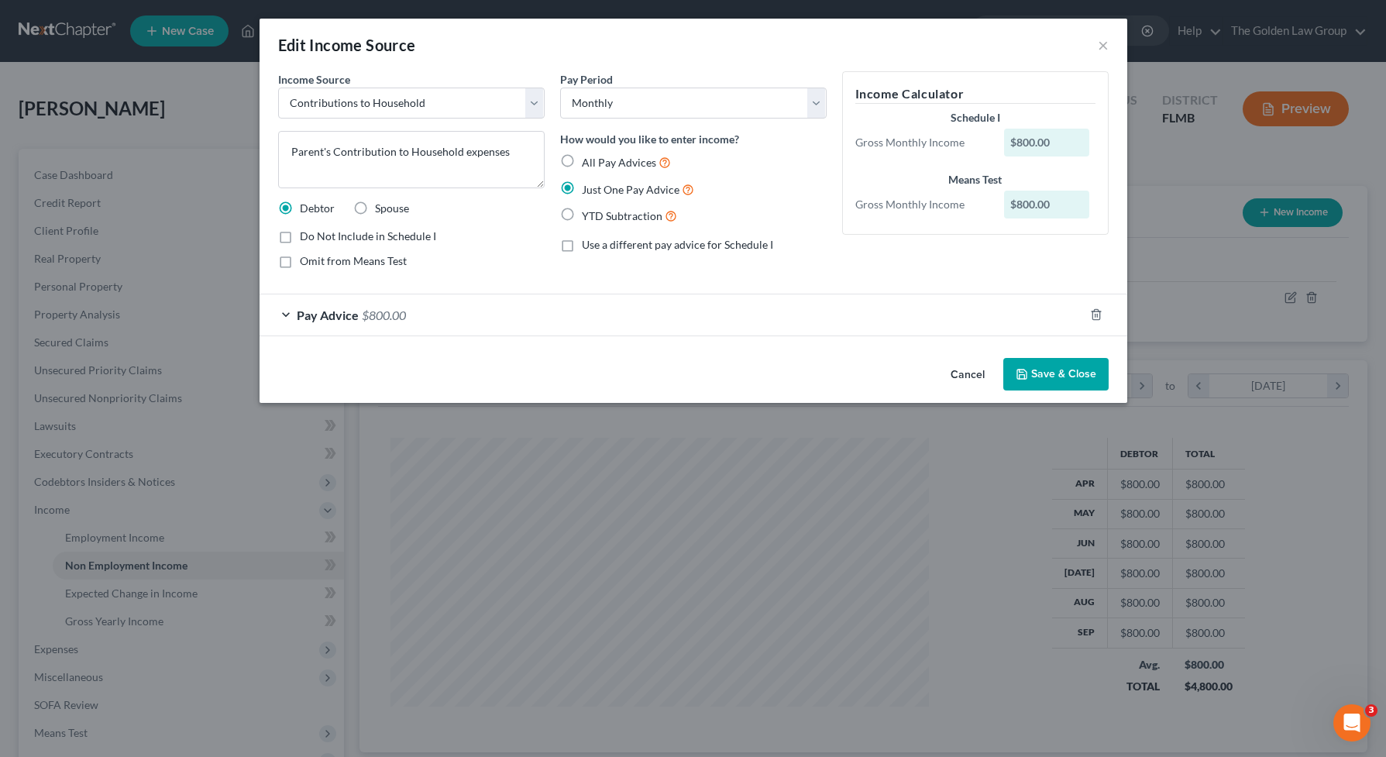
click at [455, 267] on div "Omit from Means Test" at bounding box center [411, 260] width 267 height 15
click at [971, 373] on button "Cancel" at bounding box center [967, 375] width 59 height 31
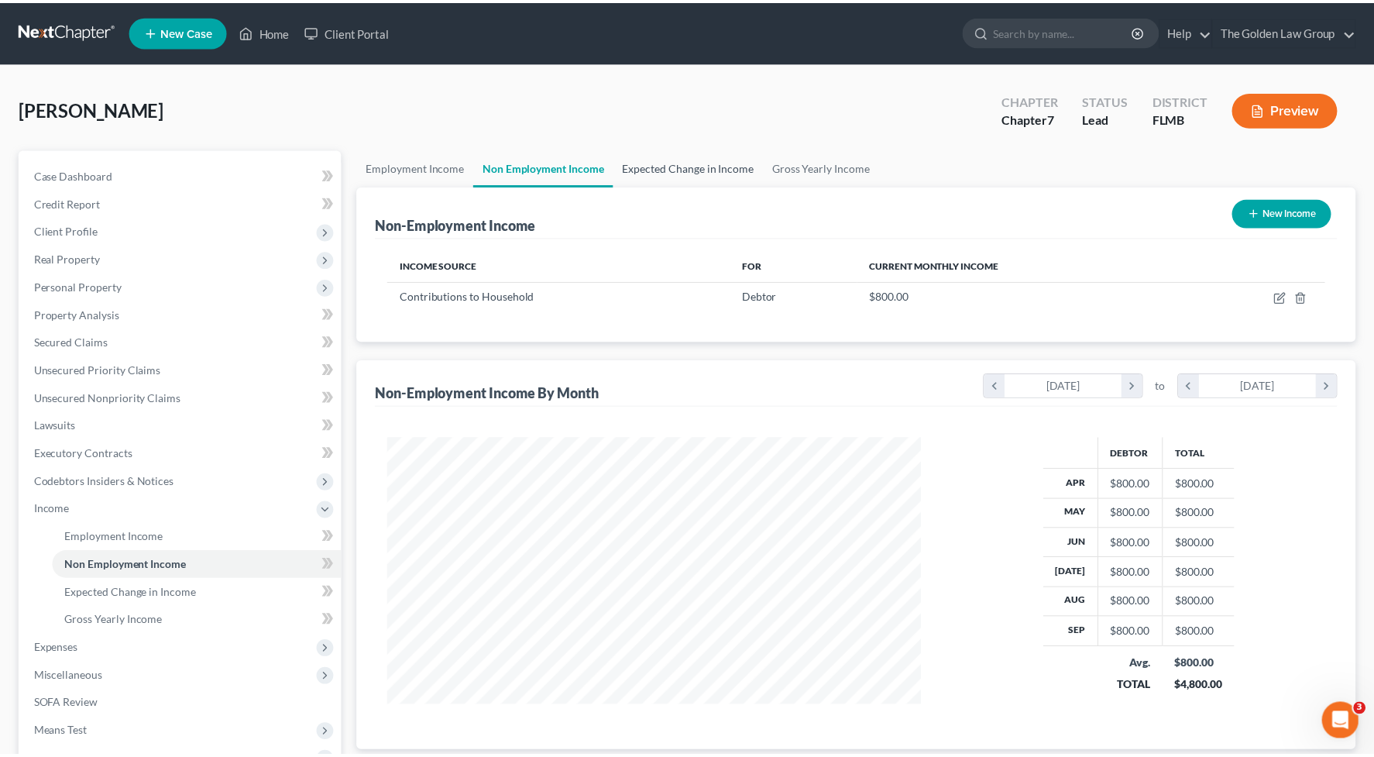
scroll to position [774510, 774223]
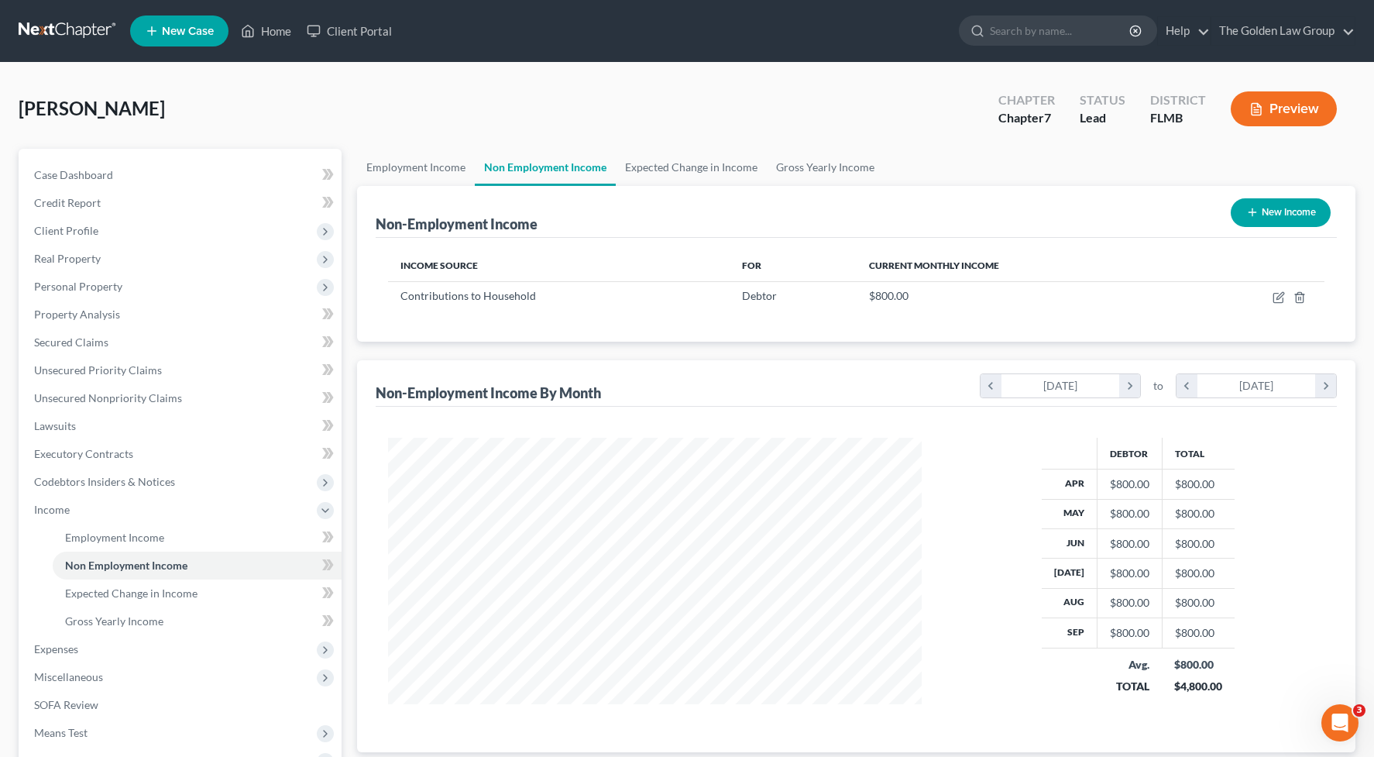
click at [574, 128] on div "[PERSON_NAME] Upgraded Chapter Chapter 7 Status Lead District [GEOGRAPHIC_DATA]…" at bounding box center [687, 114] width 1337 height 67
click at [547, 74] on div "[PERSON_NAME] Upgraded Chapter Chapter 7 Status Lead District FLMB Preview Peti…" at bounding box center [687, 485] width 1374 height 845
click at [105, 512] on span "Income" at bounding box center [182, 510] width 320 height 28
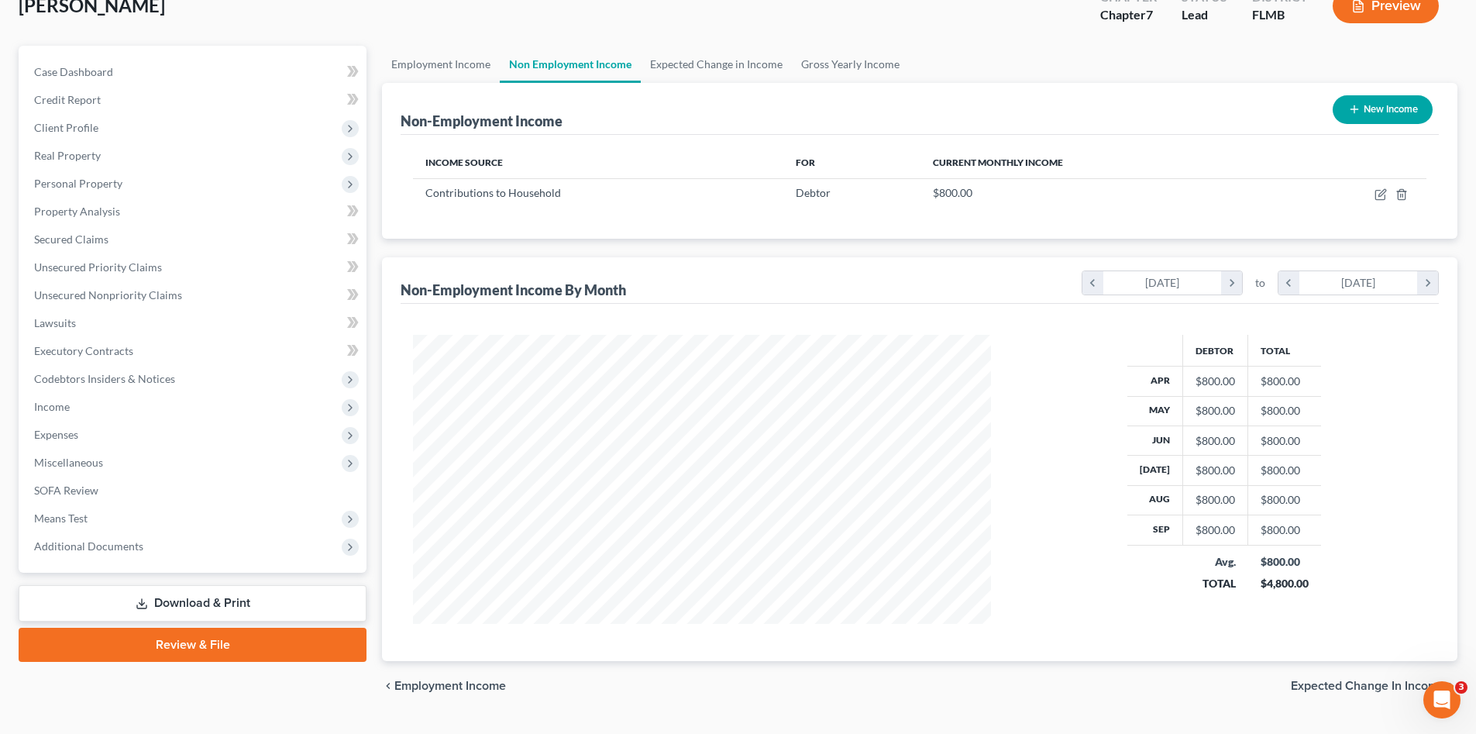
scroll to position [139, 0]
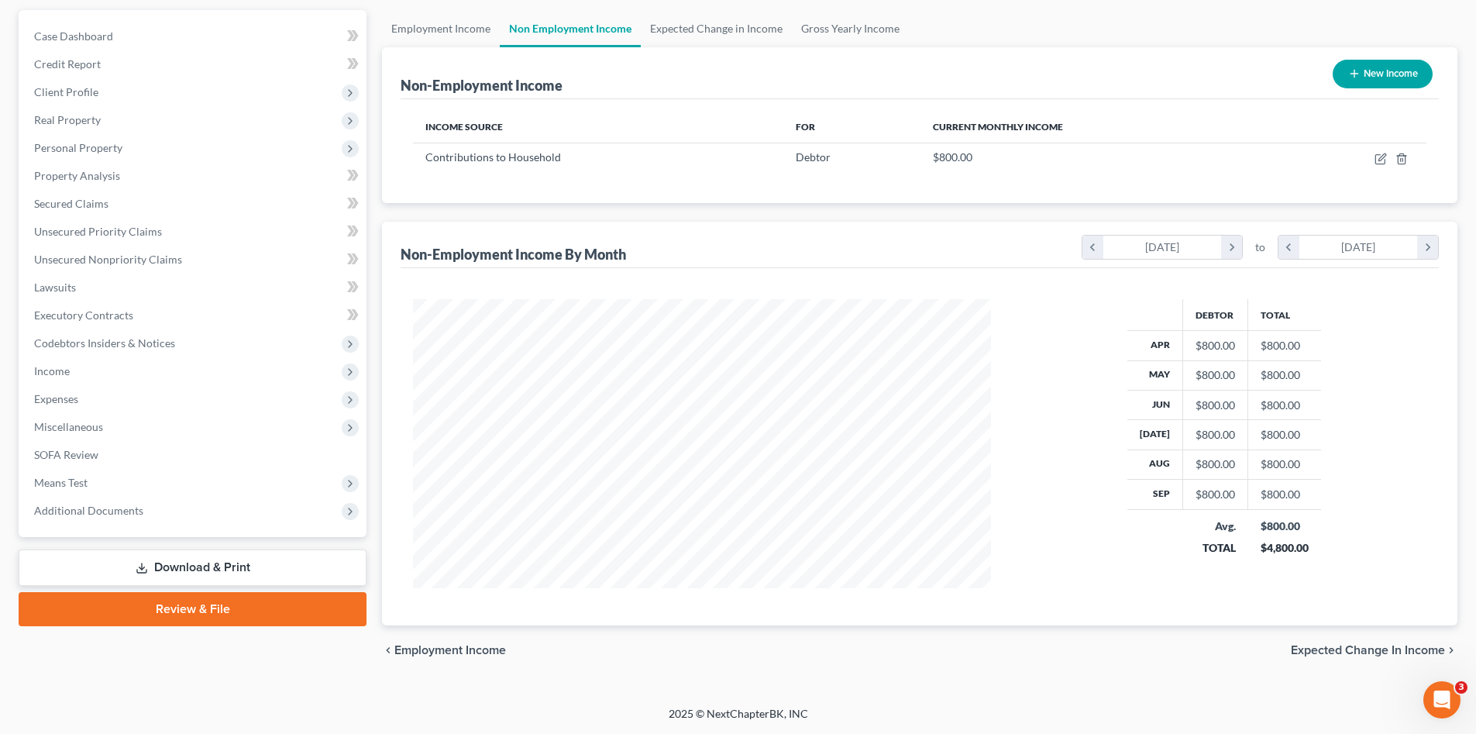
click at [208, 615] on link "Review & File" at bounding box center [193, 609] width 348 height 34
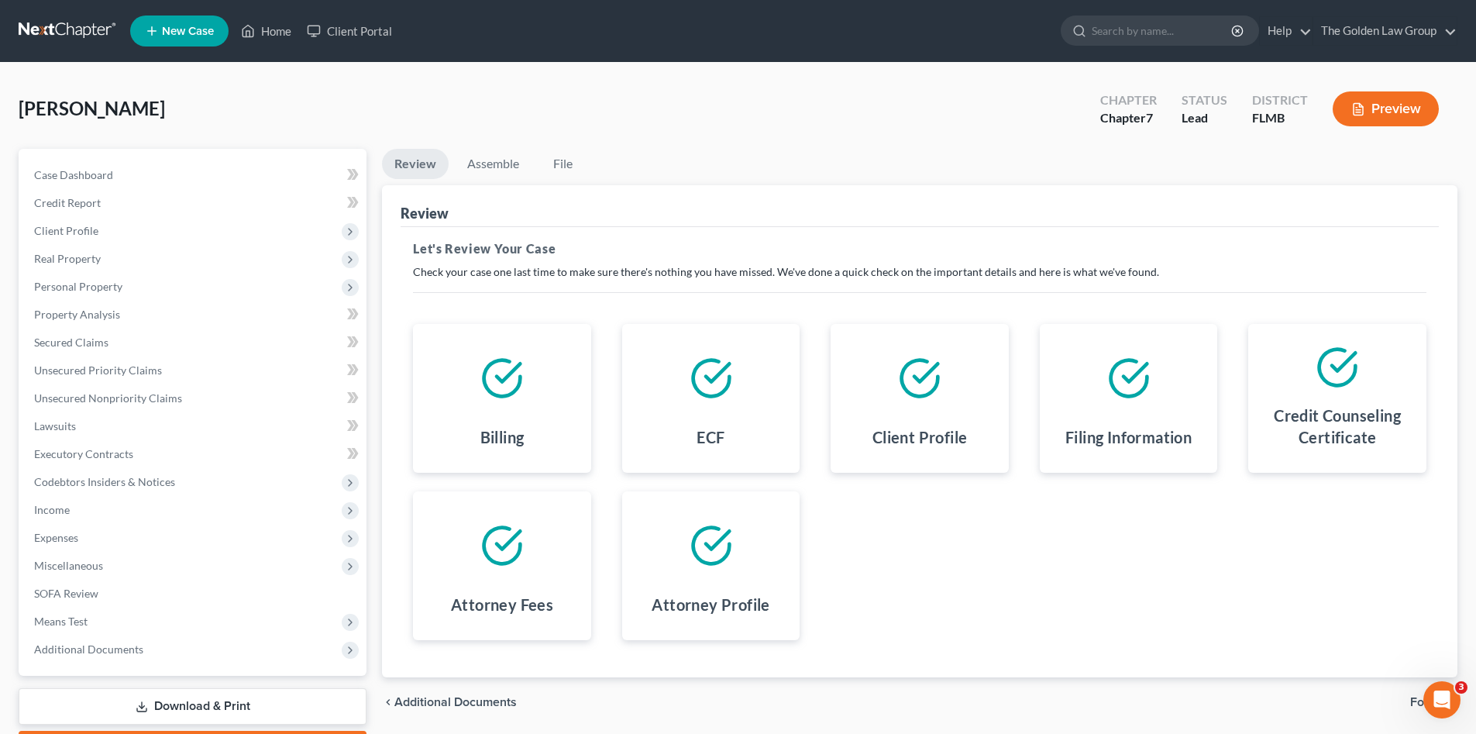
scroll to position [90, 0]
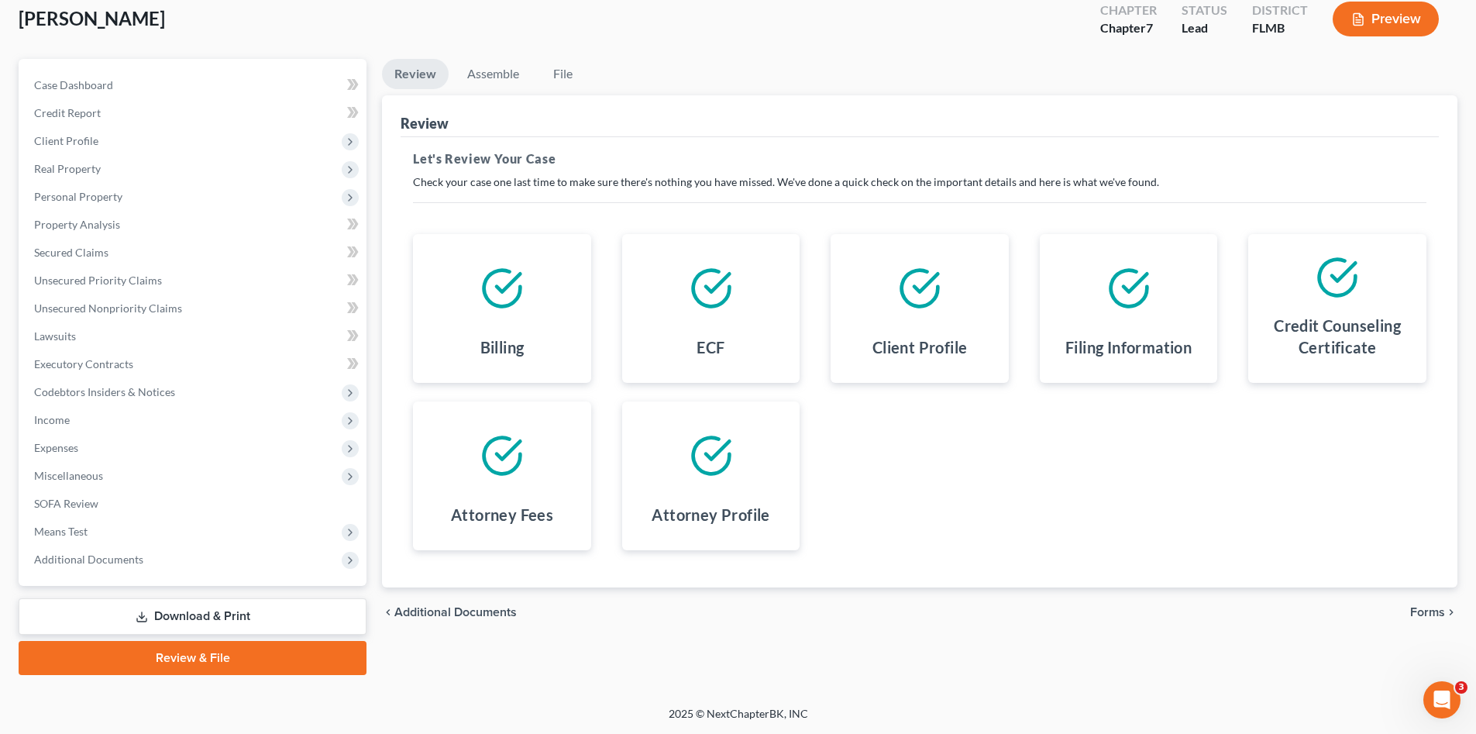
click at [1426, 614] on span "Forms" at bounding box center [1427, 612] width 35 height 12
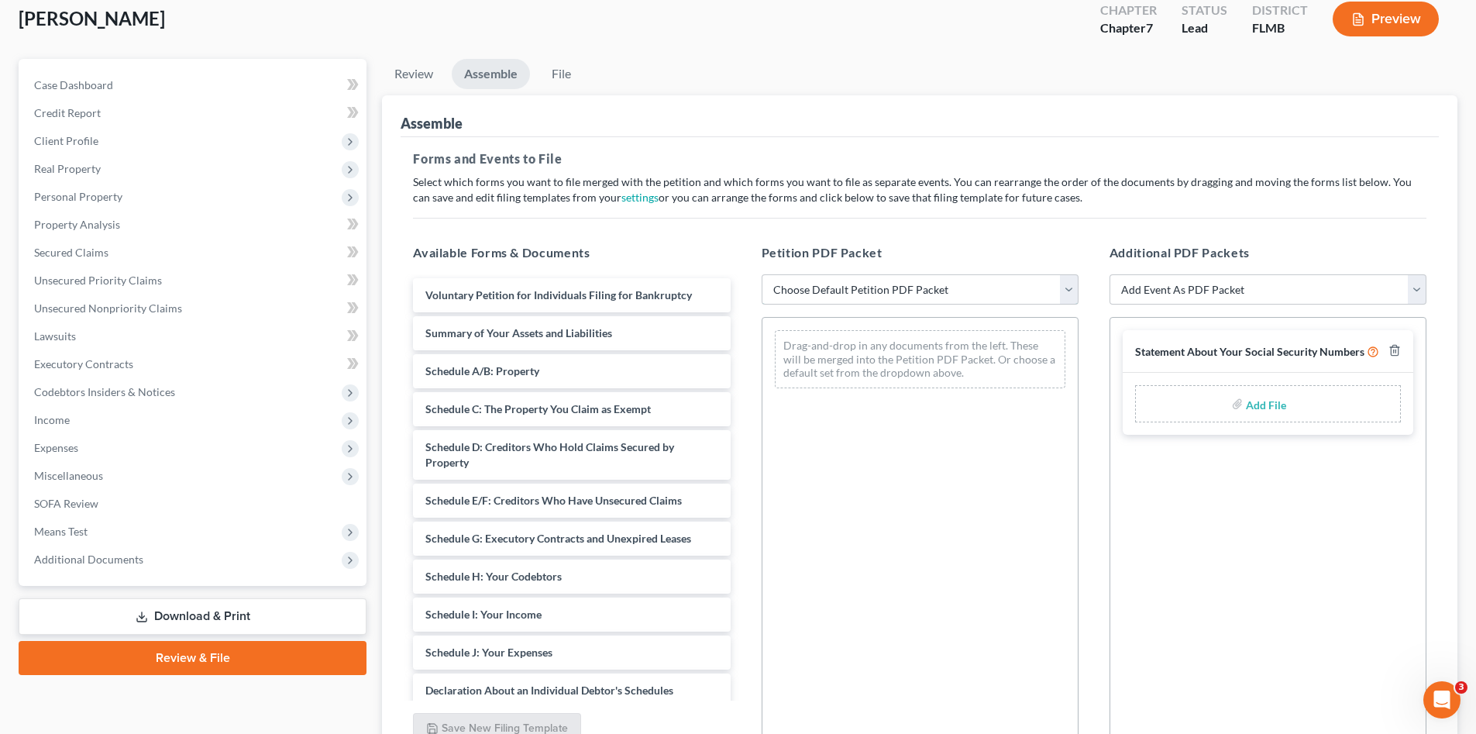
click at [794, 294] on select "Choose Default Petition PDF Packet Complete Bankruptcy Petition (all forms and …" at bounding box center [920, 289] width 317 height 31
select select "0"
click at [762, 274] on select "Choose Default Petition PDF Packet Complete Bankruptcy Petition (all forms and …" at bounding box center [920, 289] width 317 height 31
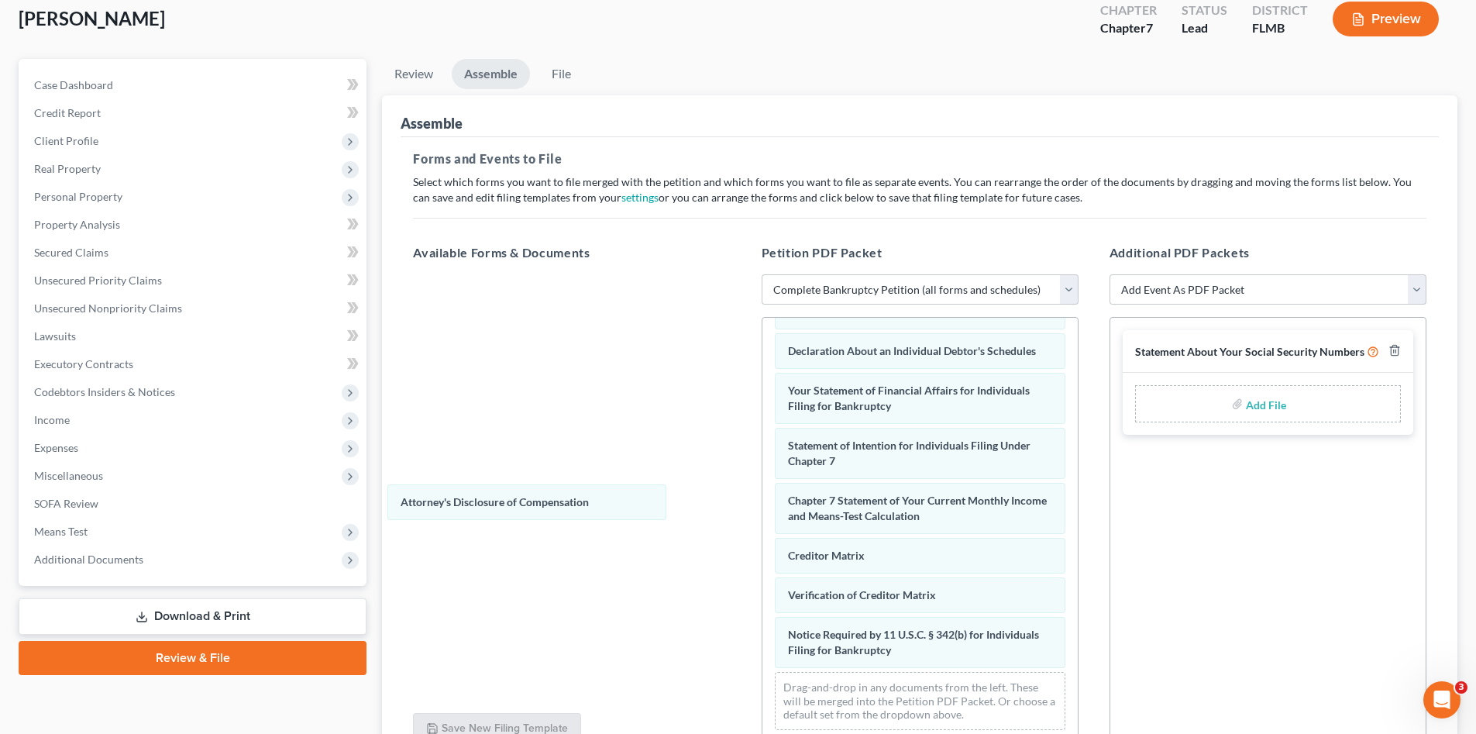
scroll to position [454, 0]
drag, startPoint x: 870, startPoint y: 652, endPoint x: 525, endPoint y: 509, distance: 373.1
click at [762, 503] on div "Attorney's Disclosure of Compensation Voluntary Petition for Individuals Filing…" at bounding box center [919, 310] width 315 height 863
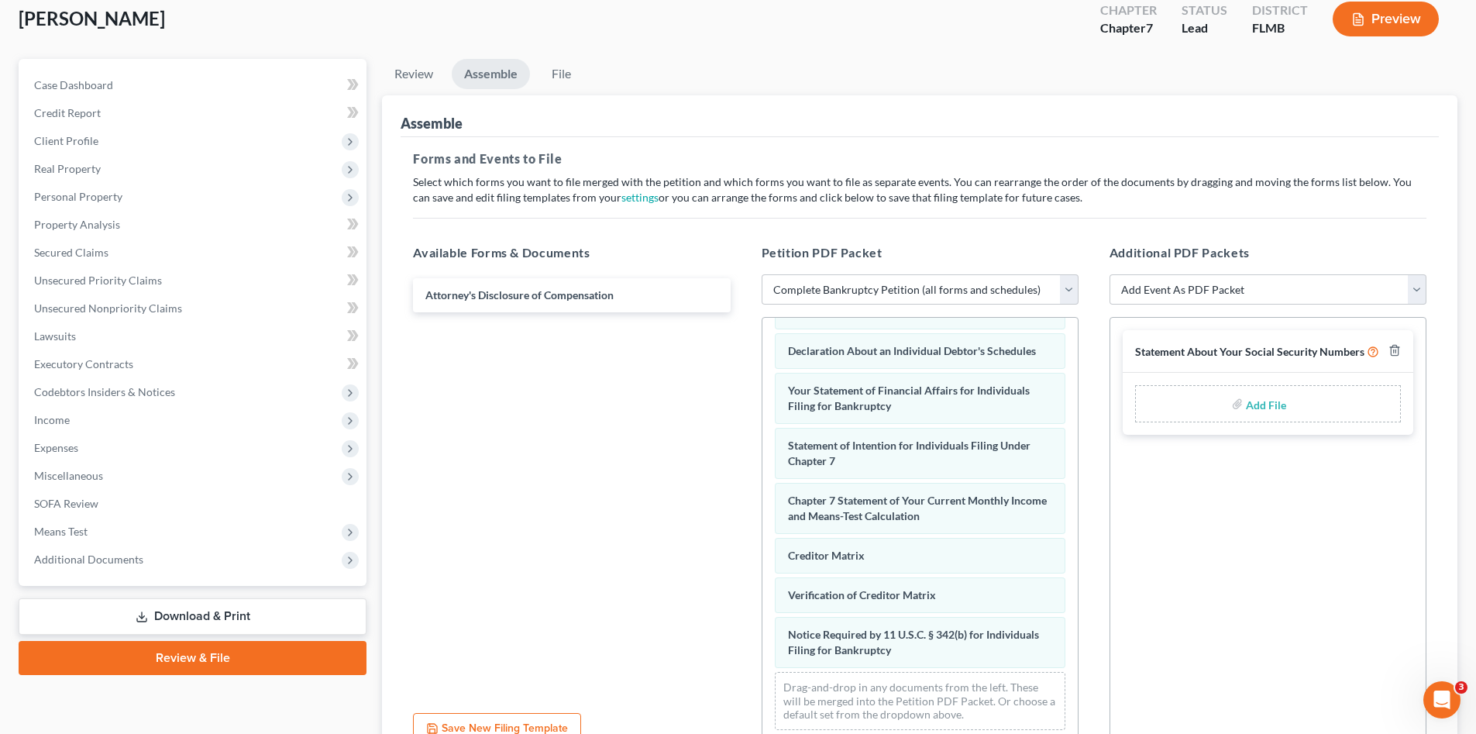
scroll to position [239, 0]
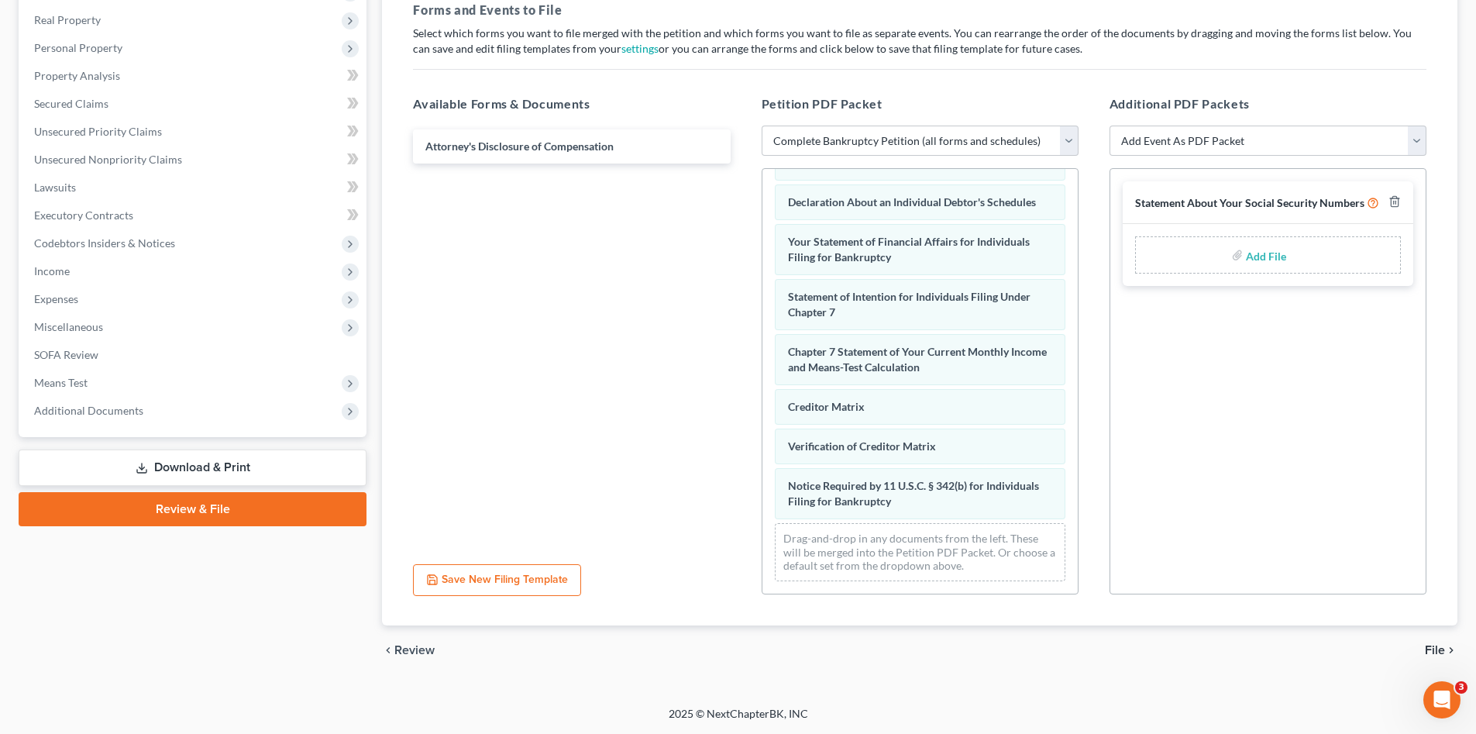
click at [1435, 652] on span "File" at bounding box center [1435, 650] width 20 height 12
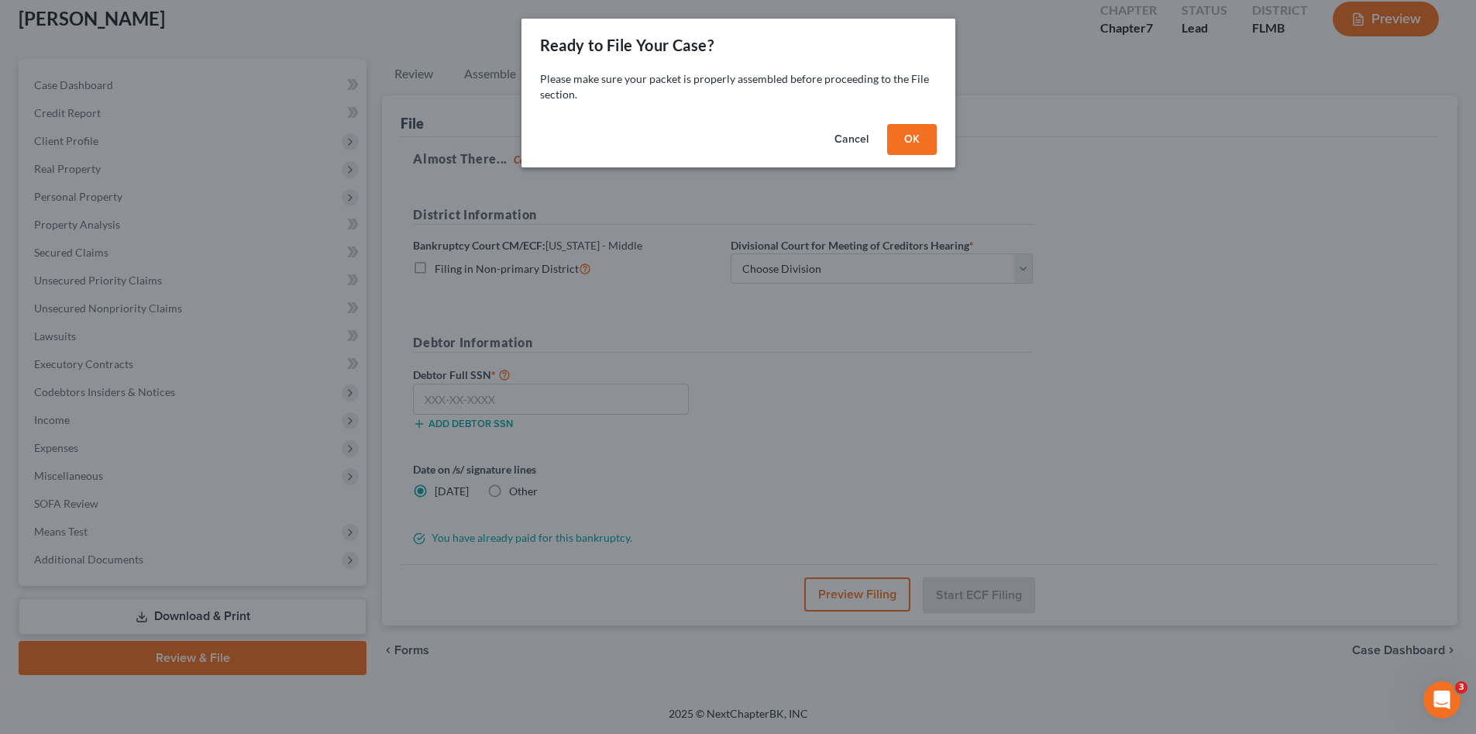
scroll to position [90, 0]
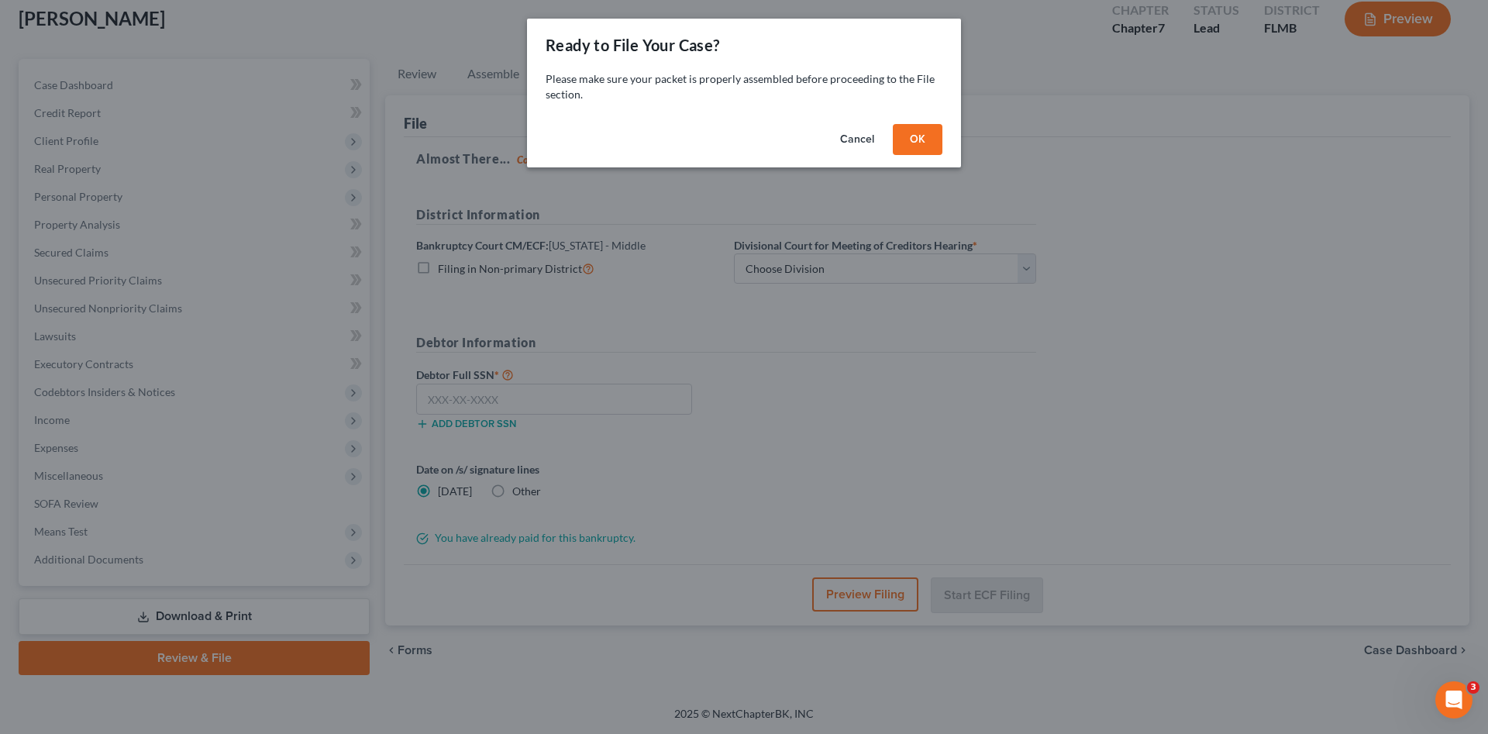
click at [918, 129] on button "OK" at bounding box center [918, 139] width 50 height 31
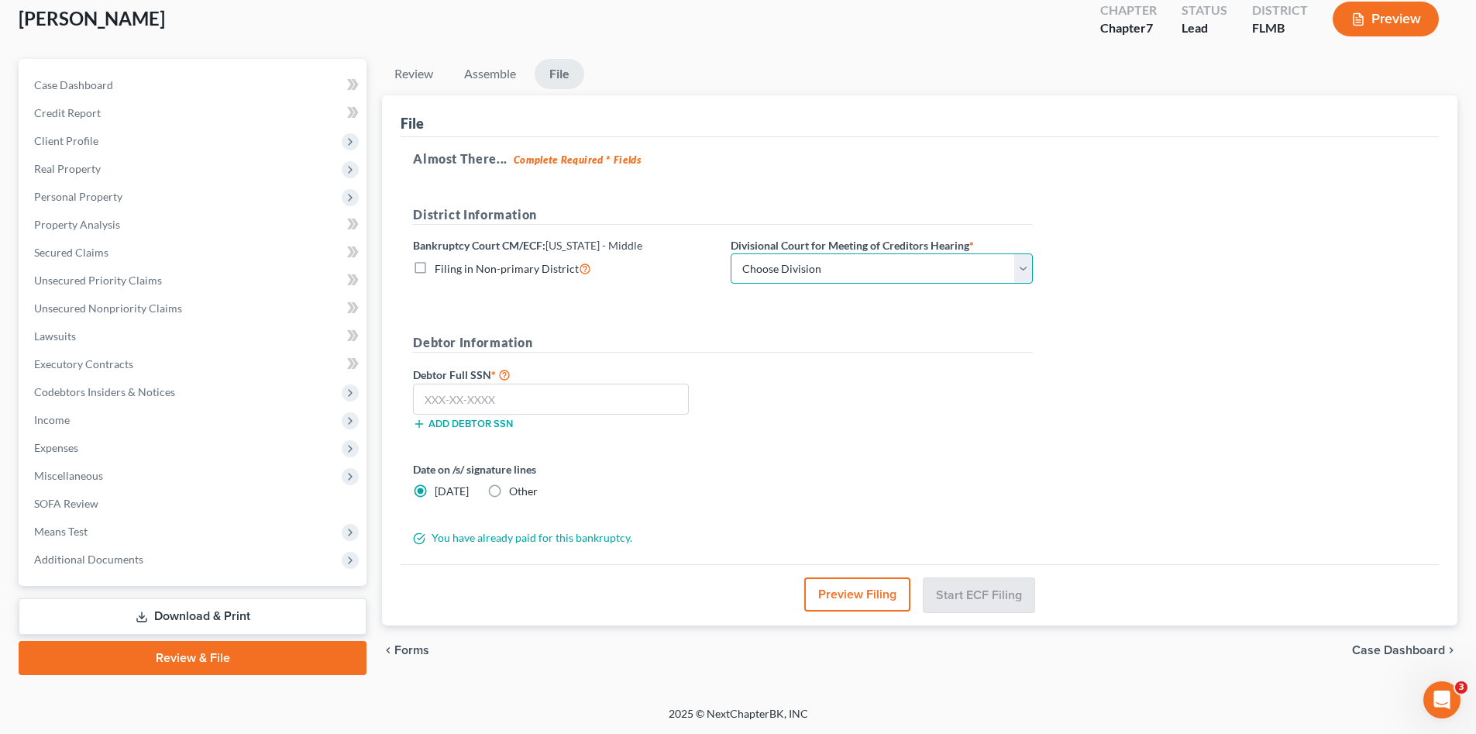
click at [791, 274] on select "Choose Division [GEOGRAPHIC_DATA][PERSON_NAME] [GEOGRAPHIC_DATA] [GEOGRAPHIC_DA…" at bounding box center [882, 268] width 302 height 31
select select "3"
click at [731, 253] on select "Choose Division [GEOGRAPHIC_DATA][PERSON_NAME] [GEOGRAPHIC_DATA] [GEOGRAPHIC_DA…" at bounding box center [882, 268] width 302 height 31
click at [624, 405] on input "text" at bounding box center [551, 399] width 276 height 31
click at [430, 397] on input "text" at bounding box center [551, 399] width 276 height 31
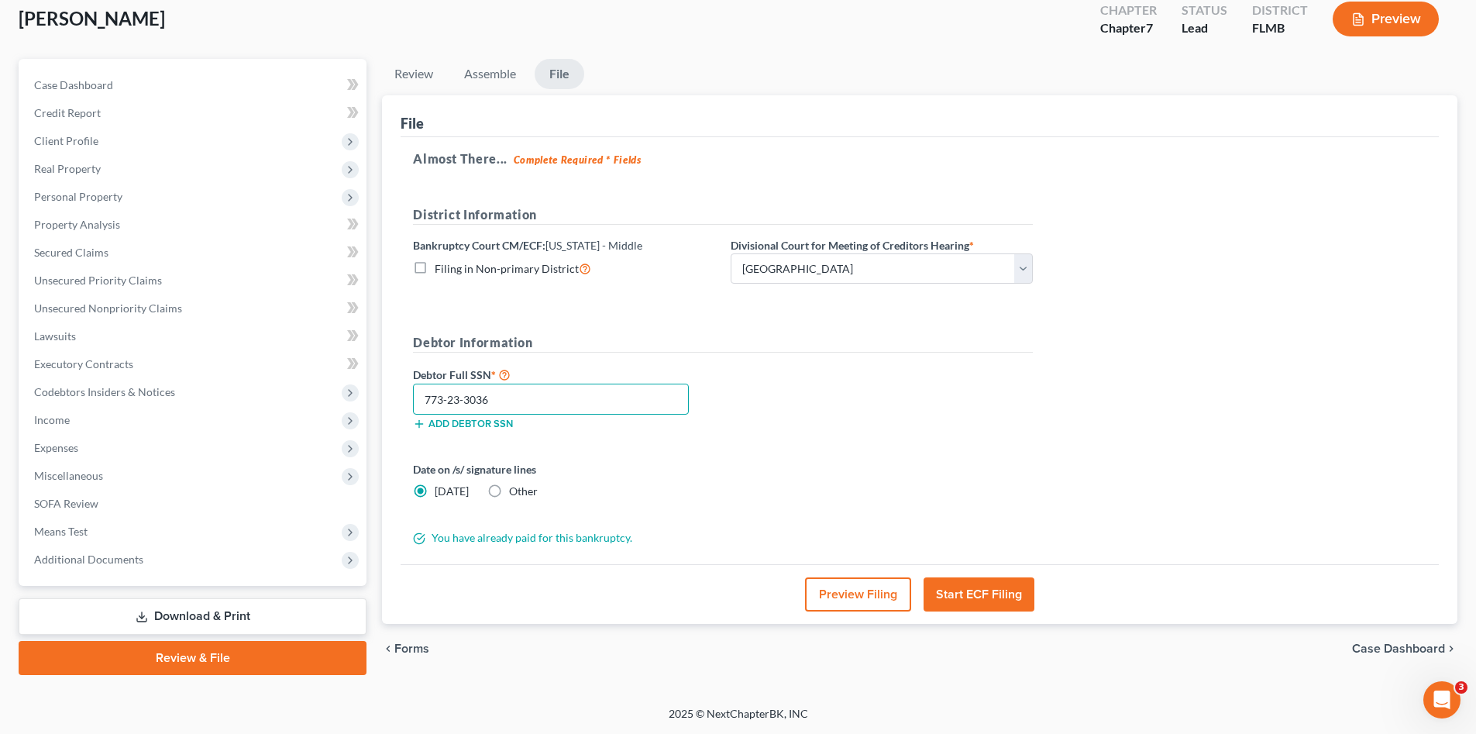
type input "773-23-3036"
click at [867, 442] on div "Debtor Full SSN * 773-23-3036 Add debtor SSN" at bounding box center [722, 403] width 635 height 77
drag, startPoint x: 161, startPoint y: 618, endPoint x: 190, endPoint y: 621, distance: 28.8
click at [162, 618] on link "Download & Print" at bounding box center [193, 616] width 348 height 36
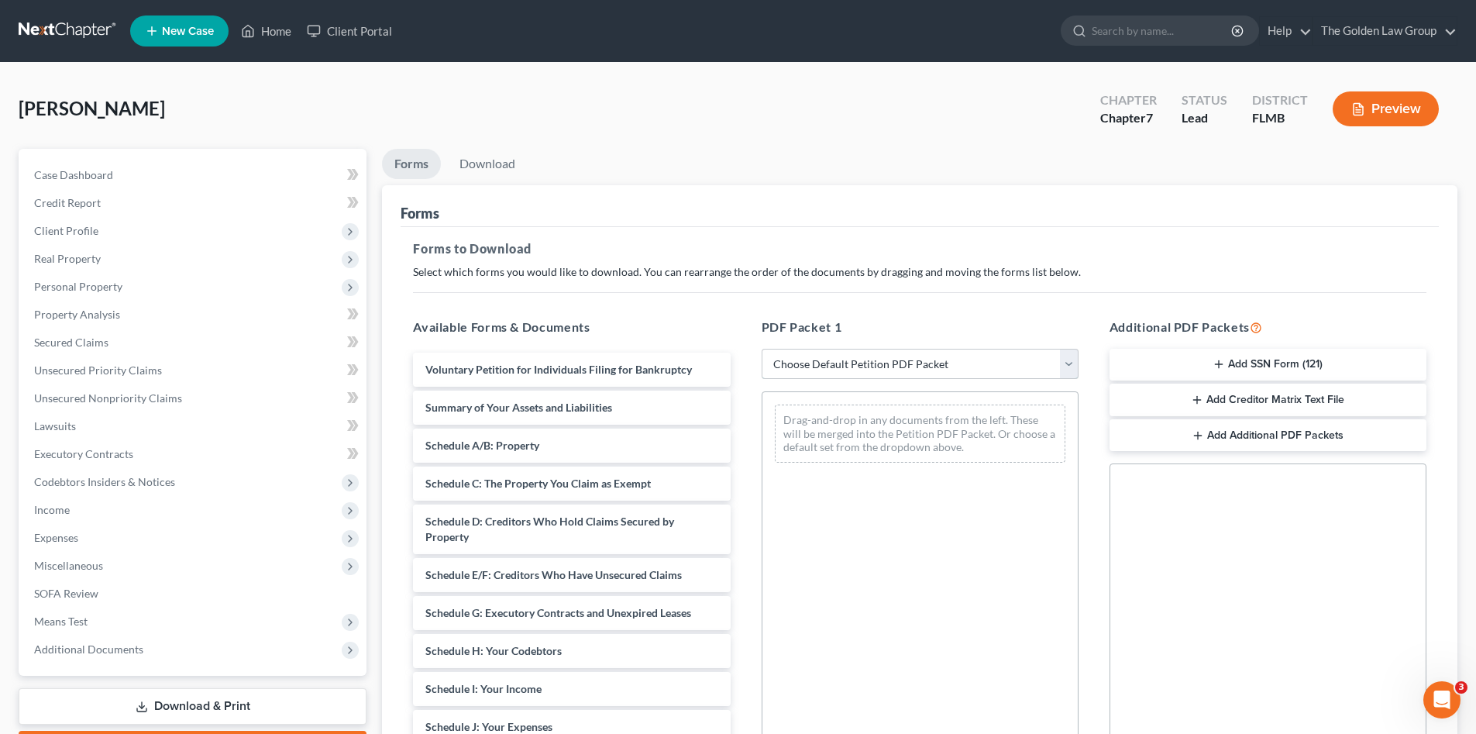
click at [809, 372] on select "Choose Default Petition PDF Packet Complete Bankruptcy Petition (all forms and …" at bounding box center [920, 364] width 317 height 31
click at [726, 191] on div "Forms" at bounding box center [920, 206] width 1038 height 42
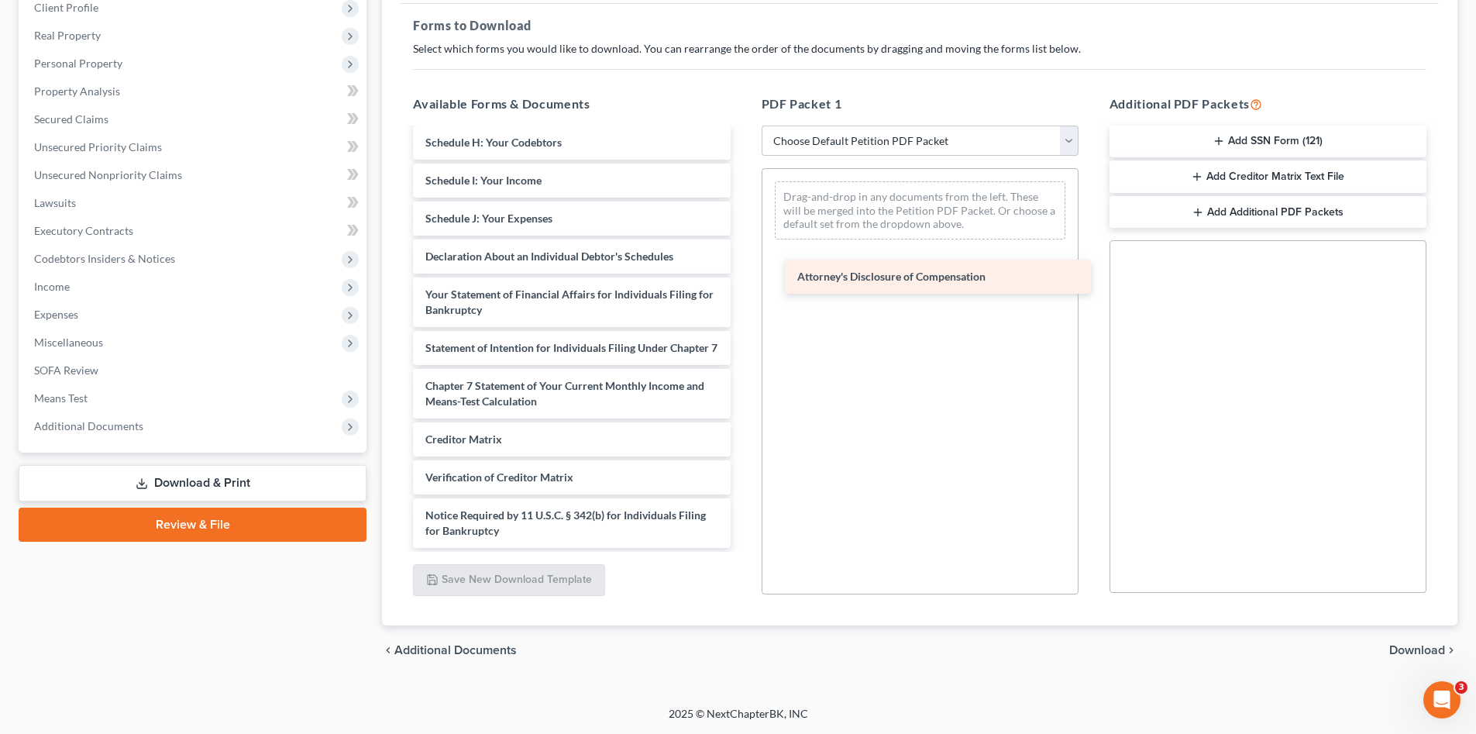
scroll to position [301, 0]
drag, startPoint x: 529, startPoint y: 526, endPoint x: 901, endPoint y: 272, distance: 450.4
click at [742, 272] on div "Attorney's Disclosure of Compensation Voluntary Petition for Individuals Filing…" at bounding box center [572, 196] width 342 height 704
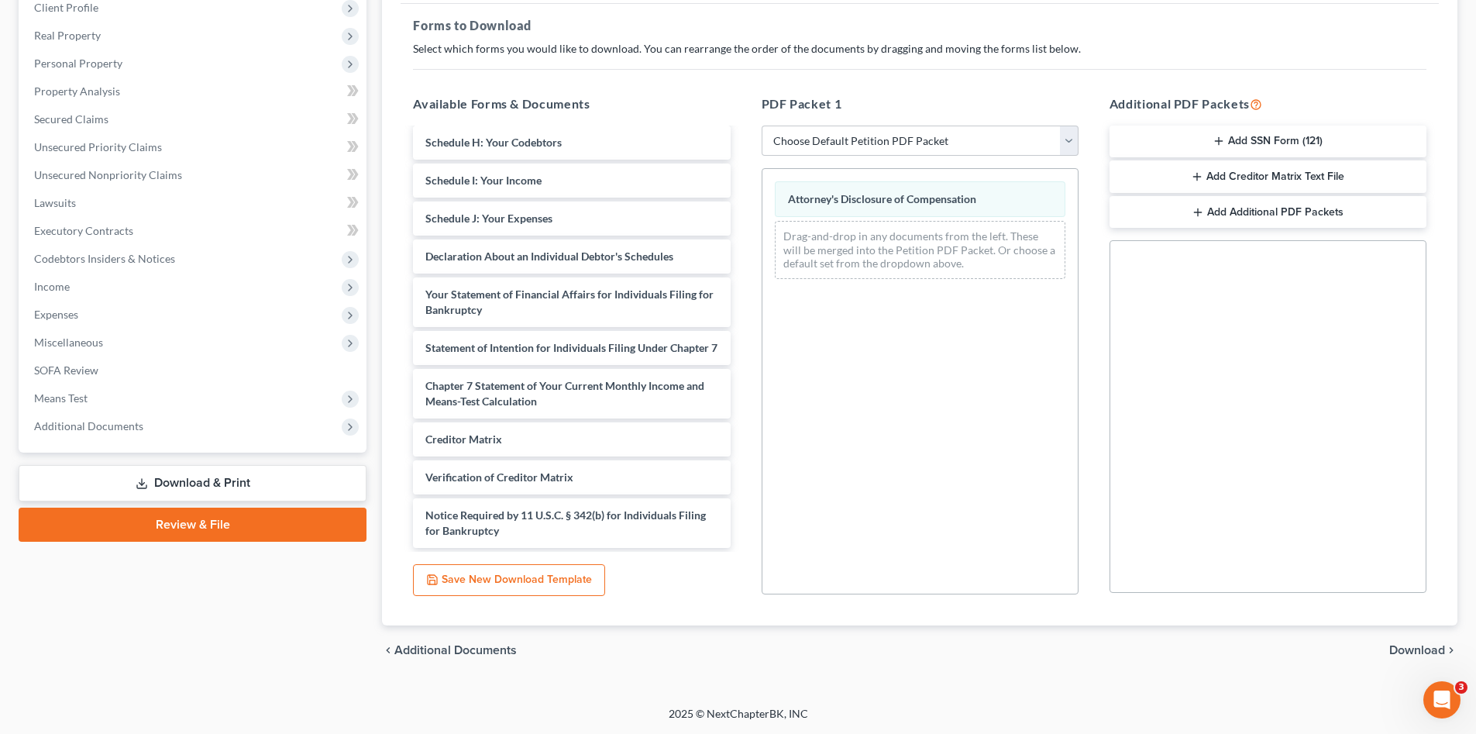
click at [1232, 144] on button "Add SSN Form (121)" at bounding box center [1267, 142] width 317 height 33
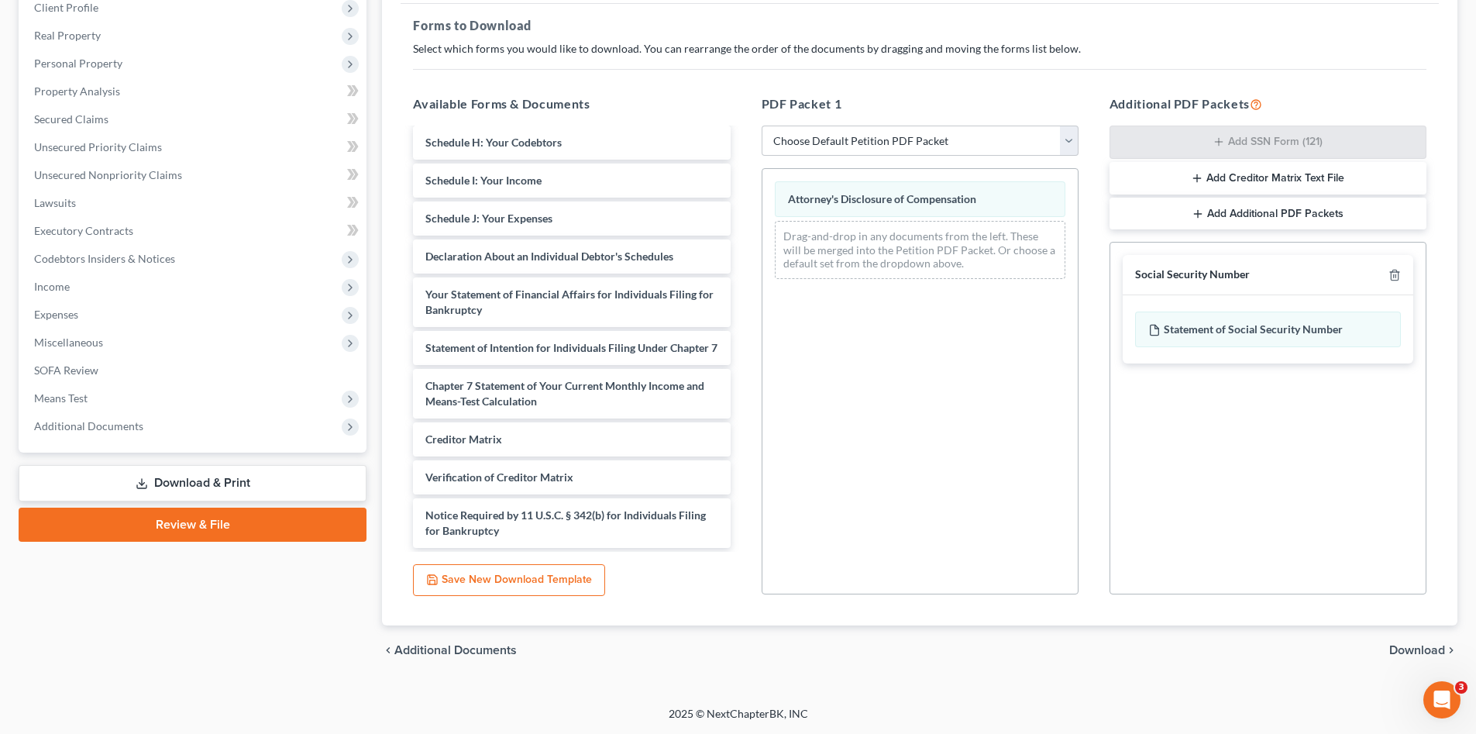
click at [1400, 650] on span "Download" at bounding box center [1417, 650] width 56 height 12
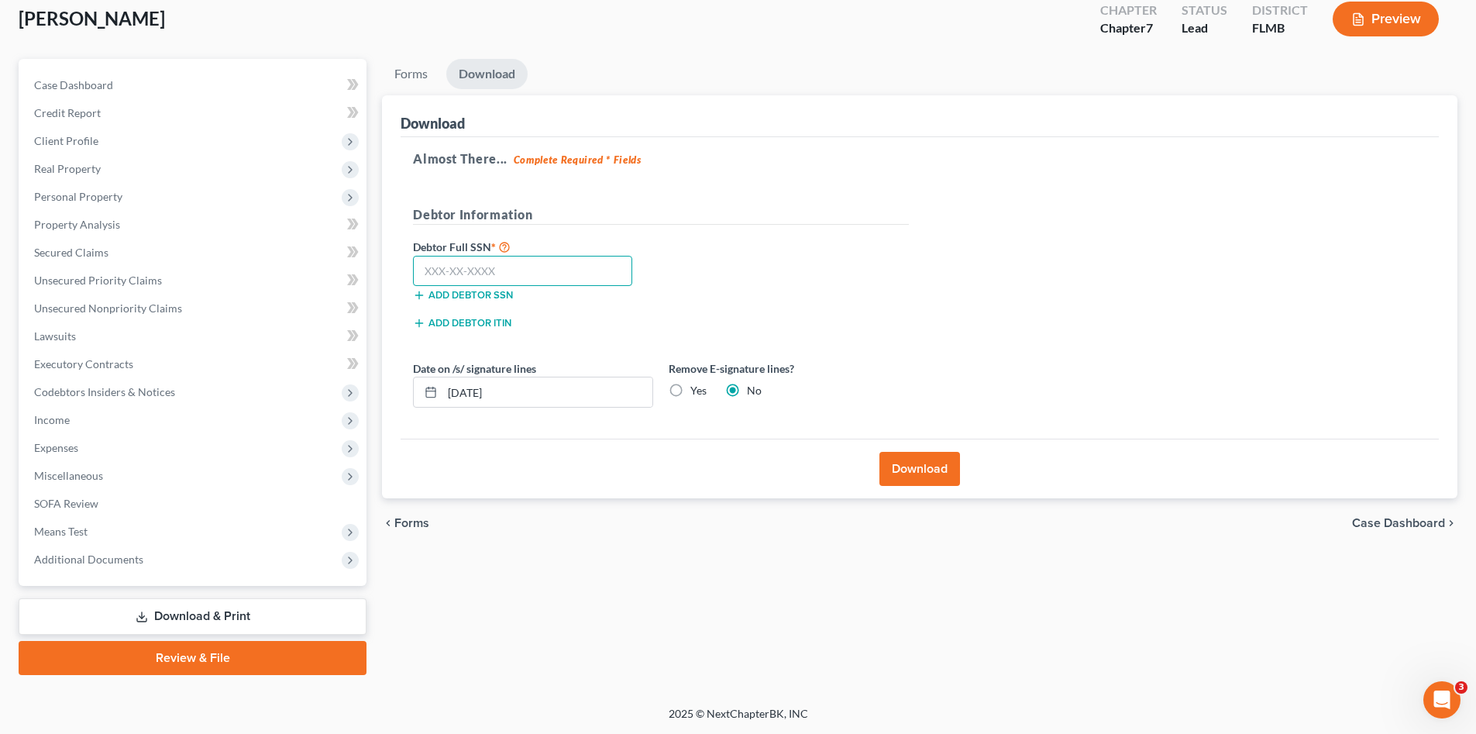
click at [492, 267] on input "text" at bounding box center [522, 271] width 219 height 31
click at [518, 274] on input "text" at bounding box center [522, 271] width 219 height 31
type input "773-23-3036"
click at [895, 470] on button "Download" at bounding box center [919, 469] width 81 height 34
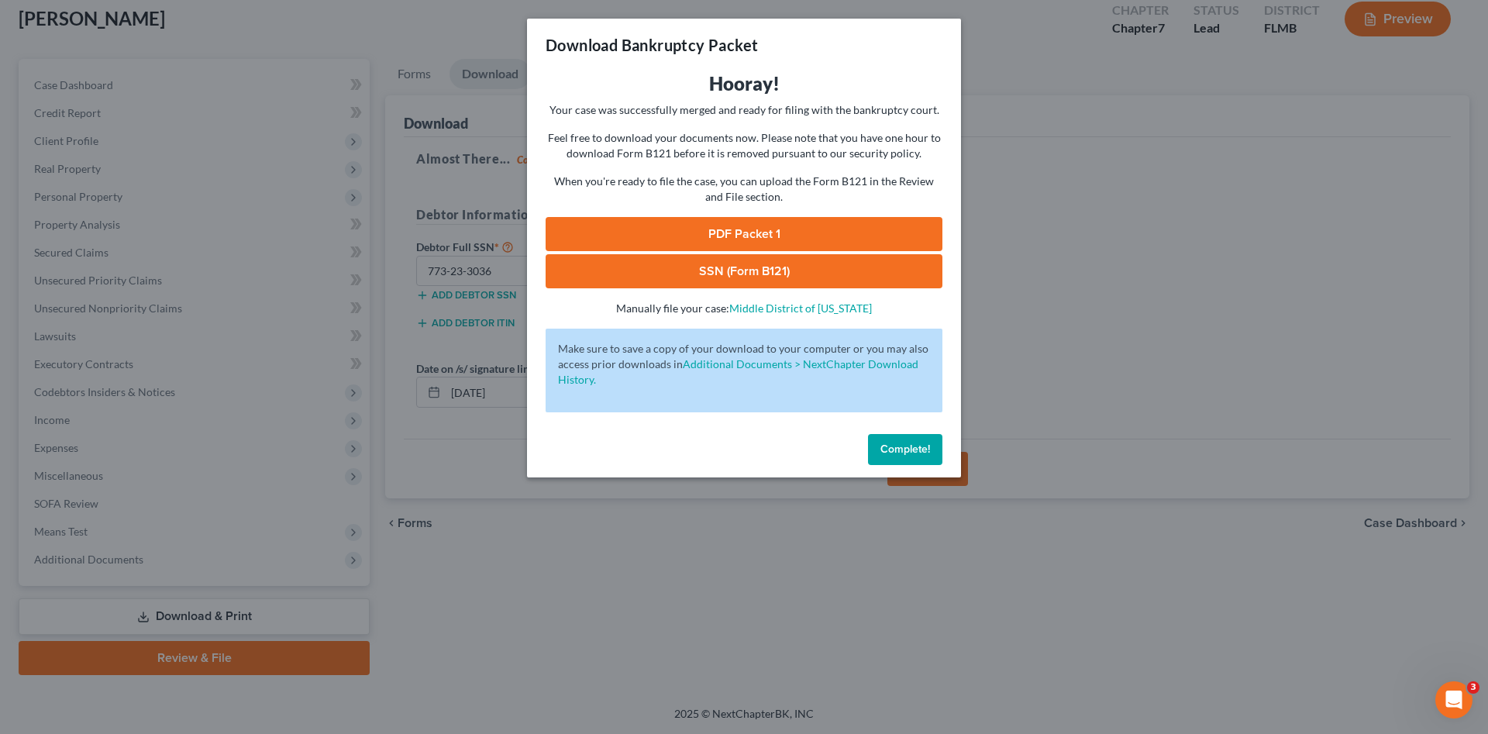
click at [827, 232] on link "PDF Packet 1" at bounding box center [743, 234] width 397 height 34
drag, startPoint x: 793, startPoint y: 263, endPoint x: 800, endPoint y: 279, distance: 17.0
click at [793, 263] on link "SSN (Form B121)" at bounding box center [743, 271] width 397 height 34
drag, startPoint x: 894, startPoint y: 447, endPoint x: 872, endPoint y: 446, distance: 21.7
click at [893, 447] on span "Complete!" at bounding box center [905, 448] width 50 height 13
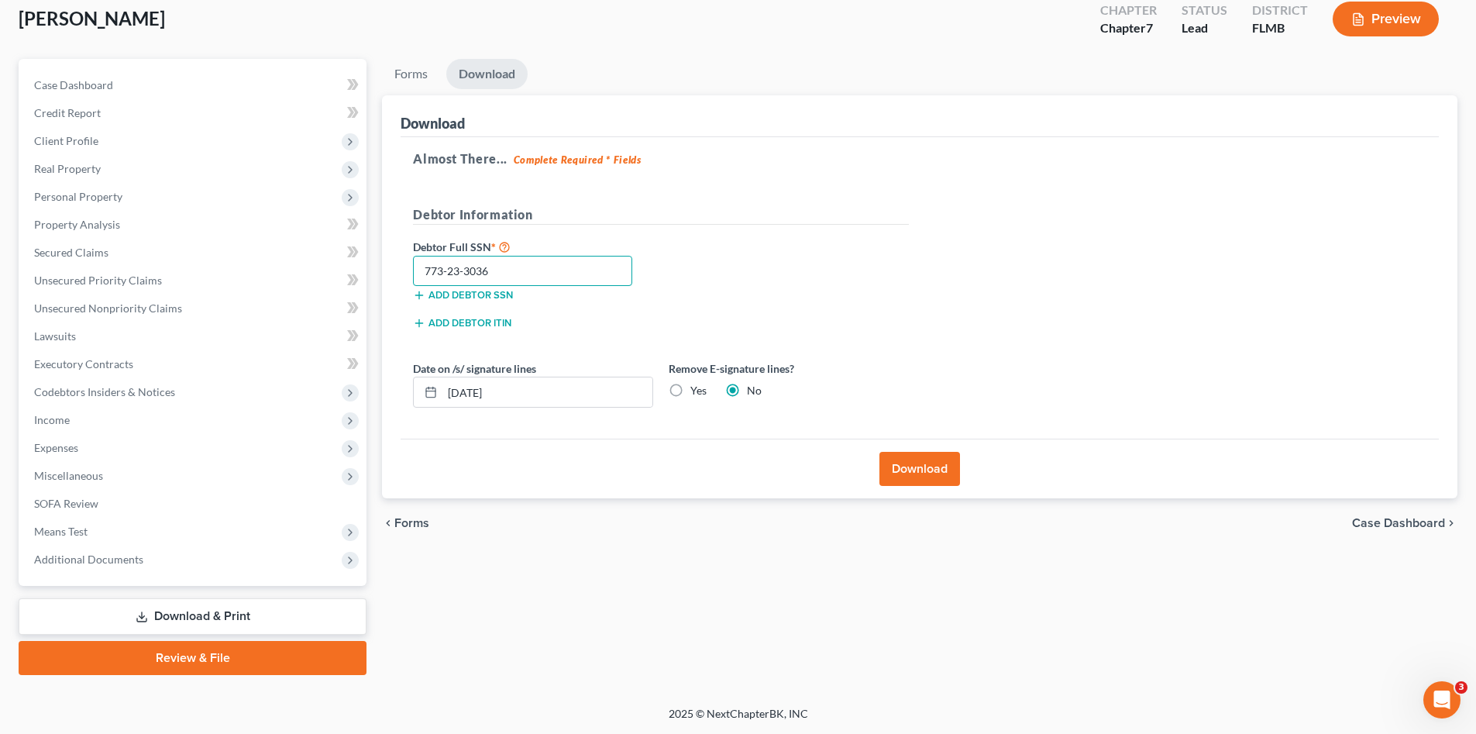
drag, startPoint x: 449, startPoint y: 280, endPoint x: 383, endPoint y: 286, distance: 66.9
click at [383, 286] on div "Download Almost There... Complete Required * Fields Debtor Information Debtor F…" at bounding box center [919, 297] width 1075 height 404
drag, startPoint x: 591, startPoint y: 552, endPoint x: 569, endPoint y: 562, distance: 23.9
click at [590, 553] on div "Forms Download Forms Forms to Download Select which forms you would like to dow…" at bounding box center [919, 367] width 1091 height 616
click at [221, 659] on link "Review & File" at bounding box center [193, 658] width 348 height 34
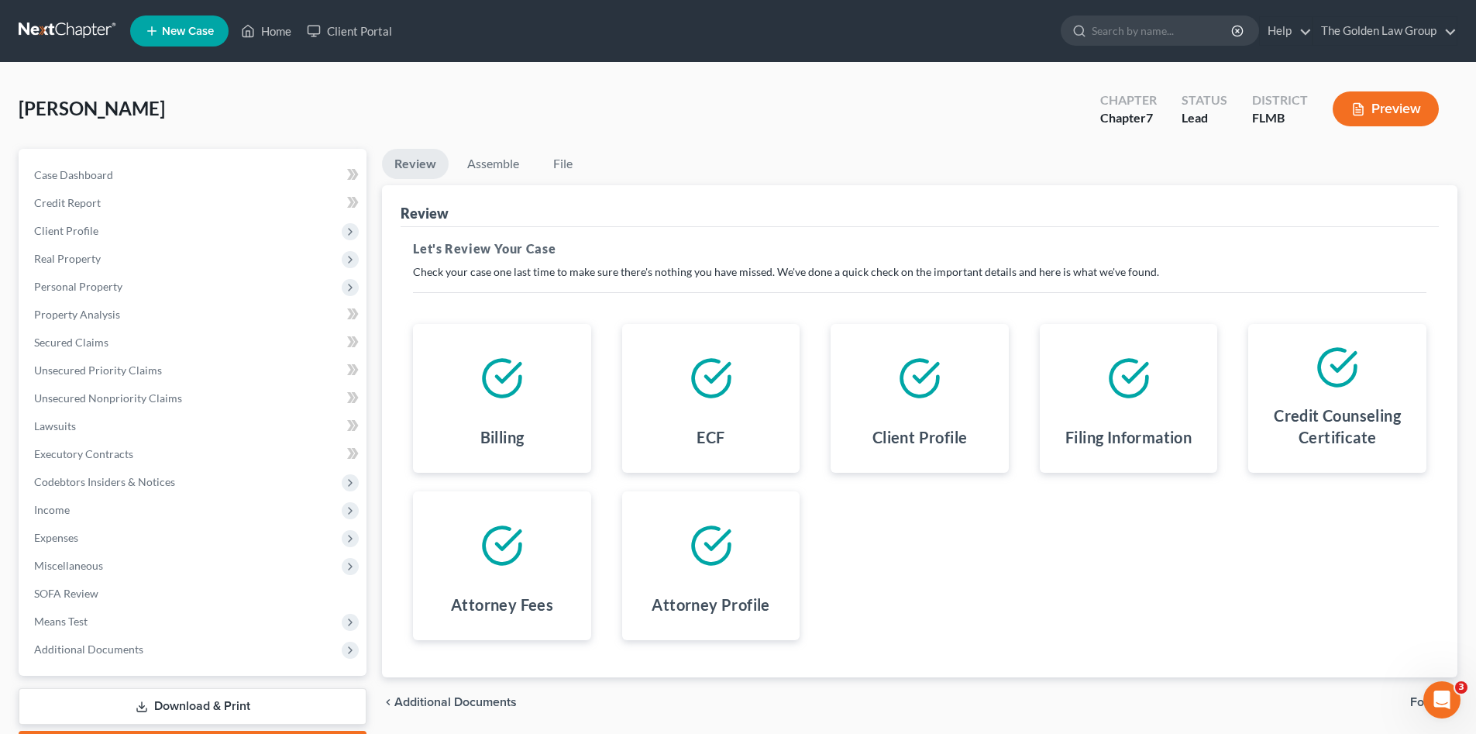
scroll to position [90, 0]
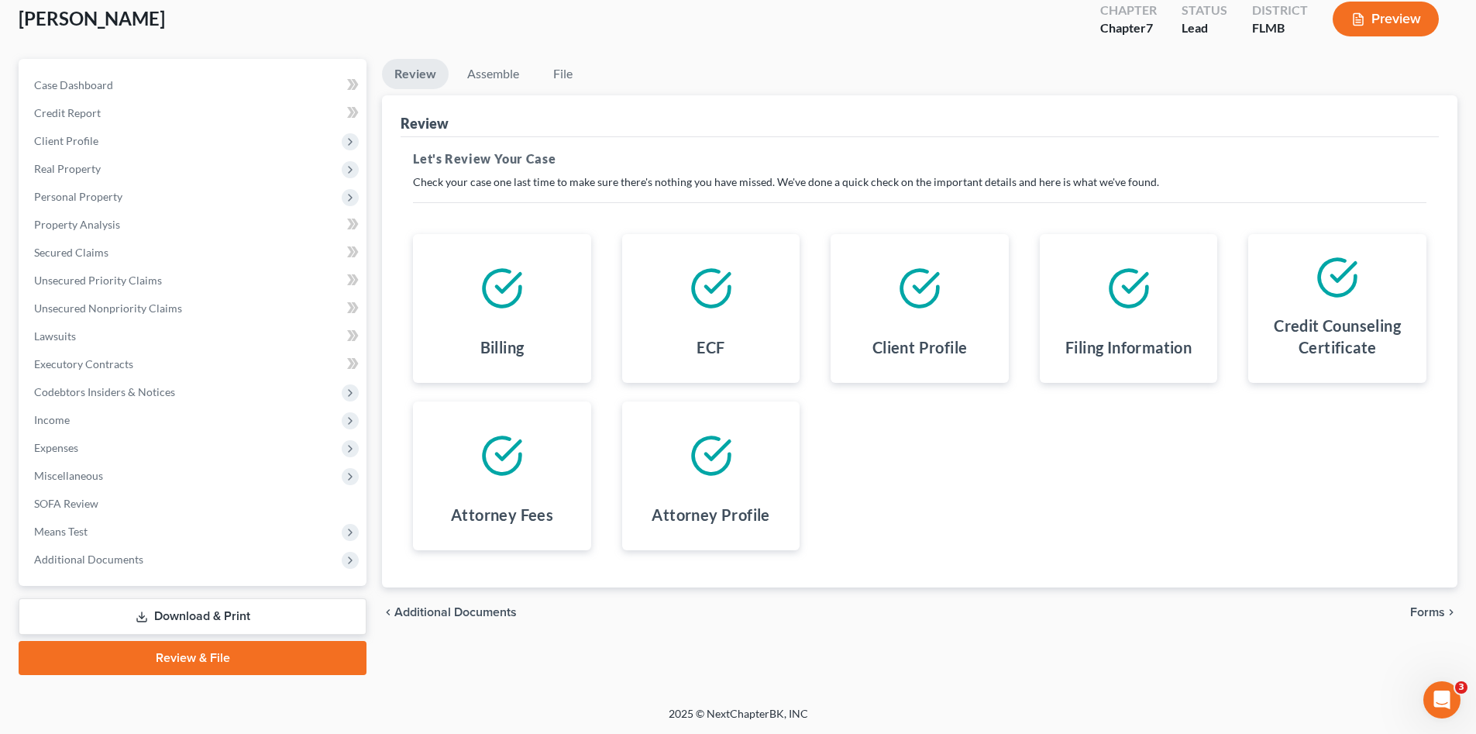
click at [1428, 608] on span "Forms" at bounding box center [1427, 612] width 35 height 12
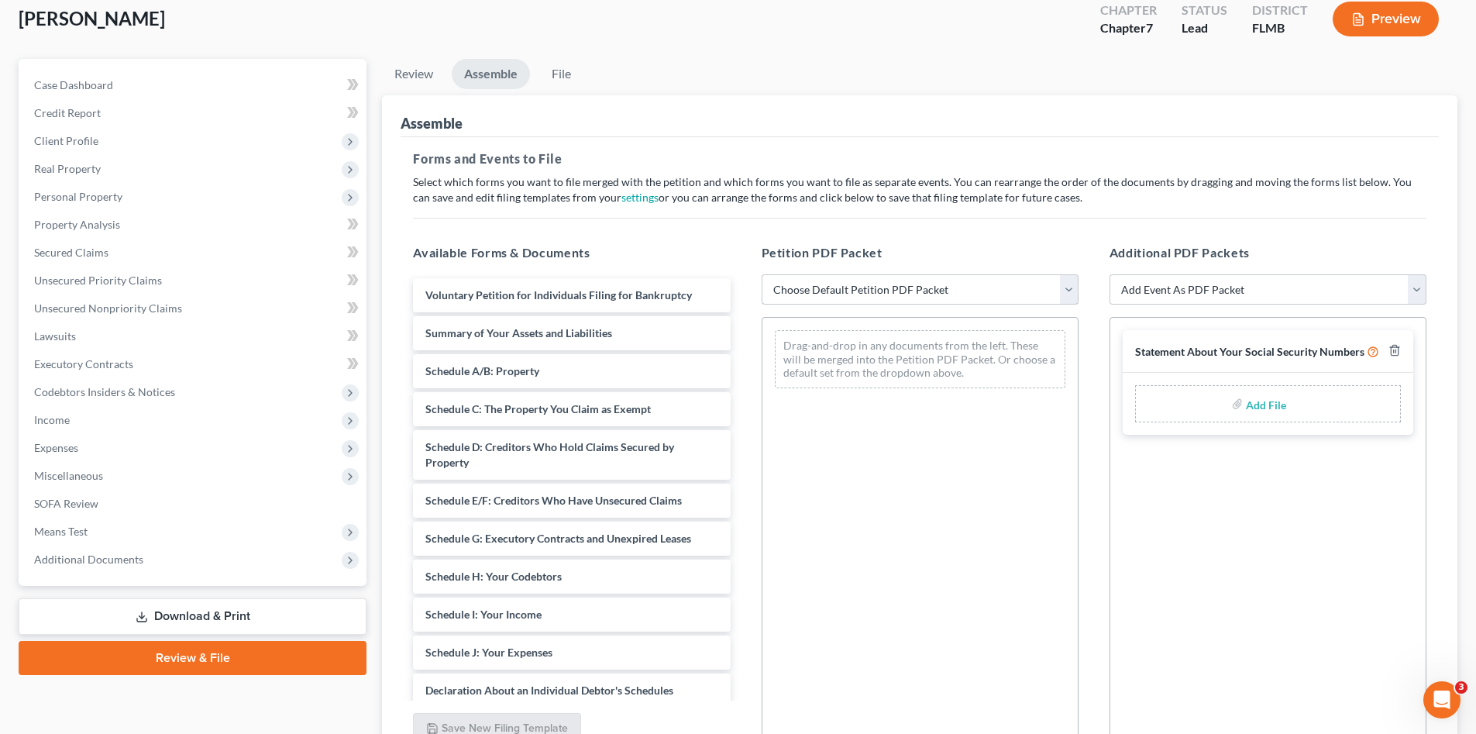
click at [792, 281] on select "Choose Default Petition PDF Packet Complete Bankruptcy Petition (all forms and …" at bounding box center [920, 289] width 317 height 31
select select "0"
click at [762, 274] on select "Choose Default Petition PDF Packet Complete Bankruptcy Petition (all forms and …" at bounding box center [920, 289] width 317 height 31
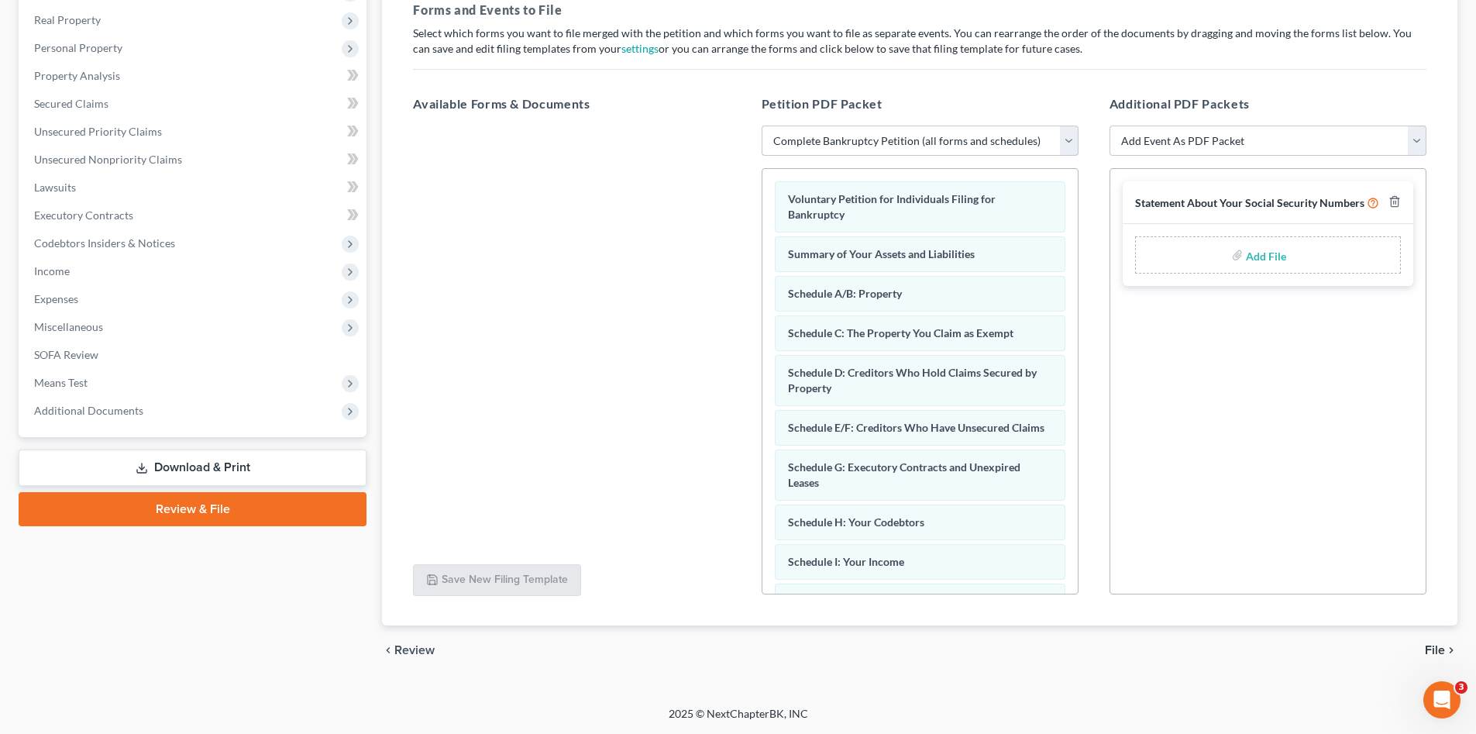
click at [1066, 140] on select "Choose Default Petition PDF Packet Complete Bankruptcy Petition (all forms and …" at bounding box center [920, 141] width 317 height 31
click at [618, 291] on div at bounding box center [572, 339] width 342 height 426
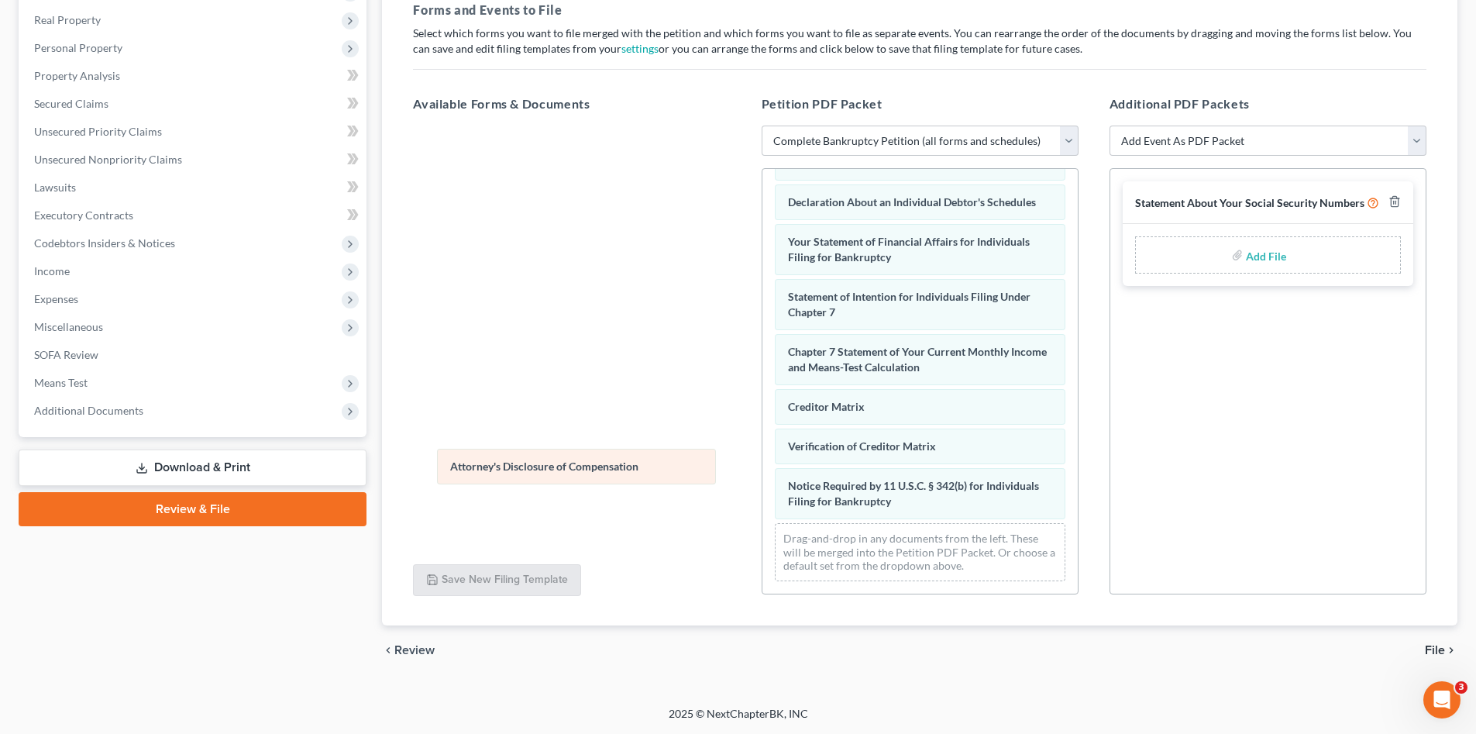
scroll to position [454, 0]
drag, startPoint x: 890, startPoint y: 491, endPoint x: 552, endPoint y: 456, distance: 340.4
click at [762, 456] on div "Attorney's Disclosure of Compensation Voluntary Petition for Individuals Filing…" at bounding box center [919, 161] width 315 height 863
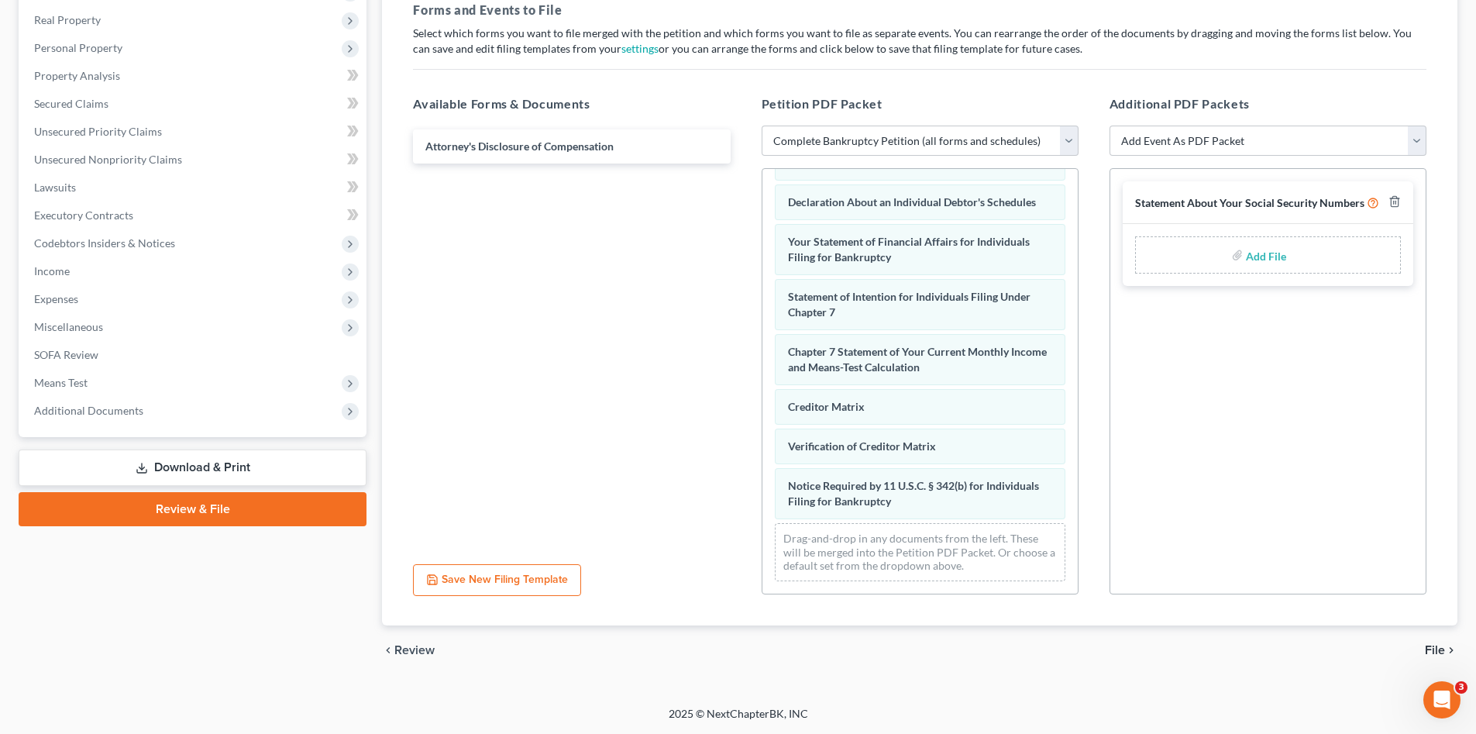
click at [1436, 648] on span "File" at bounding box center [1435, 650] width 20 height 12
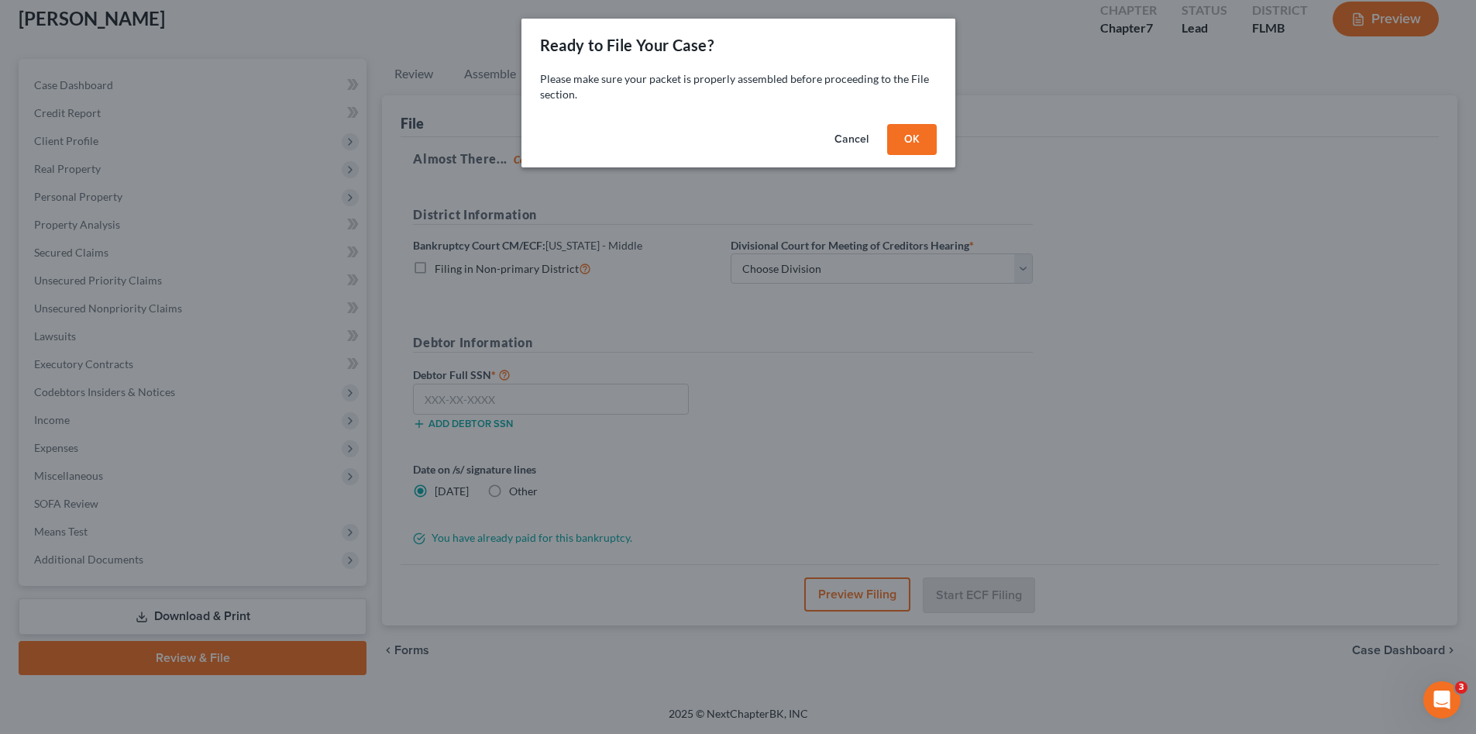
scroll to position [90, 0]
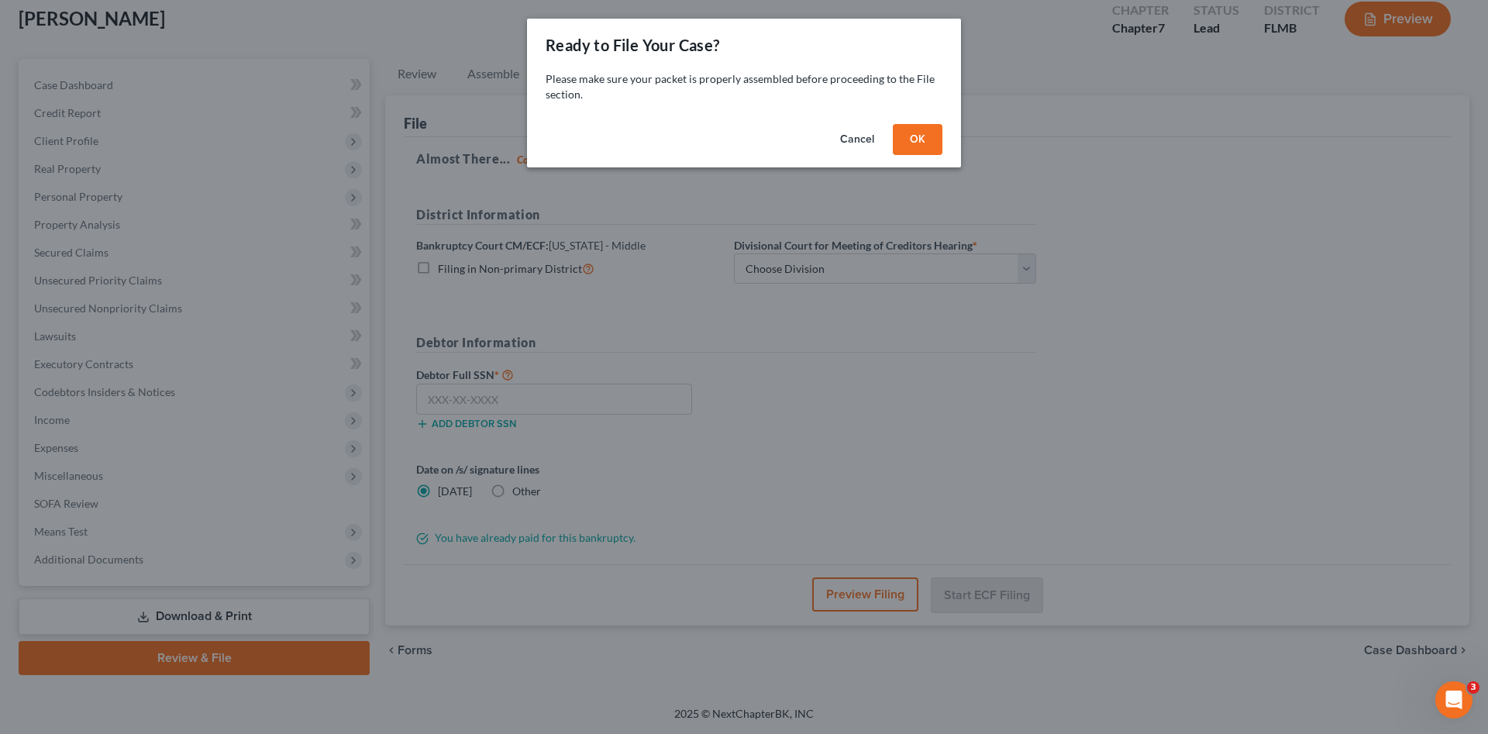
click at [913, 134] on button "OK" at bounding box center [918, 139] width 50 height 31
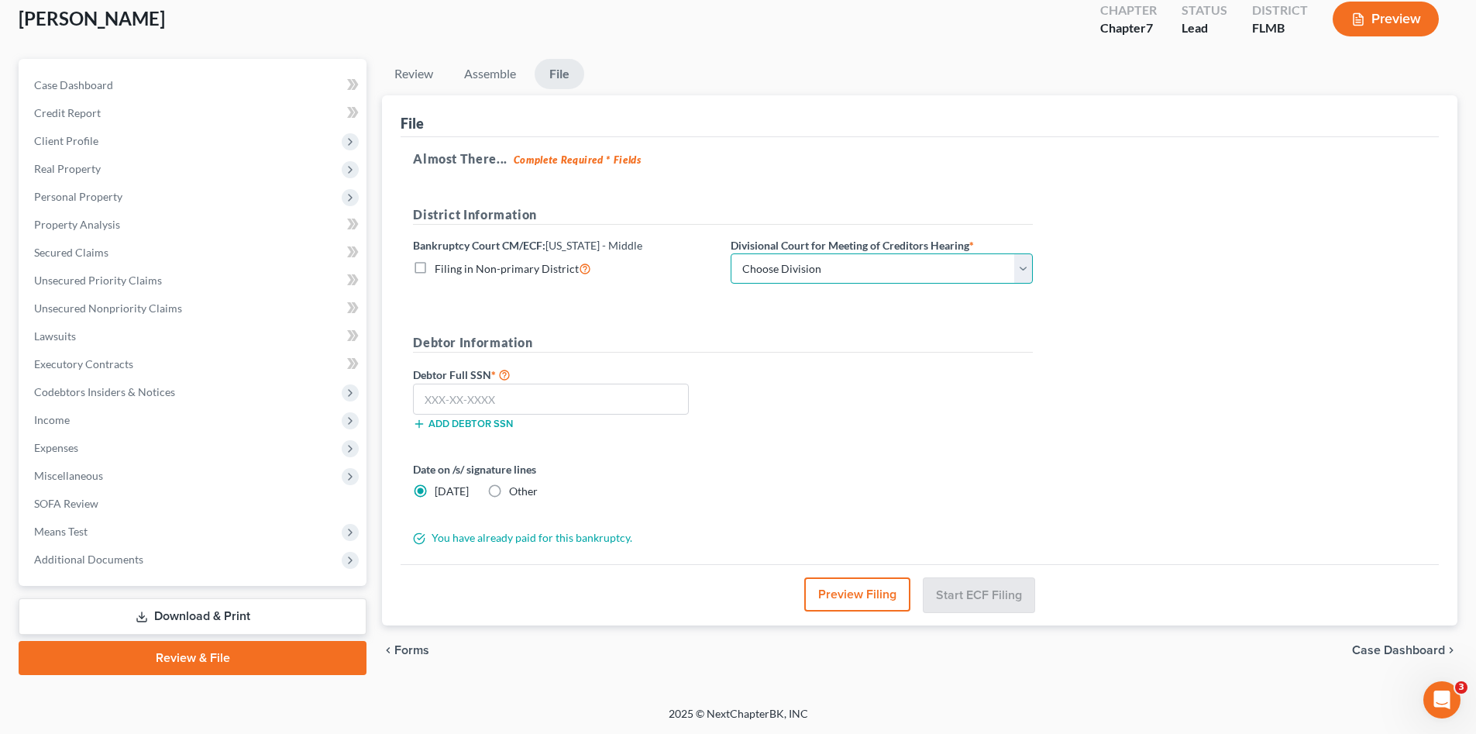
click at [876, 271] on select "Choose Division [GEOGRAPHIC_DATA][PERSON_NAME] [GEOGRAPHIC_DATA] [GEOGRAPHIC_DA…" at bounding box center [882, 268] width 302 height 31
select select "3"
click at [731, 253] on select "Choose Division [GEOGRAPHIC_DATA][PERSON_NAME] [GEOGRAPHIC_DATA] [GEOGRAPHIC_DA…" at bounding box center [882, 268] width 302 height 31
click at [628, 394] on input "text" at bounding box center [551, 399] width 276 height 31
paste input "773-23-3036"
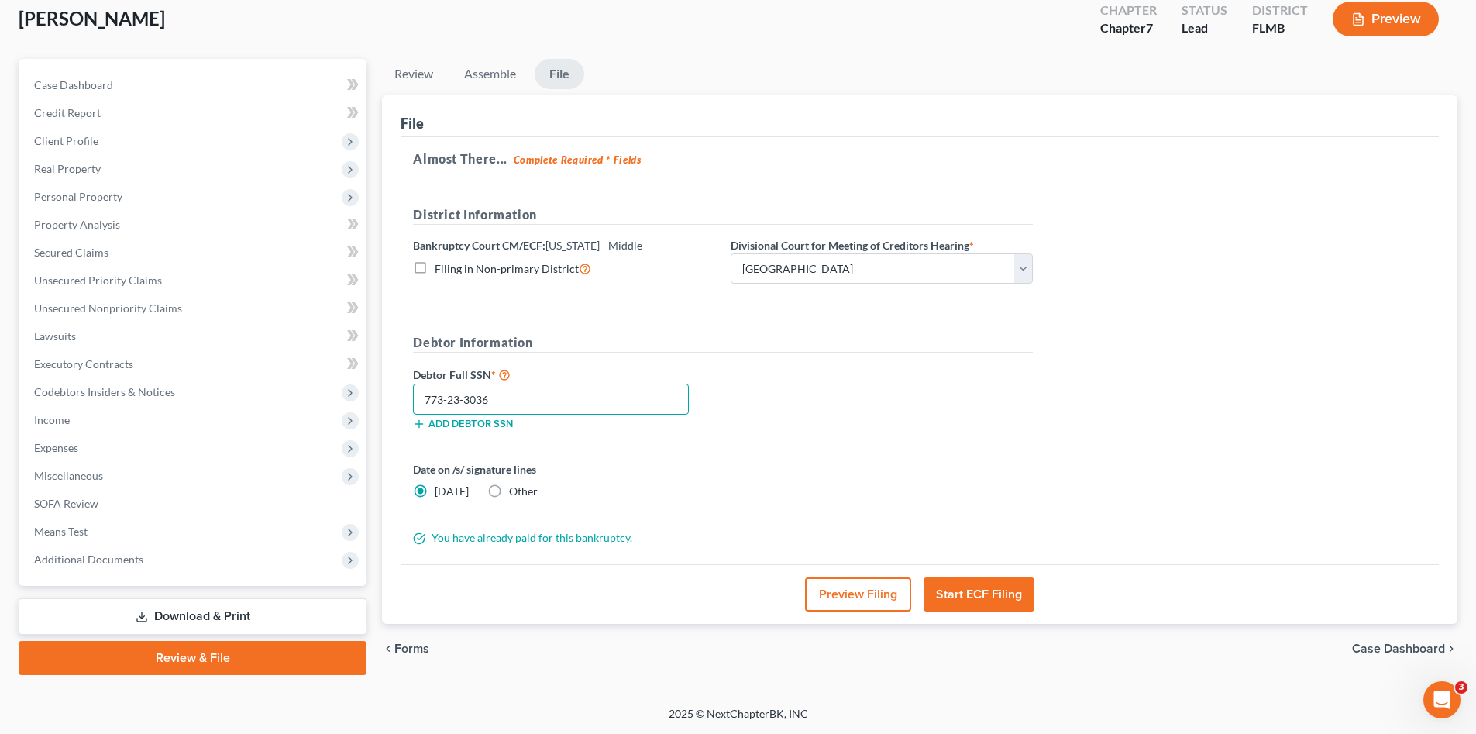
type input "773-23-3036"
click at [989, 595] on button "Start ECF Filing" at bounding box center [979, 594] width 111 height 34
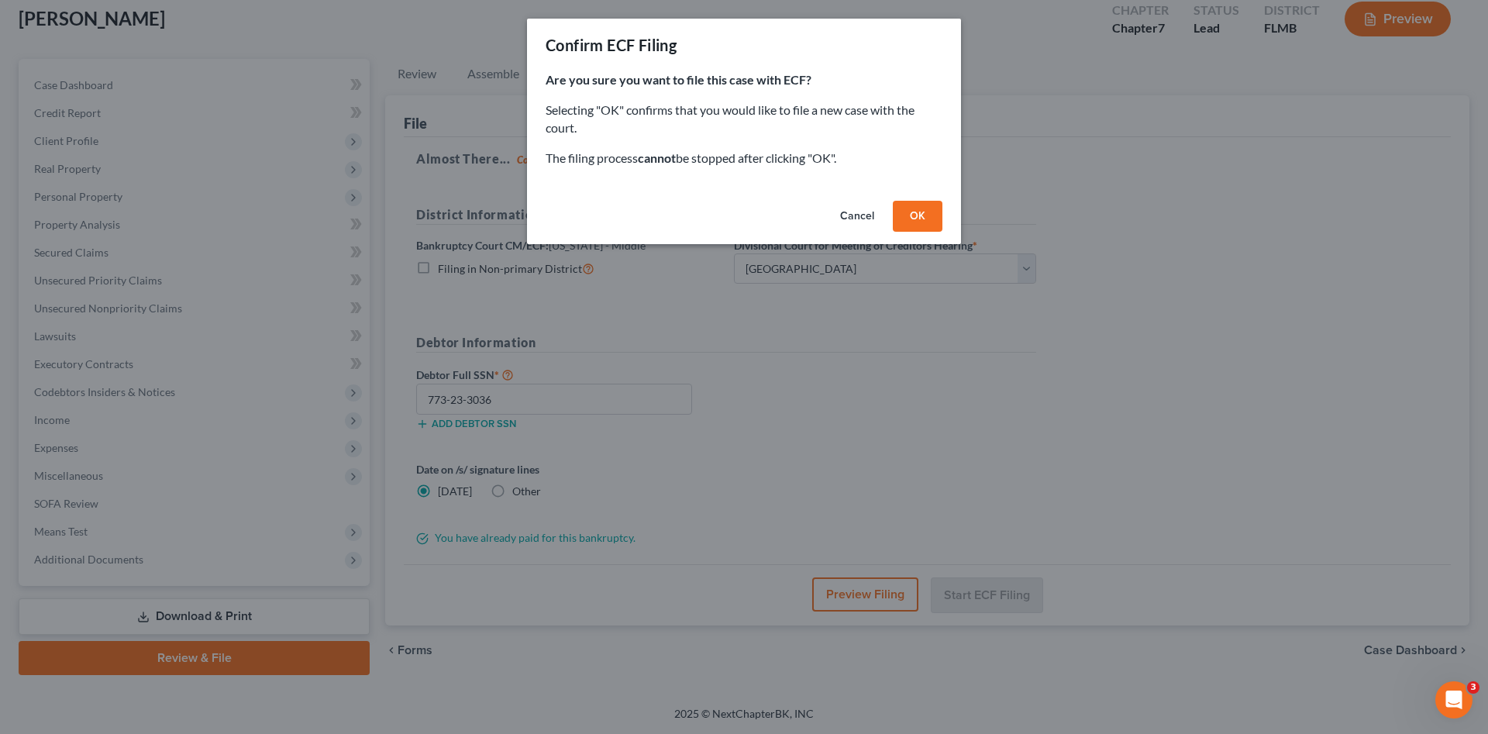
click at [925, 215] on button "OK" at bounding box center [918, 216] width 50 height 31
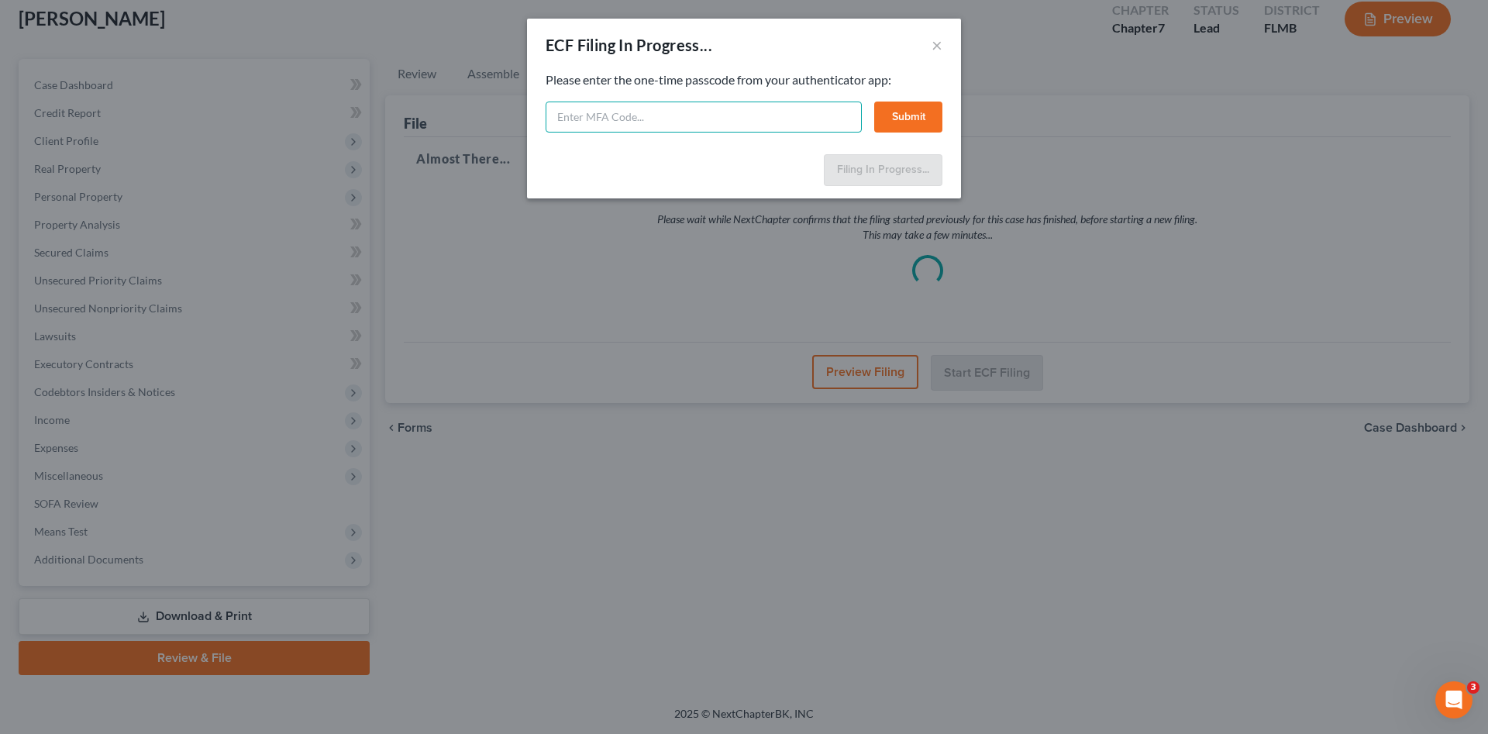
click at [684, 117] on input "text" at bounding box center [703, 116] width 316 height 31
paste input "580305"
type input "580305"
click at [909, 121] on button "Submit" at bounding box center [908, 116] width 68 height 31
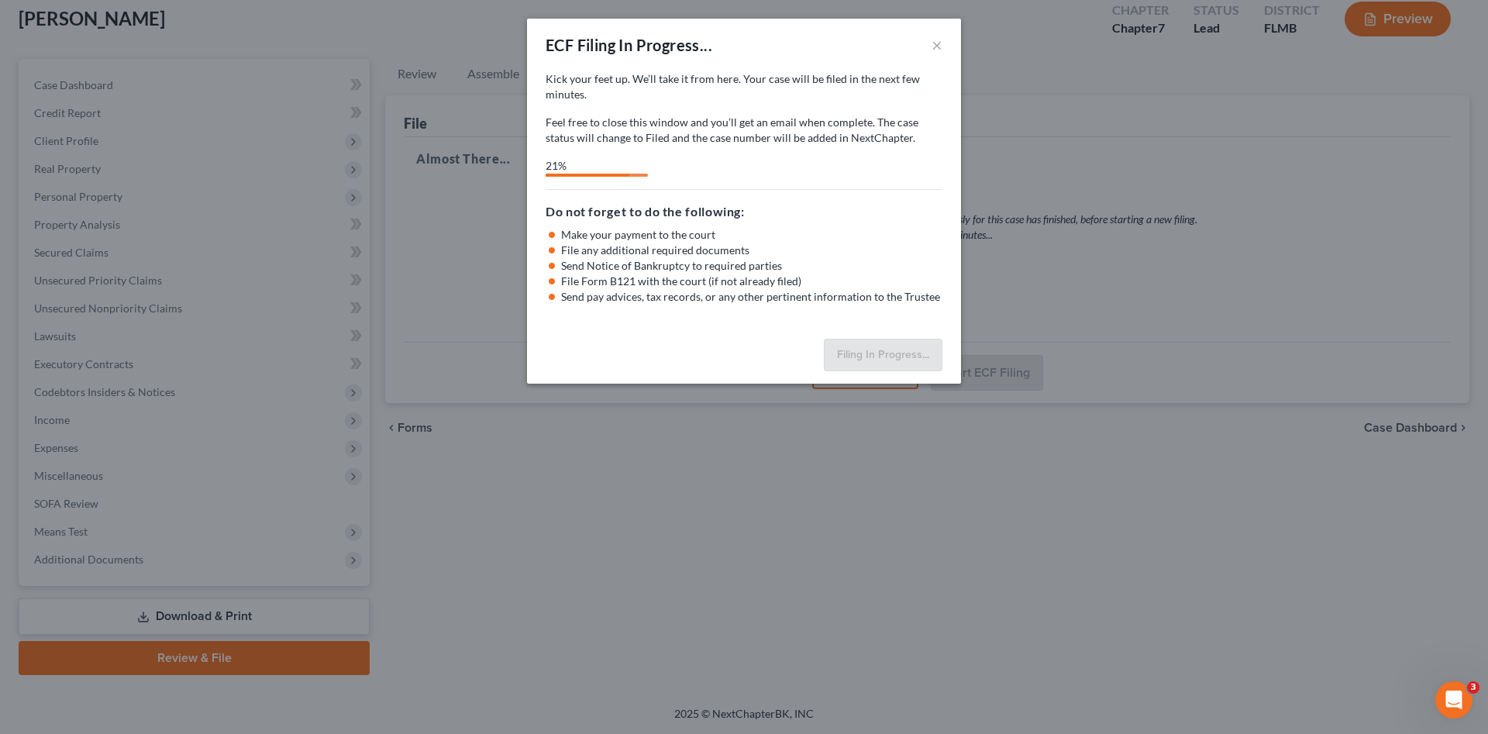
select select "3"
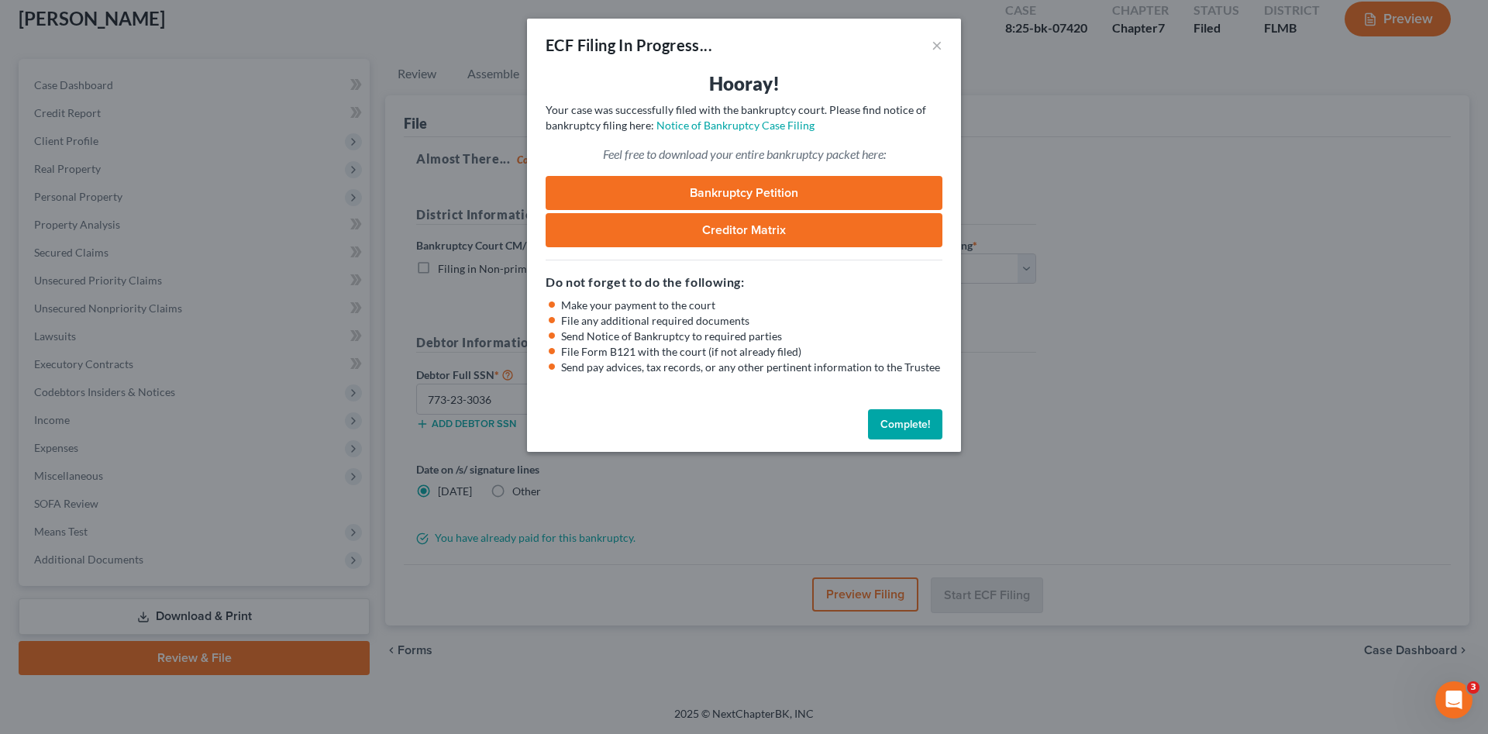
click at [757, 193] on link "Bankruptcy Petition" at bounding box center [743, 193] width 397 height 34
click at [908, 424] on button "Complete!" at bounding box center [905, 424] width 74 height 31
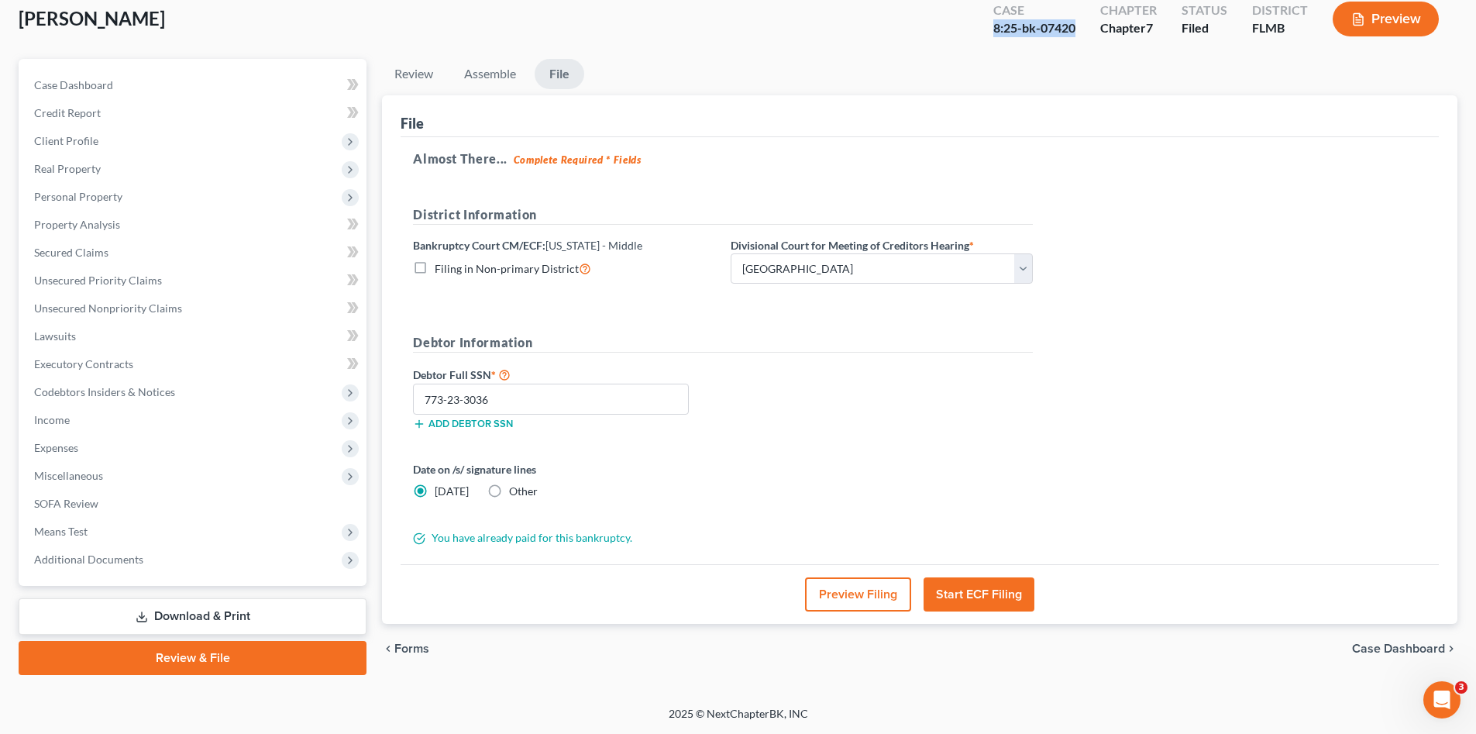
drag, startPoint x: 1084, startPoint y: 28, endPoint x: 979, endPoint y: 33, distance: 104.7
click at [979, 33] on div "Case 8:25-bk-07420 Chapter Chapter 7 Status [GEOGRAPHIC_DATA] [GEOGRAPHIC_DATA]…" at bounding box center [1216, 18] width 483 height 55
copy div "8:25-bk-07420"
drag, startPoint x: 979, startPoint y: 33, endPoint x: 879, endPoint y: 68, distance: 105.9
click at [879, 68] on ul "Review Assemble File" at bounding box center [919, 77] width 1075 height 36
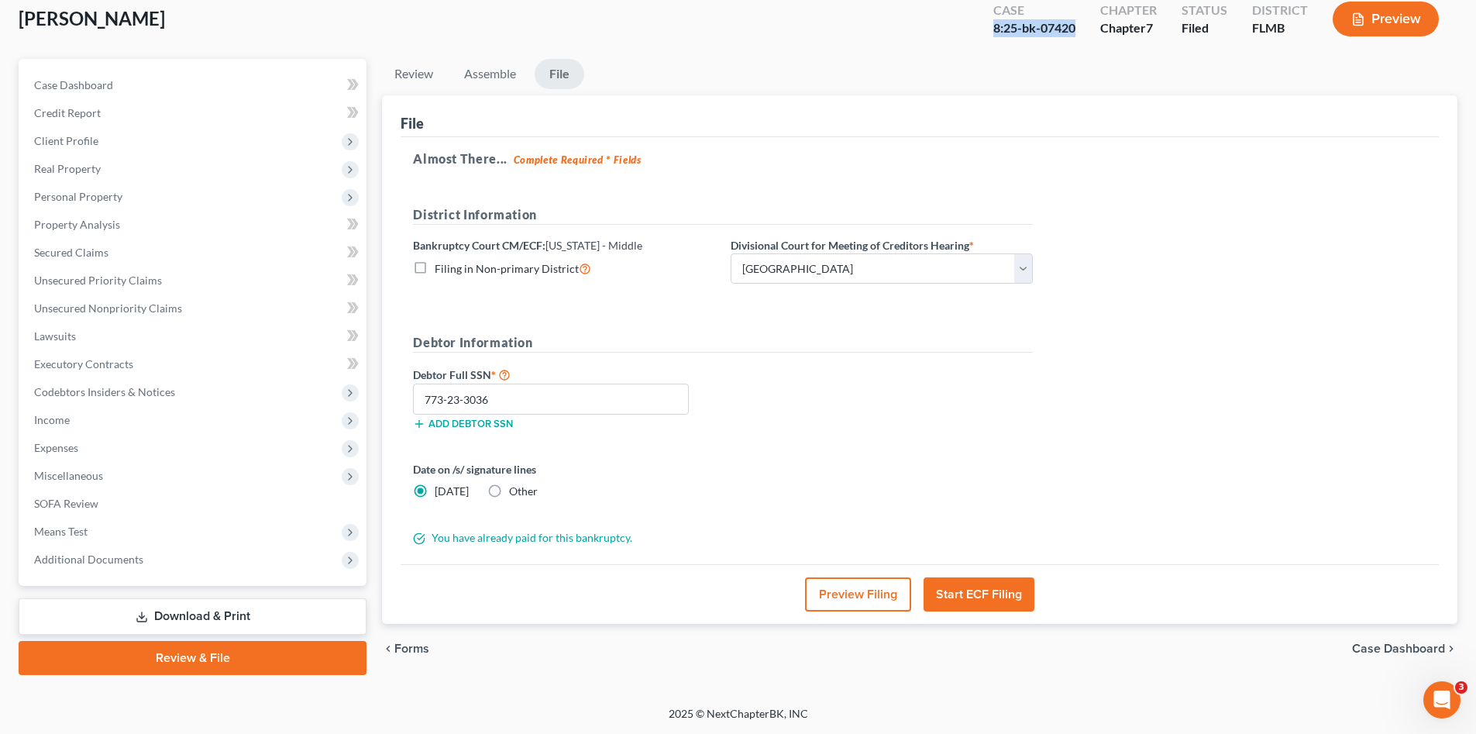
drag, startPoint x: 1084, startPoint y: 27, endPoint x: 984, endPoint y: 28, distance: 100.0
click at [984, 28] on div "Case 8:25-bk-07420" at bounding box center [1034, 21] width 107 height 46
copy div "8:25-bk-07420"
click at [122, 342] on link "Lawsuits" at bounding box center [194, 336] width 345 height 28
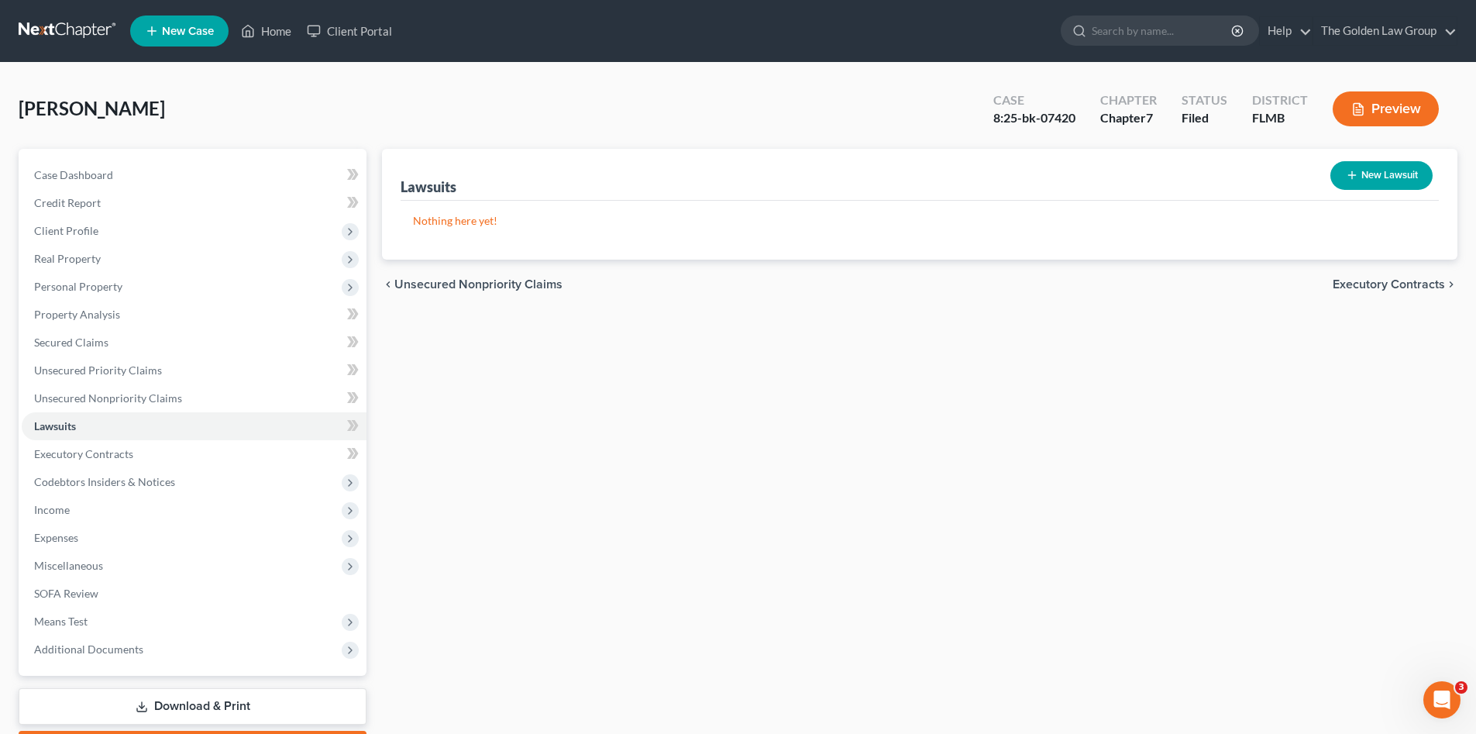
click at [354, 115] on div "[PERSON_NAME] Upgraded Case 8:25-bk-07420 Chapter Chapter 7 Status Filed Distri…" at bounding box center [738, 114] width 1439 height 67
